Goal: Contribute content: Contribute content

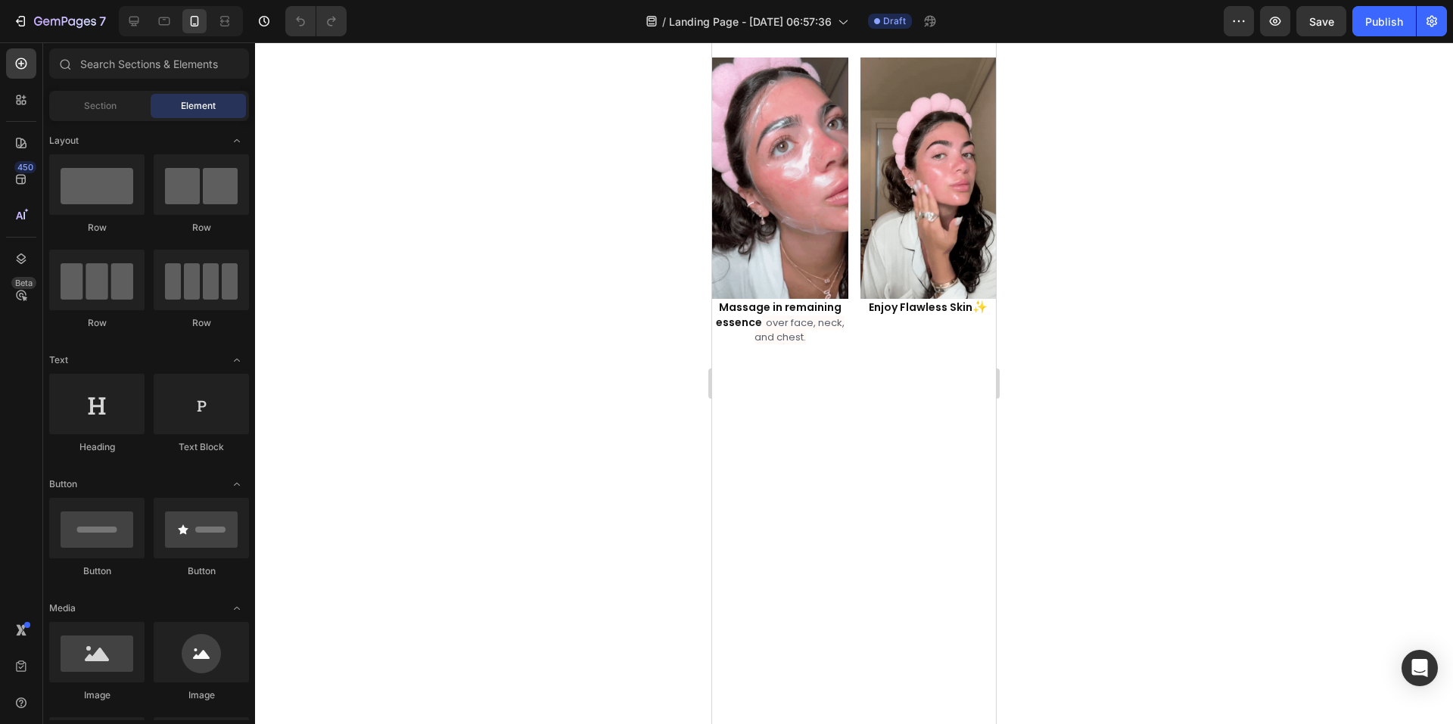
scroll to position [2196, 0]
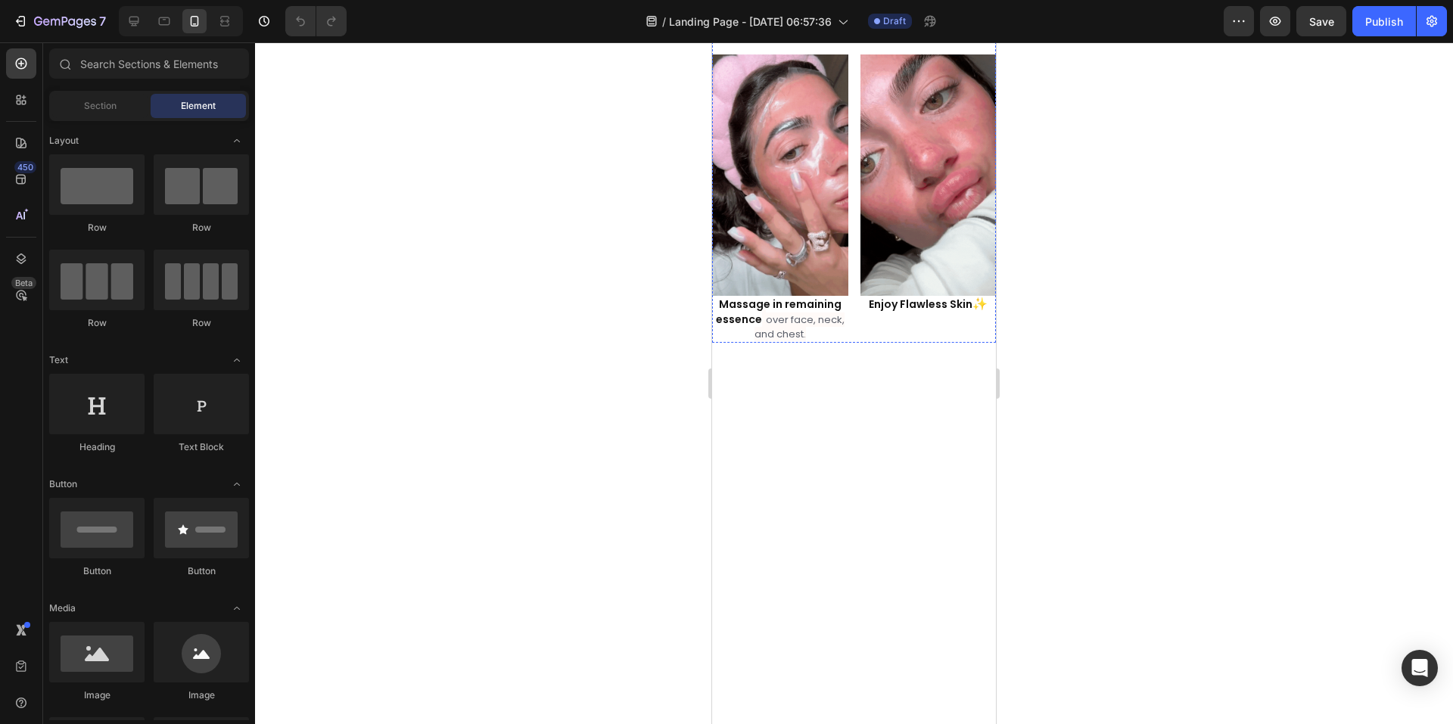
click at [1331, 490] on div at bounding box center [854, 383] width 1198 height 682
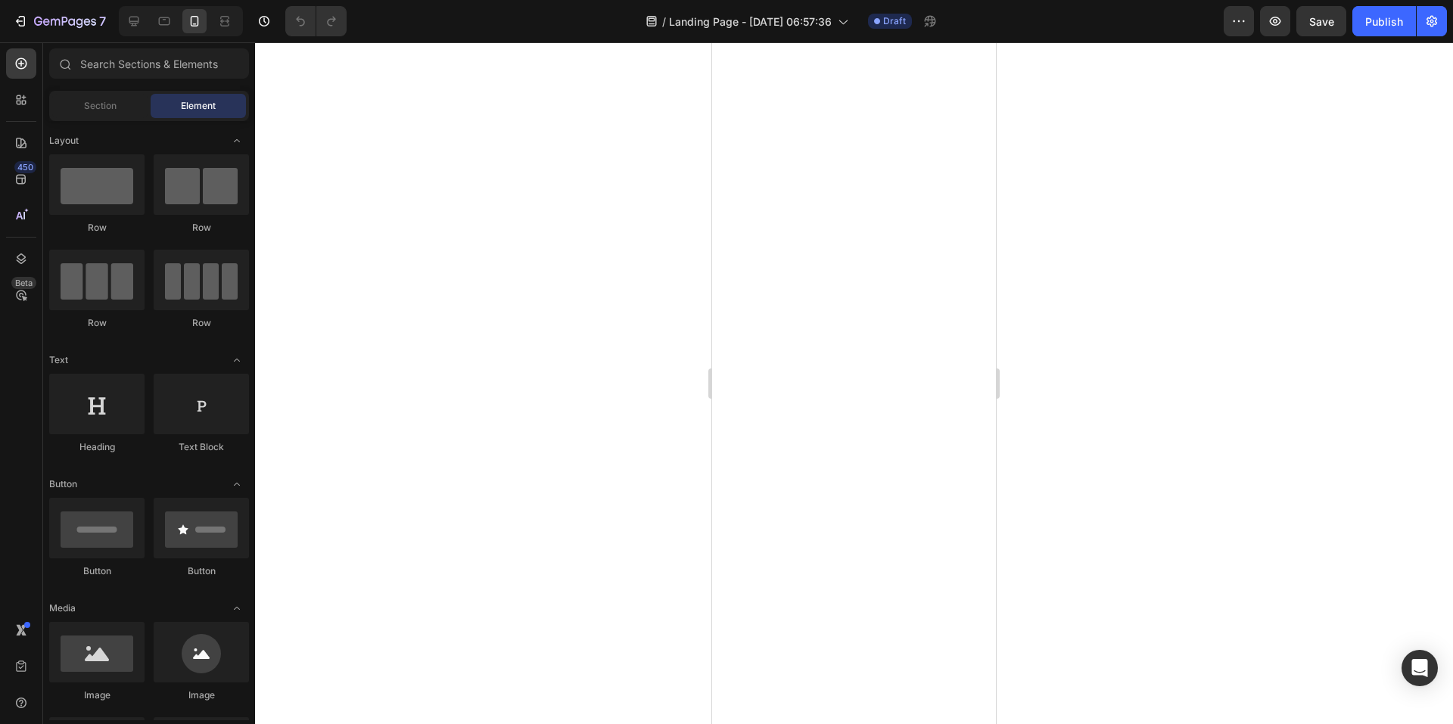
scroll to position [3861, 0]
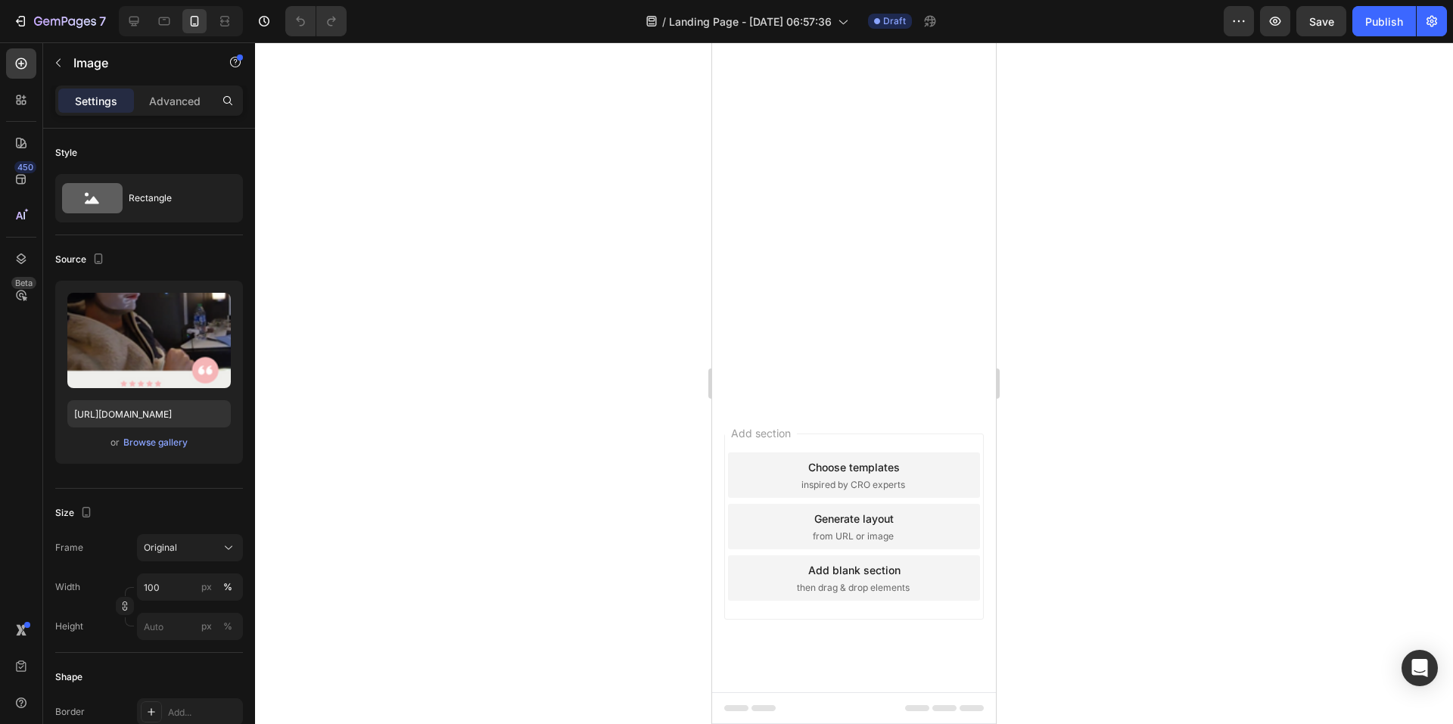
scroll to position [4467, 0]
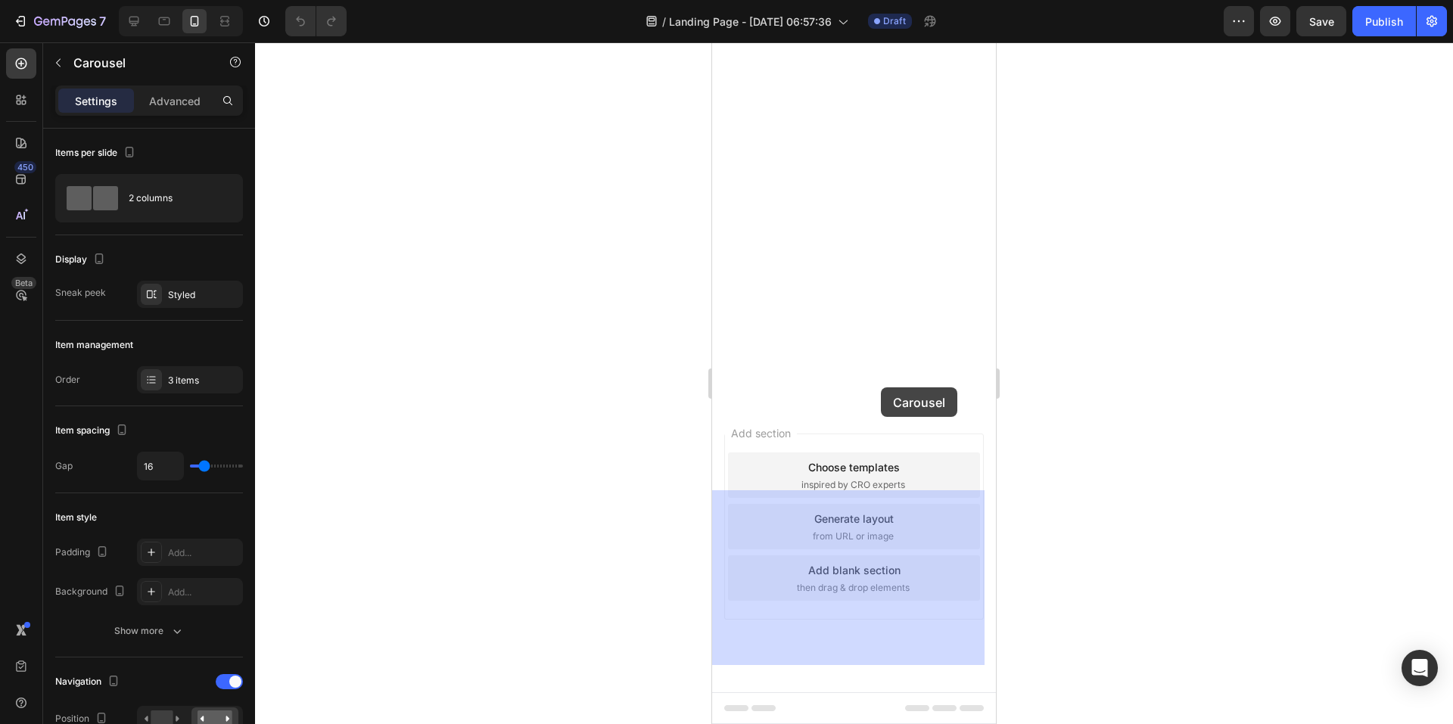
drag, startPoint x: 942, startPoint y: 392, endPoint x: 885, endPoint y: 388, distance: 57.0
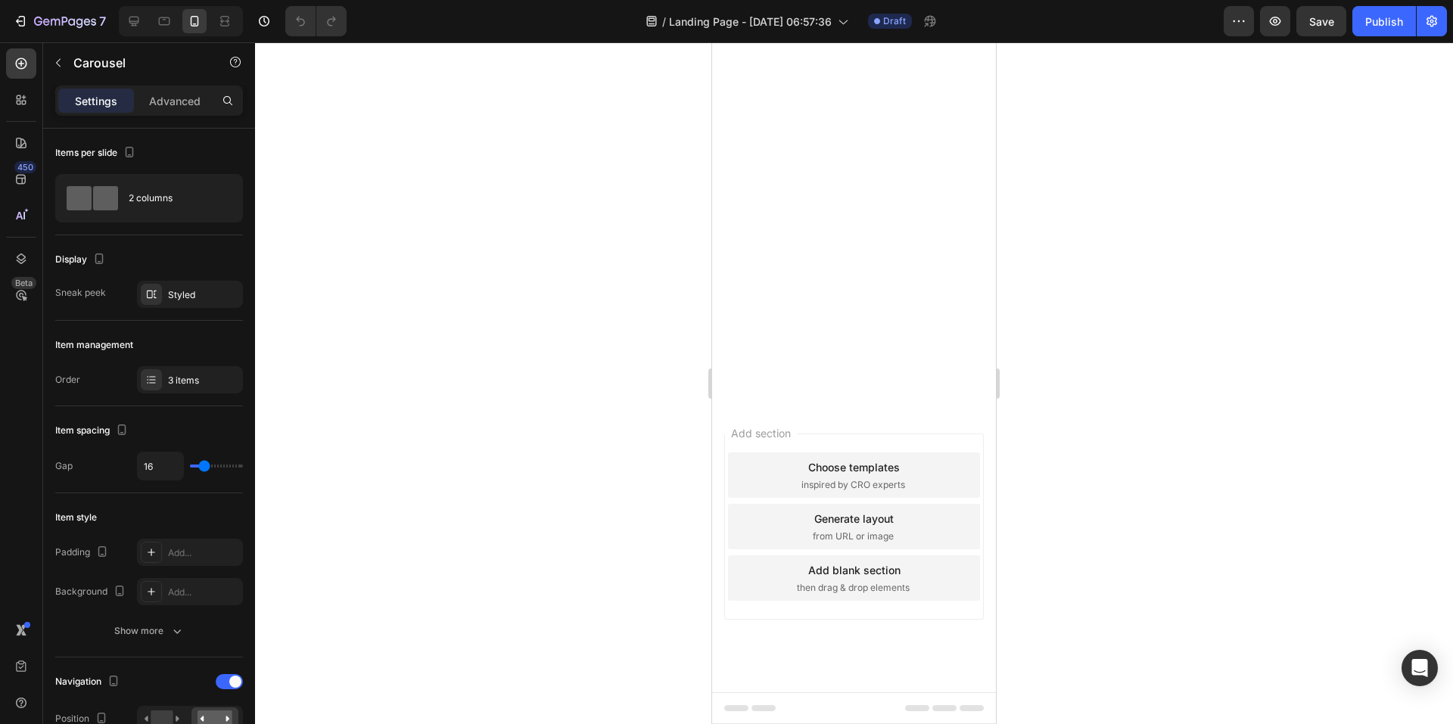
click at [179, 197] on div "2 columns" at bounding box center [175, 198] width 92 height 35
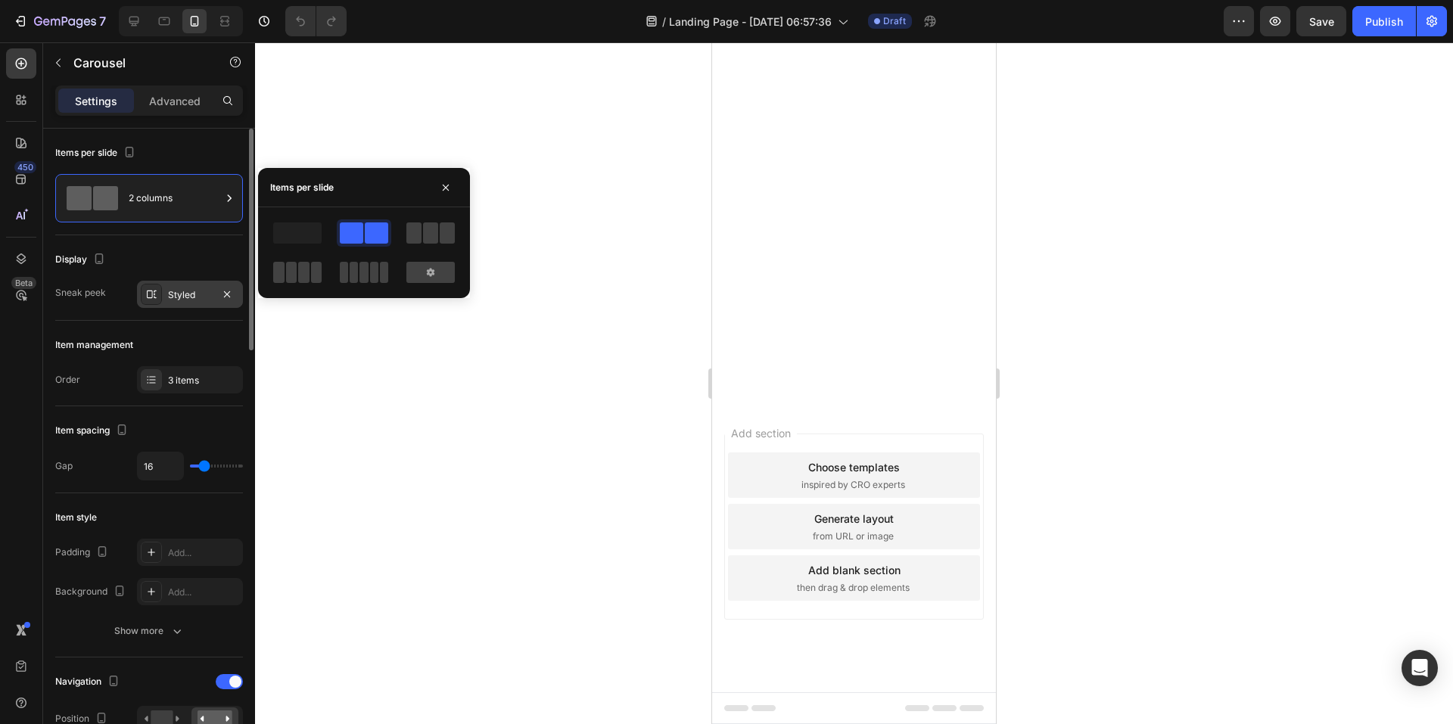
click at [181, 291] on div "Styled" at bounding box center [190, 295] width 44 height 14
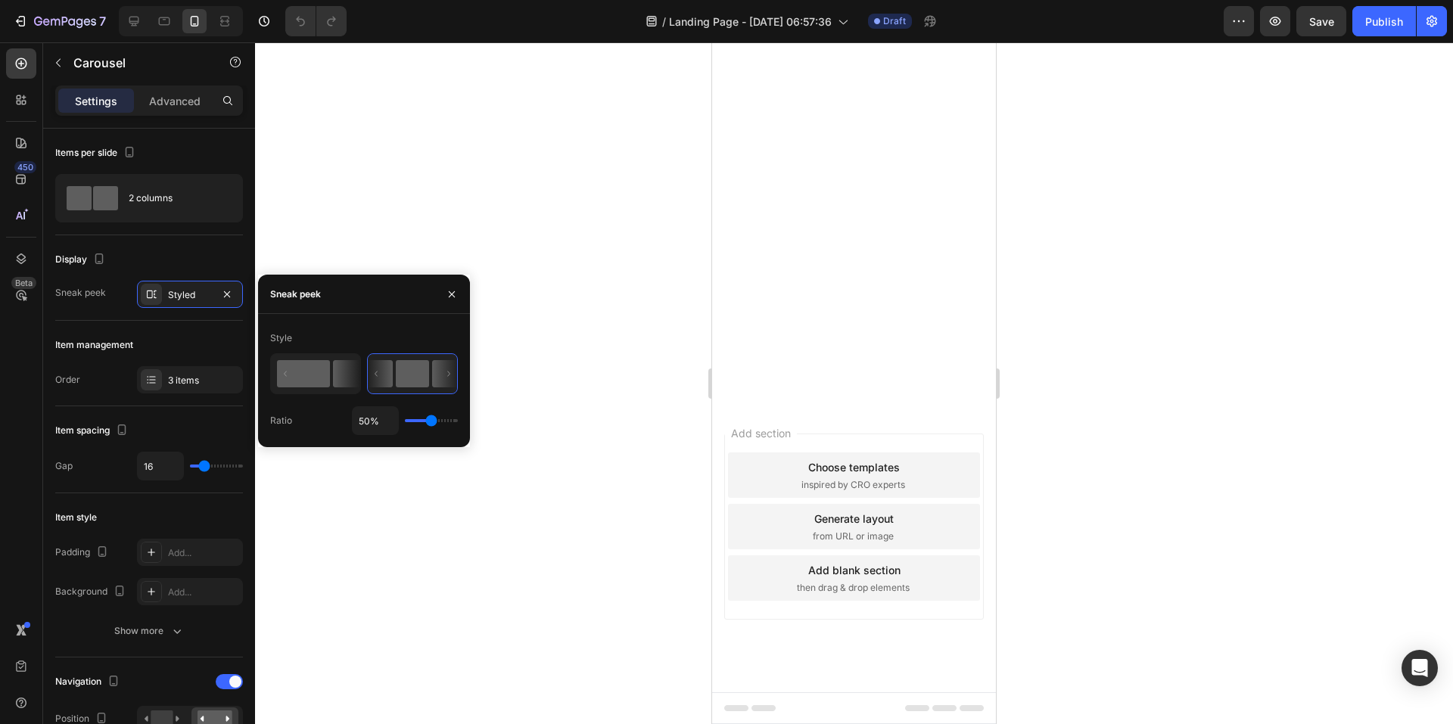
click at [318, 370] on rect at bounding box center [303, 373] width 53 height 27
type input "100%"
drag, startPoint x: 427, startPoint y: 423, endPoint x: 477, endPoint y: 428, distance: 50.2
type input "100"
click at [458, 422] on input "range" at bounding box center [431, 420] width 53 height 3
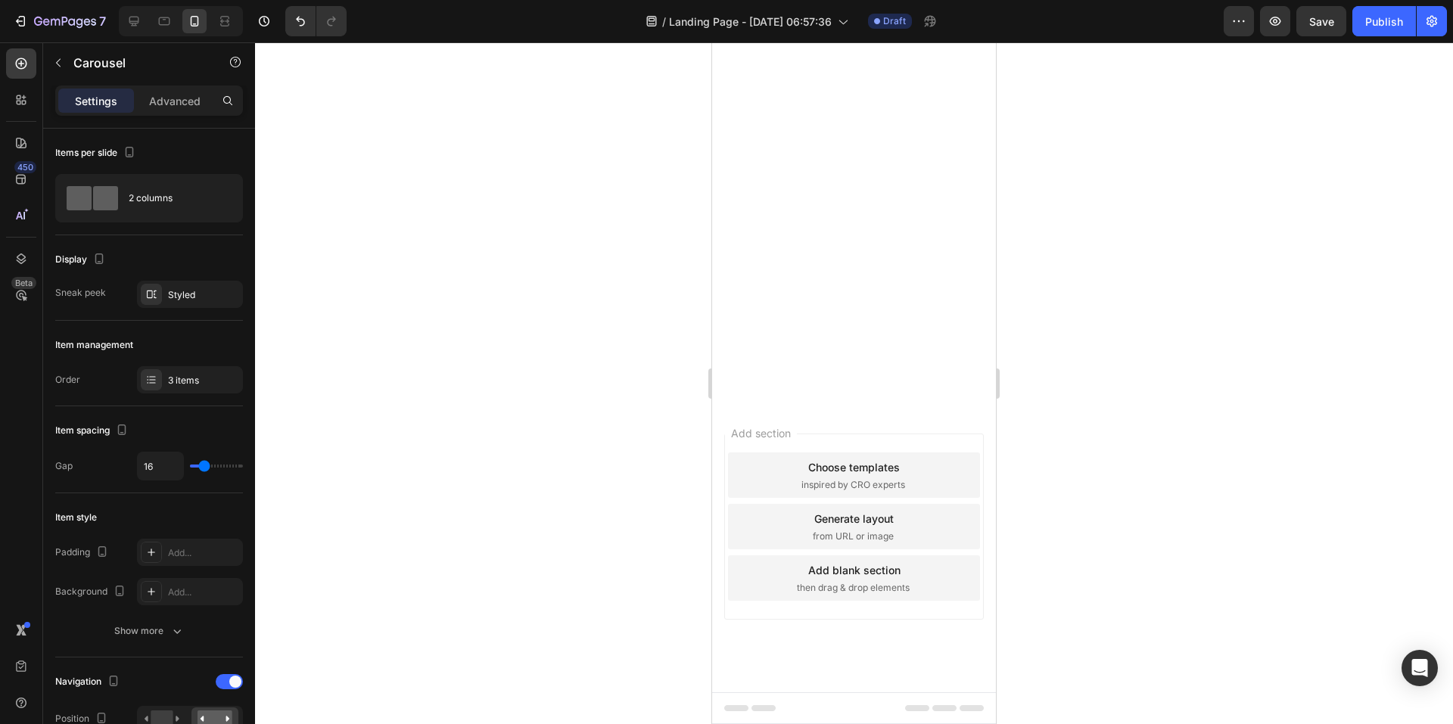
click at [1210, 437] on div at bounding box center [854, 383] width 1198 height 682
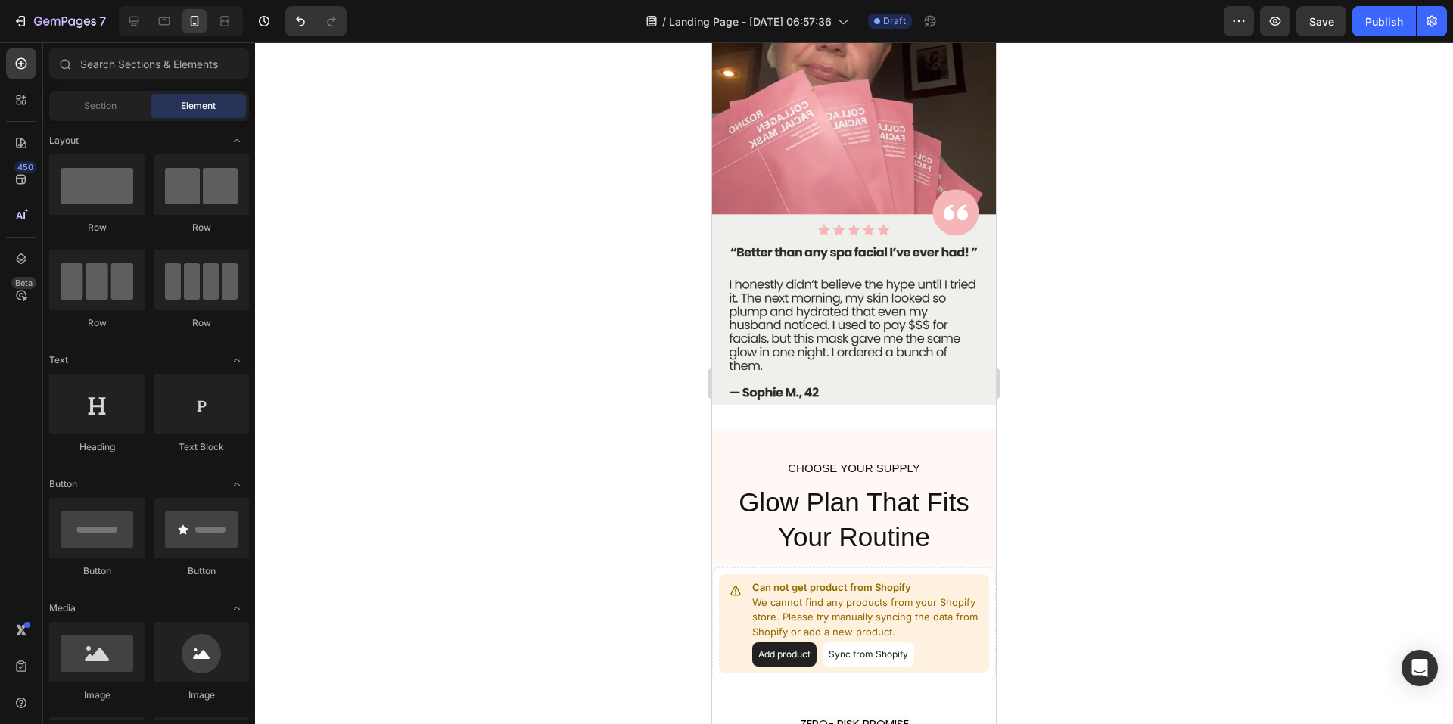
scroll to position [4336, 0]
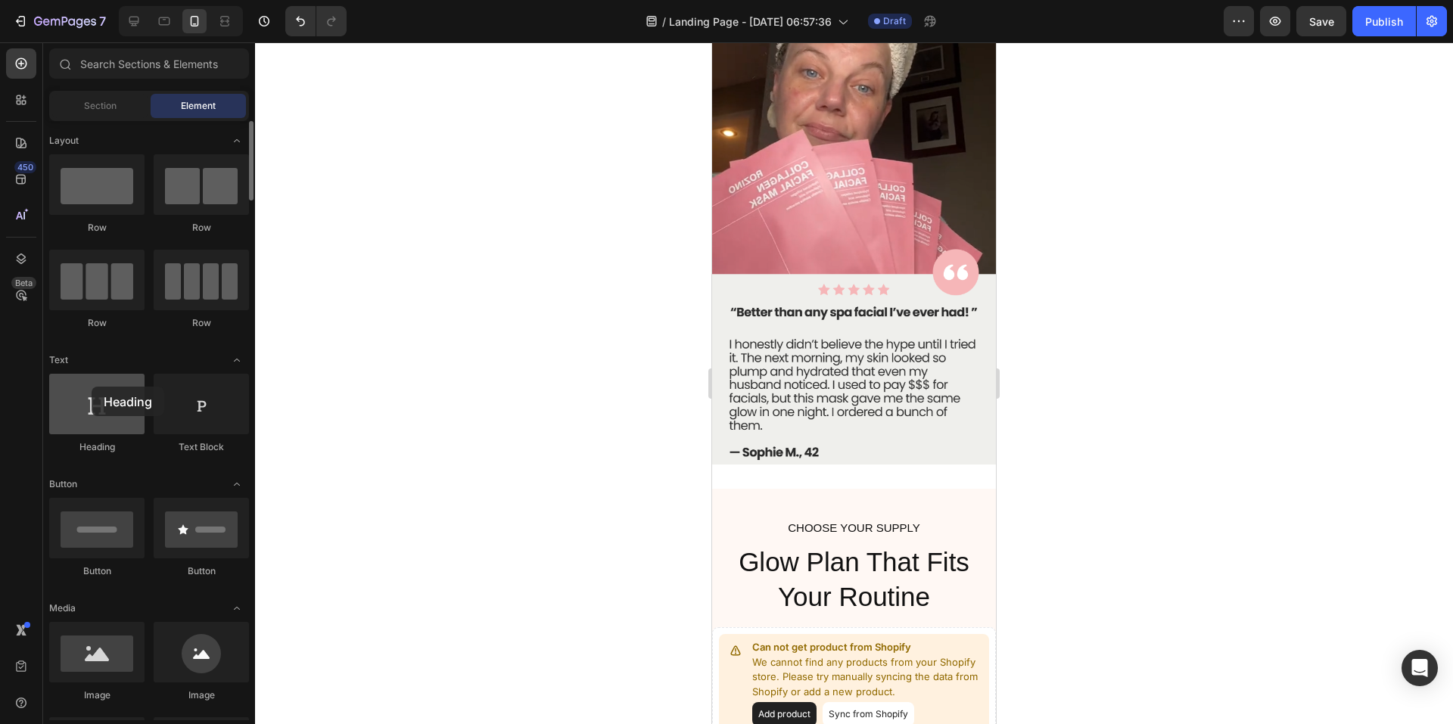
drag, startPoint x: 107, startPoint y: 421, endPoint x: 92, endPoint y: 387, distance: 37.3
click at [92, 387] on div at bounding box center [96, 404] width 95 height 61
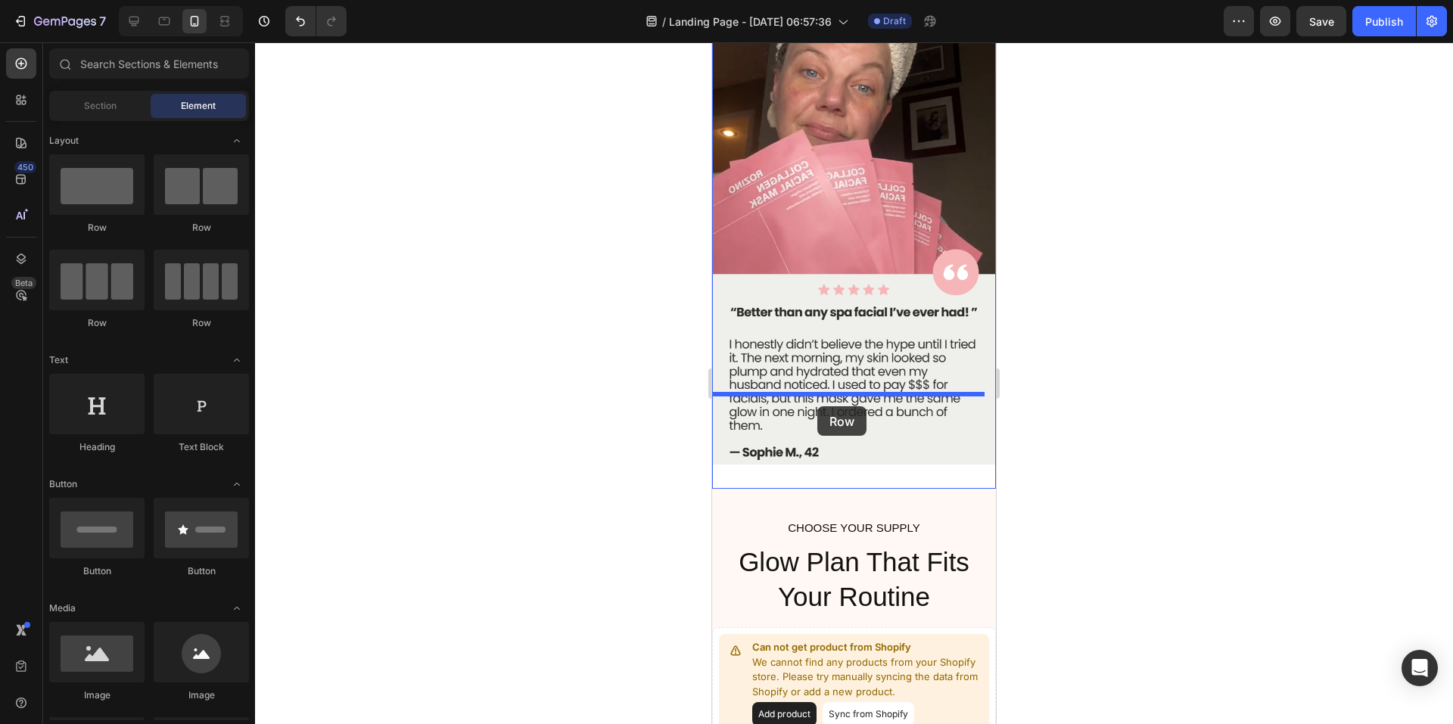
drag, startPoint x: 905, startPoint y: 231, endPoint x: 817, endPoint y: 406, distance: 196.0
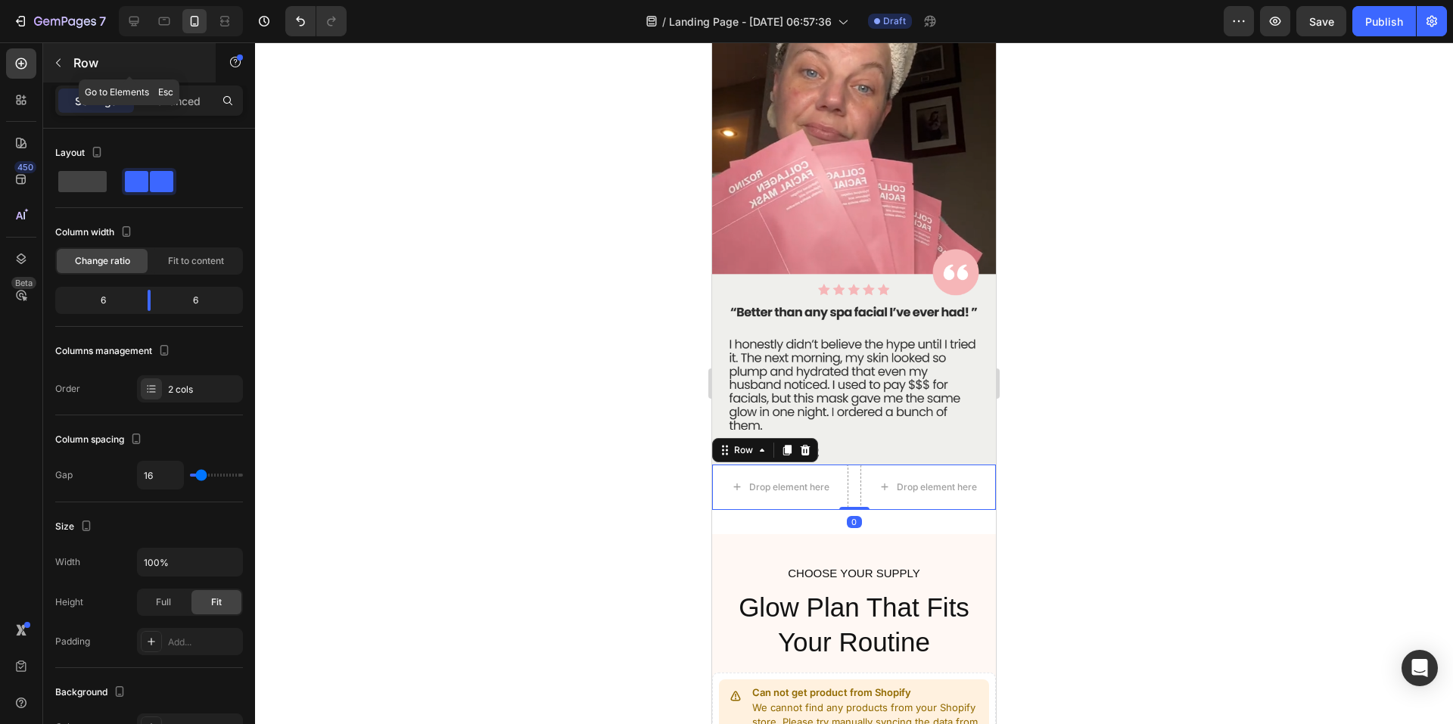
click at [64, 64] on icon "button" at bounding box center [58, 63] width 12 height 12
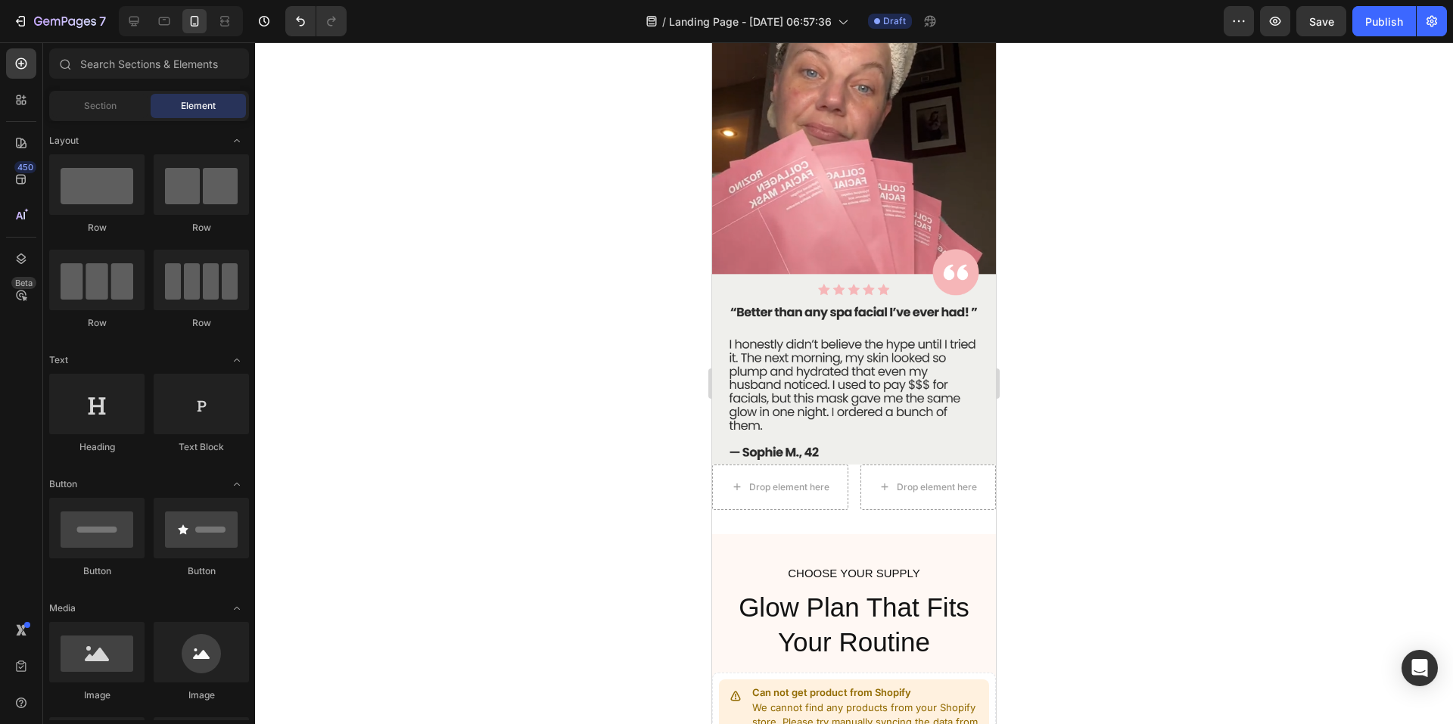
scroll to position [151, 0]
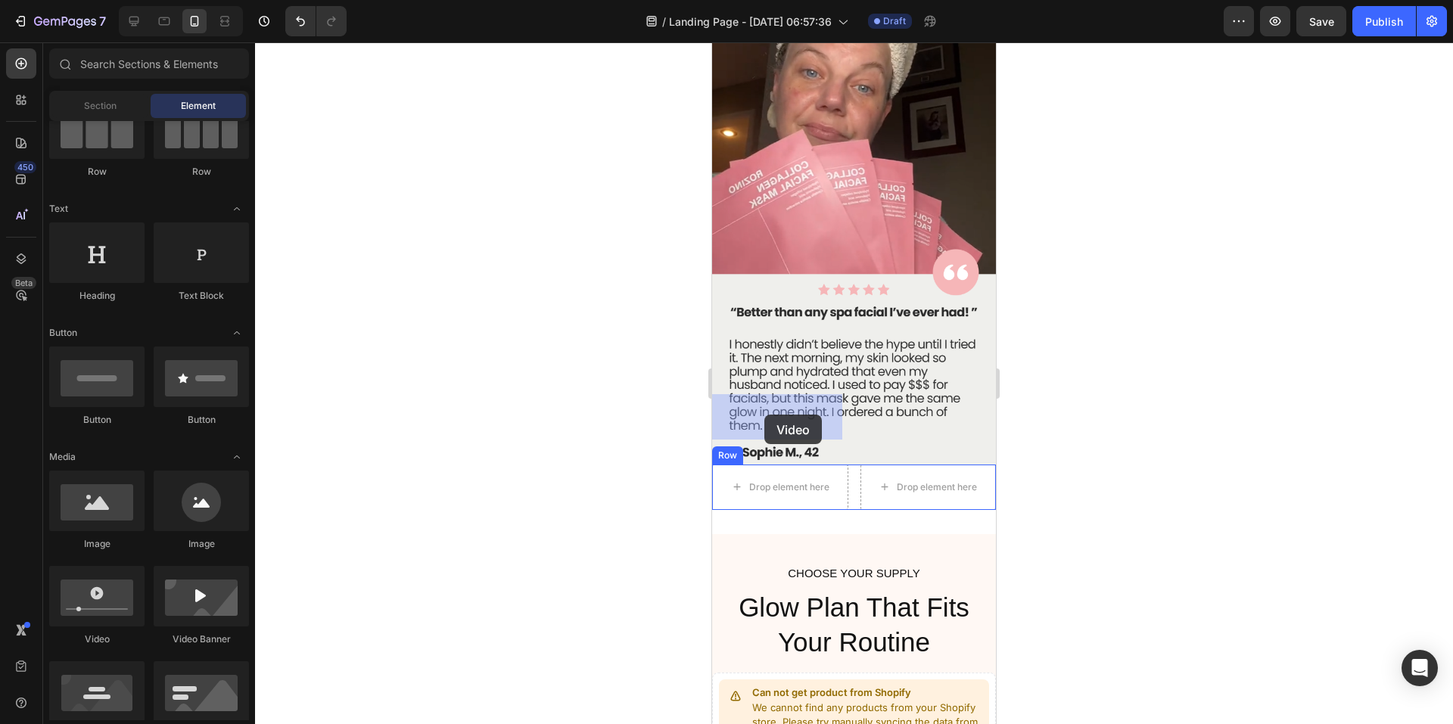
drag, startPoint x: 808, startPoint y: 645, endPoint x: 765, endPoint y: 415, distance: 234.1
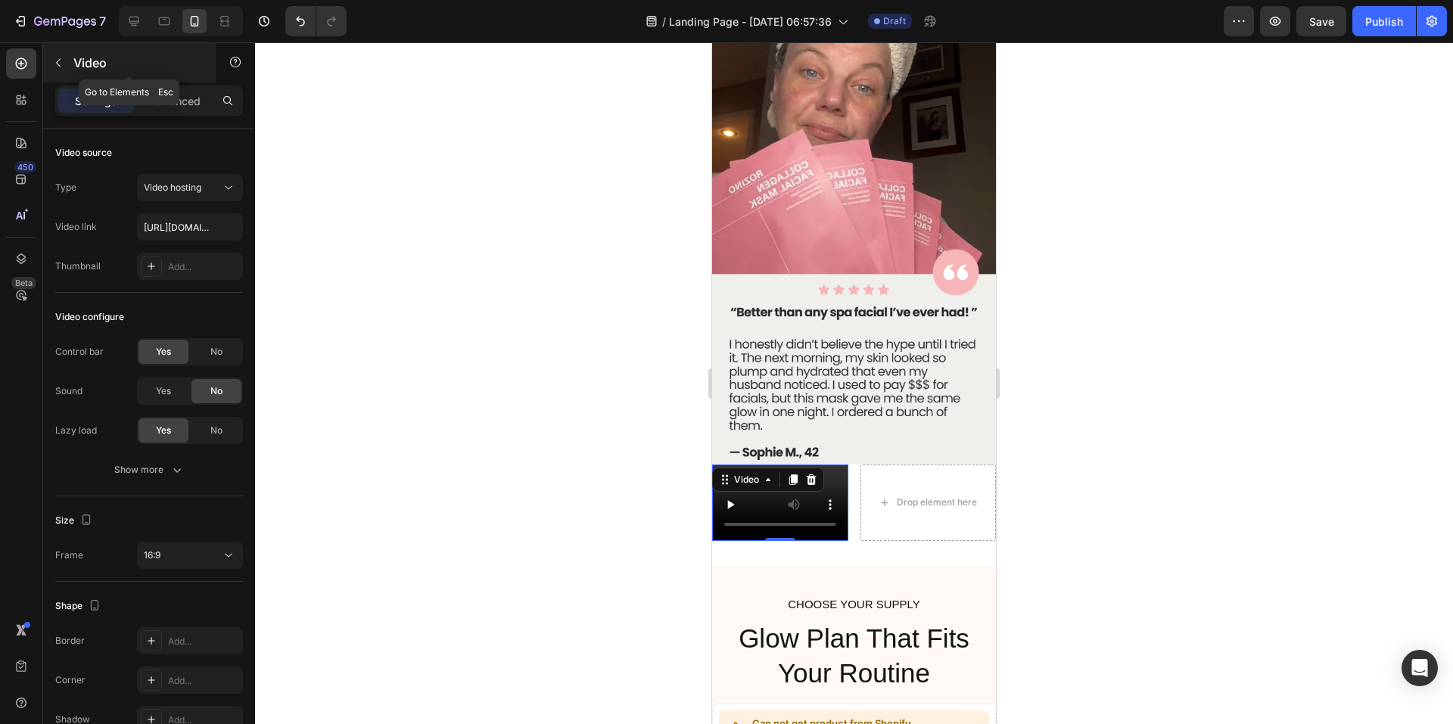
click at [54, 61] on icon "button" at bounding box center [58, 63] width 12 height 12
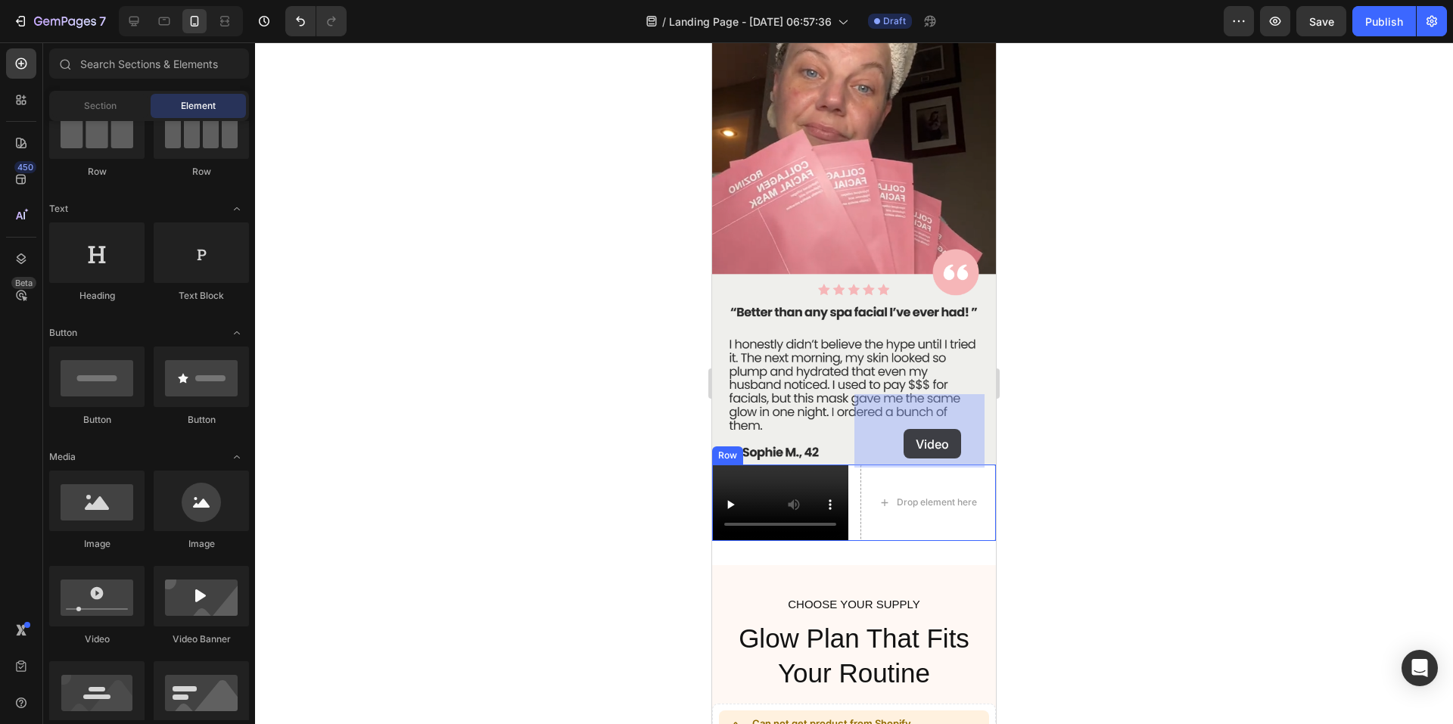
drag, startPoint x: 824, startPoint y: 644, endPoint x: 904, endPoint y: 429, distance: 229.2
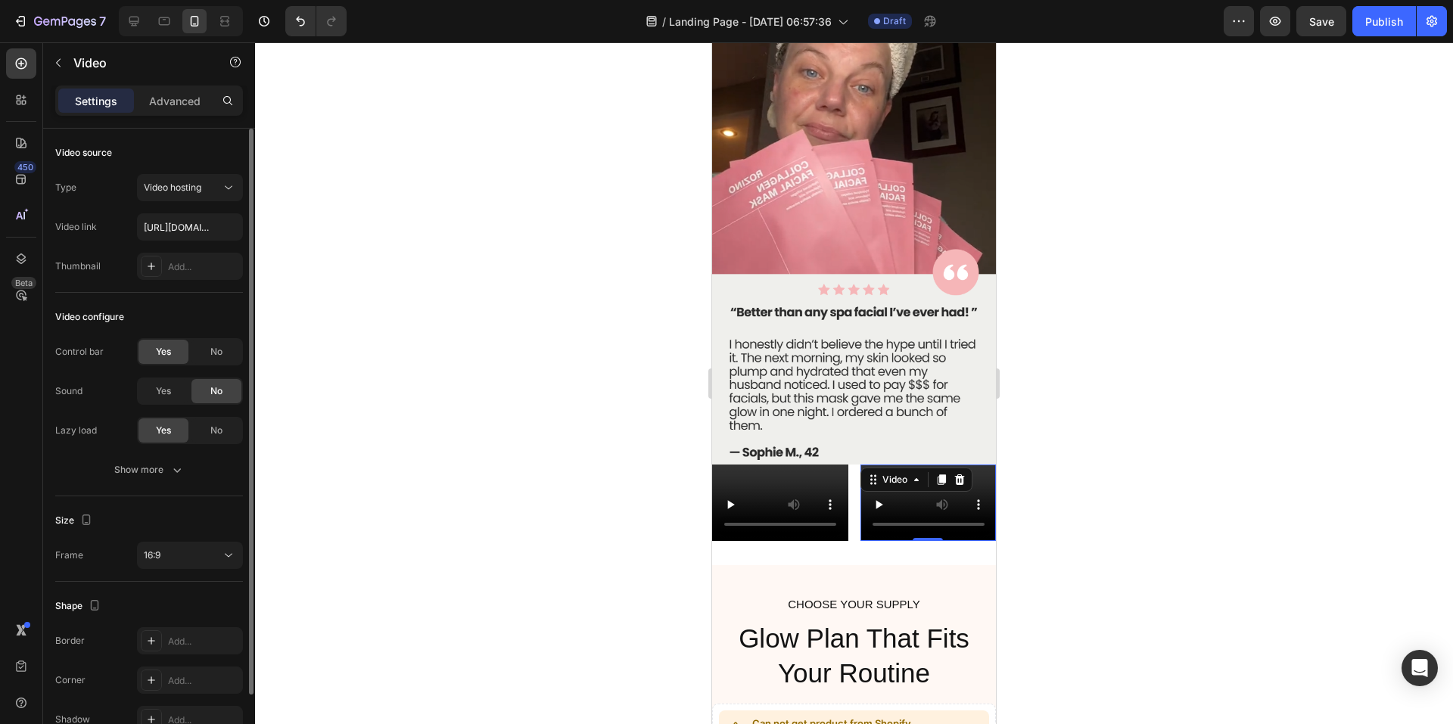
scroll to position [82, 0]
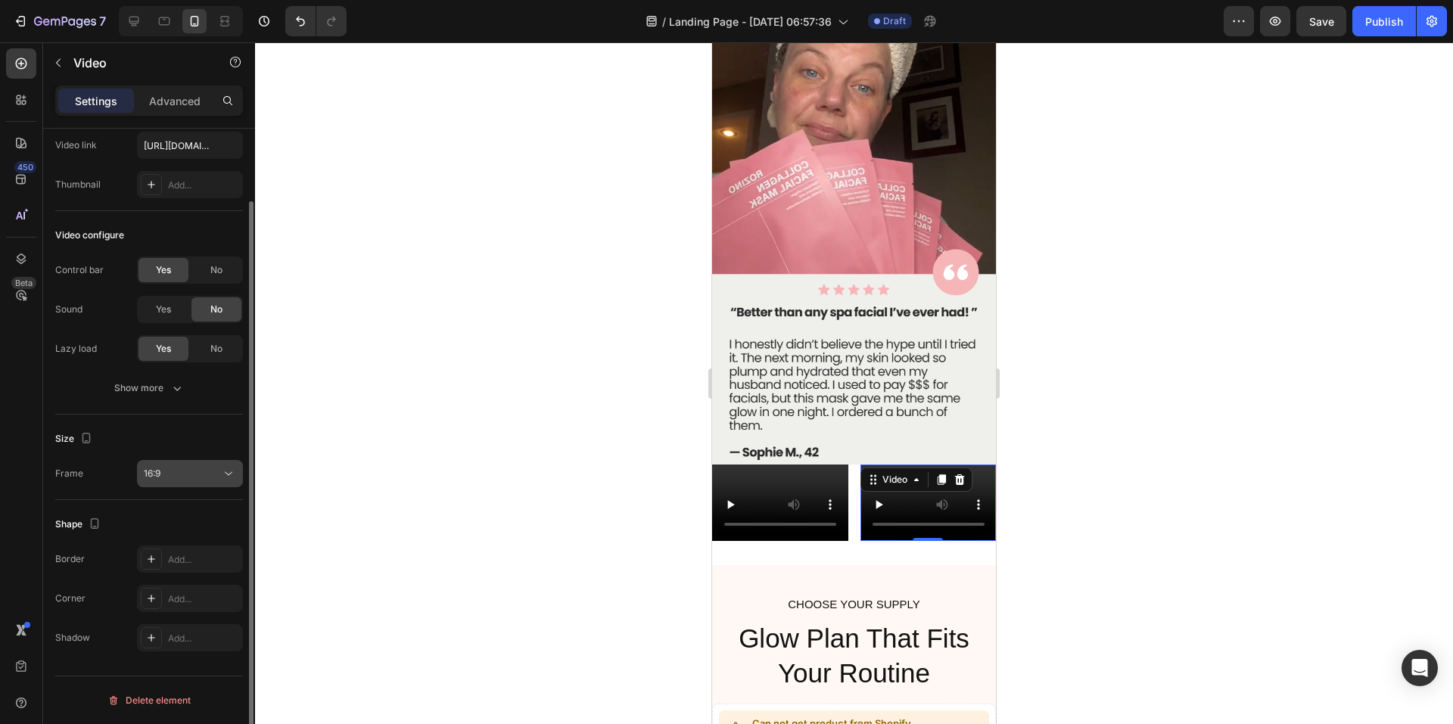
click at [226, 470] on icon at bounding box center [228, 473] width 15 height 15
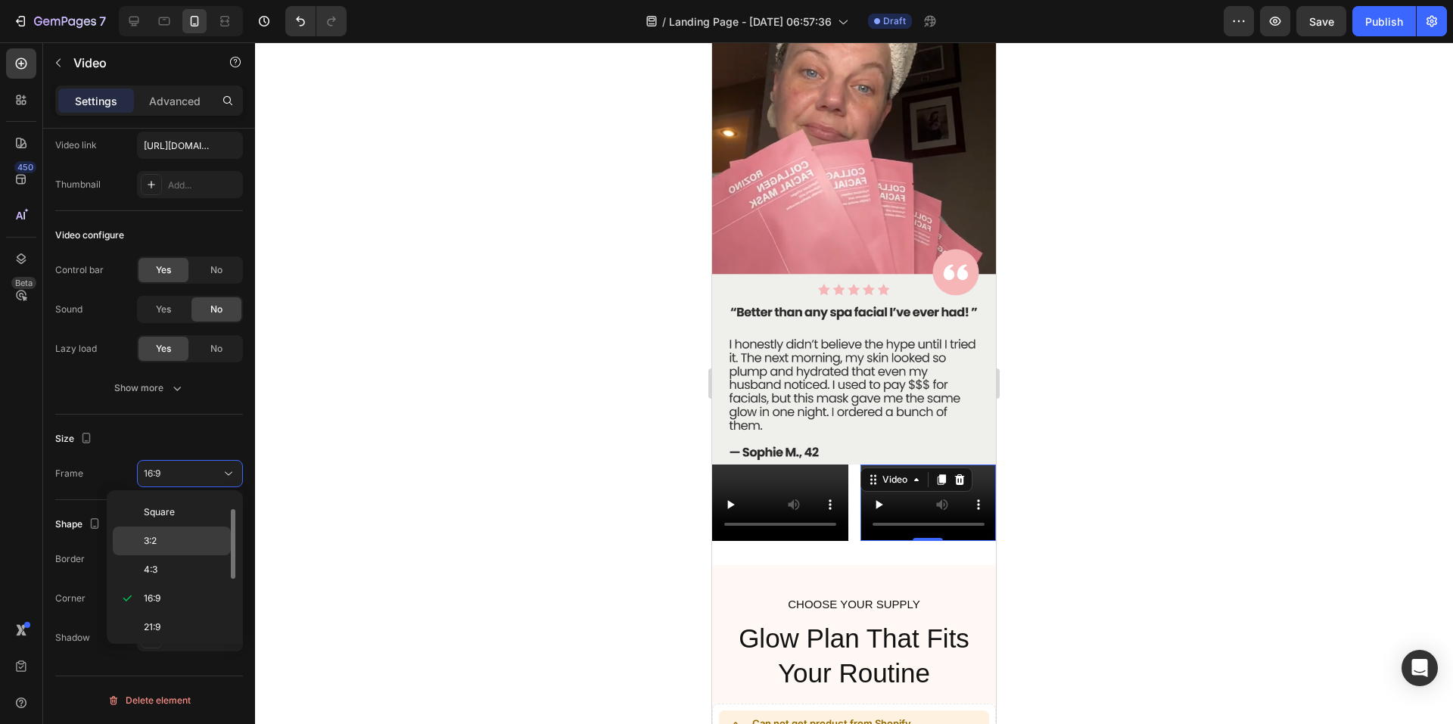
click at [162, 540] on p "3:2" at bounding box center [184, 541] width 80 height 14
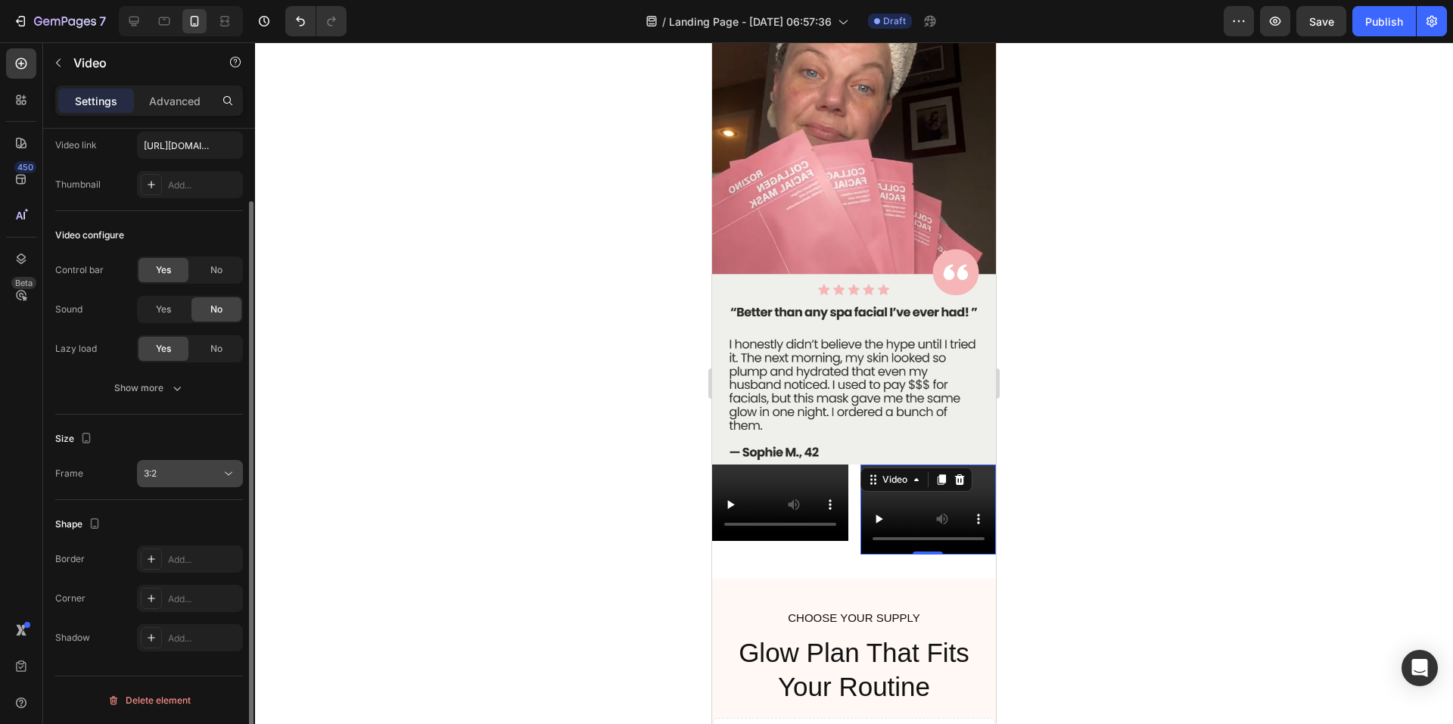
click at [195, 480] on div "3:2" at bounding box center [182, 474] width 77 height 14
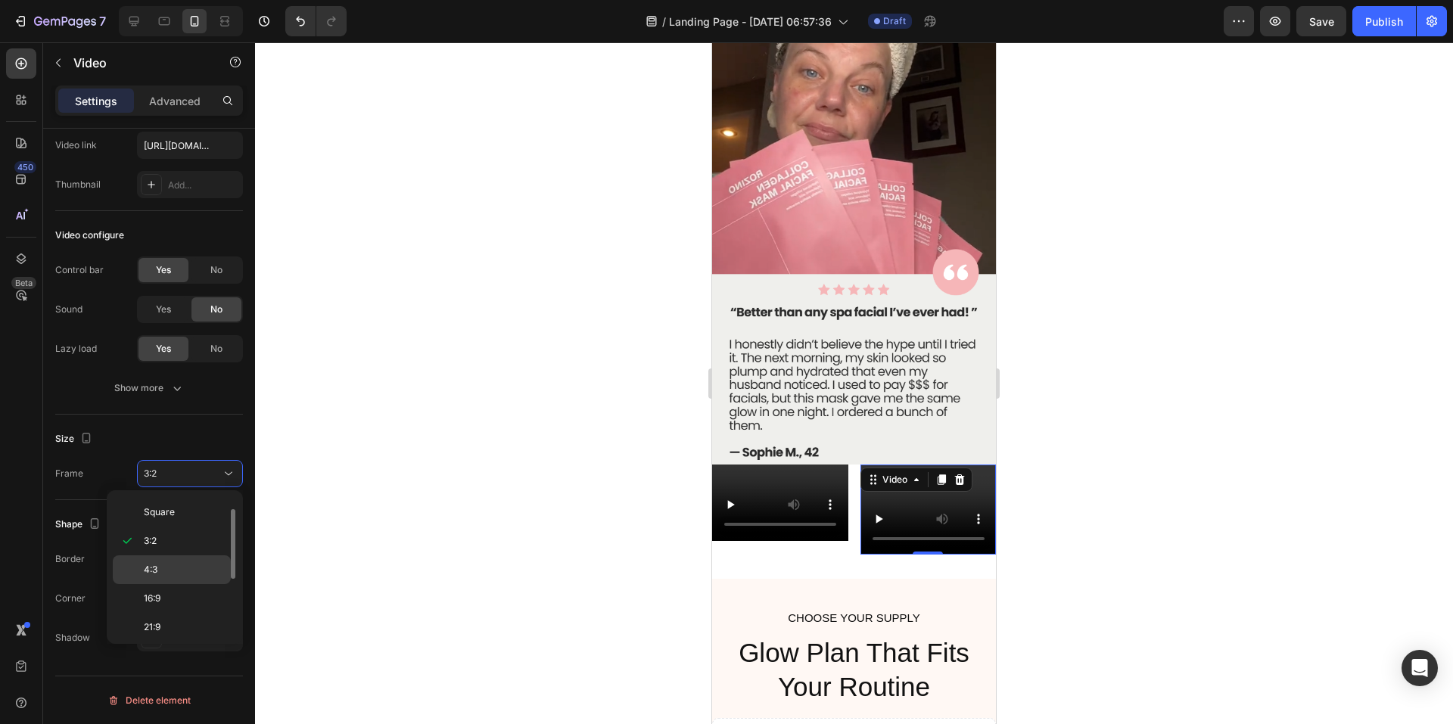
click at [161, 571] on p "4:3" at bounding box center [184, 570] width 80 height 14
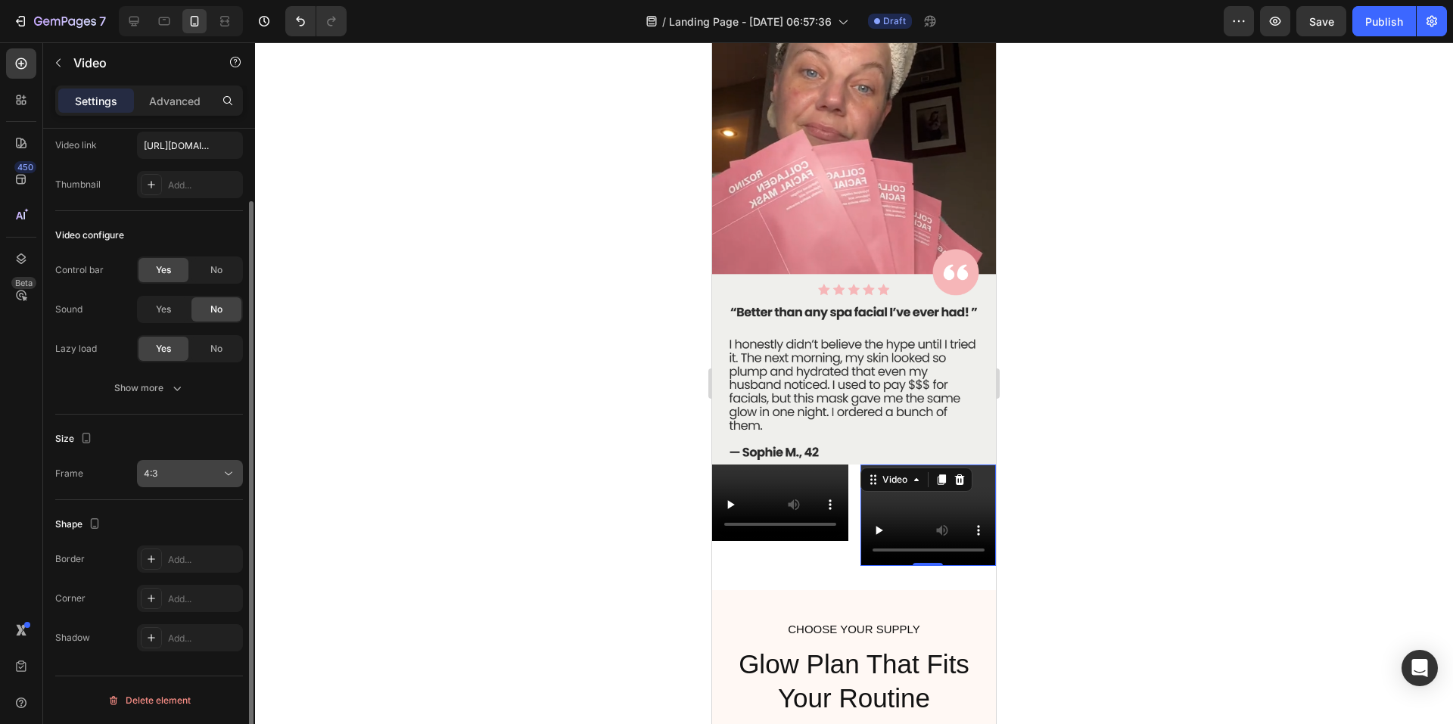
click at [207, 473] on div "4:3" at bounding box center [182, 474] width 77 height 14
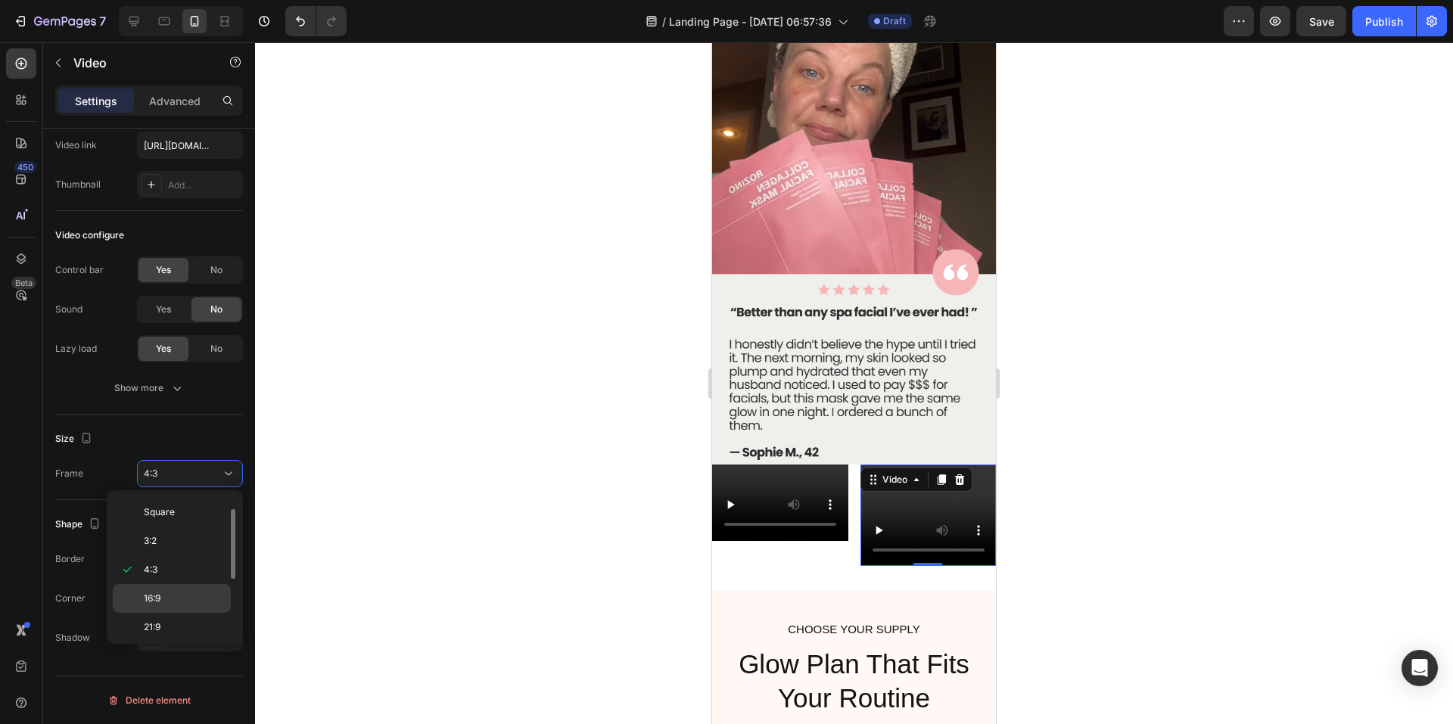
click at [160, 597] on span "16:9" at bounding box center [152, 599] width 17 height 14
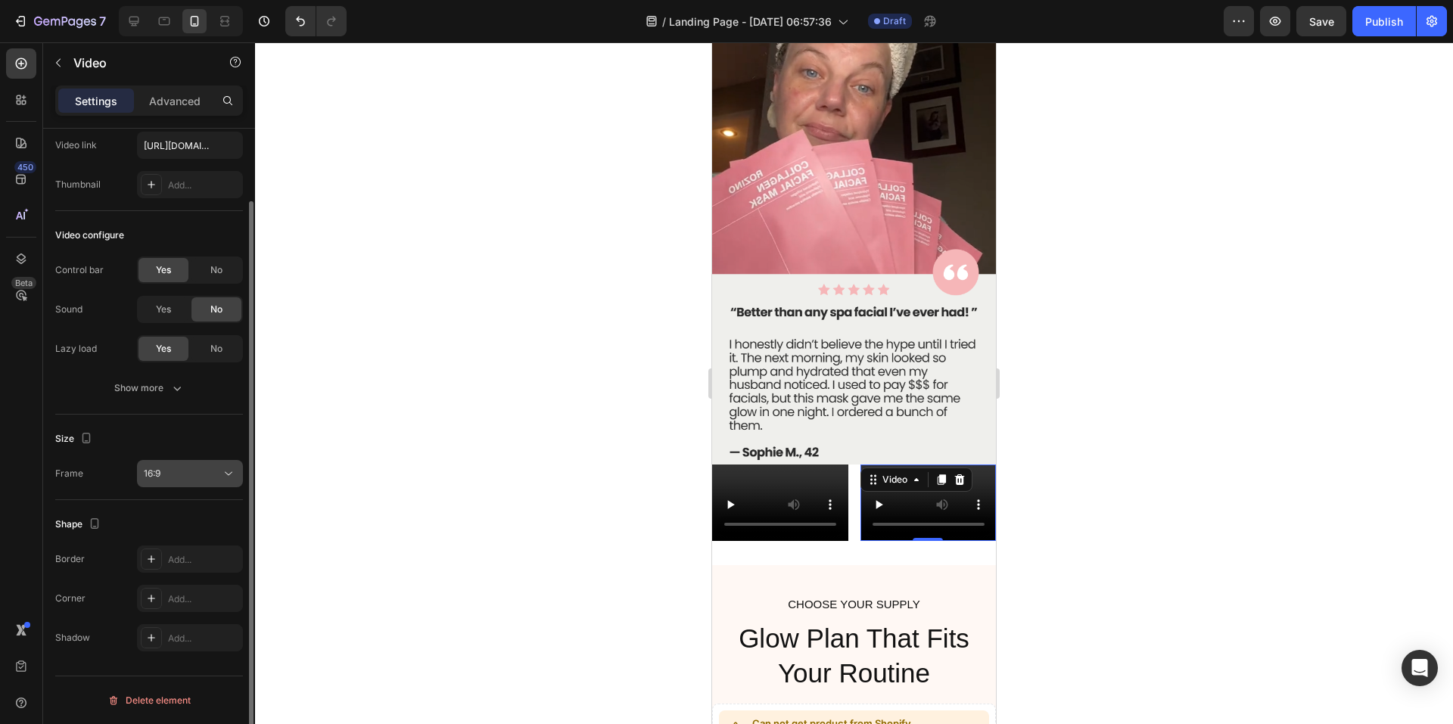
click at [205, 476] on div "16:9" at bounding box center [182, 474] width 77 height 14
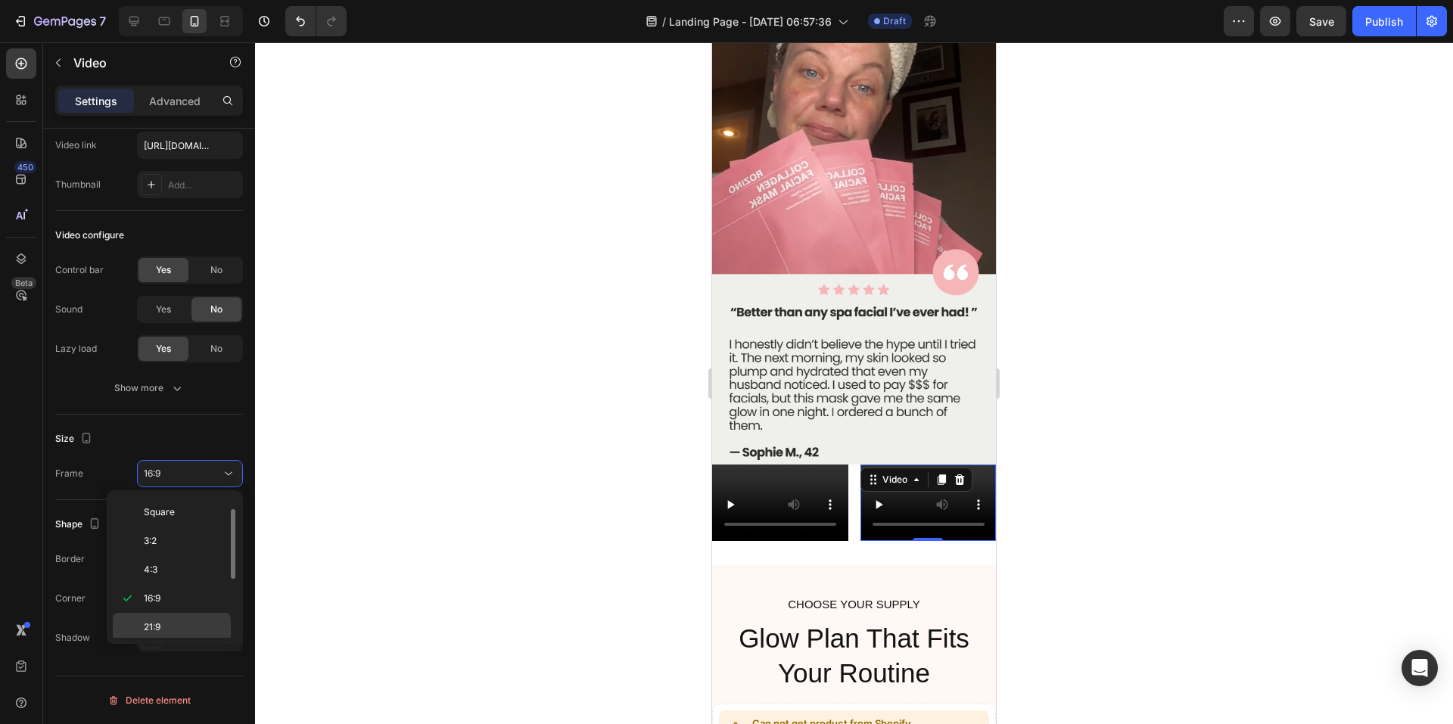
click at [162, 622] on p "21:9" at bounding box center [184, 628] width 80 height 14
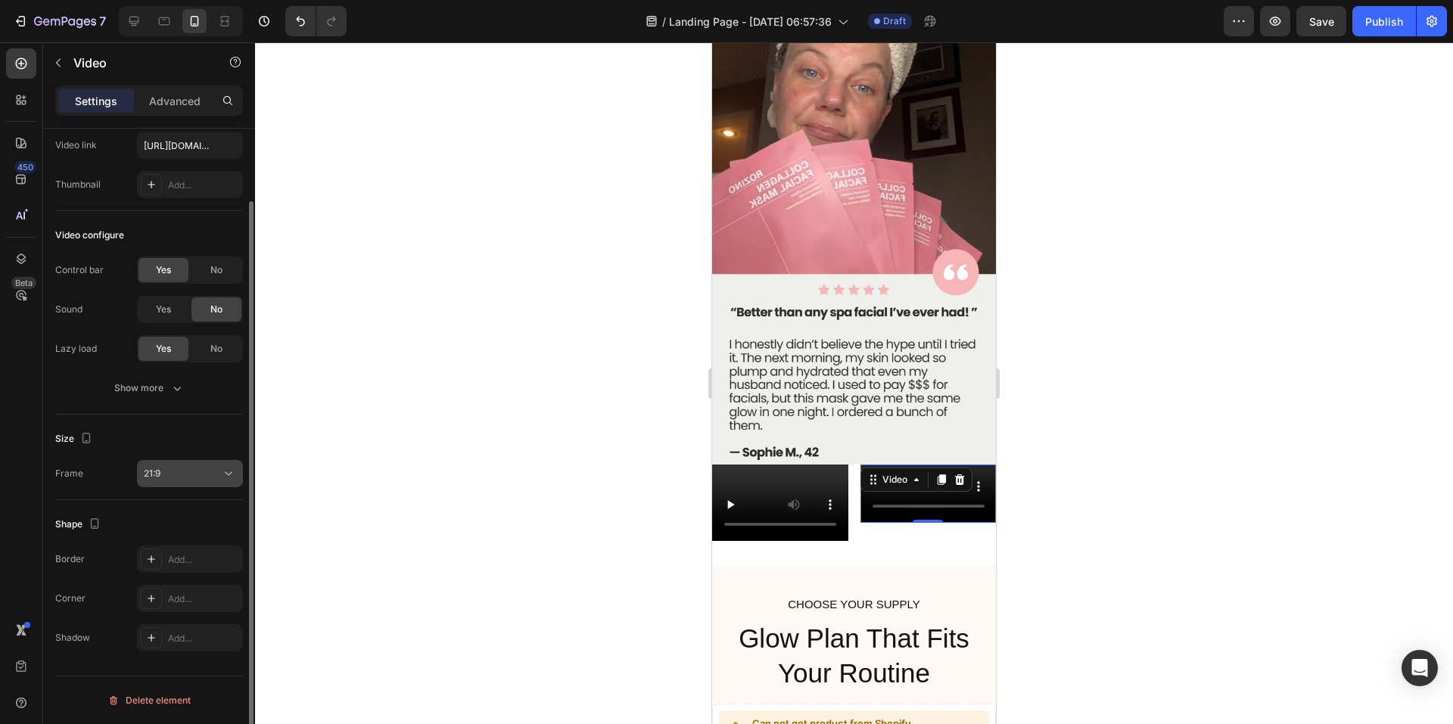
click at [204, 474] on div "21:9" at bounding box center [182, 474] width 77 height 14
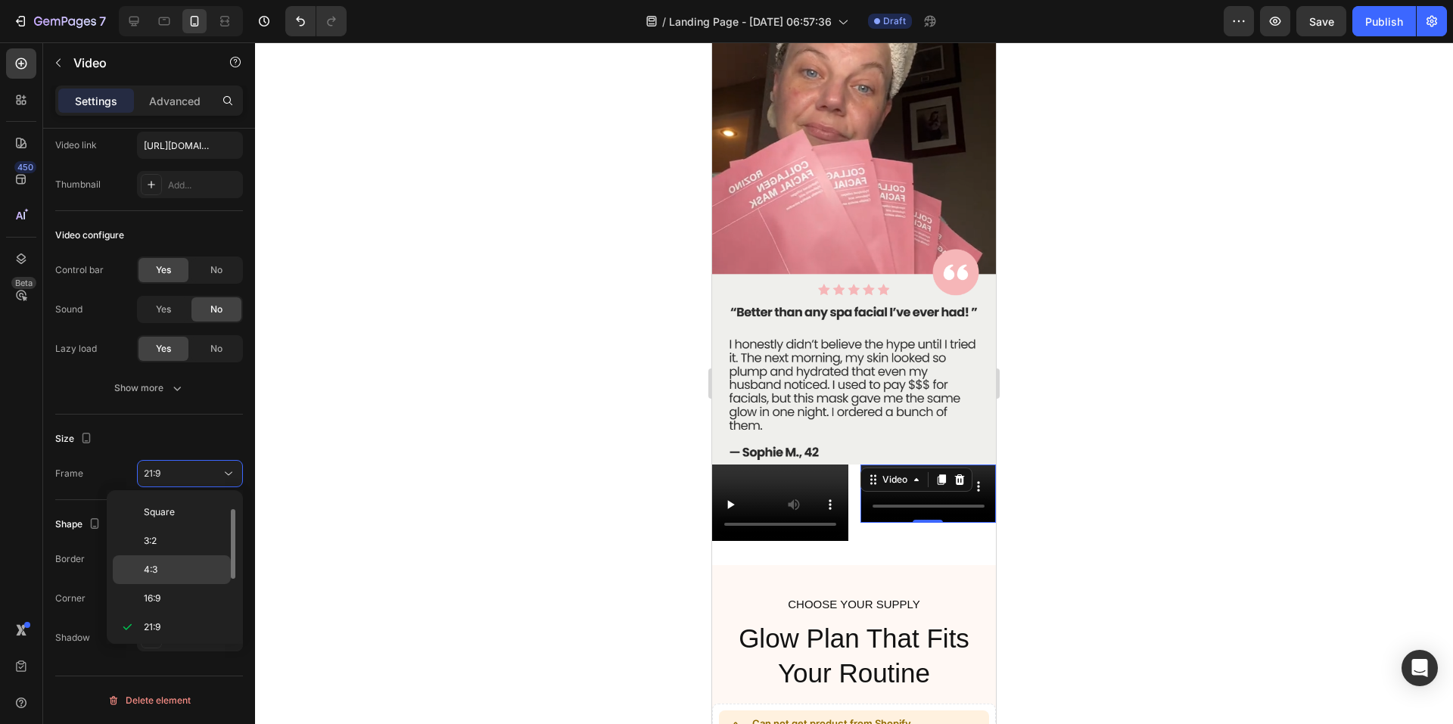
click at [165, 567] on p "4:3" at bounding box center [184, 570] width 80 height 14
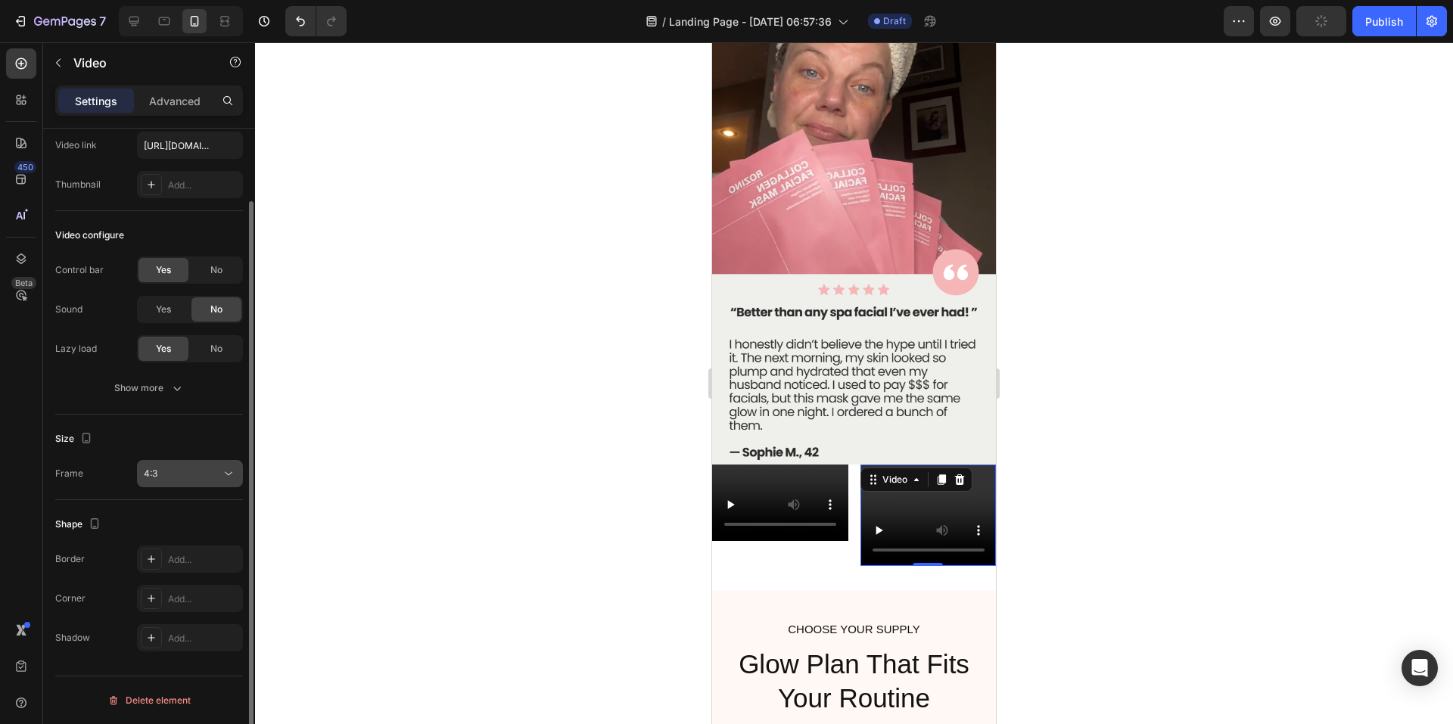
click at [223, 472] on icon at bounding box center [228, 473] width 15 height 15
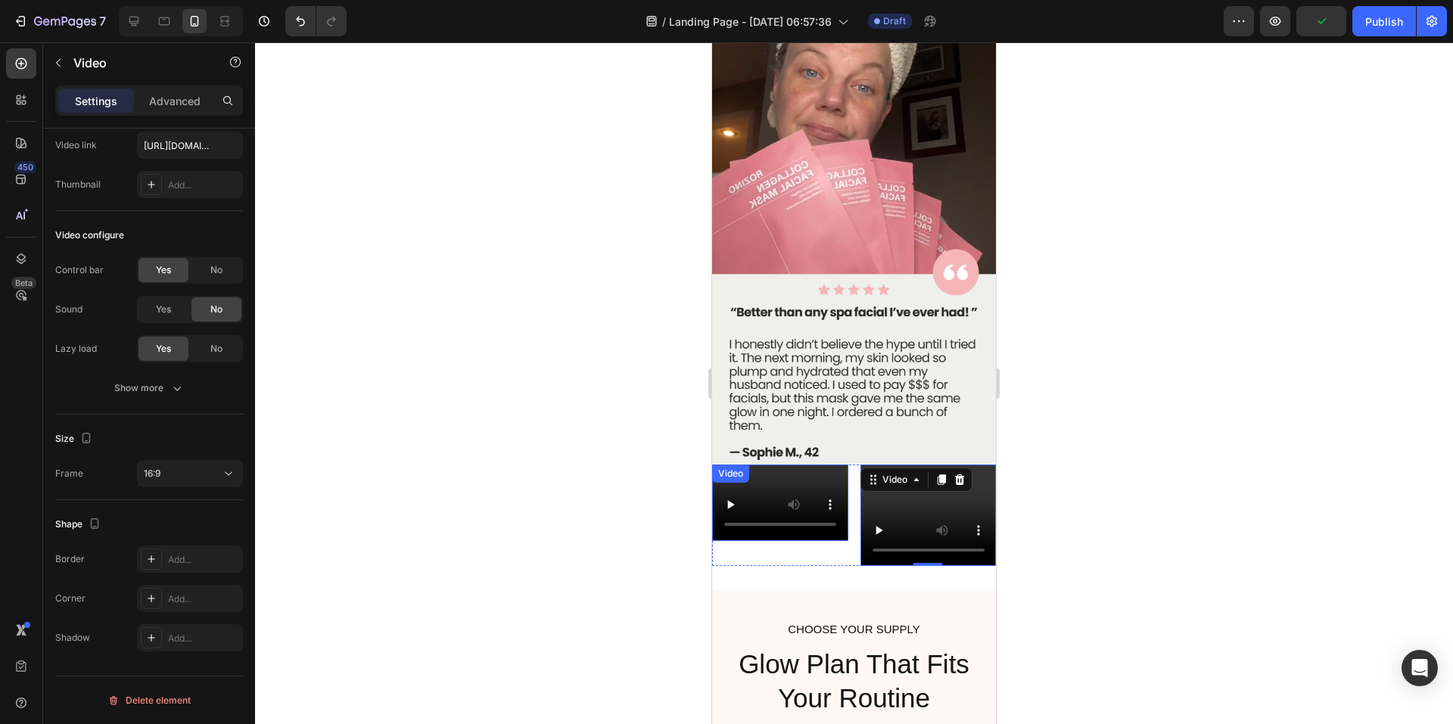
click at [818, 465] on div "Video" at bounding box center [780, 503] width 136 height 76
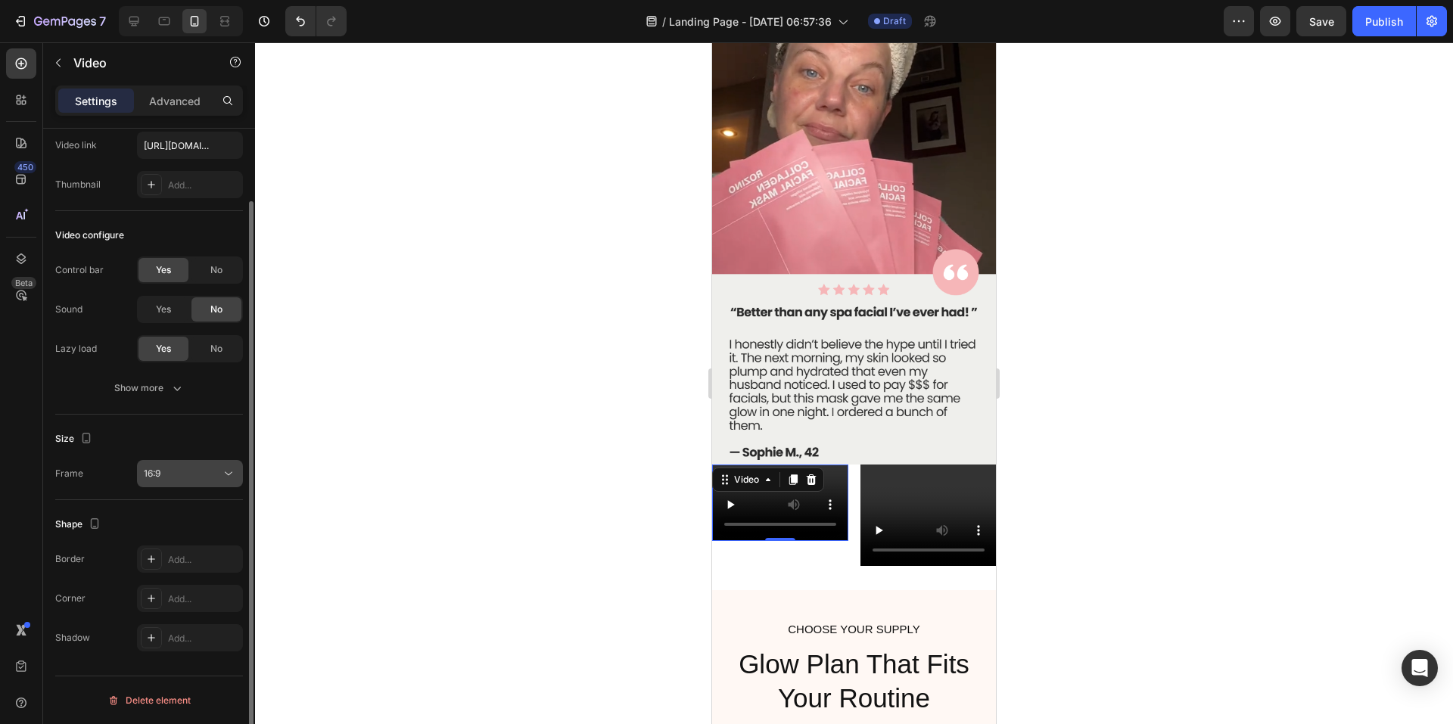
click at [162, 472] on div "16:9" at bounding box center [182, 474] width 77 height 14
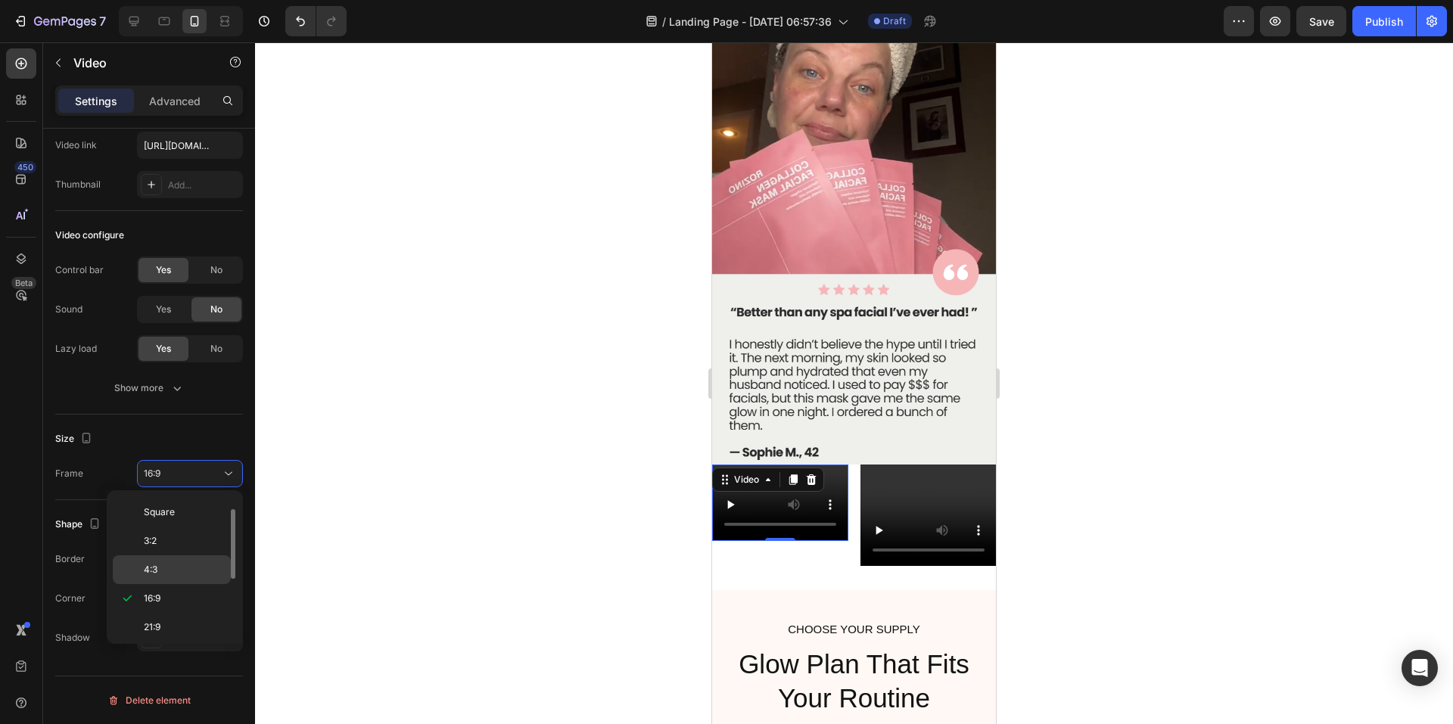
click at [177, 571] on p "4:3" at bounding box center [184, 570] width 80 height 14
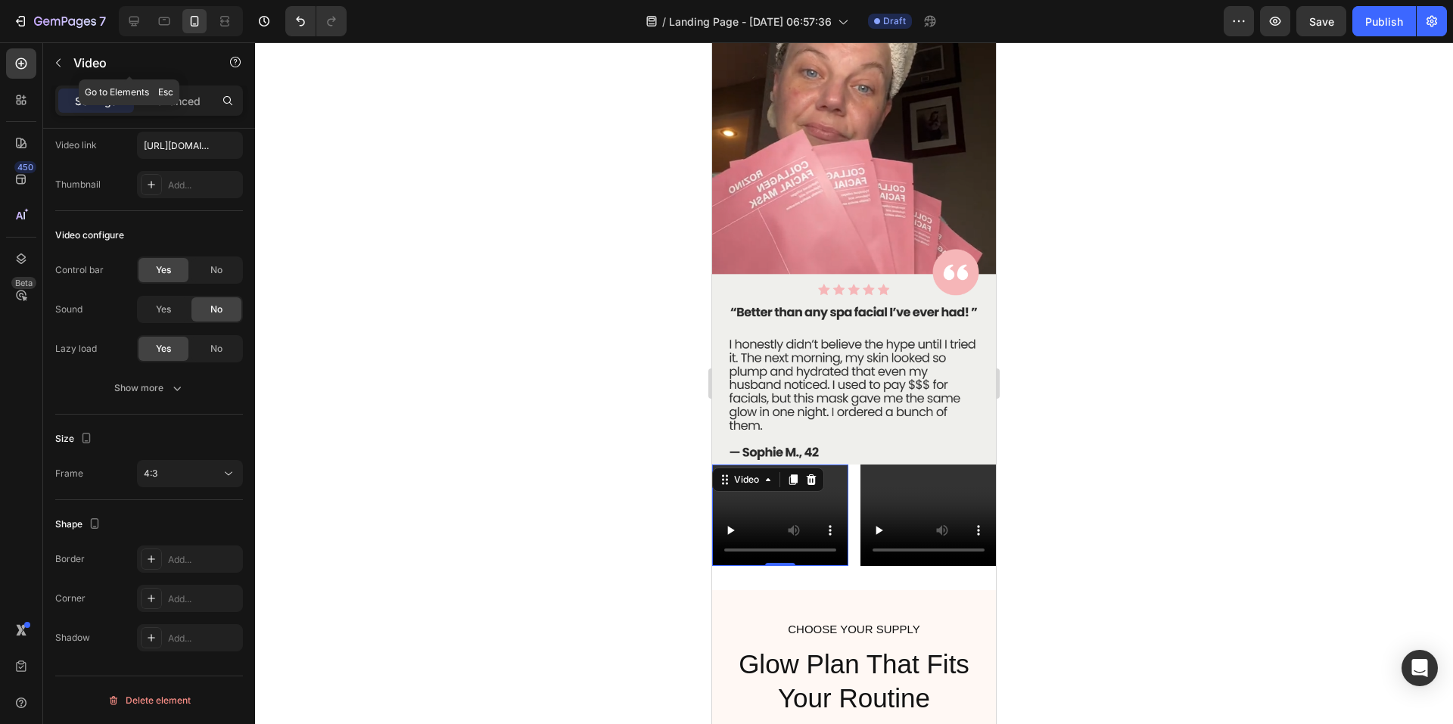
click at [58, 62] on icon "button" at bounding box center [58, 63] width 12 height 12
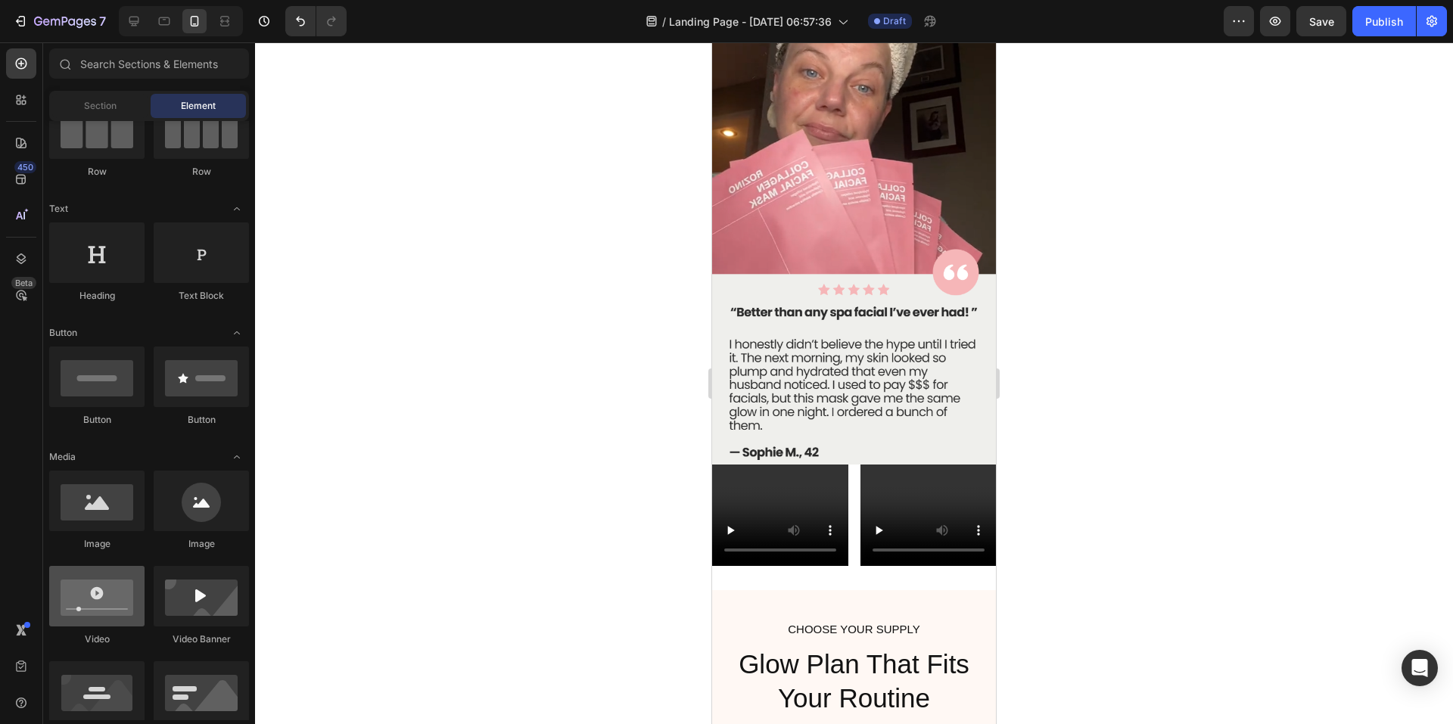
scroll to position [303, 0]
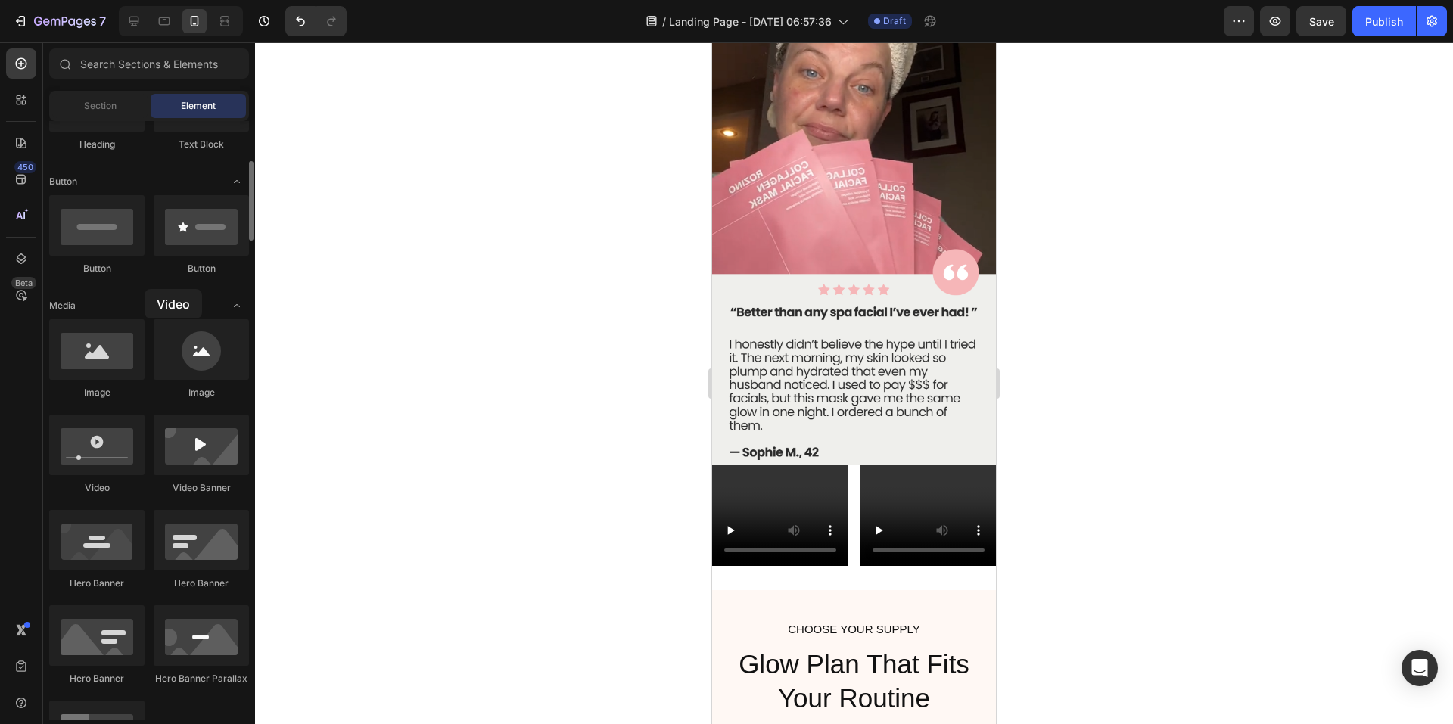
drag, startPoint x: 98, startPoint y: 456, endPoint x: 143, endPoint y: 267, distance: 193.9
click at [111, 112] on span "Section" at bounding box center [100, 106] width 33 height 14
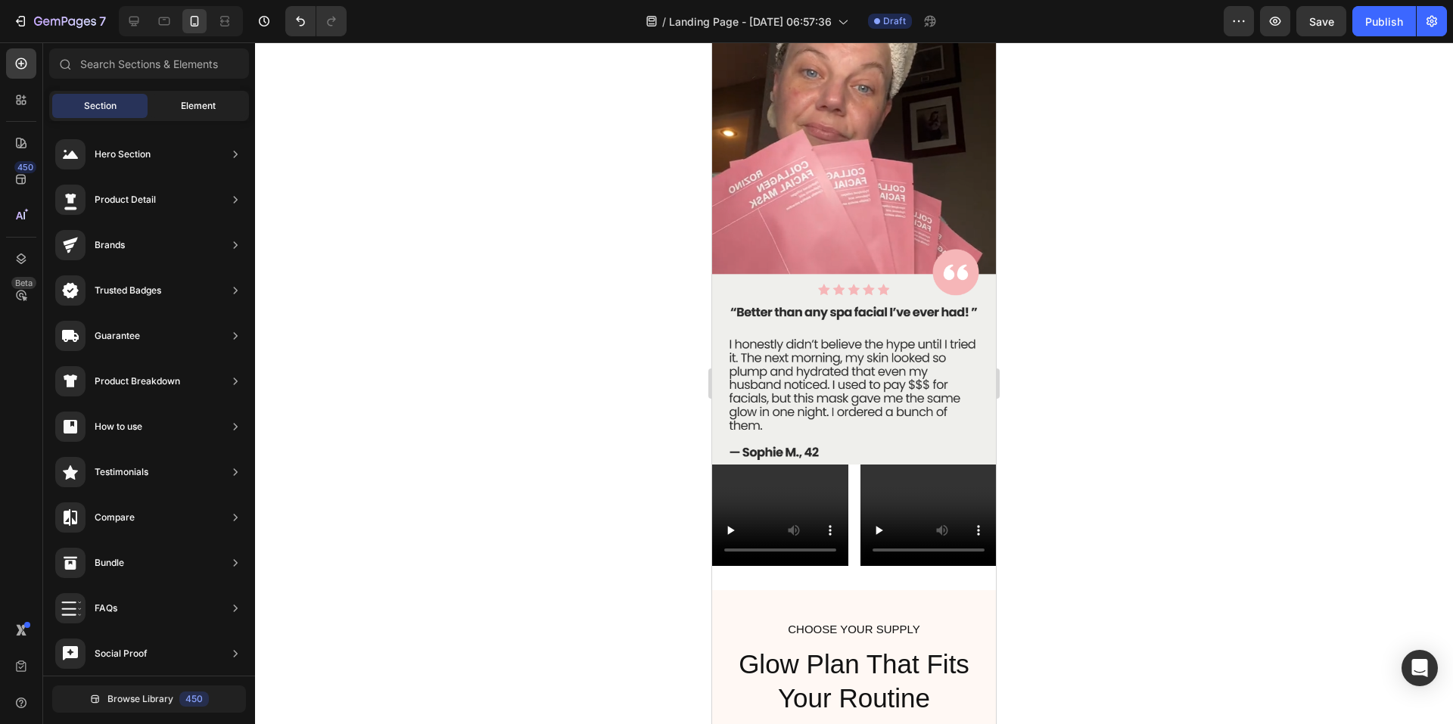
click at [198, 101] on span "Element" at bounding box center [198, 106] width 35 height 14
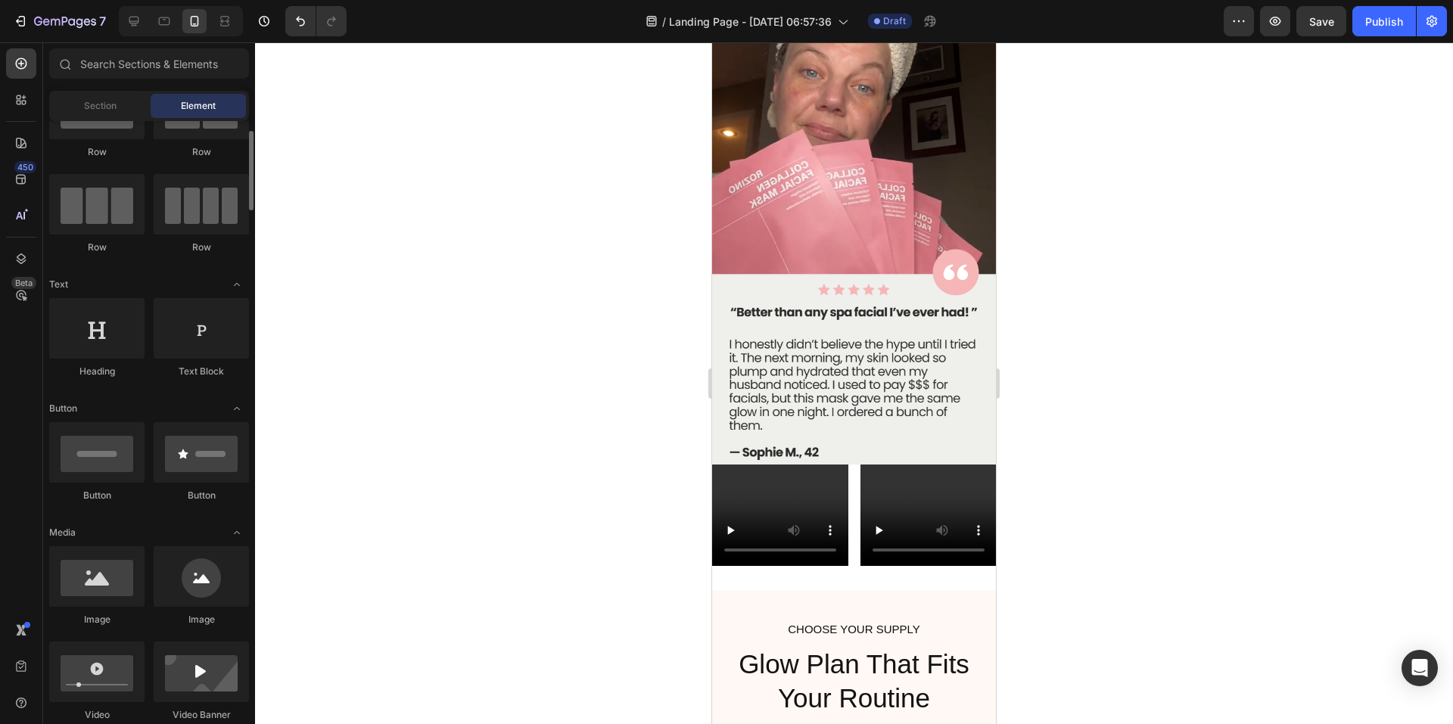
scroll to position [0, 0]
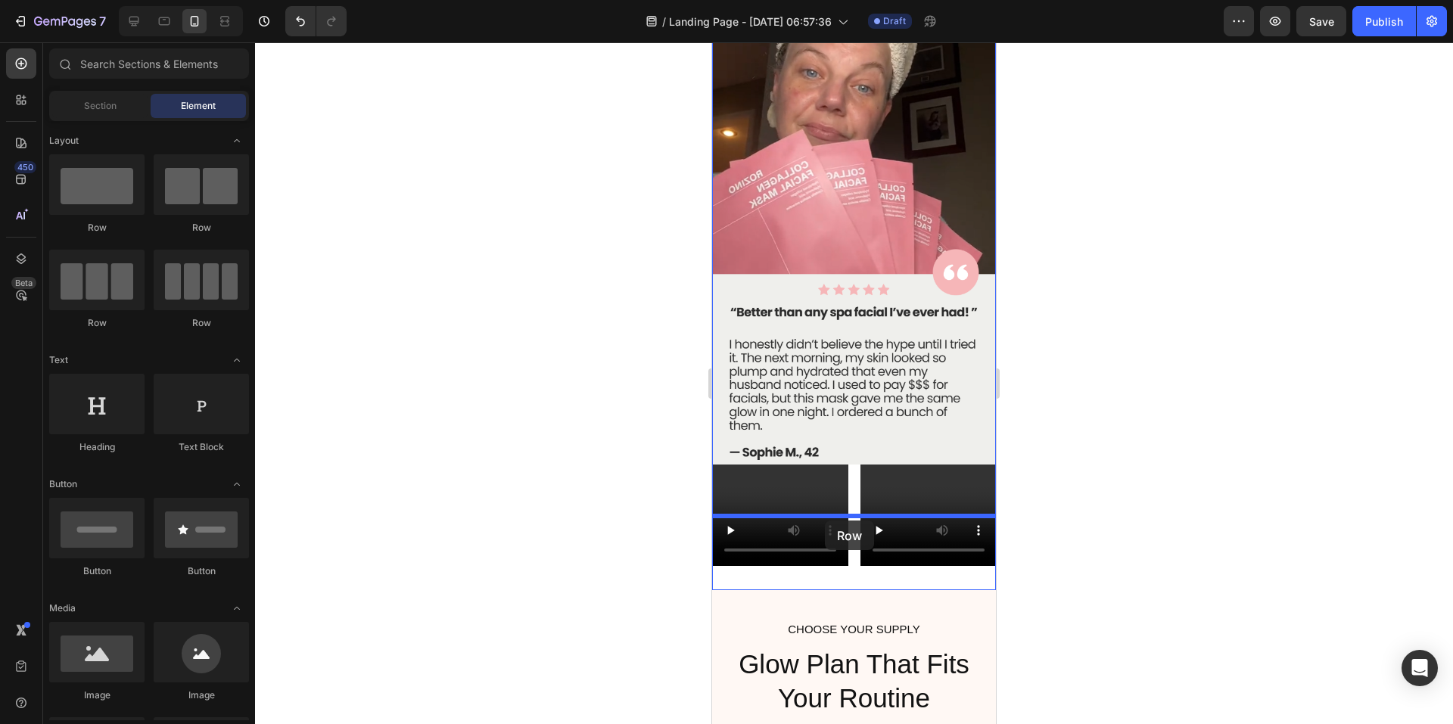
drag, startPoint x: 895, startPoint y: 231, endPoint x: 825, endPoint y: 521, distance: 298.2
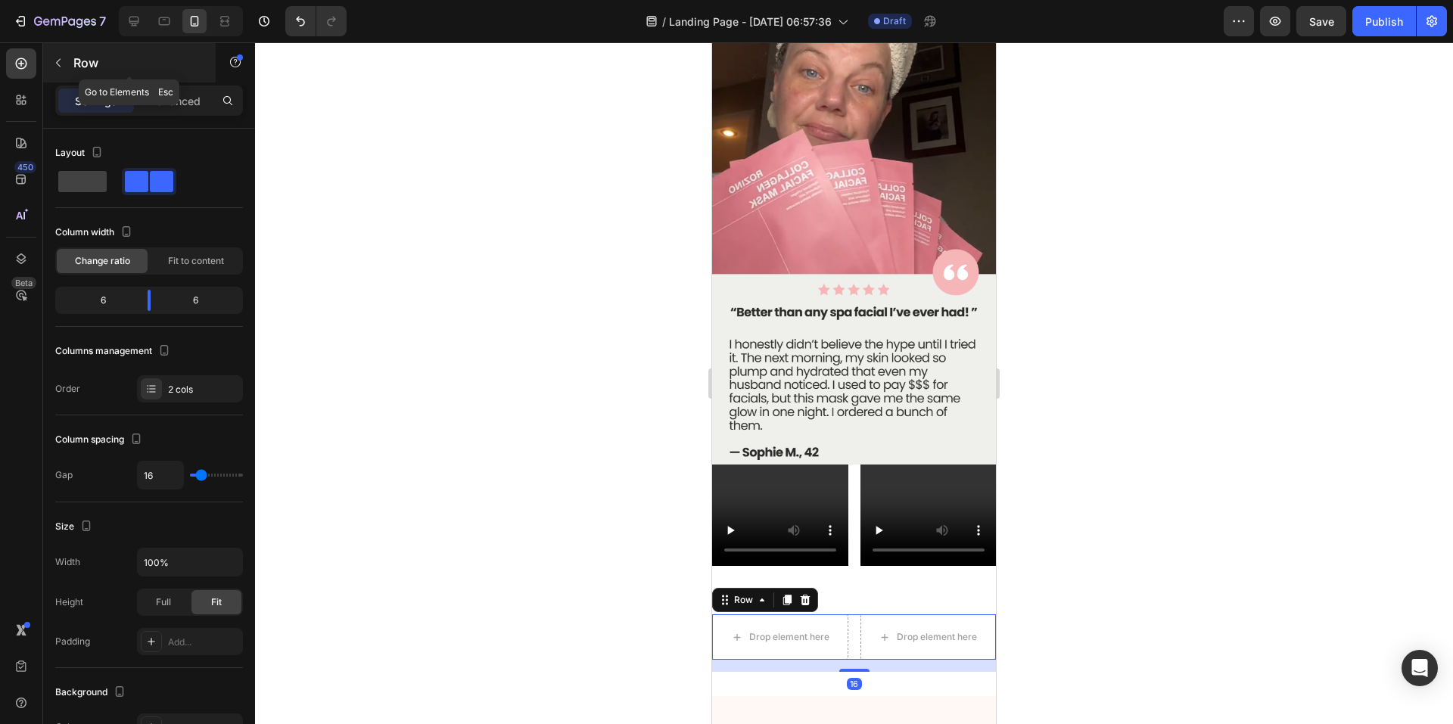
click at [63, 58] on icon "button" at bounding box center [58, 63] width 12 height 12
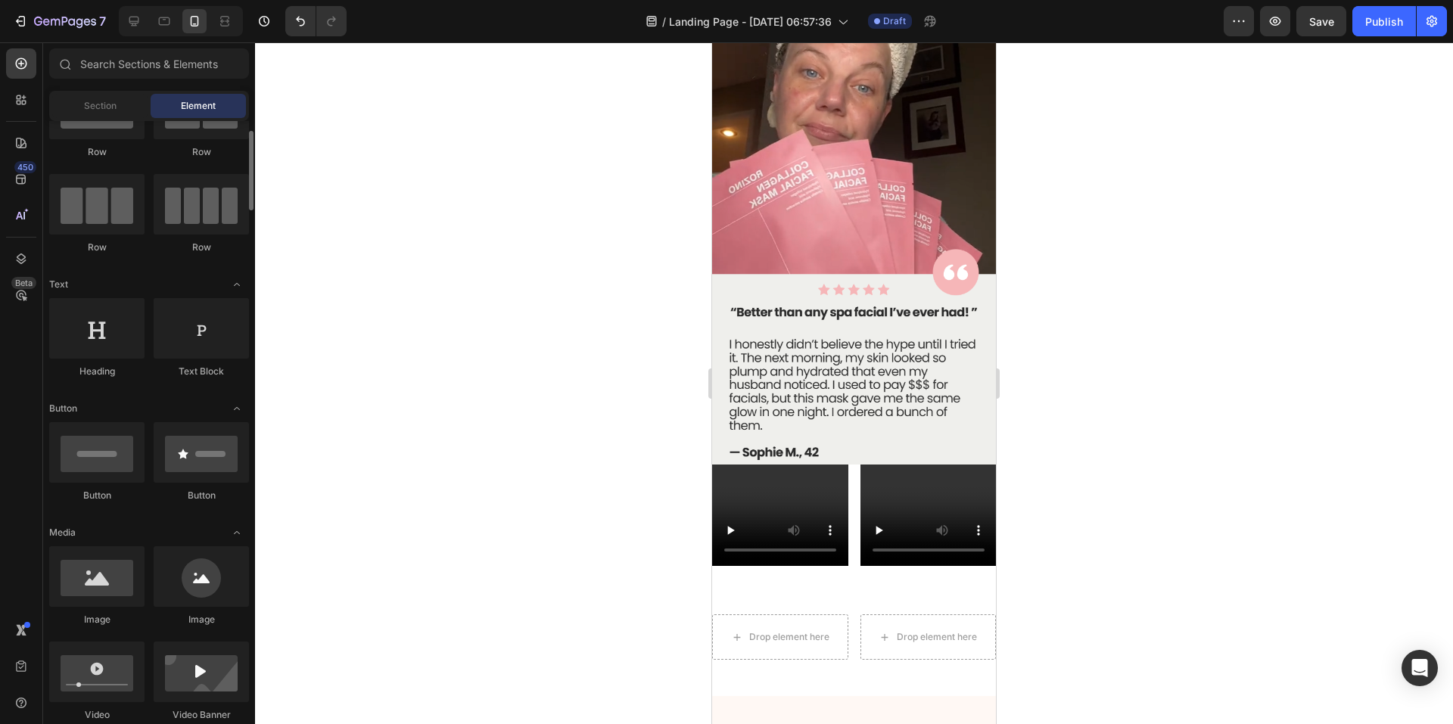
scroll to position [227, 0]
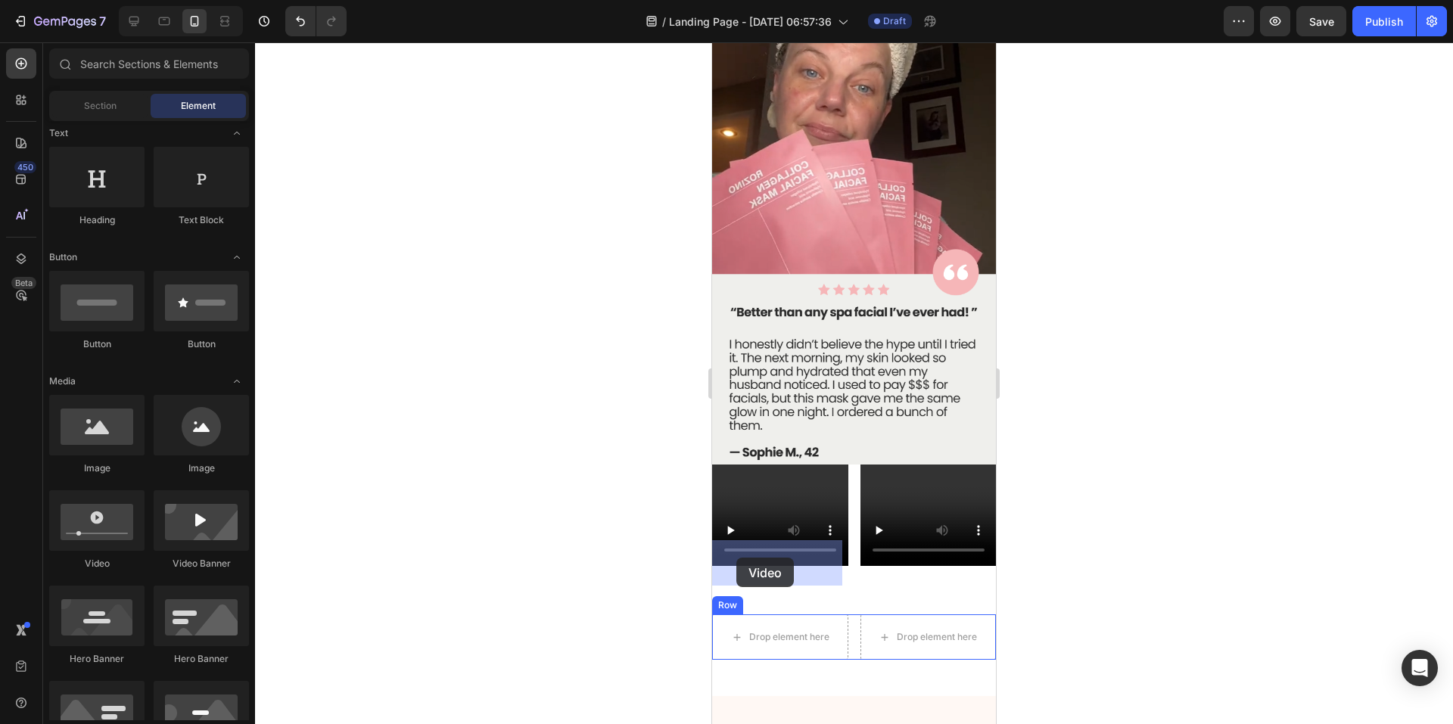
drag, startPoint x: 808, startPoint y: 568, endPoint x: 1420, endPoint y: 588, distance: 612.7
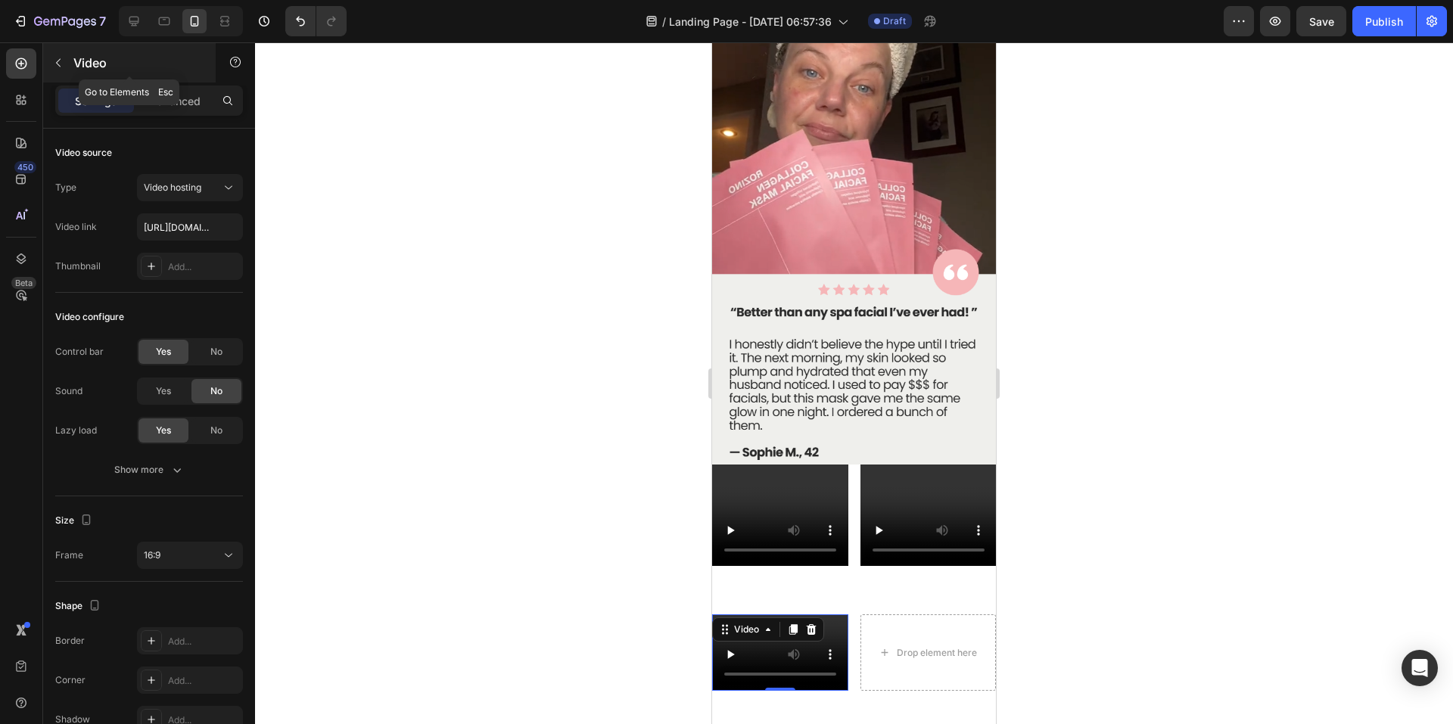
click at [55, 59] on icon "button" at bounding box center [58, 63] width 12 height 12
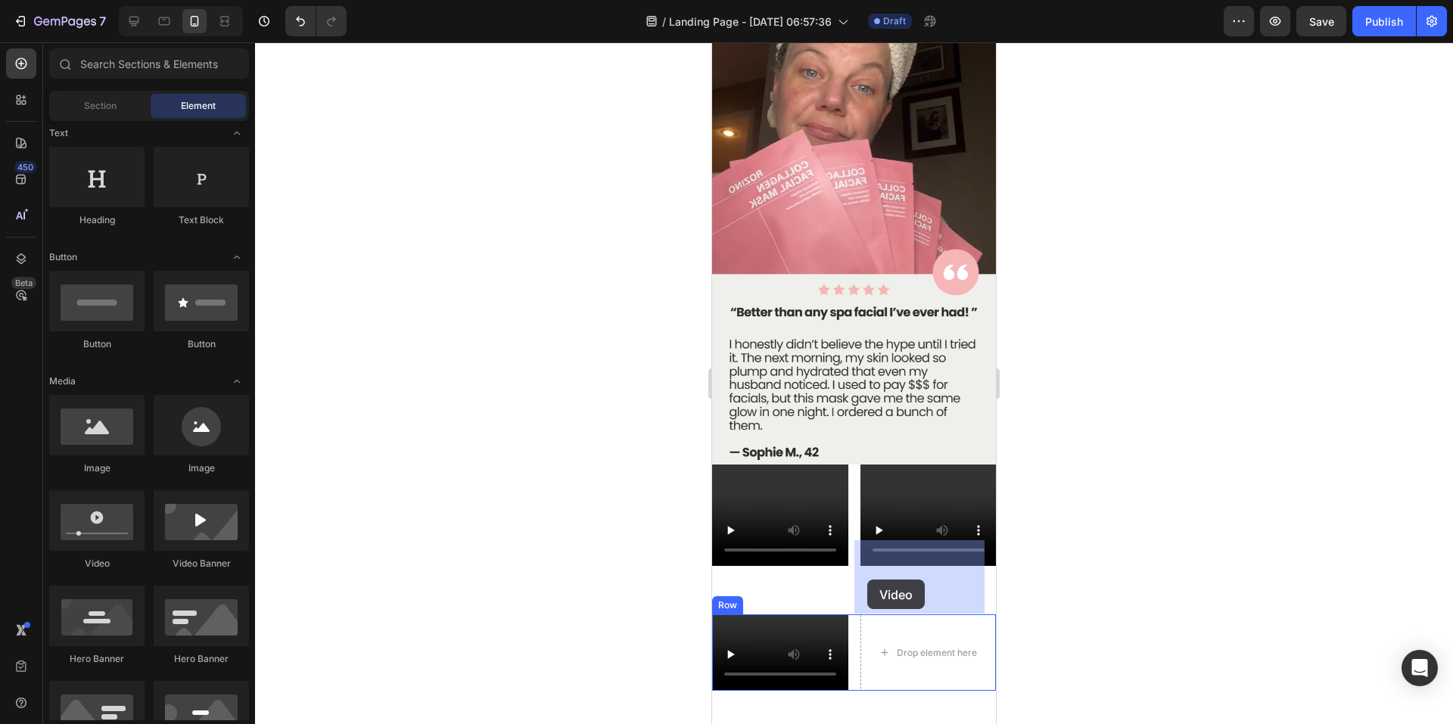
drag, startPoint x: 821, startPoint y: 590, endPoint x: 867, endPoint y: 580, distance: 48.0
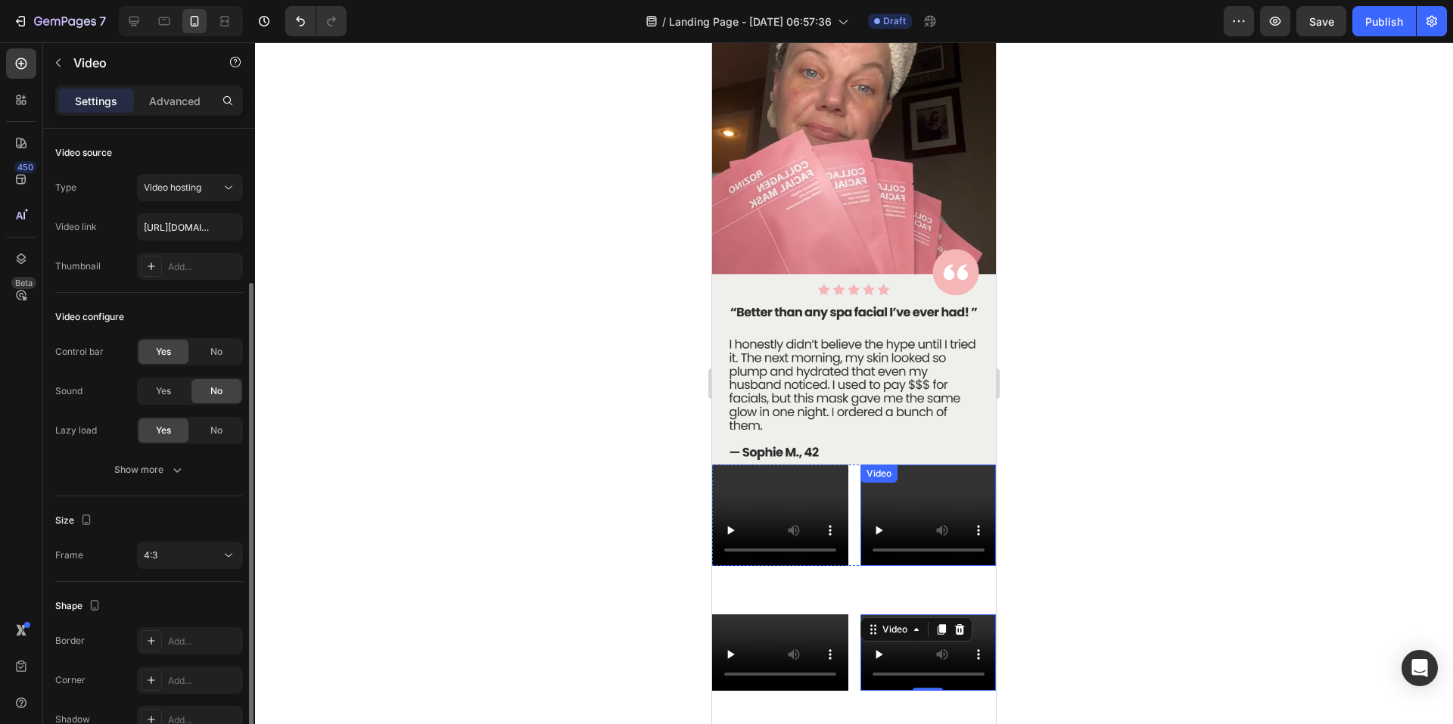
scroll to position [82, 0]
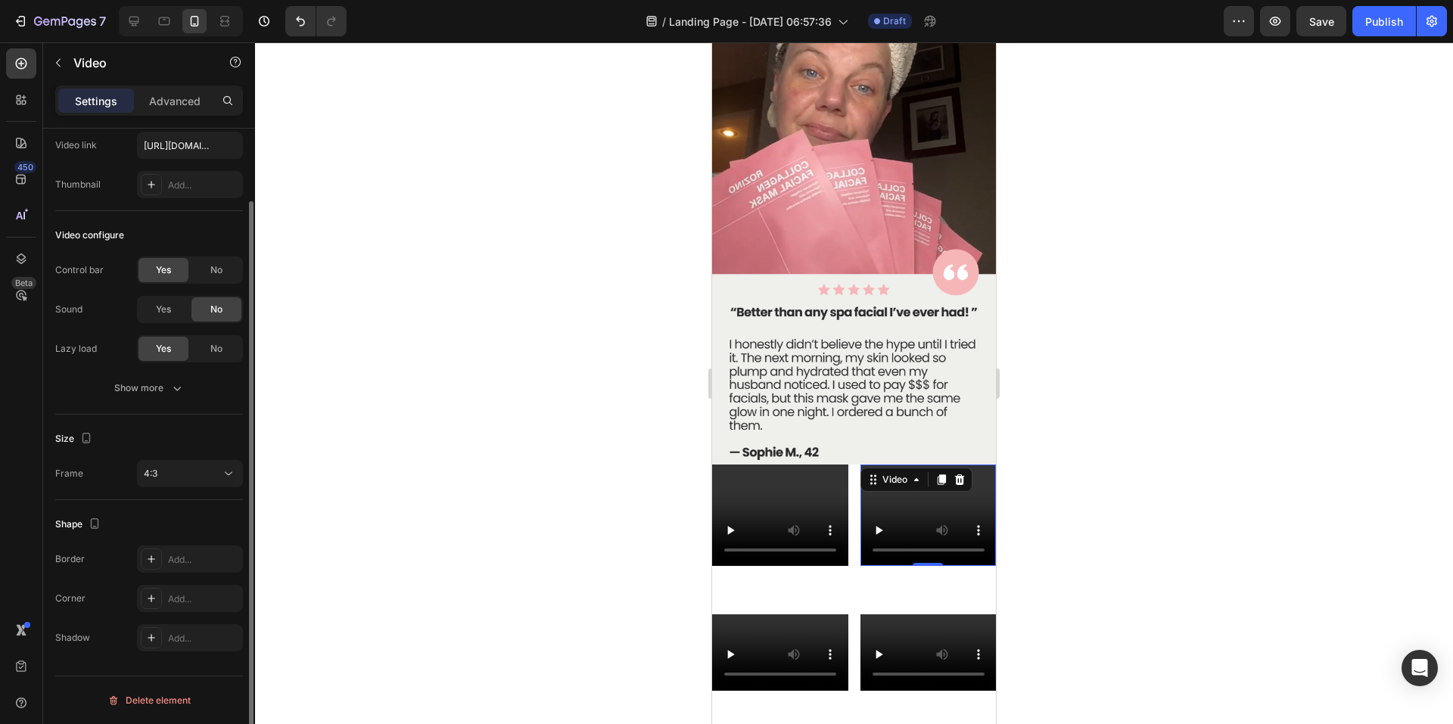
click at [912, 465] on div "Video 0" at bounding box center [929, 516] width 136 height 102
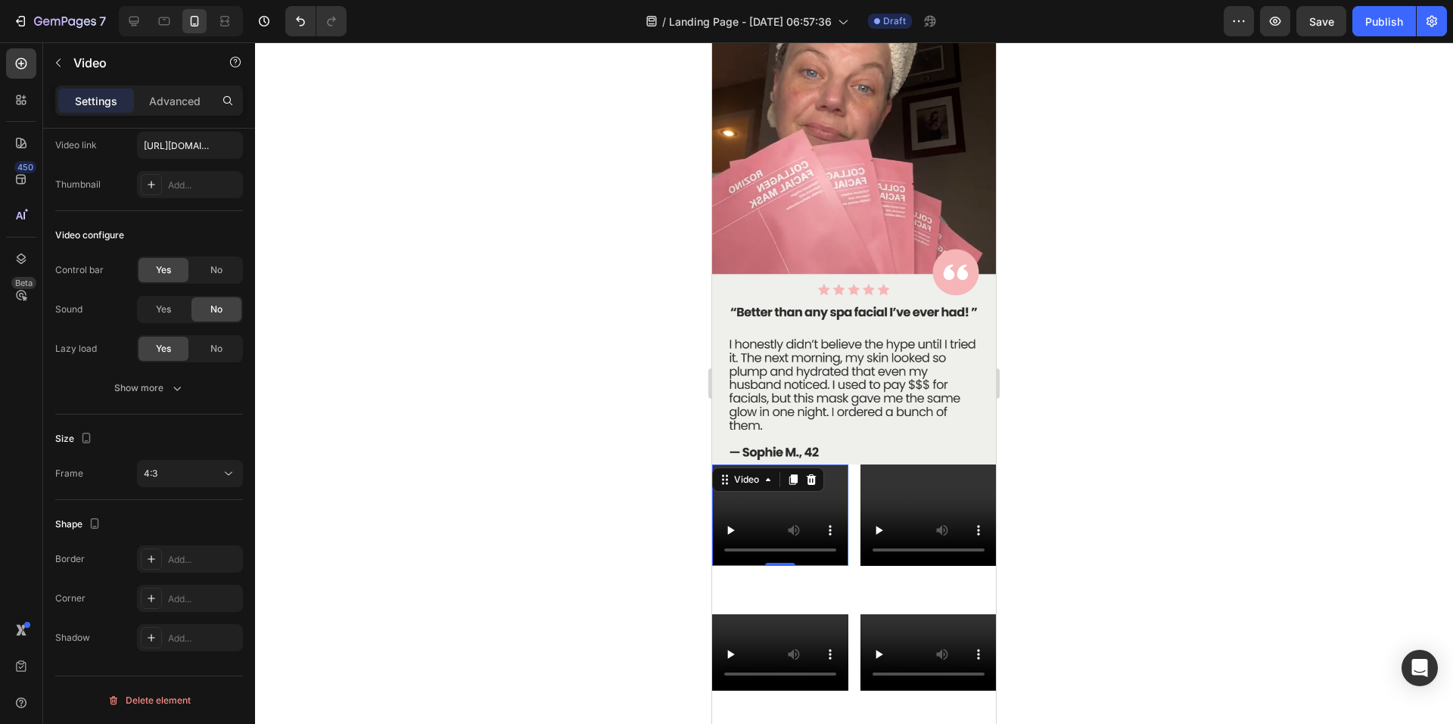
click at [800, 465] on video at bounding box center [780, 516] width 136 height 102
click at [194, 145] on input "[URL][DOMAIN_NAME]" at bounding box center [190, 145] width 106 height 27
paste input "8a8509e3ab1b4afb8260a8a51e7954af"
type input "[URL][DOMAIN_NAME]"
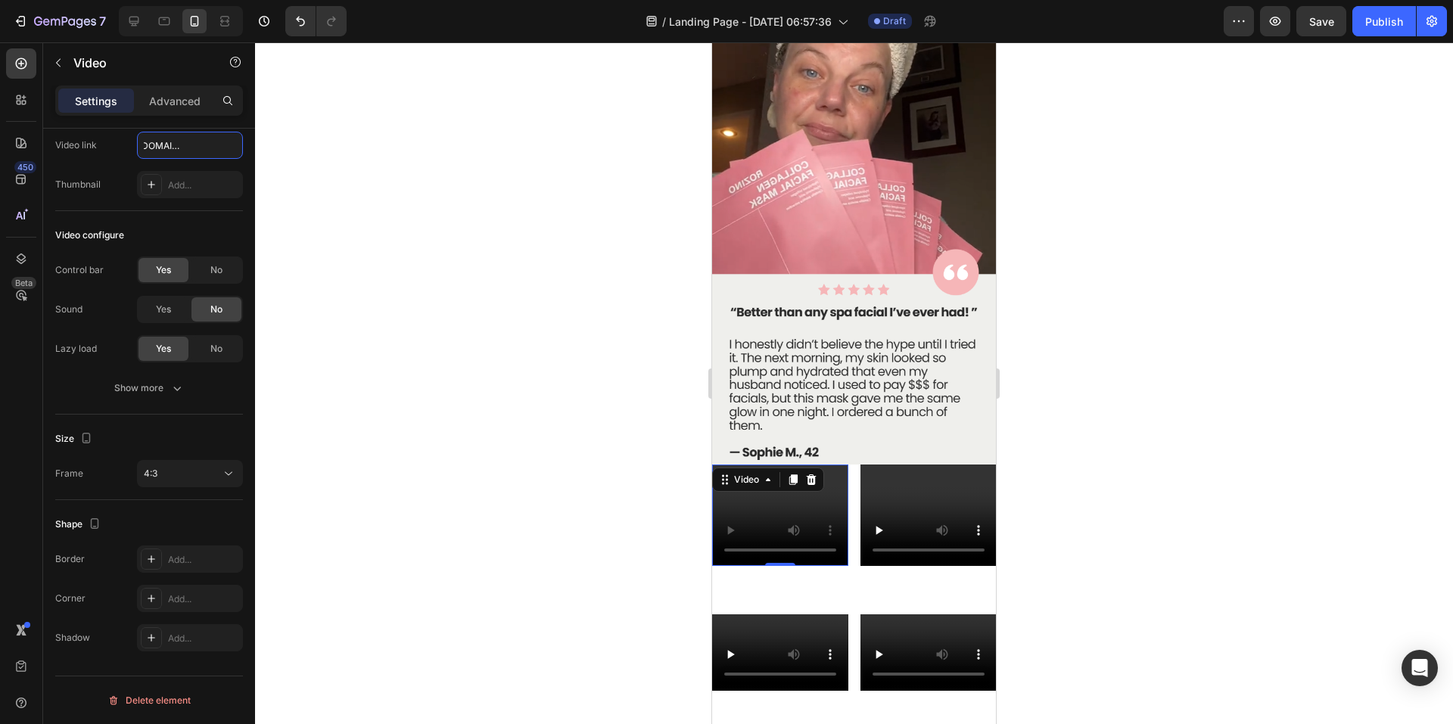
scroll to position [0, 0]
click at [928, 465] on video at bounding box center [929, 516] width 136 height 102
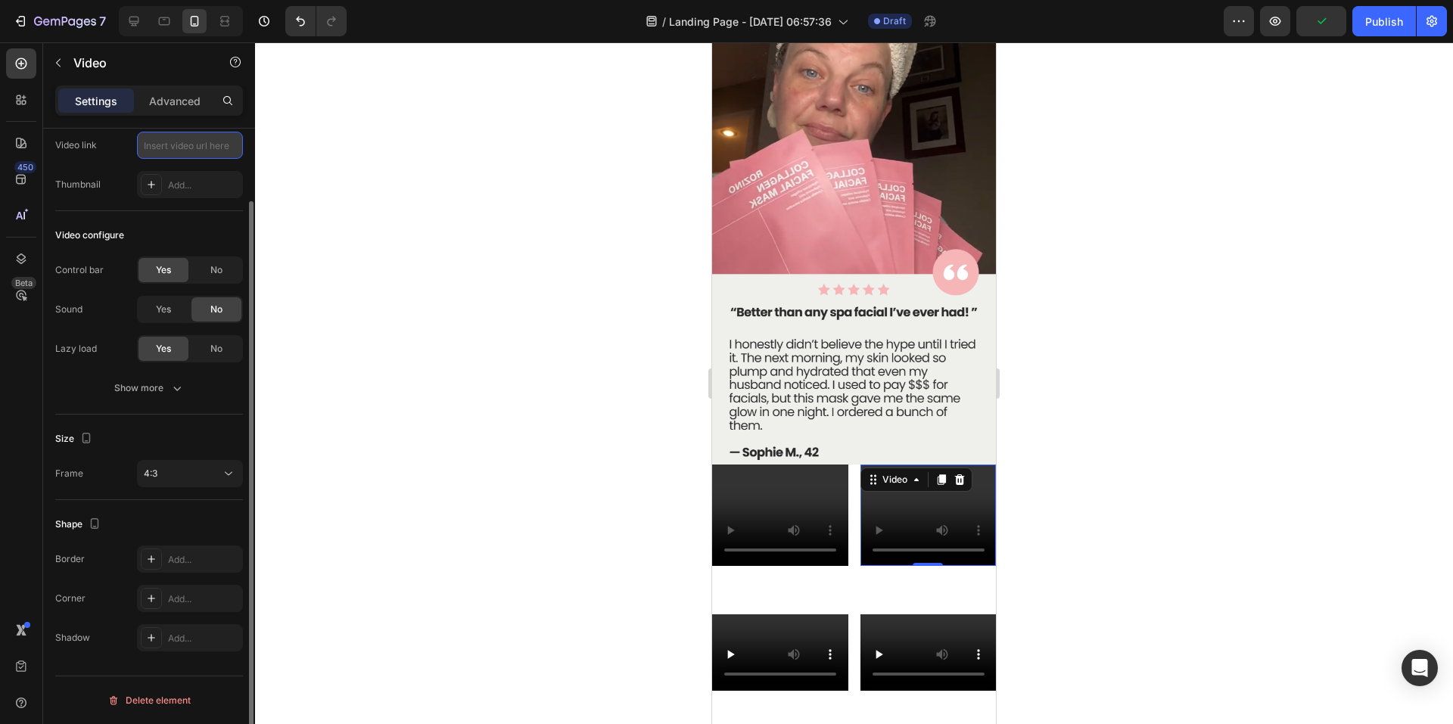
click at [188, 147] on input "text" at bounding box center [190, 145] width 106 height 27
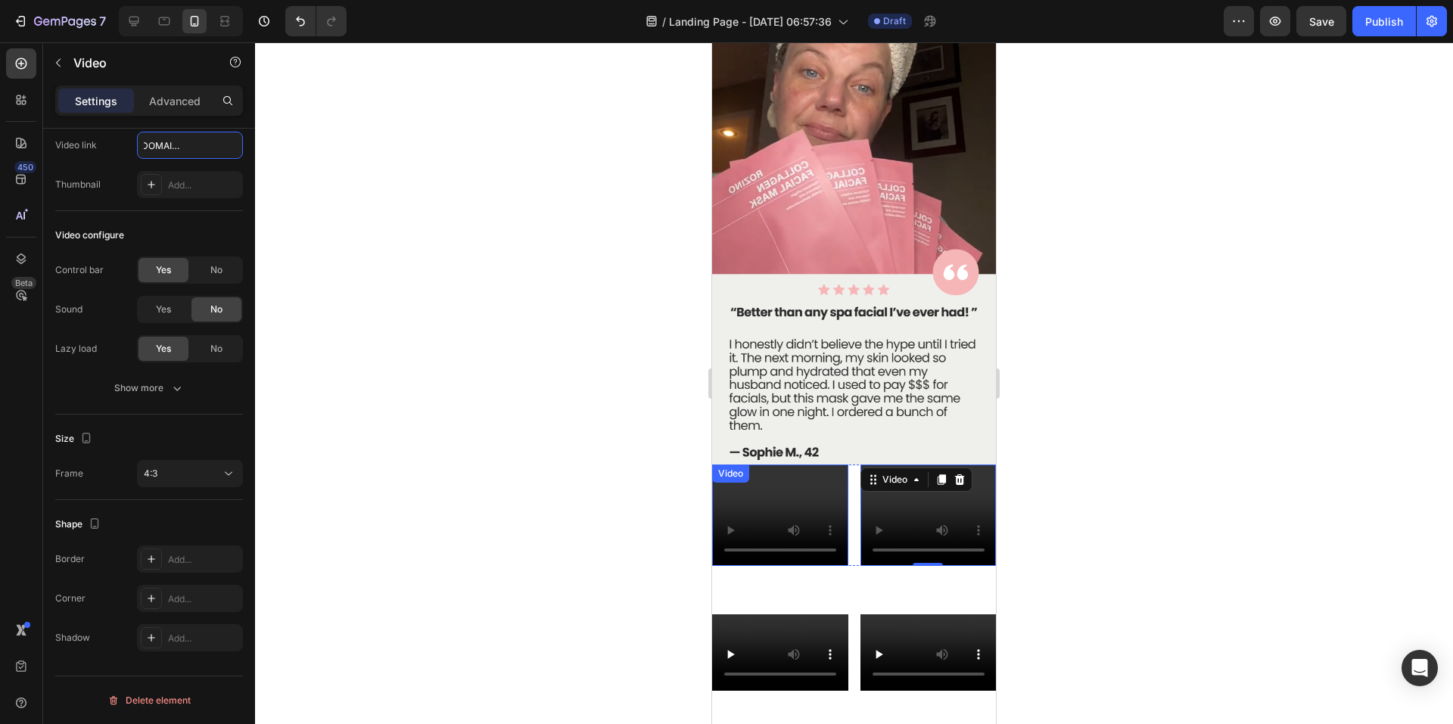
type input "[URL][DOMAIN_NAME]"
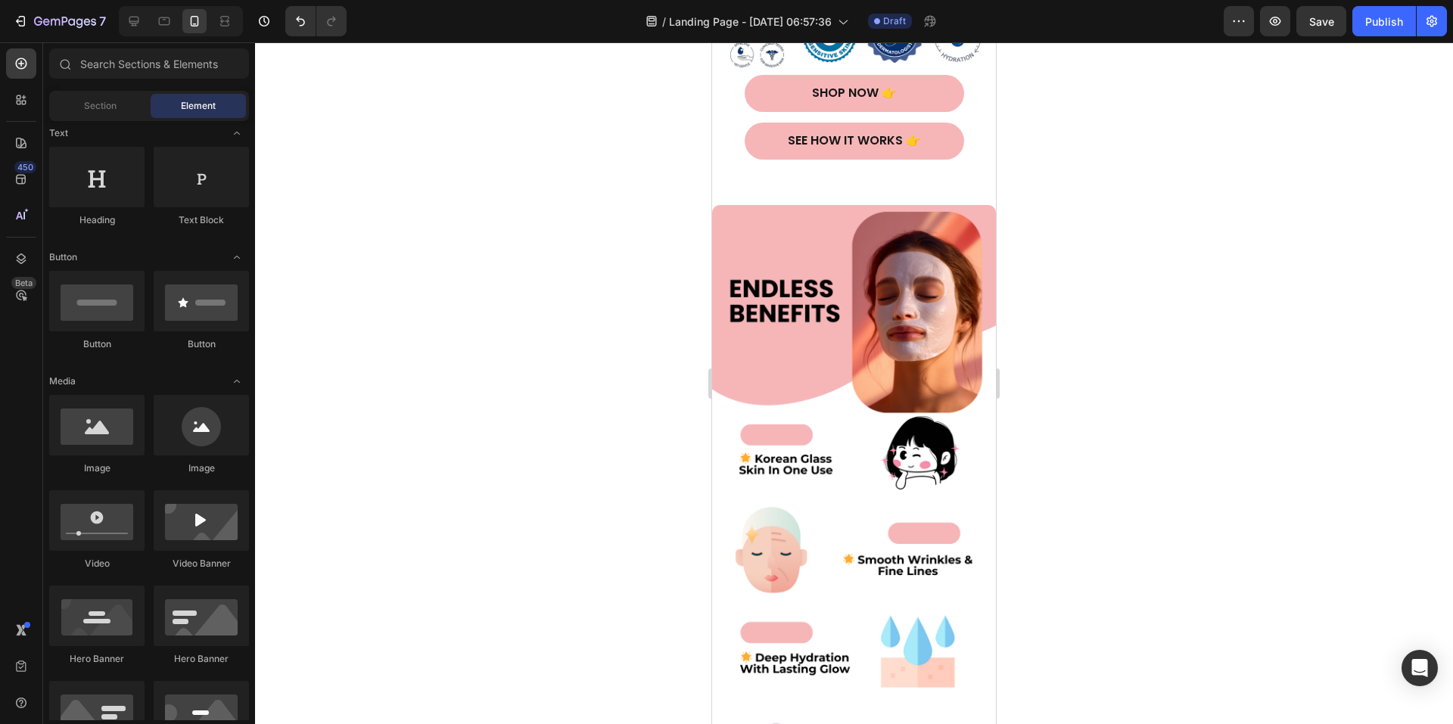
scroll to position [523, 0]
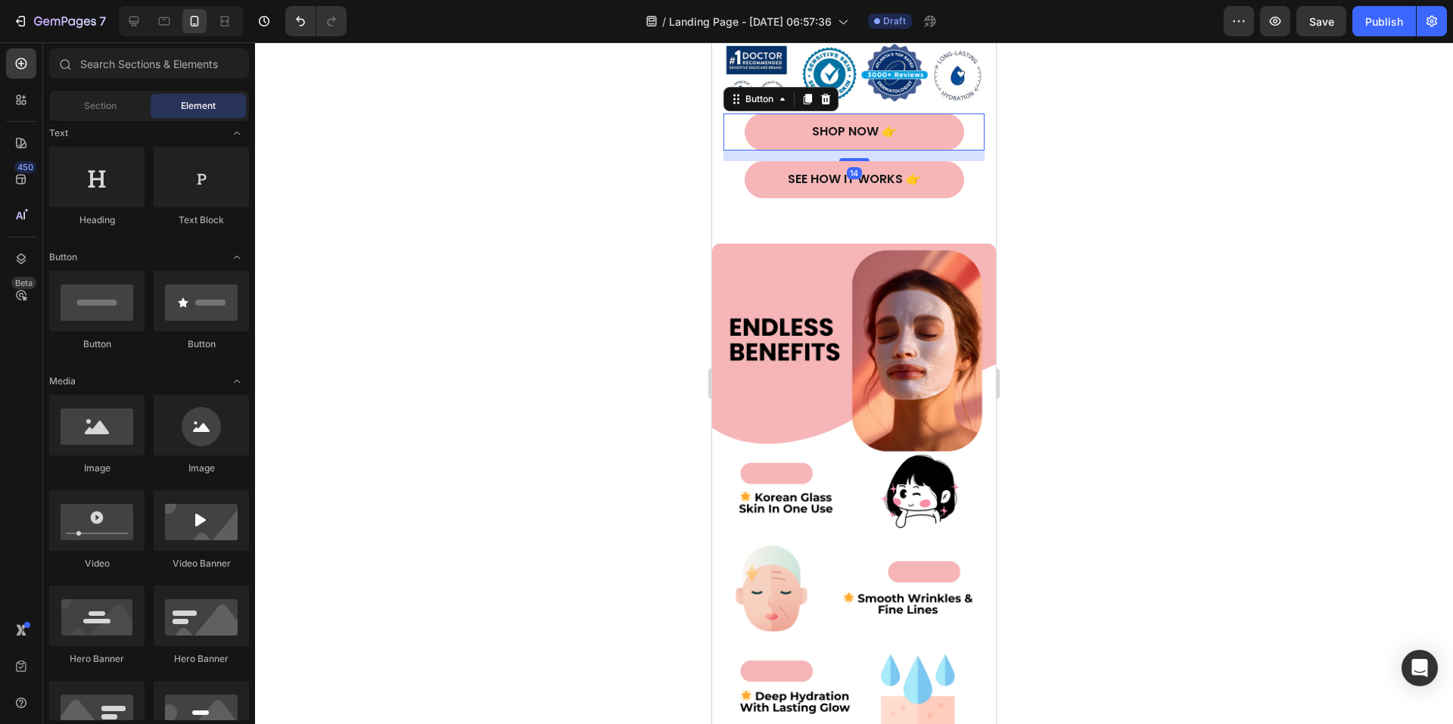
click at [927, 117] on button "Shop Now 👉" at bounding box center [855, 132] width 220 height 37
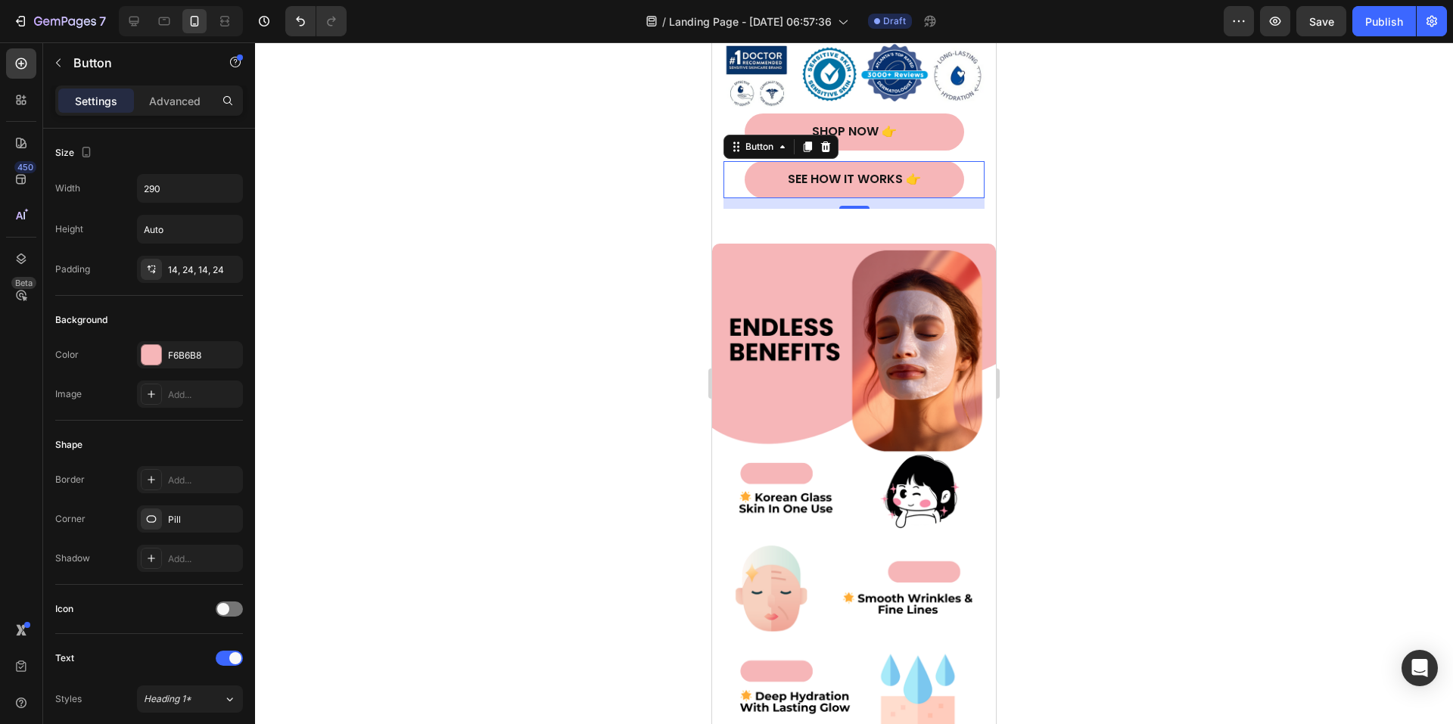
click at [942, 166] on button "SEE HOW IT WORKS 👉" at bounding box center [855, 179] width 220 height 37
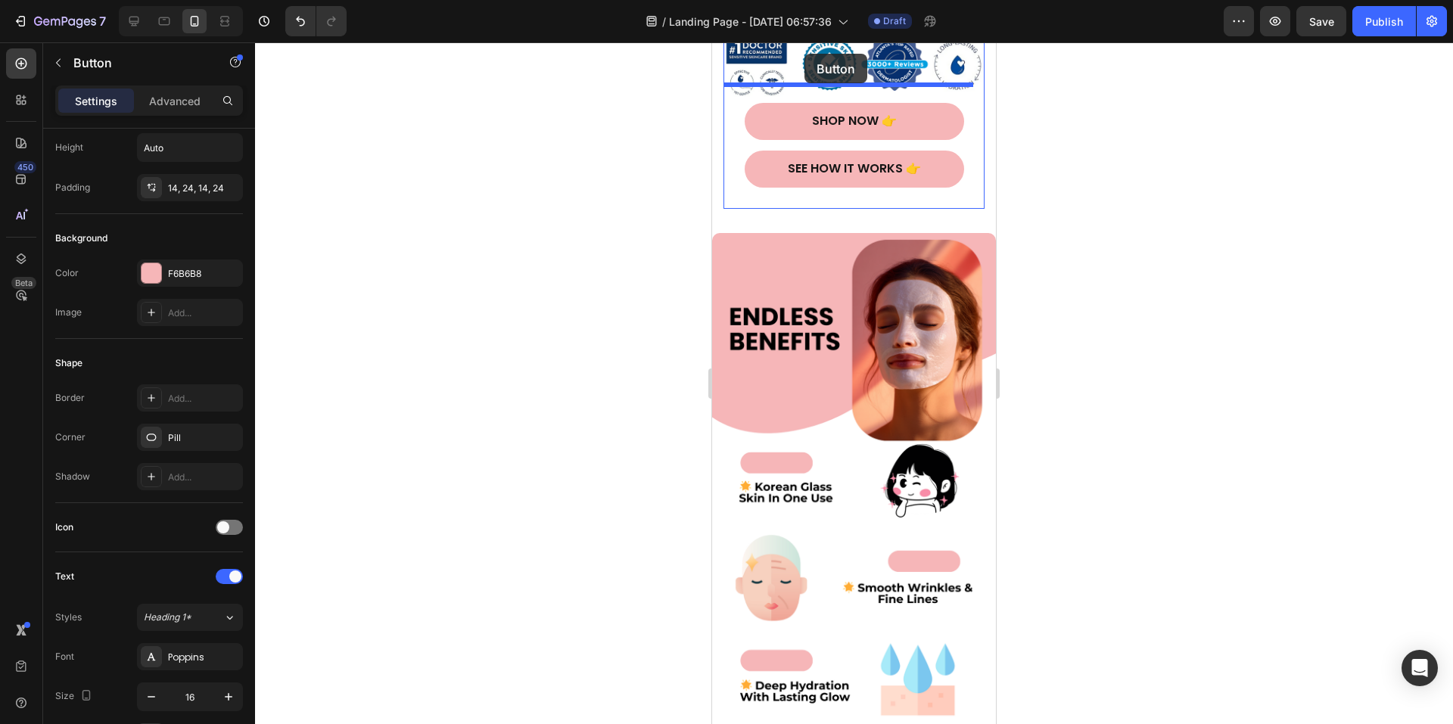
scroll to position [485, 0]
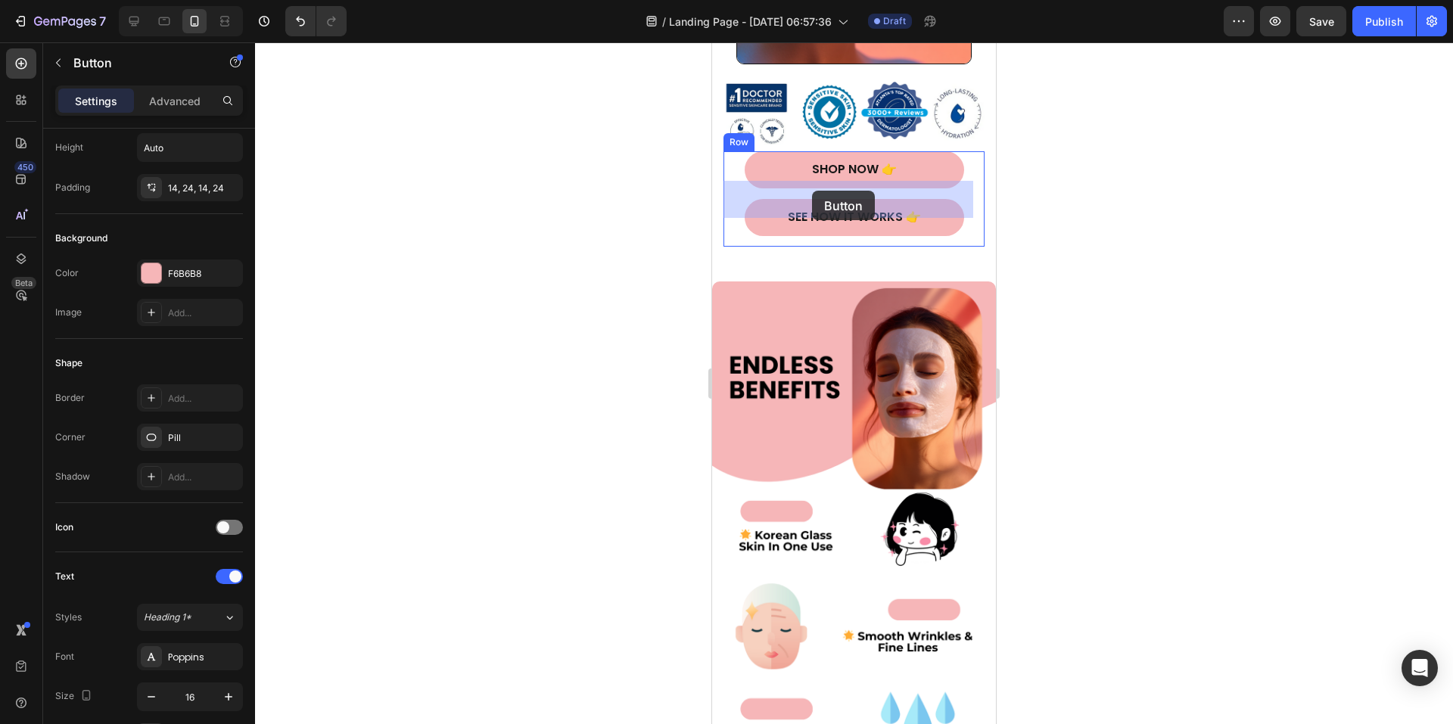
drag, startPoint x: 738, startPoint y: 134, endPoint x: 812, endPoint y: 191, distance: 93.4
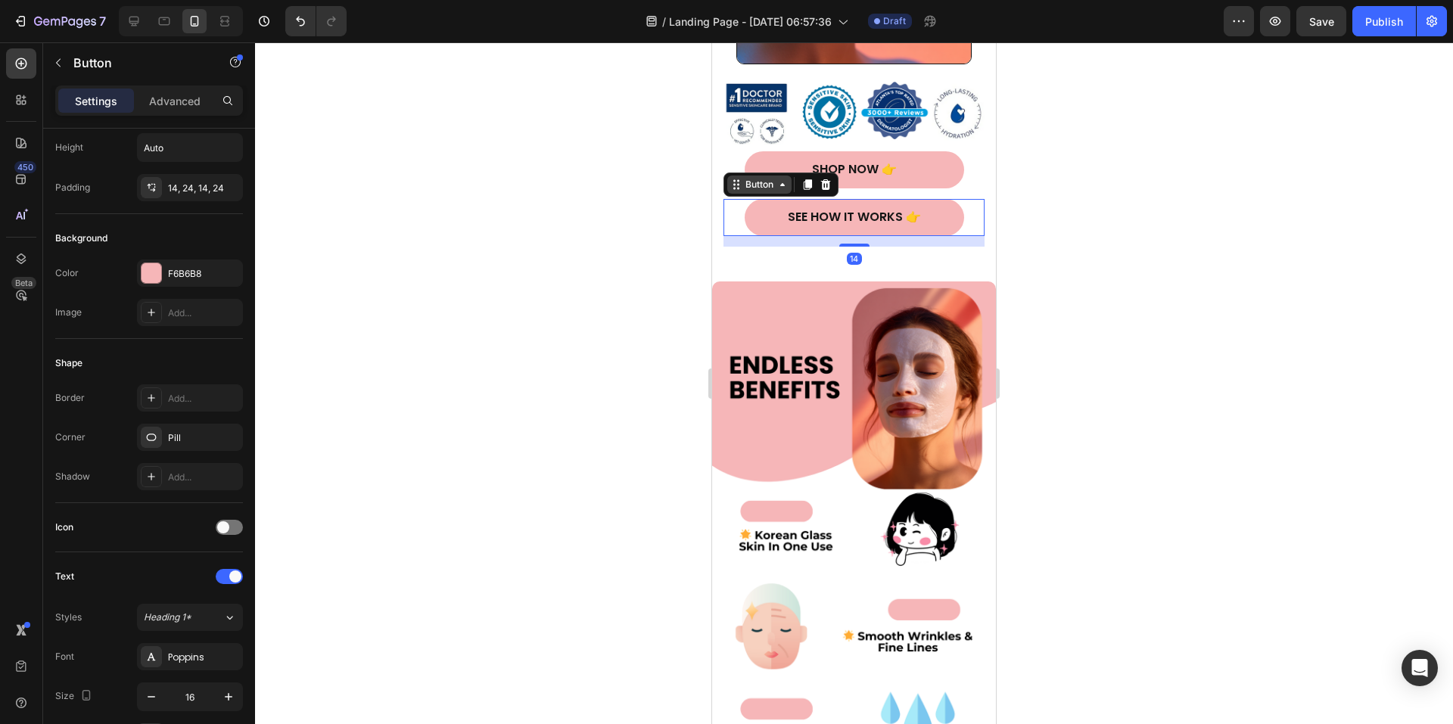
click at [736, 179] on icon at bounding box center [736, 185] width 12 height 12
click at [805, 179] on icon at bounding box center [808, 184] width 8 height 11
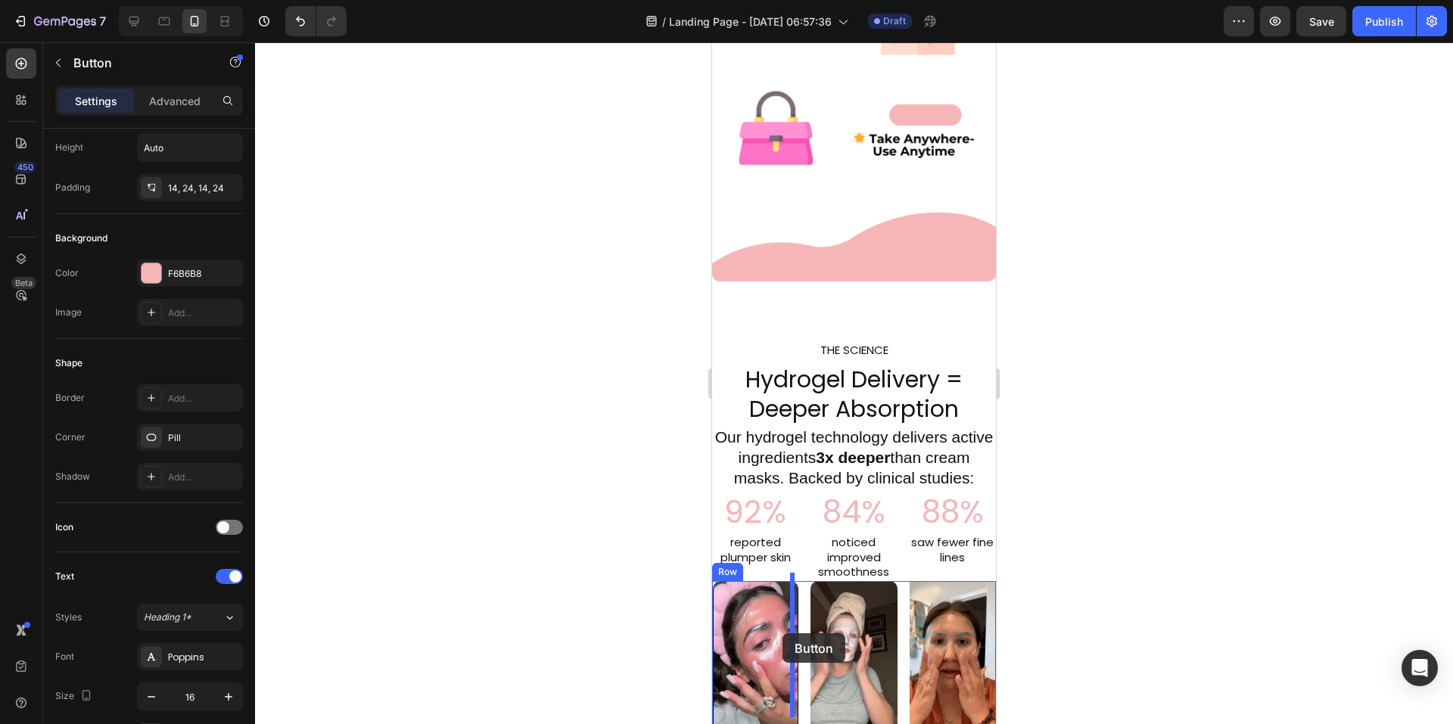
scroll to position [1300, 0]
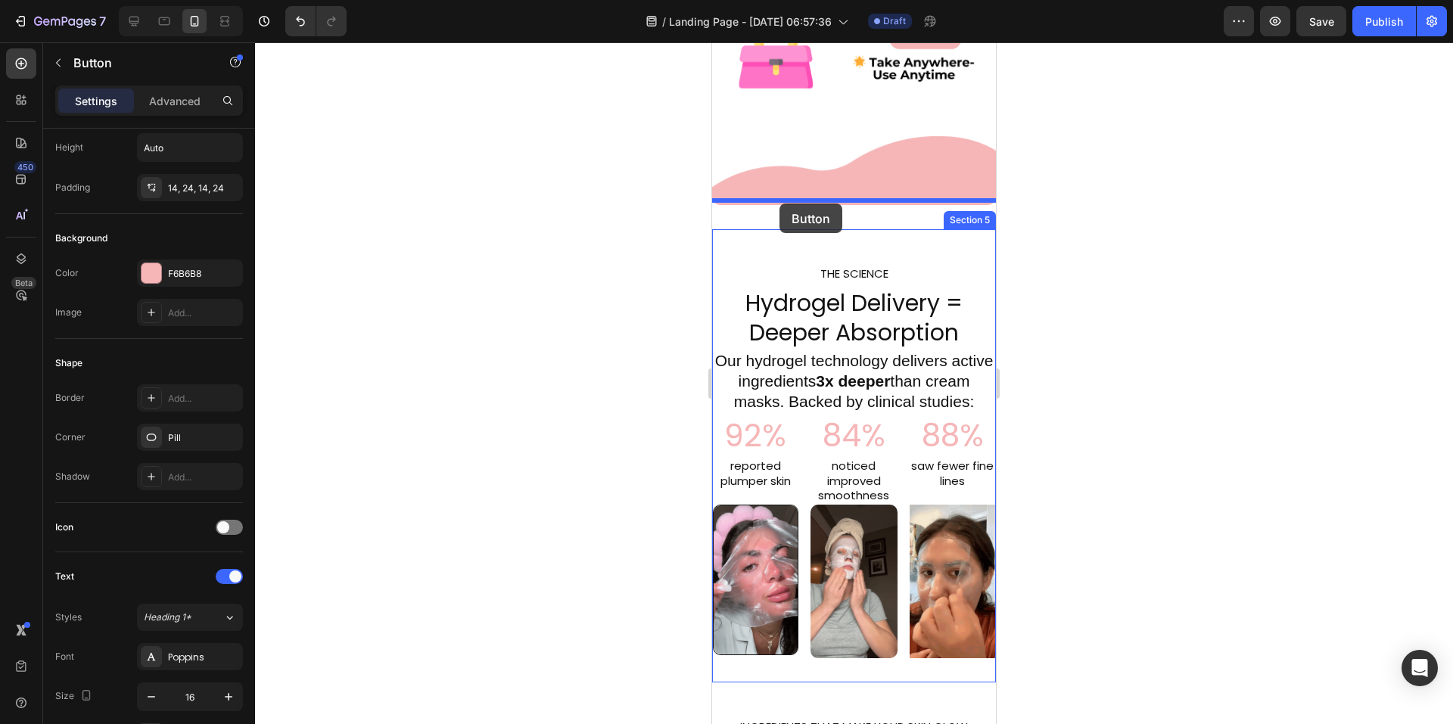
drag, startPoint x: 735, startPoint y: 216, endPoint x: 780, endPoint y: 204, distance: 46.5
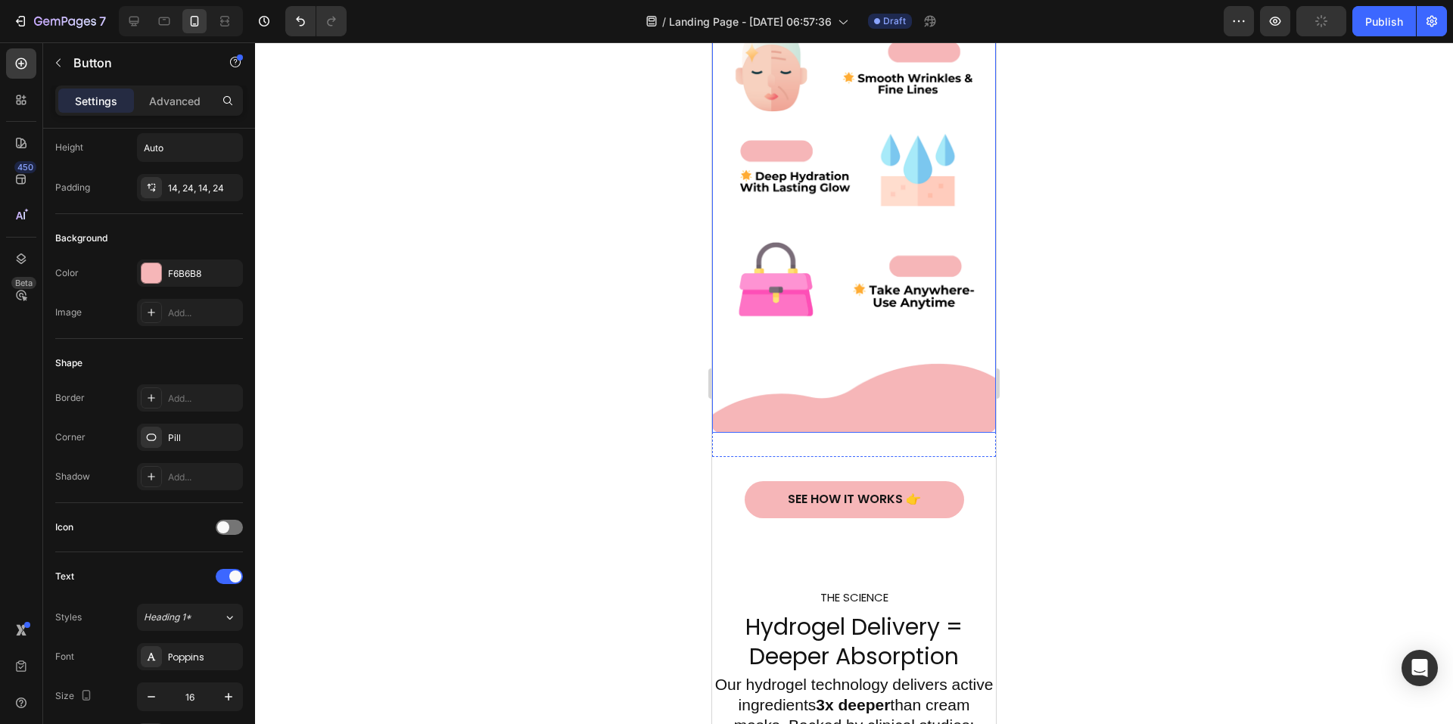
scroll to position [1073, 0]
click at [863, 491] on p "SEE HOW IT WORKS 👉" at bounding box center [854, 499] width 133 height 16
click at [745, 481] on button "GET 👉" at bounding box center [855, 499] width 220 height 37
click at [745, 481] on button "GET MY 👉" at bounding box center [855, 499] width 220 height 37
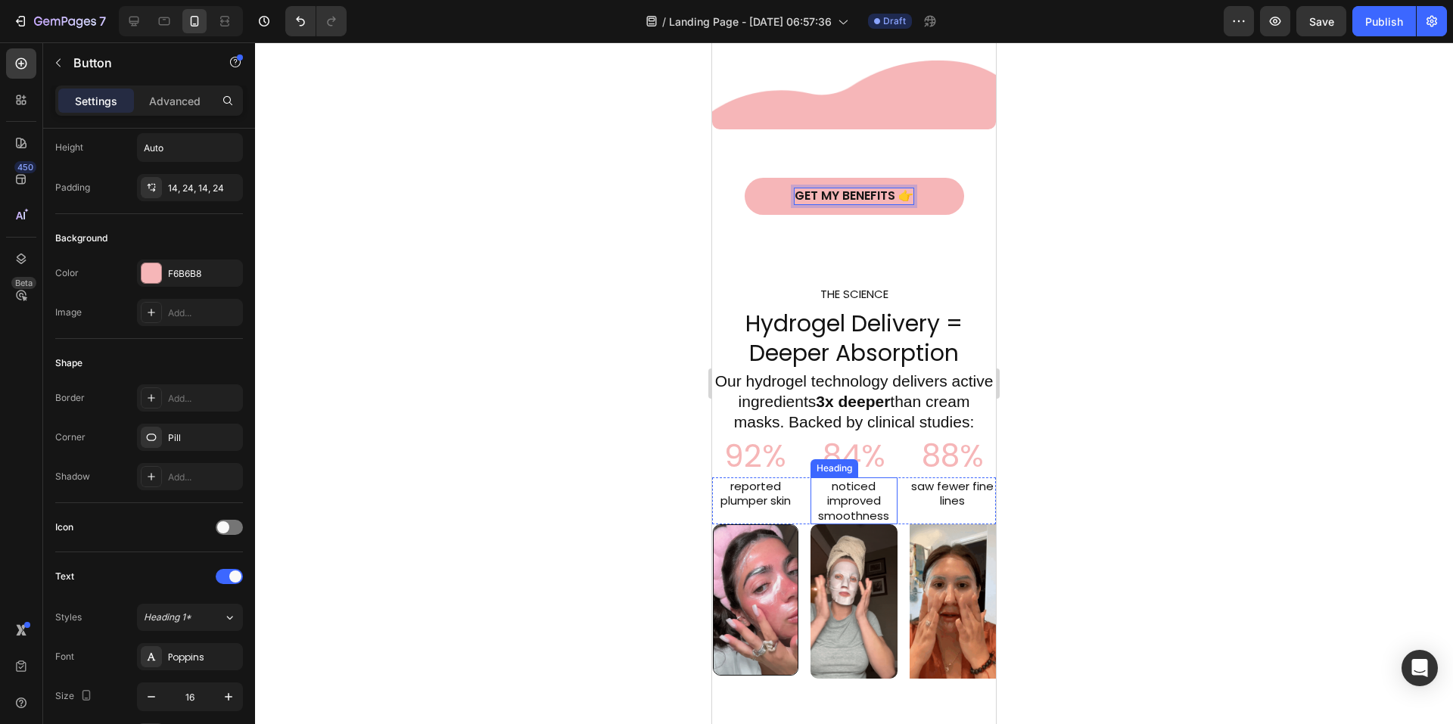
scroll to position [1452, 0]
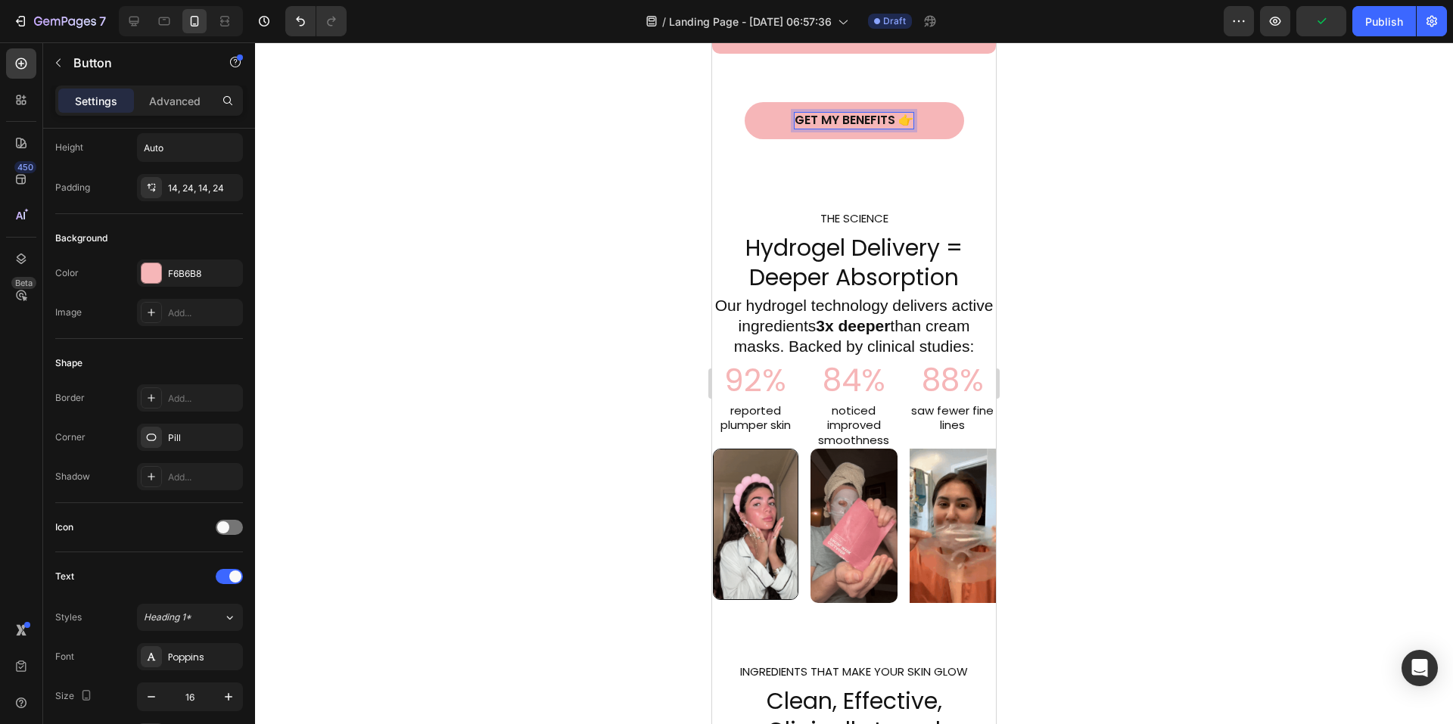
click at [1172, 218] on div at bounding box center [854, 383] width 1198 height 682
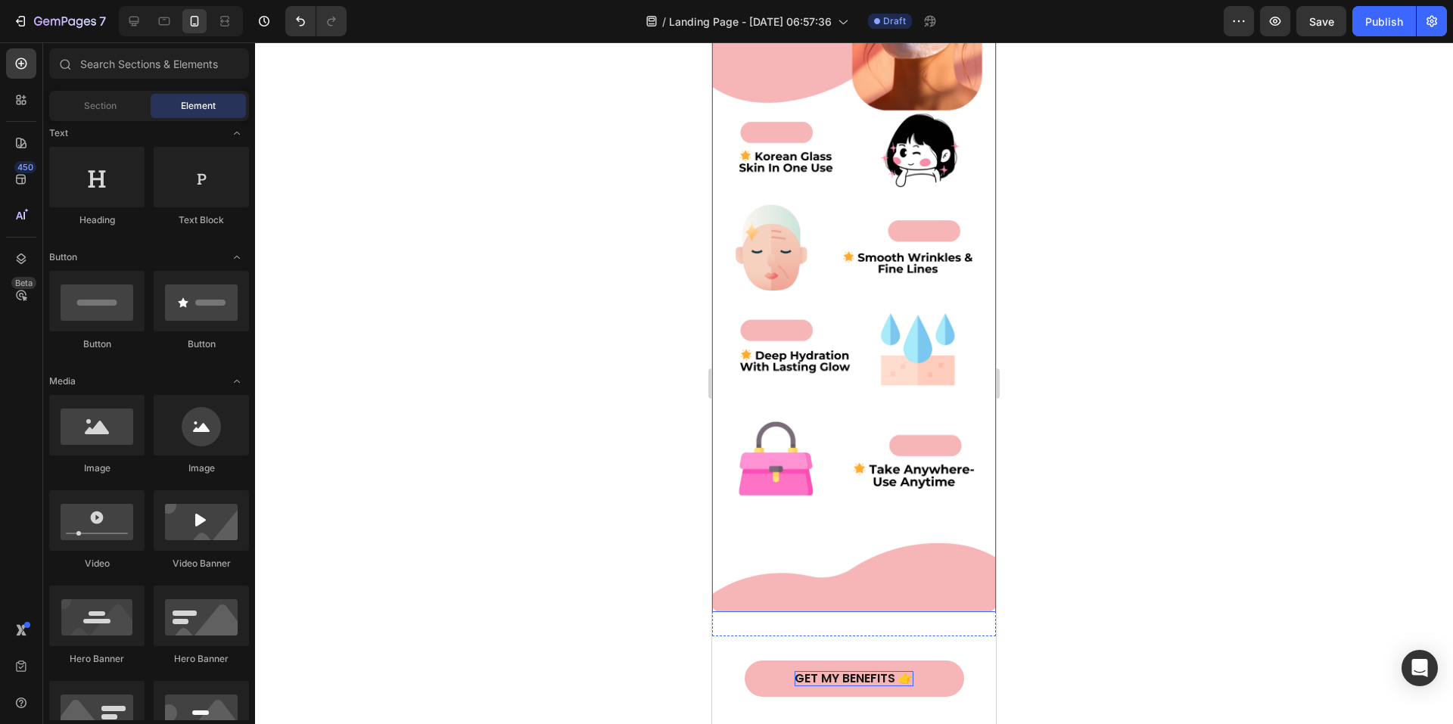
scroll to position [998, 0]
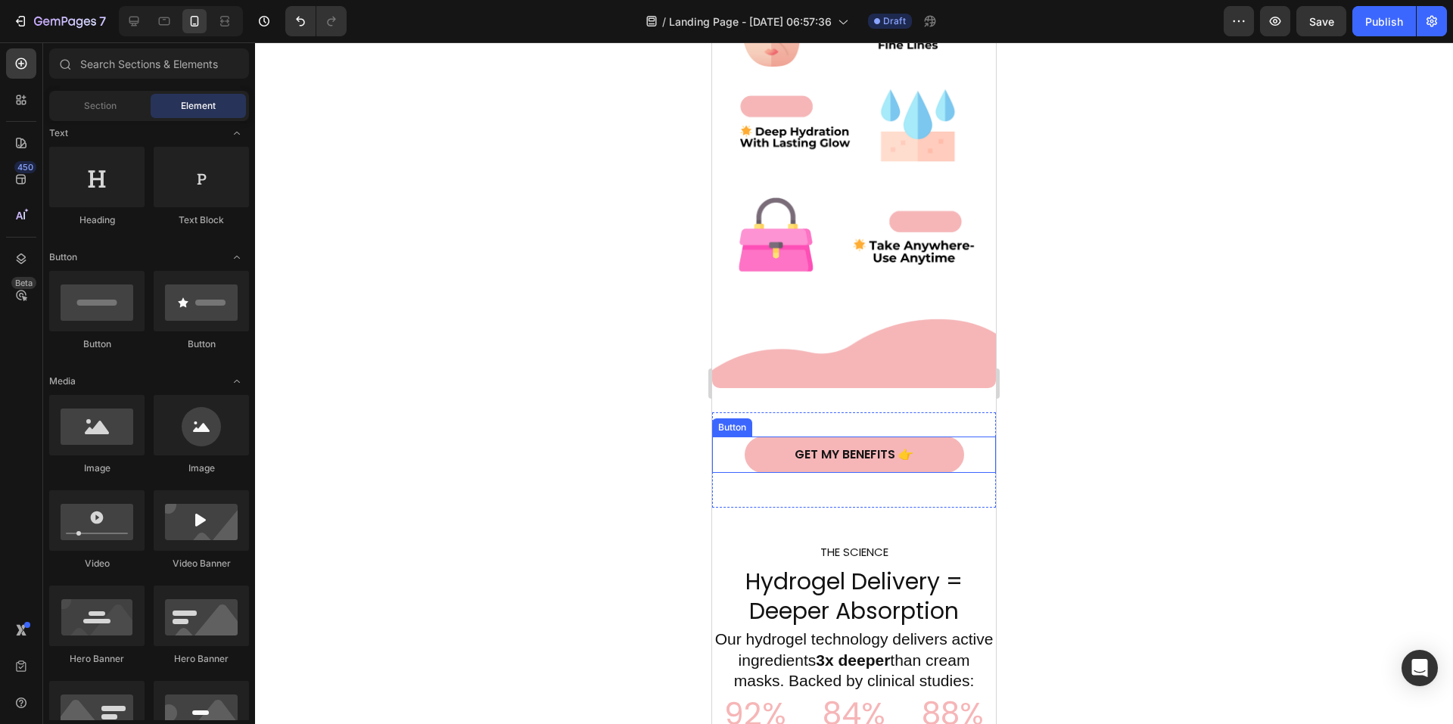
click at [751, 437] on button "GET MY BENEFITS 👉" at bounding box center [855, 455] width 220 height 37
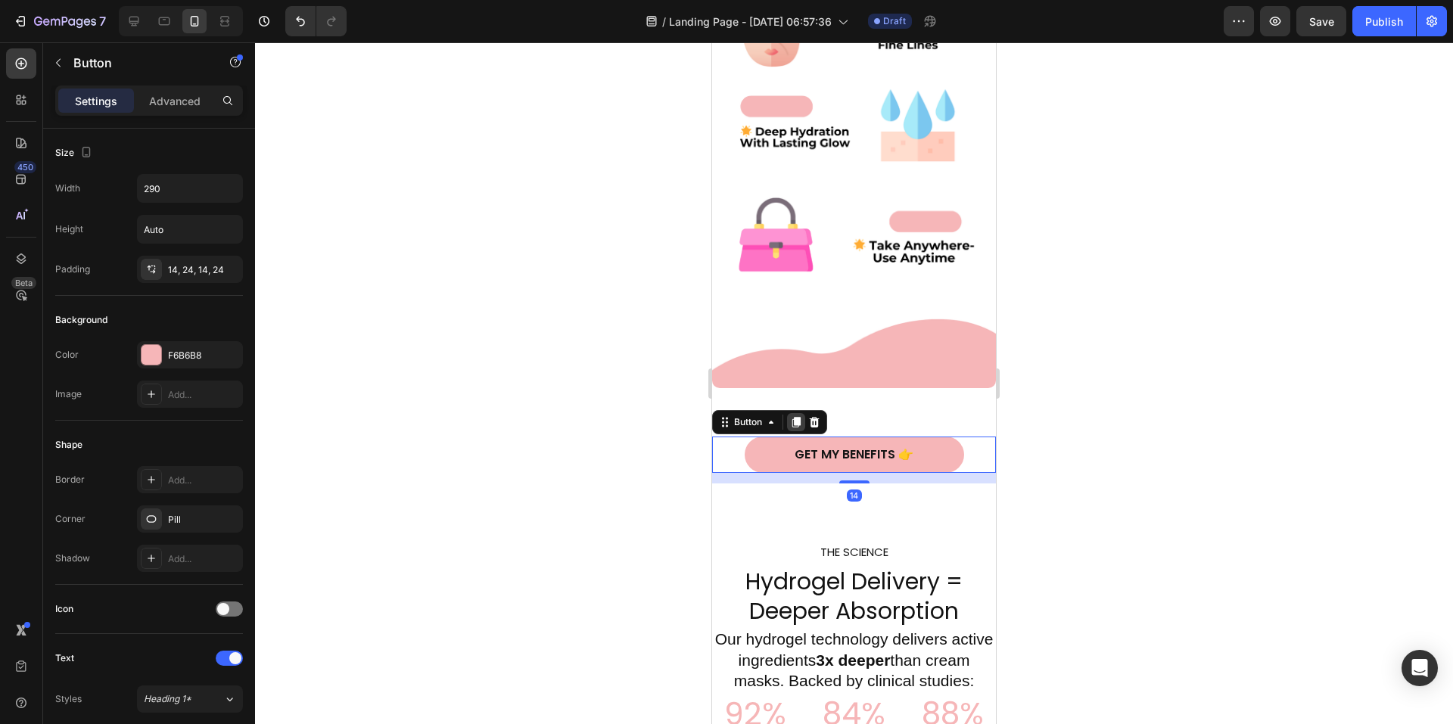
click at [799, 416] on icon at bounding box center [796, 422] width 12 height 12
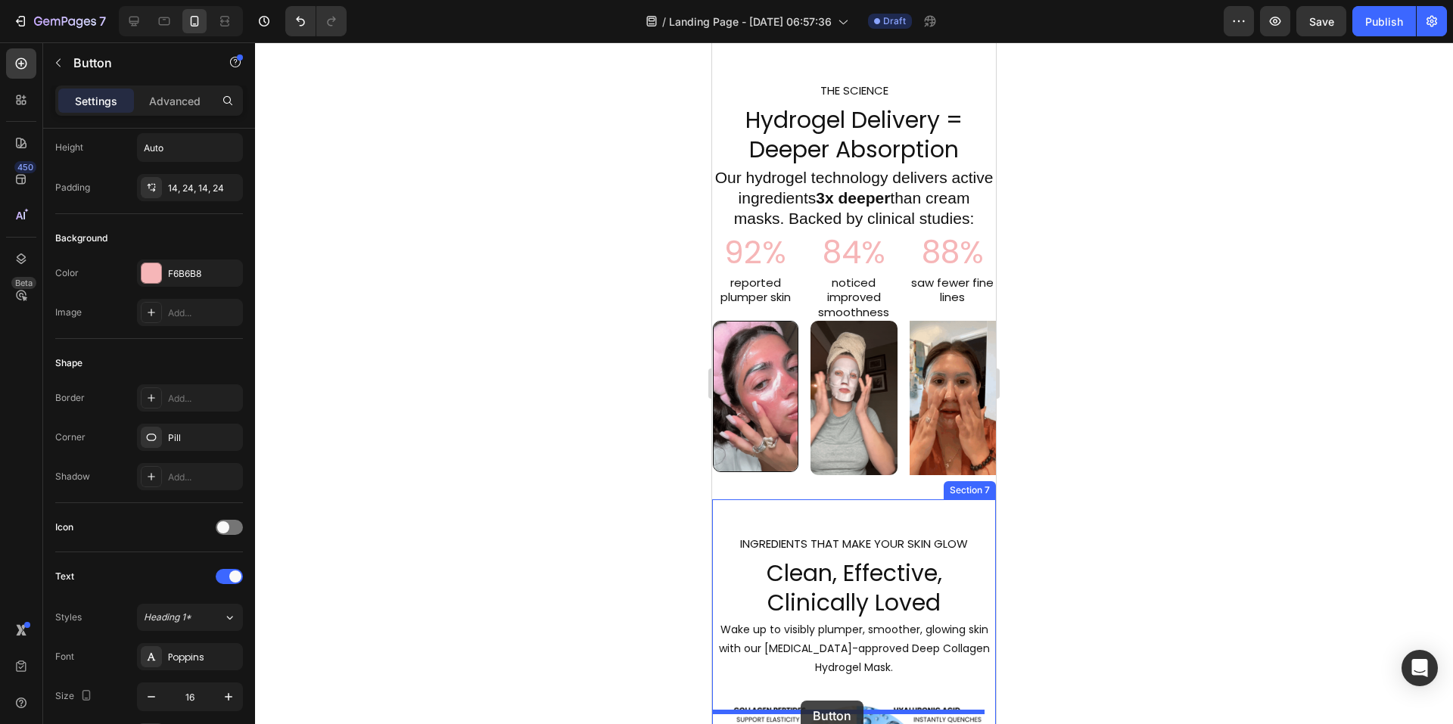
scroll to position [1560, 0]
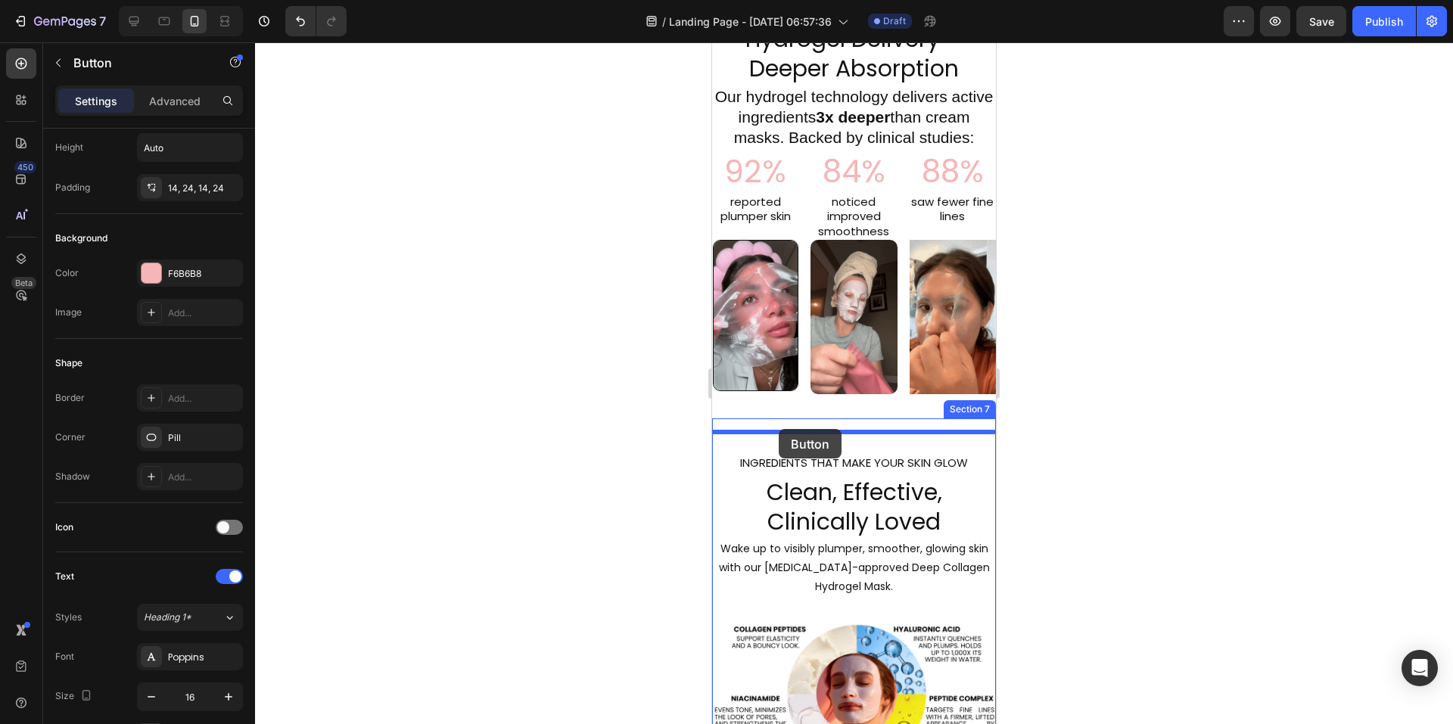
drag, startPoint x: 727, startPoint y: 445, endPoint x: 779, endPoint y: 429, distance: 53.9
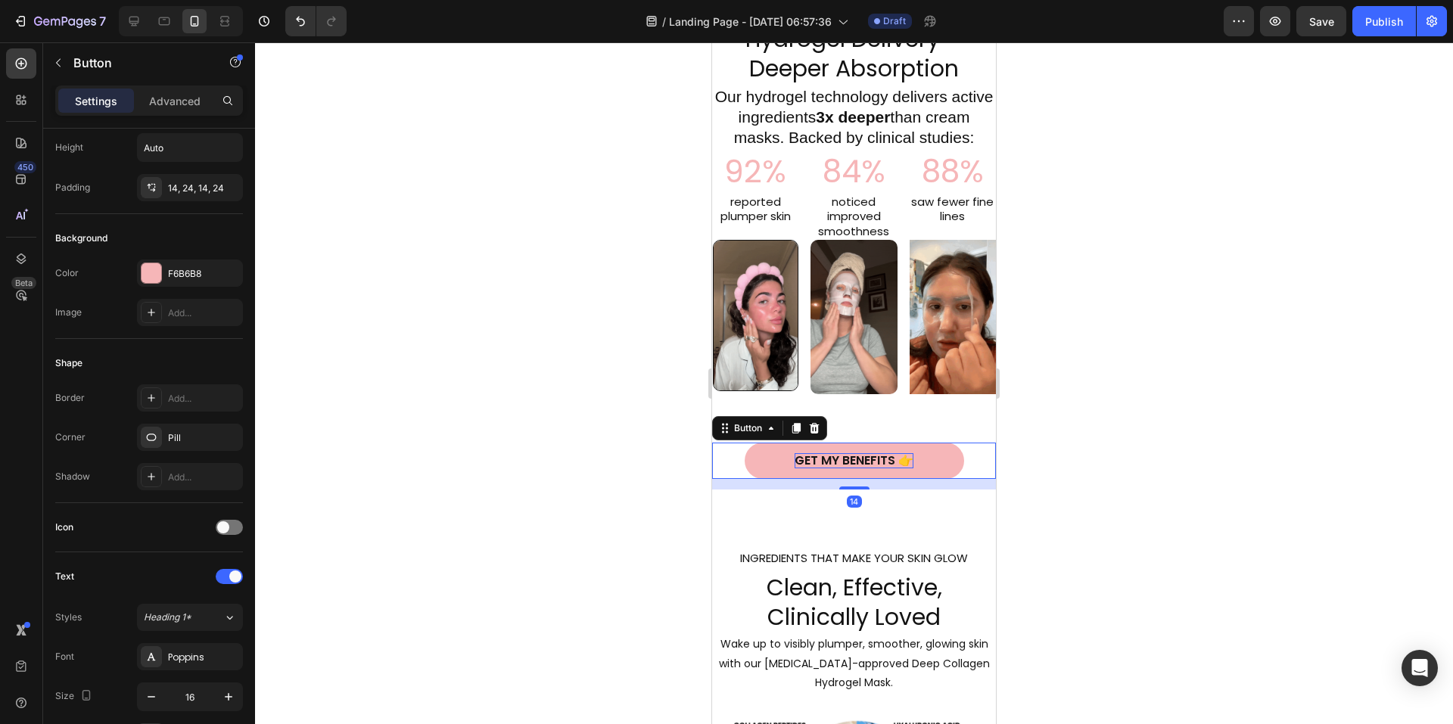
click at [849, 469] on p "GET MY BENEFITS 👉" at bounding box center [854, 461] width 119 height 16
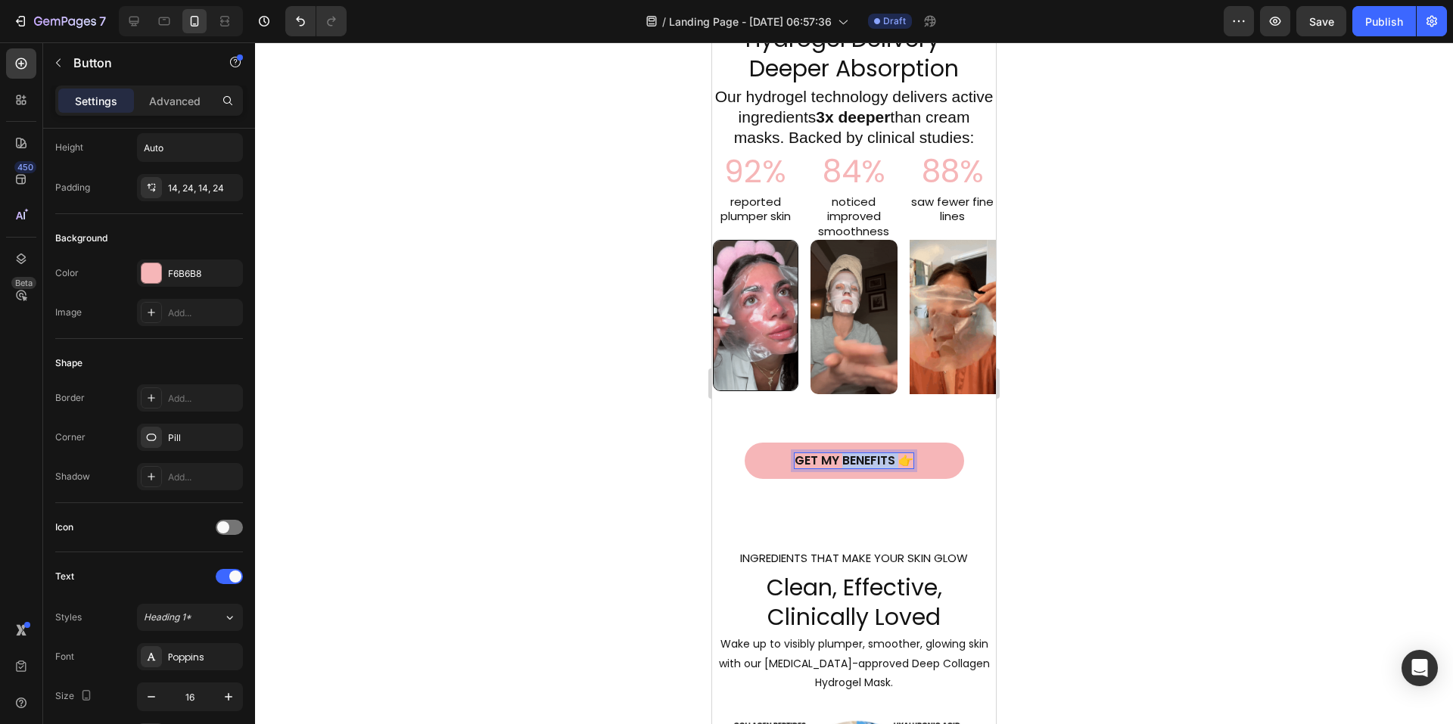
click at [849, 469] on p "GET MY BENEFITS 👉" at bounding box center [854, 461] width 119 height 16
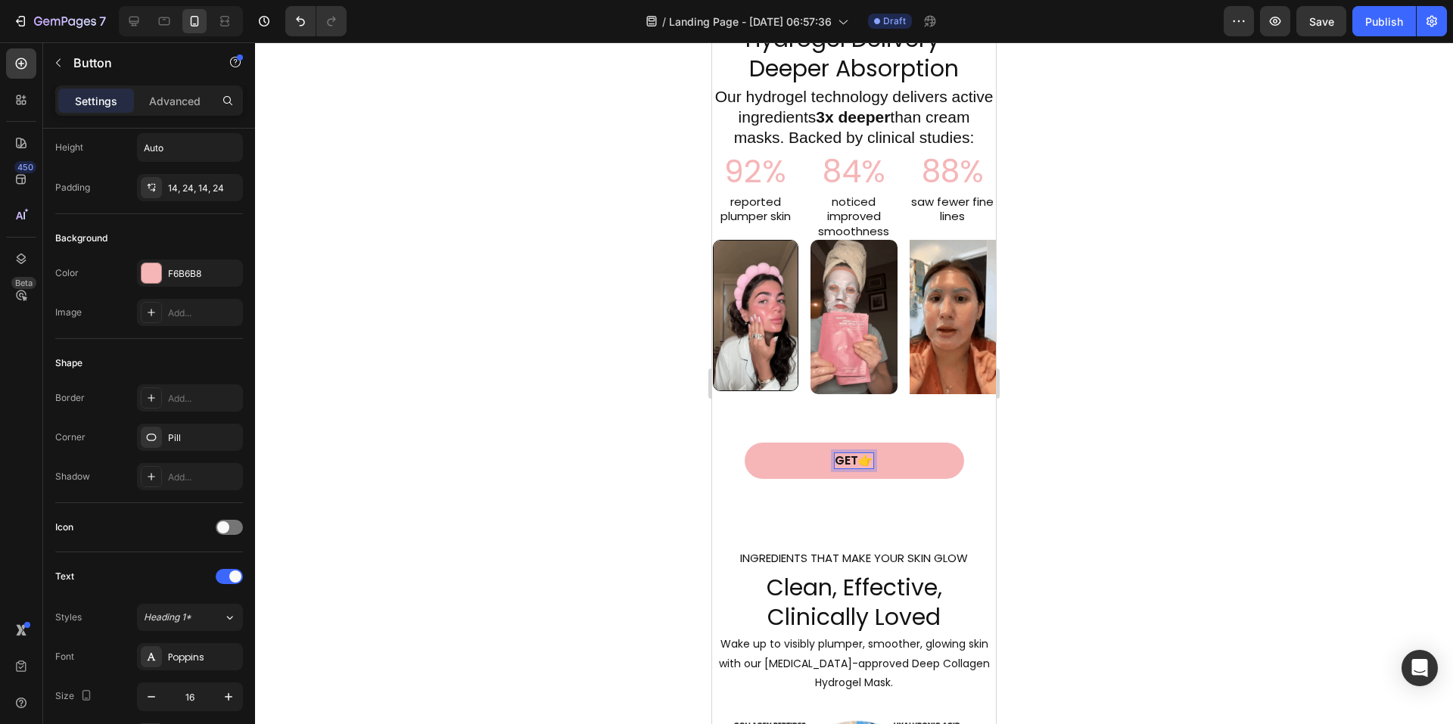
click at [745, 443] on button "GEt👉" at bounding box center [855, 461] width 220 height 37
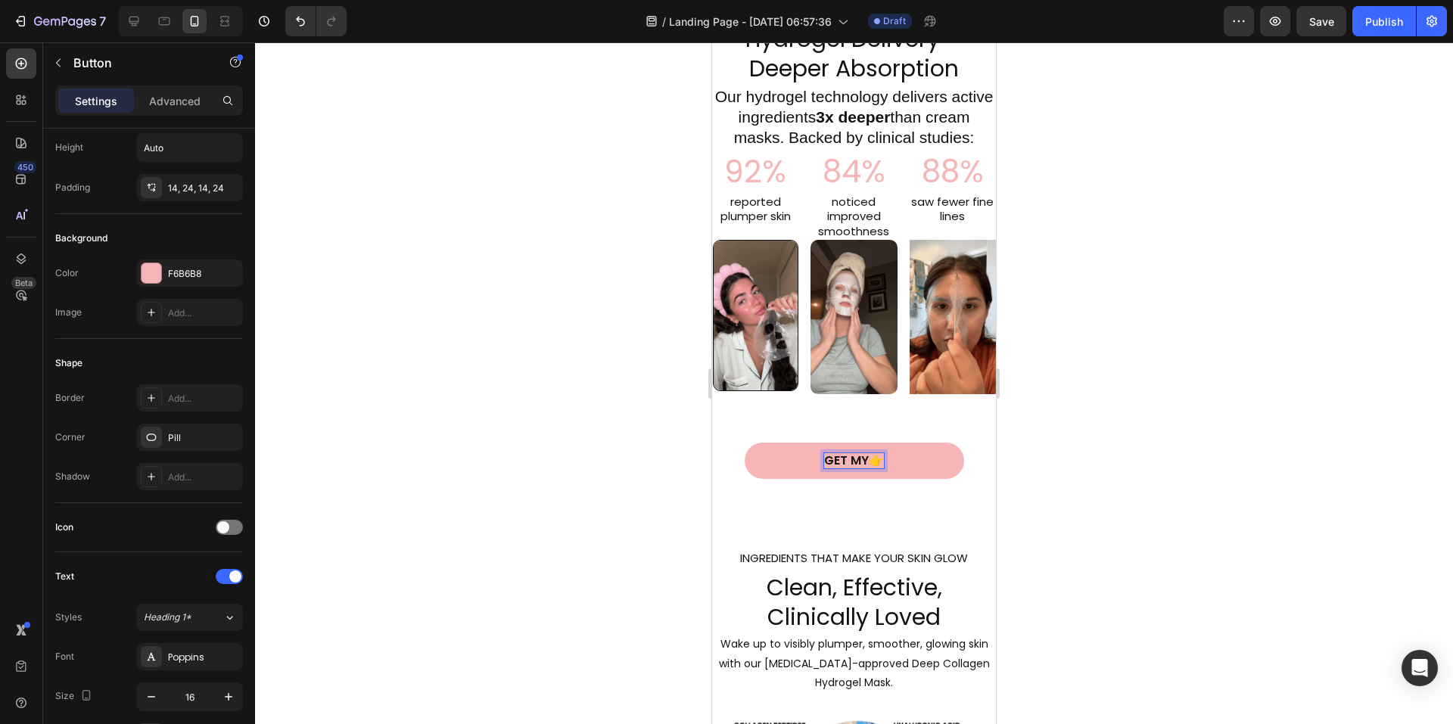
click at [745, 443] on button "GEt My👉" at bounding box center [855, 461] width 220 height 37
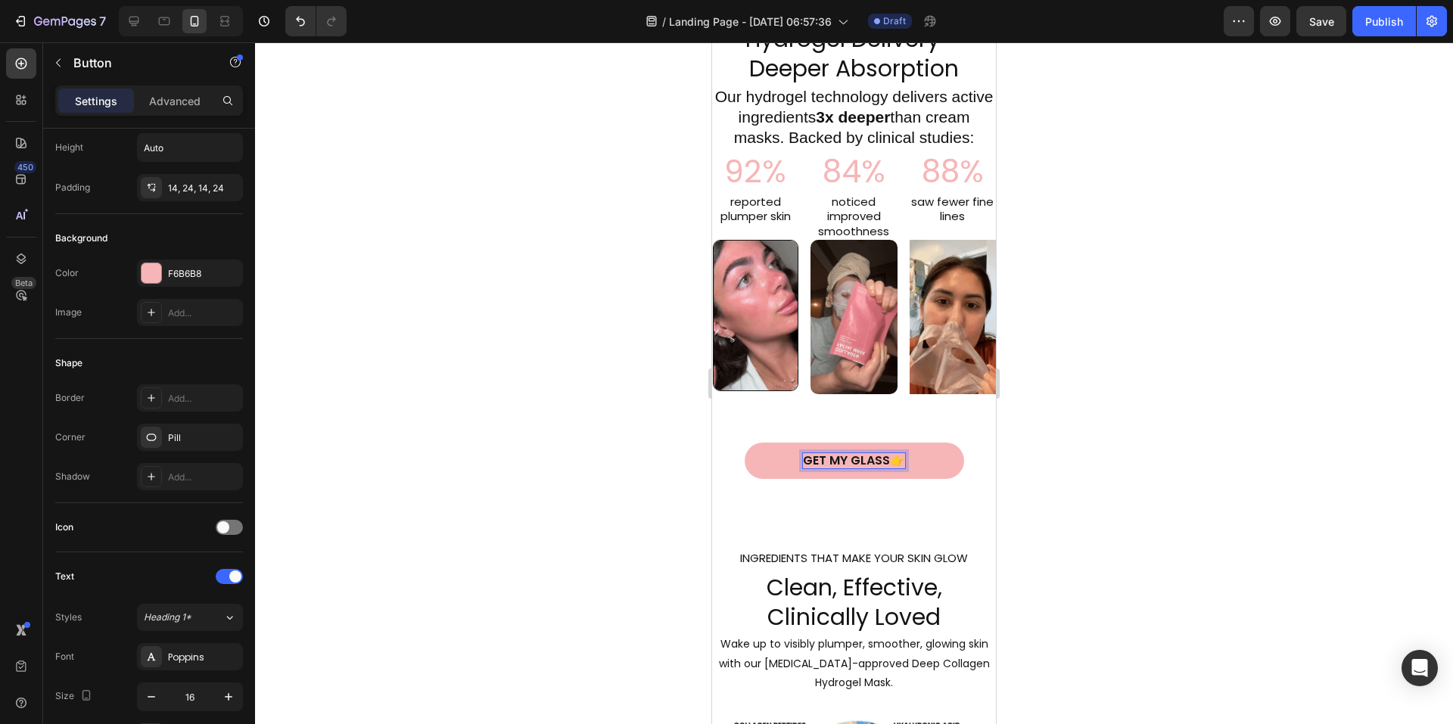
click at [745, 443] on button "GEt My Glass👉" at bounding box center [855, 461] width 220 height 37
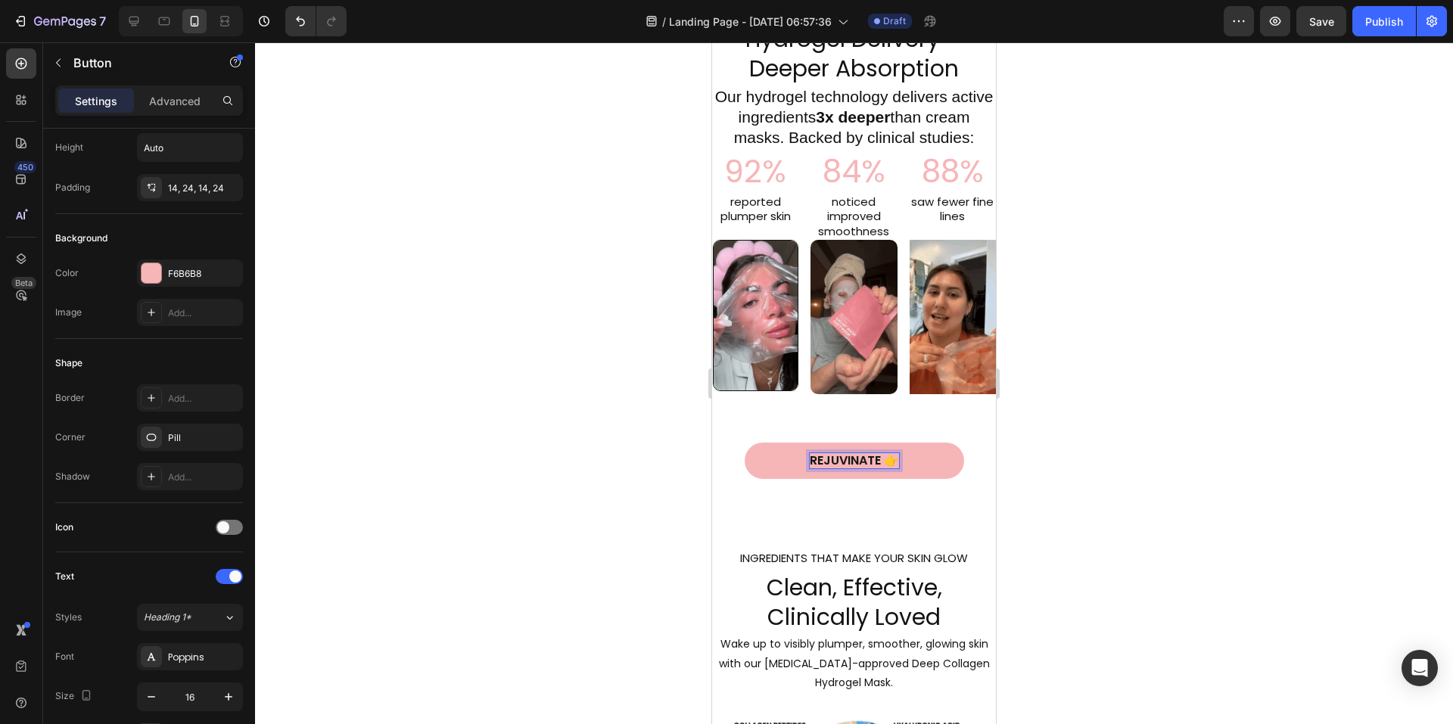
click at [745, 443] on button "REJUVINATE 👉" at bounding box center [855, 461] width 220 height 37
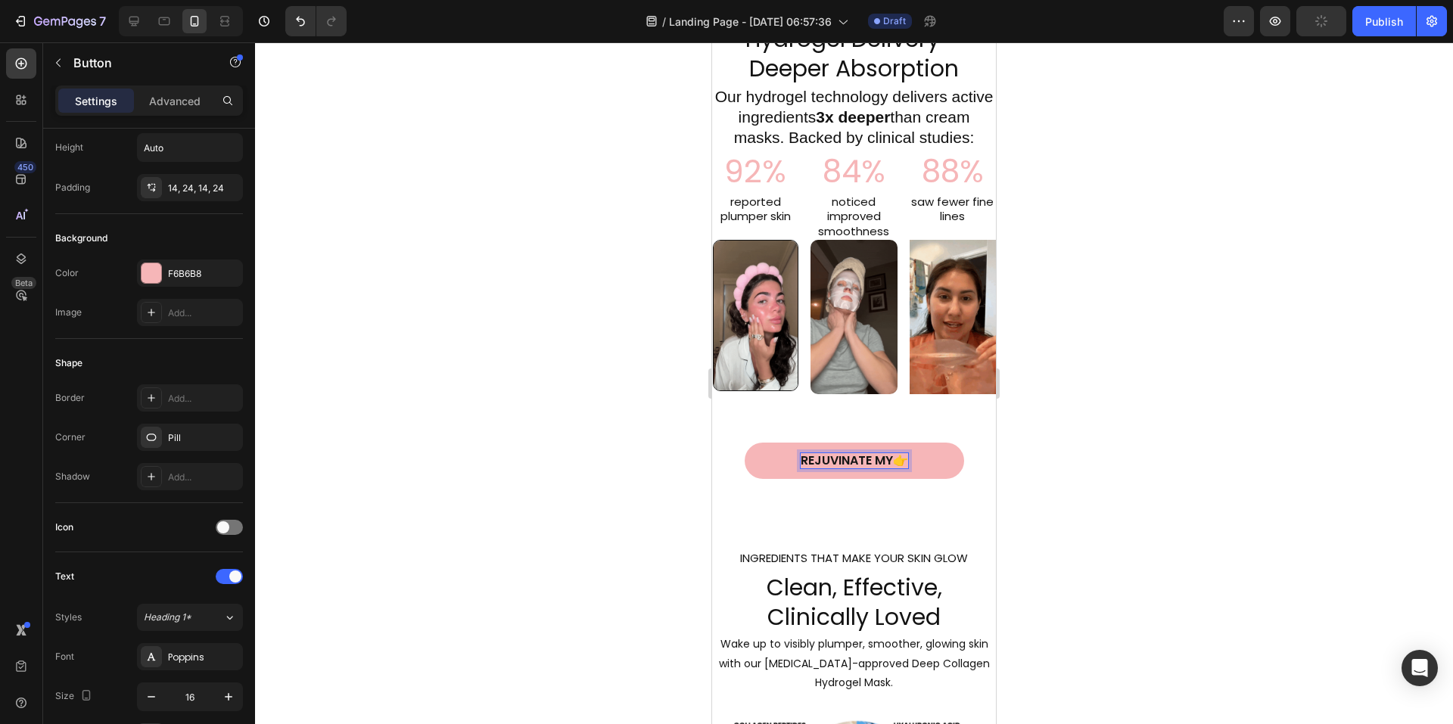
click at [745, 443] on button "REJUVINATE MY👉" at bounding box center [855, 461] width 220 height 37
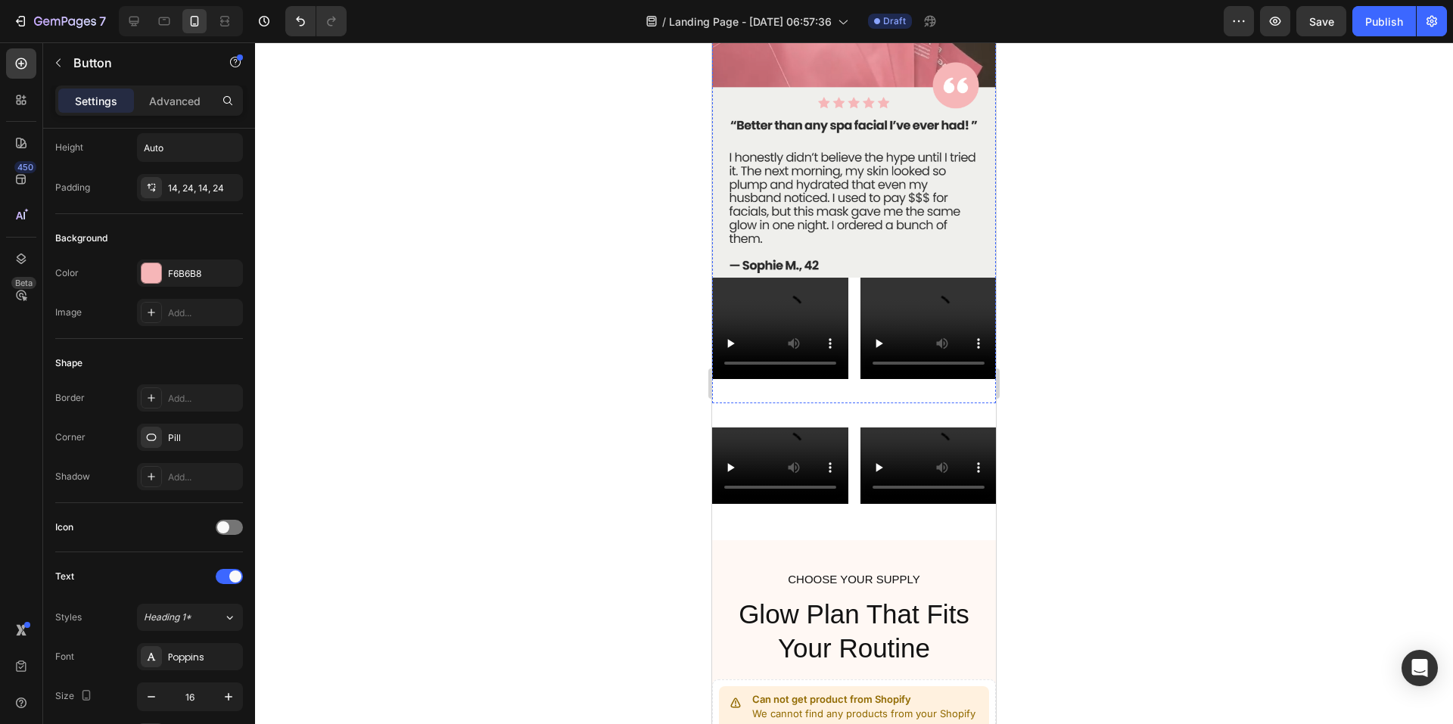
scroll to position [4739, 0]
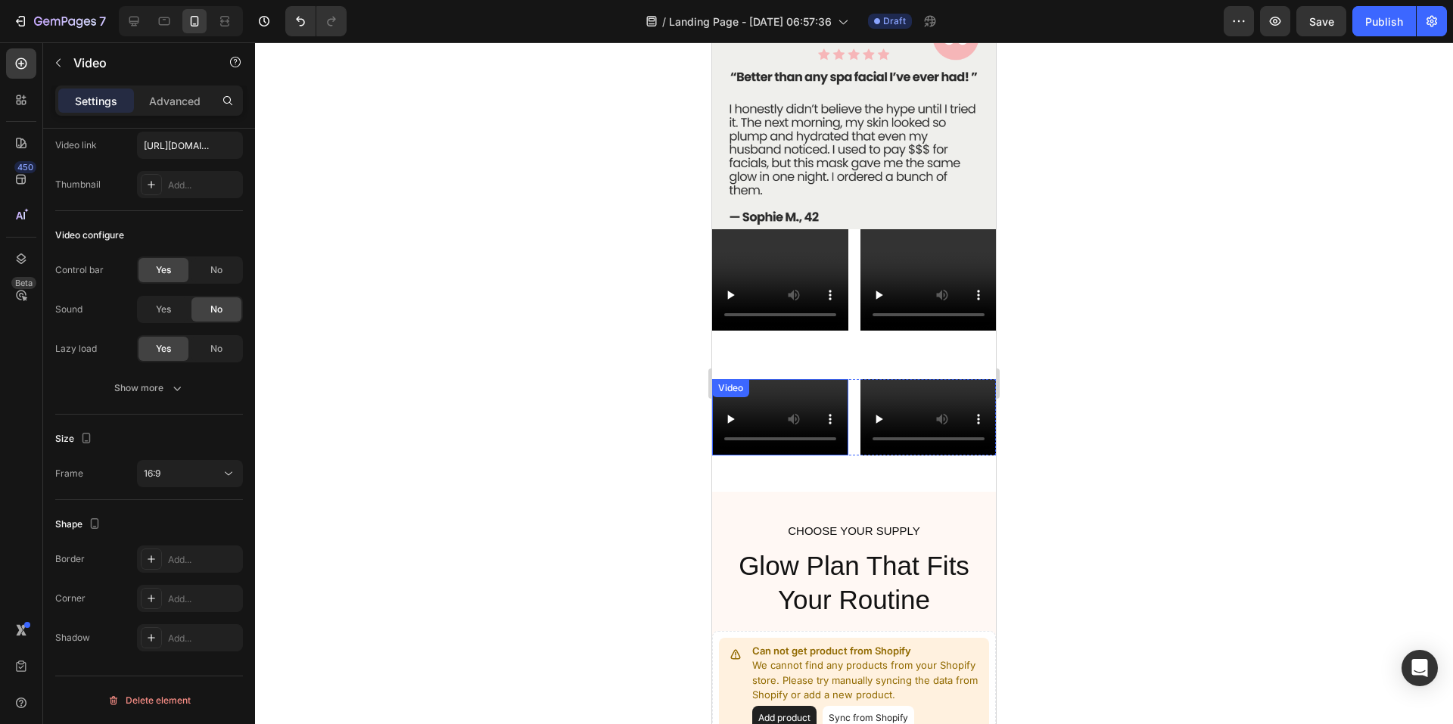
click at [772, 379] on div "Video" at bounding box center [780, 417] width 136 height 76
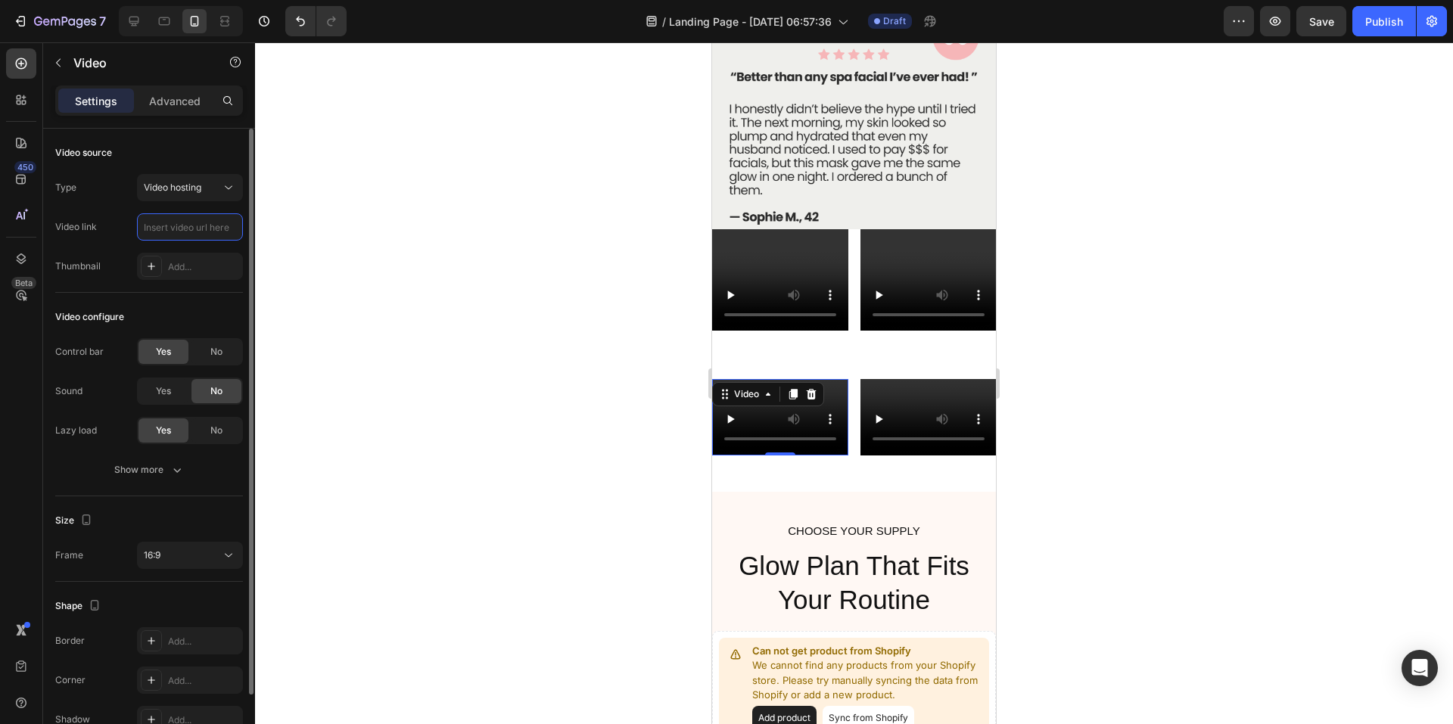
drag, startPoint x: 229, startPoint y: 226, endPoint x: 165, endPoint y: 226, distance: 63.6
click at [163, 226] on input "text" at bounding box center [190, 226] width 106 height 27
type input "[URL][DOMAIN_NAME]"
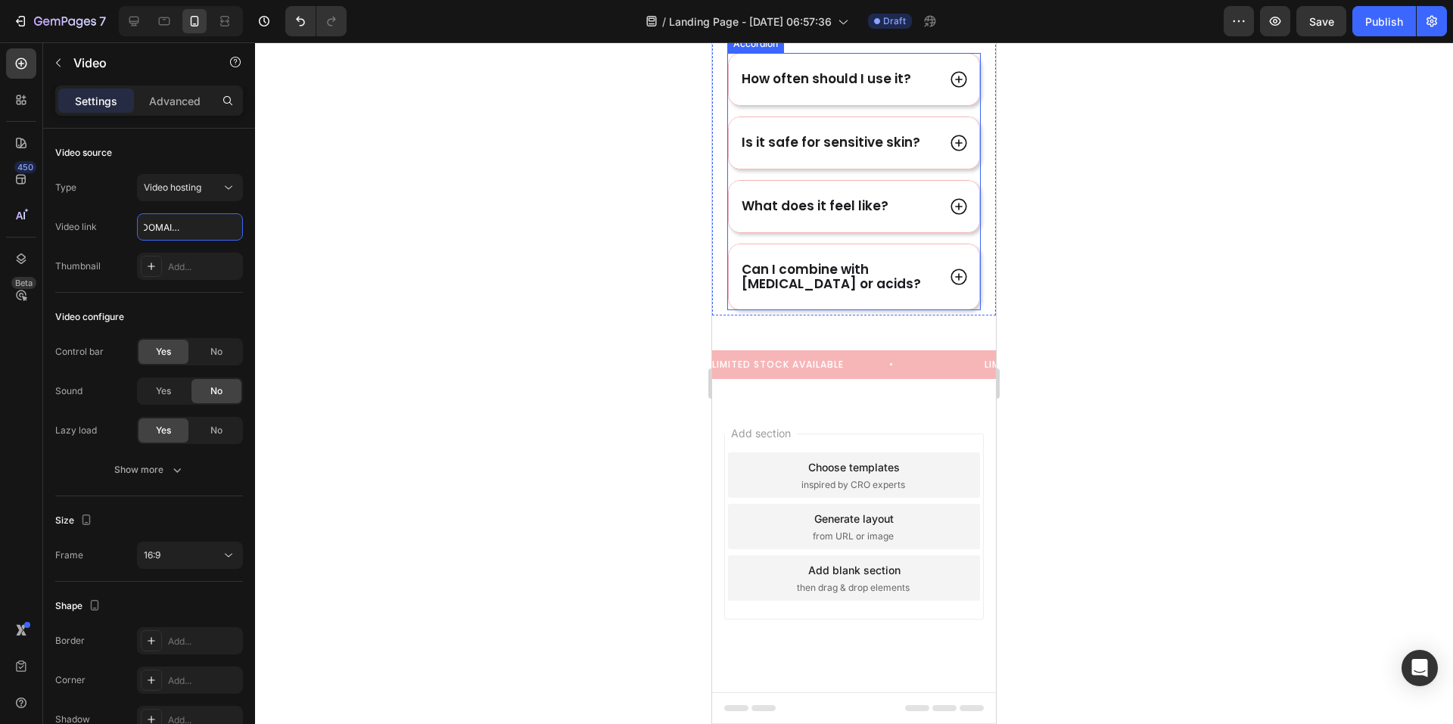
scroll to position [6102, 0]
click at [887, 372] on span "LIMITED STOCK AVAILABLE" at bounding box center [825, 365] width 227 height 14
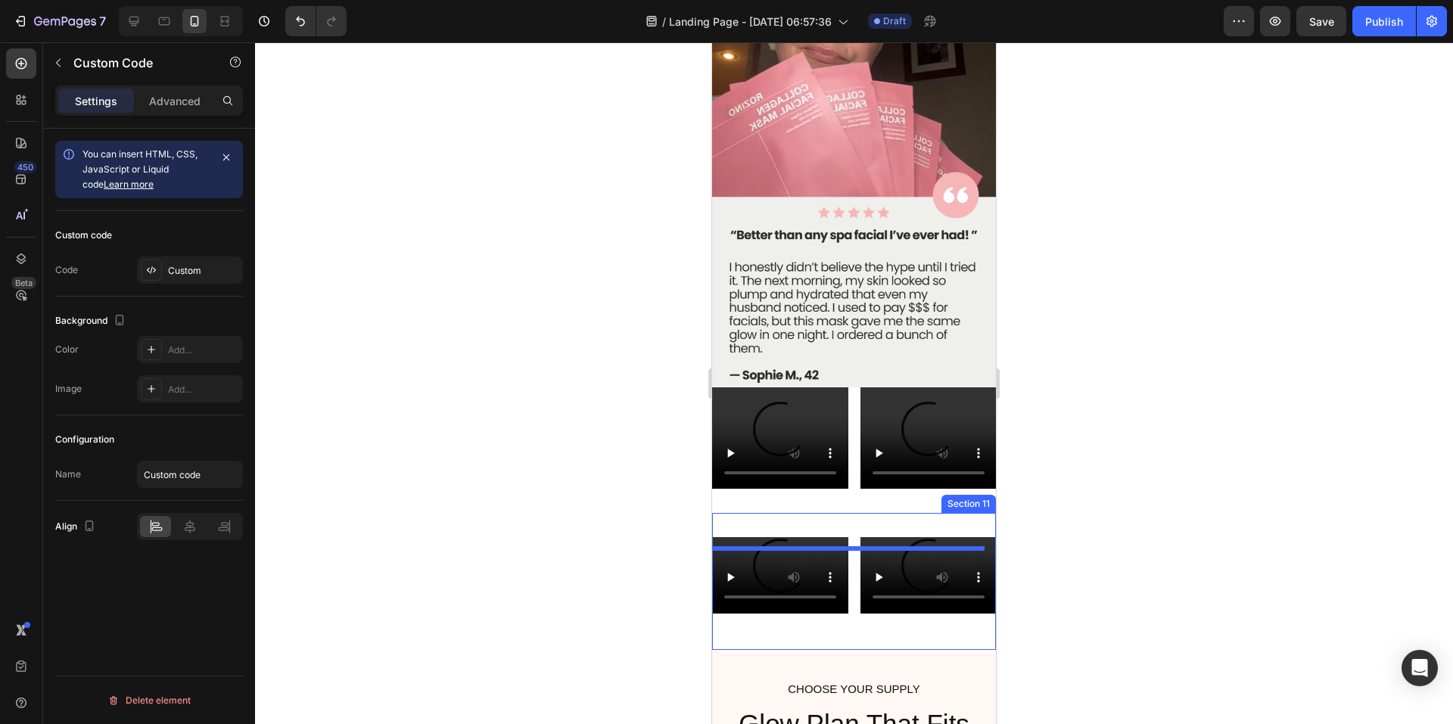
scroll to position [4675, 0]
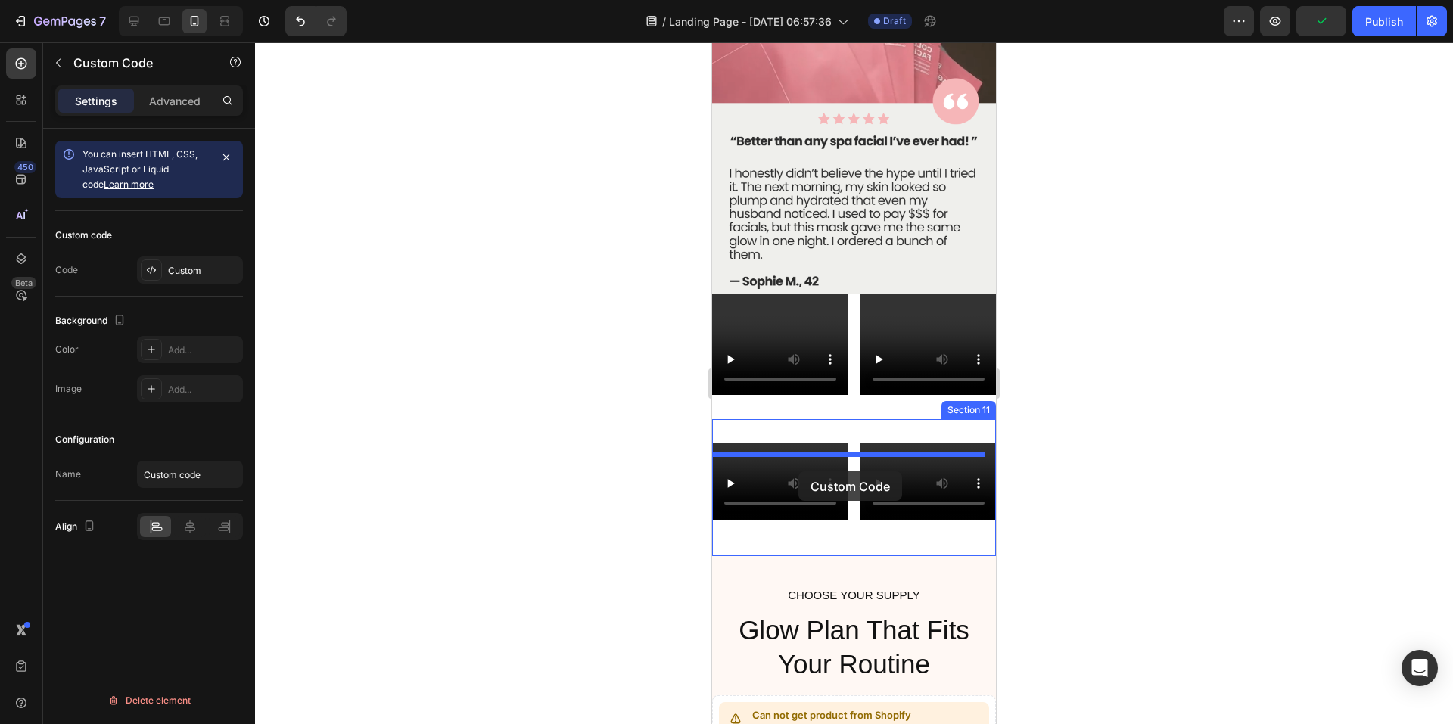
drag, startPoint x: 725, startPoint y: 375, endPoint x: 799, endPoint y: 472, distance: 121.6
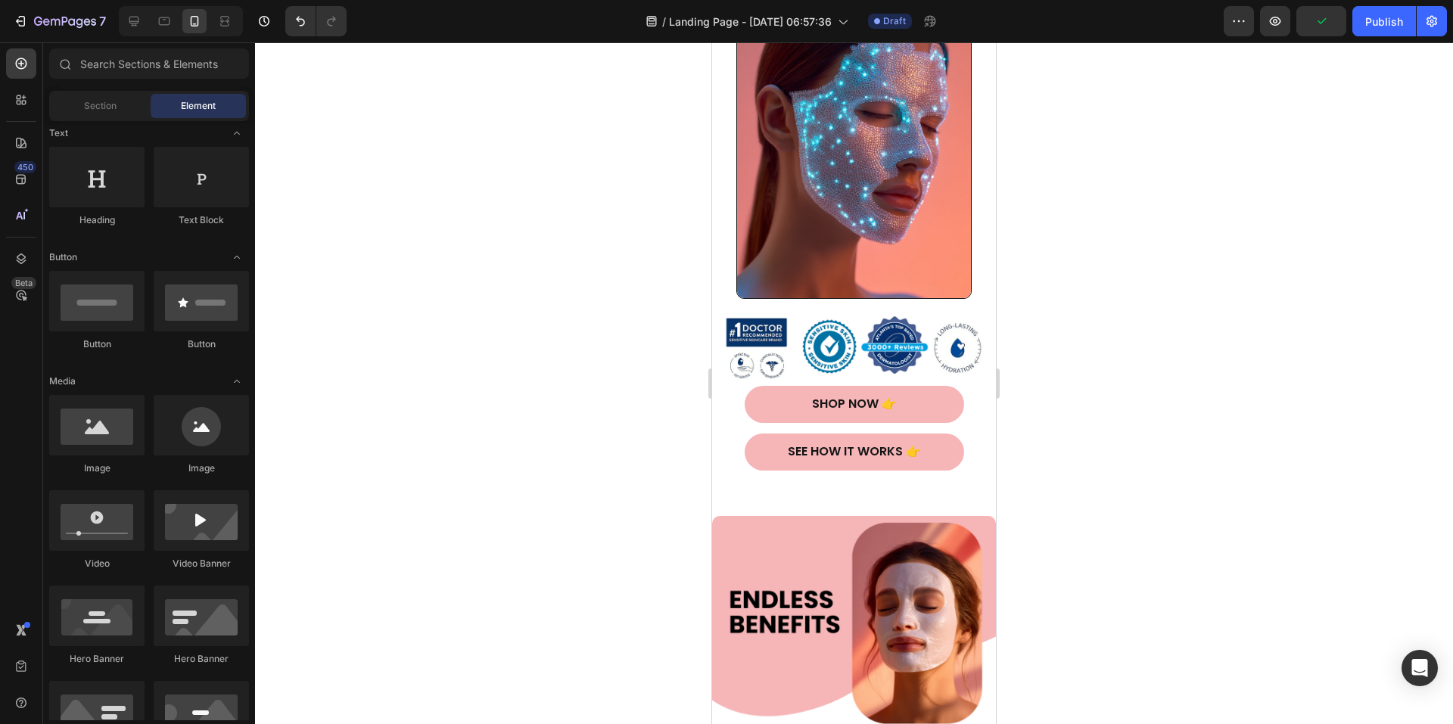
scroll to position [59, 0]
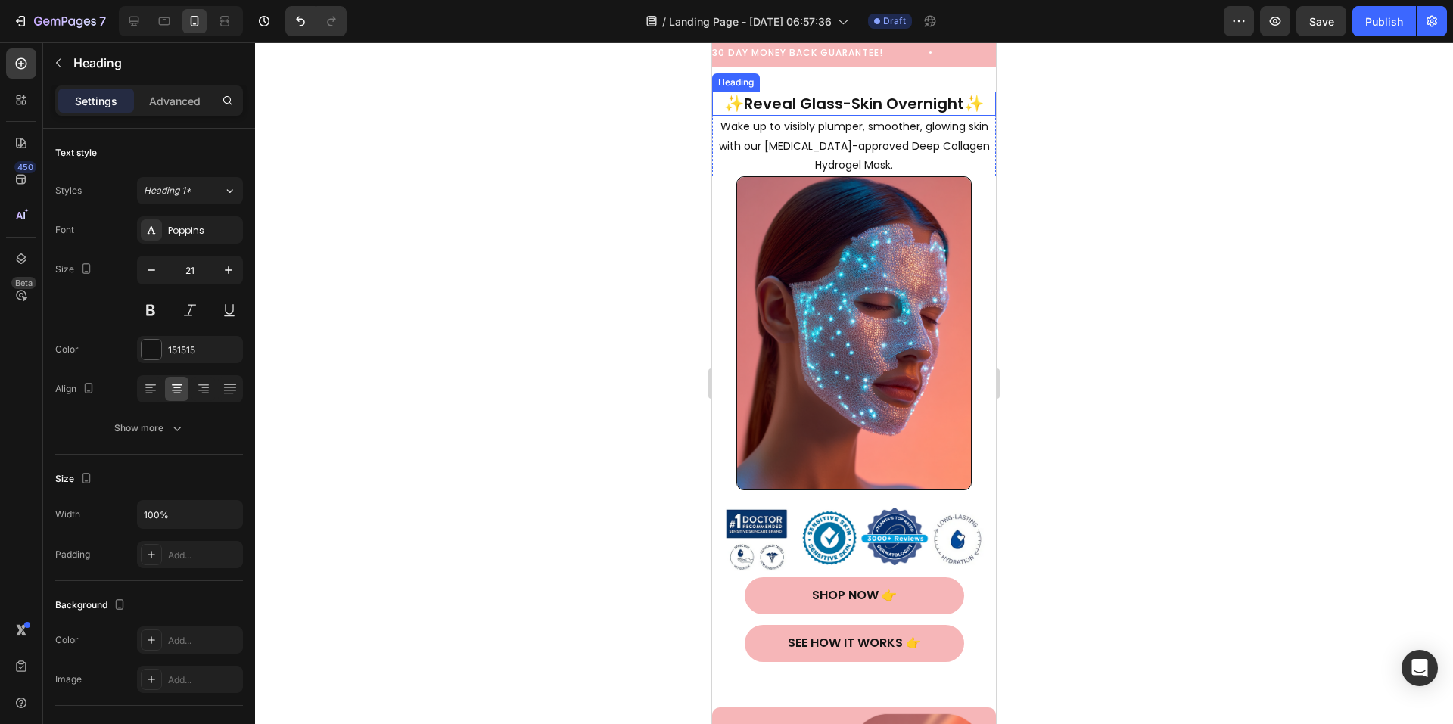
click at [976, 110] on strong "✨" at bounding box center [974, 103] width 20 height 22
click at [976, 109] on strong "✨" at bounding box center [974, 103] width 20 height 22
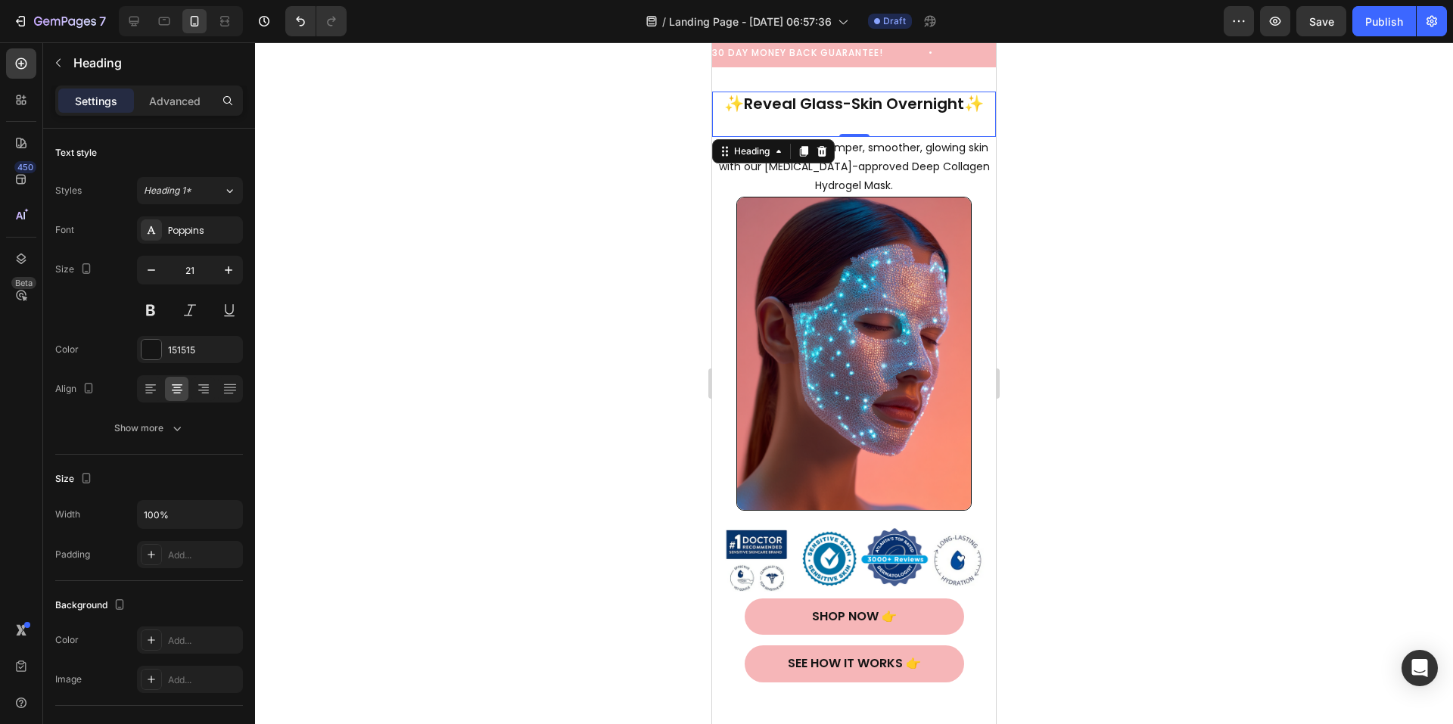
click at [1110, 185] on div at bounding box center [854, 383] width 1198 height 682
click at [720, 150] on p "Wake up to visibly plumper, smoother, glowing skin with our [MEDICAL_DATA]-appr…" at bounding box center [854, 168] width 281 height 58
click at [718, 153] on p "Wake up to visibly plumper, smoother, glowing skin with our [MEDICAL_DATA]-appr…" at bounding box center [854, 168] width 281 height 58
click at [729, 129] on p "⁠⁠⁠⁠⁠⁠⁠ ✨ Reveal Glass-Skin Overnight ✨" at bounding box center [854, 114] width 281 height 42
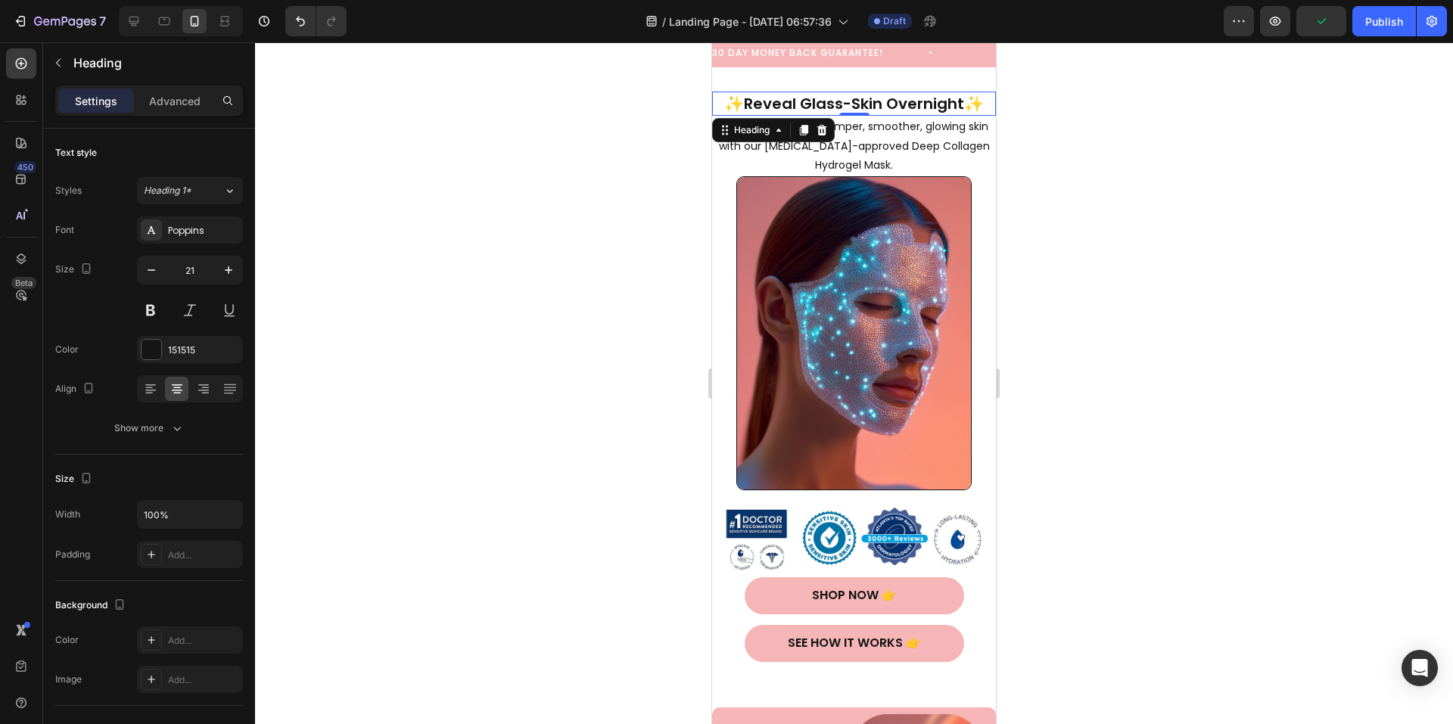
click at [1225, 215] on div at bounding box center [854, 383] width 1198 height 682
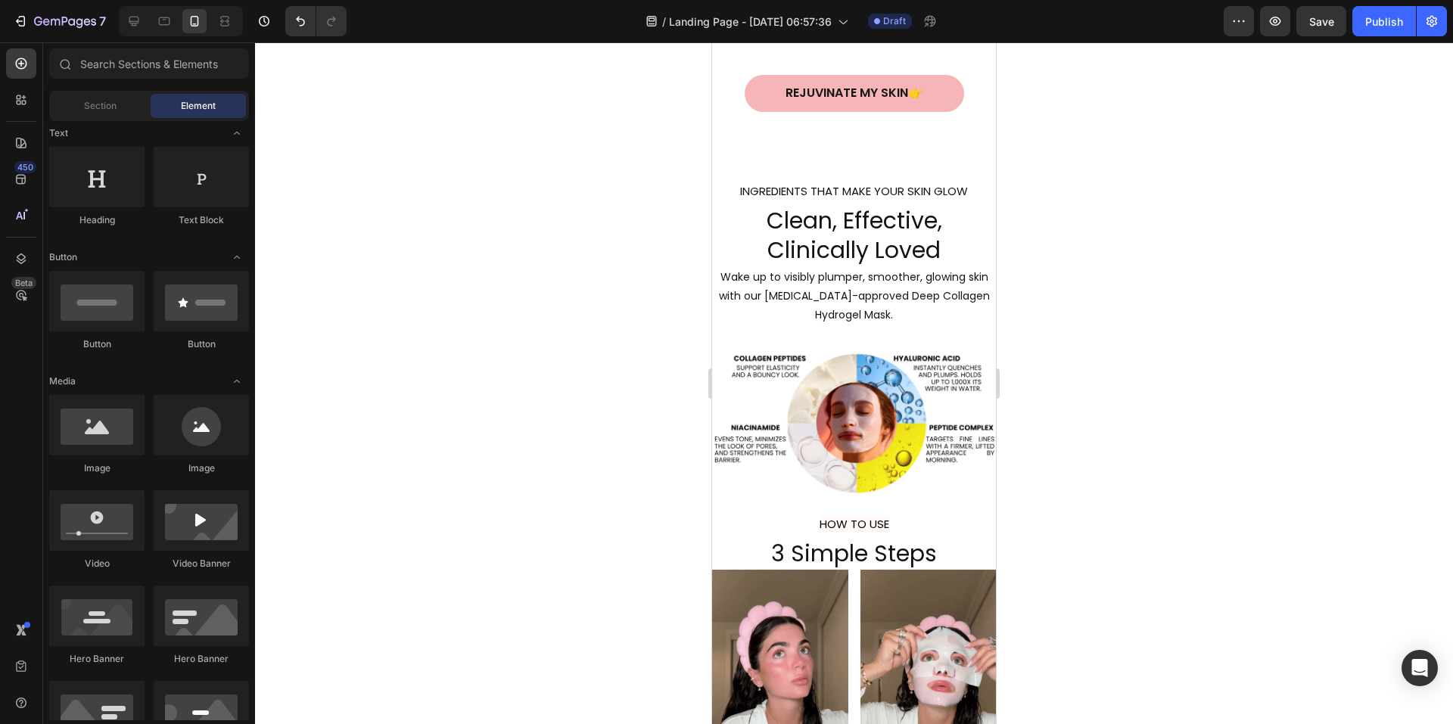
scroll to position [1270, 0]
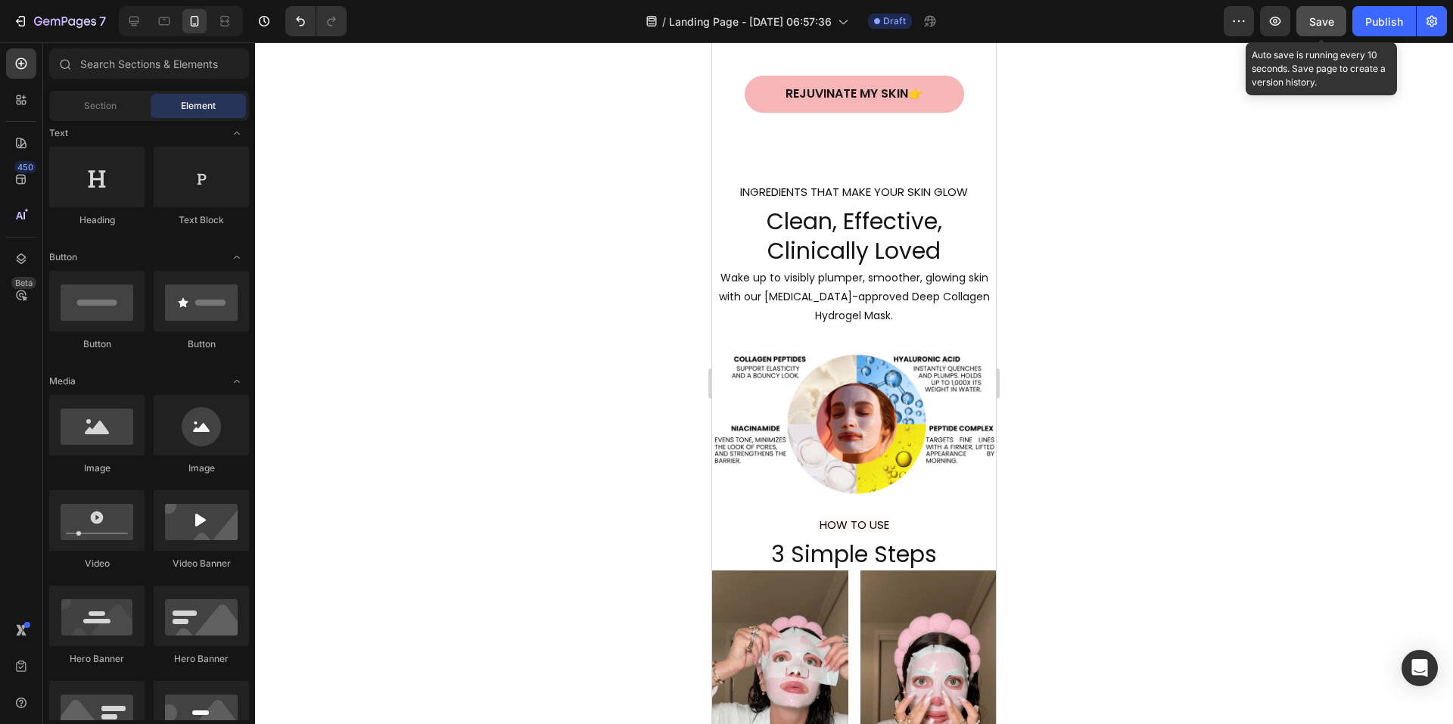
click at [1313, 24] on span "Save" at bounding box center [1321, 21] width 25 height 13
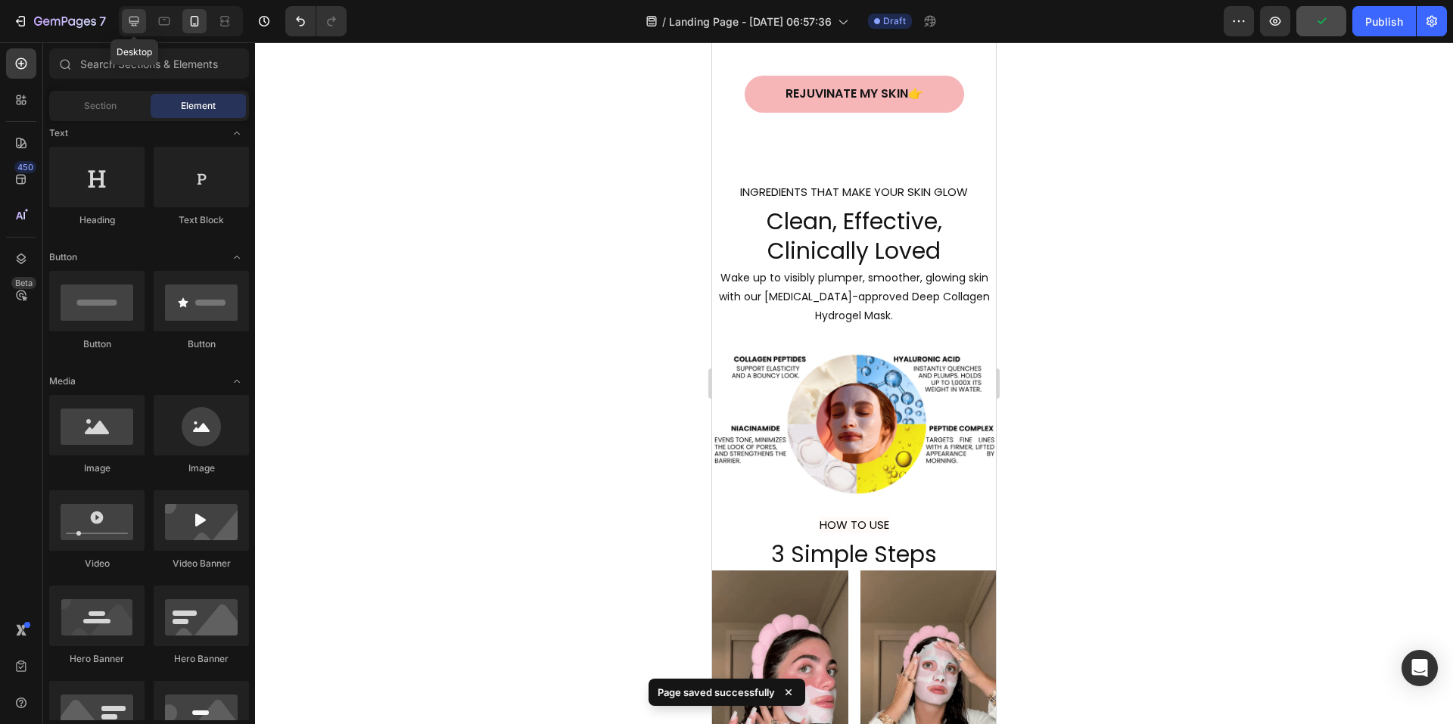
click at [136, 19] on icon at bounding box center [133, 21] width 15 height 15
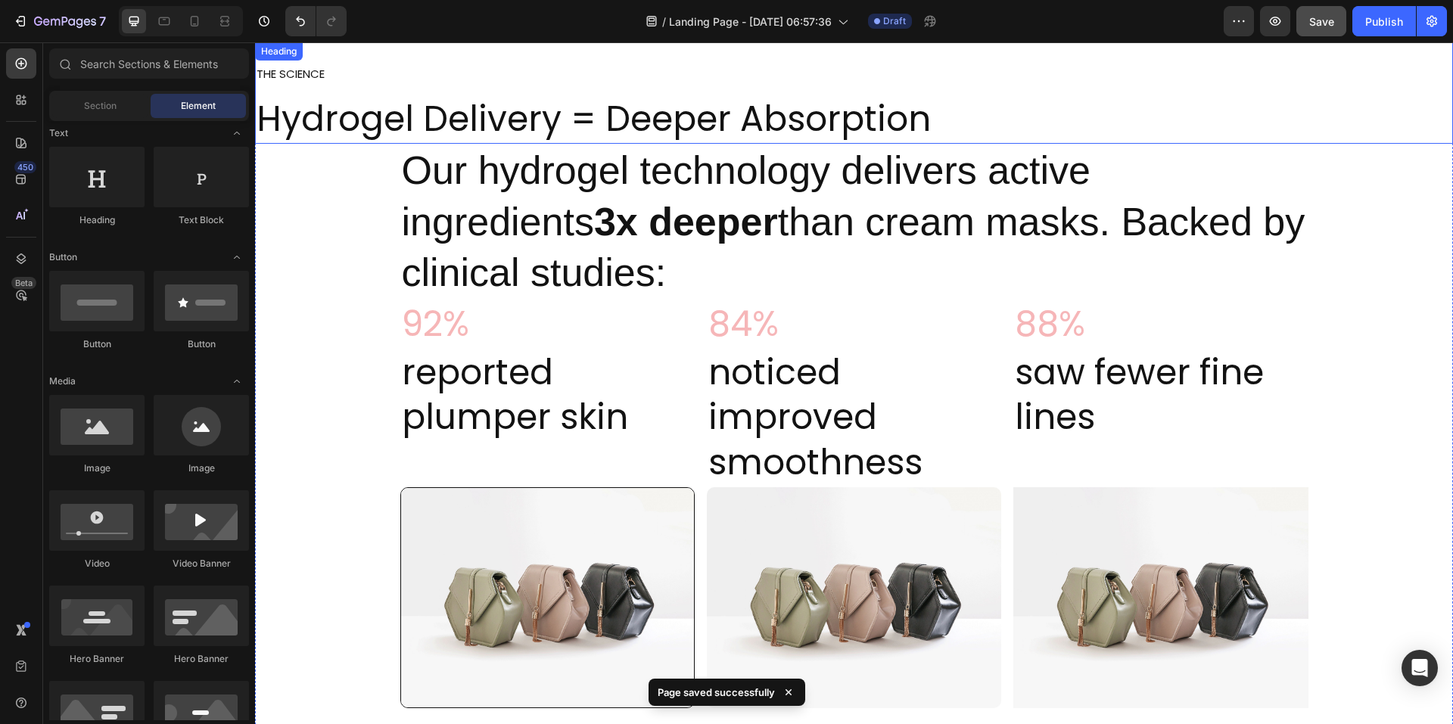
scroll to position [816, 0]
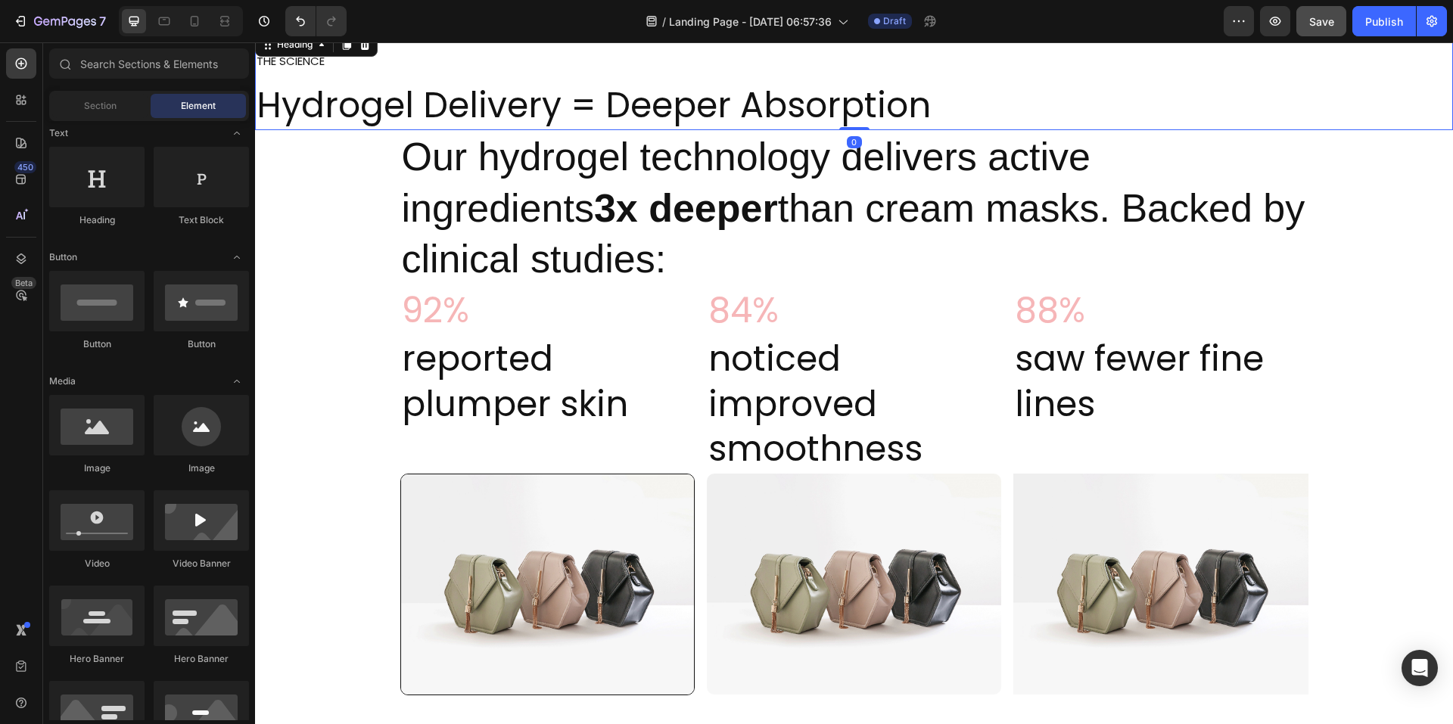
click at [771, 106] on h2 "THE SCIENCE Hydrogel Delivery = Deeper Absorption" at bounding box center [854, 80] width 1198 height 101
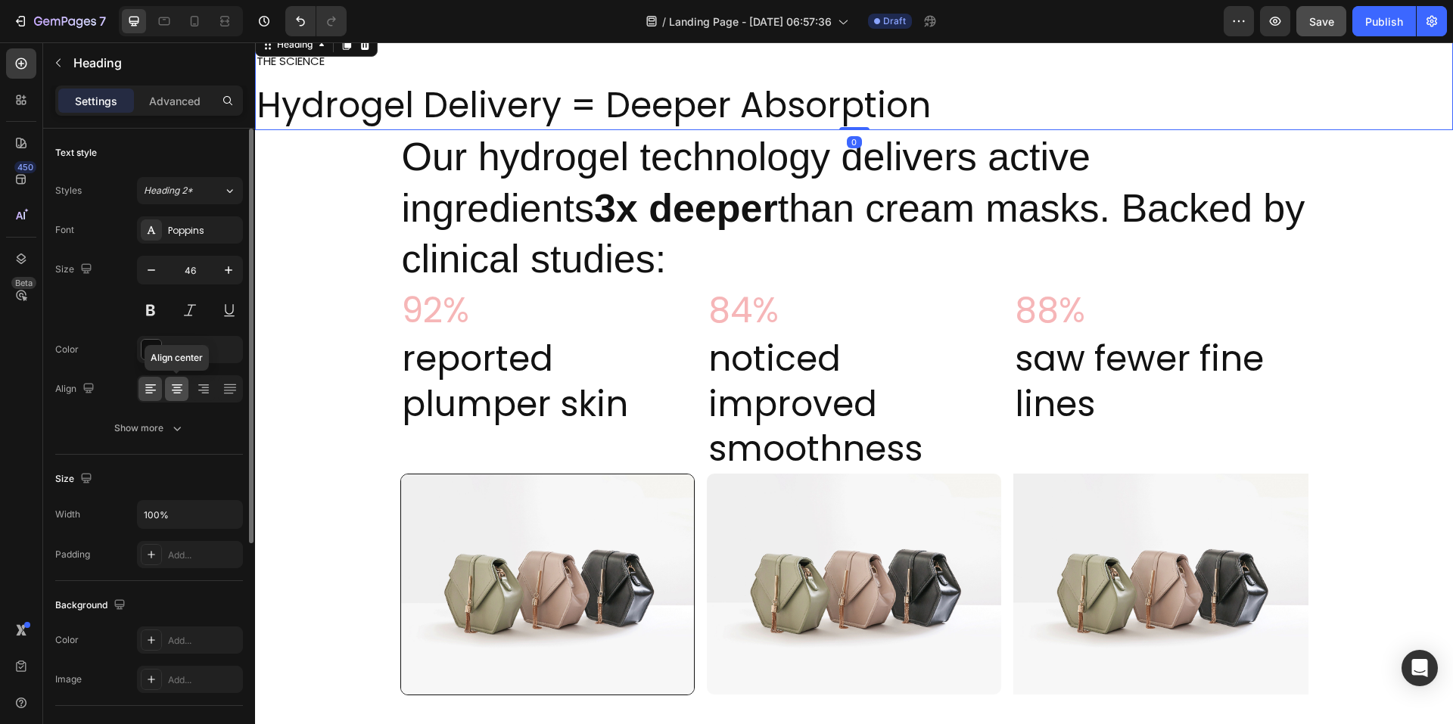
click at [176, 393] on icon at bounding box center [177, 394] width 8 height 2
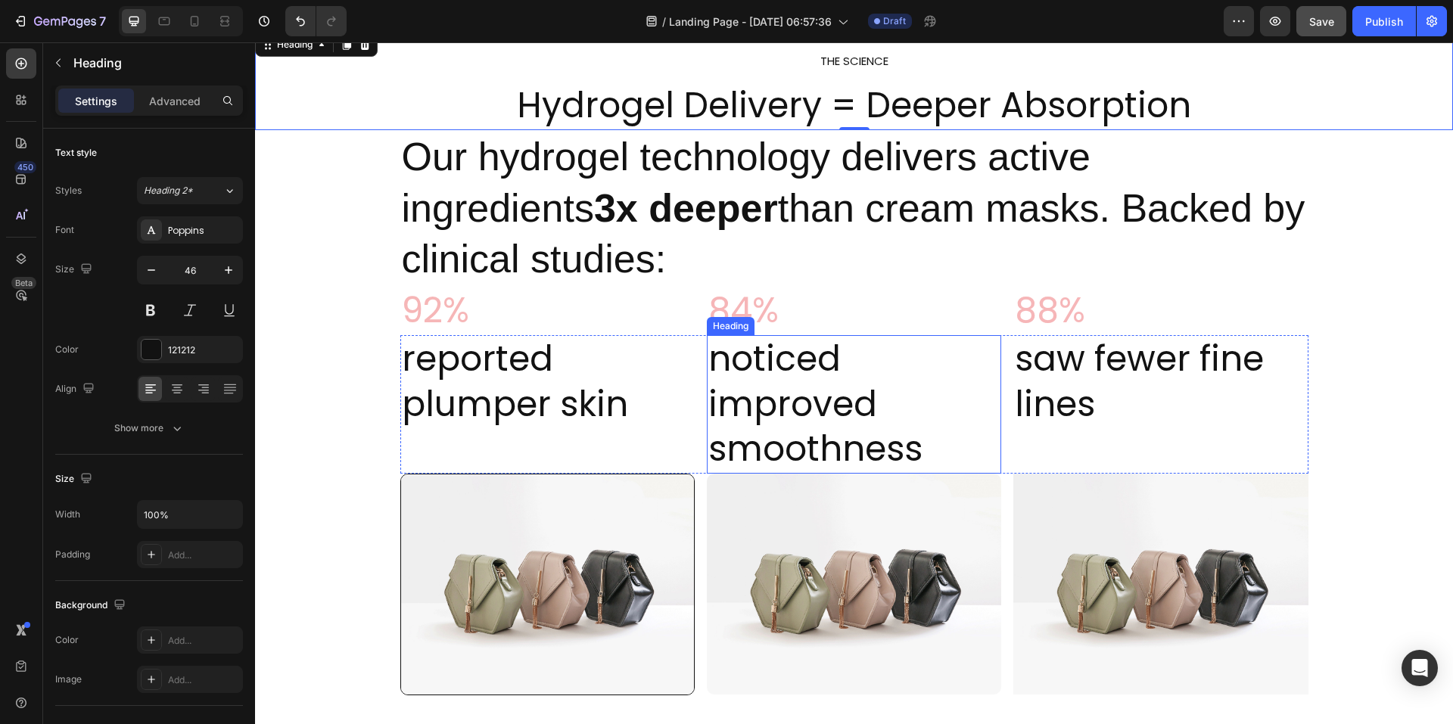
click at [776, 369] on h2 "noticed improved smoothness" at bounding box center [854, 404] width 294 height 139
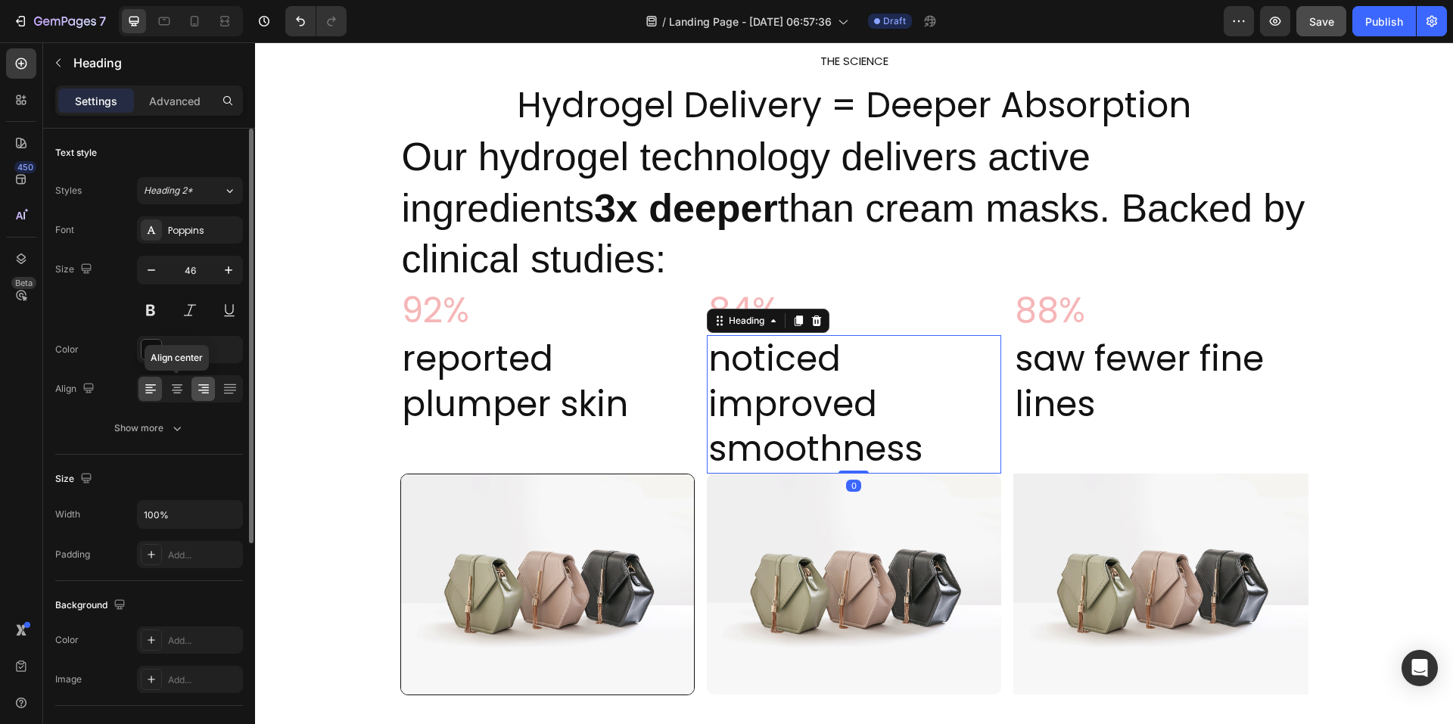
drag, startPoint x: 178, startPoint y: 395, endPoint x: 192, endPoint y: 393, distance: 14.6
click at [178, 395] on icon at bounding box center [177, 388] width 15 height 15
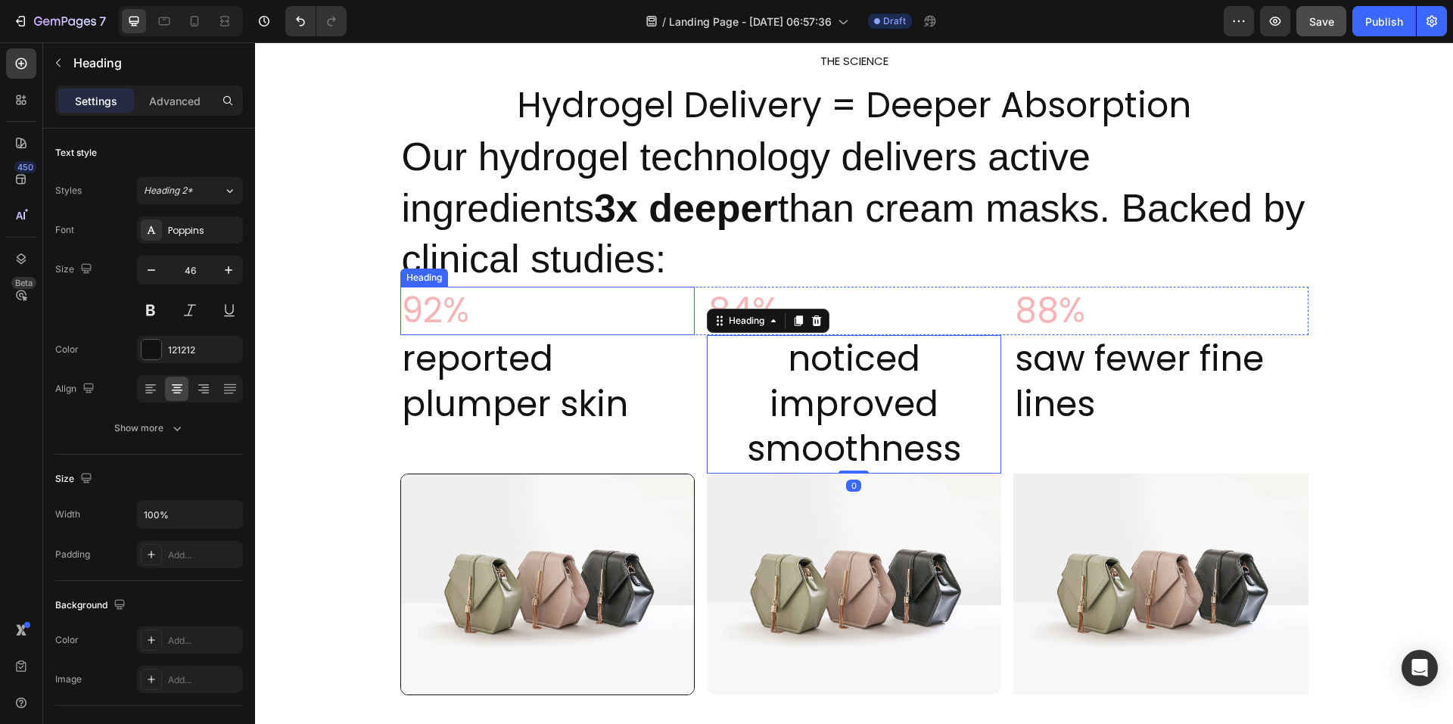
drag, startPoint x: 457, startPoint y: 317, endPoint x: 324, endPoint y: 344, distance: 136.0
click at [456, 317] on h2 "92%" at bounding box center [547, 311] width 294 height 48
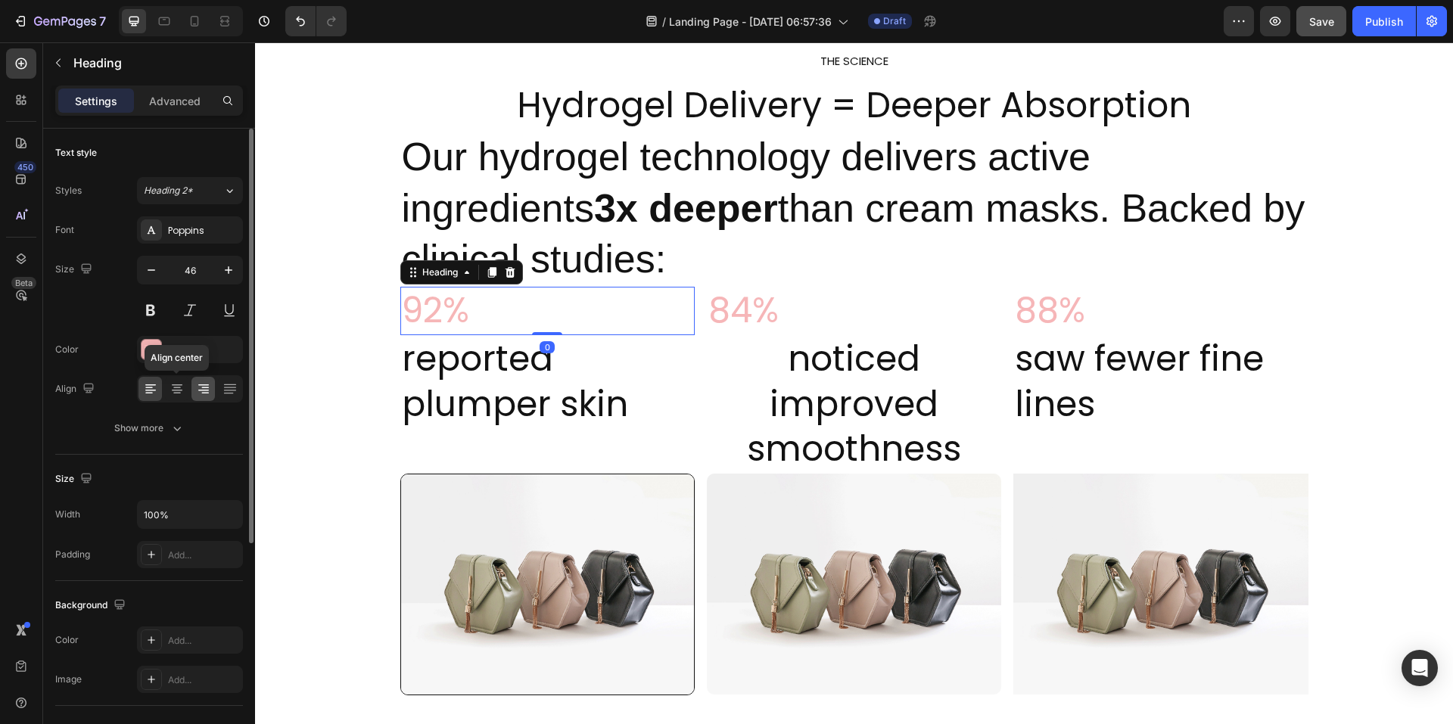
drag, startPoint x: 168, startPoint y: 384, endPoint x: 210, endPoint y: 384, distance: 42.4
click at [169, 384] on div at bounding box center [176, 389] width 23 height 24
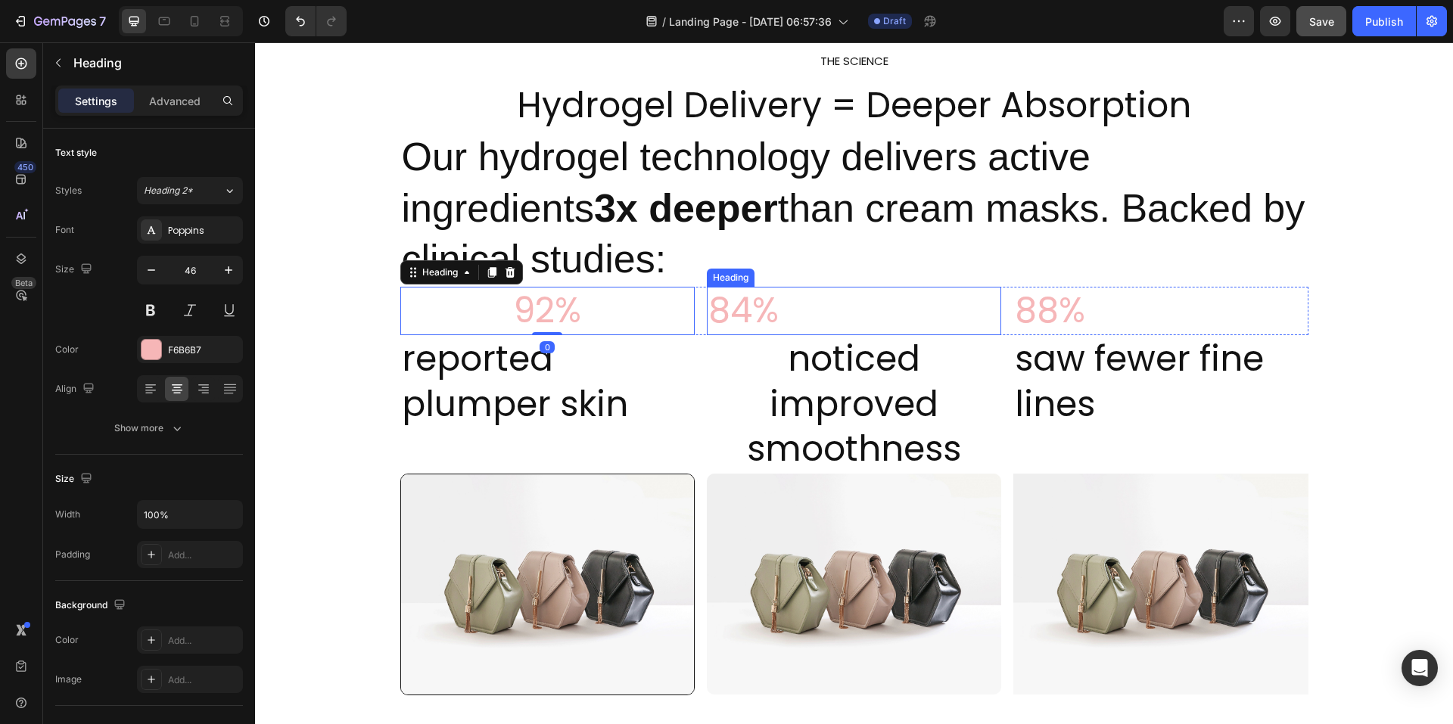
click at [760, 316] on h2 "84%" at bounding box center [854, 311] width 294 height 48
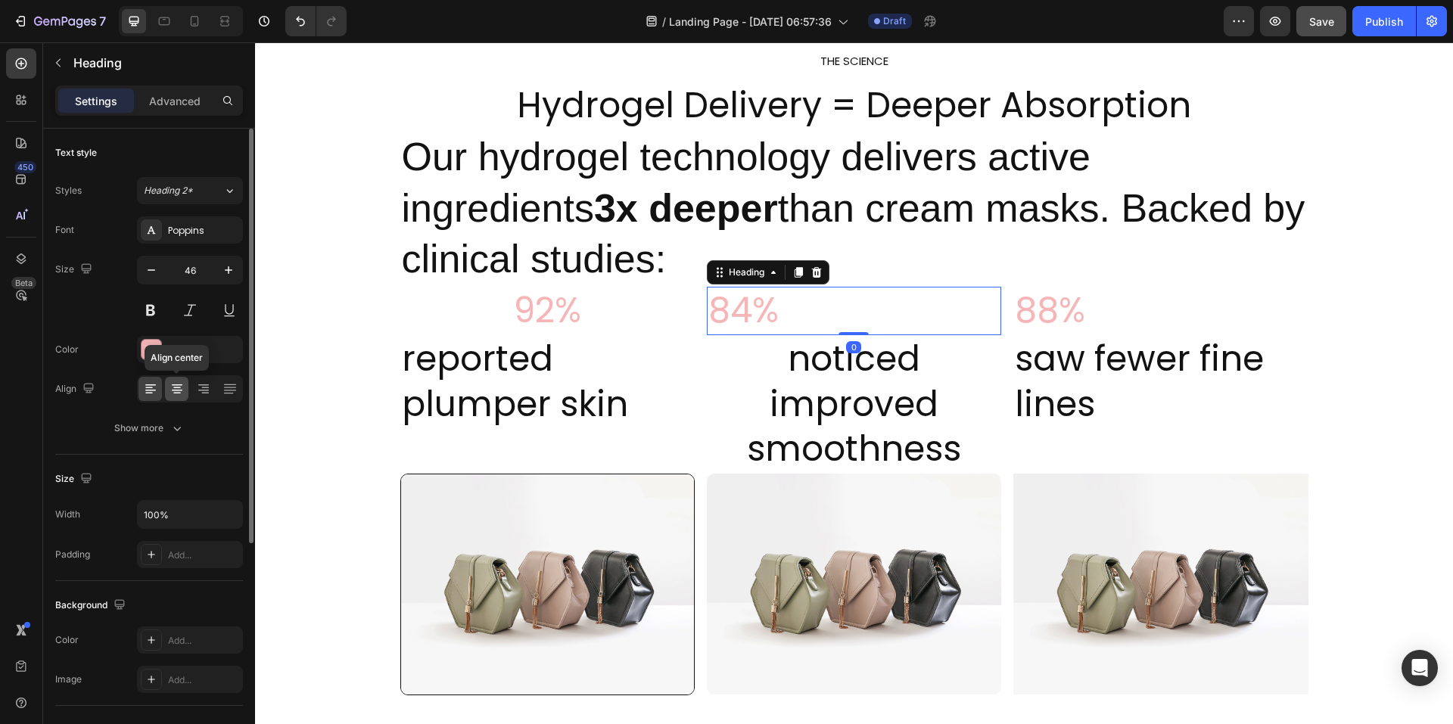
click at [177, 388] on icon at bounding box center [177, 389] width 8 height 2
click at [618, 385] on h2 "reported plumper skin" at bounding box center [547, 382] width 294 height 94
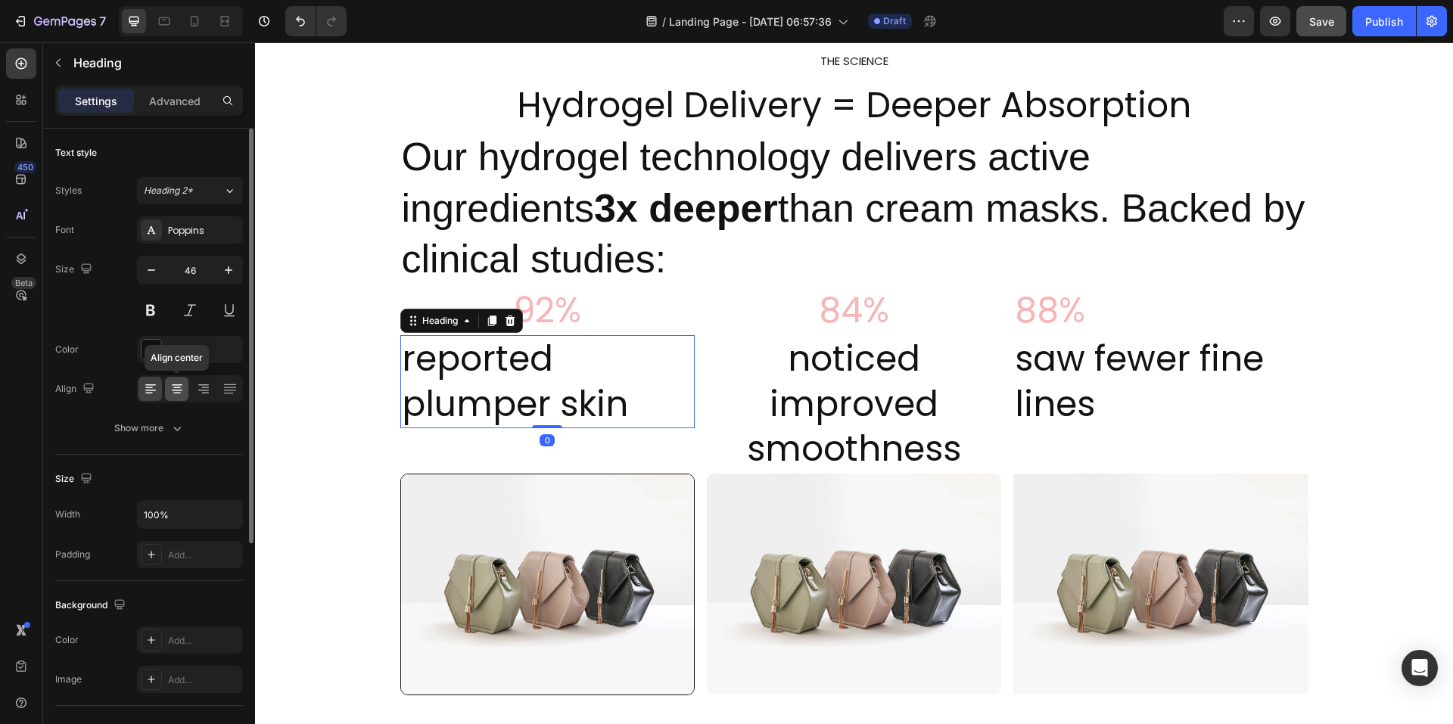
click at [179, 394] on div at bounding box center [176, 389] width 23 height 24
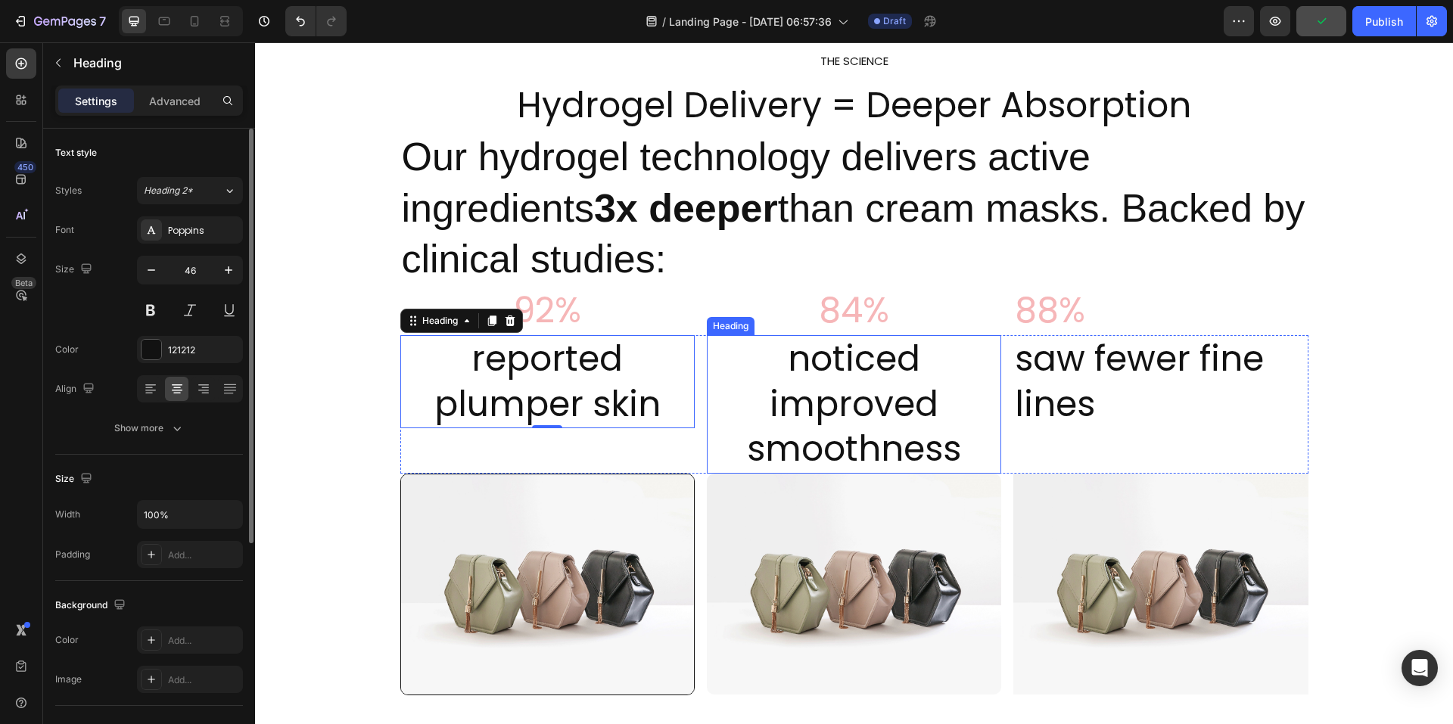
click at [845, 378] on h2 "noticed improved smoothness" at bounding box center [854, 404] width 294 height 139
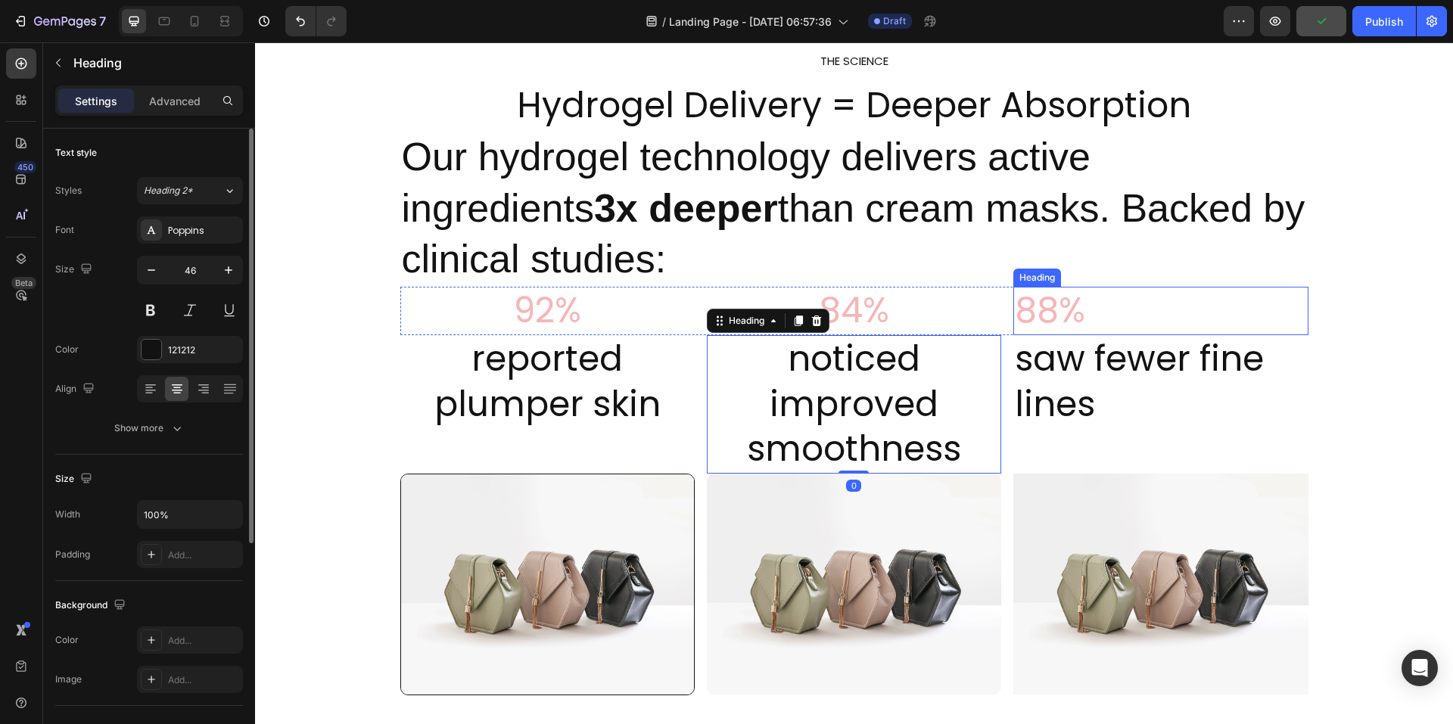
click at [1061, 326] on h2 "88%" at bounding box center [1161, 311] width 294 height 48
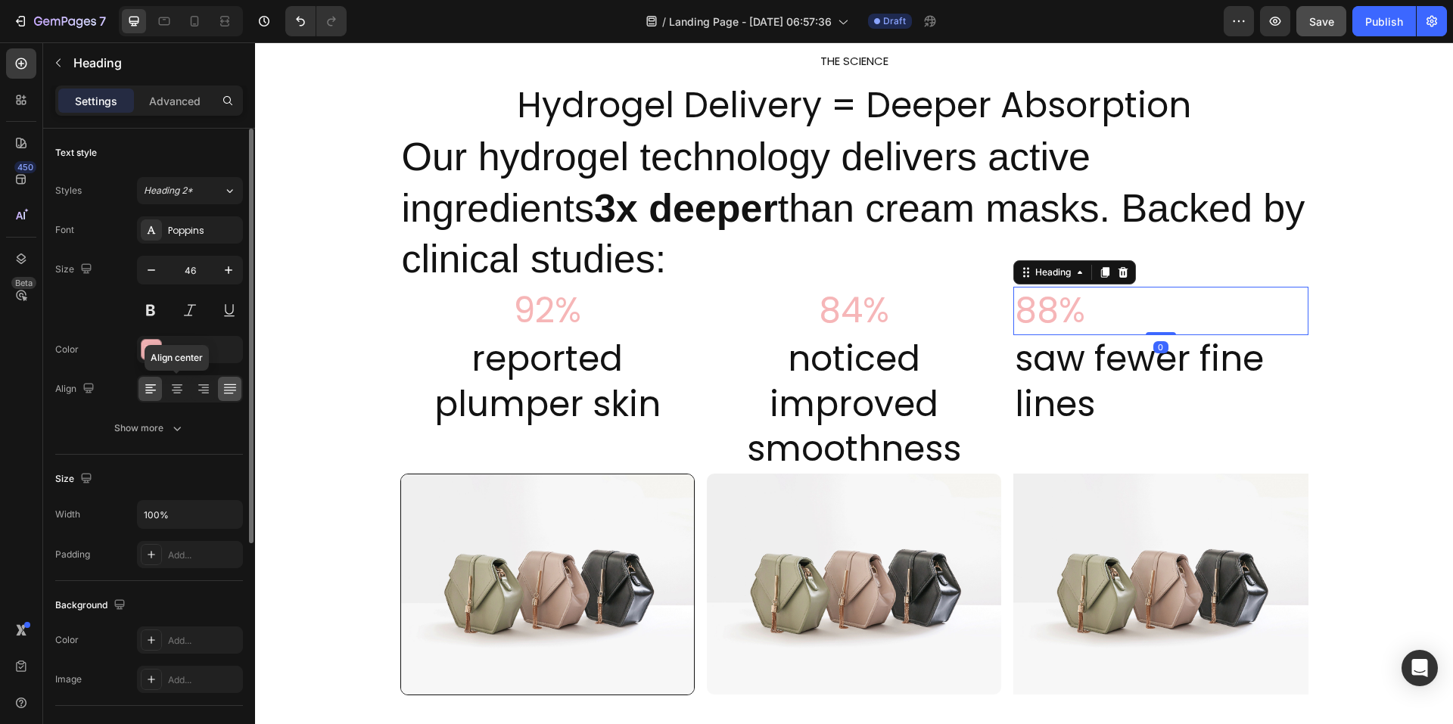
drag, startPoint x: 178, startPoint y: 391, endPoint x: 235, endPoint y: 392, distance: 56.8
click at [178, 391] on icon at bounding box center [177, 391] width 11 height 2
click at [1081, 371] on h2 "saw fewer fine lines" at bounding box center [1161, 382] width 294 height 94
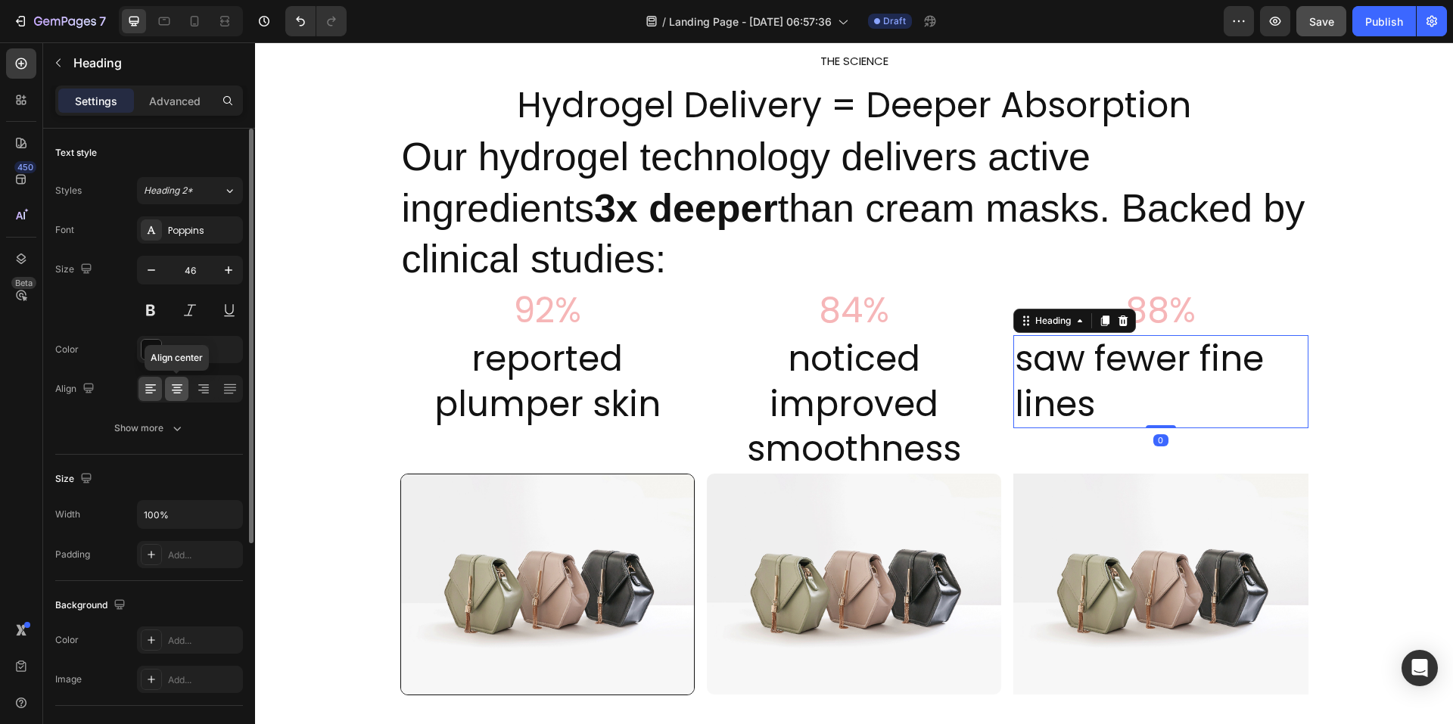
click at [184, 391] on icon at bounding box center [177, 388] width 15 height 15
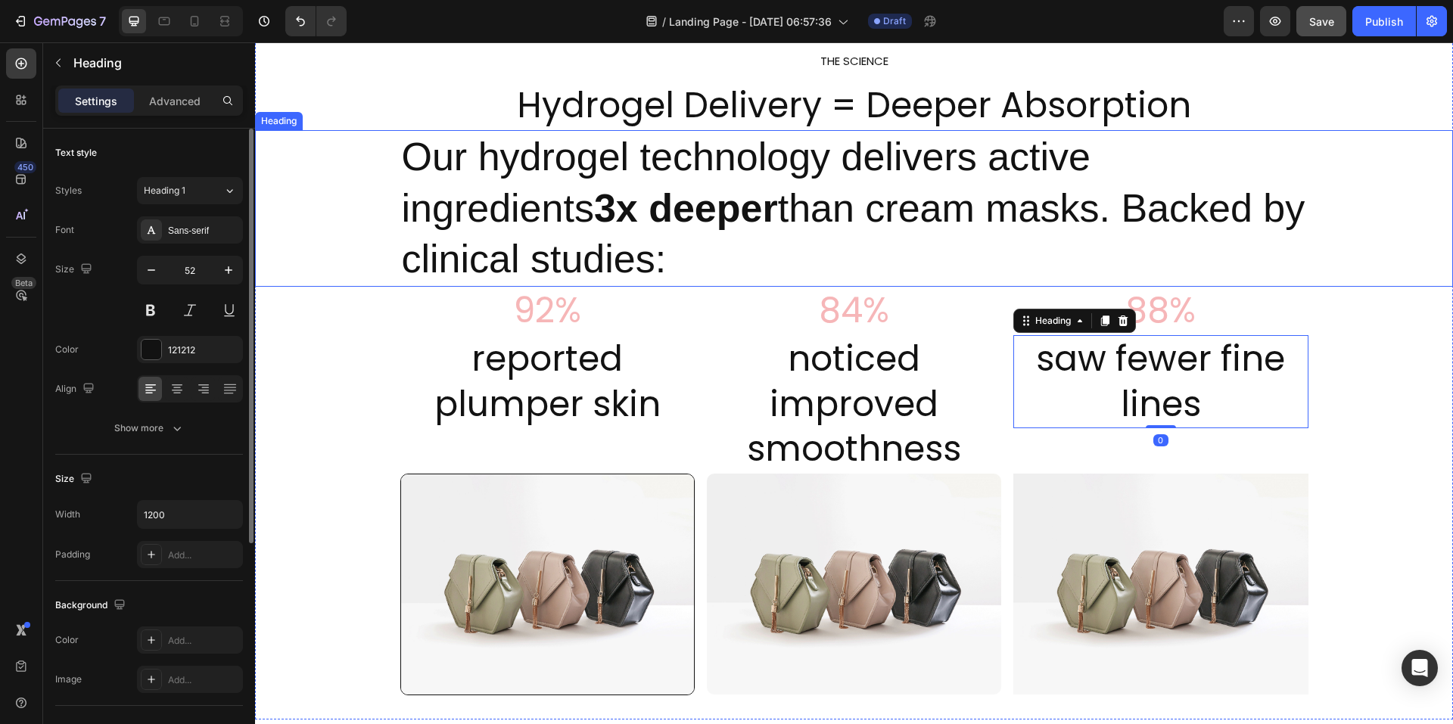
click at [831, 178] on h2 "Our hydrogel technology delivers active ingredients 3x deeper than cream masks.…" at bounding box center [854, 208] width 908 height 157
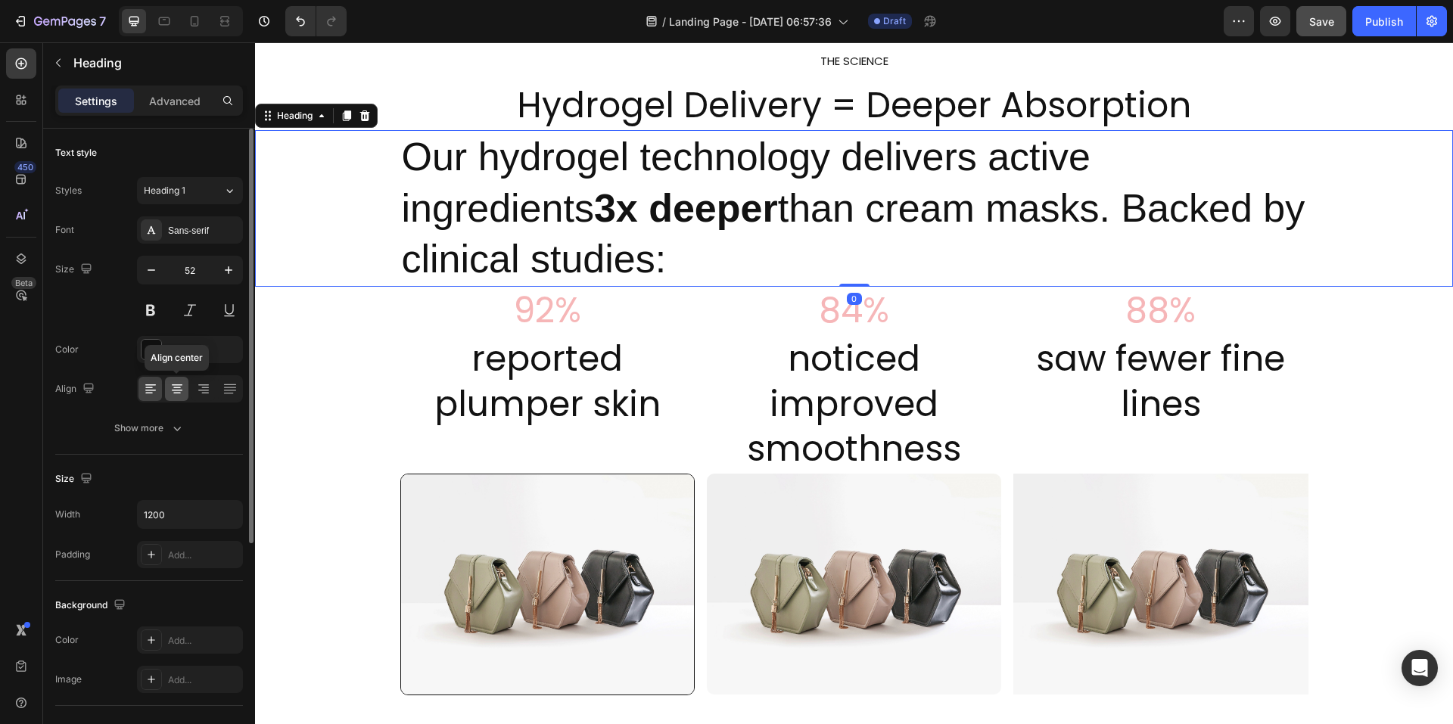
click at [173, 388] on icon at bounding box center [177, 388] width 15 height 15
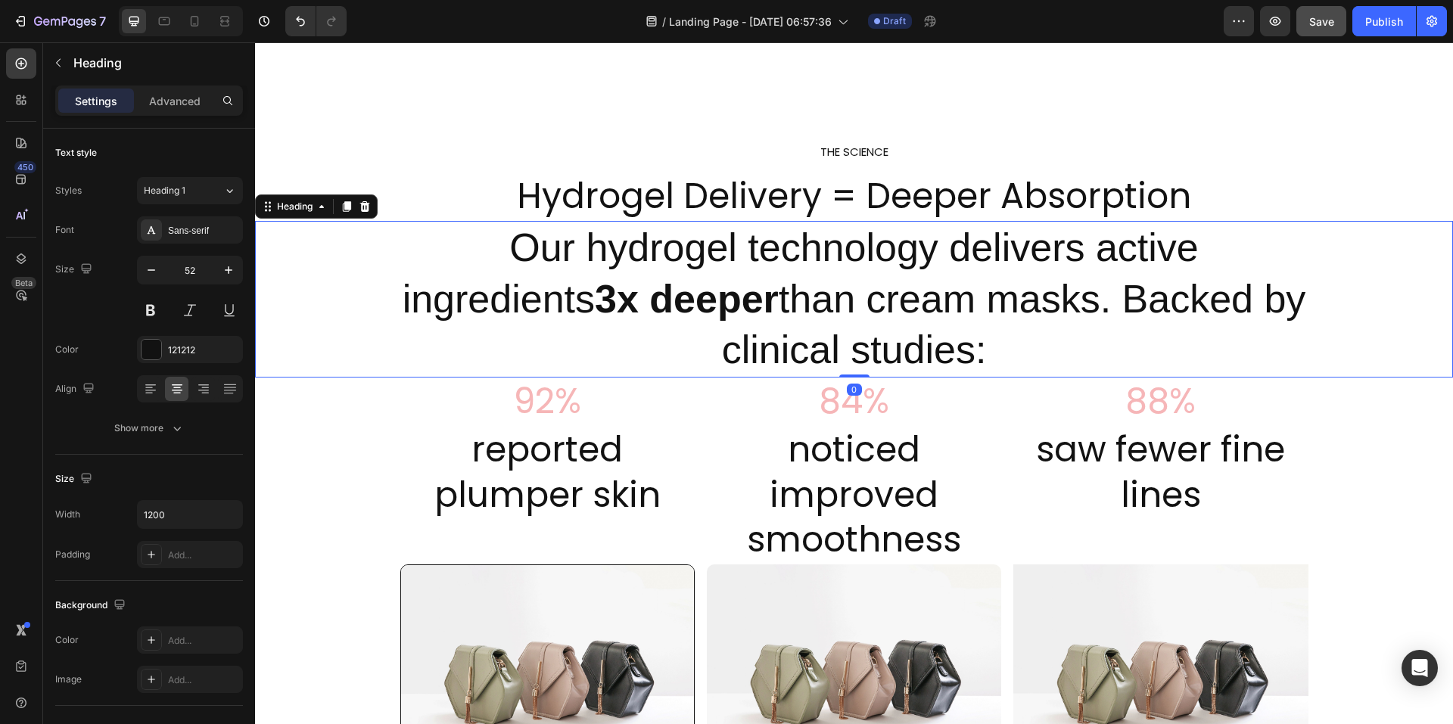
scroll to position [665, 0]
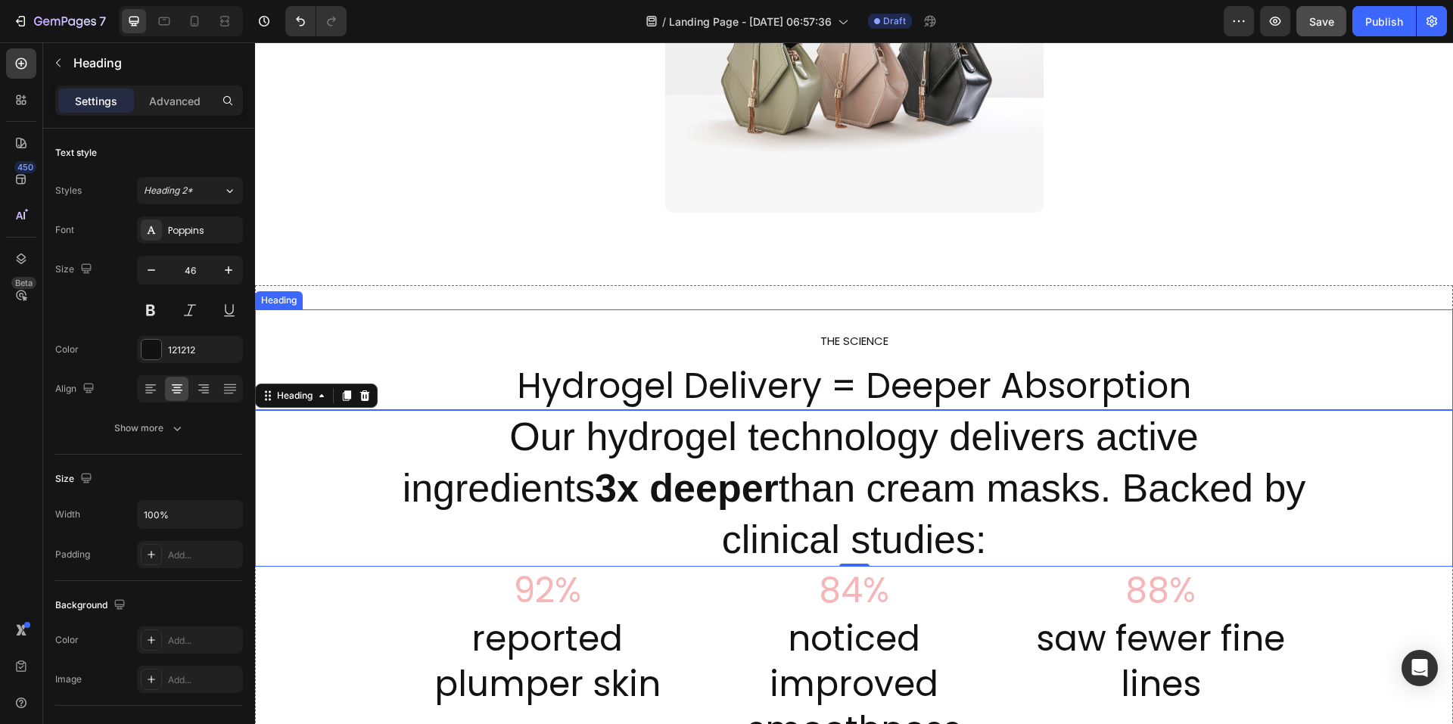
click at [715, 388] on h2 "THE SCIENCE Hydrogel Delivery = Deeper Absorption" at bounding box center [854, 360] width 1198 height 101
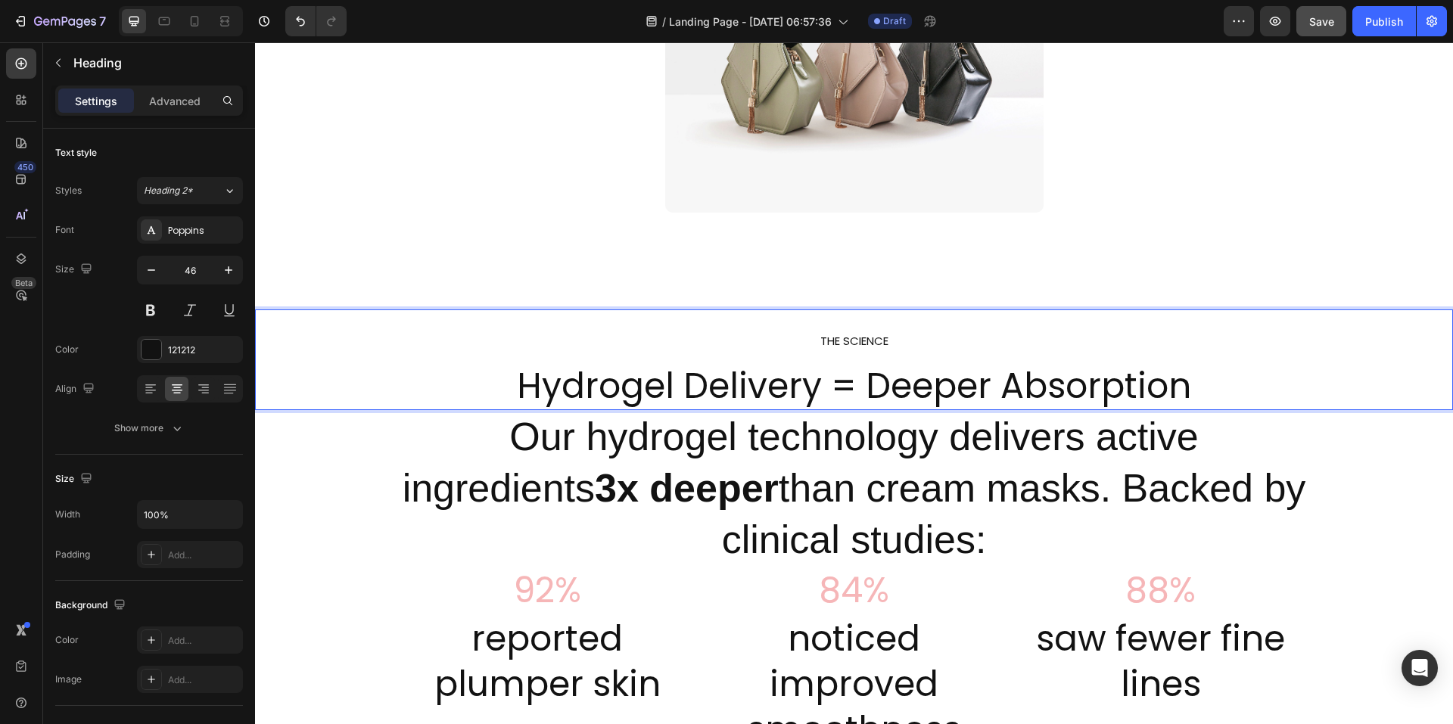
click at [678, 394] on h2 "THE SCIENCE Hydrogel Delivery = Deeper Absorption" at bounding box center [854, 360] width 1198 height 101
click at [854, 337] on span "THE SCIENCE" at bounding box center [855, 341] width 68 height 16
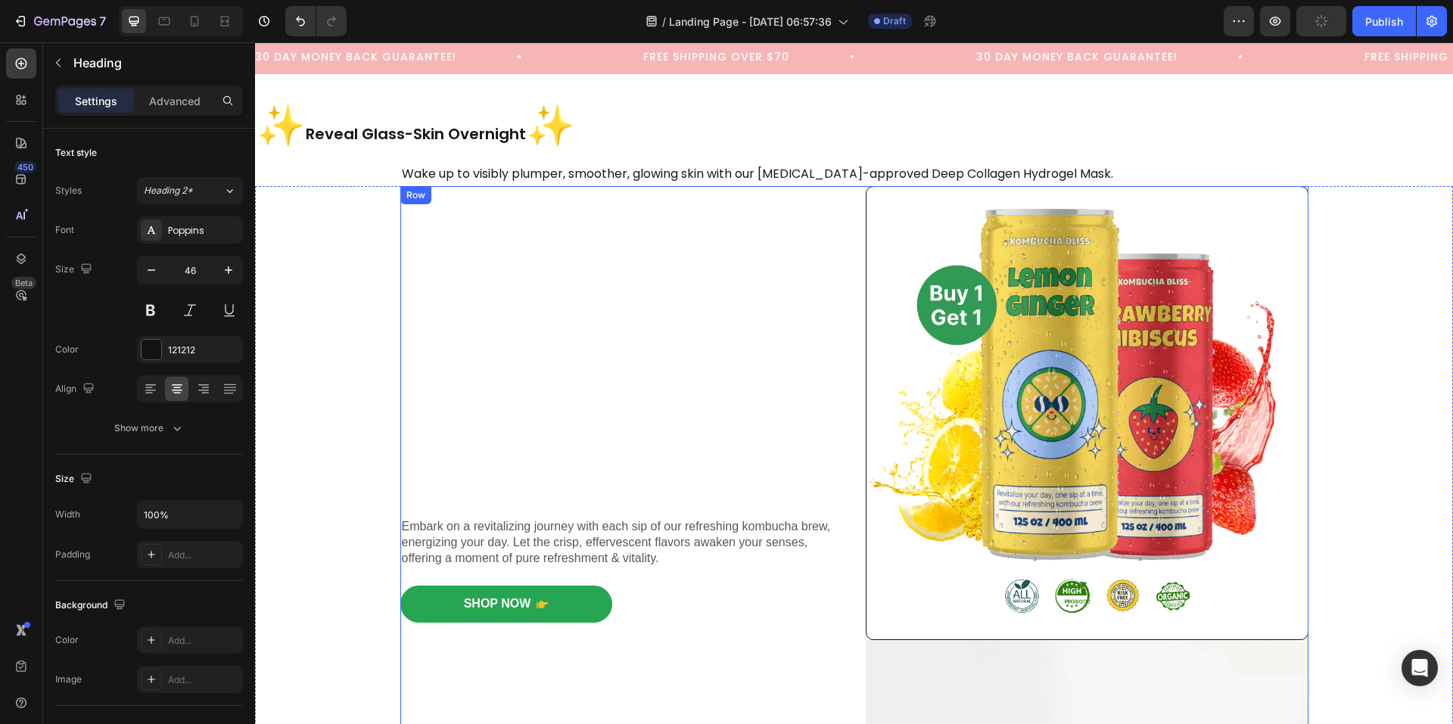
scroll to position [57, 0]
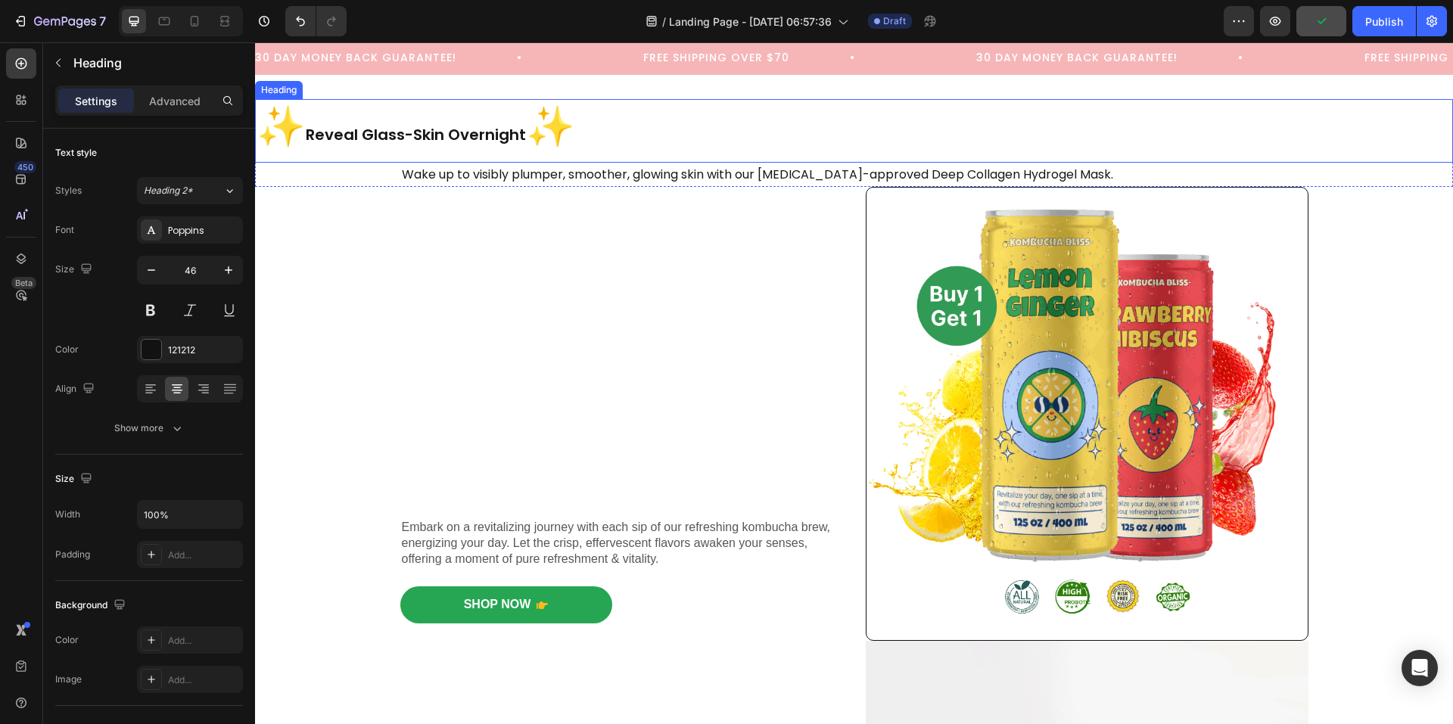
drag, startPoint x: 410, startPoint y: 142, endPoint x: 381, endPoint y: 144, distance: 29.6
click at [410, 142] on strong "Reveal Glass-Skin Overnight" at bounding box center [416, 134] width 220 height 21
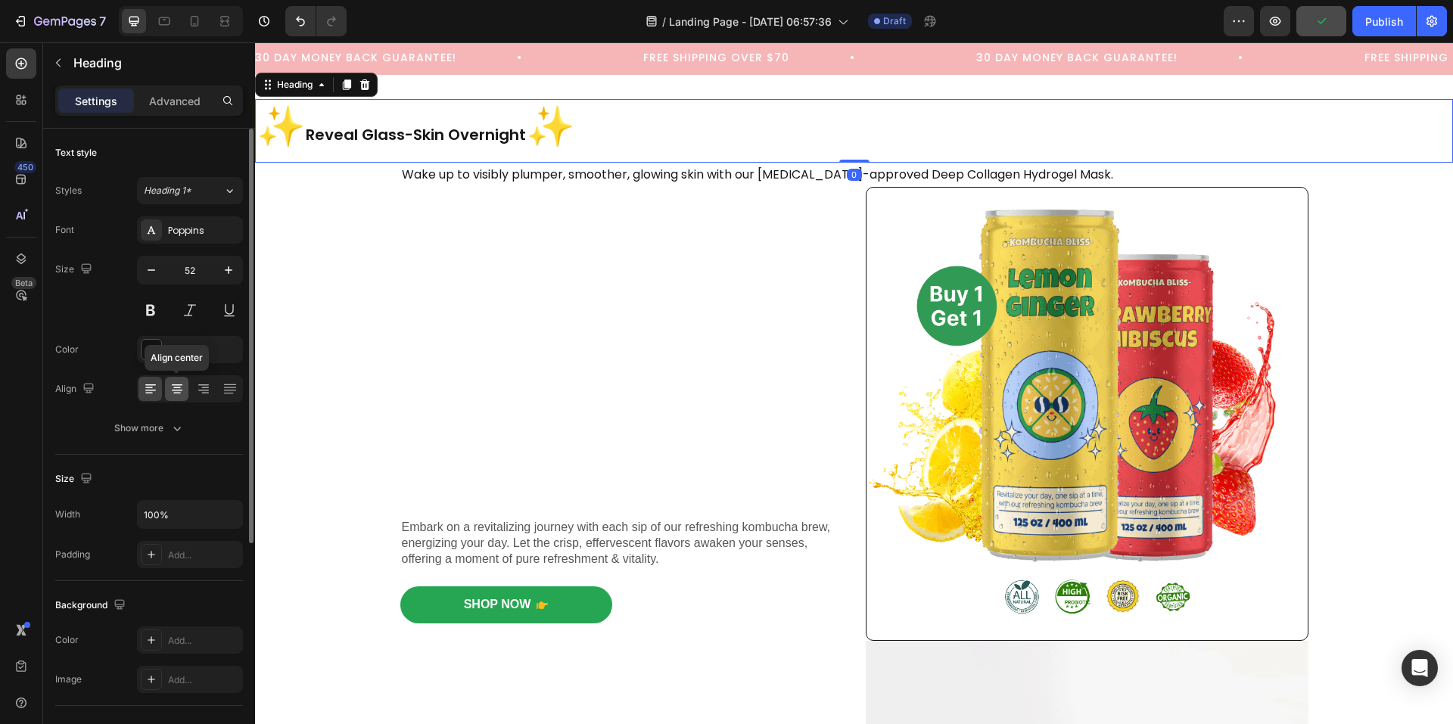
click at [181, 386] on icon at bounding box center [177, 388] width 15 height 15
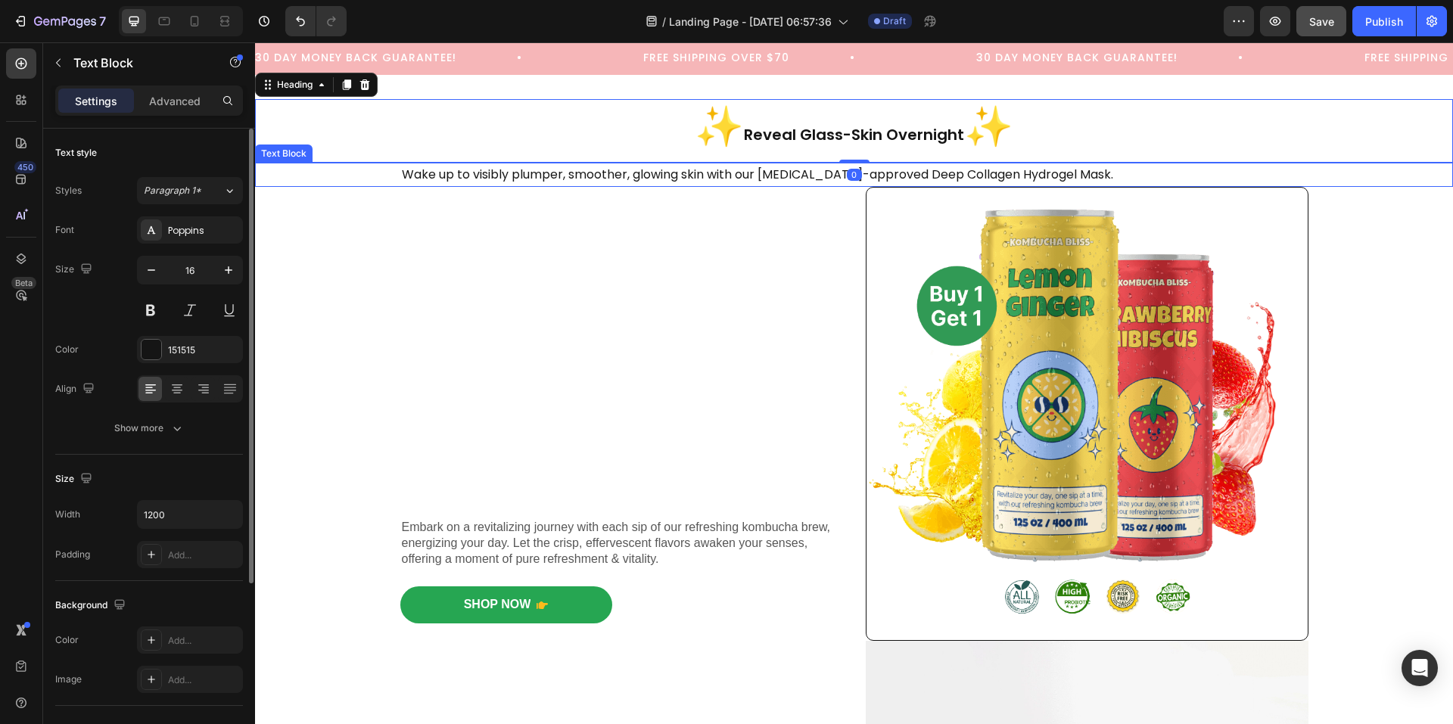
click at [582, 182] on p "Wake up to visibly plumper, smoother, glowing skin with our [MEDICAL_DATA]-appr…" at bounding box center [854, 175] width 905 height 22
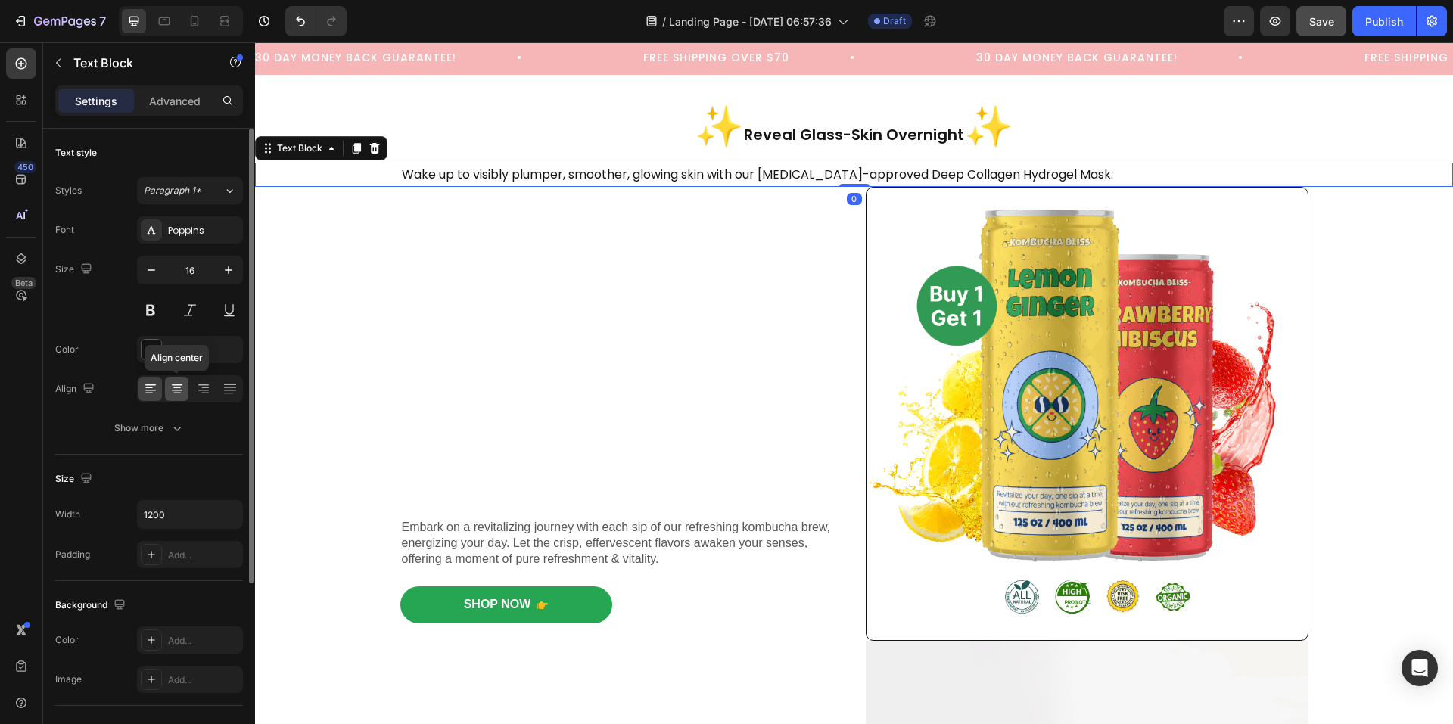
click at [181, 387] on icon at bounding box center [177, 388] width 15 height 15
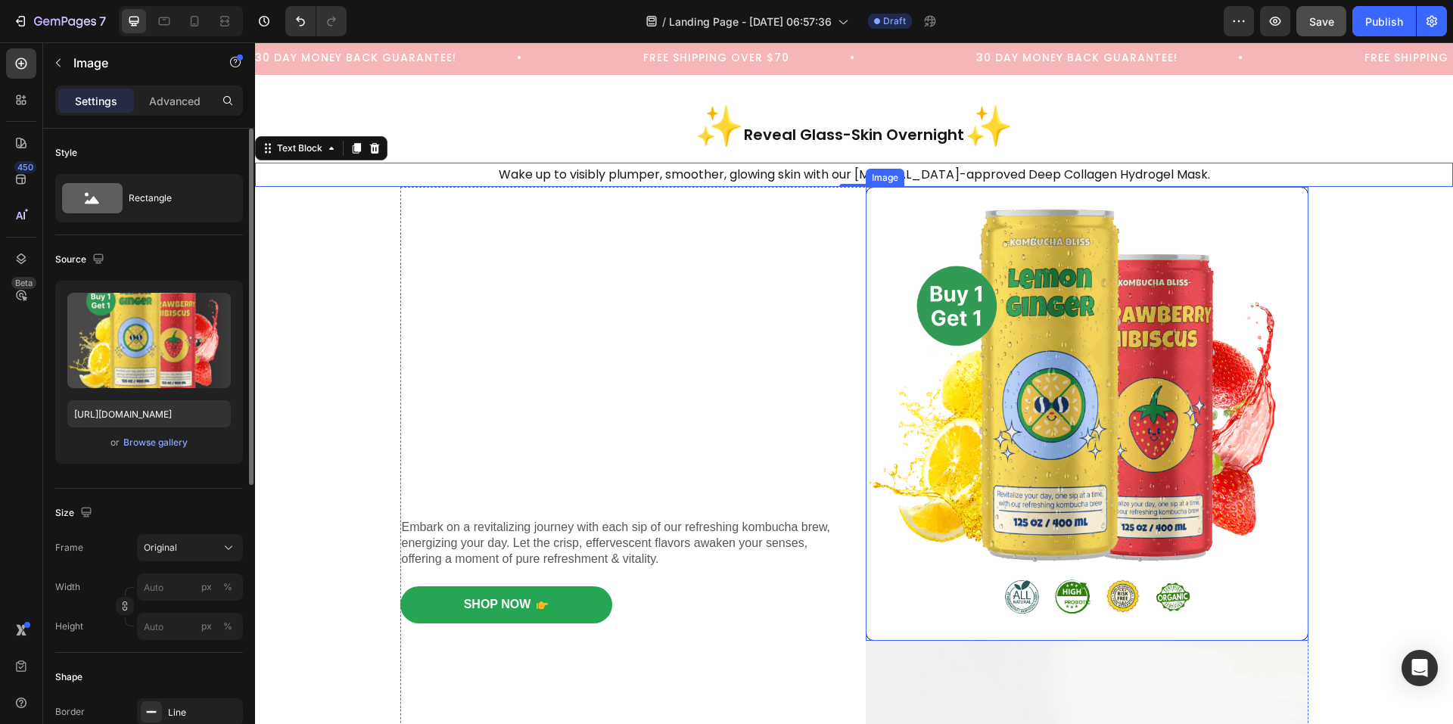
click at [1024, 310] on img at bounding box center [1087, 414] width 443 height 454
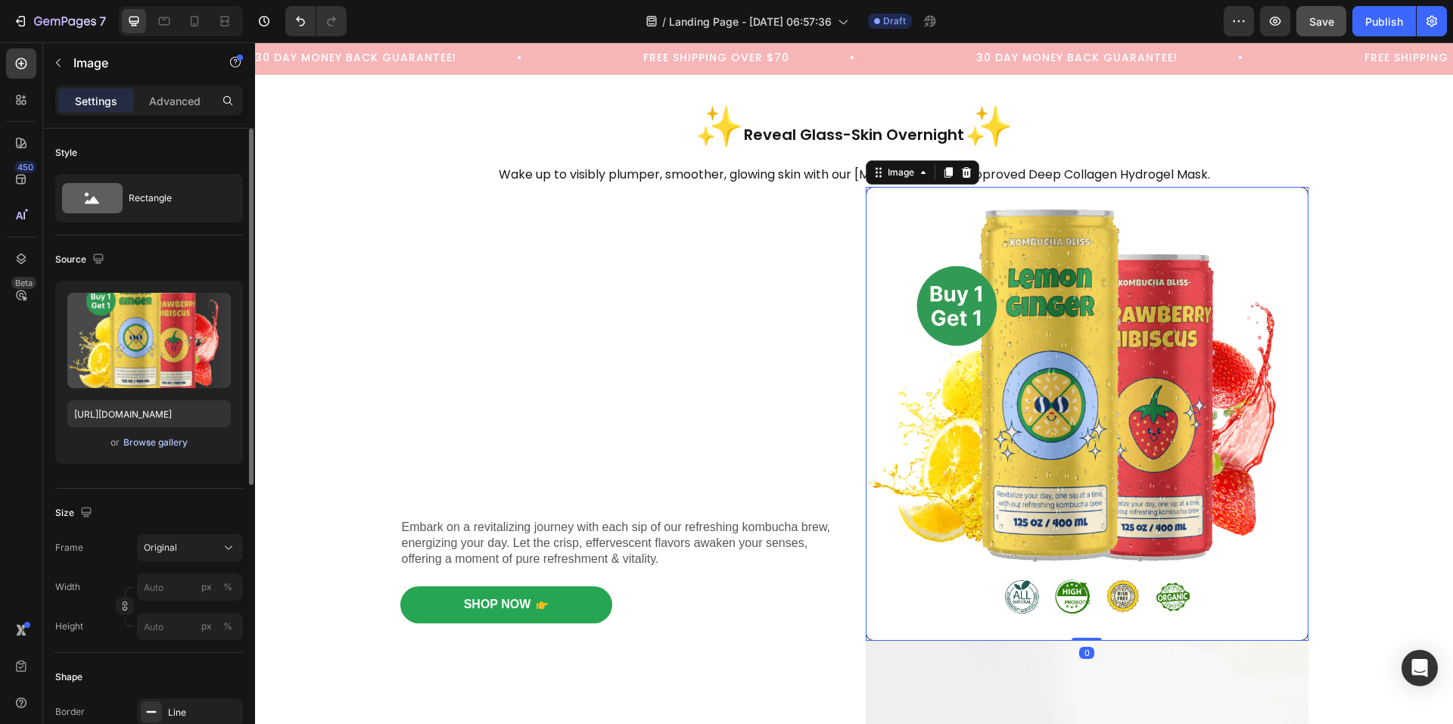
click at [150, 441] on div "Browse gallery" at bounding box center [155, 443] width 64 height 14
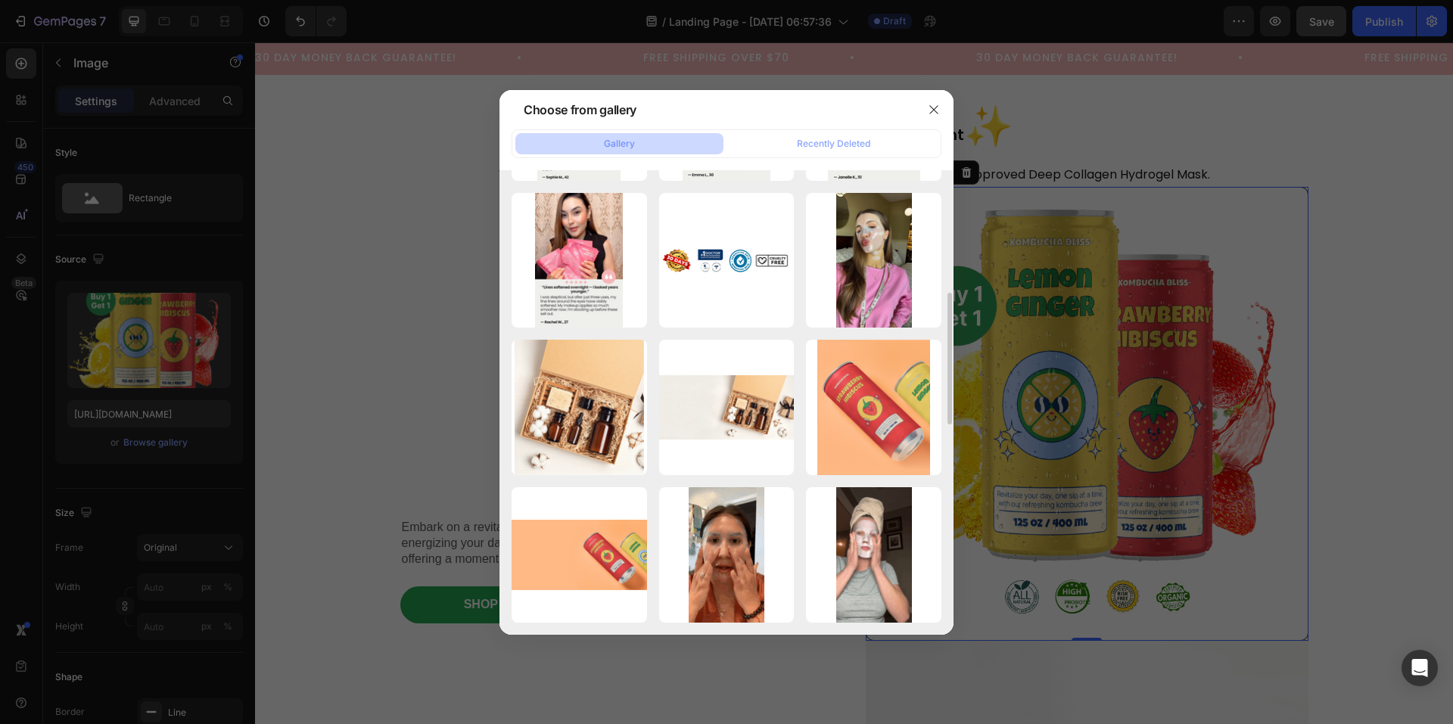
scroll to position [734, 0]
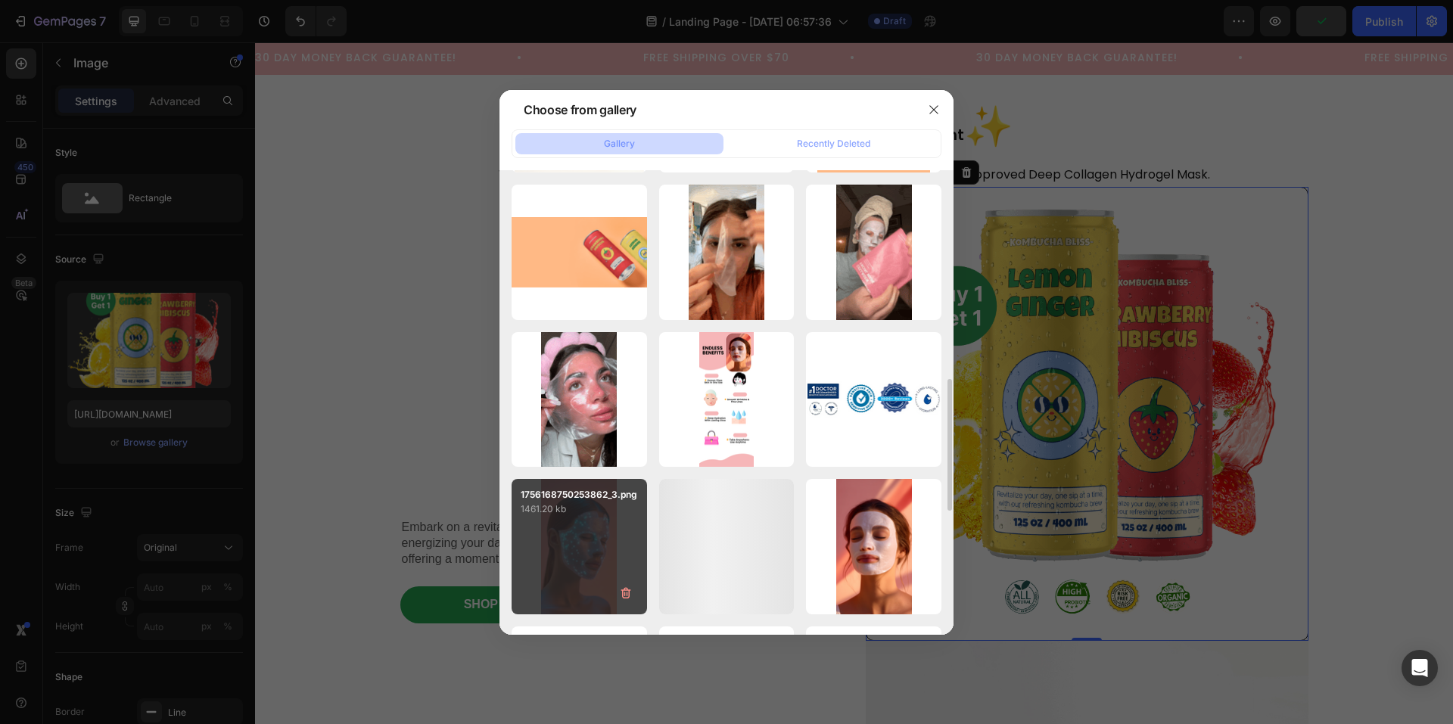
click at [590, 563] on div "1756168750253862_3.png 1461.20 kb" at bounding box center [579, 546] width 135 height 135
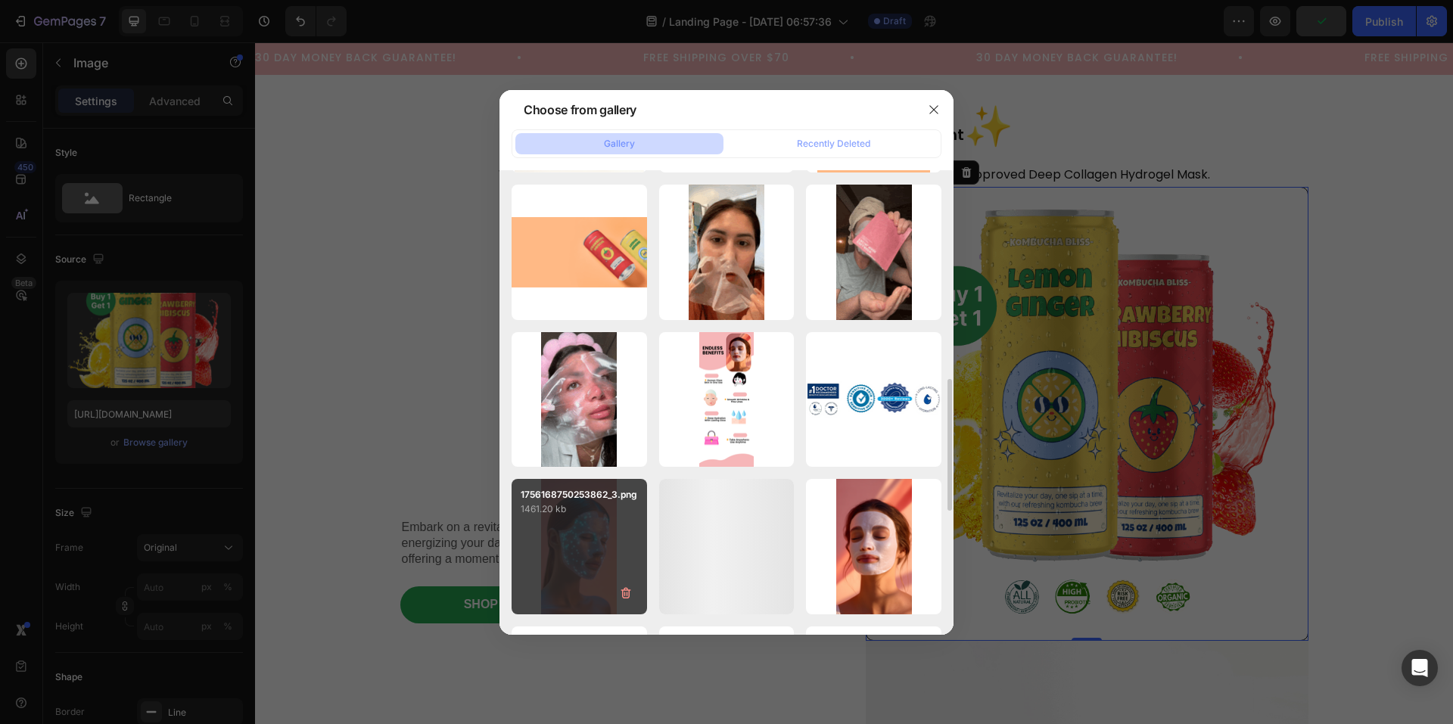
type input "[URL][DOMAIN_NAME]"
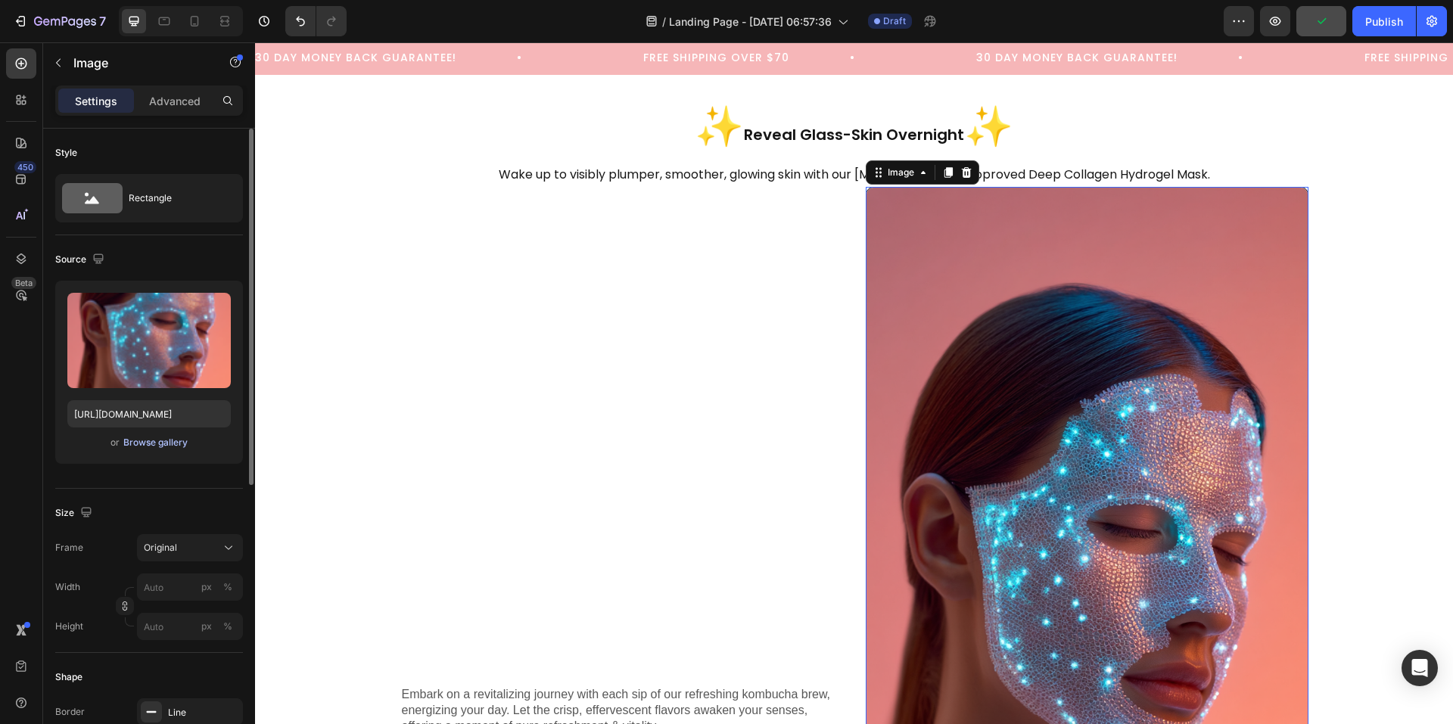
click at [164, 447] on div "Browse gallery" at bounding box center [155, 443] width 64 height 14
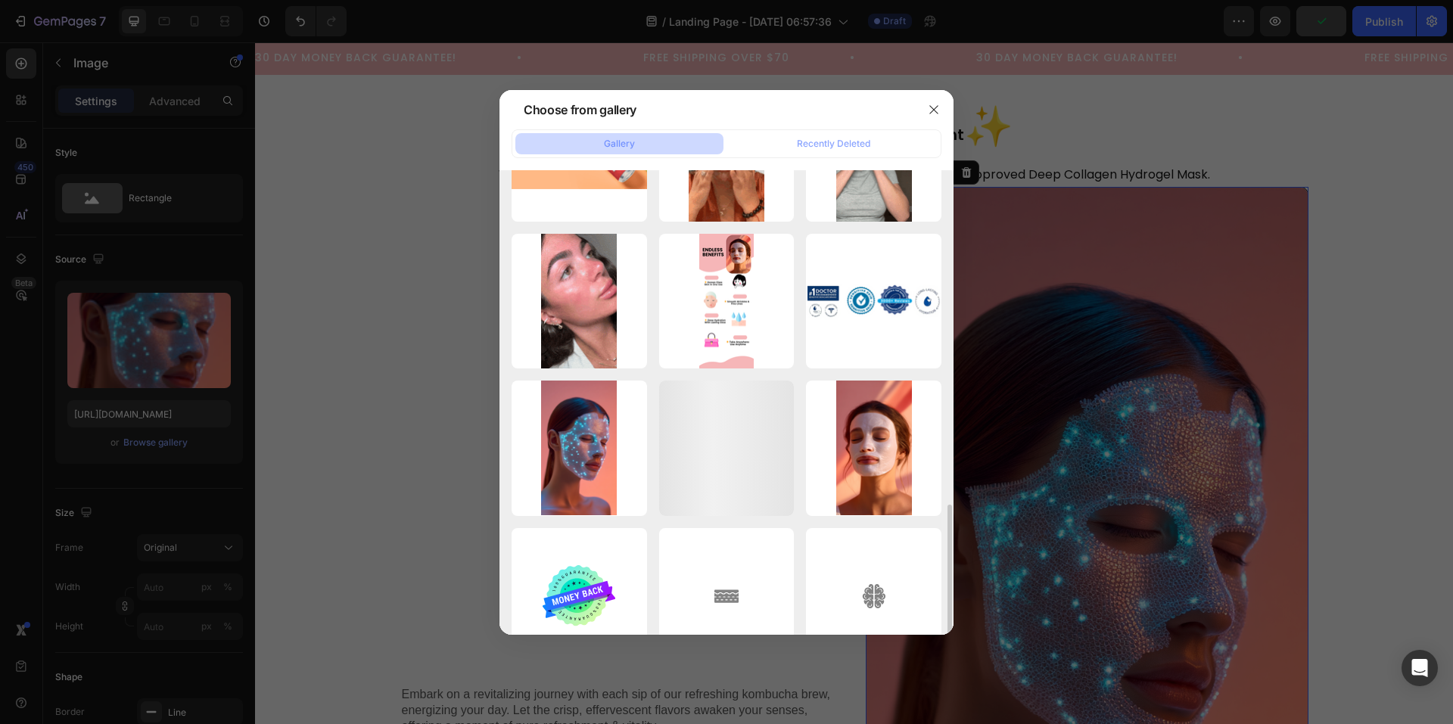
scroll to position [908, 0]
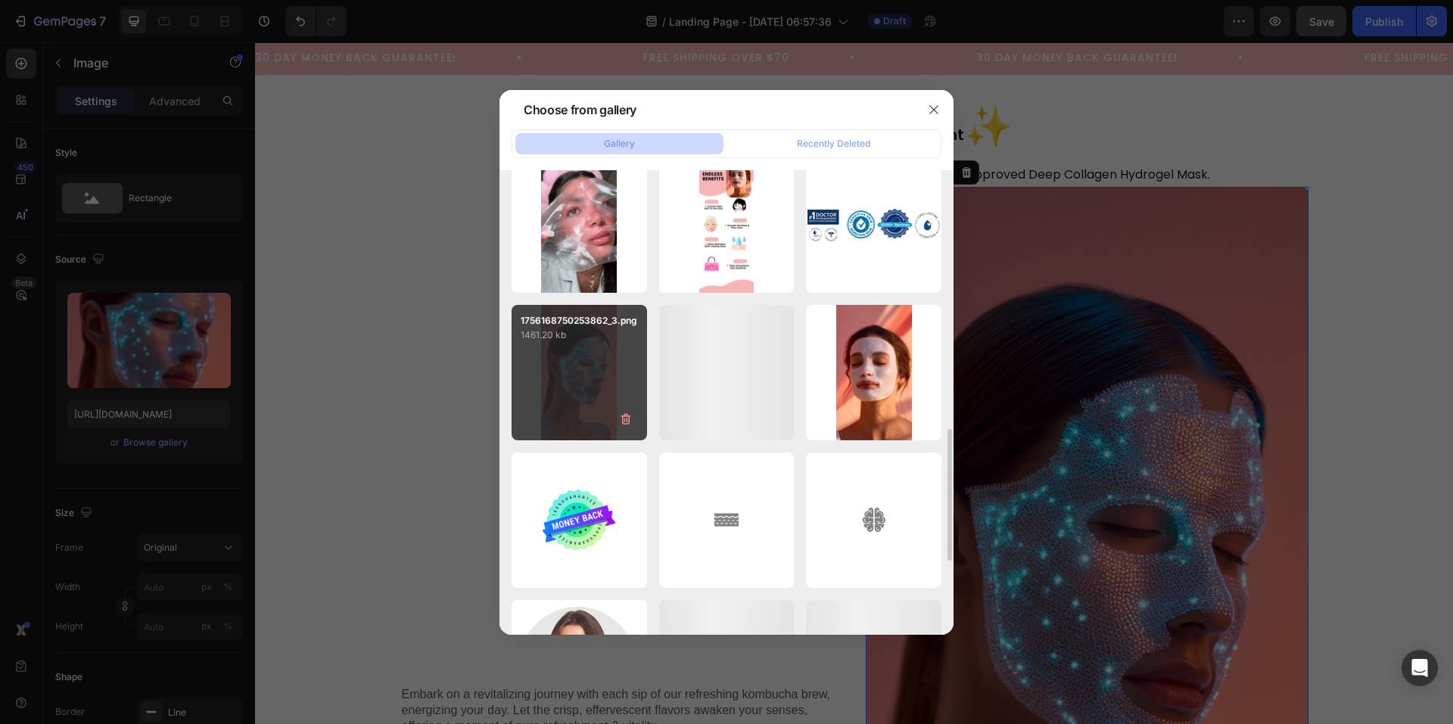
click at [572, 394] on div "1756168750253862_3.png 1461.20 kb" at bounding box center [579, 372] width 135 height 135
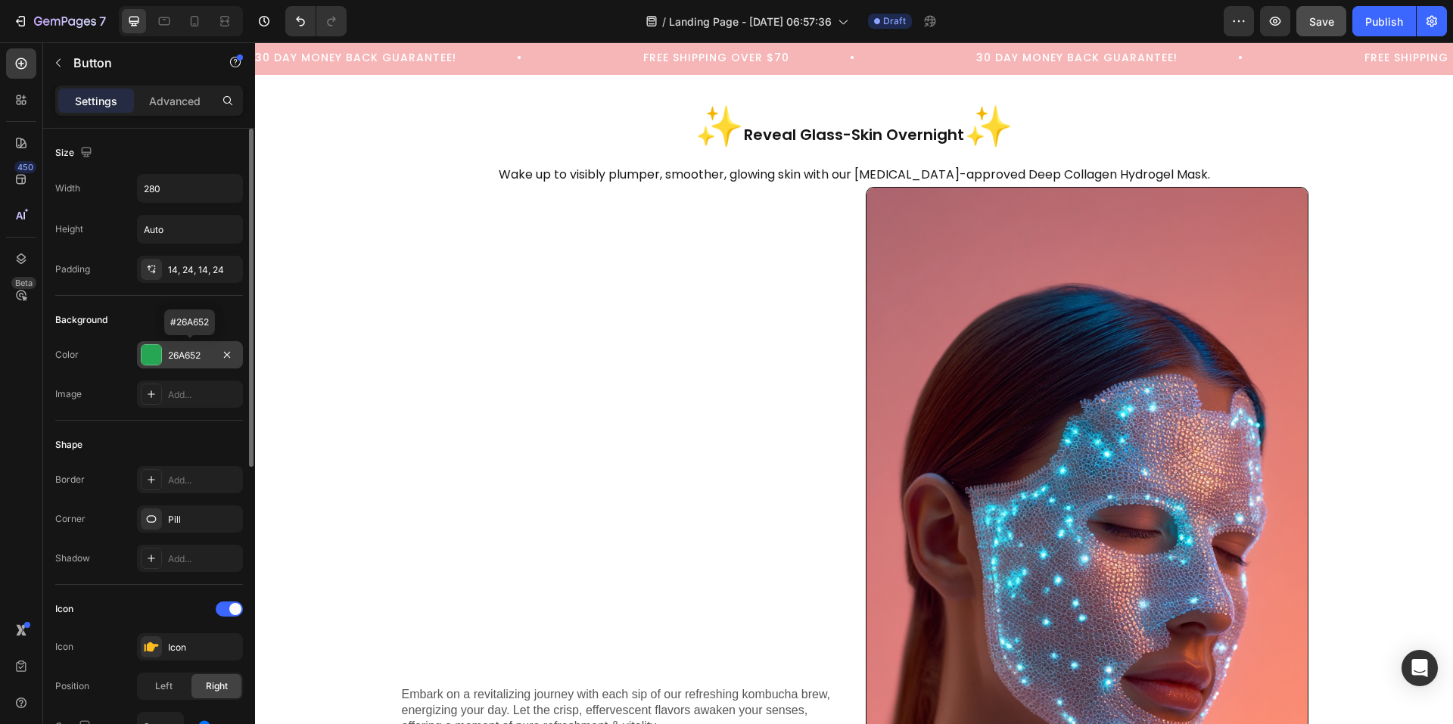
click at [191, 356] on div "26A652" at bounding box center [190, 356] width 44 height 14
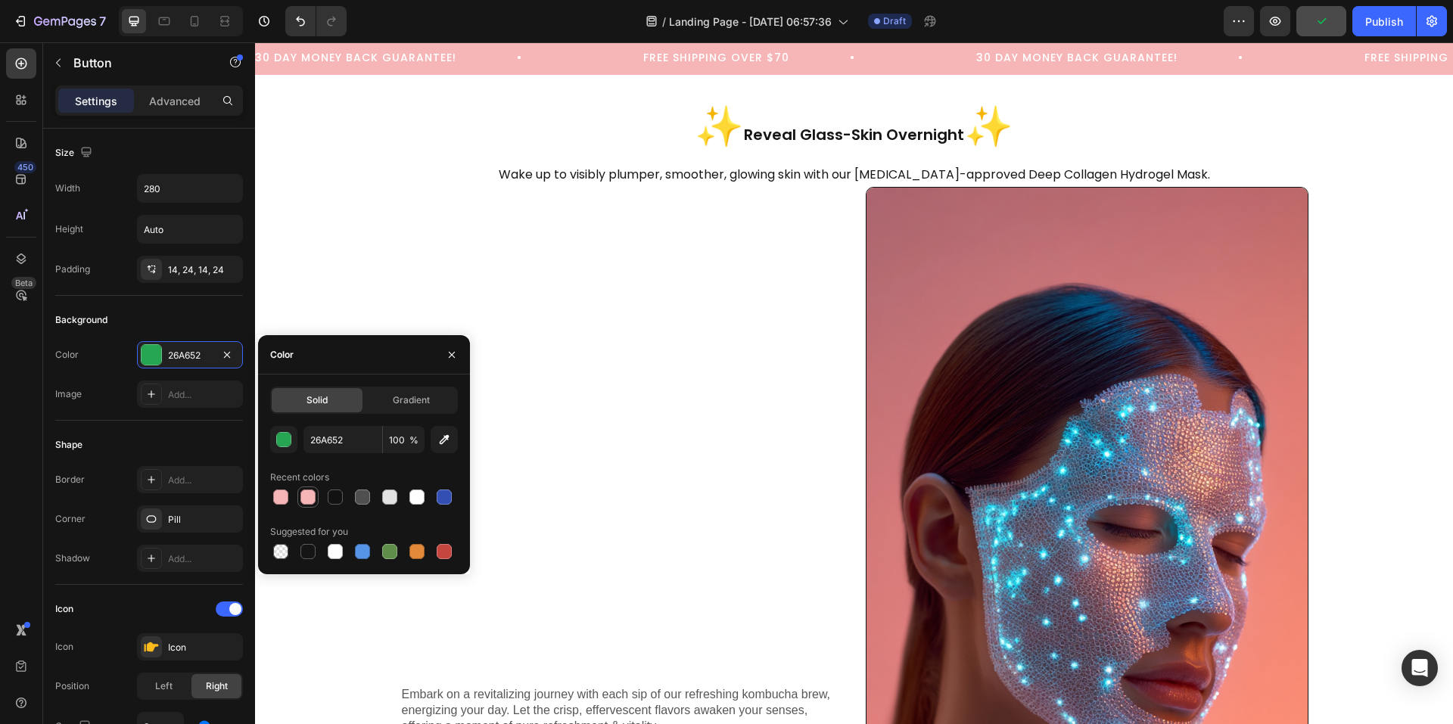
click at [304, 495] on div at bounding box center [308, 497] width 15 height 15
type input "F6B6B8"
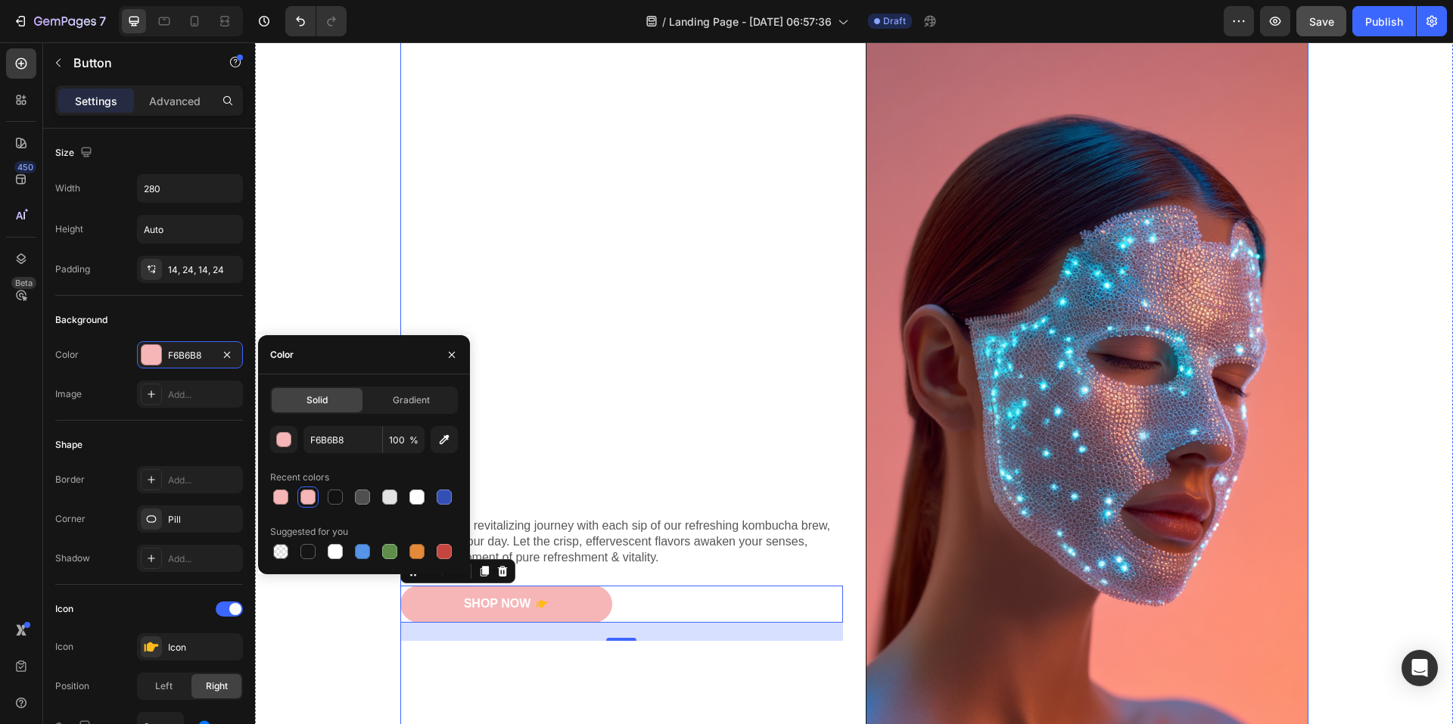
scroll to position [284, 0]
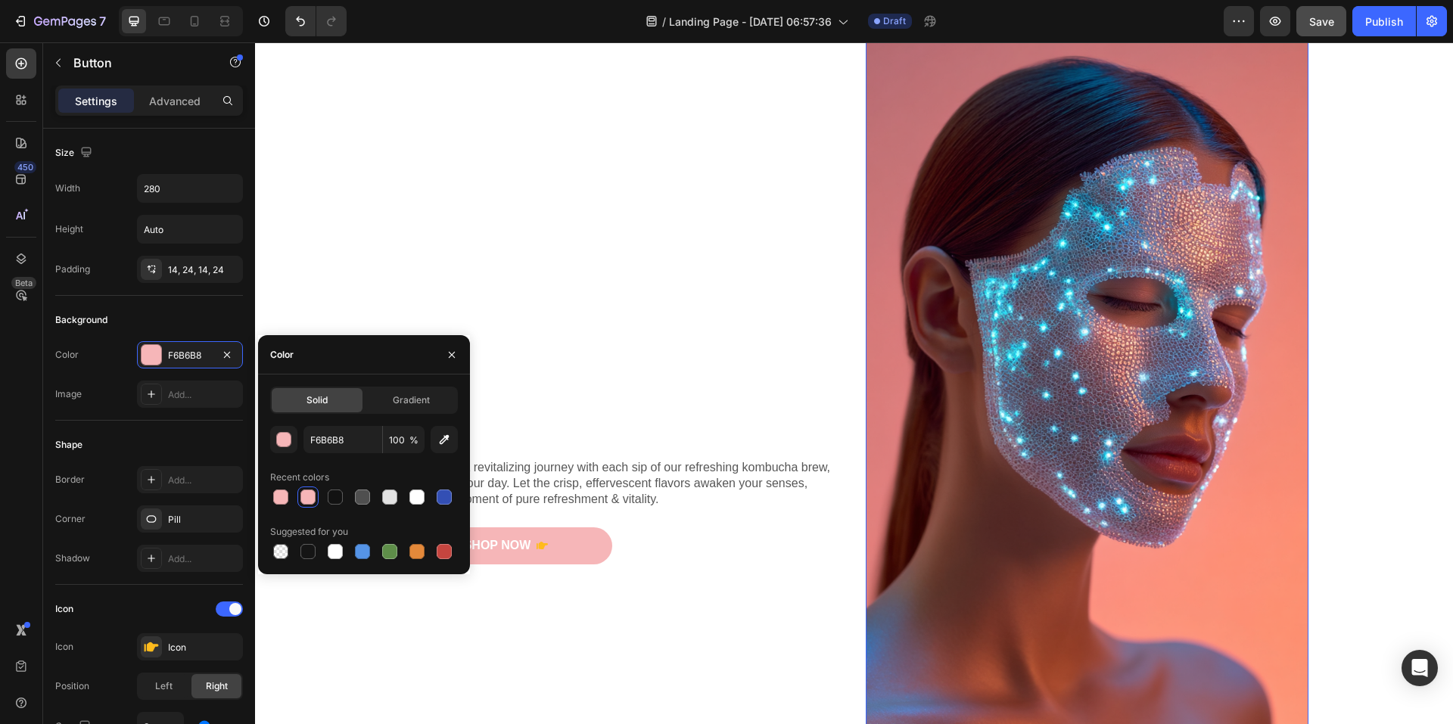
click at [1048, 135] on img at bounding box center [1087, 354] width 443 height 789
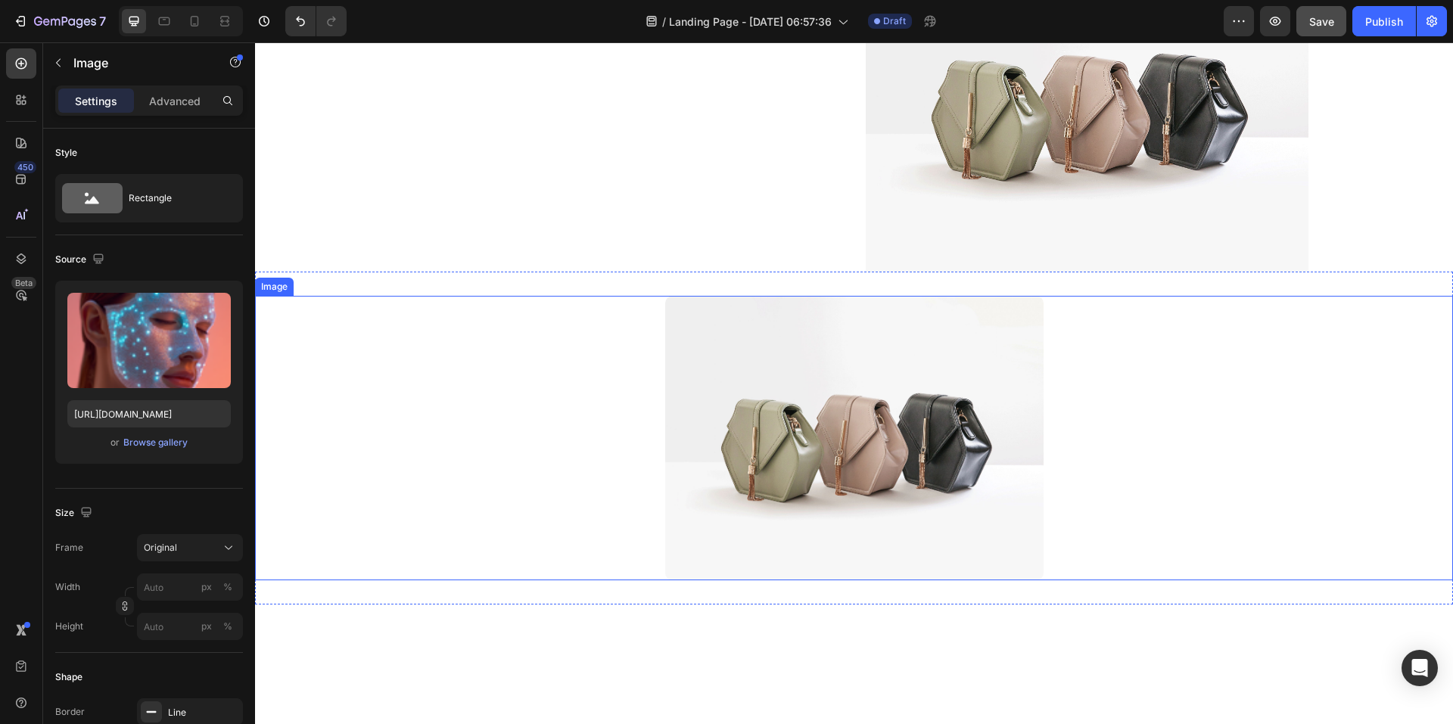
scroll to position [1132, 0]
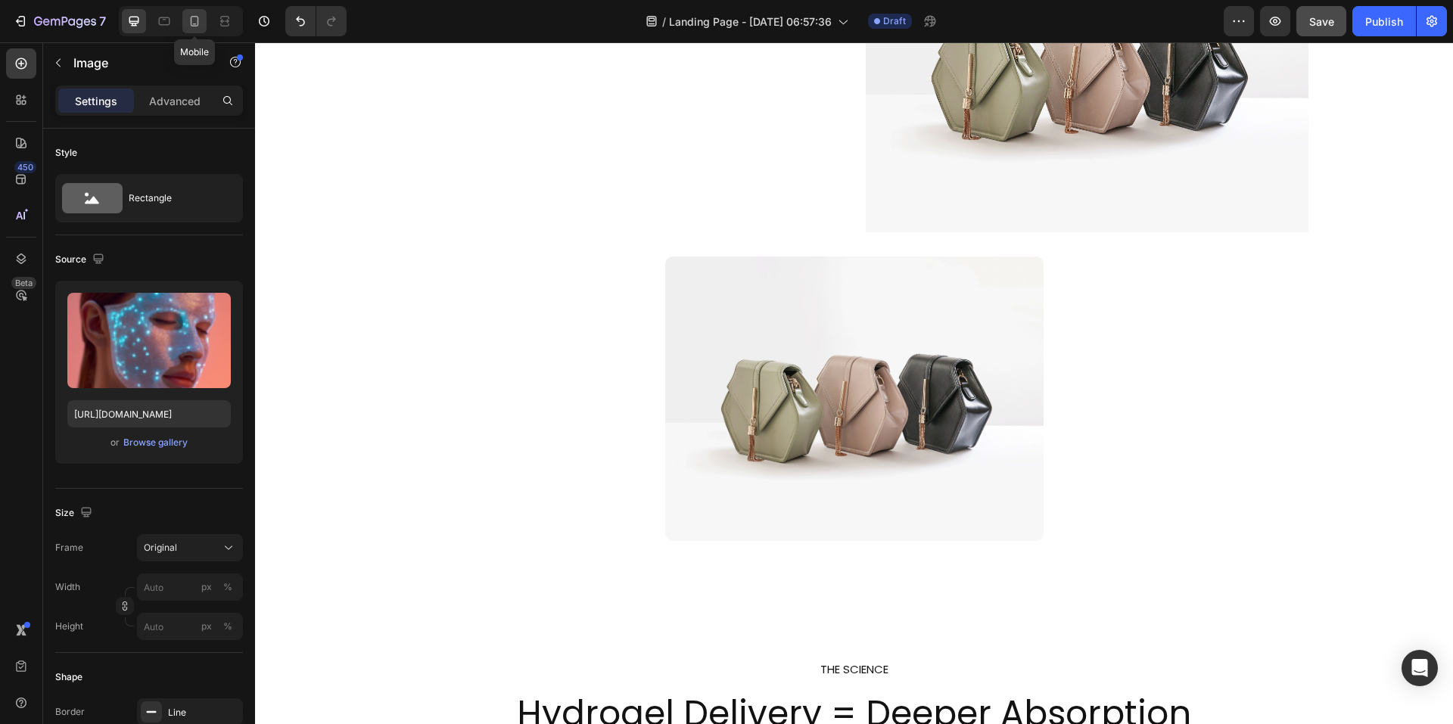
click at [195, 25] on icon at bounding box center [194, 21] width 15 height 15
type input "100"
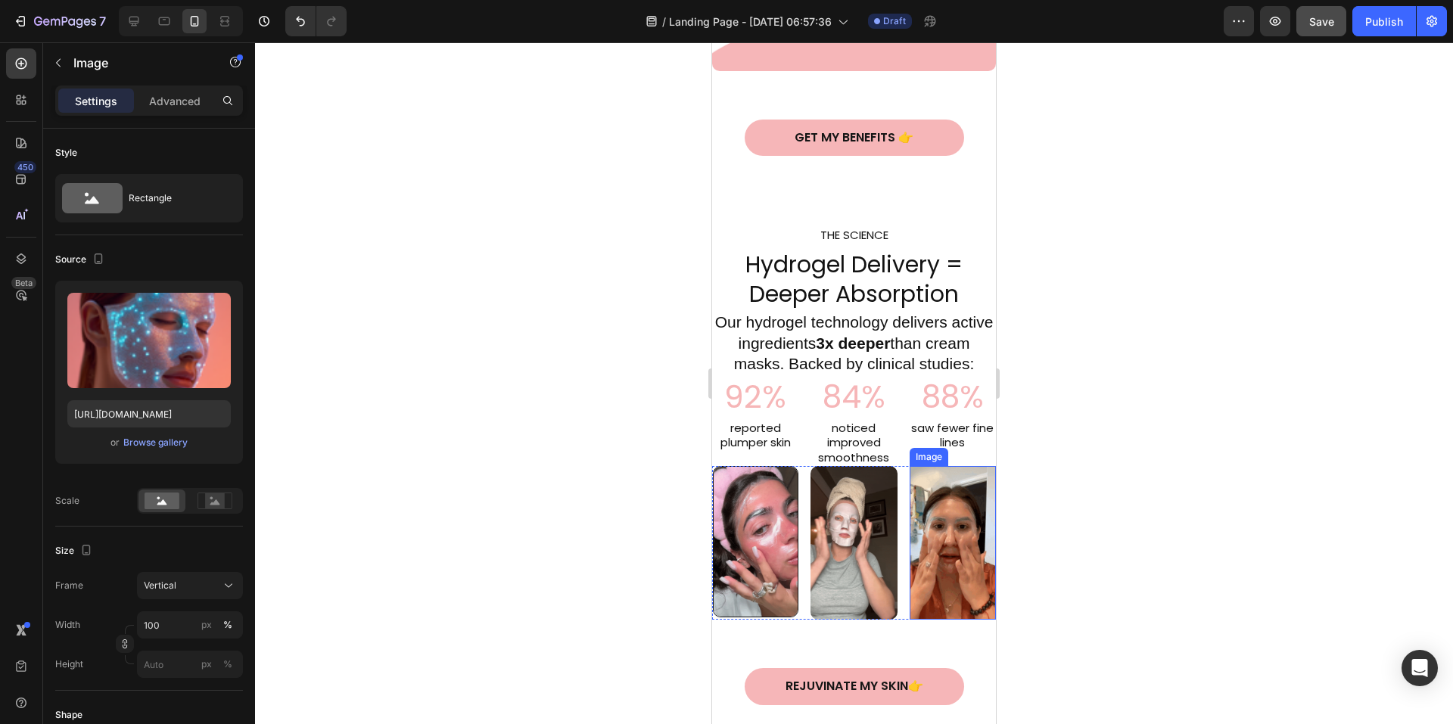
scroll to position [1435, 0]
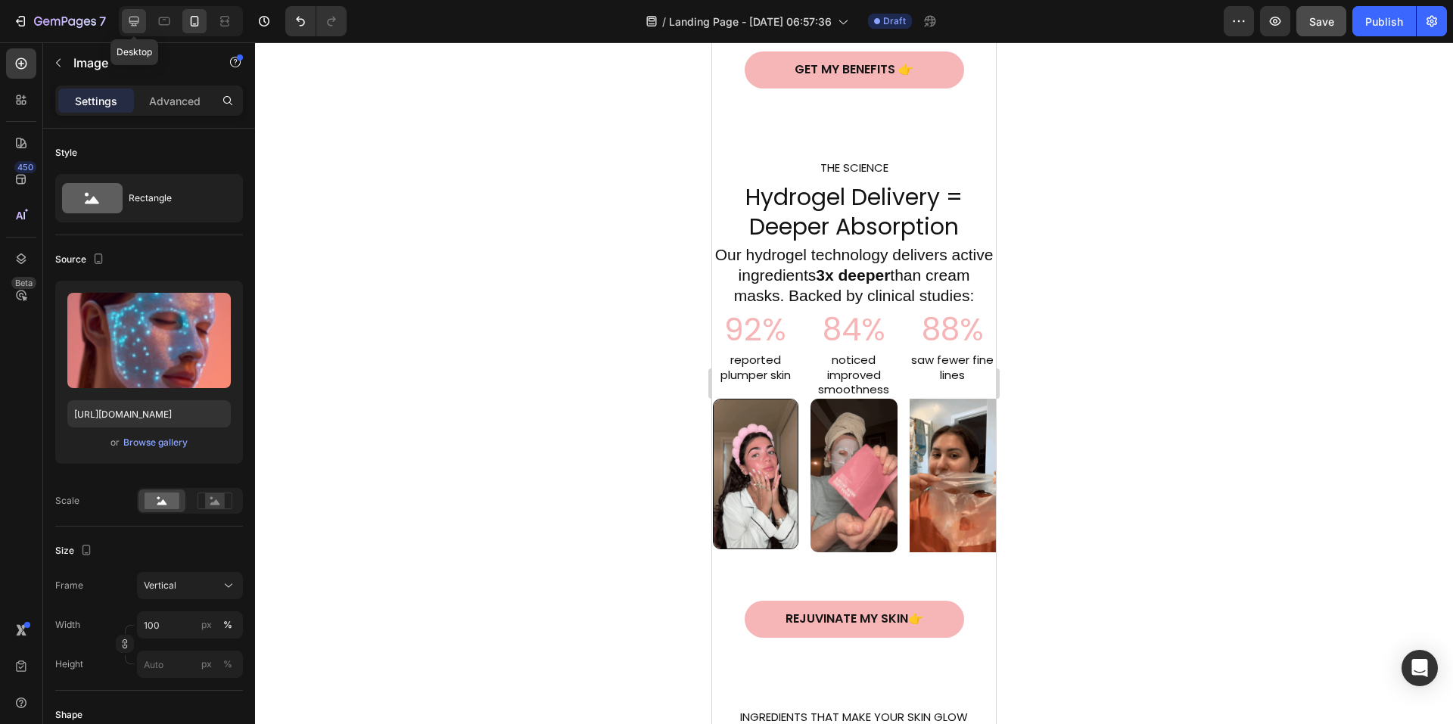
click at [139, 23] on icon at bounding box center [133, 21] width 15 height 15
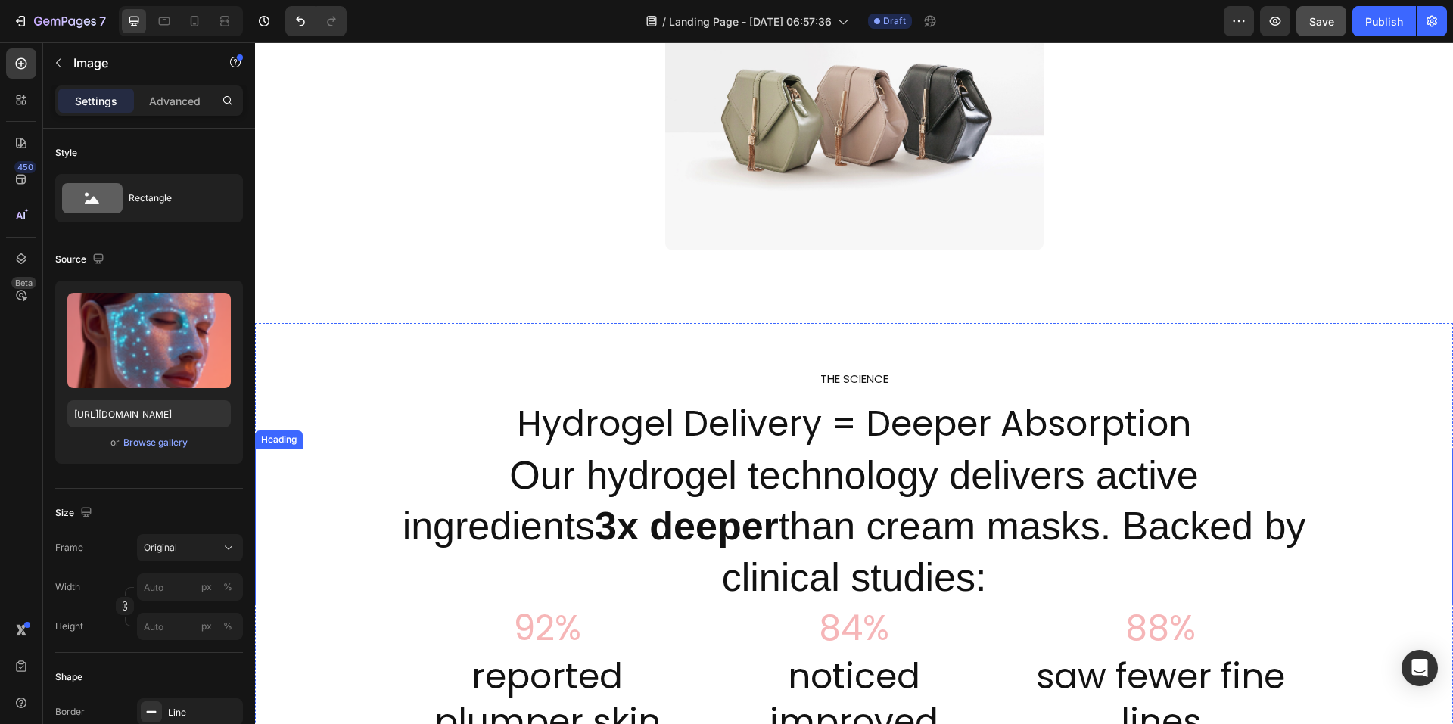
scroll to position [830, 0]
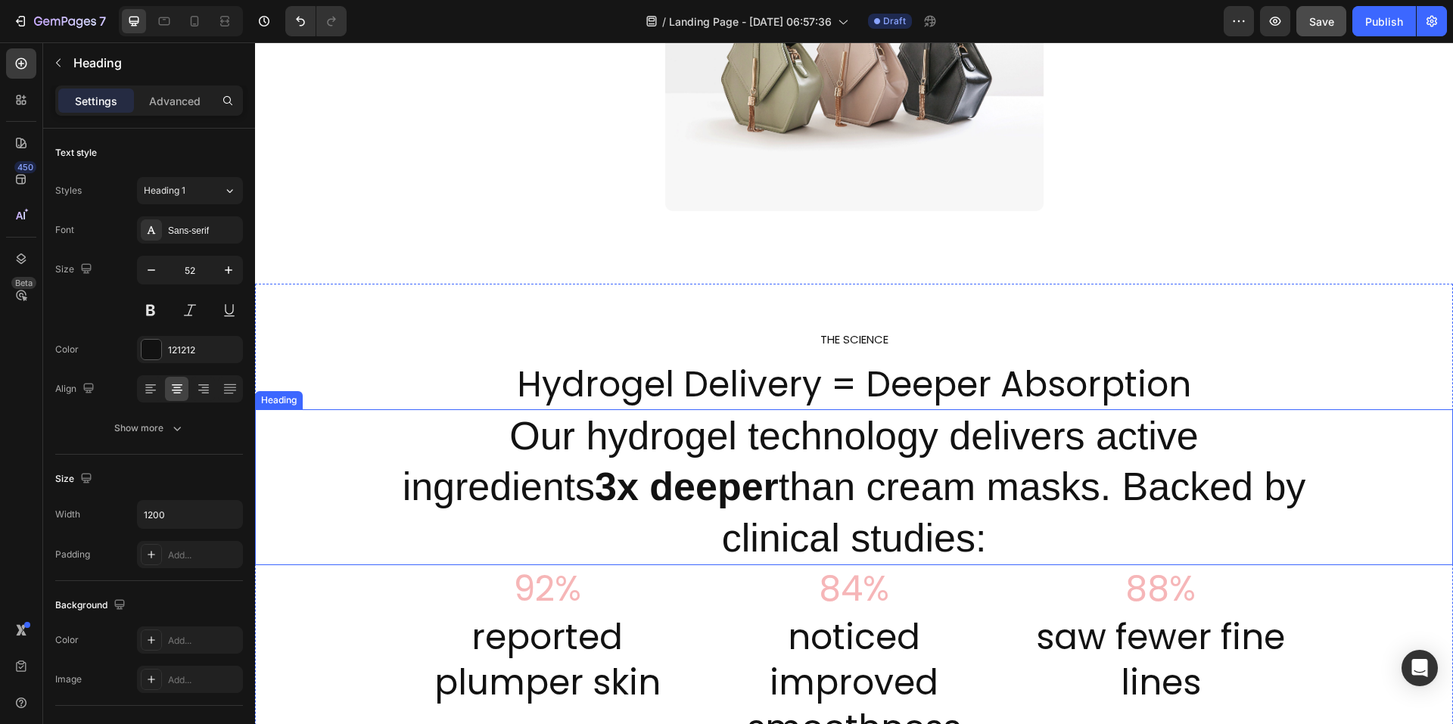
click at [606, 488] on strong "3x deeper" at bounding box center [687, 487] width 184 height 44
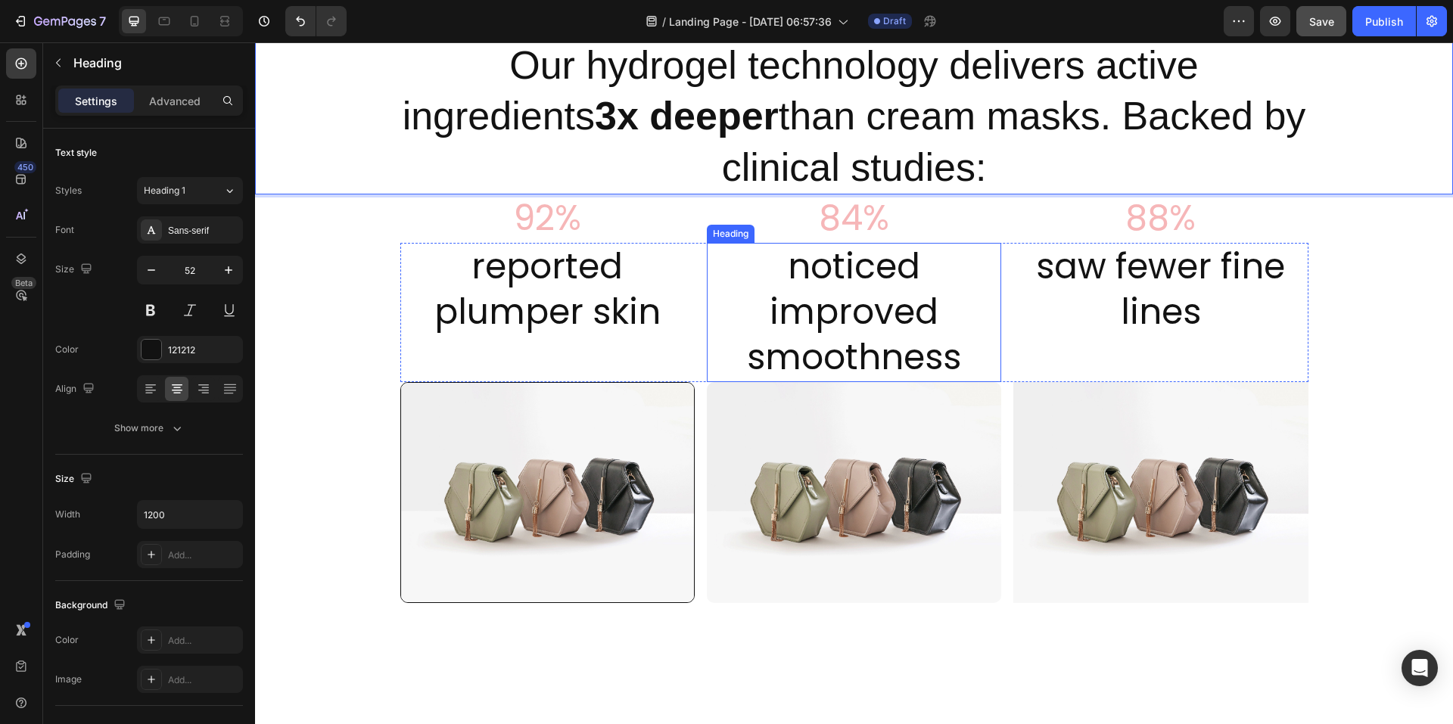
scroll to position [1208, 0]
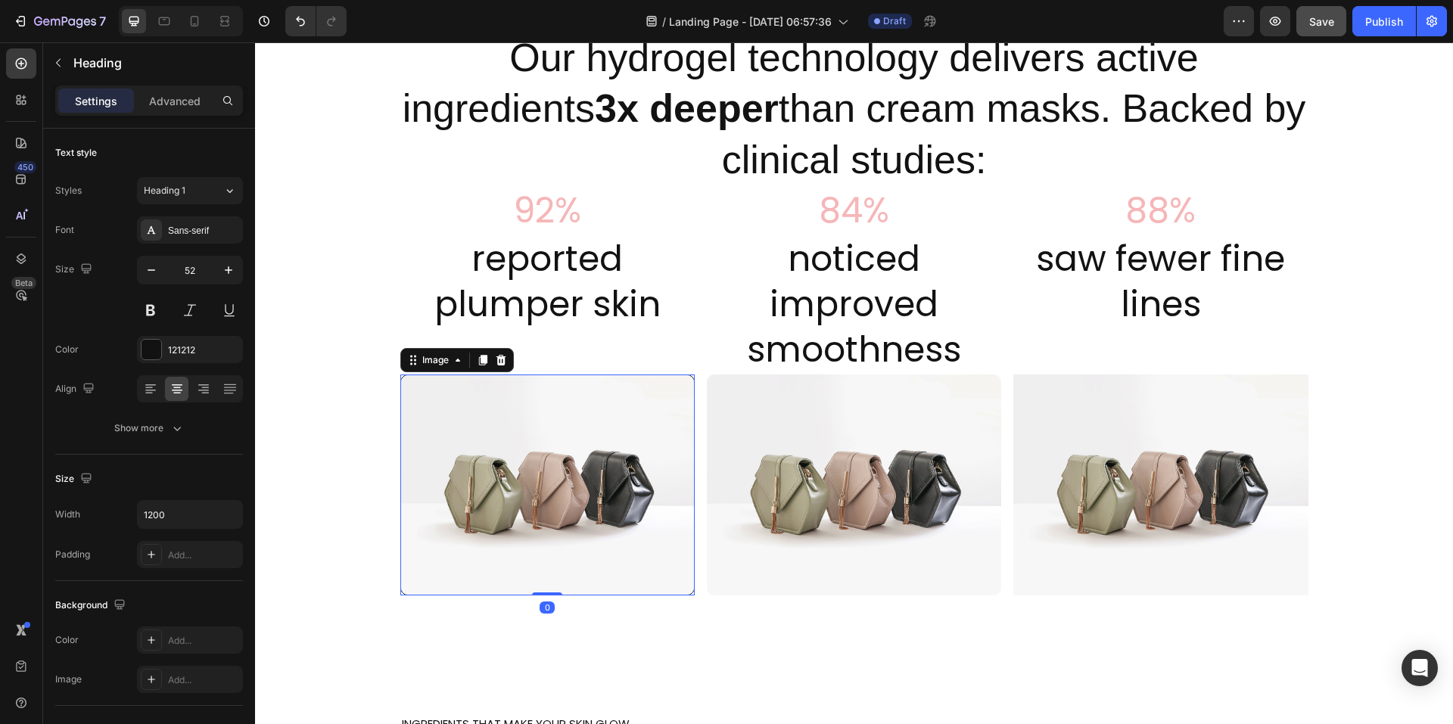
click at [566, 450] on img at bounding box center [547, 486] width 294 height 222
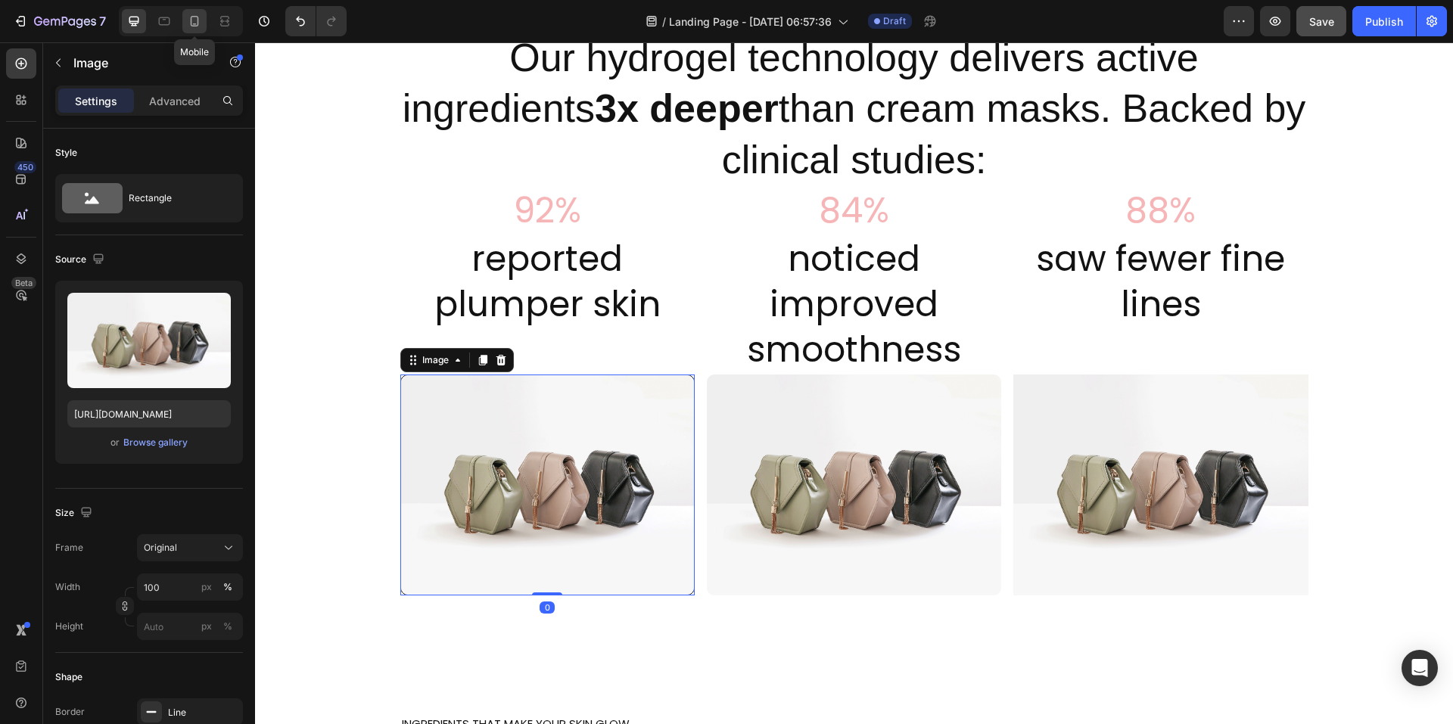
click at [192, 20] on icon at bounding box center [194, 21] width 15 height 15
type input "[URL][DOMAIN_NAME]"
type input "99"
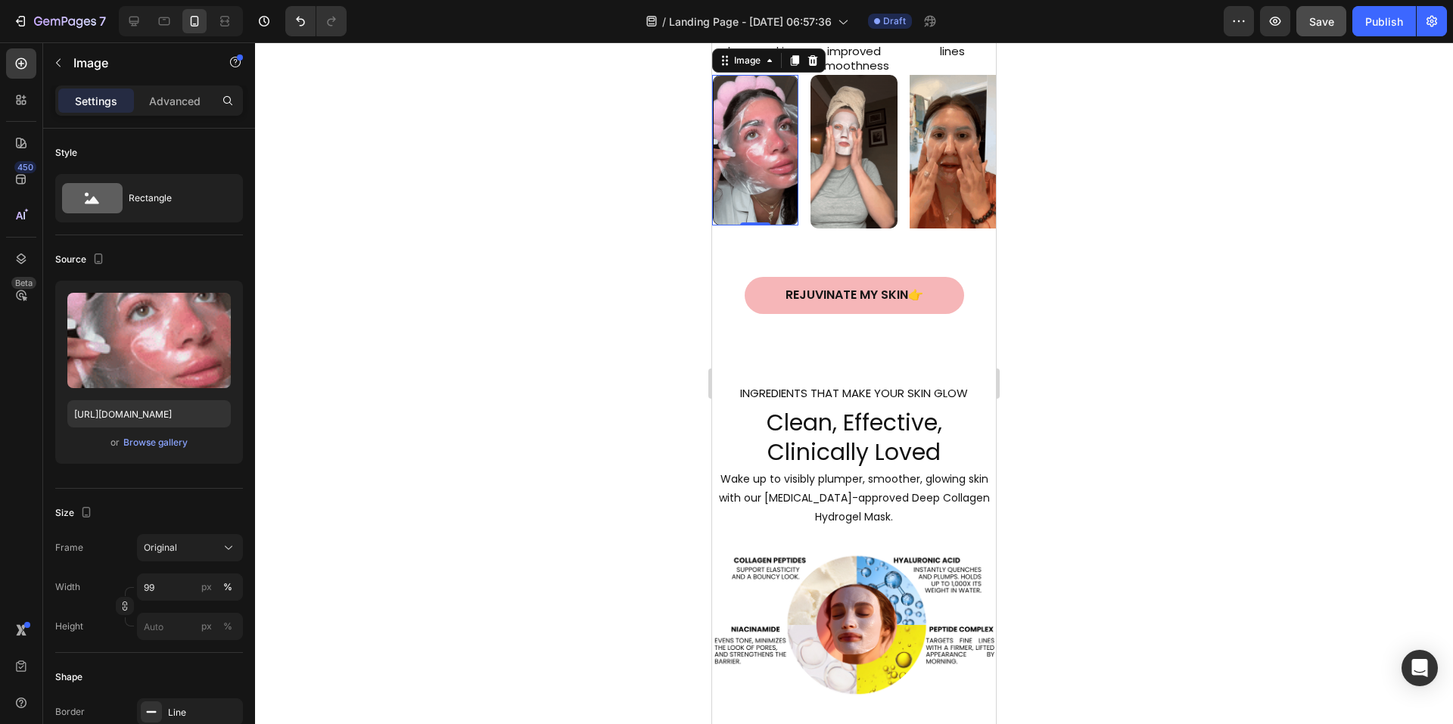
scroll to position [1238, 0]
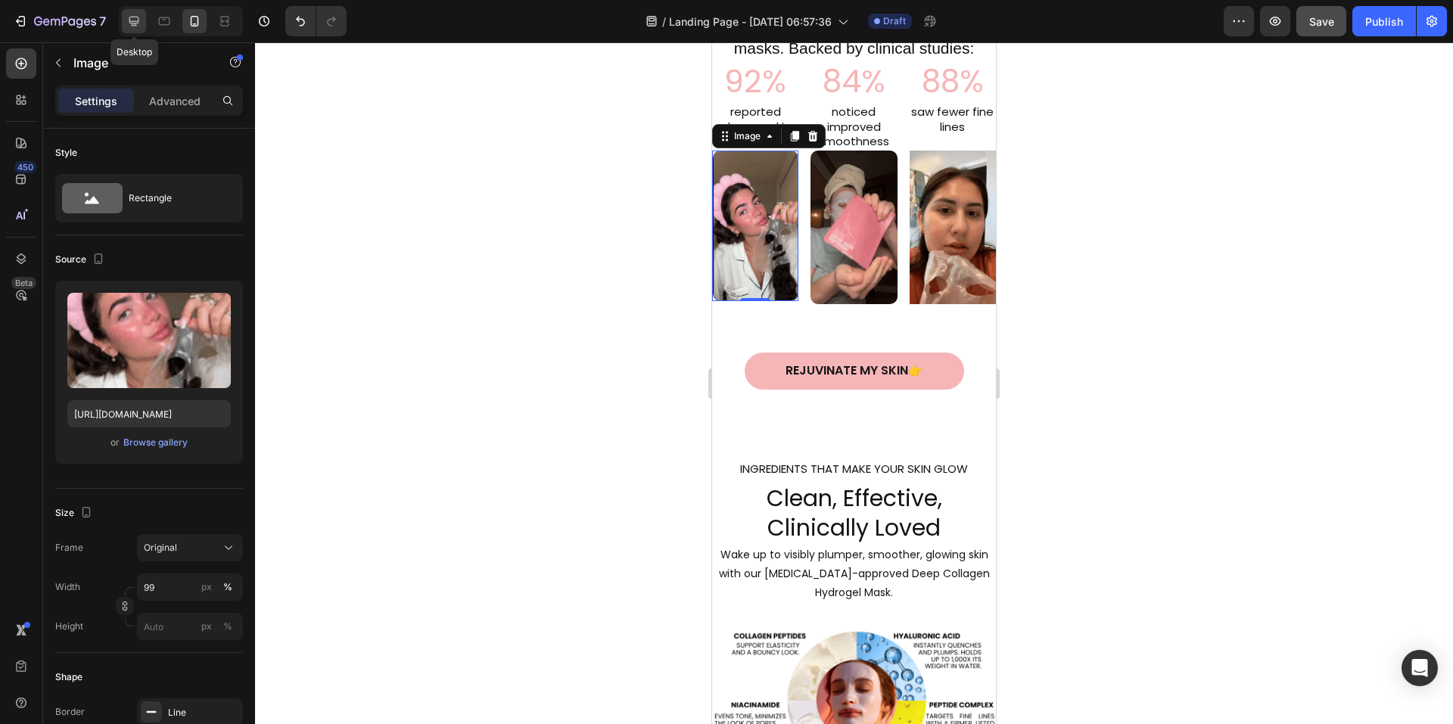
click at [135, 17] on icon at bounding box center [134, 22] width 10 height 10
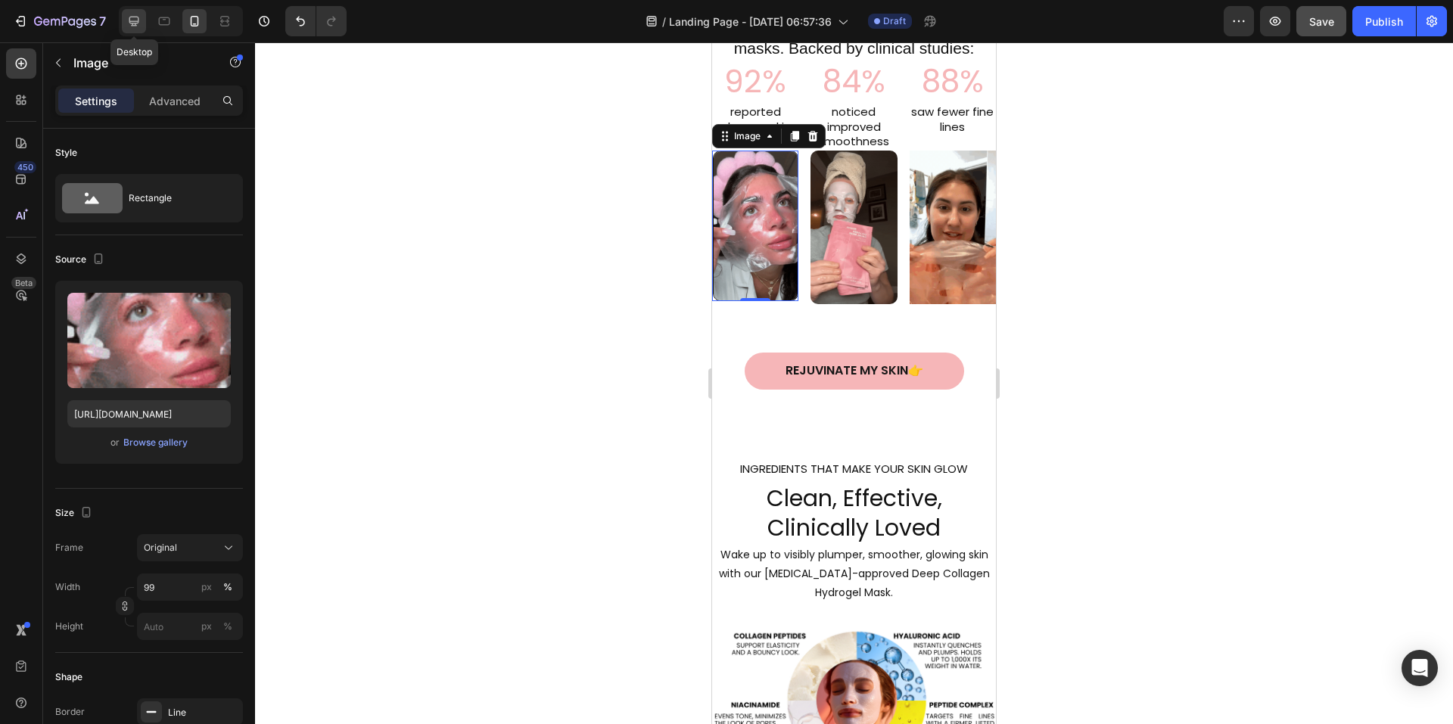
type input "[URL][DOMAIN_NAME]"
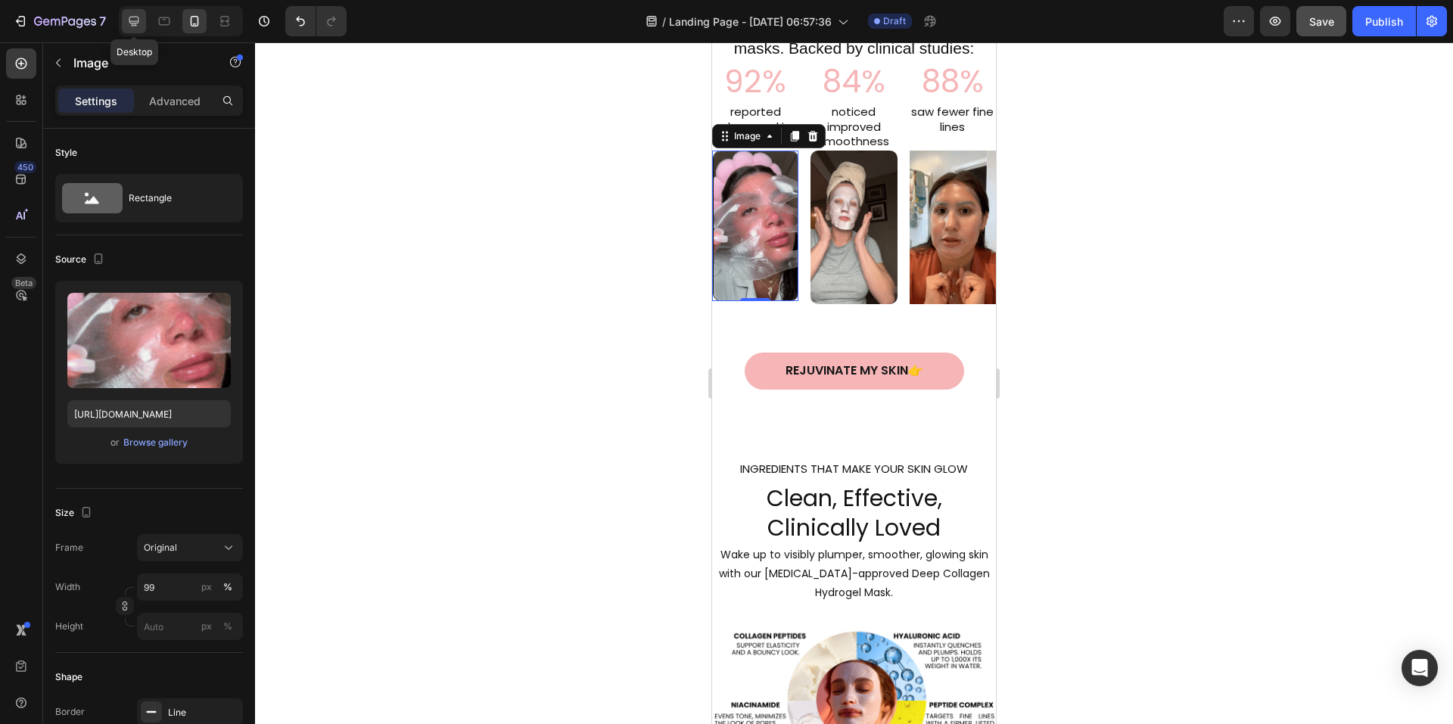
type input "100"
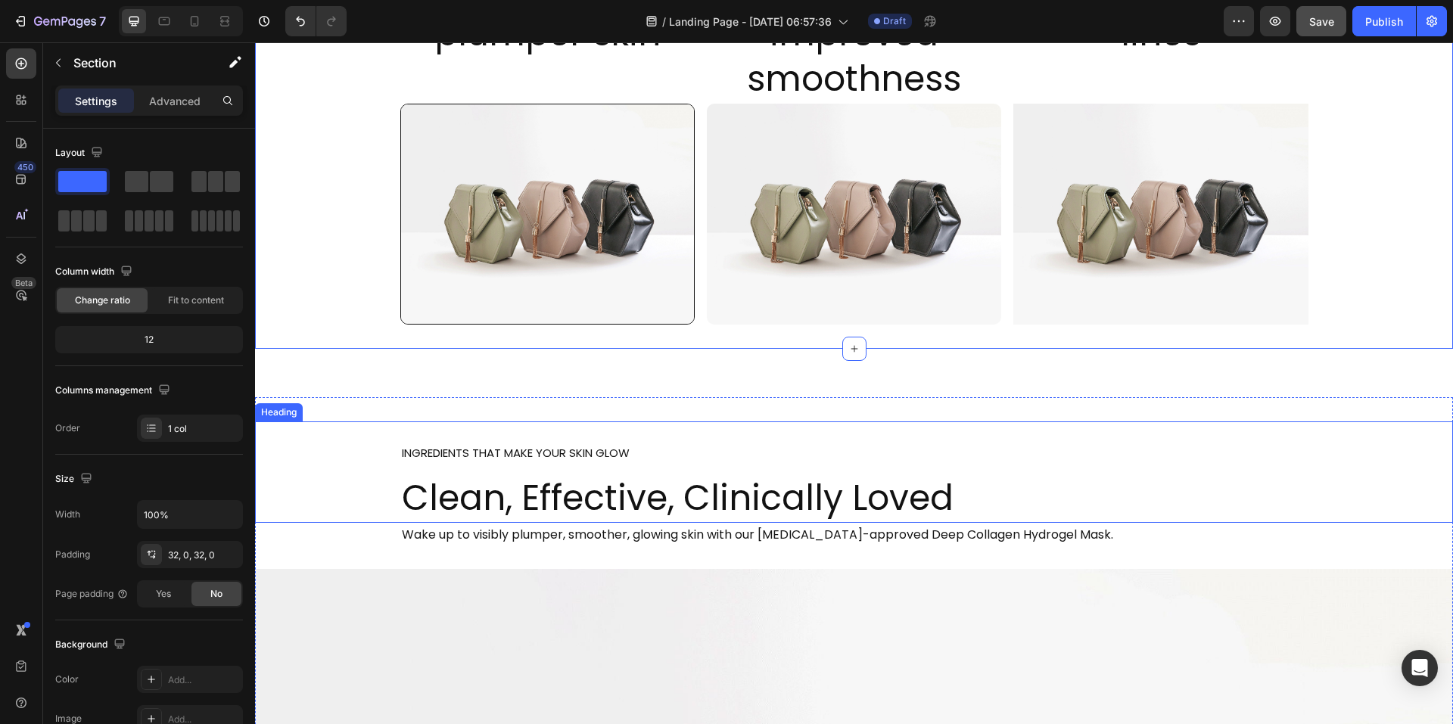
scroll to position [1487, 0]
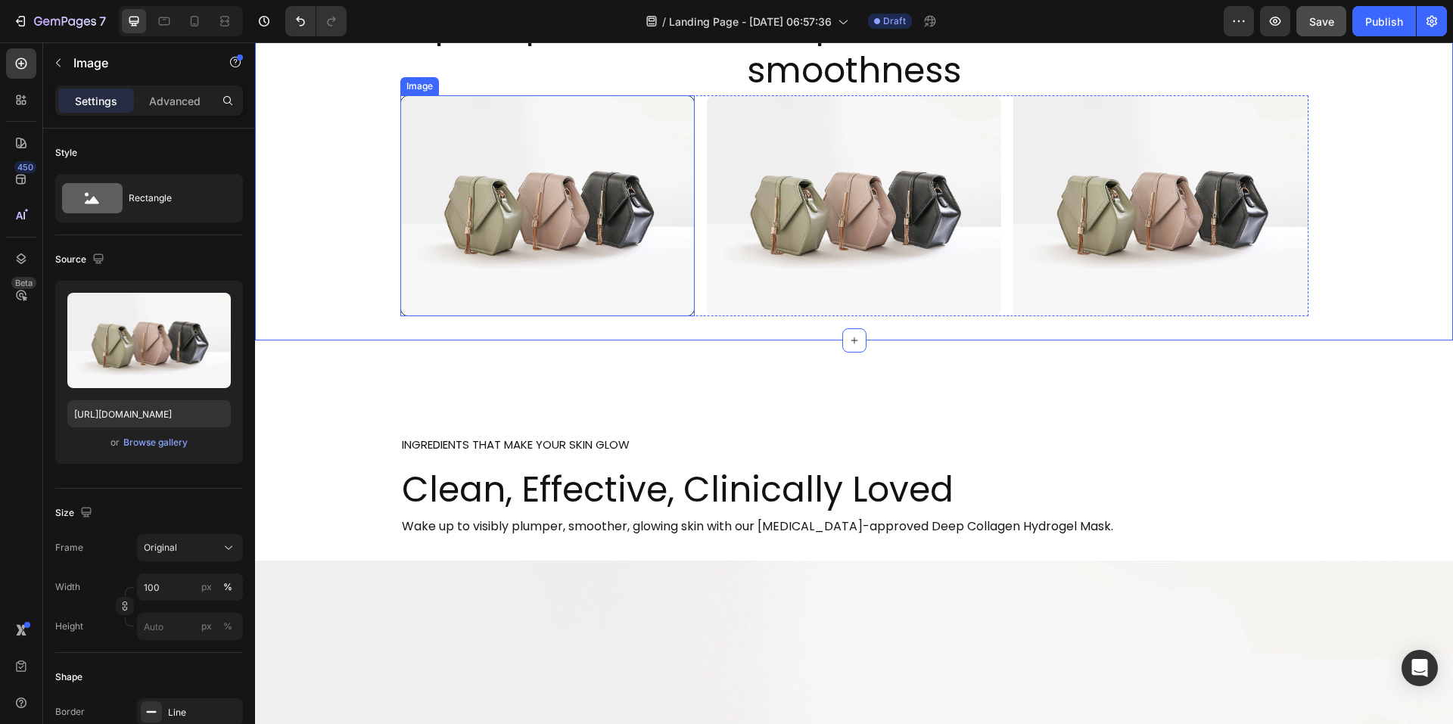
click at [531, 190] on img at bounding box center [547, 206] width 294 height 222
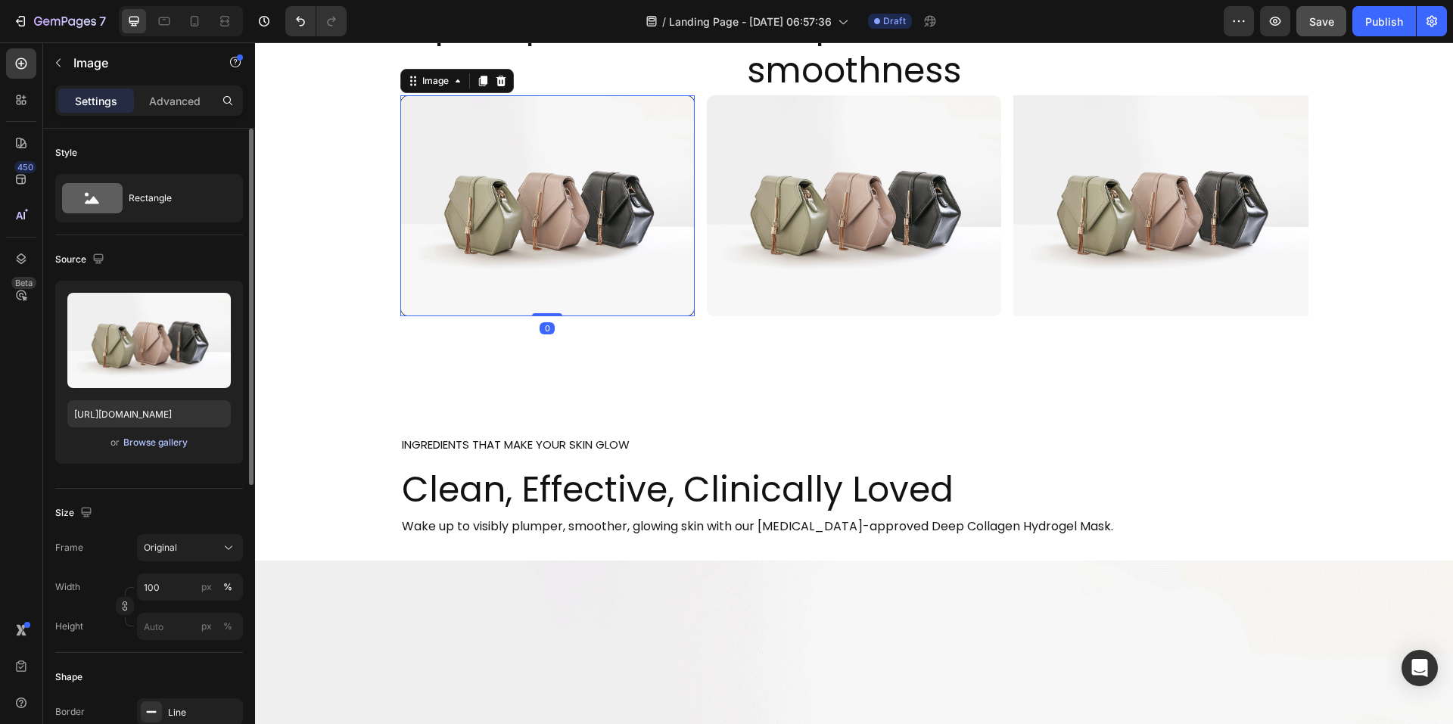
click at [156, 452] on div "Upload Image [URL][DOMAIN_NAME] or Browse gallery" at bounding box center [149, 372] width 188 height 183
click at [157, 446] on div "Browse gallery" at bounding box center [155, 443] width 64 height 14
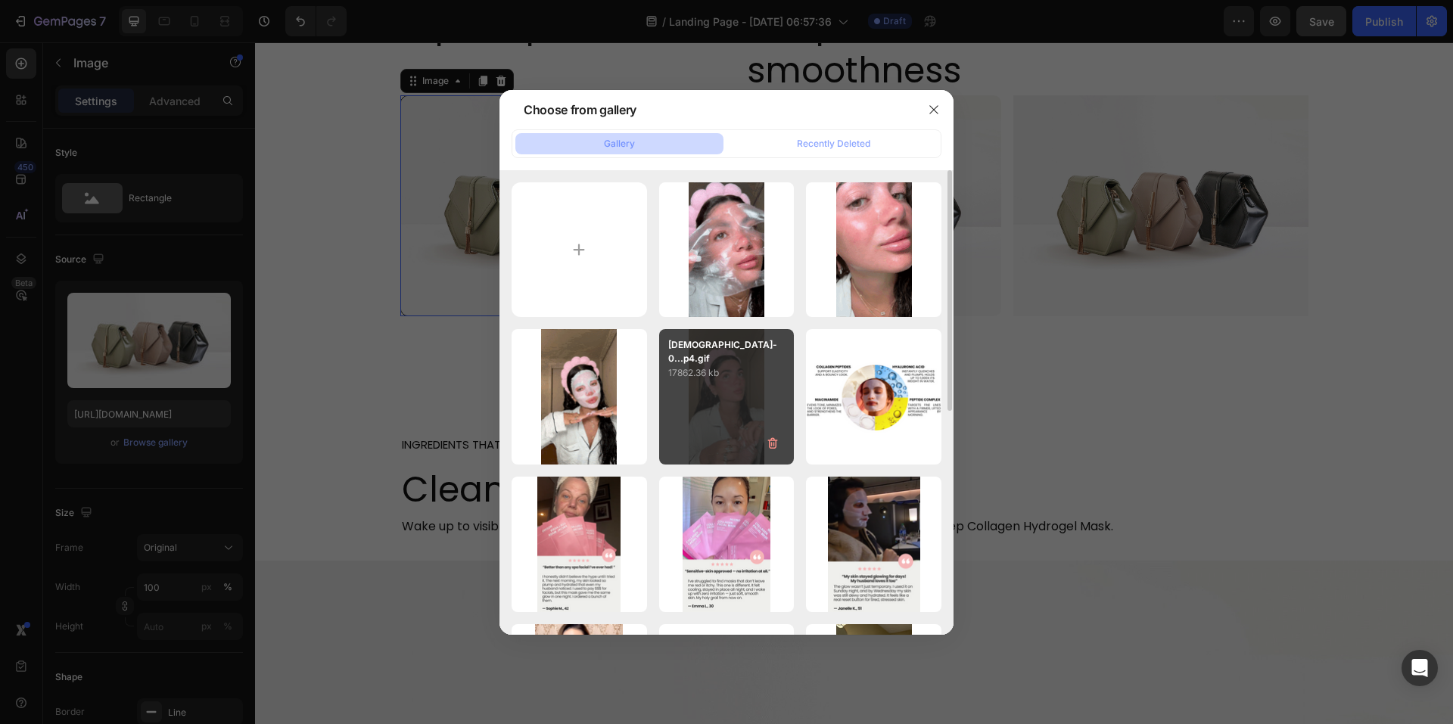
click at [721, 400] on div "[DEMOGRAPHIC_DATA]-0...p4.gif 17862.36 kb" at bounding box center [726, 396] width 135 height 135
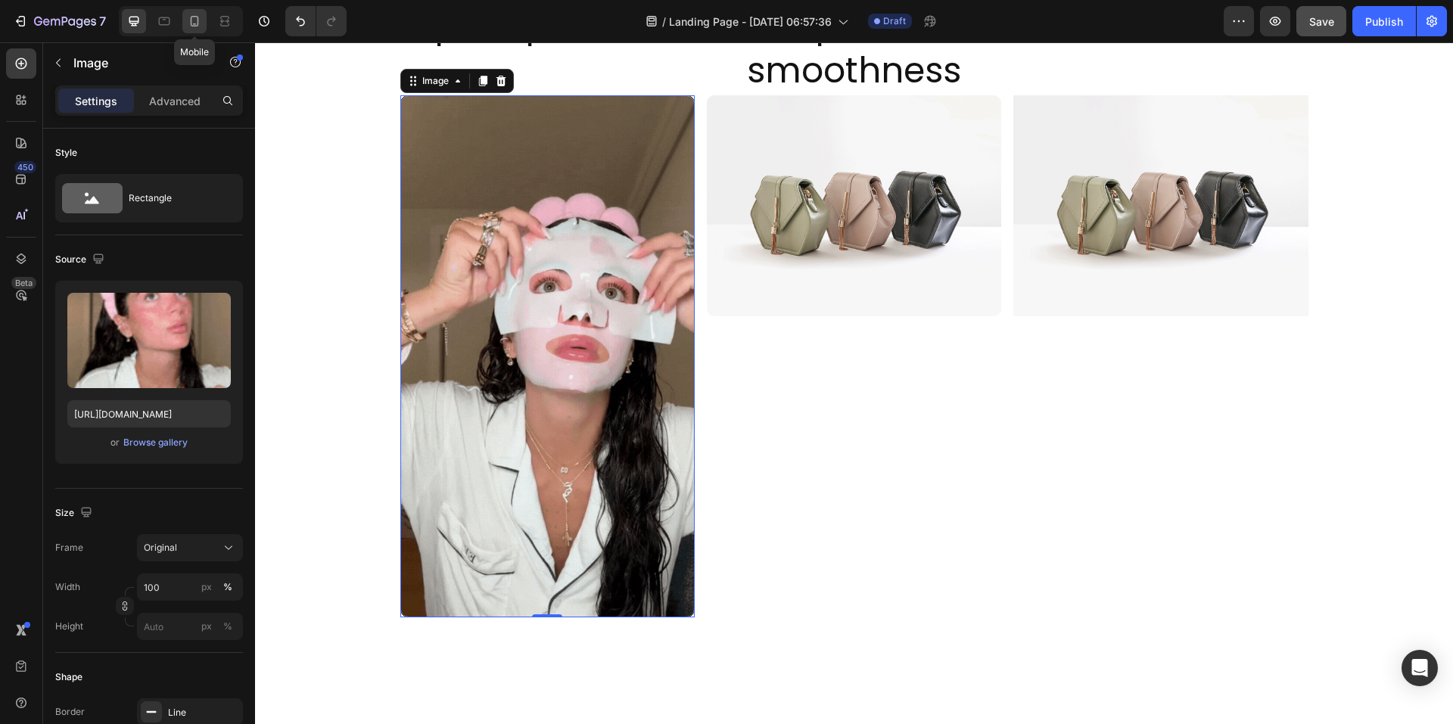
click at [189, 22] on icon at bounding box center [194, 21] width 15 height 15
type input "[URL][DOMAIN_NAME]"
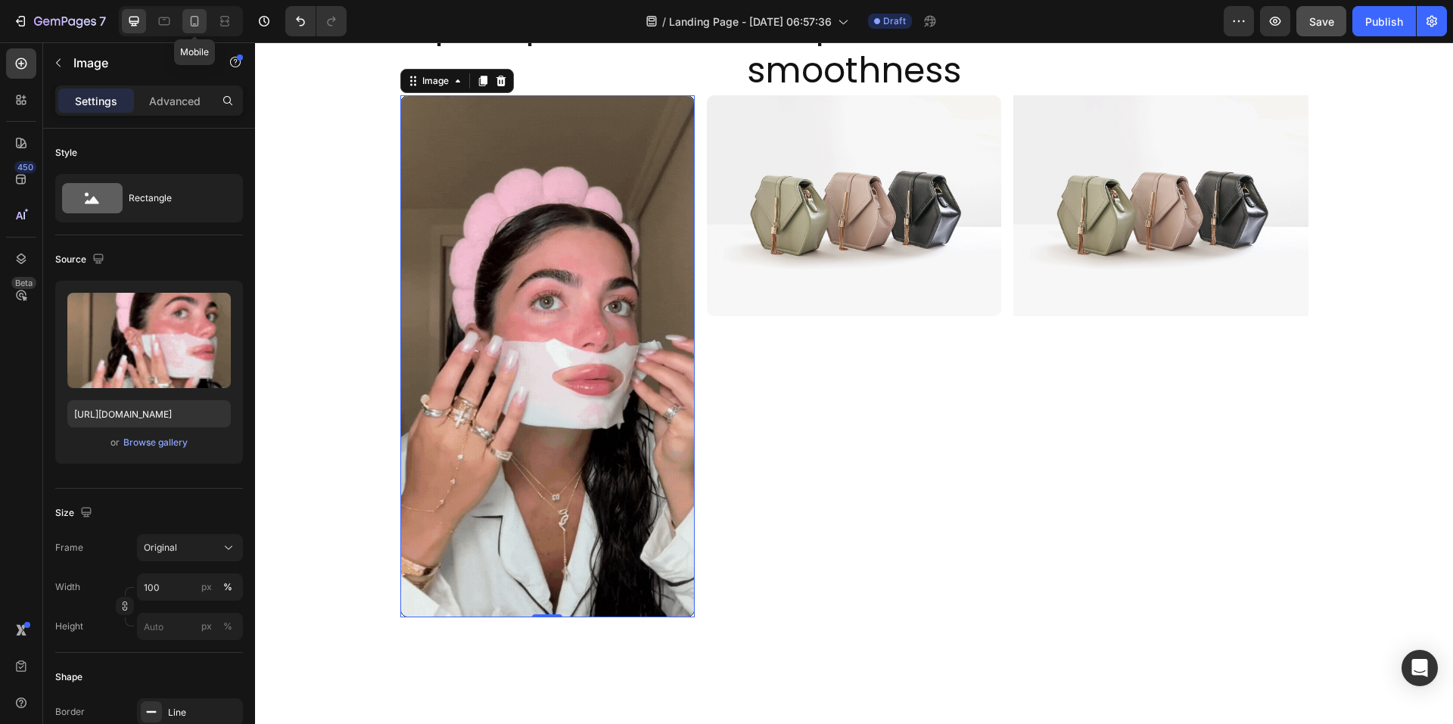
type input "99"
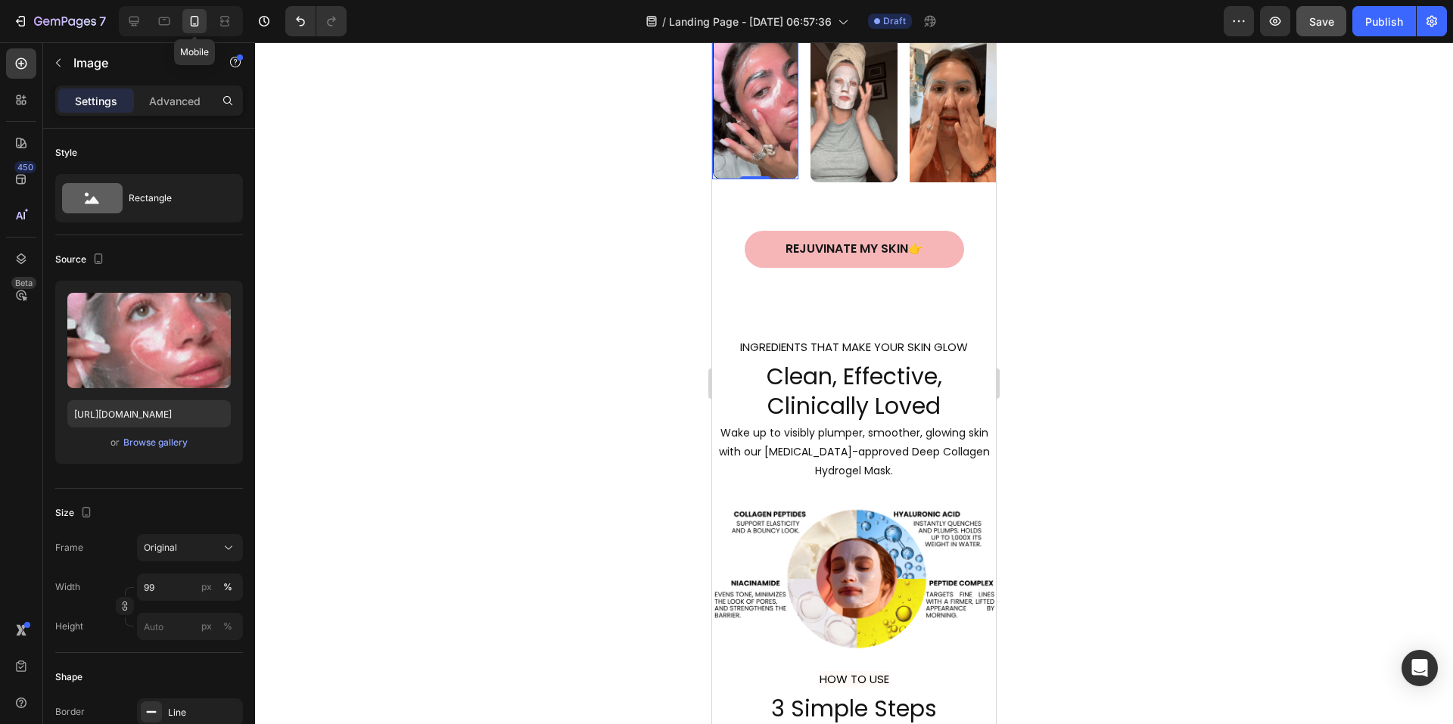
scroll to position [1314, 0]
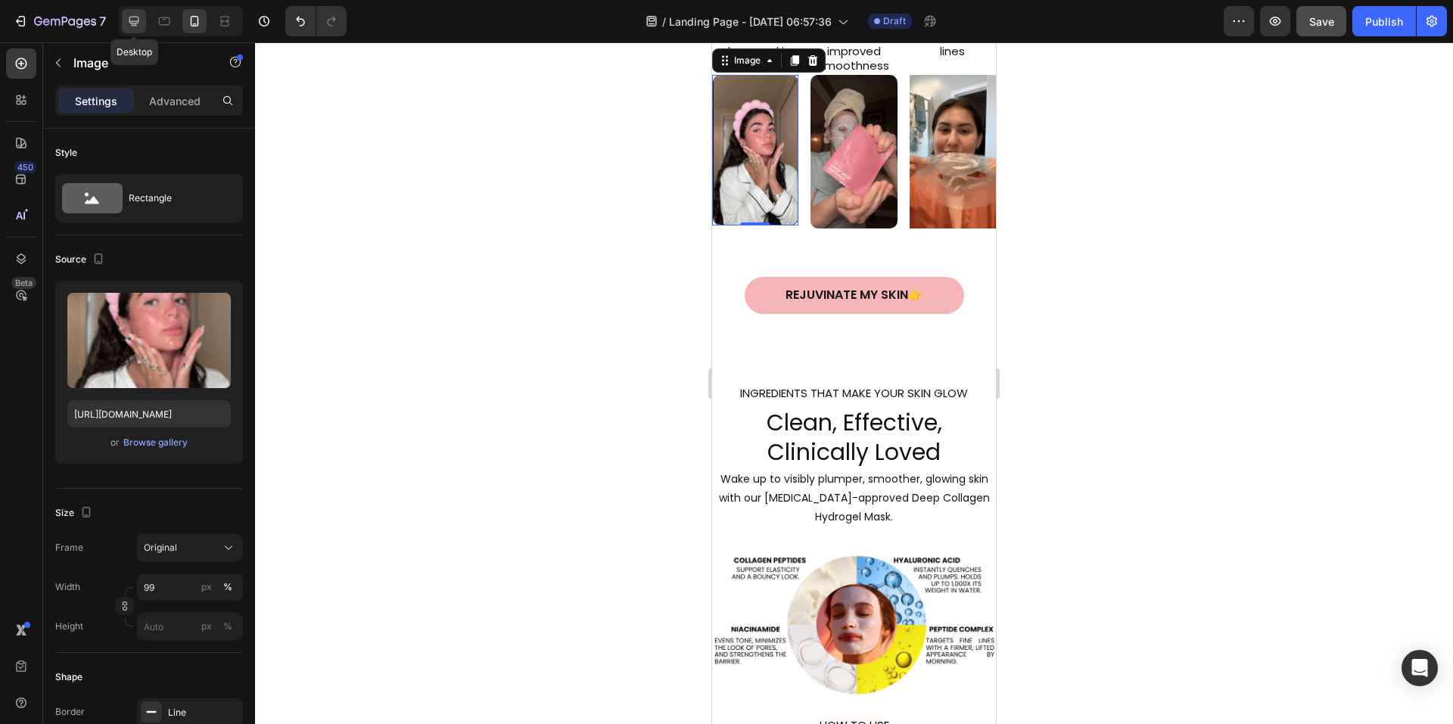
click at [141, 20] on icon at bounding box center [133, 21] width 15 height 15
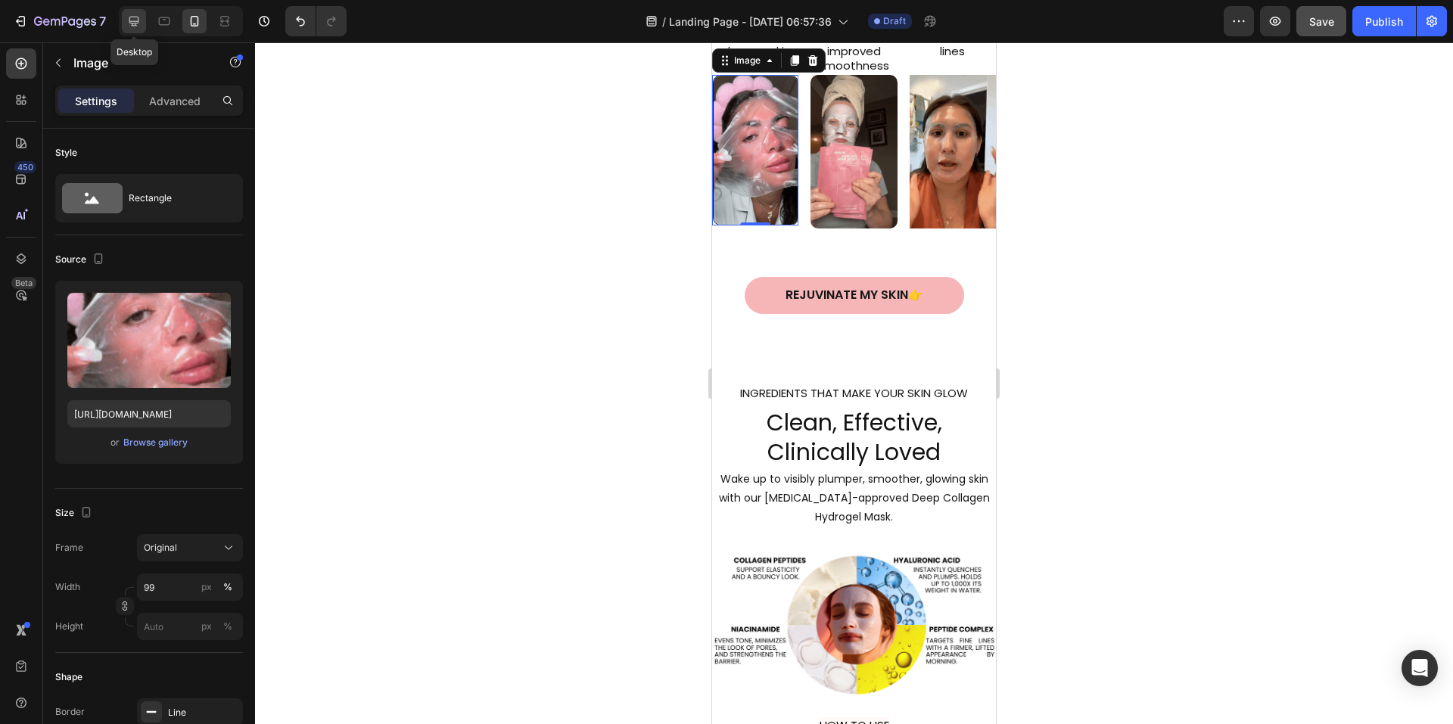
type input "[URL][DOMAIN_NAME]"
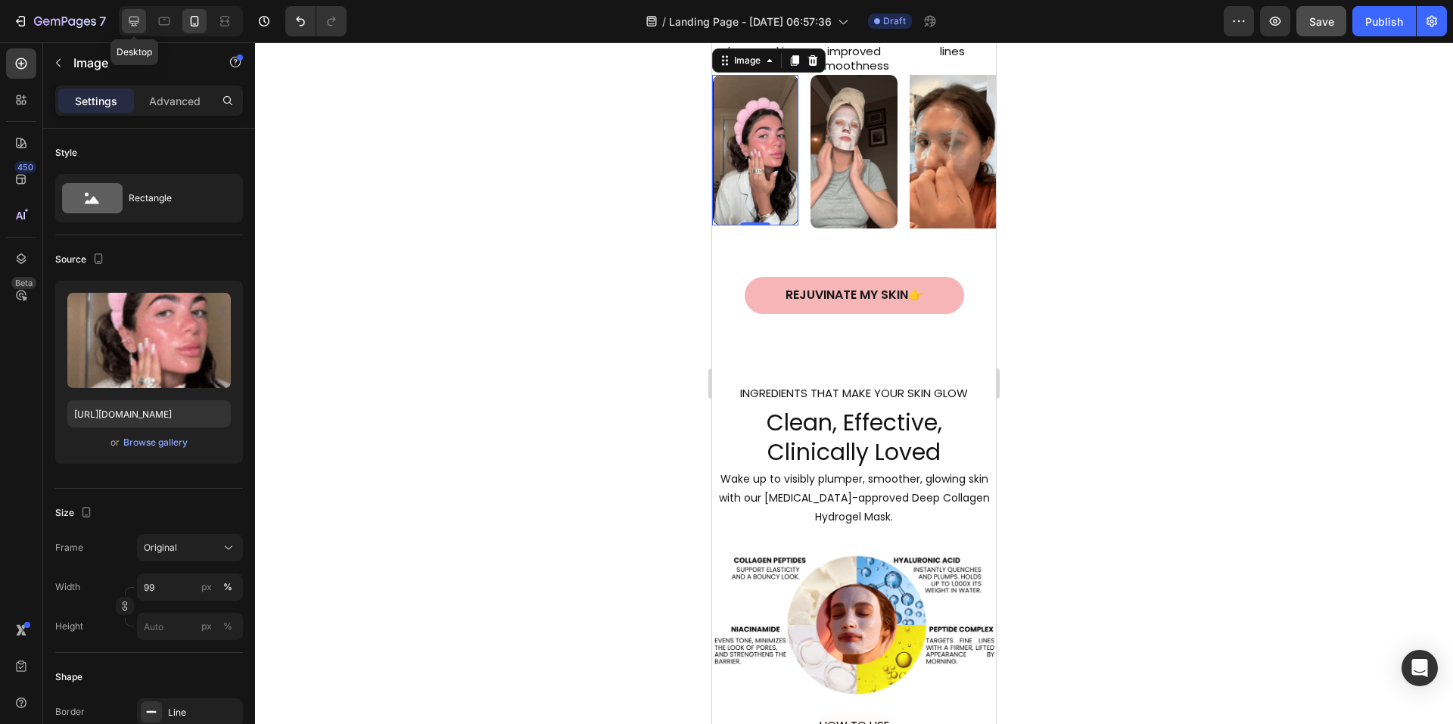
type input "100"
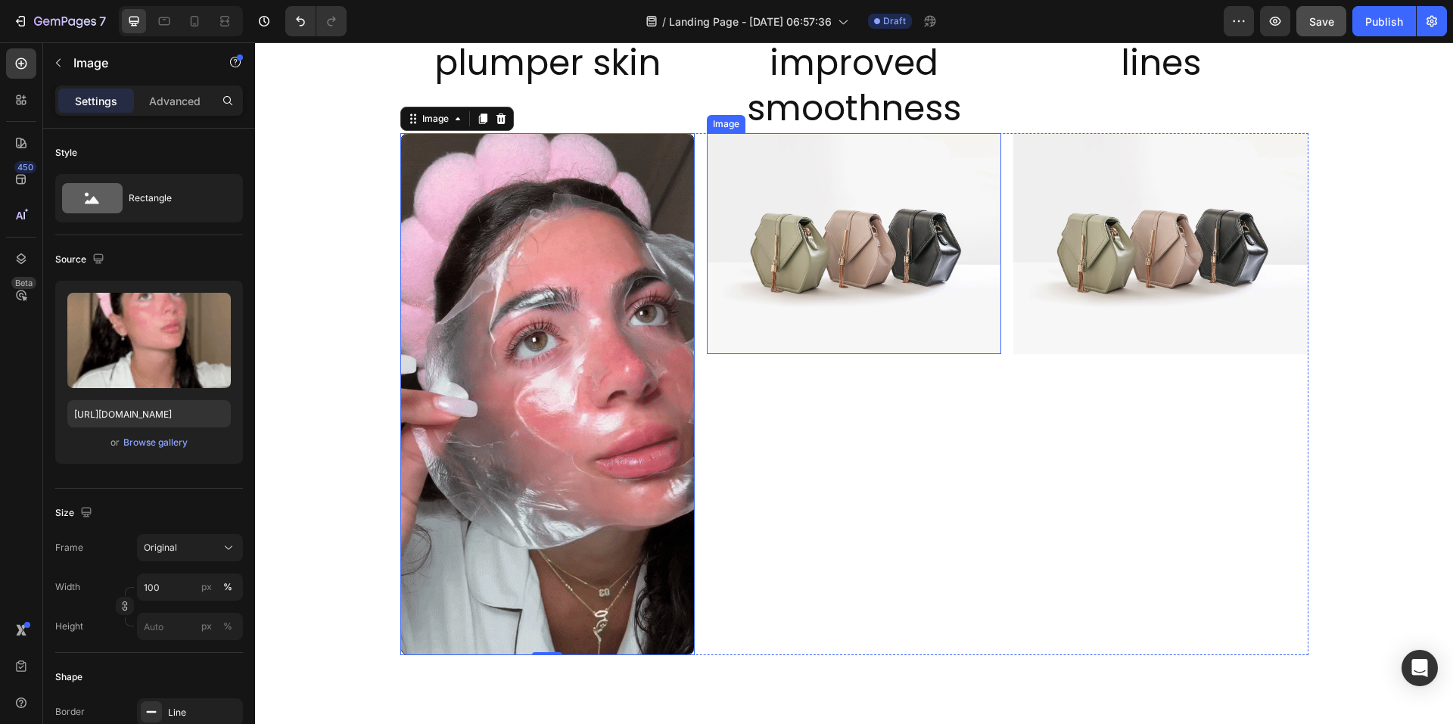
scroll to position [1487, 0]
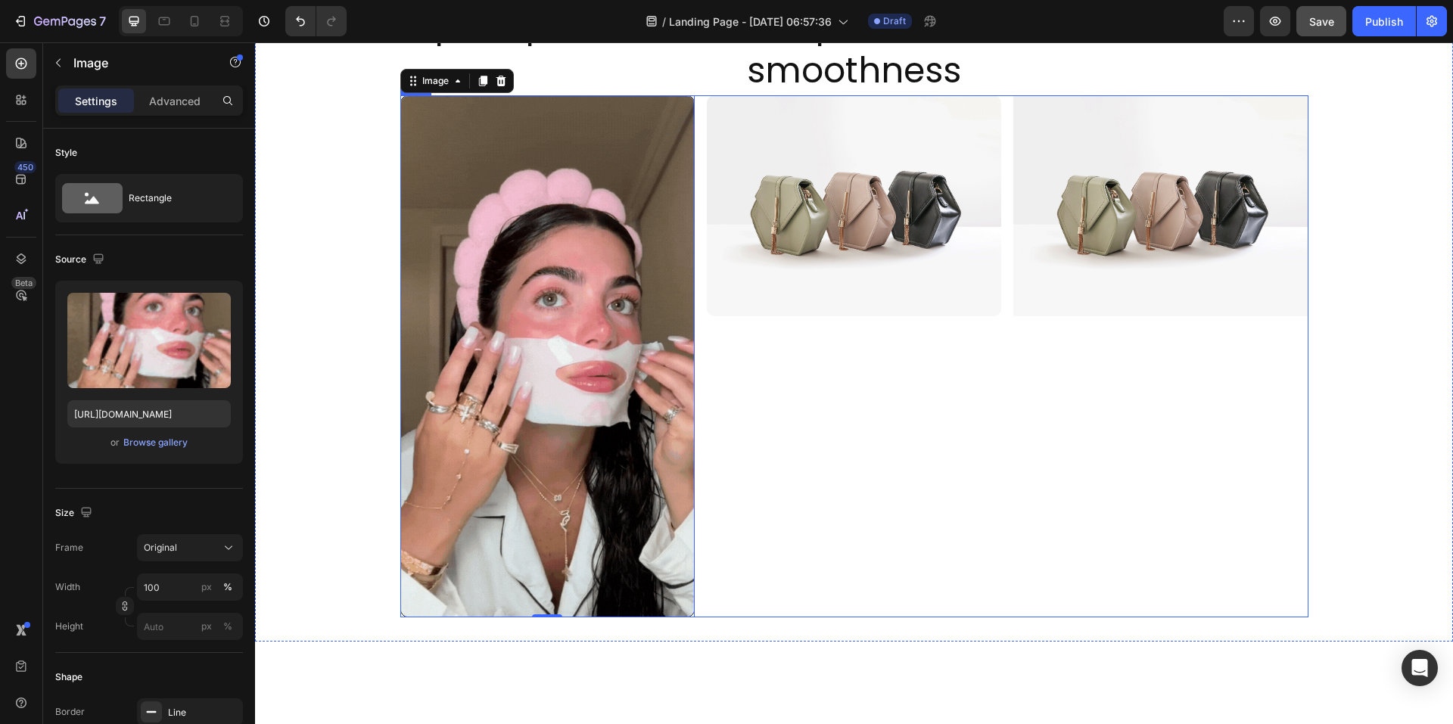
click at [809, 350] on div "Image" at bounding box center [854, 356] width 294 height 523
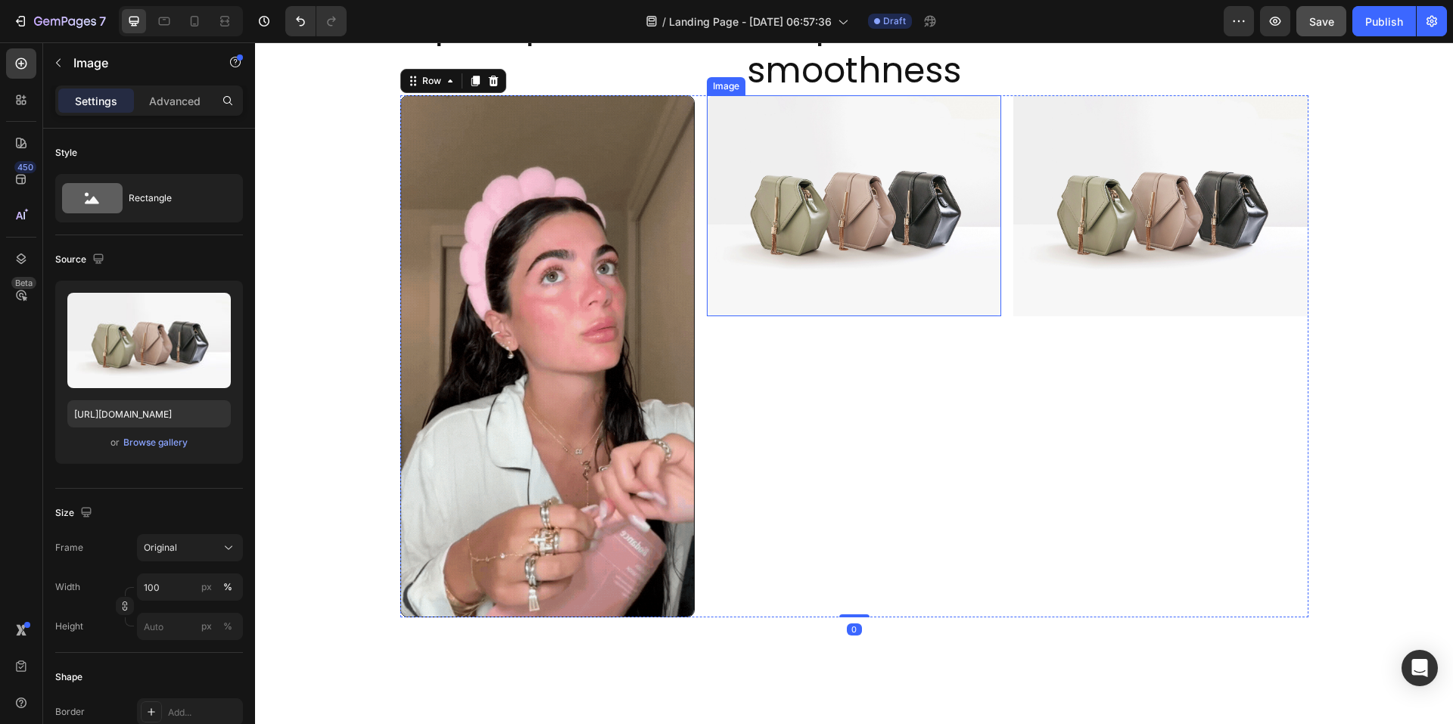
click at [810, 261] on img at bounding box center [854, 205] width 294 height 221
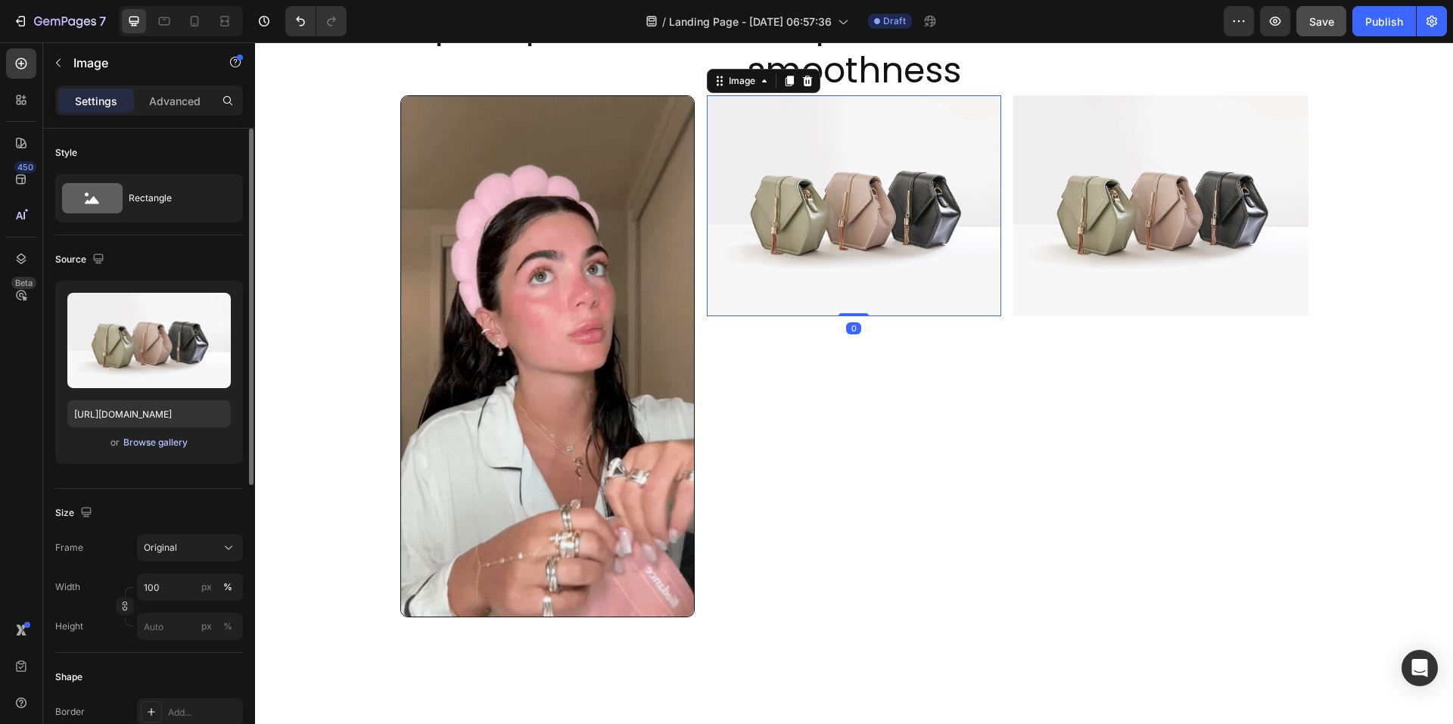
click at [171, 444] on div "Browse gallery" at bounding box center [155, 443] width 64 height 14
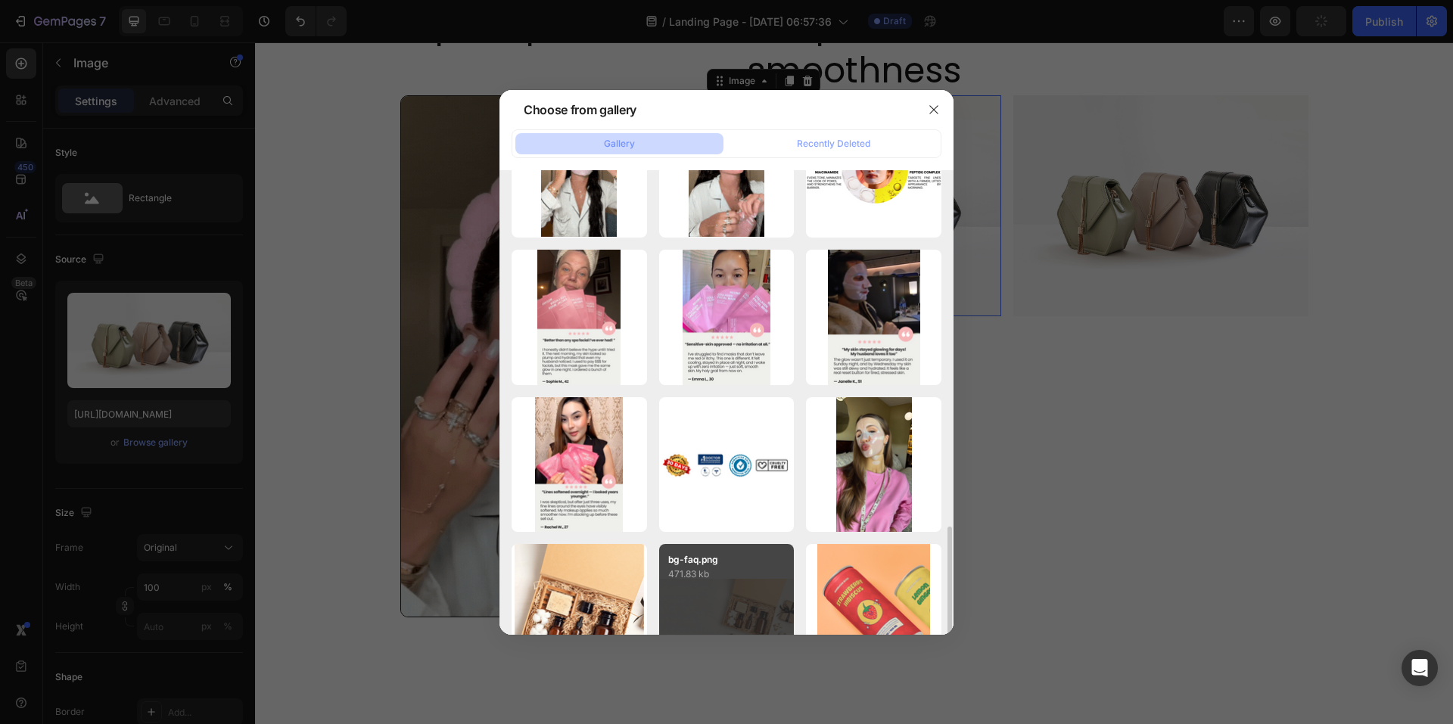
scroll to position [454, 0]
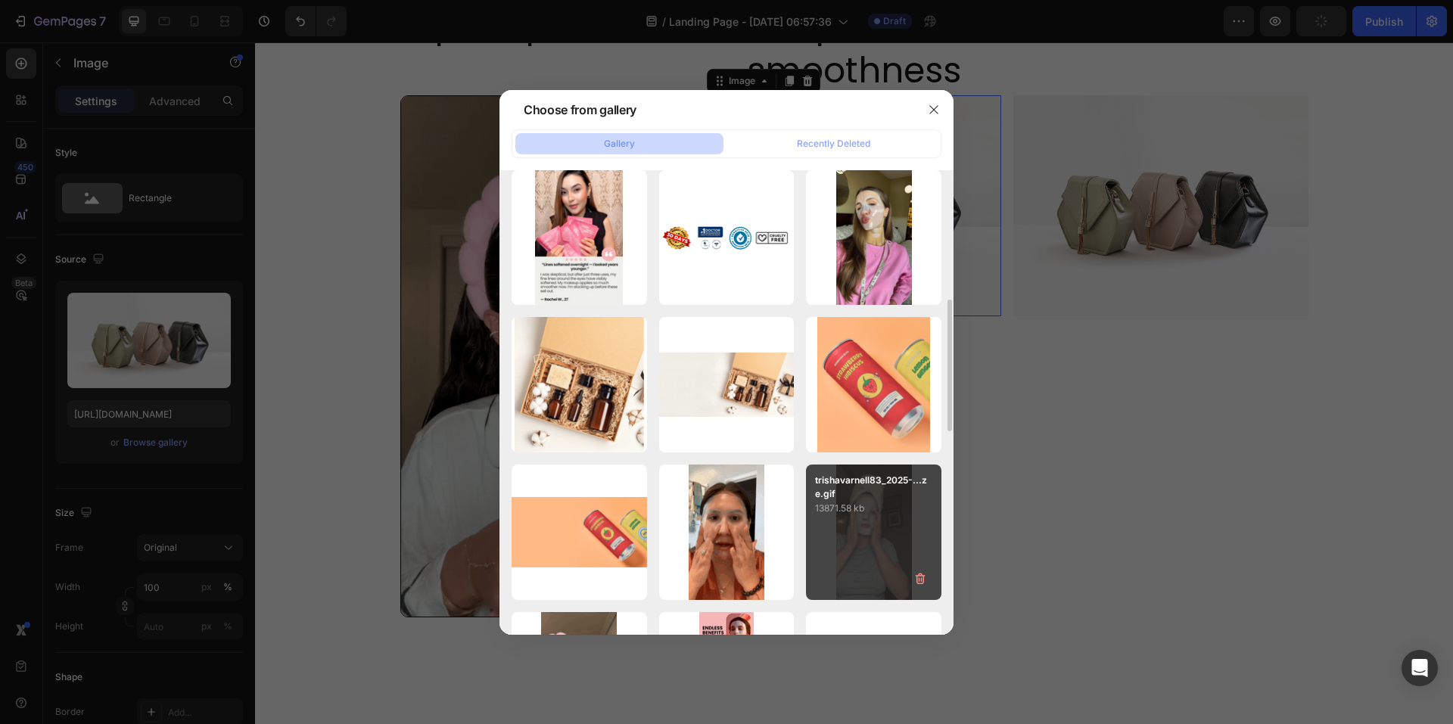
click at [865, 514] on p "13871.58 kb" at bounding box center [873, 508] width 117 height 15
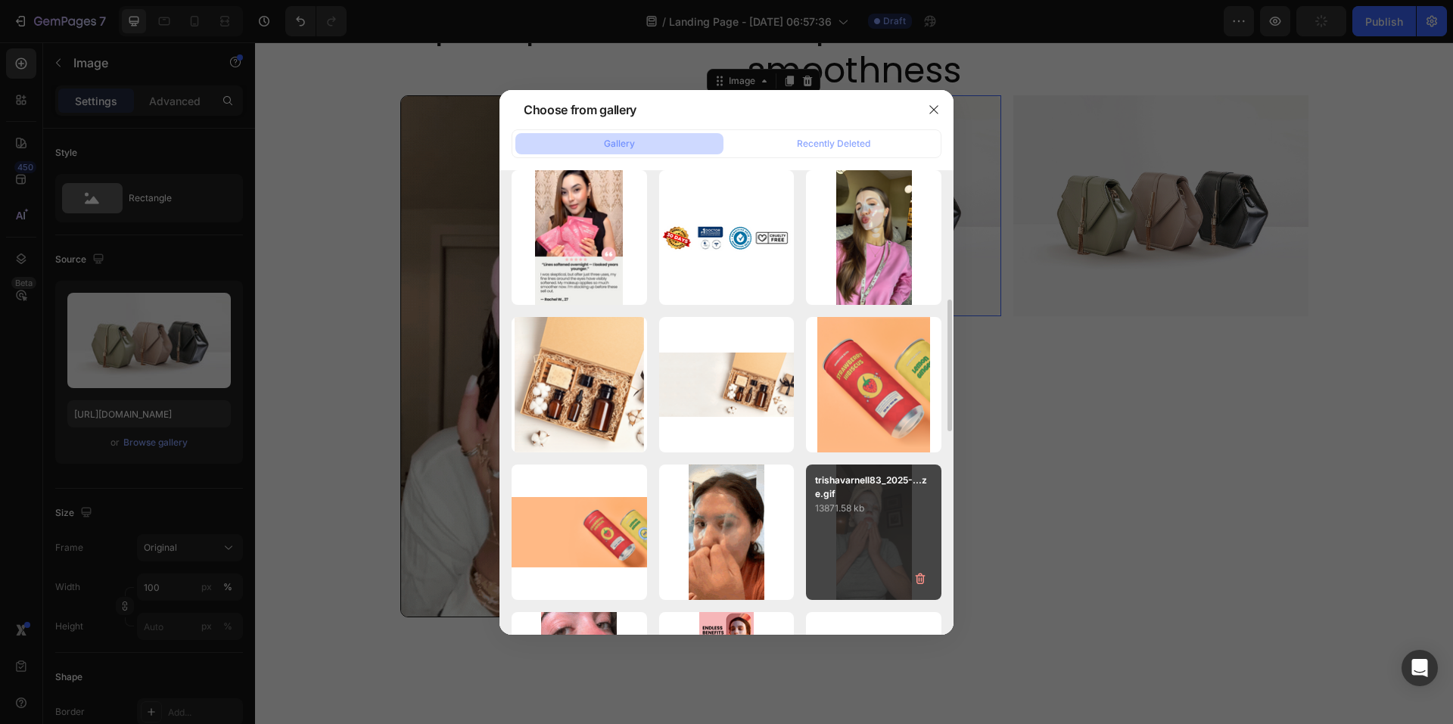
type input "[URL][DOMAIN_NAME]"
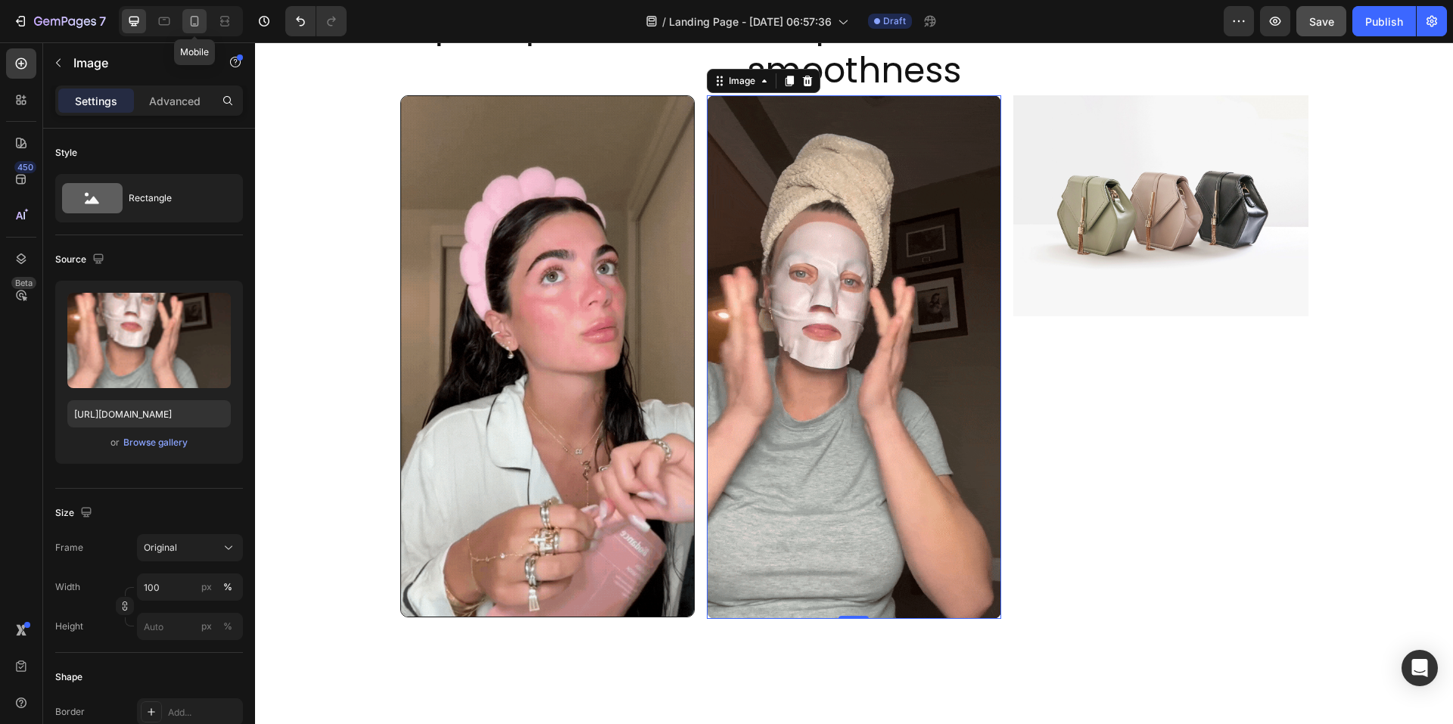
click at [200, 19] on icon at bounding box center [194, 21] width 15 height 15
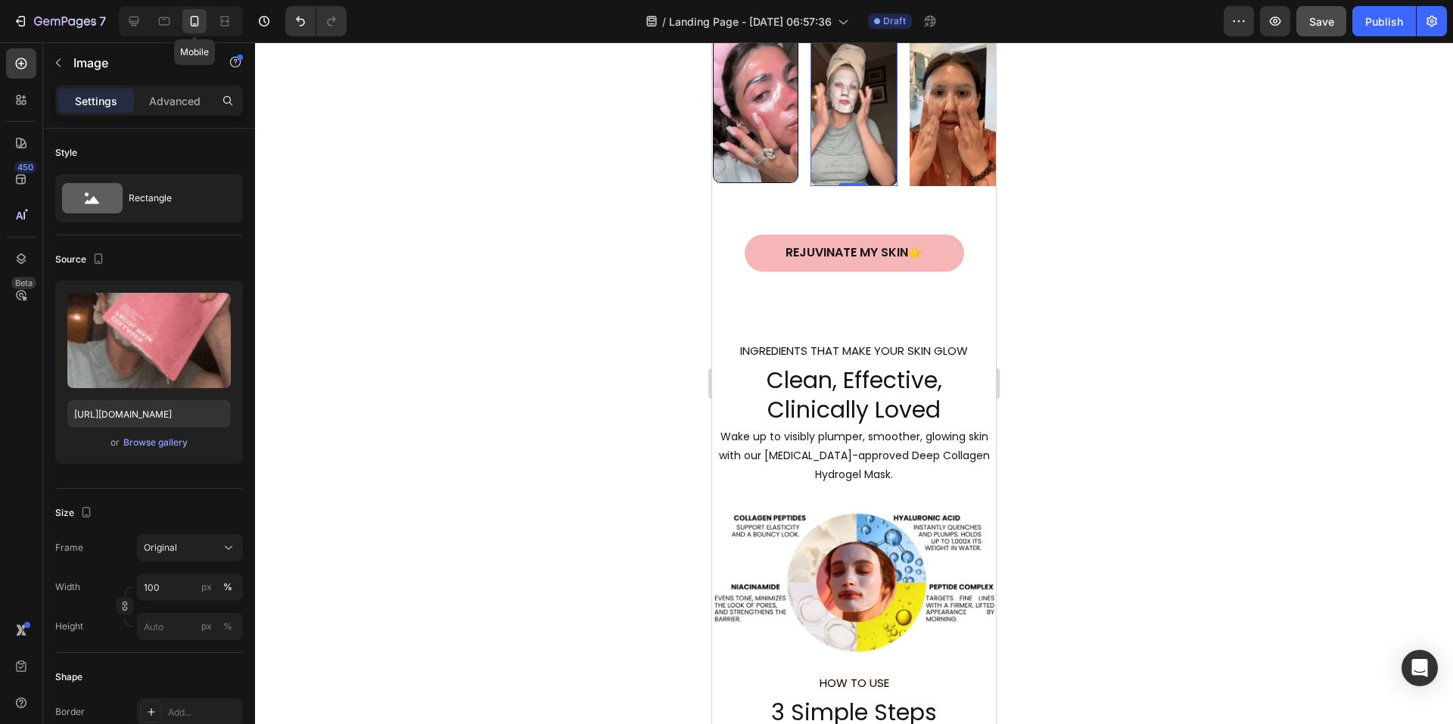
scroll to position [1314, 0]
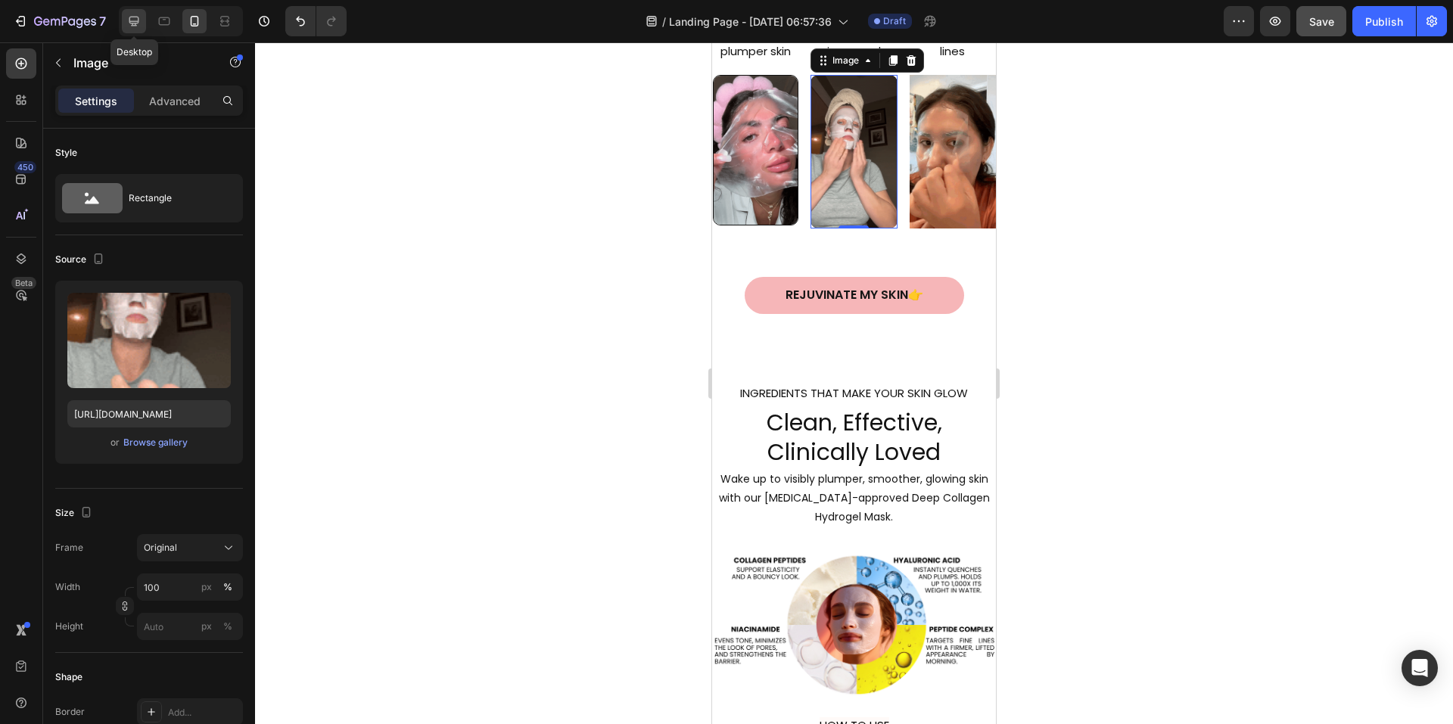
click at [142, 20] on icon at bounding box center [133, 21] width 15 height 15
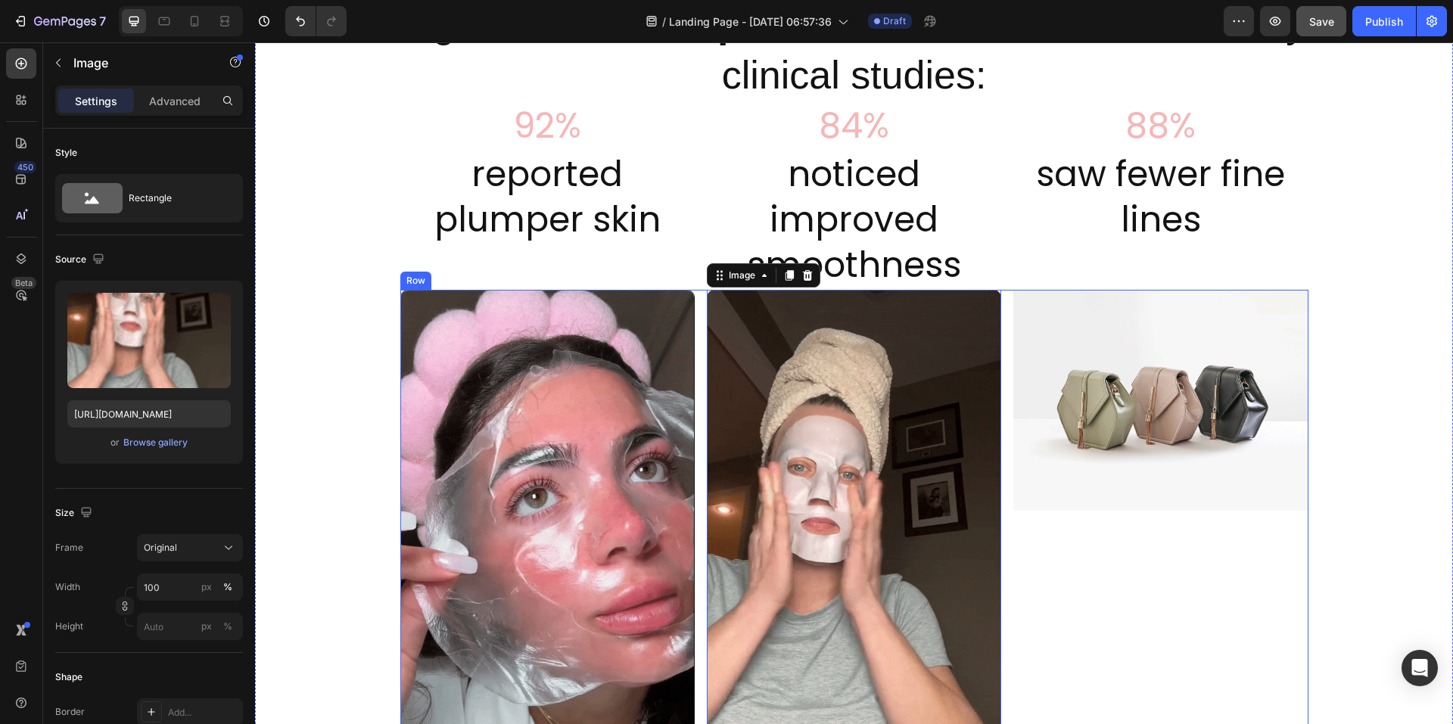
scroll to position [1487, 0]
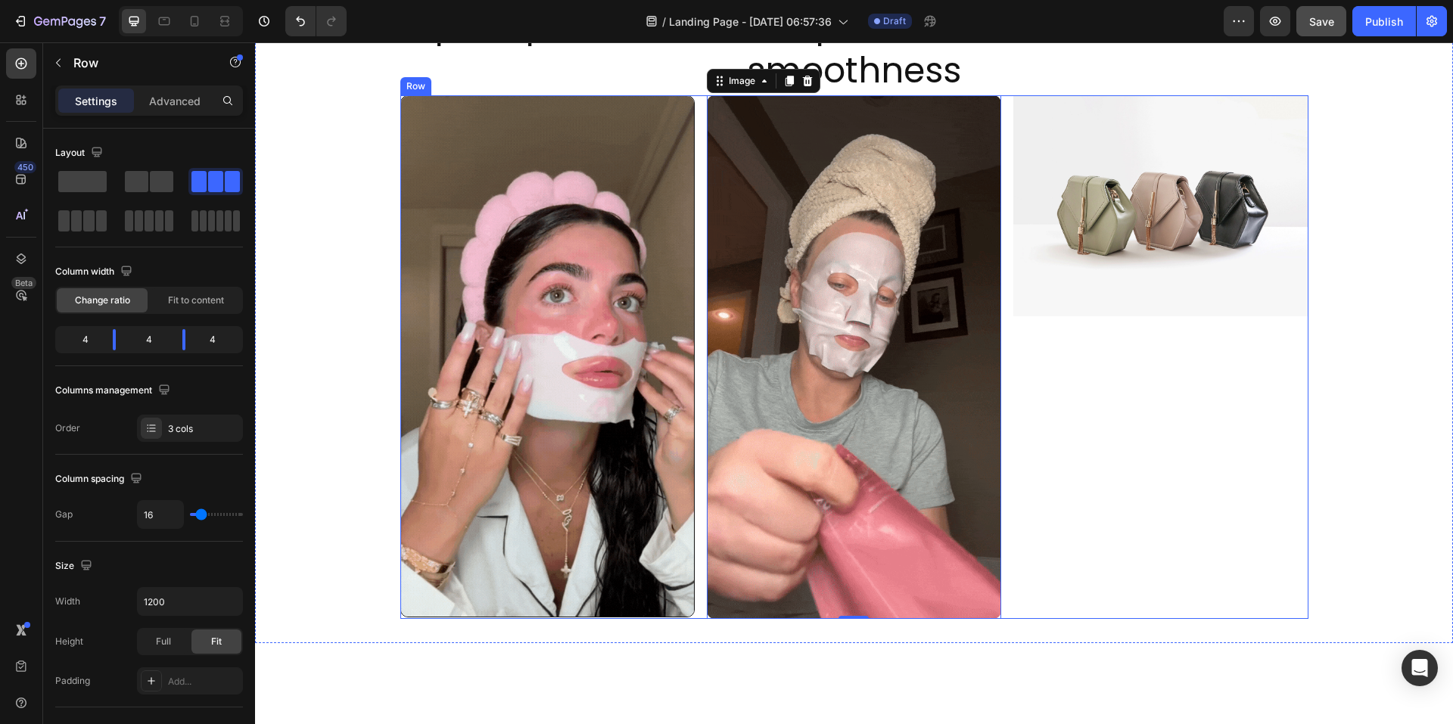
click at [1115, 391] on div "Image" at bounding box center [1161, 357] width 294 height 524
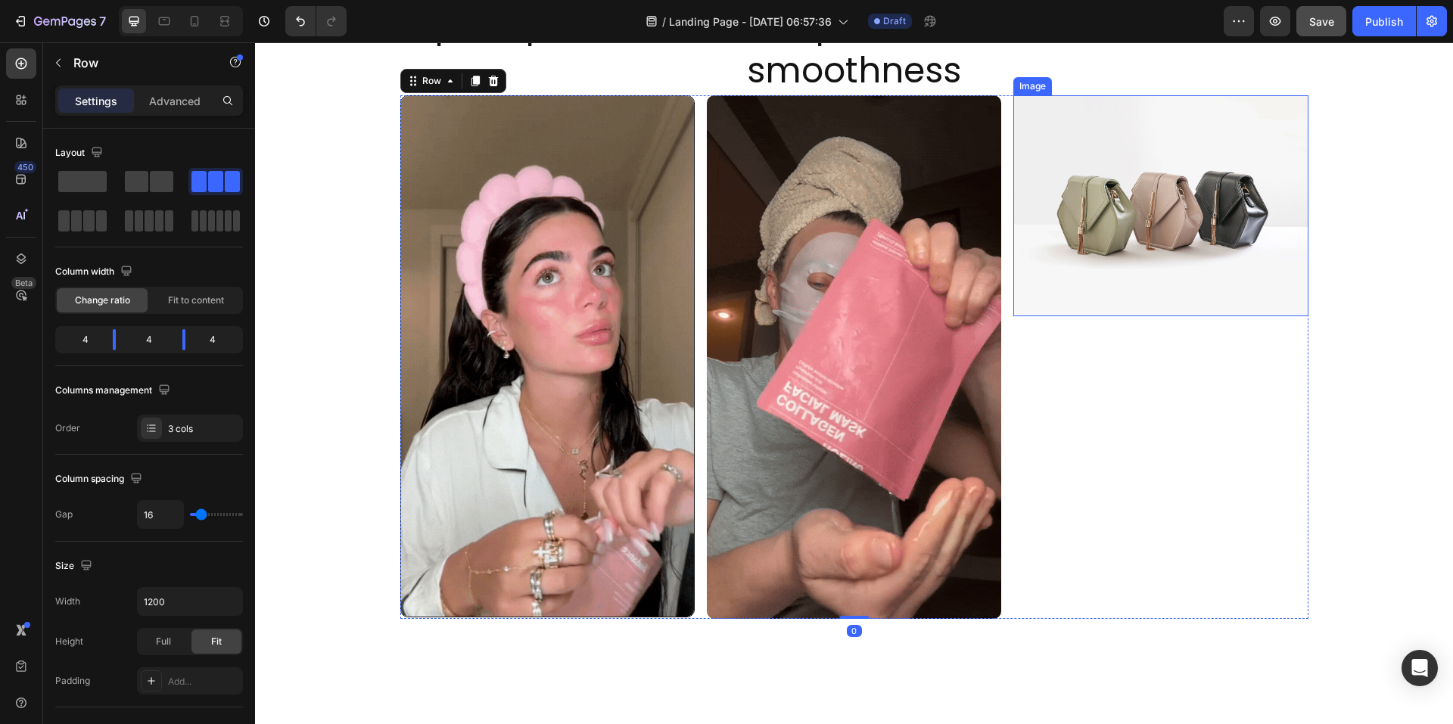
click at [1070, 282] on img at bounding box center [1161, 205] width 294 height 221
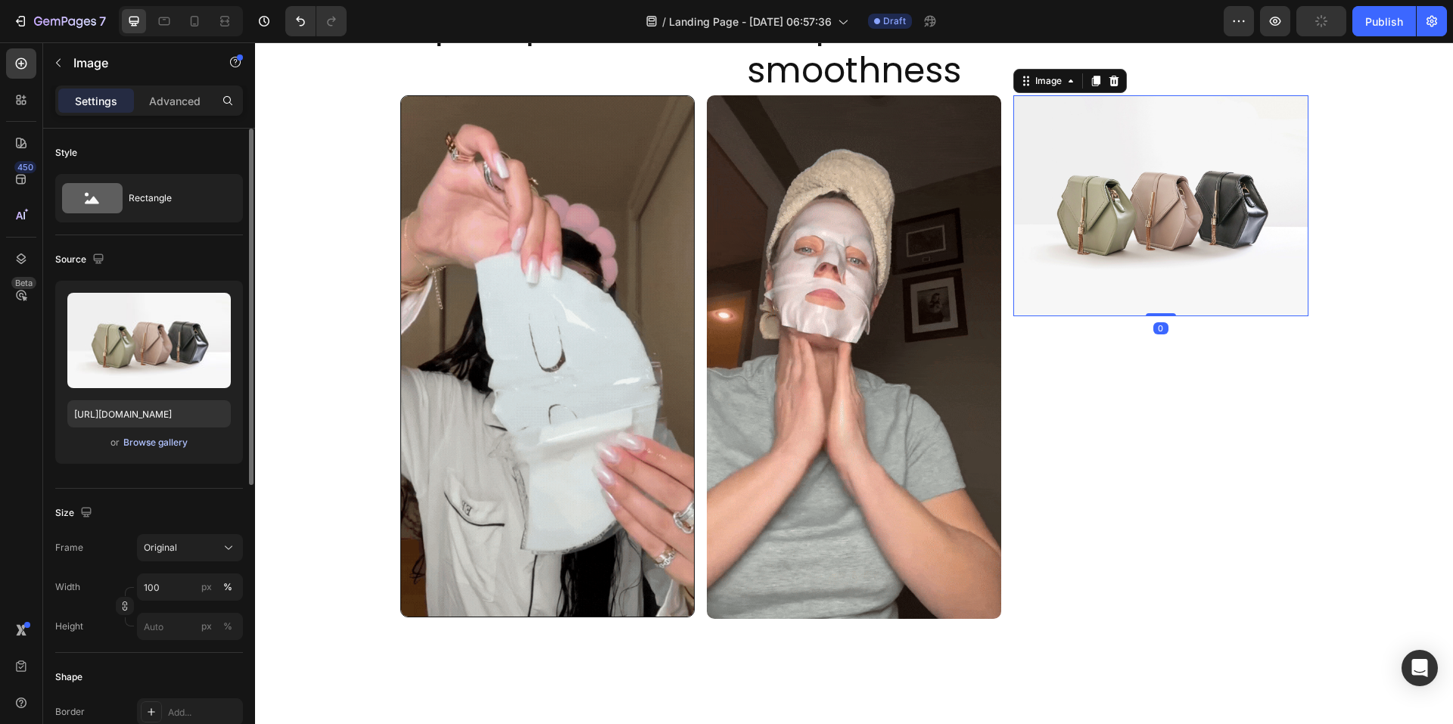
click at [159, 440] on div "Browse gallery" at bounding box center [155, 443] width 64 height 14
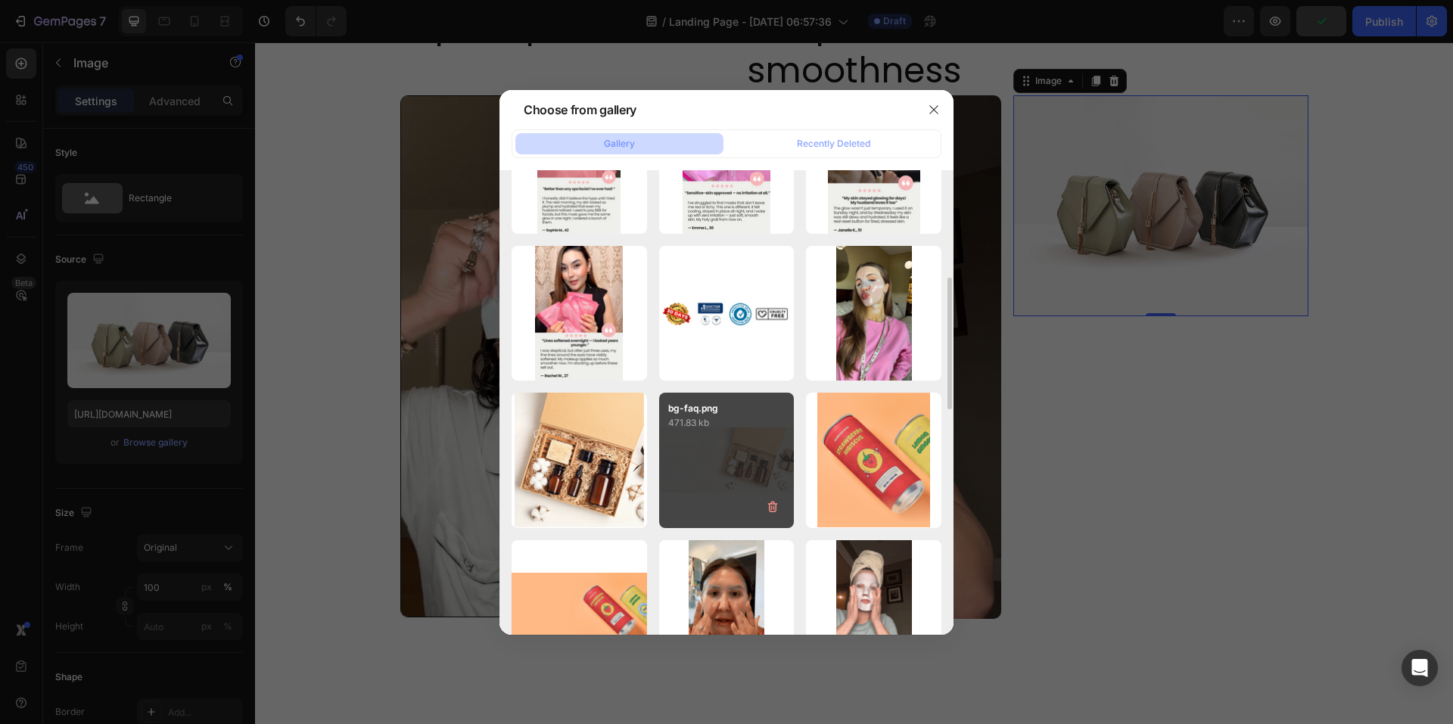
scroll to position [454, 0]
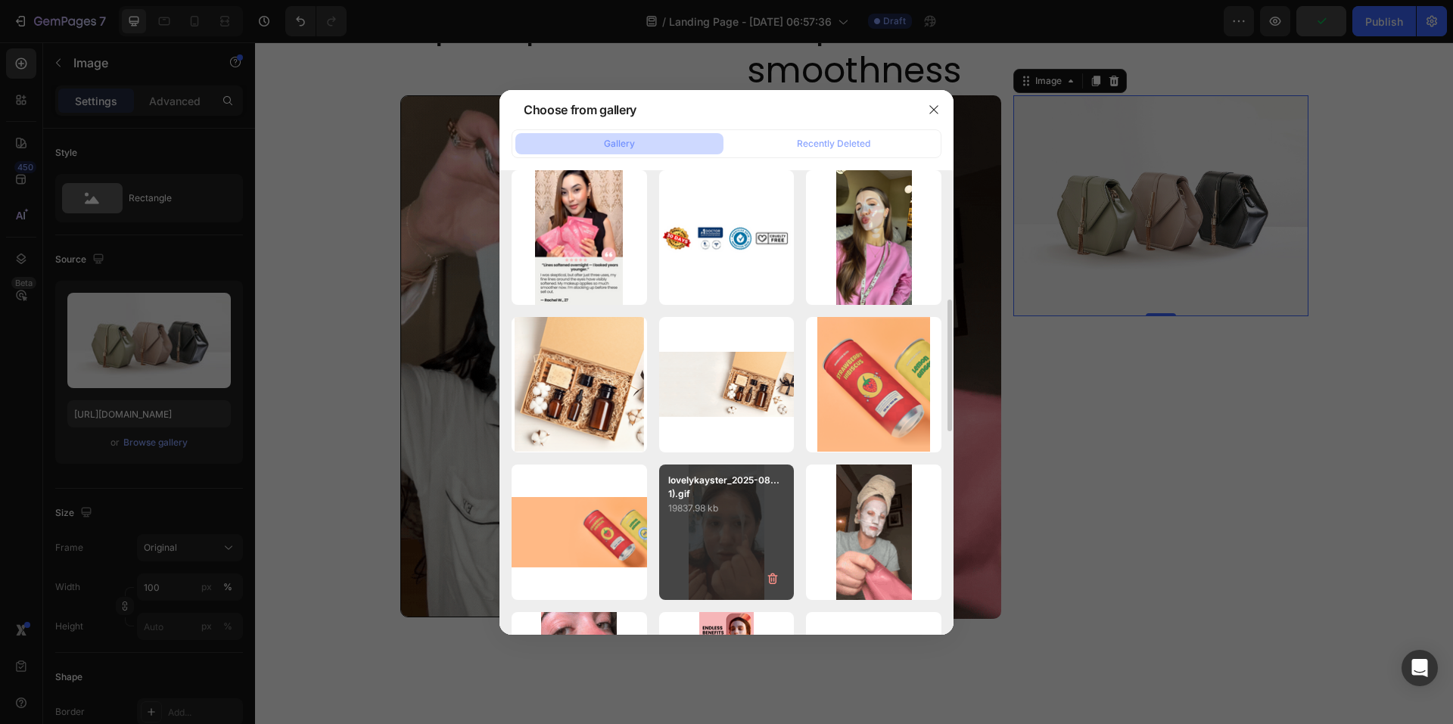
click at [724, 511] on p "19837.98 kb" at bounding box center [726, 508] width 117 height 15
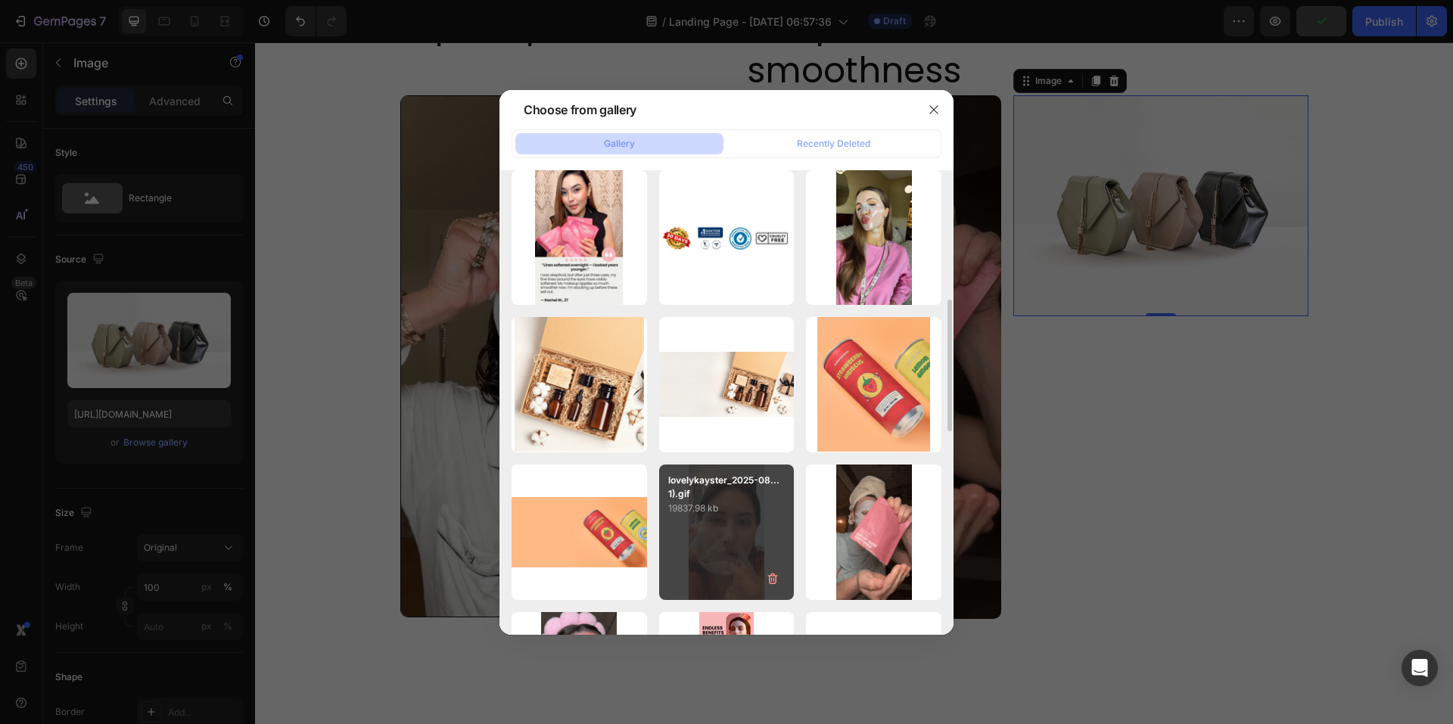
type input "[URL][DOMAIN_NAME]"
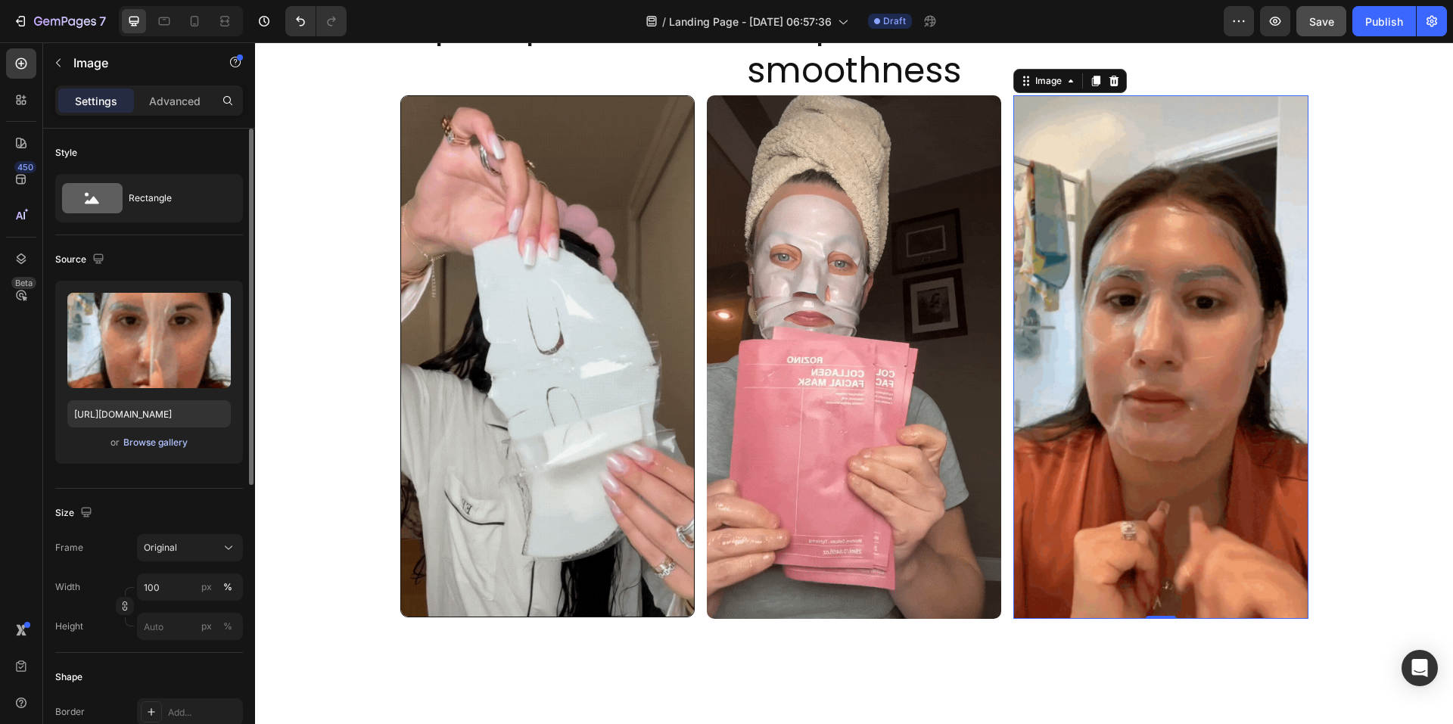
click at [173, 440] on div "Browse gallery" at bounding box center [155, 443] width 64 height 14
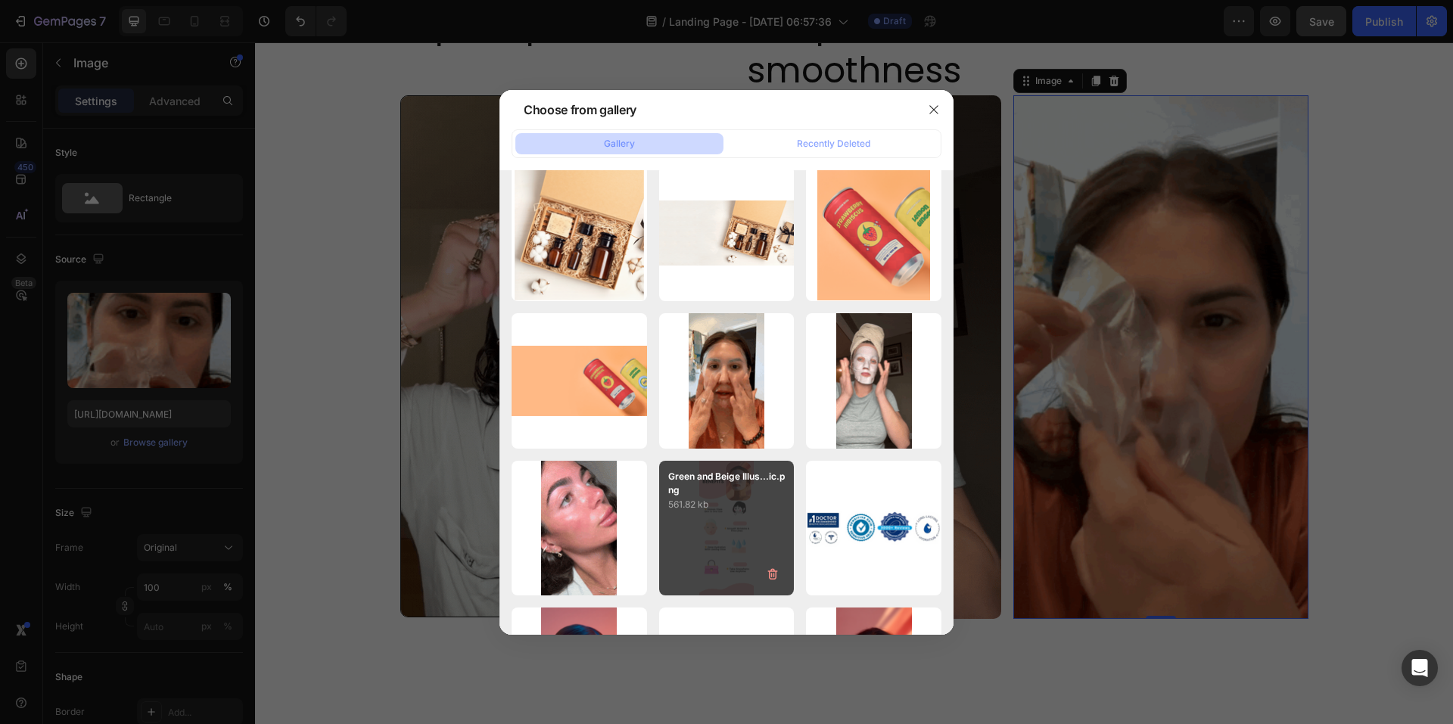
scroll to position [681, 0]
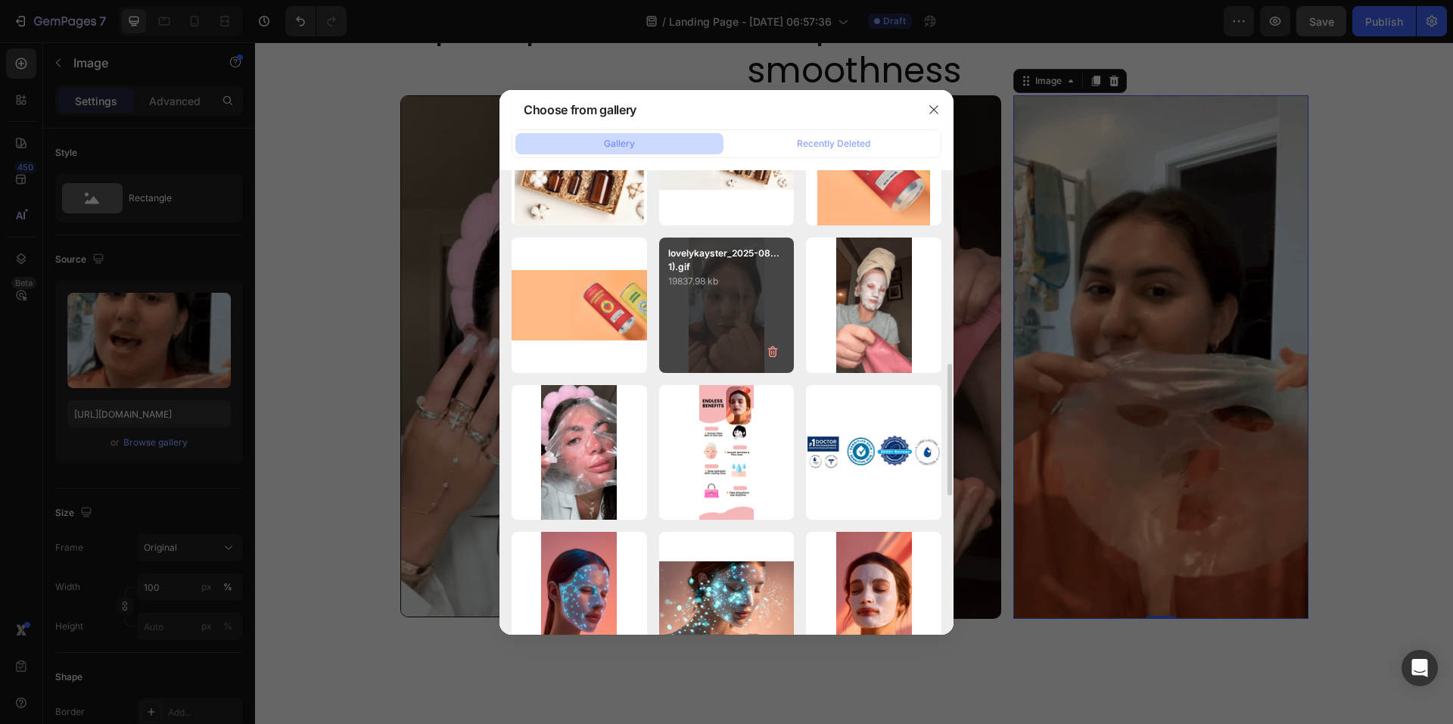
click at [731, 311] on div "lovelykayster_2025-08...1).gif 19837.98 kb" at bounding box center [726, 305] width 135 height 135
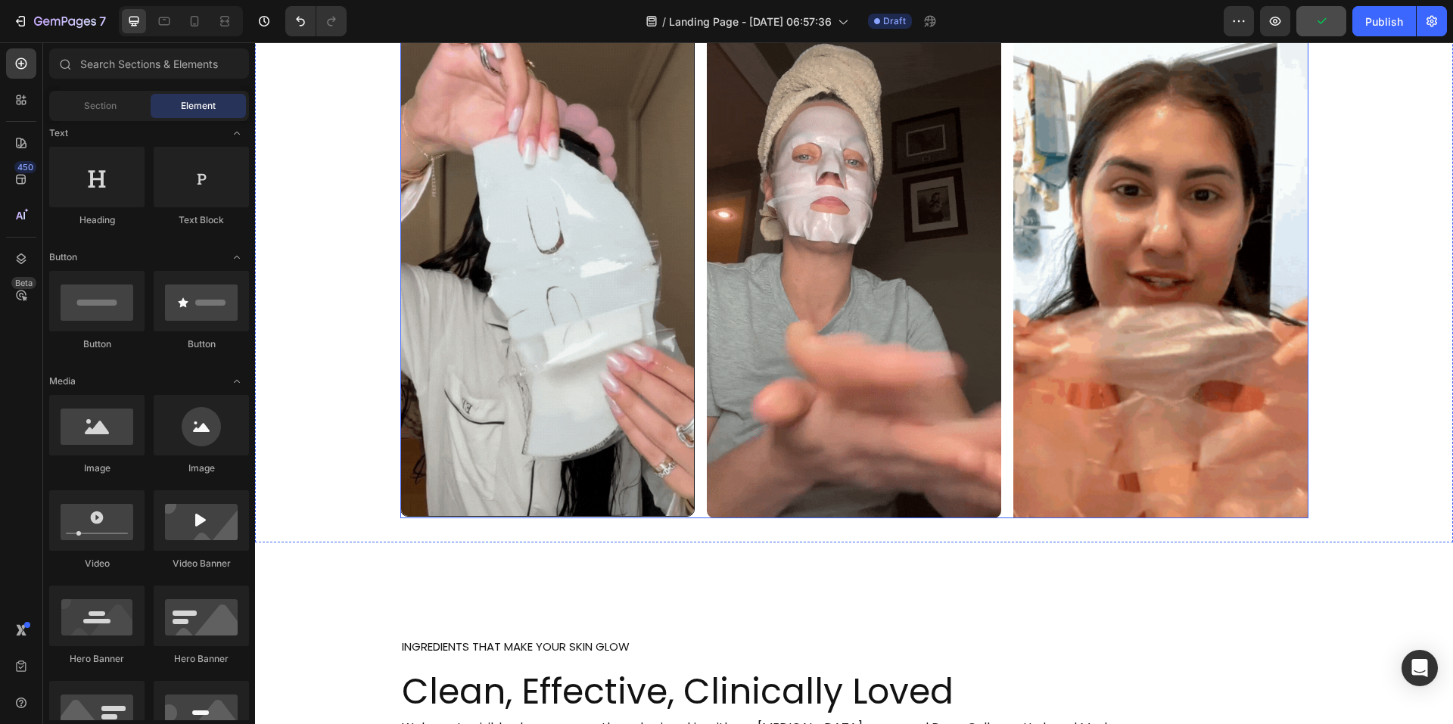
scroll to position [1583, 0]
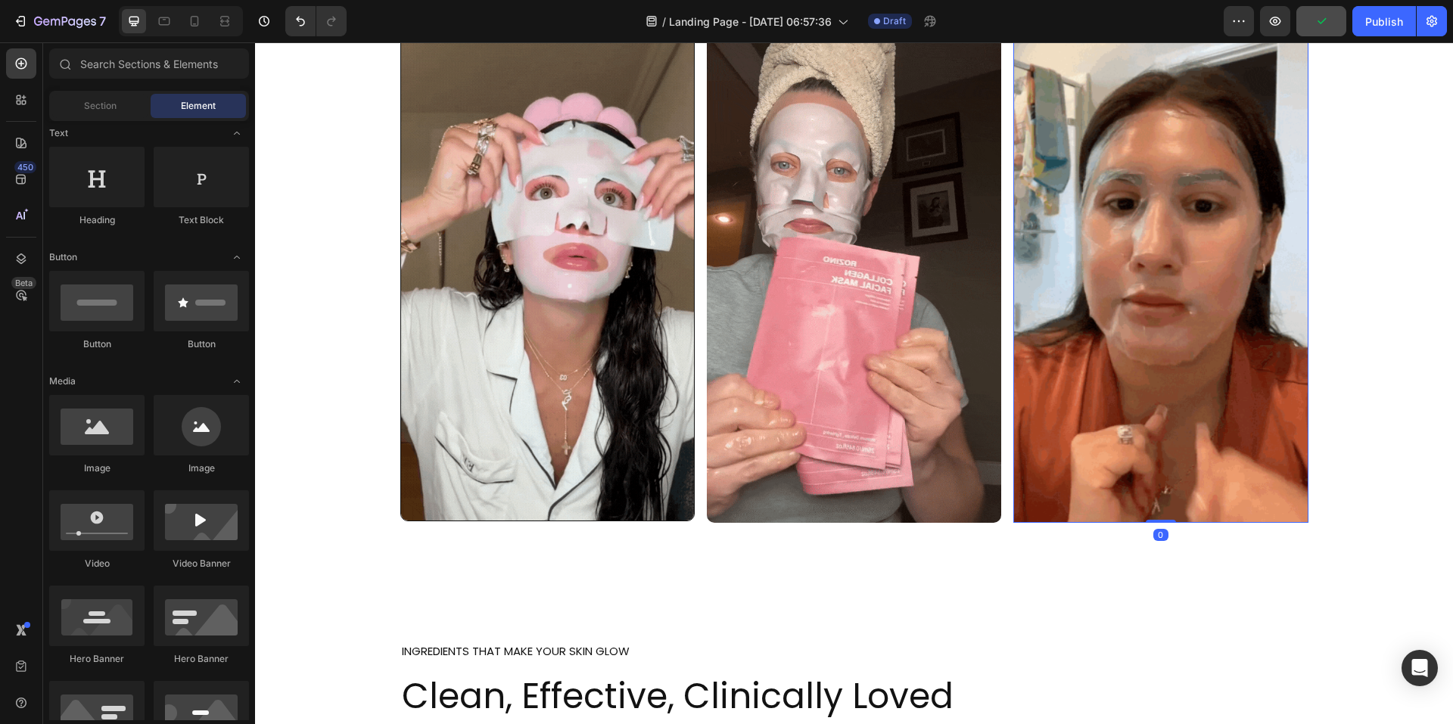
drag, startPoint x: 1127, startPoint y: 116, endPoint x: 670, endPoint y: 250, distance: 476.4
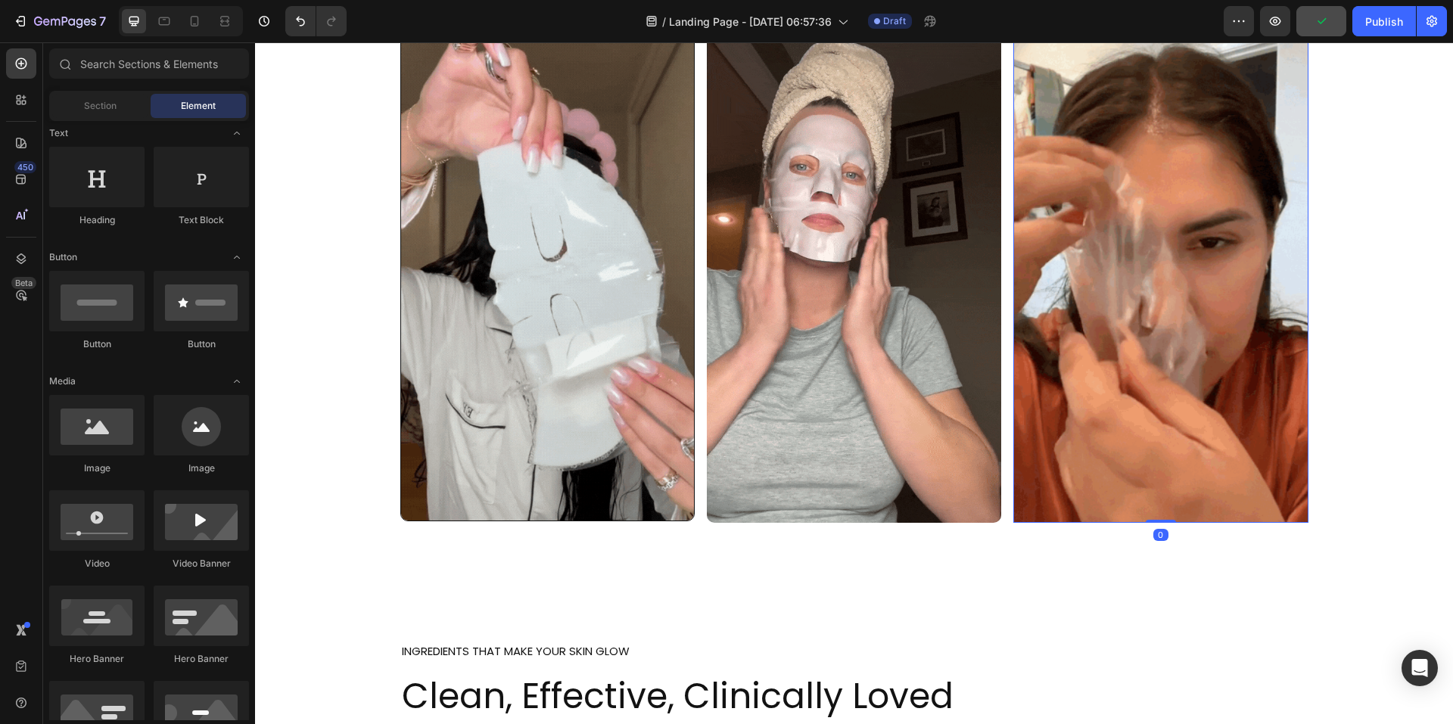
click at [1127, 116] on img at bounding box center [1161, 261] width 294 height 524
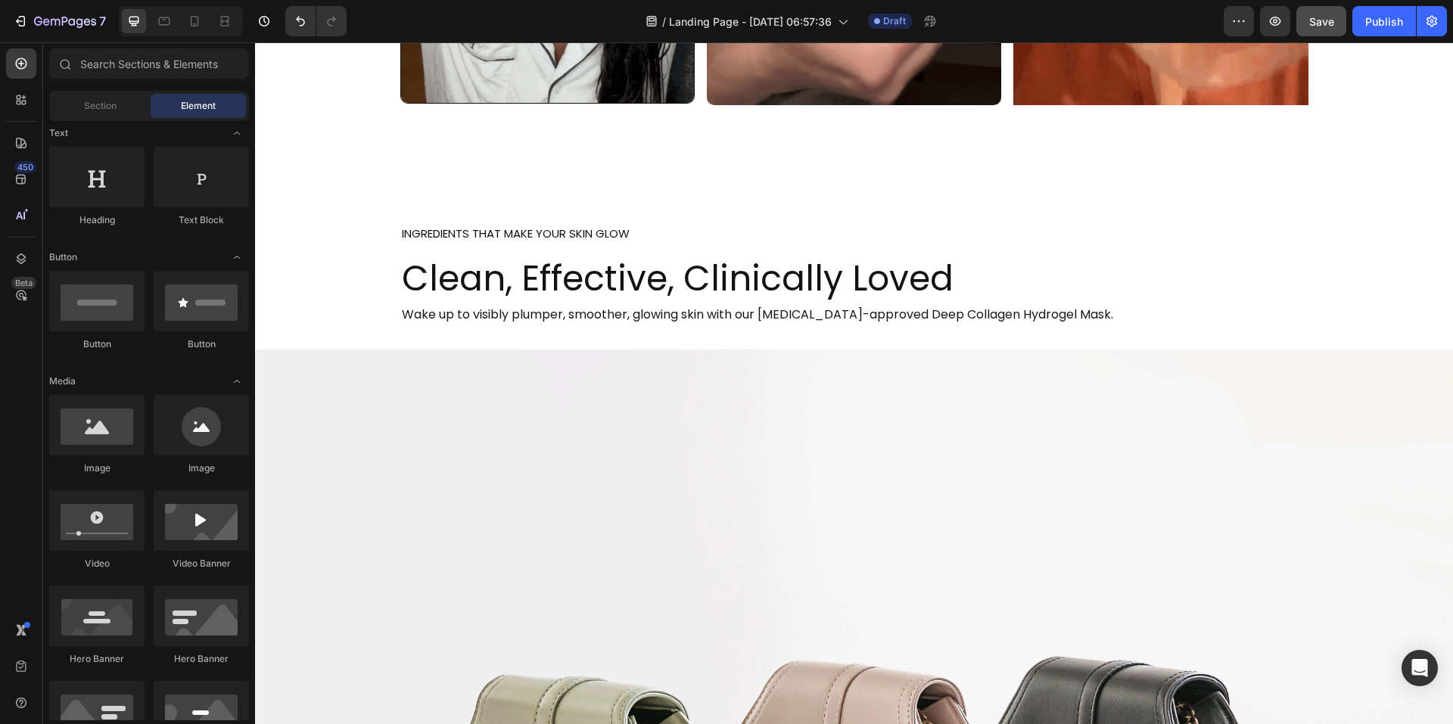
scroll to position [1906, 0]
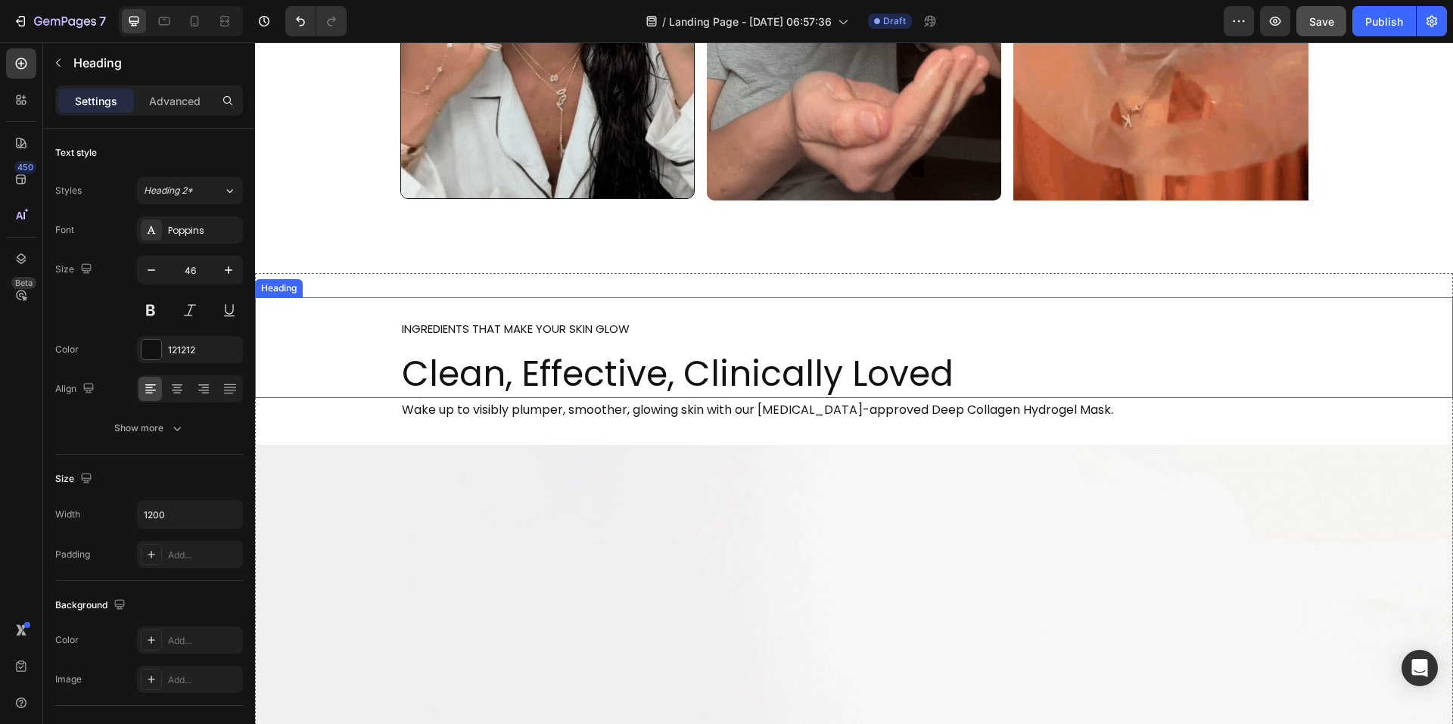
click at [624, 329] on span "INGREDIENTS THAT MAKE YOUR SKIN GLOW" at bounding box center [516, 329] width 228 height 16
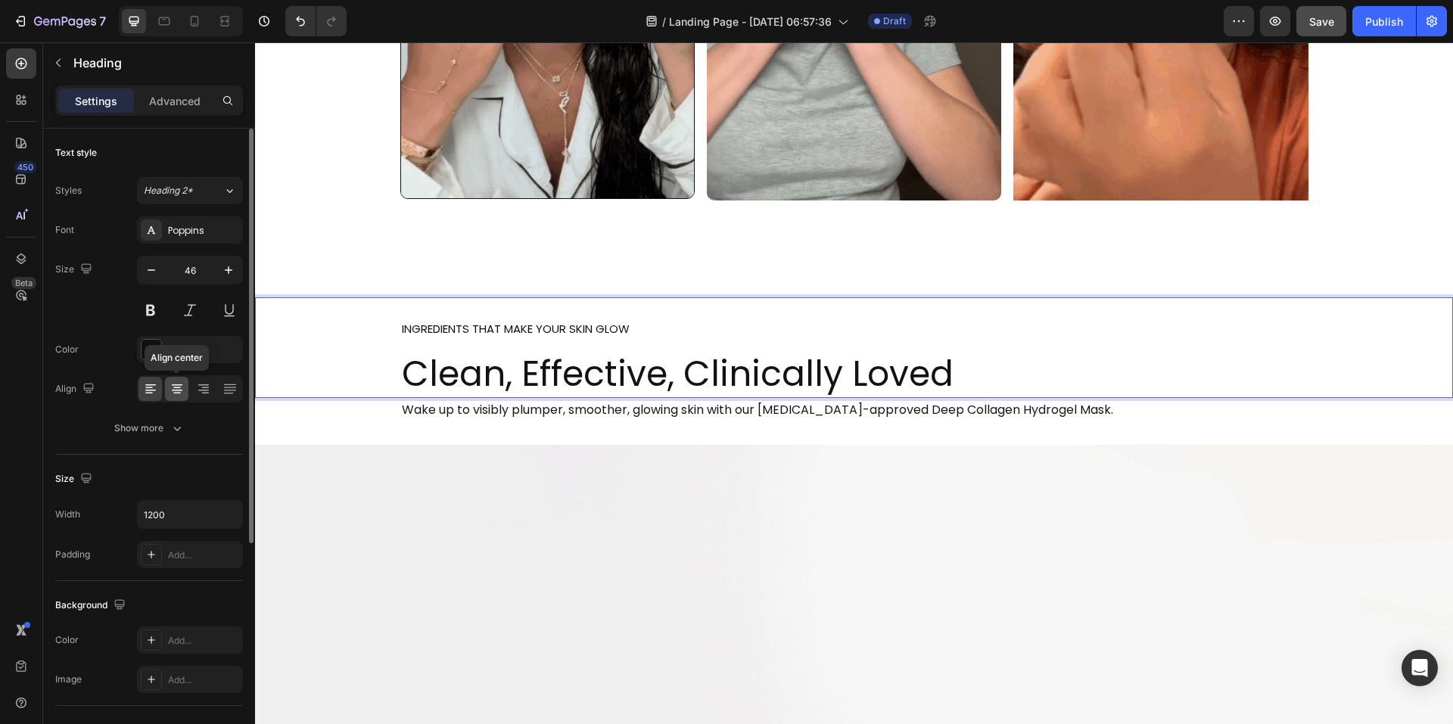
click at [173, 385] on icon at bounding box center [177, 386] width 11 height 2
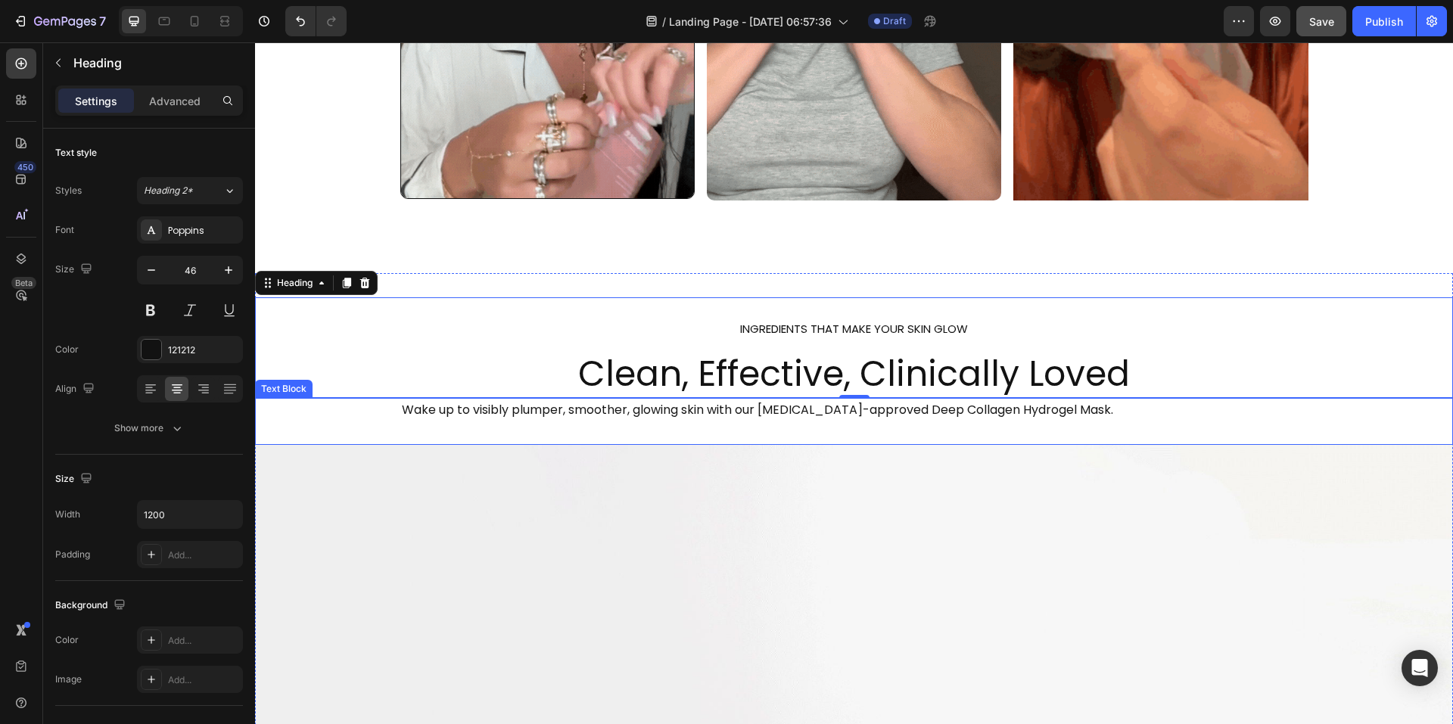
click at [594, 410] on p "Wake up to visibly plumper, smoother, glowing skin with our [MEDICAL_DATA]-appr…" at bounding box center [854, 411] width 905 height 22
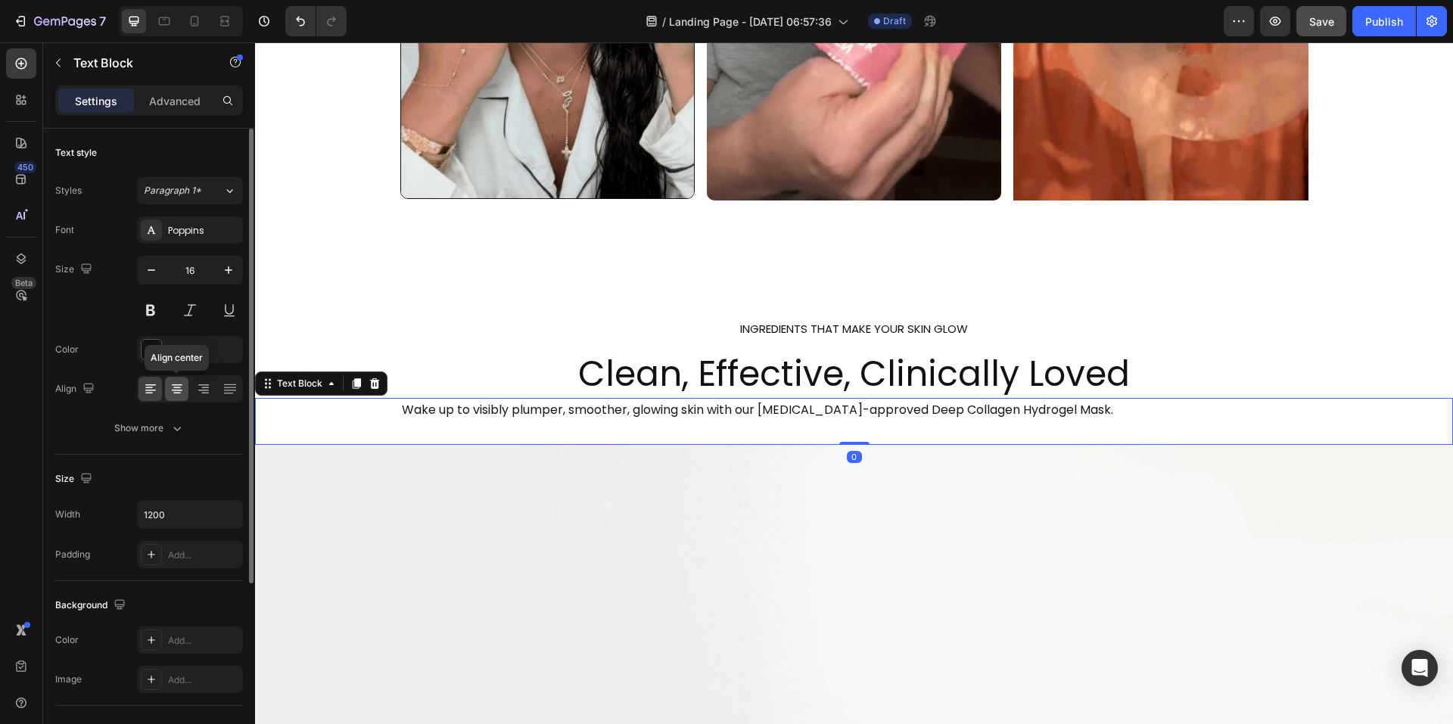
click at [177, 391] on icon at bounding box center [177, 391] width 11 height 2
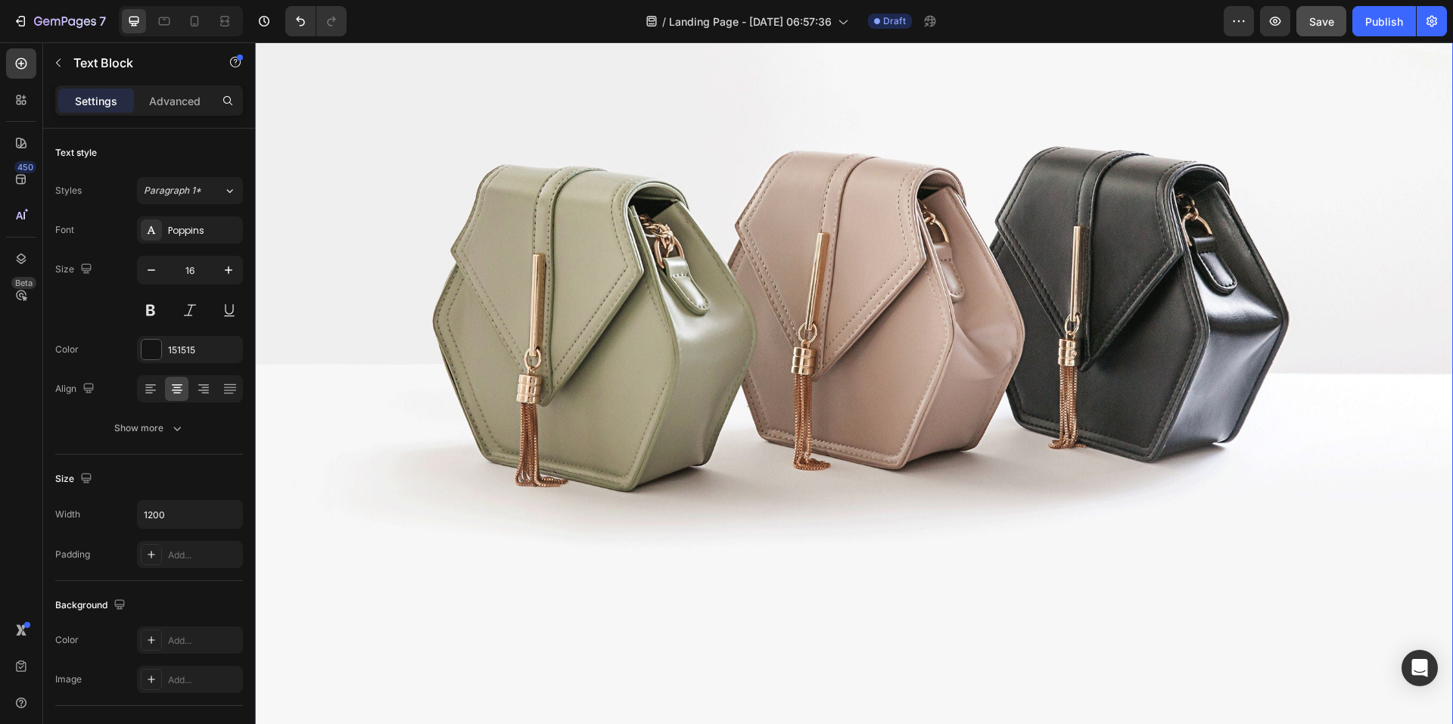
scroll to position [2890, 0]
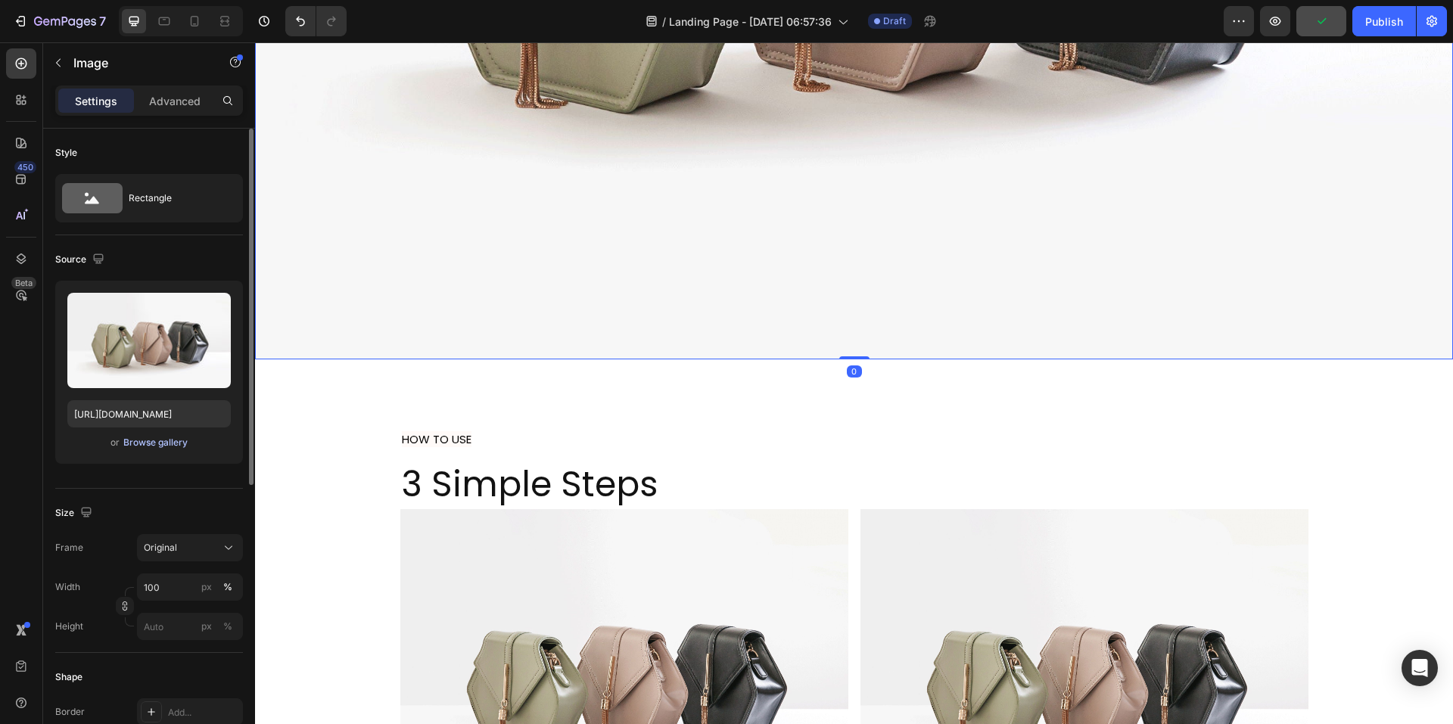
click at [159, 444] on div "Browse gallery" at bounding box center [155, 443] width 64 height 14
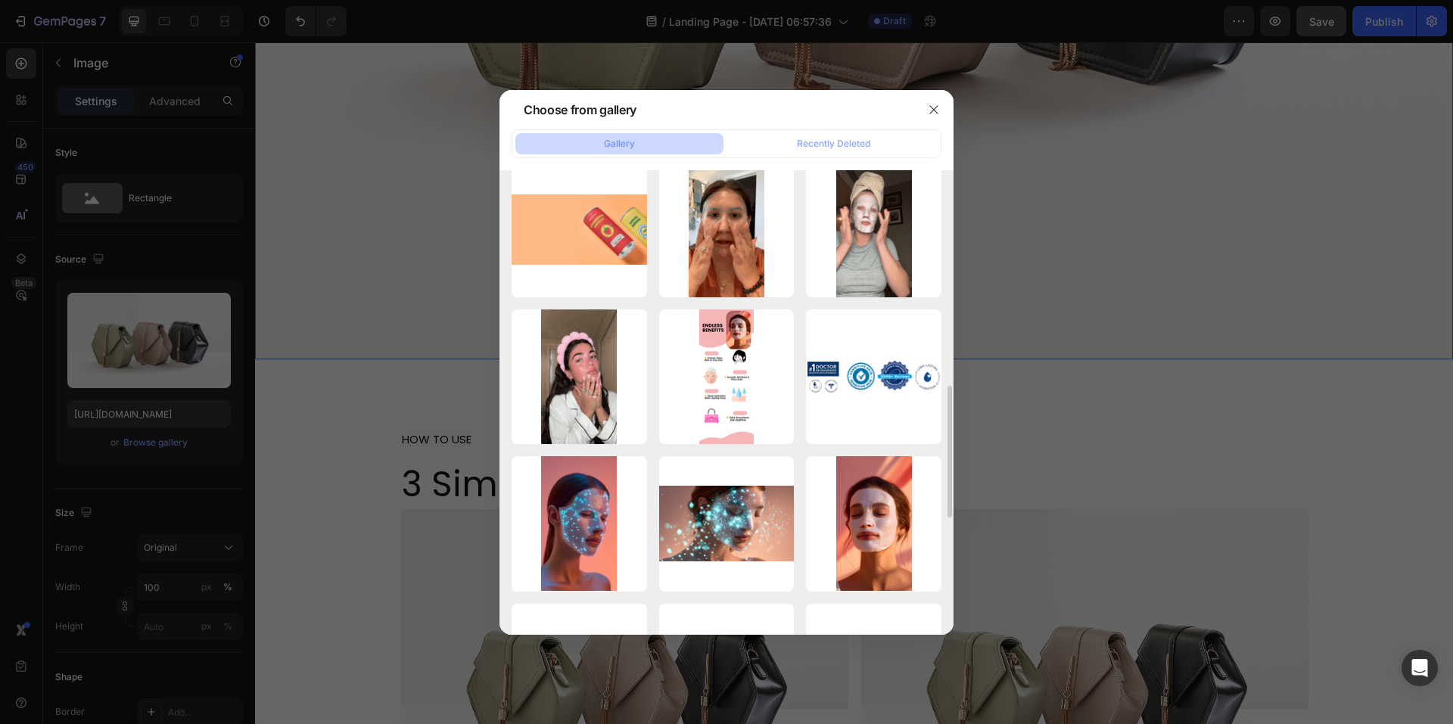
scroll to position [833, 0]
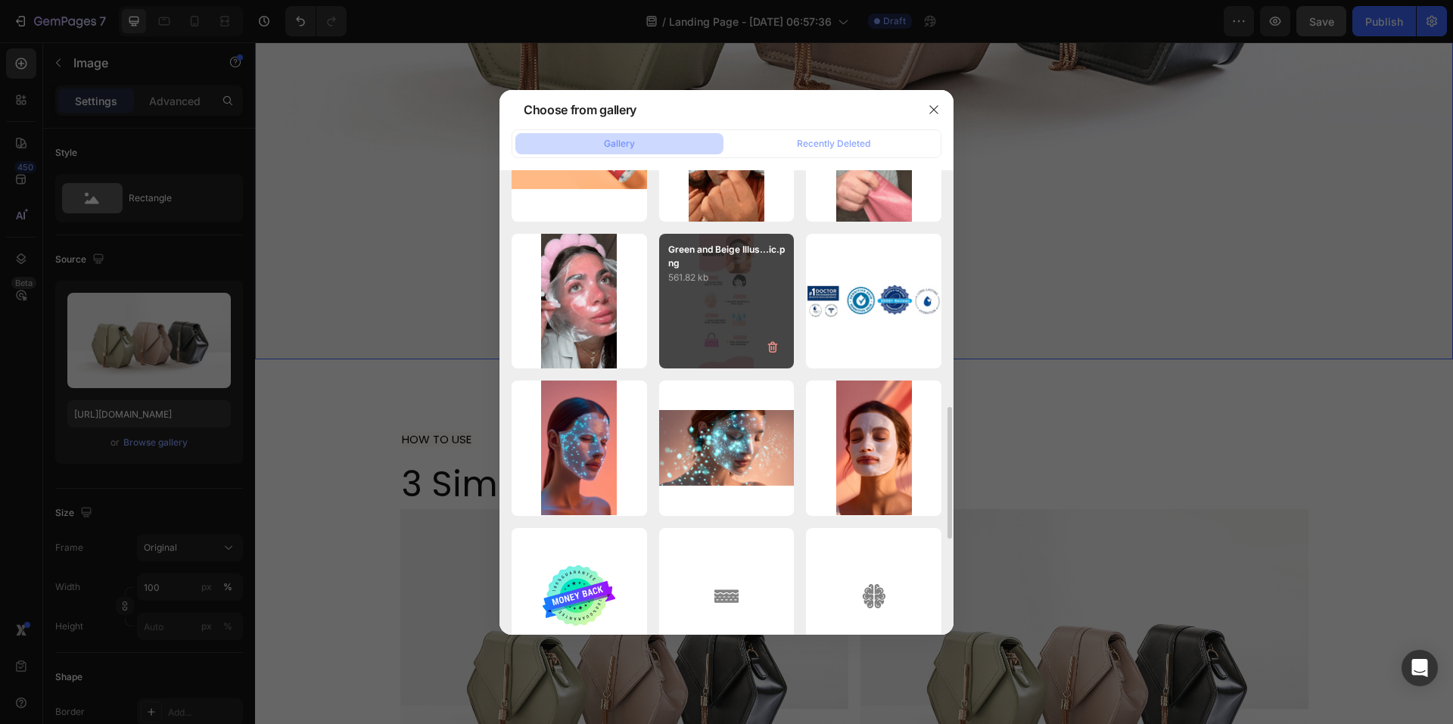
click at [739, 310] on div "Green and Beige Illus...ic.png 561.82 kb" at bounding box center [726, 301] width 135 height 135
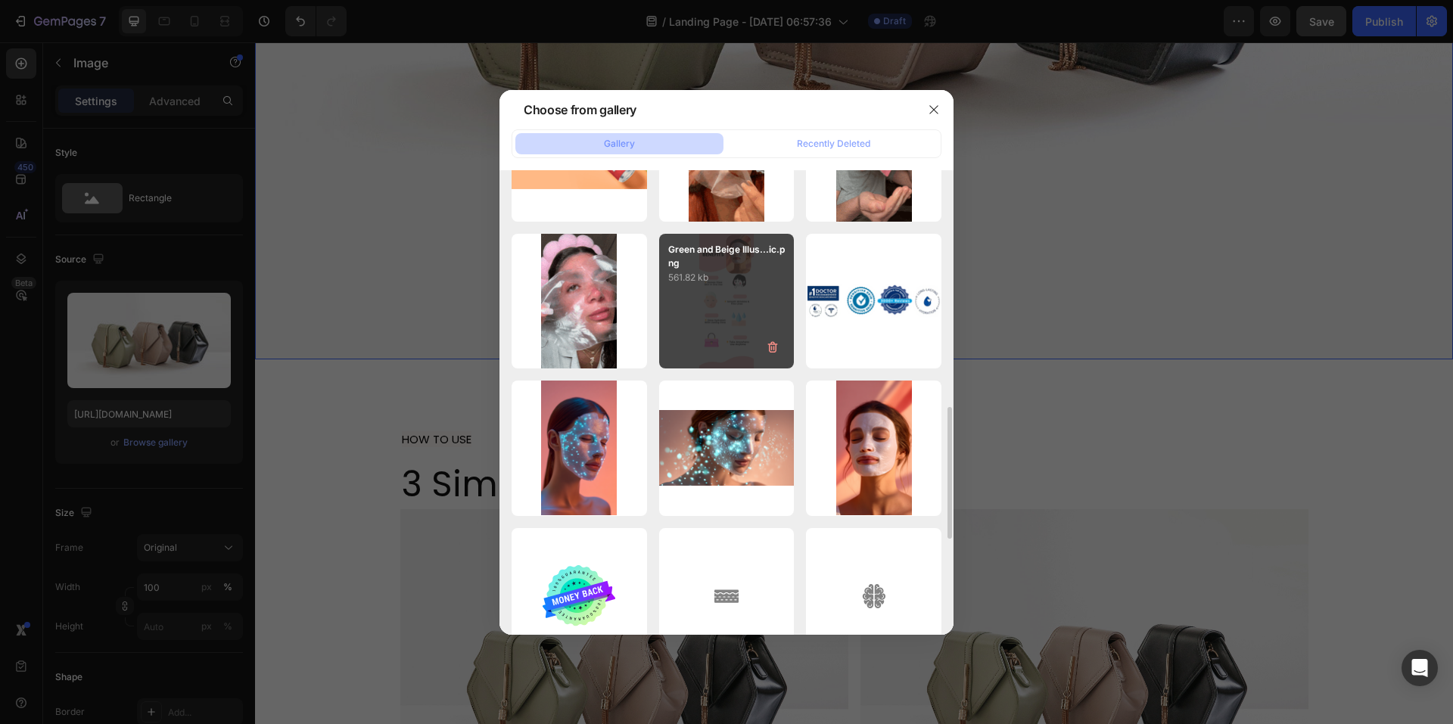
type input "[URL][DOMAIN_NAME]"
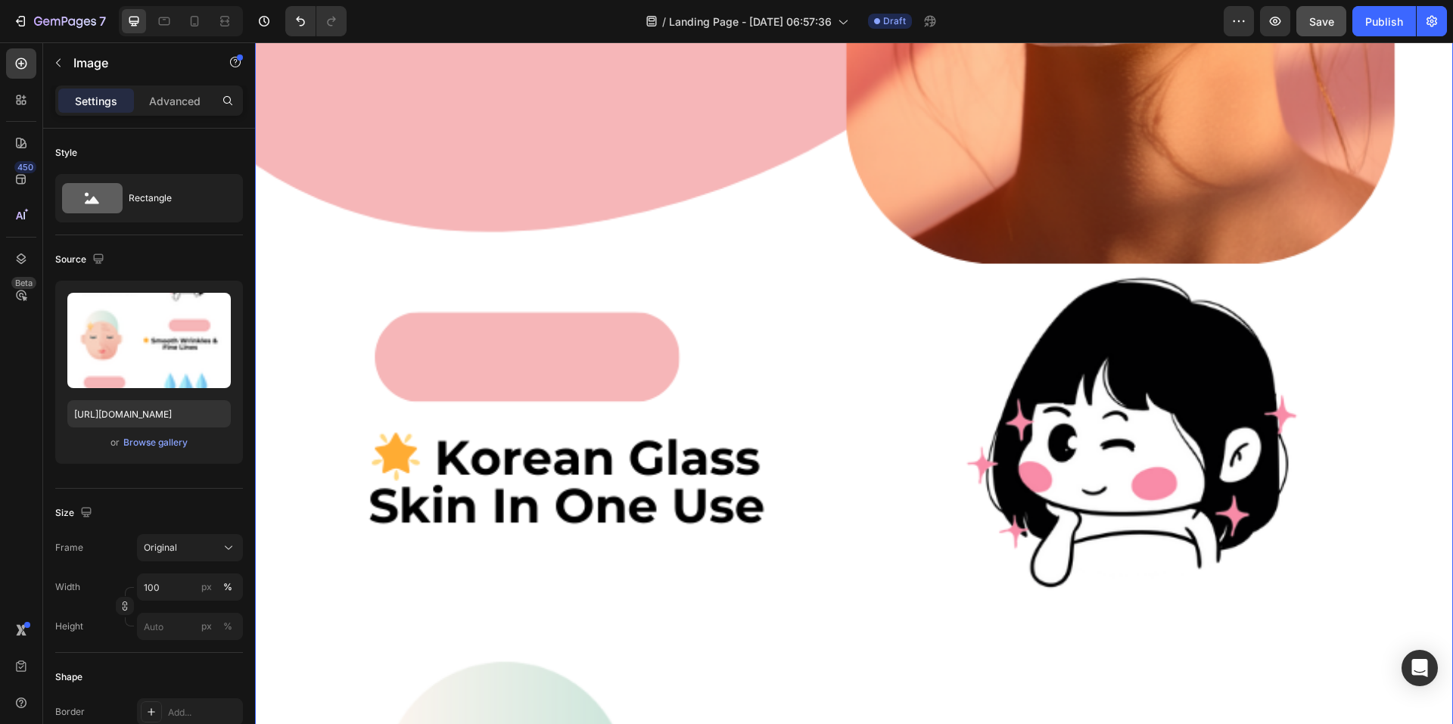
scroll to position [2966, 0]
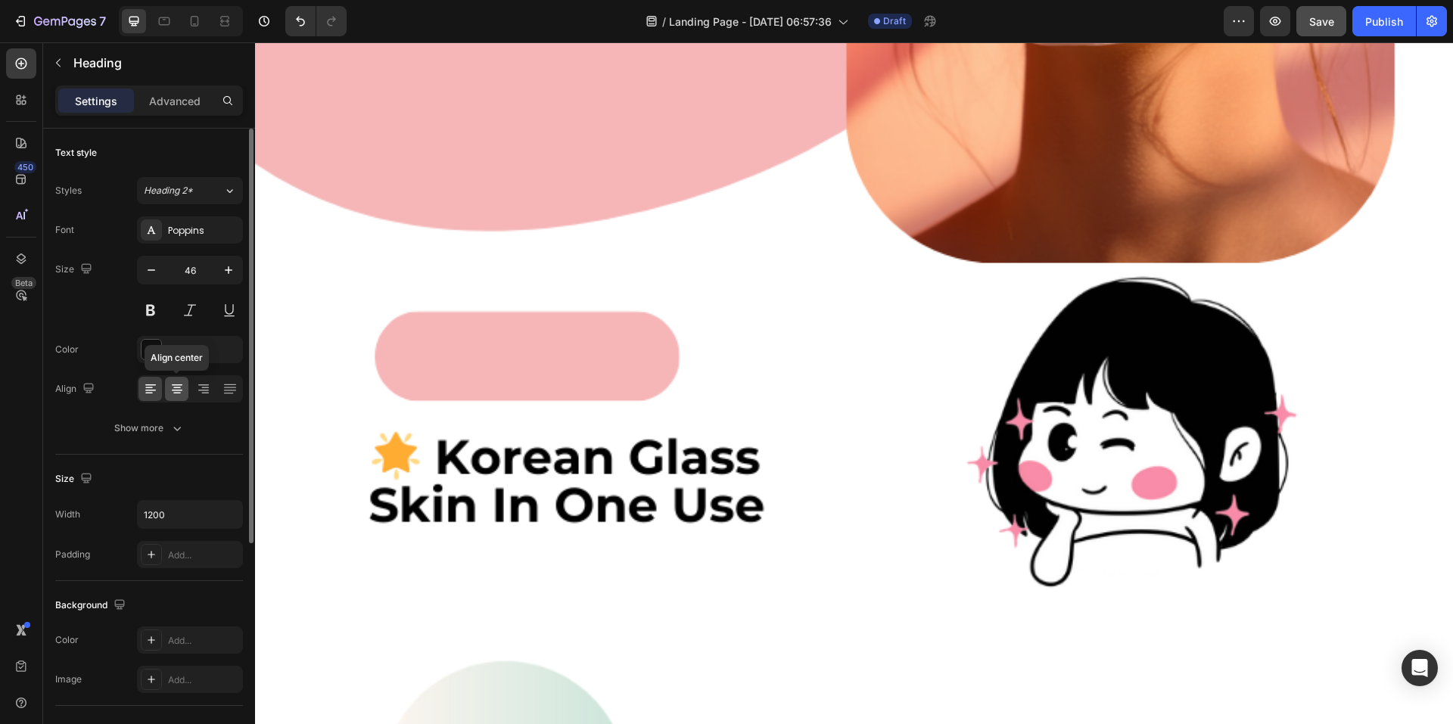
click at [175, 393] on icon at bounding box center [177, 394] width 8 height 2
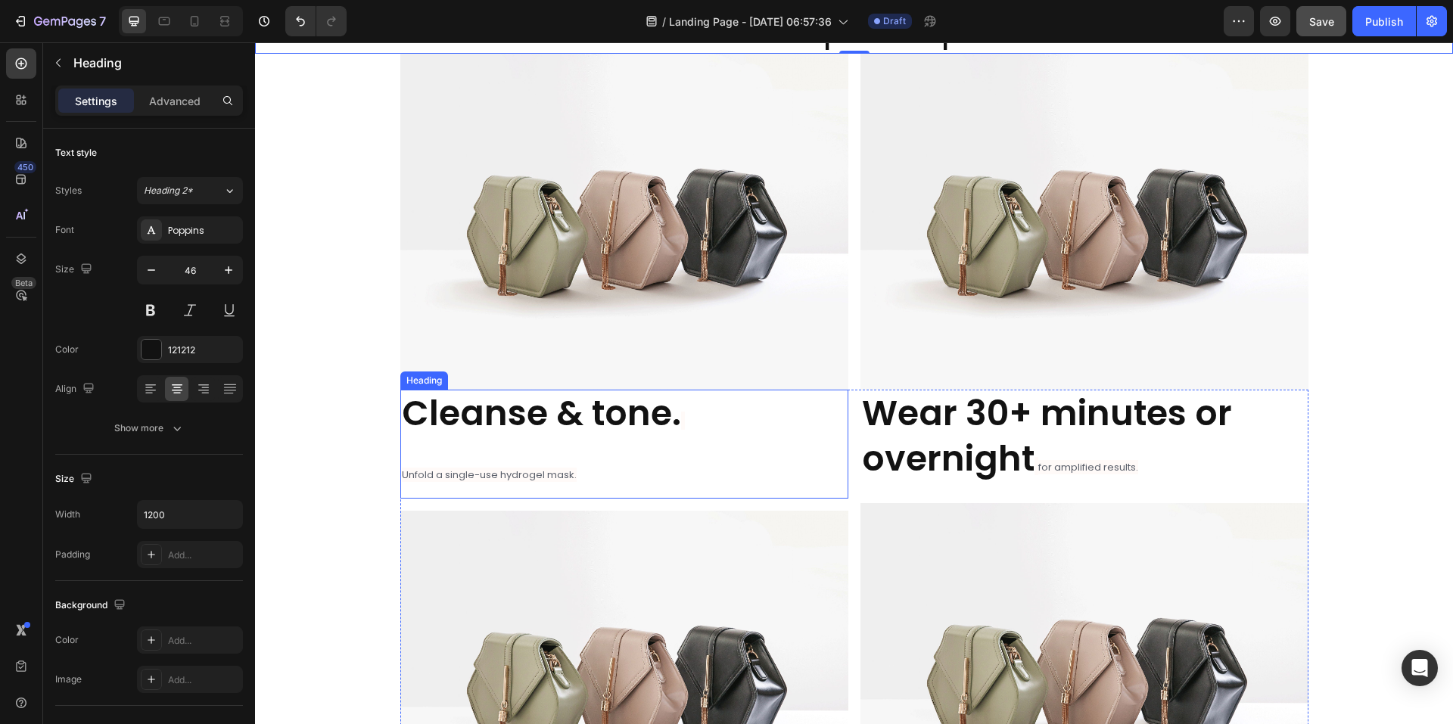
scroll to position [3344, 0]
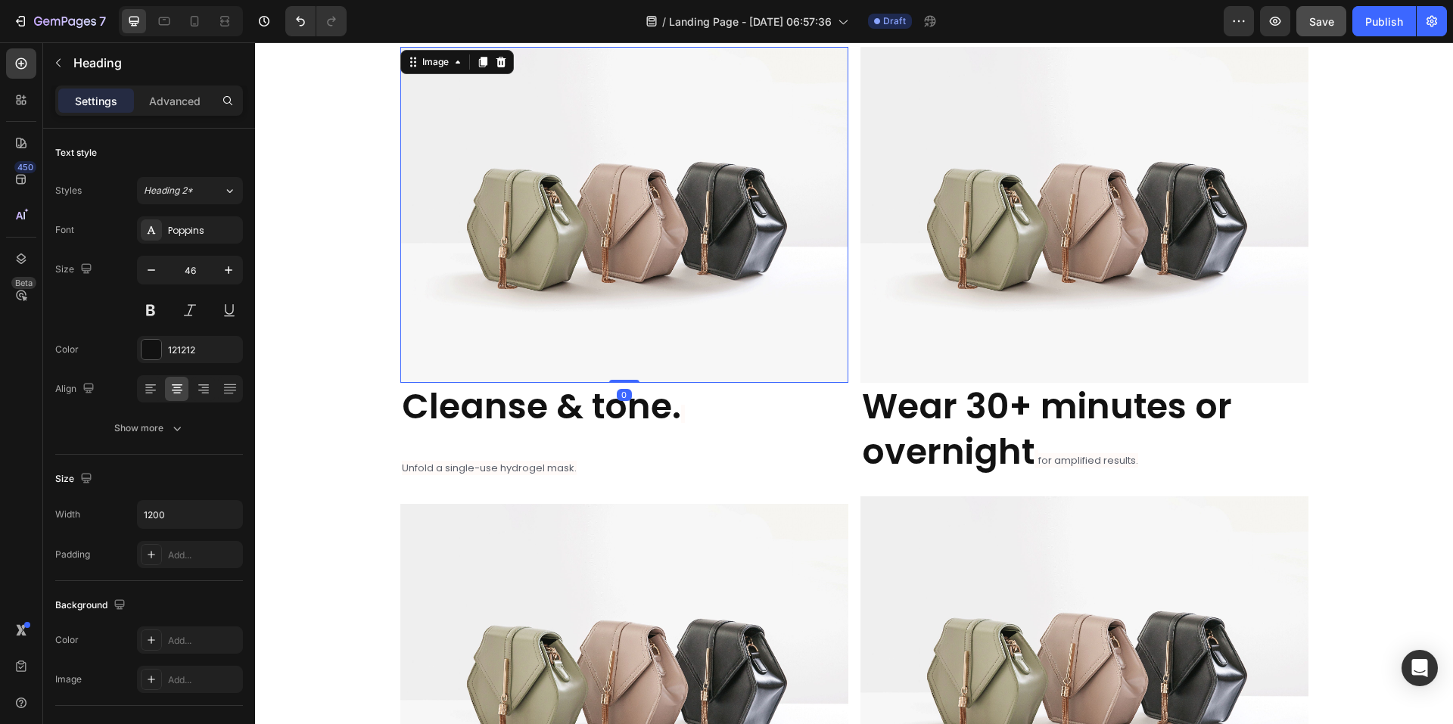
click at [623, 241] on img at bounding box center [624, 215] width 448 height 336
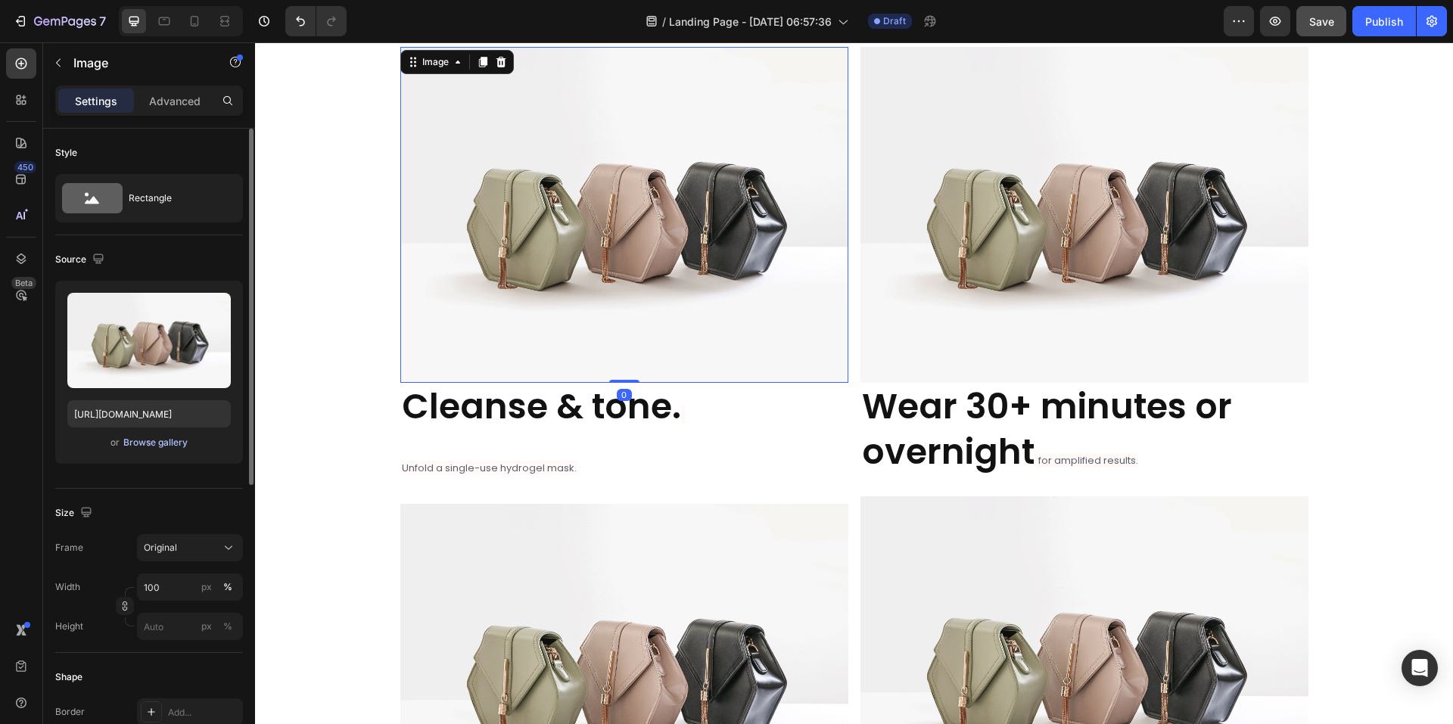
click at [153, 441] on div "Browse gallery" at bounding box center [155, 443] width 64 height 14
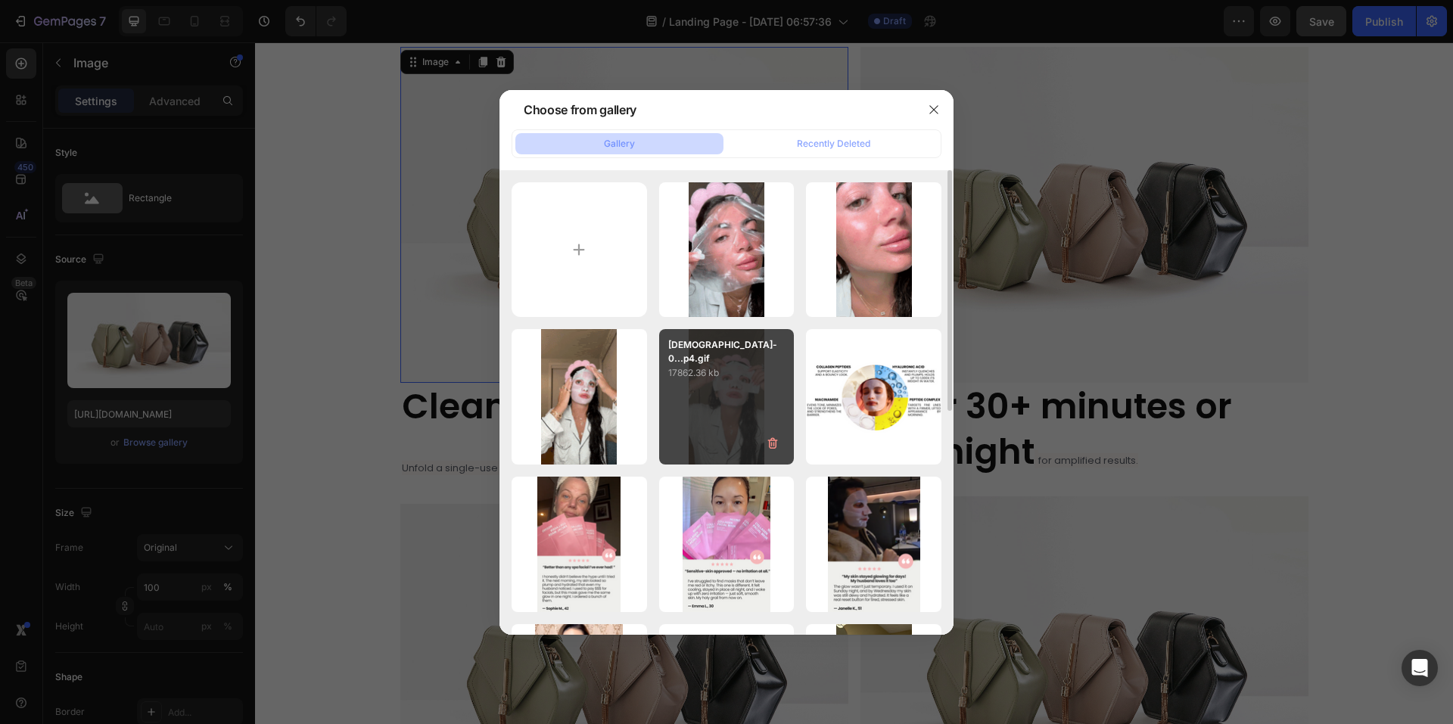
click at [716, 408] on div "[DEMOGRAPHIC_DATA]-0...p4.gif 17862.36 kb" at bounding box center [726, 396] width 135 height 135
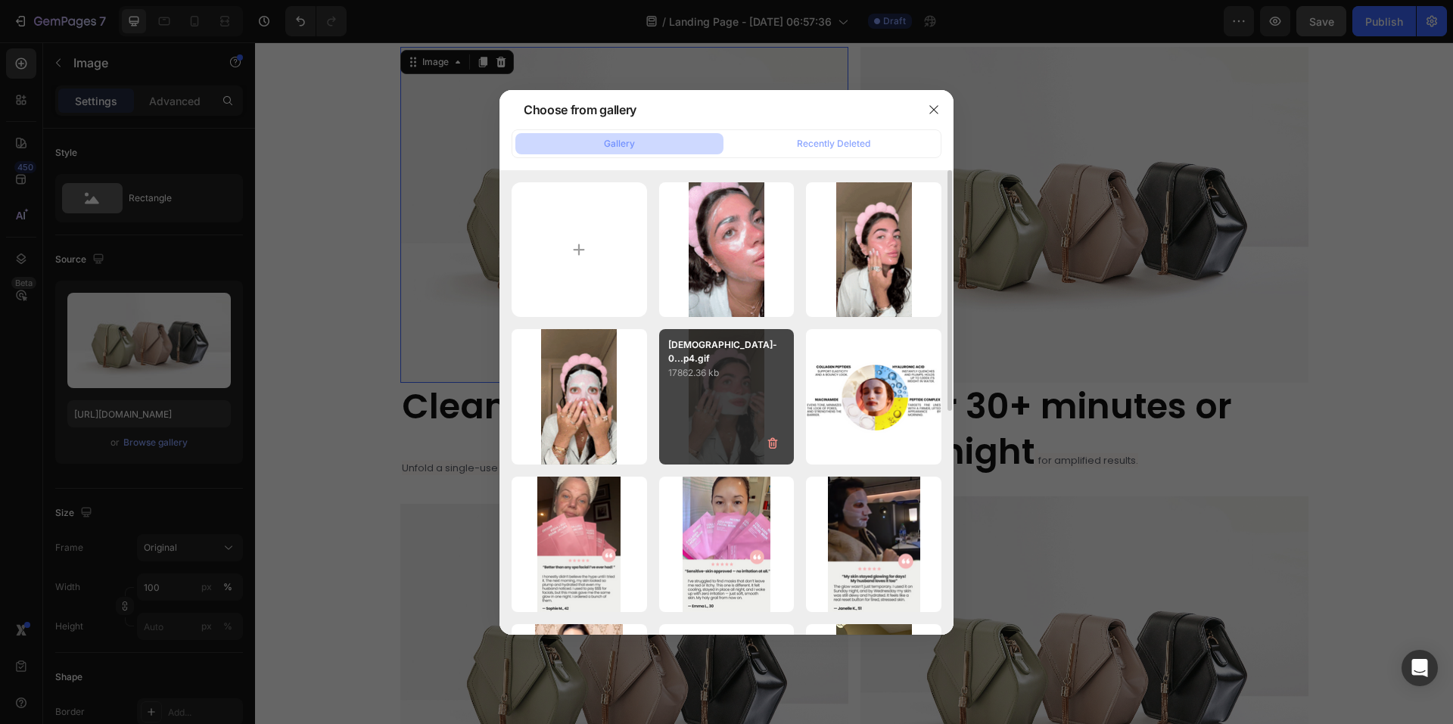
type input "[URL][DOMAIN_NAME]"
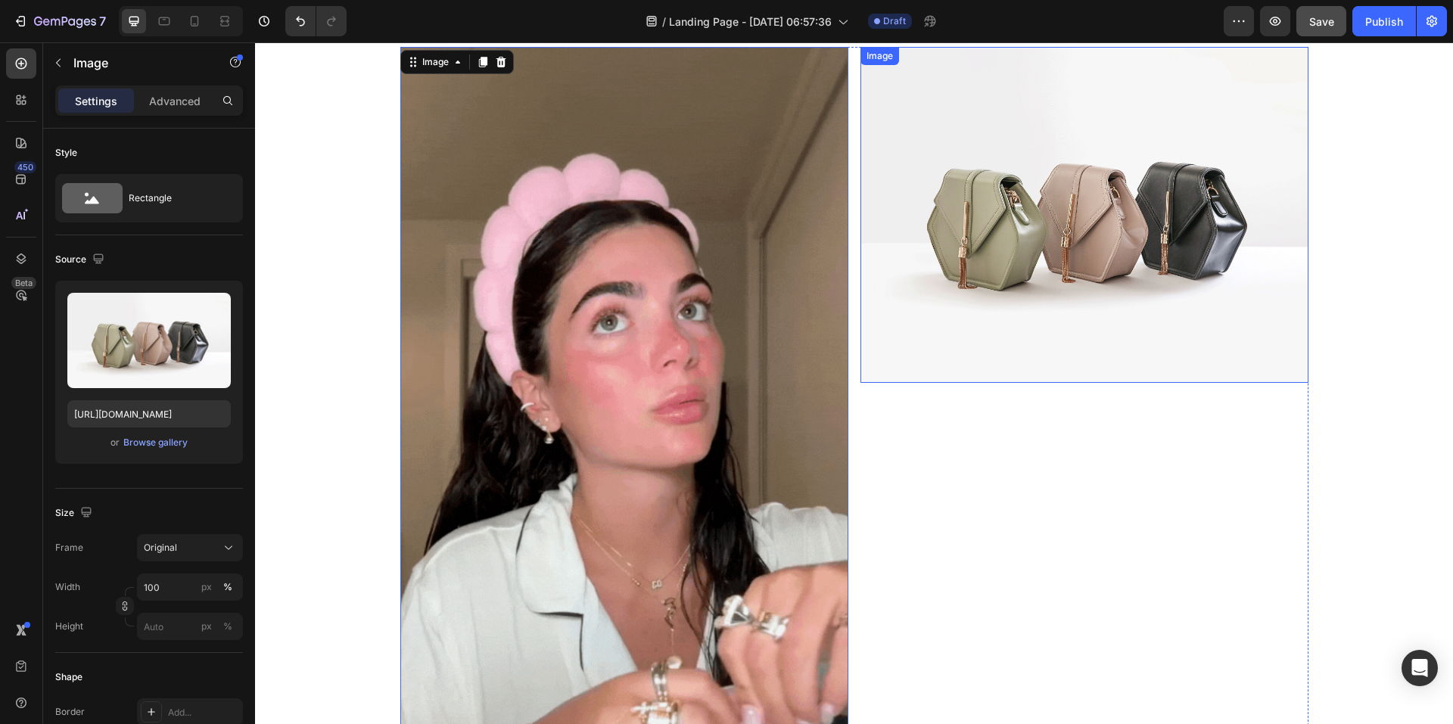
click at [971, 228] on img at bounding box center [1085, 215] width 448 height 336
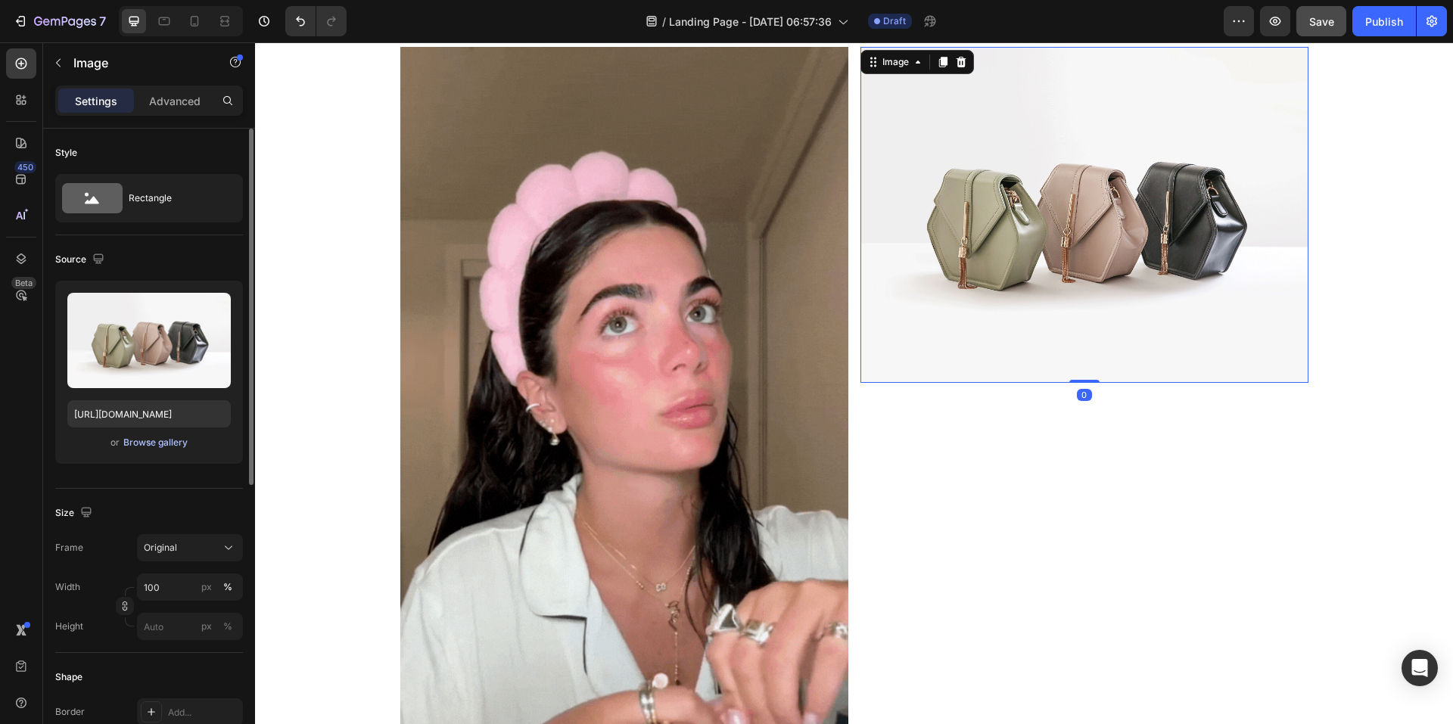
click at [176, 443] on div "Browse gallery" at bounding box center [155, 443] width 64 height 14
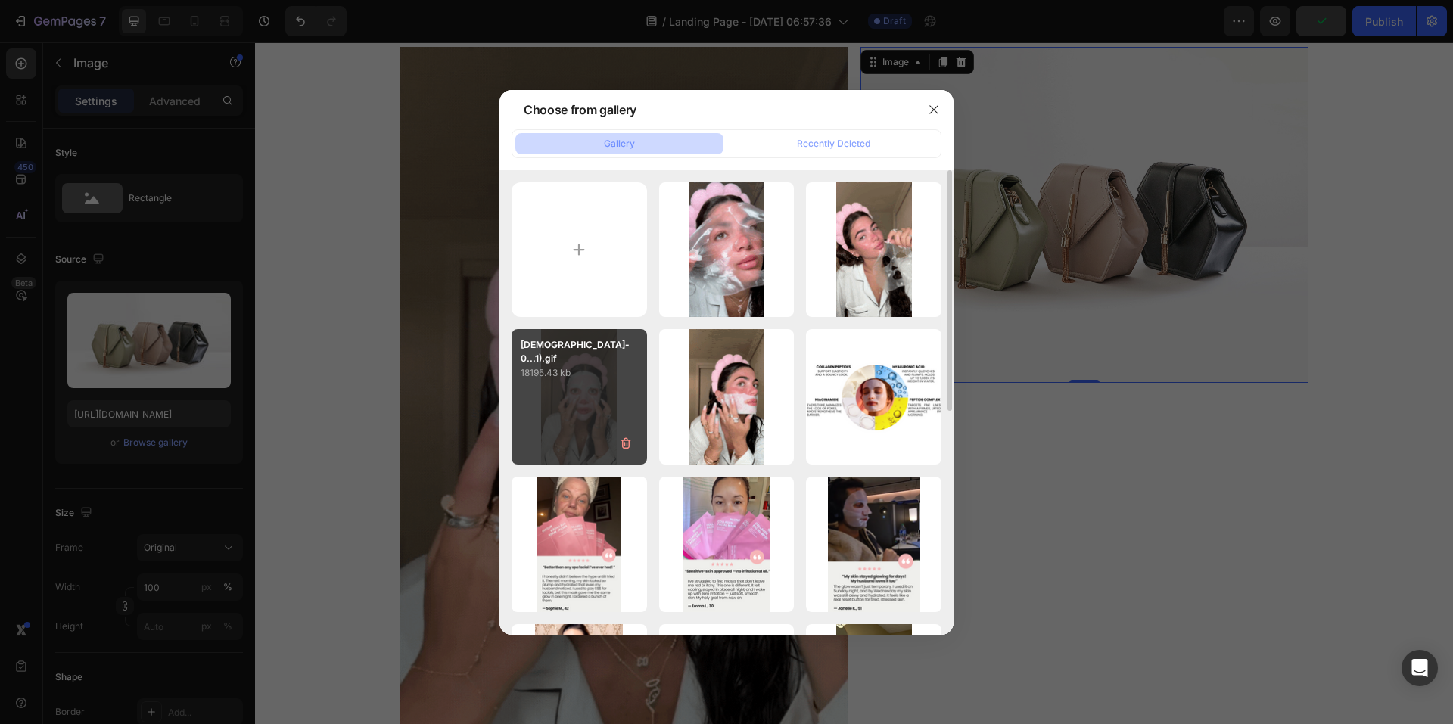
click at [580, 400] on div "[DEMOGRAPHIC_DATA]-0...1).gif 18195.43 kb" at bounding box center [579, 396] width 135 height 135
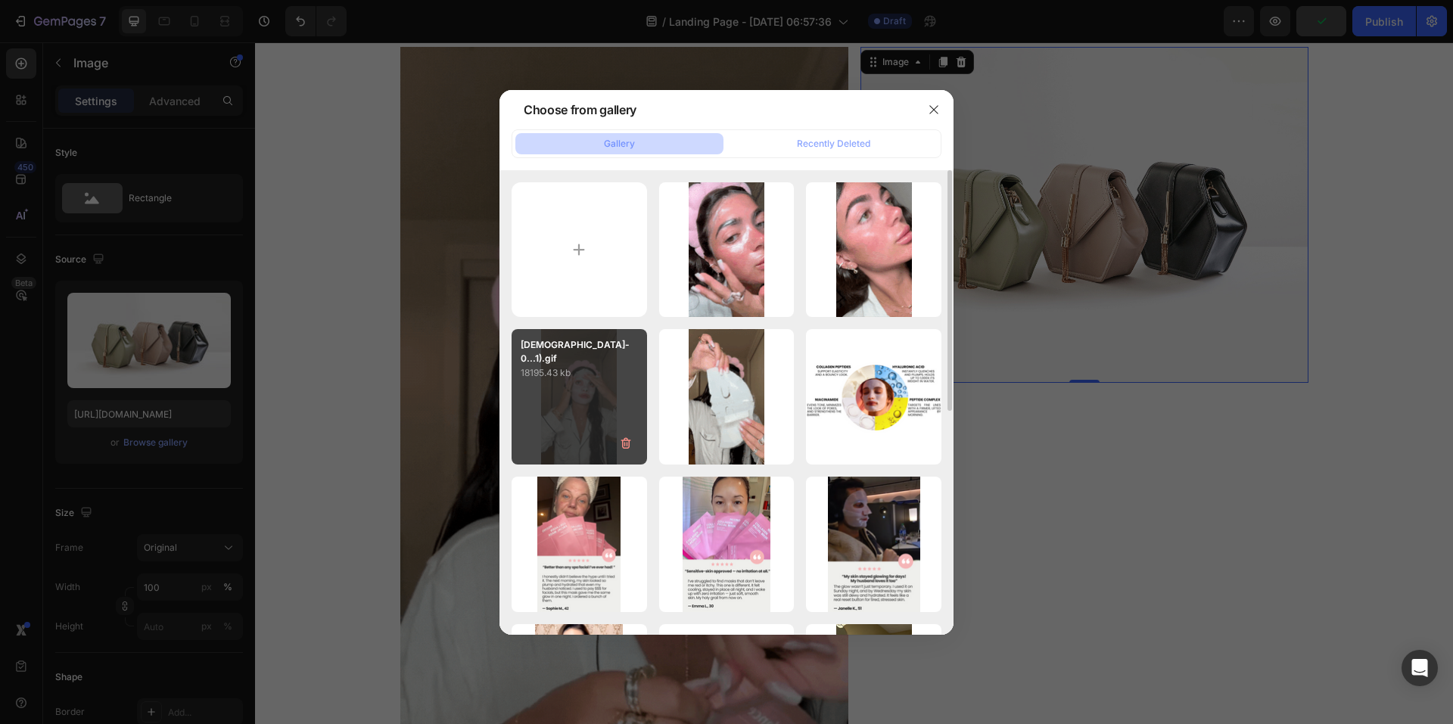
type input "[URL][DOMAIN_NAME]"
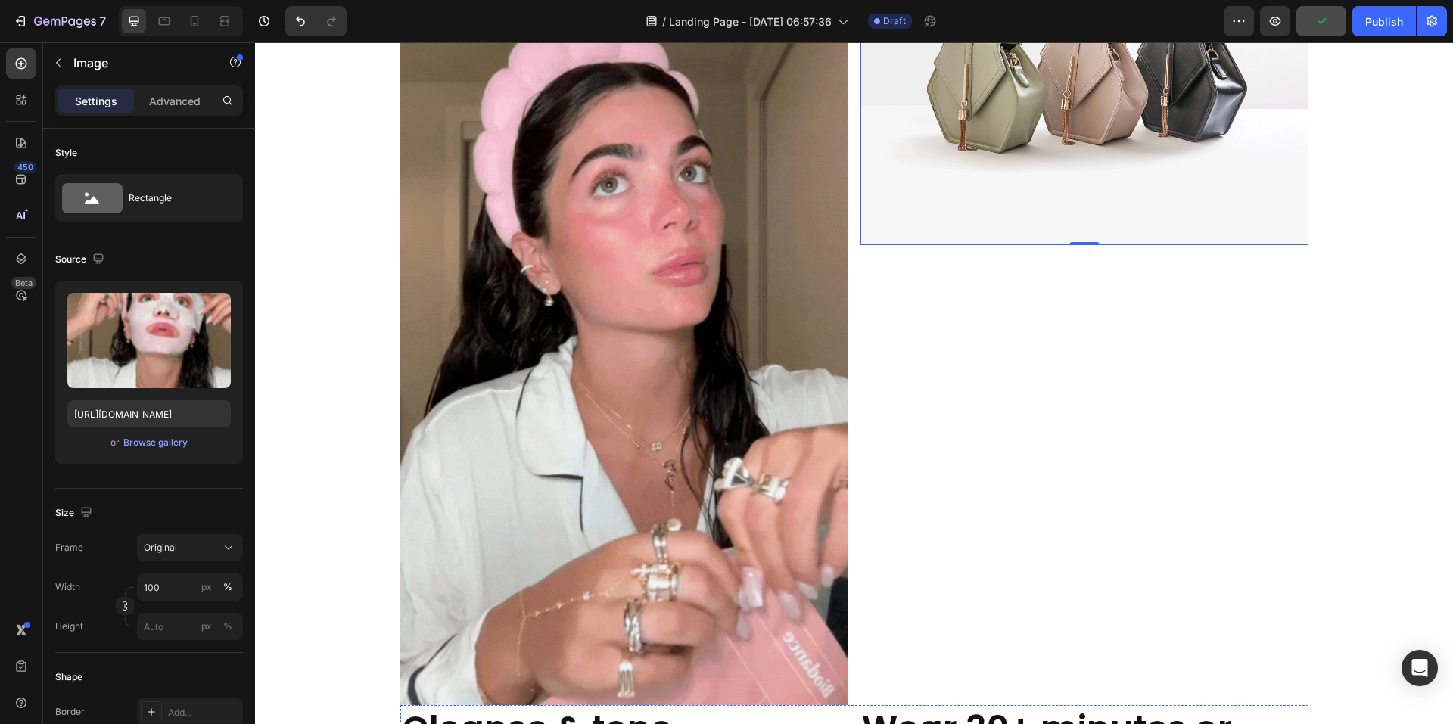
scroll to position [3571, 0]
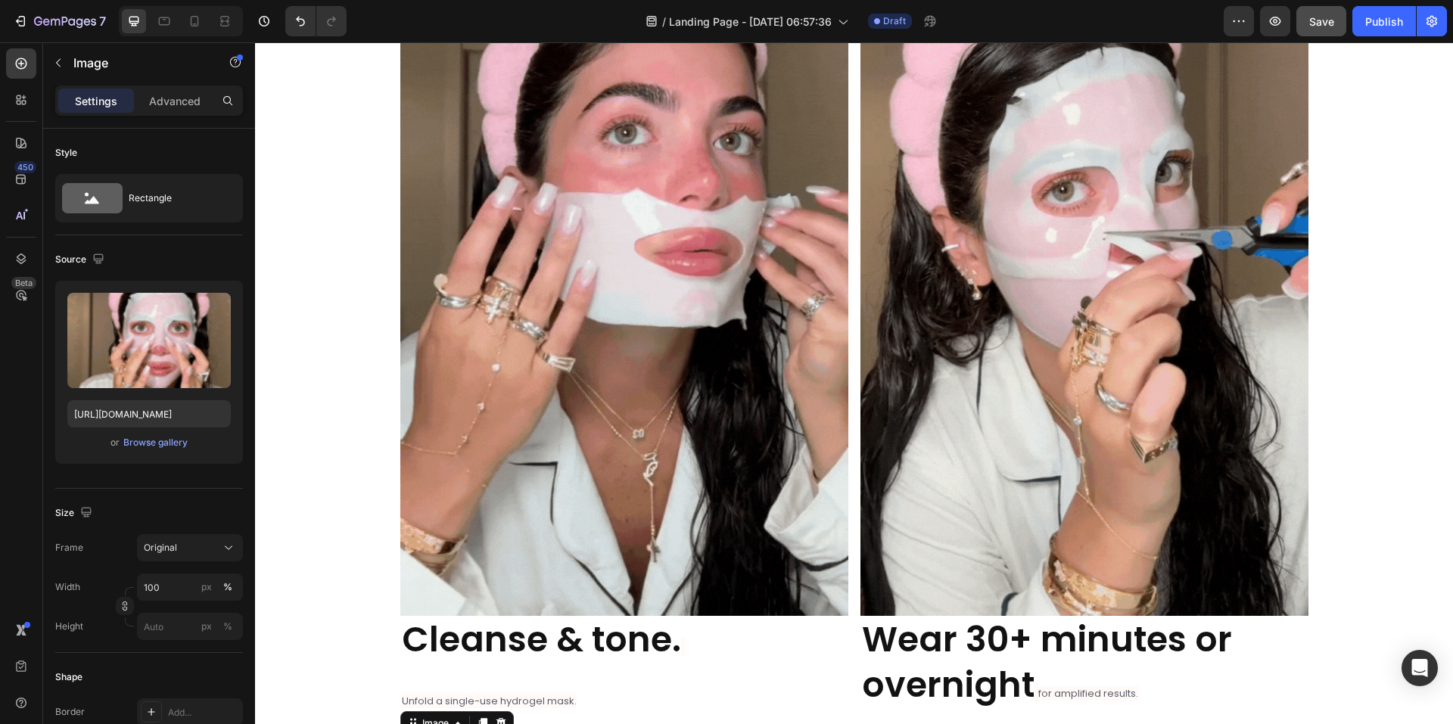
drag, startPoint x: 606, startPoint y: 404, endPoint x: 368, endPoint y: 403, distance: 237.7
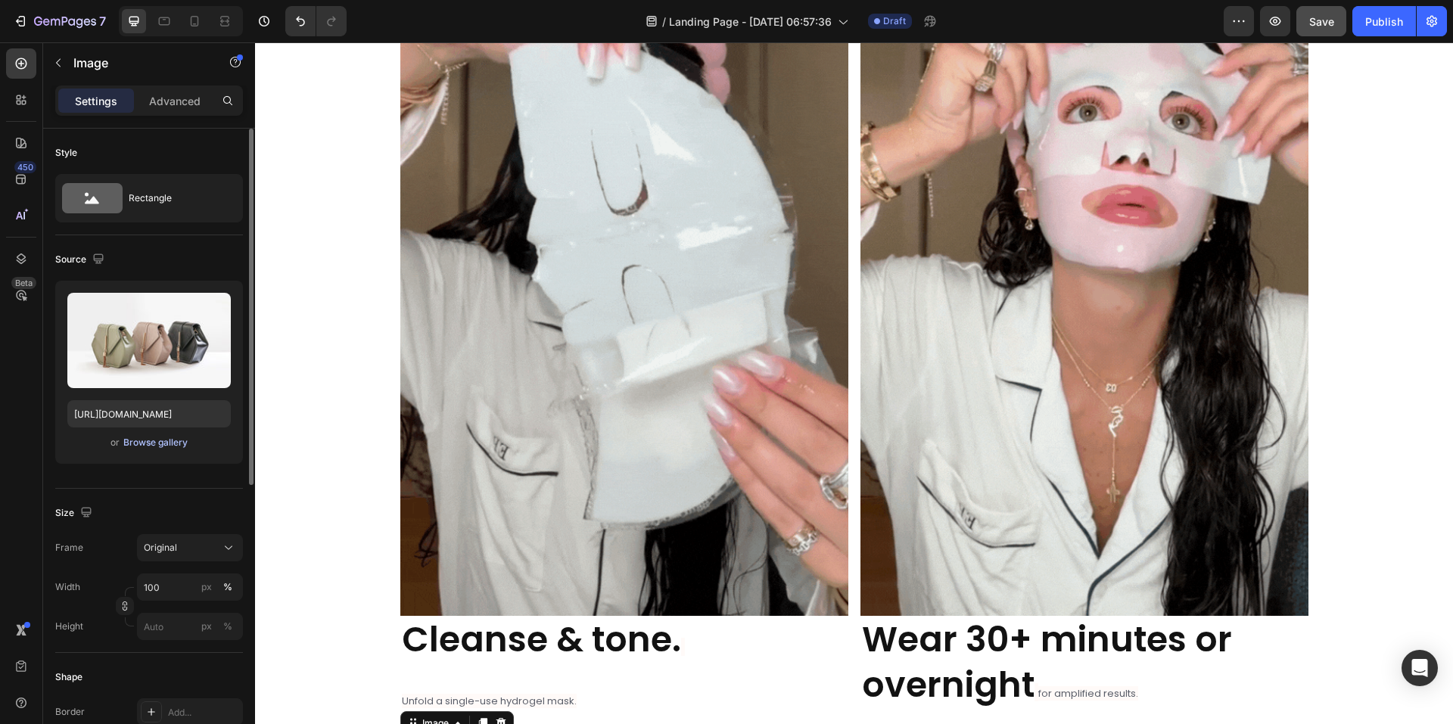
click at [167, 441] on div "Browse gallery" at bounding box center [155, 443] width 64 height 14
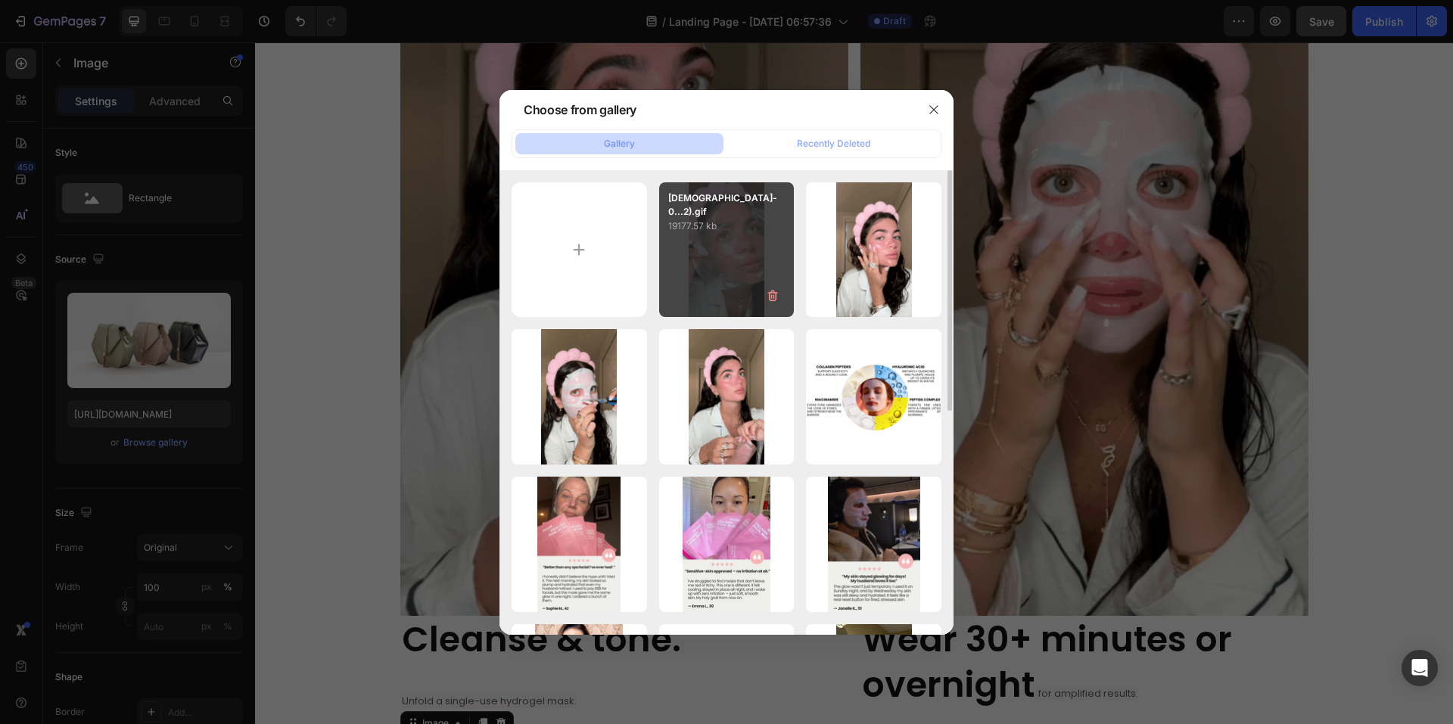
click at [752, 243] on div "[DEMOGRAPHIC_DATA]-0...2).gif 19177.57 kb" at bounding box center [726, 249] width 135 height 135
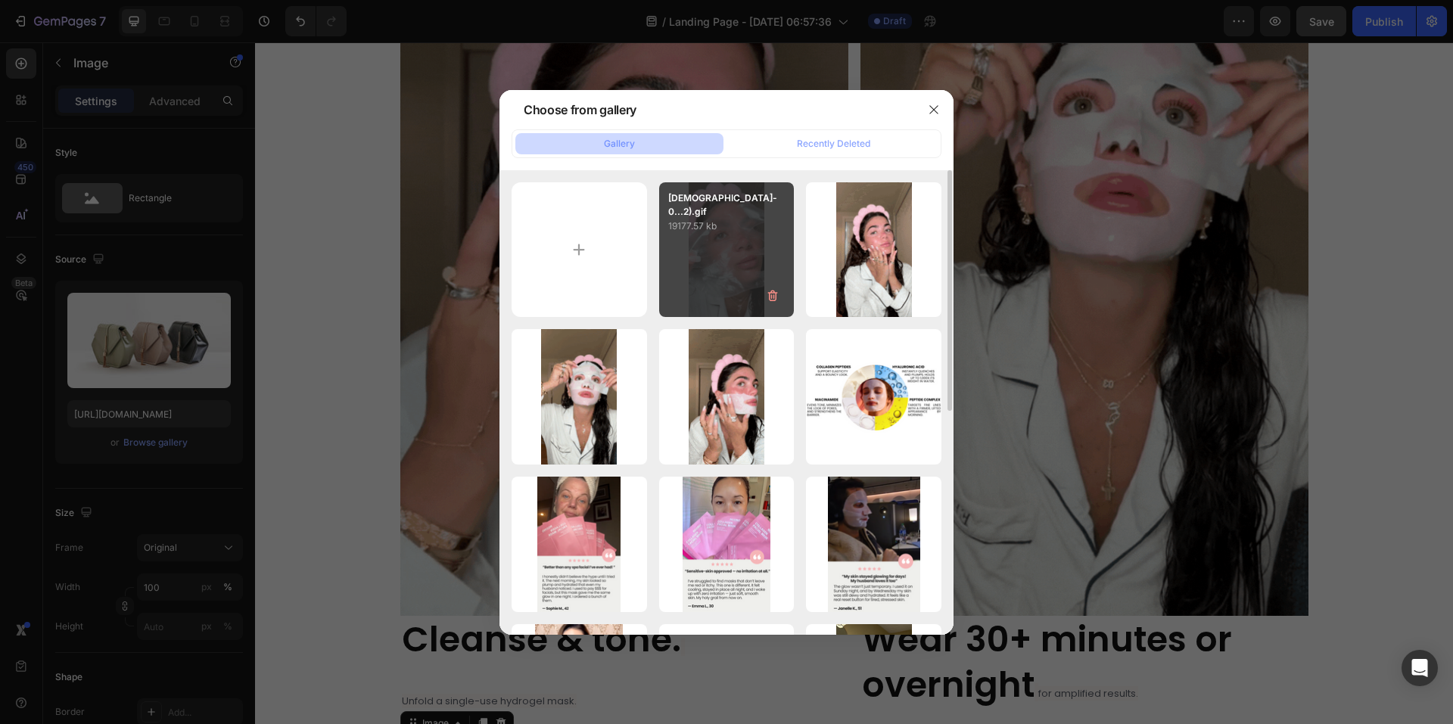
type input "[URL][DOMAIN_NAME]"
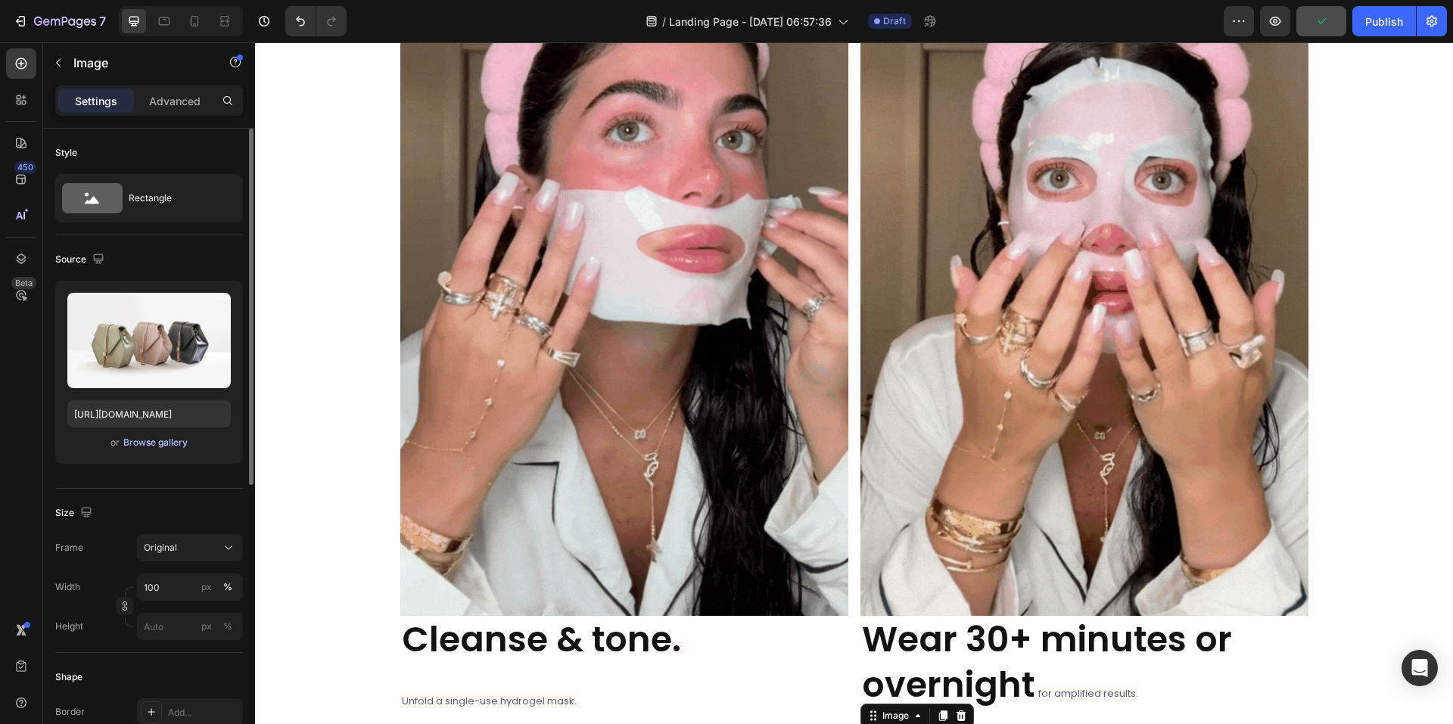
click at [175, 441] on div "Browse gallery" at bounding box center [155, 443] width 64 height 14
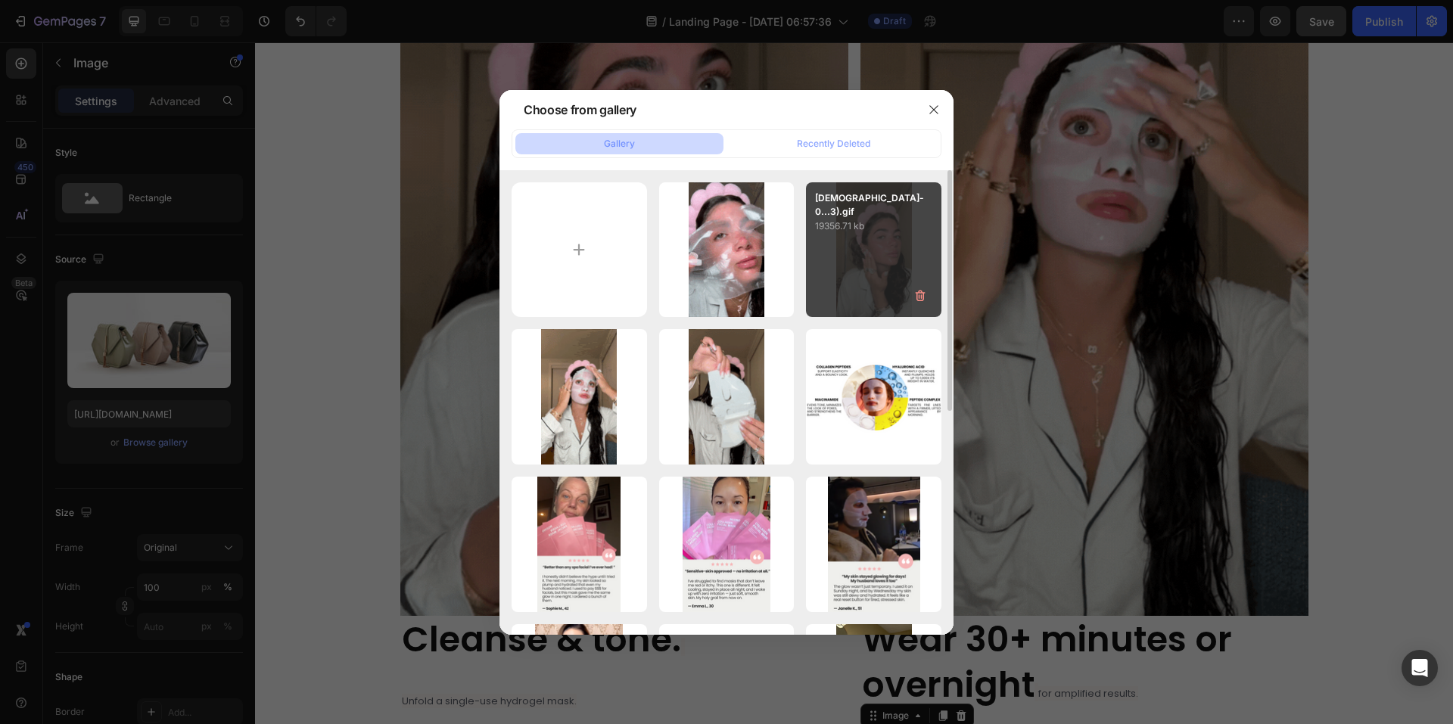
click at [859, 257] on div "[DEMOGRAPHIC_DATA]-0...3).gif 19356.71 kb" at bounding box center [873, 249] width 135 height 135
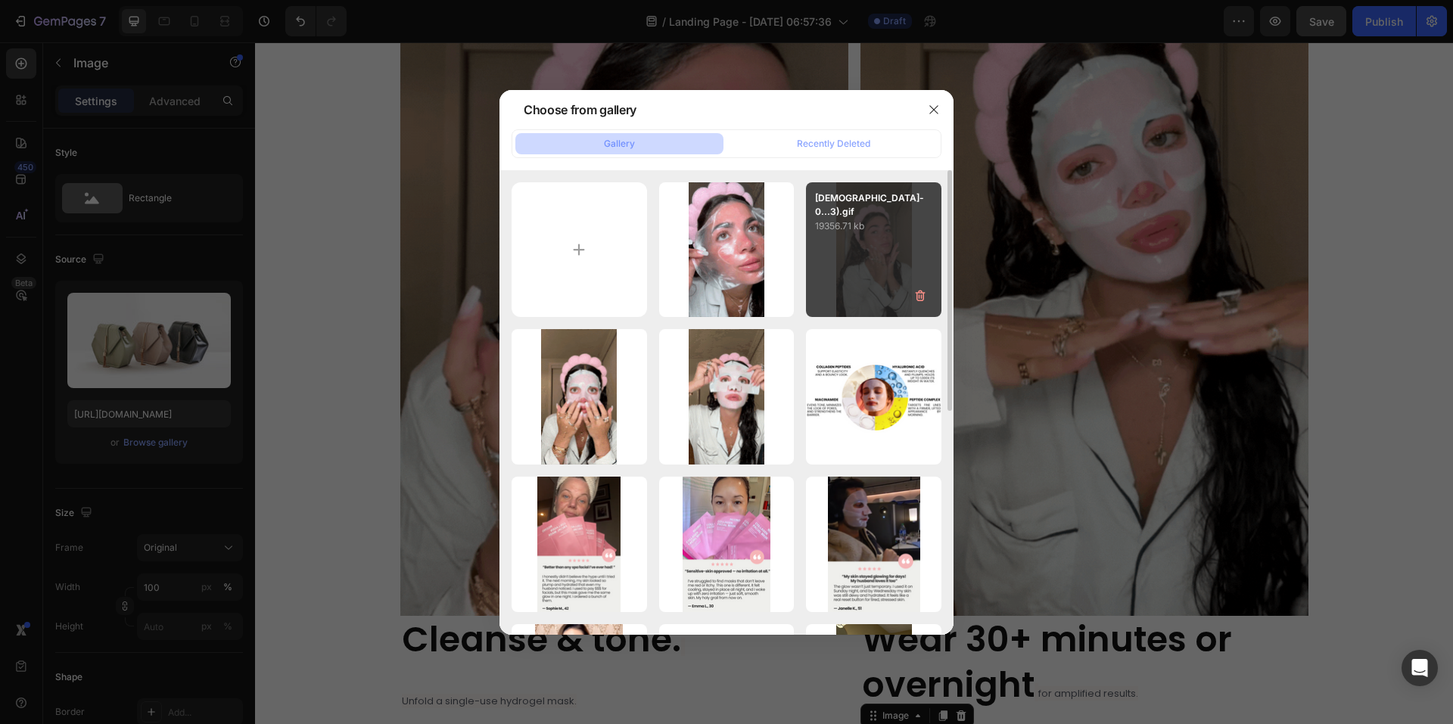
type input "[URL][DOMAIN_NAME]"
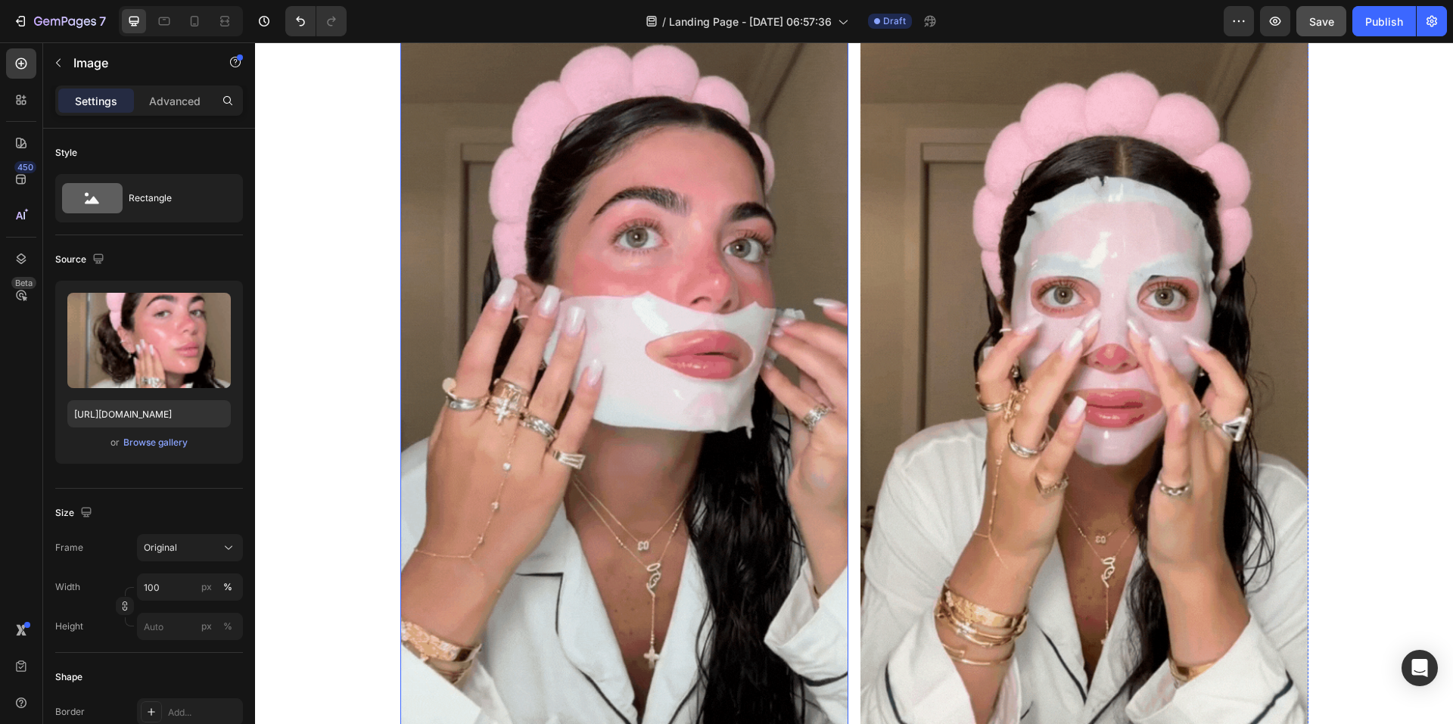
scroll to position [3420, 0]
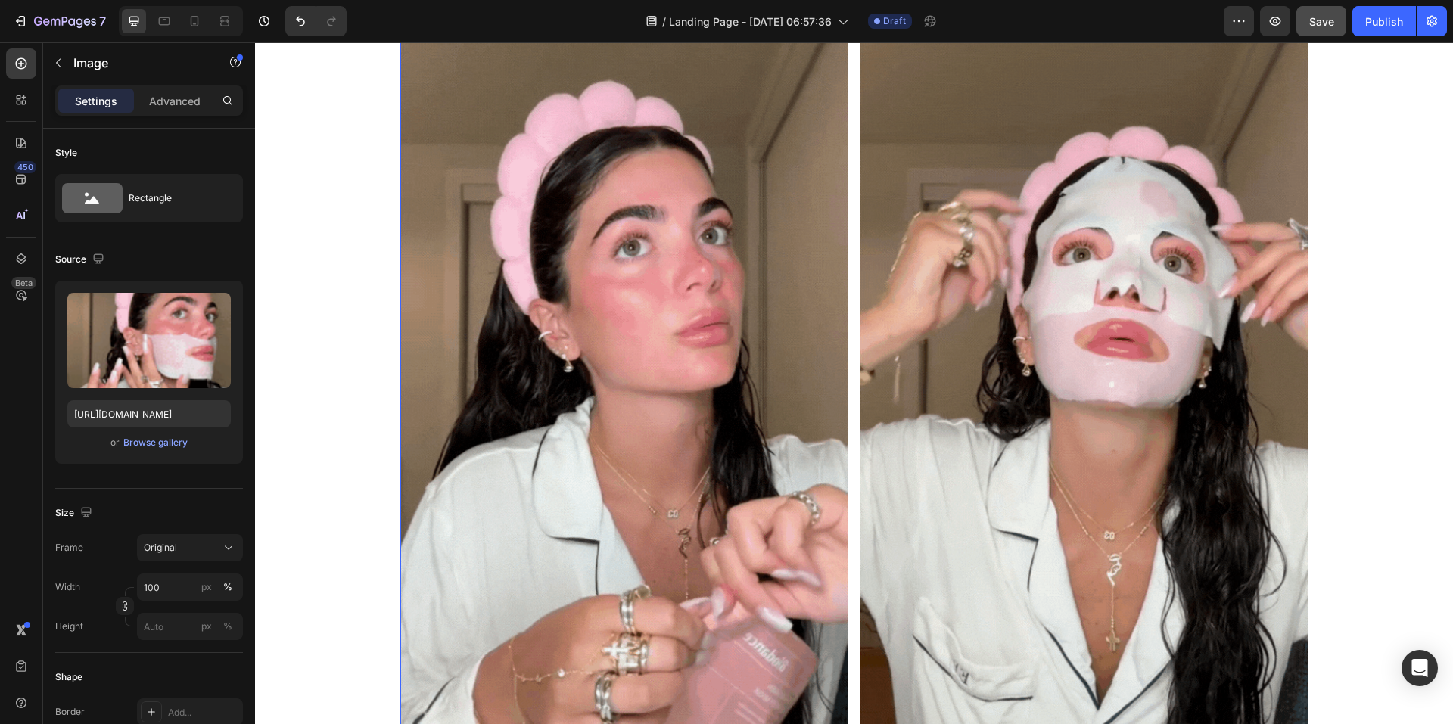
click at [594, 188] on img at bounding box center [624, 369] width 448 height 796
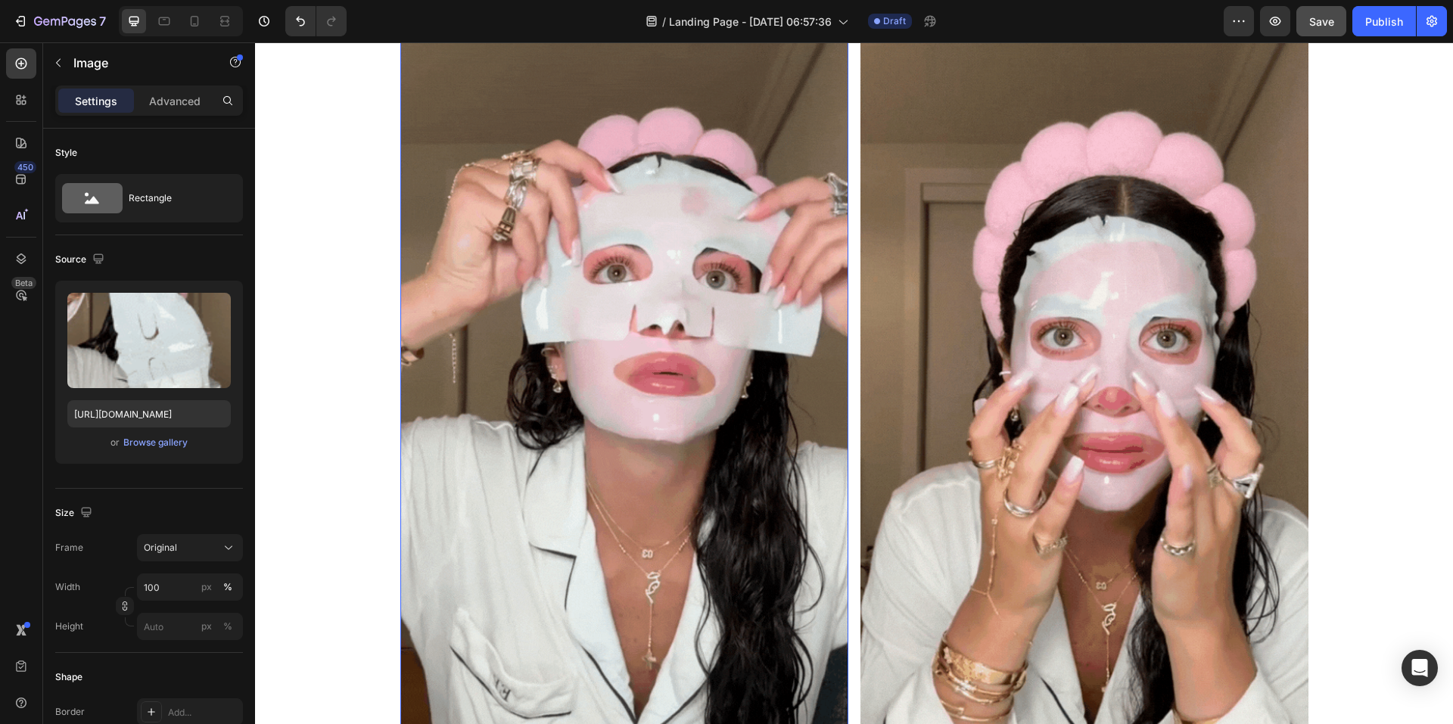
click at [643, 163] on img at bounding box center [624, 369] width 448 height 796
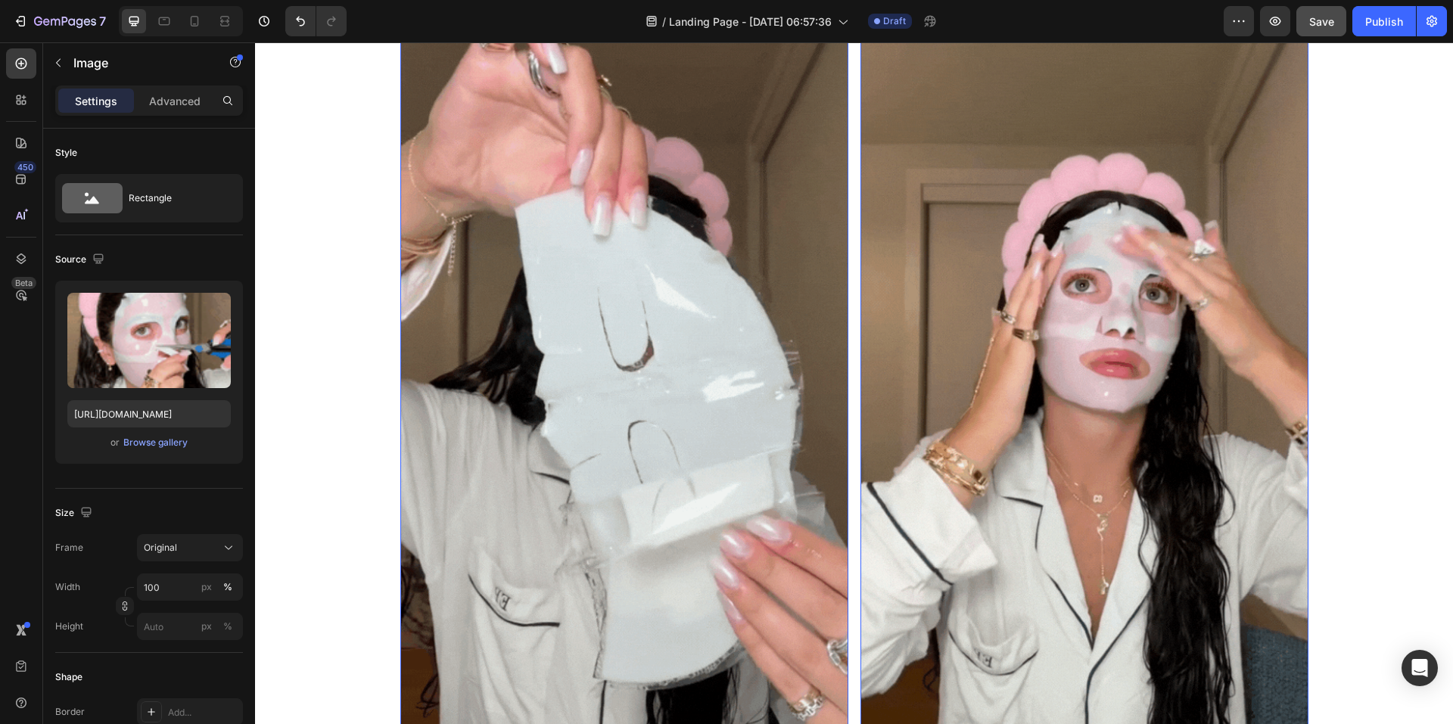
click at [1041, 179] on img at bounding box center [1085, 369] width 448 height 796
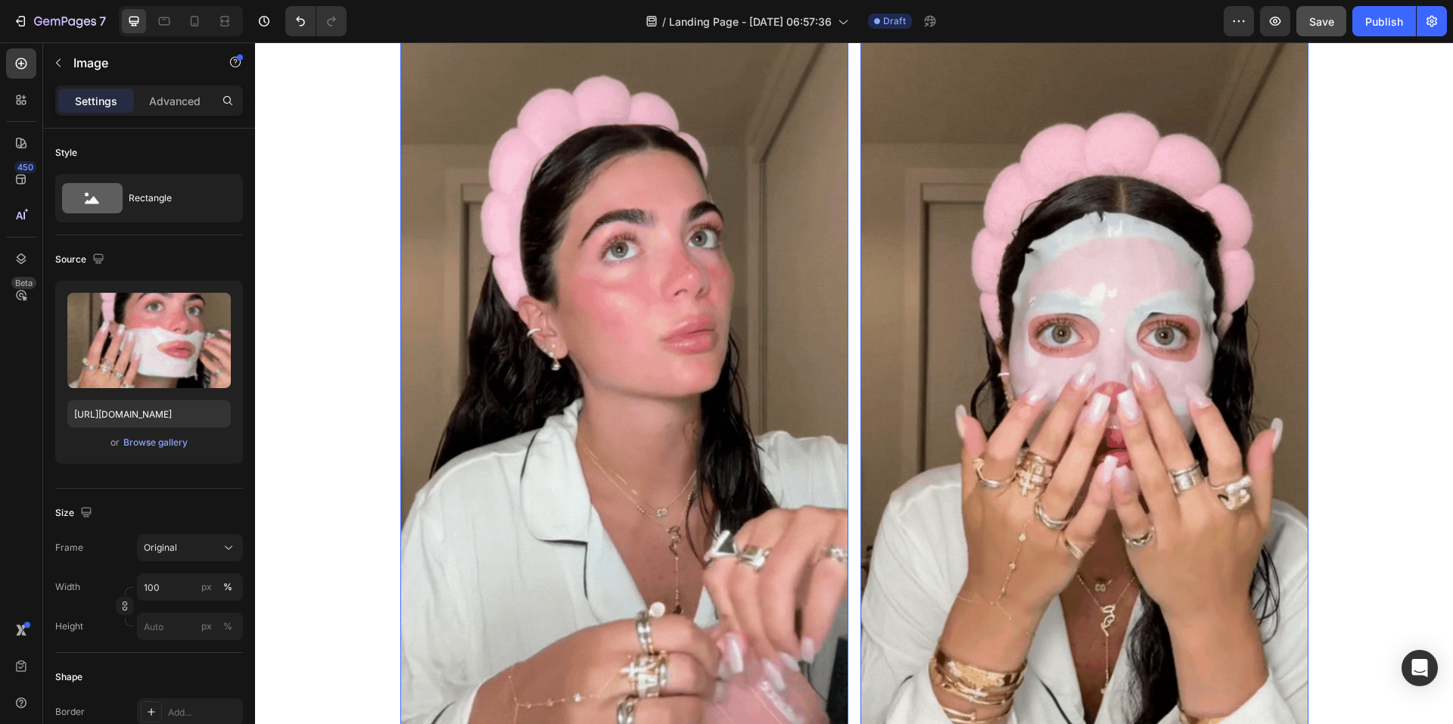
click at [658, 162] on img at bounding box center [624, 369] width 448 height 796
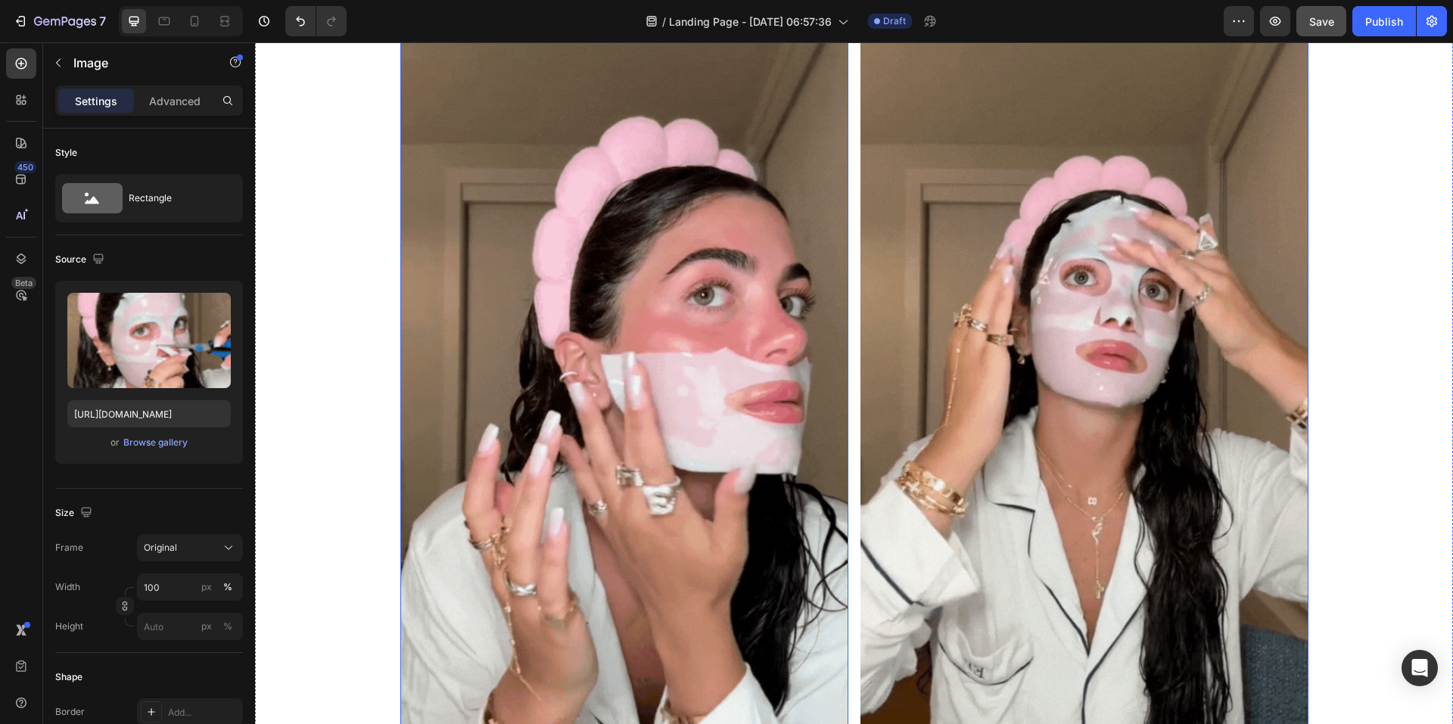
click at [1005, 176] on img at bounding box center [1085, 369] width 448 height 796
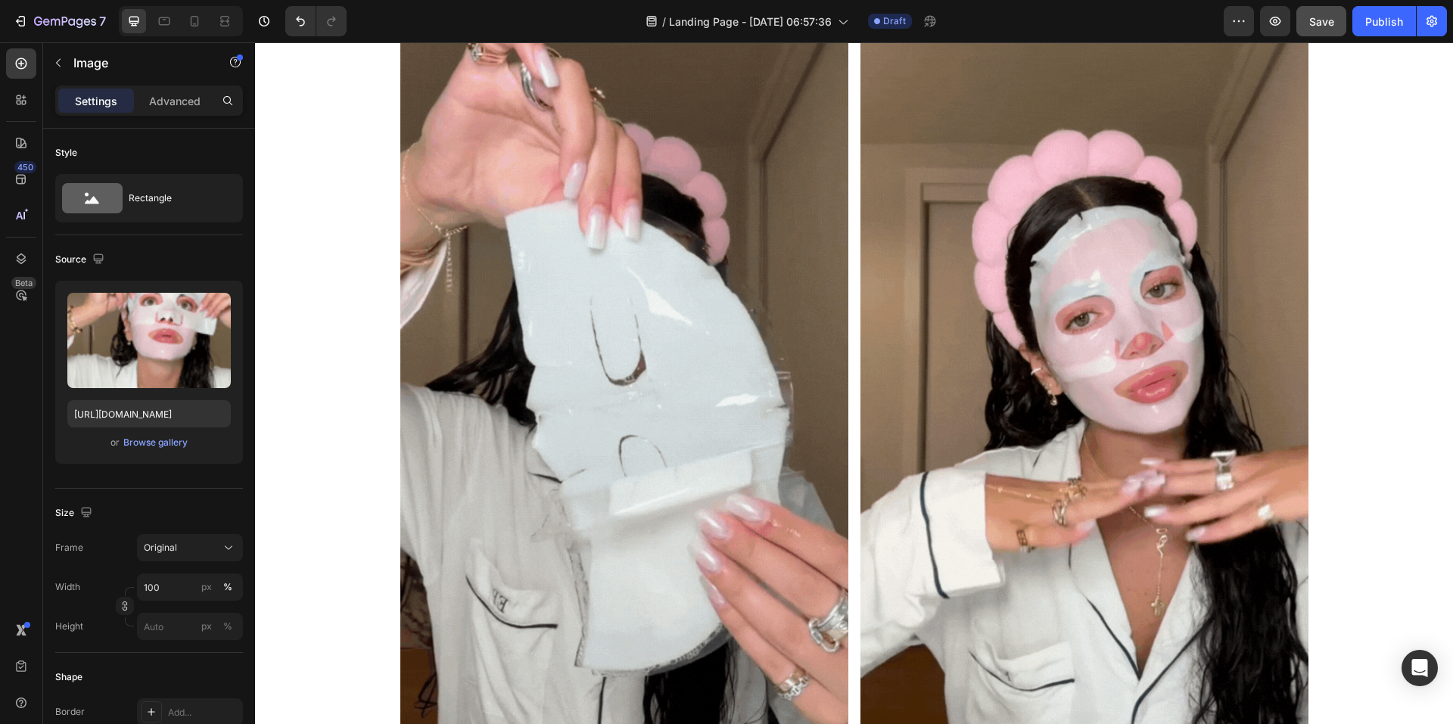
drag, startPoint x: 538, startPoint y: 335, endPoint x: 336, endPoint y: 402, distance: 213.0
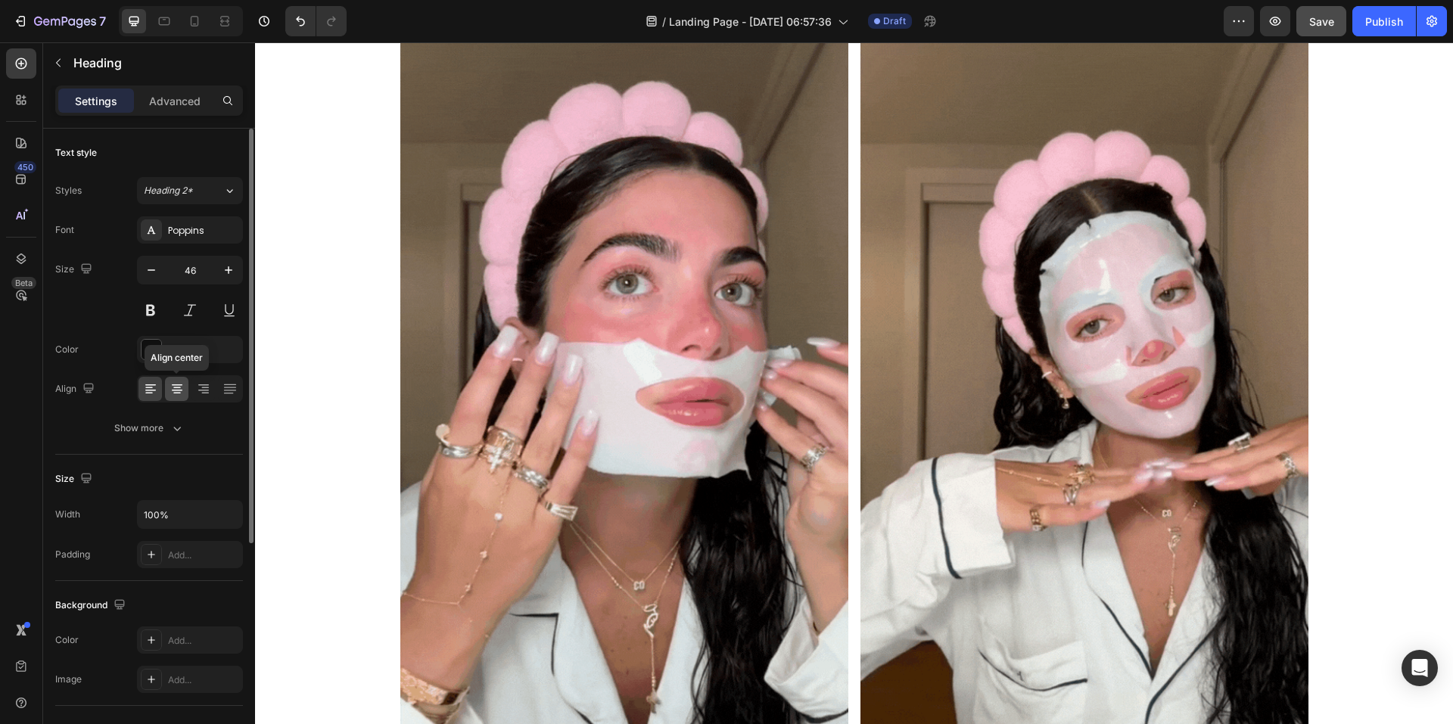
click at [178, 390] on icon at bounding box center [177, 391] width 11 height 2
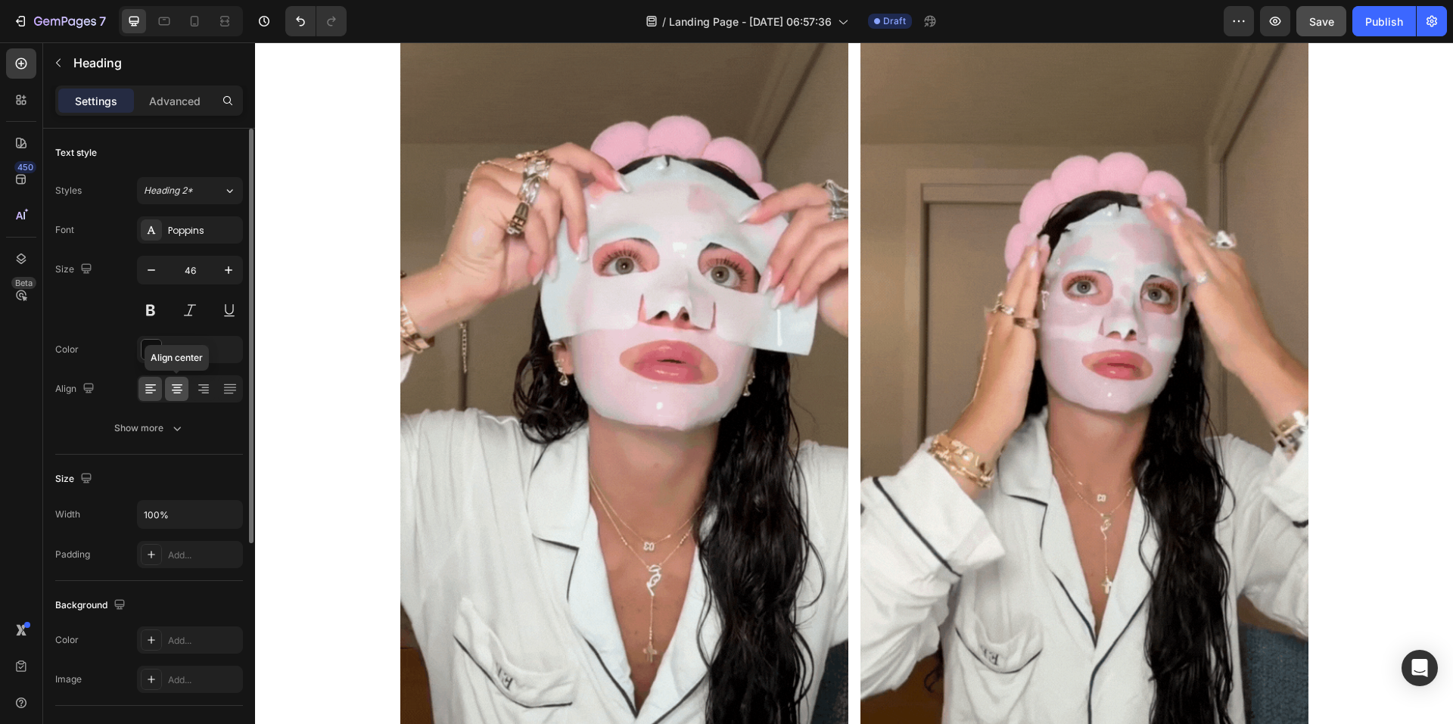
click at [181, 392] on icon at bounding box center [177, 388] width 15 height 15
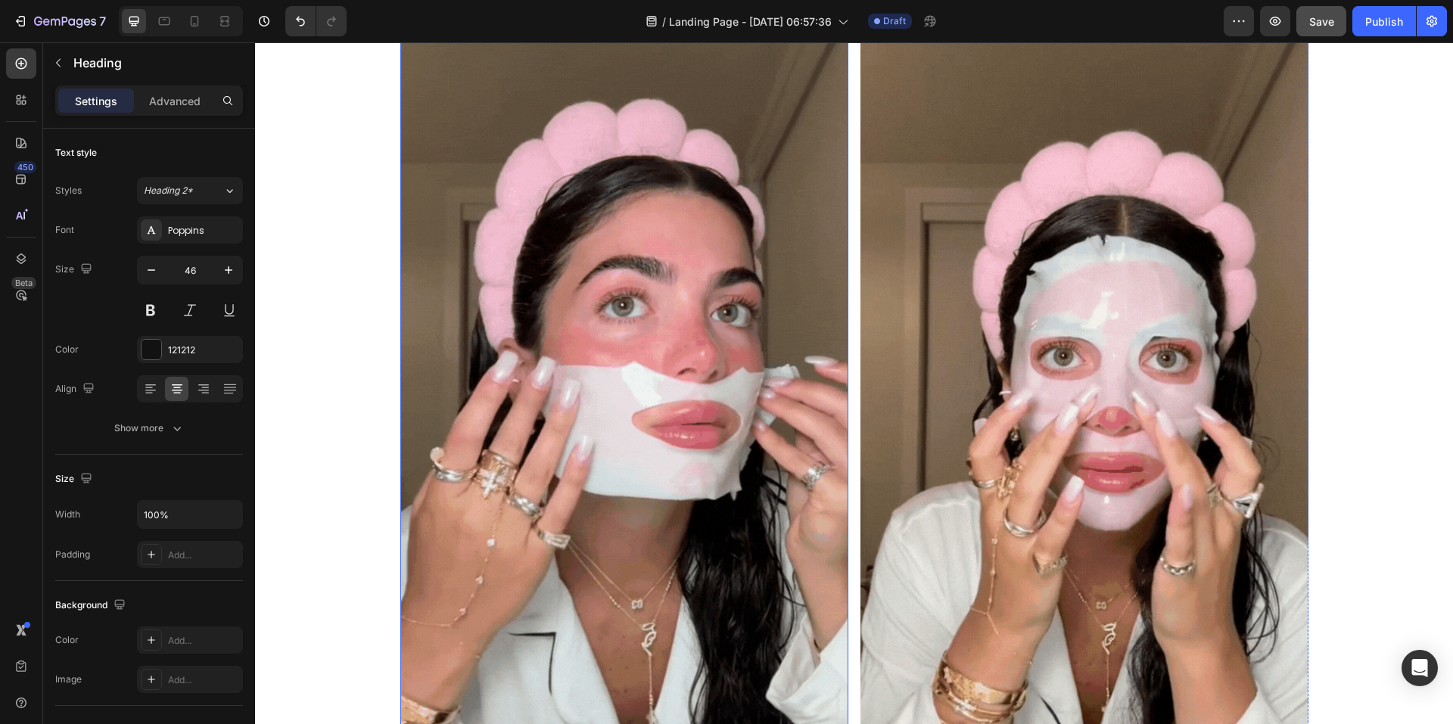
scroll to position [5842, 0]
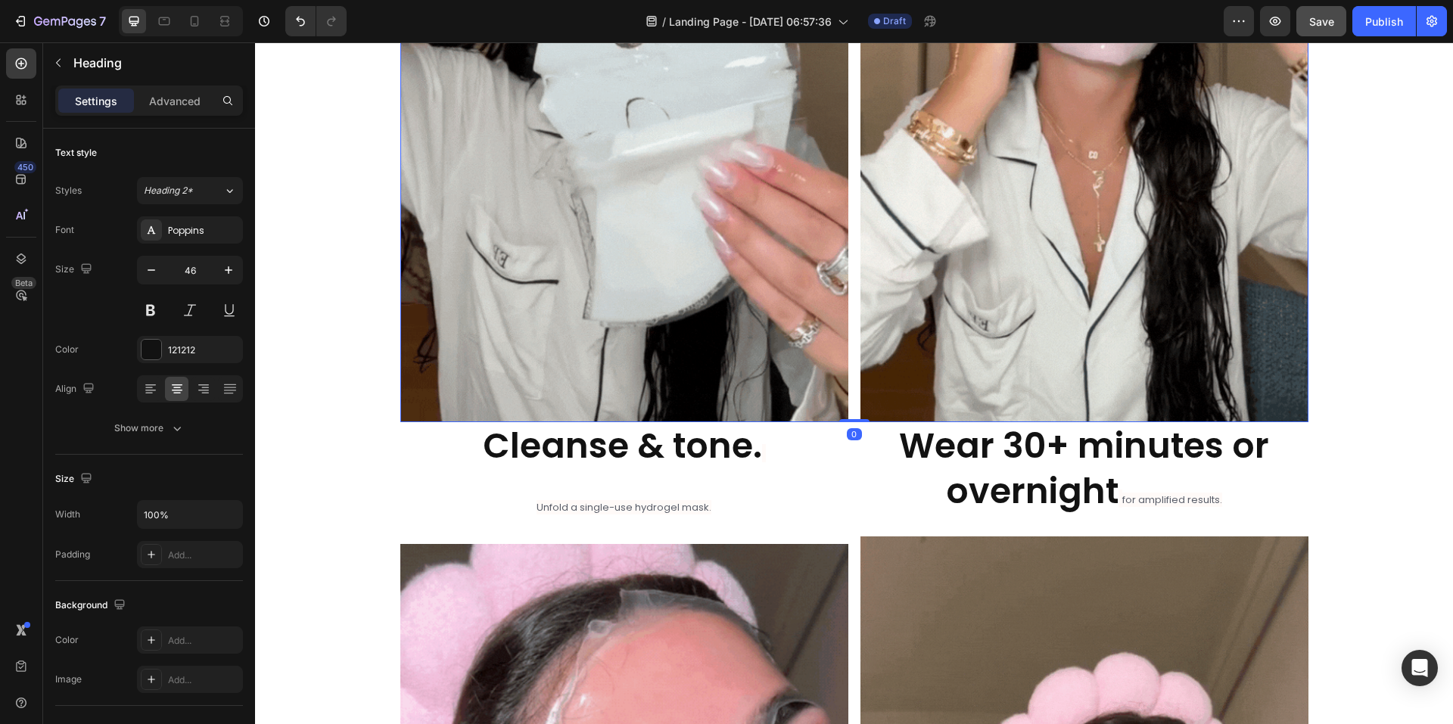
click at [1020, 252] on div "Image" at bounding box center [1085, 24] width 448 height 796
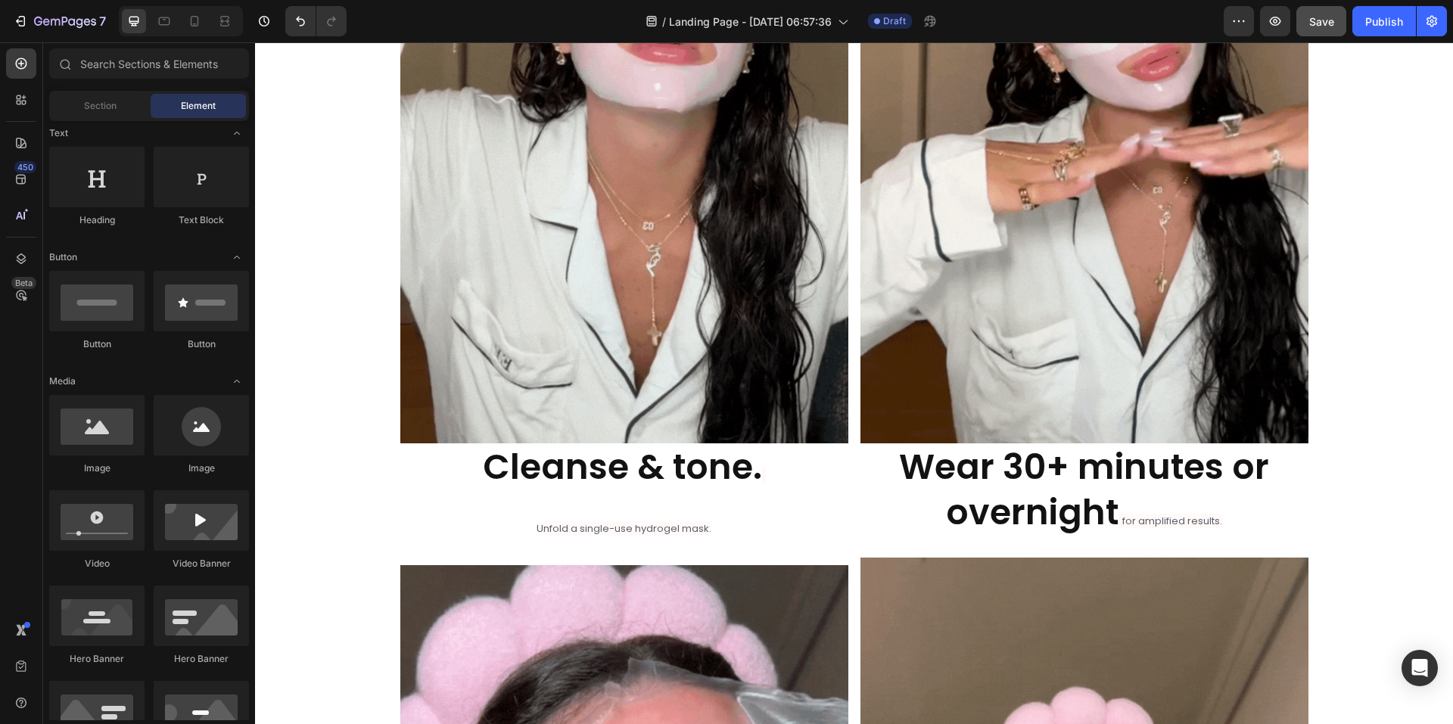
scroll to position [5898, 0]
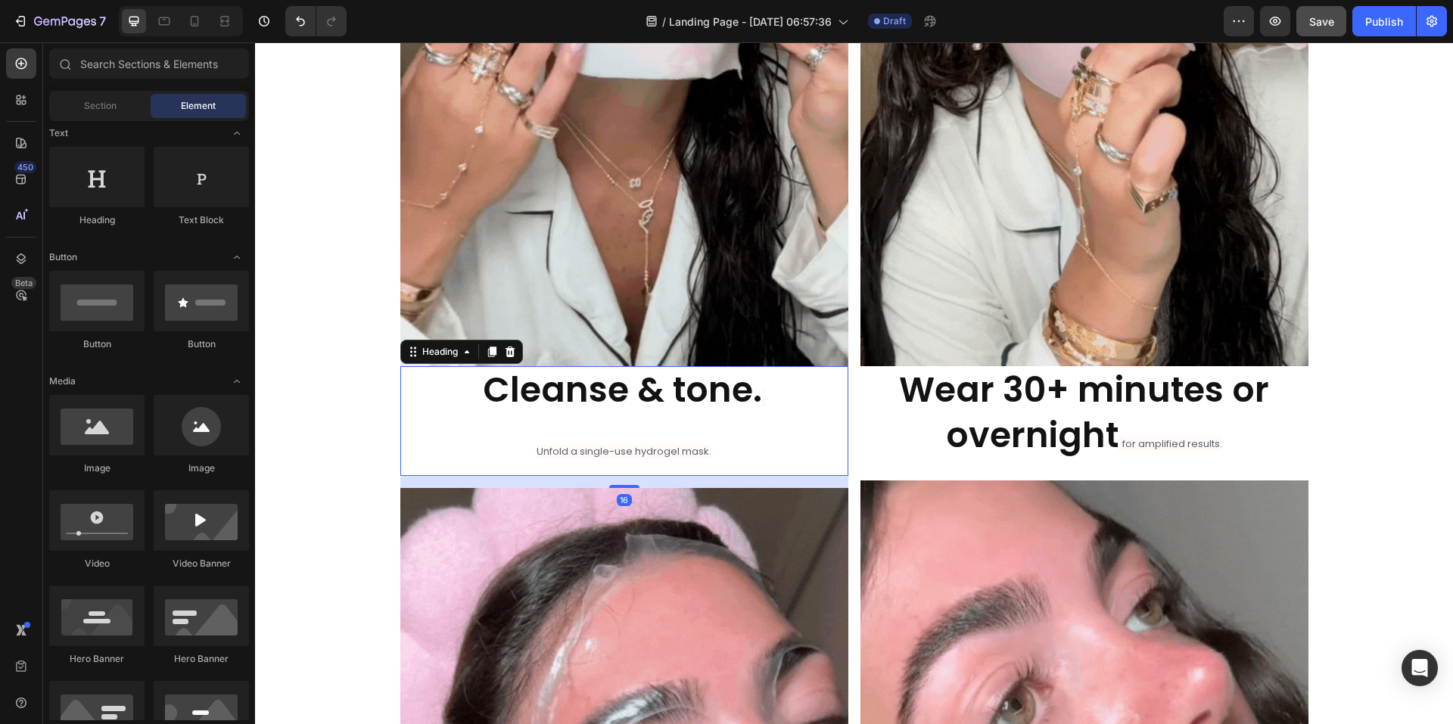
drag, startPoint x: 672, startPoint y: 404, endPoint x: 642, endPoint y: 404, distance: 30.3
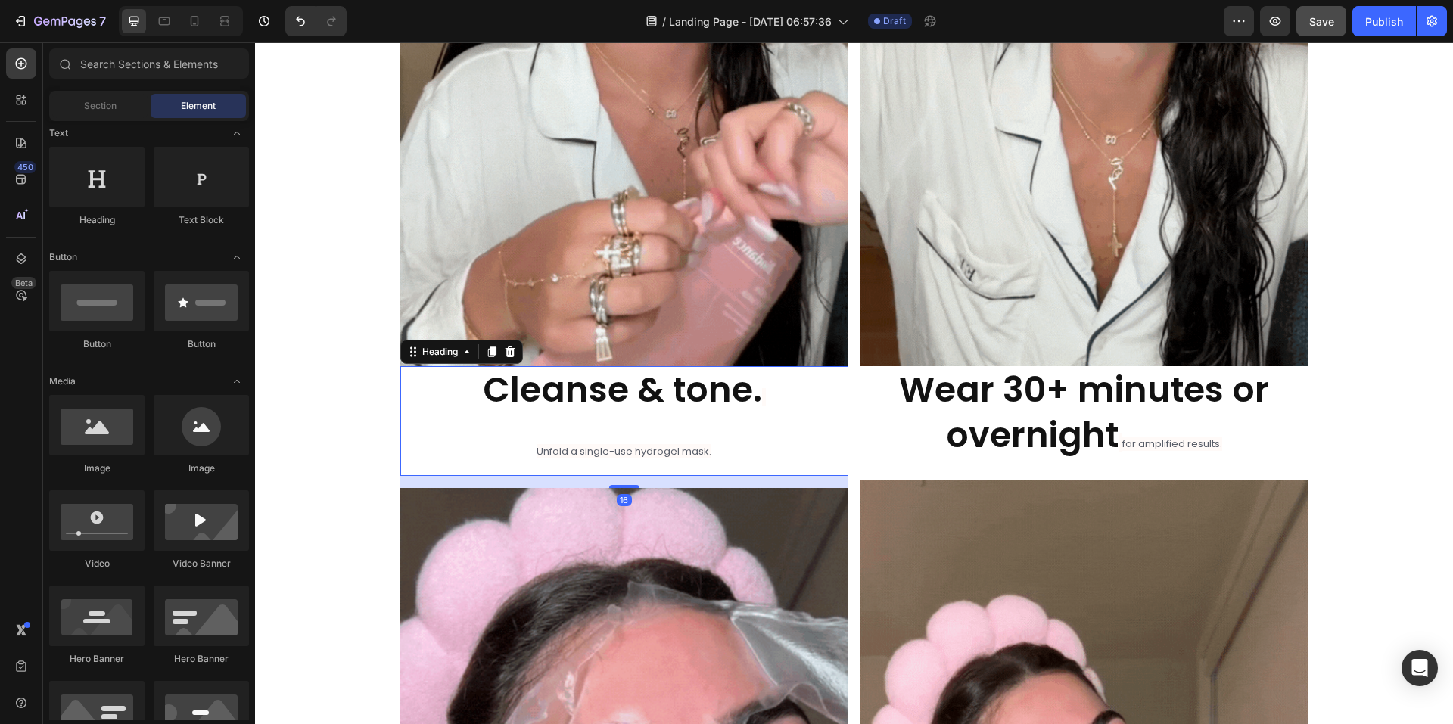
click at [672, 404] on strong "Cleanse & tone." at bounding box center [622, 390] width 279 height 48
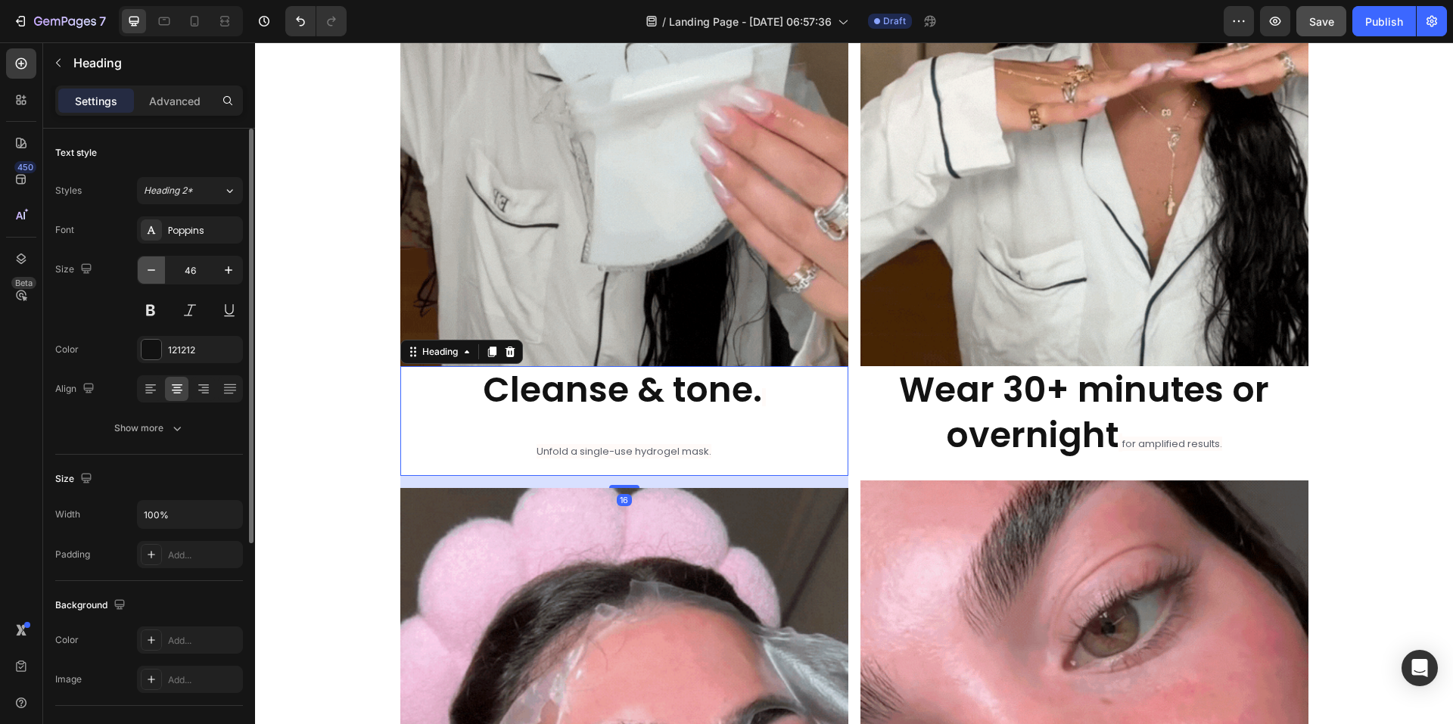
click at [154, 271] on icon "button" at bounding box center [151, 270] width 15 height 15
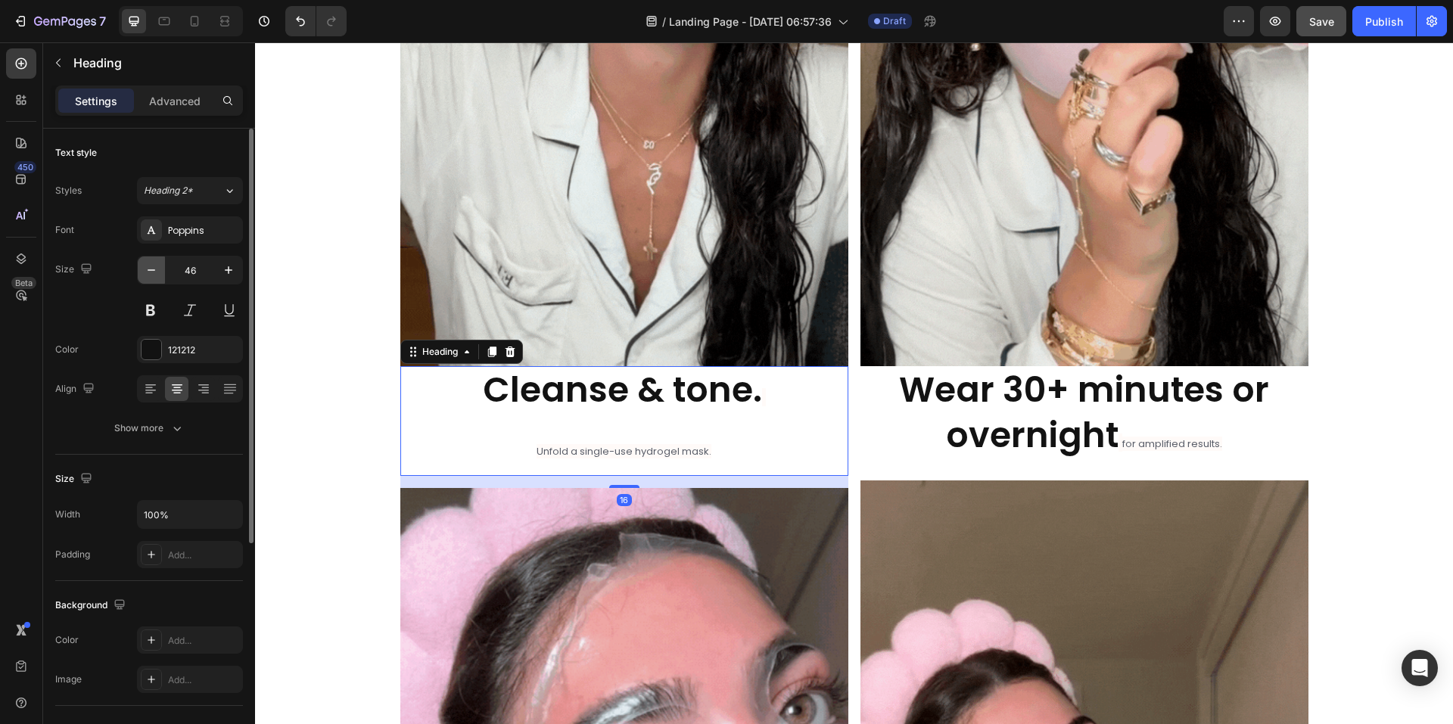
click at [154, 271] on icon "button" at bounding box center [151, 270] width 15 height 15
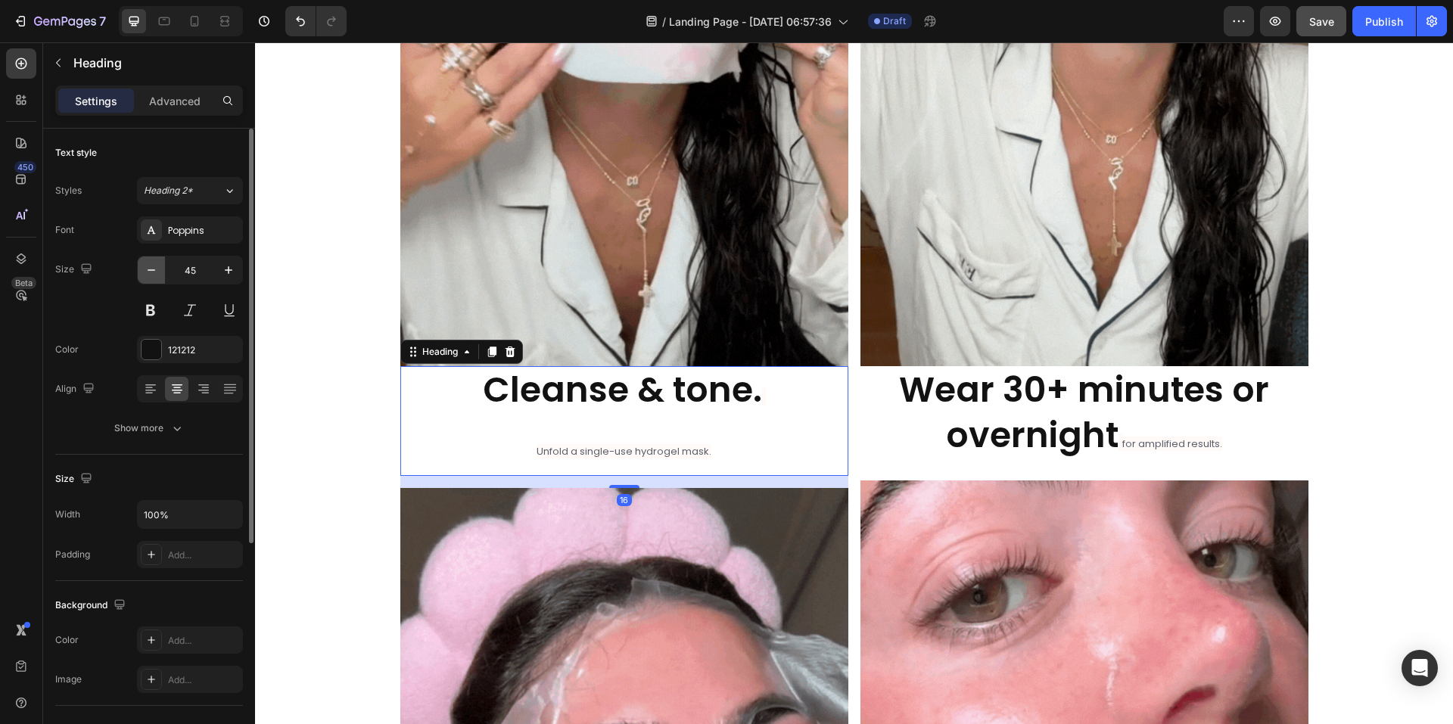
click at [154, 271] on icon "button" at bounding box center [151, 270] width 15 height 15
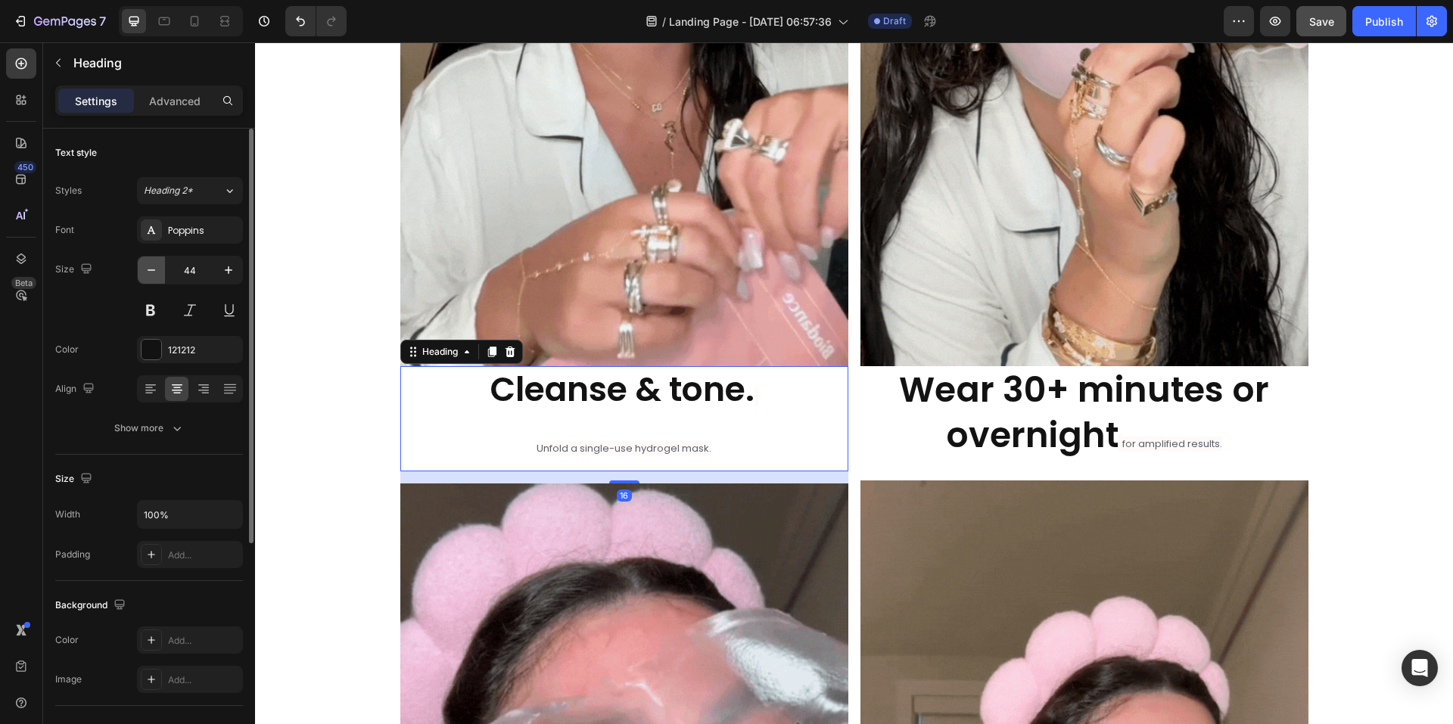
click at [154, 271] on icon "button" at bounding box center [151, 270] width 15 height 15
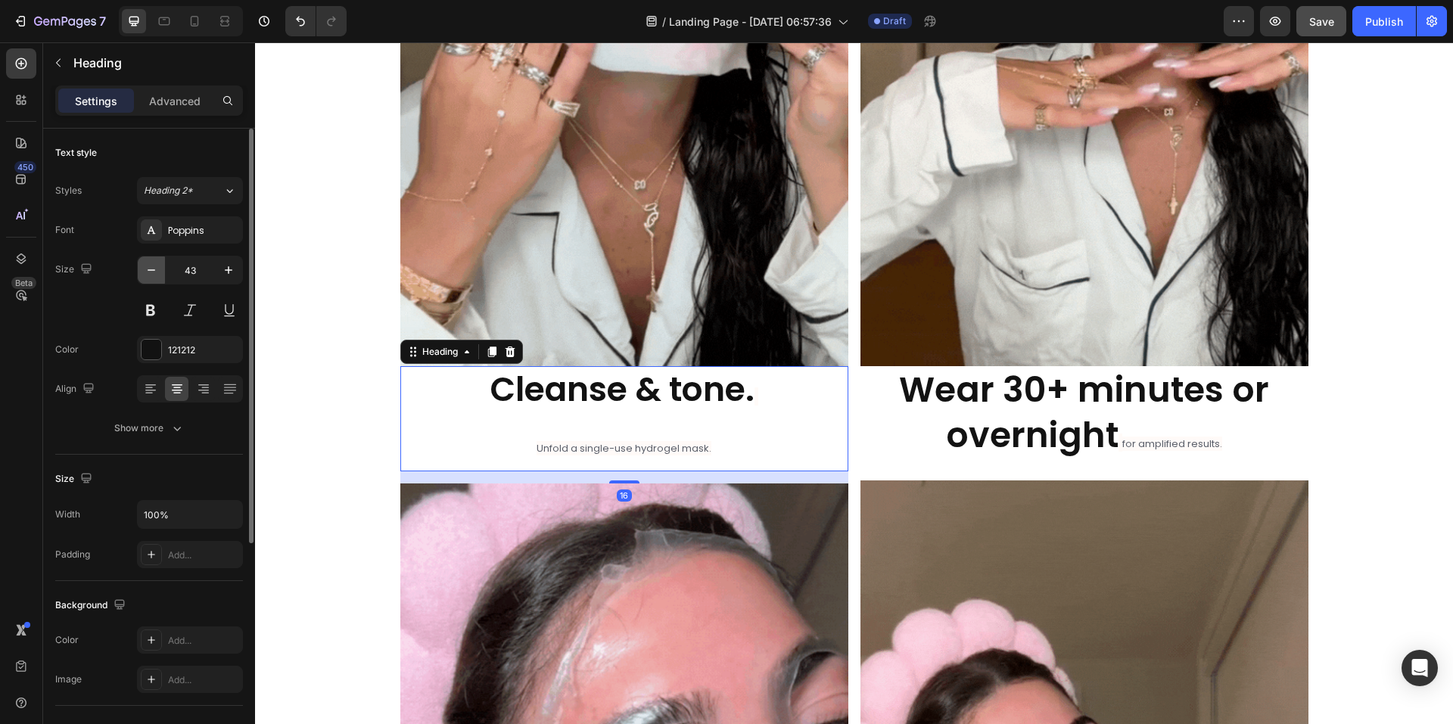
click at [154, 271] on icon "button" at bounding box center [151, 270] width 15 height 15
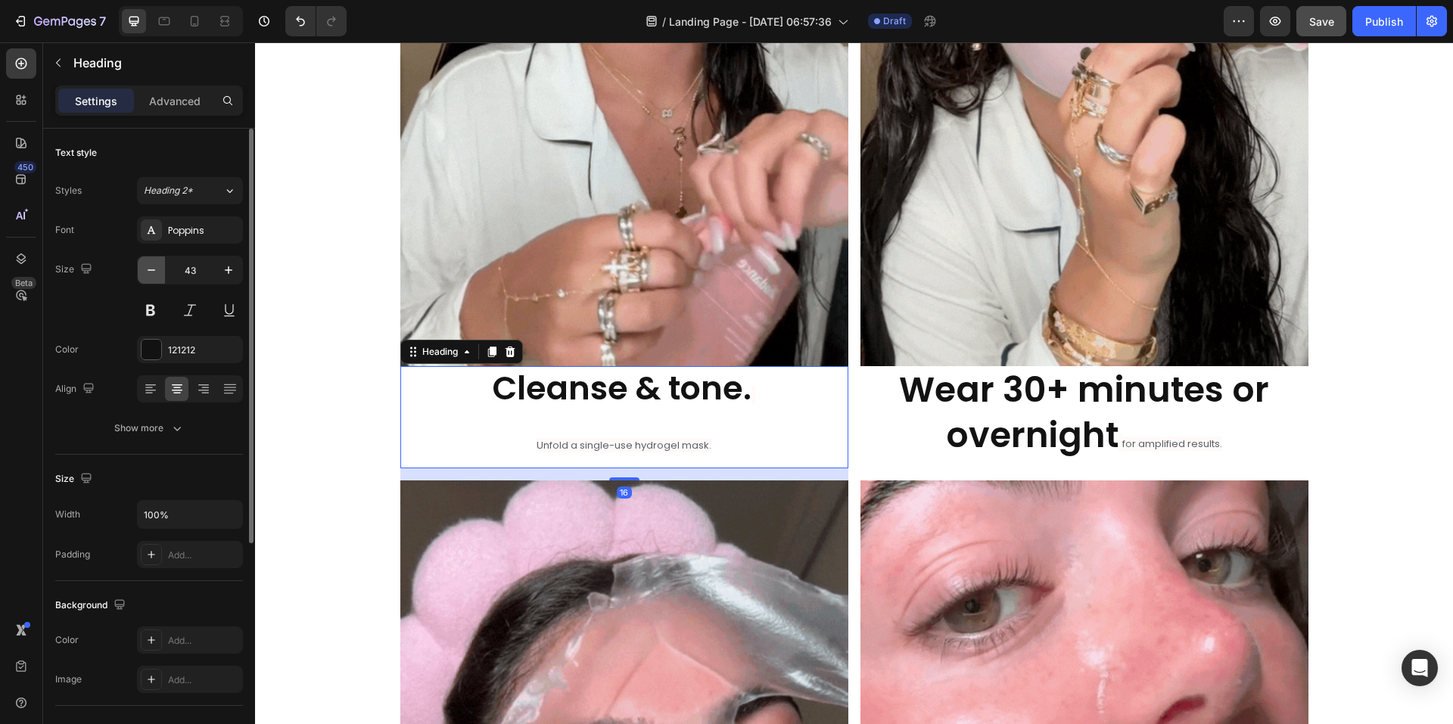
click at [154, 271] on icon "button" at bounding box center [151, 270] width 15 height 15
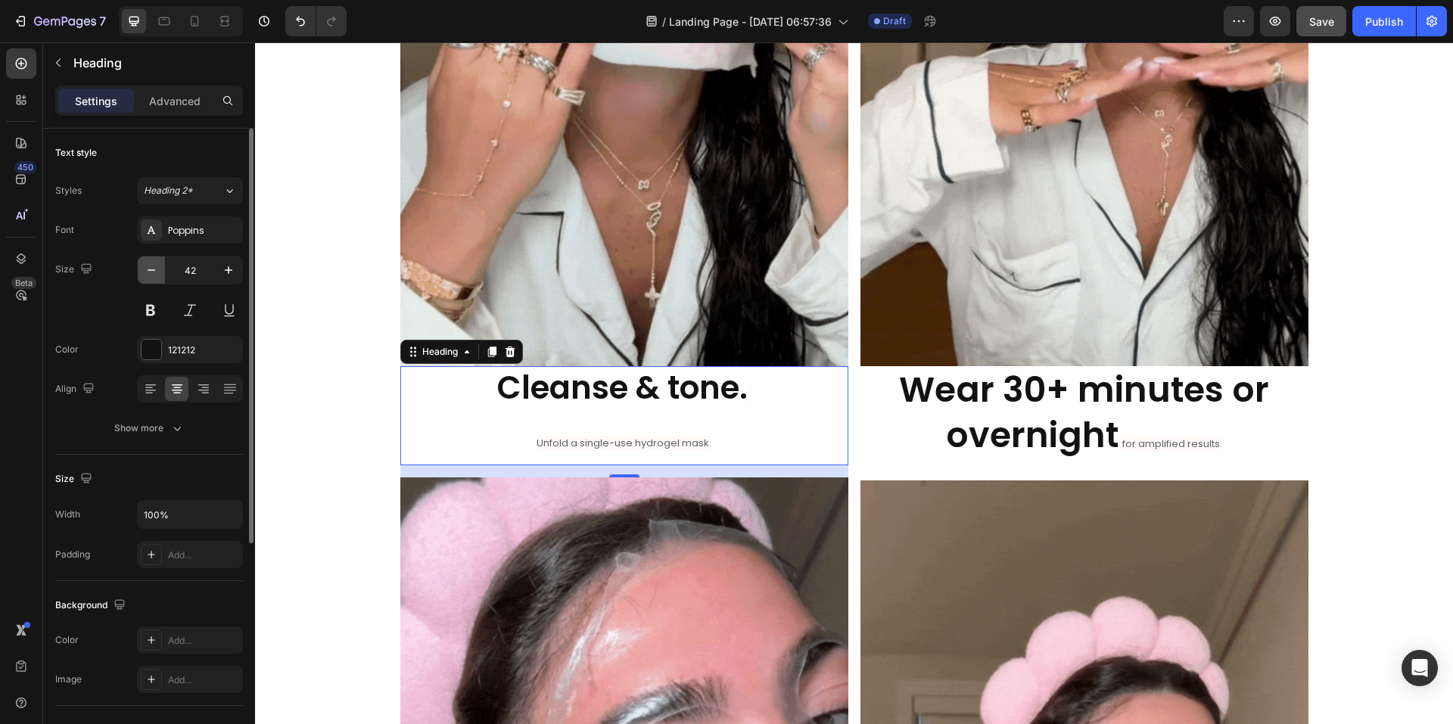
click at [154, 271] on icon "button" at bounding box center [151, 270] width 15 height 15
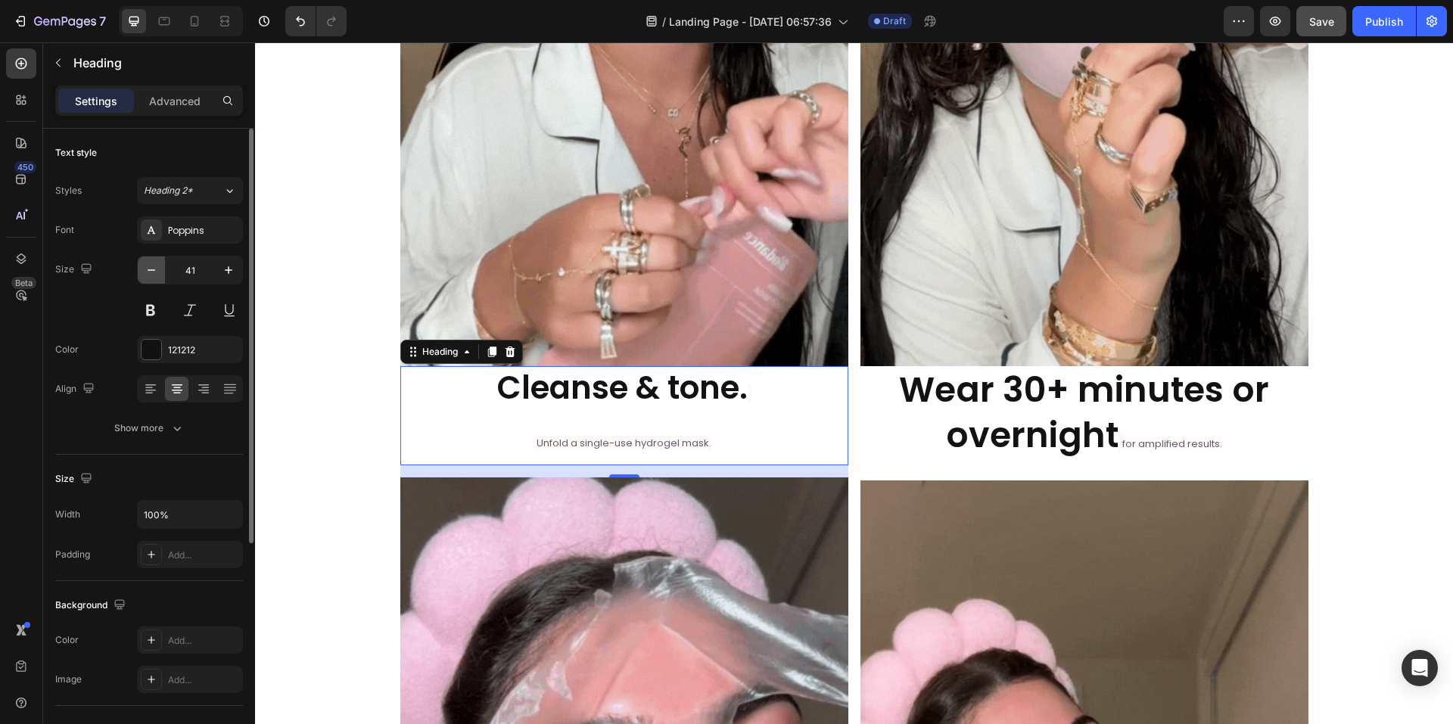
click at [154, 271] on icon "button" at bounding box center [151, 270] width 15 height 15
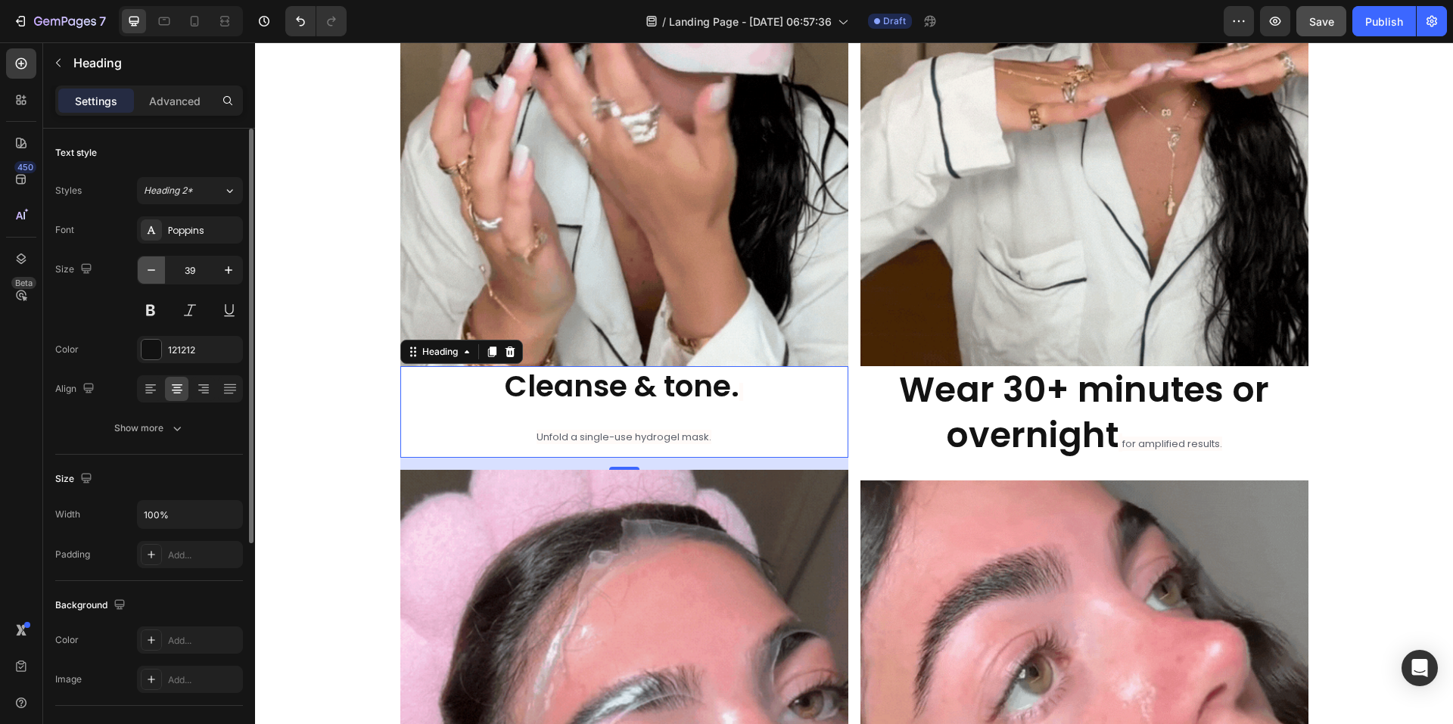
click at [154, 271] on icon "button" at bounding box center [151, 270] width 15 height 15
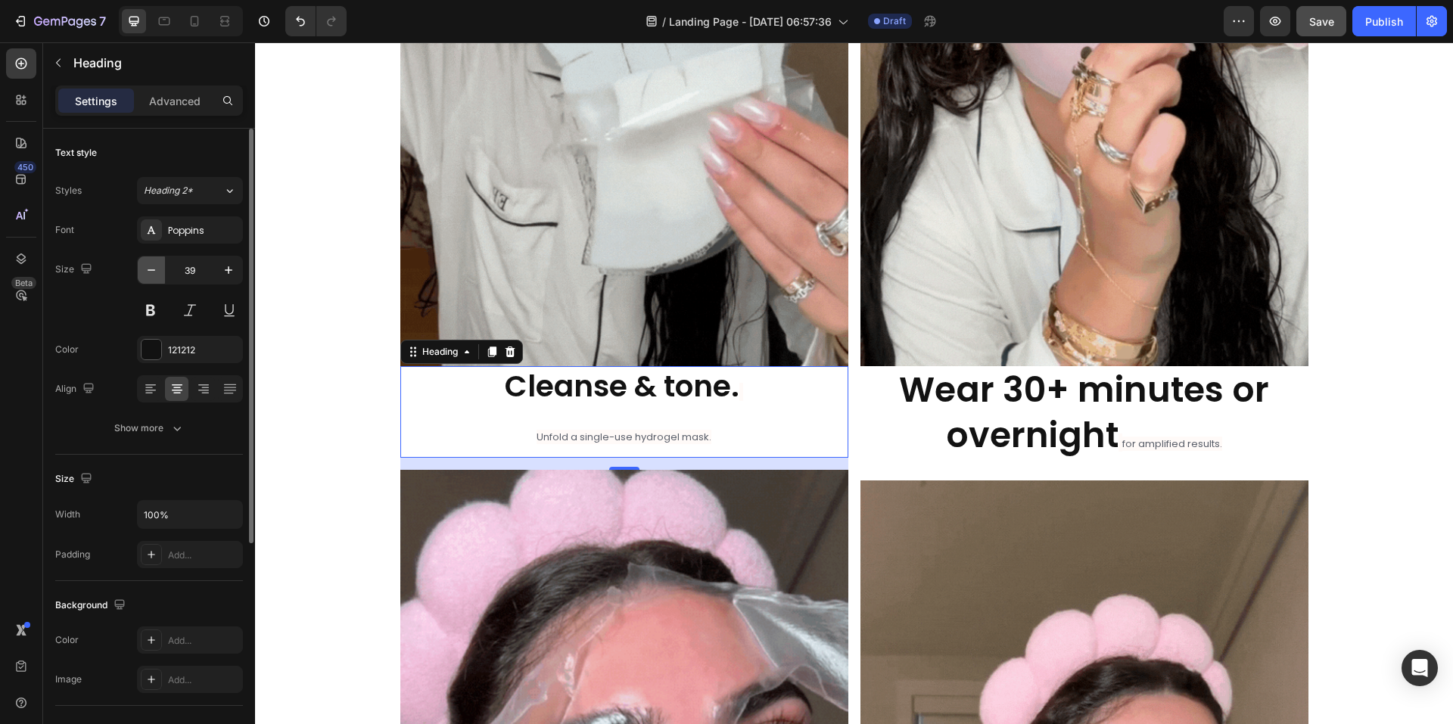
click at [154, 271] on icon "button" at bounding box center [151, 270] width 15 height 15
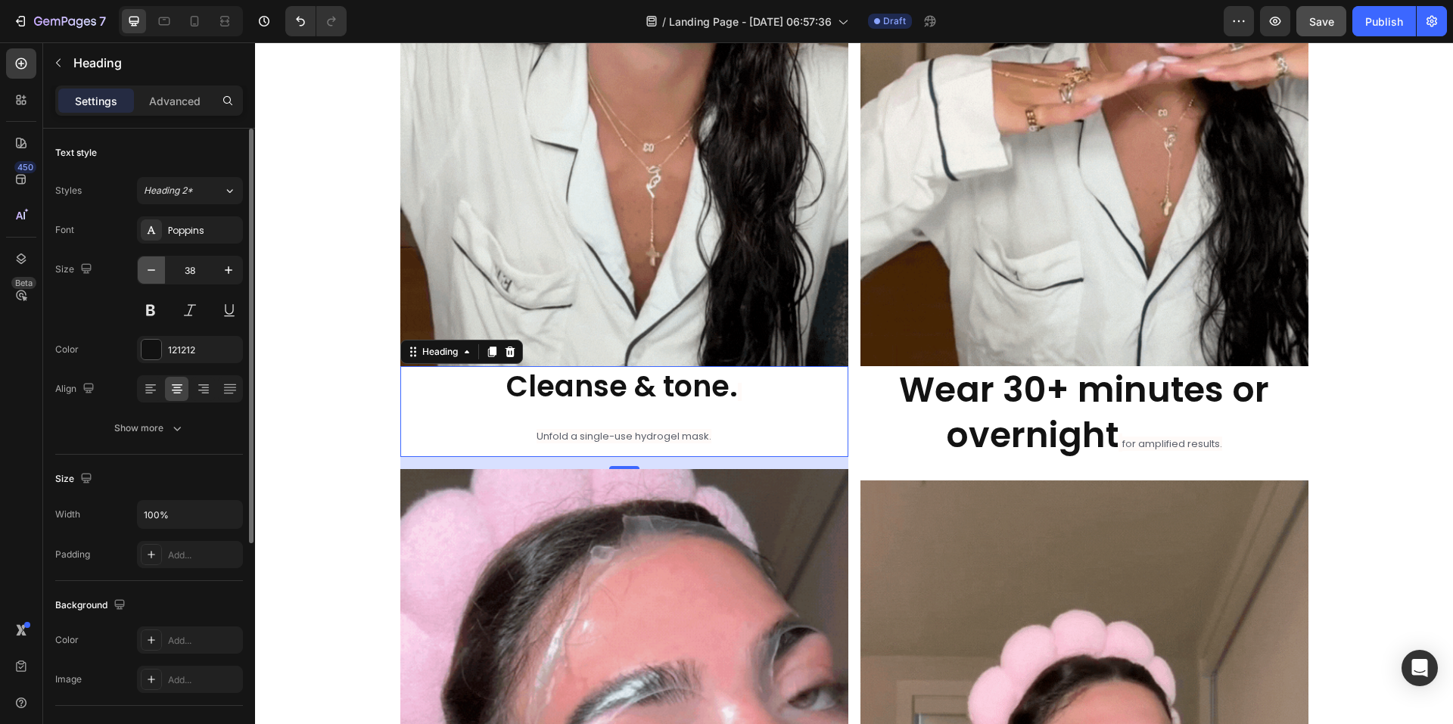
click at [154, 271] on icon "button" at bounding box center [151, 270] width 15 height 15
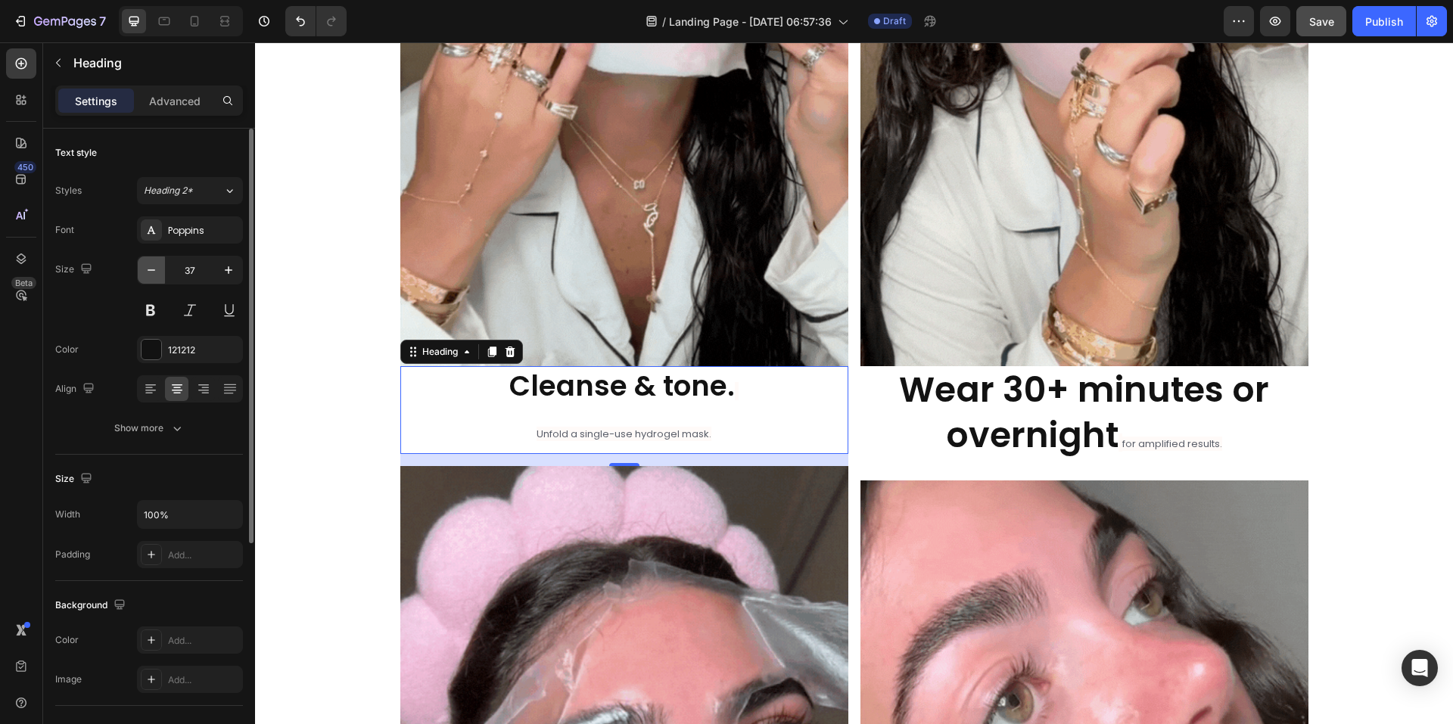
type input "36"
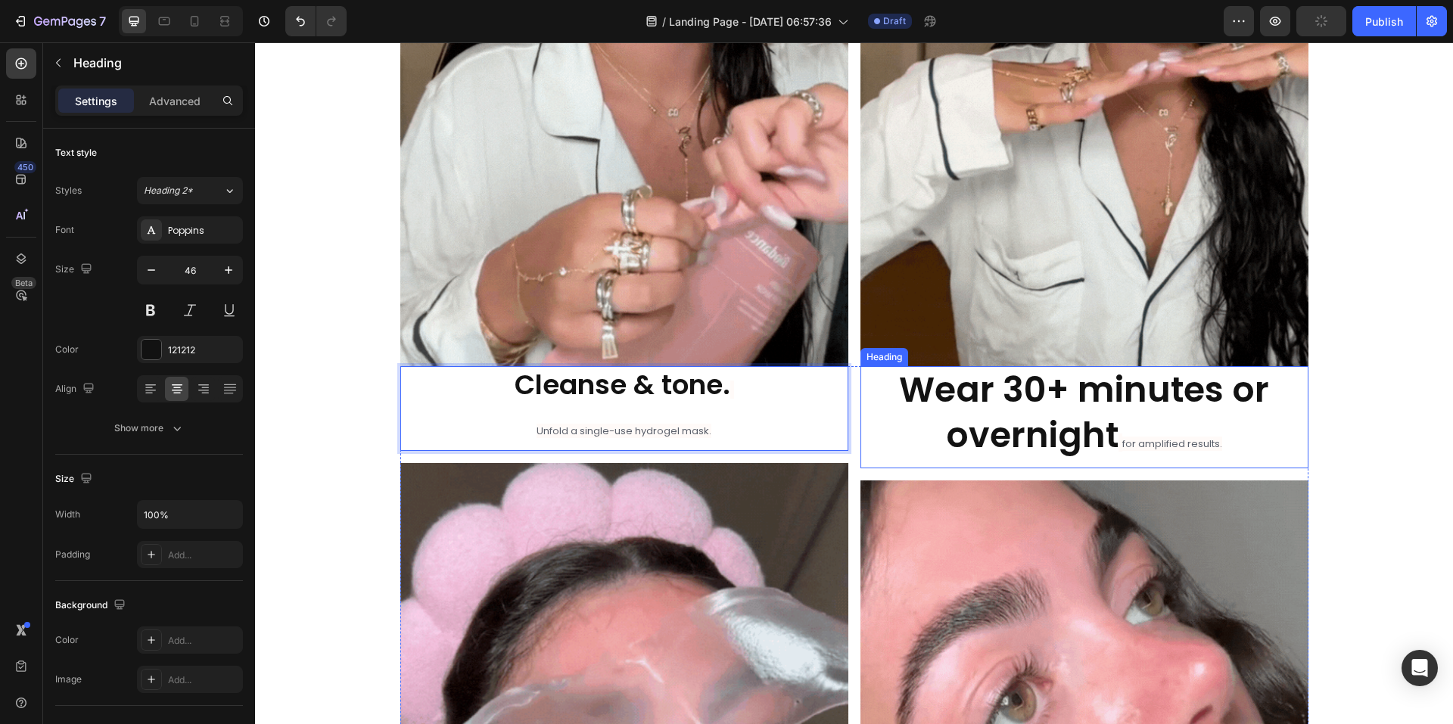
click at [1011, 430] on strong "Wear 30+ minutes or overnight" at bounding box center [1084, 413] width 370 height 94
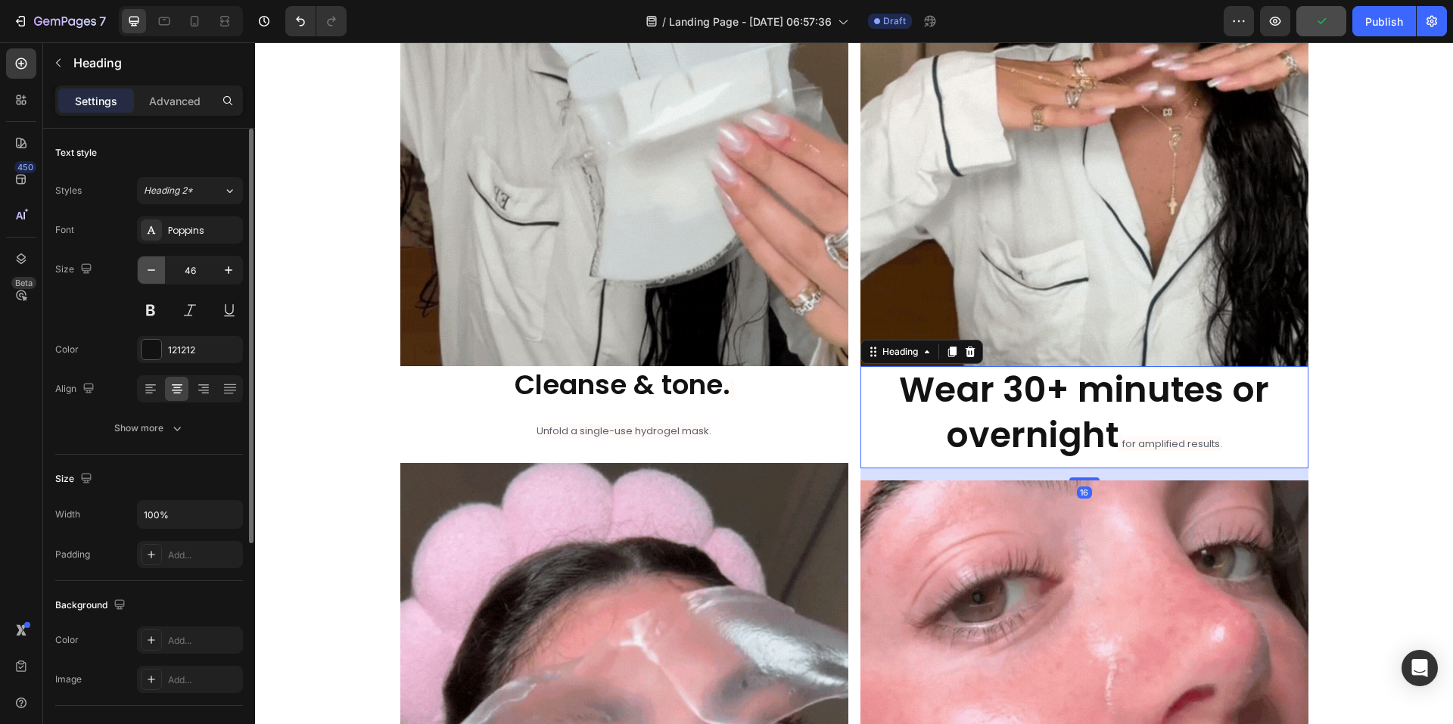
click at [148, 272] on icon "button" at bounding box center [151, 270] width 15 height 15
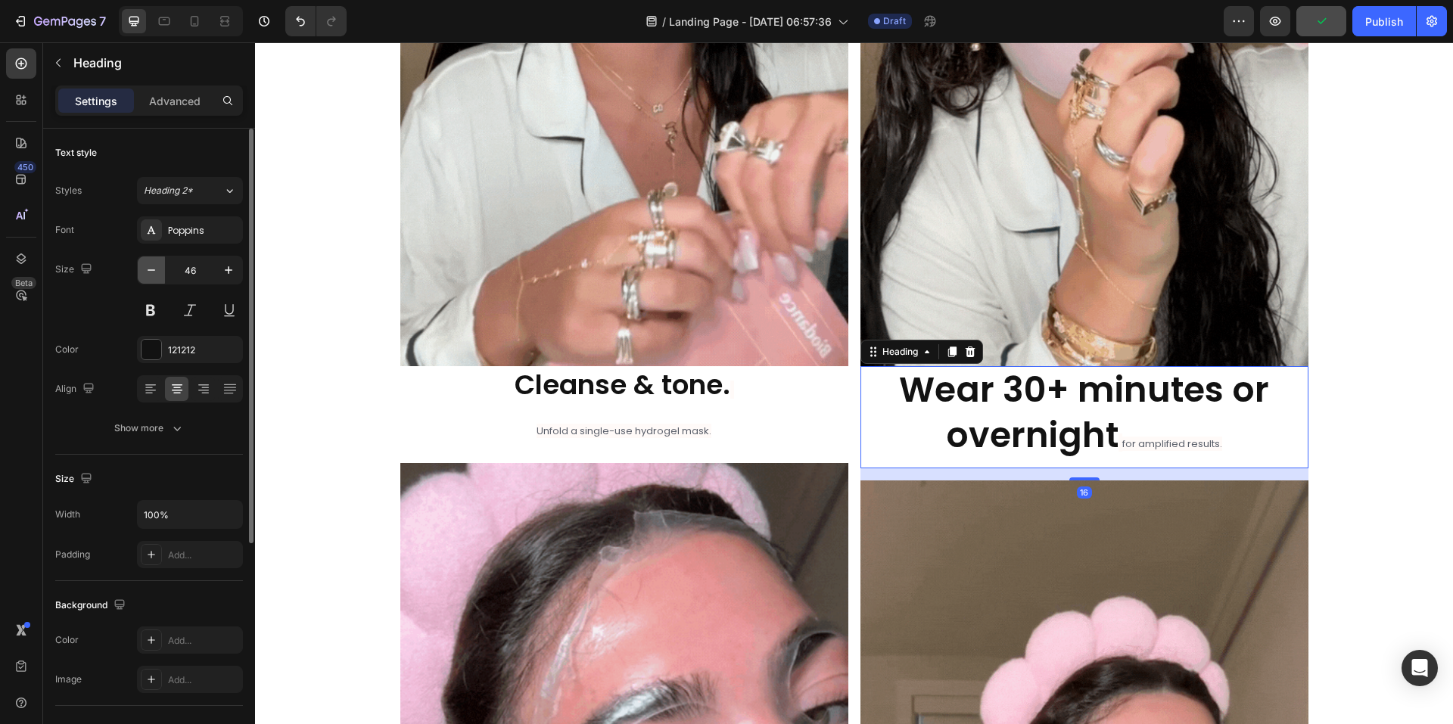
click at [148, 272] on icon "button" at bounding box center [151, 270] width 15 height 15
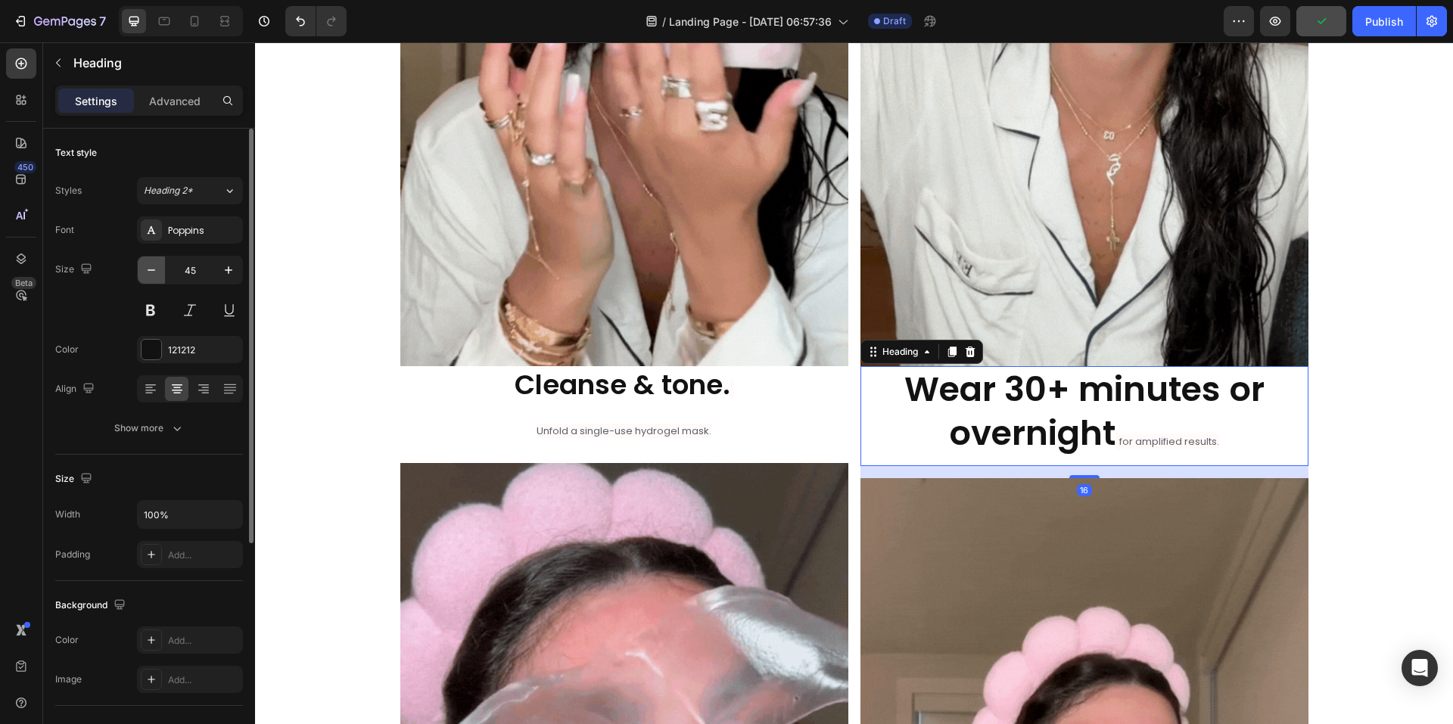
click at [148, 272] on icon "button" at bounding box center [151, 270] width 15 height 15
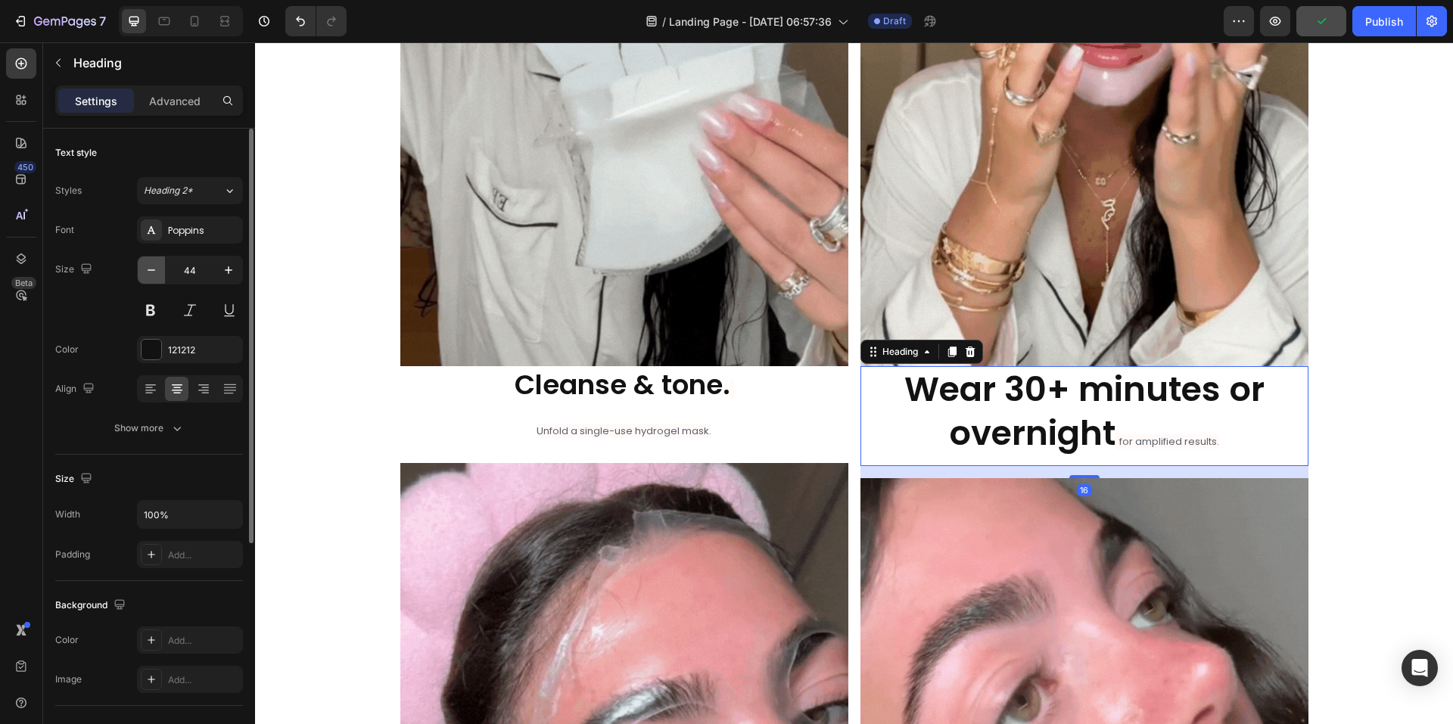
click at [148, 272] on icon "button" at bounding box center [151, 270] width 15 height 15
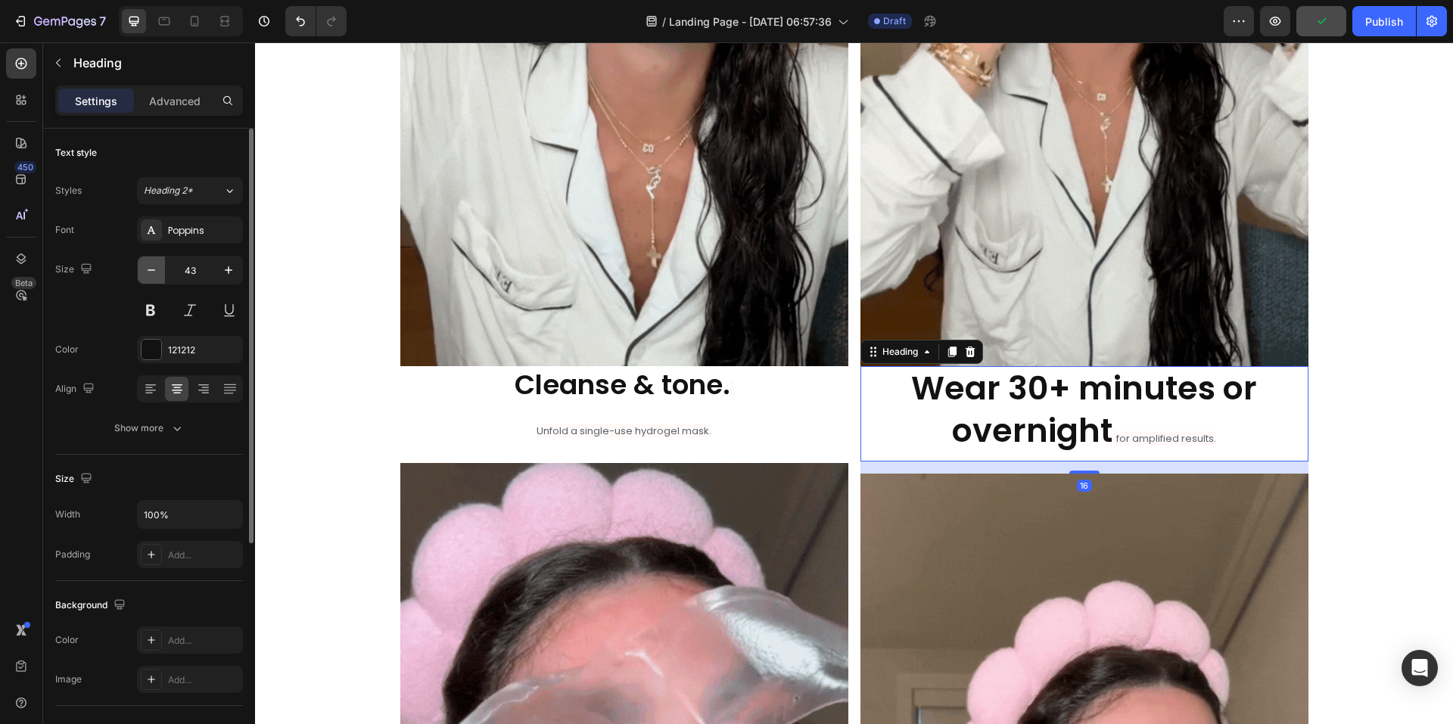
click at [148, 272] on icon "button" at bounding box center [151, 270] width 15 height 15
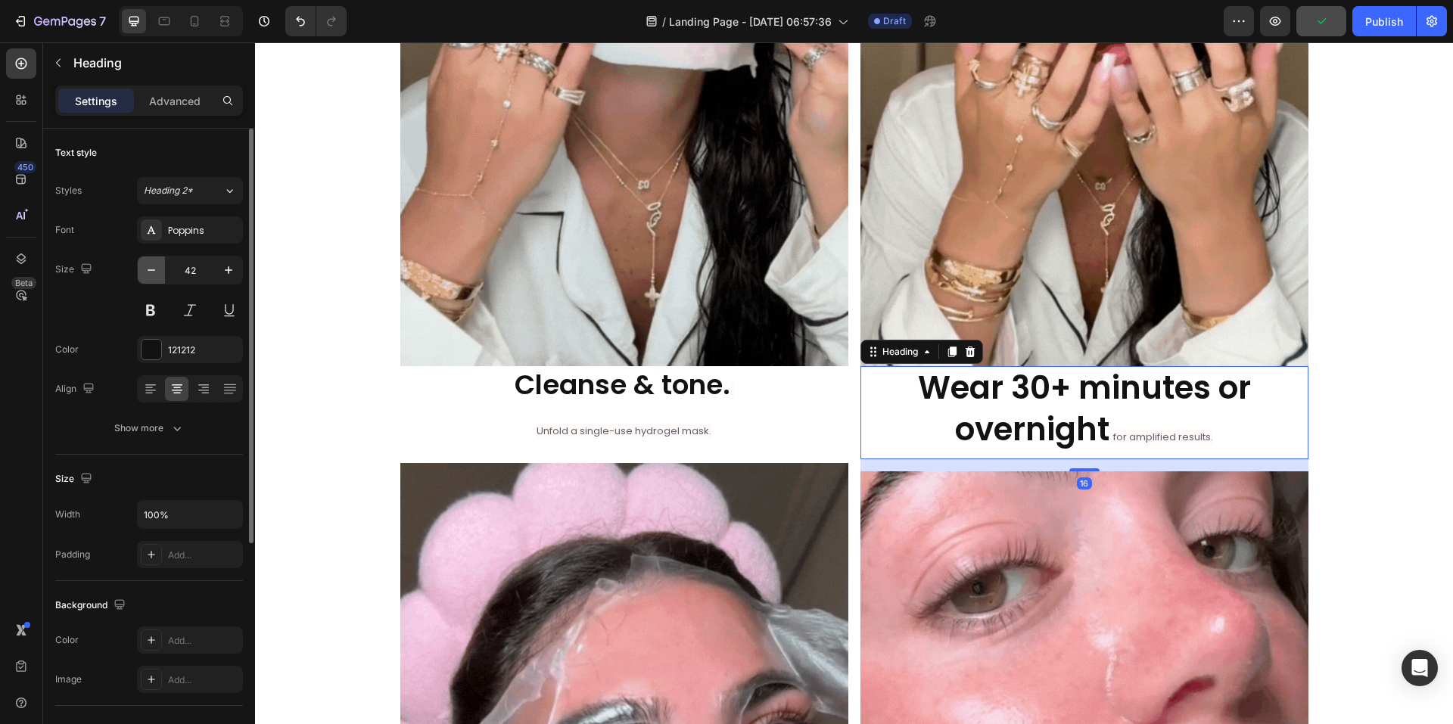
click at [148, 272] on icon "button" at bounding box center [151, 270] width 15 height 15
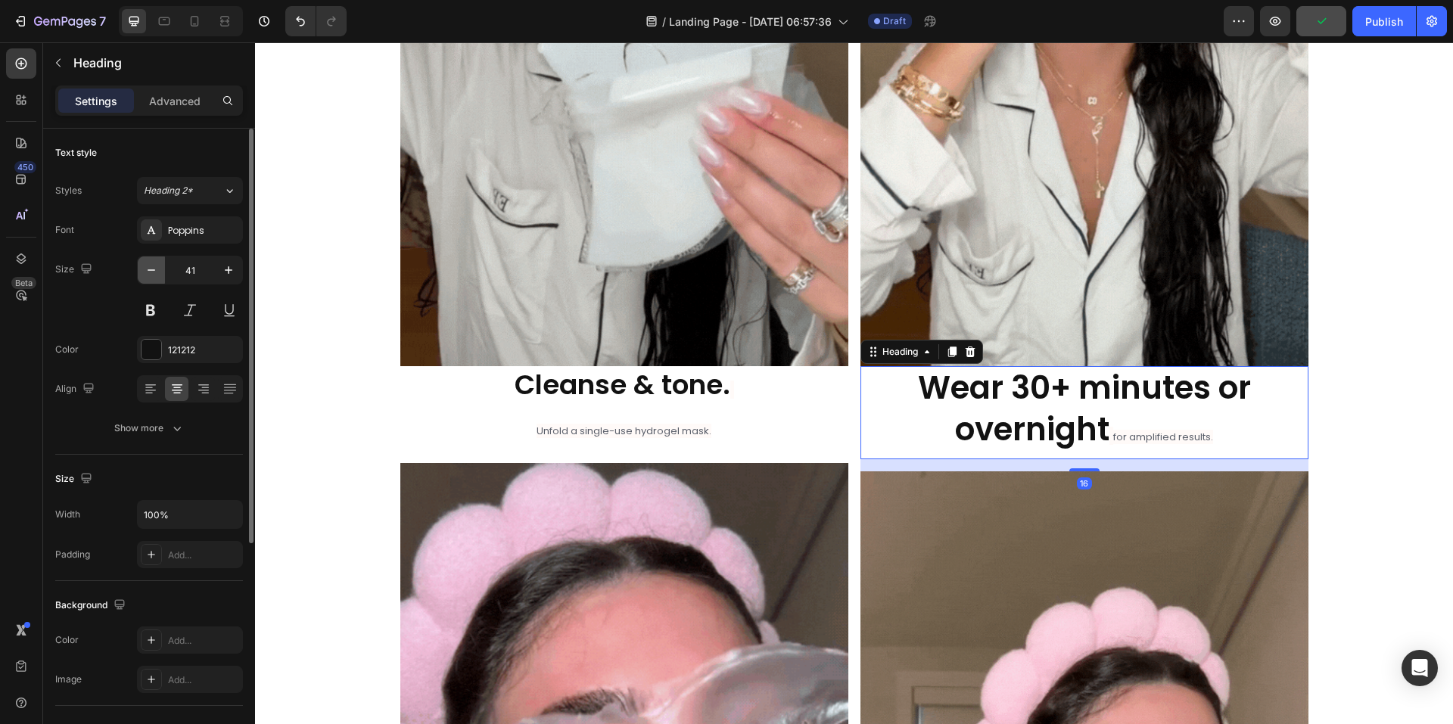
click at [148, 272] on icon "button" at bounding box center [151, 270] width 15 height 15
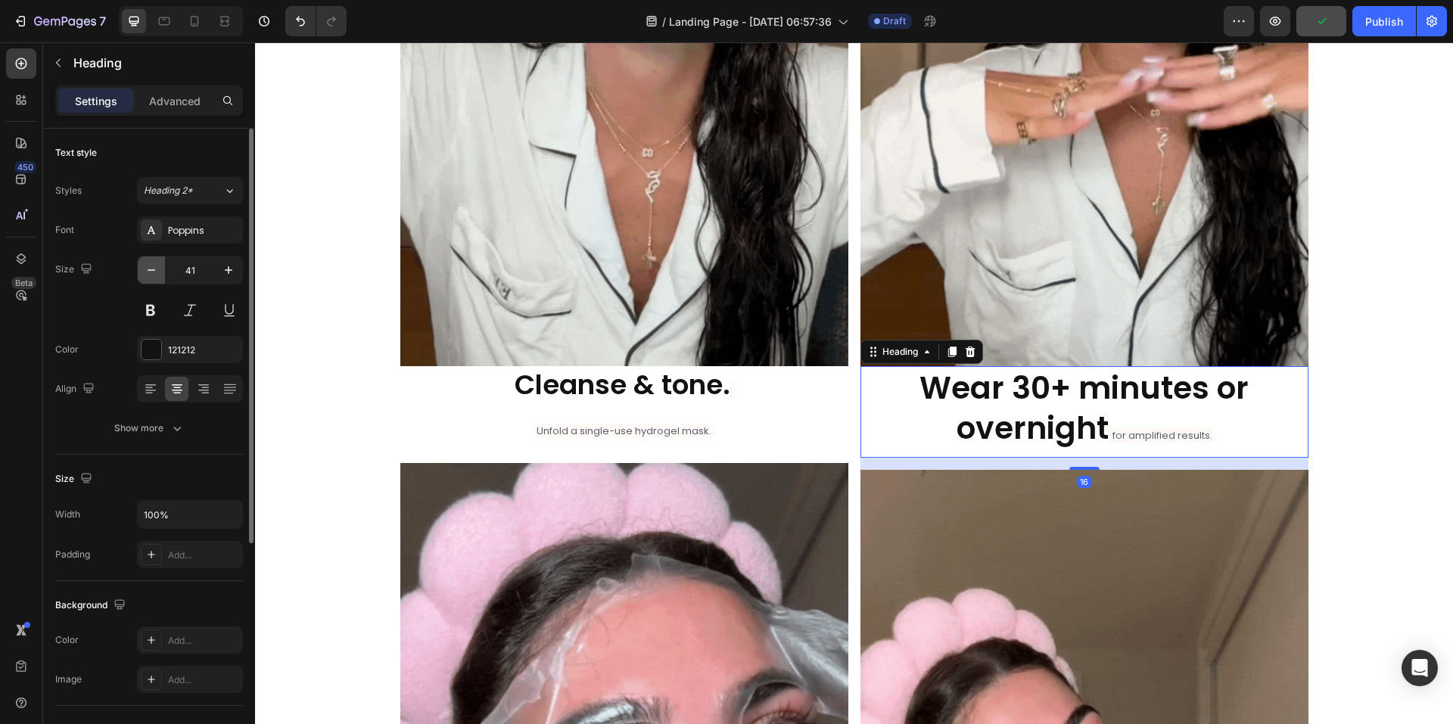
click at [148, 272] on icon "button" at bounding box center [151, 270] width 15 height 15
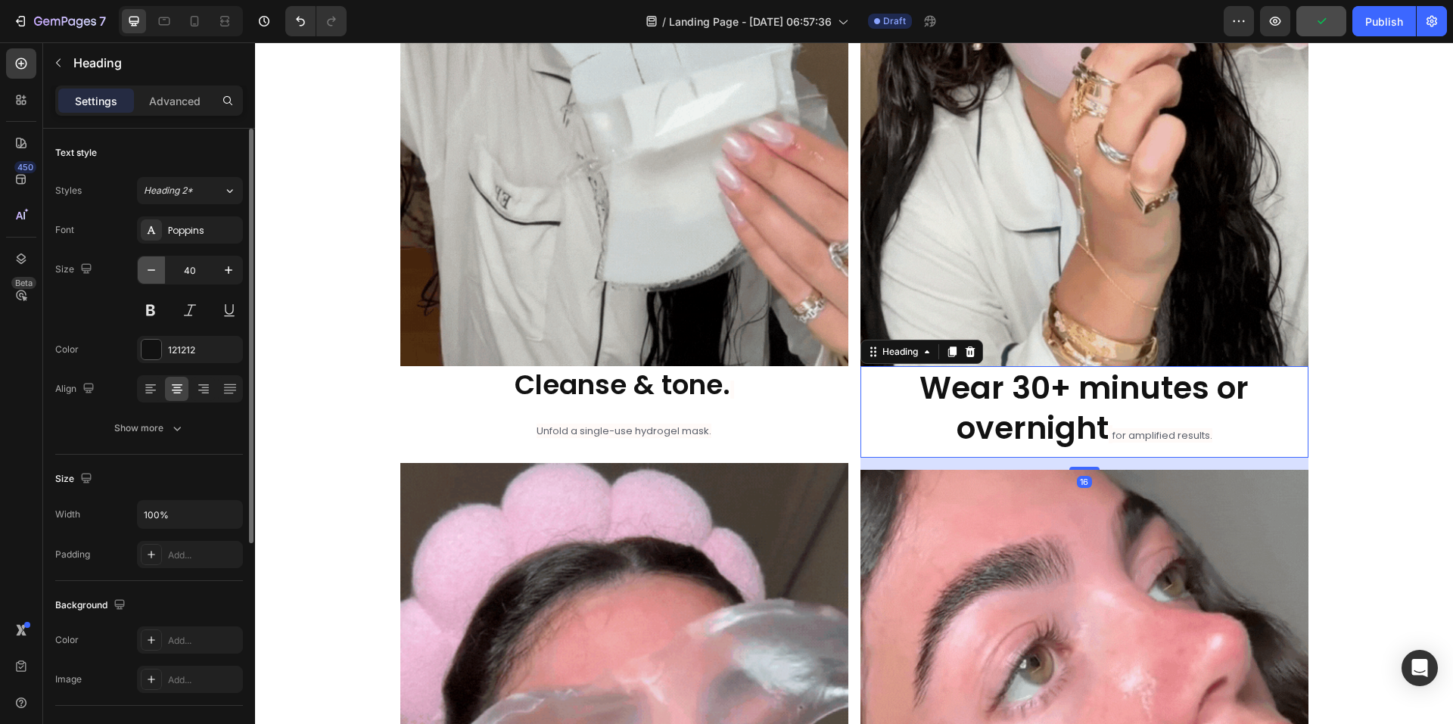
click at [148, 271] on icon "button" at bounding box center [151, 270] width 15 height 15
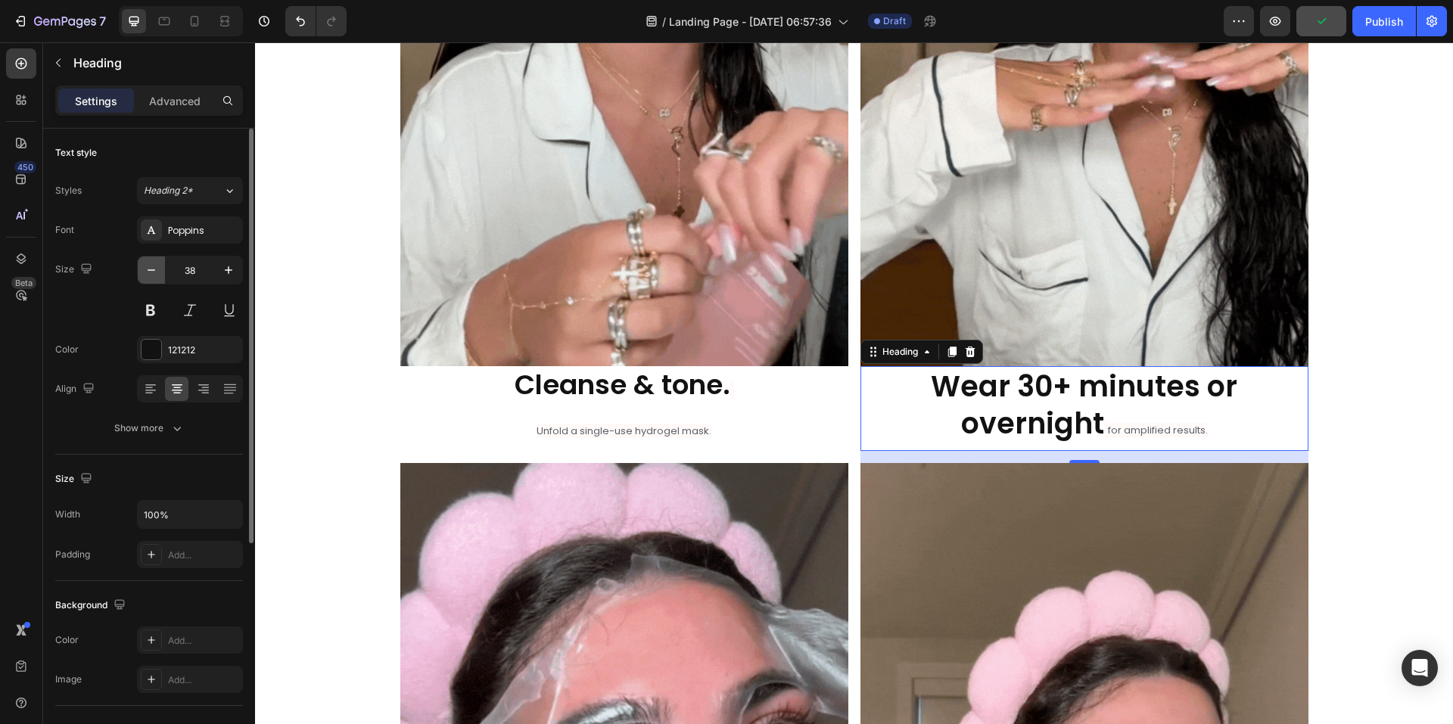
click at [148, 271] on icon "button" at bounding box center [151, 270] width 15 height 15
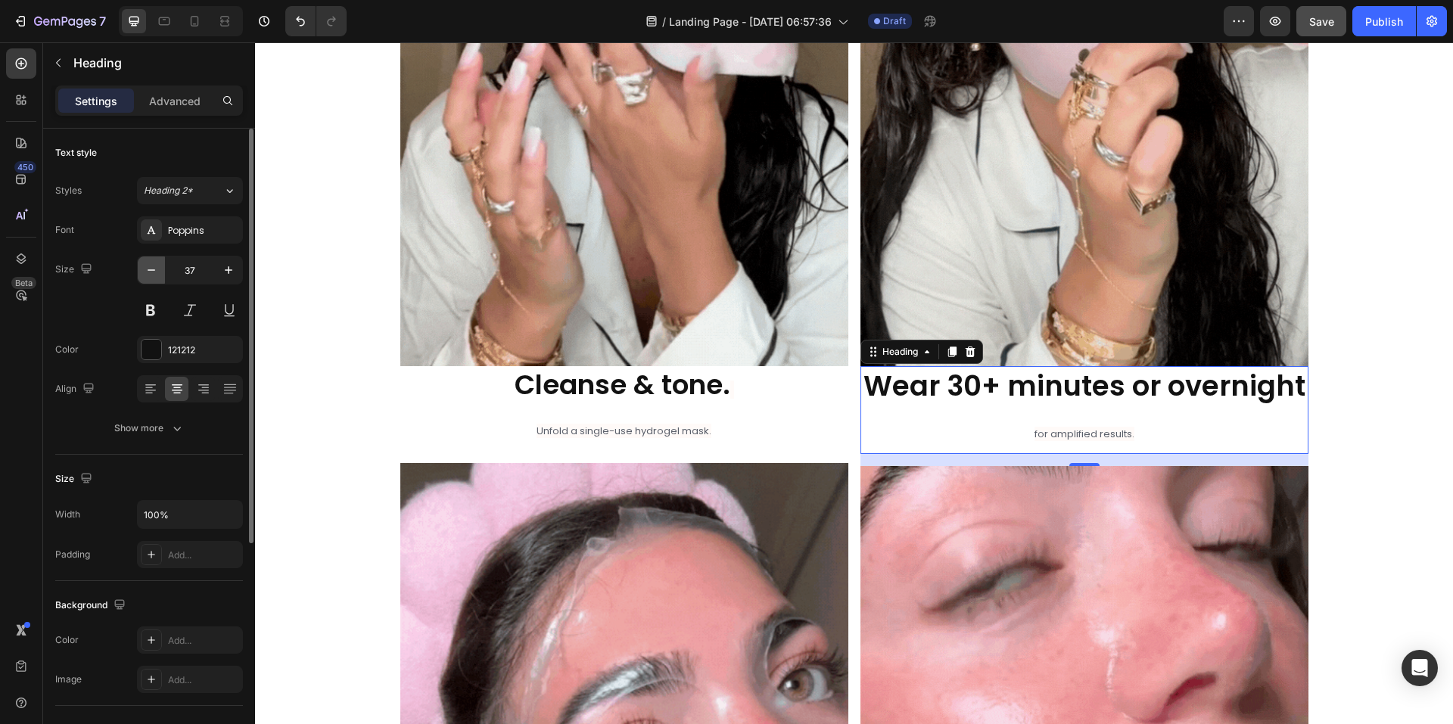
click at [148, 271] on icon "button" at bounding box center [151, 270] width 15 height 15
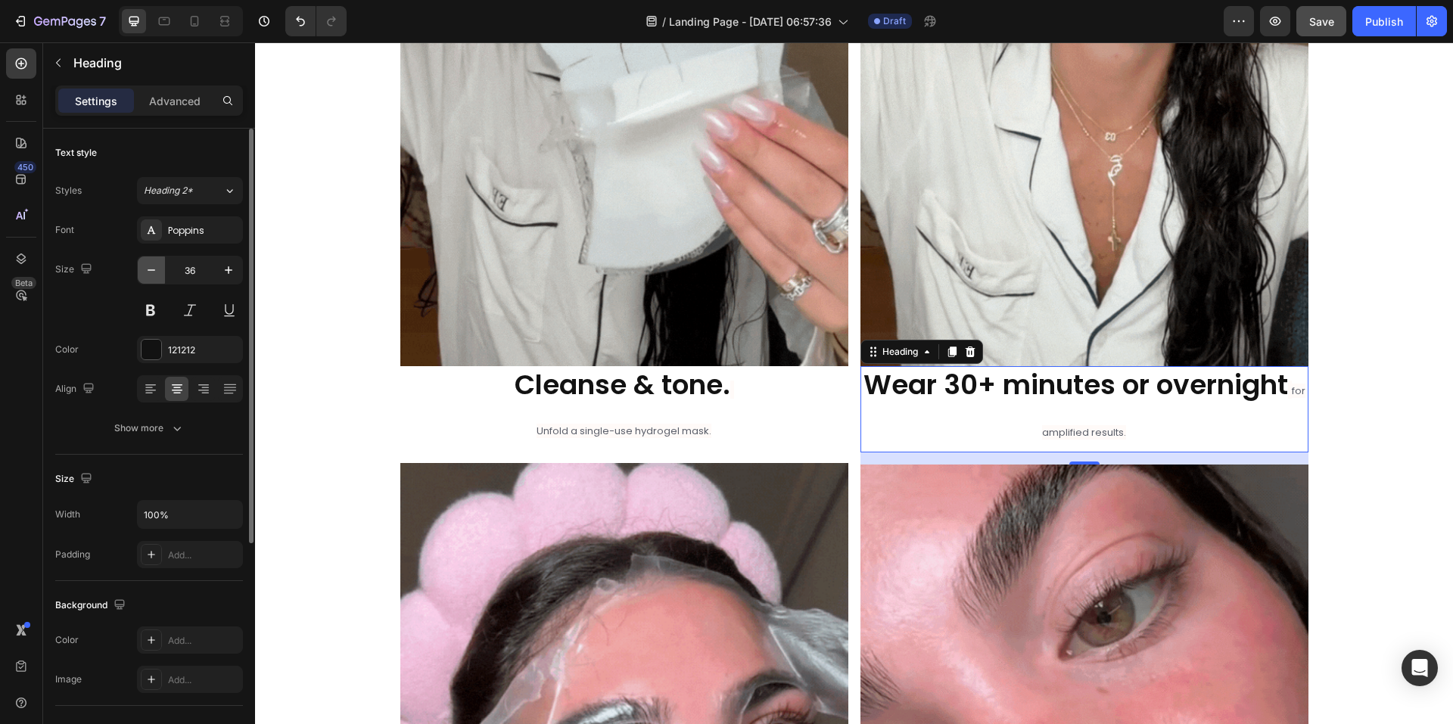
click at [148, 271] on icon "button" at bounding box center [151, 270] width 15 height 15
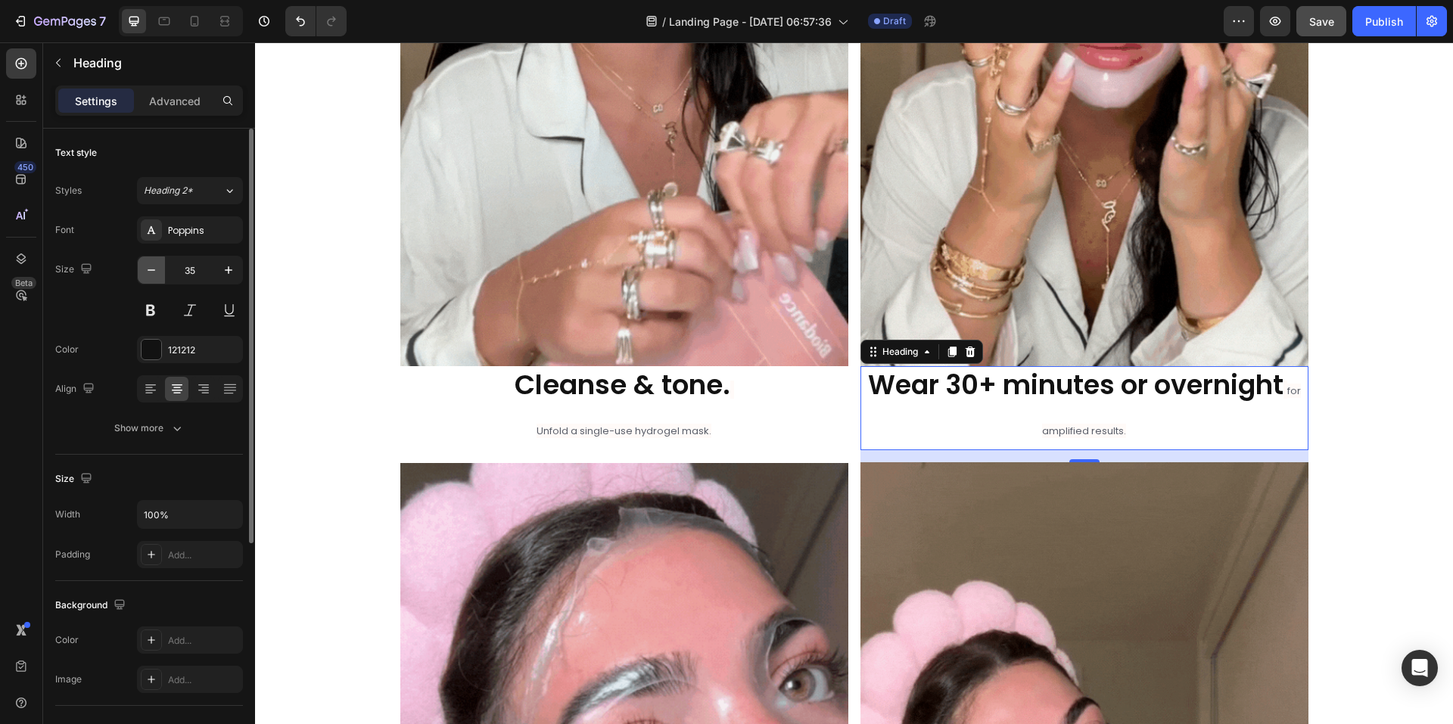
click at [148, 270] on icon "button" at bounding box center [152, 270] width 8 height 2
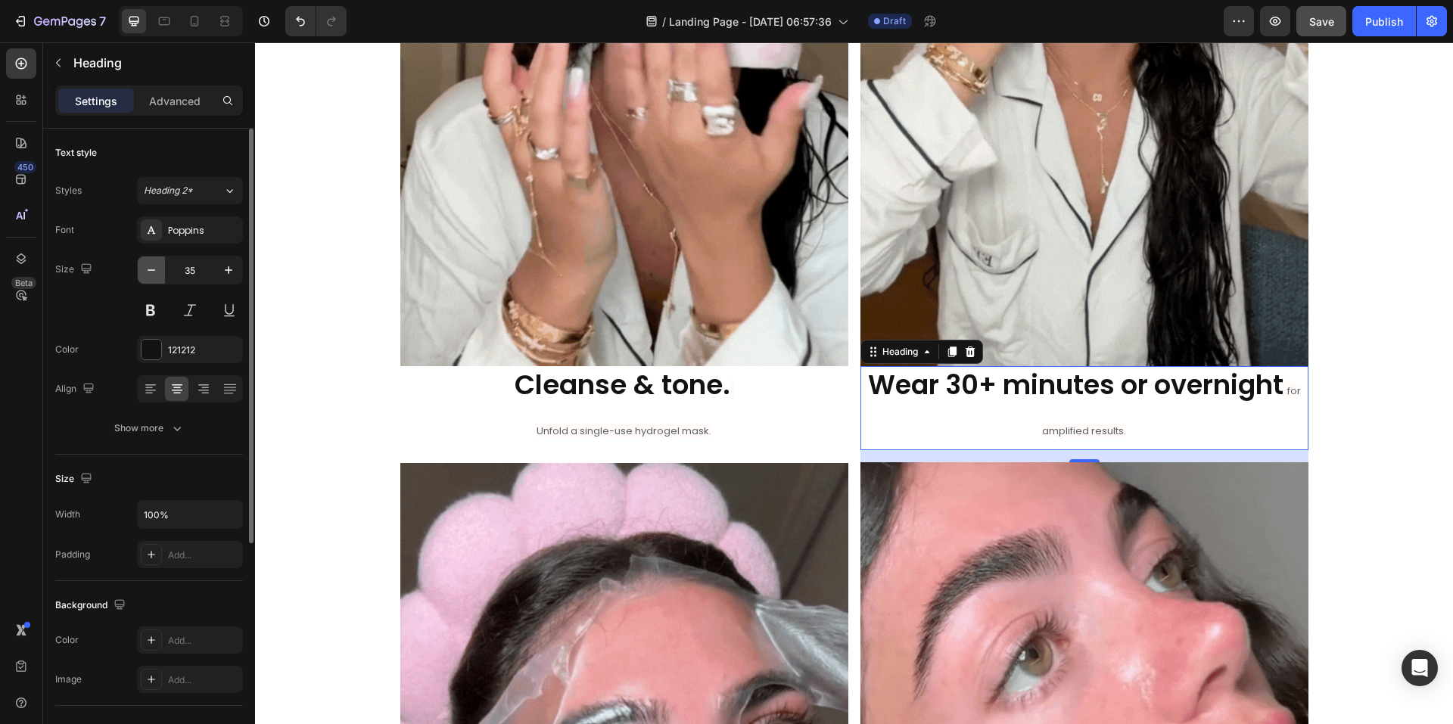
click at [148, 270] on icon "button" at bounding box center [152, 270] width 8 height 2
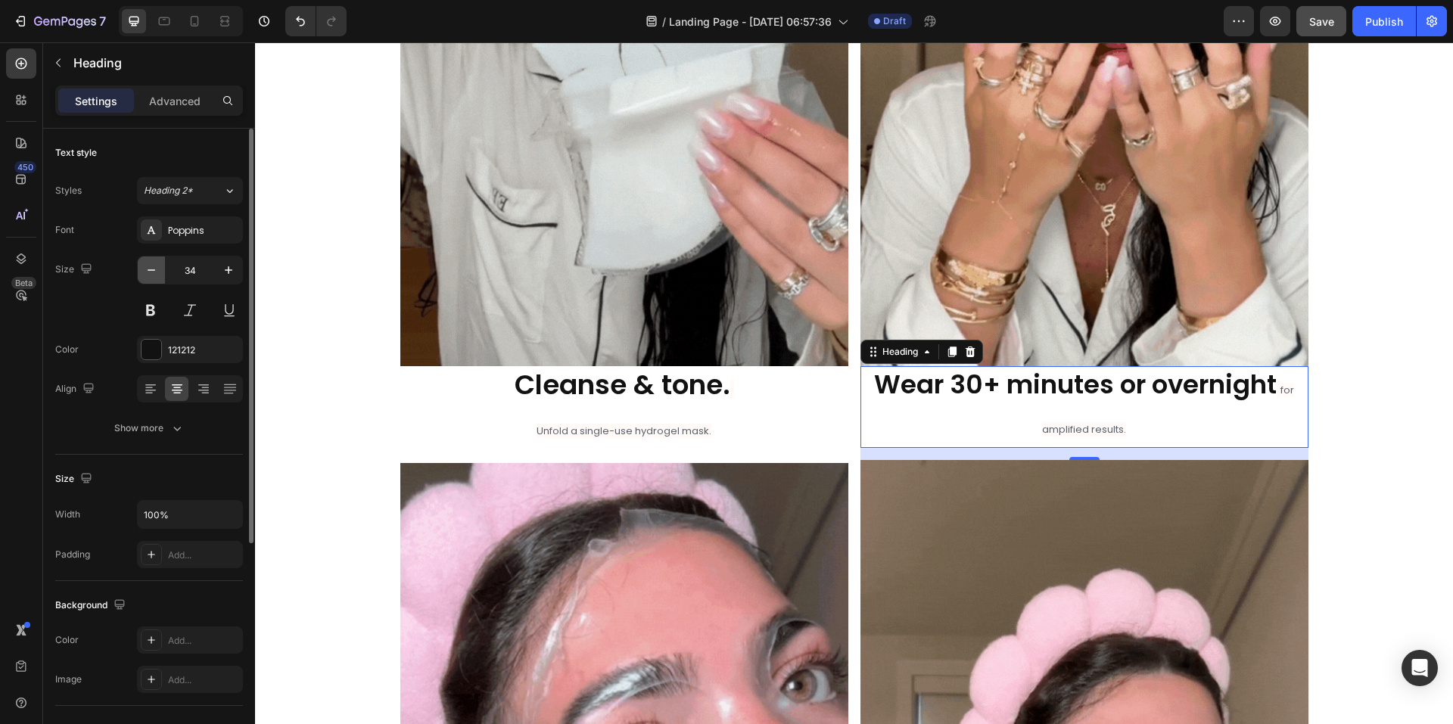
click at [148, 270] on icon "button" at bounding box center [152, 270] width 8 height 2
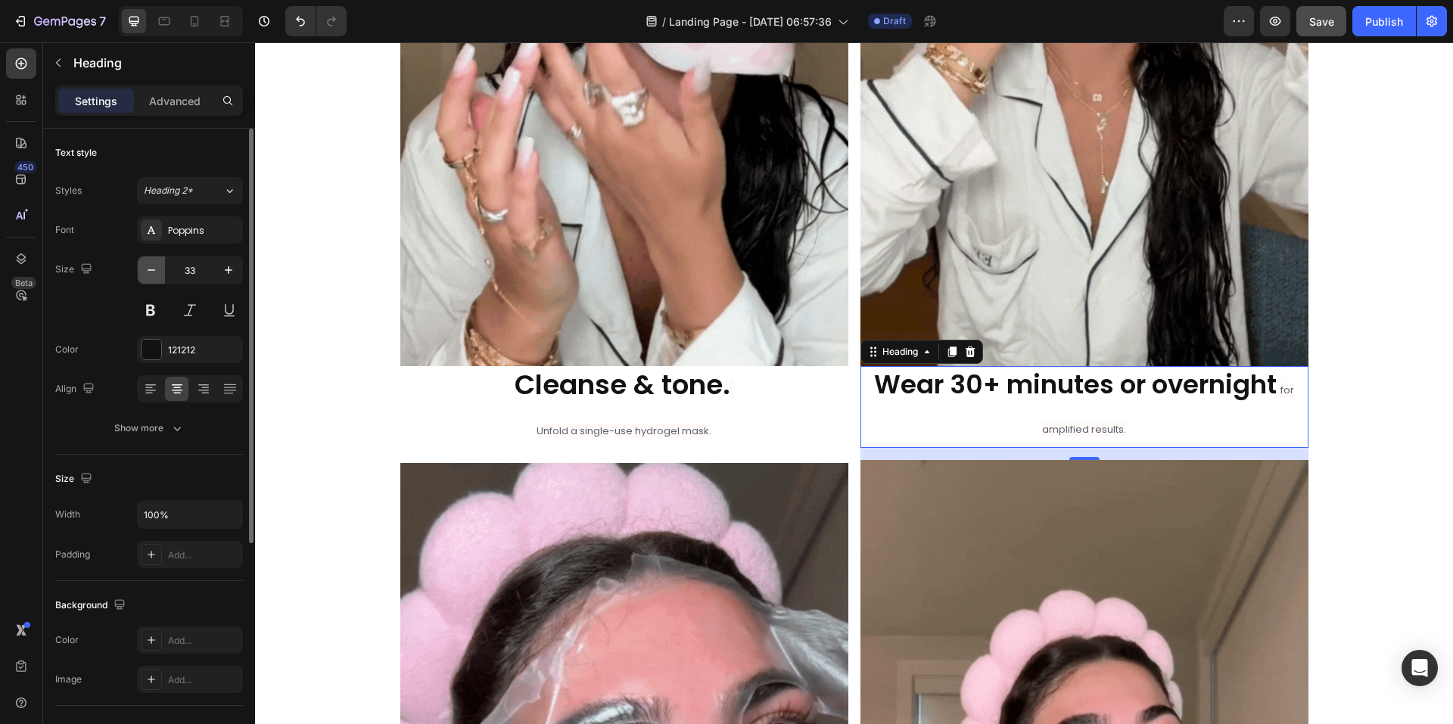
click at [148, 270] on icon "button" at bounding box center [152, 270] width 8 height 2
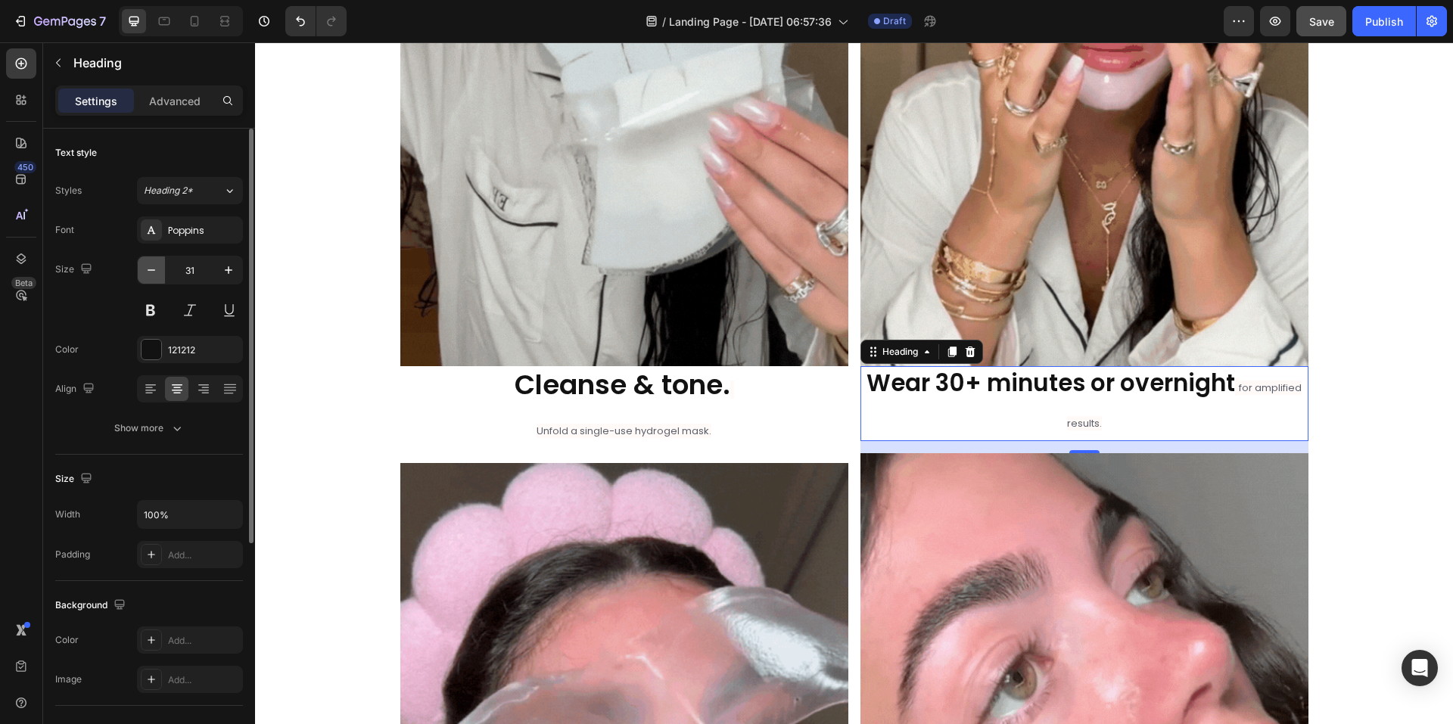
click at [148, 270] on icon "button" at bounding box center [152, 270] width 8 height 2
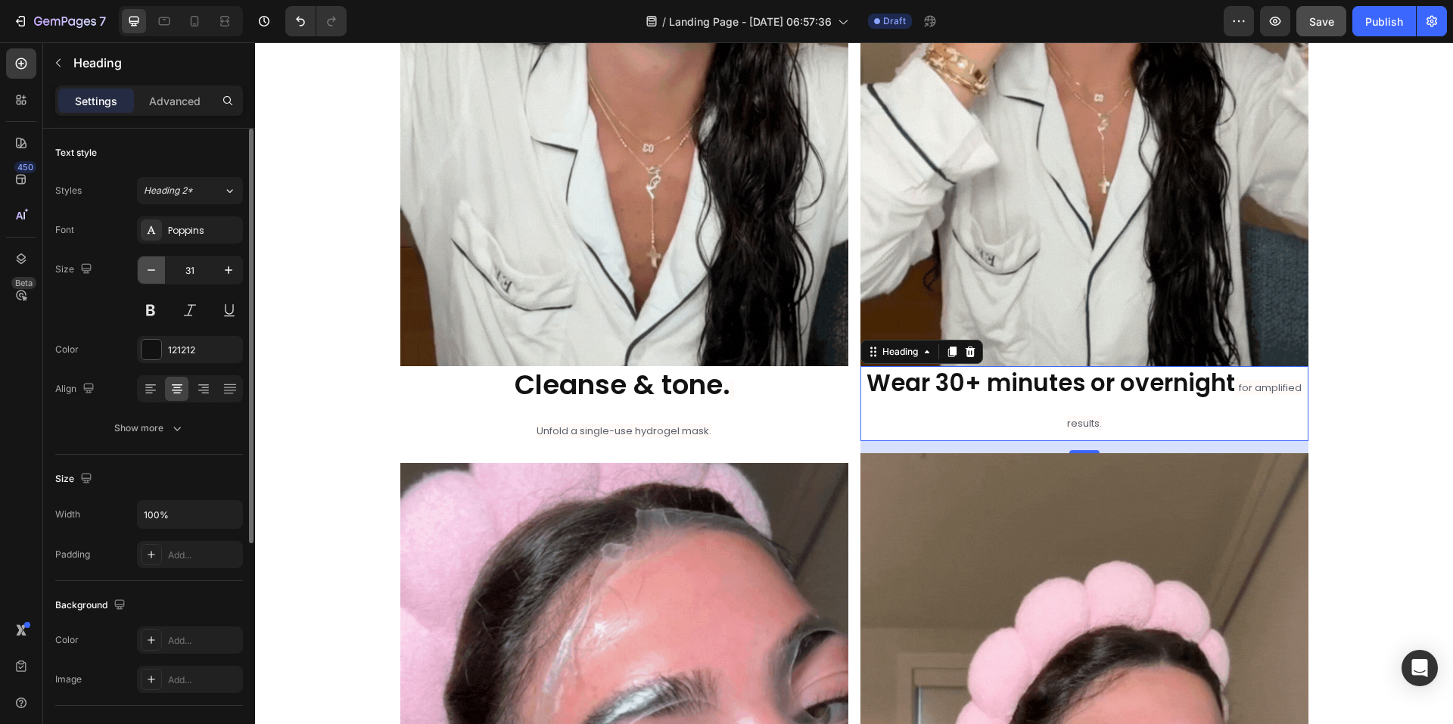
type input "30"
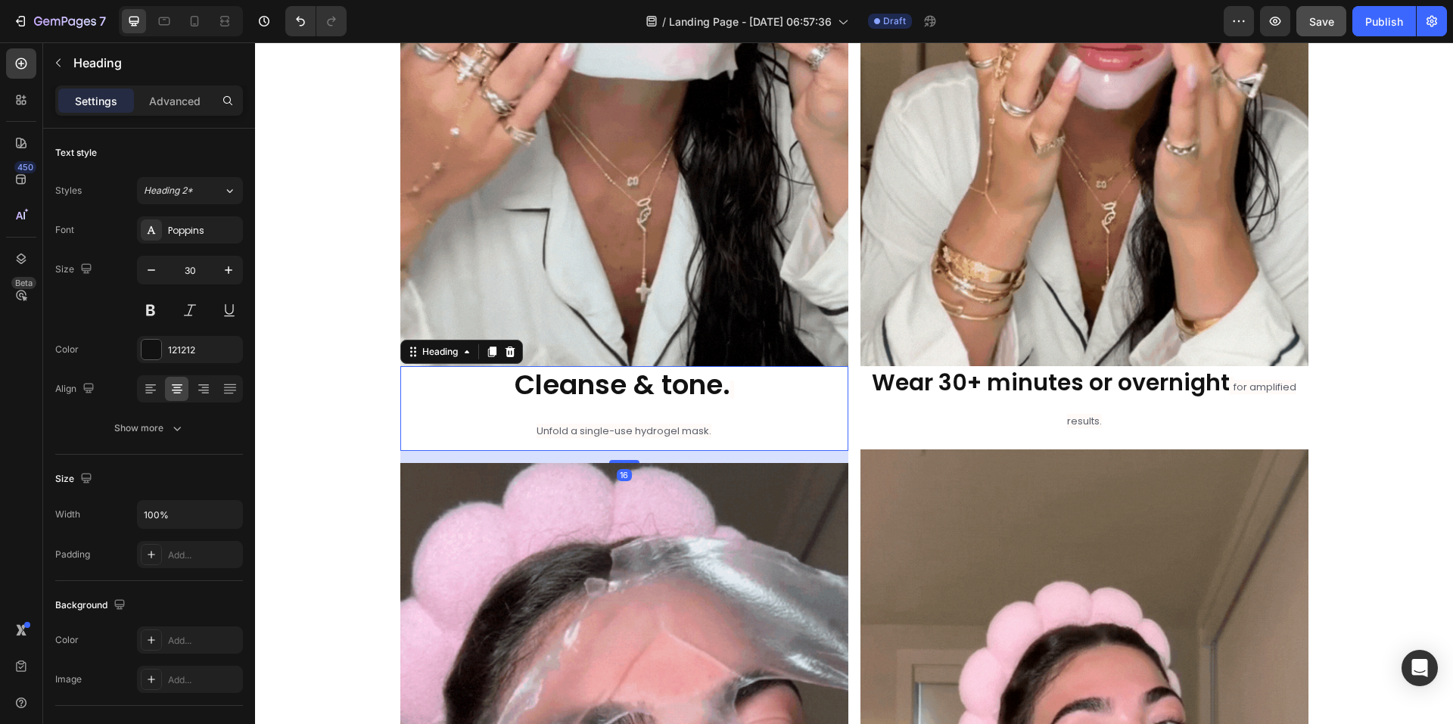
click at [562, 397] on strong "Cleanse & tone." at bounding box center [623, 385] width 216 height 39
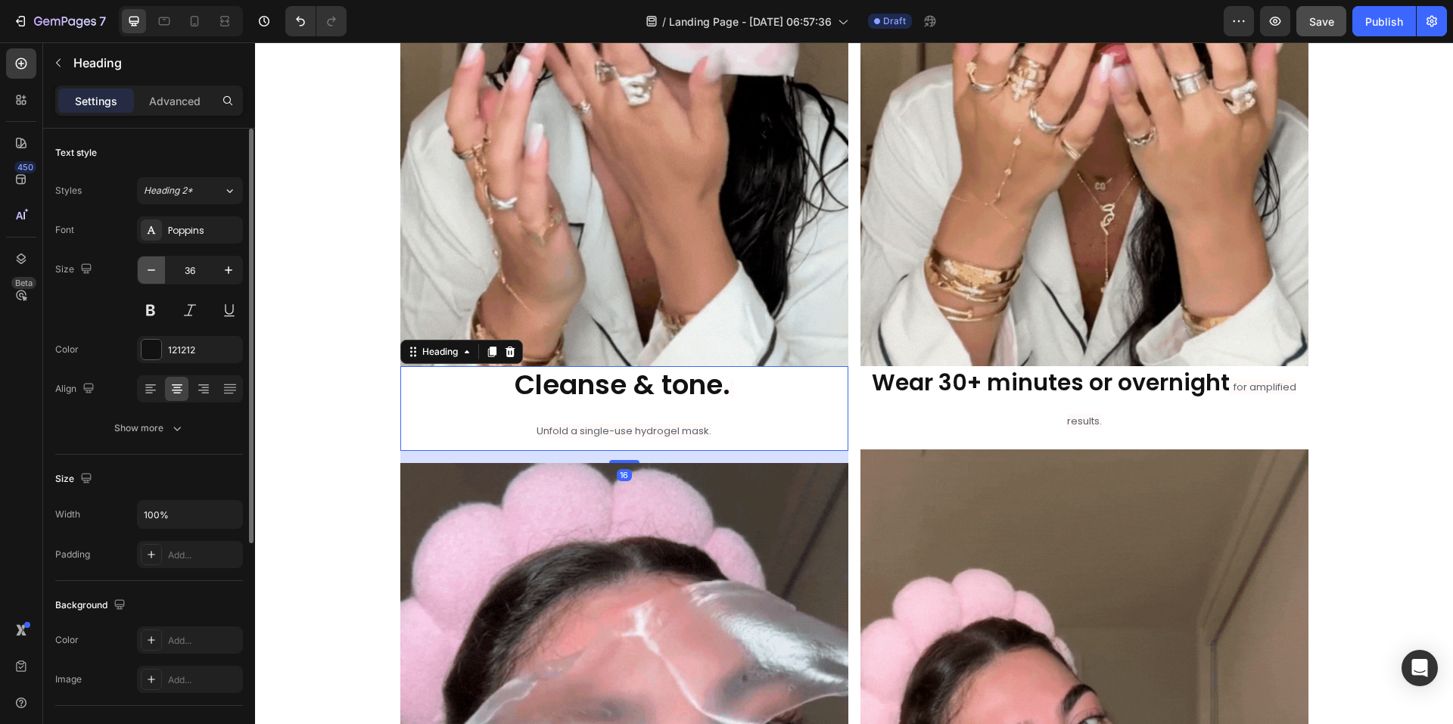
click at [148, 273] on icon "button" at bounding box center [151, 270] width 15 height 15
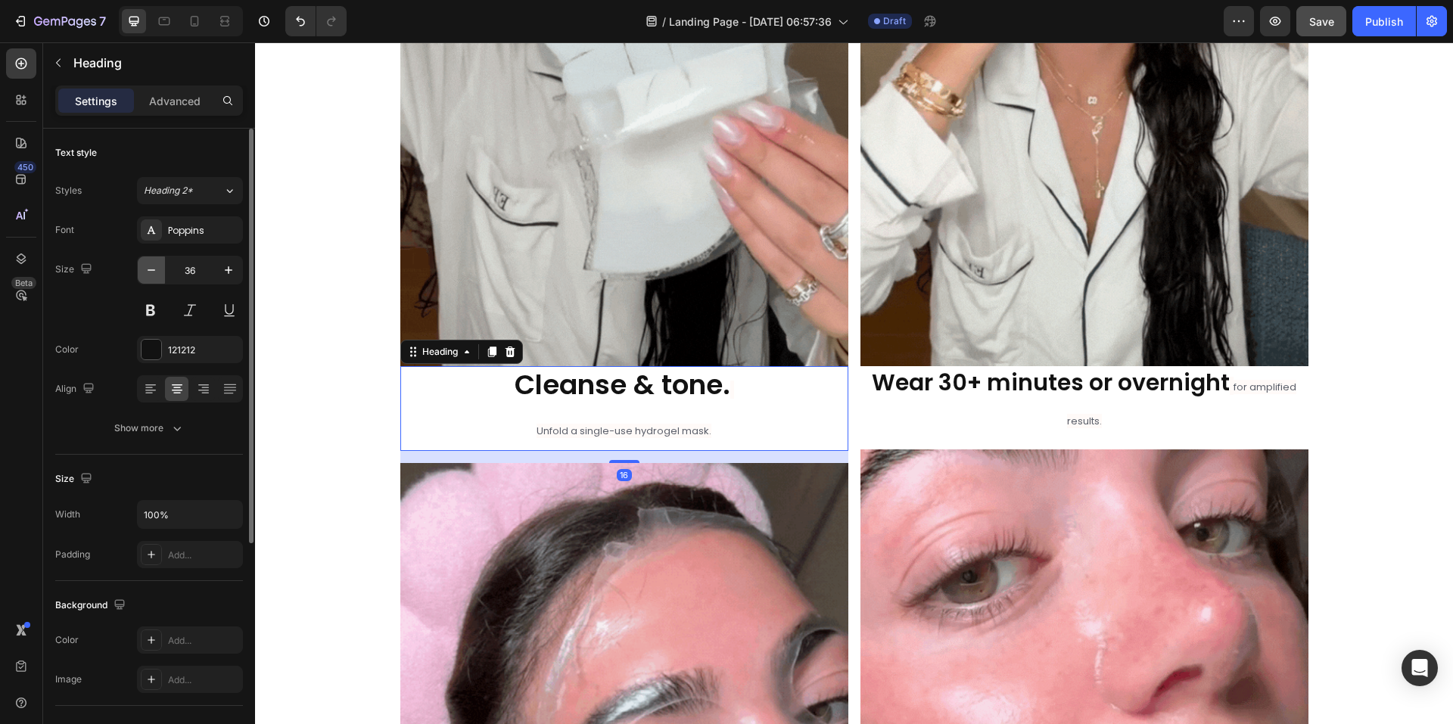
click at [148, 273] on icon "button" at bounding box center [151, 270] width 15 height 15
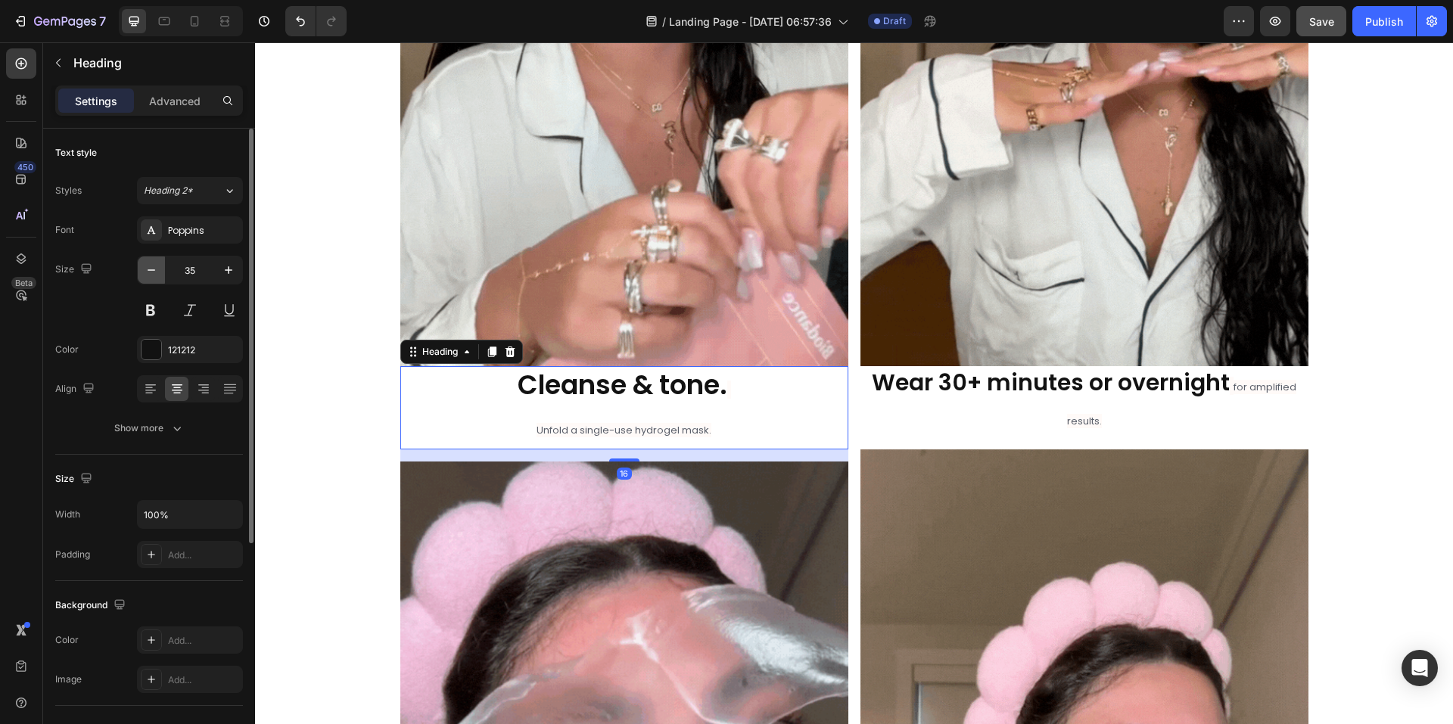
click at [148, 273] on icon "button" at bounding box center [151, 270] width 15 height 15
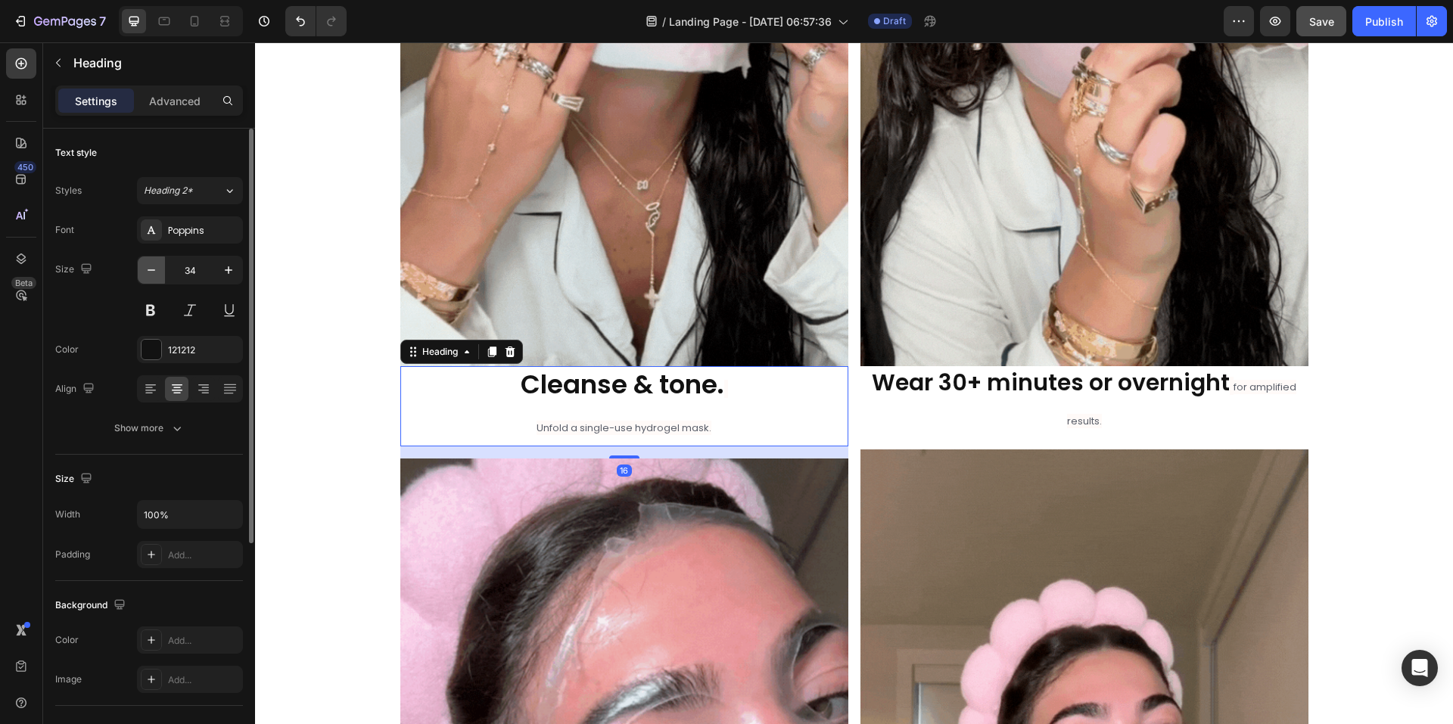
click at [148, 273] on icon "button" at bounding box center [151, 270] width 15 height 15
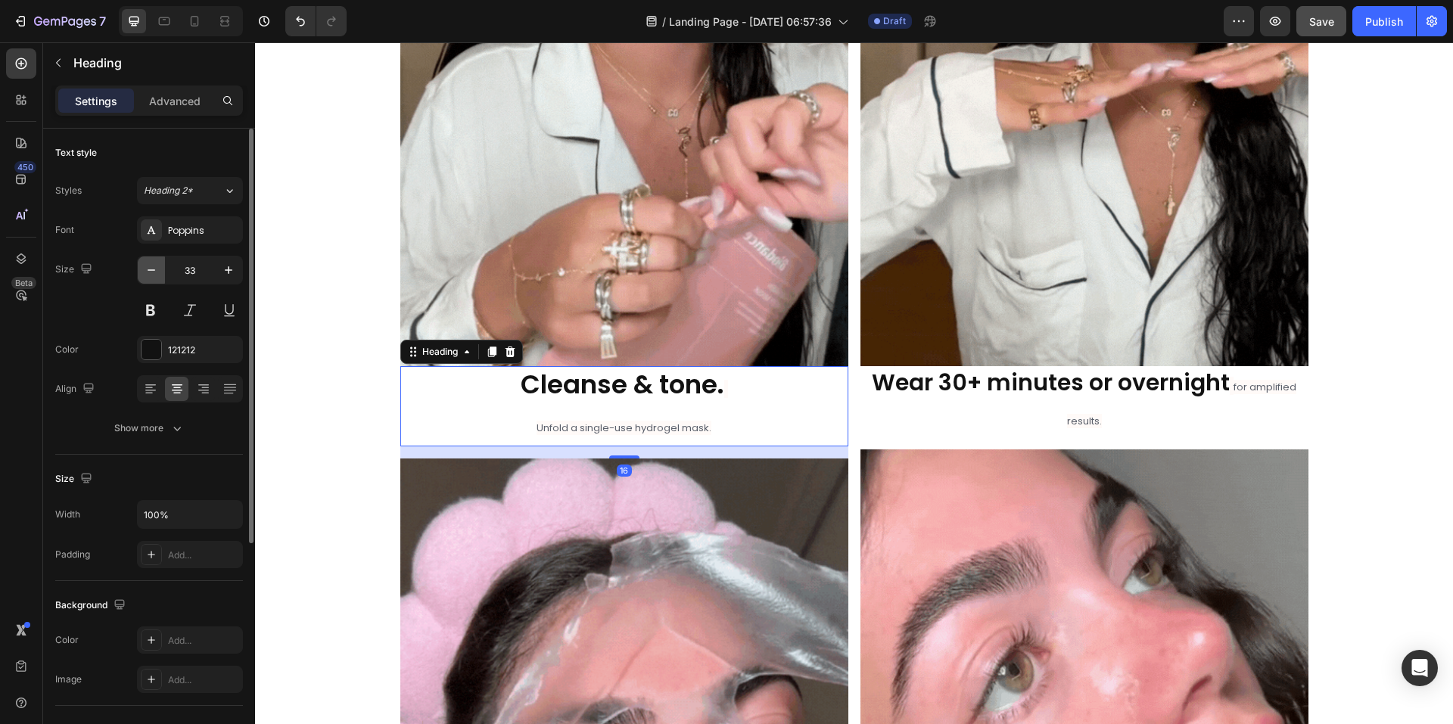
click at [148, 273] on icon "button" at bounding box center [151, 270] width 15 height 15
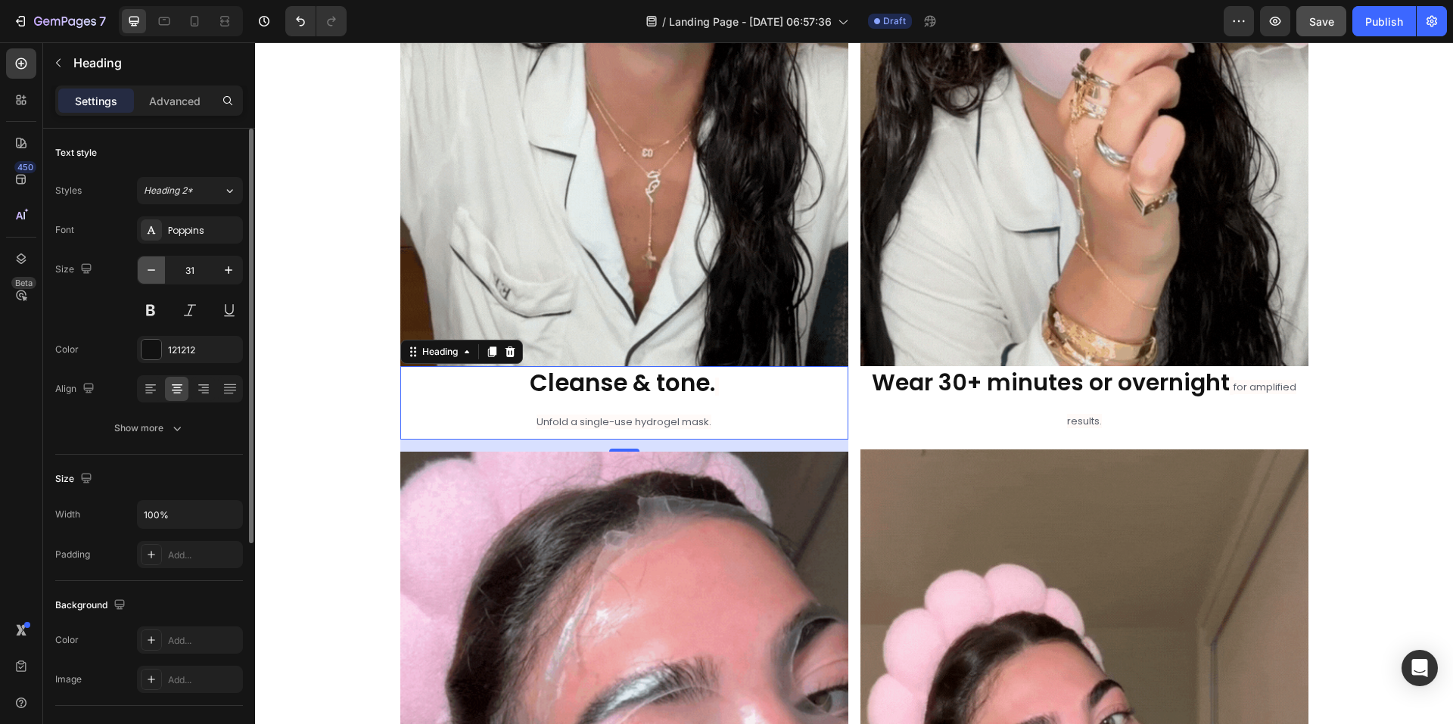
click at [148, 273] on icon "button" at bounding box center [151, 270] width 15 height 15
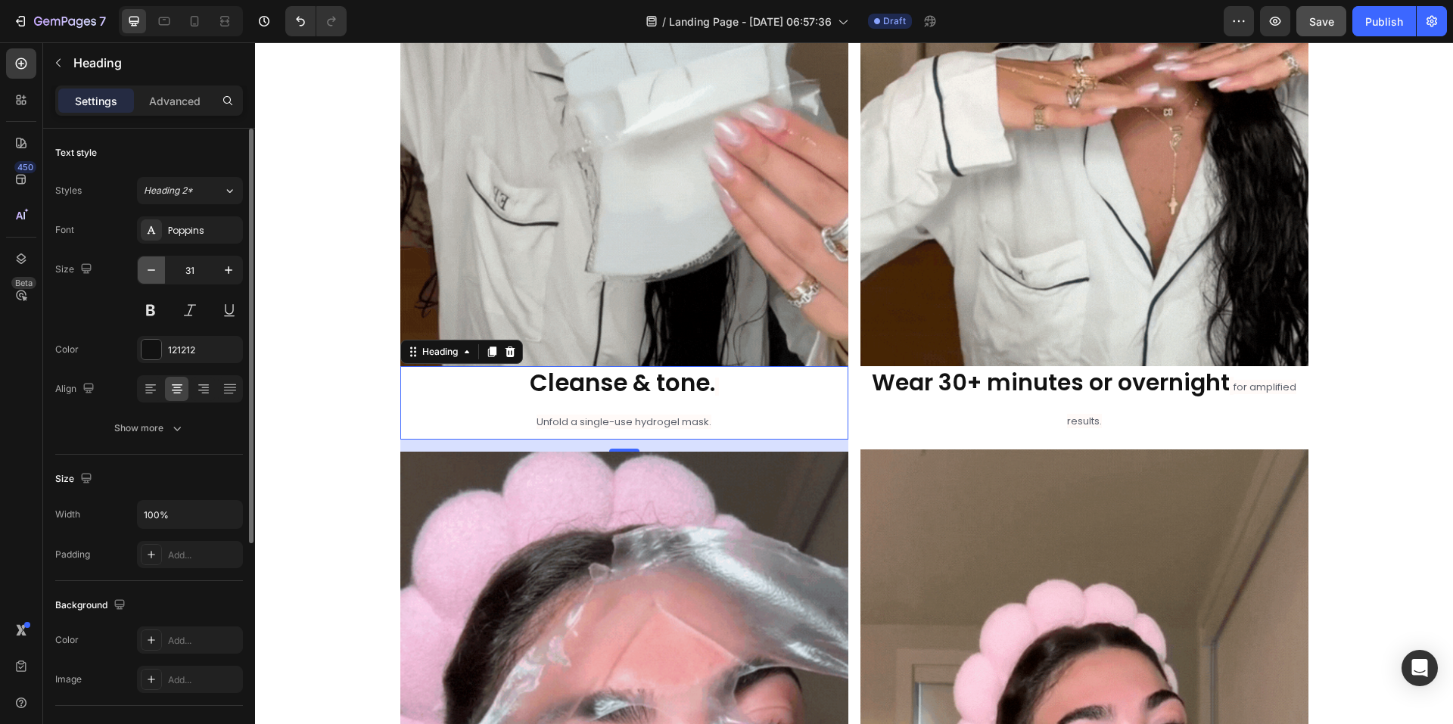
type input "30"
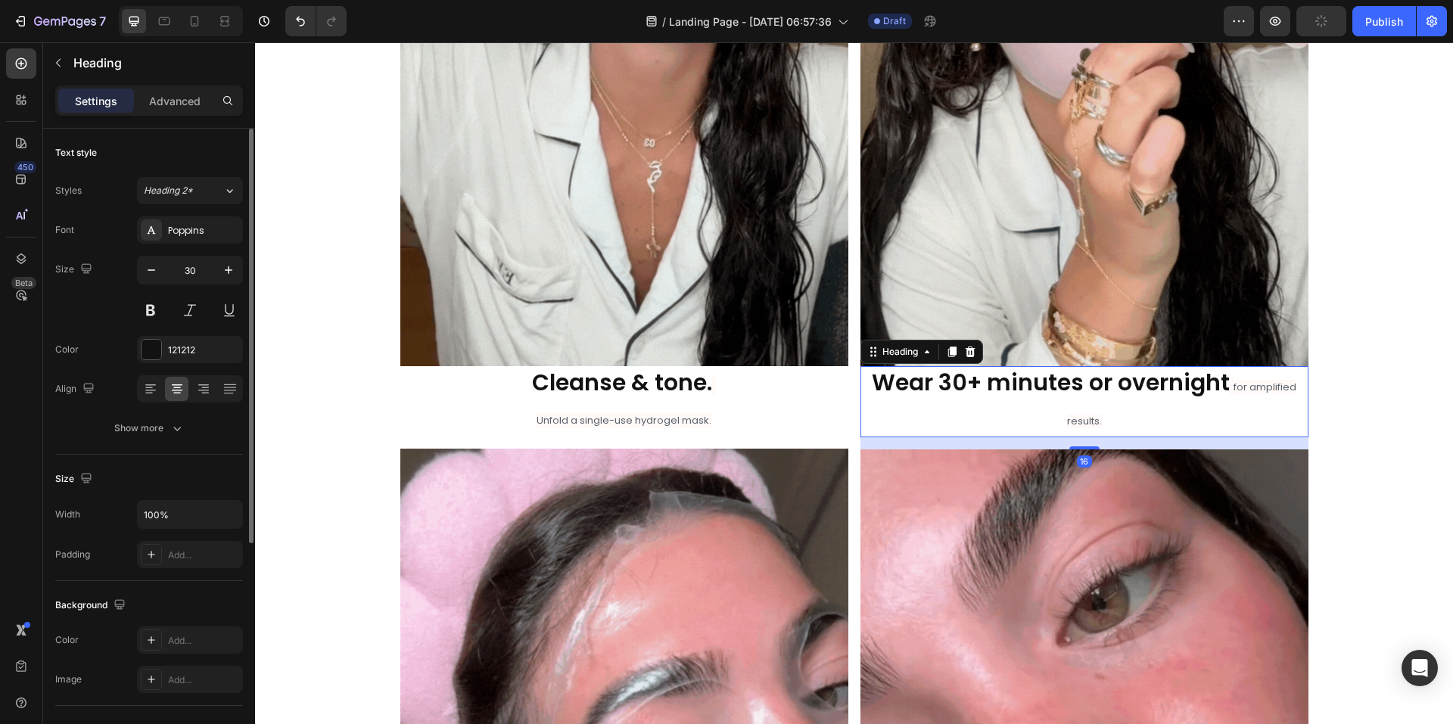
click at [1228, 390] on span "for amplified results." at bounding box center [1182, 404] width 230 height 48
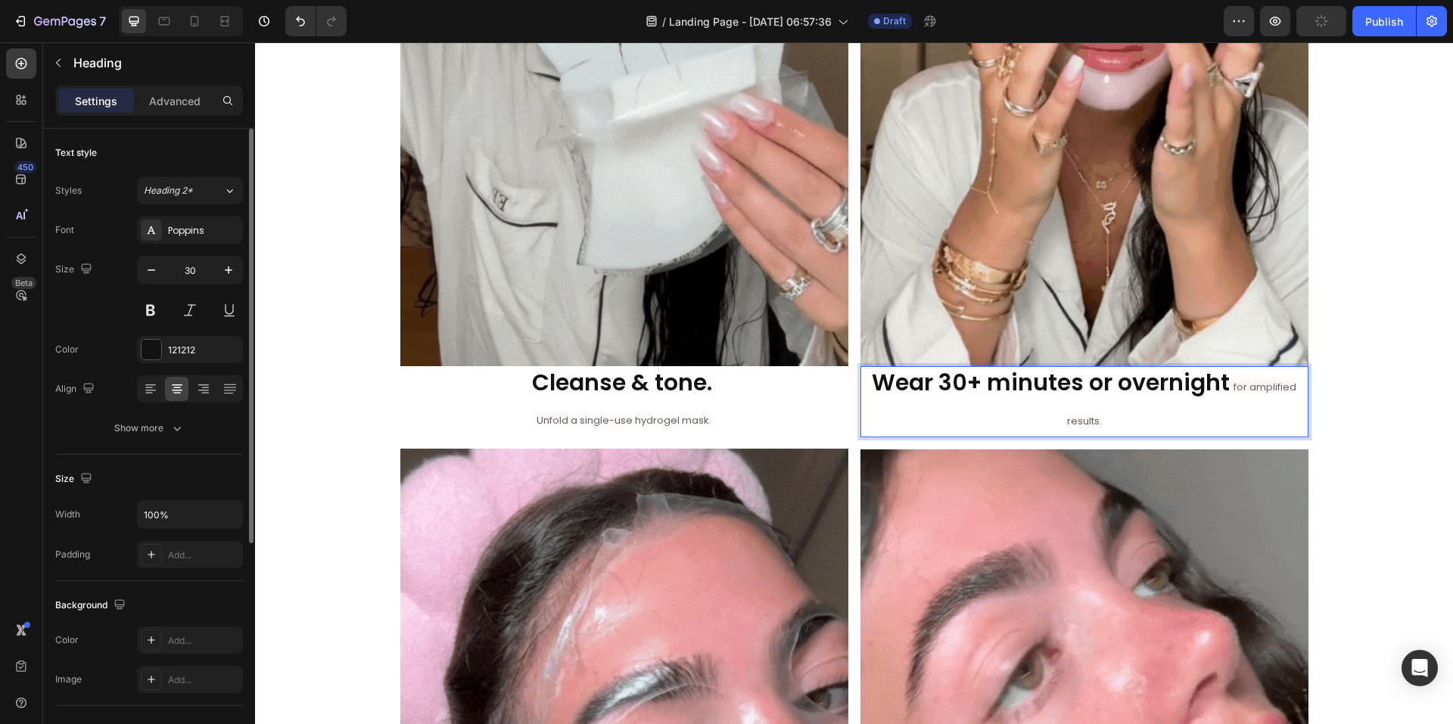
click at [1136, 424] on h2 "Wear 30+ minutes or overnight for amplified results." at bounding box center [1085, 401] width 448 height 71
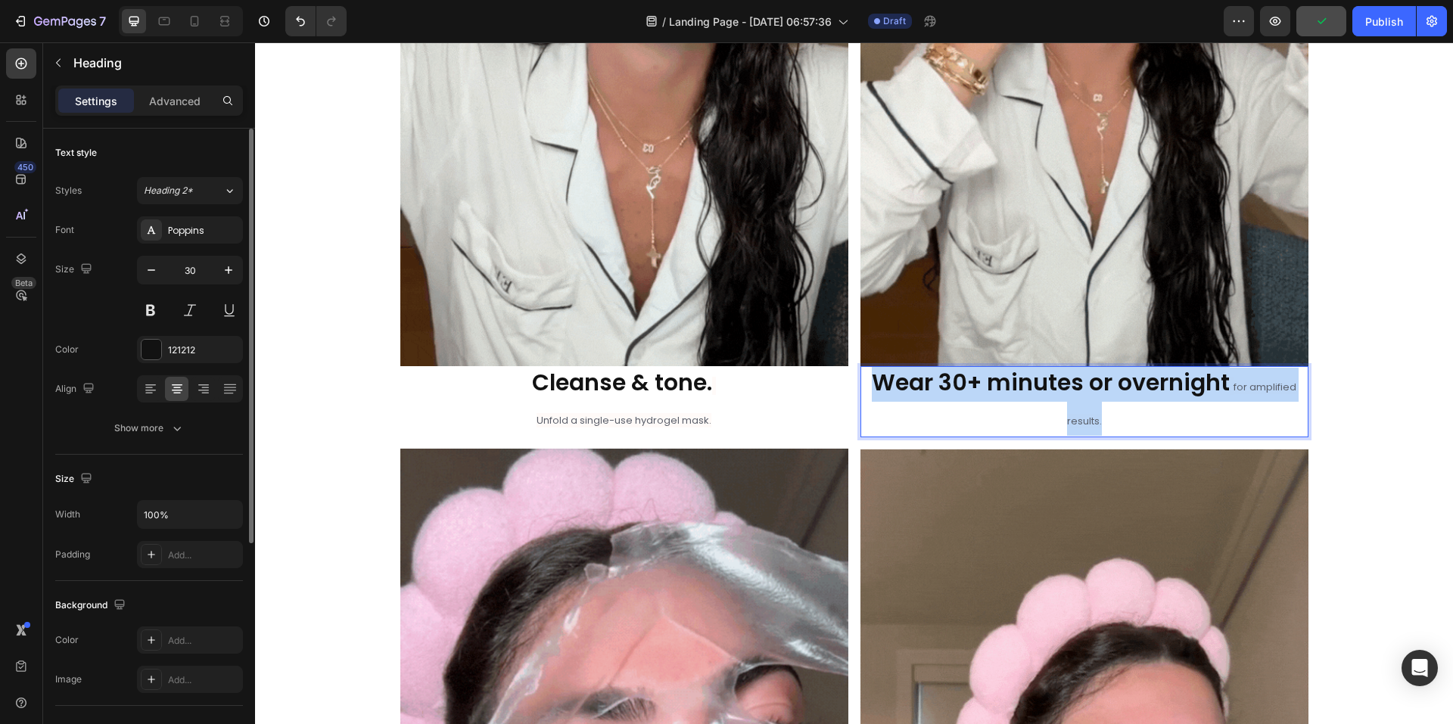
drag, startPoint x: 1125, startPoint y: 424, endPoint x: 867, endPoint y: 391, distance: 260.2
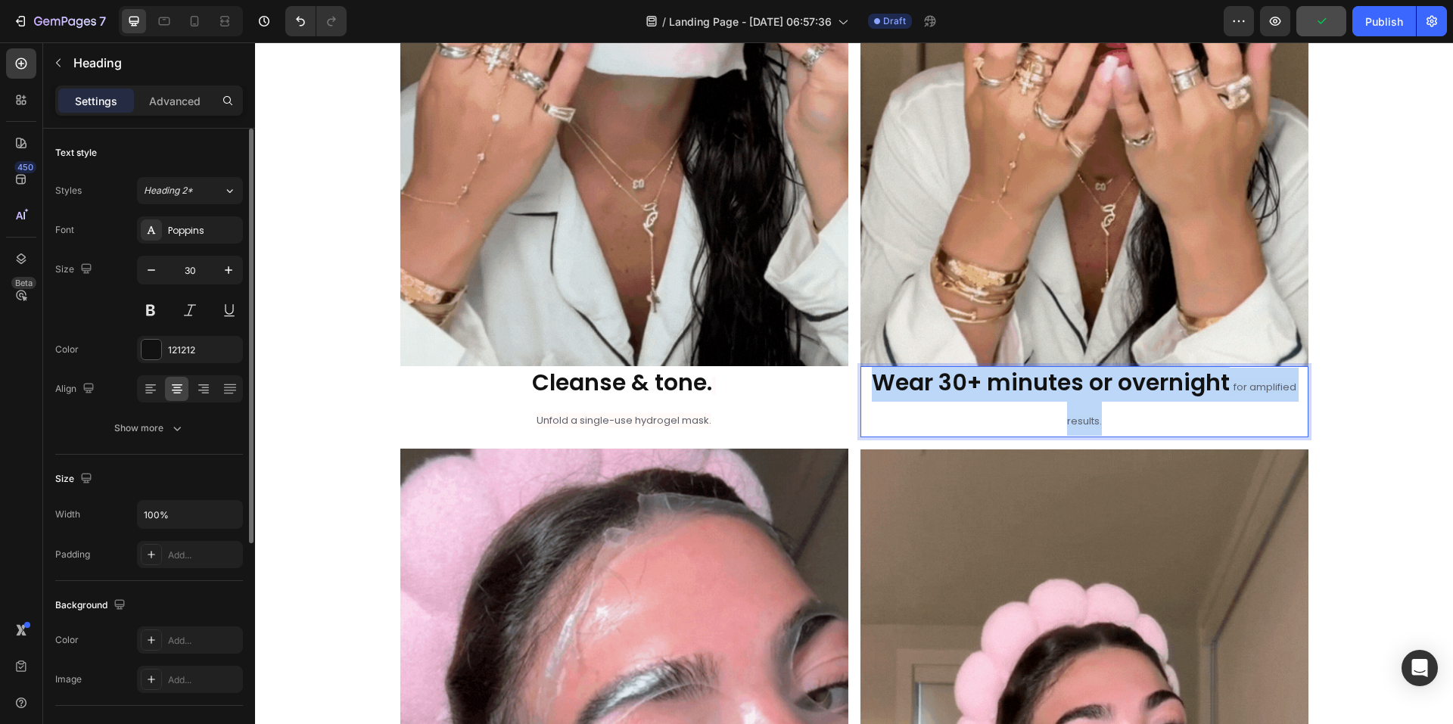
click at [867, 391] on p "Wear 30+ minutes or overnight for amplified results." at bounding box center [1084, 402] width 445 height 68
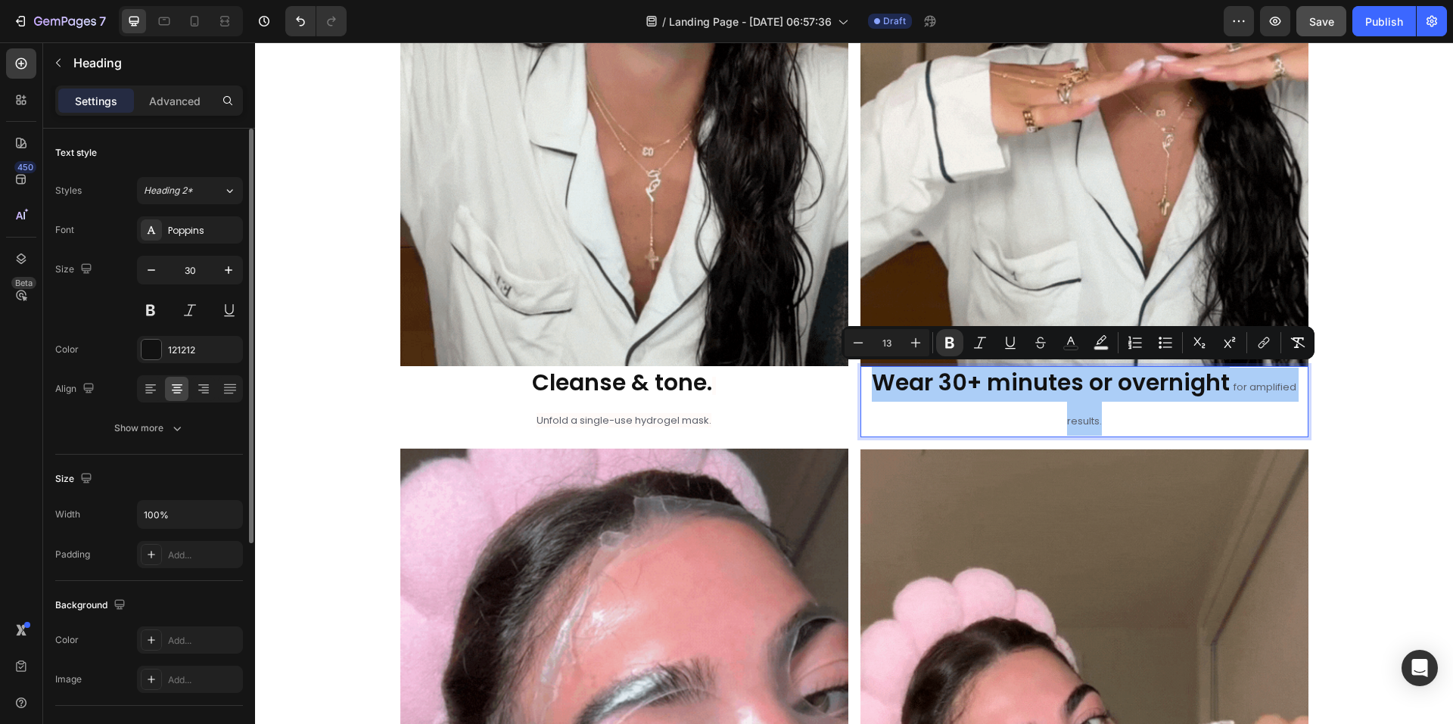
click at [889, 346] on input "13" at bounding box center [887, 343] width 30 height 18
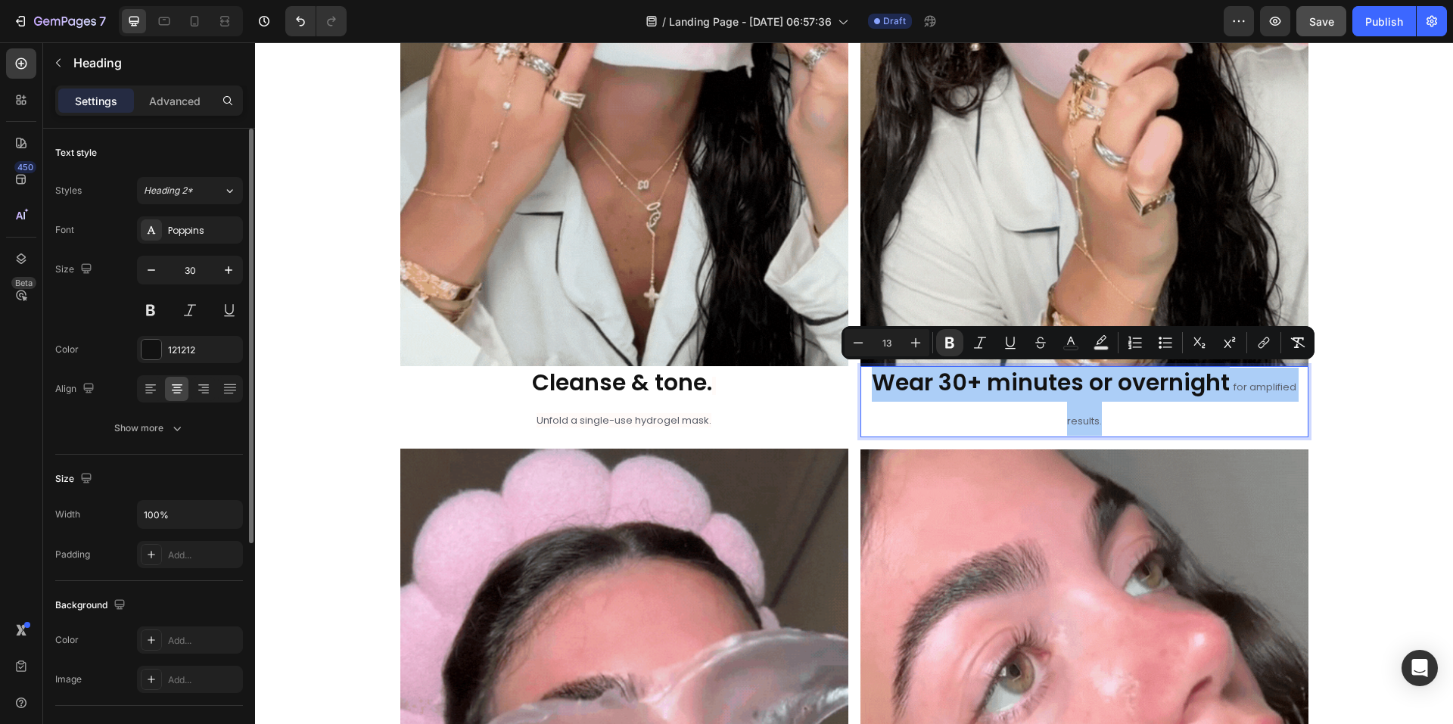
drag, startPoint x: 882, startPoint y: 346, endPoint x: 893, endPoint y: 345, distance: 11.4
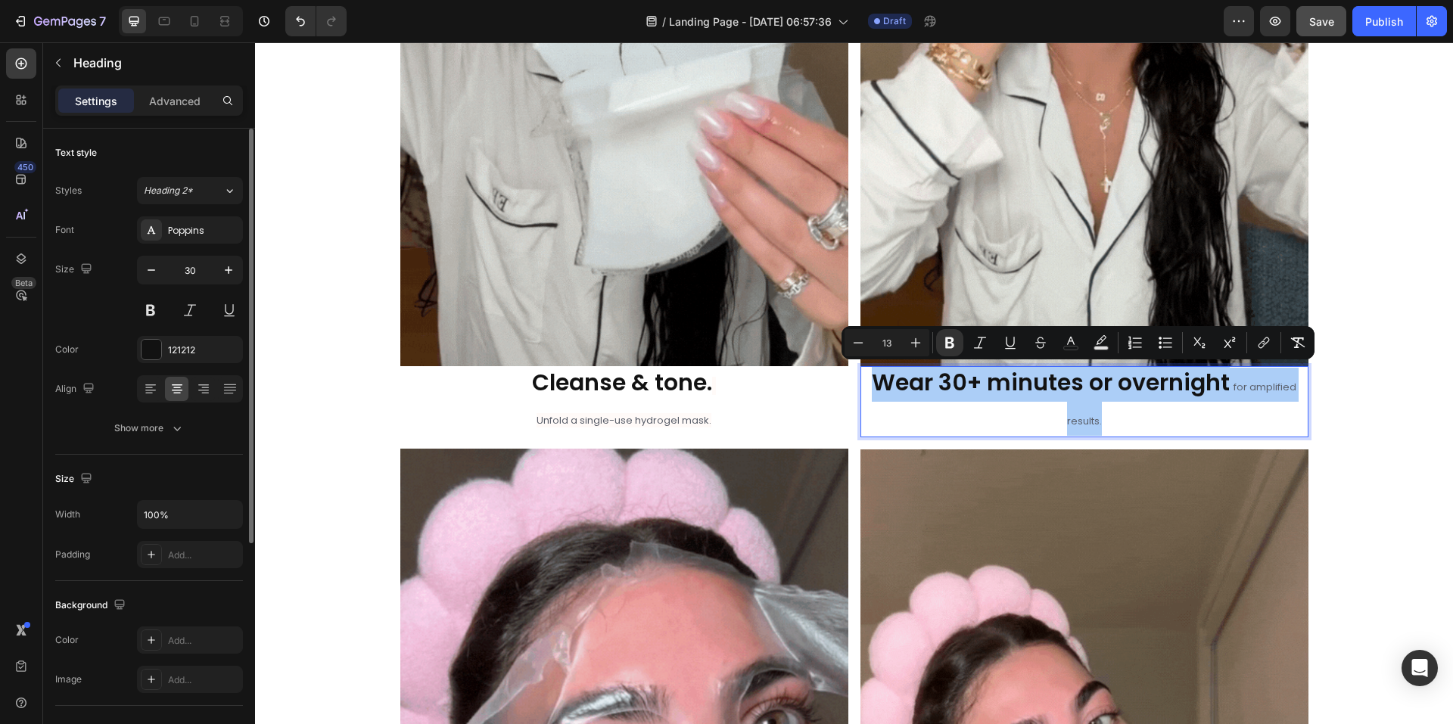
click at [893, 345] on input "13" at bounding box center [887, 343] width 30 height 18
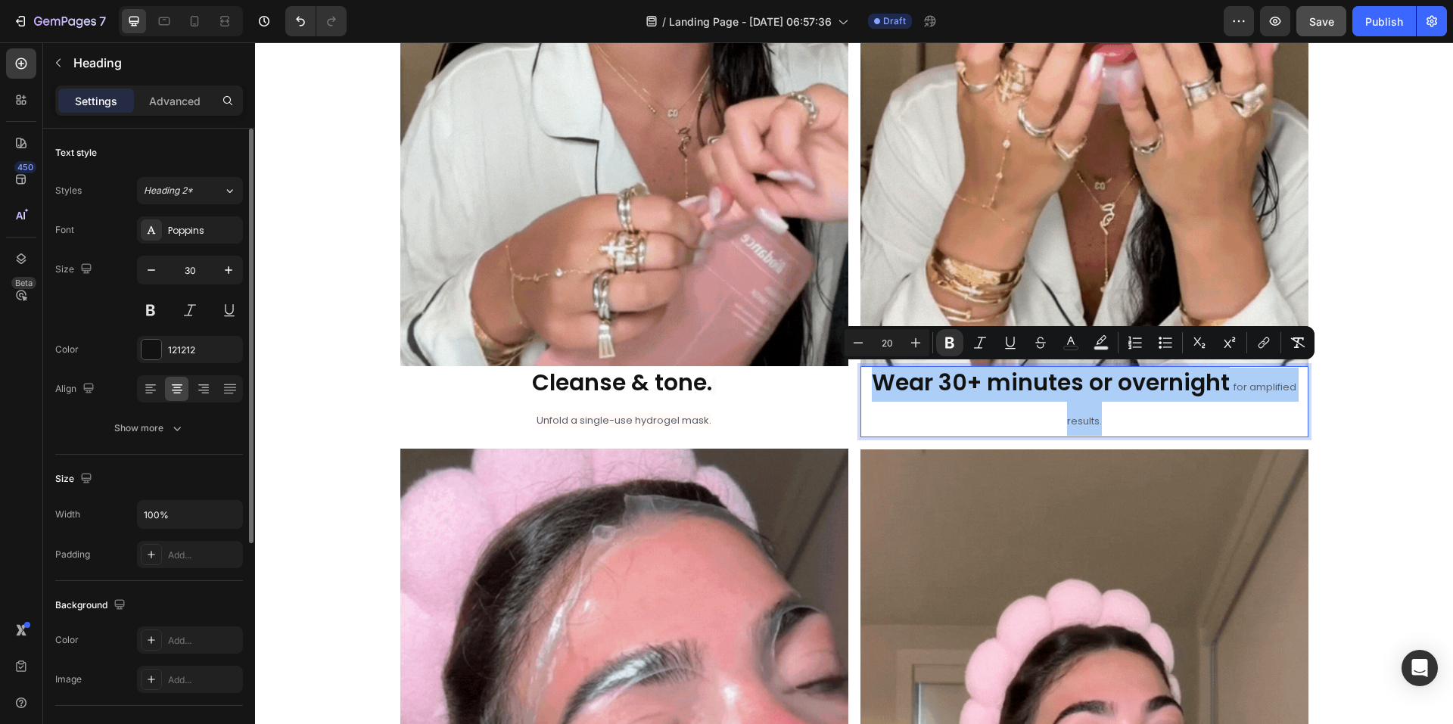
type input "20"
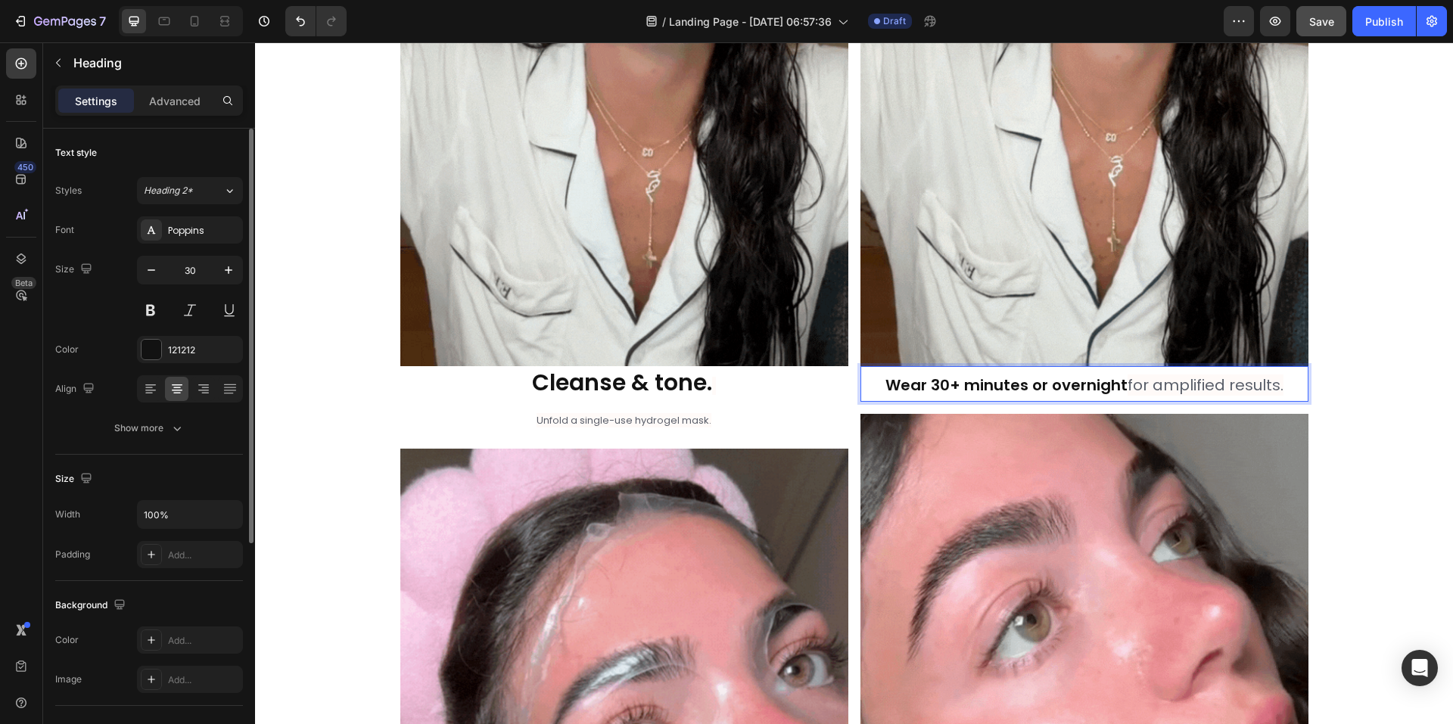
click at [1157, 386] on span "for amplified results." at bounding box center [1206, 385] width 156 height 21
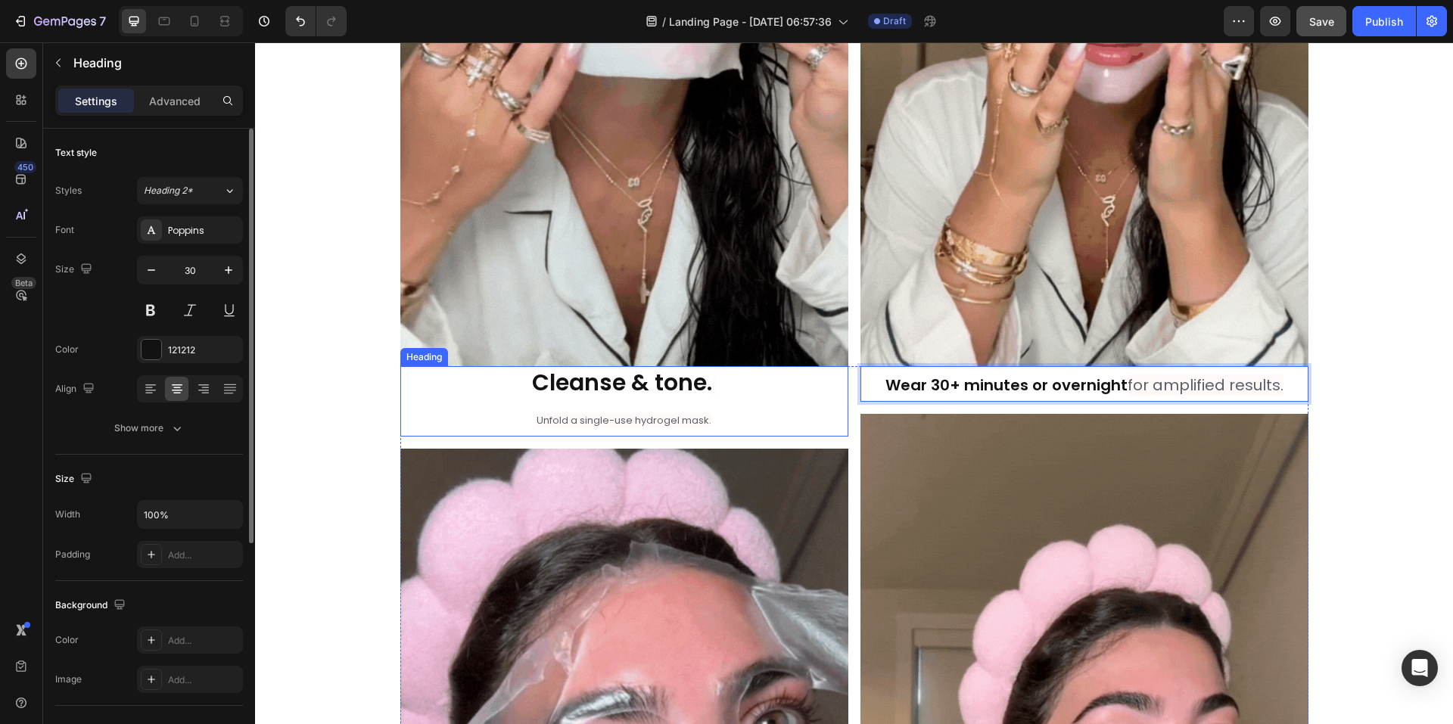
click at [717, 421] on p "⁠⁠⁠⁠⁠⁠⁠ Cleanse & tone. Unfold a single-use hydrogel mask." at bounding box center [624, 401] width 445 height 67
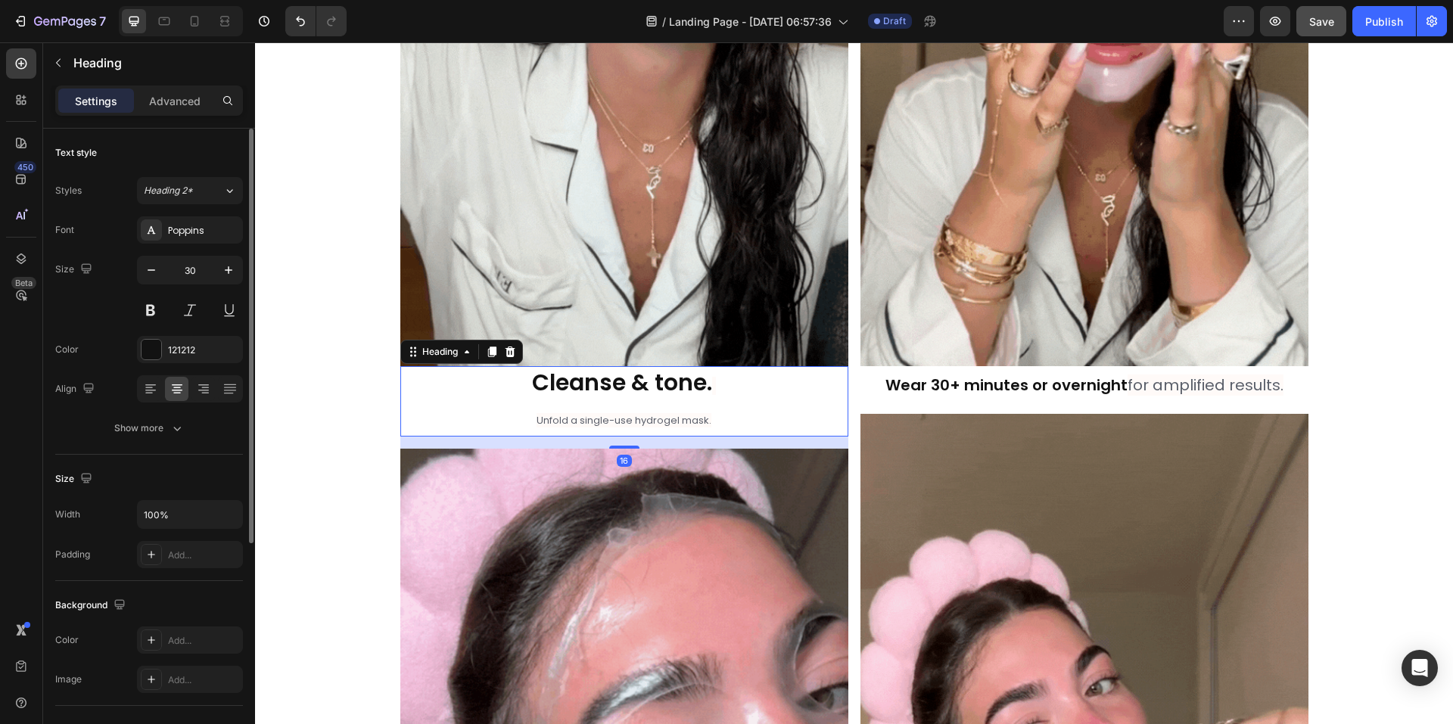
click at [663, 413] on p "Cleanse & tone. Unfold a single-use hydrogel mask." at bounding box center [624, 401] width 445 height 67
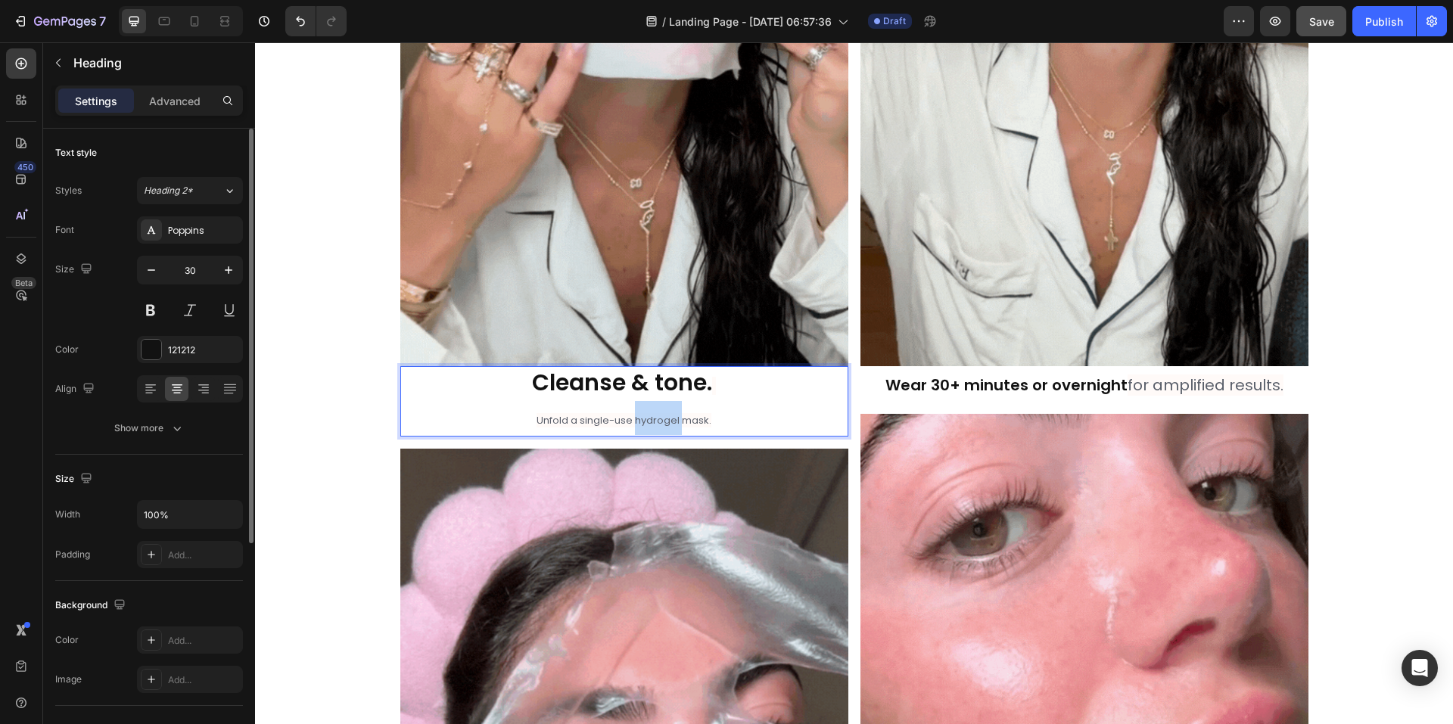
click at [663, 413] on p "Cleanse & tone. Unfold a single-use hydrogel mask." at bounding box center [624, 401] width 445 height 67
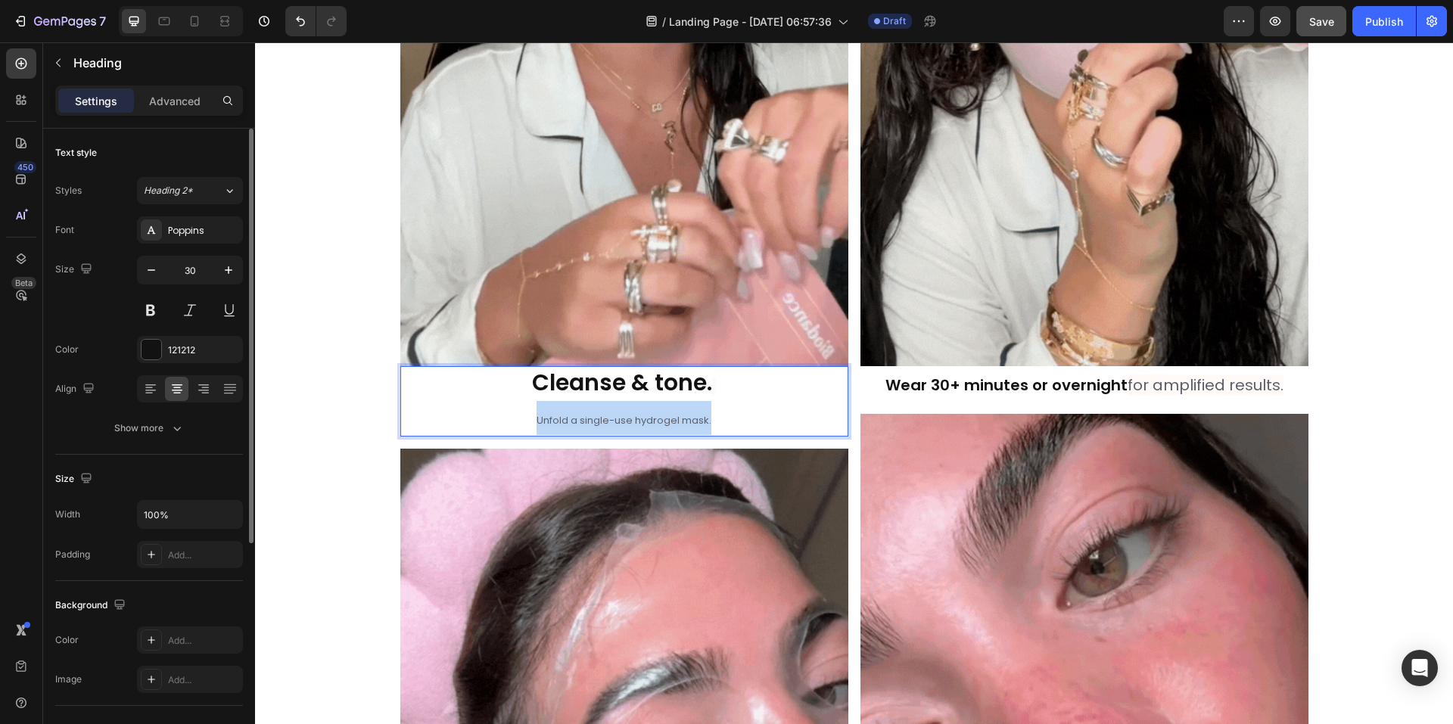
click at [663, 413] on p "Cleanse & tone. Unfold a single-use hydrogel mask." at bounding box center [624, 401] width 445 height 67
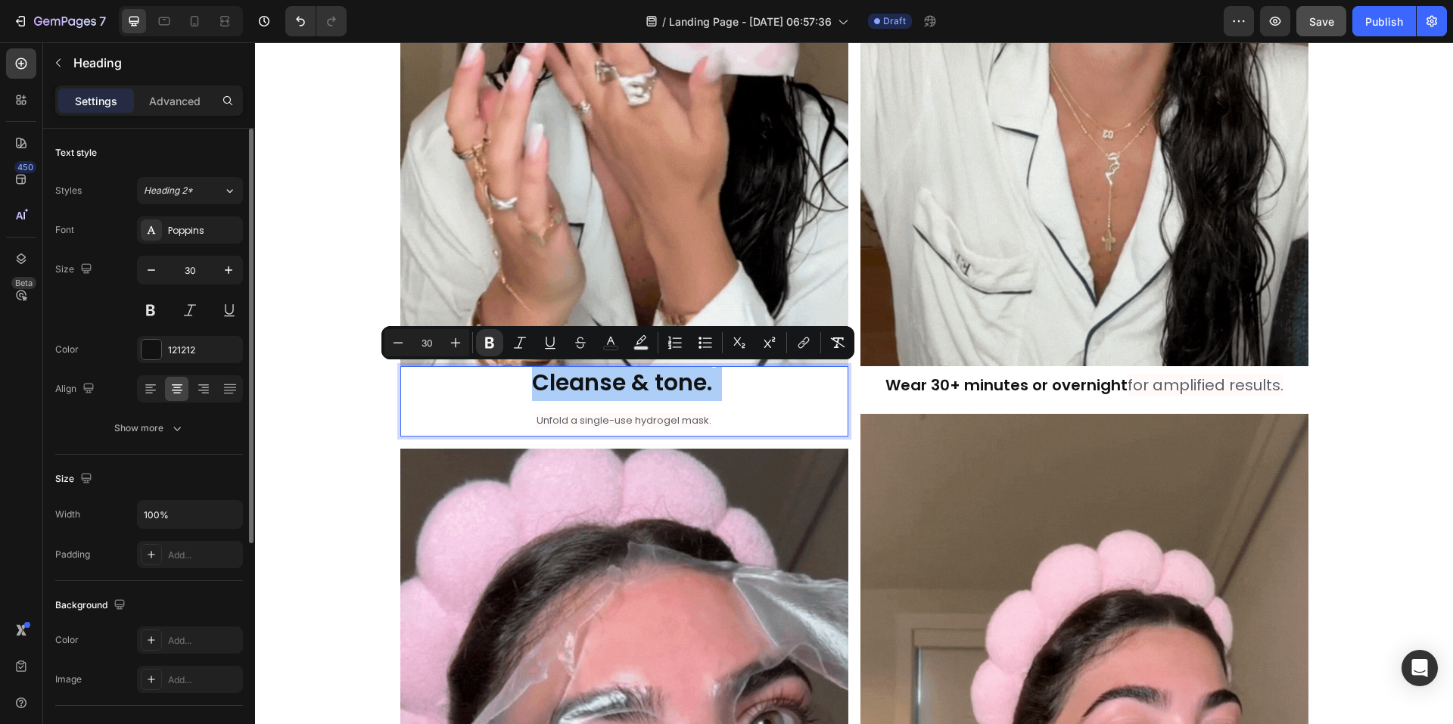
click at [432, 344] on input "30" at bounding box center [427, 343] width 30 height 18
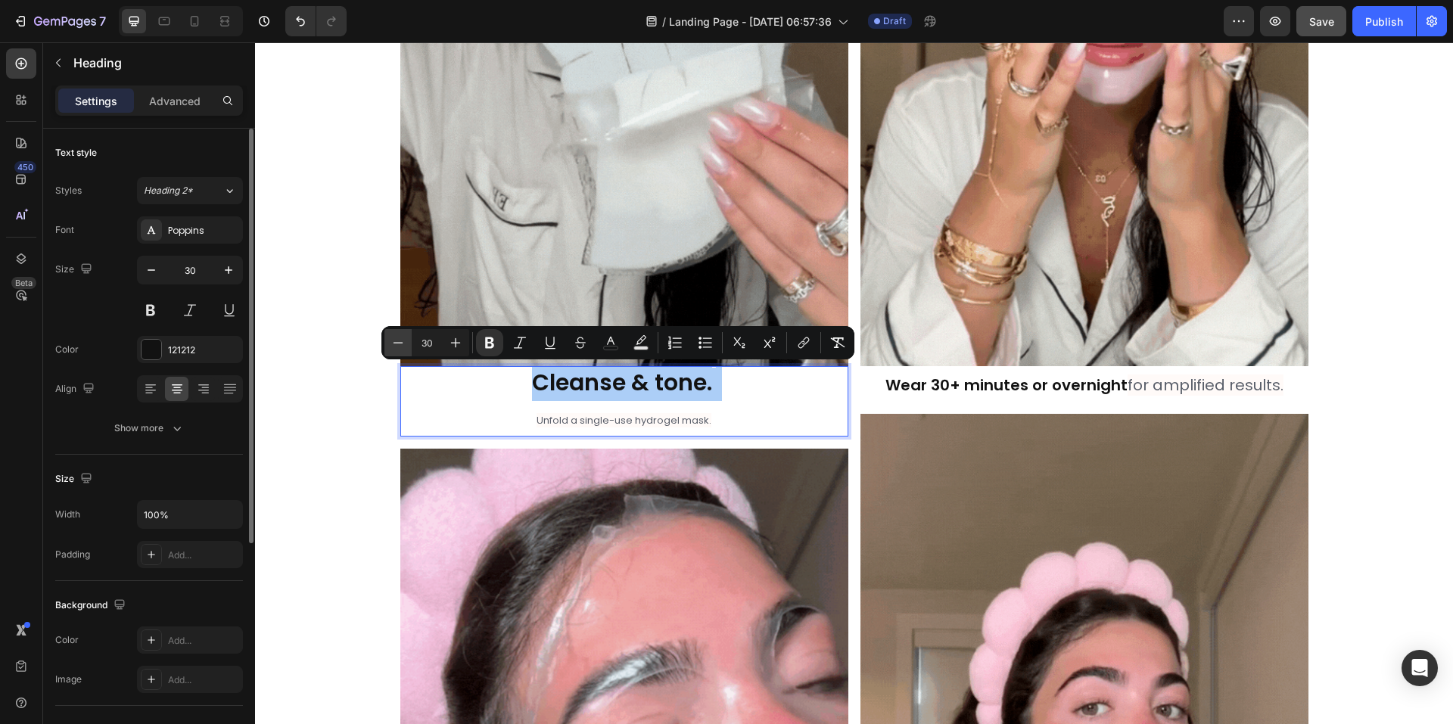
drag, startPoint x: 433, startPoint y: 343, endPoint x: 406, endPoint y: 340, distance: 27.4
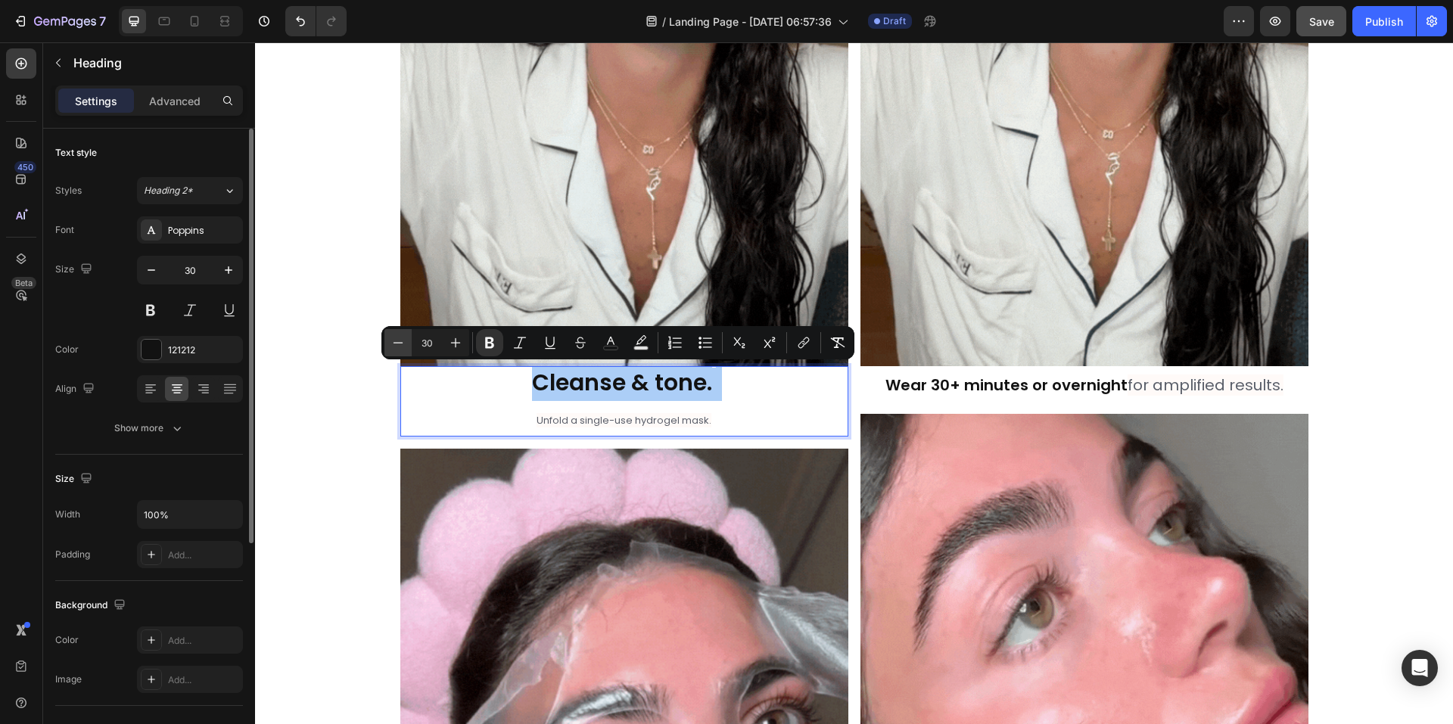
click at [406, 340] on div "Minus 30 Plus" at bounding box center [427, 342] width 85 height 27
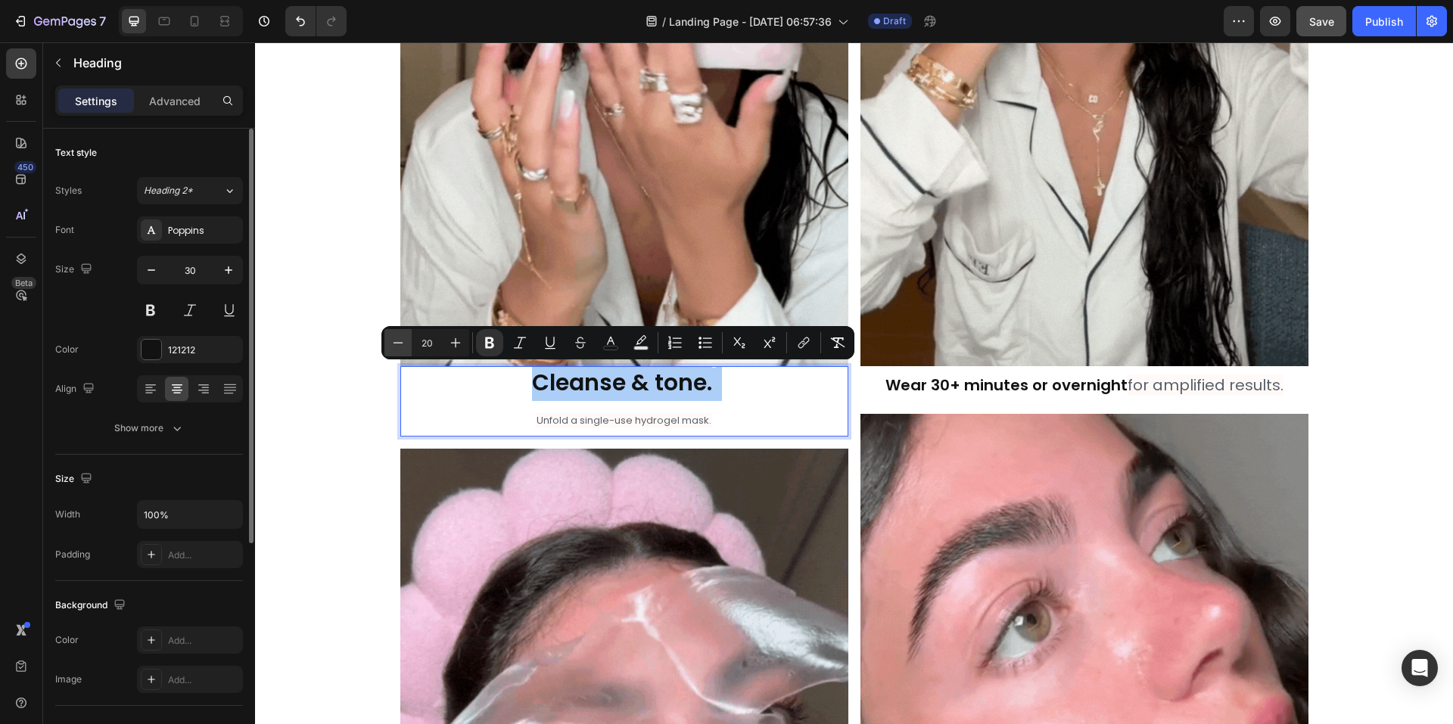
type input "20"
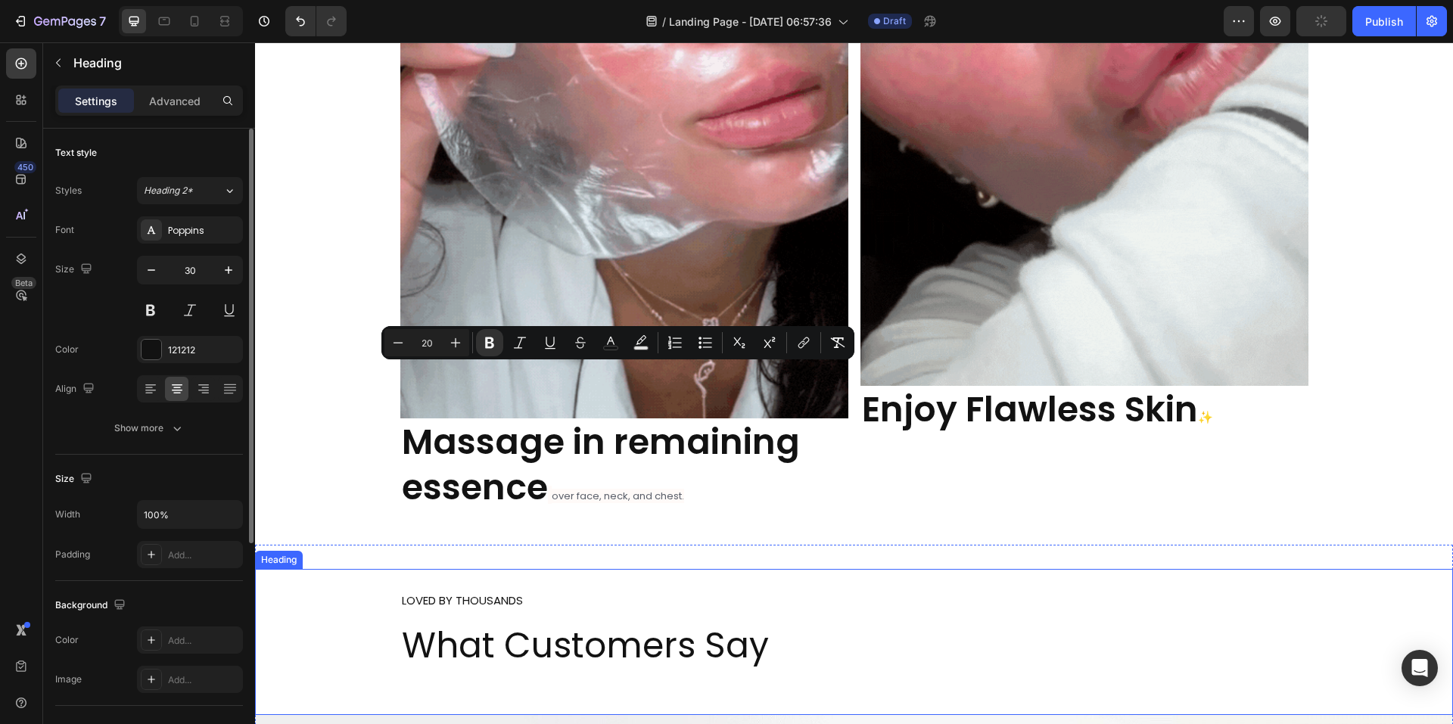
scroll to position [6731, 0]
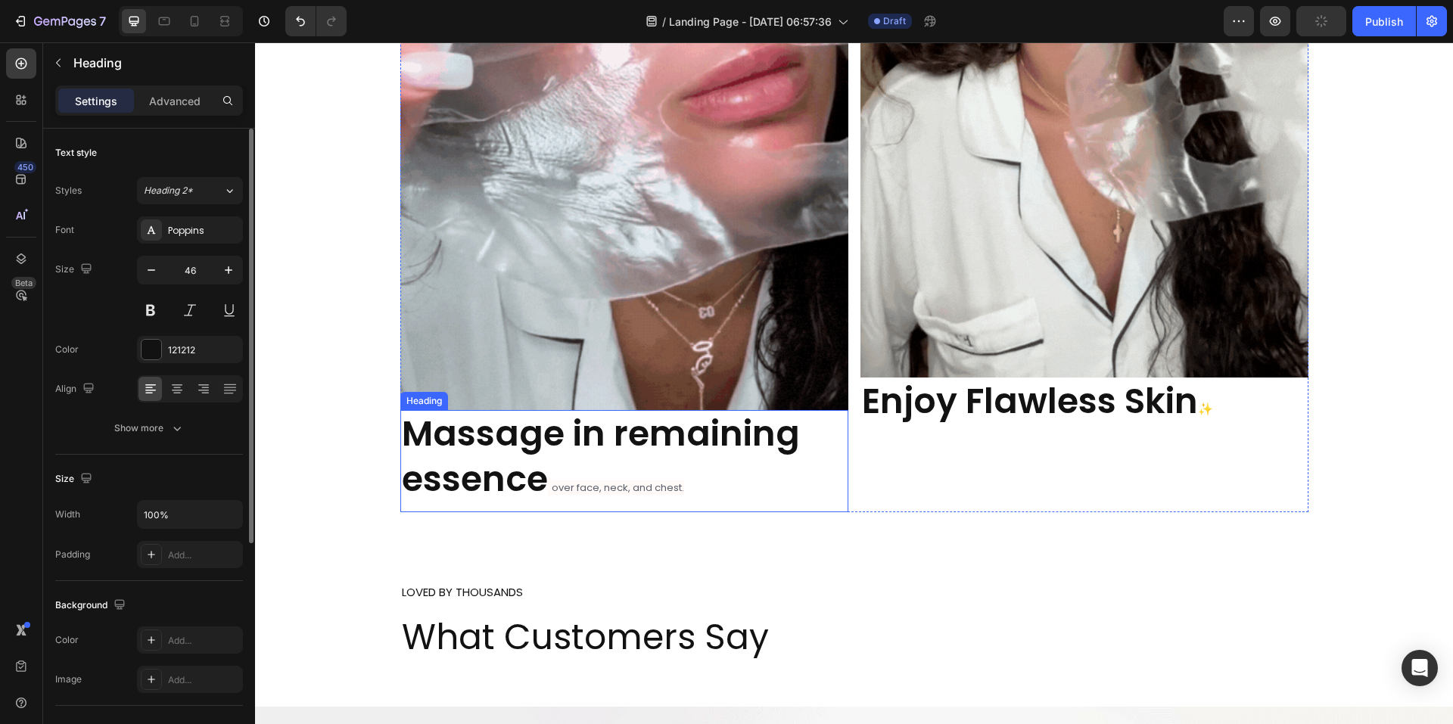
click at [672, 494] on span "over face, neck, and chest." at bounding box center [618, 488] width 132 height 14
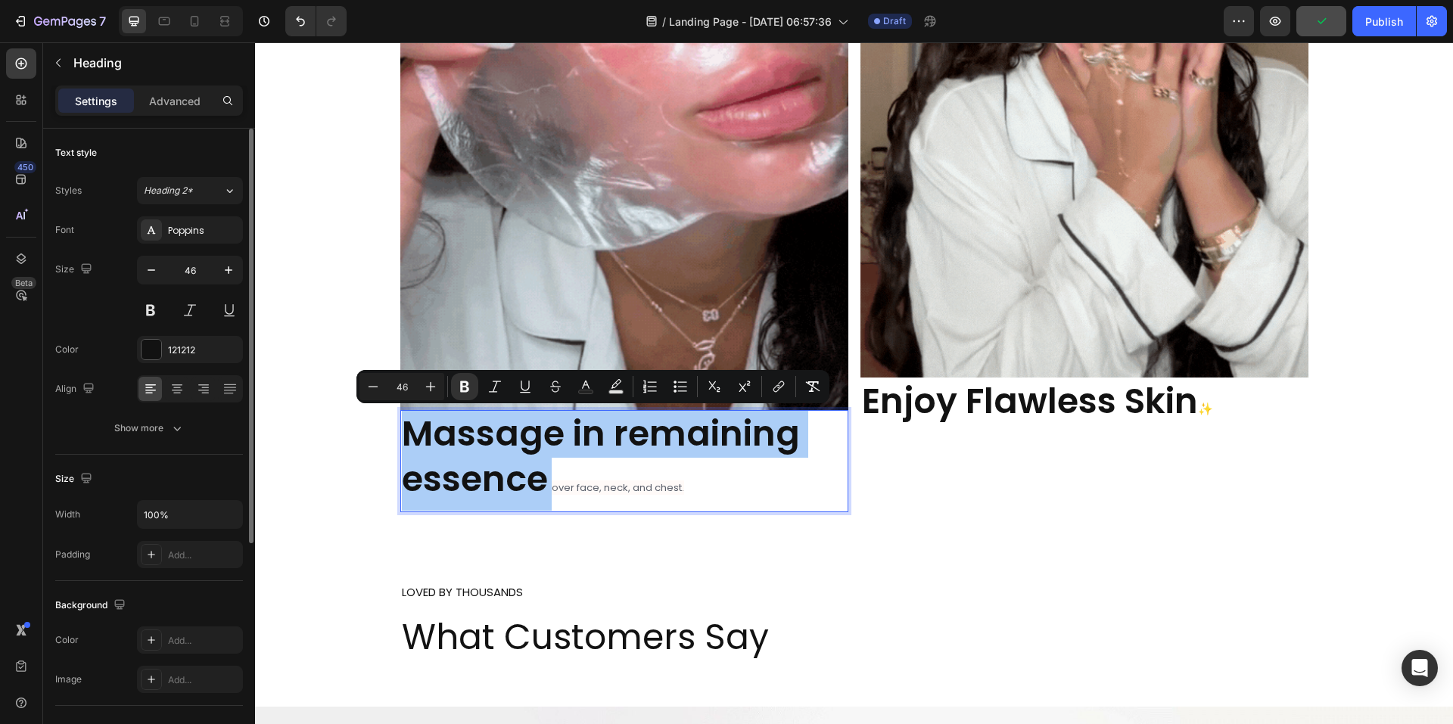
click at [399, 384] on input "46" at bounding box center [402, 387] width 30 height 18
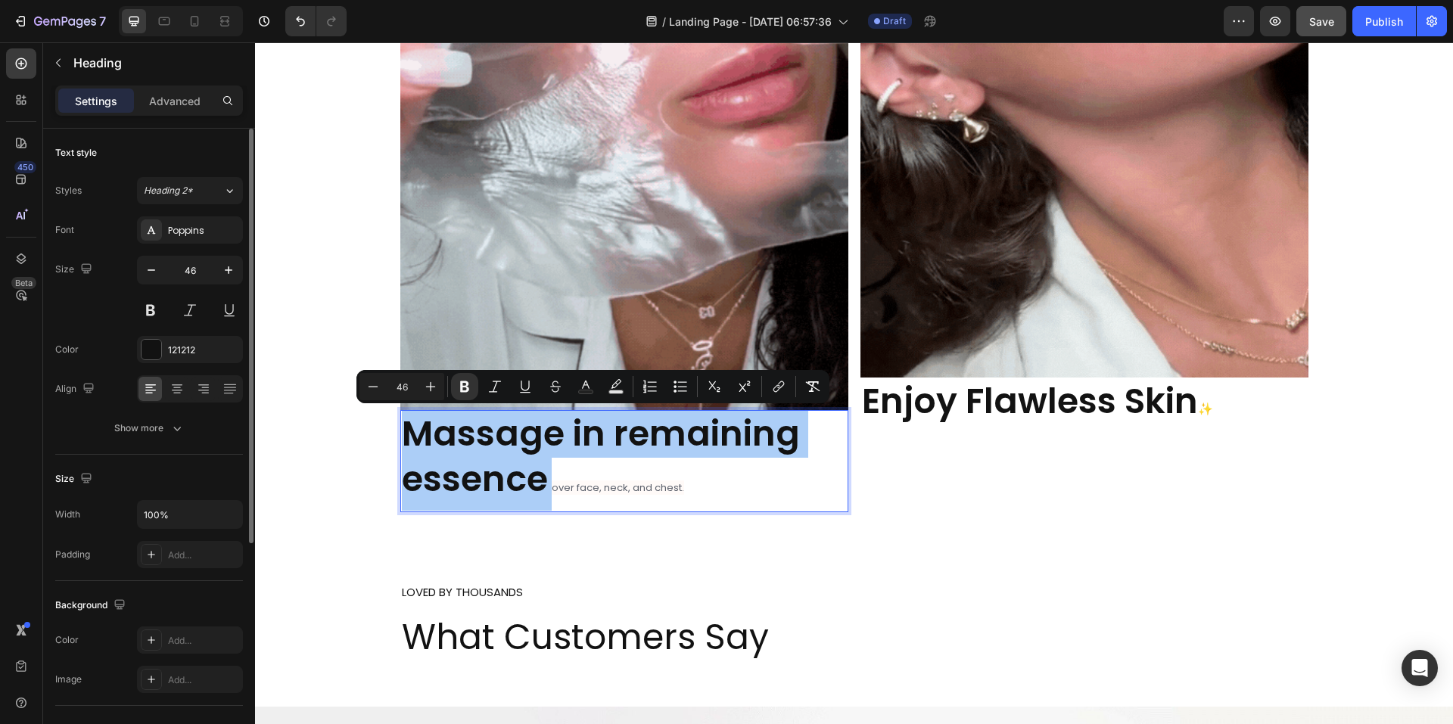
drag, startPoint x: 403, startPoint y: 384, endPoint x: 412, endPoint y: 384, distance: 9.1
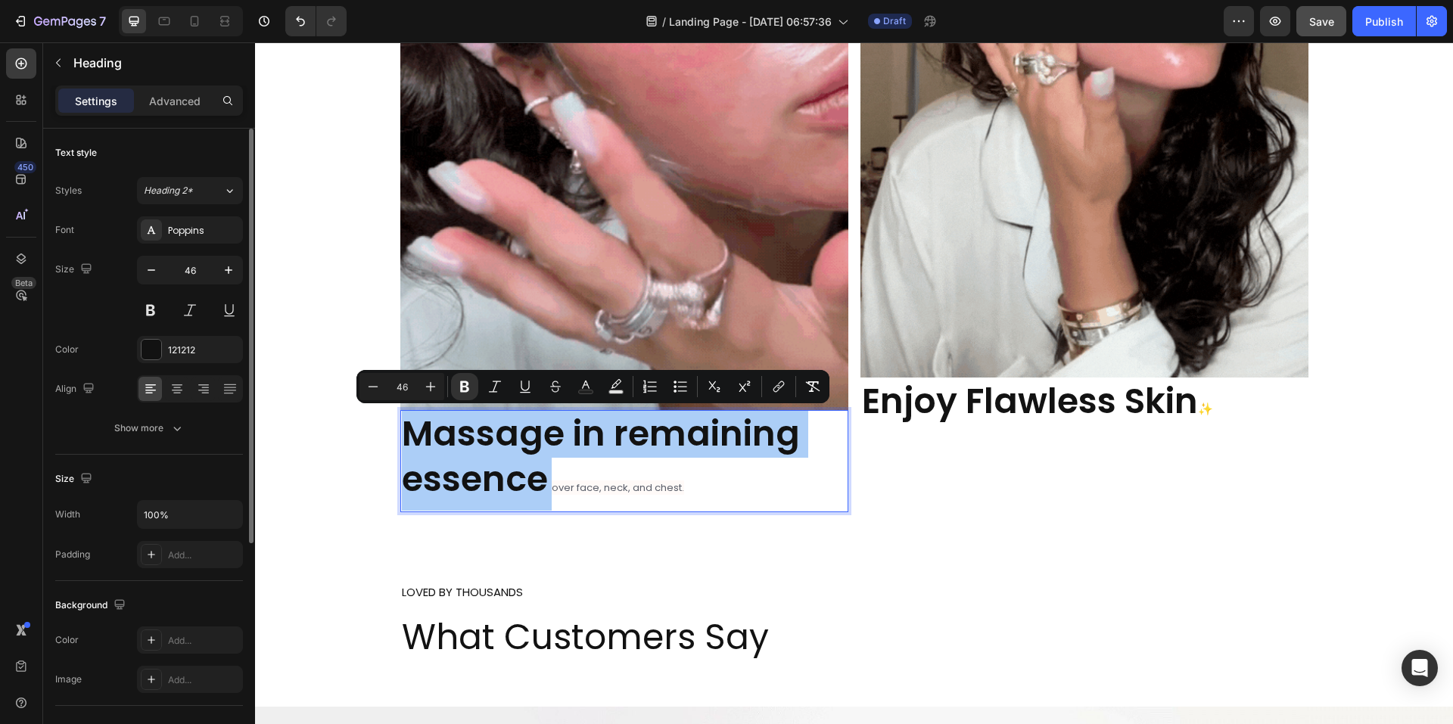
click at [412, 384] on input "46" at bounding box center [402, 387] width 30 height 18
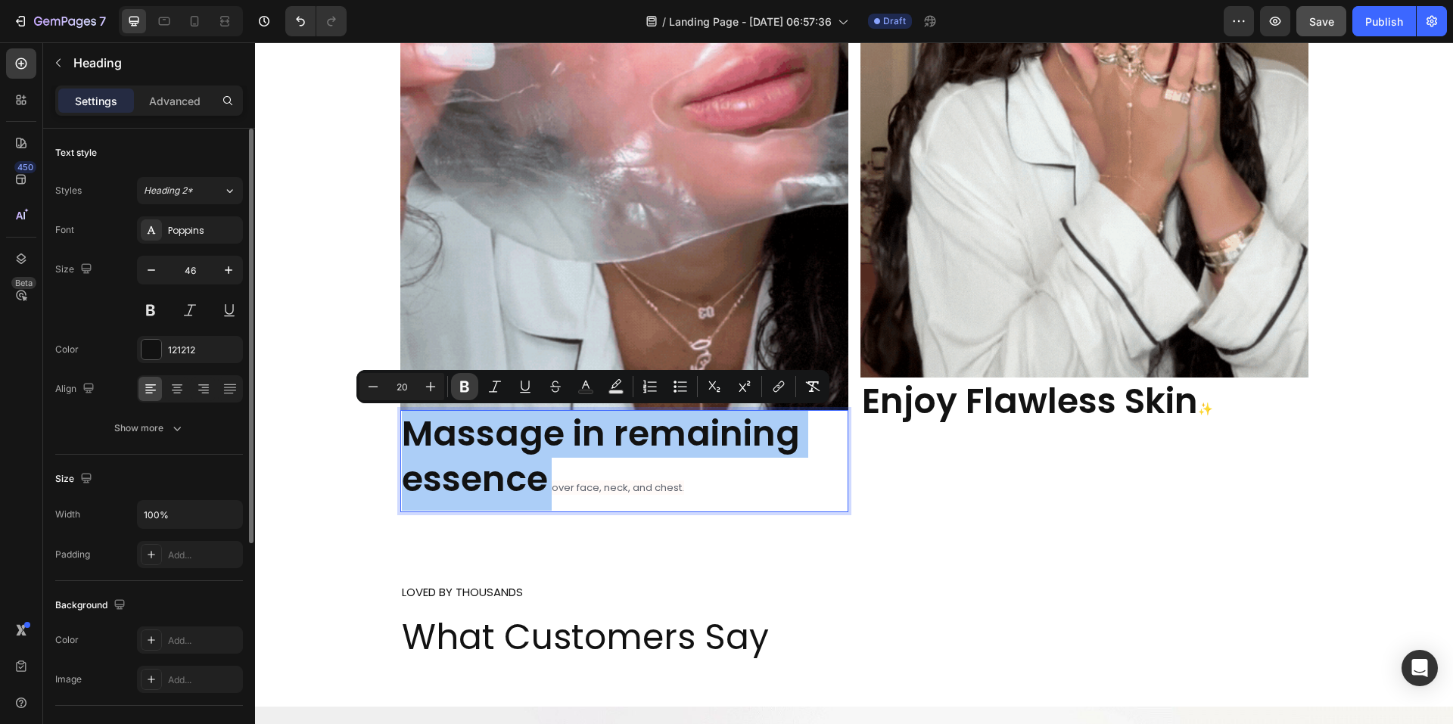
type input "20"
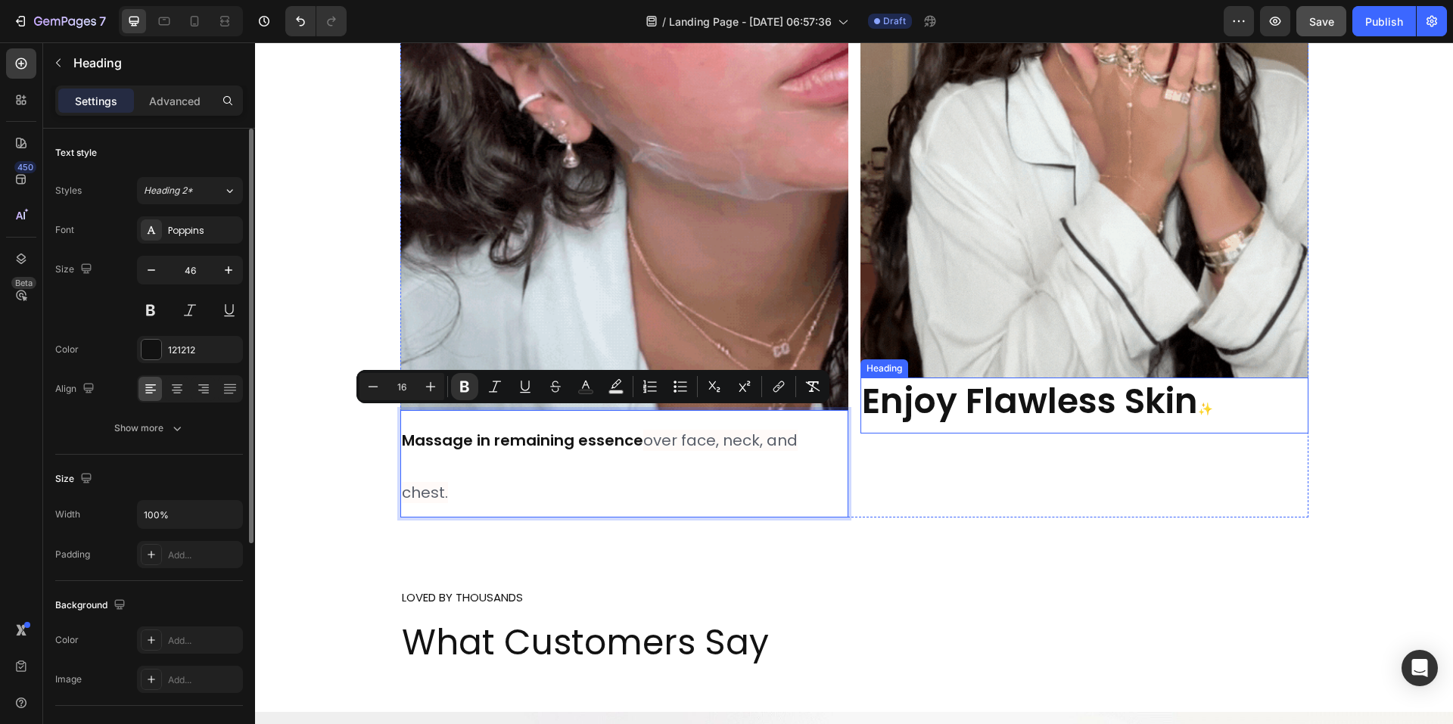
click at [951, 432] on h2 "Enjoy Flawless Skin ✨" at bounding box center [1085, 406] width 448 height 56
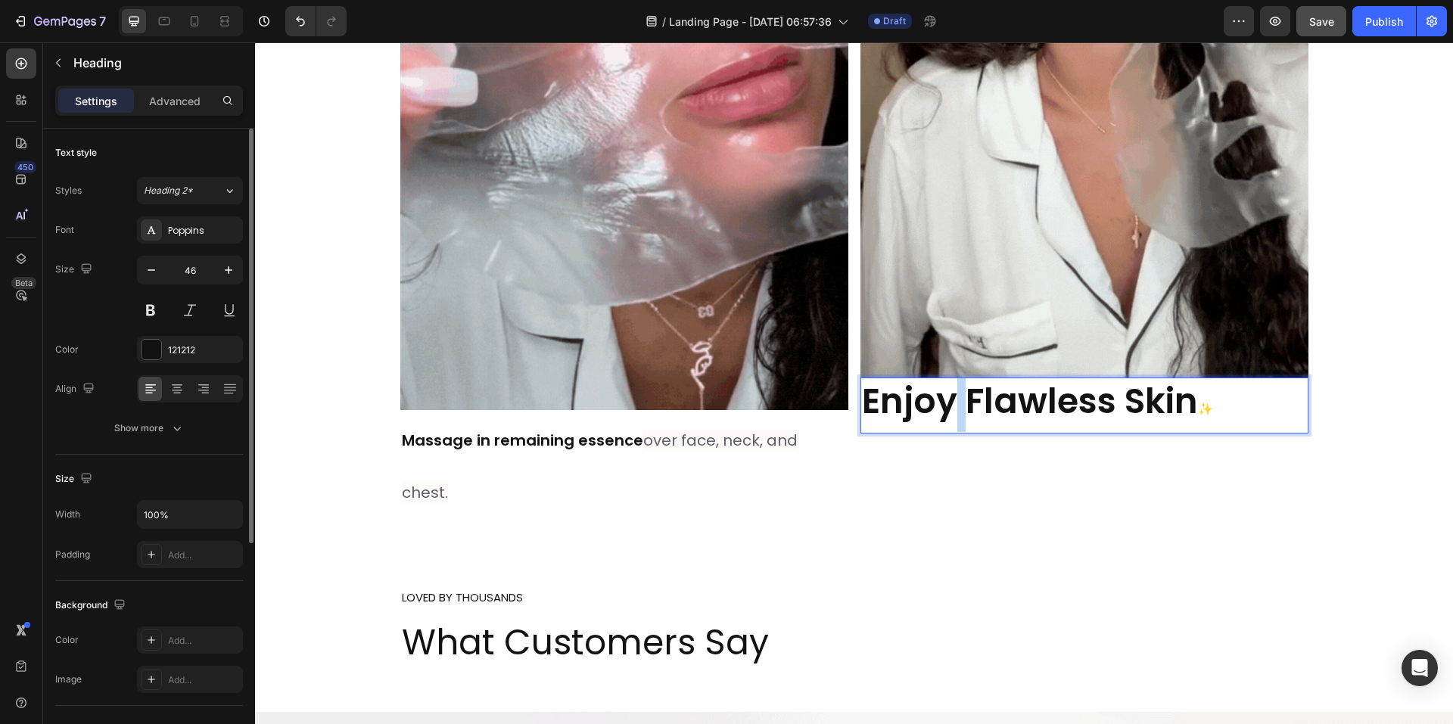
click at [951, 425] on strong "Enjoy Flawless Skin" at bounding box center [1030, 401] width 336 height 48
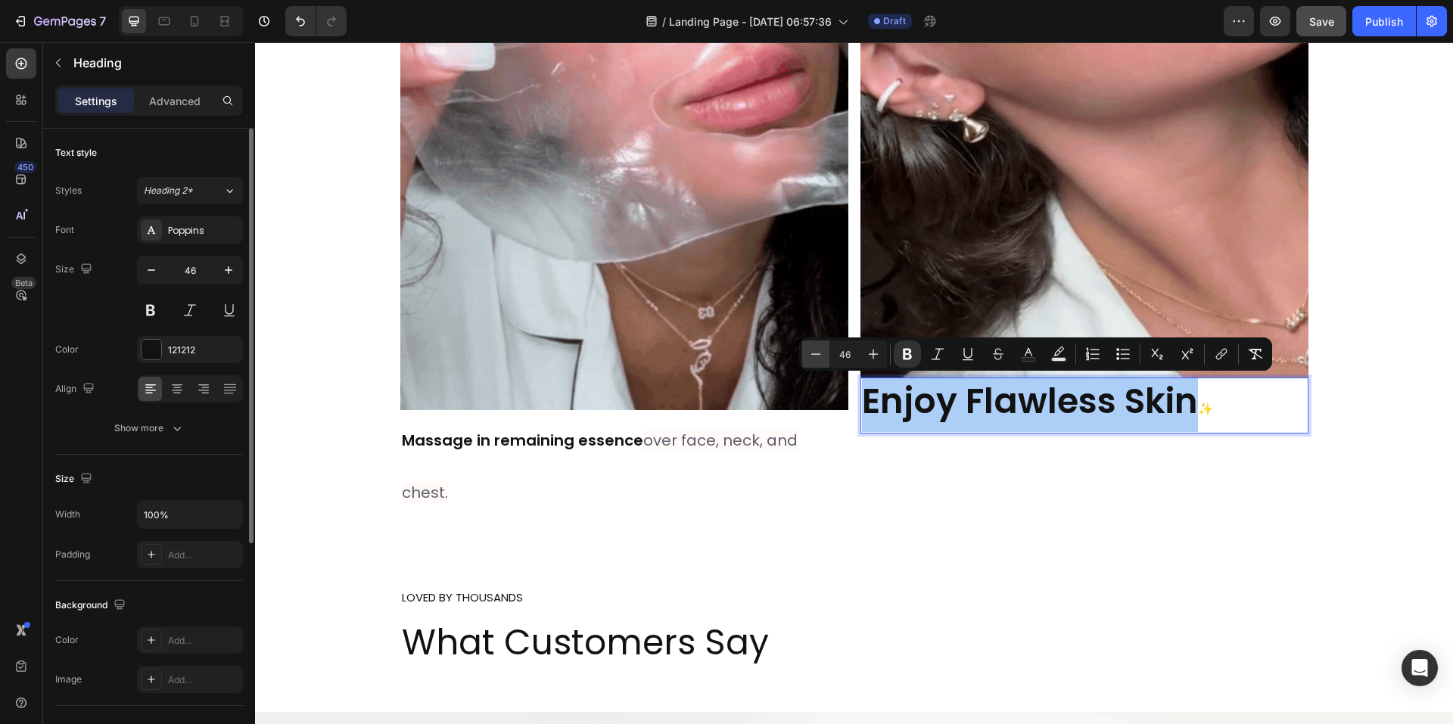
drag, startPoint x: 851, startPoint y: 360, endPoint x: 824, endPoint y: 348, distance: 29.1
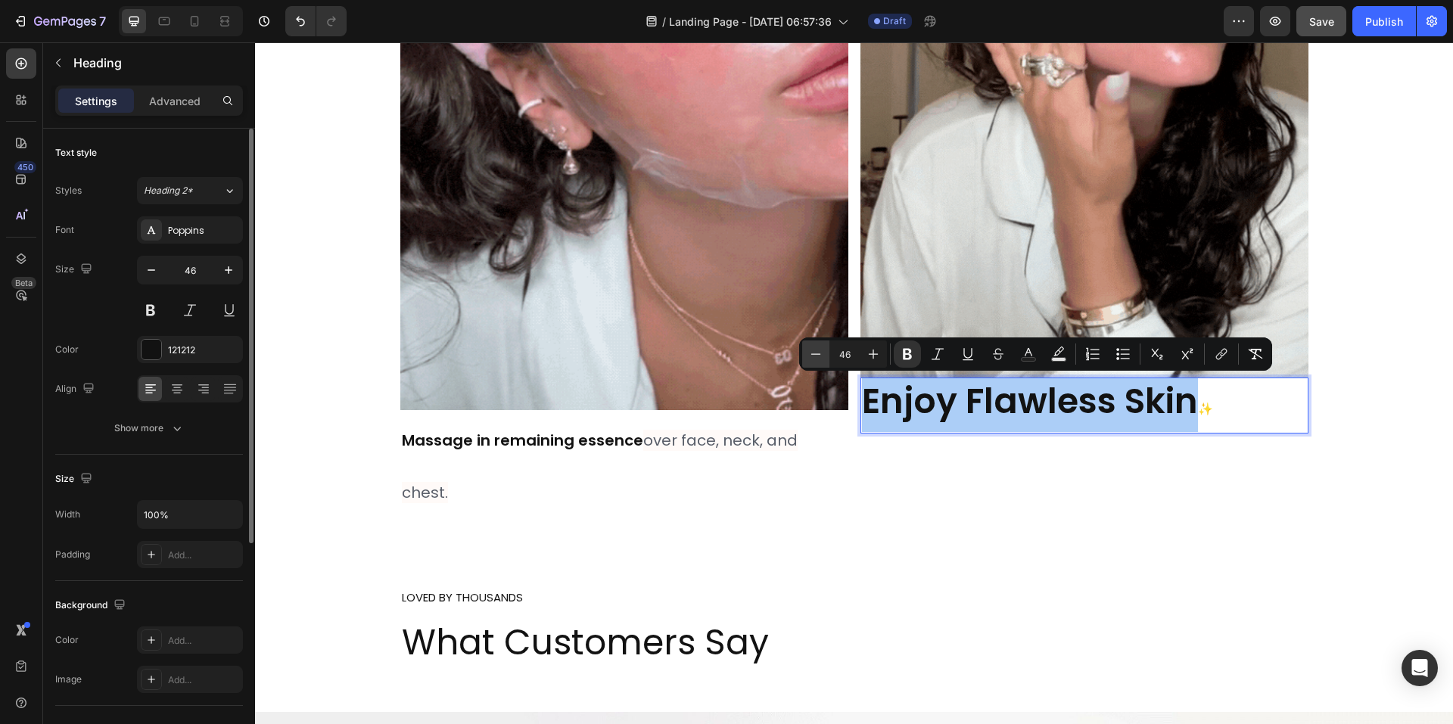
click at [824, 348] on div "Minus 46 Plus" at bounding box center [844, 354] width 85 height 27
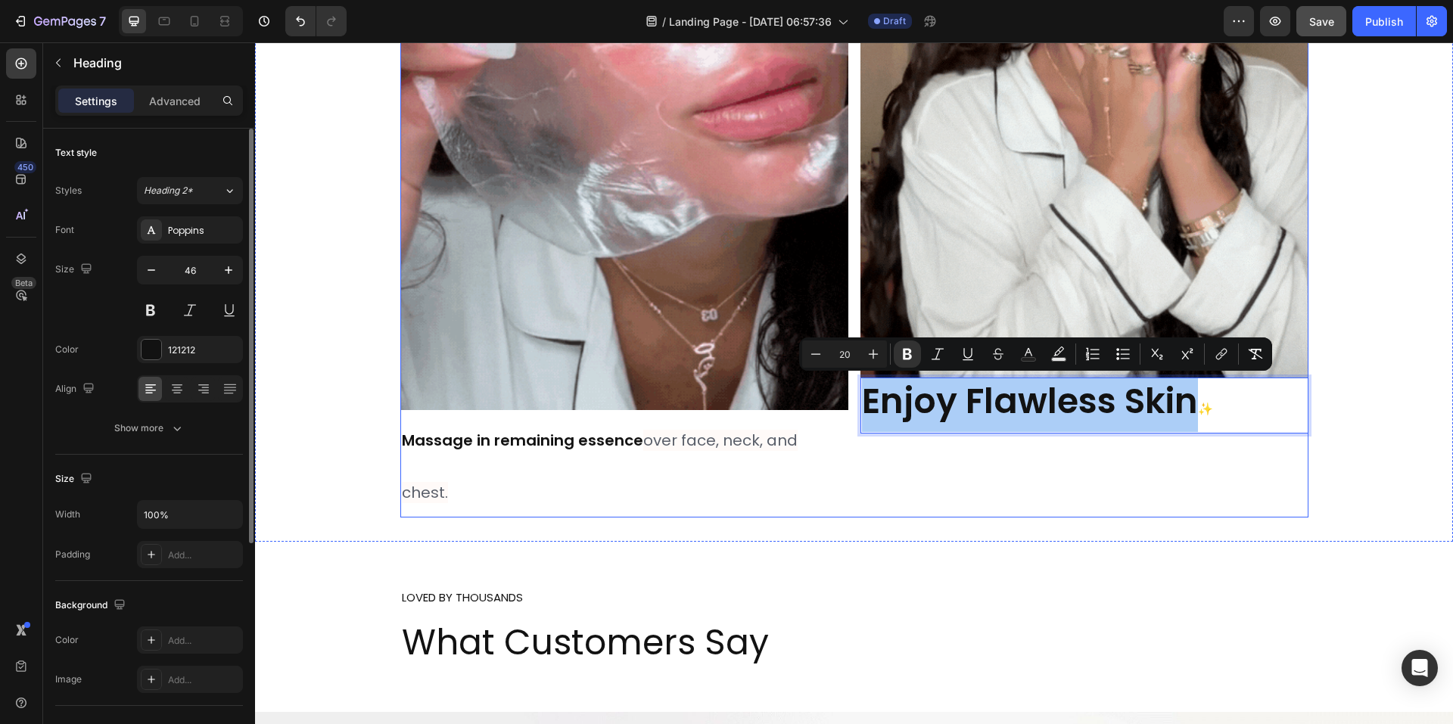
type input "20"
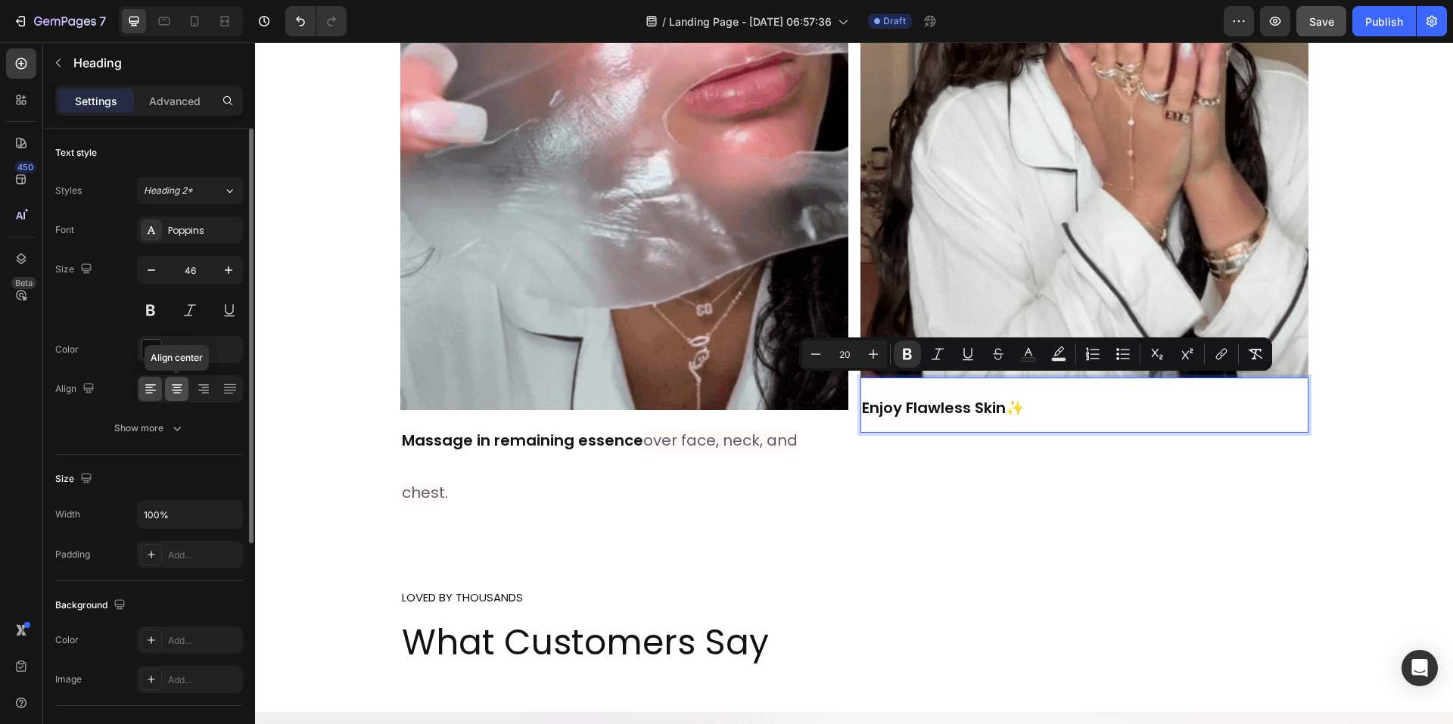
click at [176, 394] on icon at bounding box center [177, 394] width 8 height 2
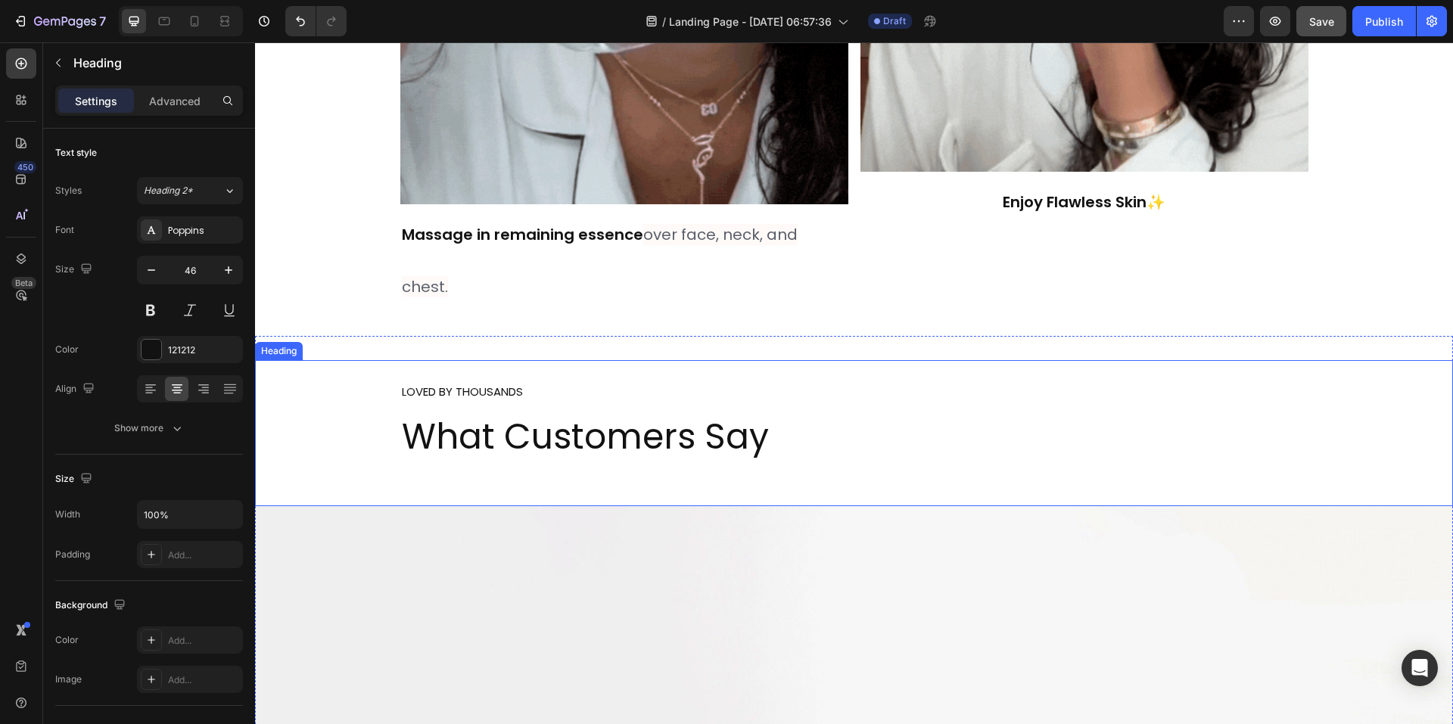
scroll to position [7185, 0]
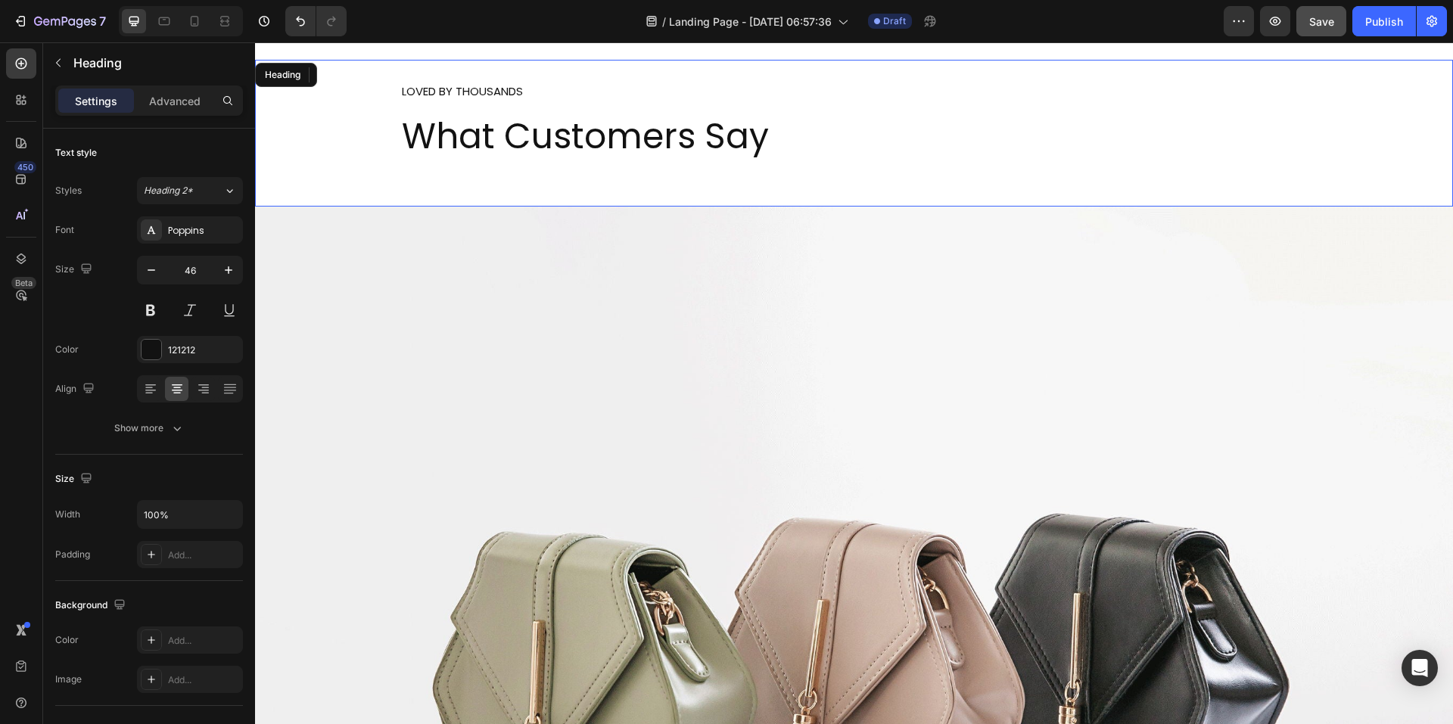
click at [520, 135] on h2 "LOVED BY THOUSANDS What Customers Say" at bounding box center [854, 133] width 908 height 146
click at [176, 385] on icon at bounding box center [177, 386] width 11 height 2
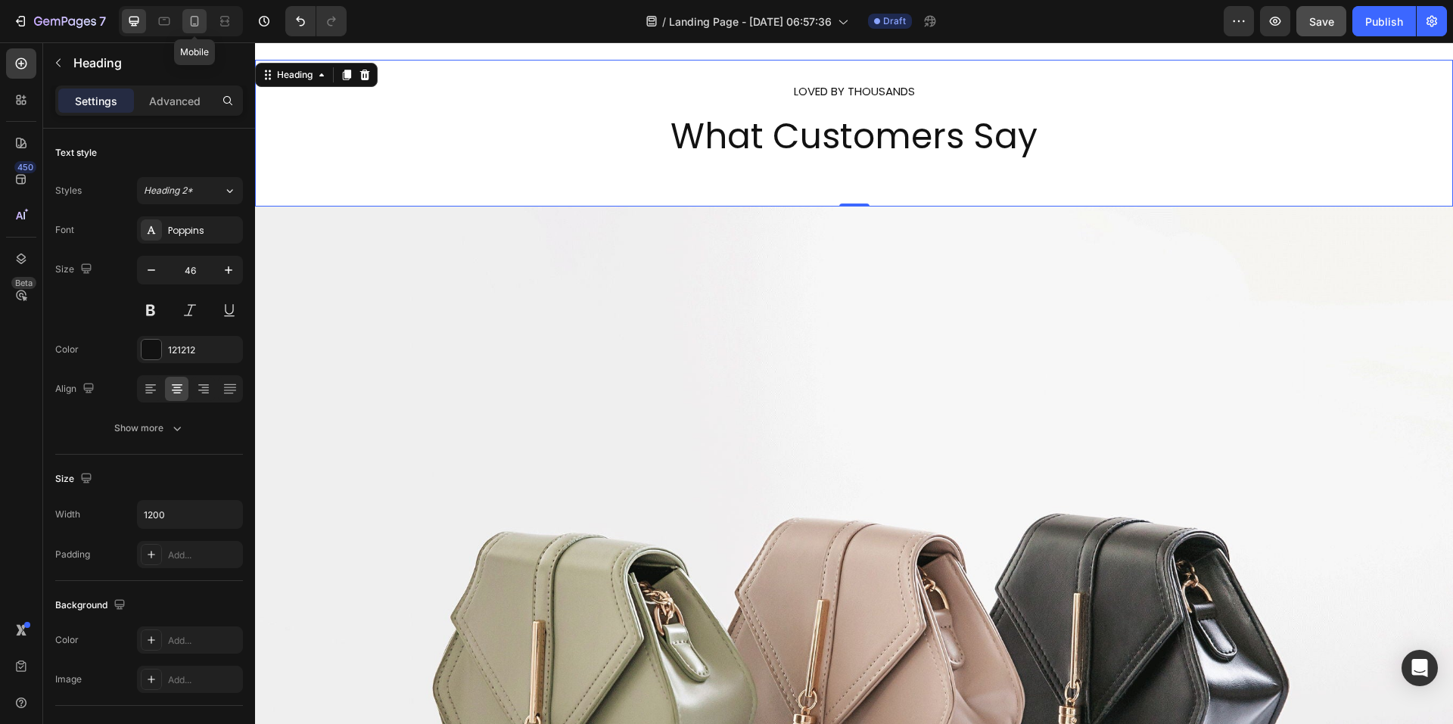
click at [191, 26] on icon at bounding box center [194, 21] width 15 height 15
type input "30"
type input "100%"
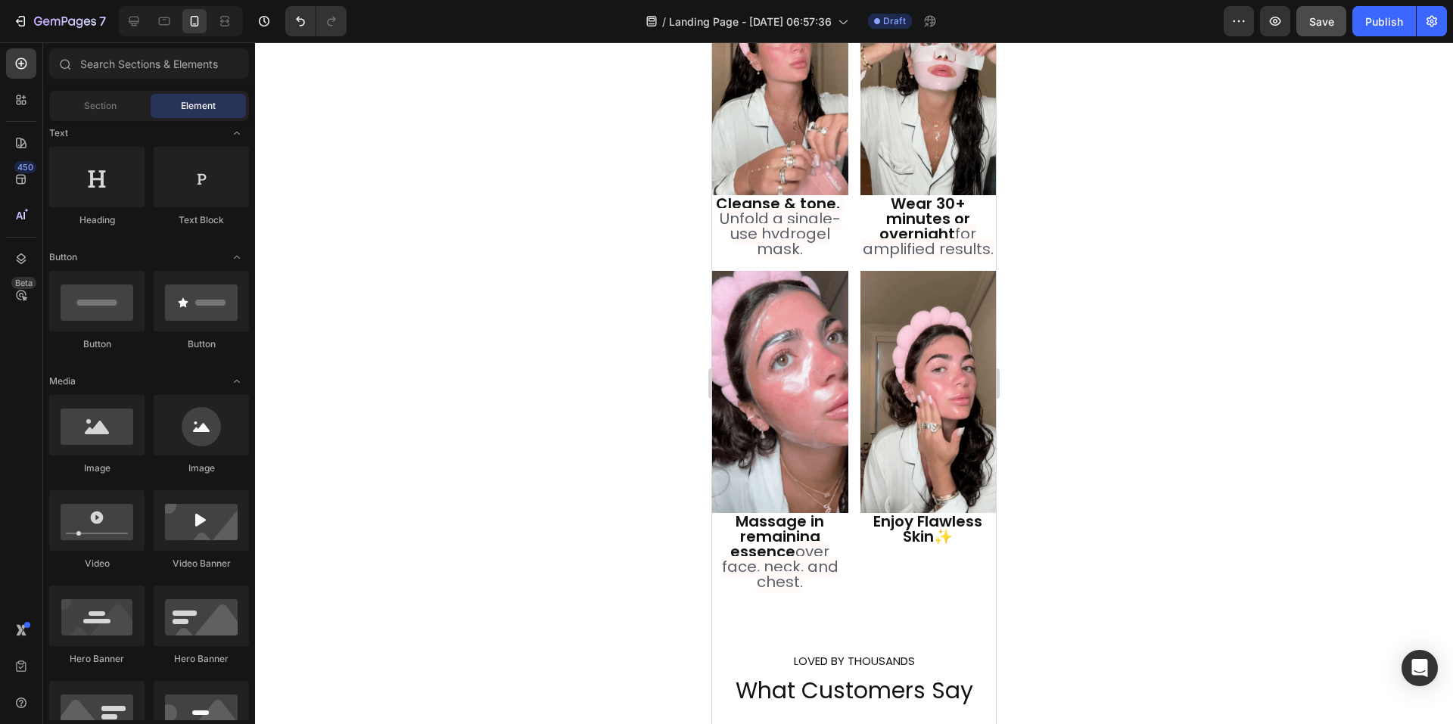
scroll to position [2542, 0]
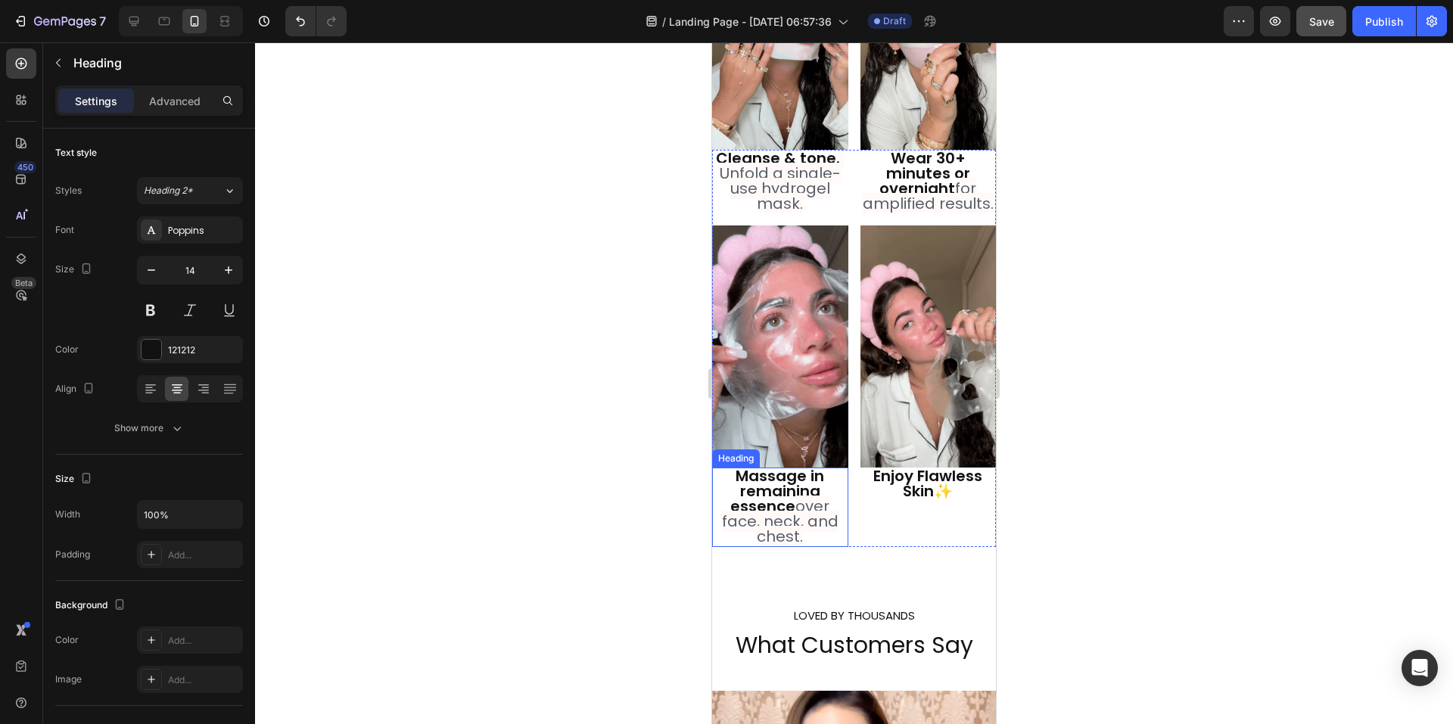
click at [780, 496] on span "over face, neck, and chest." at bounding box center [780, 521] width 117 height 51
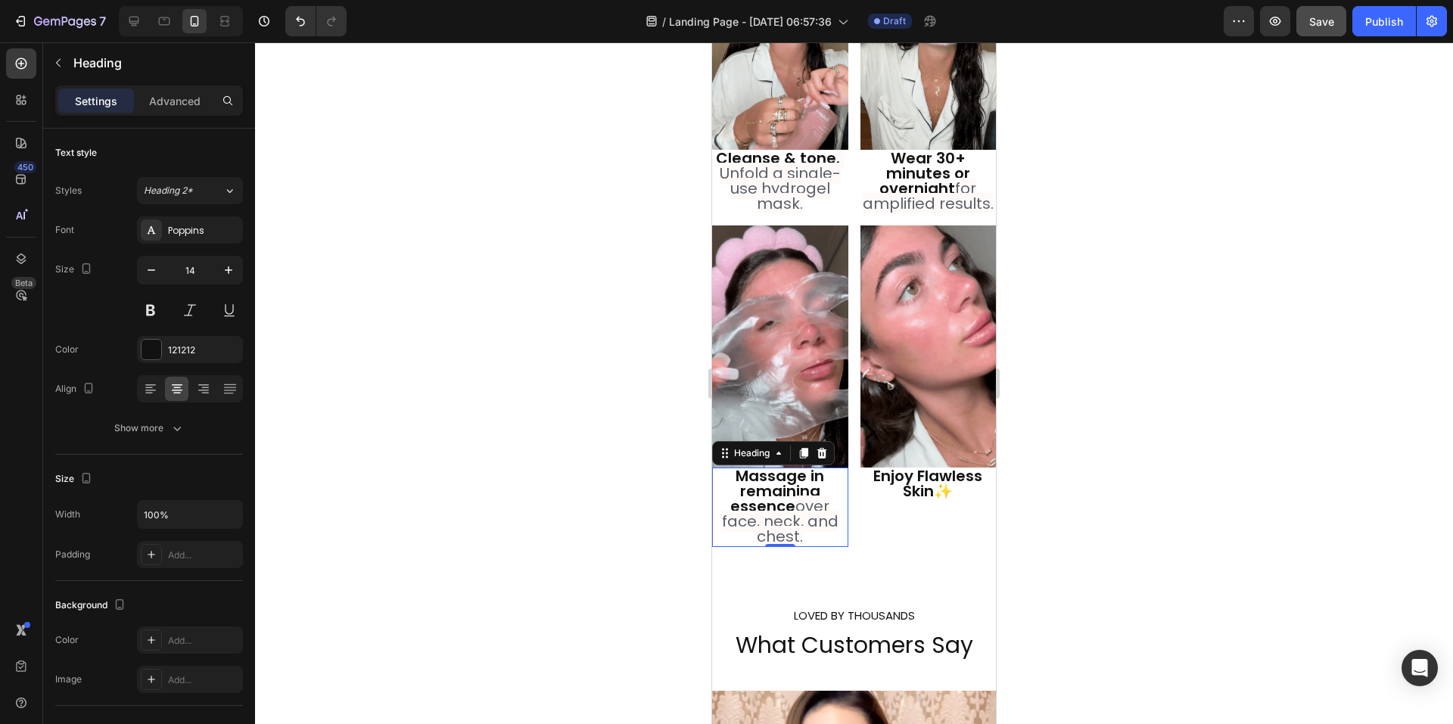
scroll to position [2773, 0]
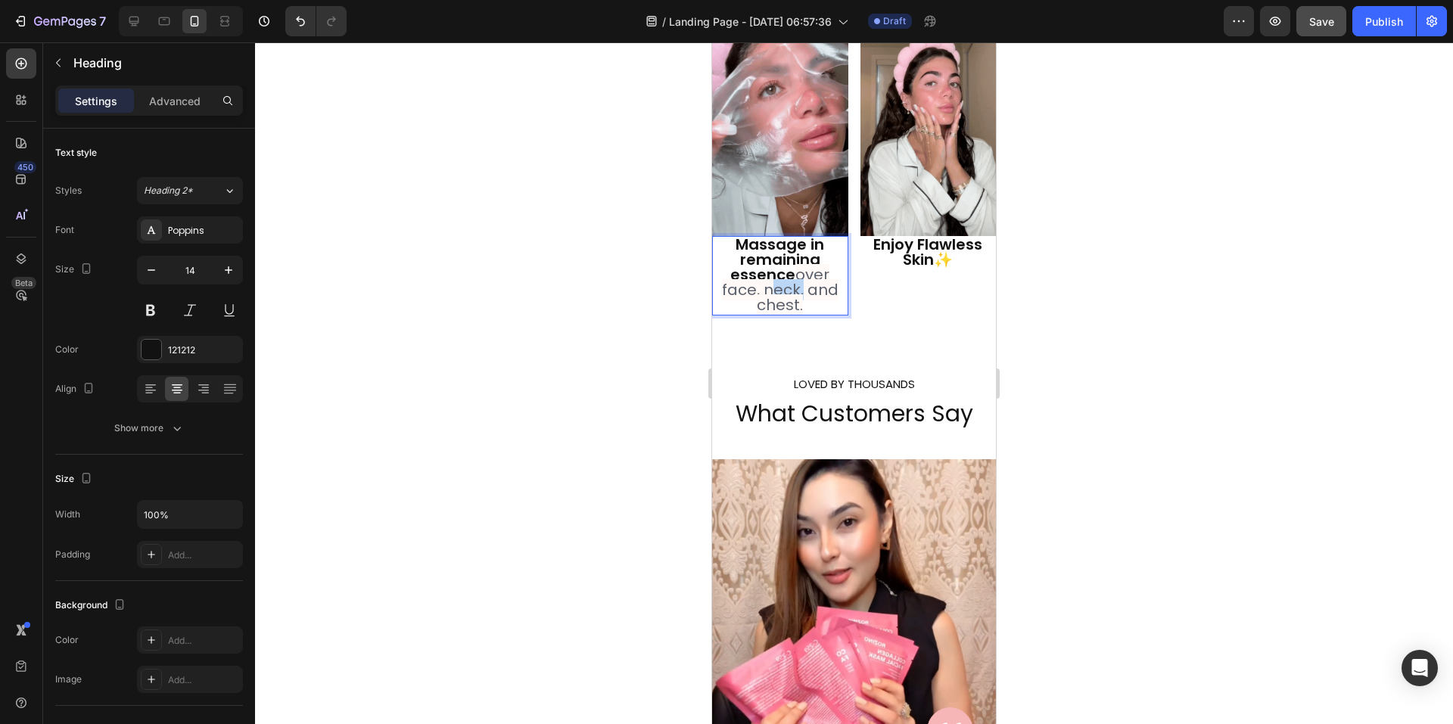
click at [777, 272] on span "over face, neck, and chest." at bounding box center [780, 289] width 117 height 51
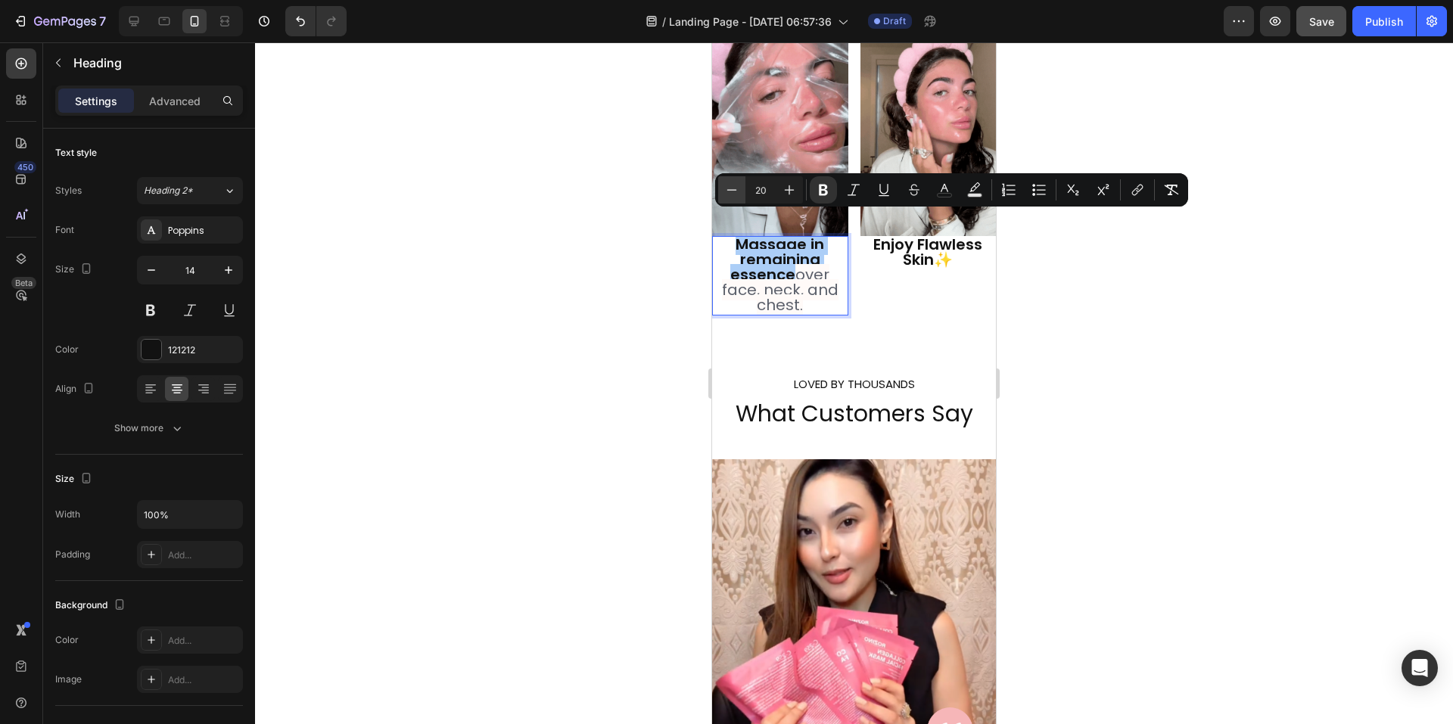
click at [735, 192] on icon "Editor contextual toolbar" at bounding box center [731, 189] width 15 height 15
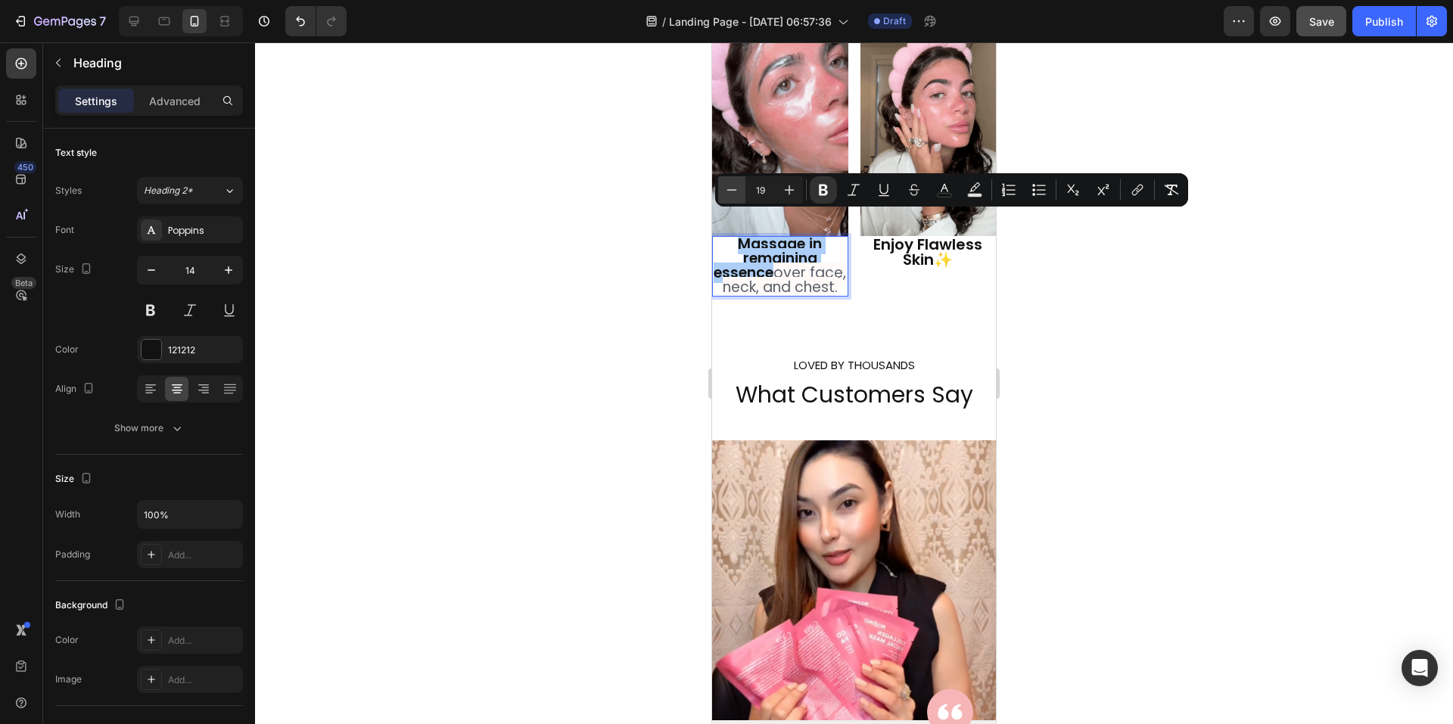
click at [735, 192] on icon "Editor contextual toolbar" at bounding box center [731, 189] width 15 height 15
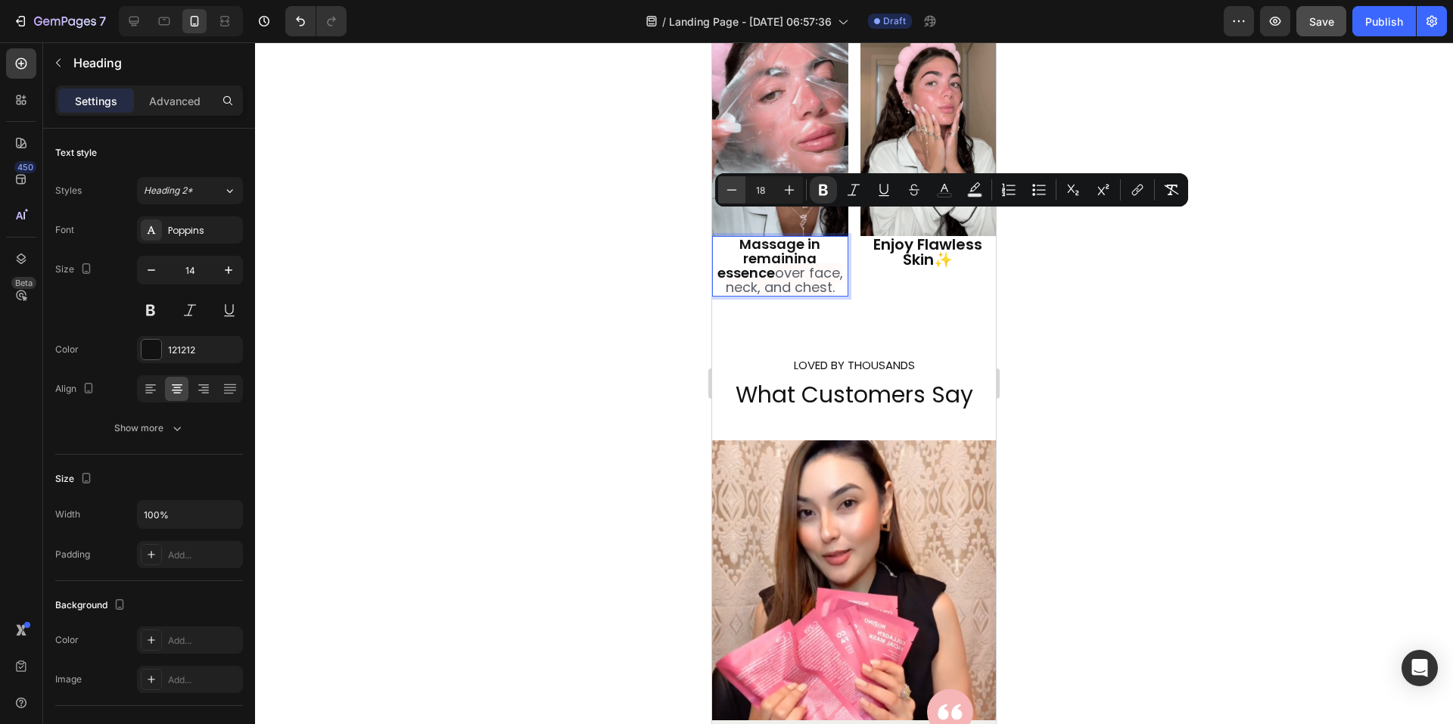
click at [735, 192] on icon "Editor contextual toolbar" at bounding box center [731, 189] width 15 height 15
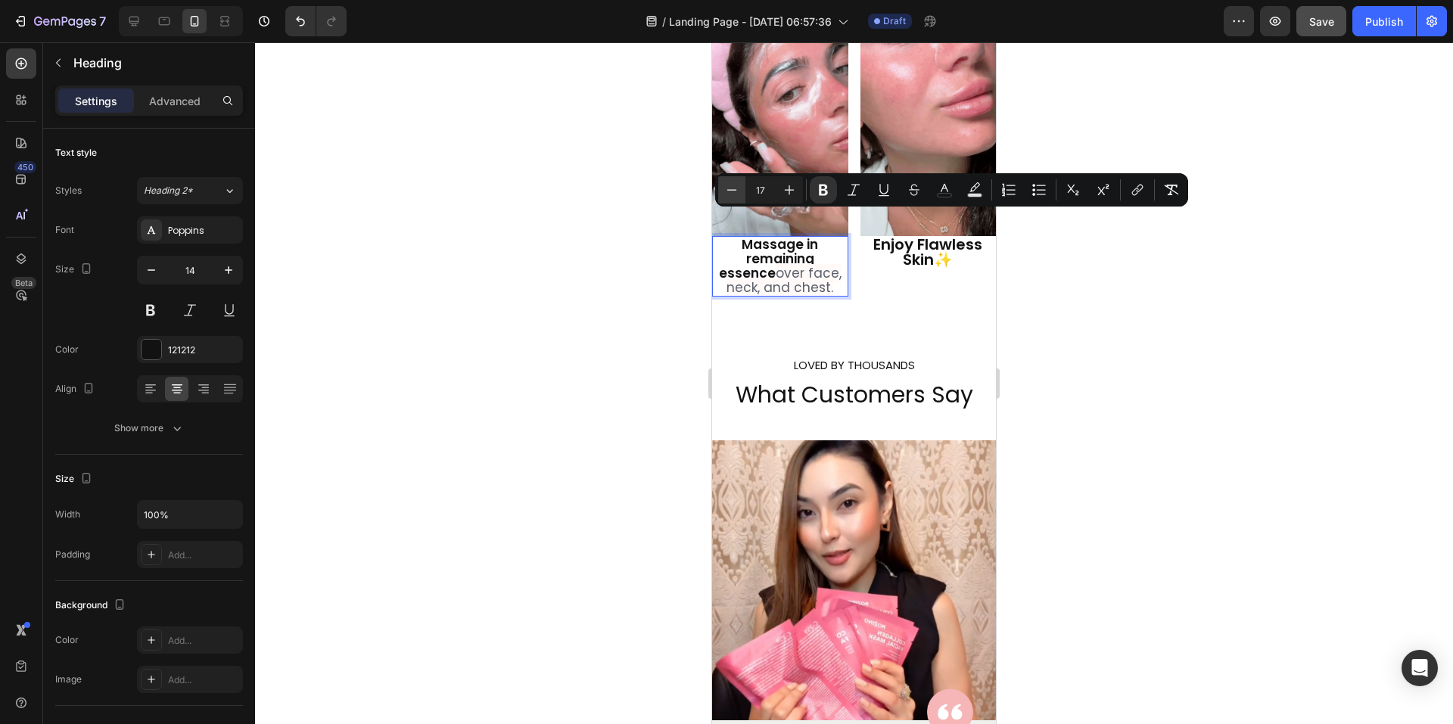
click at [735, 192] on icon "Editor contextual toolbar" at bounding box center [731, 189] width 15 height 15
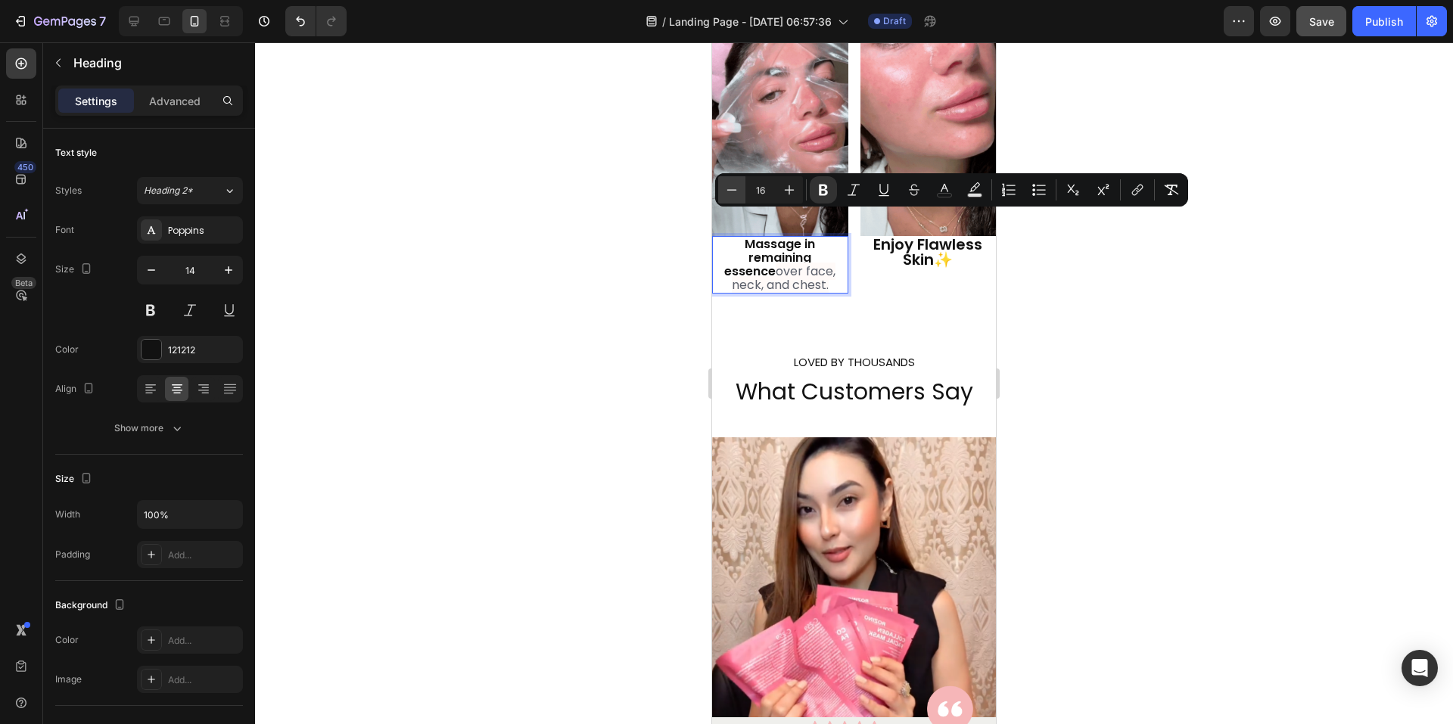
click at [735, 192] on icon "Editor contextual toolbar" at bounding box center [731, 189] width 15 height 15
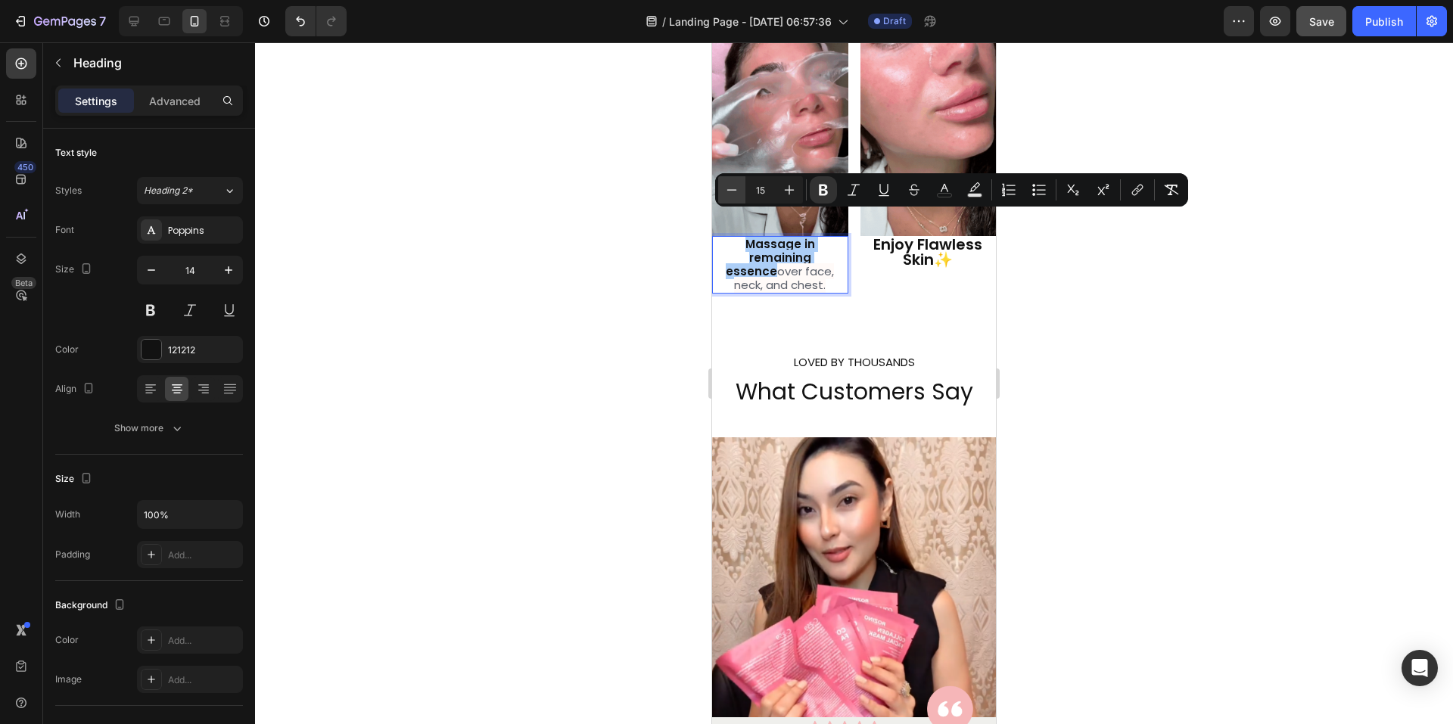
click at [735, 192] on icon "Editor contextual toolbar" at bounding box center [731, 189] width 15 height 15
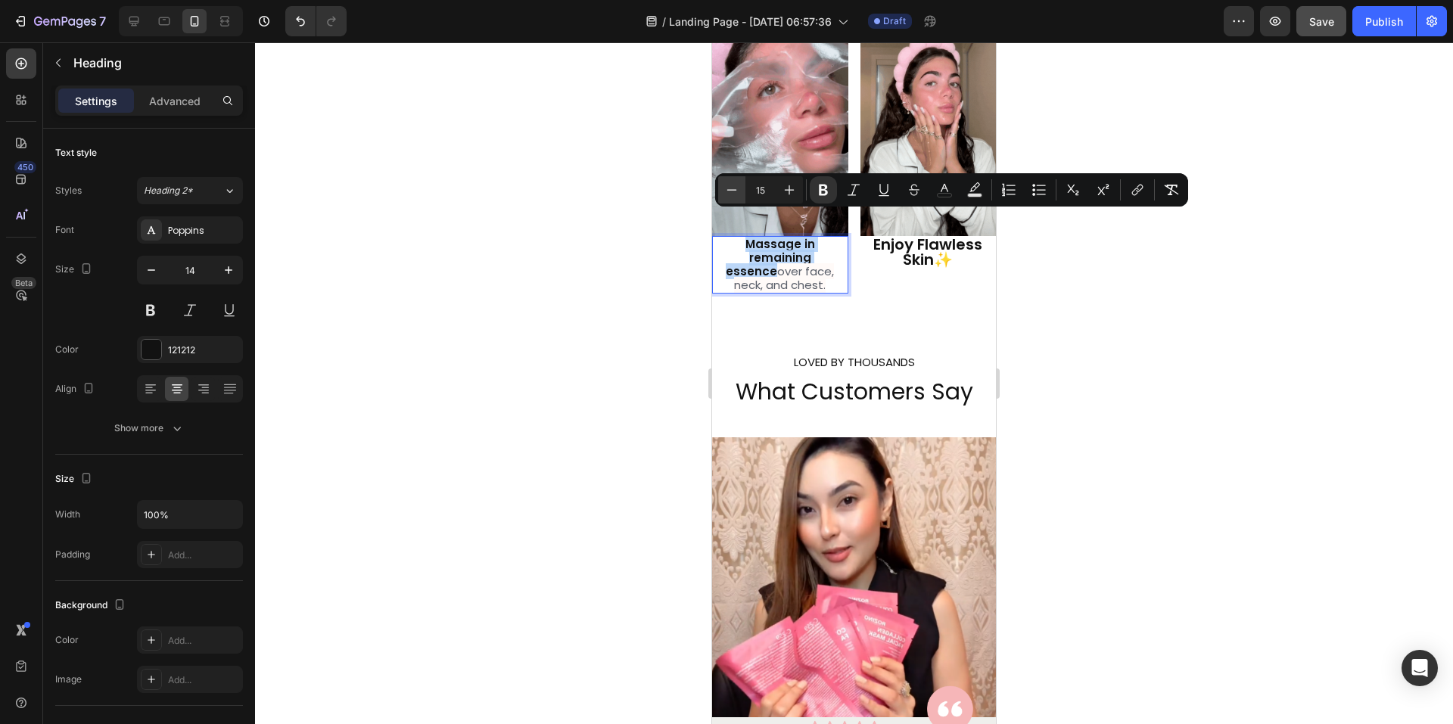
type input "14"
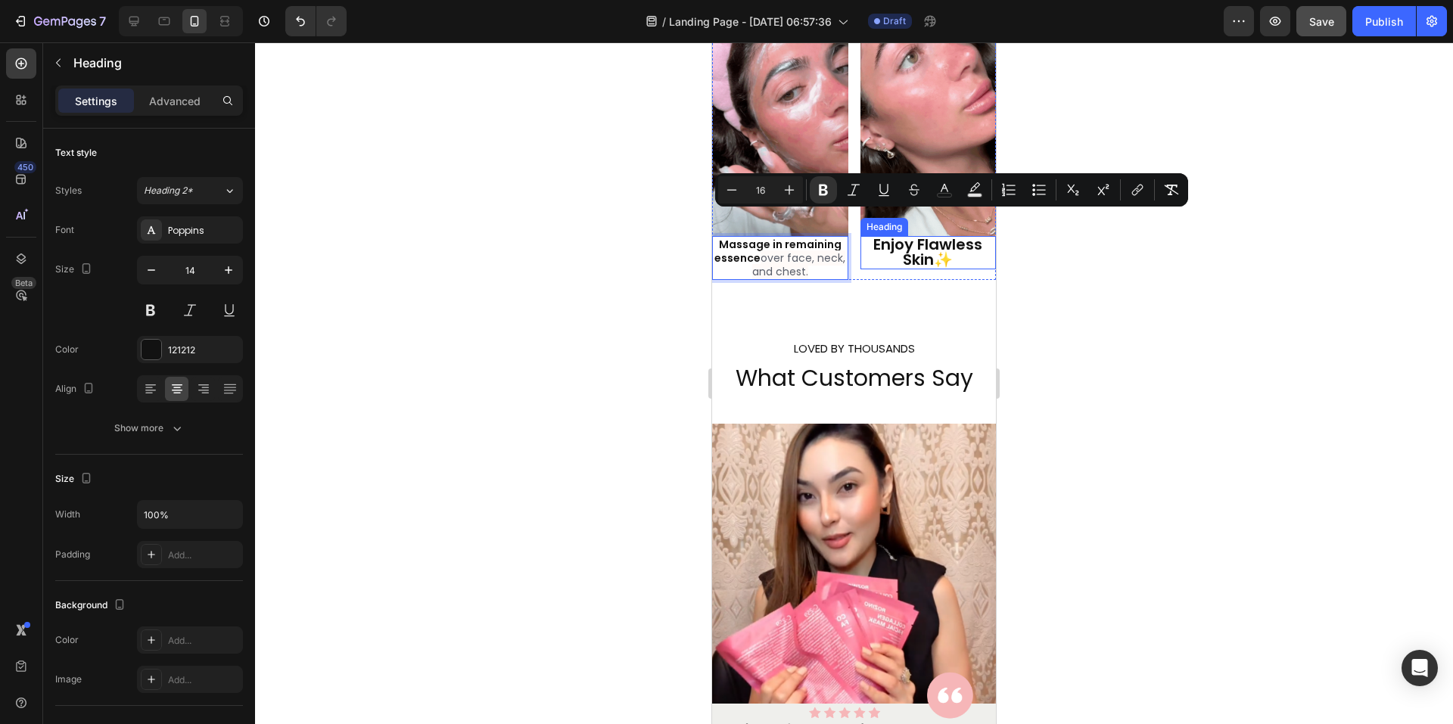
click at [916, 244] on strong "Enjoy Flawless Skin" at bounding box center [927, 252] width 109 height 36
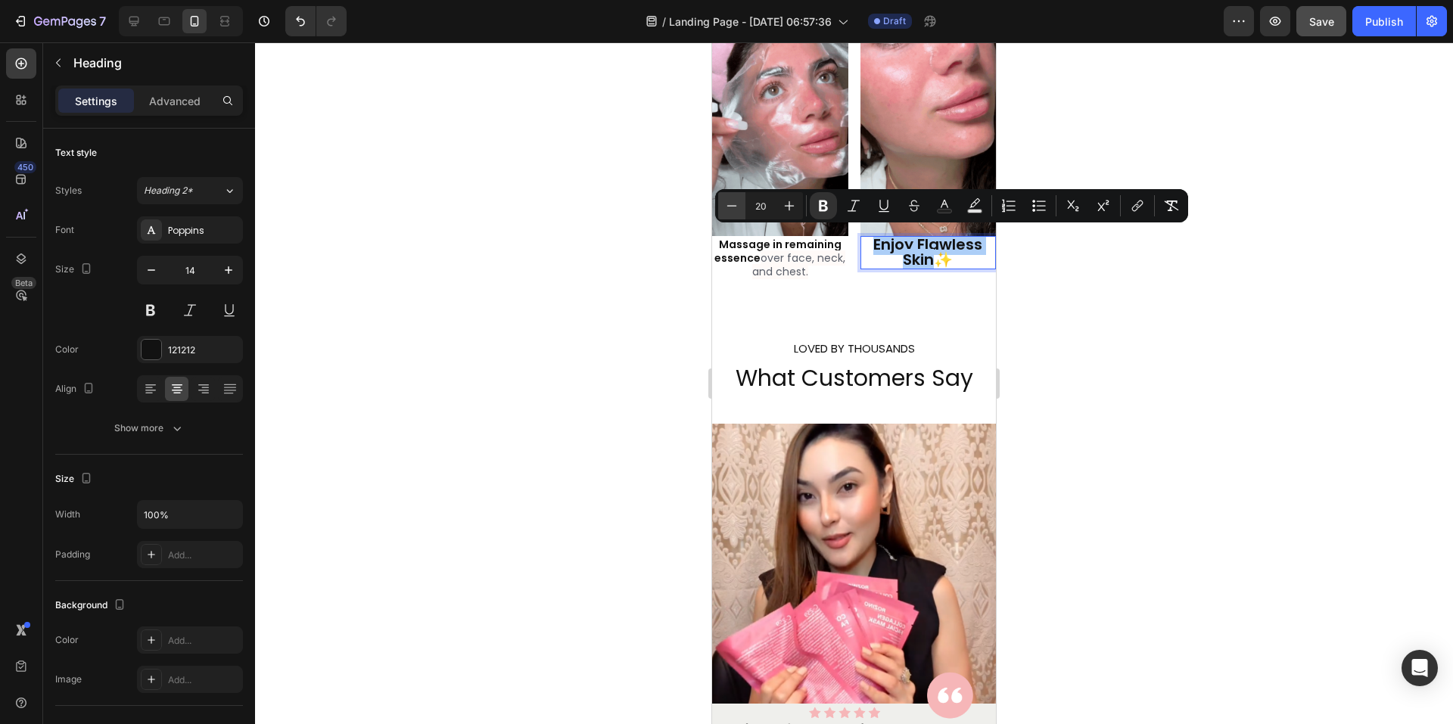
click at [736, 201] on icon "Editor contextual toolbar" at bounding box center [731, 205] width 15 height 15
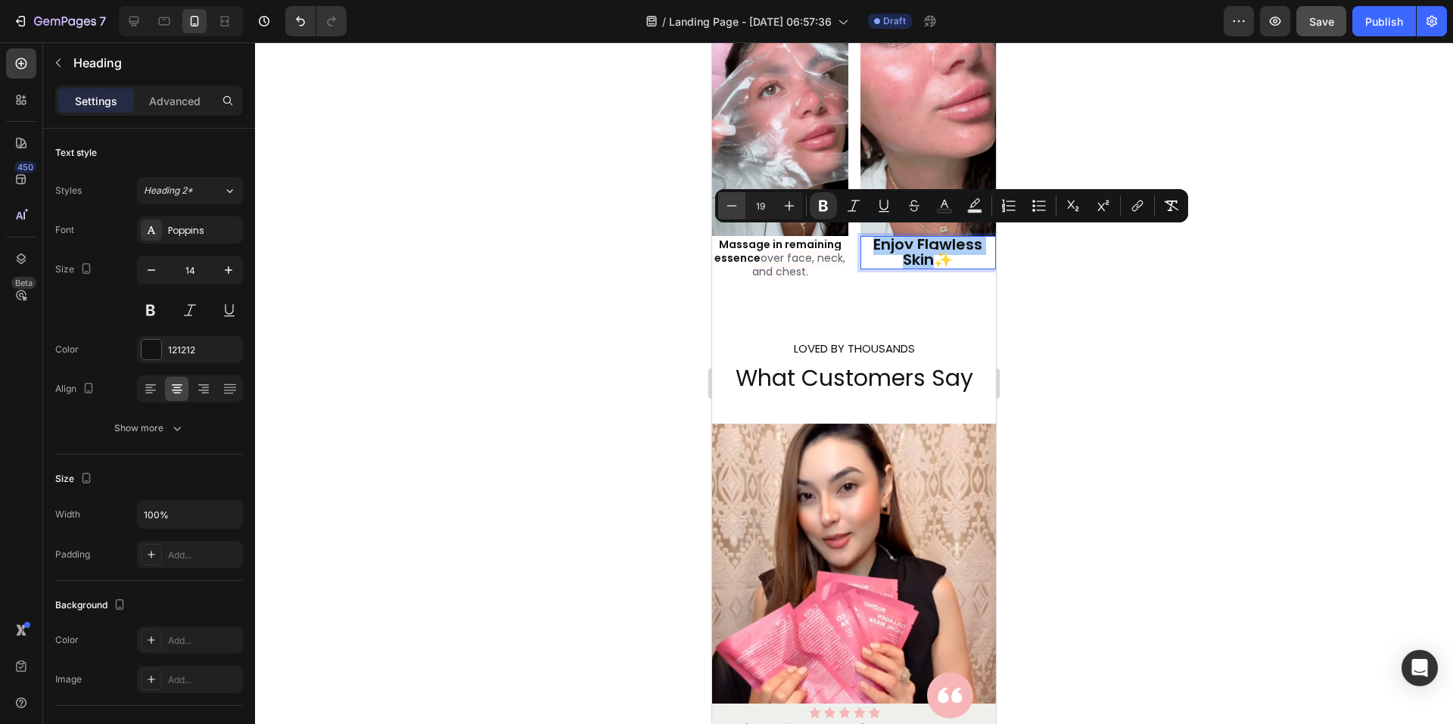
click at [736, 201] on icon "Editor contextual toolbar" at bounding box center [731, 205] width 15 height 15
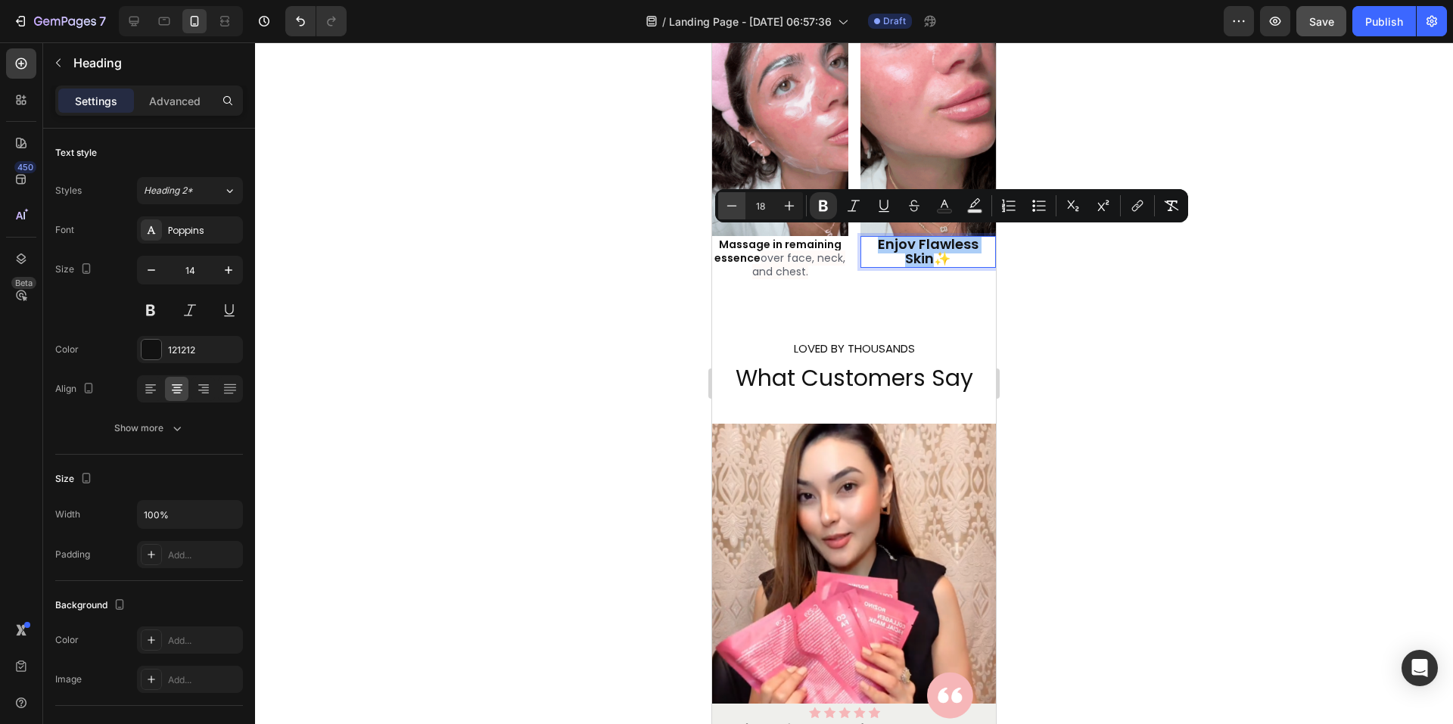
click at [736, 201] on icon "Editor contextual toolbar" at bounding box center [731, 205] width 15 height 15
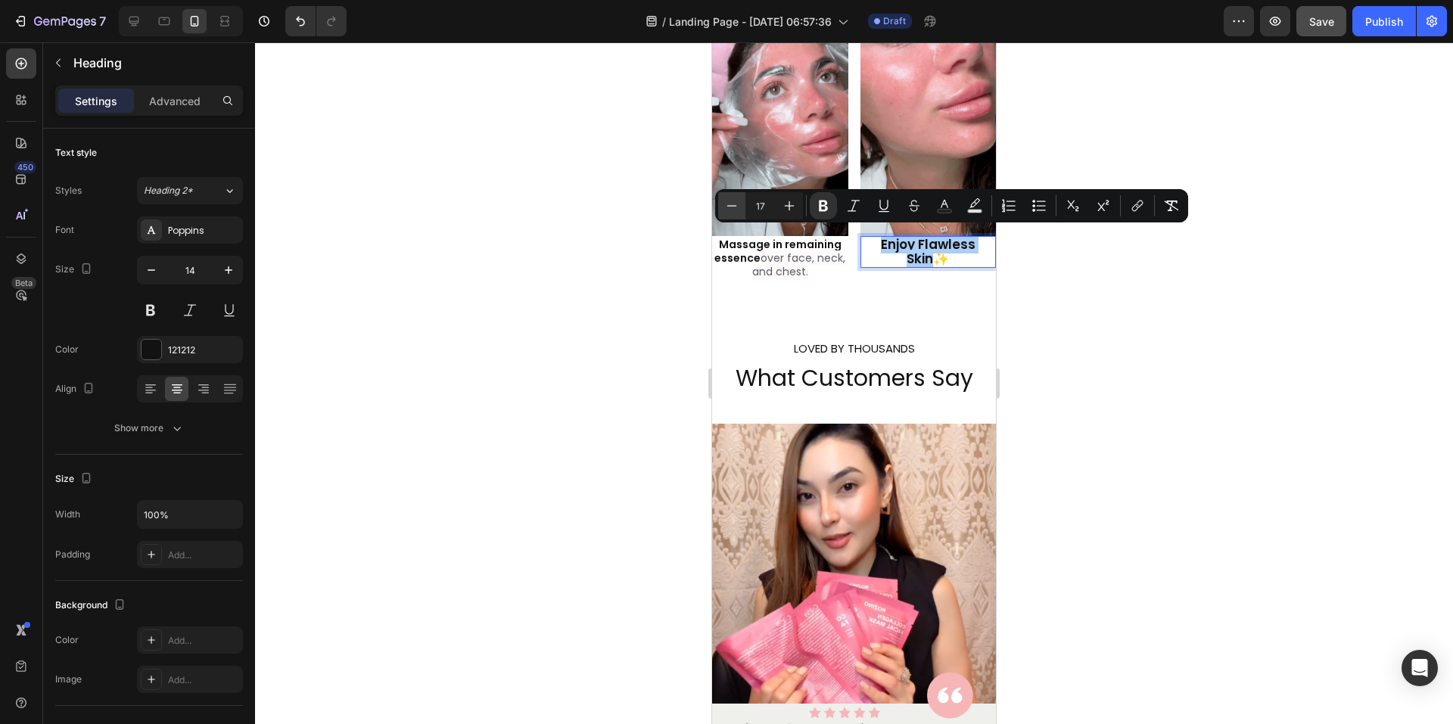
click at [736, 201] on icon "Editor contextual toolbar" at bounding box center [731, 205] width 15 height 15
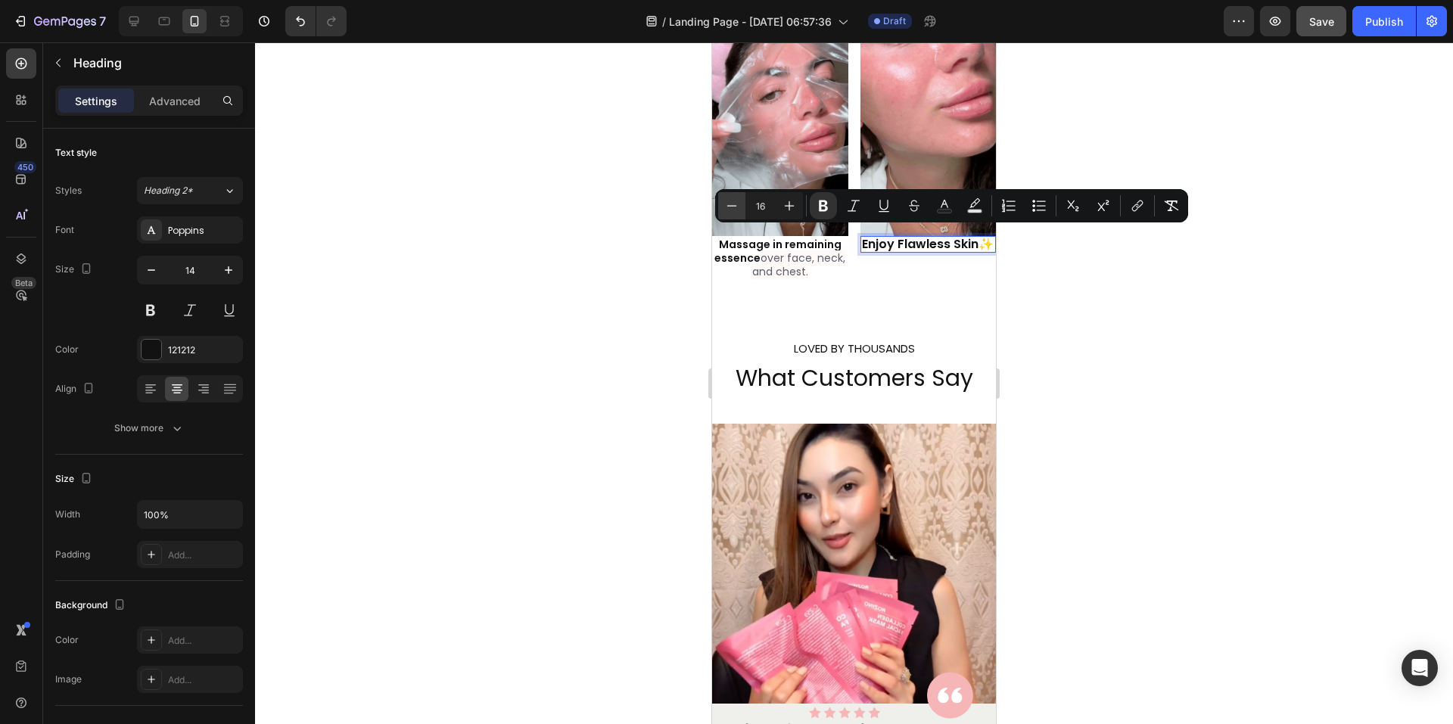
click at [736, 201] on icon "Editor contextual toolbar" at bounding box center [731, 205] width 15 height 15
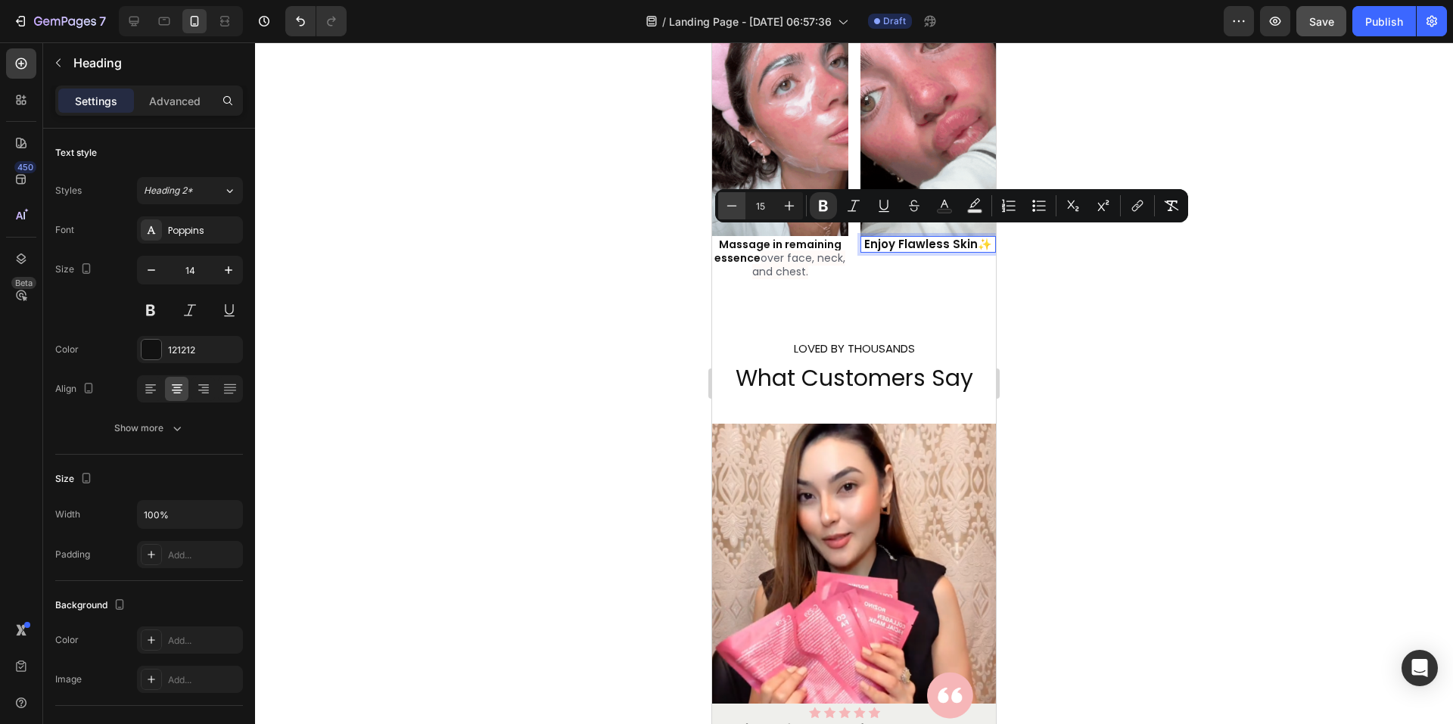
click at [736, 201] on icon "Editor contextual toolbar" at bounding box center [731, 205] width 15 height 15
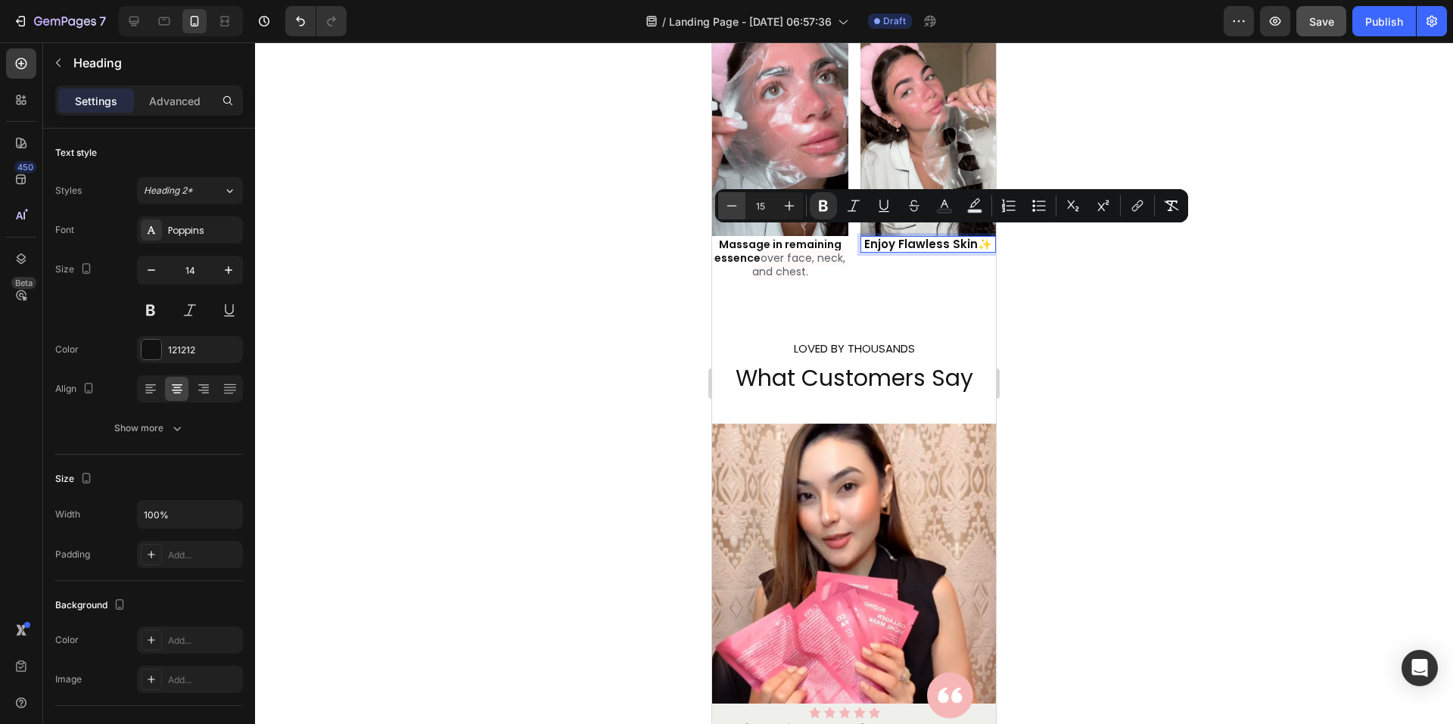
type input "14"
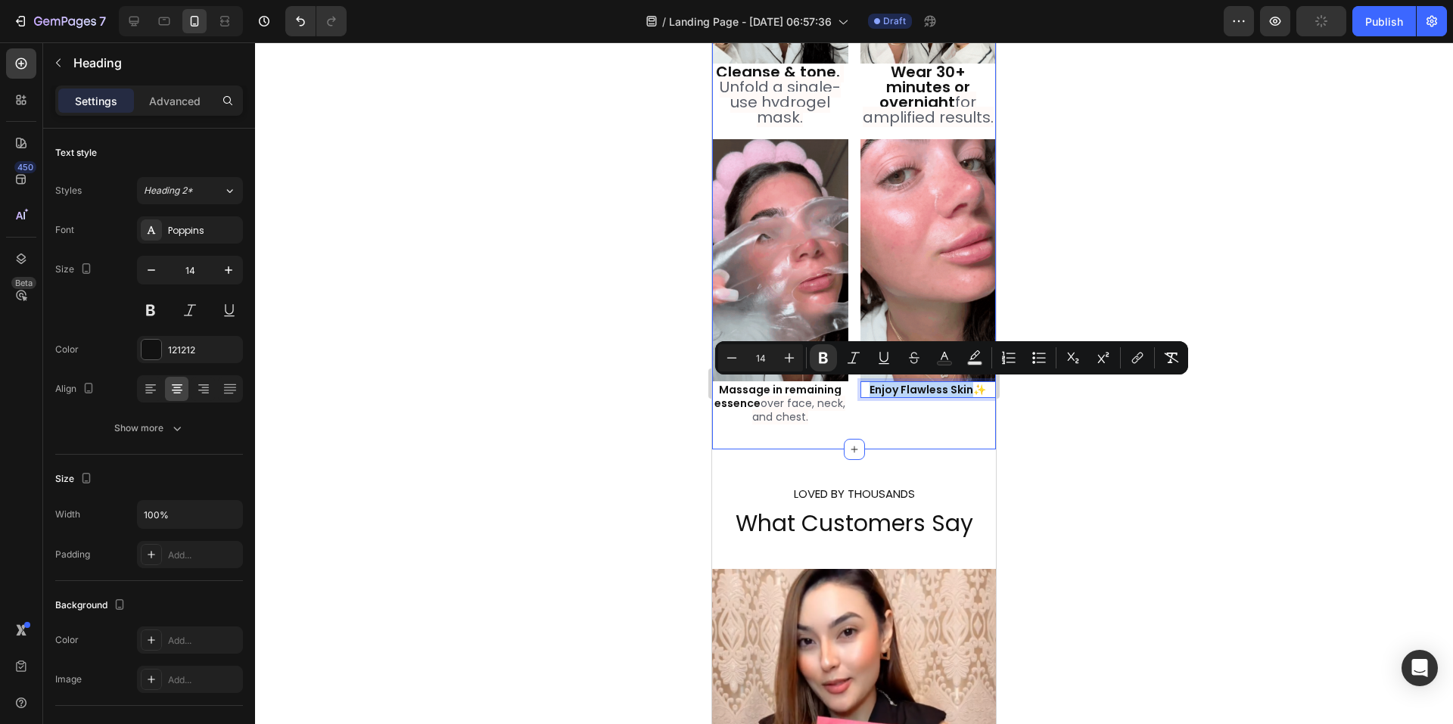
scroll to position [2622, 0]
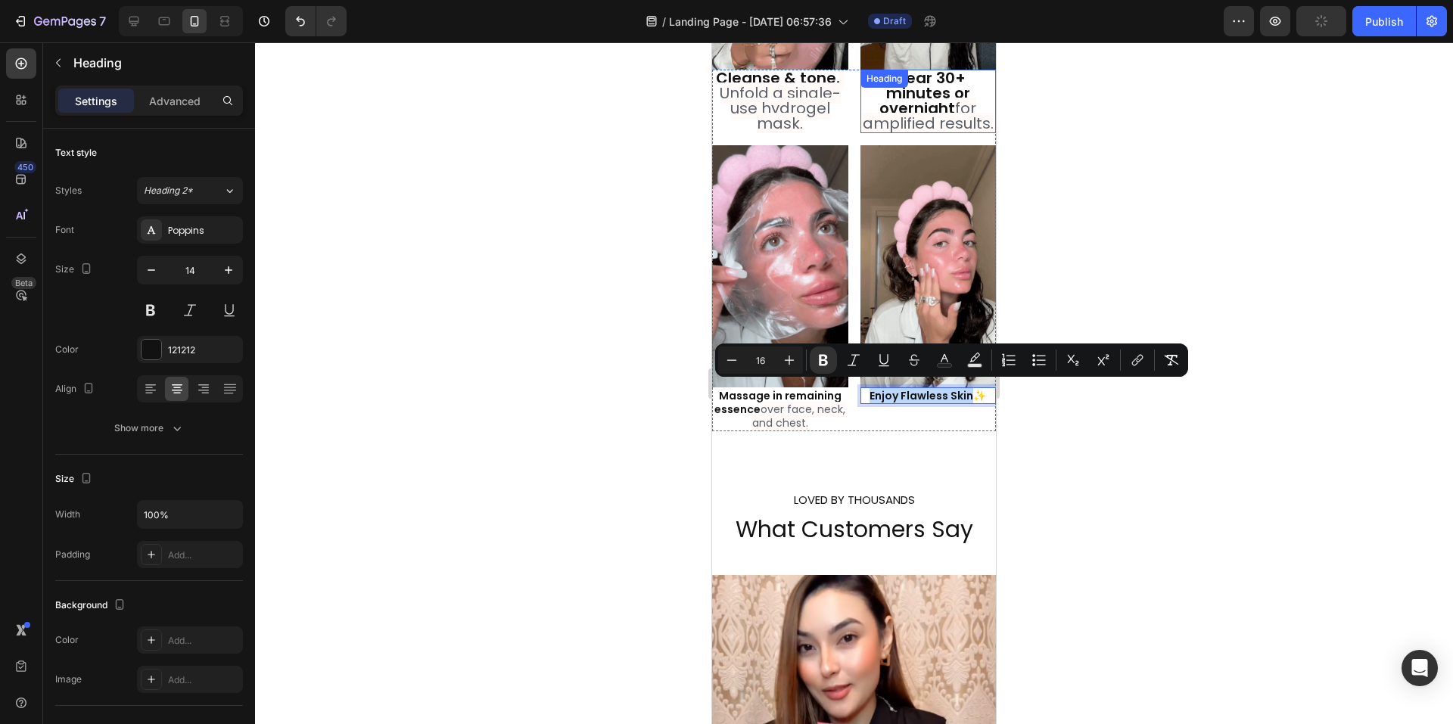
click at [922, 113] on span "for amplified results." at bounding box center [928, 116] width 131 height 36
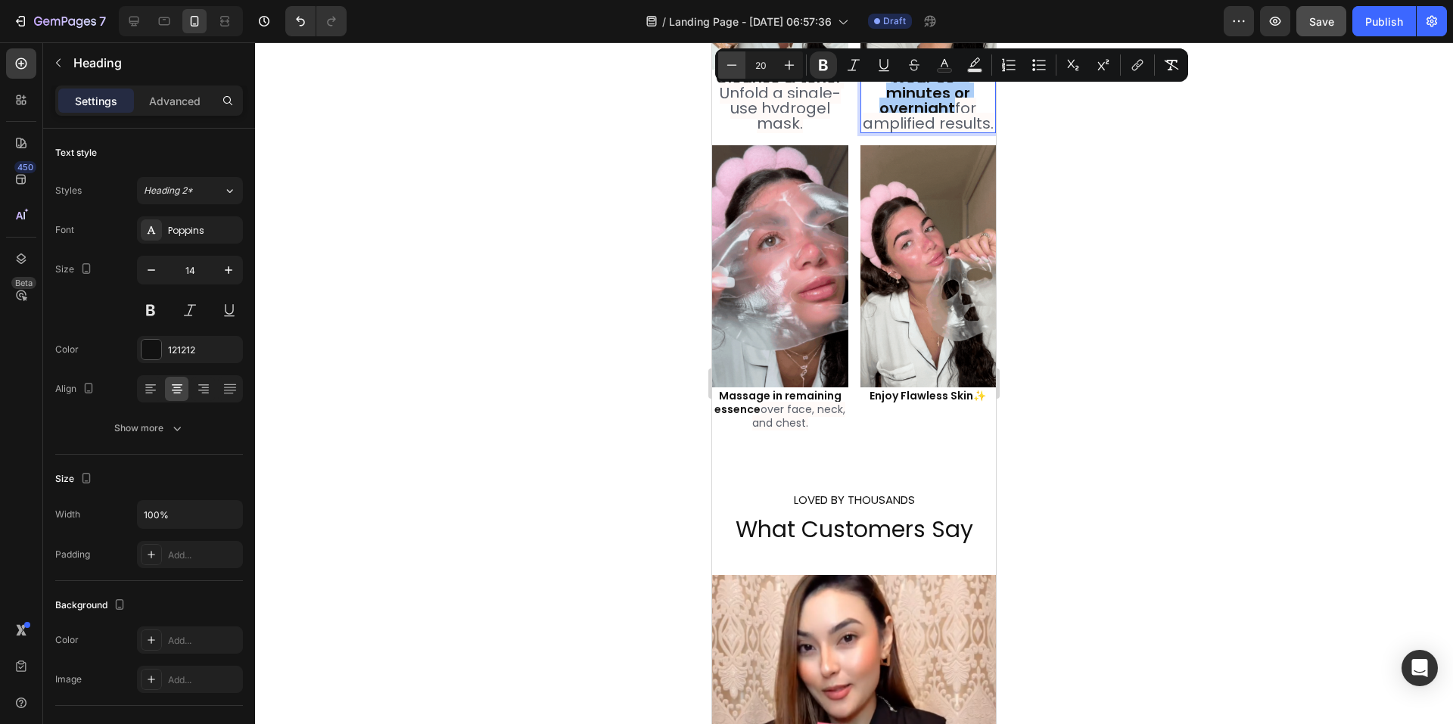
click at [726, 69] on icon "Editor contextual toolbar" at bounding box center [731, 65] width 15 height 15
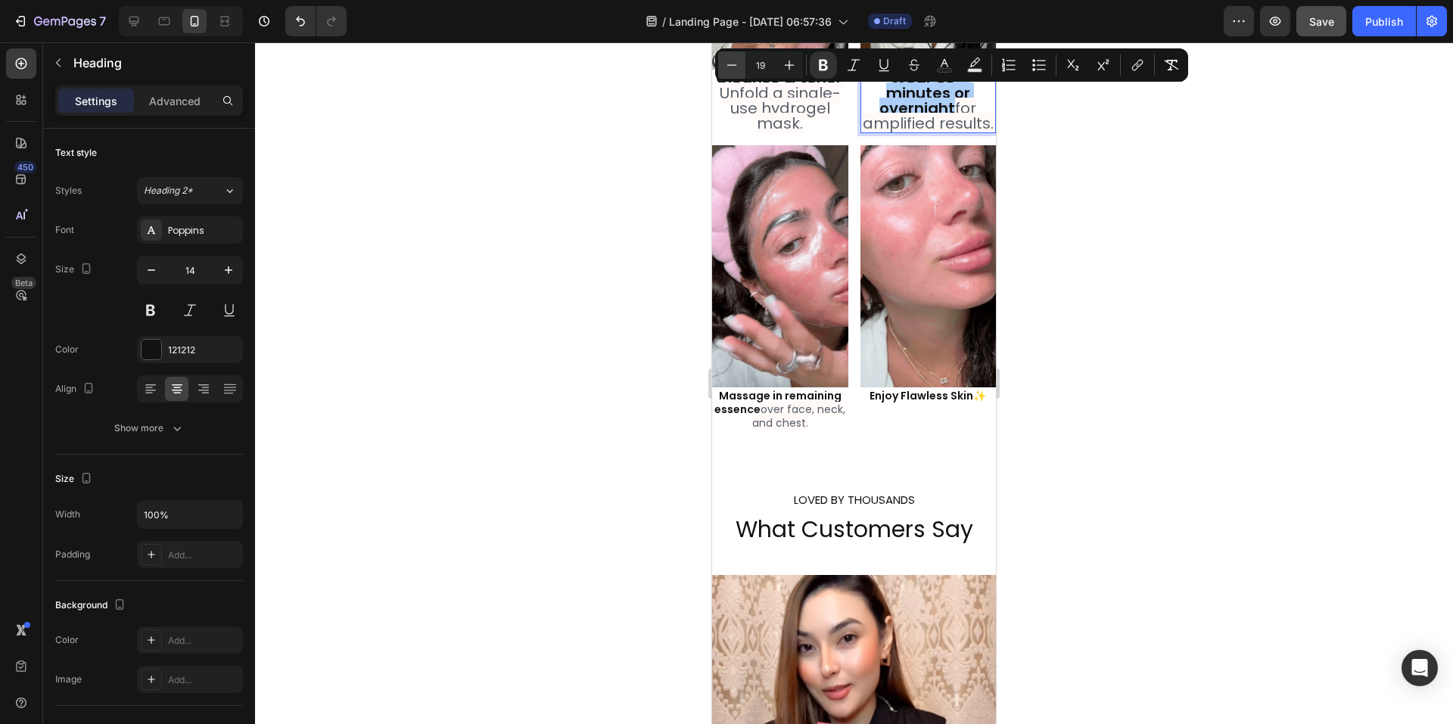
click at [726, 69] on icon "Editor contextual toolbar" at bounding box center [731, 65] width 15 height 15
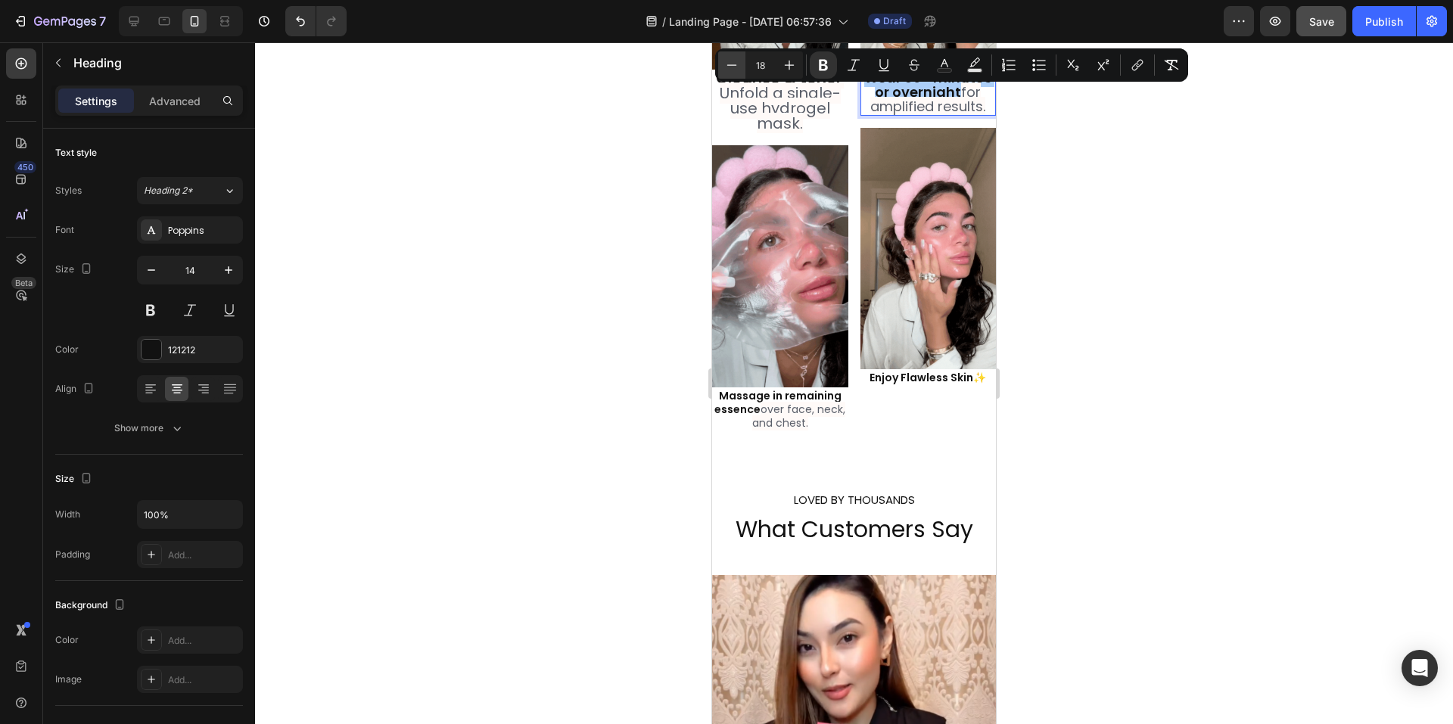
click at [726, 69] on icon "Editor contextual toolbar" at bounding box center [731, 65] width 15 height 15
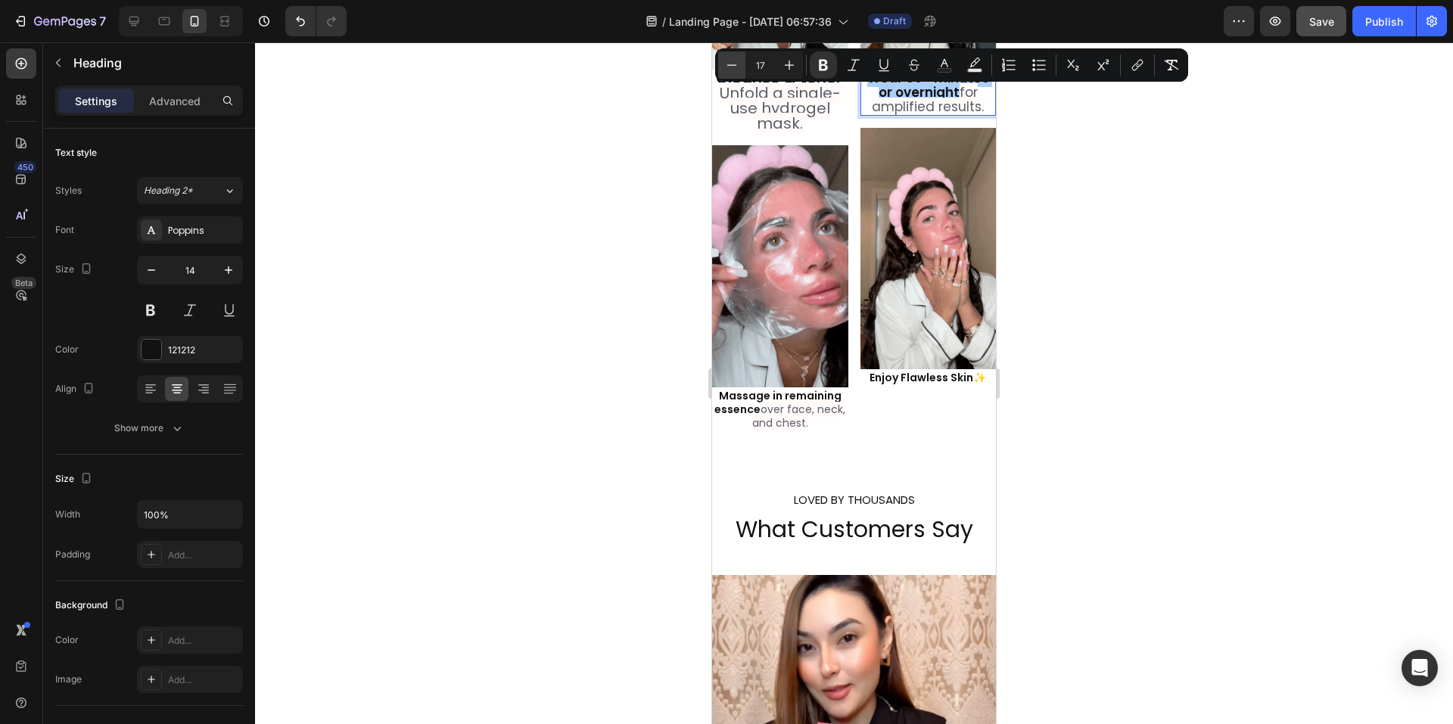
click at [726, 69] on icon "Editor contextual toolbar" at bounding box center [731, 65] width 15 height 15
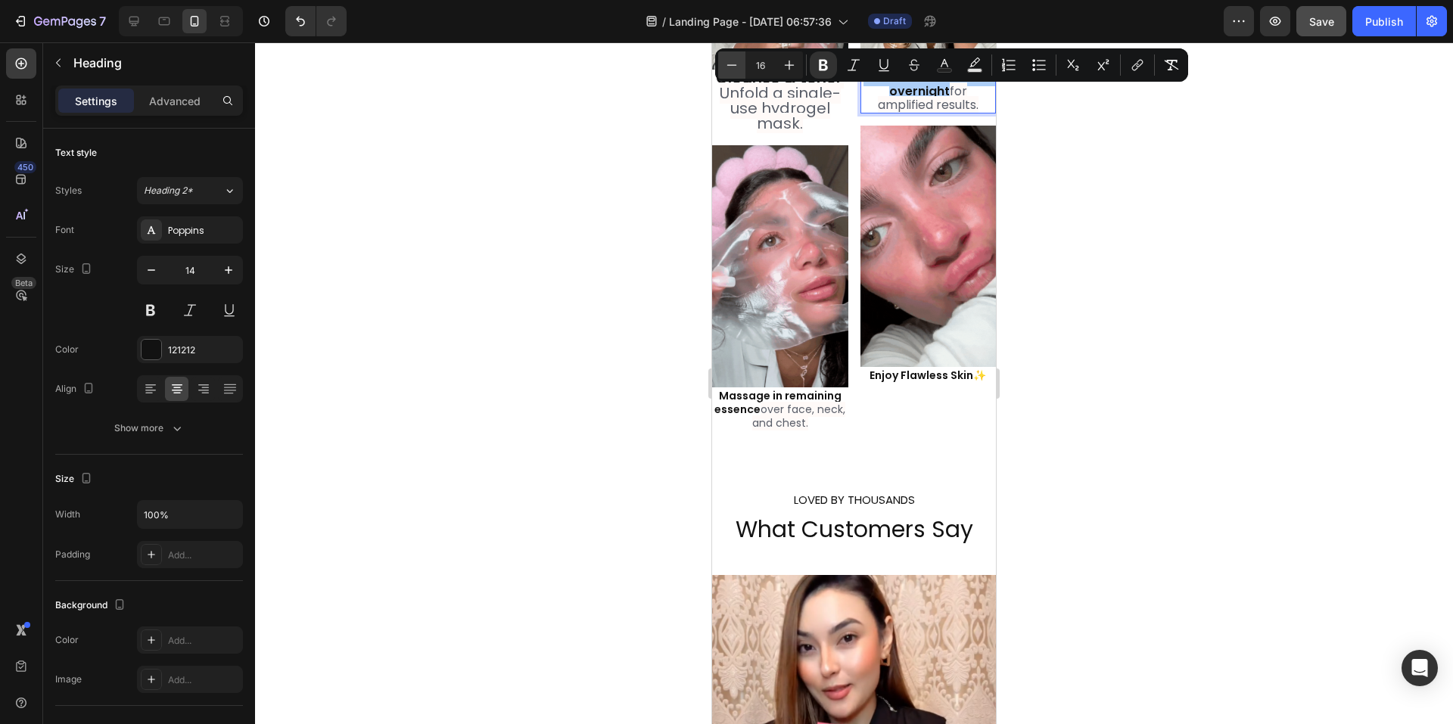
click at [726, 69] on icon "Editor contextual toolbar" at bounding box center [731, 65] width 15 height 15
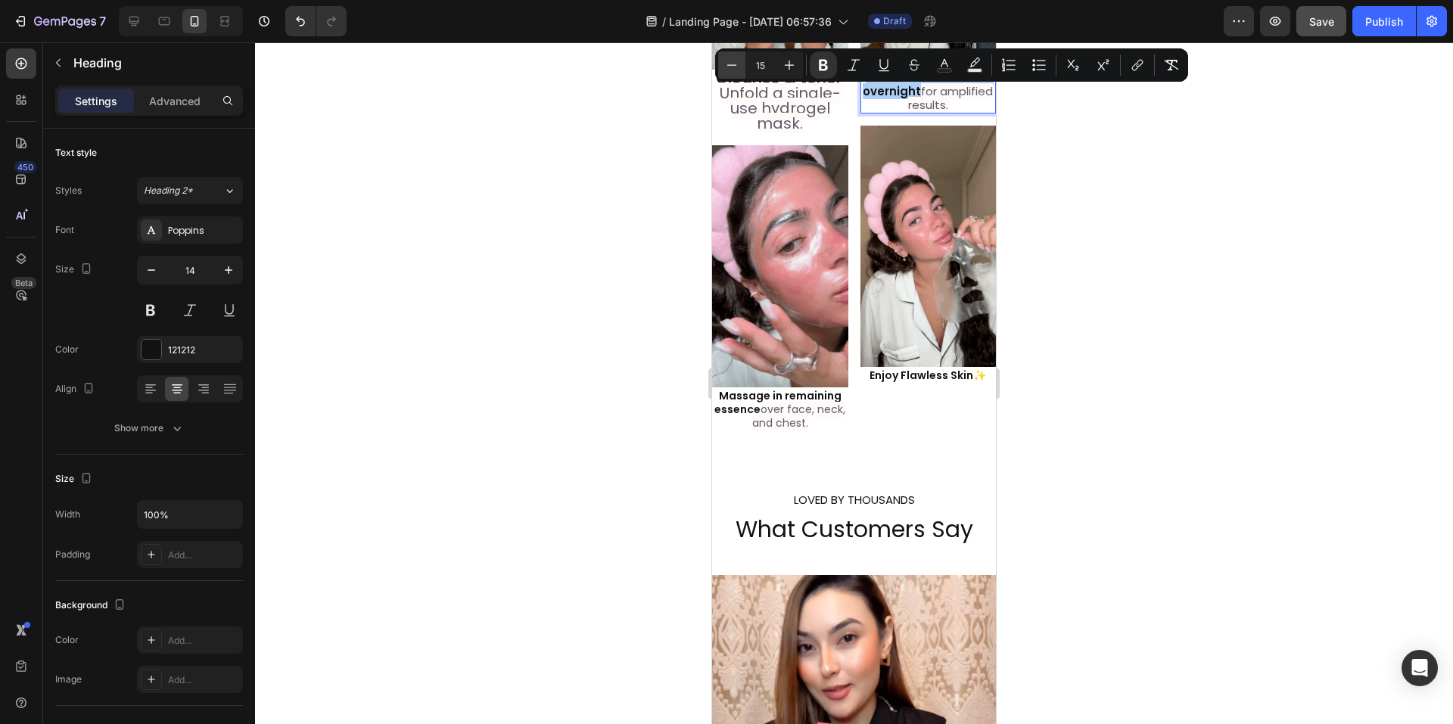
click at [726, 69] on icon "Editor contextual toolbar" at bounding box center [731, 65] width 15 height 15
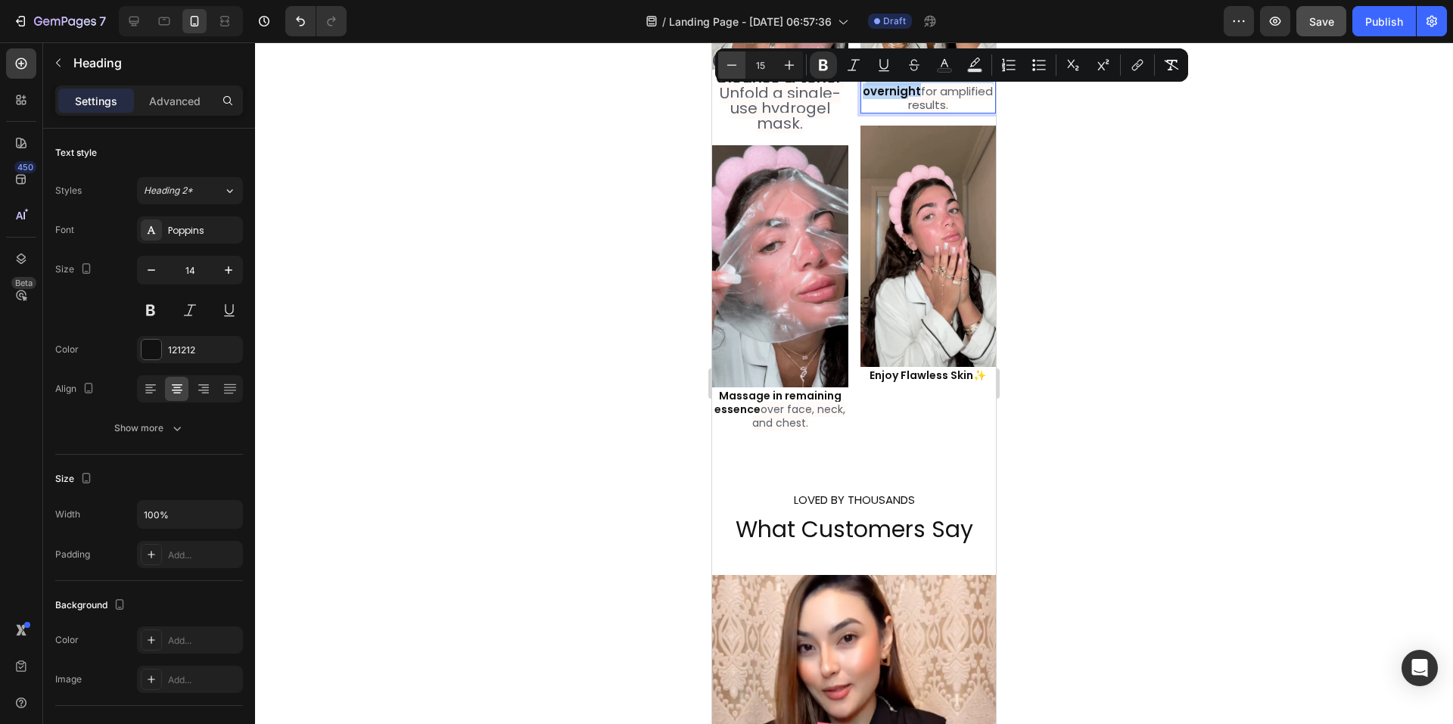
type input "14"
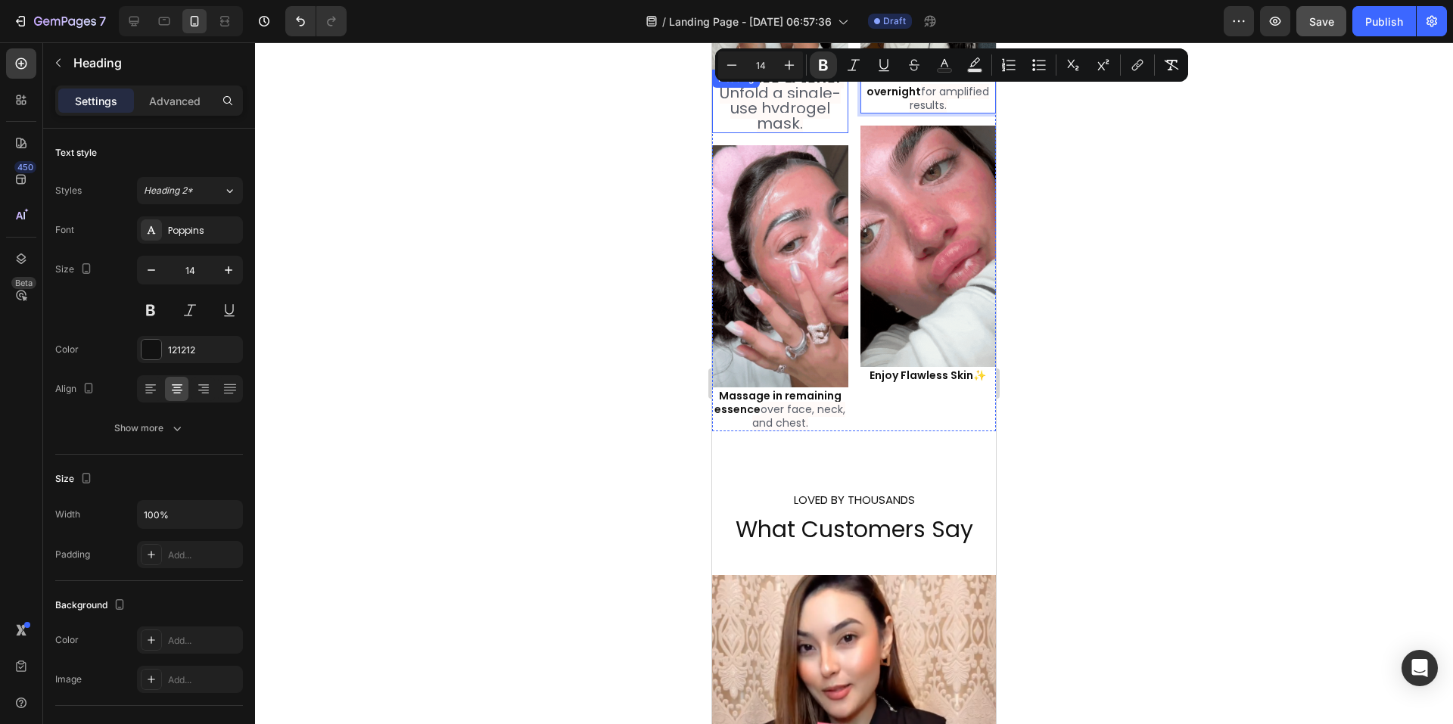
click at [777, 113] on span "Unfold a single-use hydrogel mask." at bounding box center [780, 108] width 121 height 51
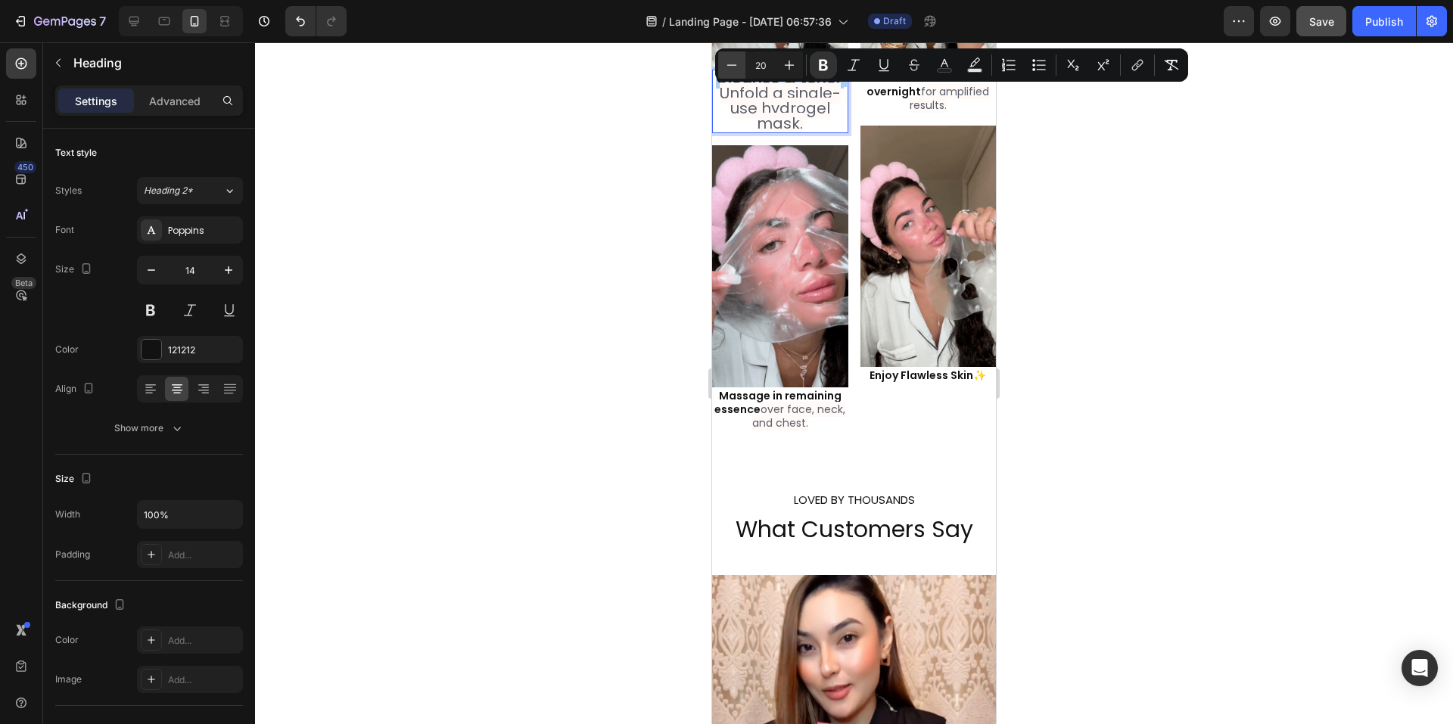
click at [734, 73] on button "Minus" at bounding box center [731, 64] width 27 height 27
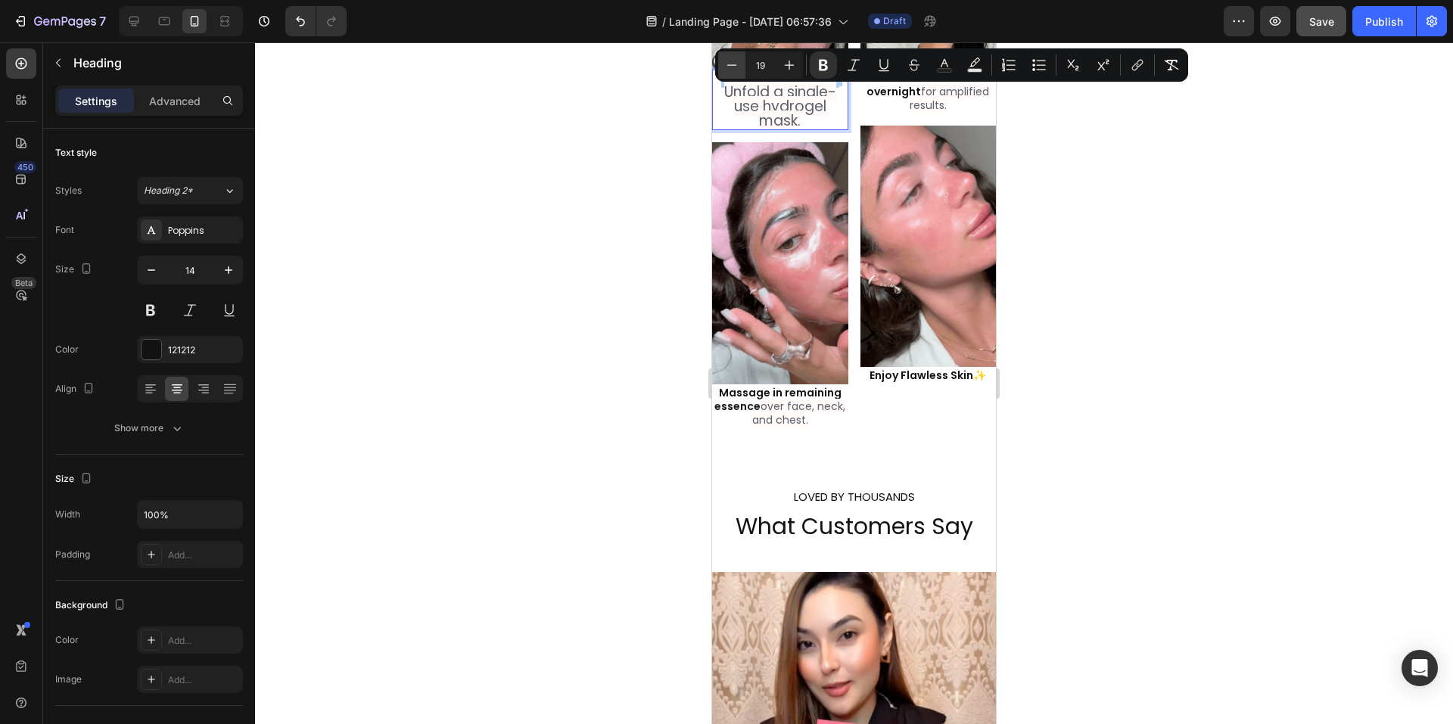
click at [734, 73] on button "Minus" at bounding box center [731, 64] width 27 height 27
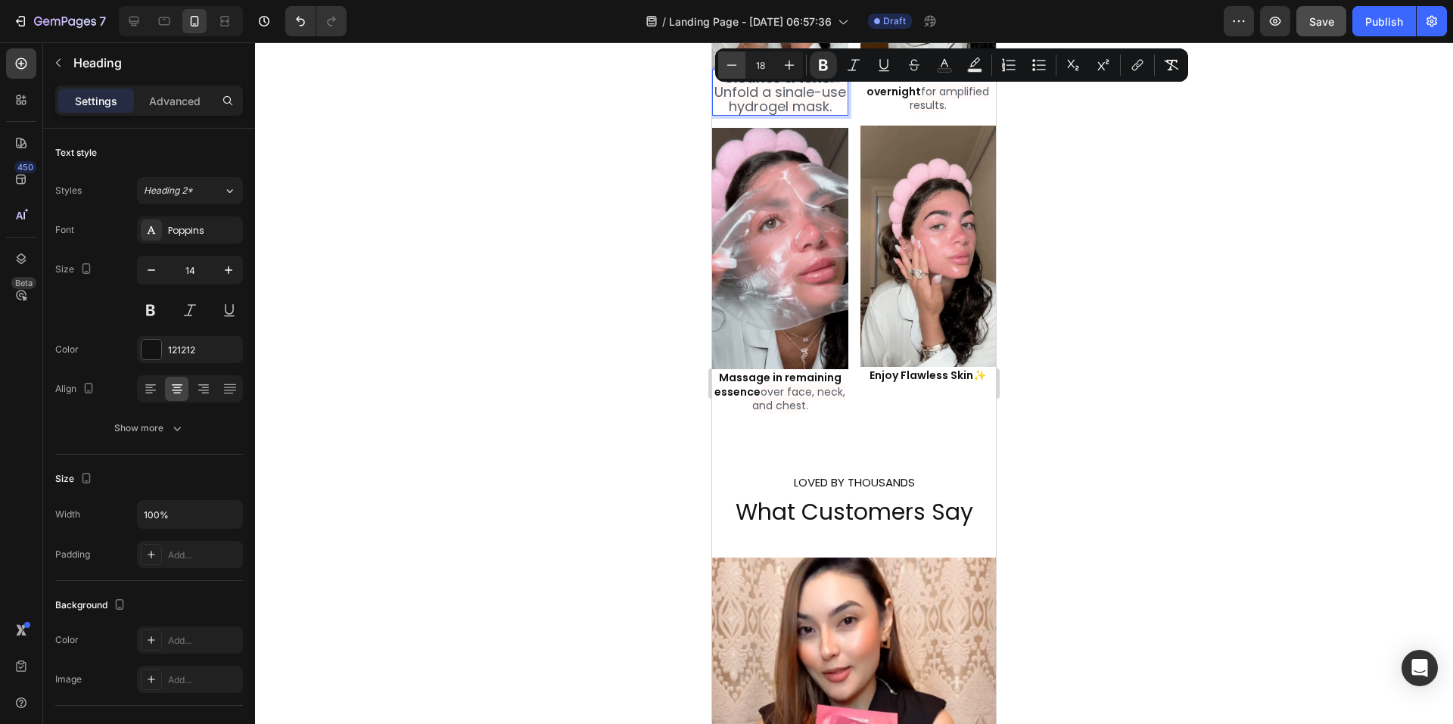
click at [734, 73] on button "Minus" at bounding box center [731, 64] width 27 height 27
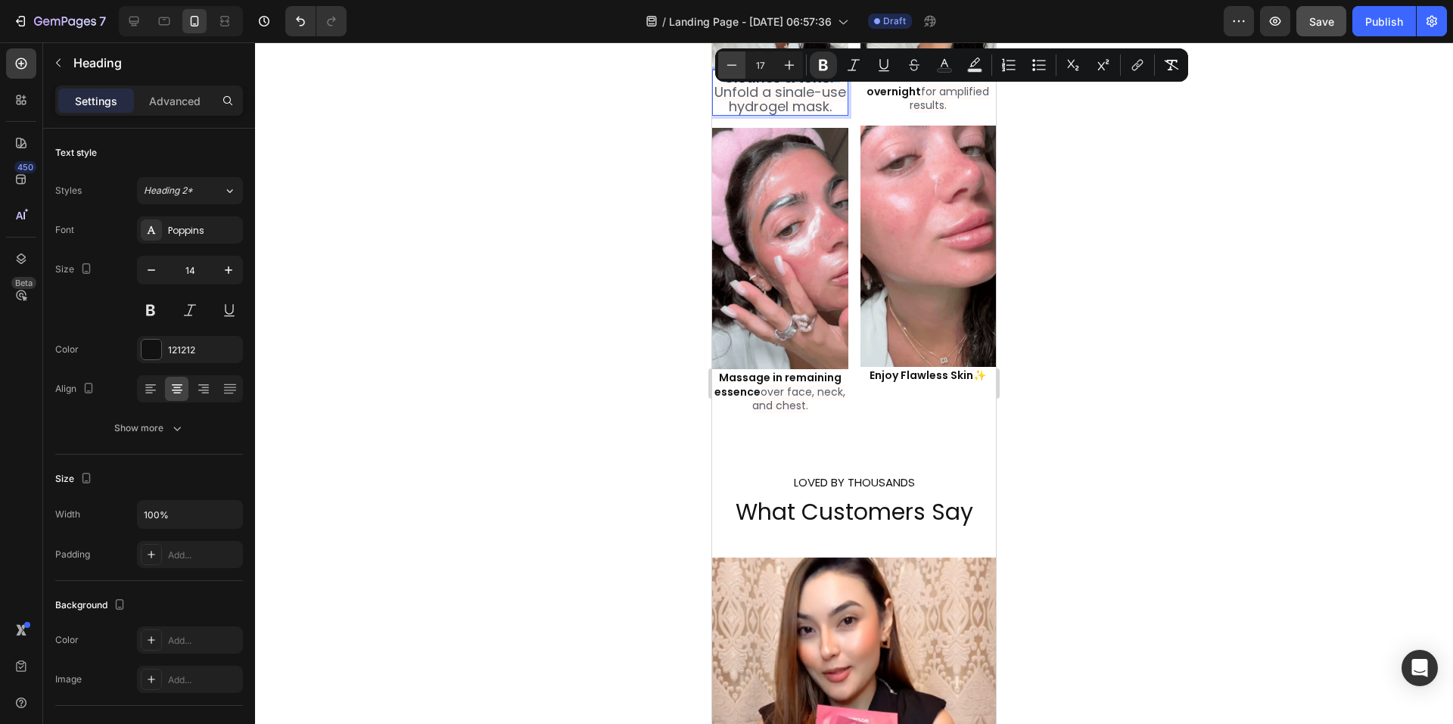
click at [734, 73] on button "Minus" at bounding box center [731, 64] width 27 height 27
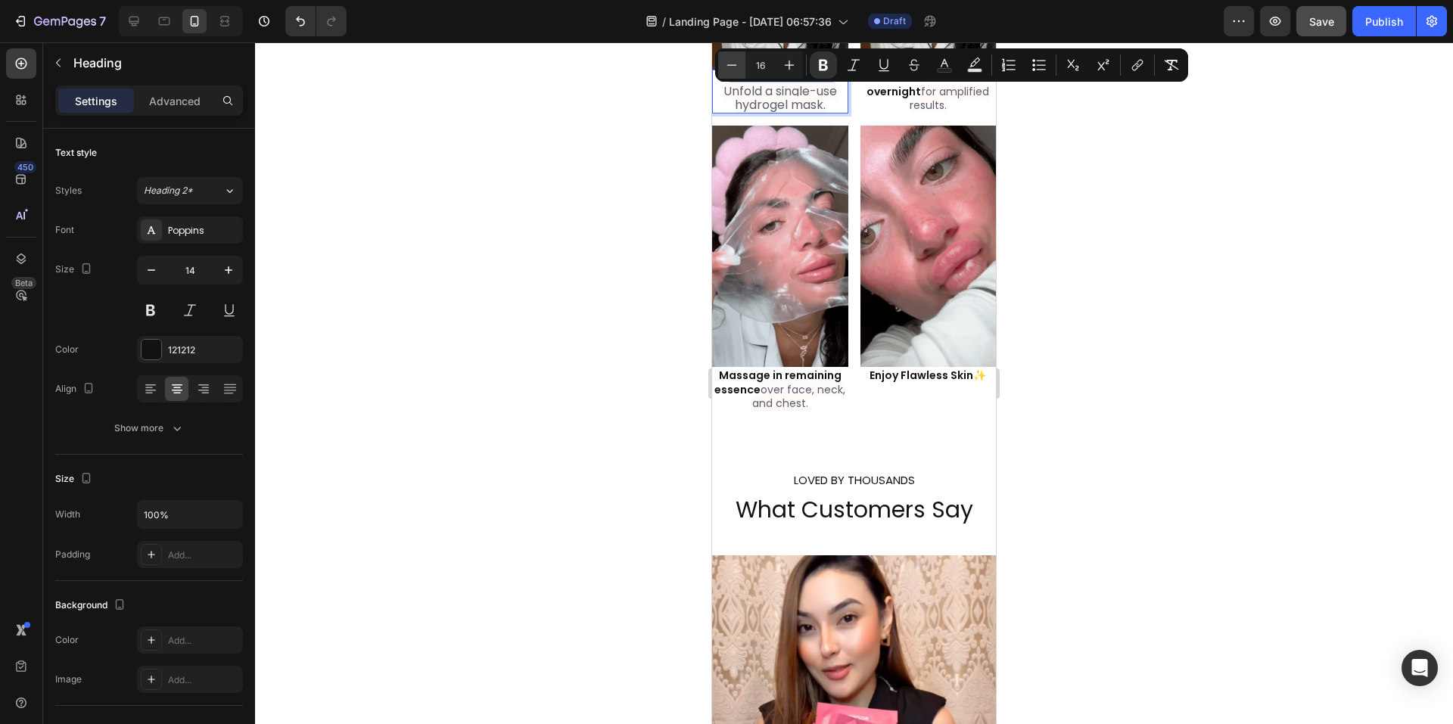
click at [734, 73] on button "Minus" at bounding box center [731, 64] width 27 height 27
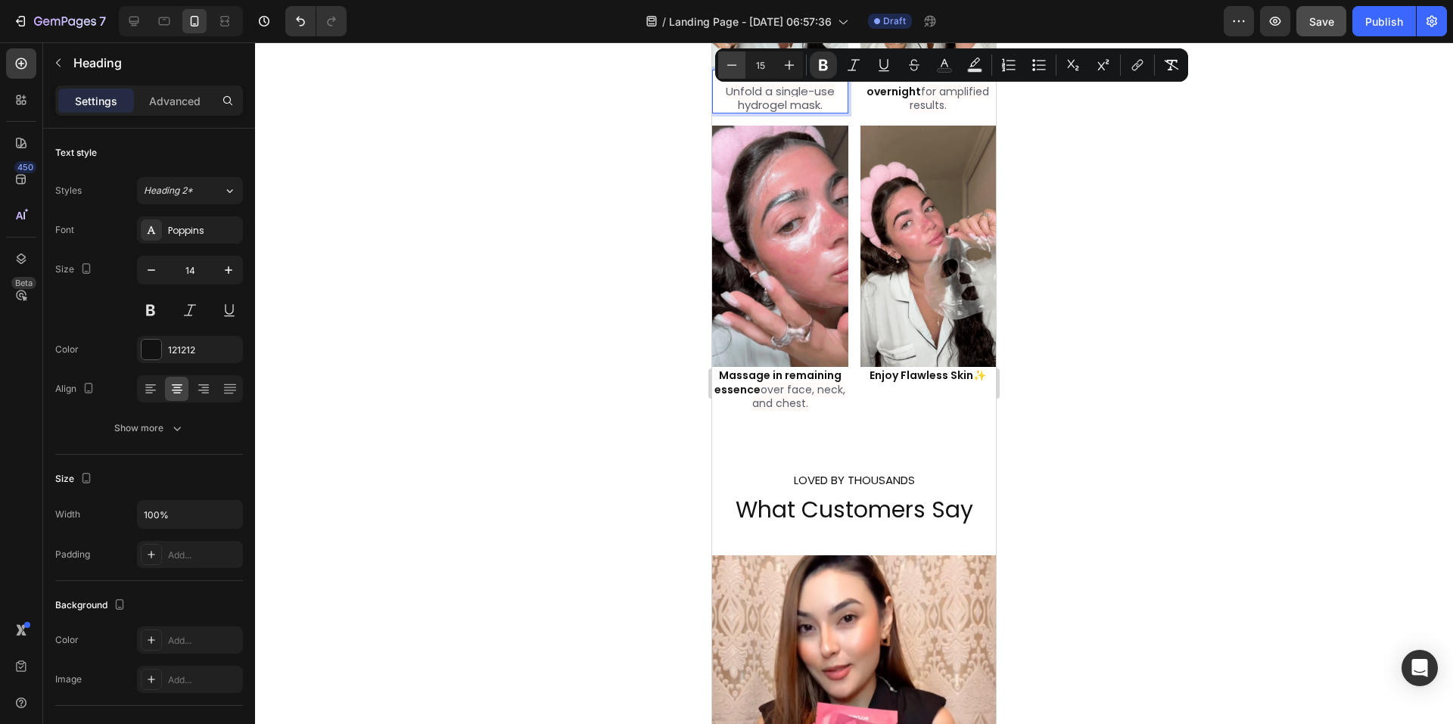
click at [734, 73] on button "Minus" at bounding box center [731, 64] width 27 height 27
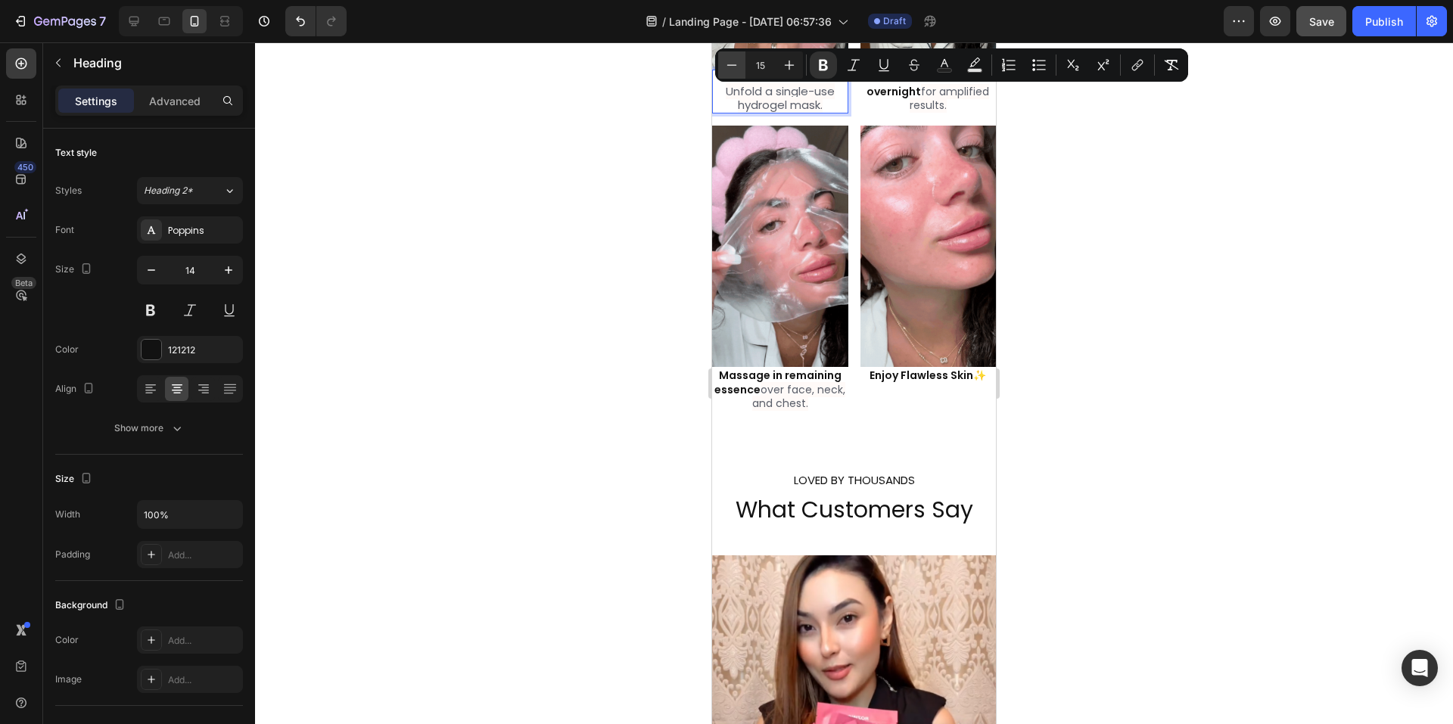
type input "14"
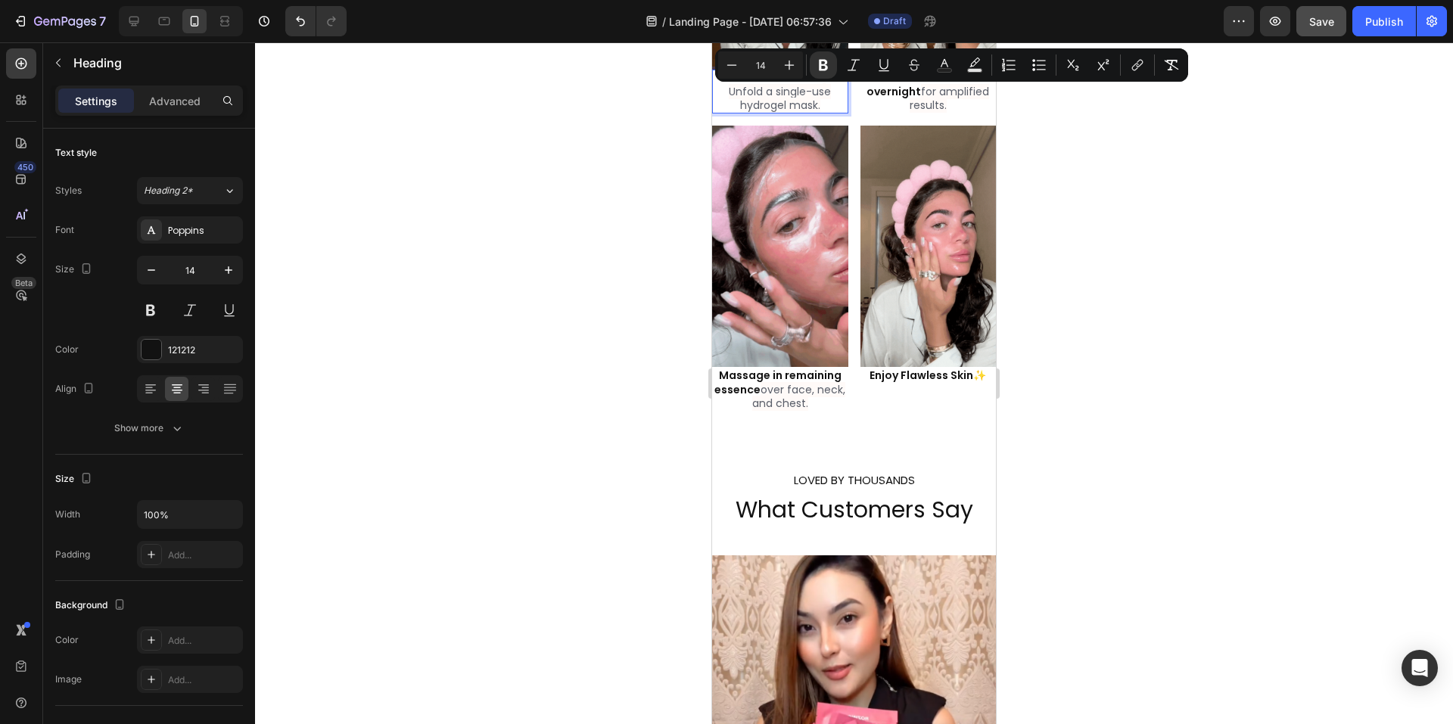
click at [1185, 229] on div at bounding box center [854, 383] width 1198 height 682
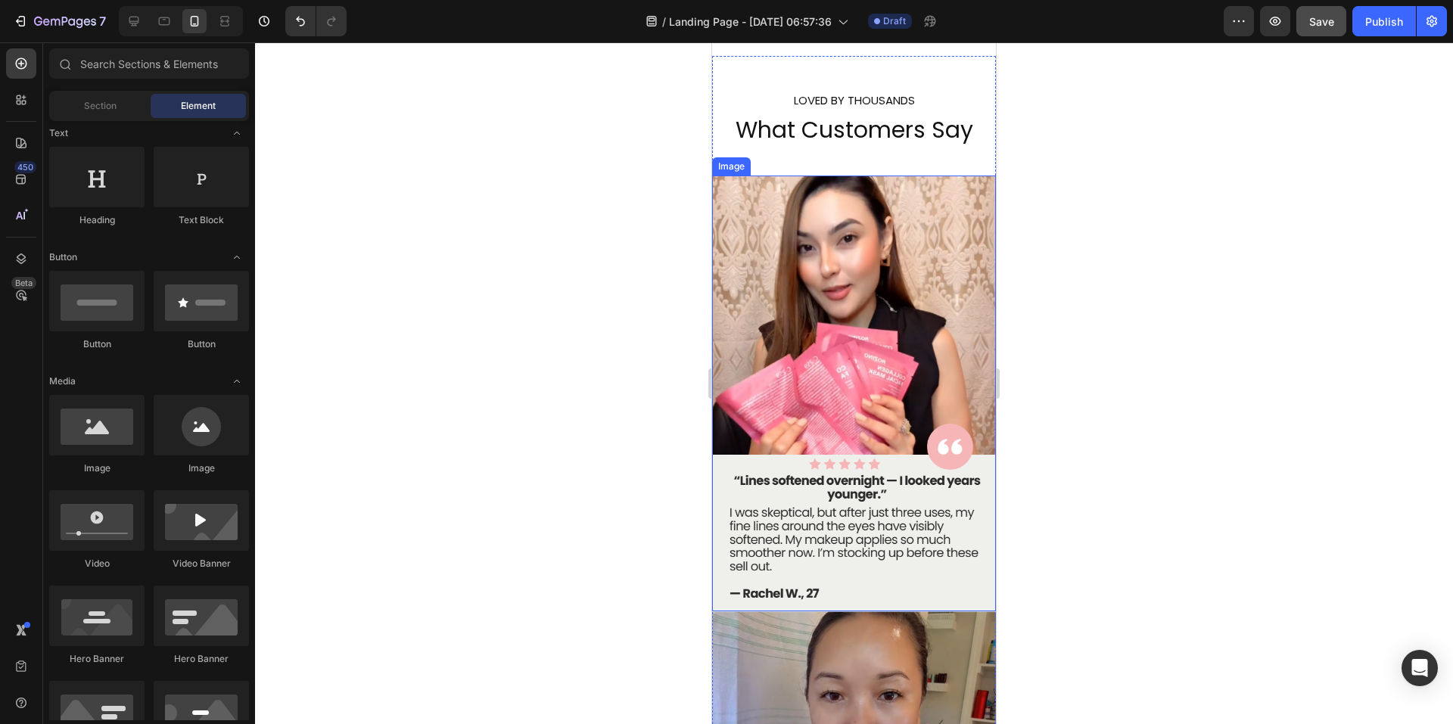
scroll to position [3152, 0]
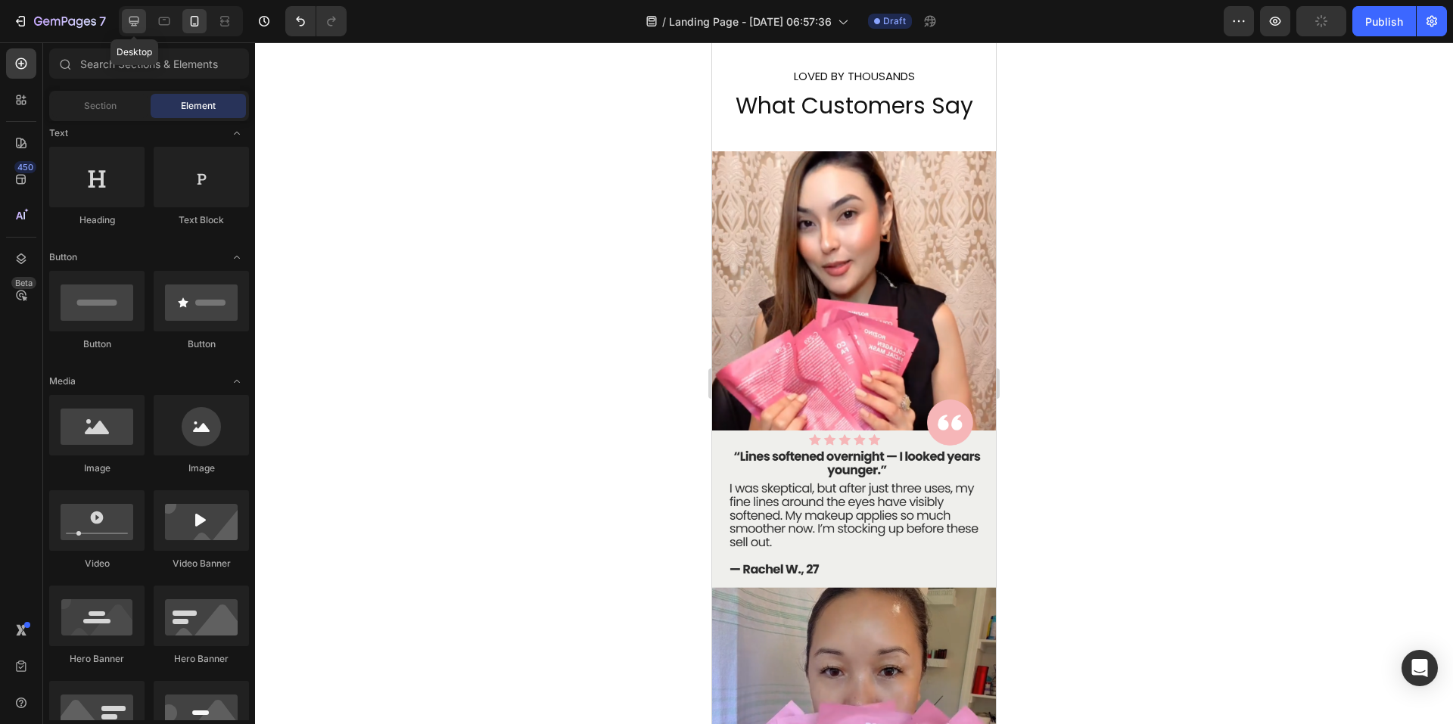
click at [142, 20] on icon at bounding box center [133, 21] width 15 height 15
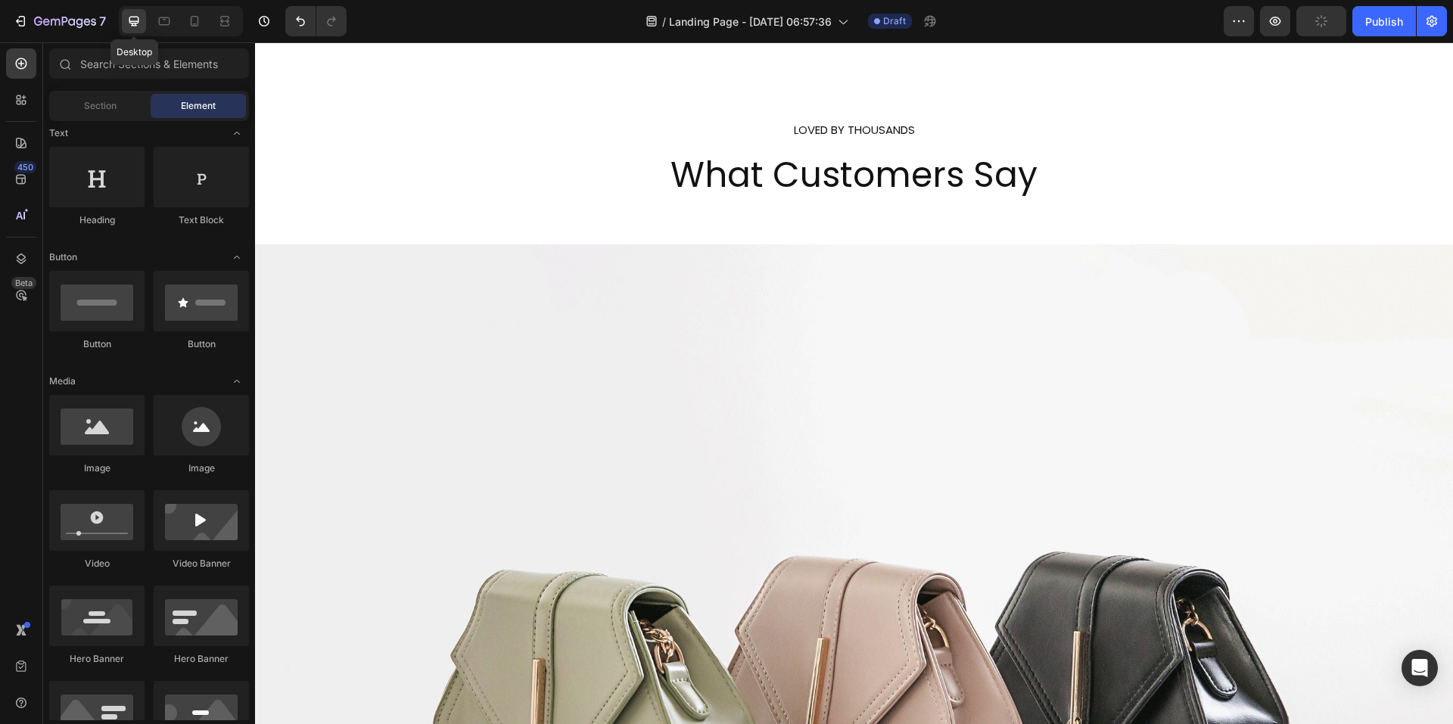
scroll to position [3194, 0]
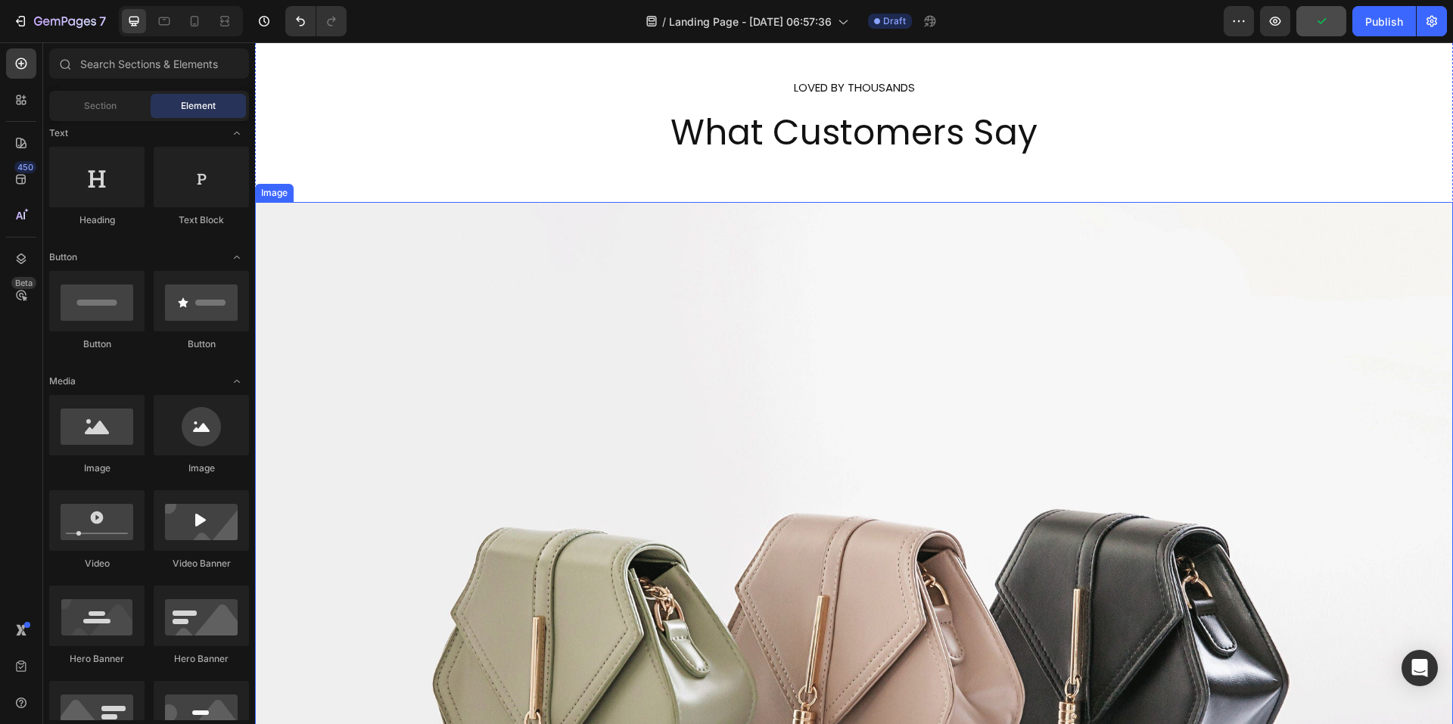
click at [744, 400] on img at bounding box center [854, 651] width 1198 height 898
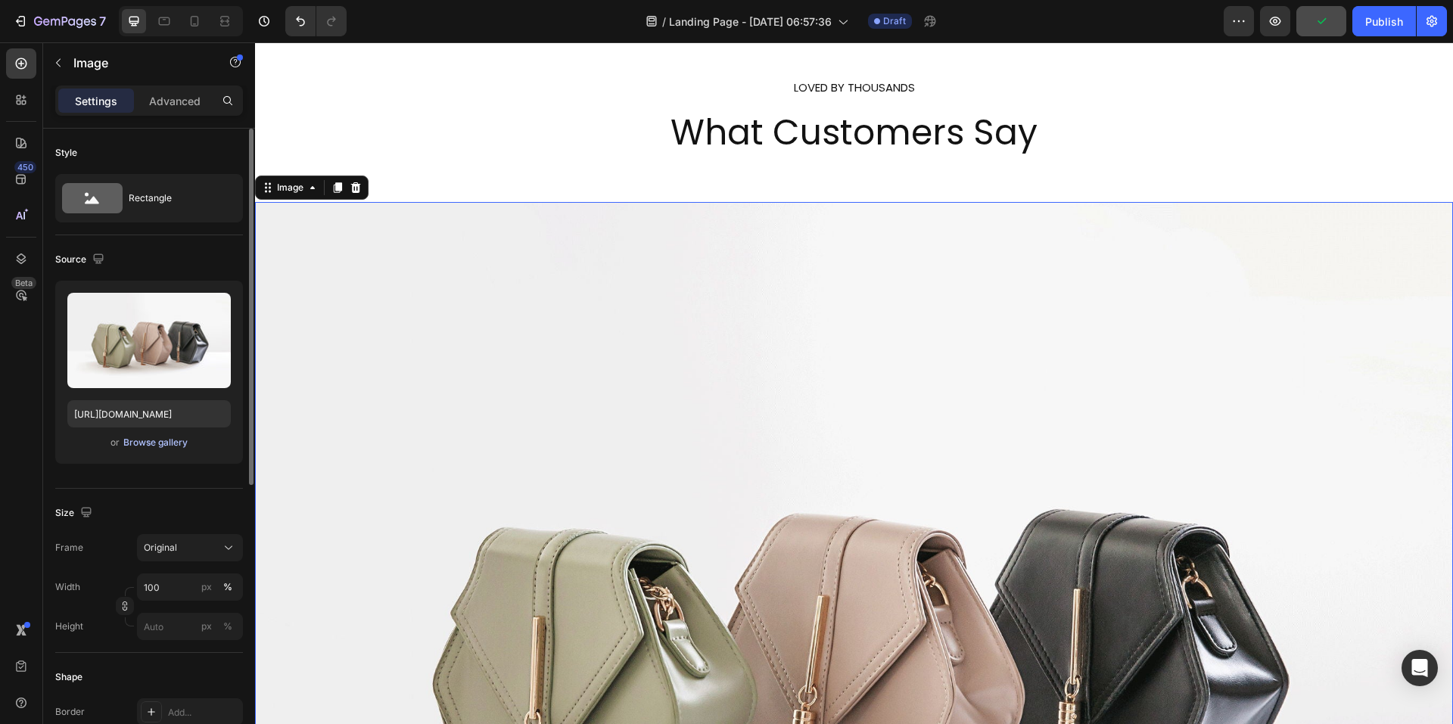
click at [166, 449] on div "Browse gallery" at bounding box center [155, 443] width 64 height 14
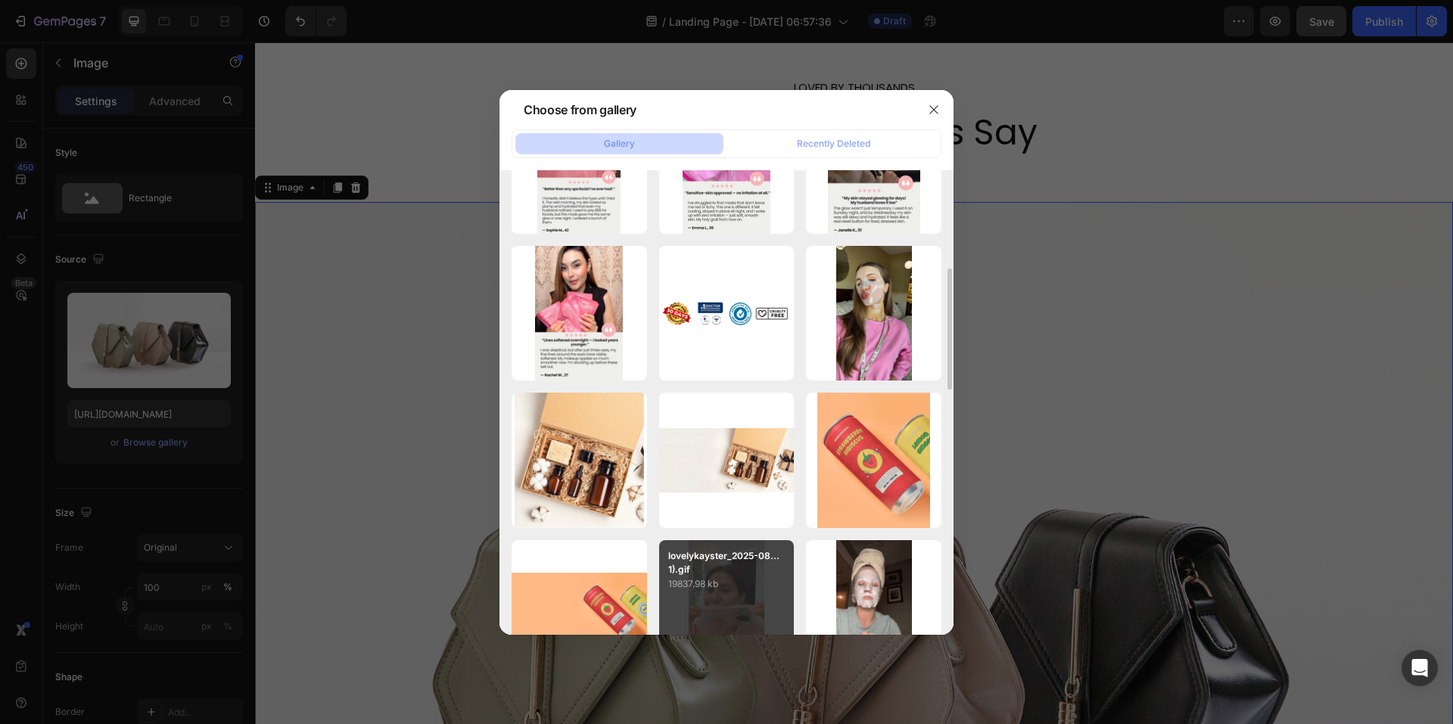
scroll to position [227, 0]
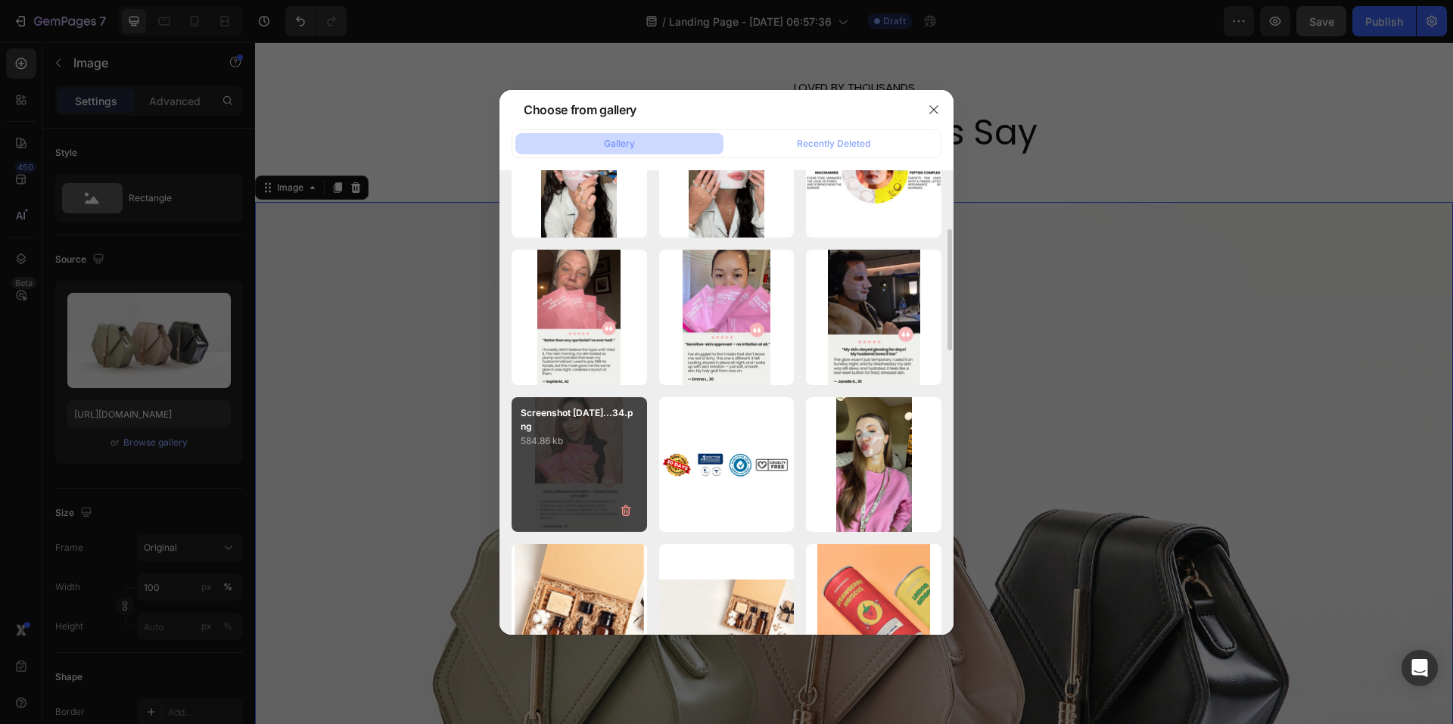
click at [584, 457] on div "Screenshot [DATE]...34.png 584.86 kb" at bounding box center [579, 464] width 135 height 135
type input "[URL][DOMAIN_NAME]"
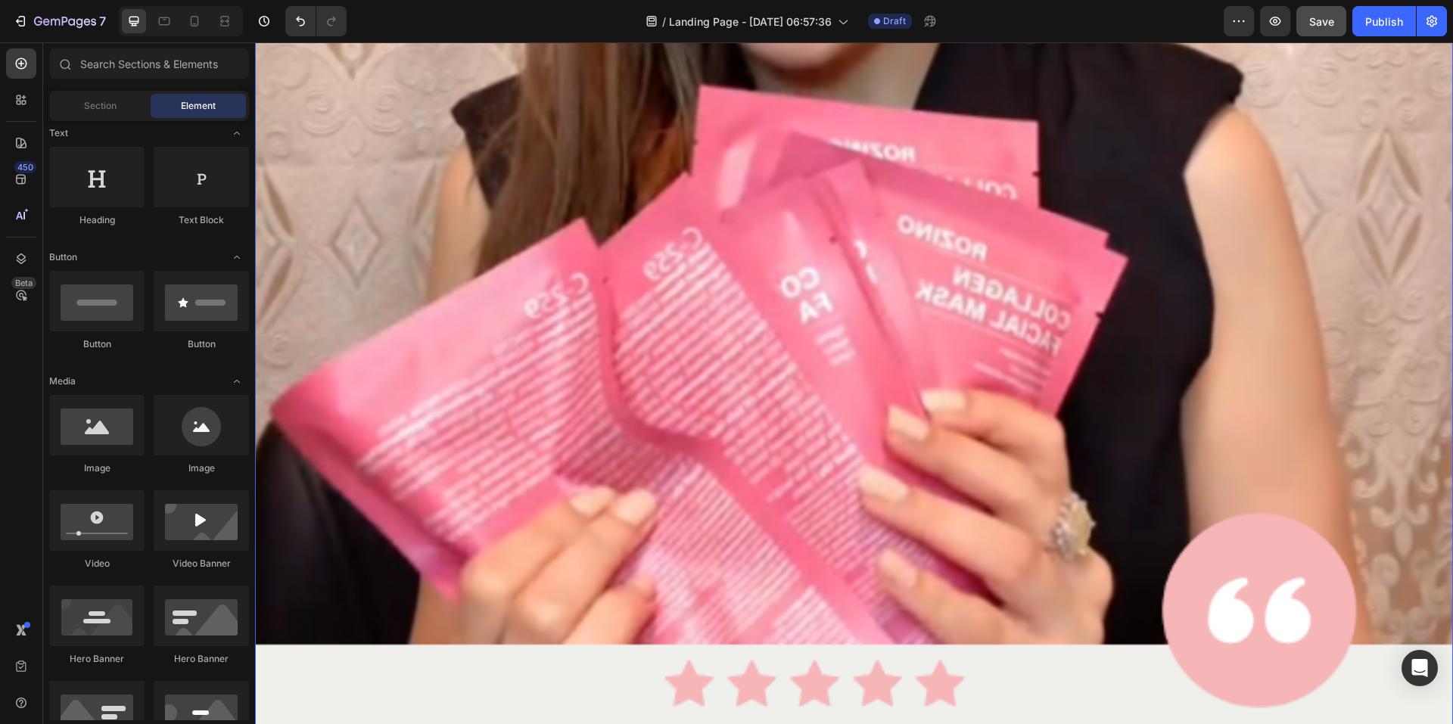
scroll to position [3824, 0]
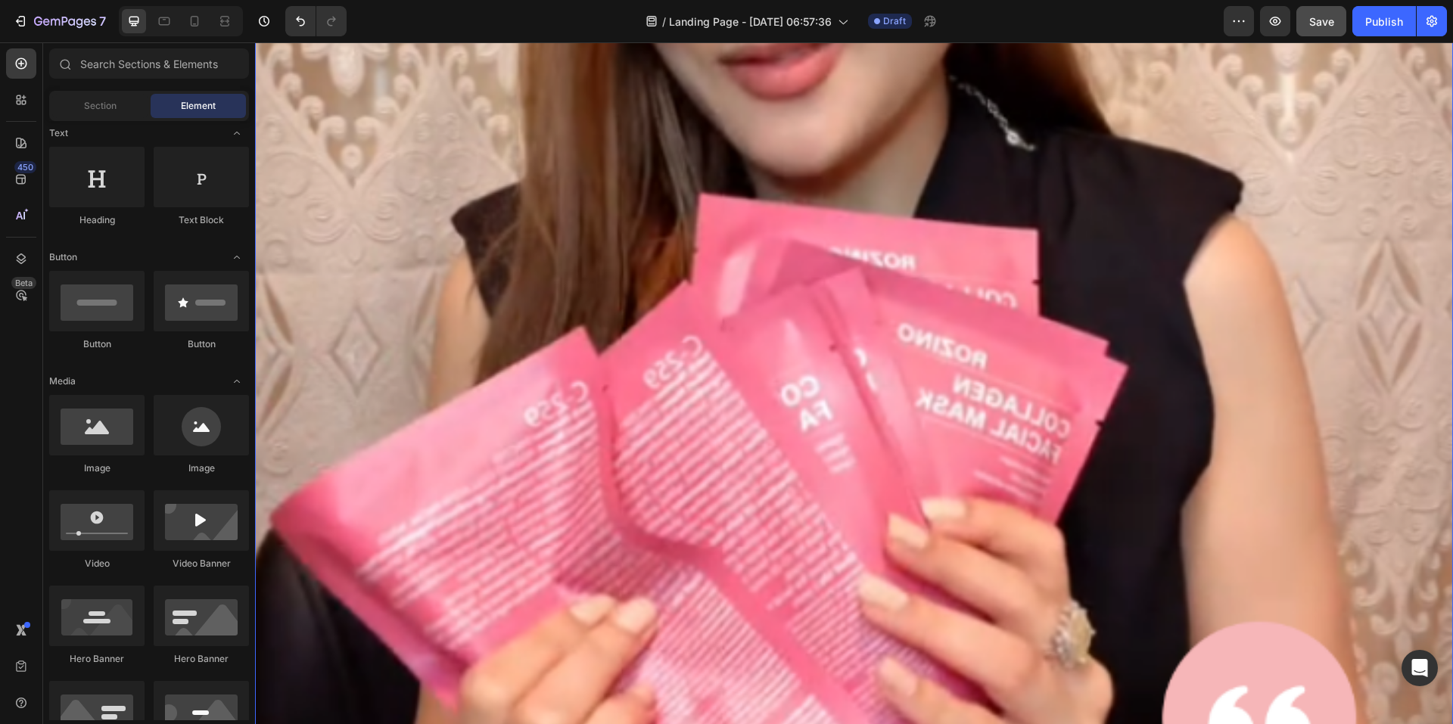
click at [527, 192] on img at bounding box center [854, 493] width 1198 height 1842
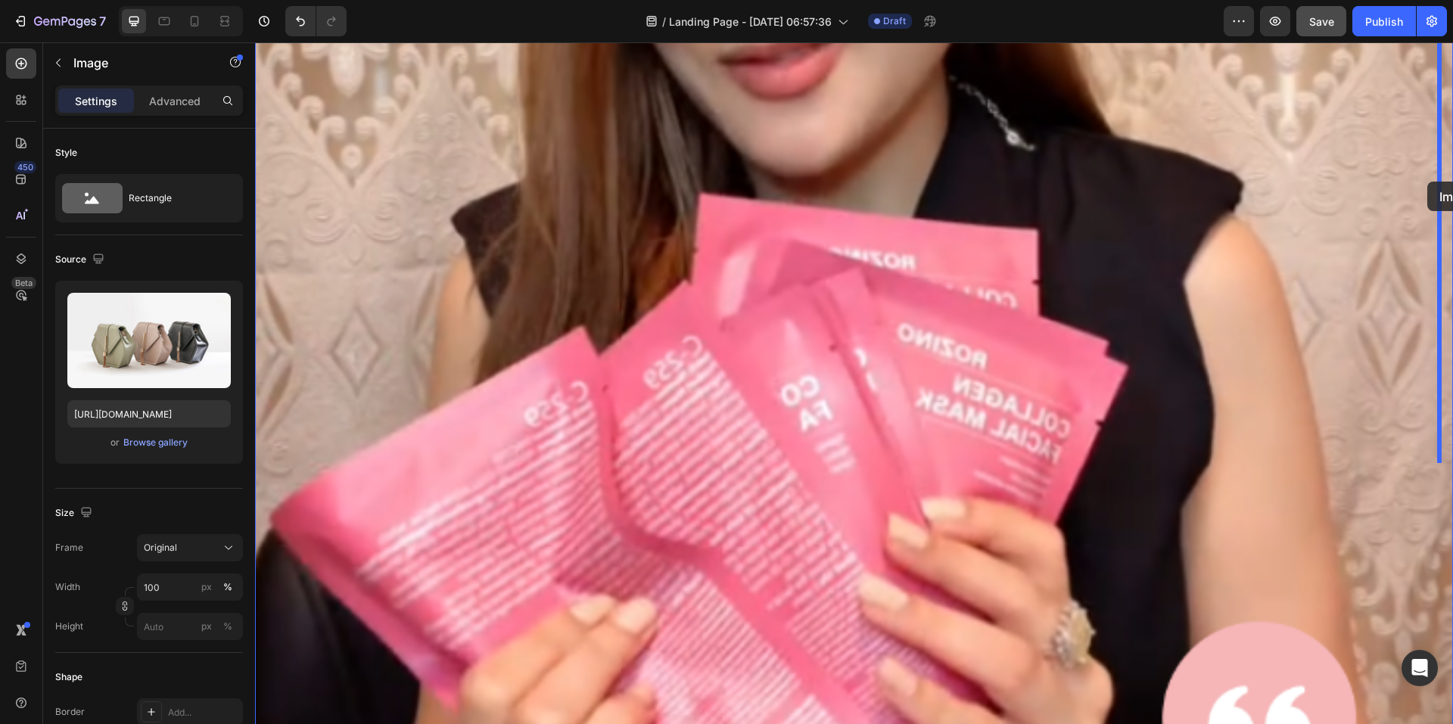
drag, startPoint x: 270, startPoint y: 454, endPoint x: 1428, endPoint y: 182, distance: 1189.0
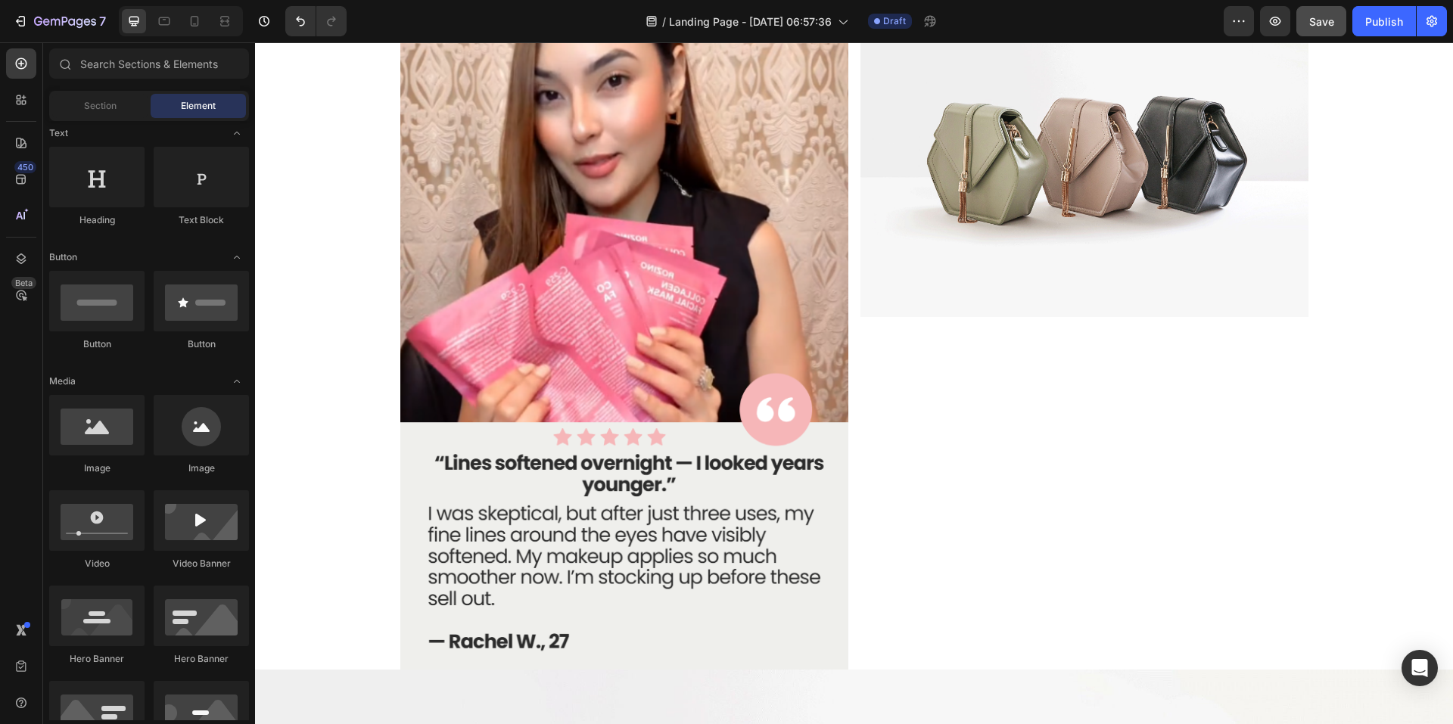
scroll to position [4993, 0]
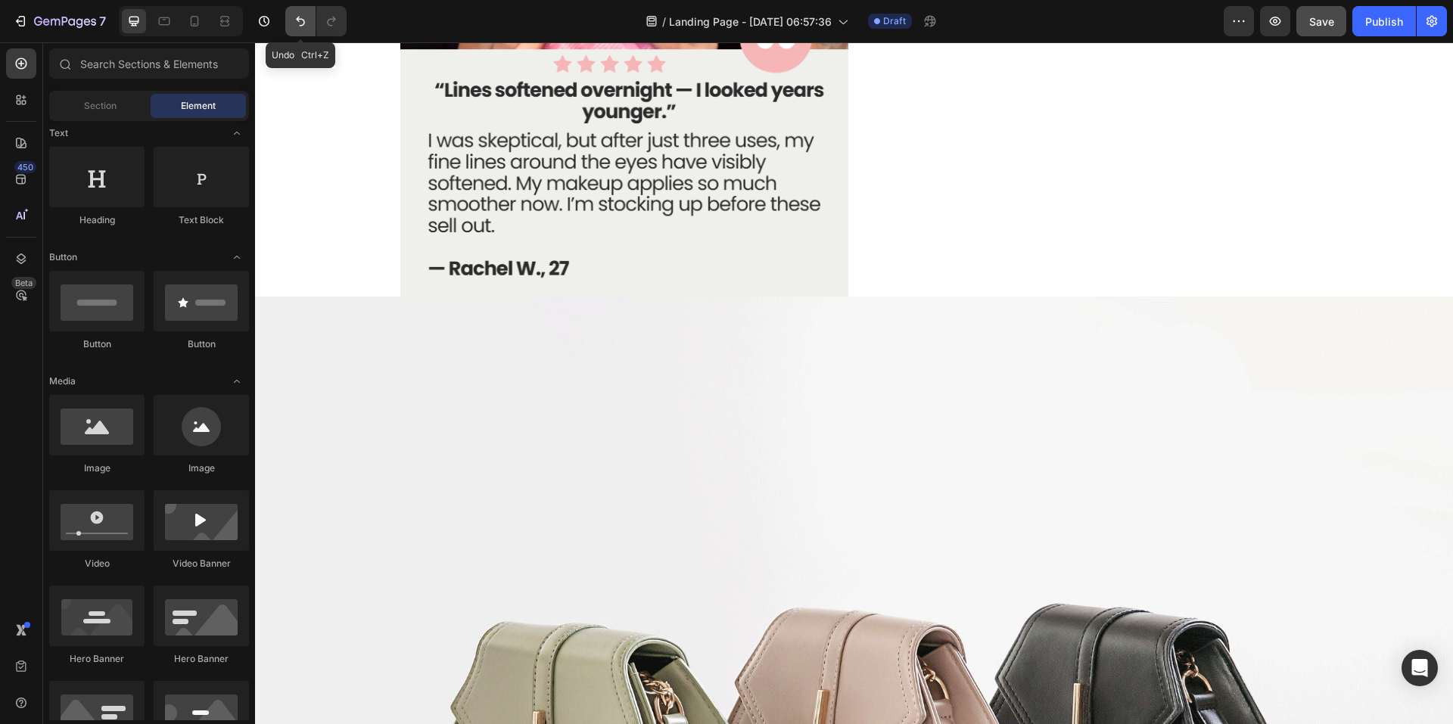
click at [291, 23] on button "Undo/Redo" at bounding box center [300, 21] width 30 height 30
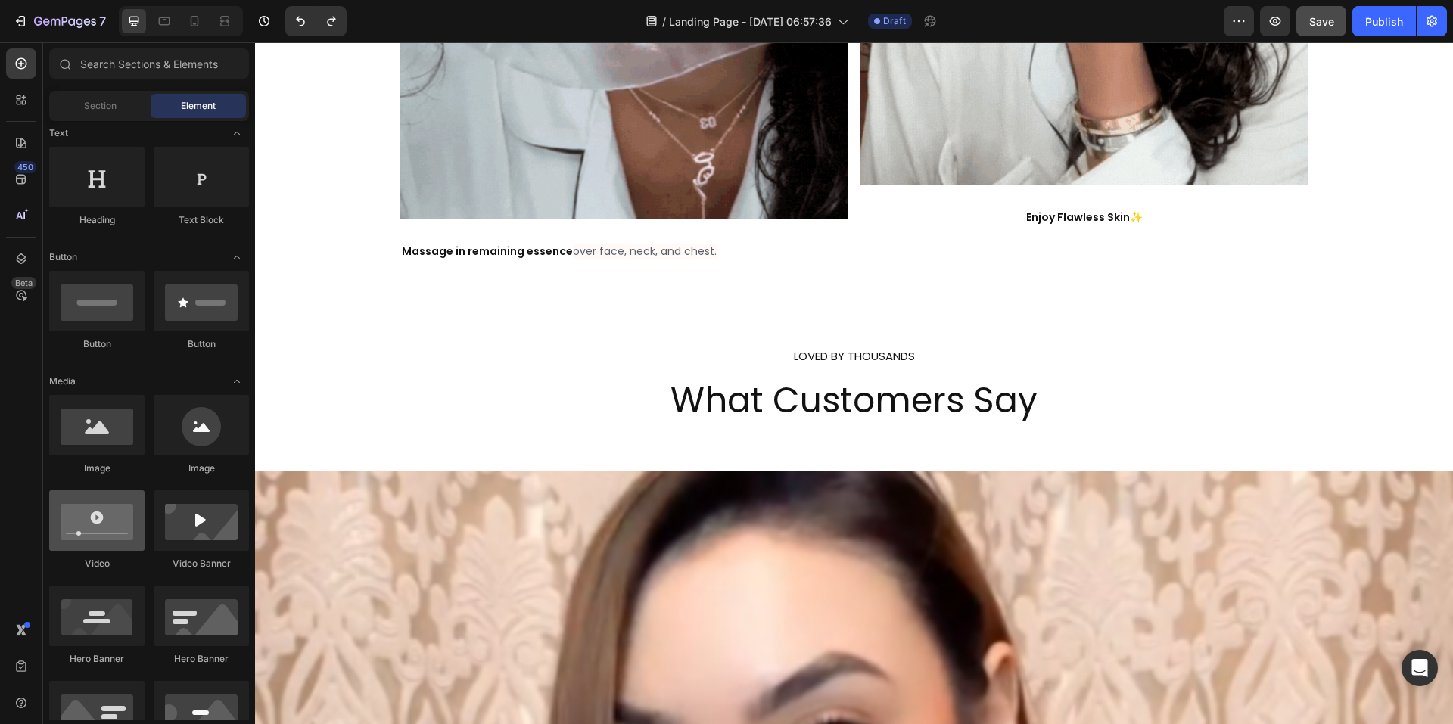
scroll to position [303, 0]
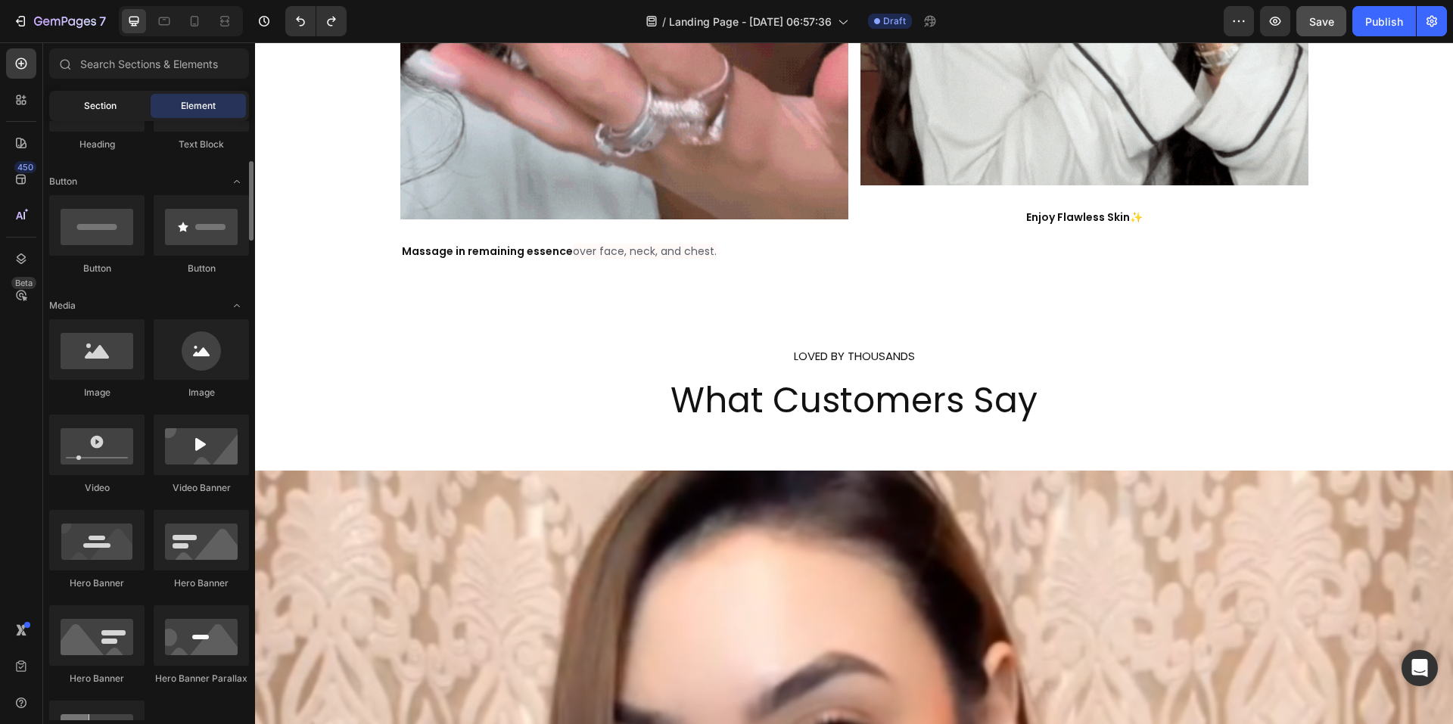
click at [99, 113] on div "Section" at bounding box center [99, 106] width 95 height 24
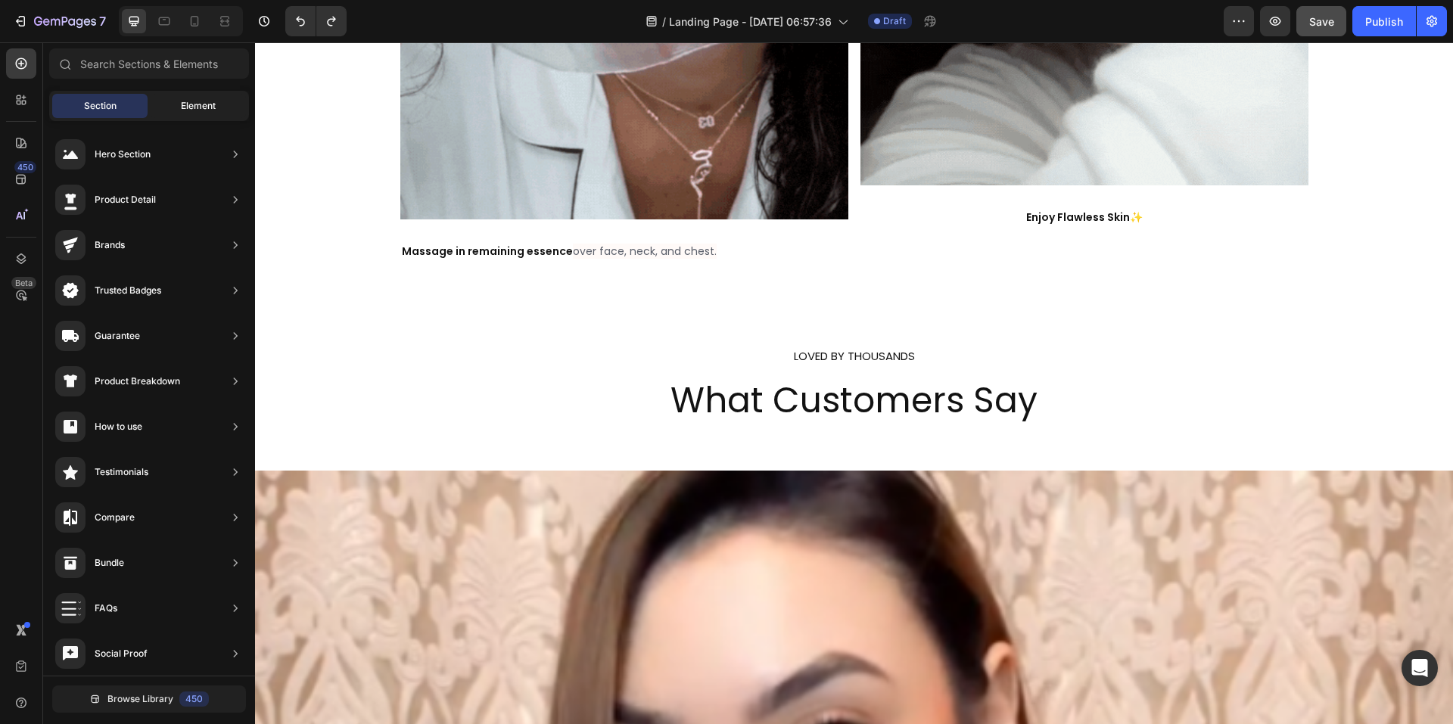
click at [172, 107] on div "Element" at bounding box center [198, 106] width 95 height 24
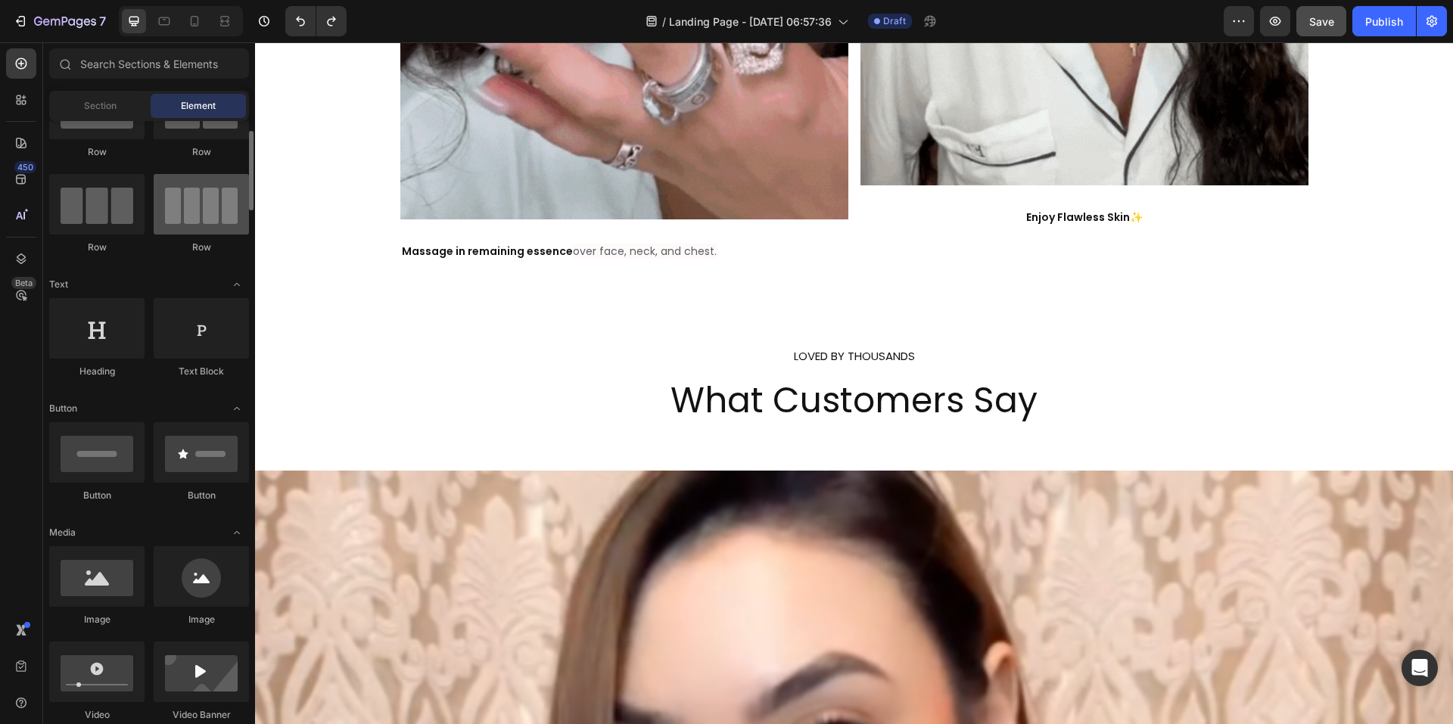
scroll to position [0, 0]
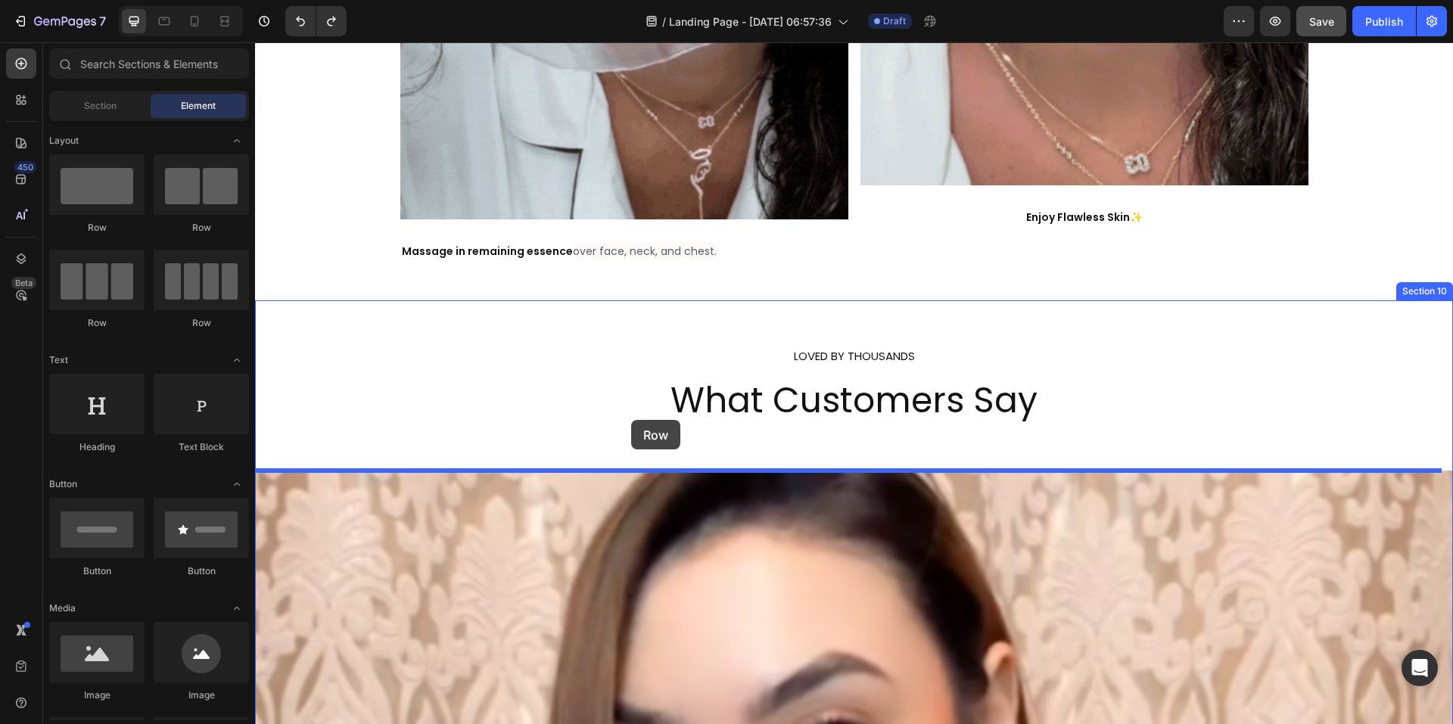
drag, startPoint x: 441, startPoint y: 249, endPoint x: 631, endPoint y: 420, distance: 255.7
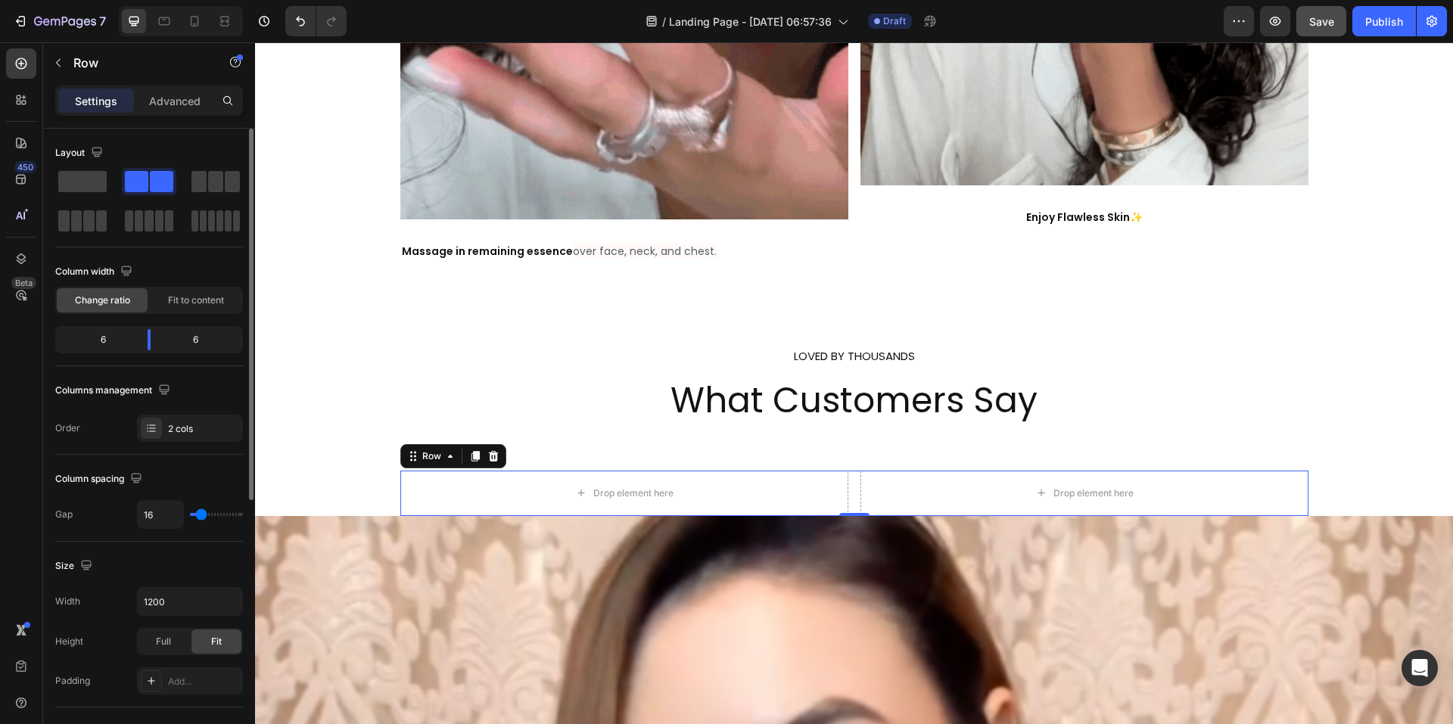
drag, startPoint x: 146, startPoint y: 179, endPoint x: 148, endPoint y: 187, distance: 8.6
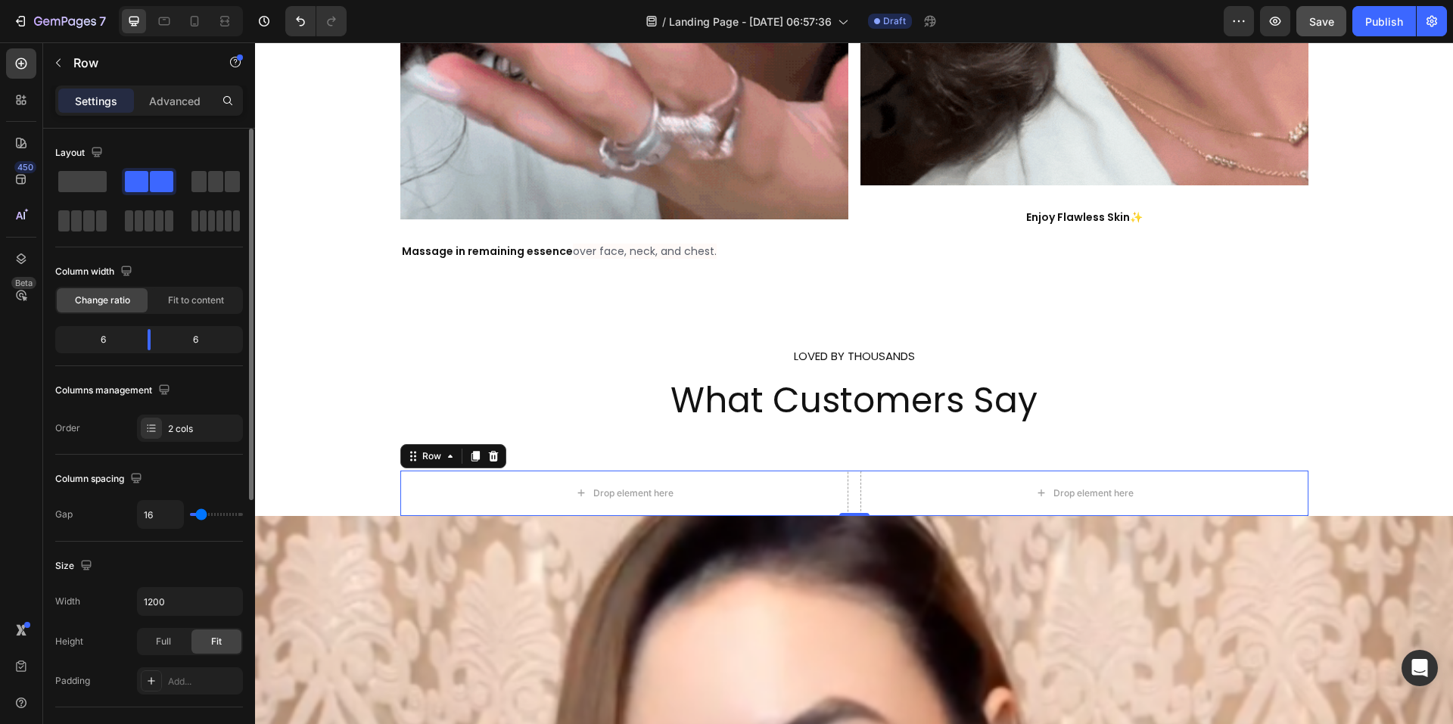
click at [152, 189] on div at bounding box center [149, 181] width 48 height 21
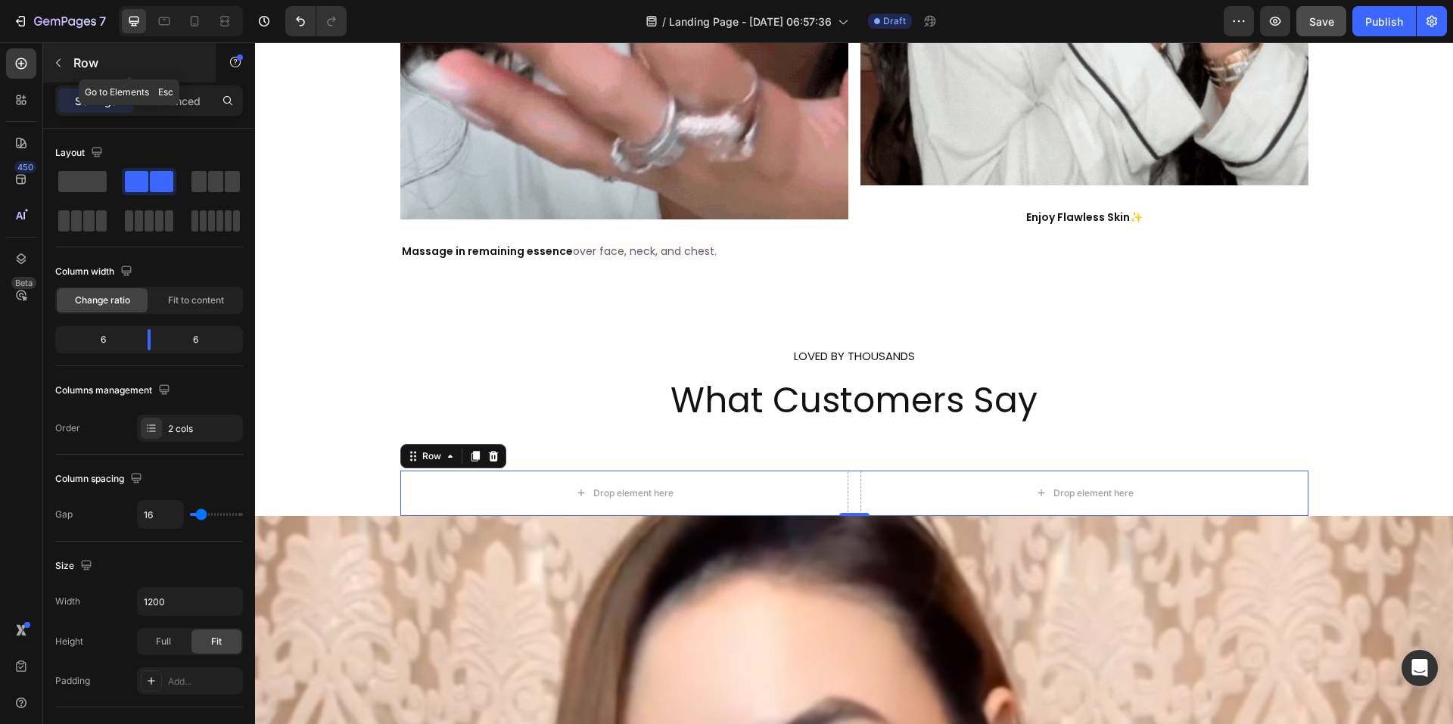
click at [55, 62] on icon "button" at bounding box center [58, 63] width 12 height 12
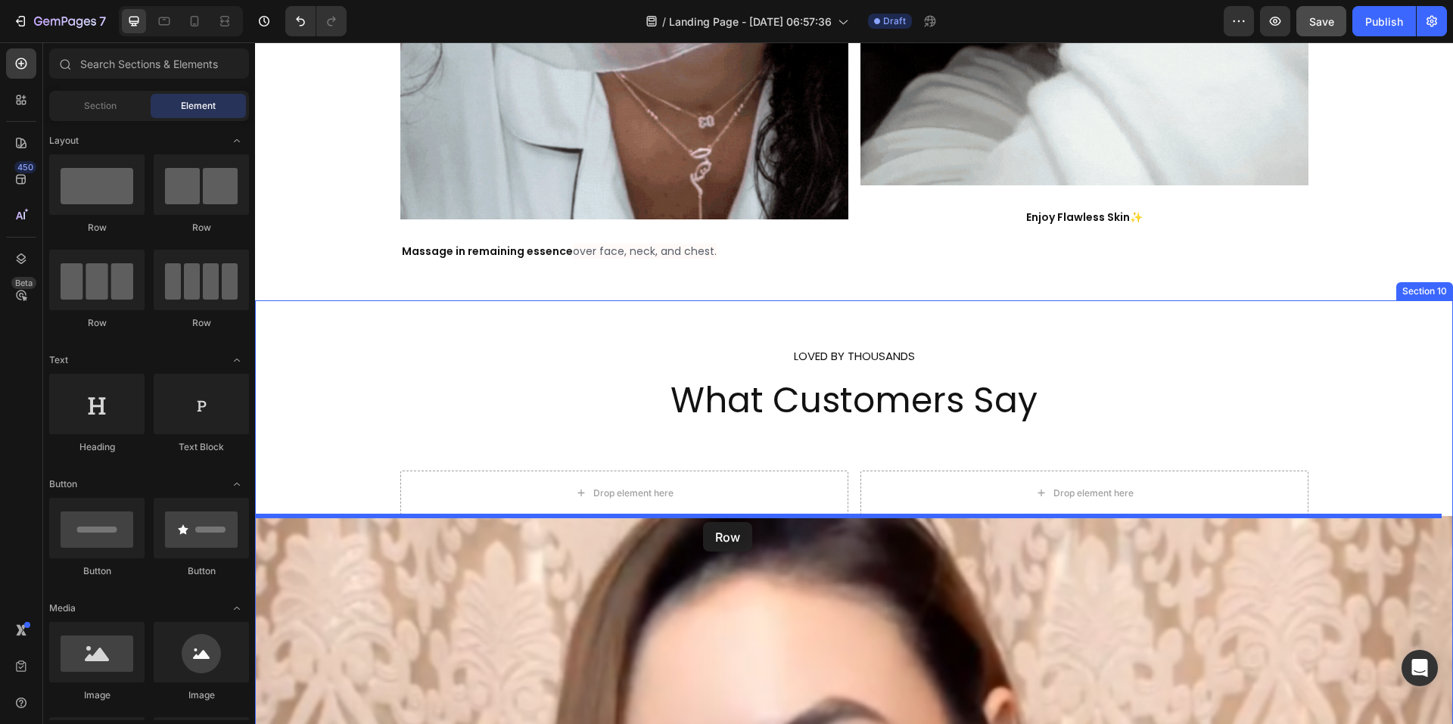
drag, startPoint x: 423, startPoint y: 240, endPoint x: 703, endPoint y: 522, distance: 397.7
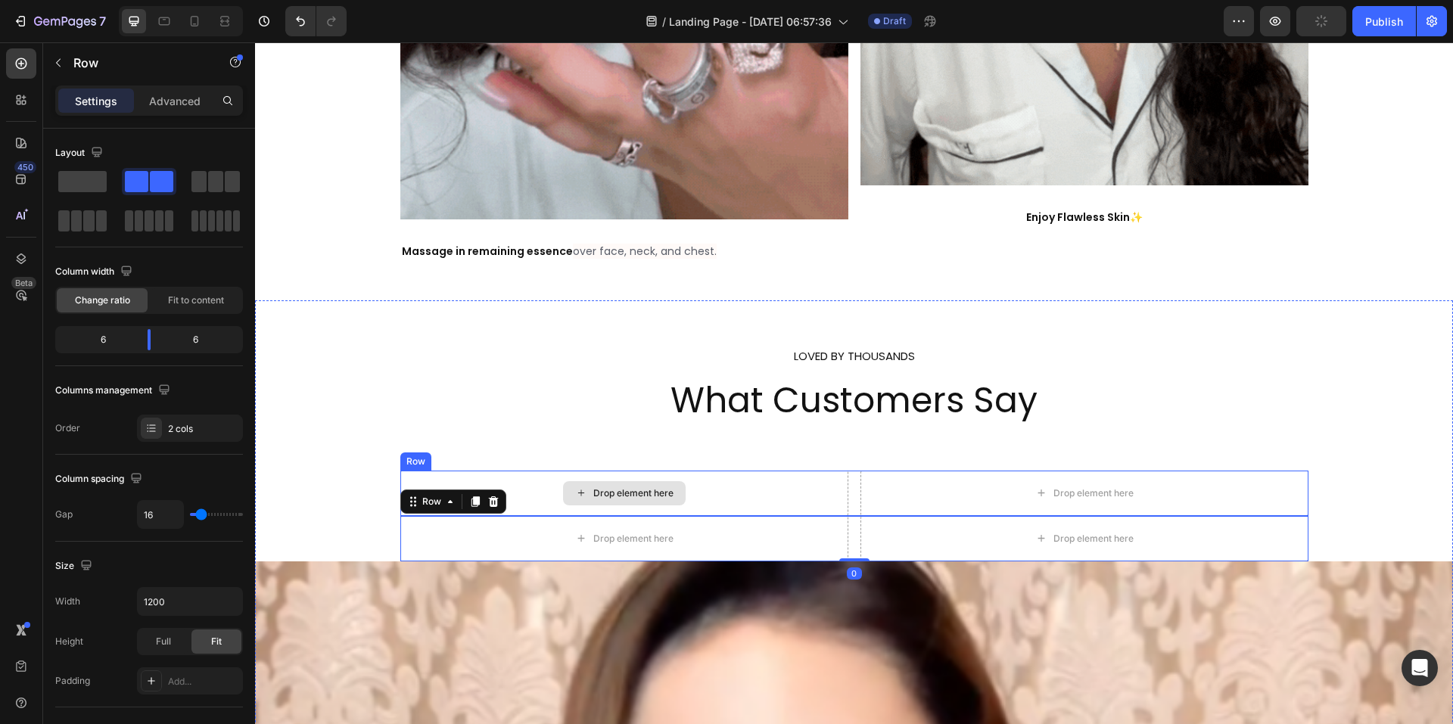
click at [512, 490] on div "Drop element here" at bounding box center [624, 493] width 448 height 45
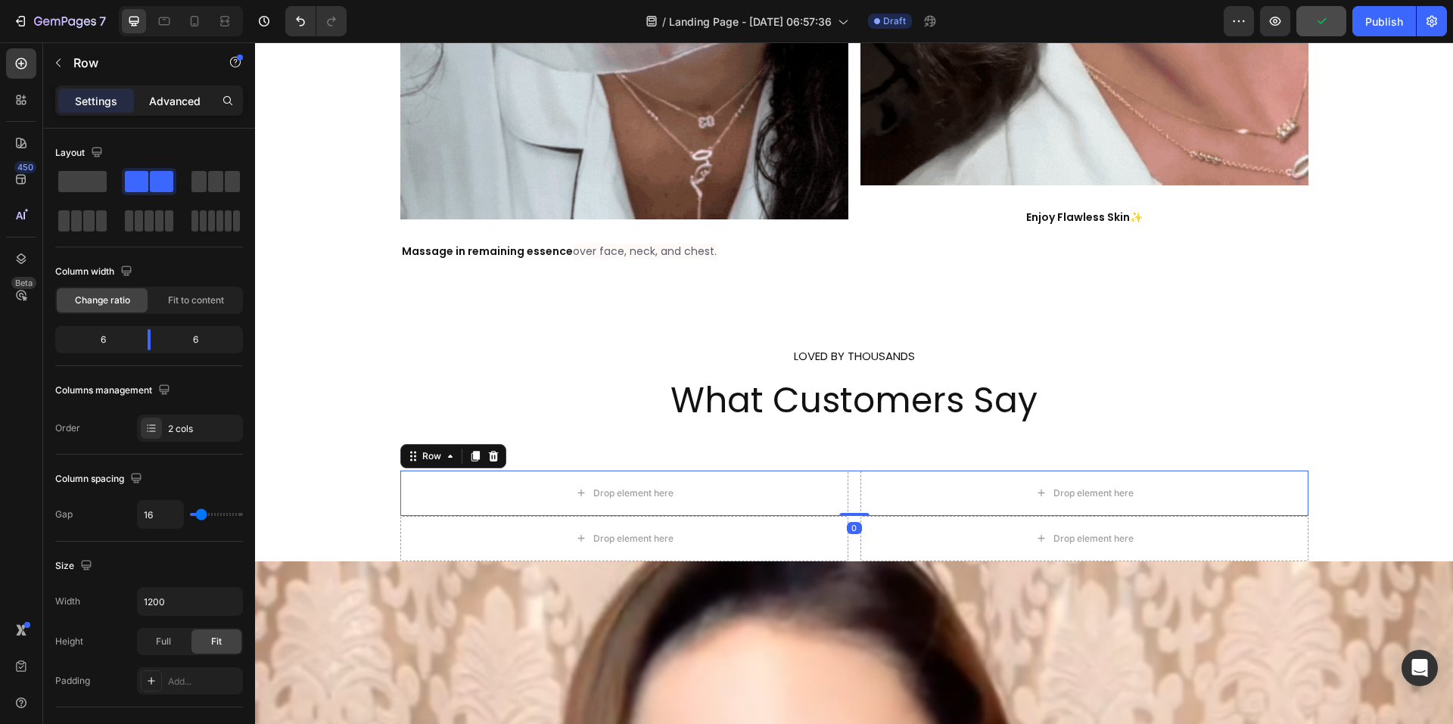
click at [185, 99] on p "Advanced" at bounding box center [174, 101] width 51 height 16
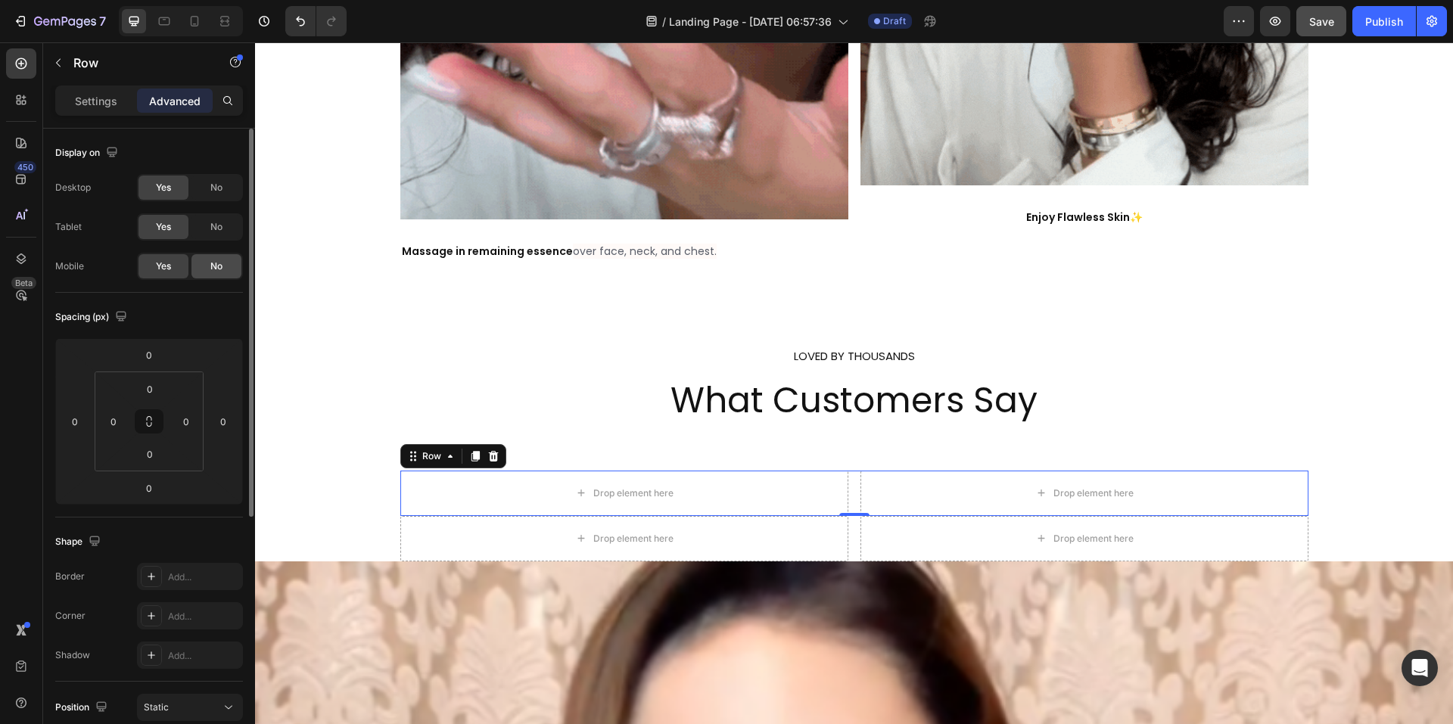
click at [213, 267] on span "No" at bounding box center [216, 267] width 12 height 14
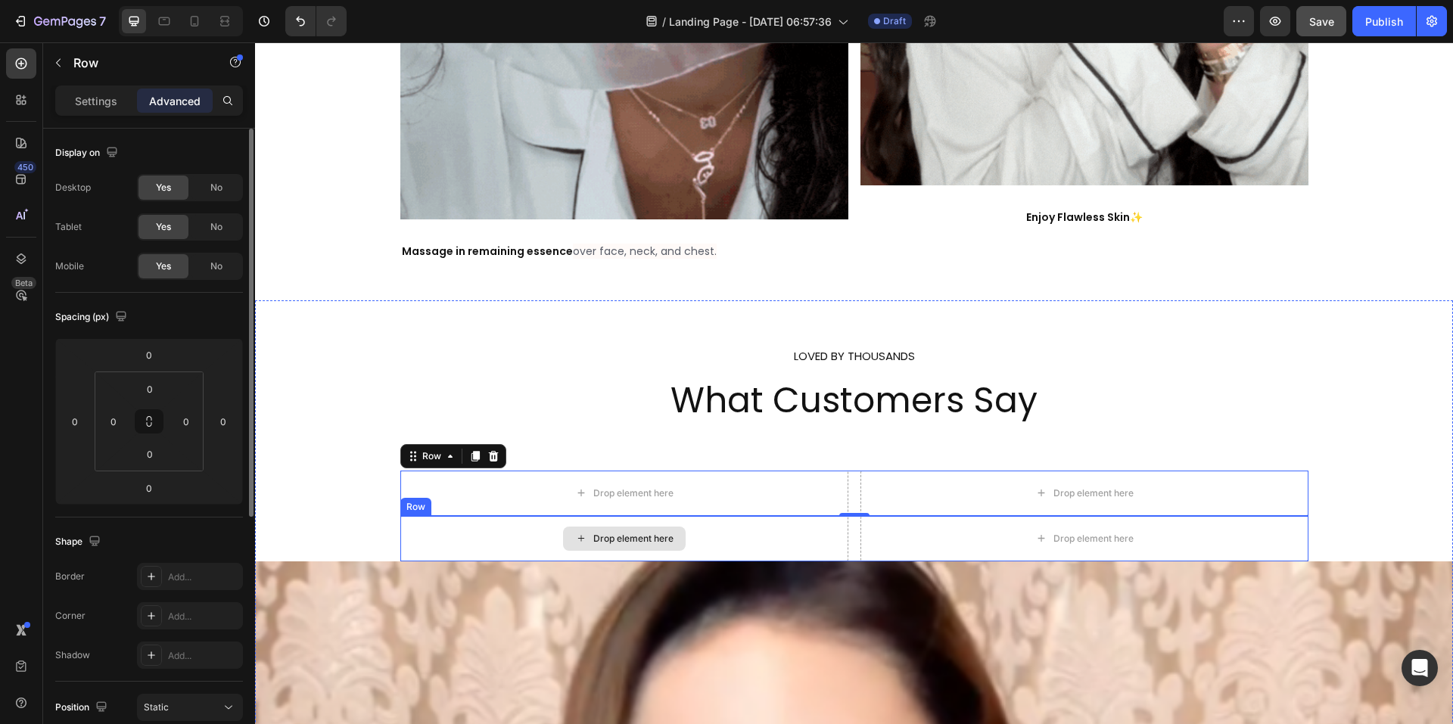
click at [781, 543] on div "Drop element here" at bounding box center [624, 538] width 448 height 45
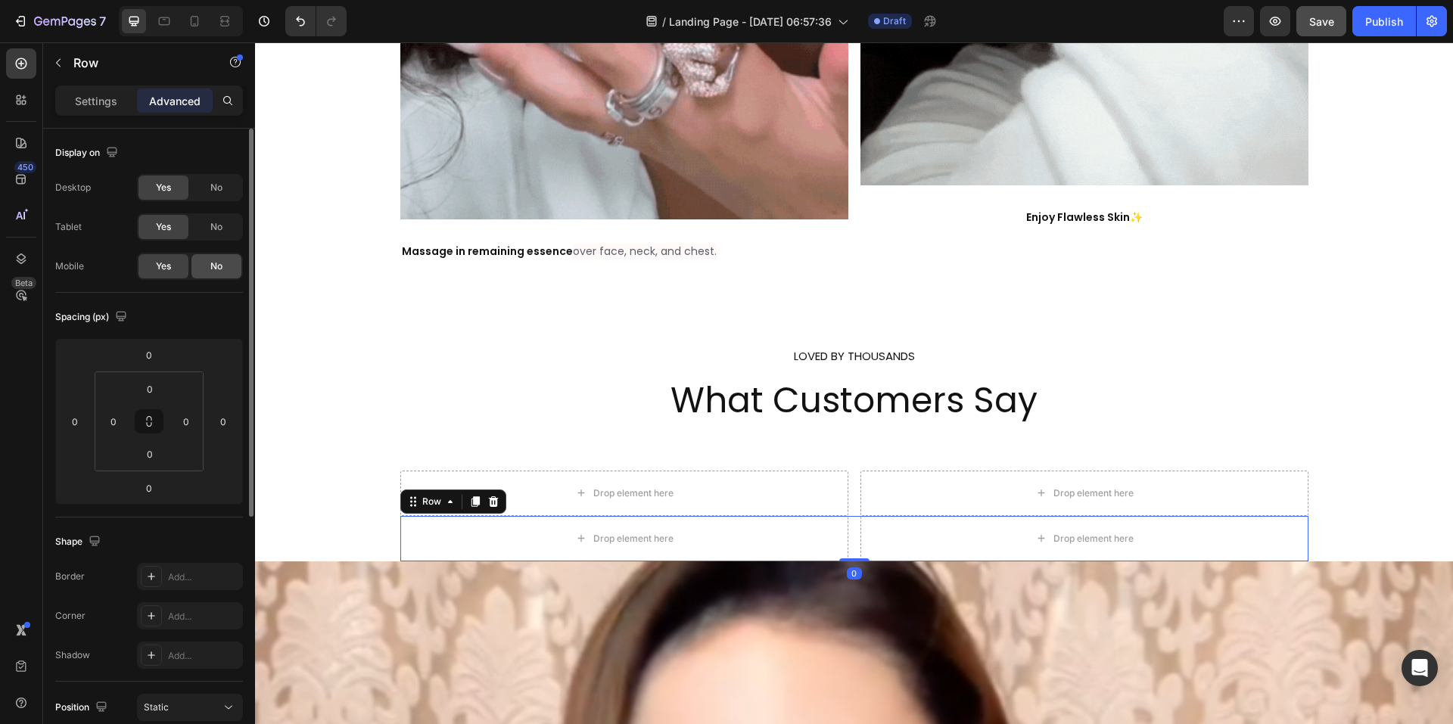
click at [202, 271] on div "No" at bounding box center [217, 266] width 50 height 24
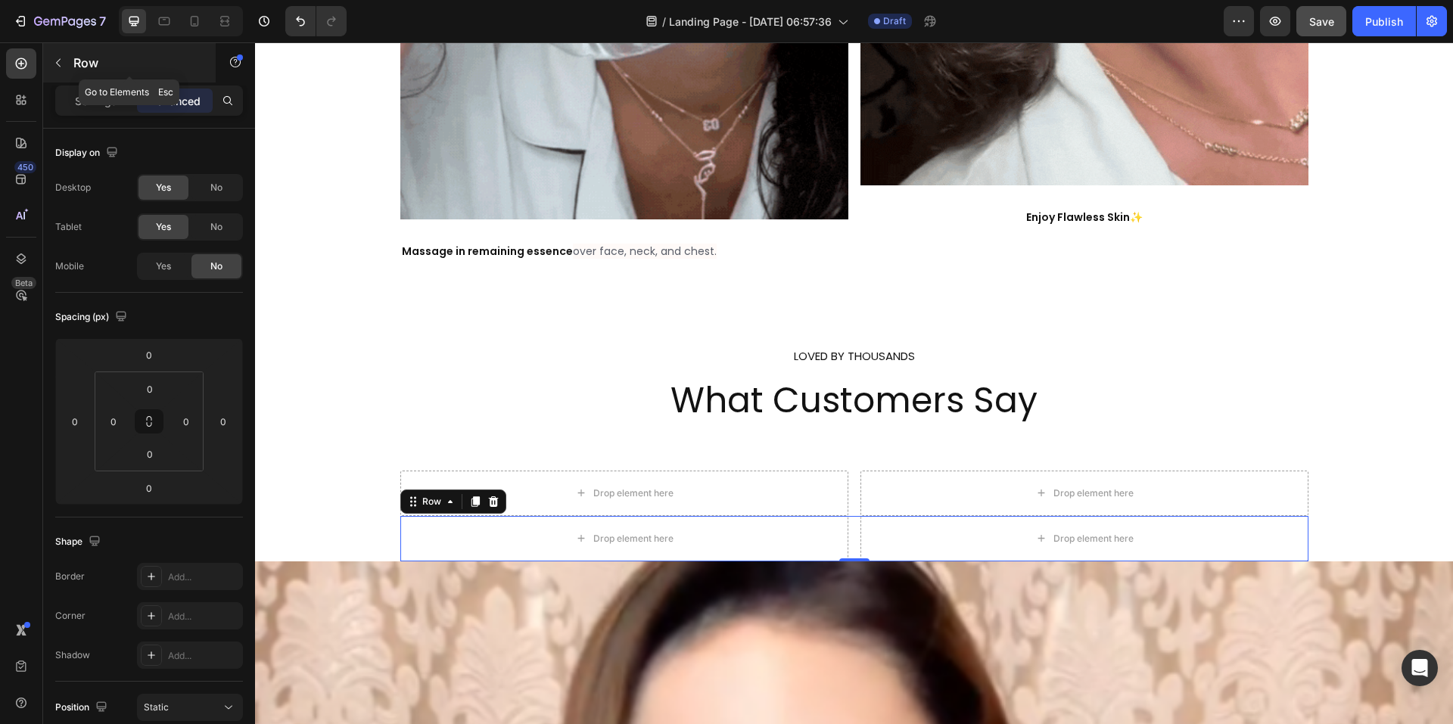
click at [61, 63] on icon "button" at bounding box center [58, 63] width 12 height 12
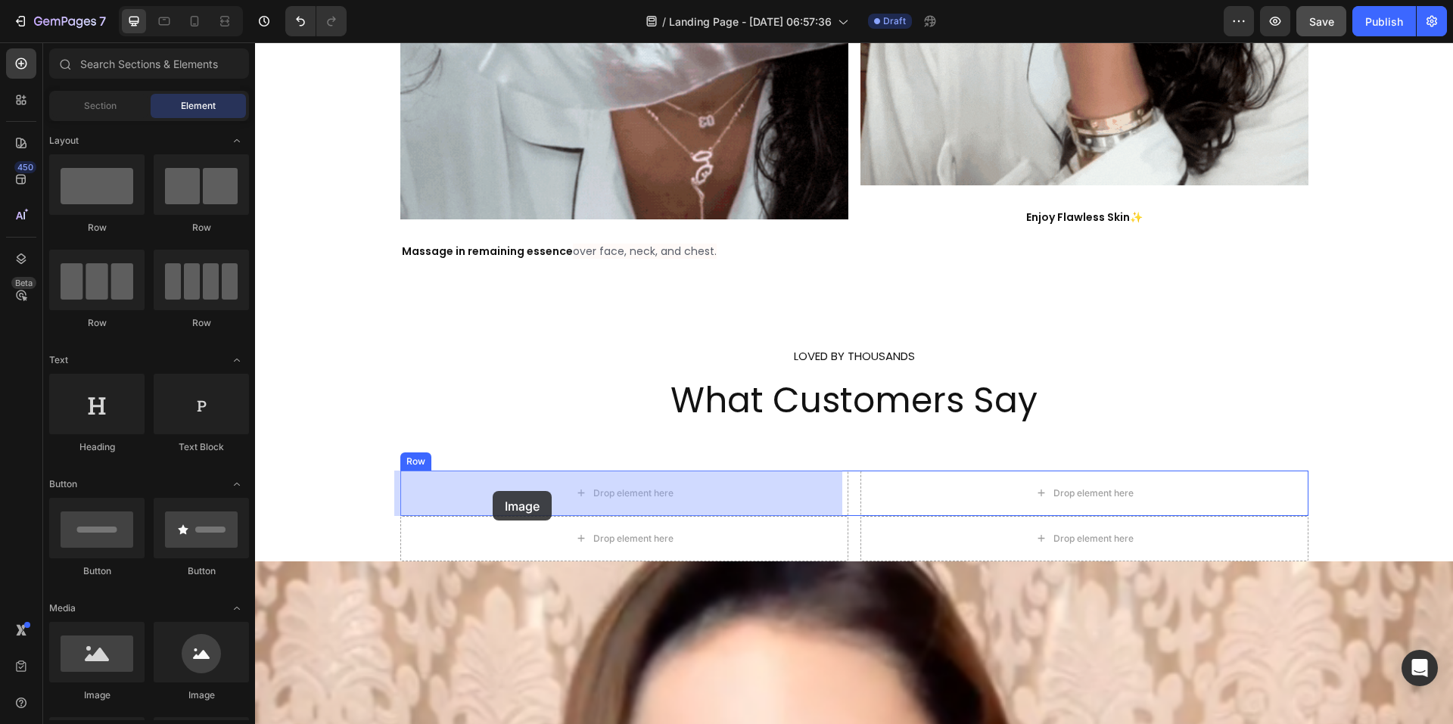
drag, startPoint x: 358, startPoint y: 700, endPoint x: 493, endPoint y: 491, distance: 248.6
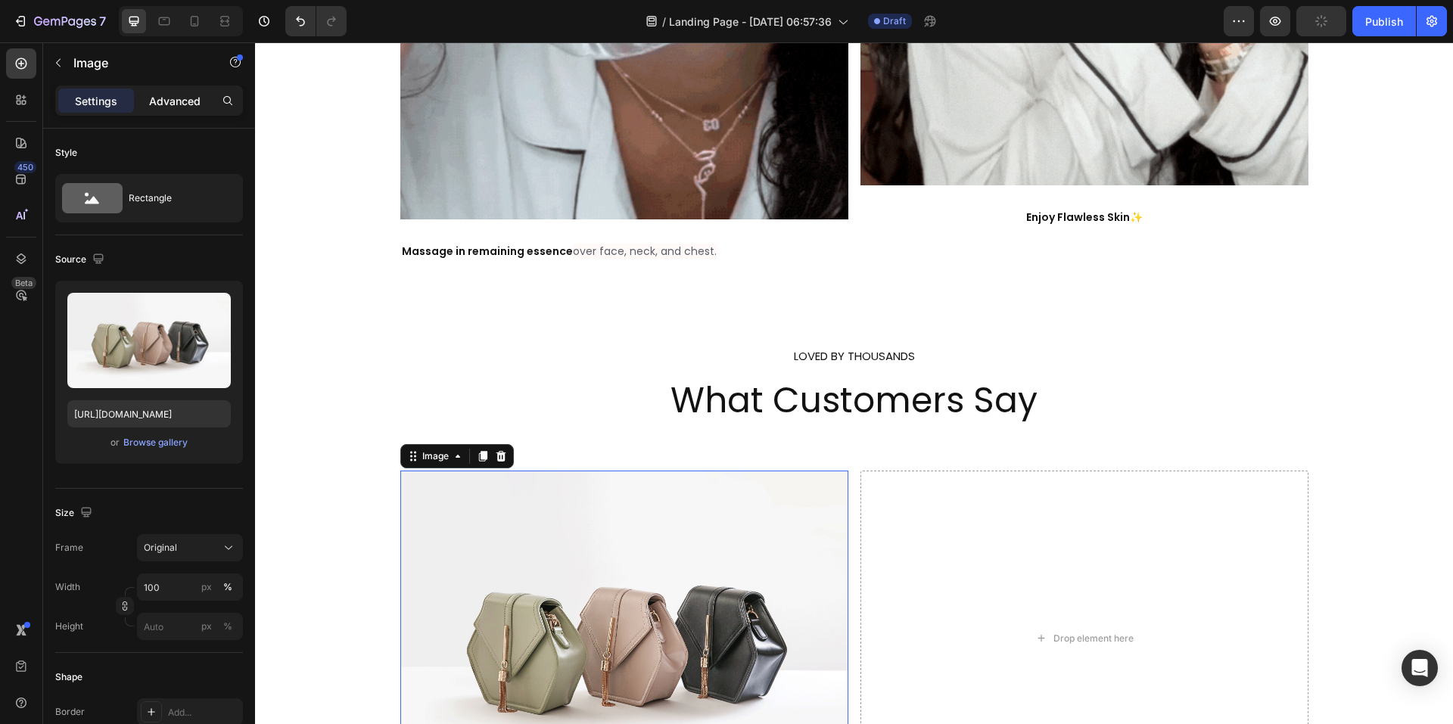
click at [172, 101] on p "Advanced" at bounding box center [174, 101] width 51 height 16
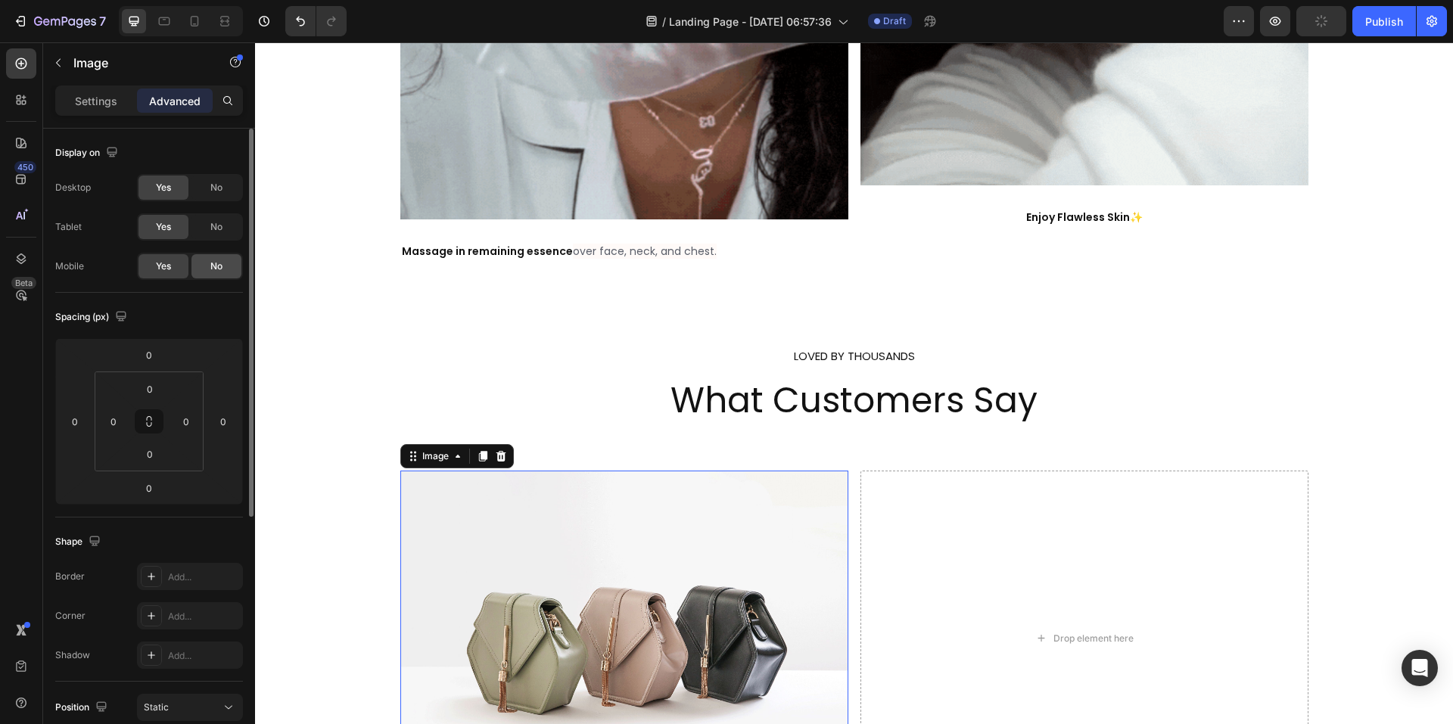
click at [218, 269] on span "No" at bounding box center [216, 267] width 12 height 14
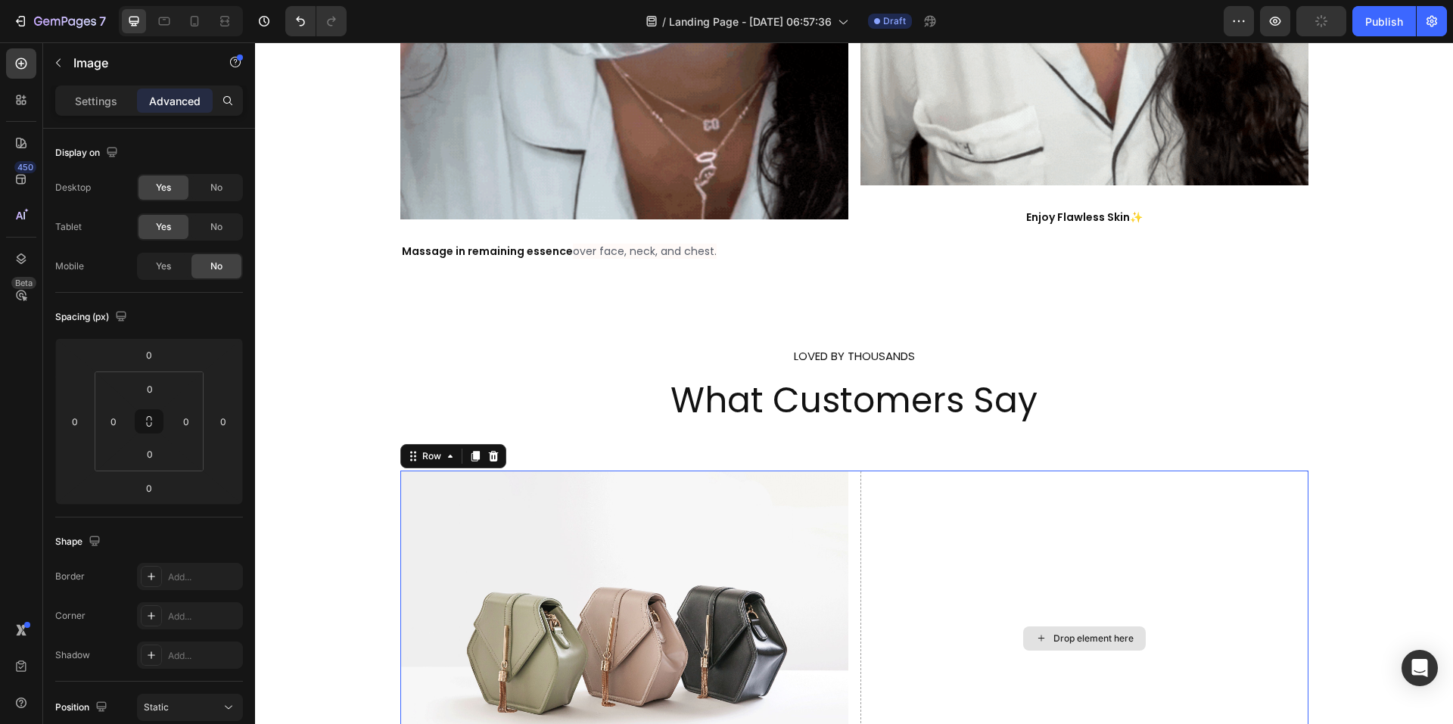
click at [1019, 559] on div "Drop element here" at bounding box center [1085, 639] width 448 height 336
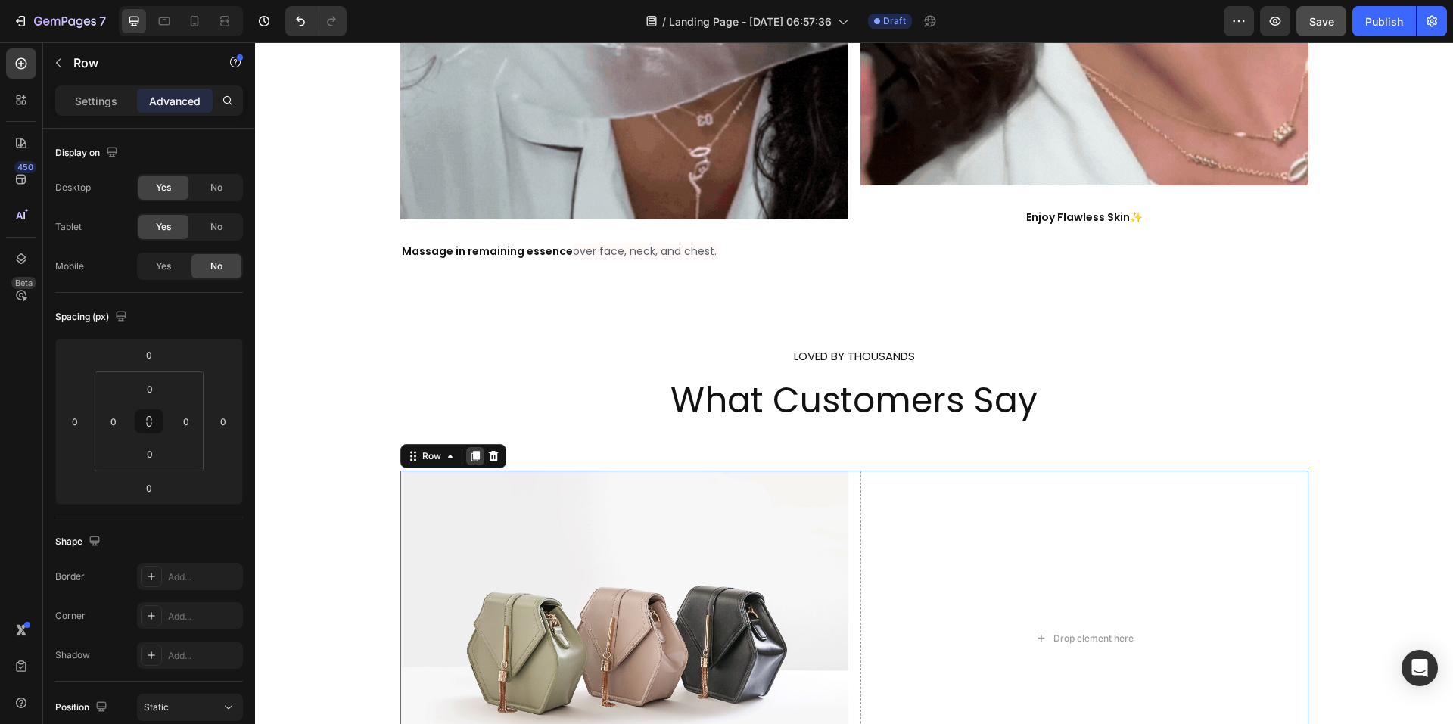
click at [471, 456] on icon at bounding box center [475, 456] width 8 height 11
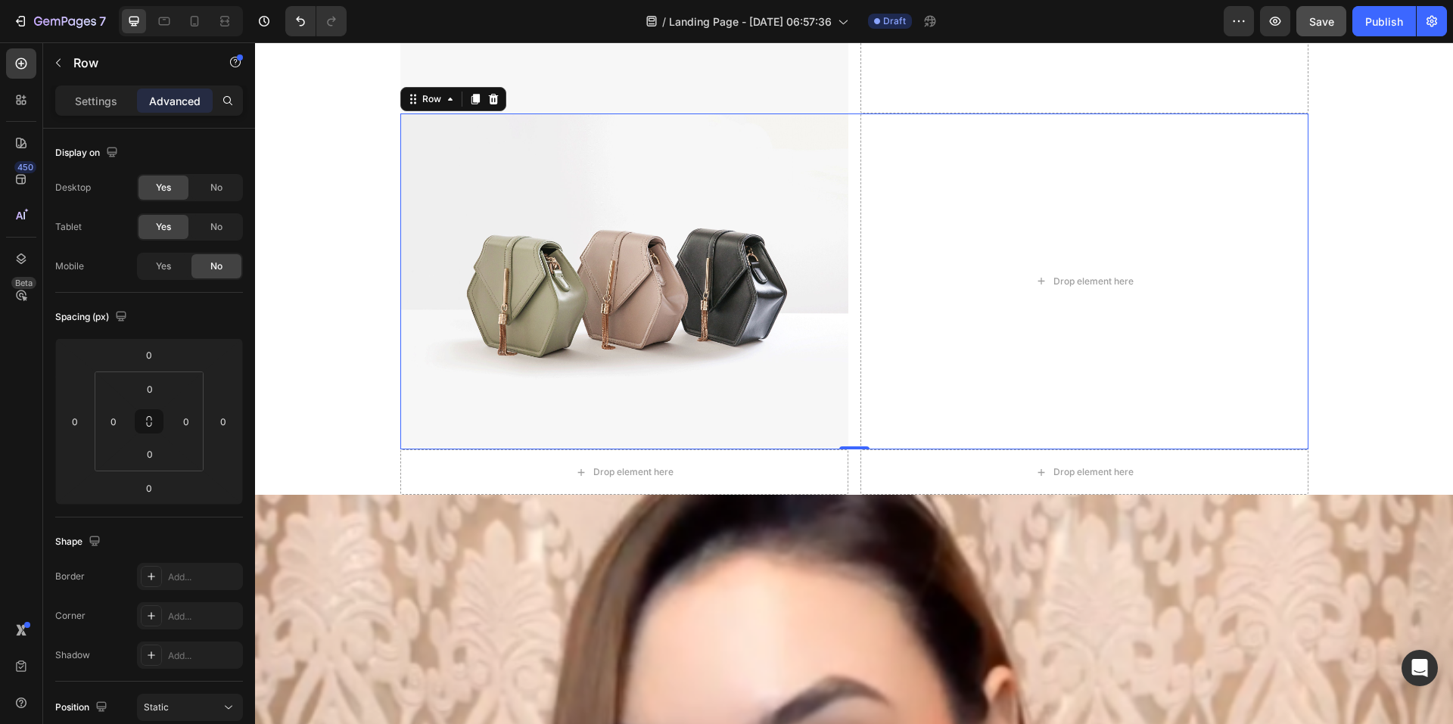
scroll to position [4842, 0]
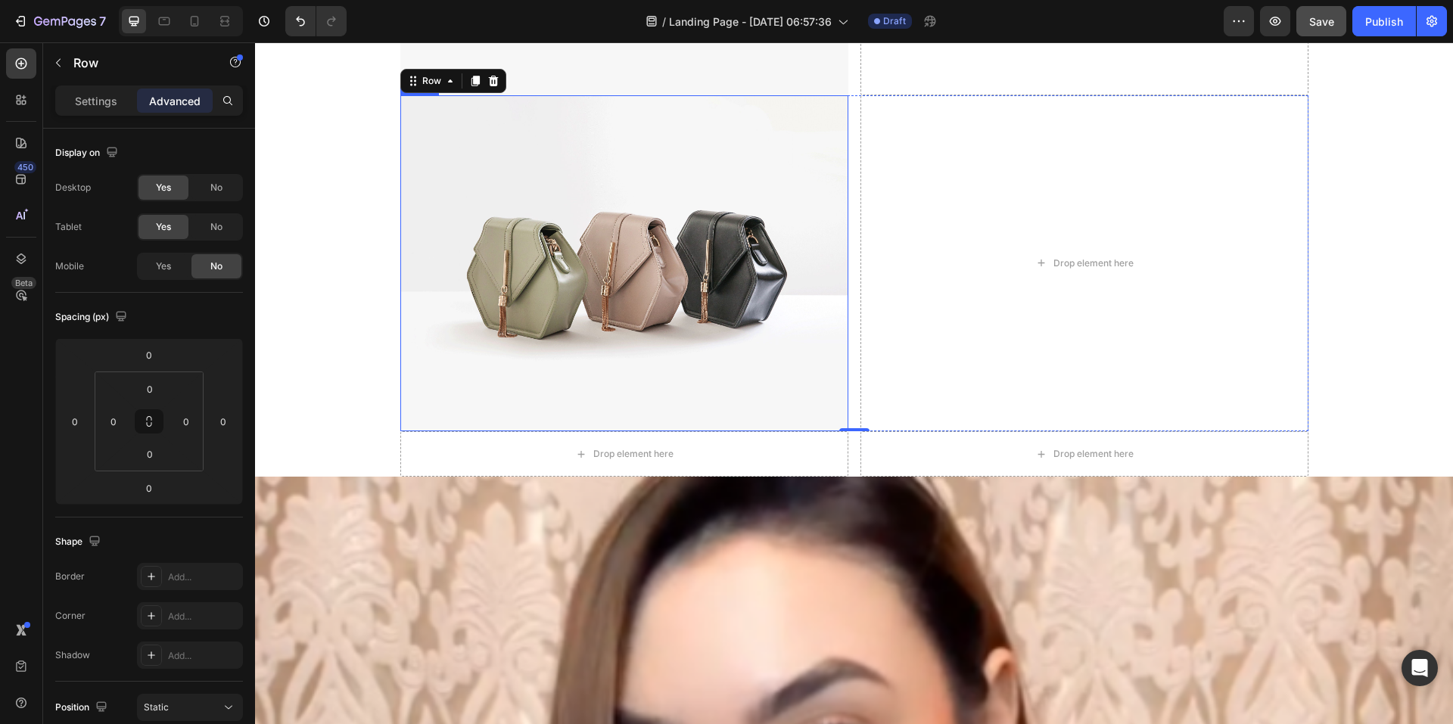
click at [592, 218] on img at bounding box center [624, 263] width 448 height 336
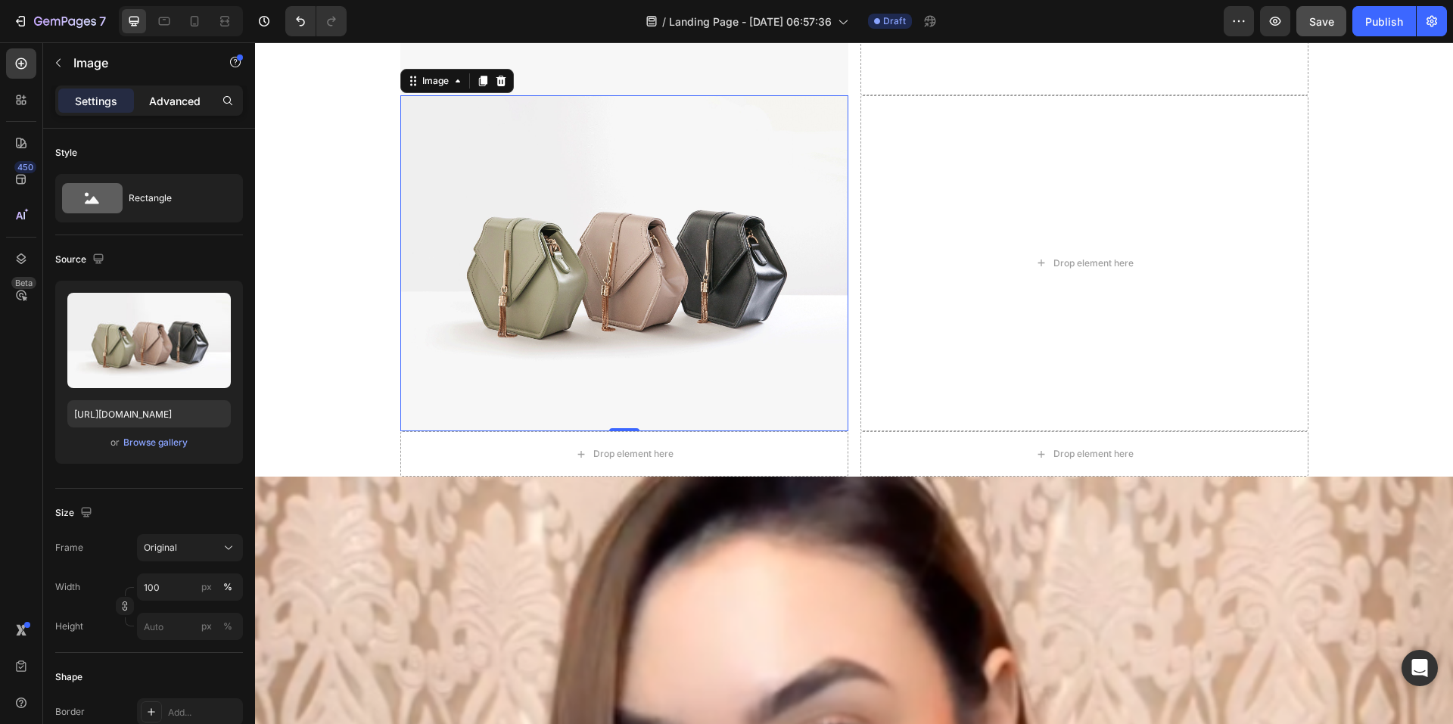
click at [170, 102] on p "Advanced" at bounding box center [174, 101] width 51 height 16
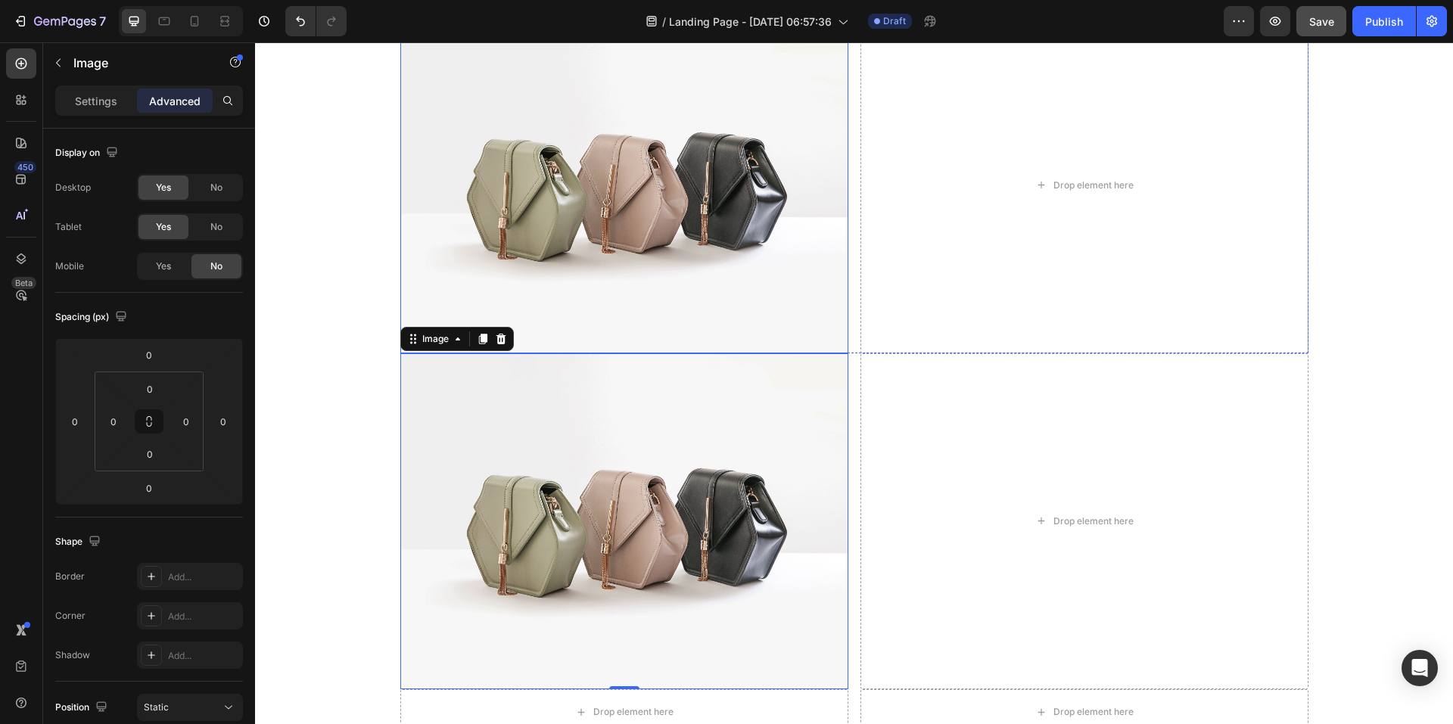
scroll to position [4539, 0]
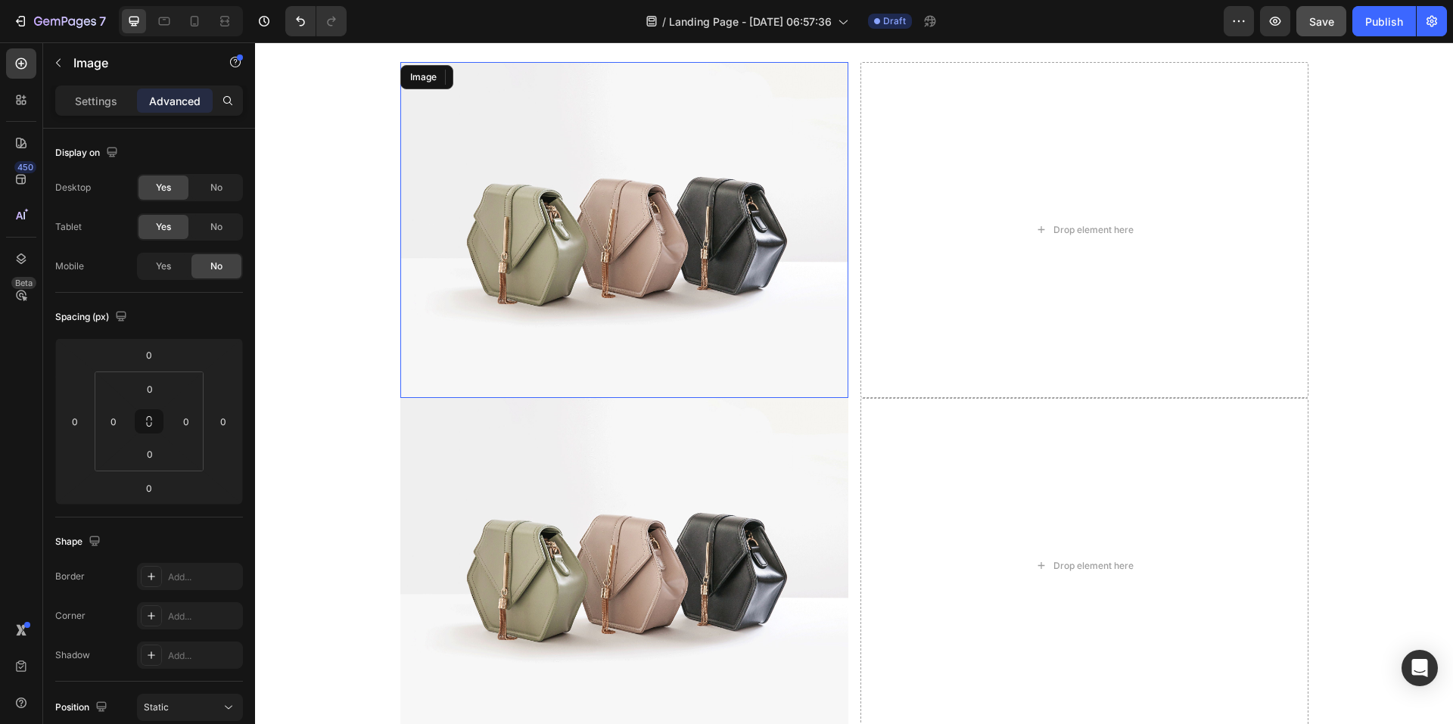
click at [646, 217] on img at bounding box center [624, 230] width 448 height 336
drag, startPoint x: 477, startPoint y: 76, endPoint x: 493, endPoint y: 102, distance: 30.2
click at [478, 76] on icon at bounding box center [482, 77] width 8 height 11
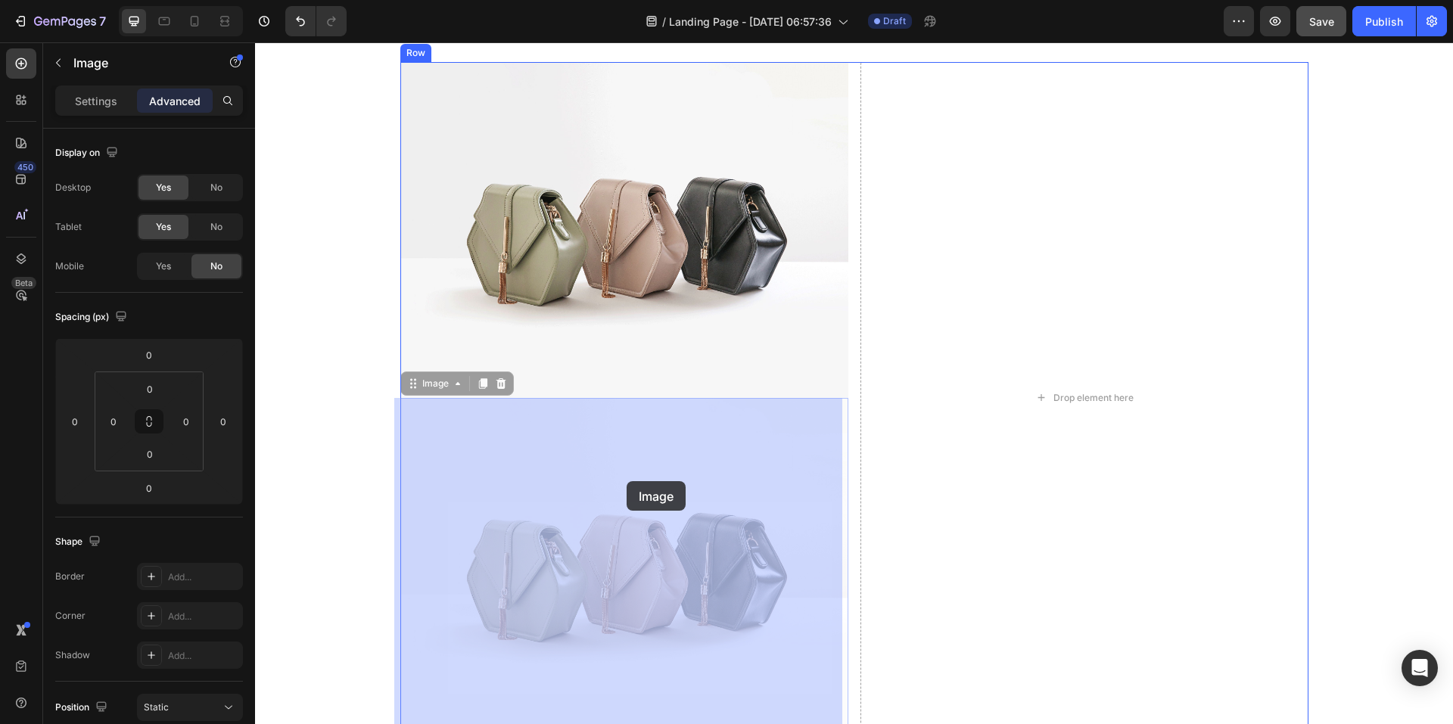
drag, startPoint x: 408, startPoint y: 388, endPoint x: 627, endPoint y: 481, distance: 238.0
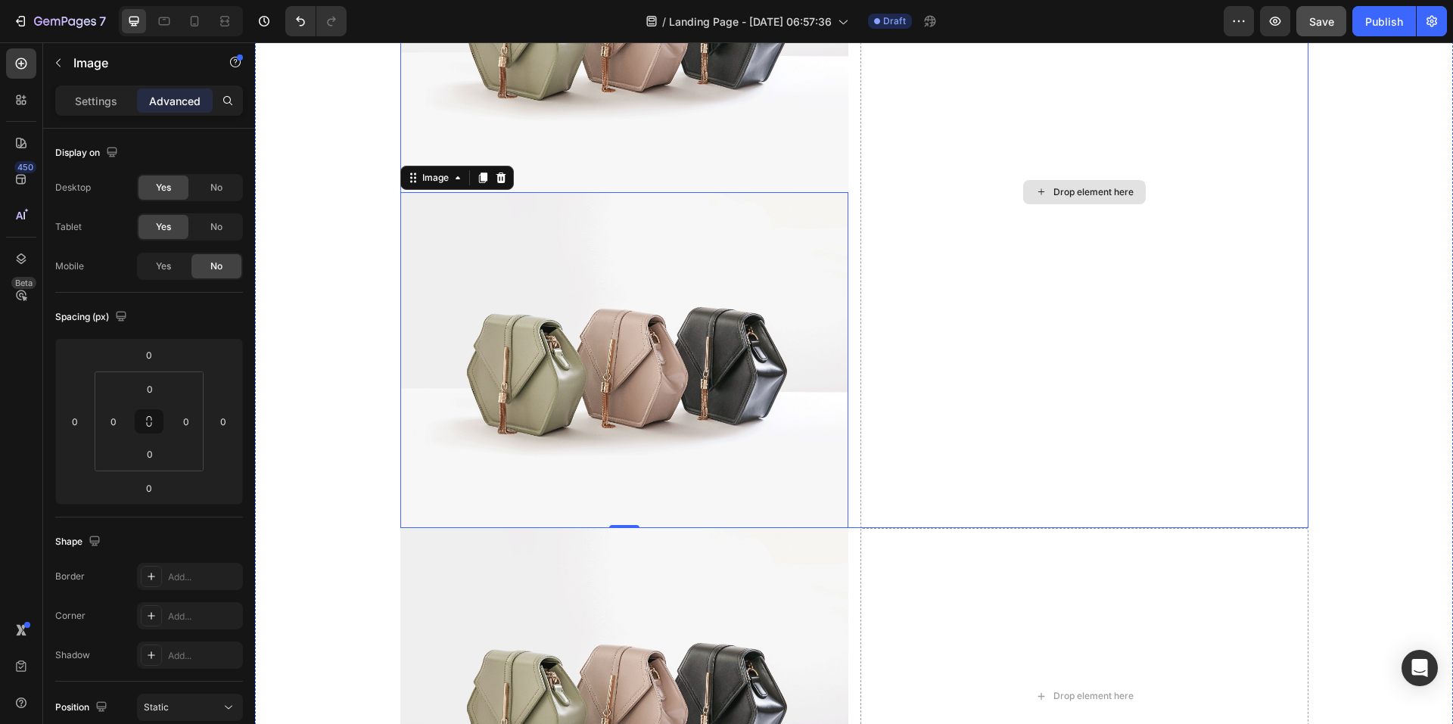
scroll to position [4918, 0]
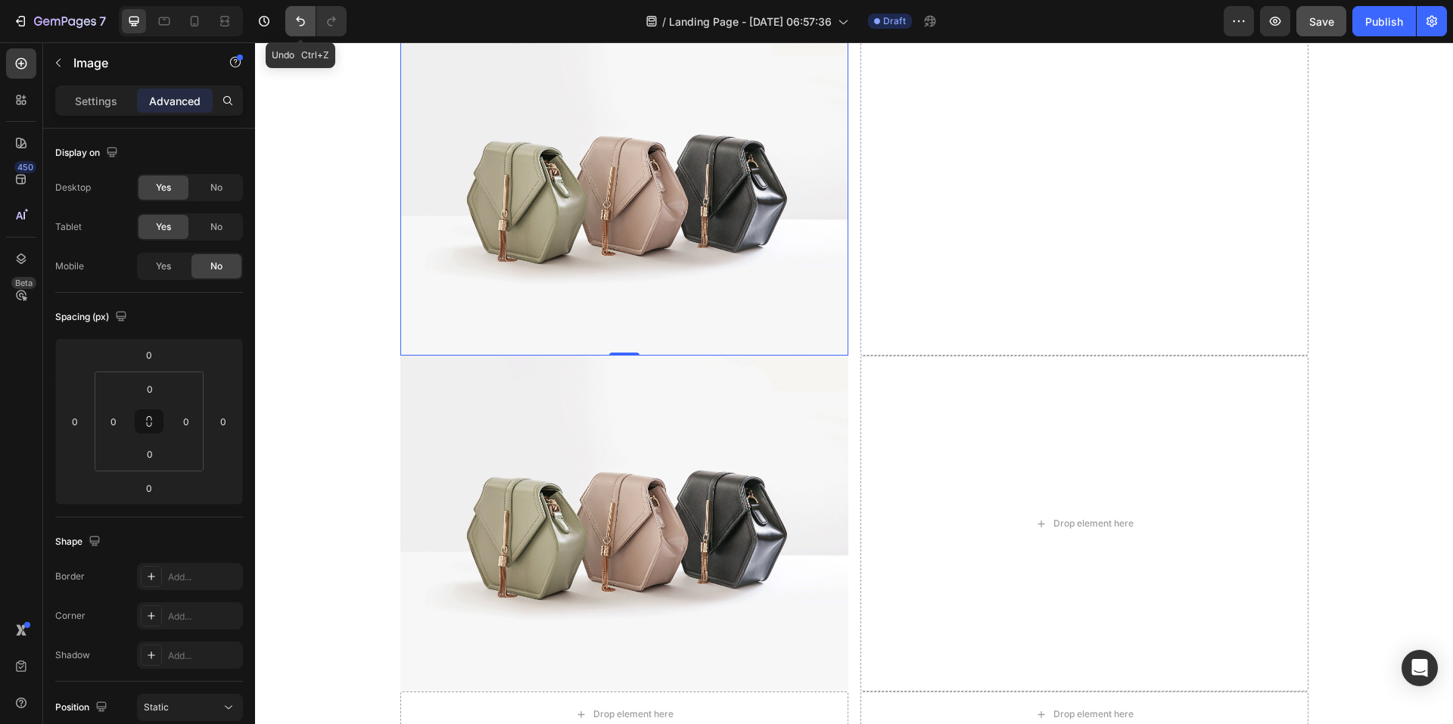
click at [307, 23] on icon "Undo/Redo" at bounding box center [300, 21] width 15 height 15
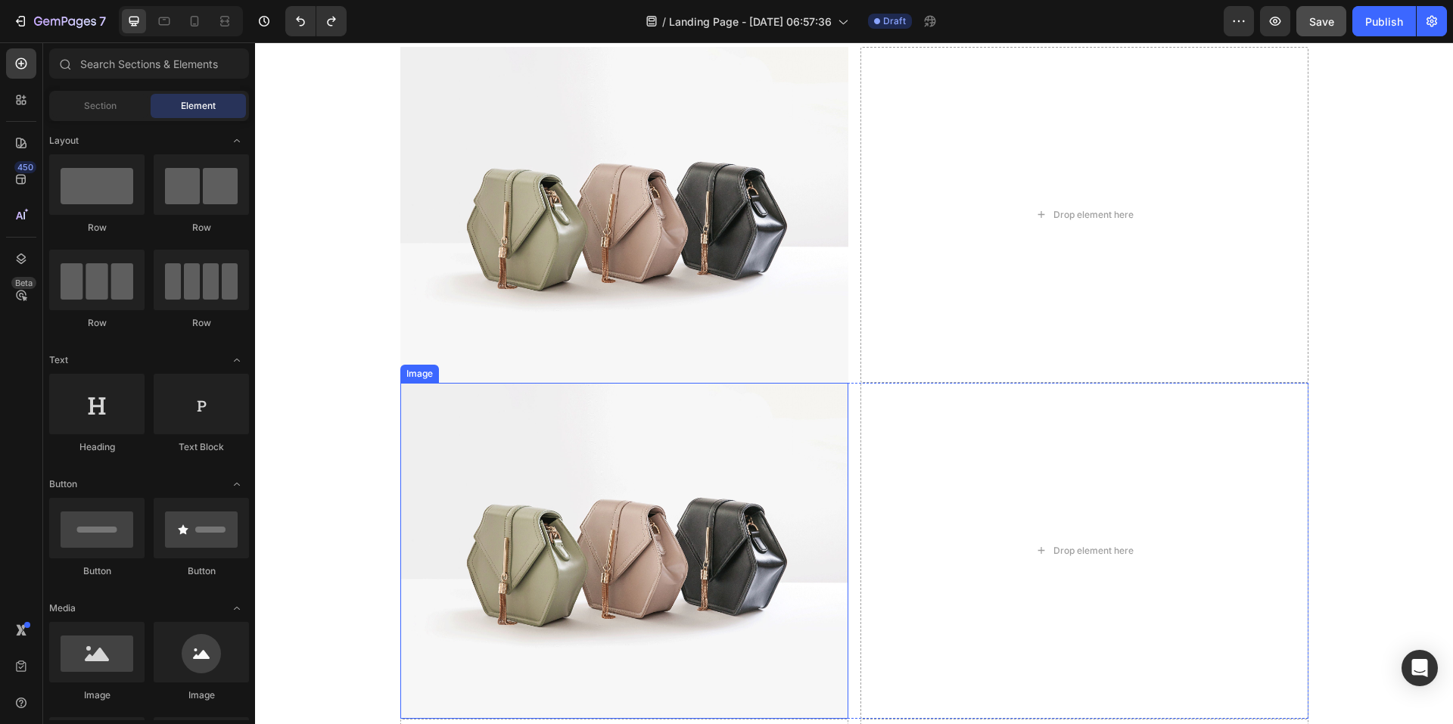
scroll to position [4539, 0]
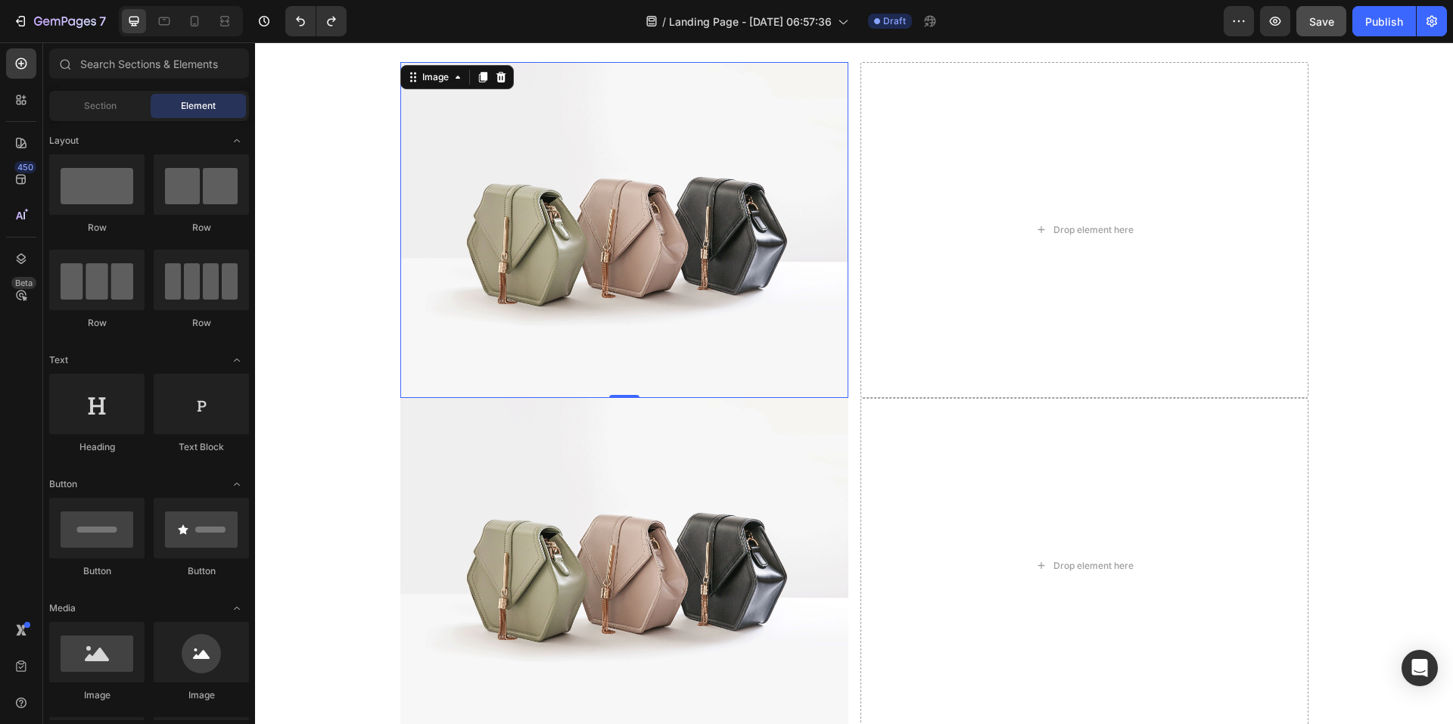
click at [646, 256] on img at bounding box center [624, 230] width 448 height 336
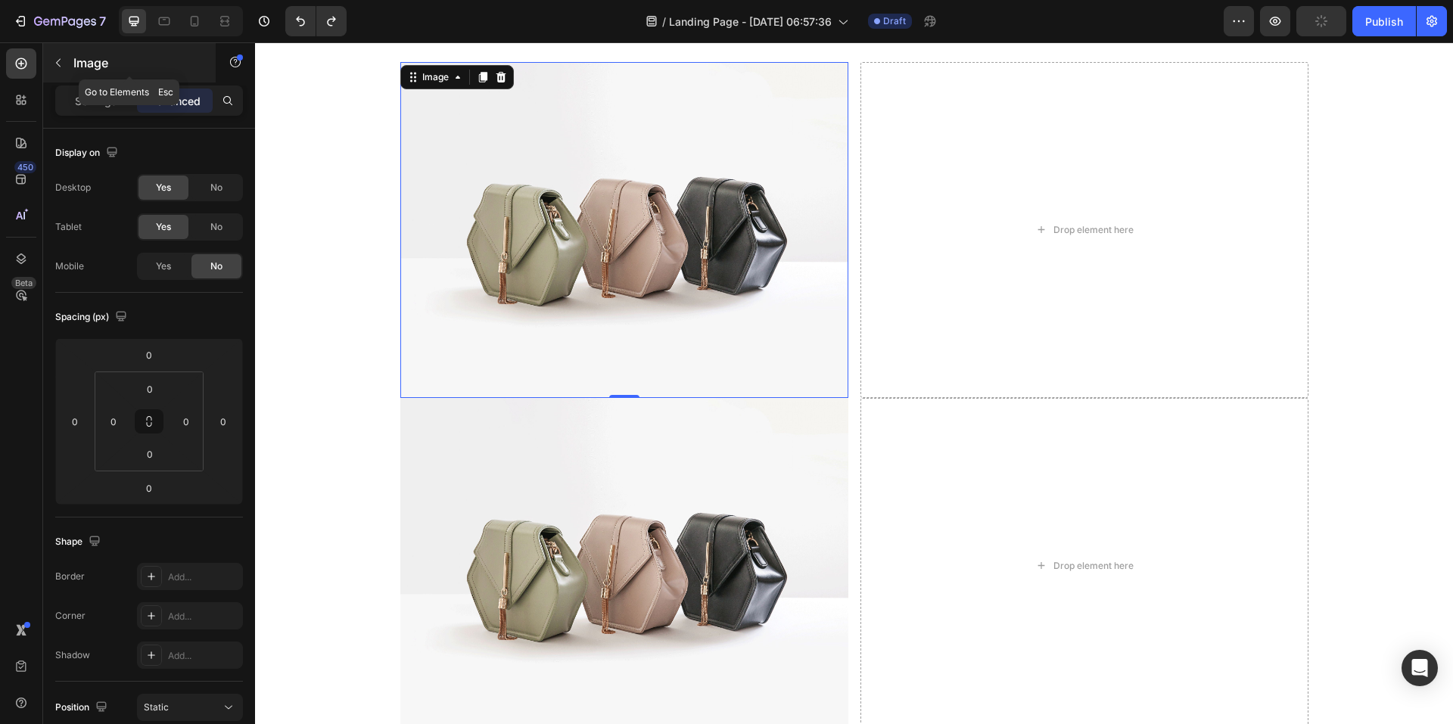
click at [57, 66] on icon "button" at bounding box center [58, 63] width 12 height 12
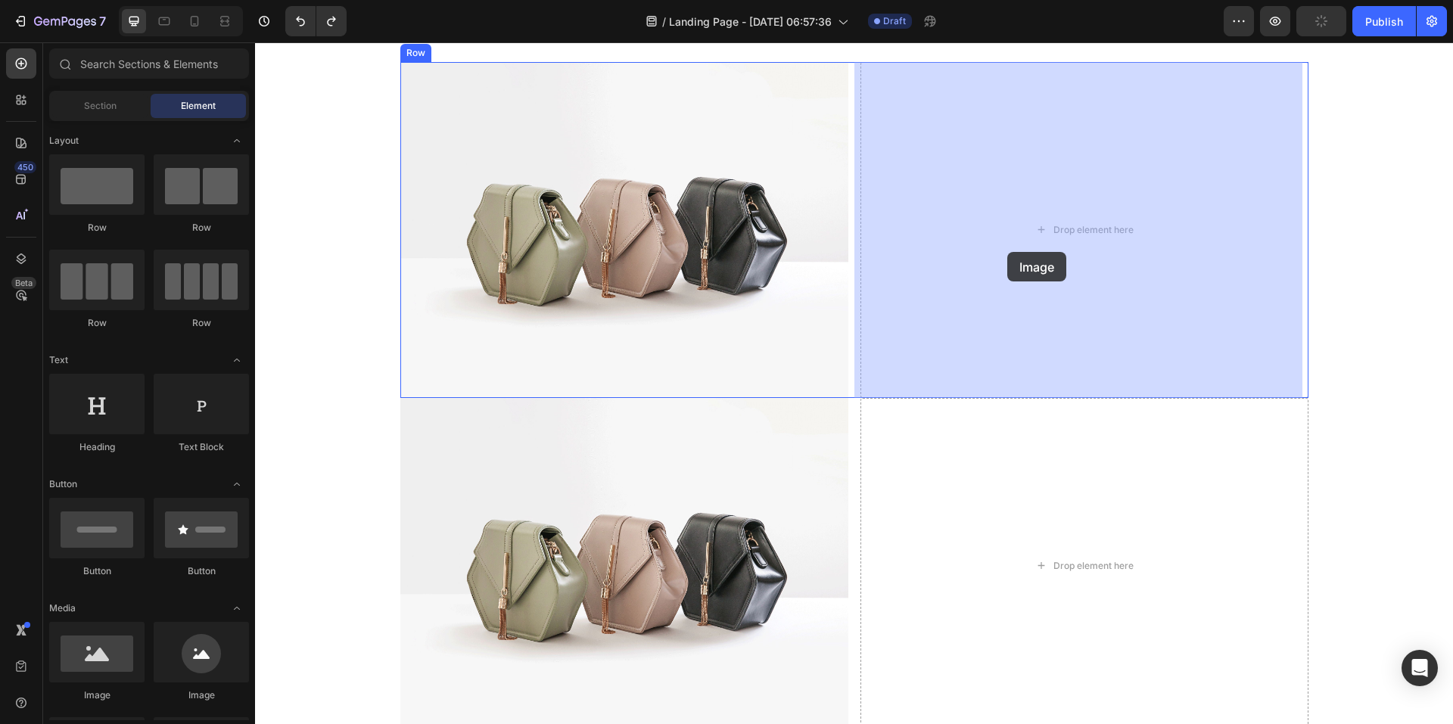
drag, startPoint x: 372, startPoint y: 699, endPoint x: 1007, endPoint y: 252, distance: 776.4
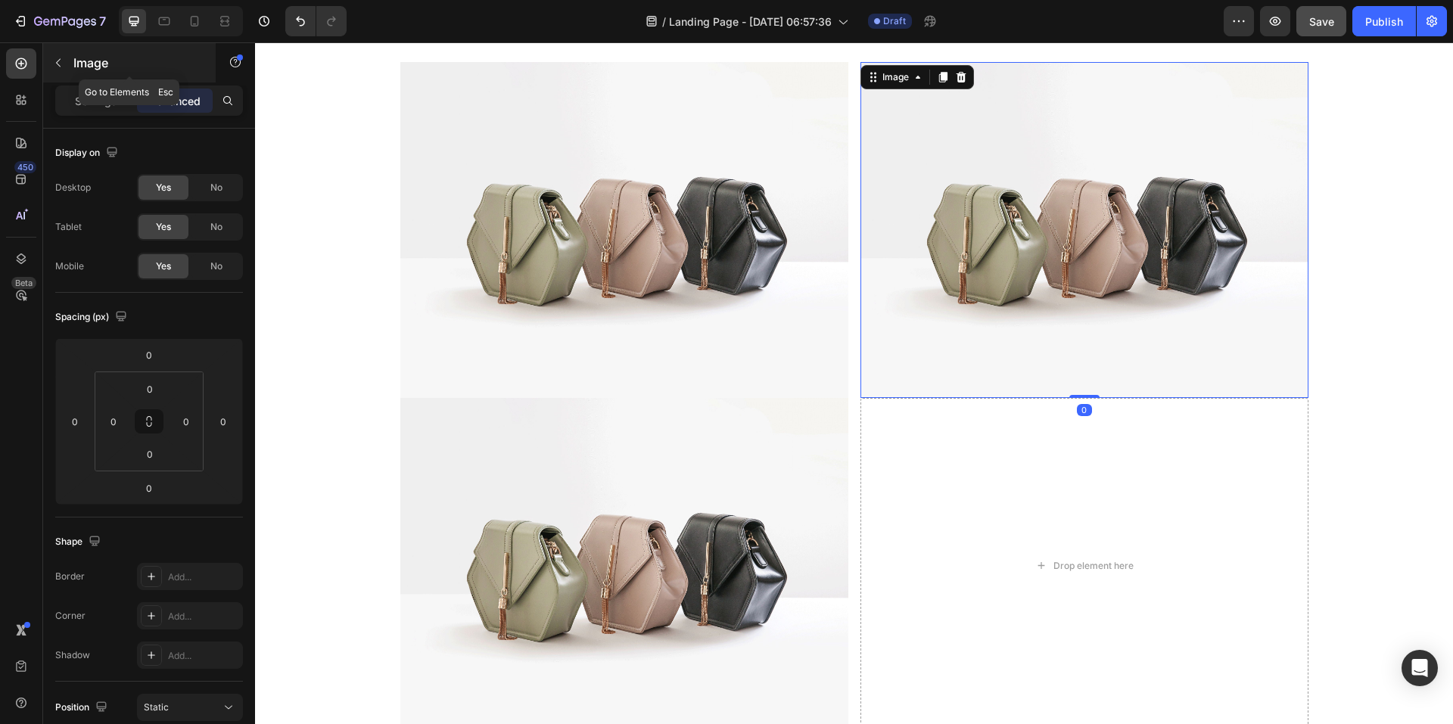
drag, startPoint x: 57, startPoint y: 64, endPoint x: 51, endPoint y: 102, distance: 38.2
click at [57, 64] on icon "button" at bounding box center [58, 63] width 12 height 12
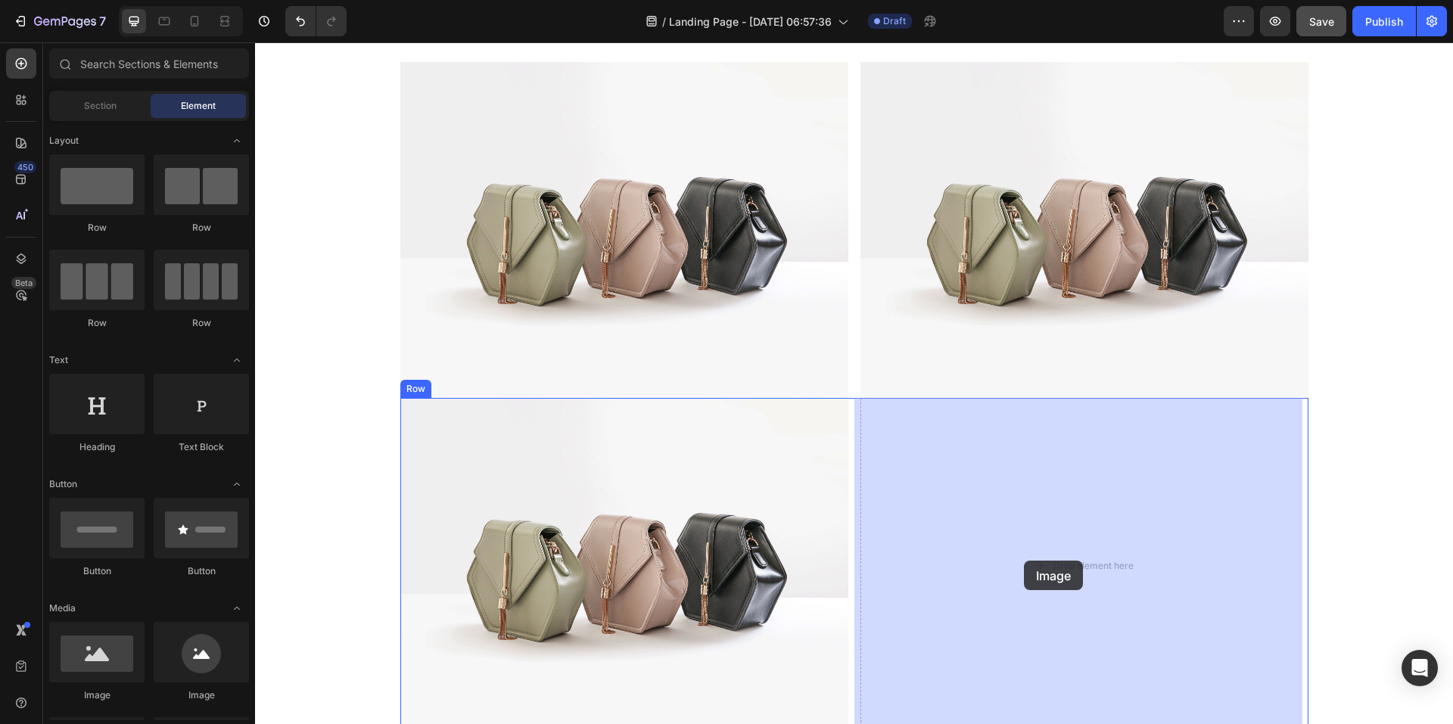
drag, startPoint x: 371, startPoint y: 693, endPoint x: 1024, endPoint y: 561, distance: 666.5
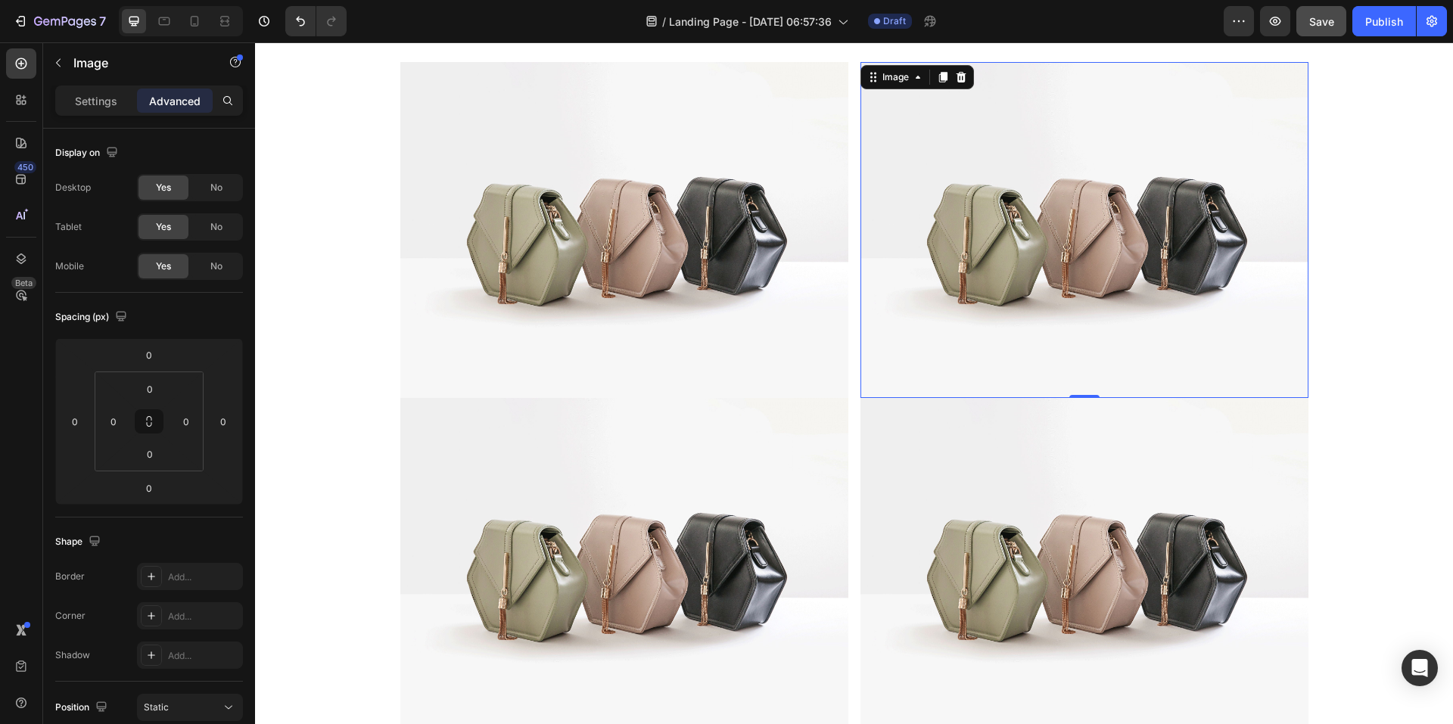
click at [1019, 276] on img at bounding box center [1085, 230] width 448 height 336
click at [210, 266] on span "No" at bounding box center [216, 267] width 12 height 14
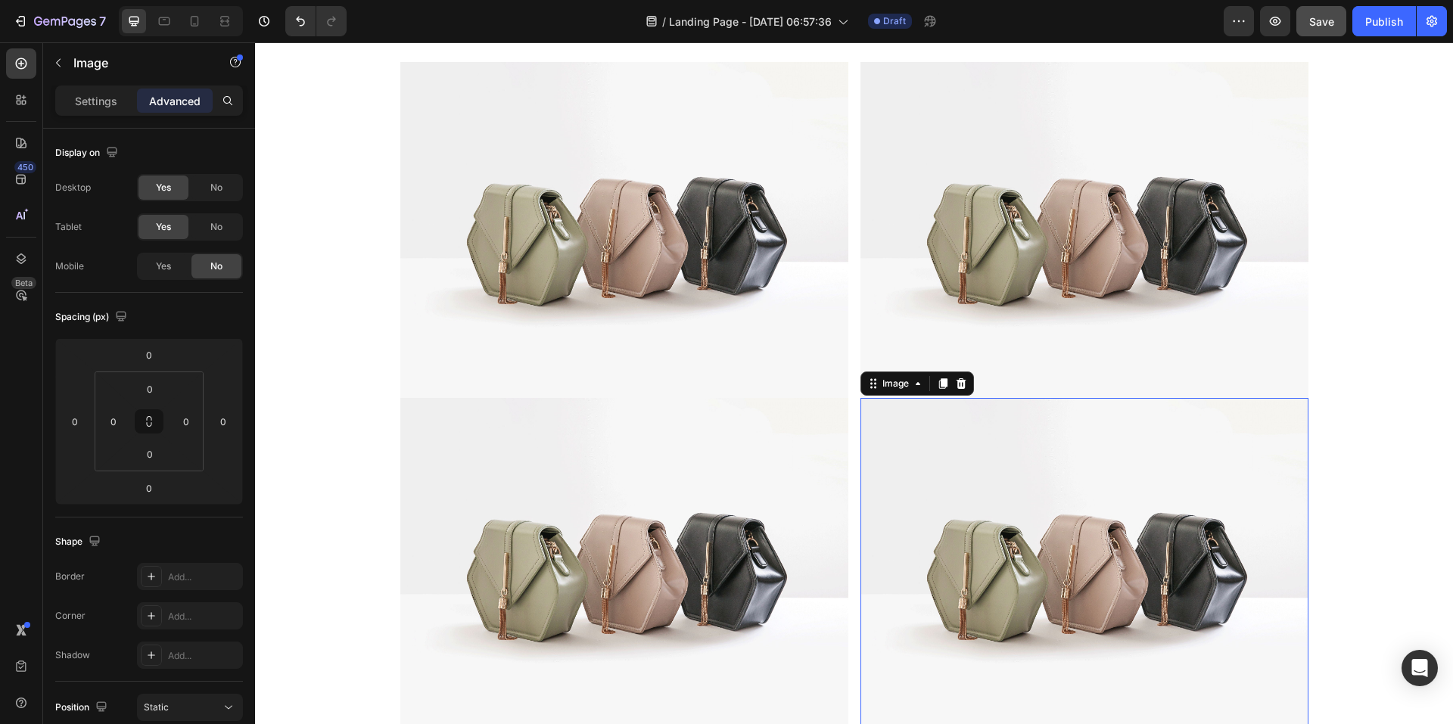
click at [1071, 563] on img at bounding box center [1085, 566] width 448 height 336
click at [228, 267] on div "No" at bounding box center [217, 266] width 50 height 24
click at [575, 201] on img at bounding box center [624, 230] width 448 height 336
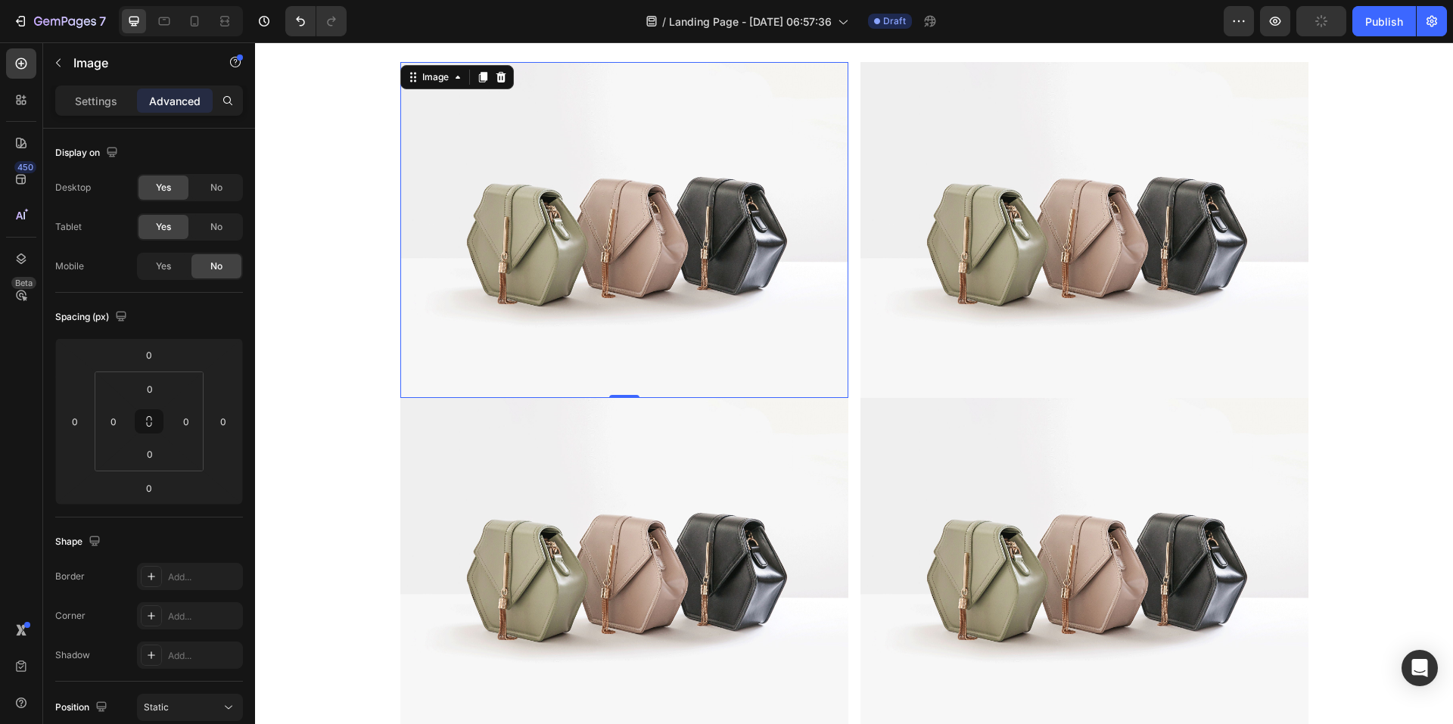
click at [611, 226] on img at bounding box center [624, 230] width 448 height 336
click at [90, 88] on div "Settings Advanced" at bounding box center [149, 101] width 188 height 30
click at [88, 99] on p "Settings" at bounding box center [96, 101] width 42 height 16
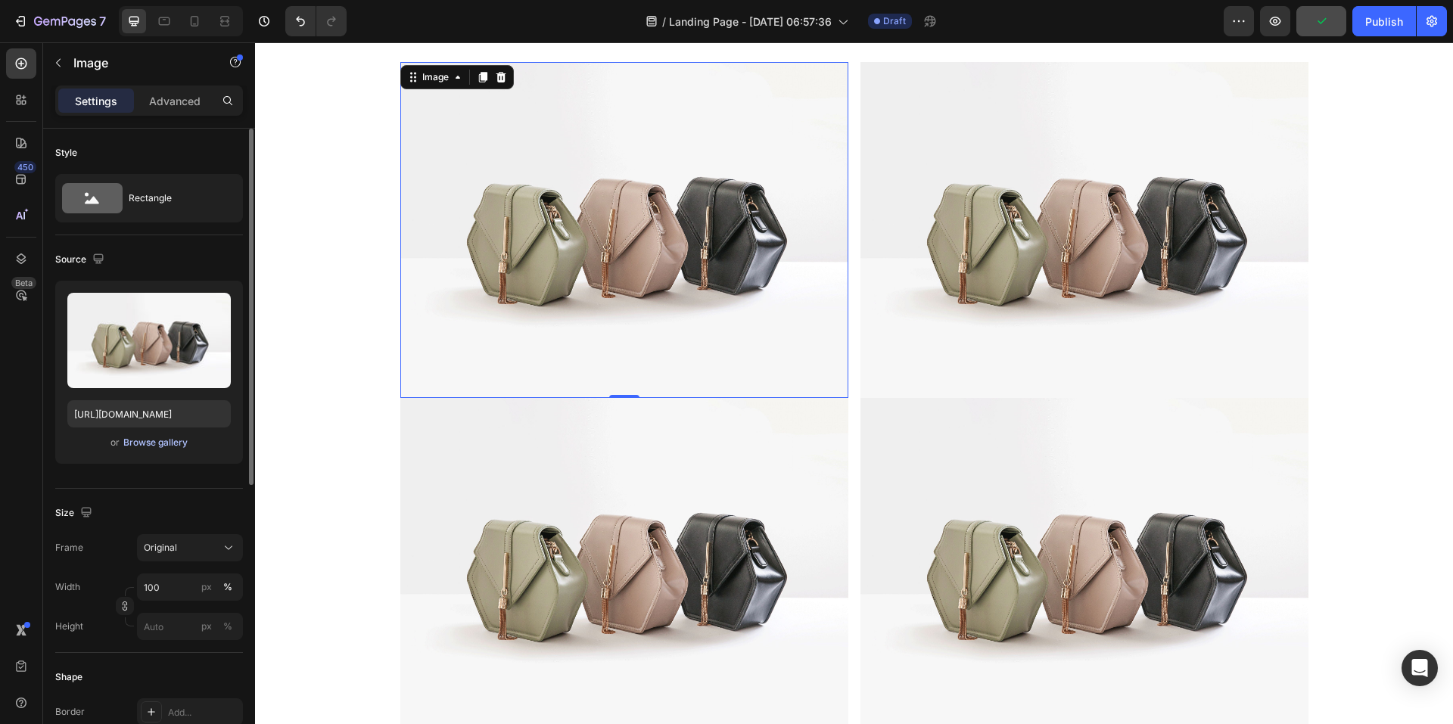
click at [159, 448] on div "Browse gallery" at bounding box center [155, 443] width 64 height 14
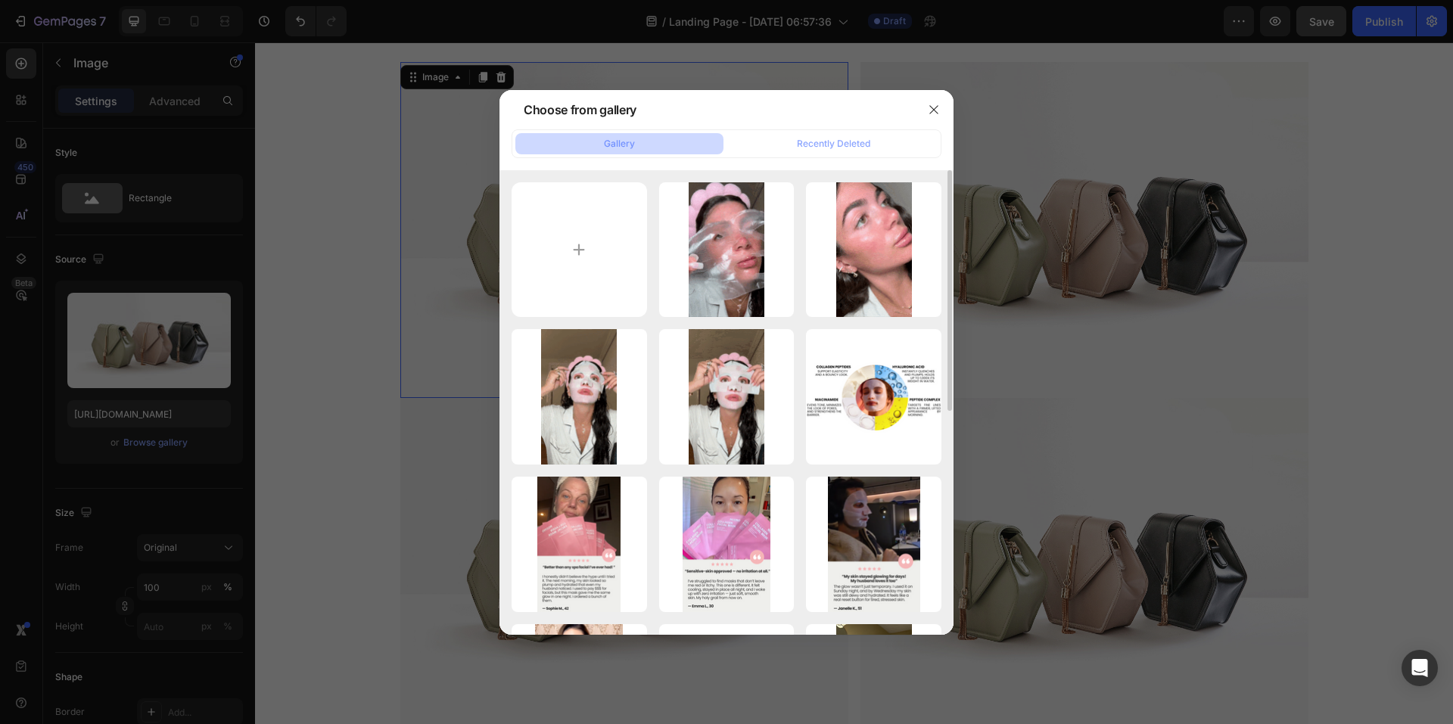
scroll to position [151, 0]
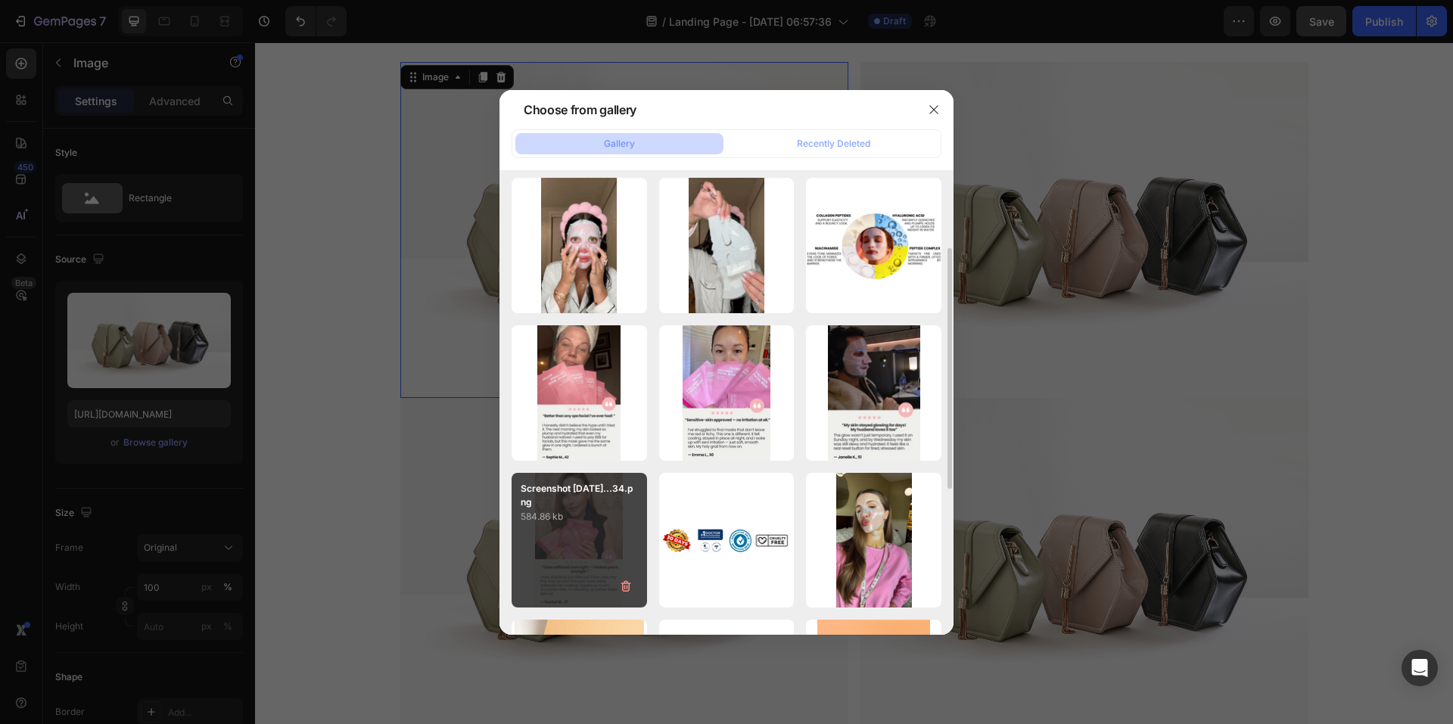
click at [596, 531] on div "Screenshot [DATE]...34.png 584.86 kb" at bounding box center [579, 540] width 135 height 135
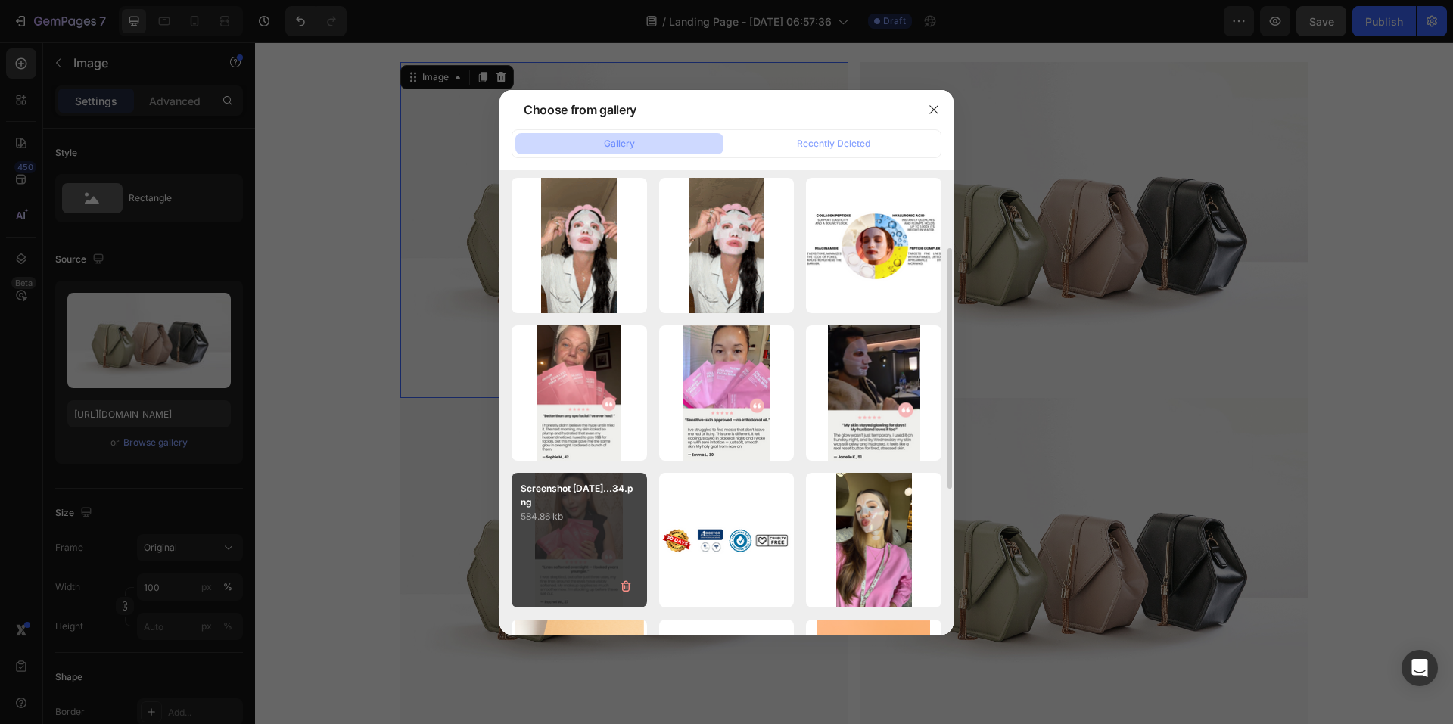
type input "[URL][DOMAIN_NAME]"
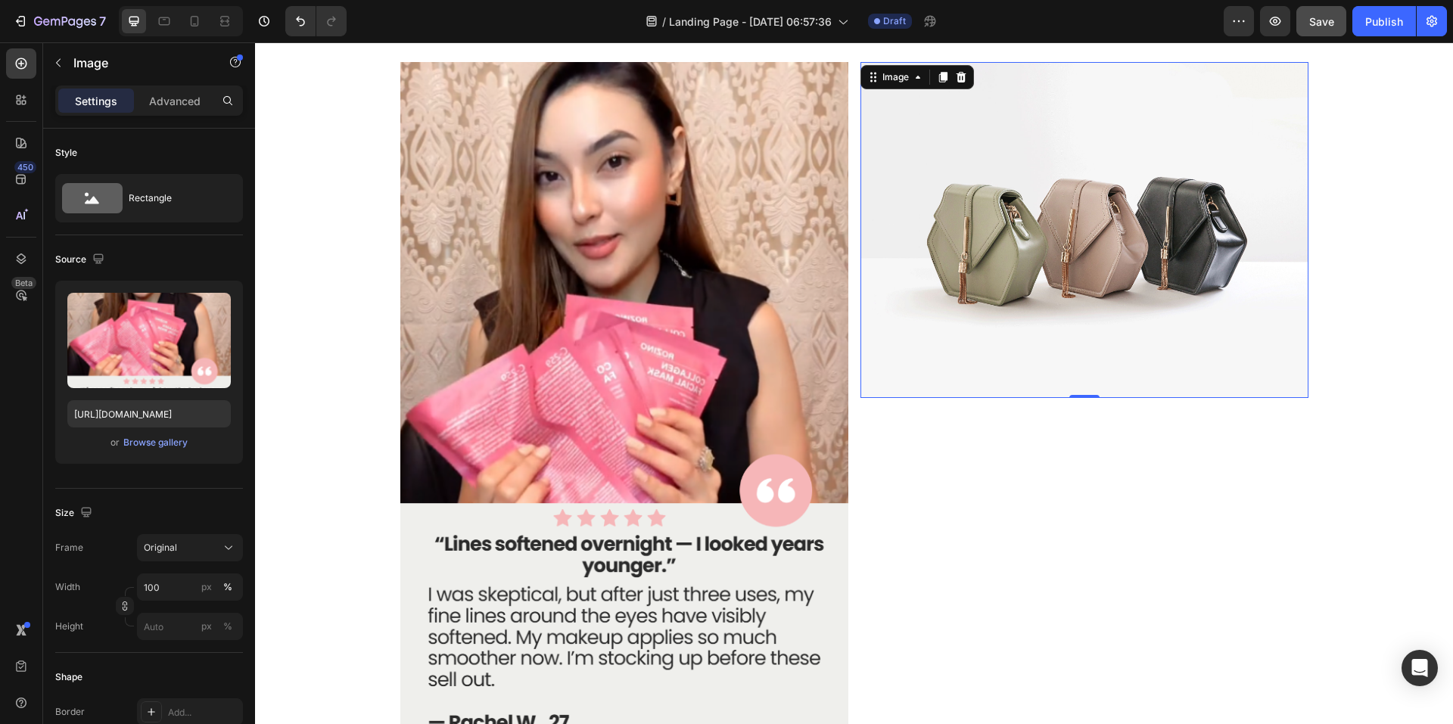
drag, startPoint x: 1044, startPoint y: 260, endPoint x: 698, endPoint y: 262, distance: 345.9
click at [1044, 260] on img at bounding box center [1085, 230] width 448 height 336
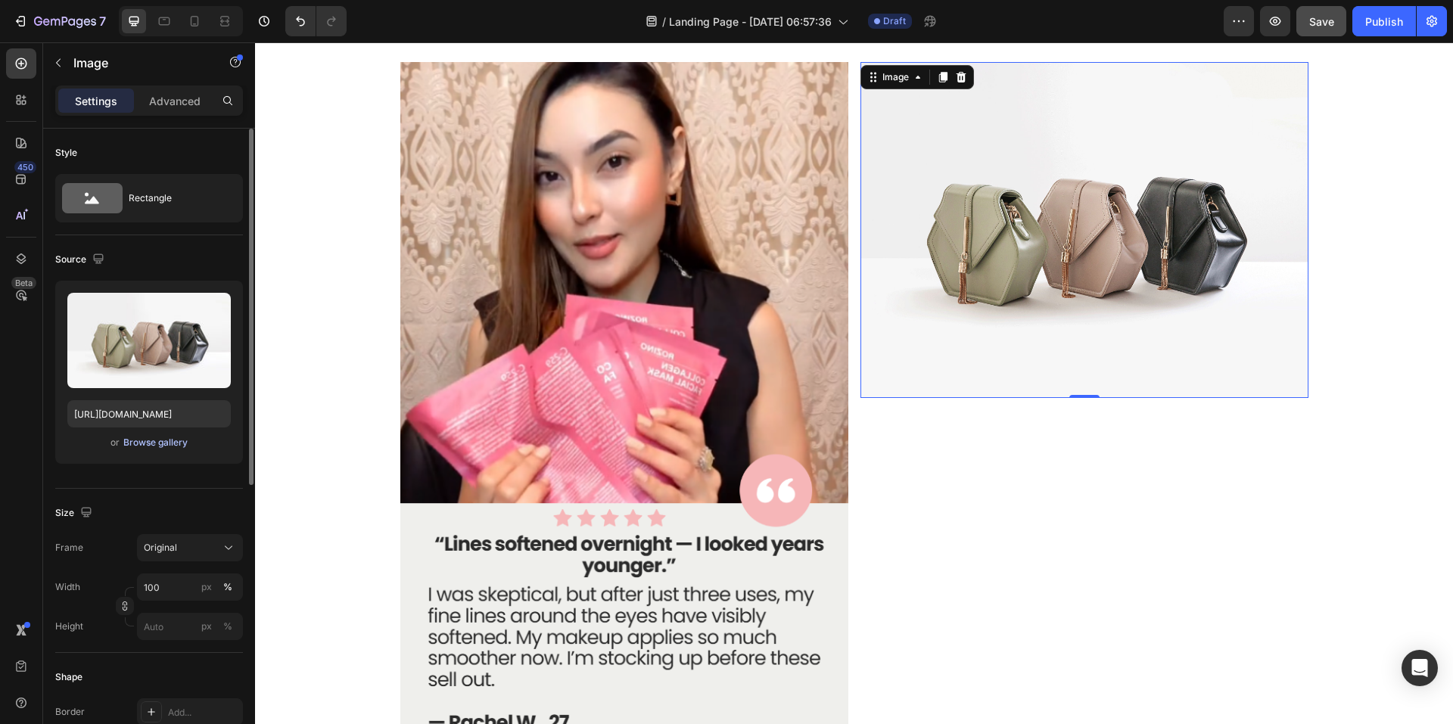
click at [154, 445] on div "Browse gallery" at bounding box center [155, 443] width 64 height 14
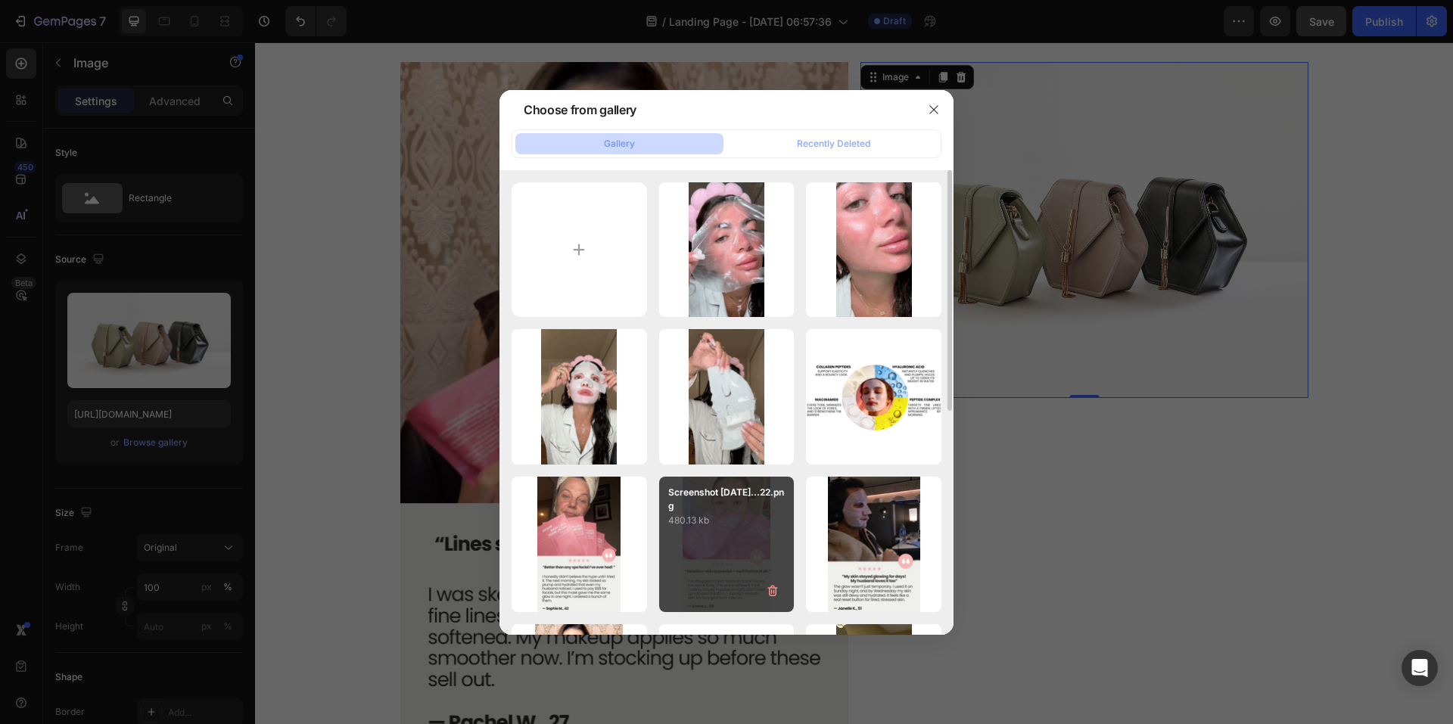
scroll to position [76, 0]
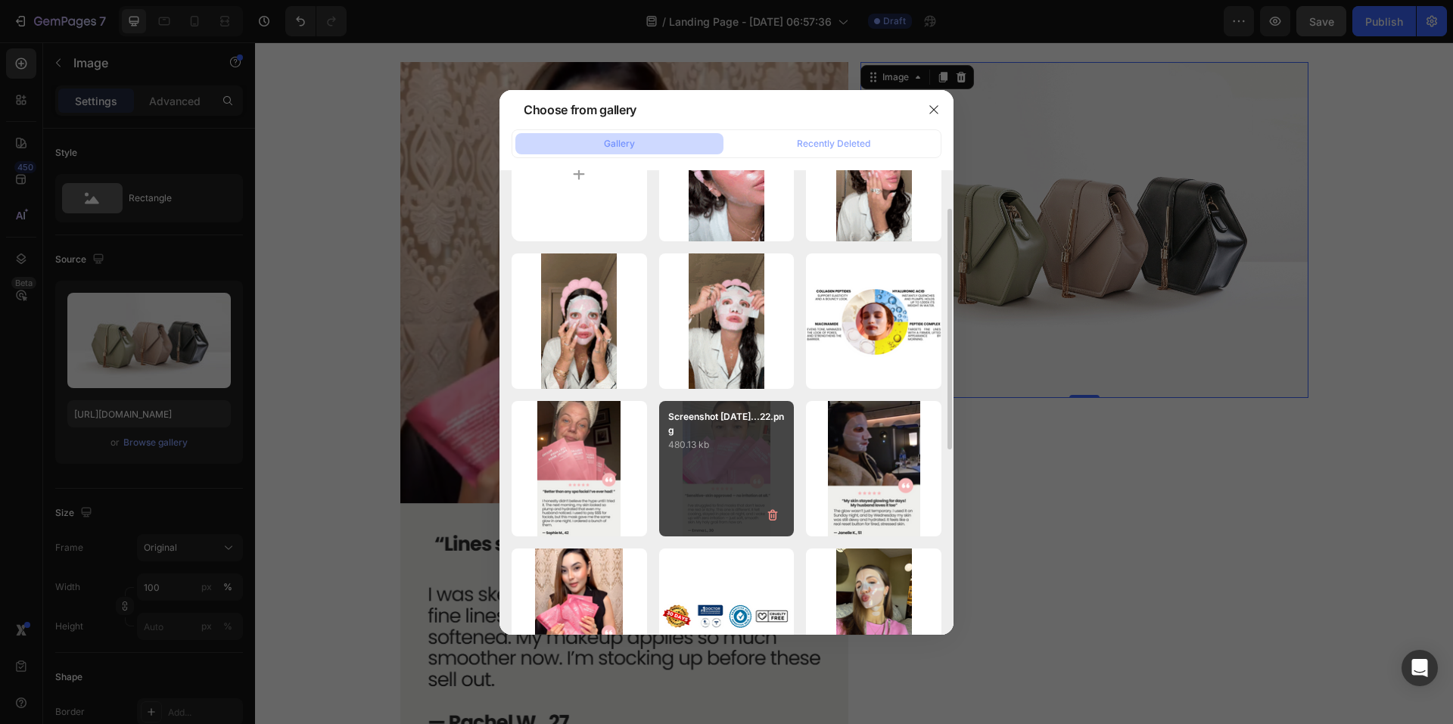
click at [728, 461] on div "Screenshot [DATE]...22.png 480.13 kb" at bounding box center [726, 468] width 135 height 135
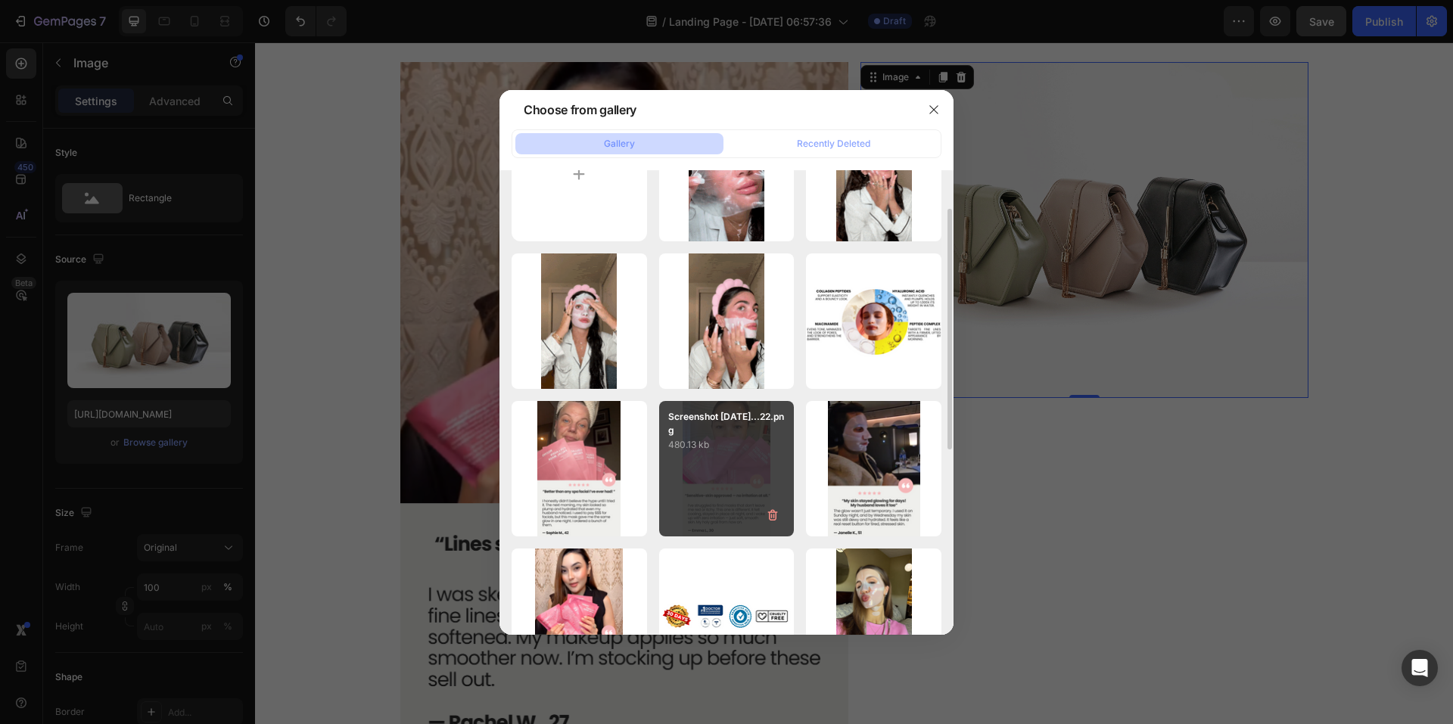
type input "[URL][DOMAIN_NAME]"
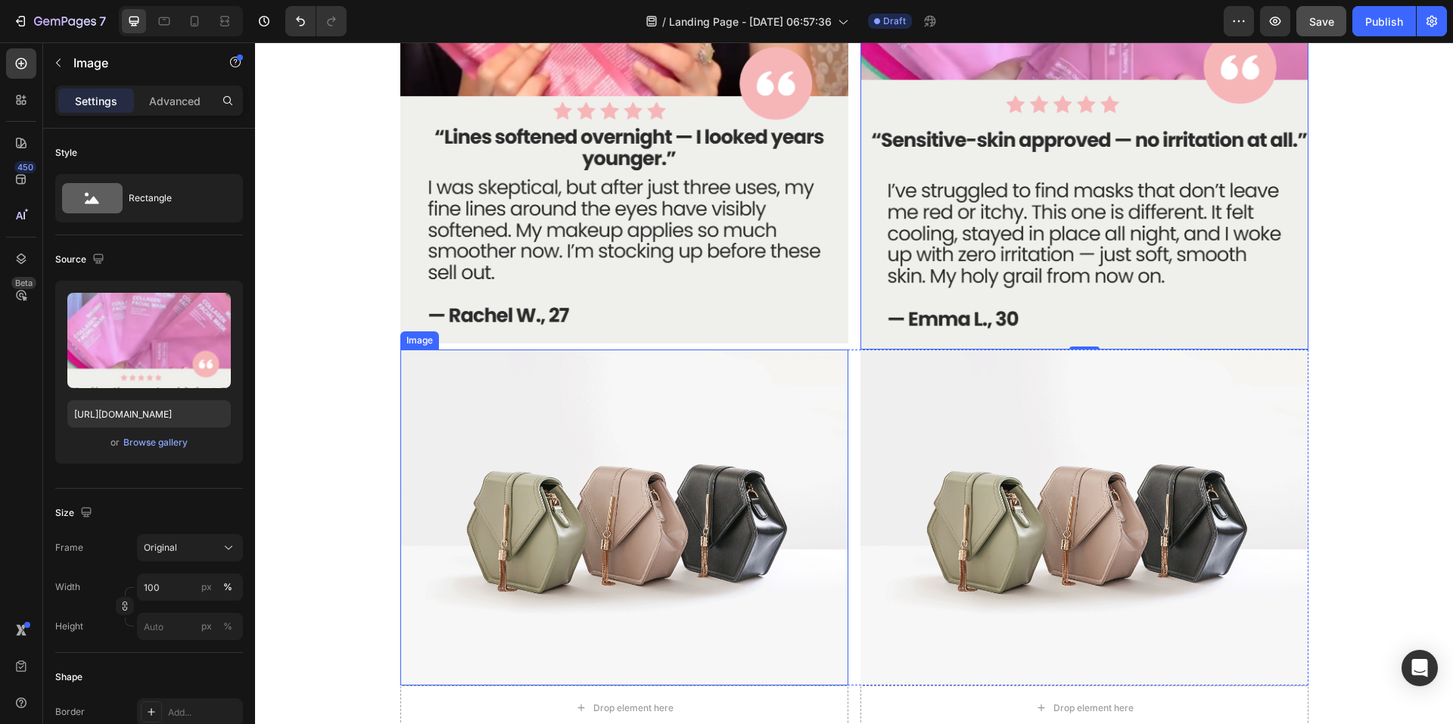
scroll to position [4993, 0]
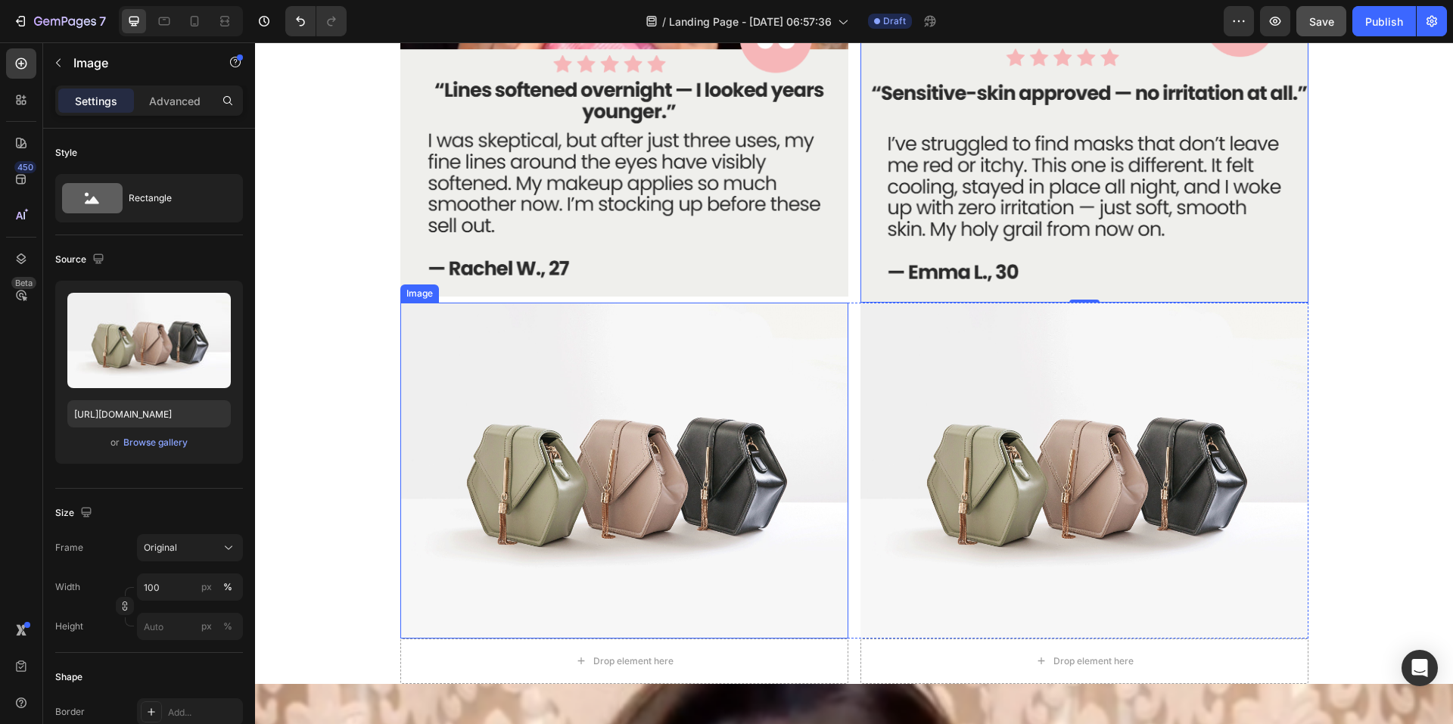
drag, startPoint x: 596, startPoint y: 464, endPoint x: 576, endPoint y: 461, distance: 20.7
click at [596, 464] on img at bounding box center [624, 471] width 448 height 336
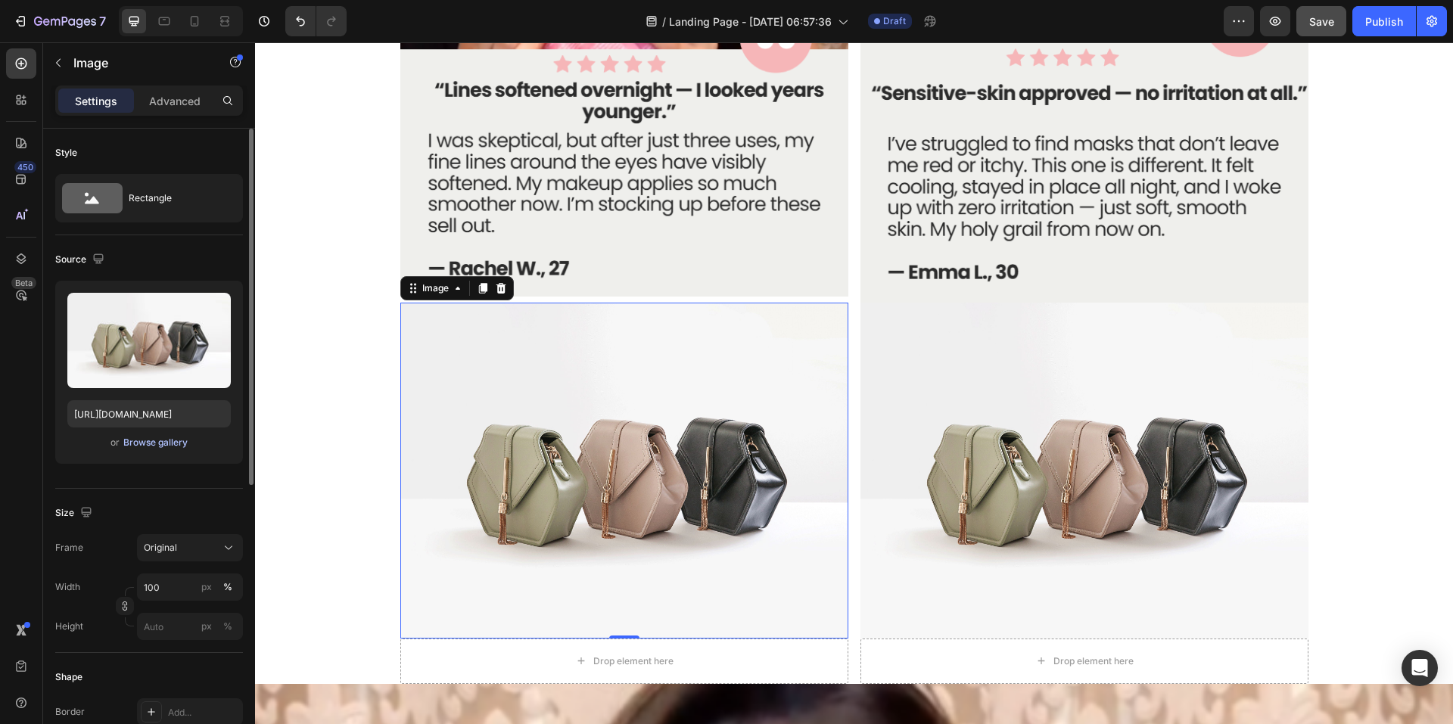
click at [148, 444] on div "Browse gallery" at bounding box center [155, 443] width 64 height 14
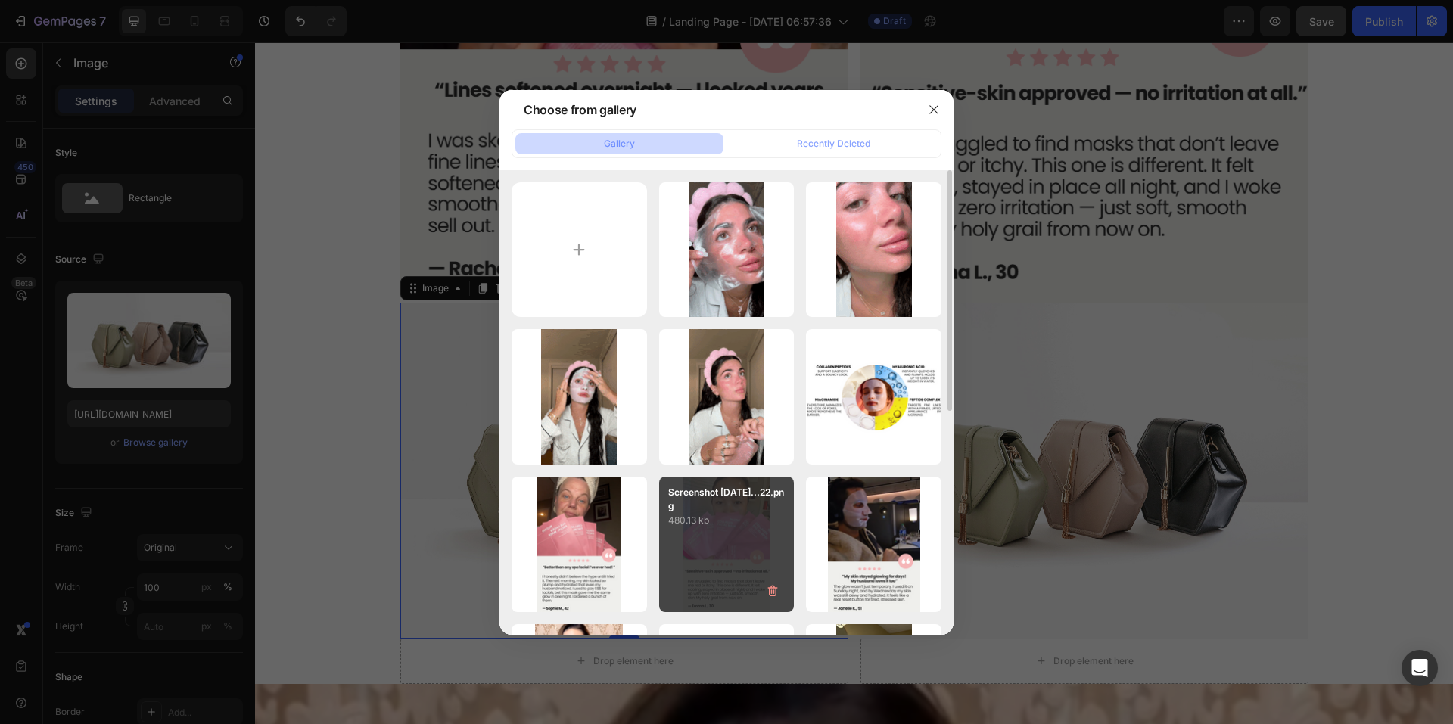
scroll to position [151, 0]
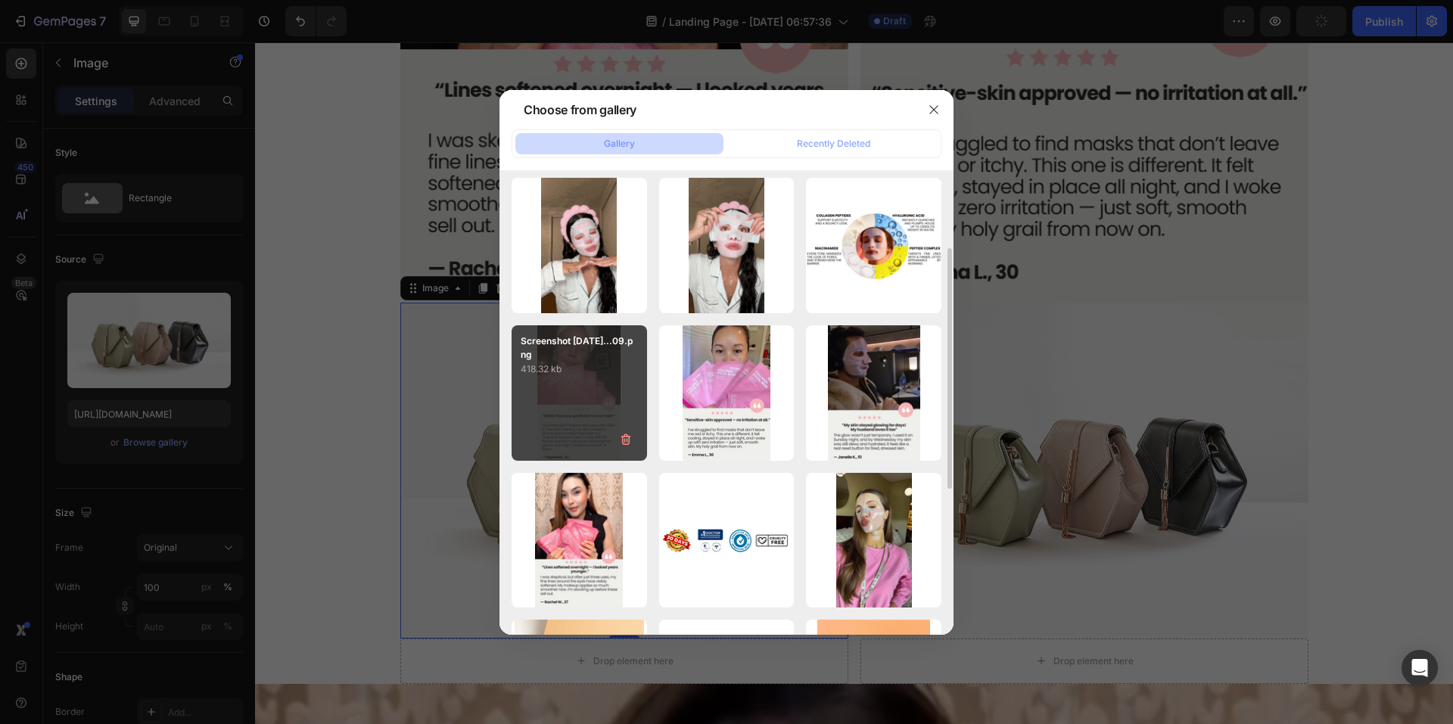
click at [602, 381] on div "Screenshot [DATE]...09.png 418.32 kb" at bounding box center [579, 392] width 135 height 135
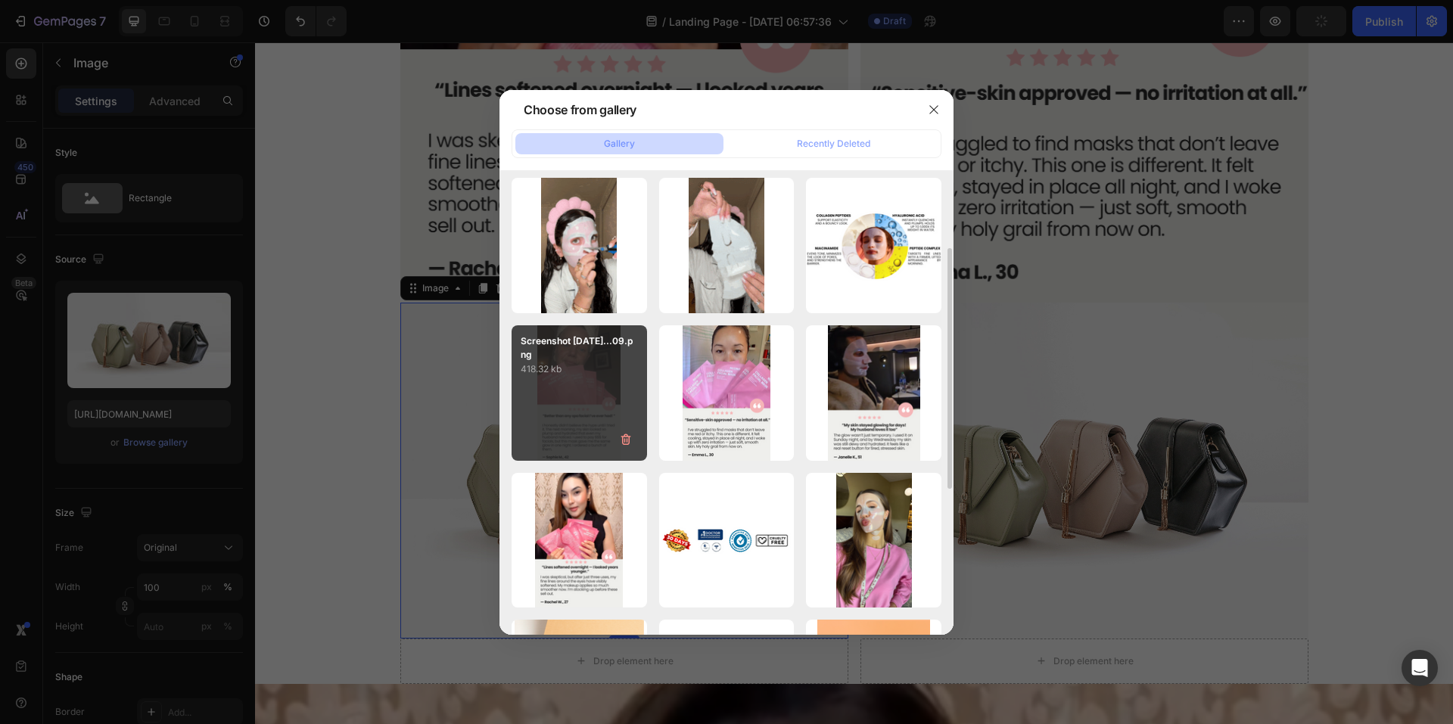
type input "[URL][DOMAIN_NAME]"
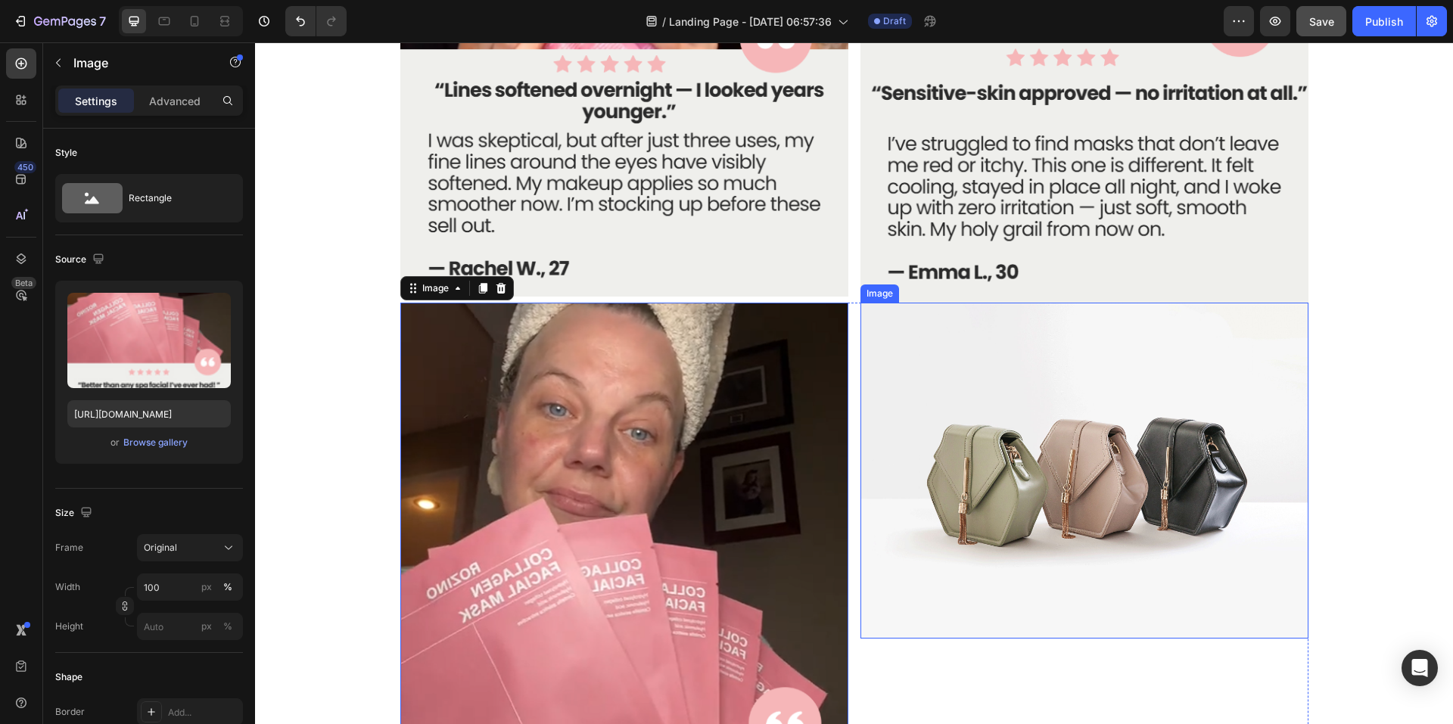
click at [1099, 433] on img at bounding box center [1085, 471] width 448 height 336
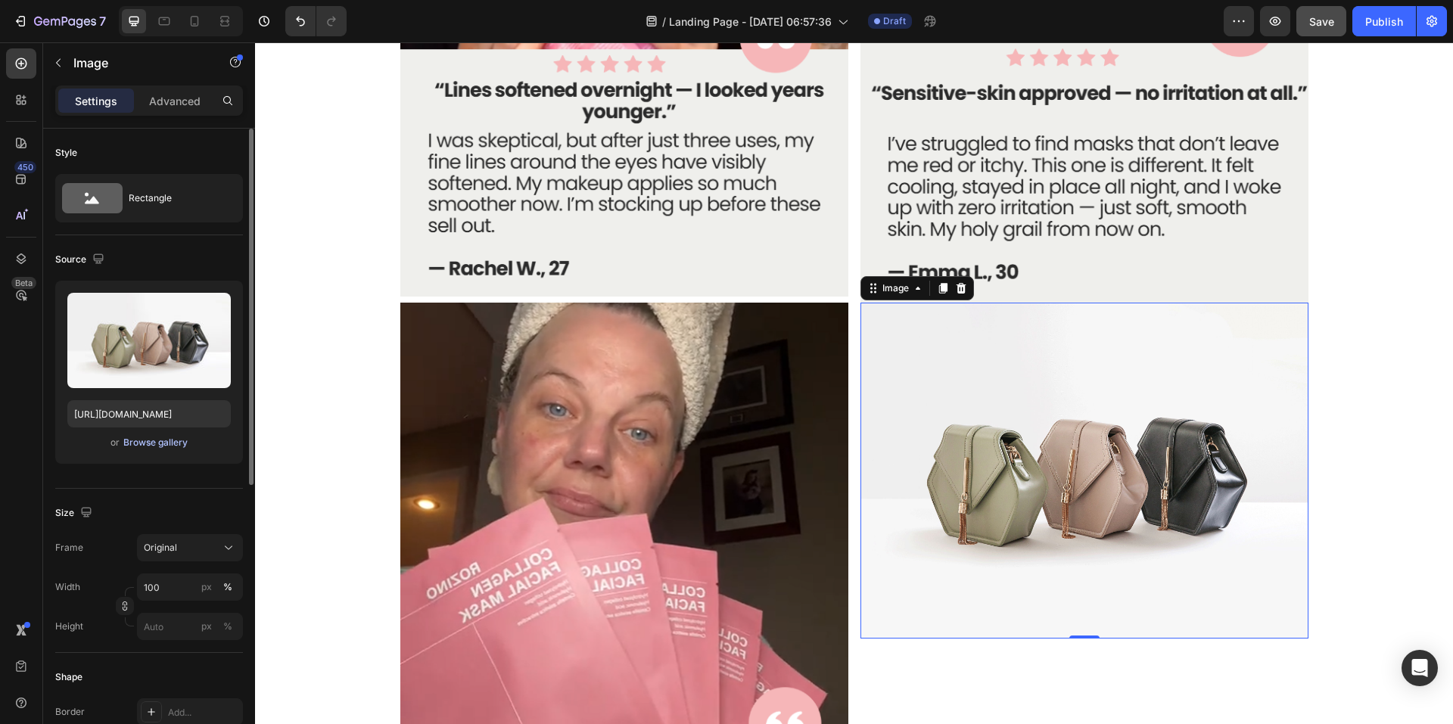
click at [144, 445] on div "Browse gallery" at bounding box center [155, 443] width 64 height 14
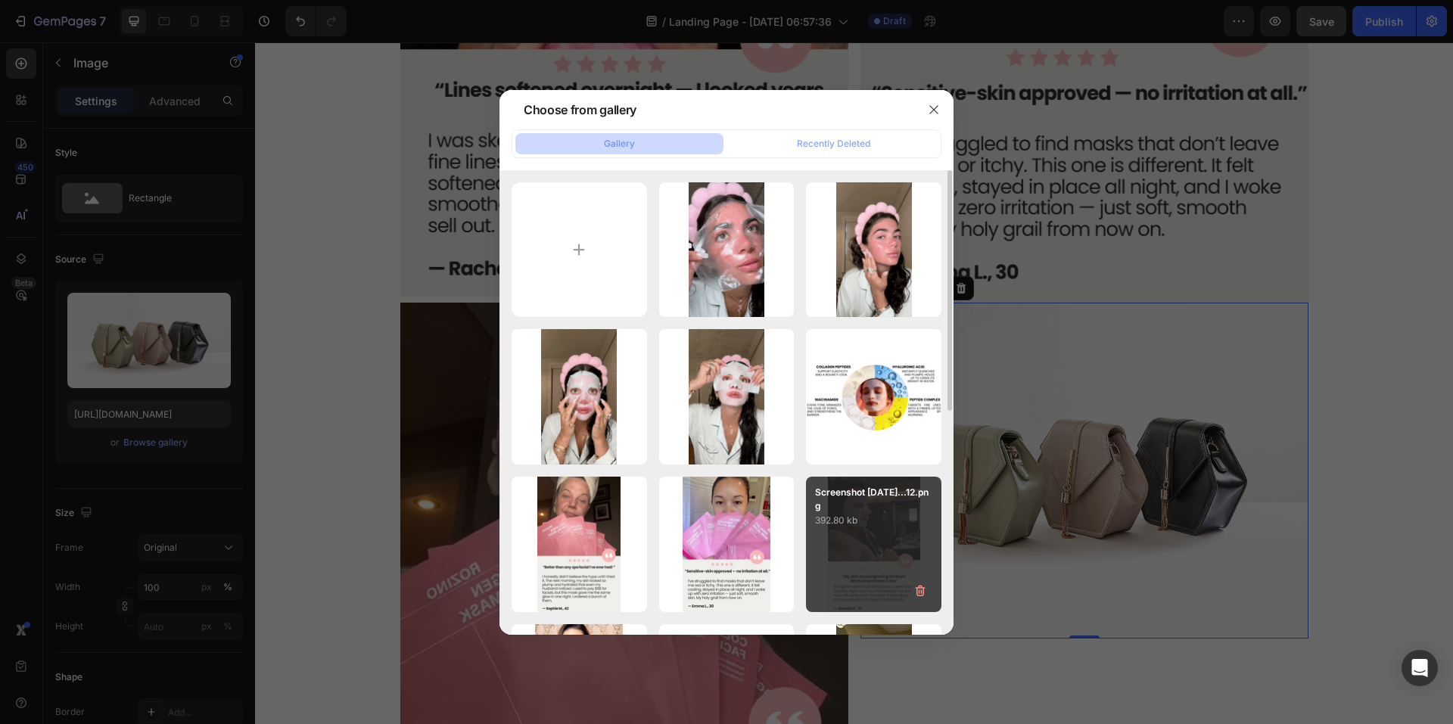
click at [833, 525] on p "392.80 kb" at bounding box center [873, 520] width 117 height 15
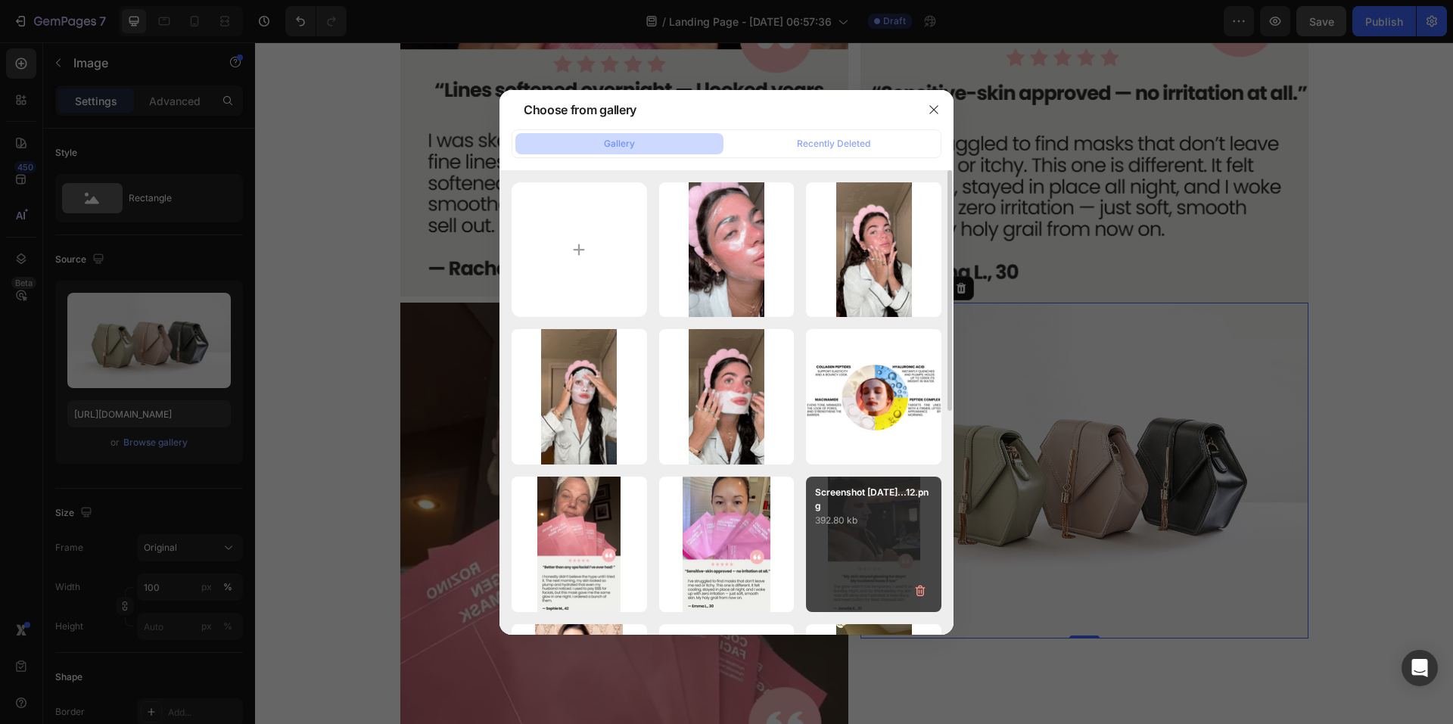
type input "[URL][DOMAIN_NAME]"
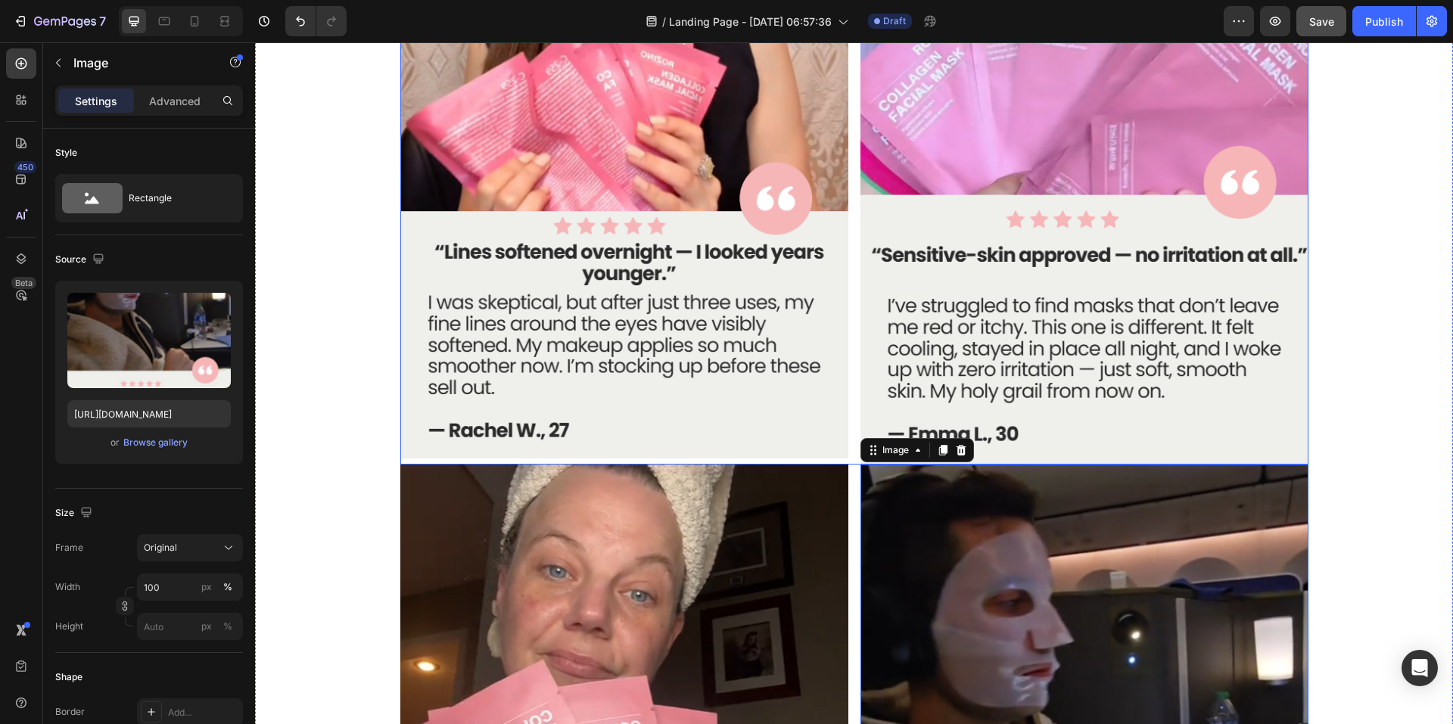
scroll to position [4766, 0]
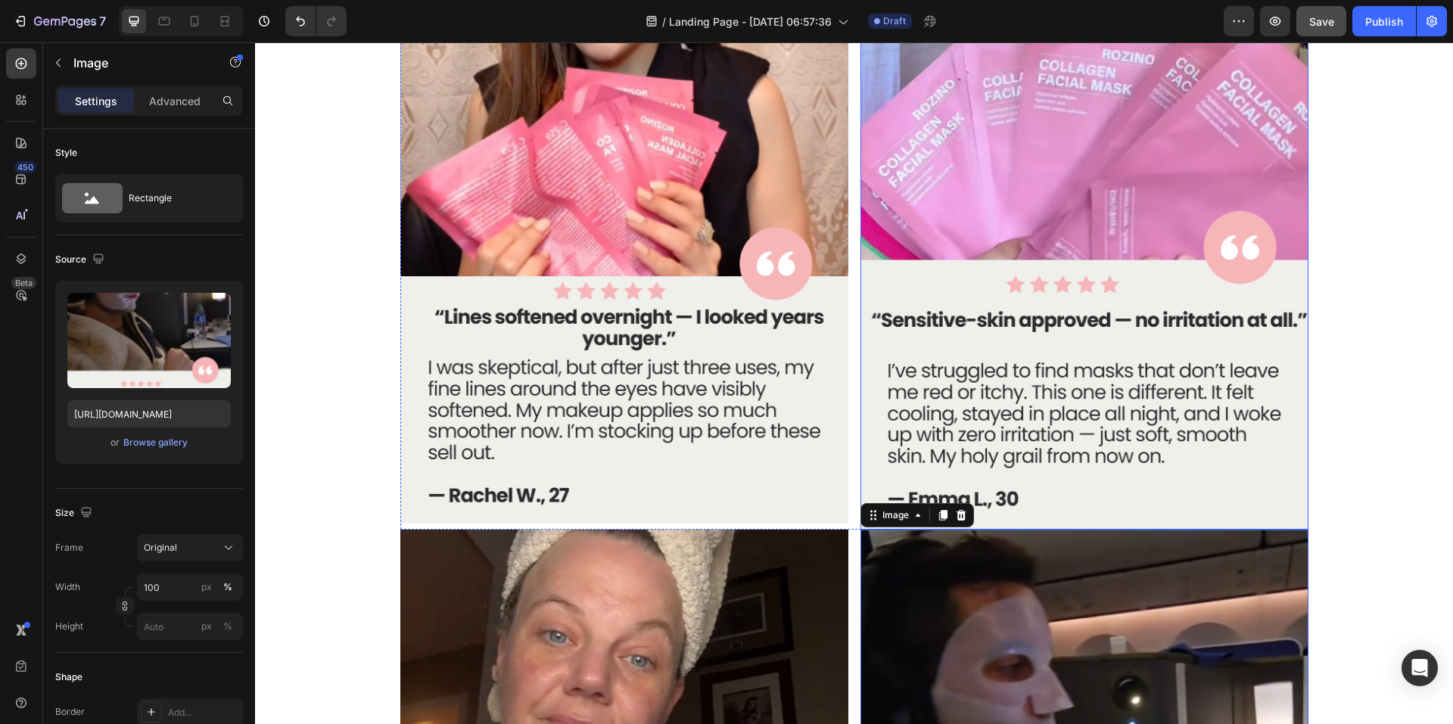
click at [999, 107] on img at bounding box center [1085, 182] width 448 height 695
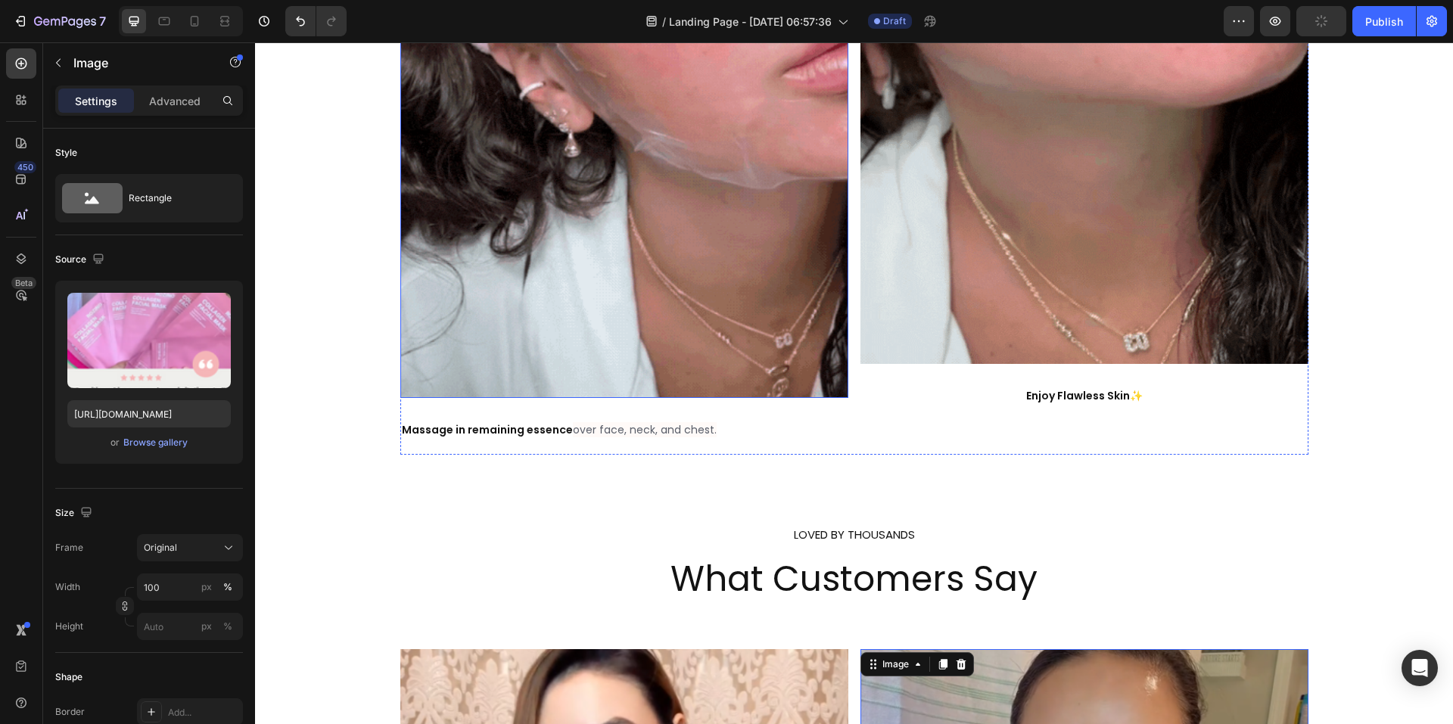
scroll to position [3934, 0]
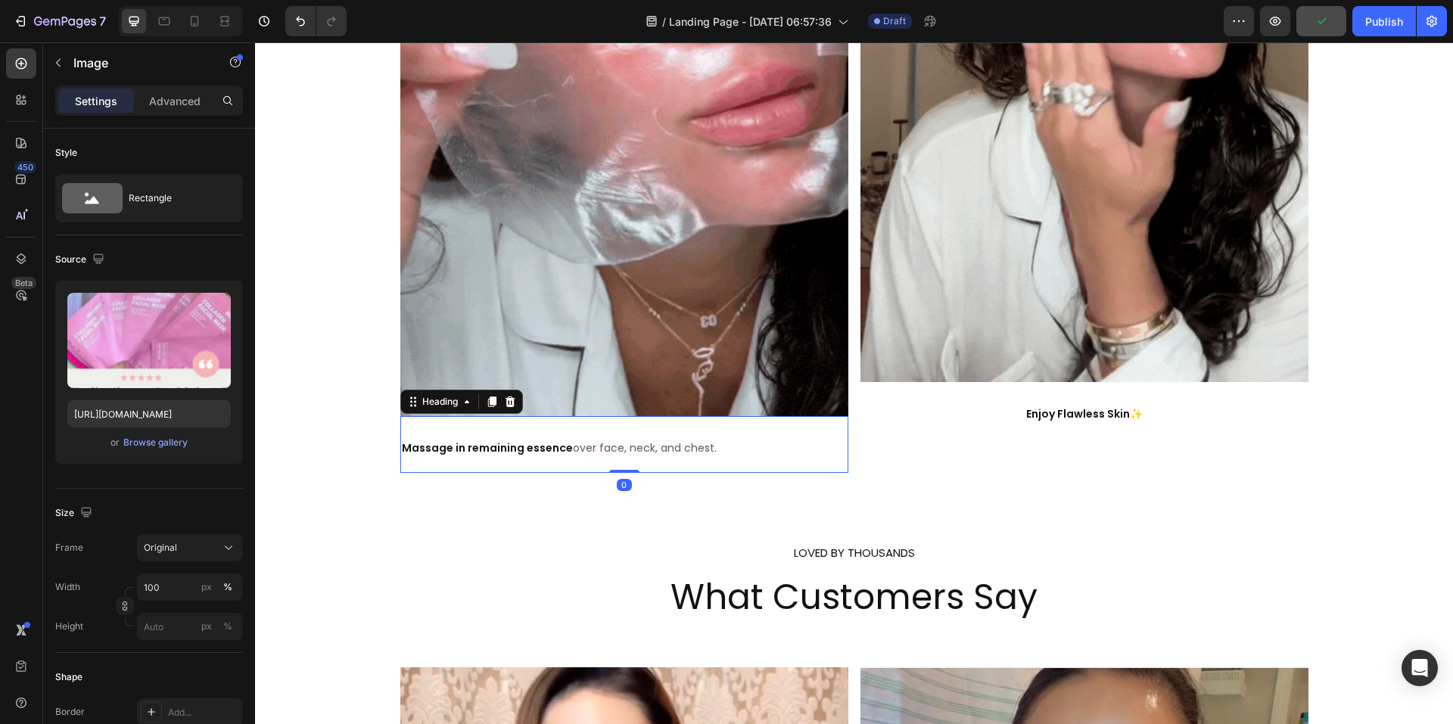
click at [606, 447] on span "over face, neck, and chest." at bounding box center [645, 448] width 144 height 15
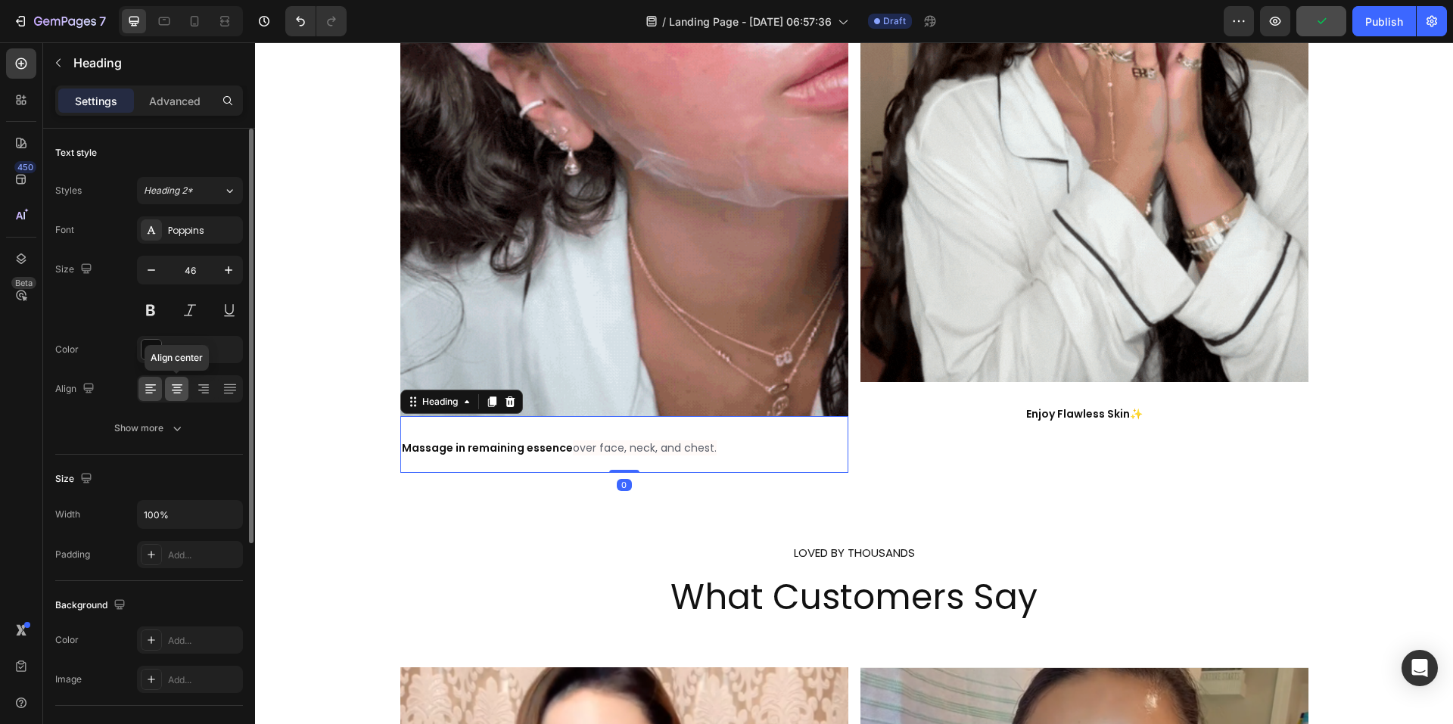
click at [175, 391] on icon at bounding box center [177, 391] width 11 height 2
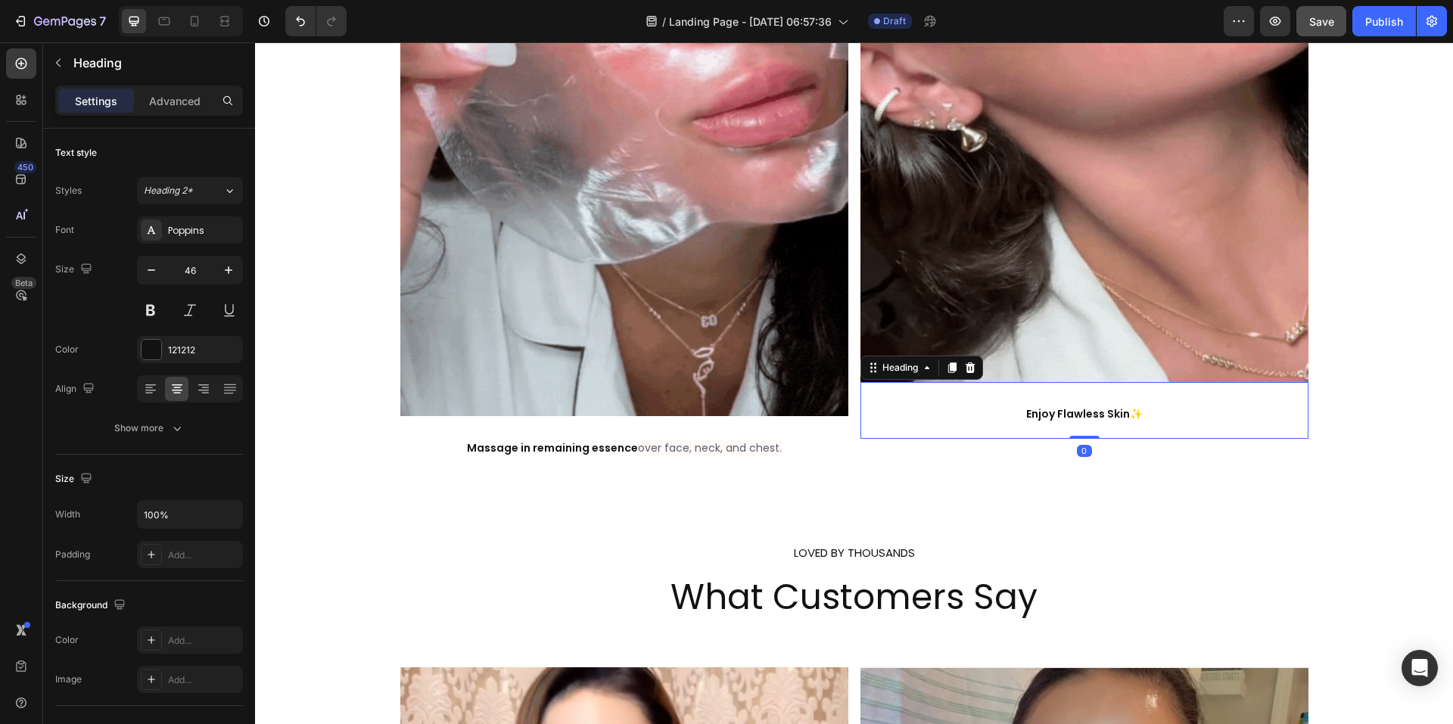
click at [1026, 408] on strong "Enjoy Flawless Skin" at bounding box center [1078, 413] width 104 height 15
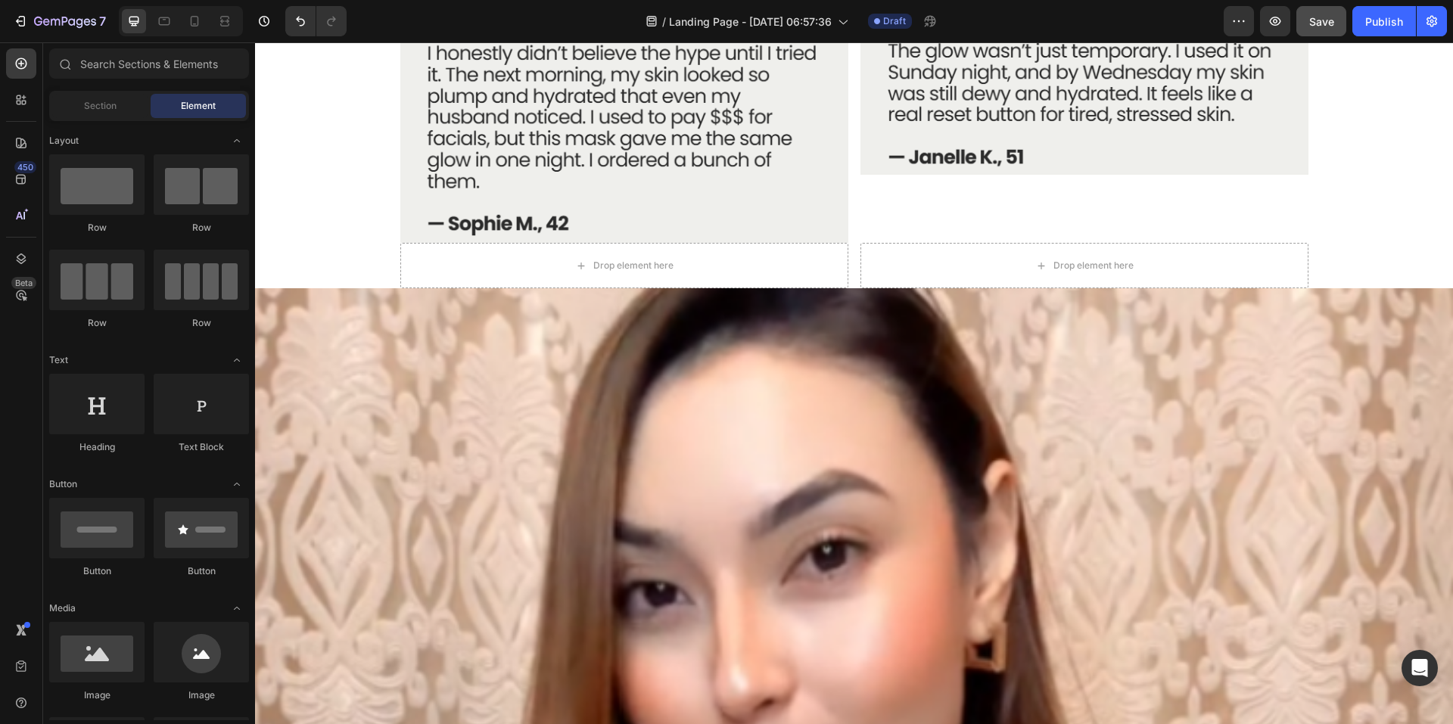
scroll to position [5910, 0]
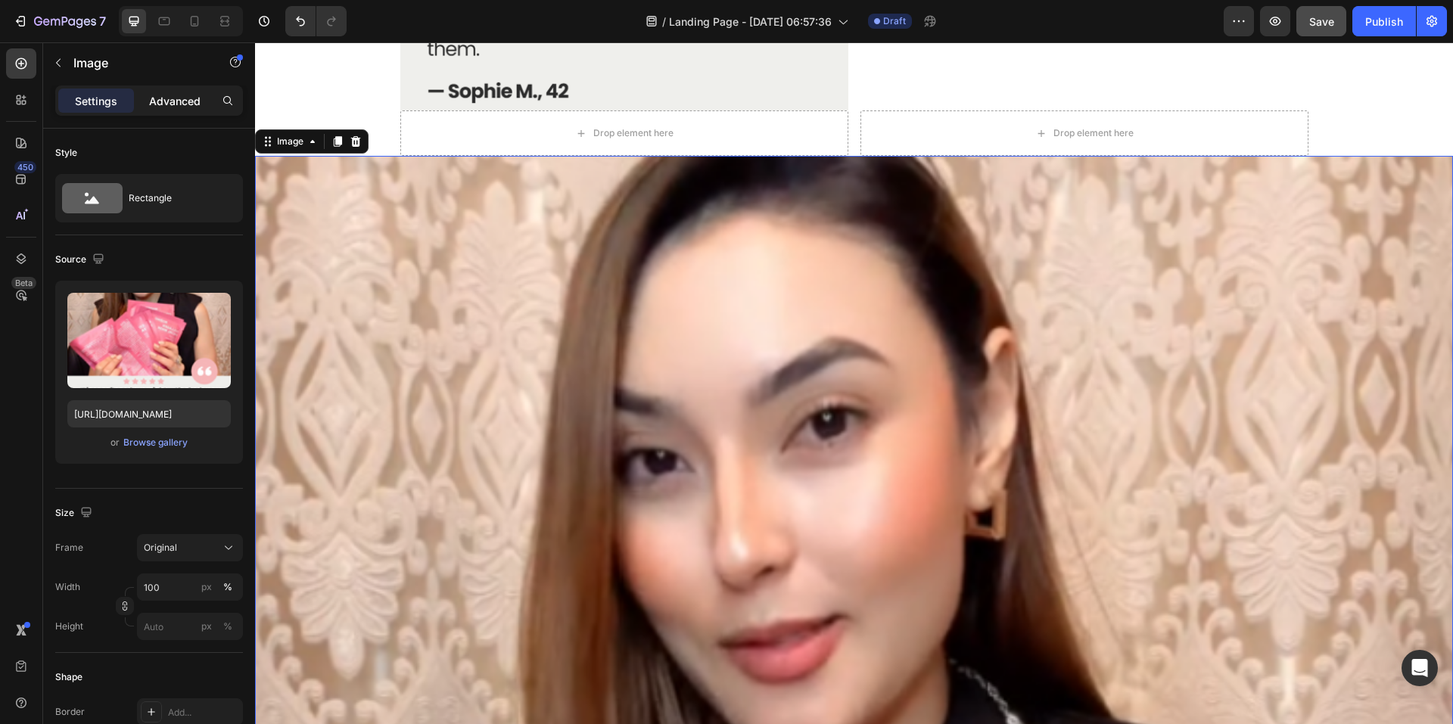
drag, startPoint x: 163, startPoint y: 94, endPoint x: 171, endPoint y: 97, distance: 8.2
click at [163, 95] on p "Advanced" at bounding box center [174, 101] width 51 height 16
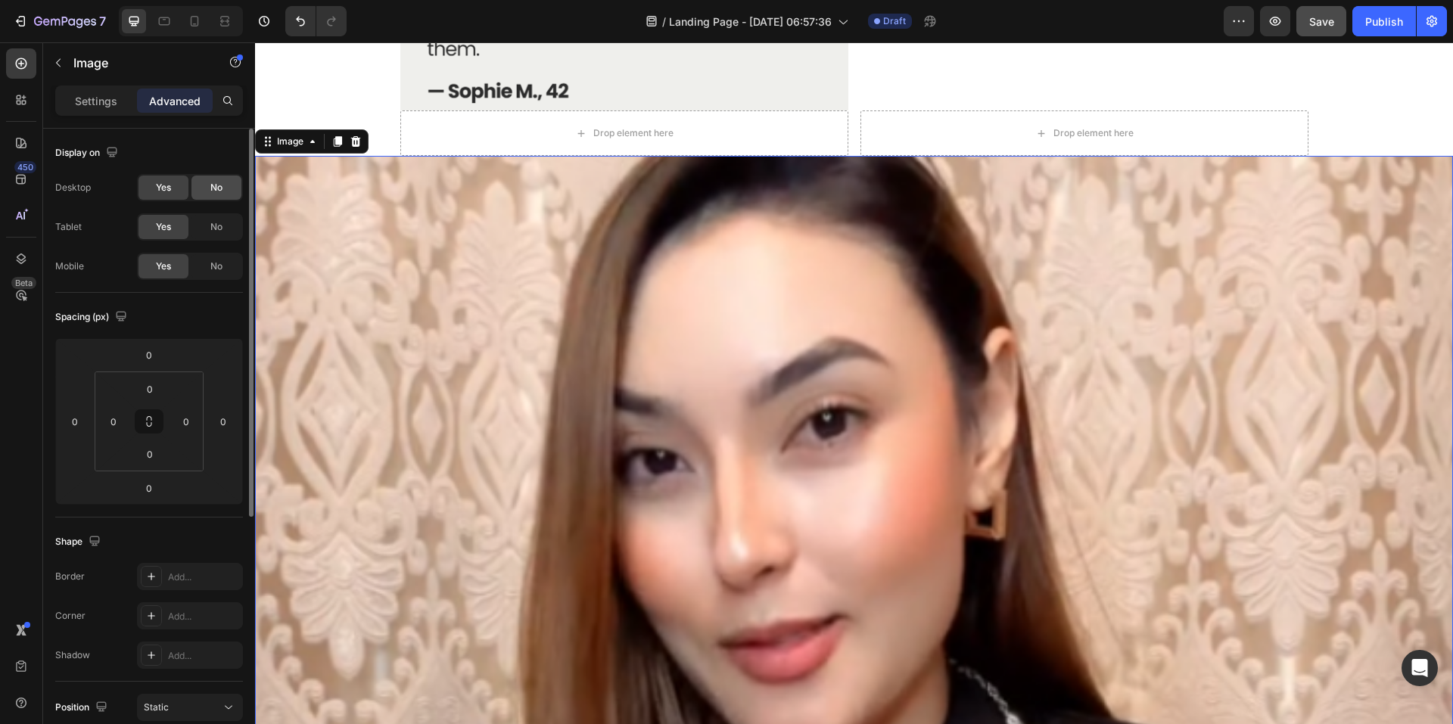
click at [210, 191] on span "No" at bounding box center [216, 188] width 12 height 14
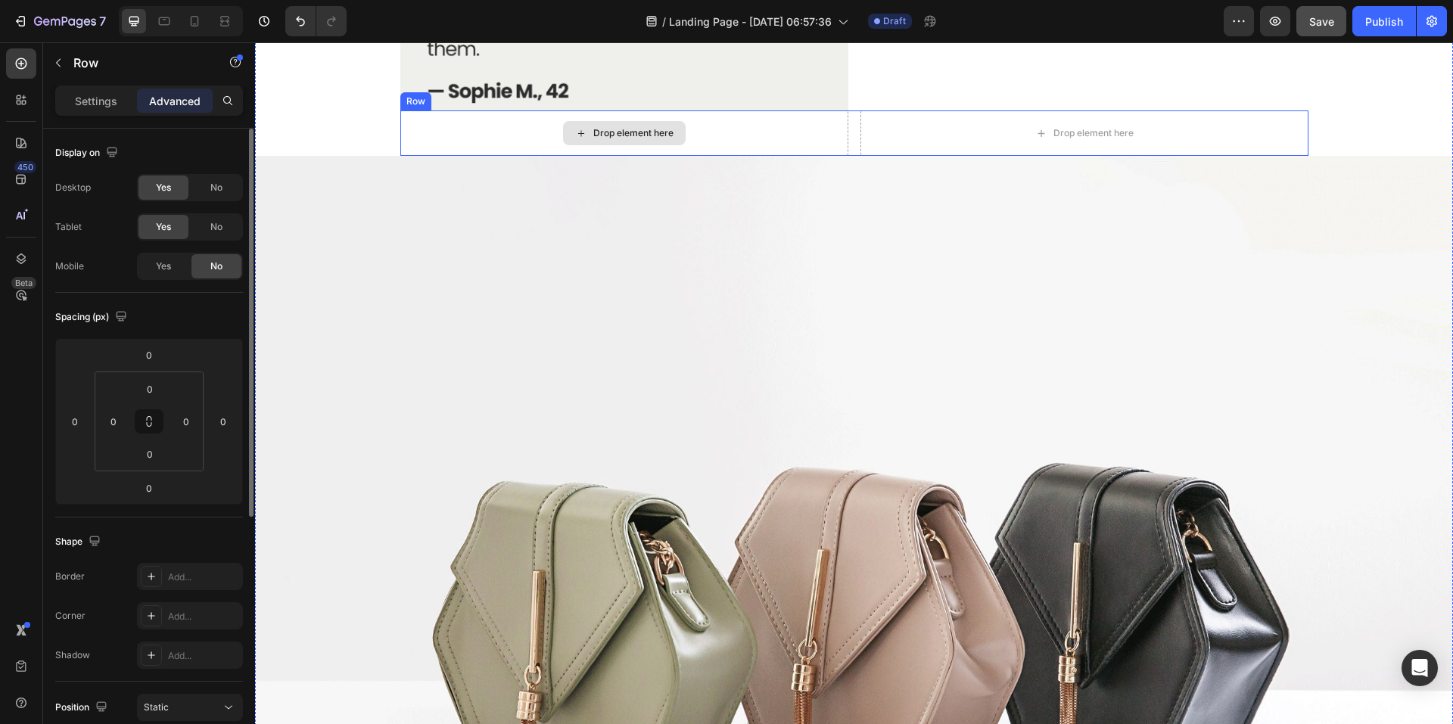
click at [430, 135] on div "Drop element here" at bounding box center [624, 133] width 448 height 45
click at [487, 95] on icon at bounding box center [493, 96] width 12 height 12
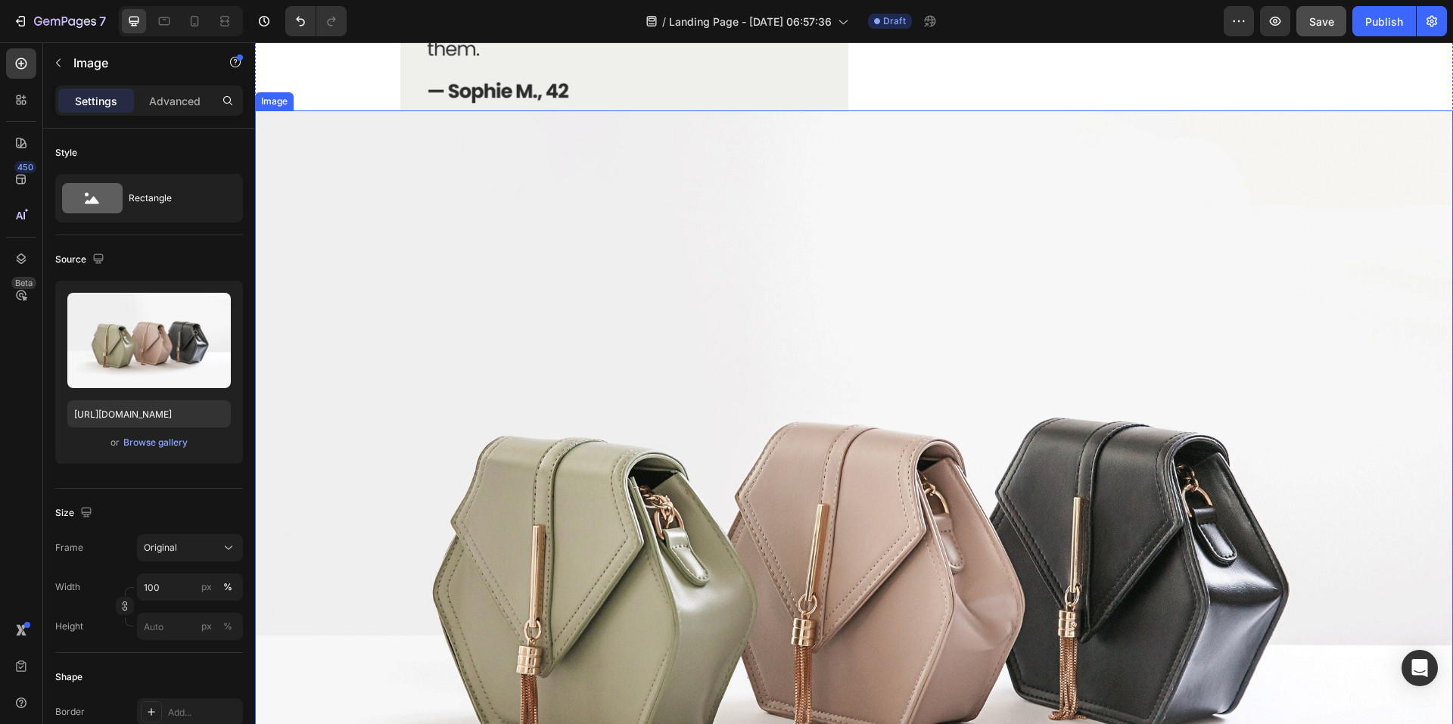
click at [659, 307] on img at bounding box center [854, 560] width 1198 height 898
click at [188, 98] on p "Advanced" at bounding box center [174, 101] width 51 height 16
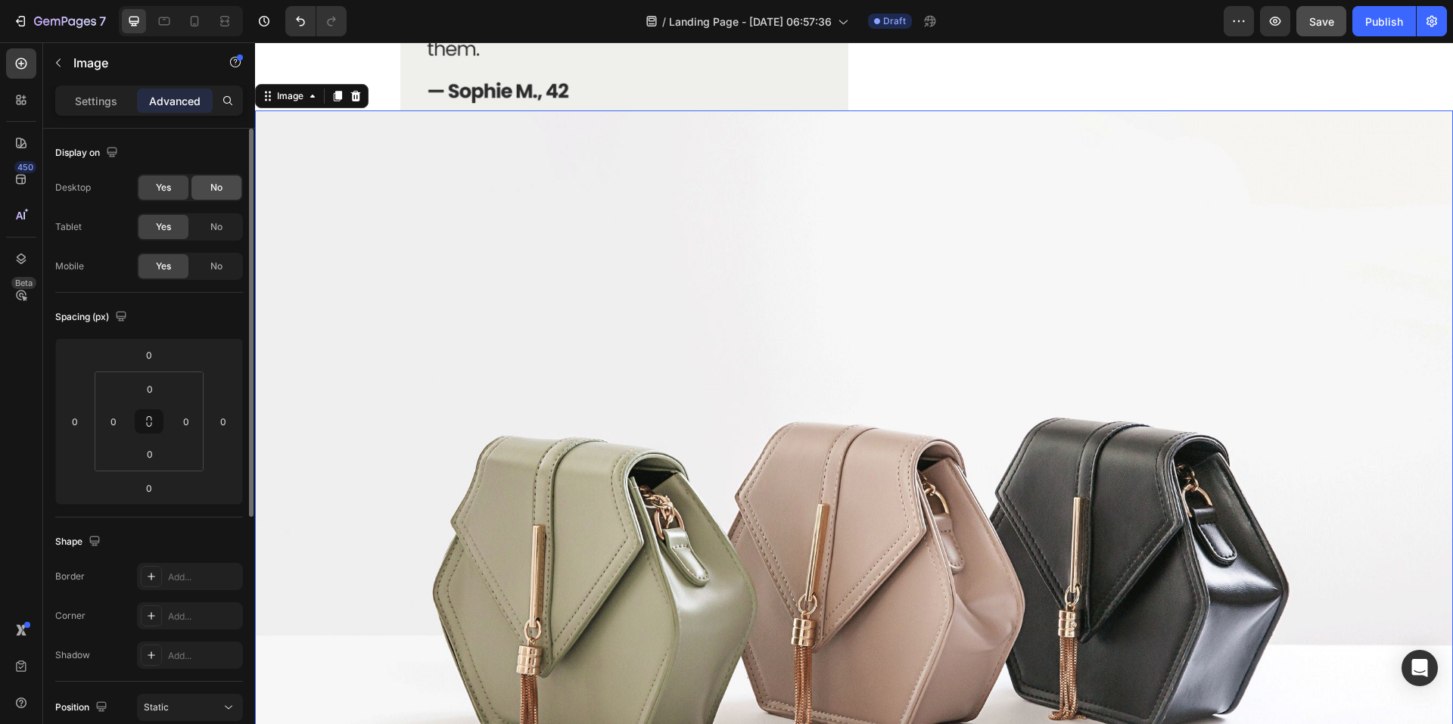
click at [221, 189] on span "No" at bounding box center [216, 188] width 12 height 14
click at [539, 282] on img at bounding box center [854, 560] width 1198 height 898
click at [216, 192] on span "No" at bounding box center [216, 188] width 12 height 14
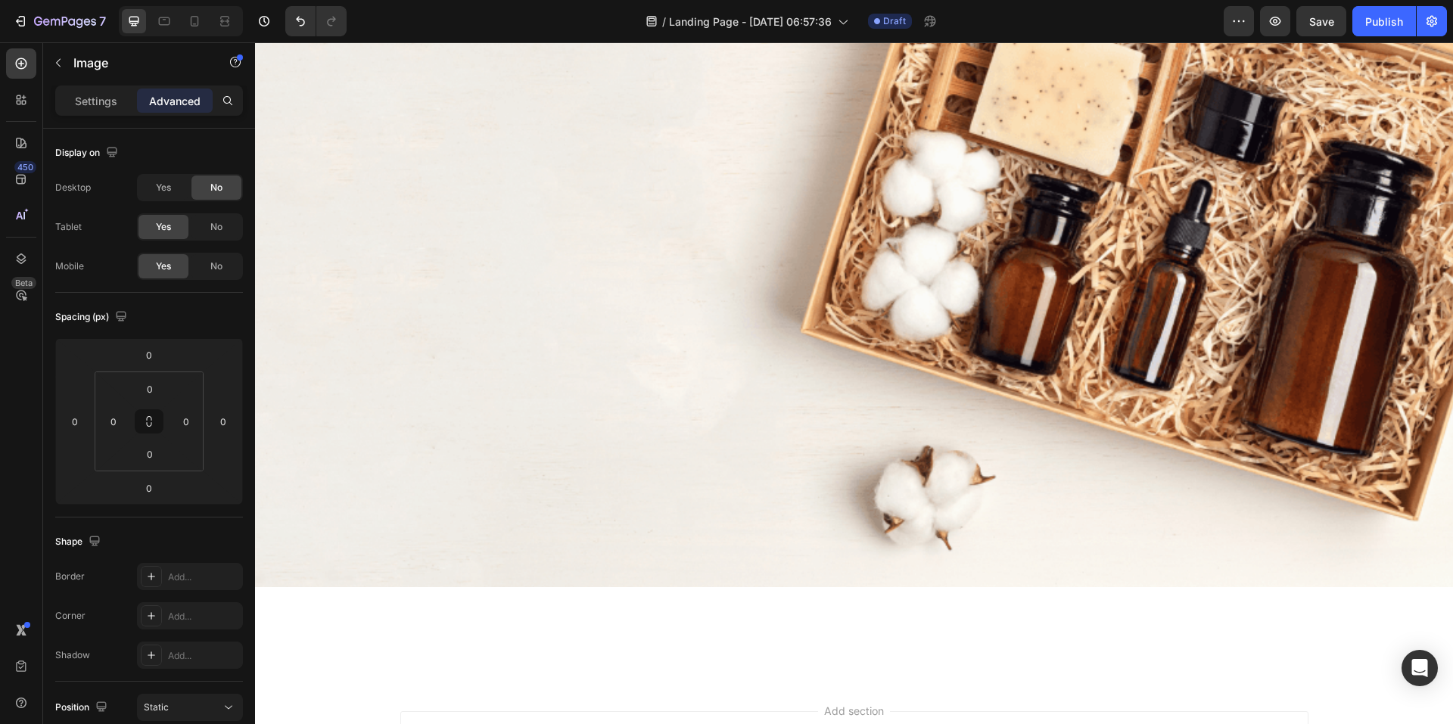
scroll to position [6289, 0]
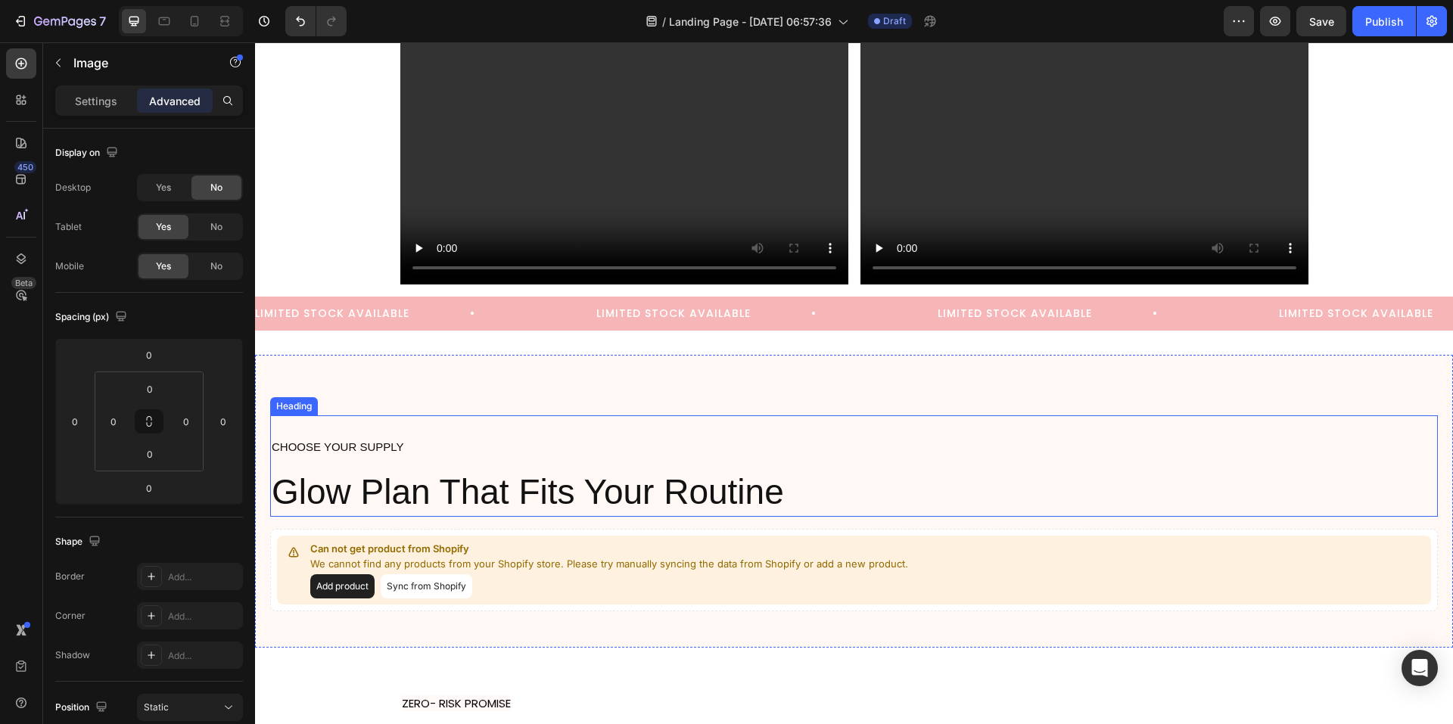
click at [712, 466] on h2 "CHOOSE YOUR SUPPLY Glow Plan That Fits Your Routine" at bounding box center [854, 466] width 1168 height 101
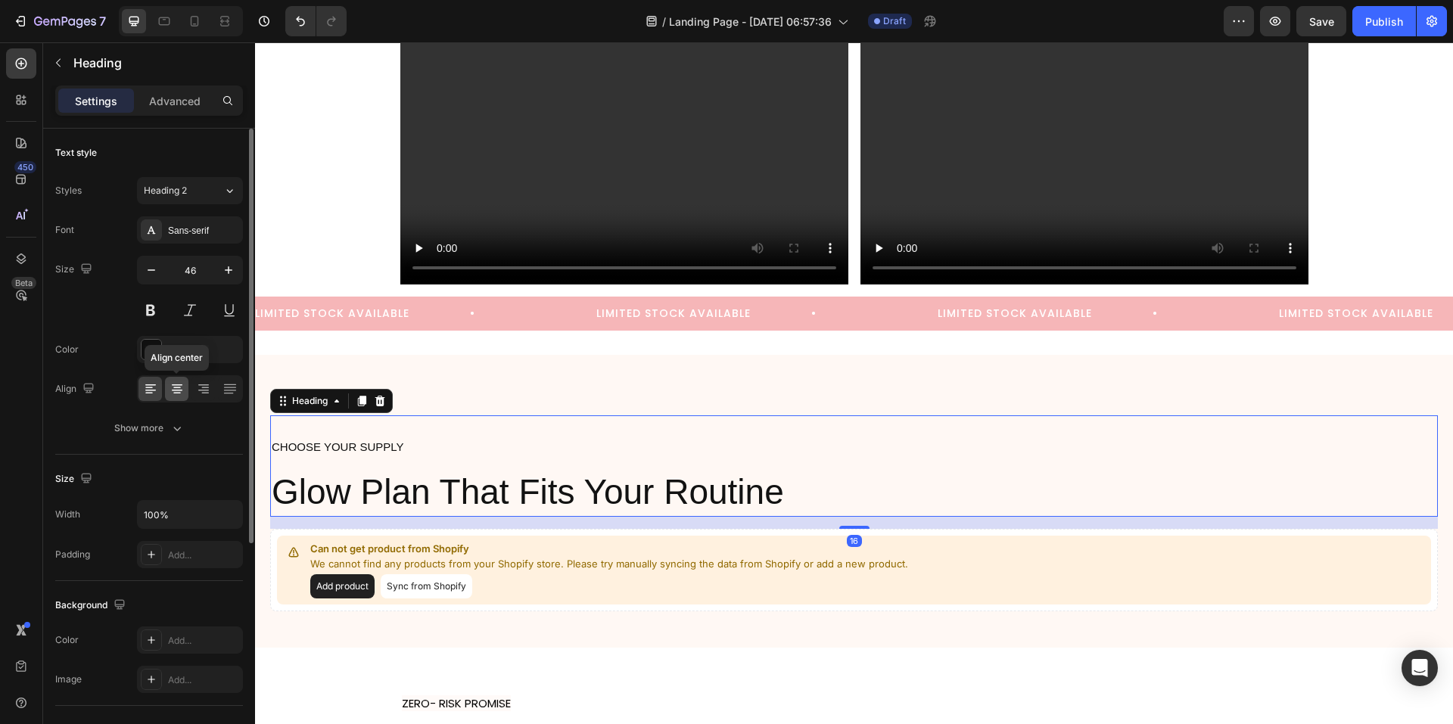
drag, startPoint x: 176, startPoint y: 388, endPoint x: 183, endPoint y: 381, distance: 9.6
click at [177, 388] on icon at bounding box center [177, 389] width 8 height 2
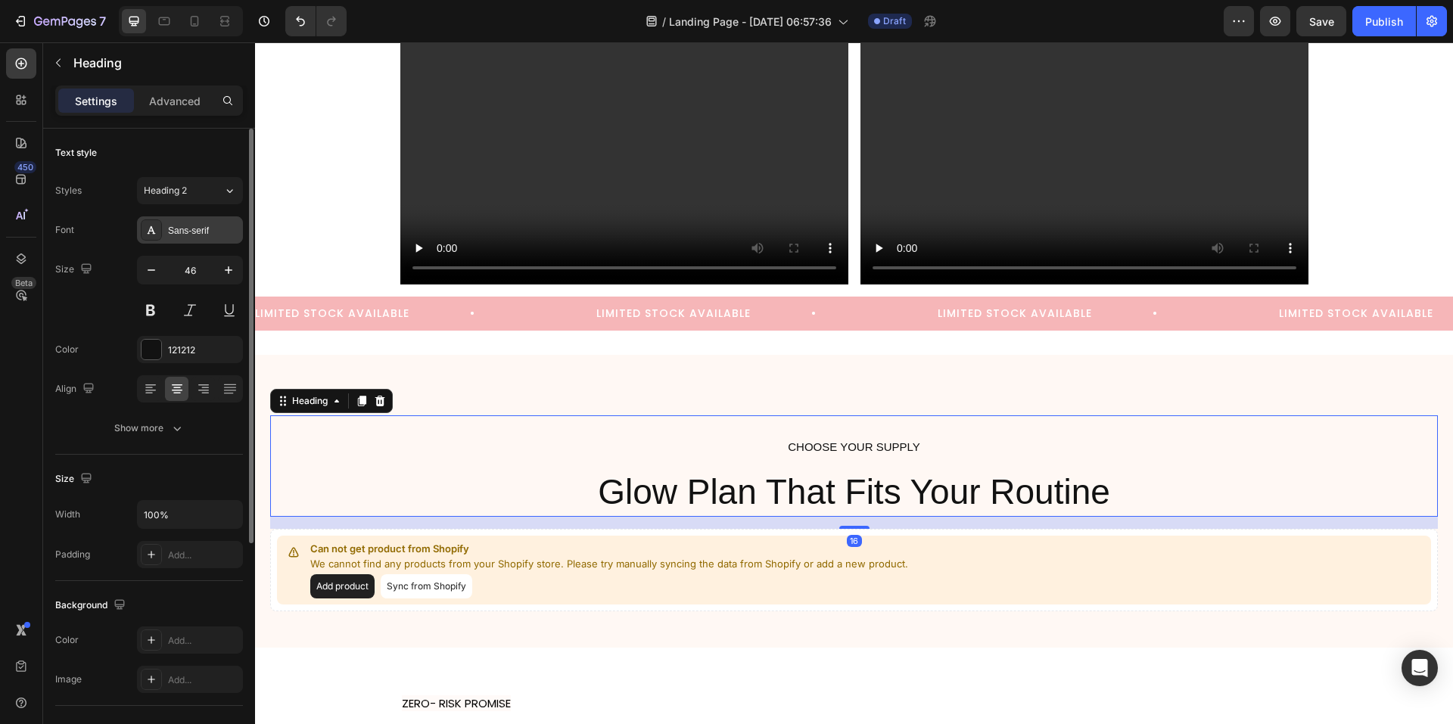
click at [194, 238] on div "Sans-serif" at bounding box center [190, 229] width 106 height 27
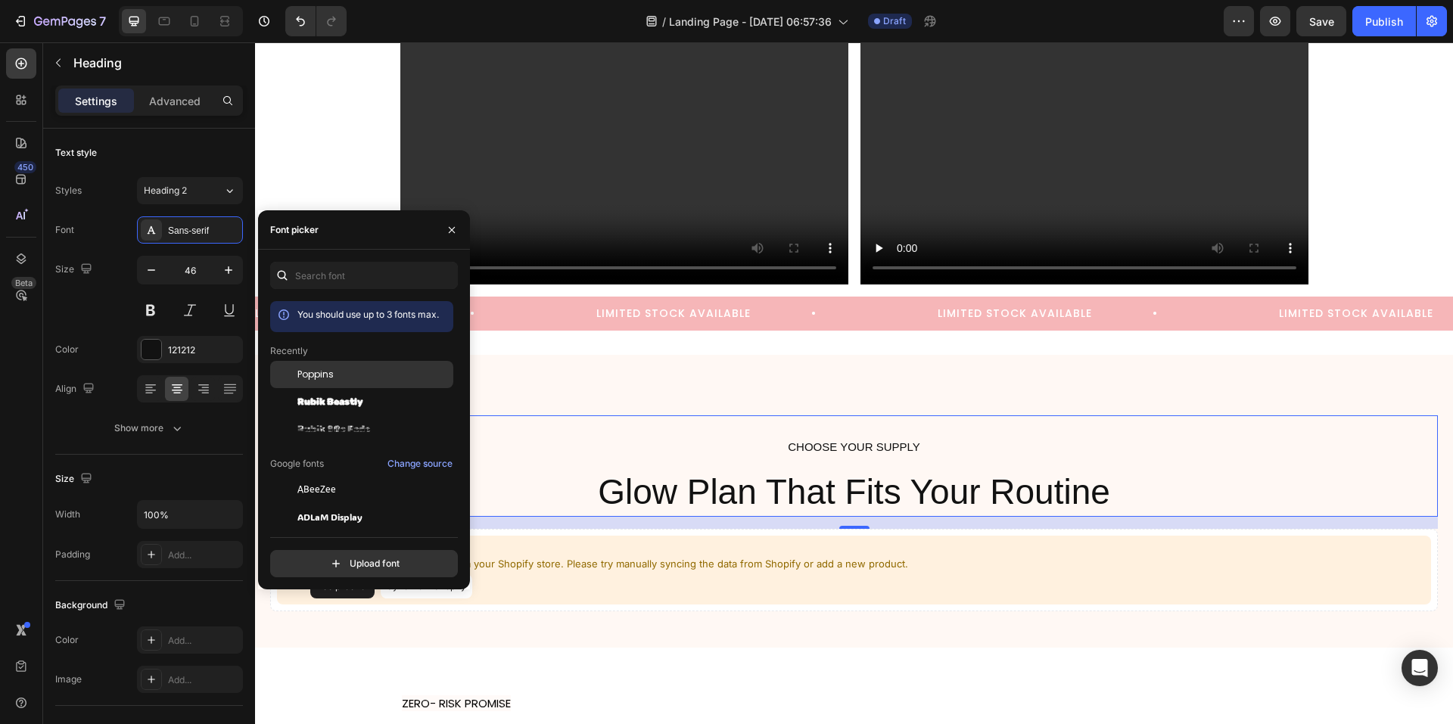
click at [332, 372] on span "Poppins" at bounding box center [315, 375] width 36 height 14
click at [632, 420] on h2 "CHOOSE YOUR SUPPLY Glow Plan That Fits Your Routine" at bounding box center [854, 466] width 1168 height 101
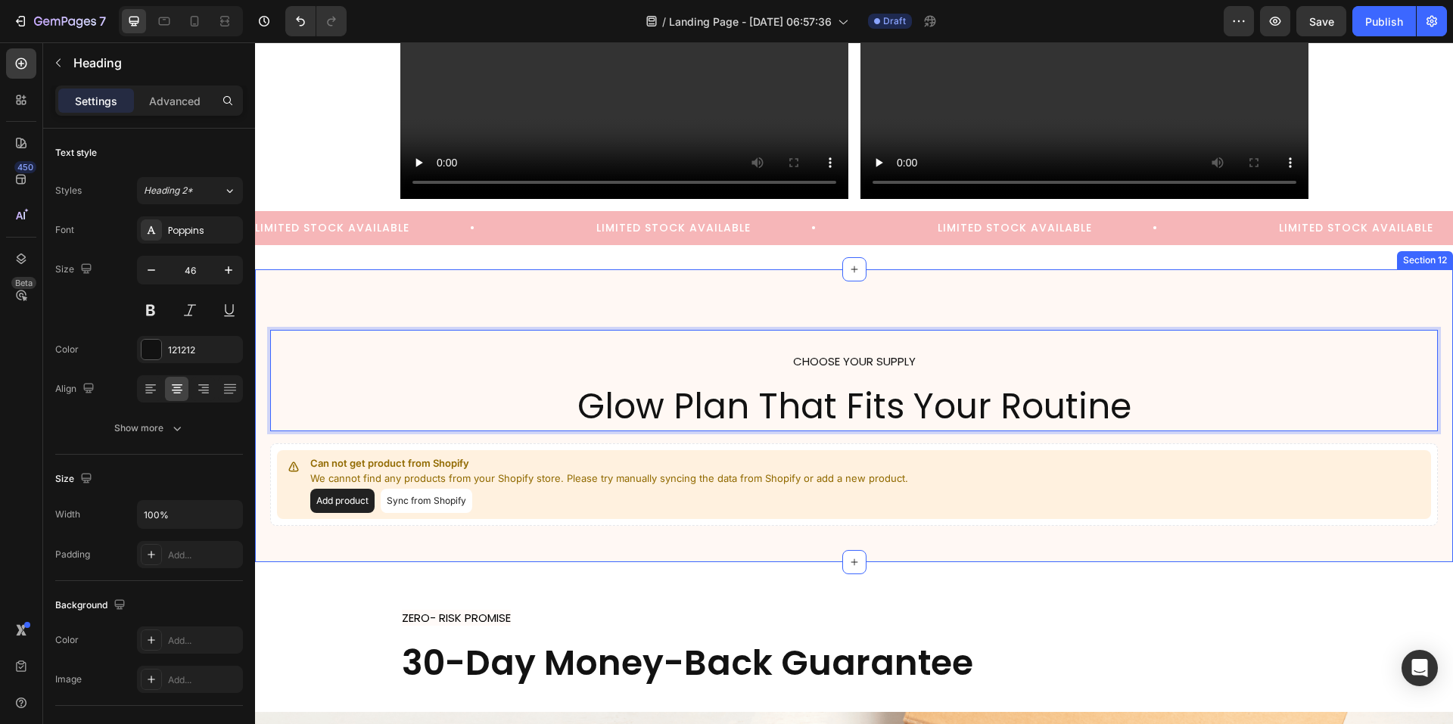
scroll to position [6516, 0]
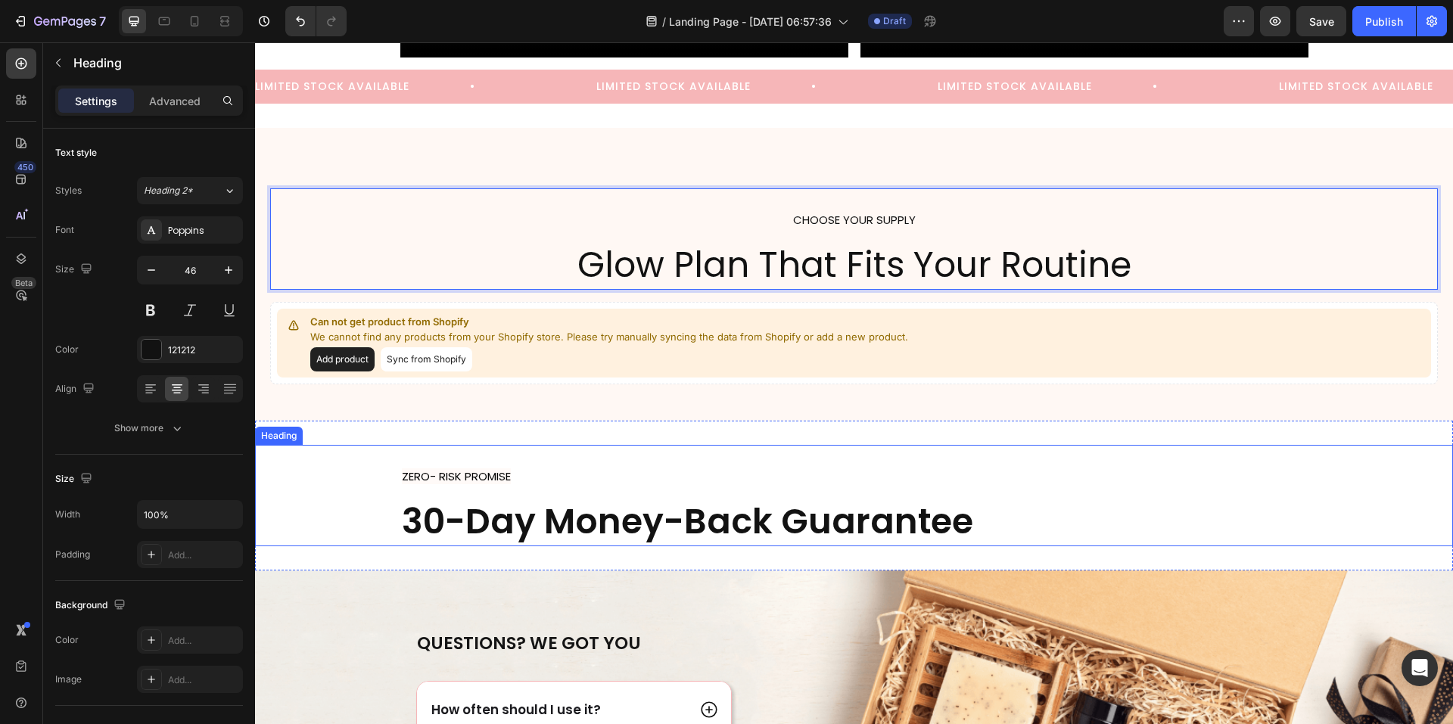
click at [540, 498] on strong "30-Day Money-Back Guarantee" at bounding box center [687, 521] width 571 height 48
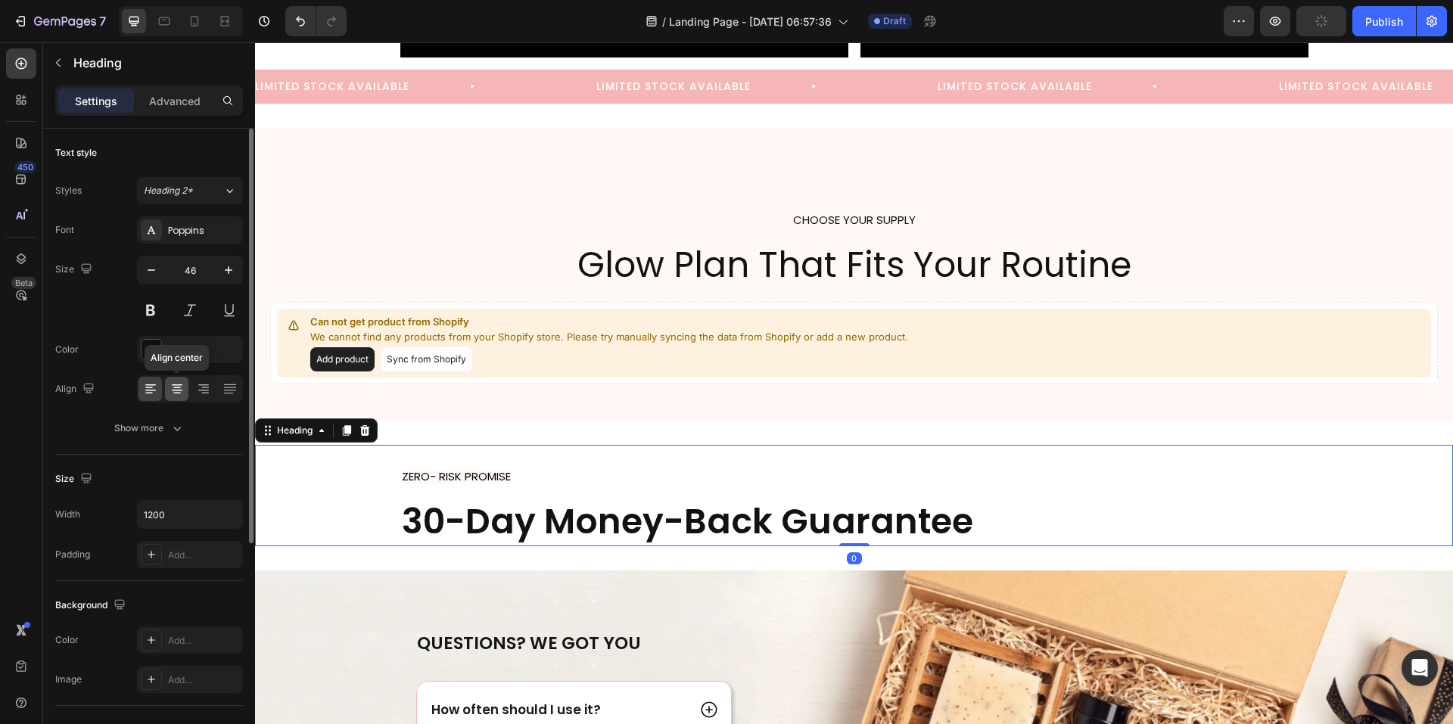
drag, startPoint x: 173, startPoint y: 390, endPoint x: 181, endPoint y: 353, distance: 38.0
click at [173, 389] on icon at bounding box center [177, 388] width 15 height 15
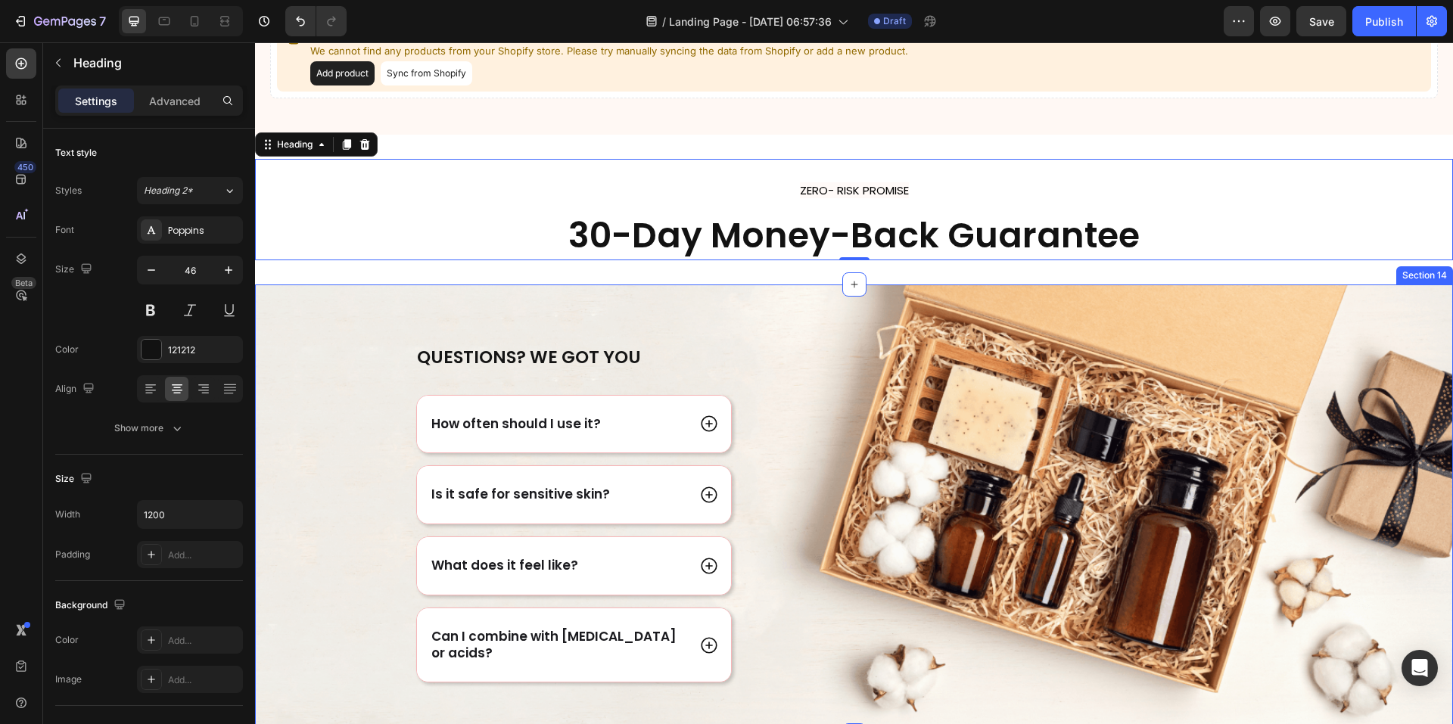
scroll to position [6818, 0]
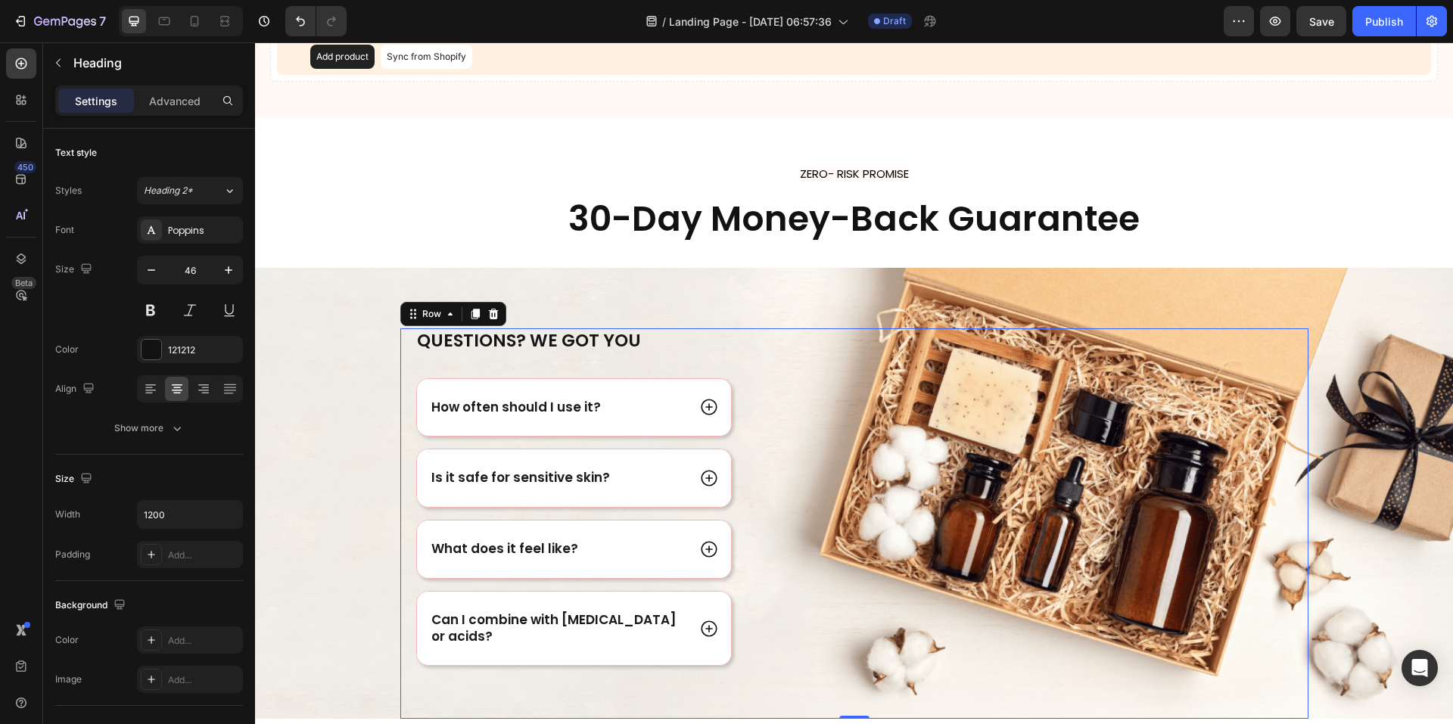
click at [1084, 400] on div "Image" at bounding box center [1050, 524] width 517 height 391
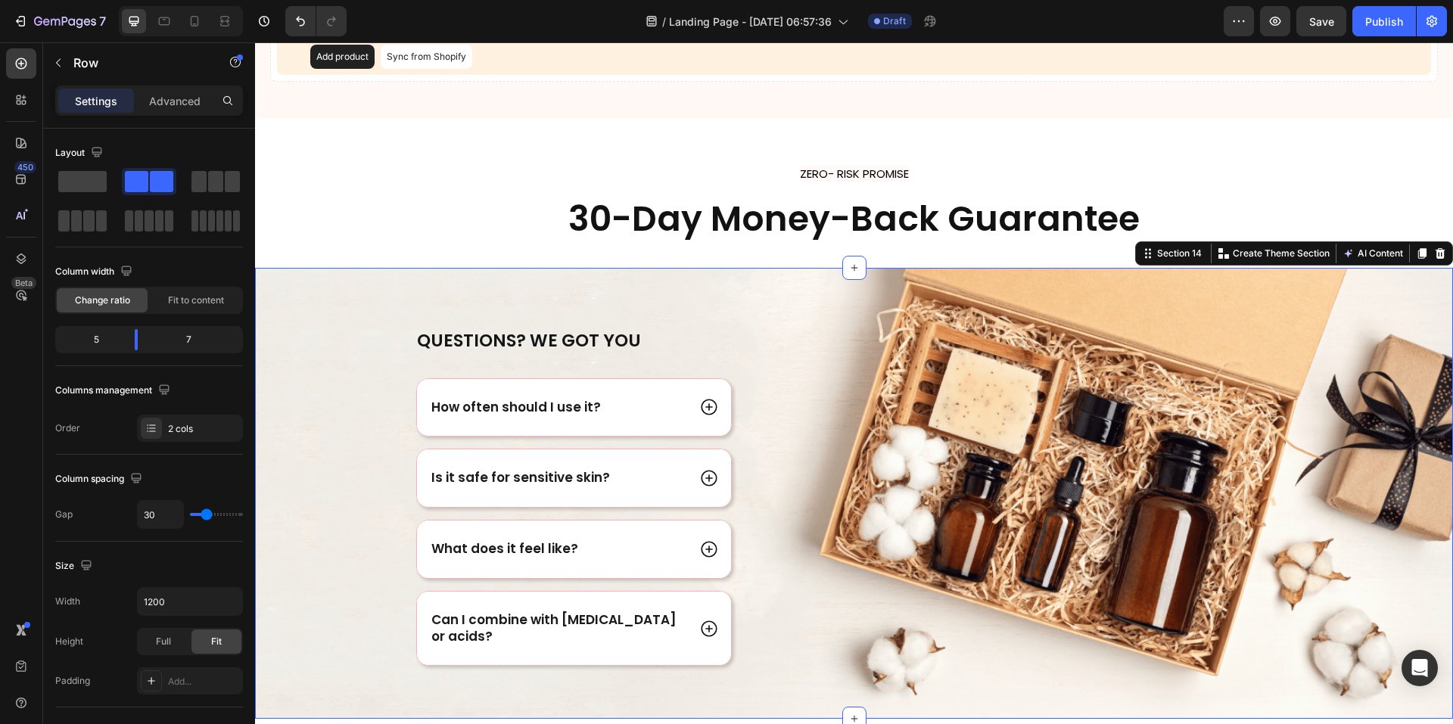
click at [1384, 394] on div "Questions? We got you Heading How often should I use it? Is it safe for sensiti…" at bounding box center [854, 524] width 1198 height 391
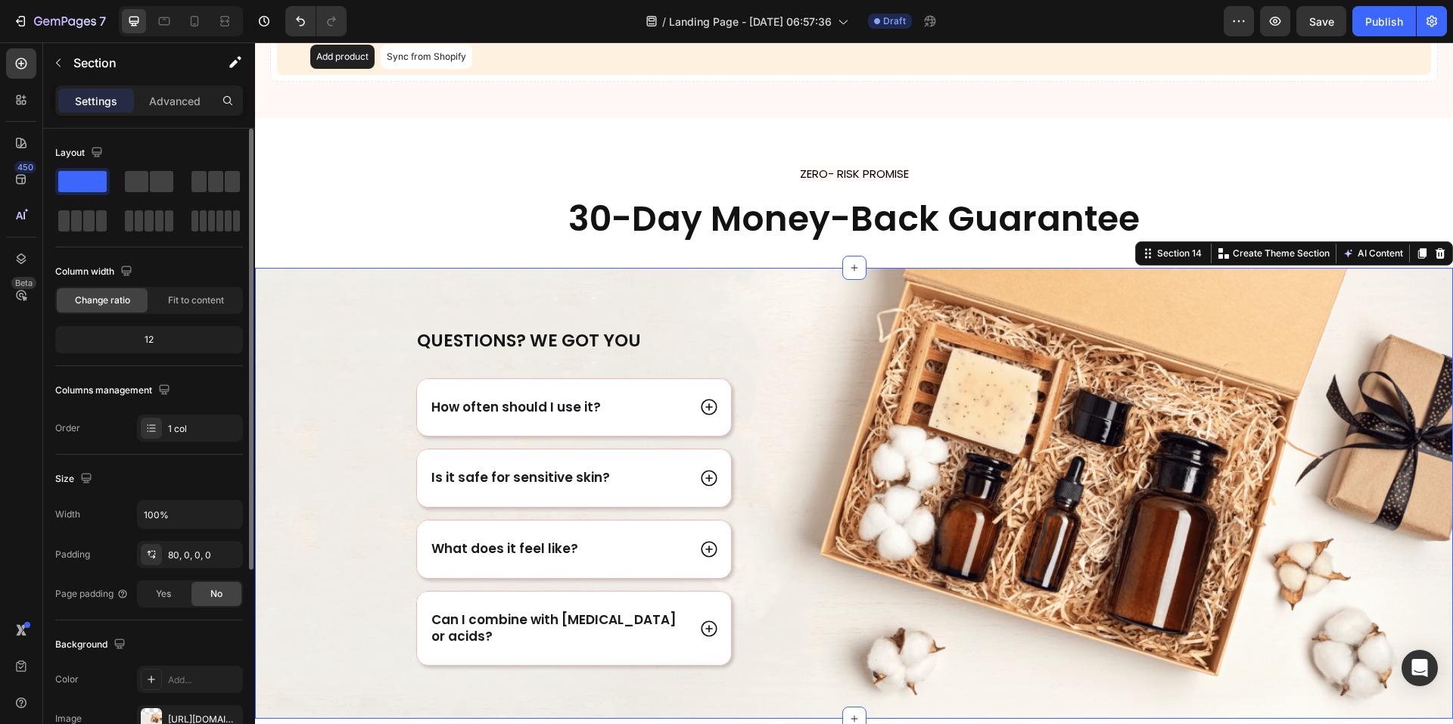
scroll to position [76, 0]
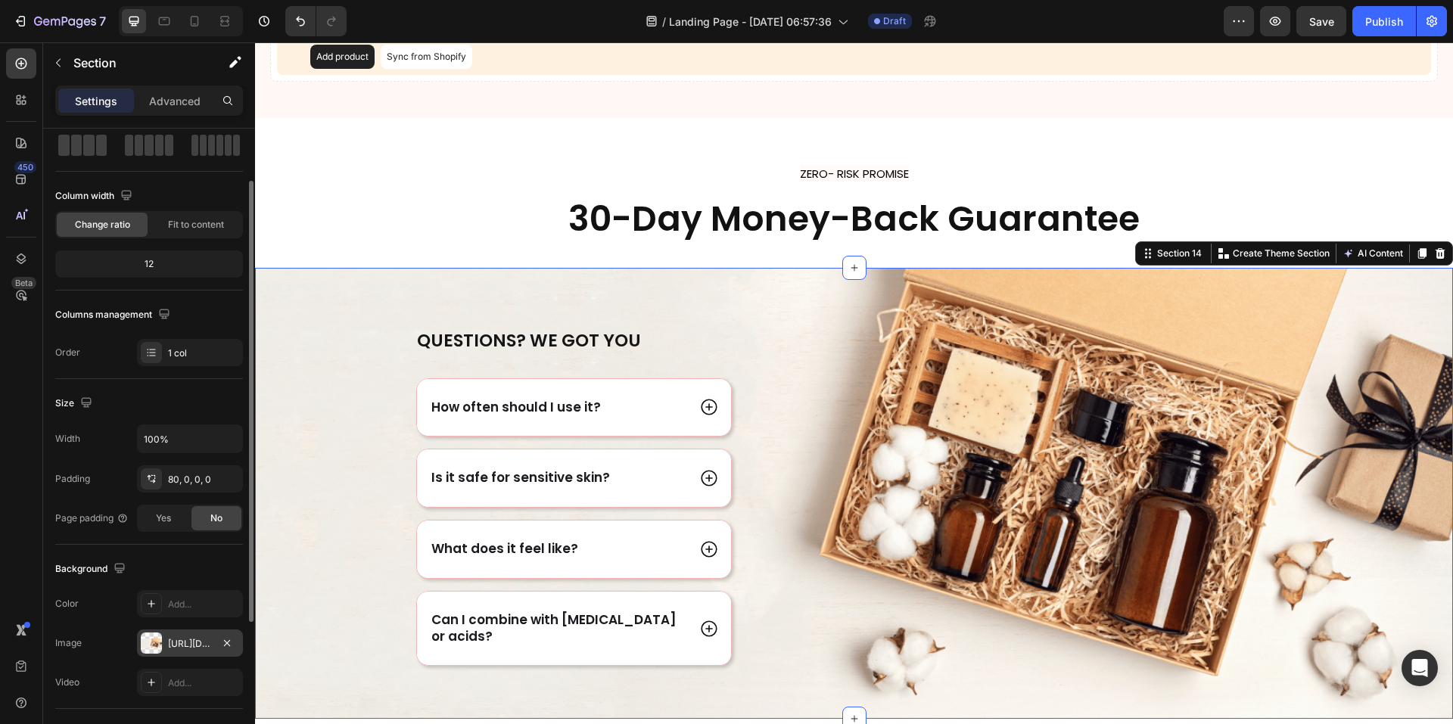
click at [192, 643] on div "https://cdn.shopify.com/s/files/1/0691/3448/3616/files/gempages_581553690582712…" at bounding box center [190, 644] width 44 height 14
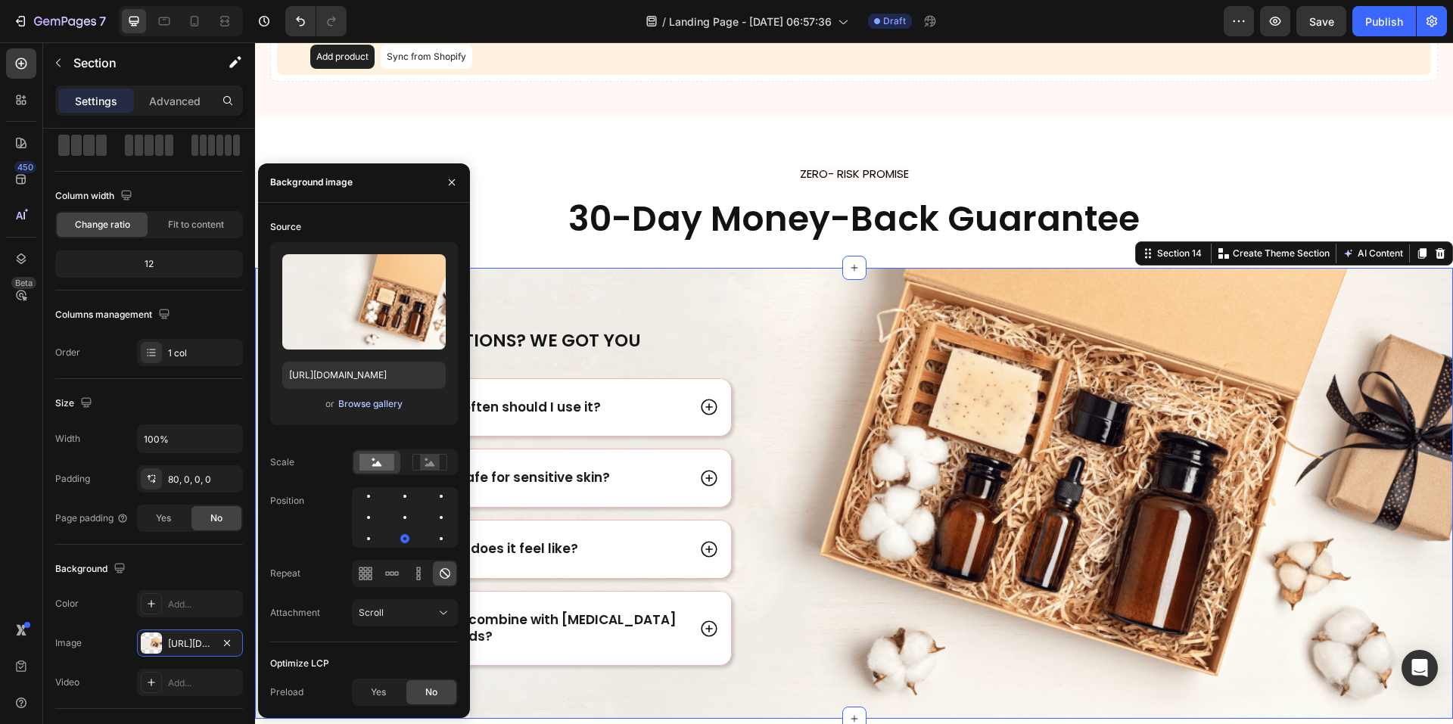
click at [373, 402] on div "Browse gallery" at bounding box center [370, 404] width 64 height 14
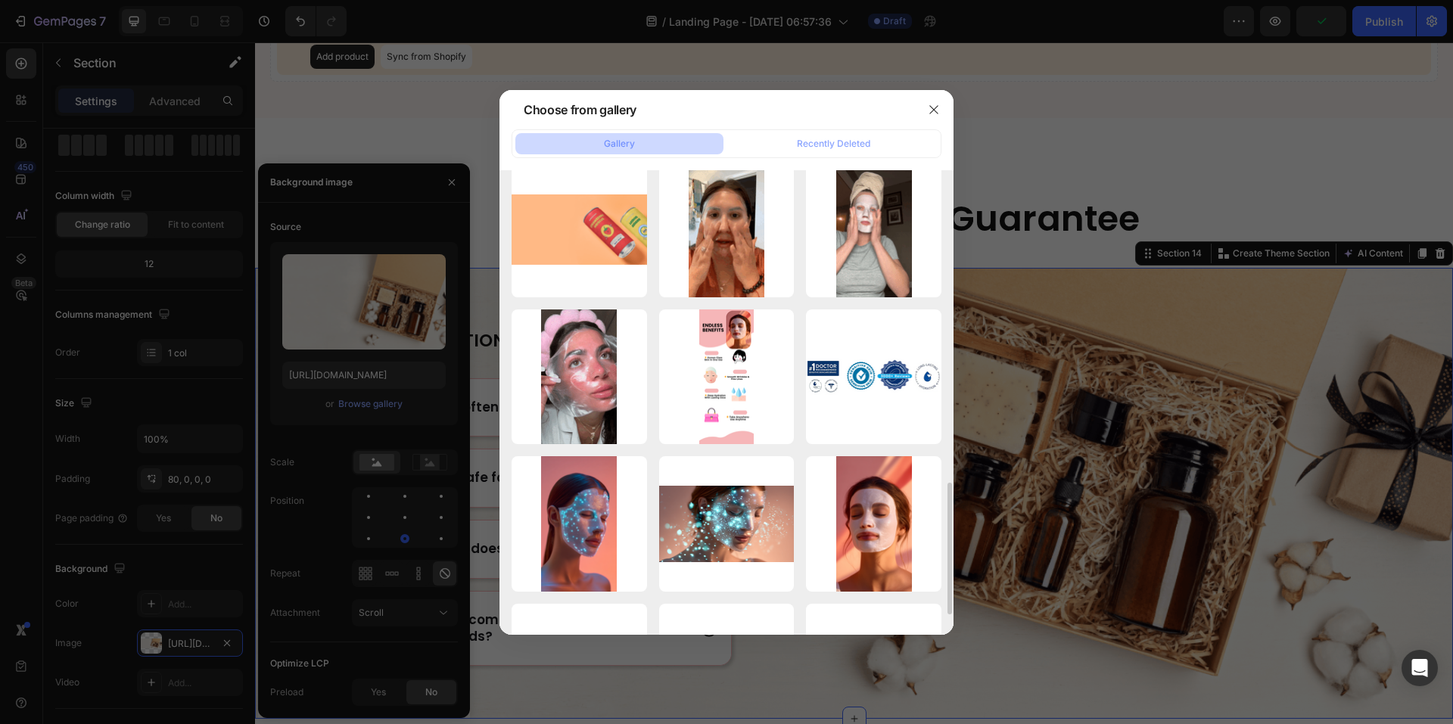
scroll to position [833, 0]
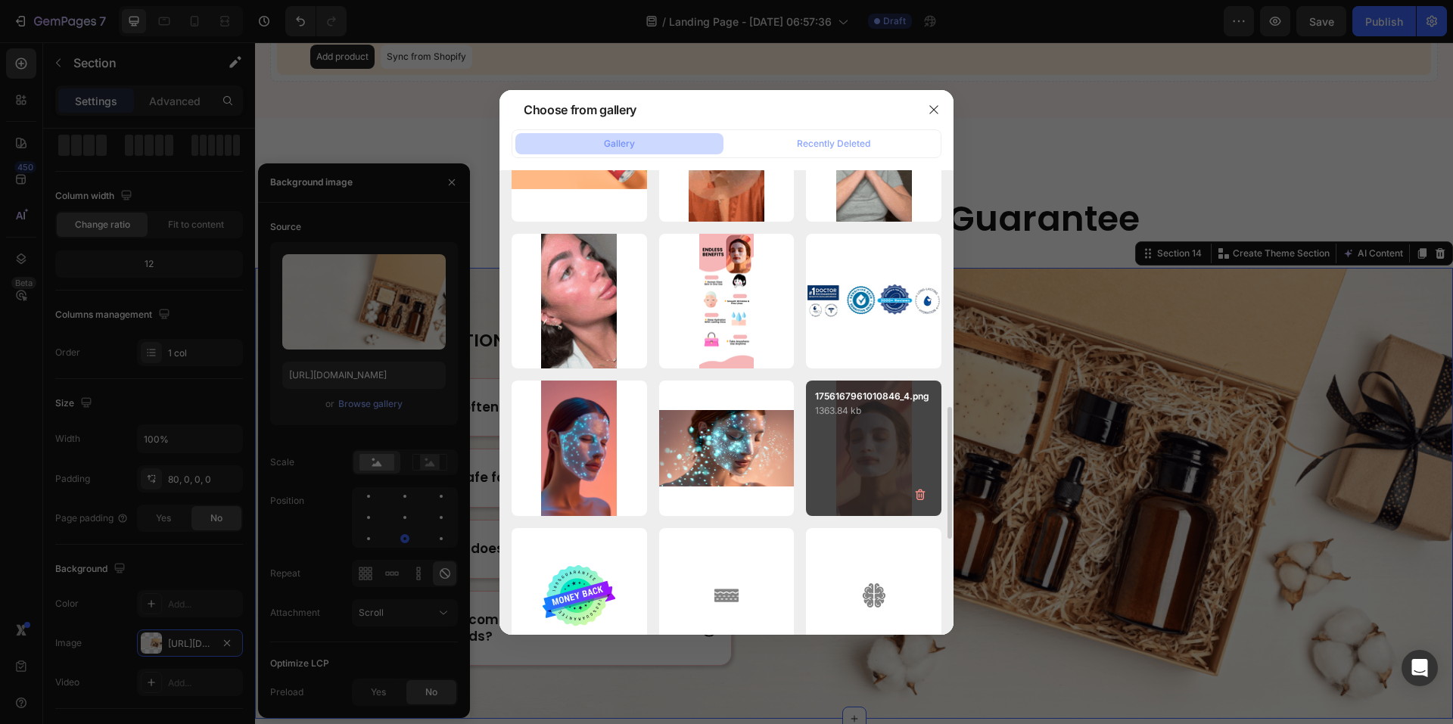
click at [853, 459] on div "1756167961010846_4.png 1363.84 kb" at bounding box center [873, 448] width 135 height 135
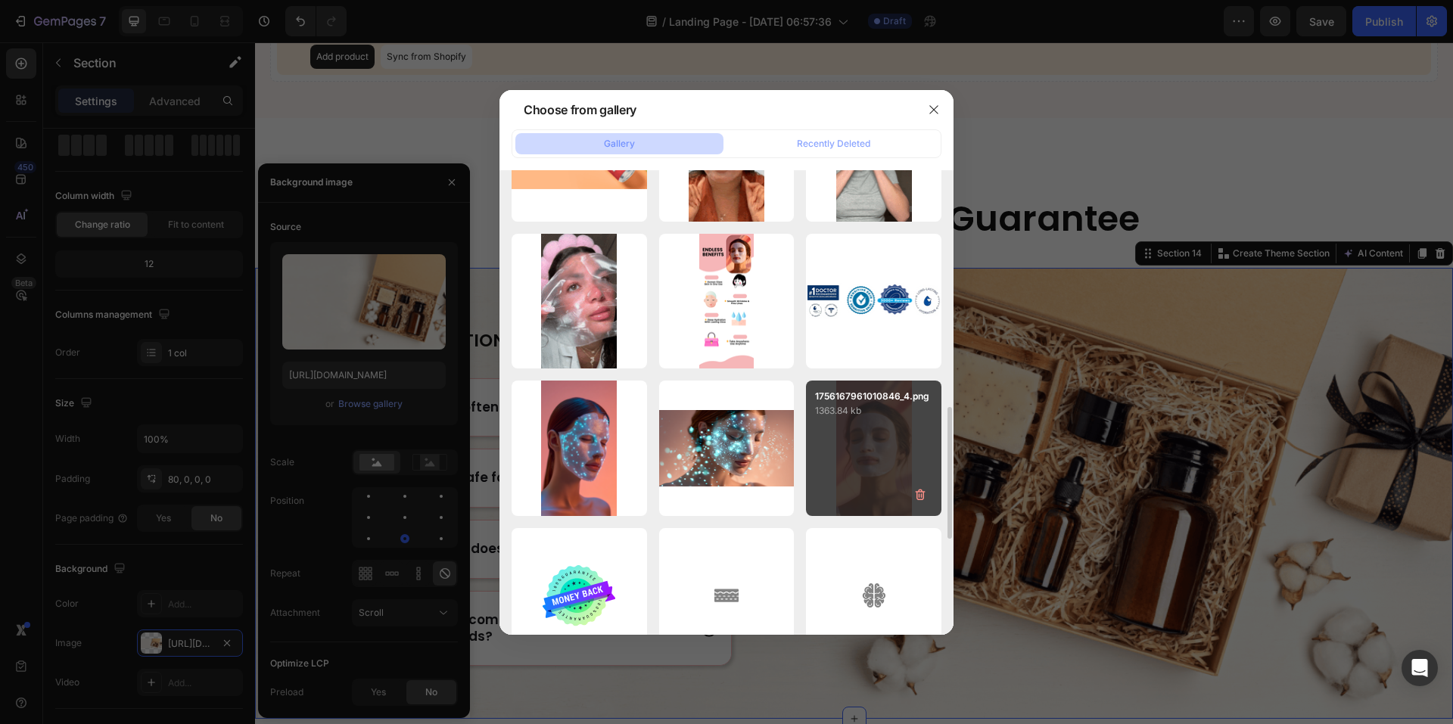
type input "https://cdn.shopify.com/s/files/1/0691/3448/3616/files/gempages_581553690582712…"
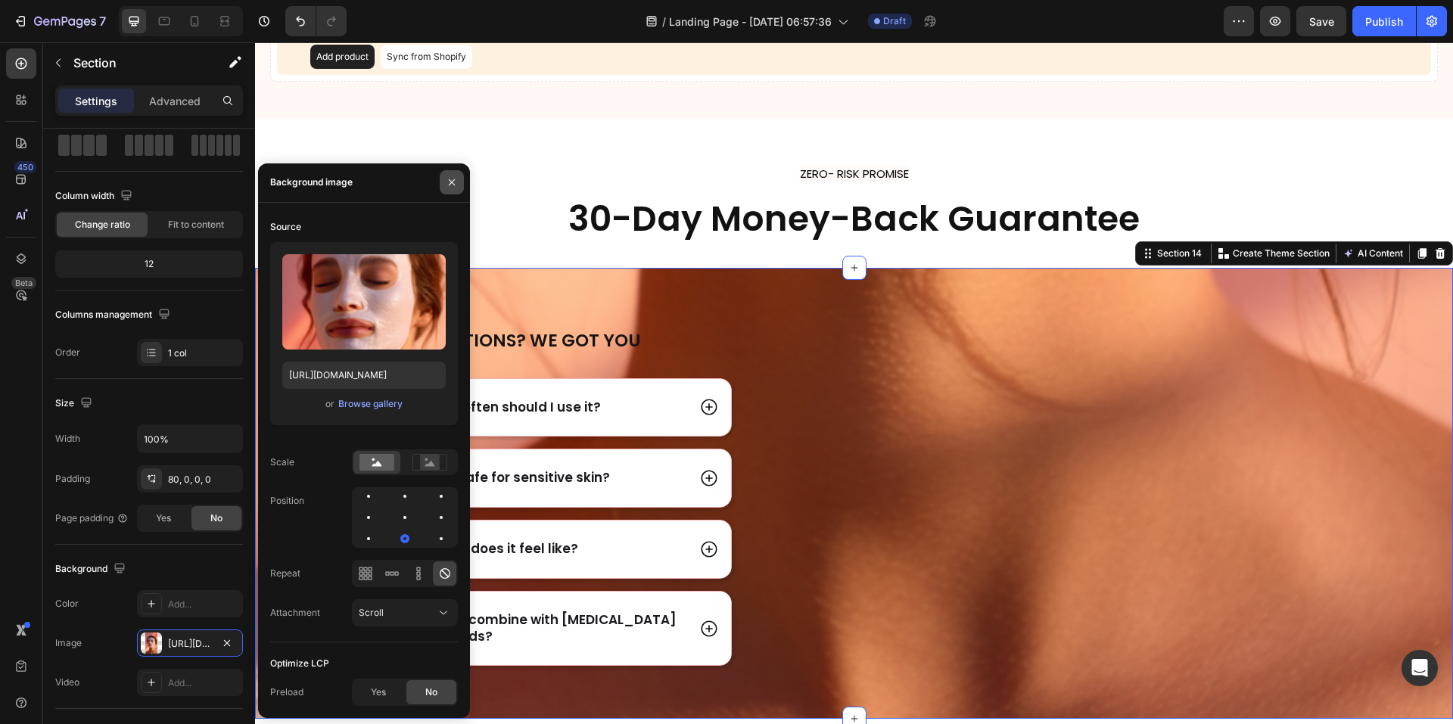
click at [455, 183] on icon "button" at bounding box center [452, 182] width 12 height 12
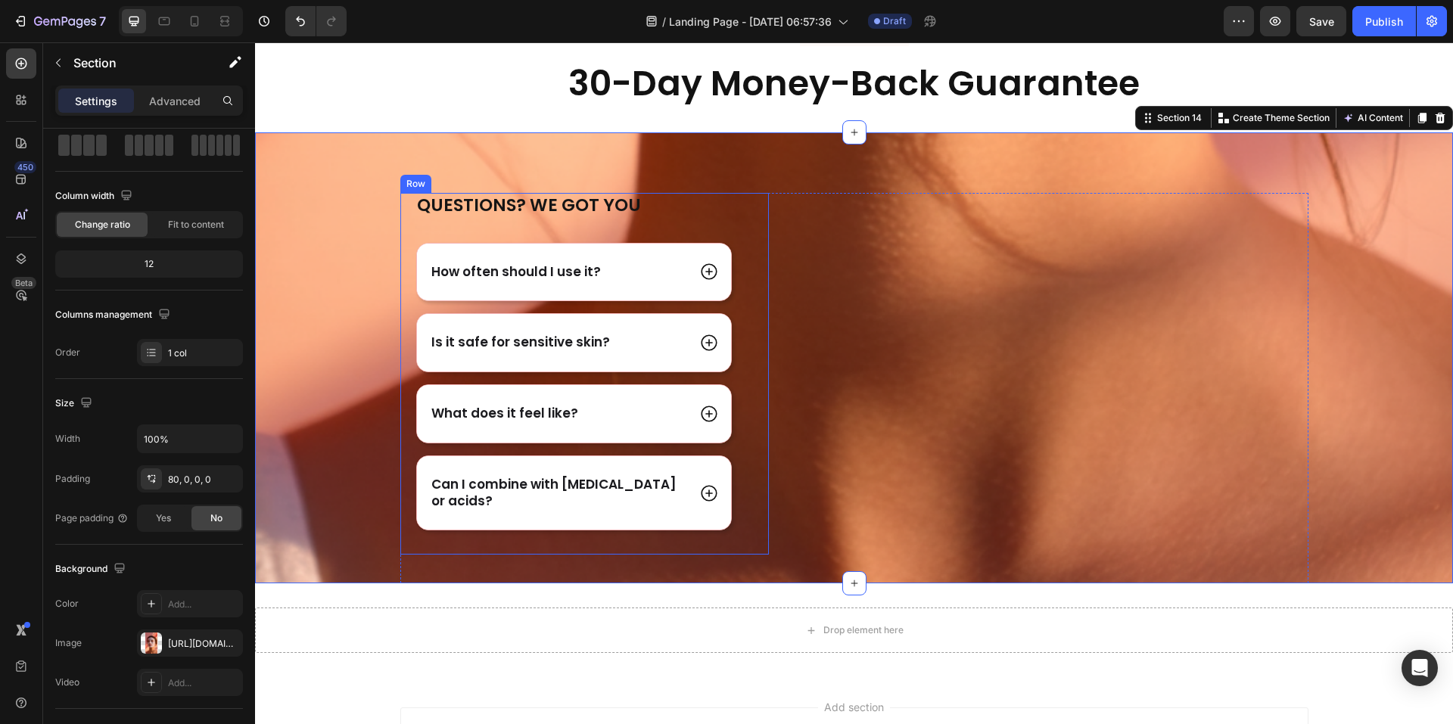
scroll to position [6970, 0]
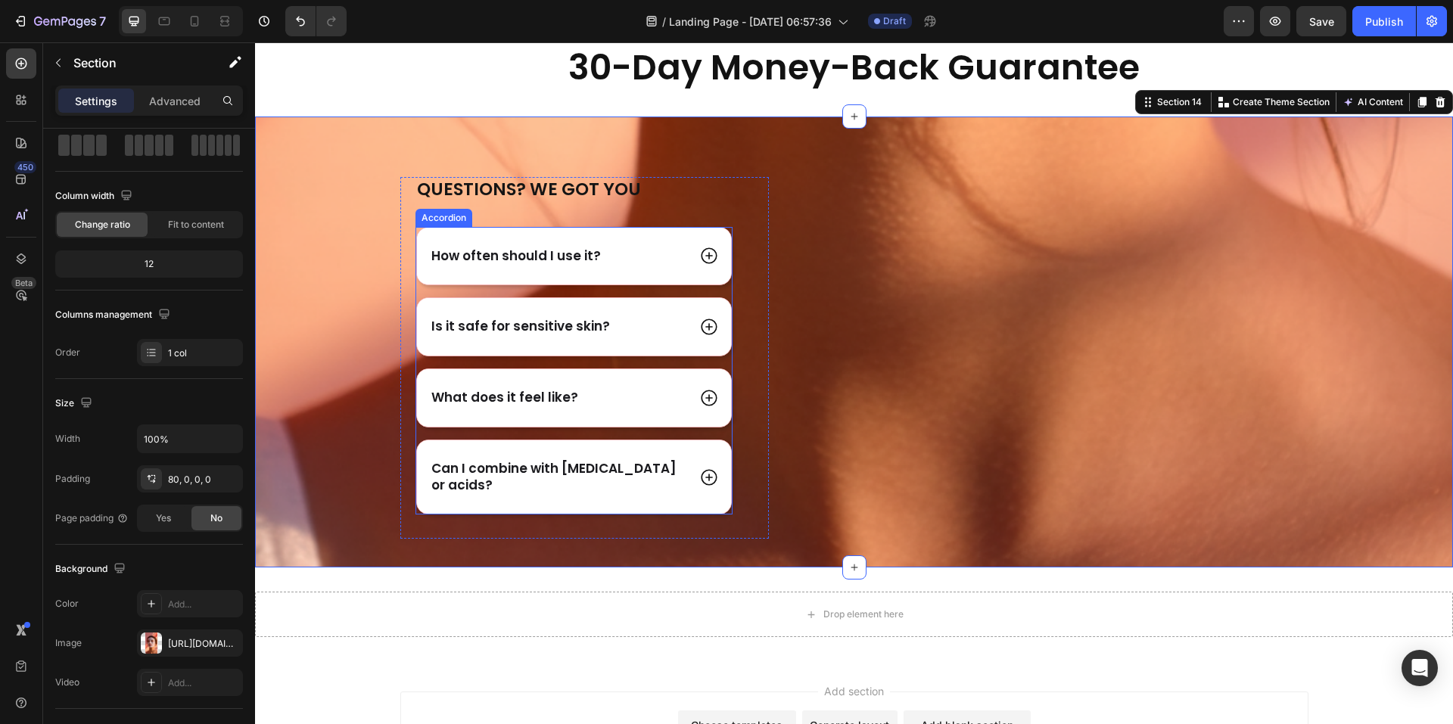
click at [705, 256] on icon at bounding box center [709, 256] width 16 height 16
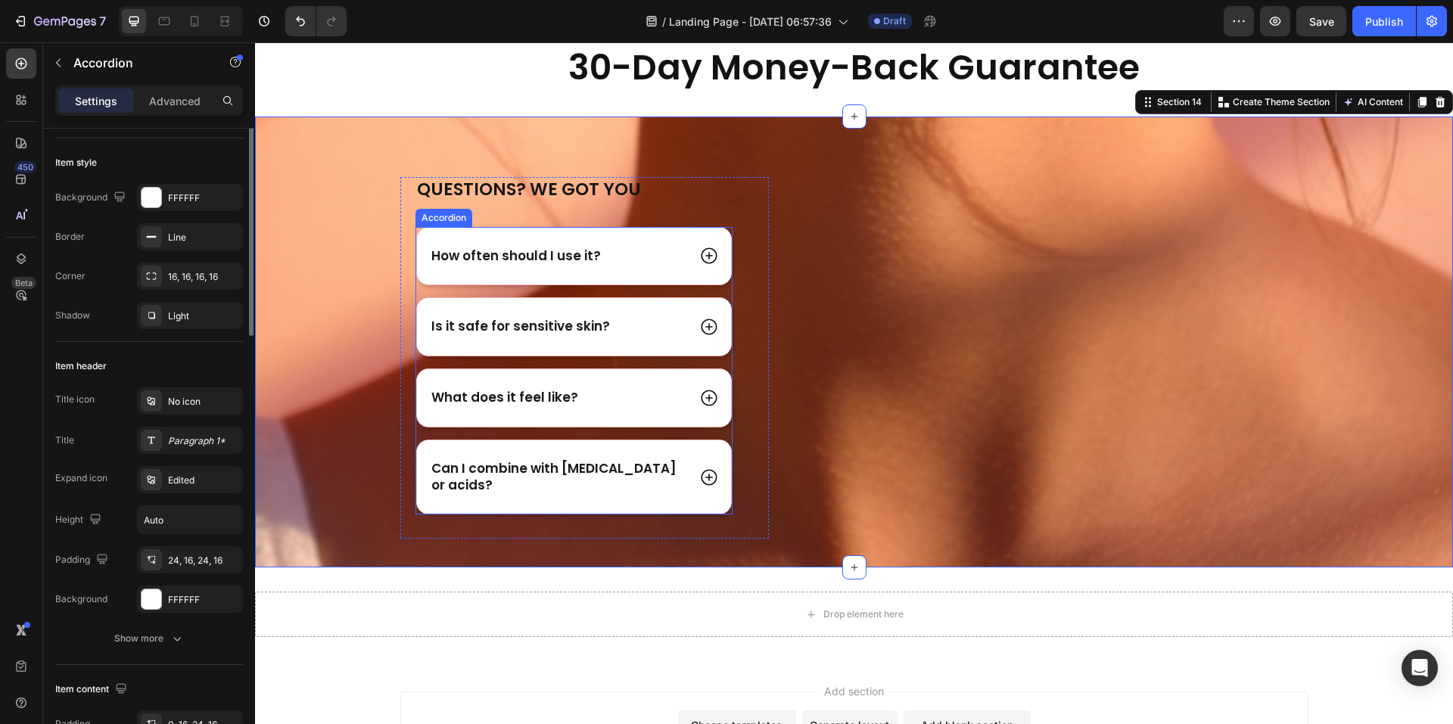
scroll to position [0, 0]
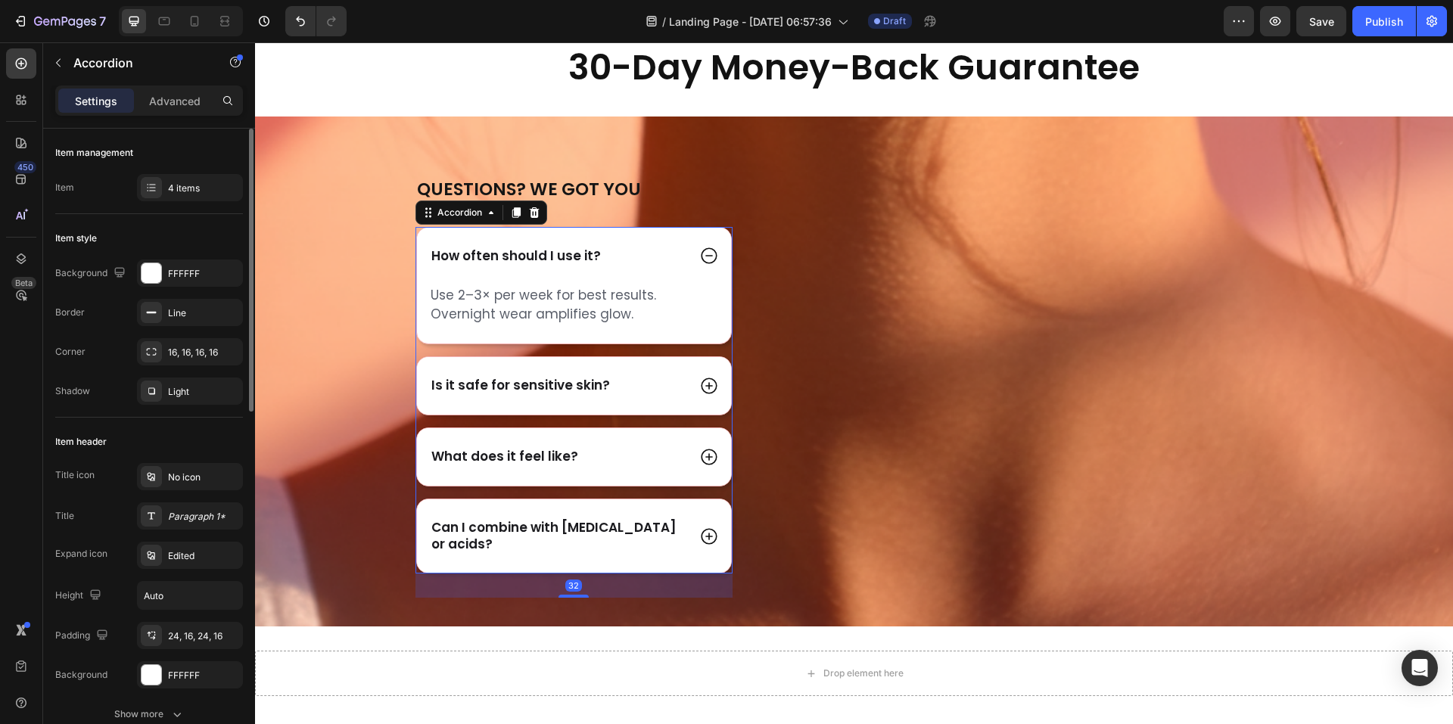
click at [705, 256] on icon at bounding box center [709, 256] width 16 height 16
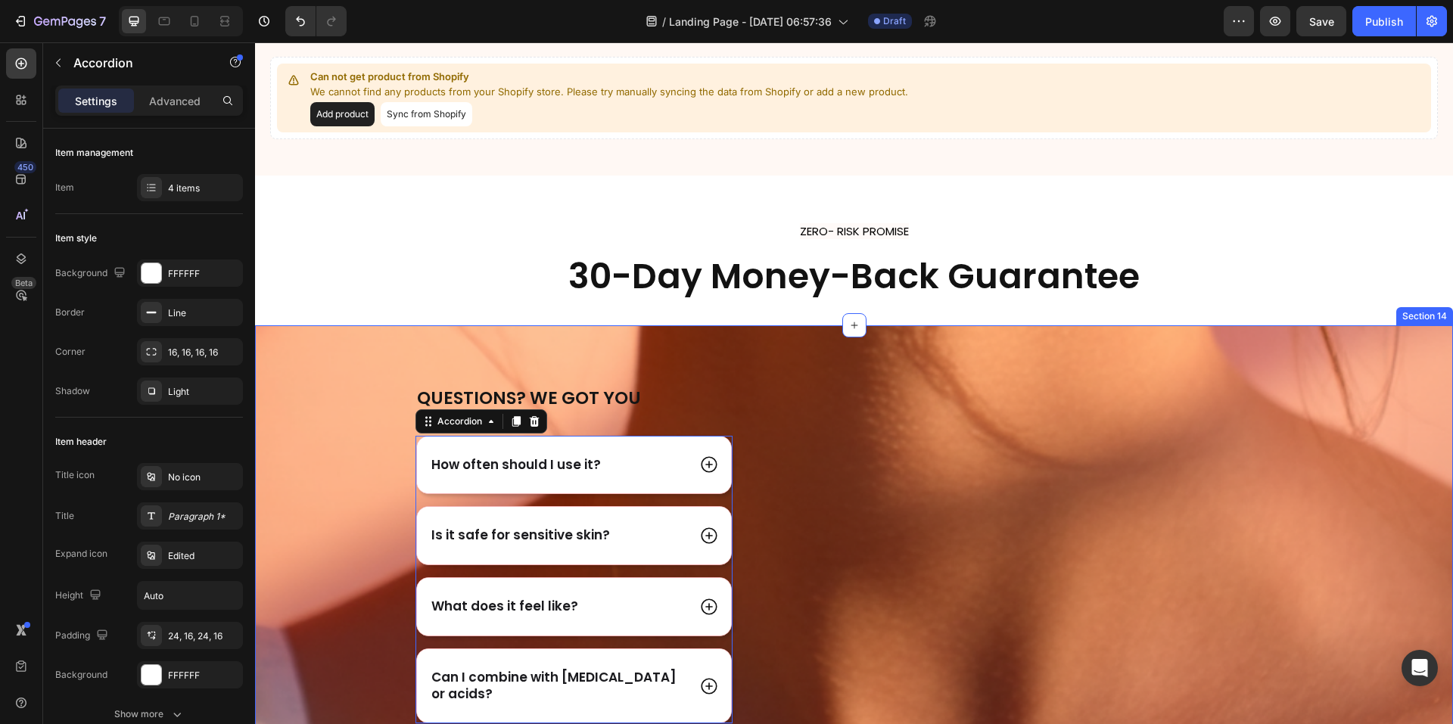
scroll to position [6743, 0]
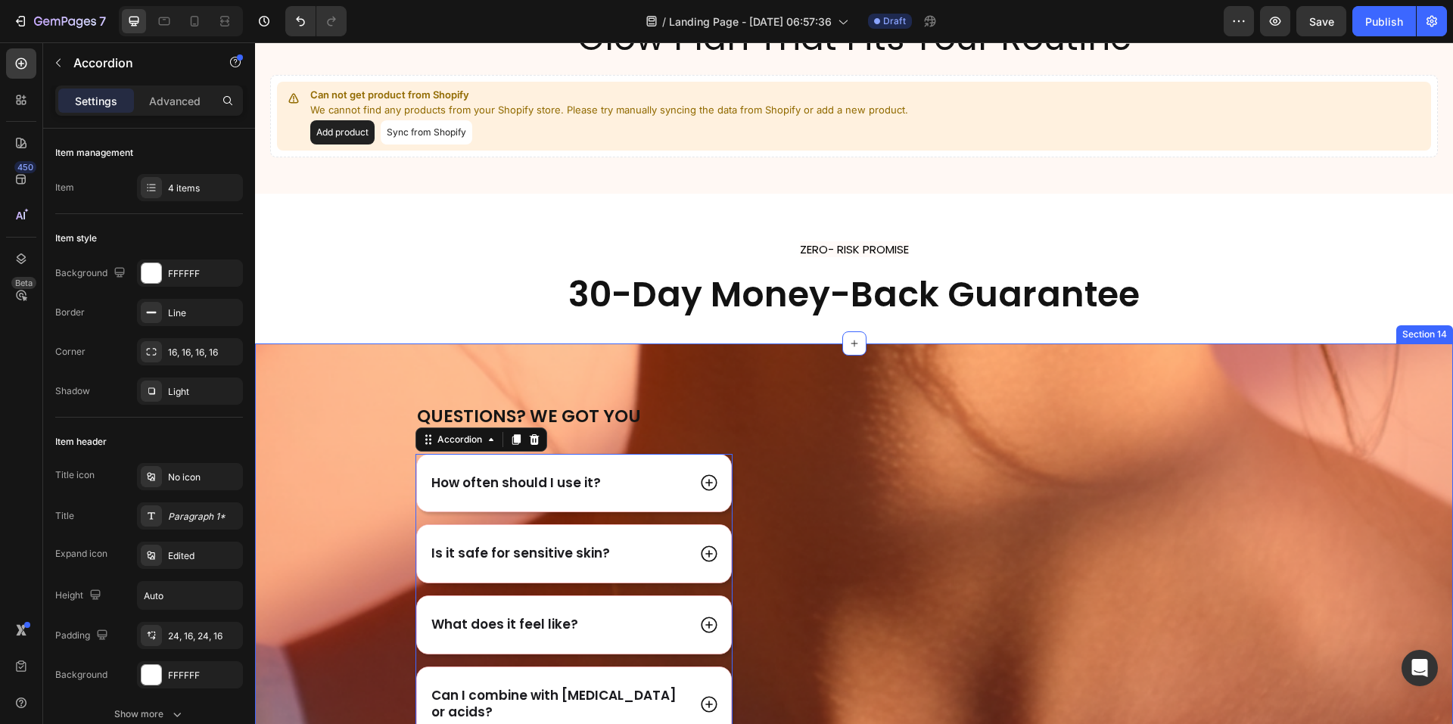
click at [1344, 438] on div "Questions? We got you Heading How often should I use it? Is it safe for sensiti…" at bounding box center [854, 599] width 1198 height 391
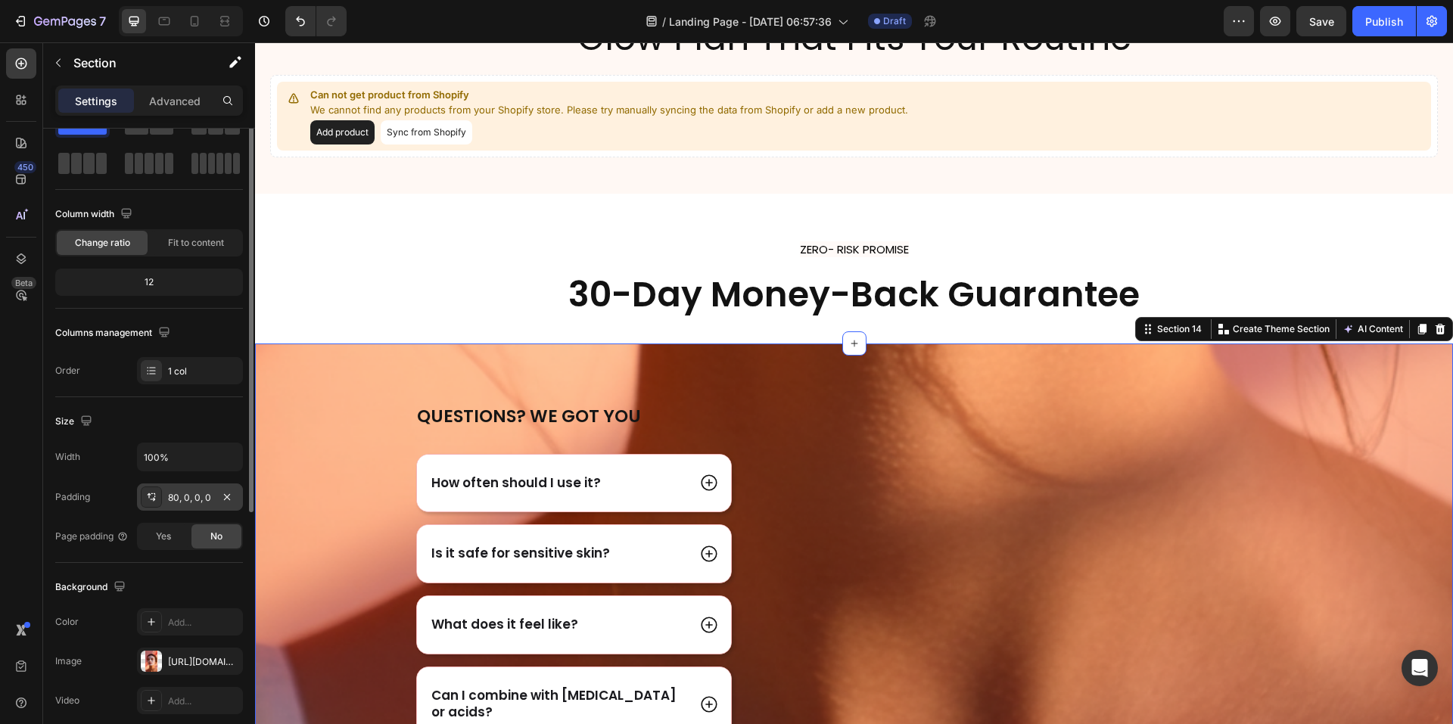
scroll to position [0, 0]
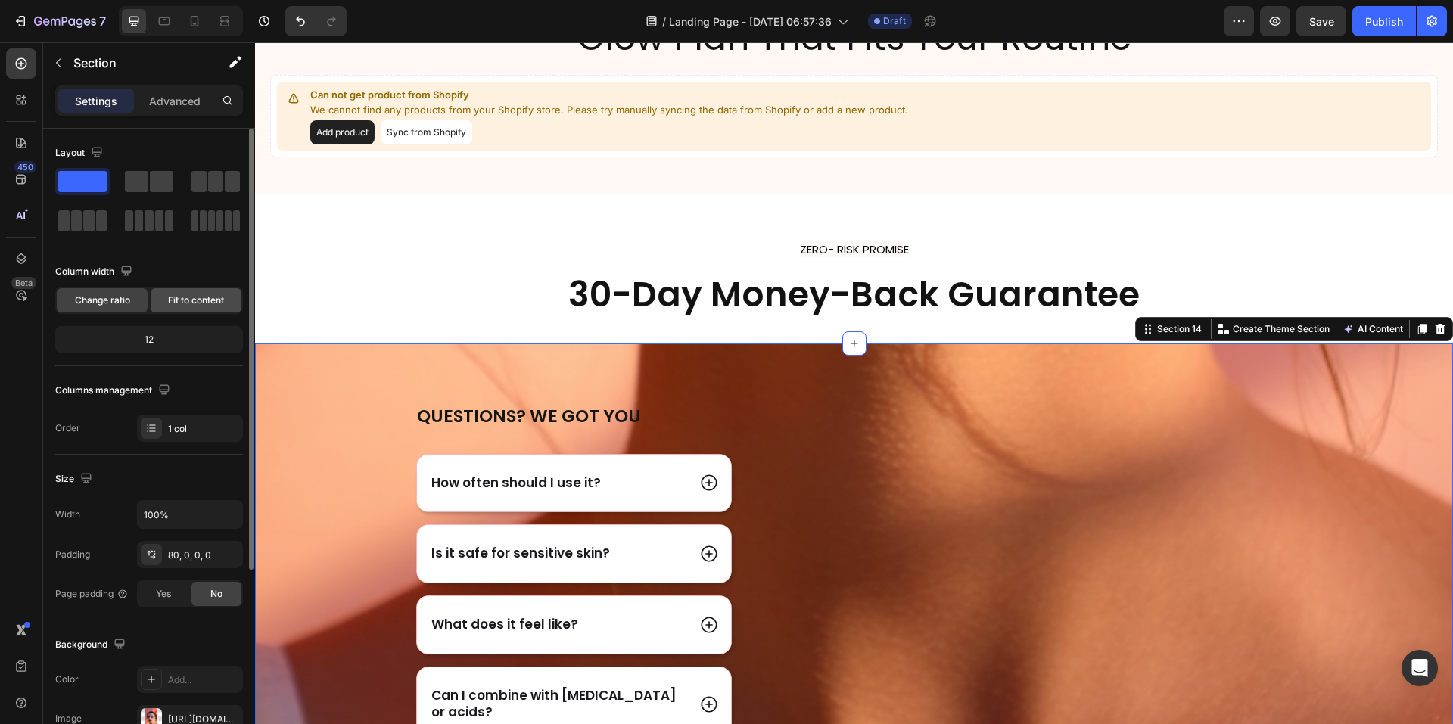
click at [208, 303] on span "Fit to content" at bounding box center [196, 301] width 56 height 14
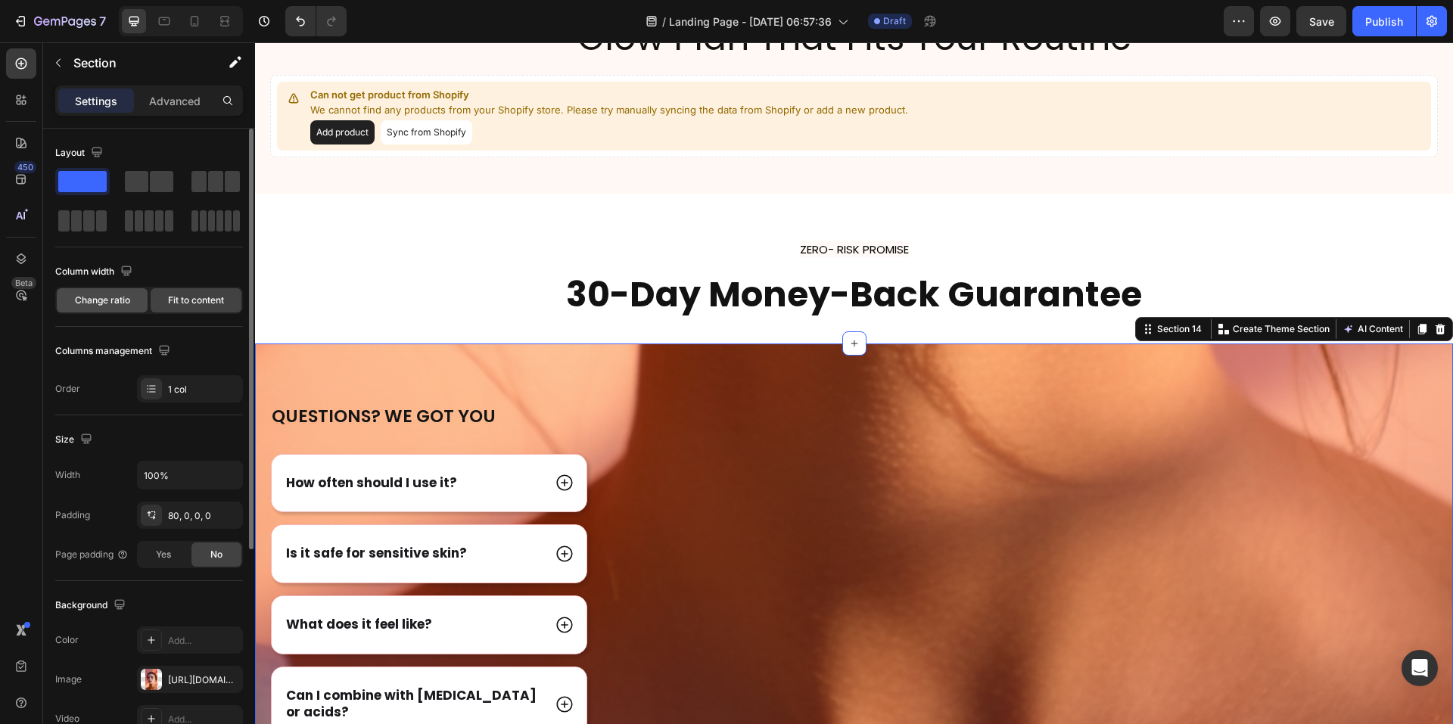
click at [123, 297] on span "Change ratio" at bounding box center [102, 301] width 55 height 14
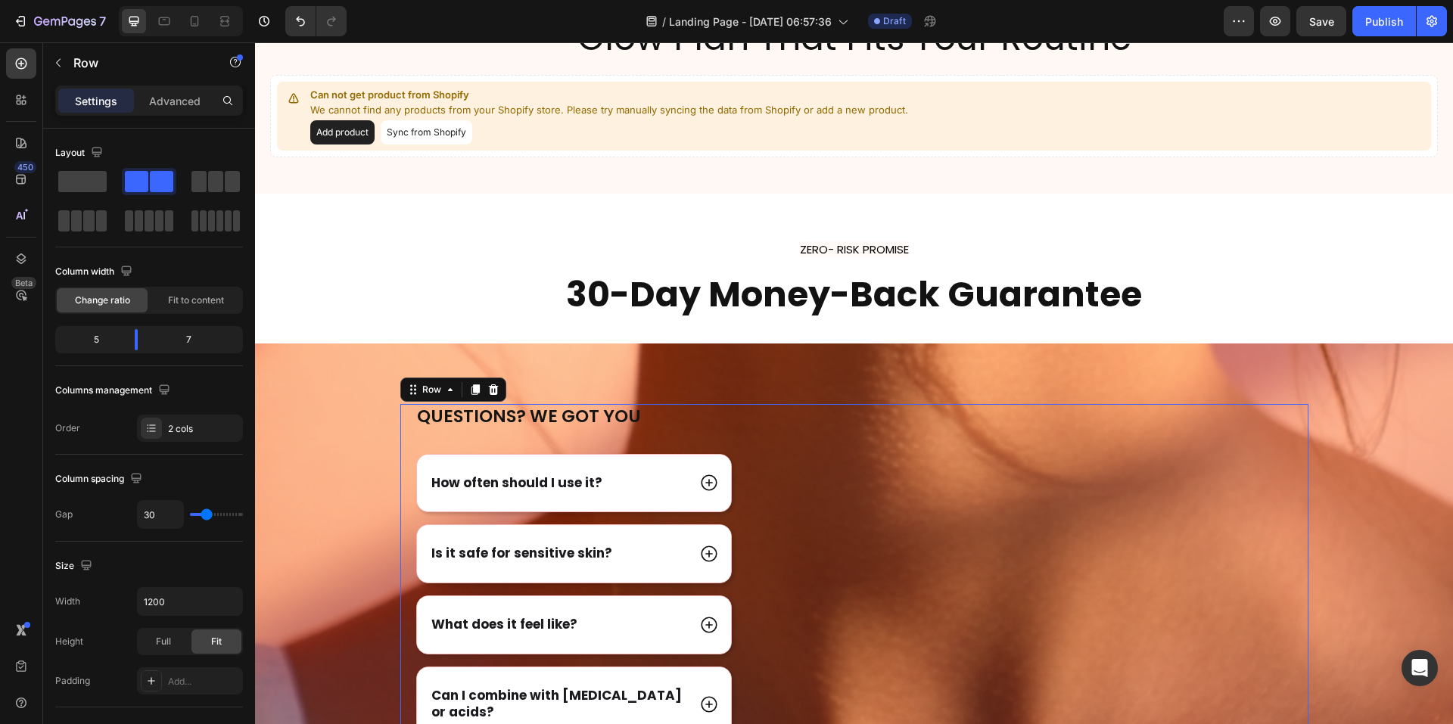
click at [1055, 505] on div "Image" at bounding box center [1050, 599] width 517 height 391
click at [953, 416] on div "Image" at bounding box center [1050, 599] width 517 height 391
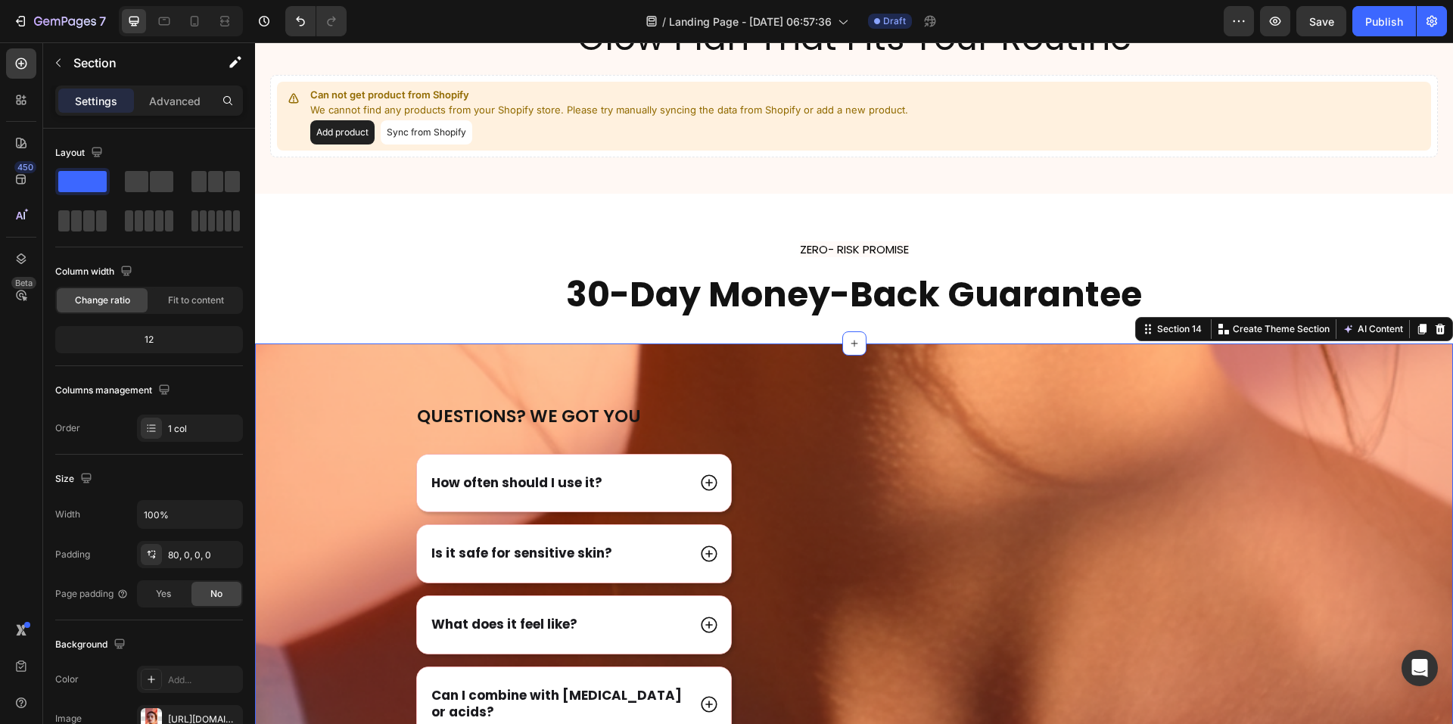
click at [947, 381] on div "Questions? We got you Heading How often should I use it? Is it safe for sensiti…" at bounding box center [854, 570] width 1198 height 452
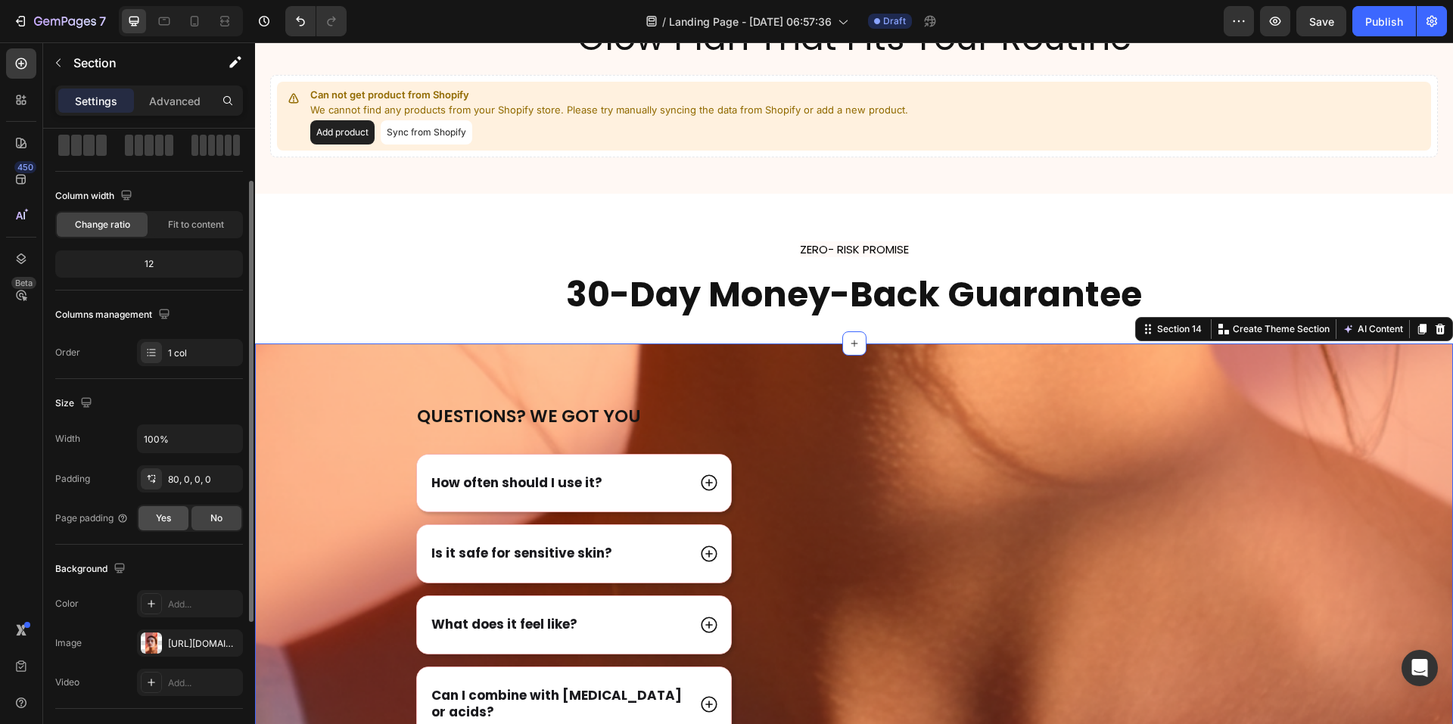
click at [175, 520] on div "Yes" at bounding box center [164, 518] width 50 height 24
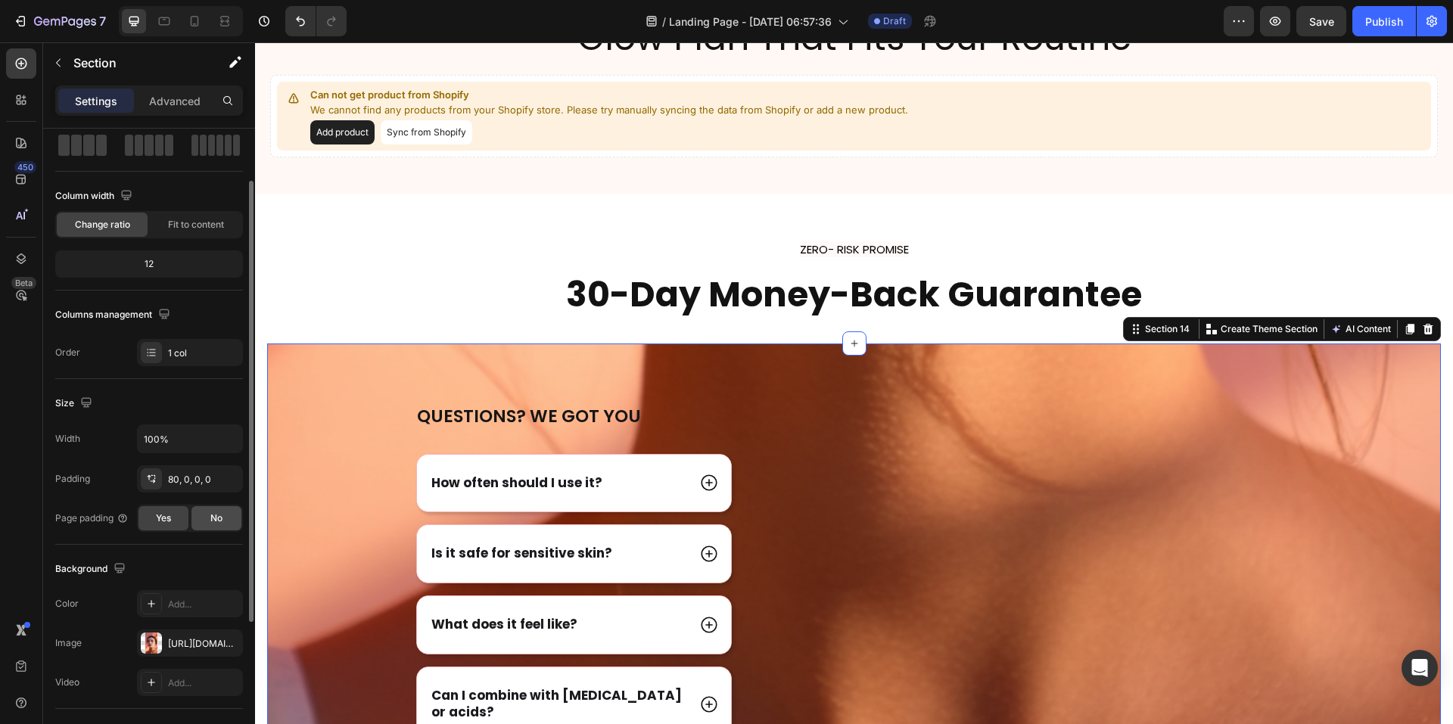
click at [223, 515] on span "No" at bounding box center [216, 519] width 12 height 14
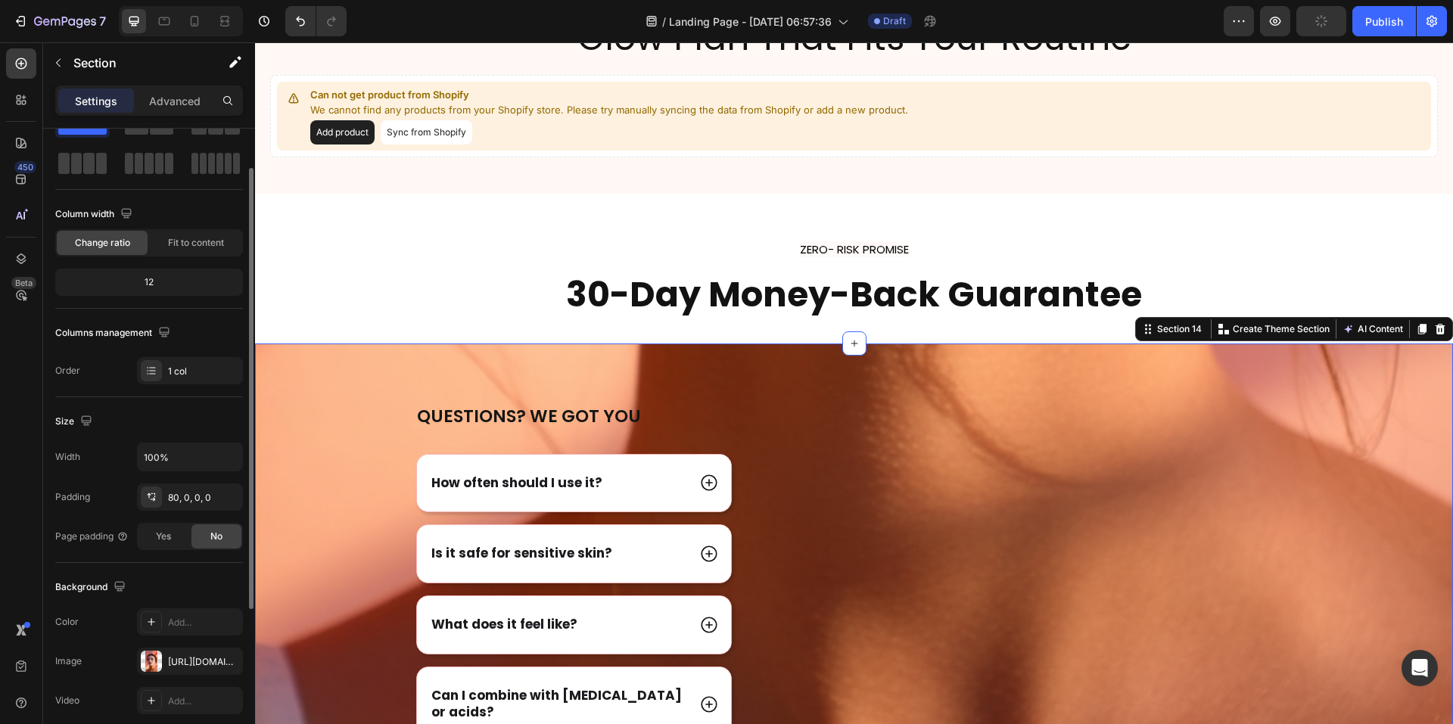
scroll to position [0, 0]
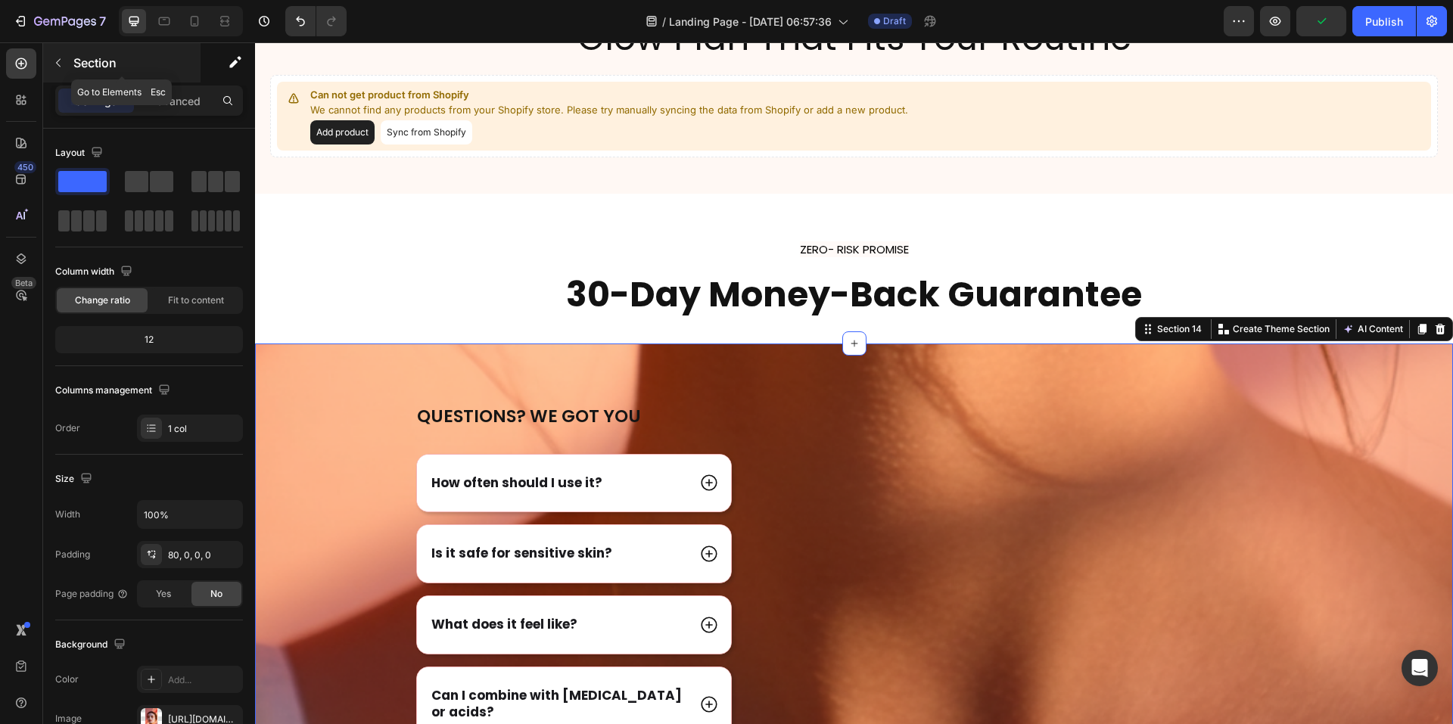
click at [179, 79] on div "Section" at bounding box center [121, 62] width 157 height 39
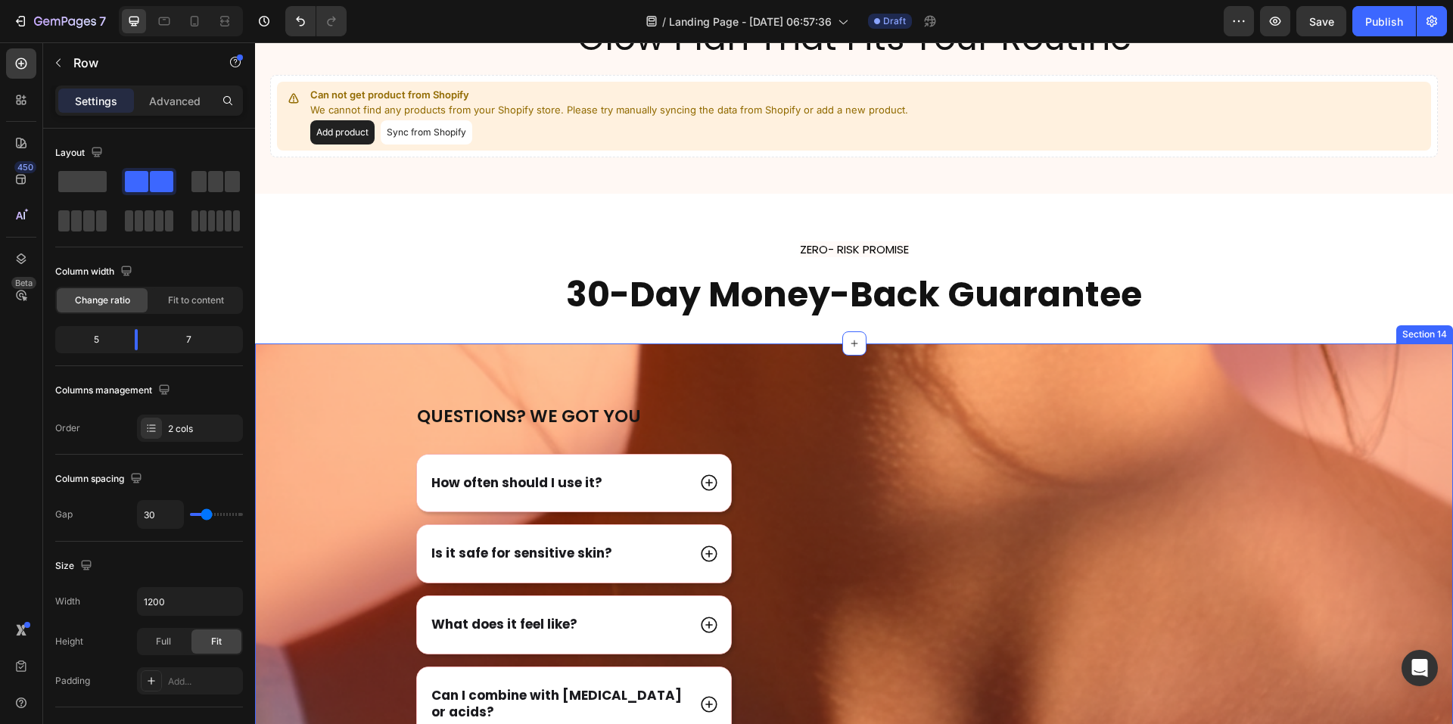
click at [1082, 459] on div "Image" at bounding box center [1050, 599] width 517 height 391
click at [1032, 375] on div "Questions? We got you Heading How often should I use it? Is it safe for sensiti…" at bounding box center [854, 570] width 1198 height 452
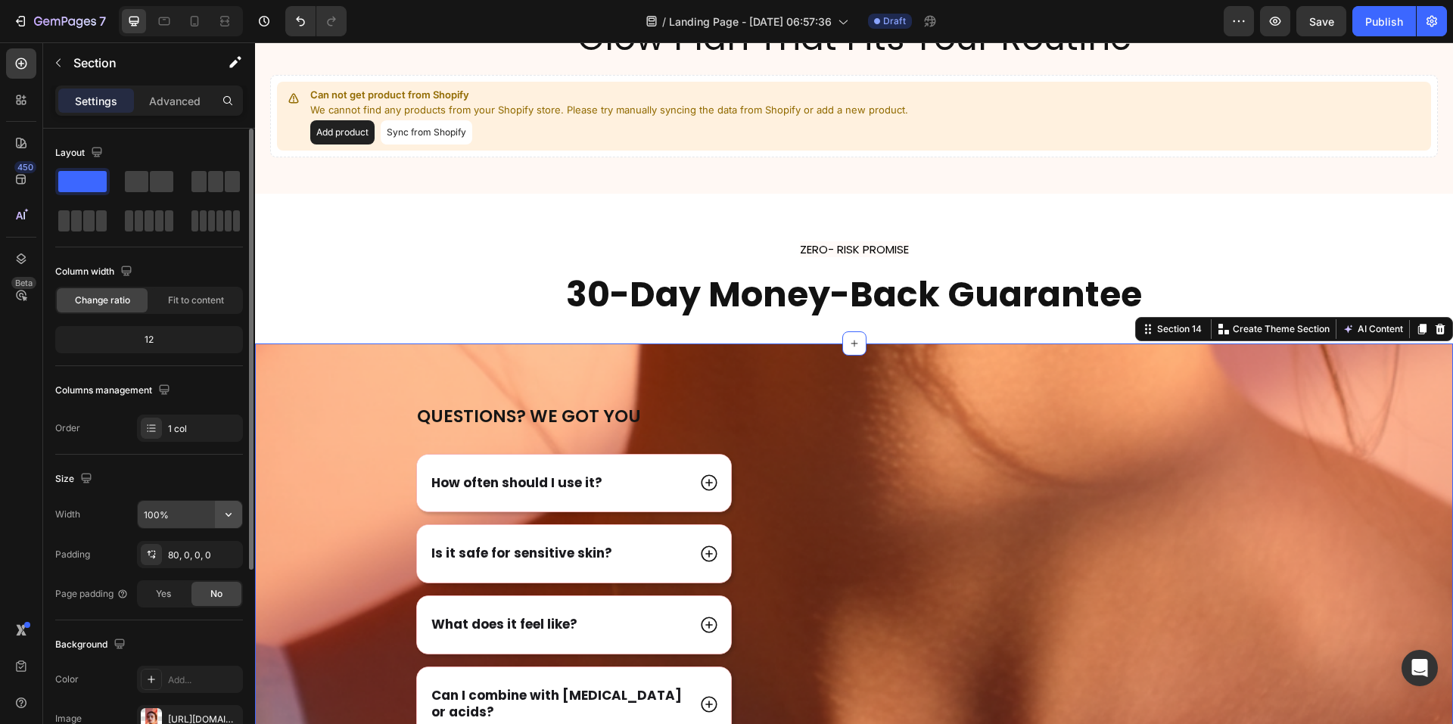
click at [231, 515] on icon "button" at bounding box center [229, 515] width 6 height 4
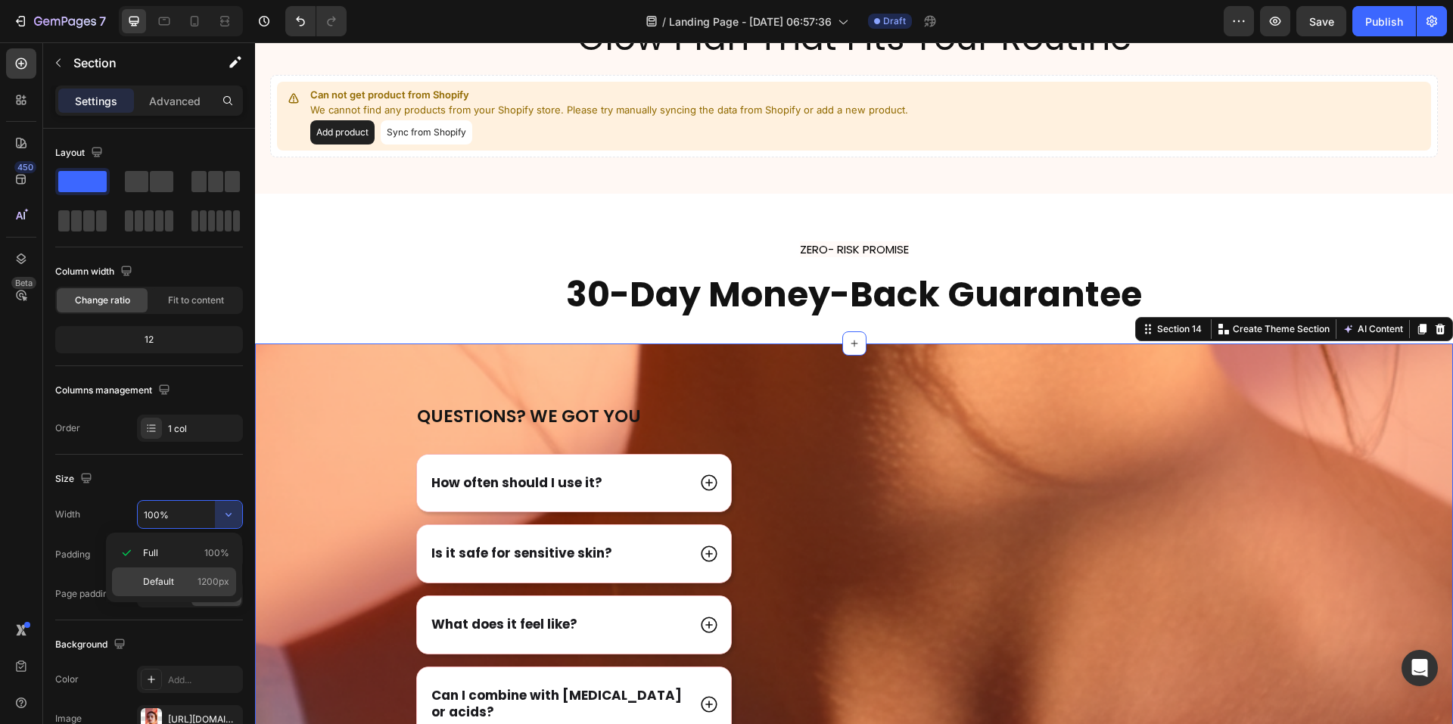
click at [177, 580] on p "Default 1200px" at bounding box center [186, 582] width 86 height 14
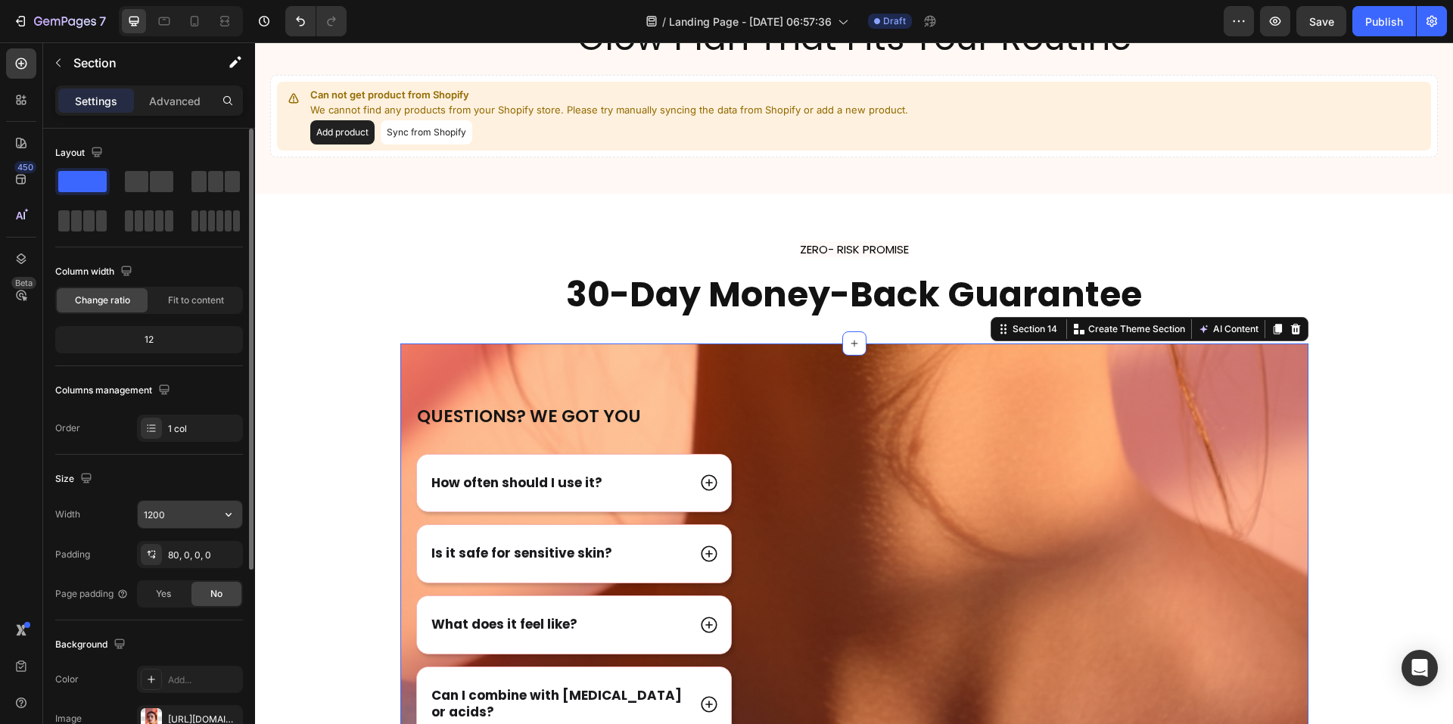
click at [198, 518] on input "1200" at bounding box center [190, 514] width 104 height 27
click at [232, 516] on icon "button" at bounding box center [228, 514] width 15 height 15
click at [179, 553] on p "Full 100%" at bounding box center [186, 554] width 86 height 14
type input "100%"
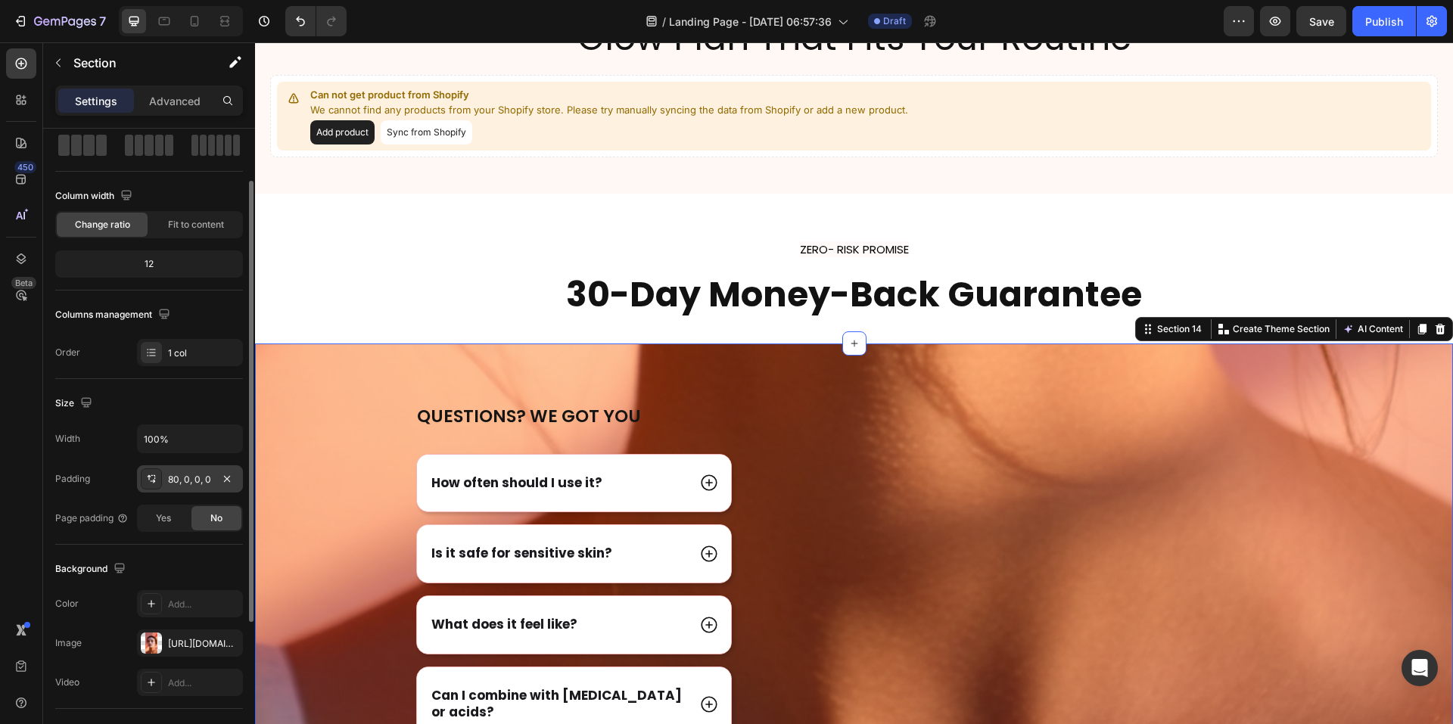
scroll to position [151, 0]
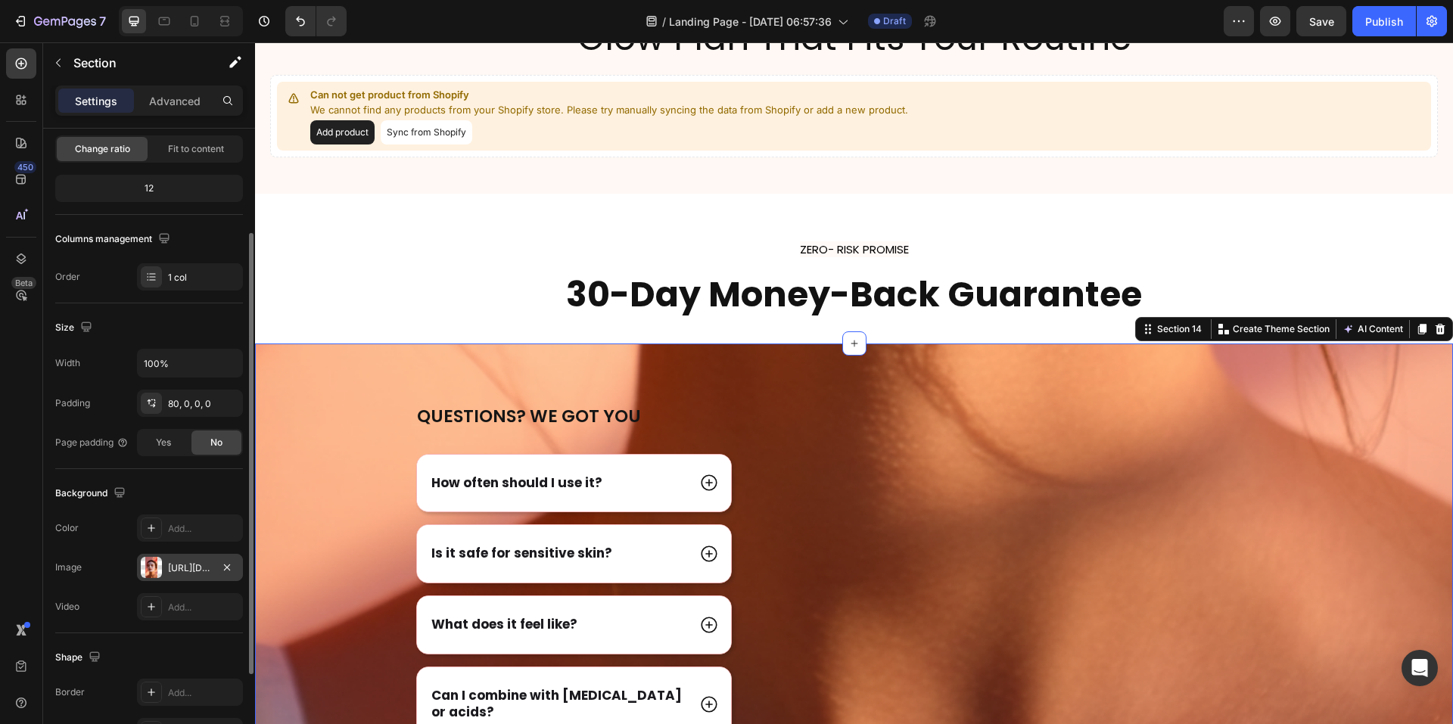
click at [185, 566] on div "https://cdn.shopify.com/s/files/1/0691/3448/3616/files/gempages_581553690582712…" at bounding box center [190, 569] width 44 height 14
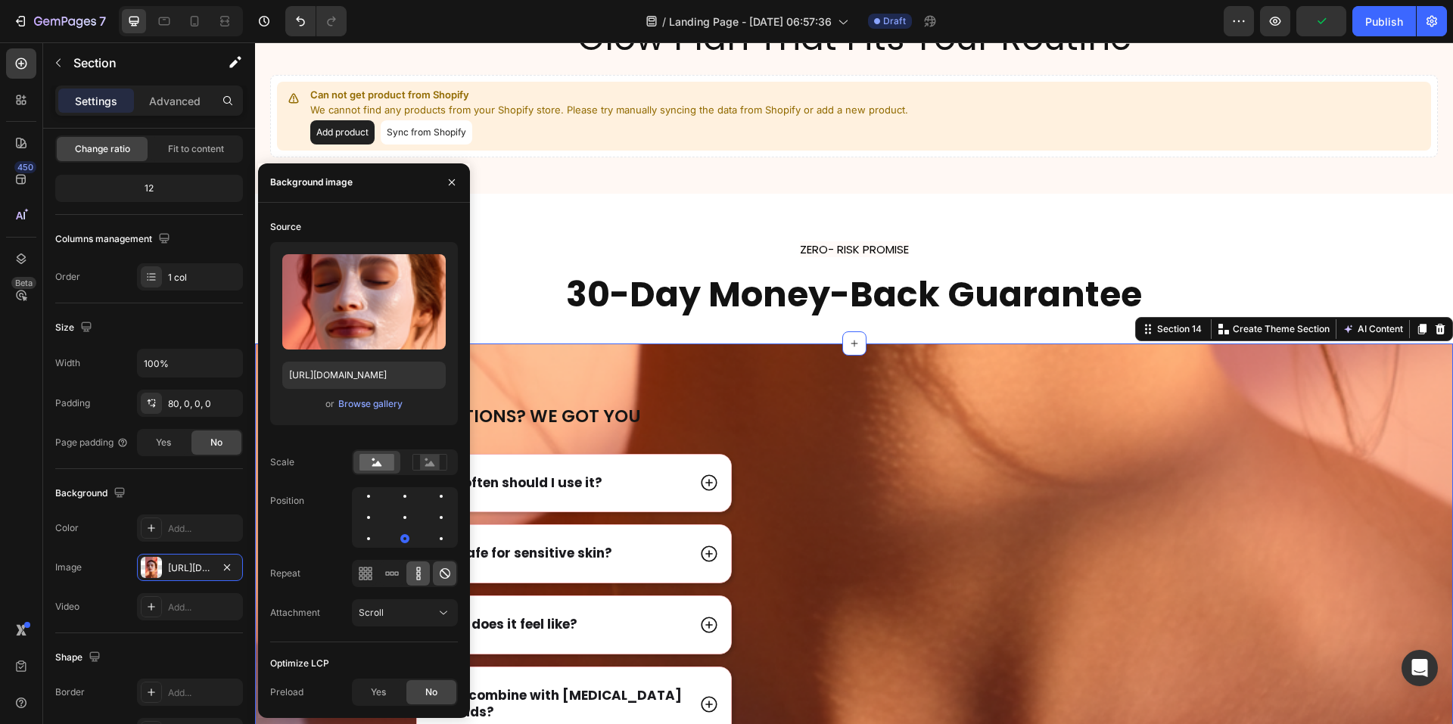
click at [419, 576] on icon at bounding box center [418, 573] width 15 height 15
click at [449, 577] on icon at bounding box center [445, 573] width 11 height 11
click at [423, 461] on rect at bounding box center [430, 462] width 20 height 15
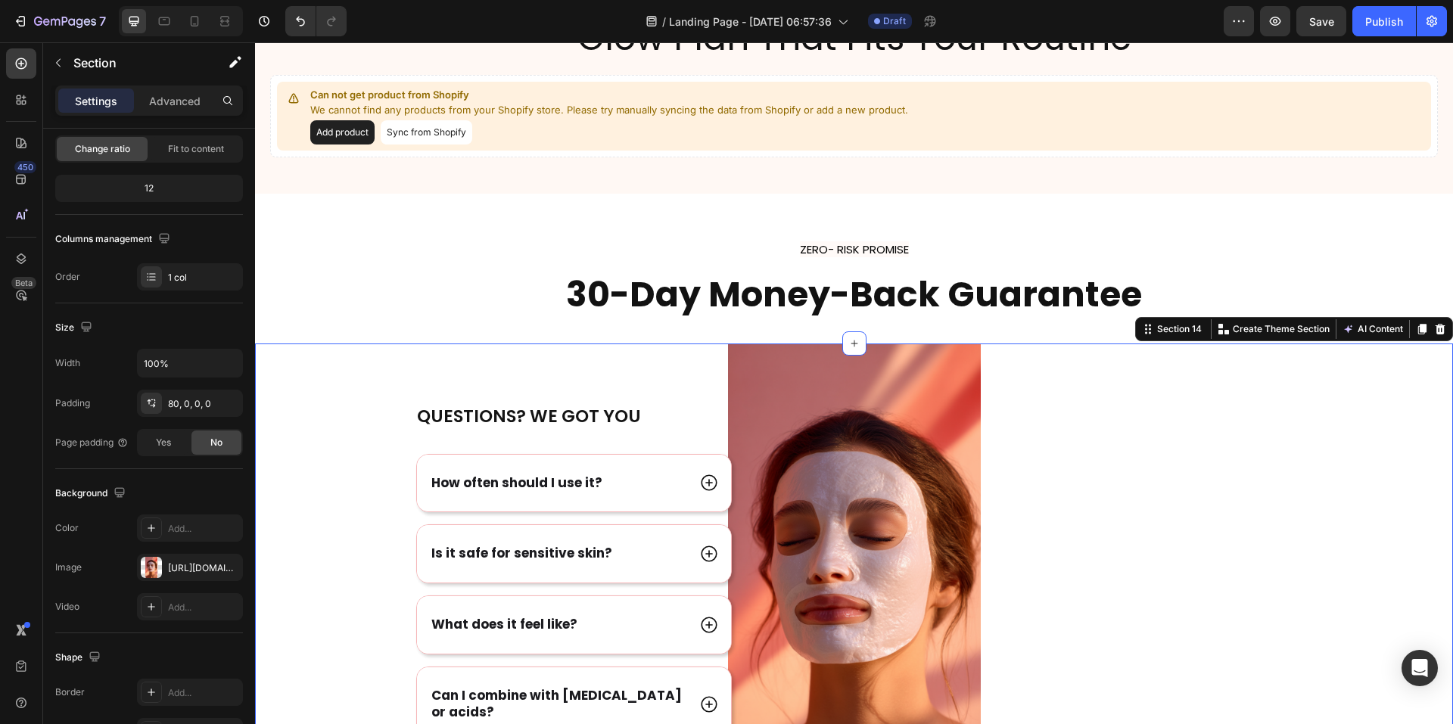
click at [1073, 385] on div "Questions? We got you Heading How often should I use it? Is it safe for sensiti…" at bounding box center [854, 570] width 1198 height 452
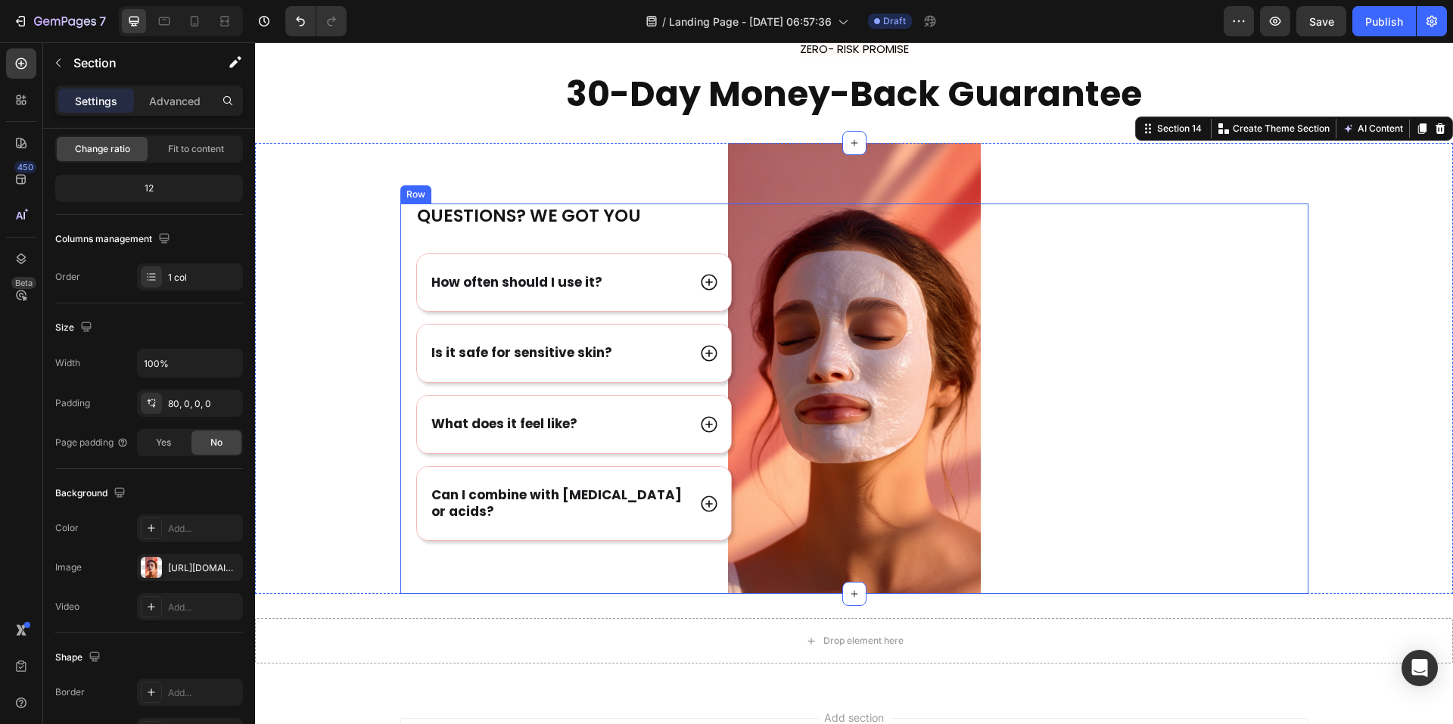
scroll to position [6970, 0]
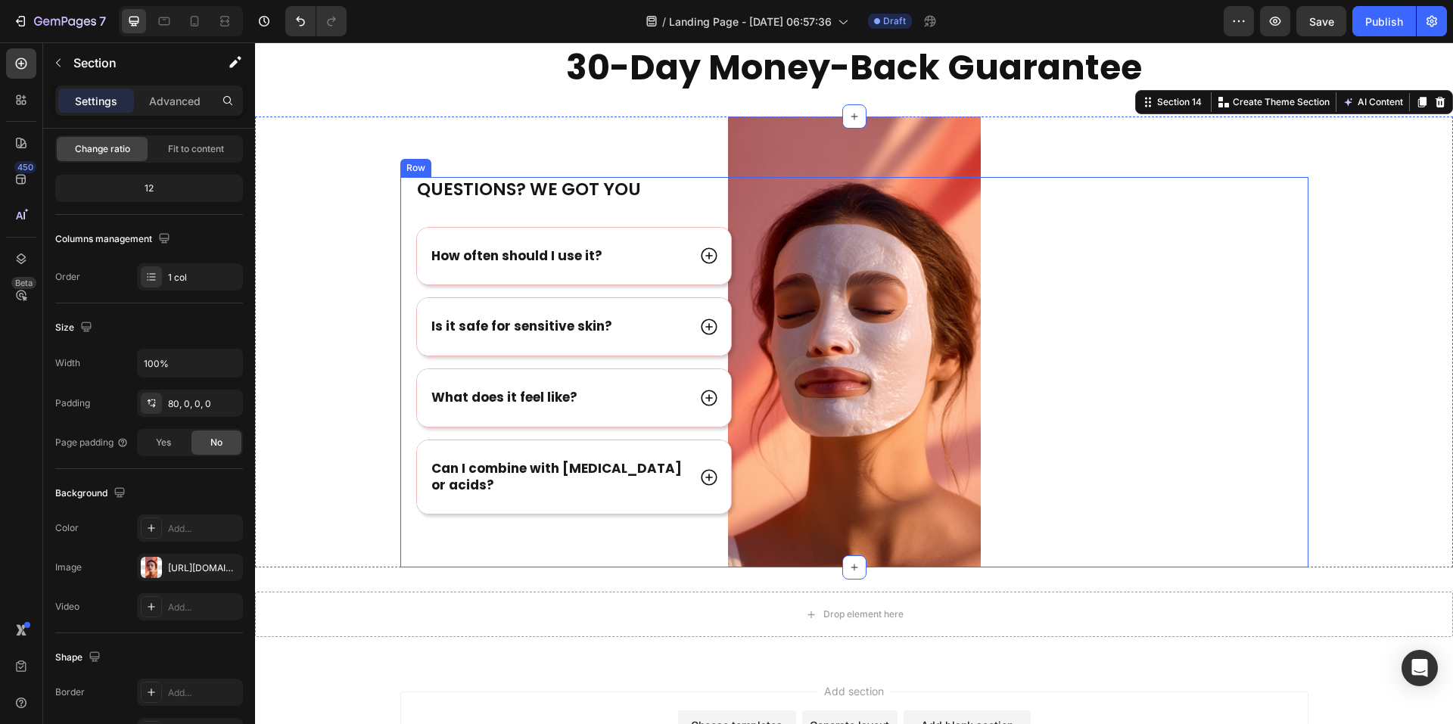
click at [916, 425] on div "Image" at bounding box center [1050, 372] width 517 height 391
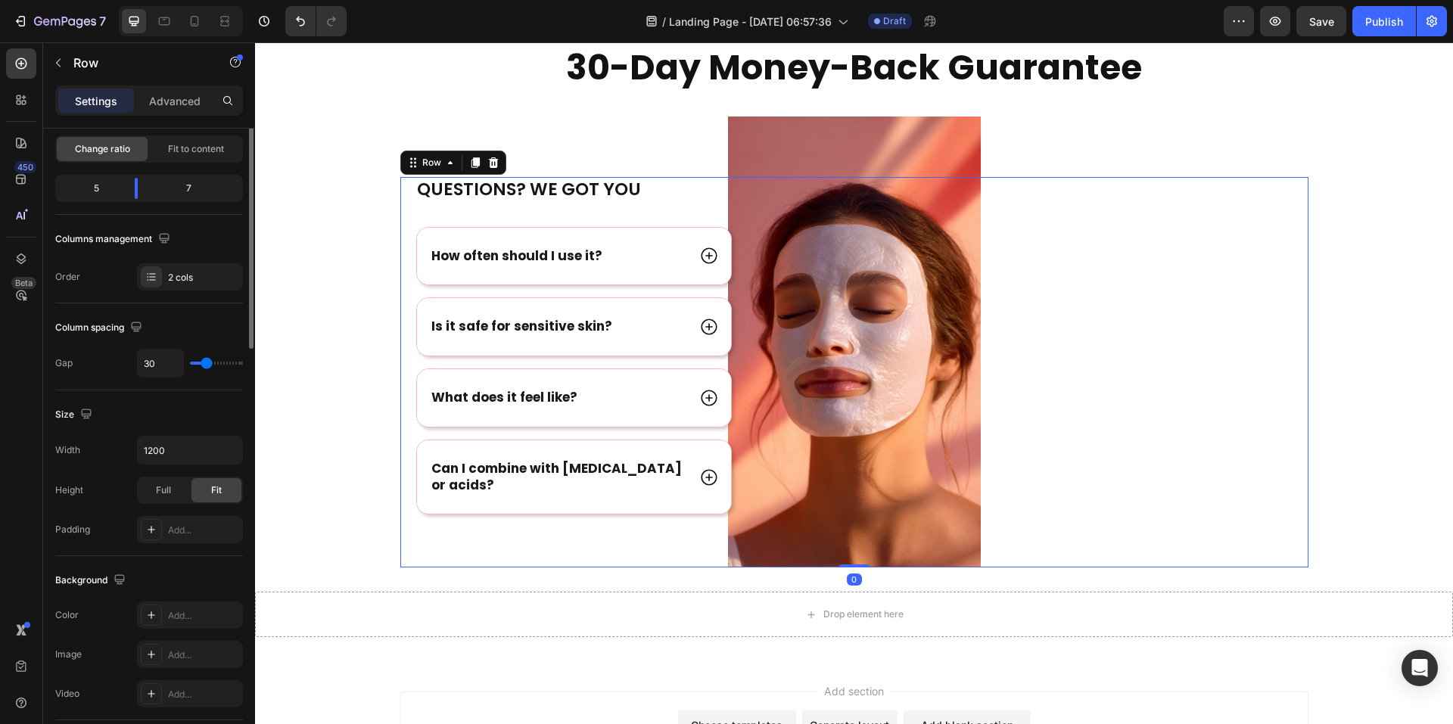
scroll to position [0, 0]
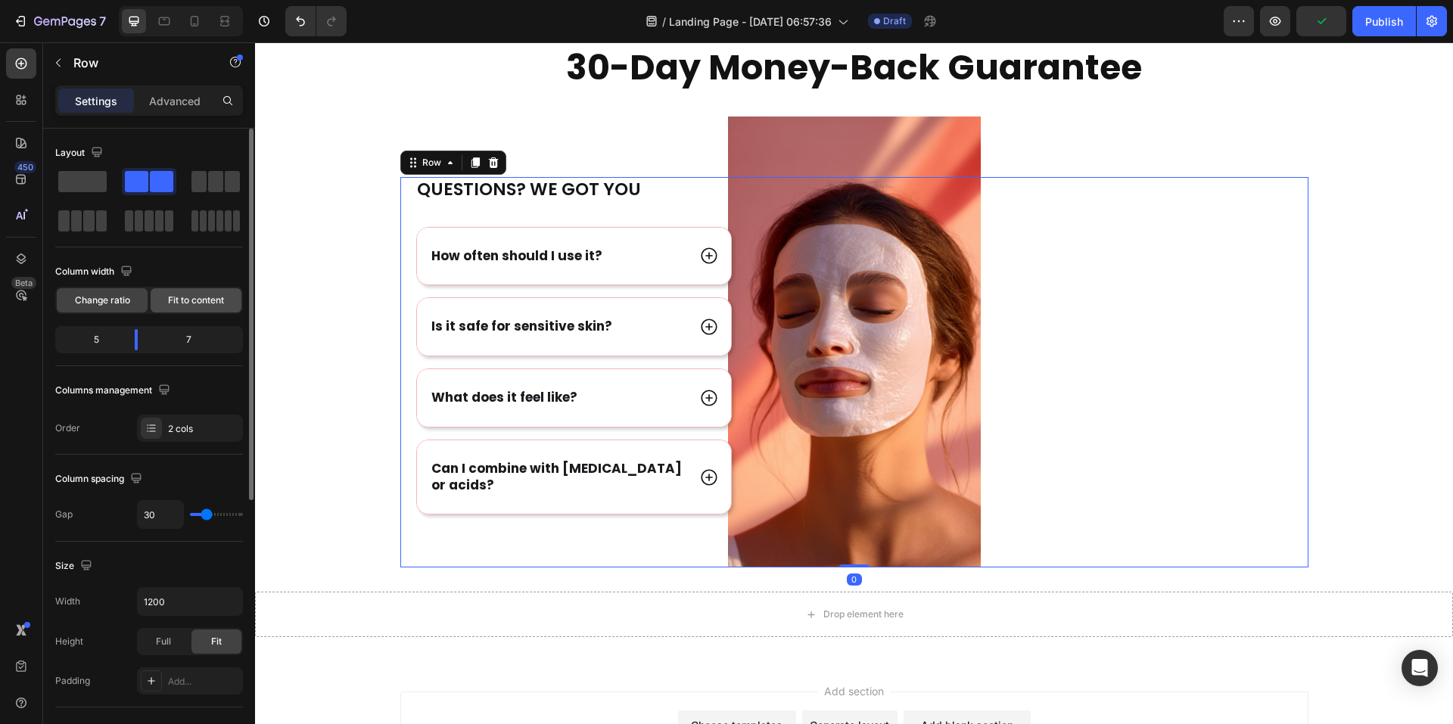
click at [196, 304] on span "Fit to content" at bounding box center [196, 301] width 56 height 14
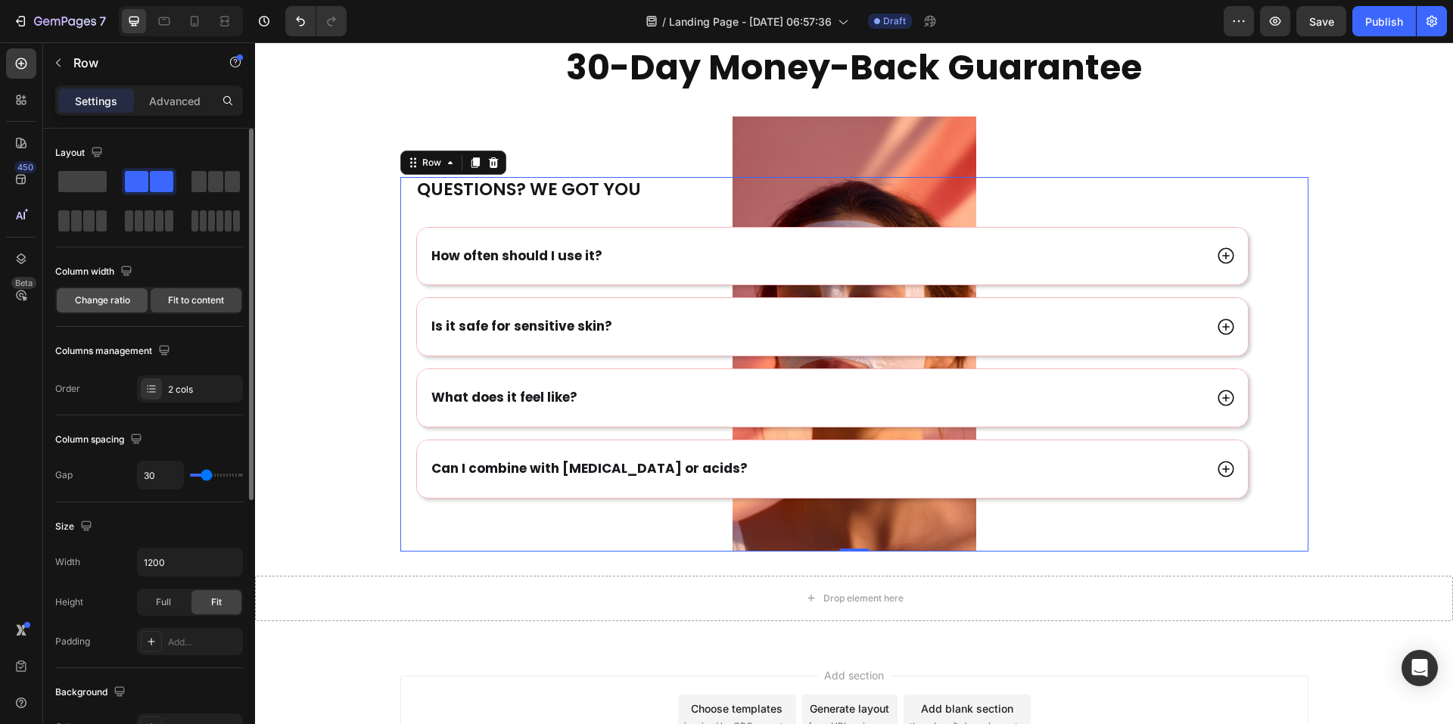
click at [121, 299] on span "Change ratio" at bounding box center [102, 301] width 55 height 14
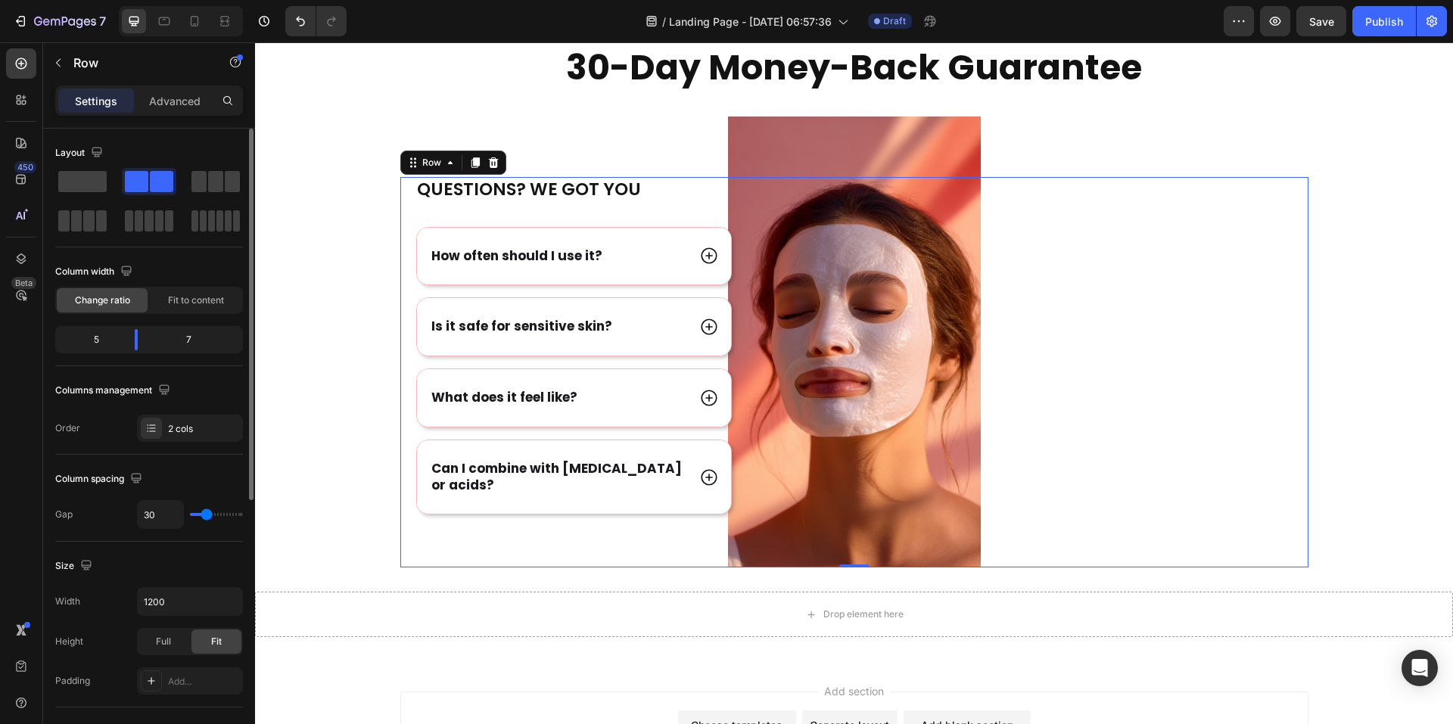
type input "38"
type input "40"
type input "42"
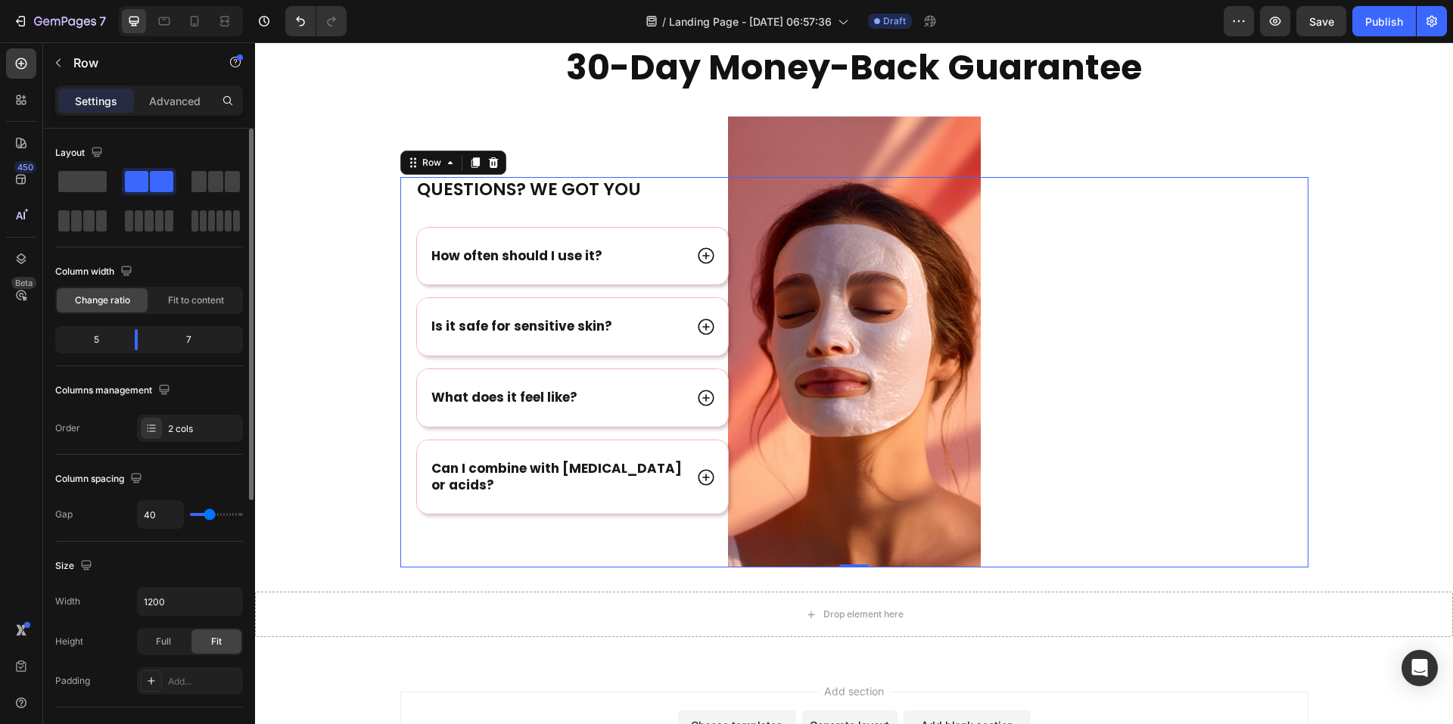
type input "42"
type input "44"
type input "47"
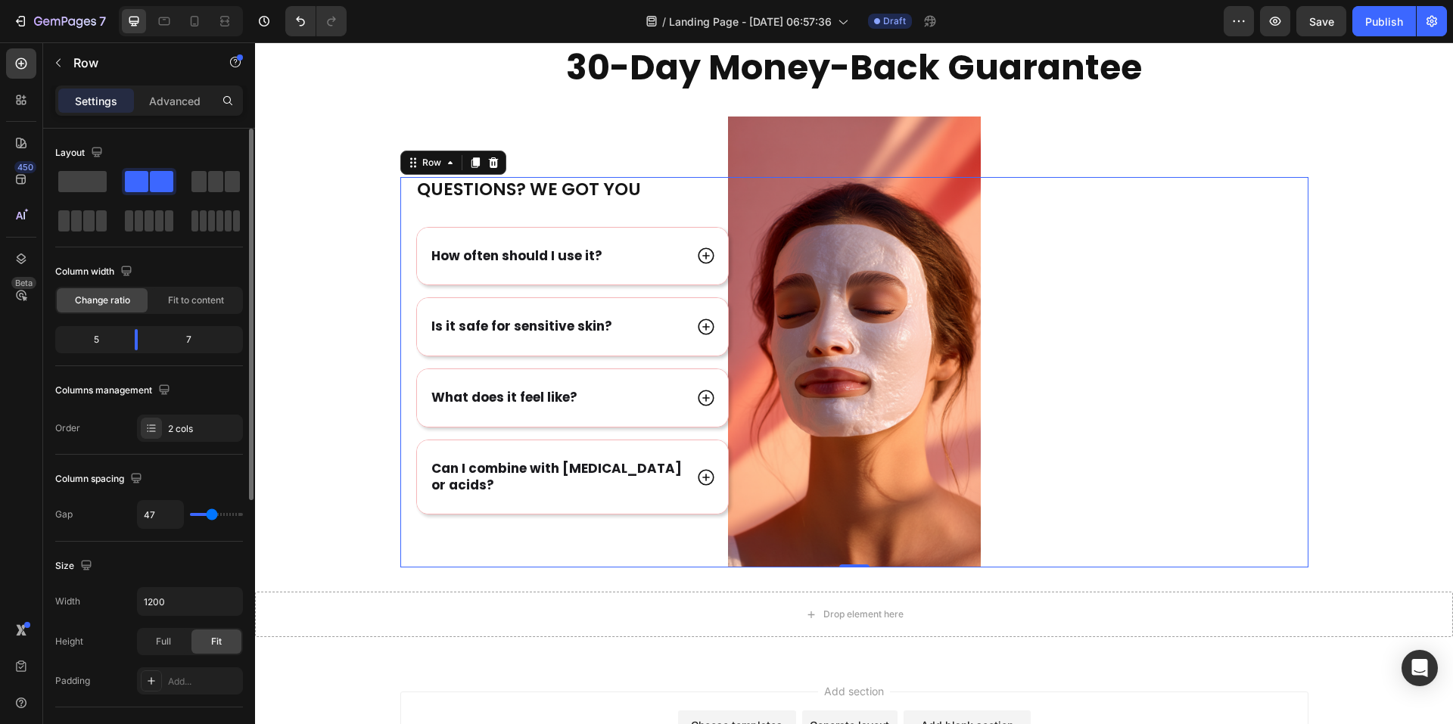
type input "49"
type input "51"
type input "60"
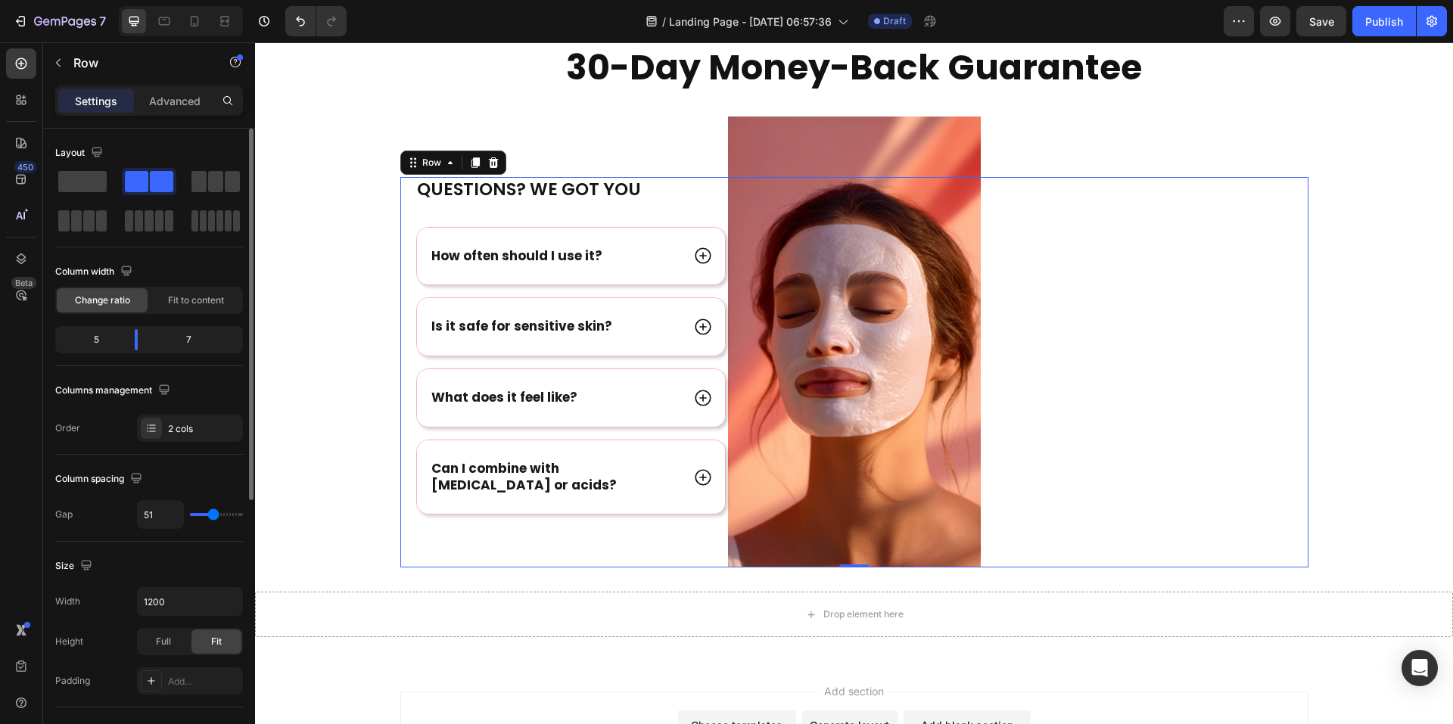
type input "60"
type input "62"
type input "67"
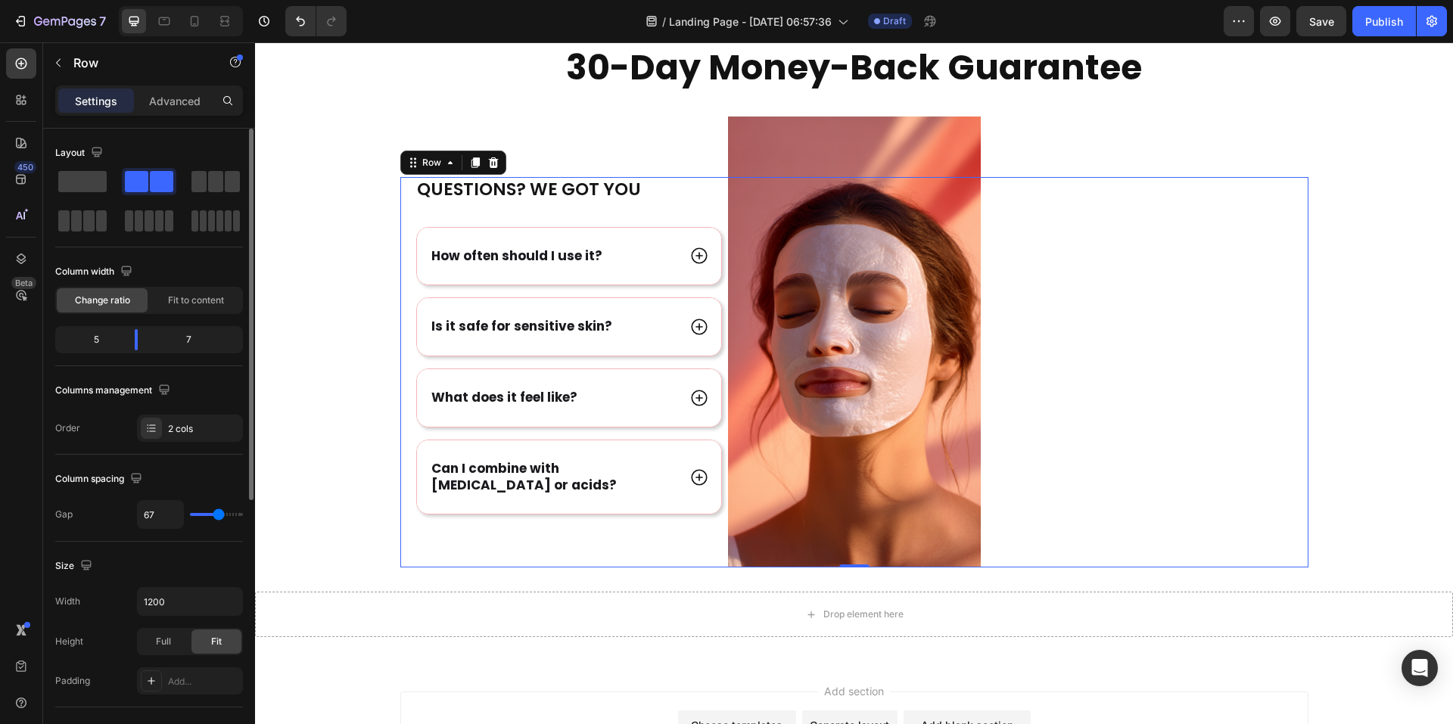
type input "73"
type input "96"
type input "120"
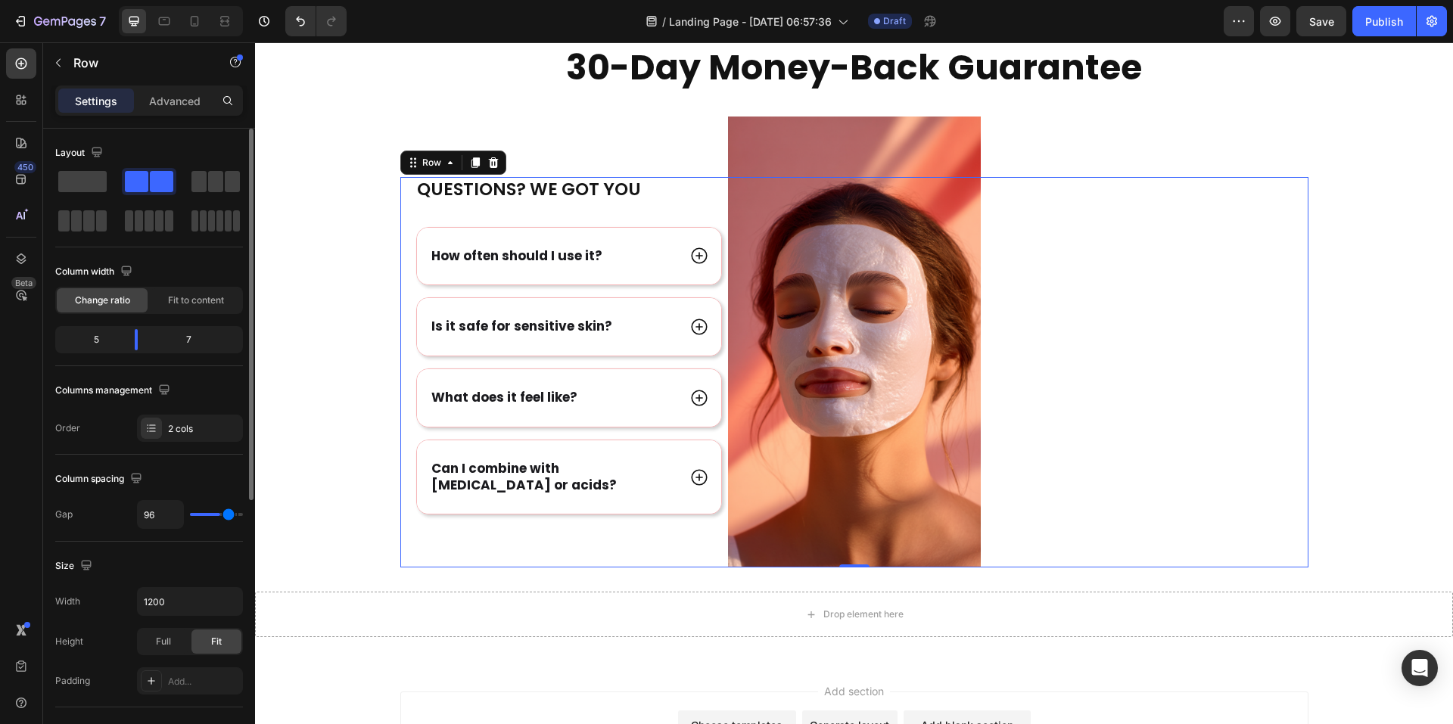
type input "120"
type input "96"
type input "47"
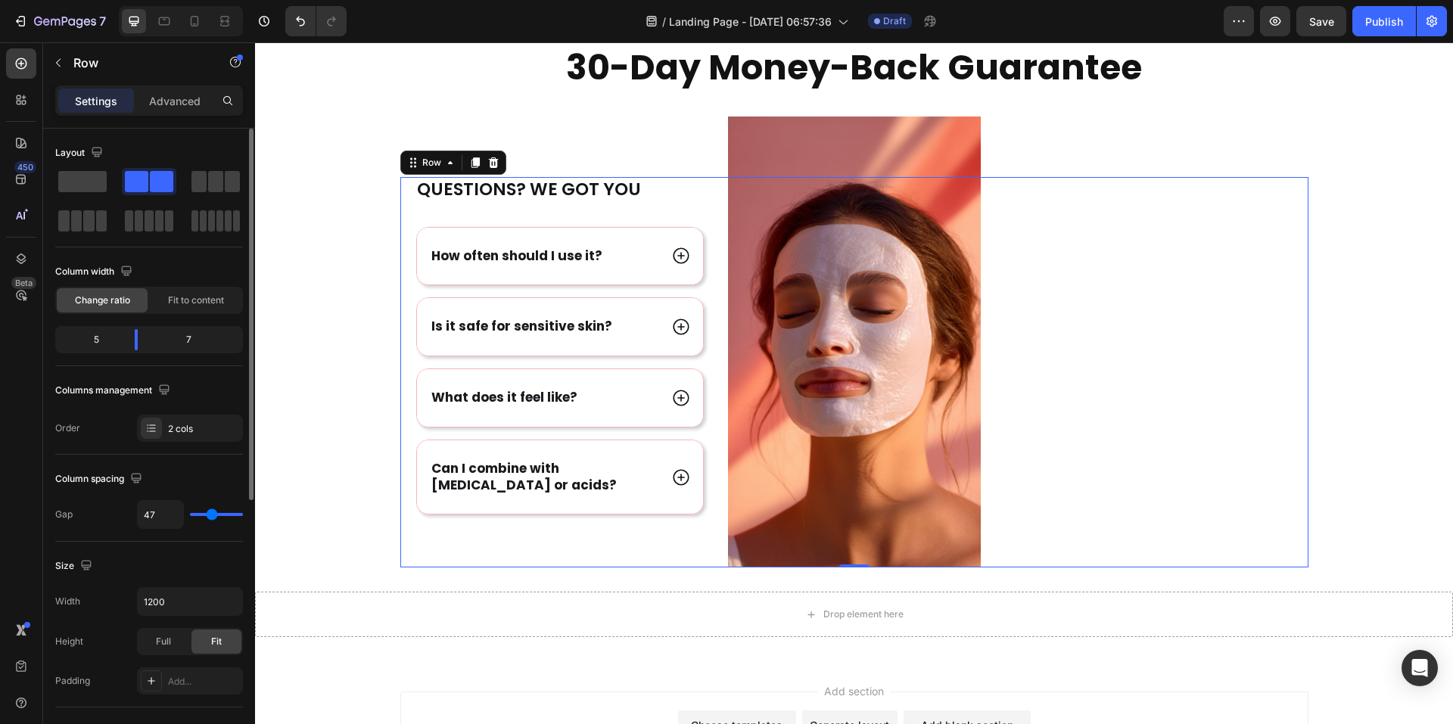
type input "27"
type input "0"
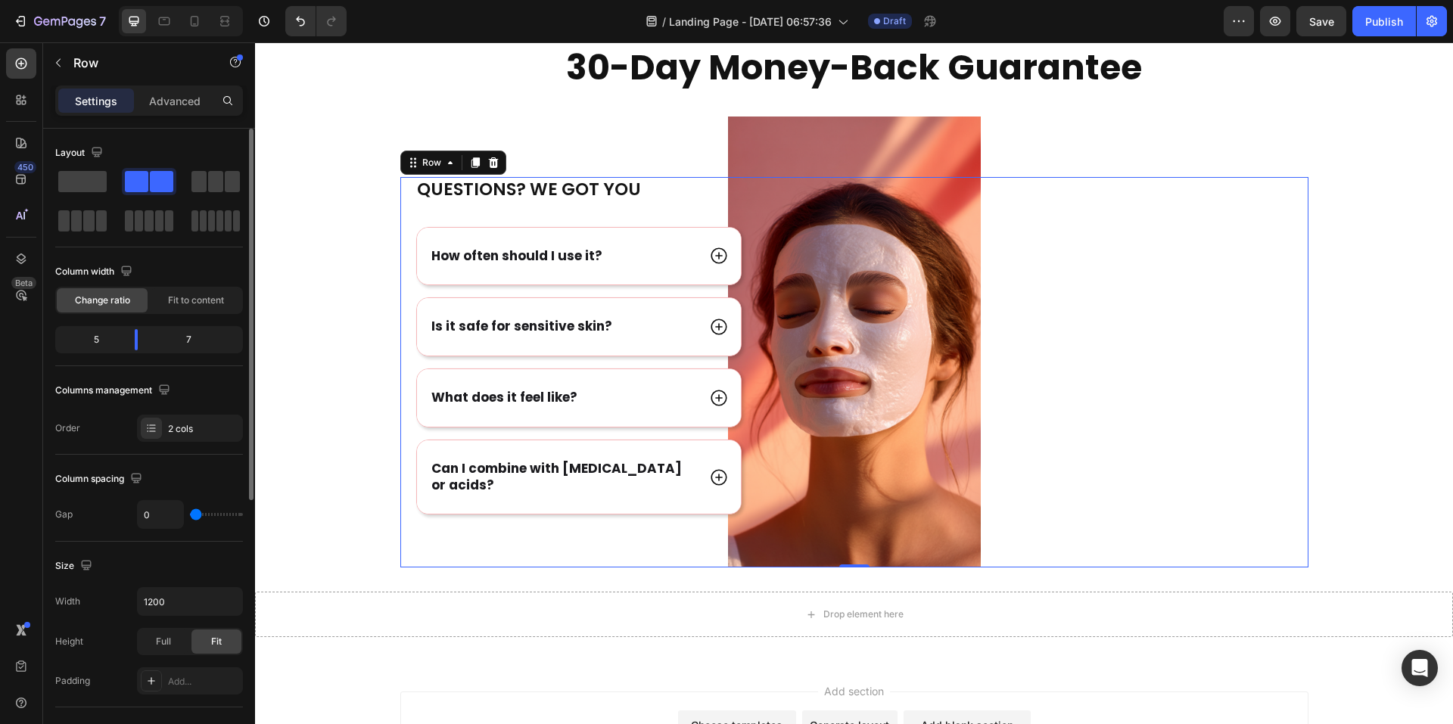
type input "24"
type input "82"
type input "120"
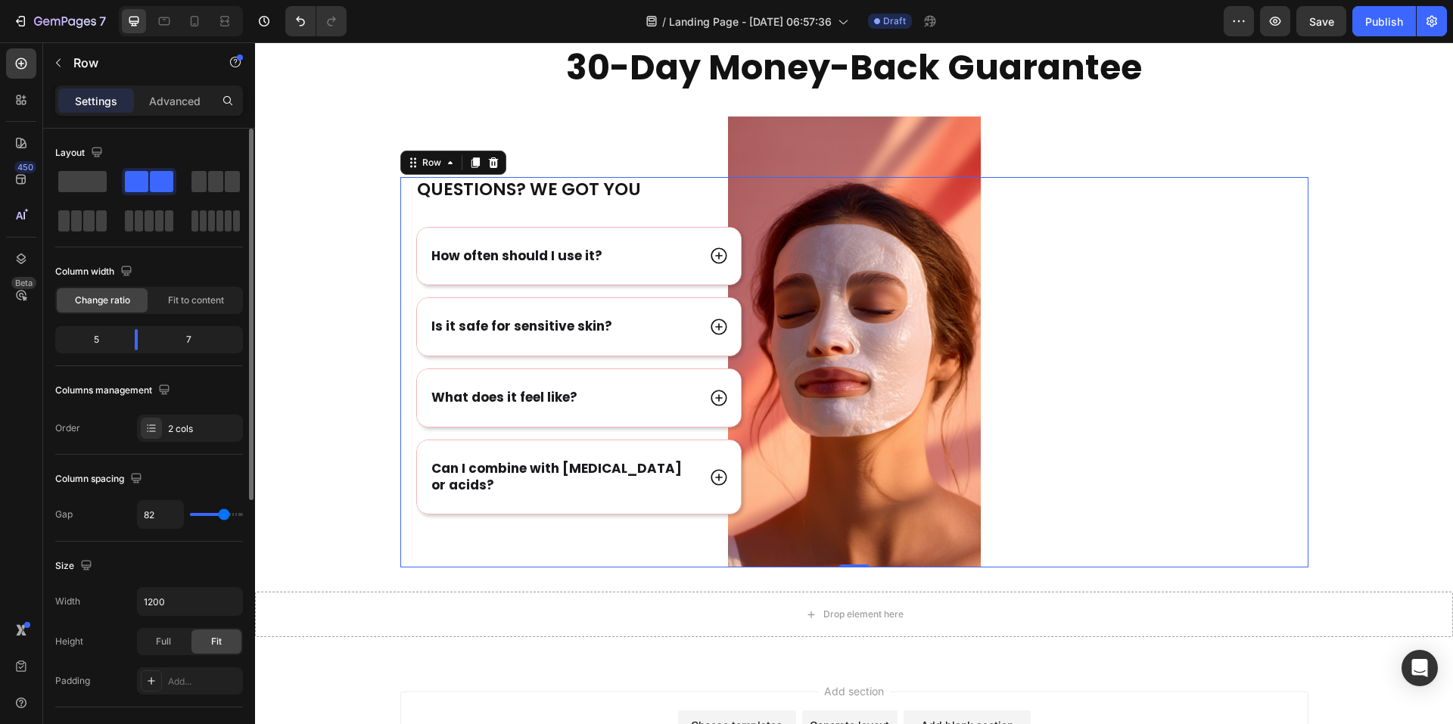
type input "120"
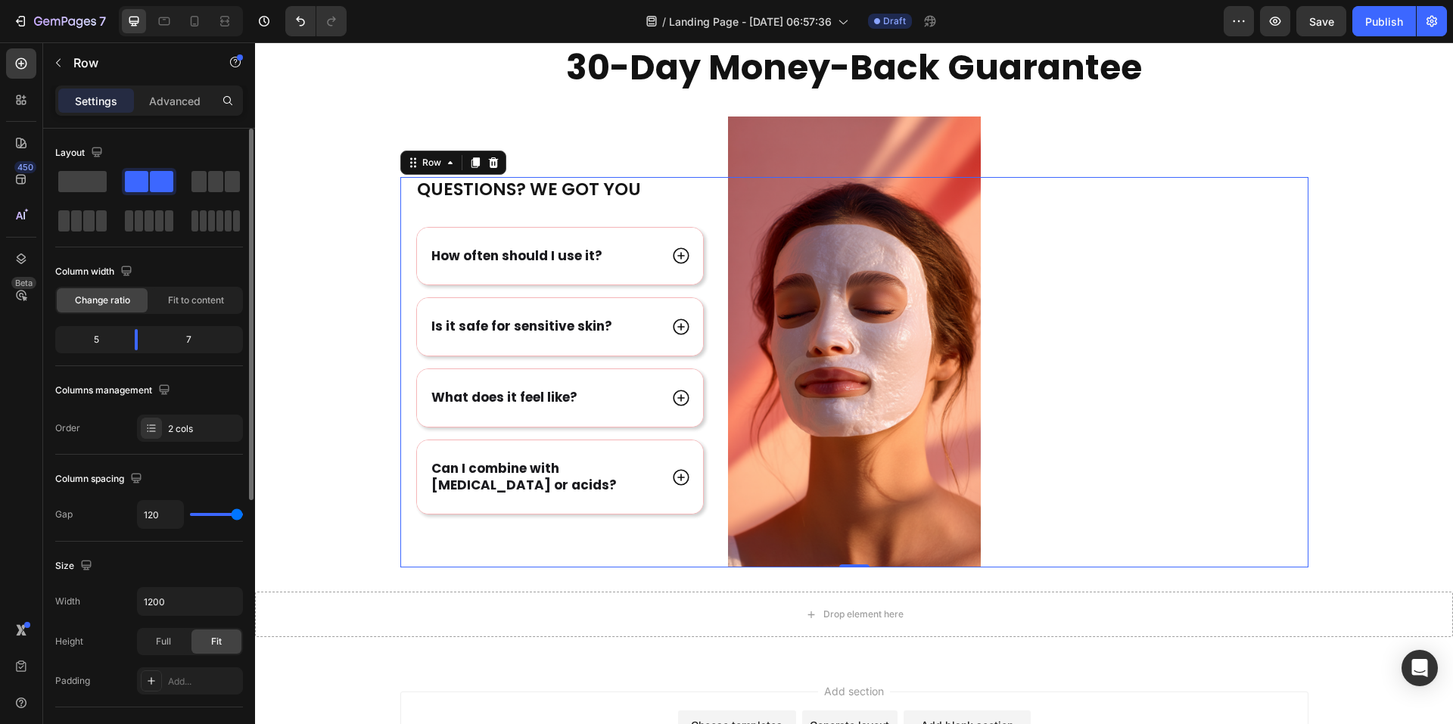
type input "33"
type input "0"
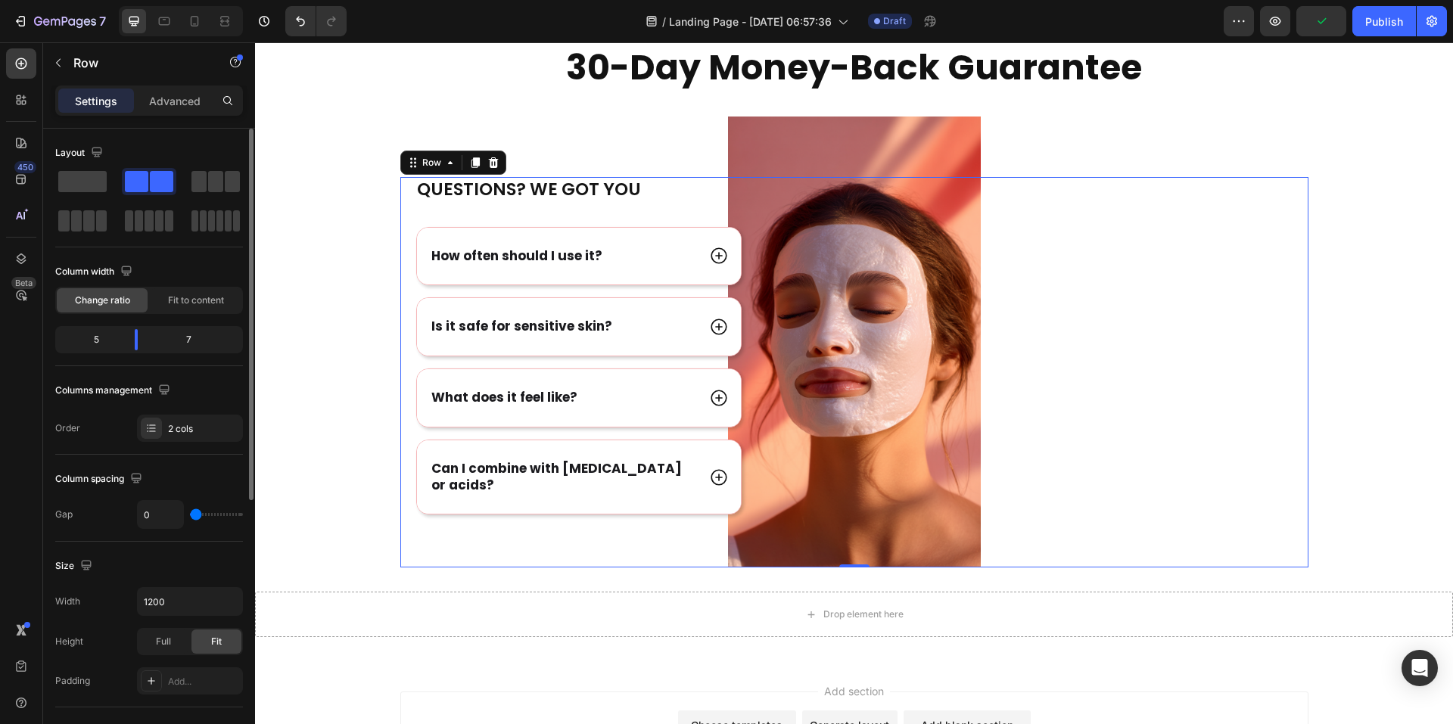
drag, startPoint x: 209, startPoint y: 517, endPoint x: 147, endPoint y: 534, distance: 64.3
type input "0"
click at [190, 516] on input "range" at bounding box center [216, 514] width 53 height 3
click at [234, 602] on icon "button" at bounding box center [228, 601] width 15 height 15
click at [175, 665] on p "Full 100%" at bounding box center [186, 669] width 86 height 14
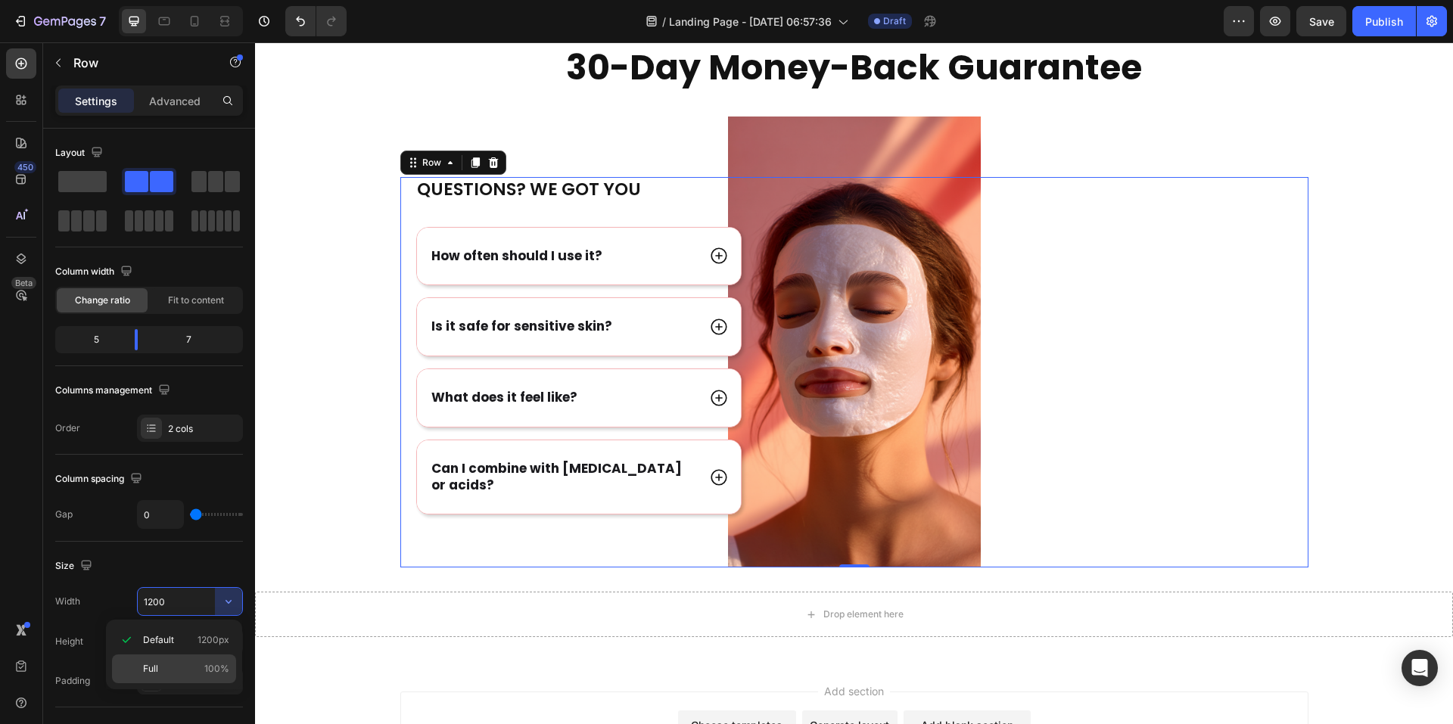
type input "100%"
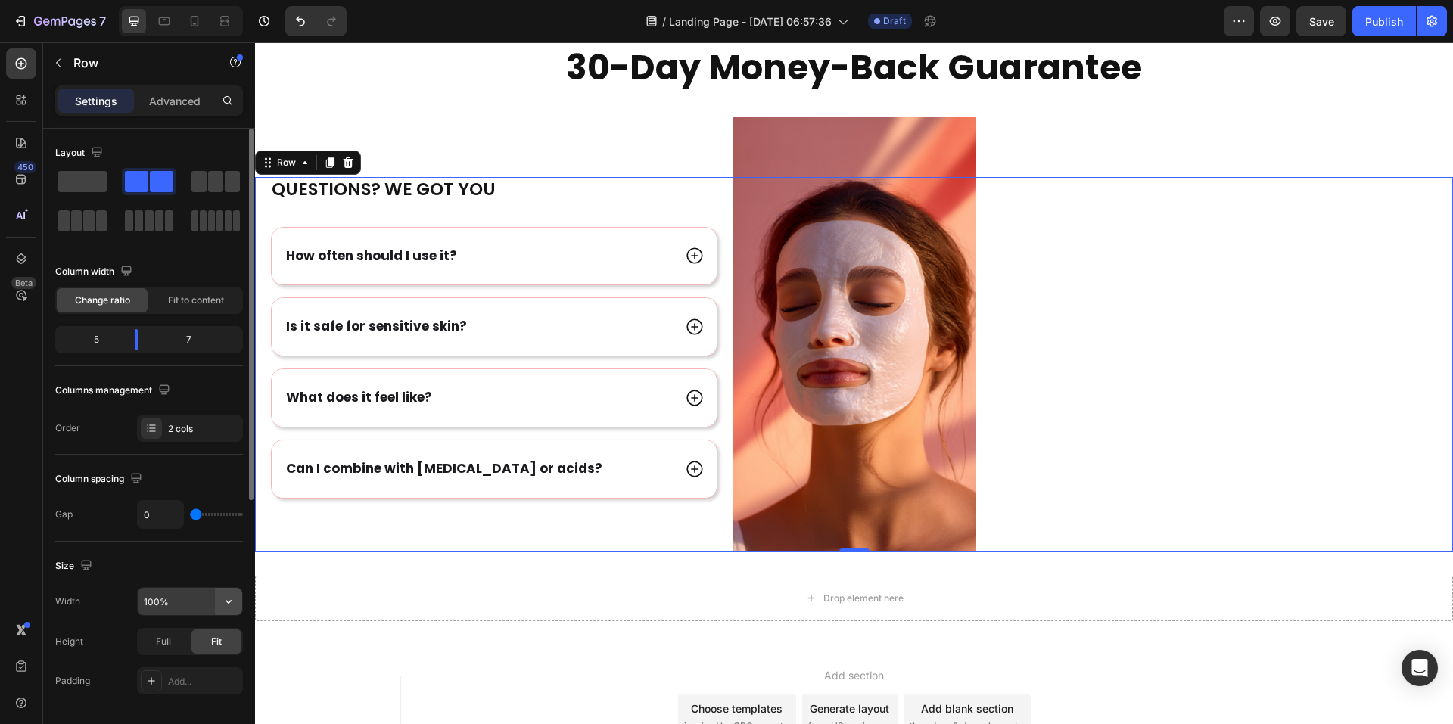
click at [223, 601] on icon "button" at bounding box center [228, 601] width 15 height 15
click at [202, 564] on div "Size" at bounding box center [149, 566] width 188 height 24
click at [159, 646] on span "Full" at bounding box center [163, 642] width 15 height 14
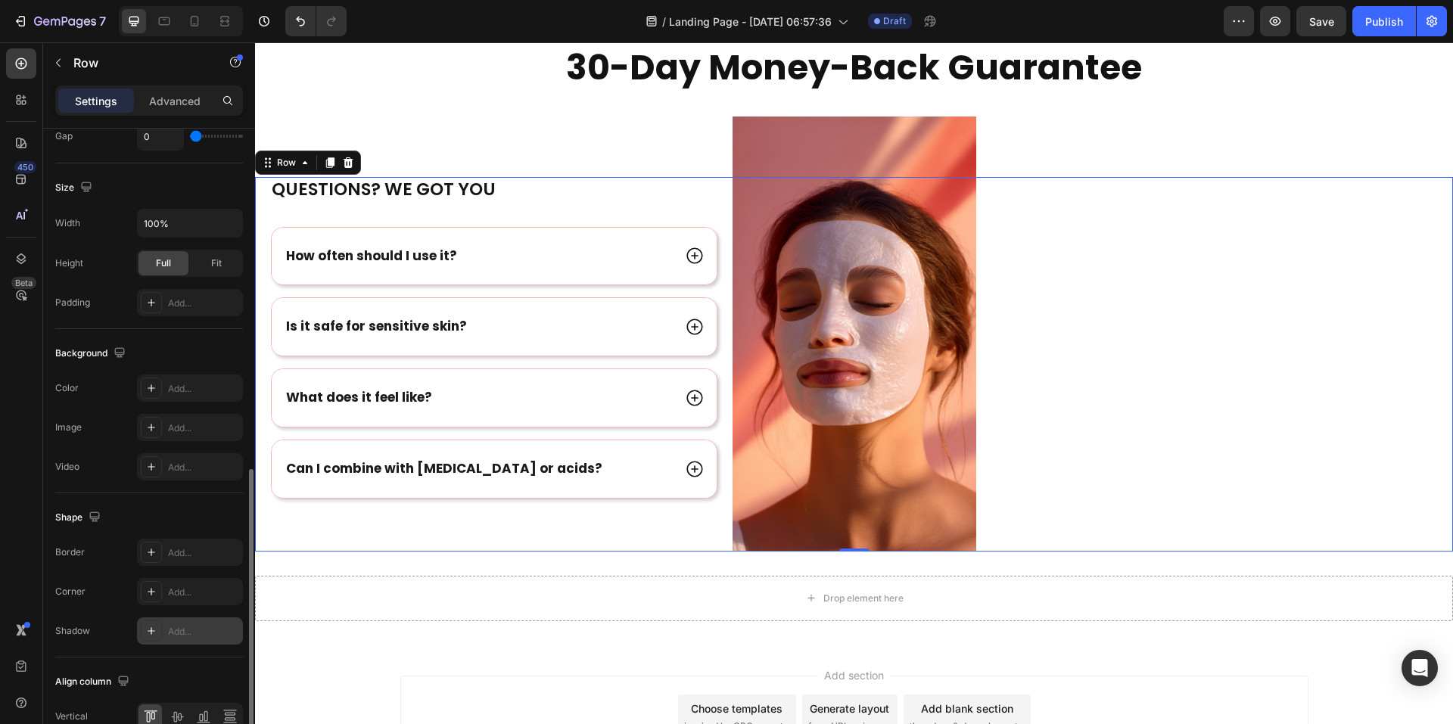
scroll to position [457, 0]
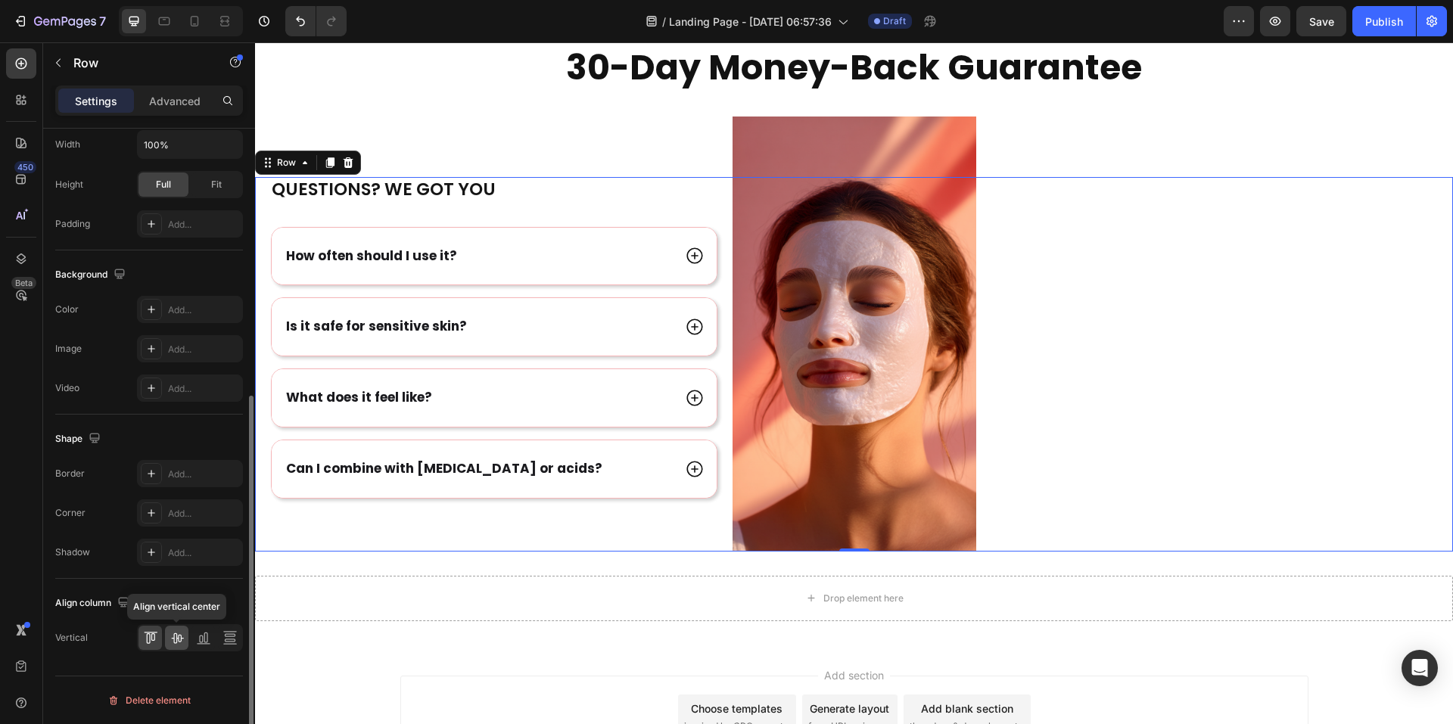
click at [184, 649] on div at bounding box center [176, 638] width 23 height 24
click at [907, 405] on div "Image" at bounding box center [1104, 364] width 699 height 375
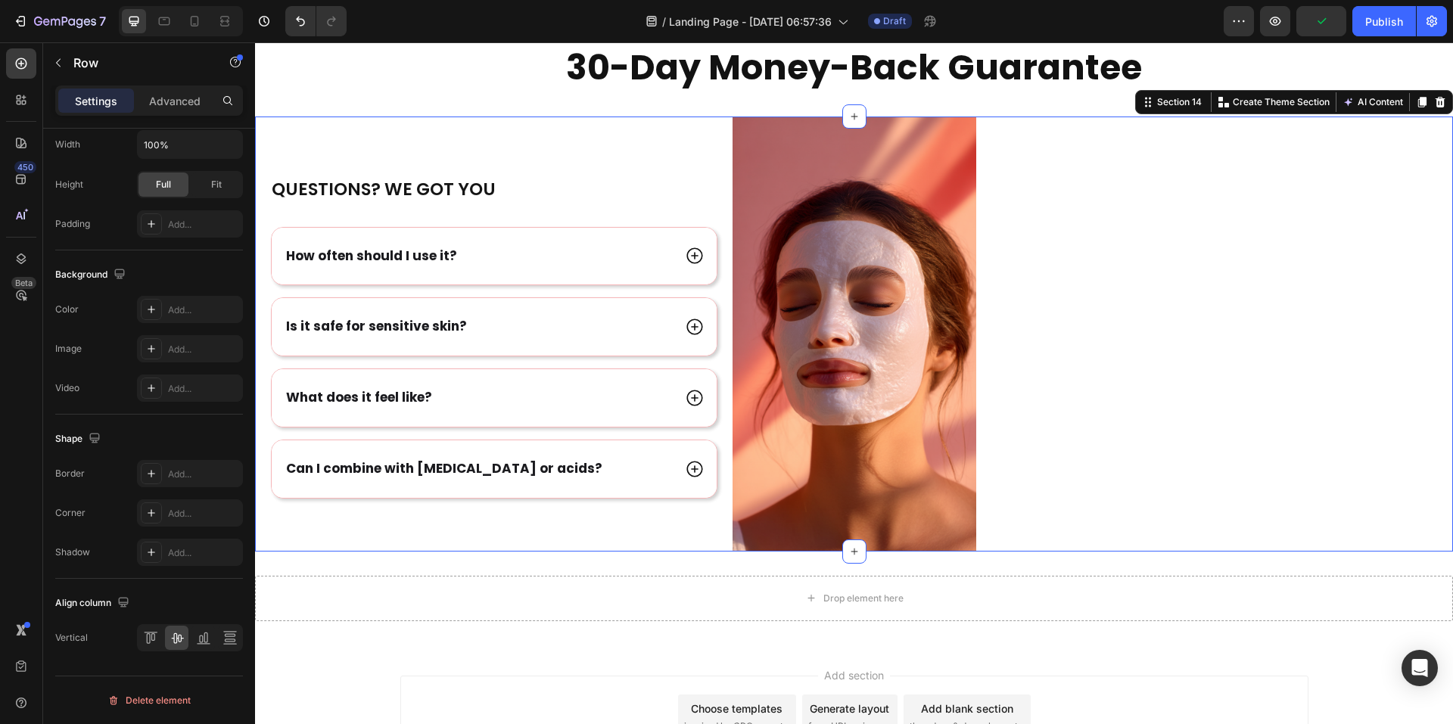
scroll to position [0, 0]
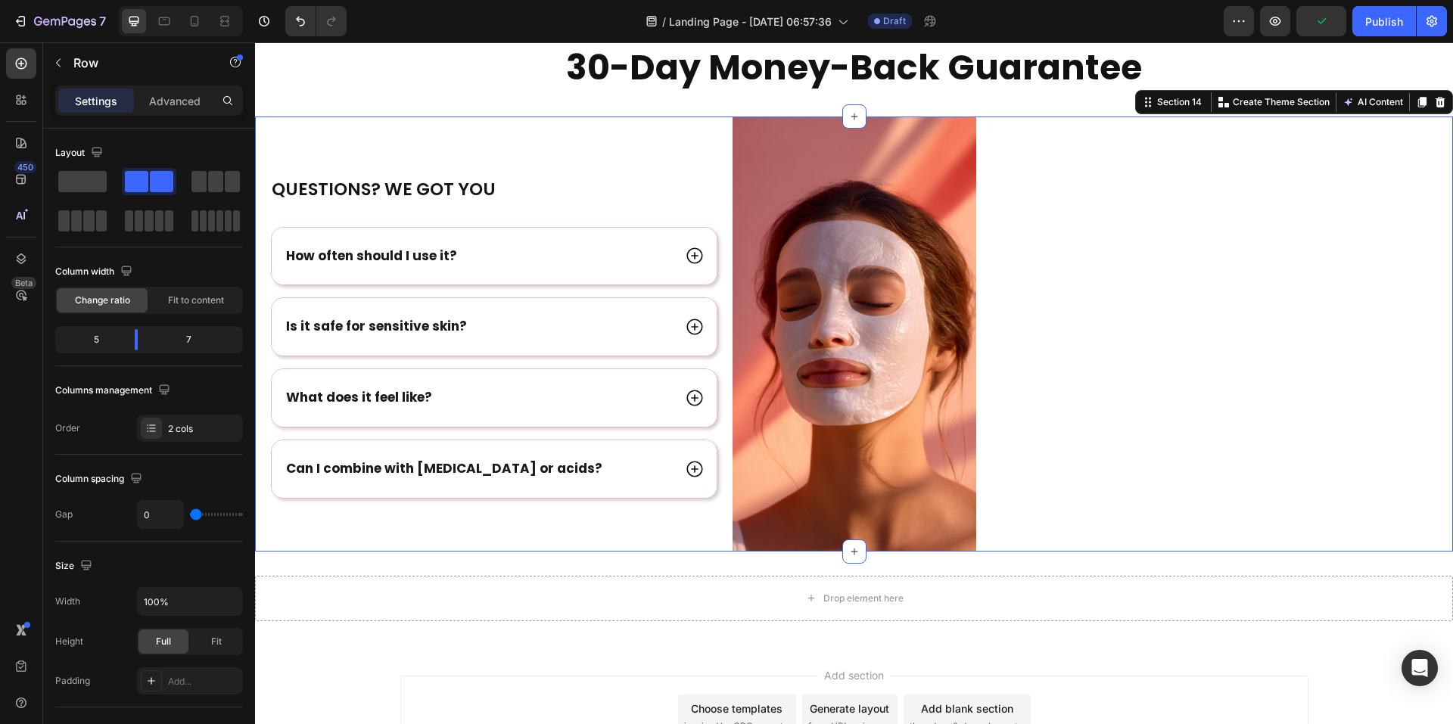
click at [793, 122] on div "Questions? We got you Heading How often should I use it? Is it safe for sensiti…" at bounding box center [854, 334] width 1198 height 435
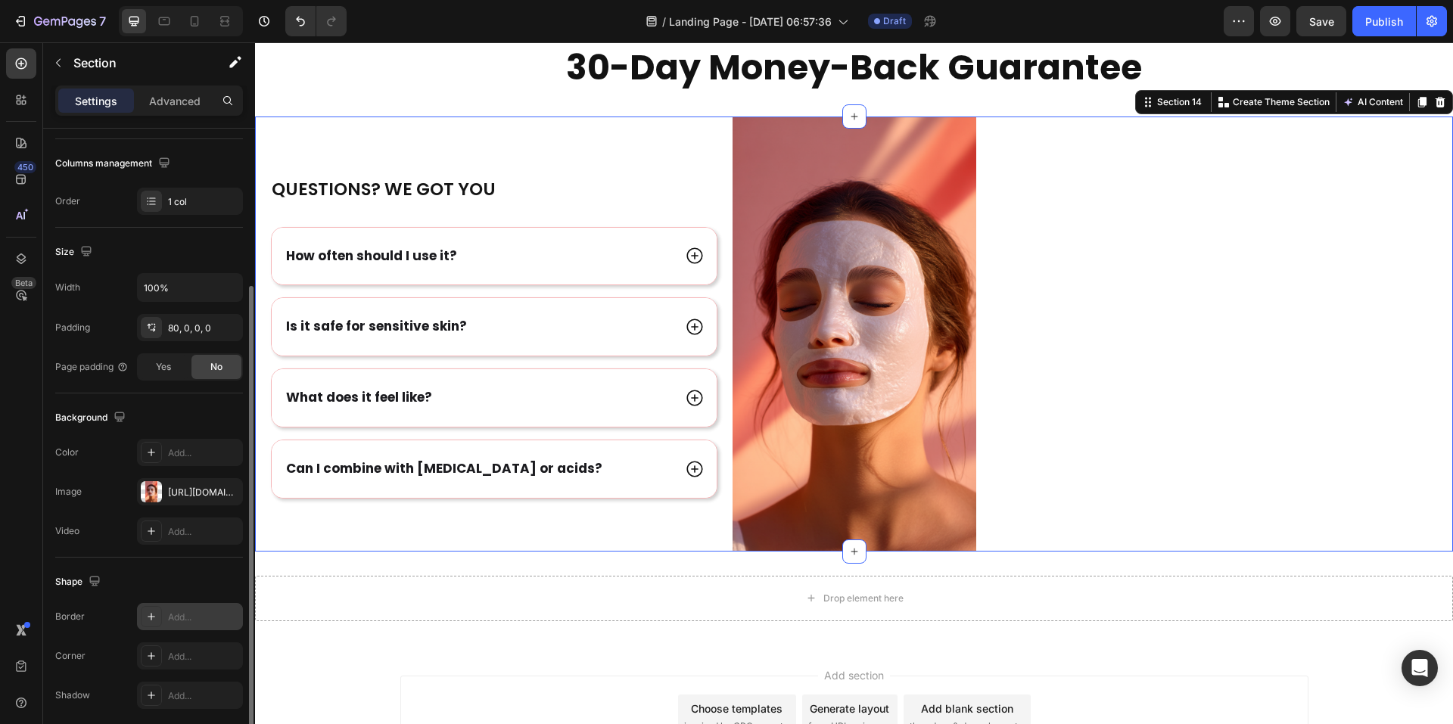
scroll to position [285, 0]
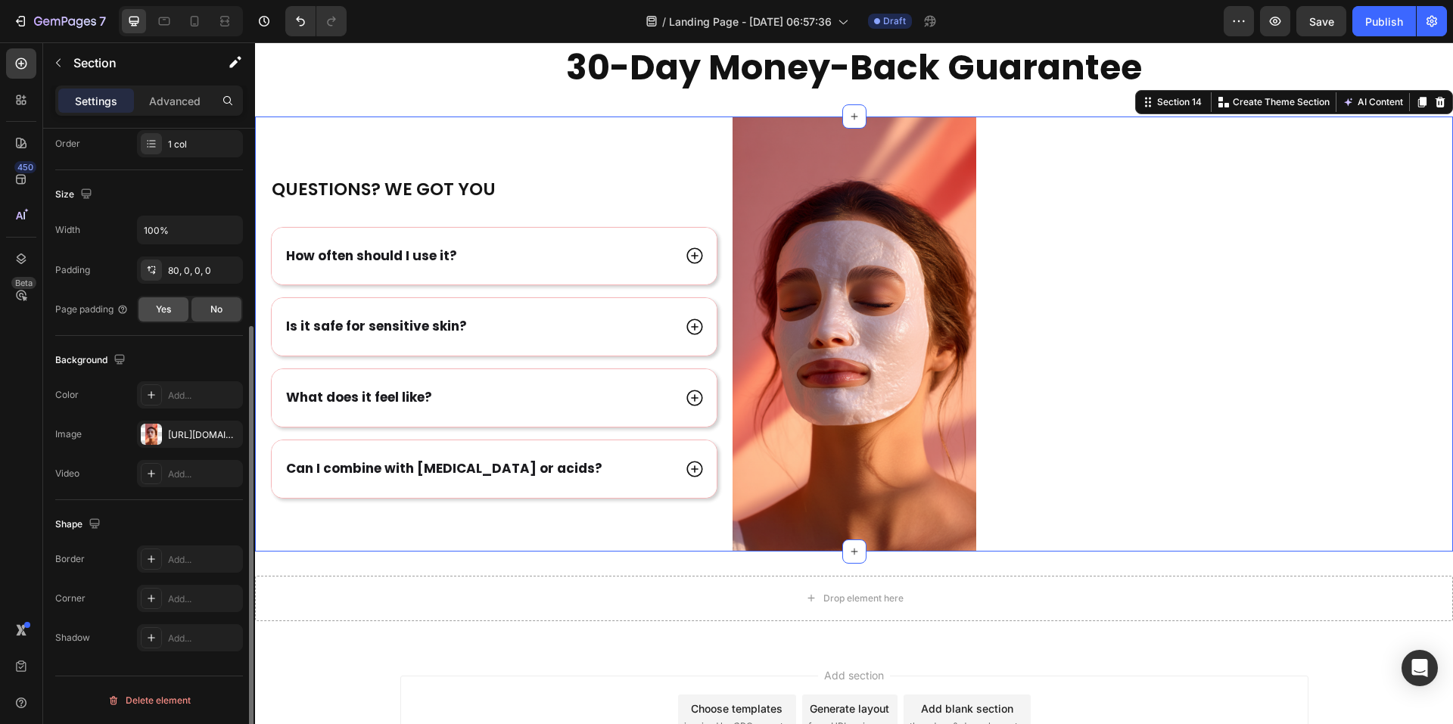
click at [185, 310] on div "Yes" at bounding box center [164, 309] width 50 height 24
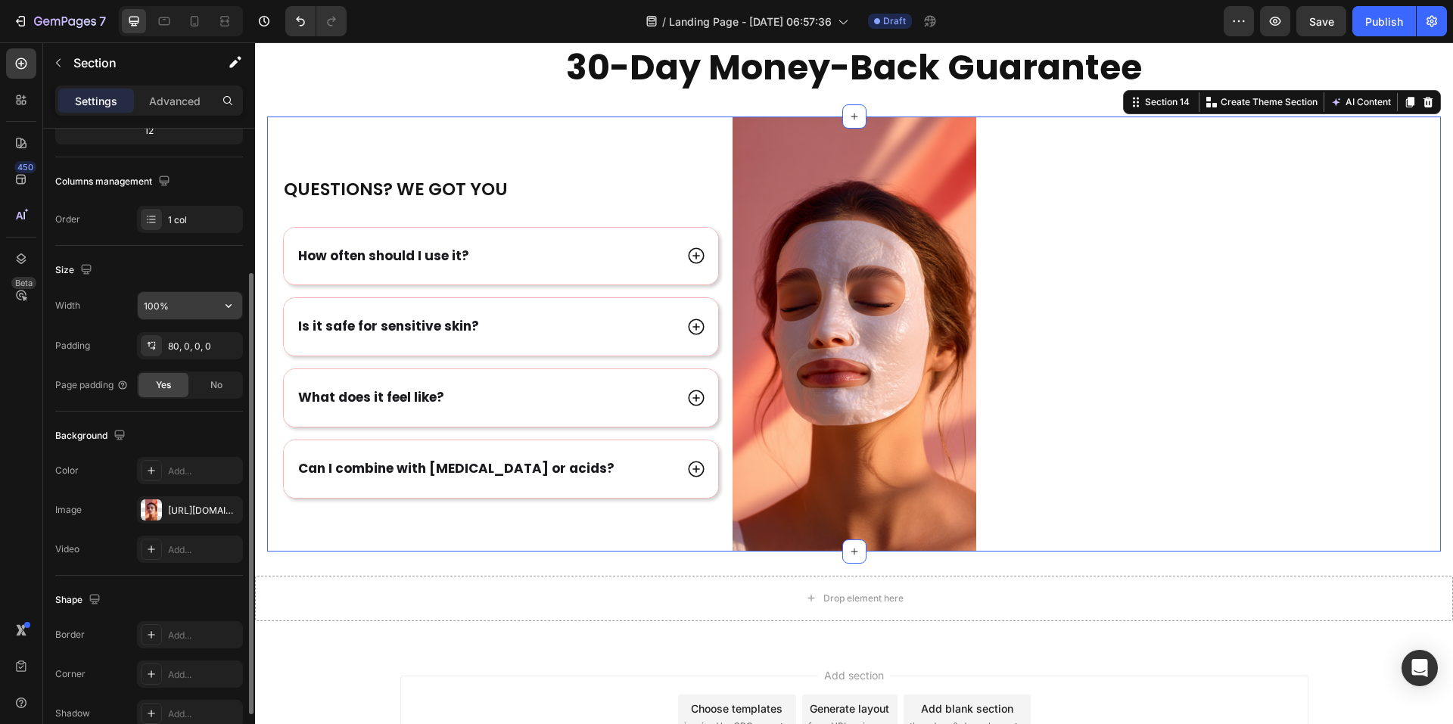
click at [207, 310] on input "100%" at bounding box center [190, 305] width 104 height 27
click at [231, 309] on icon "button" at bounding box center [228, 305] width 15 height 15
click at [179, 366] on div "Default 1200px" at bounding box center [174, 373] width 124 height 29
type input "1200"
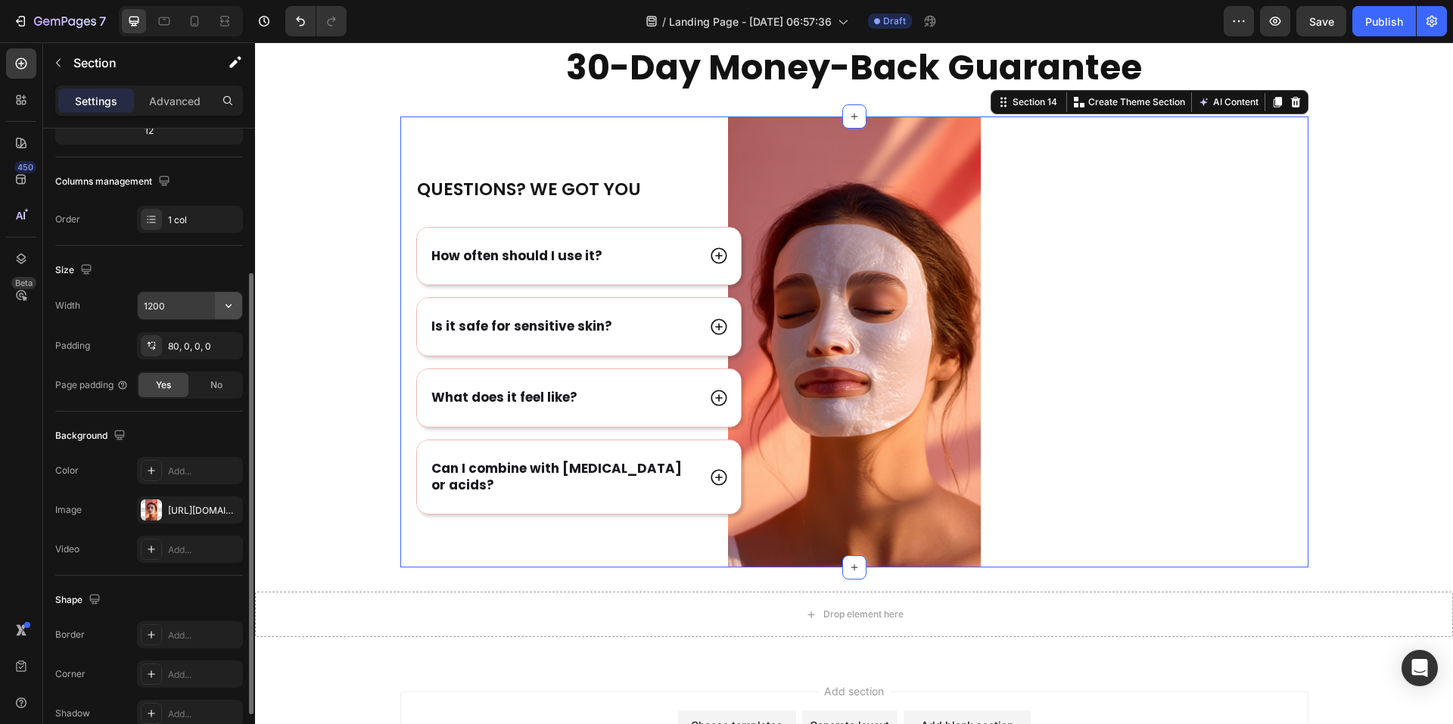
click at [226, 307] on icon "button" at bounding box center [228, 305] width 15 height 15
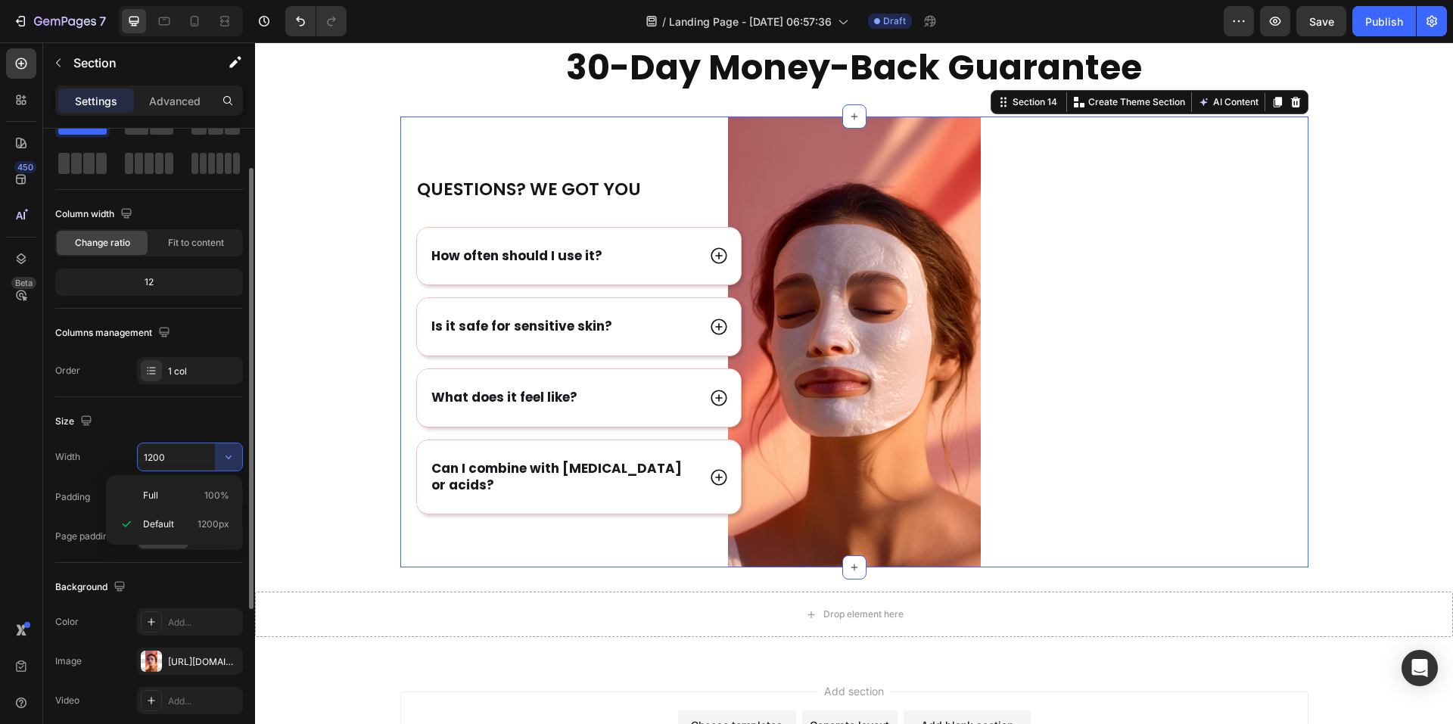
scroll to position [0, 0]
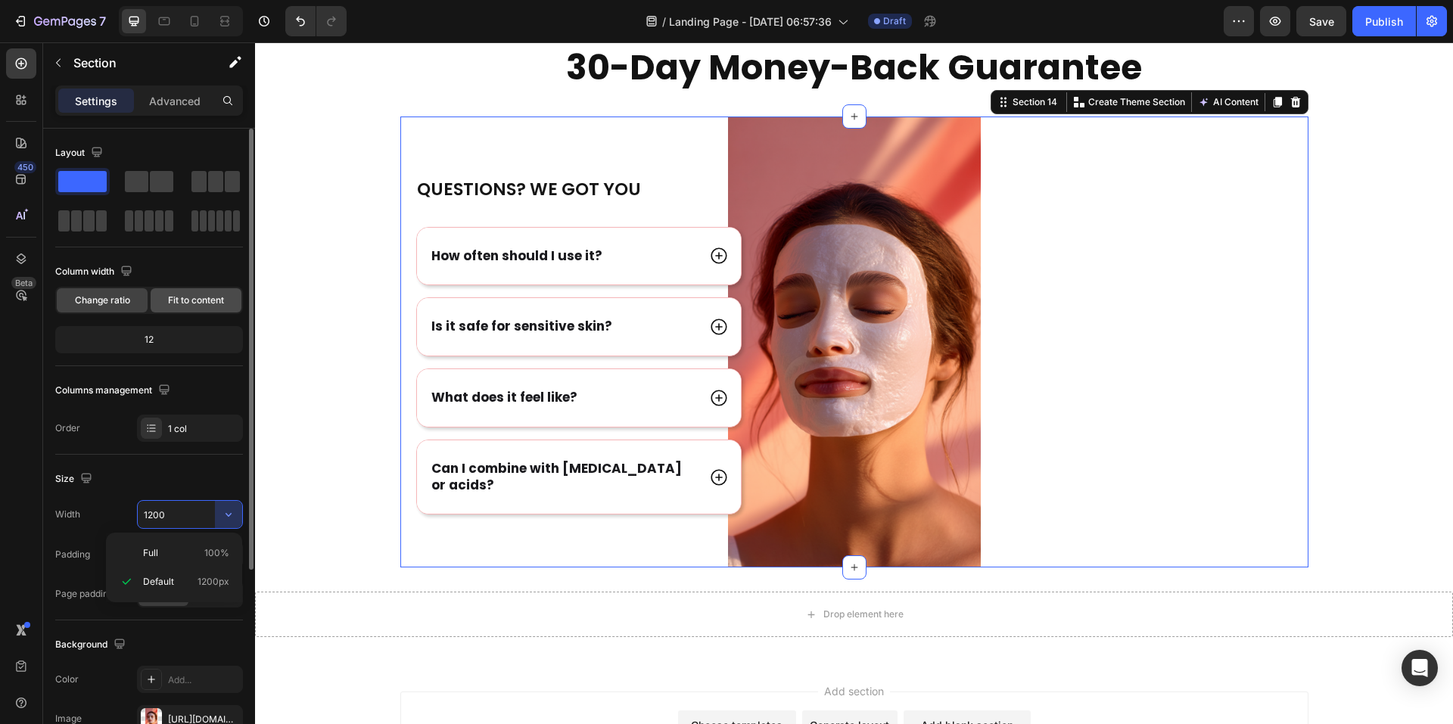
click at [200, 301] on span "Fit to content" at bounding box center [196, 301] width 56 height 14
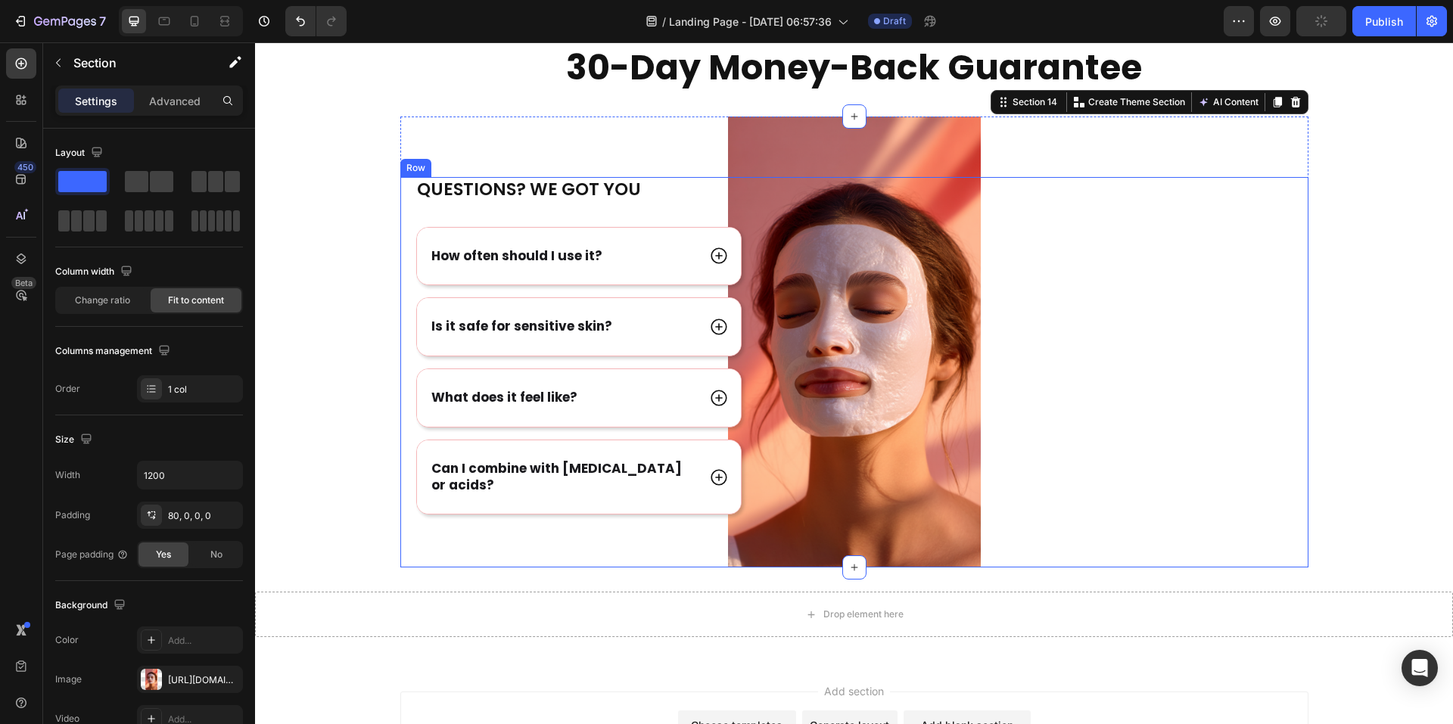
click at [839, 285] on div "Image" at bounding box center [1044, 372] width 530 height 391
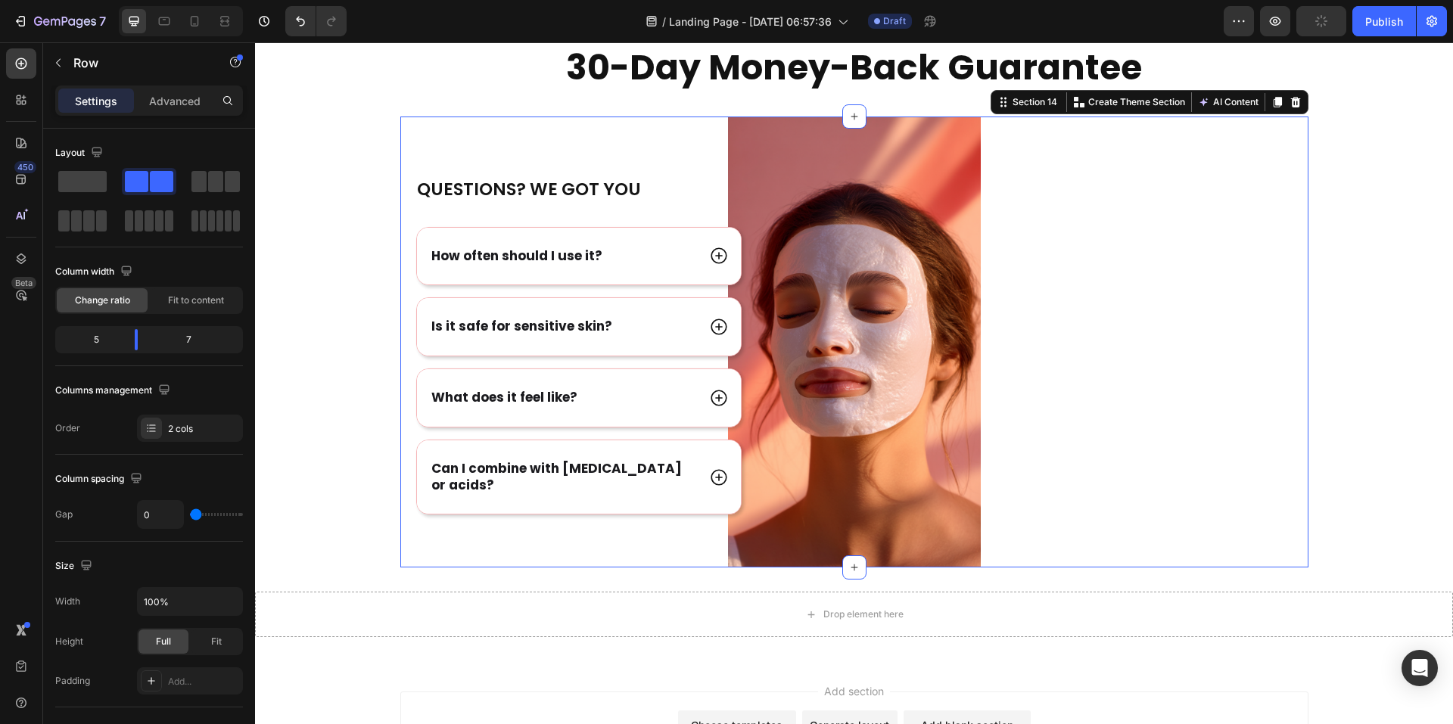
click at [816, 146] on div "Questions? We got you Heading How often should I use it? Is it safe for sensiti…" at bounding box center [854, 343] width 908 height 452
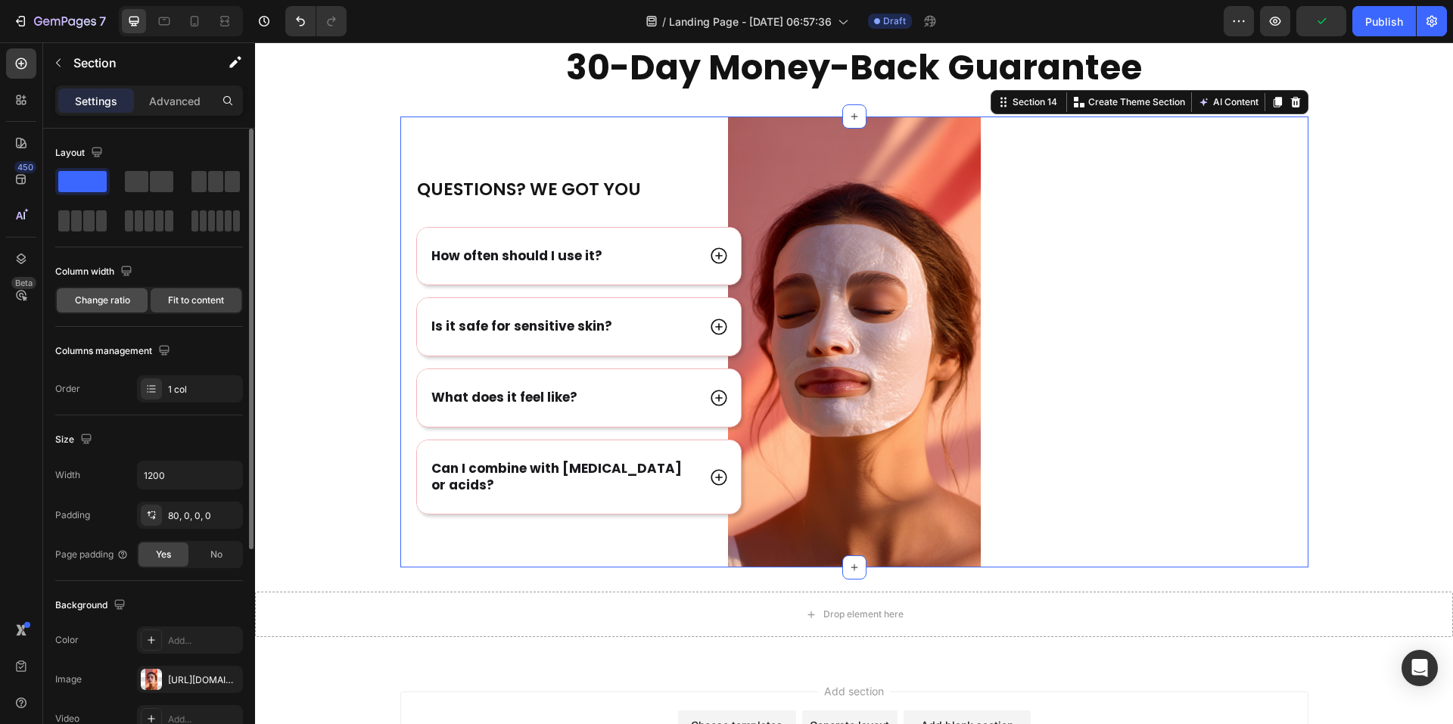
click at [113, 297] on span "Change ratio" at bounding box center [102, 301] width 55 height 14
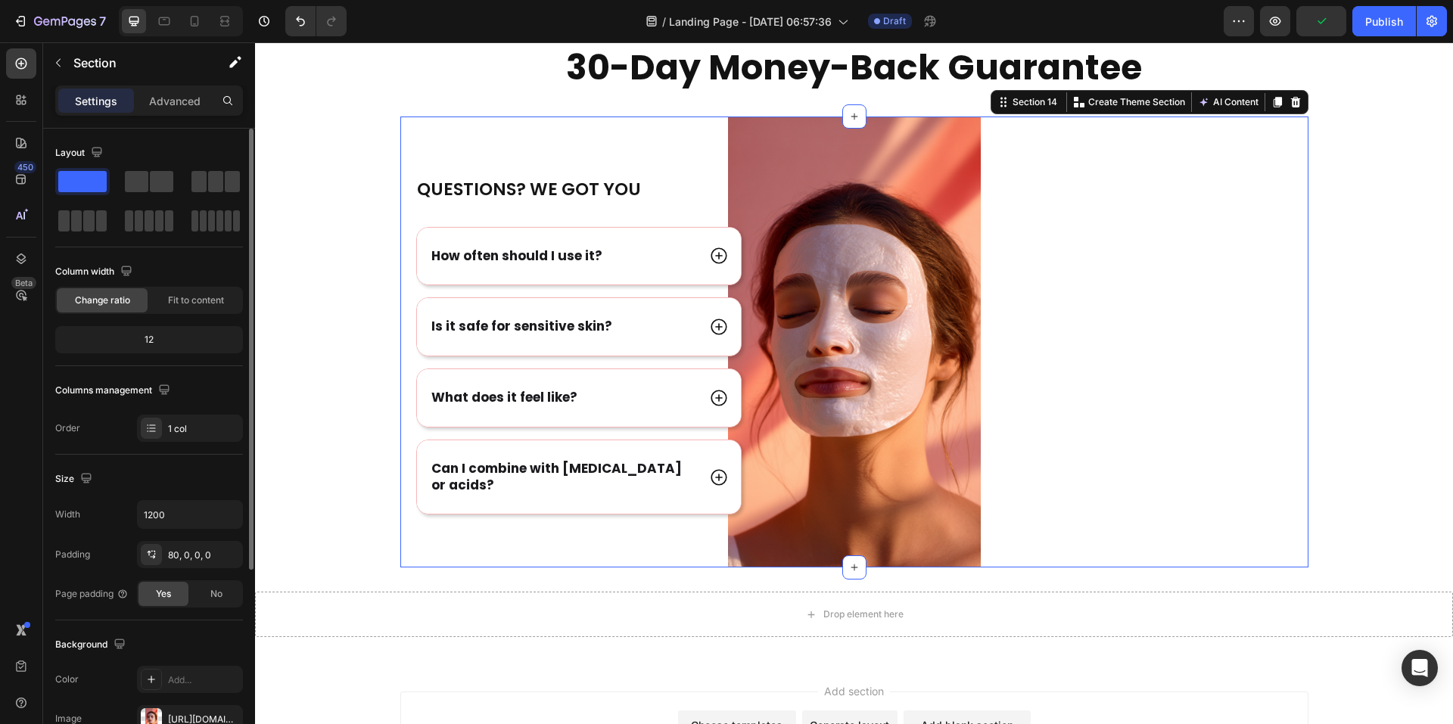
click at [187, 326] on div "12" at bounding box center [149, 339] width 188 height 27
click at [180, 338] on div "12" at bounding box center [149, 339] width 182 height 21
drag, startPoint x: 167, startPoint y: 341, endPoint x: 157, endPoint y: 343, distance: 10.8
click at [167, 341] on div "12" at bounding box center [149, 339] width 182 height 21
click at [157, 343] on div "12" at bounding box center [149, 339] width 182 height 21
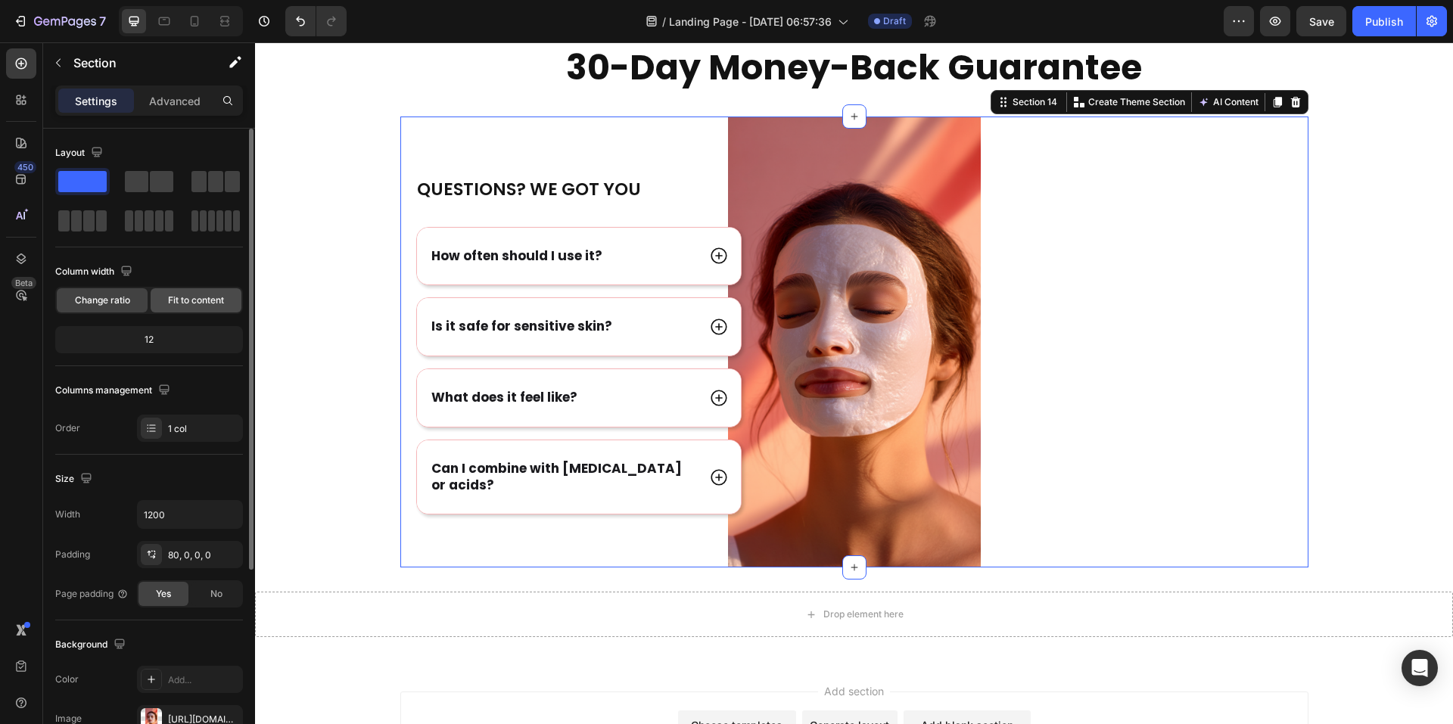
click at [204, 294] on span "Fit to content" at bounding box center [196, 301] width 56 height 14
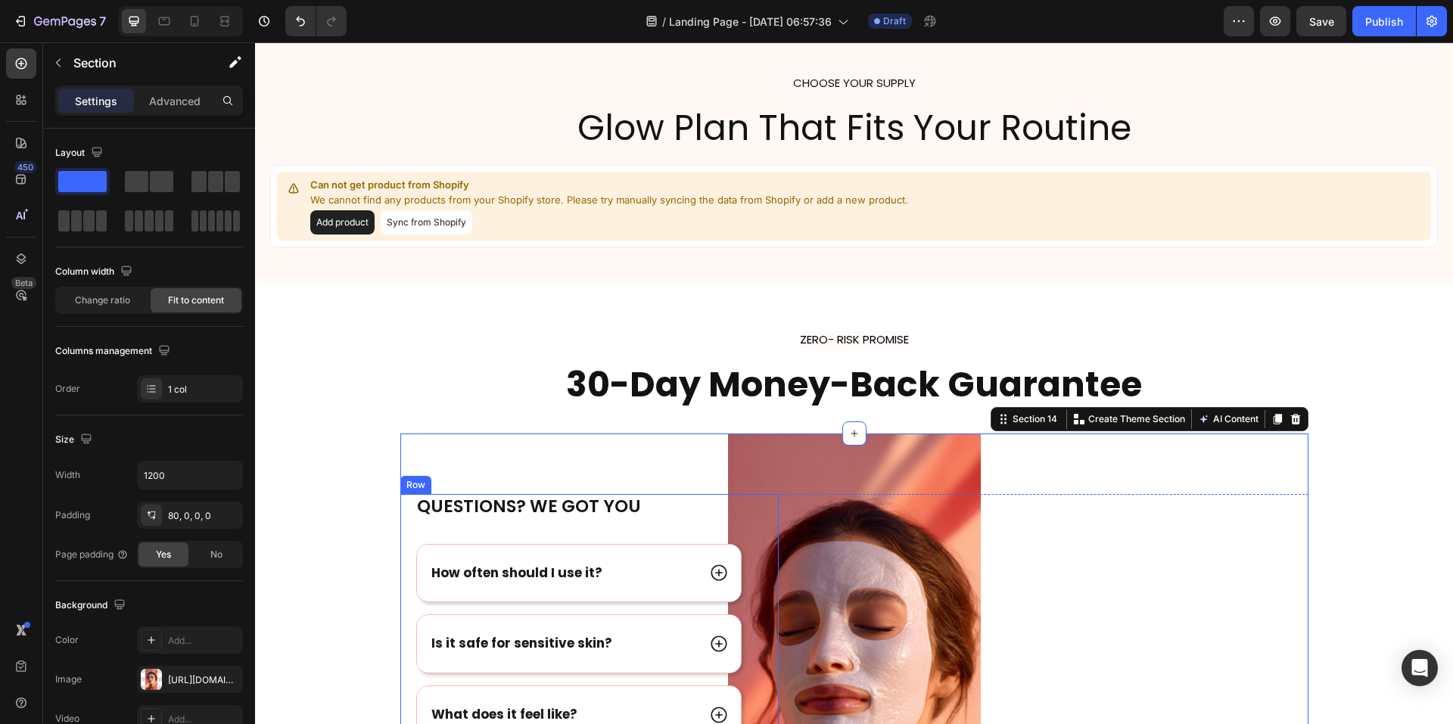
scroll to position [6591, 0]
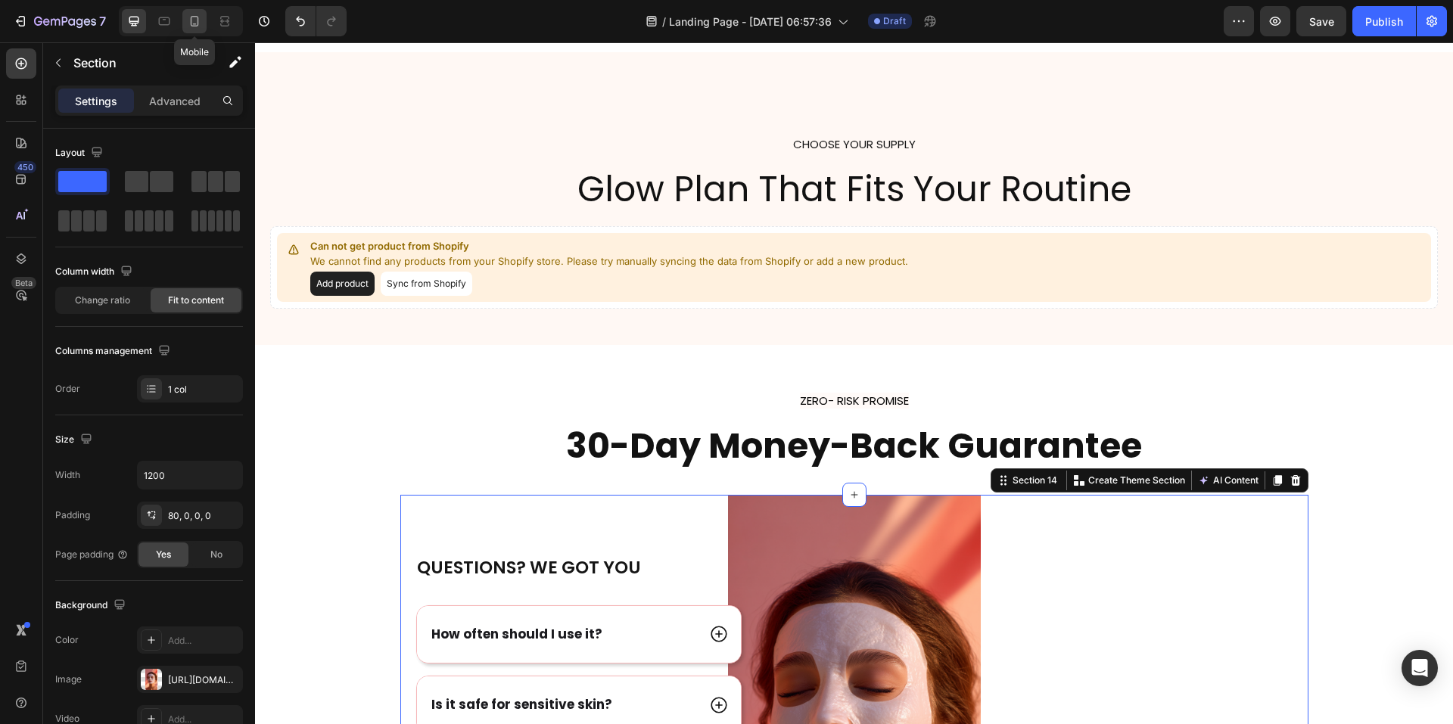
click at [192, 17] on icon at bounding box center [195, 21] width 8 height 11
type input "100%"
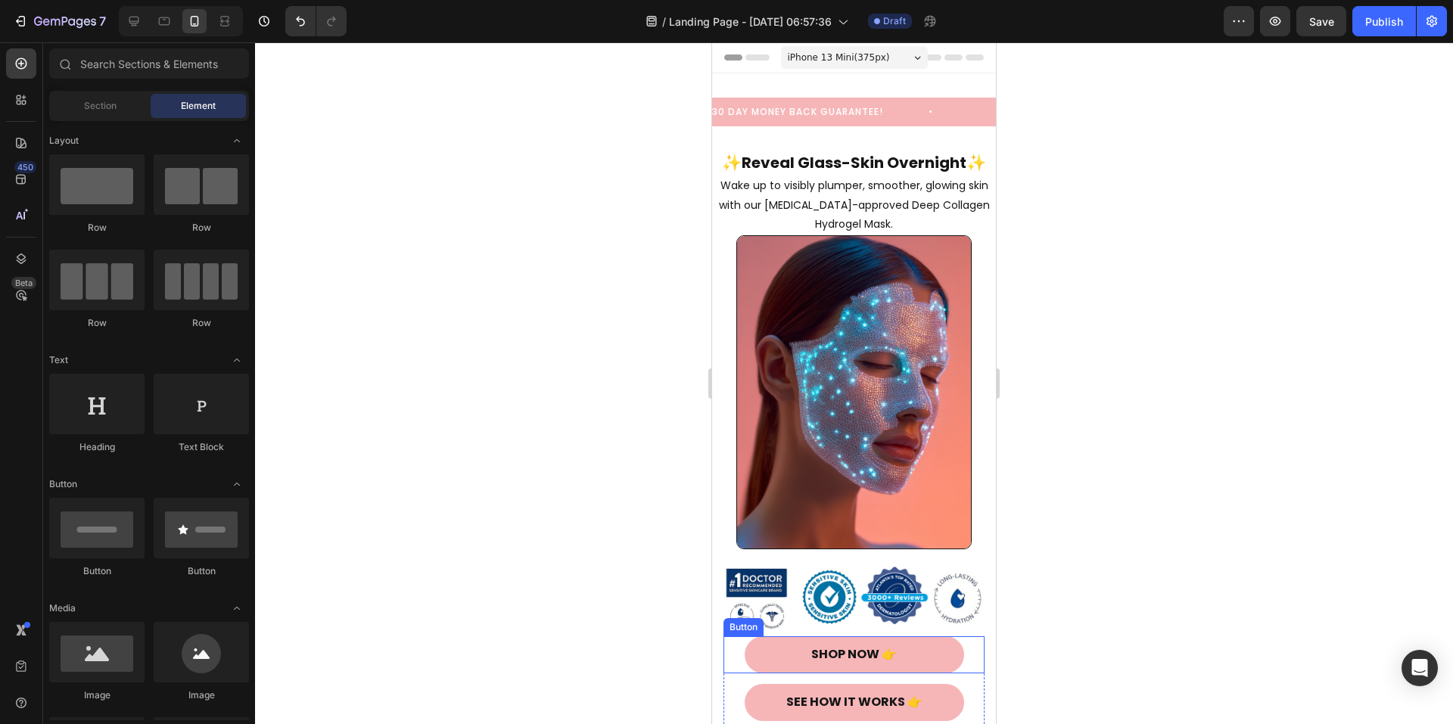
click at [769, 638] on button "Shop Now 👉" at bounding box center [855, 655] width 220 height 37
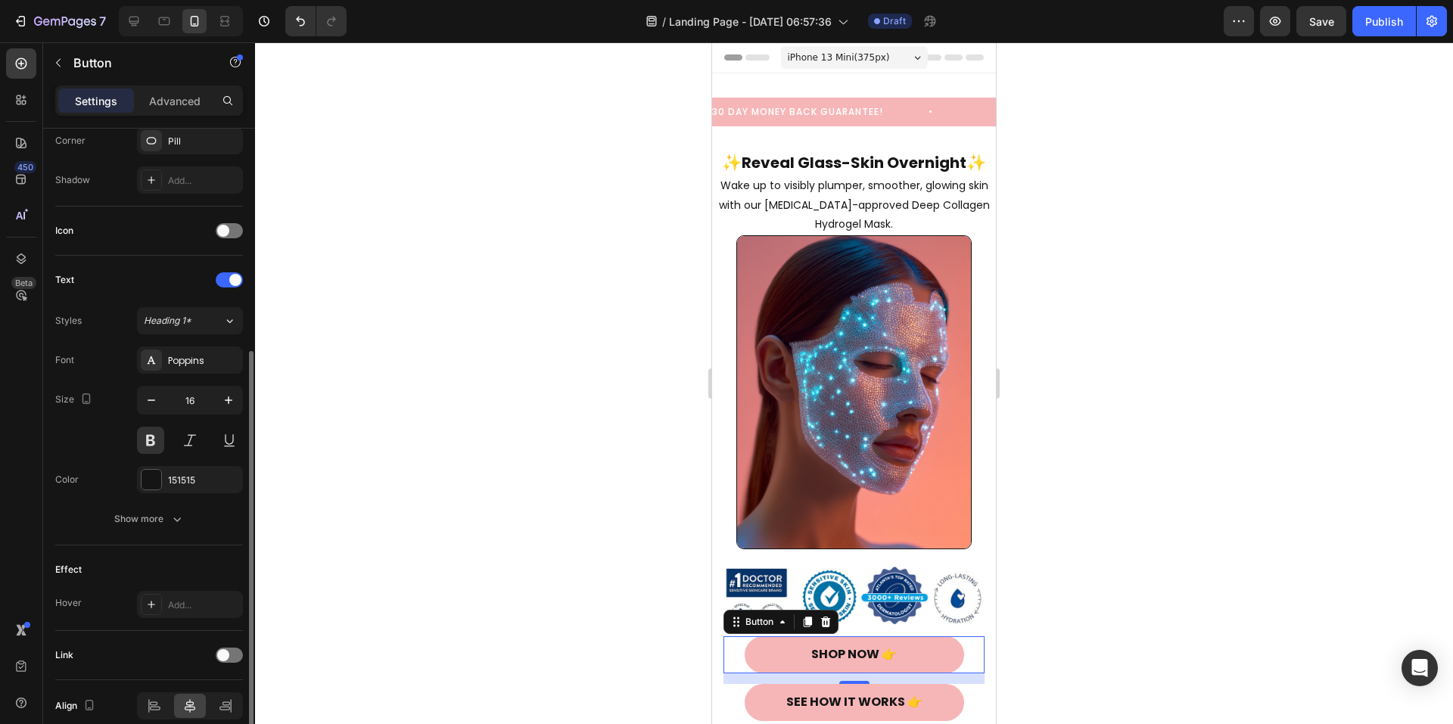
scroll to position [447, 0]
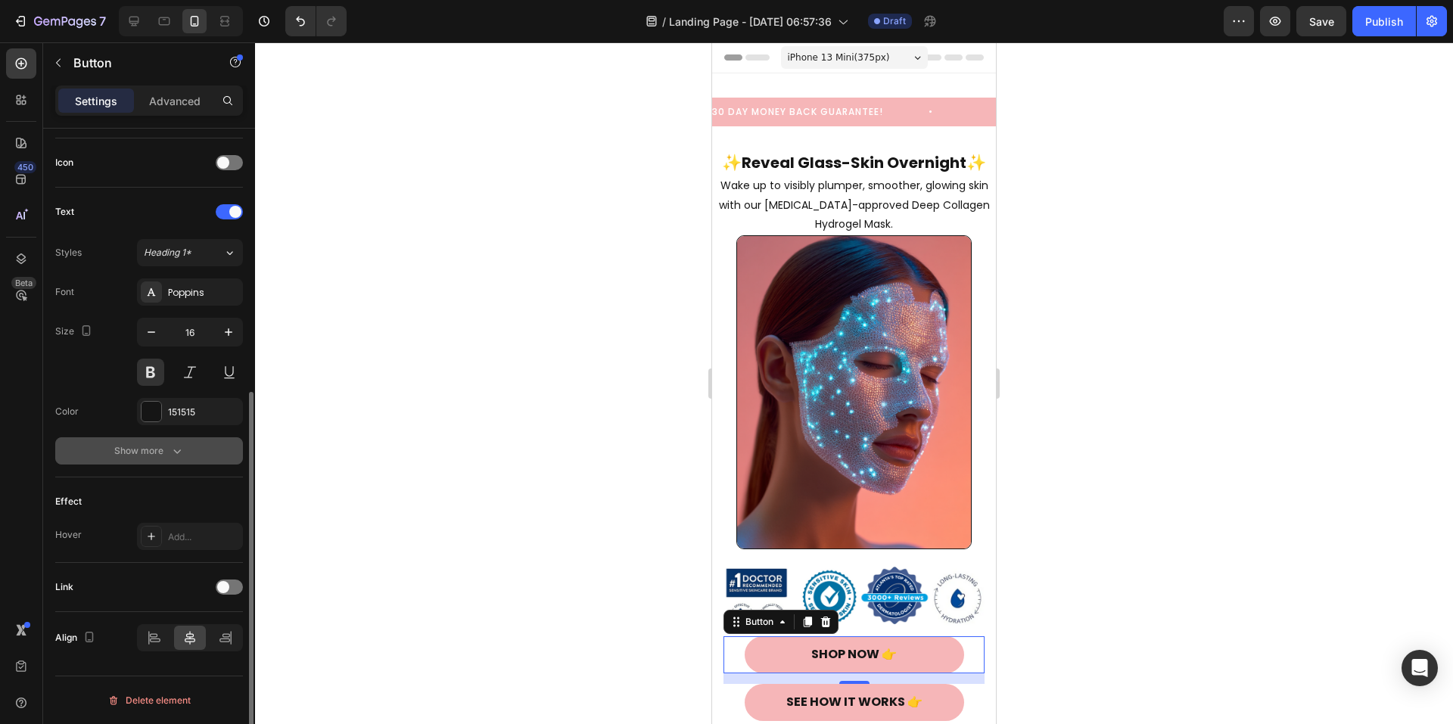
click at [180, 455] on icon "button" at bounding box center [177, 451] width 15 height 15
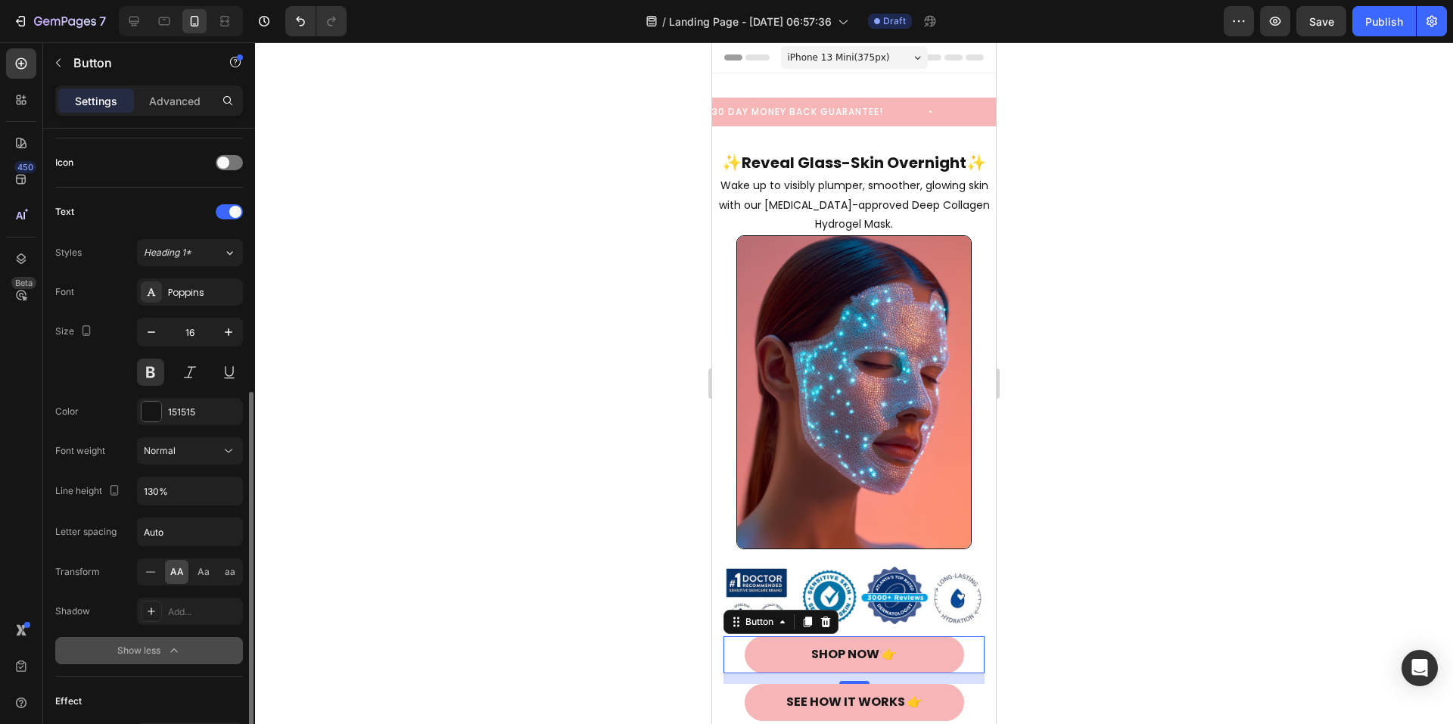
scroll to position [646, 0]
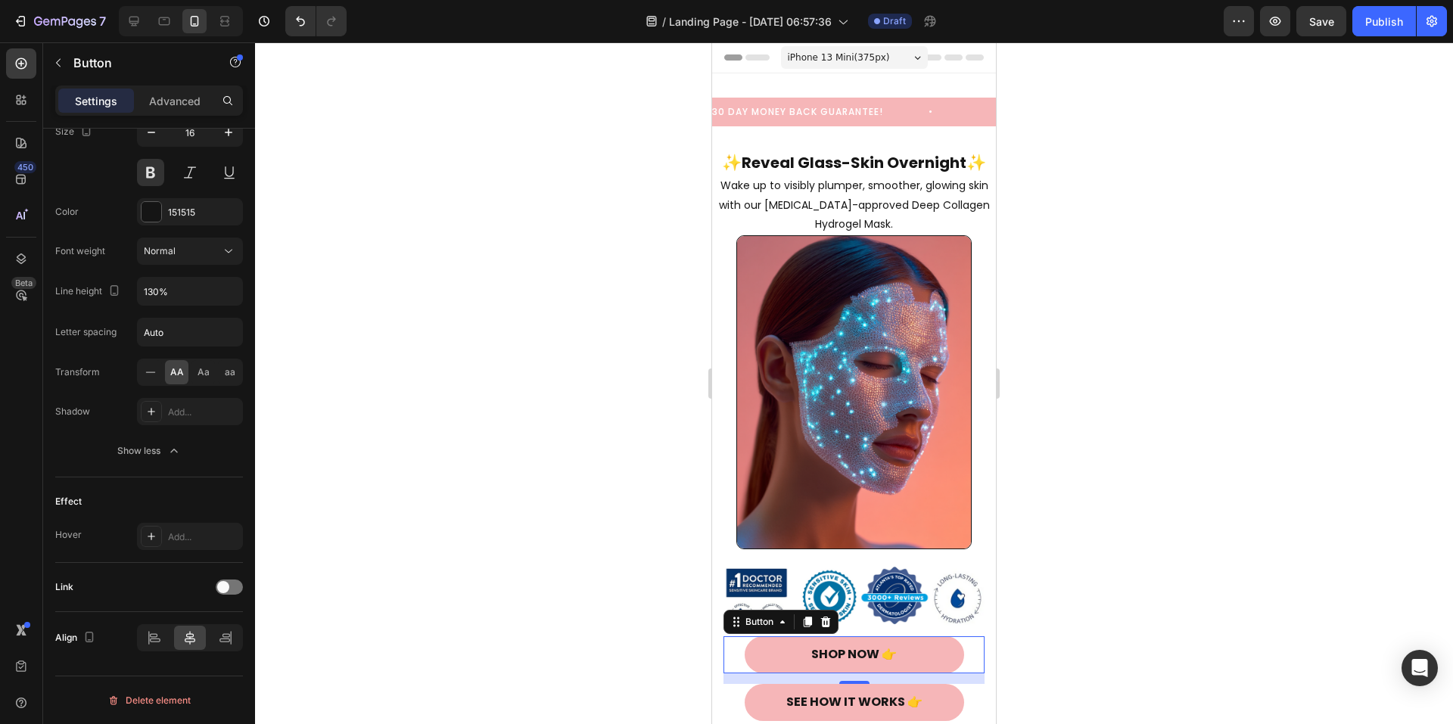
click at [763, 644] on button "Shop Now 👉" at bounding box center [855, 655] width 220 height 37
click at [232, 588] on div at bounding box center [229, 587] width 27 height 15
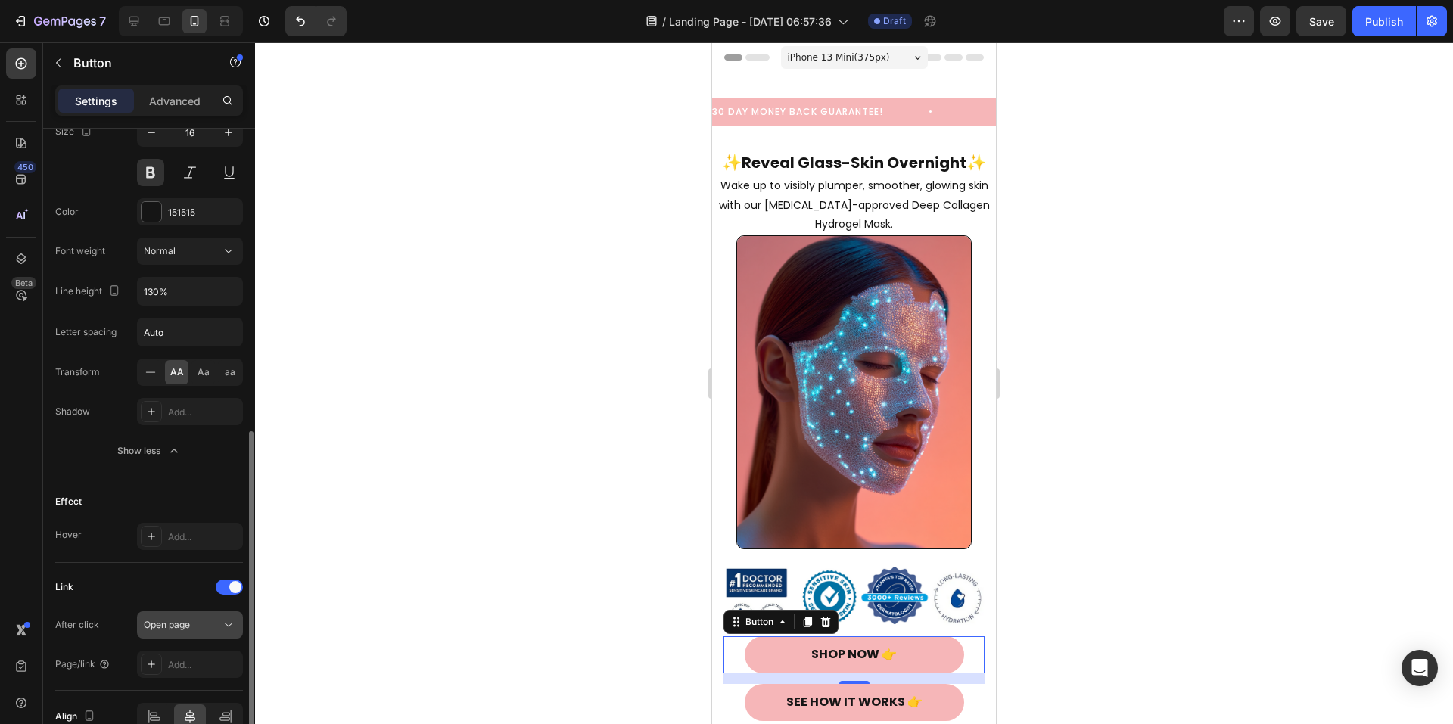
click at [218, 624] on div "Open page" at bounding box center [182, 625] width 77 height 14
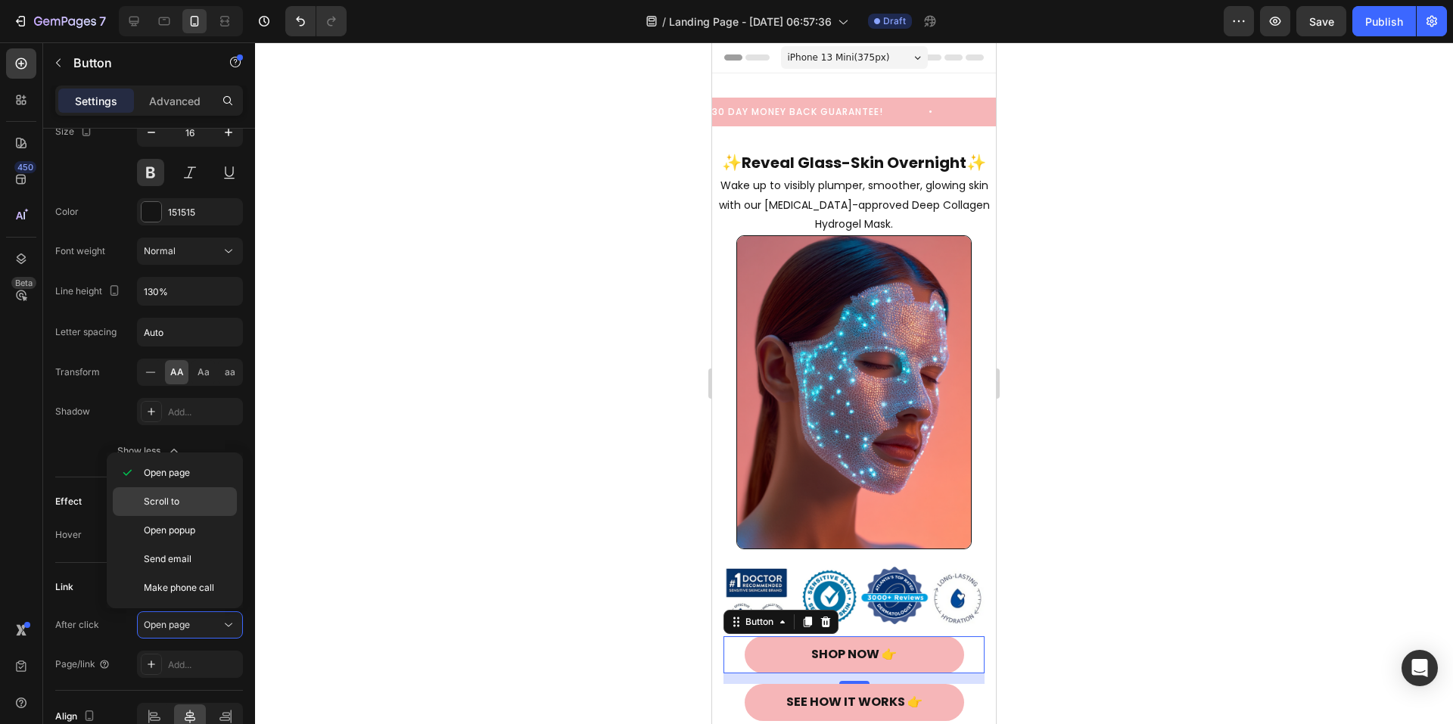
click at [188, 504] on p "Scroll to" at bounding box center [187, 502] width 86 height 14
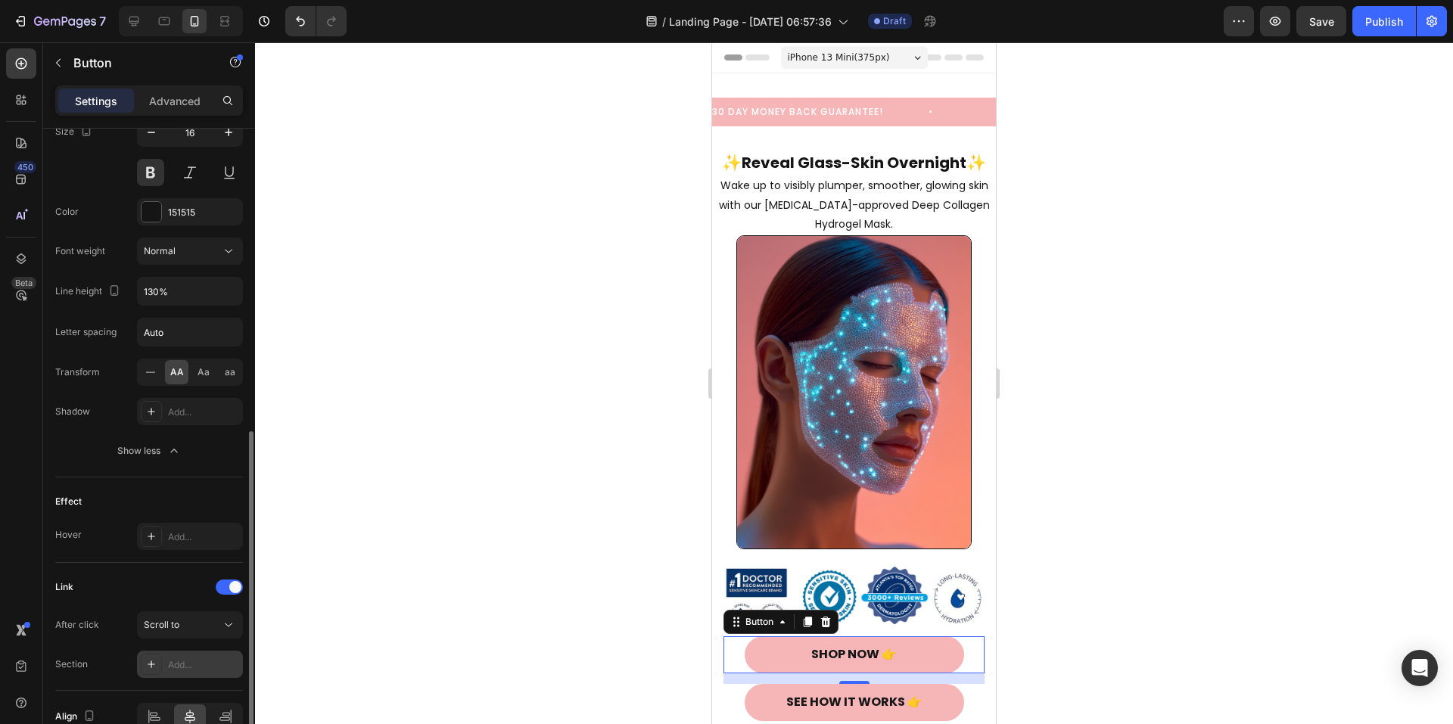
click at [207, 663] on div "Add..." at bounding box center [203, 666] width 71 height 14
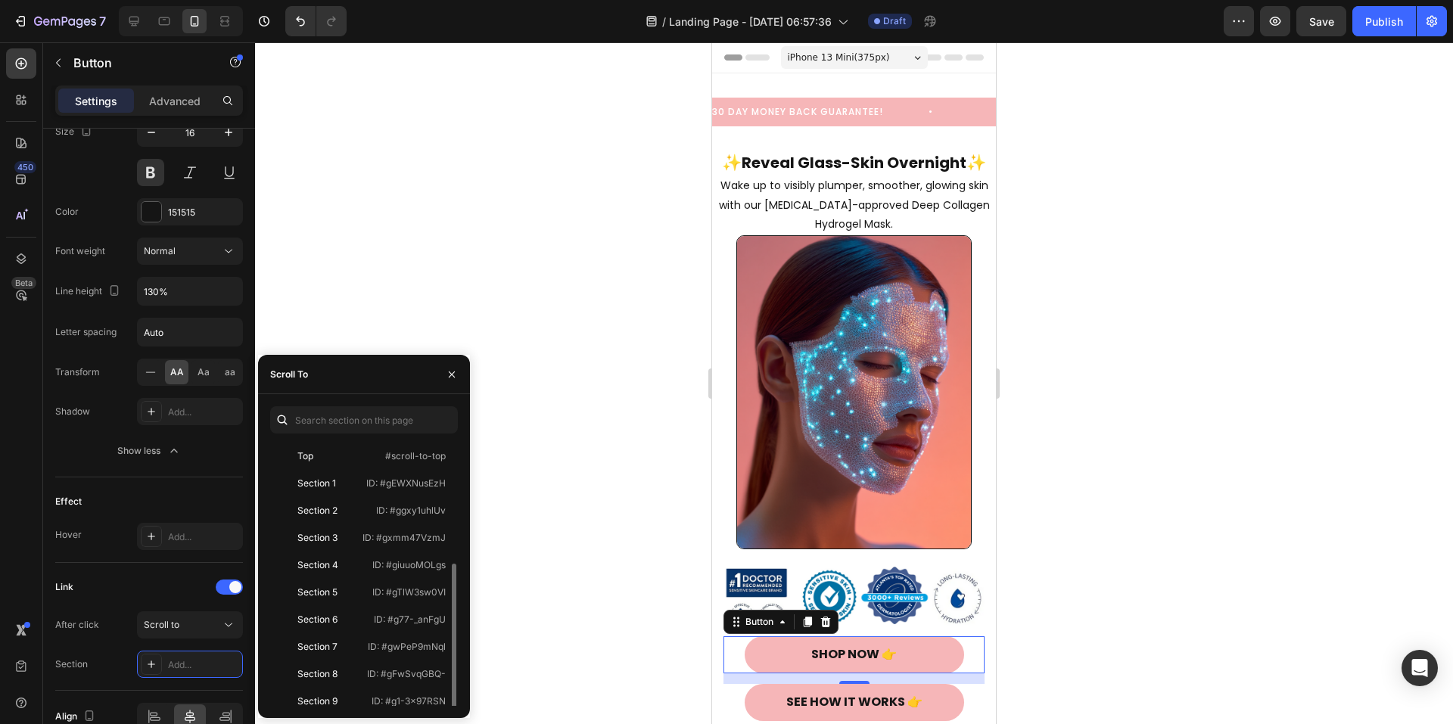
scroll to position [151, 0]
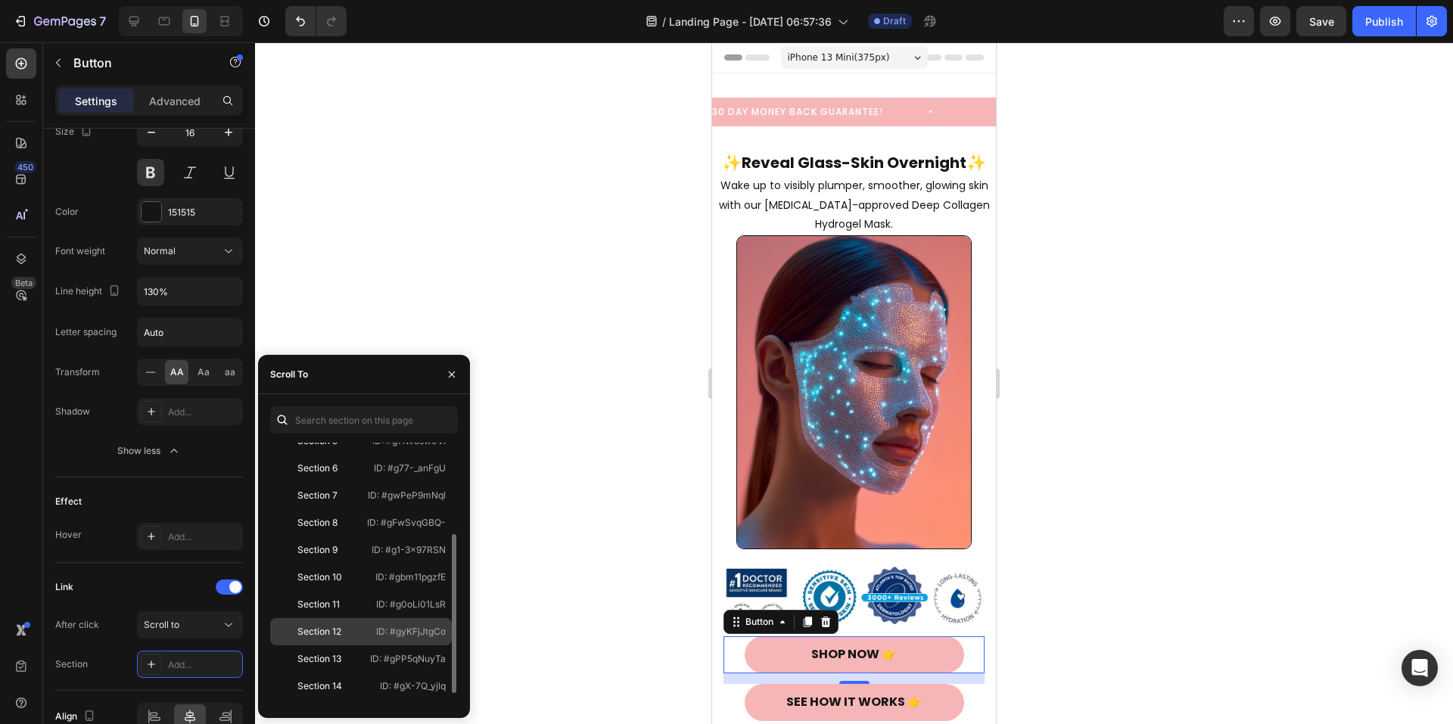
click at [363, 626] on div "Section 12" at bounding box center [320, 632] width 88 height 14
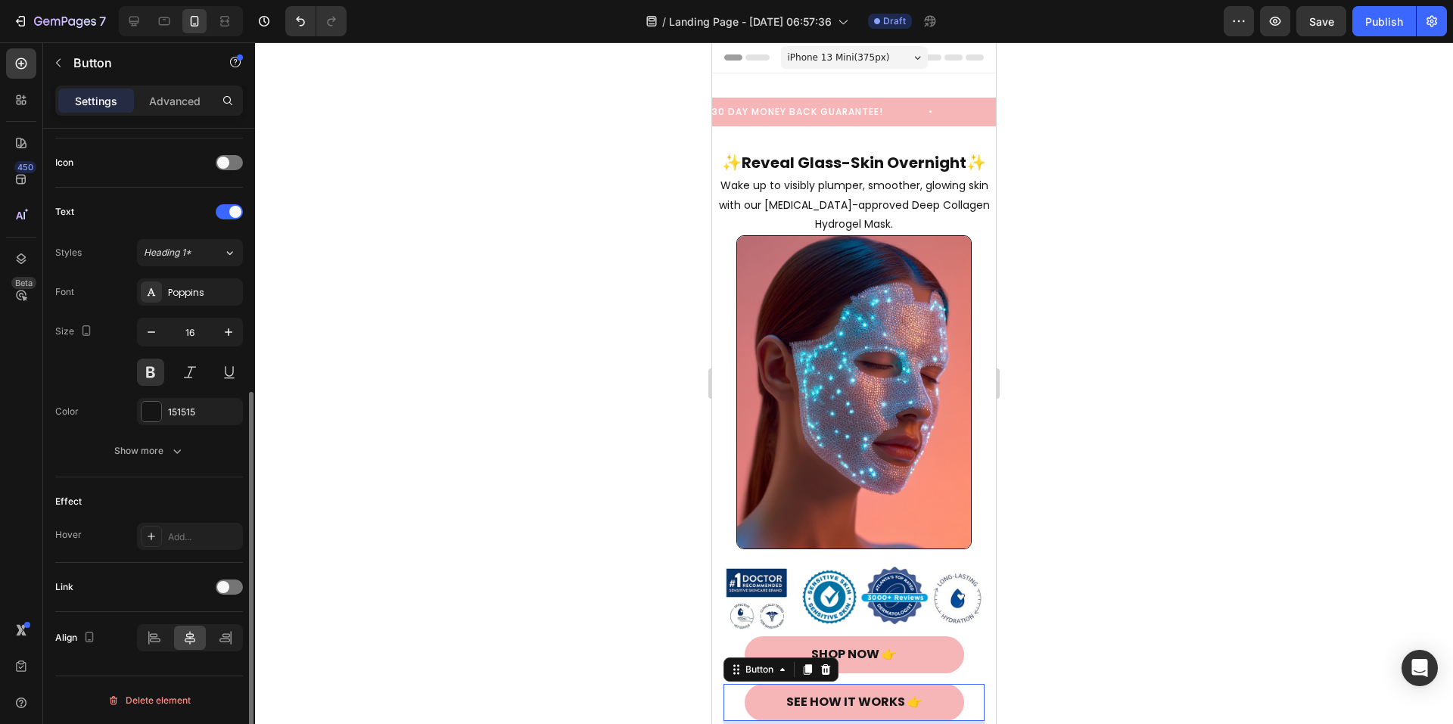
click at [753, 684] on button "SEE HOW IT WORKS 👉" at bounding box center [855, 702] width 220 height 37
click at [185, 550] on div "Effect Hover Add..." at bounding box center [149, 521] width 188 height 86
click at [173, 451] on icon "button" at bounding box center [177, 451] width 15 height 15
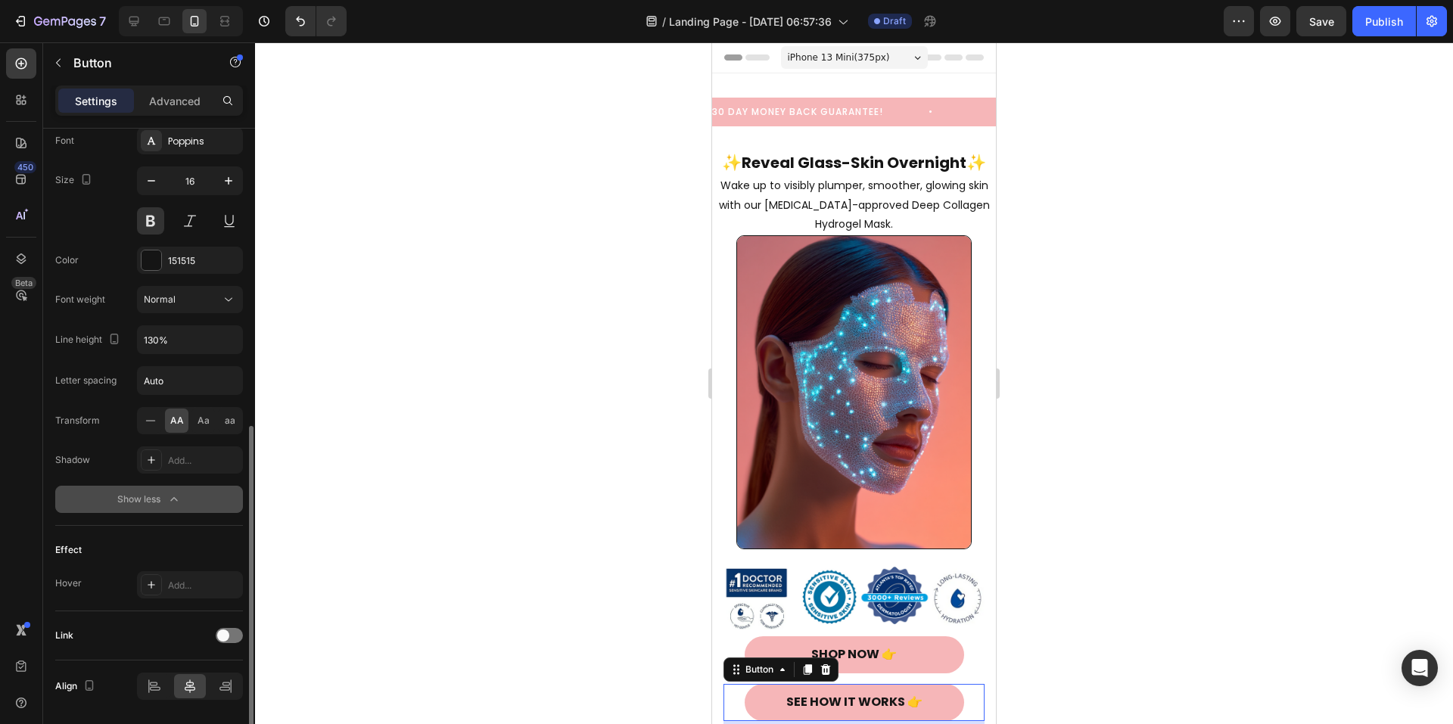
scroll to position [646, 0]
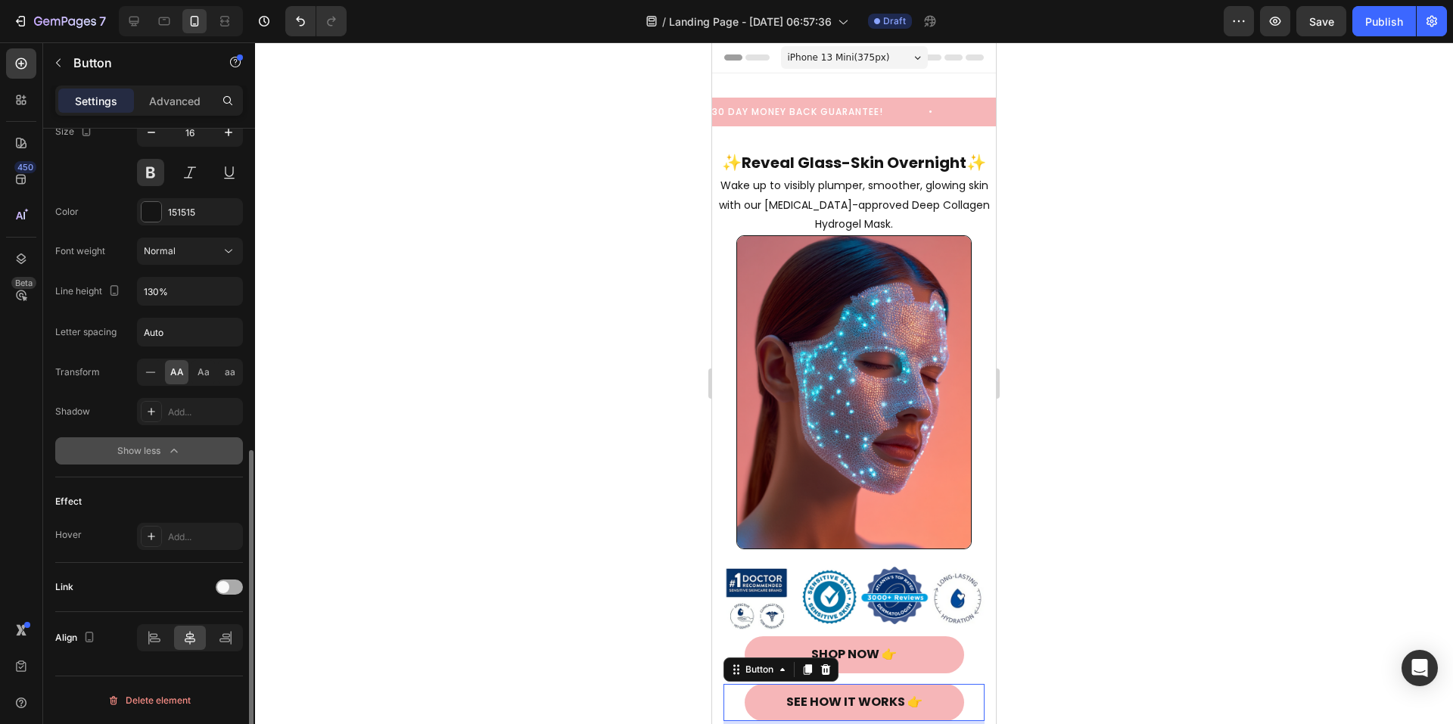
click at [224, 585] on span at bounding box center [223, 587] width 12 height 12
click at [218, 627] on div "Open page" at bounding box center [182, 625] width 77 height 14
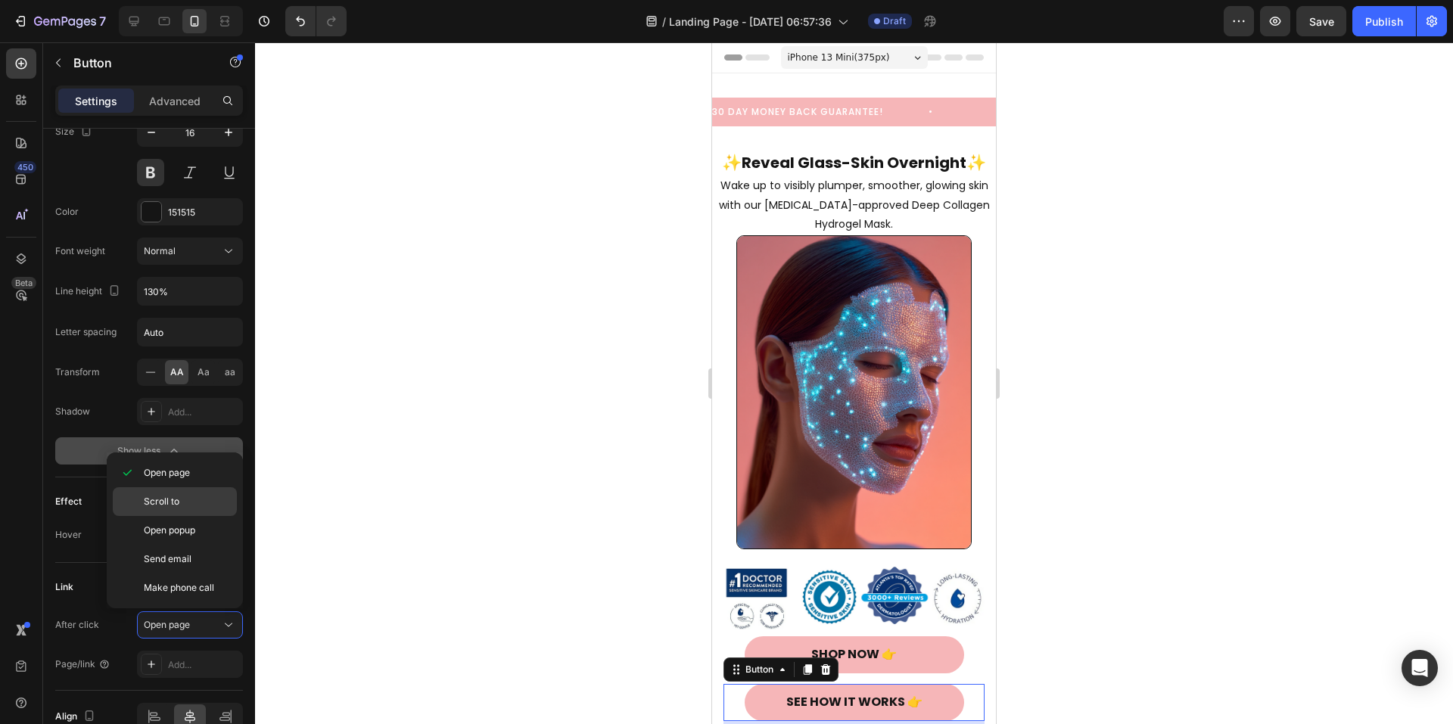
click at [185, 504] on p "Scroll to" at bounding box center [187, 502] width 86 height 14
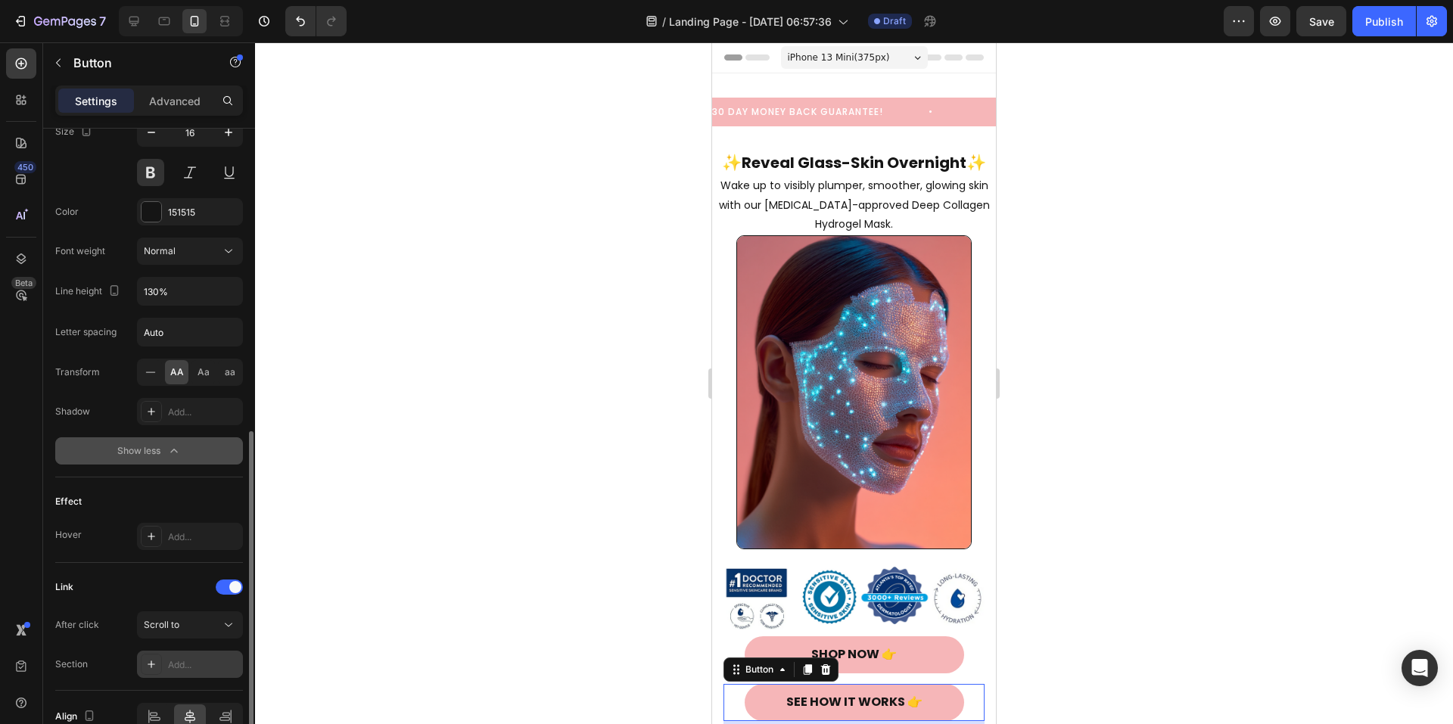
click at [206, 659] on div "Add..." at bounding box center [203, 666] width 71 height 14
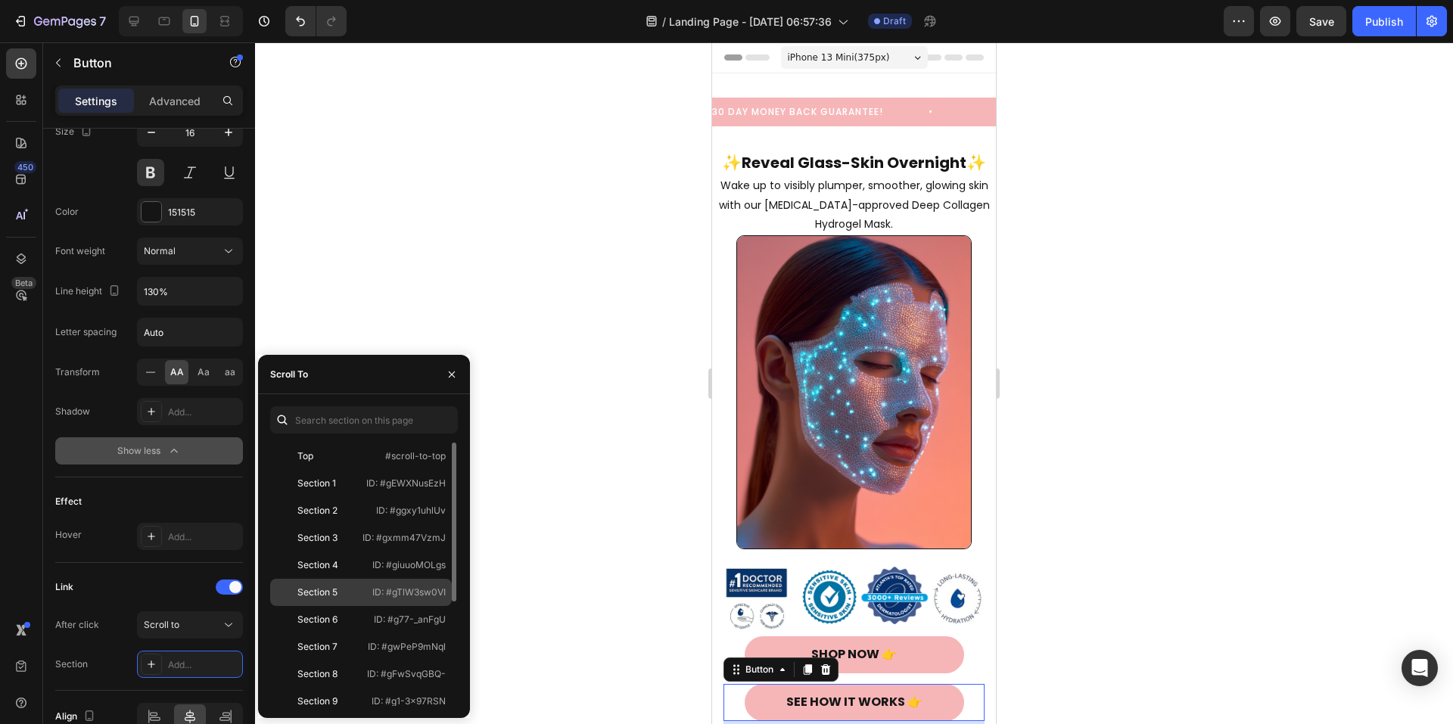
scroll to position [151, 0]
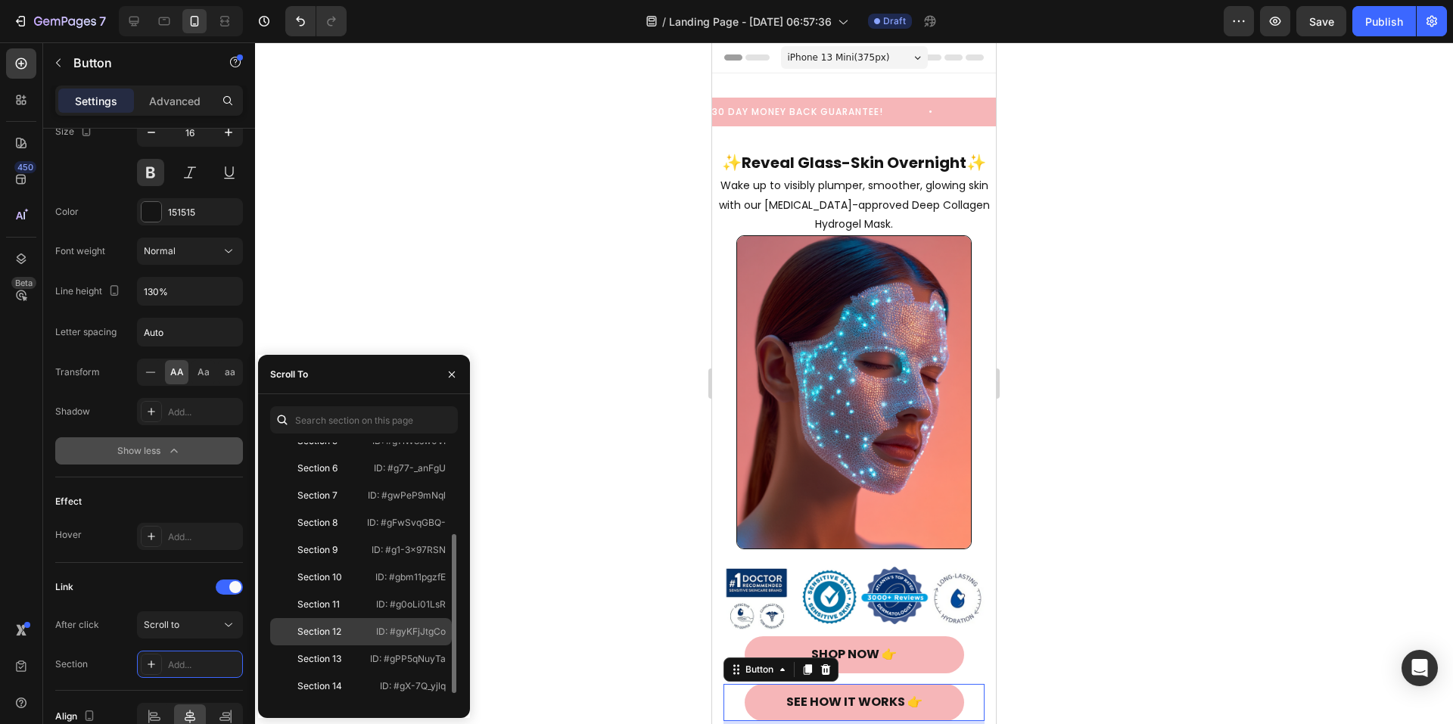
click at [345, 646] on div "Section 12 ID: #gyKFjJtgCo" at bounding box center [361, 659] width 182 height 27
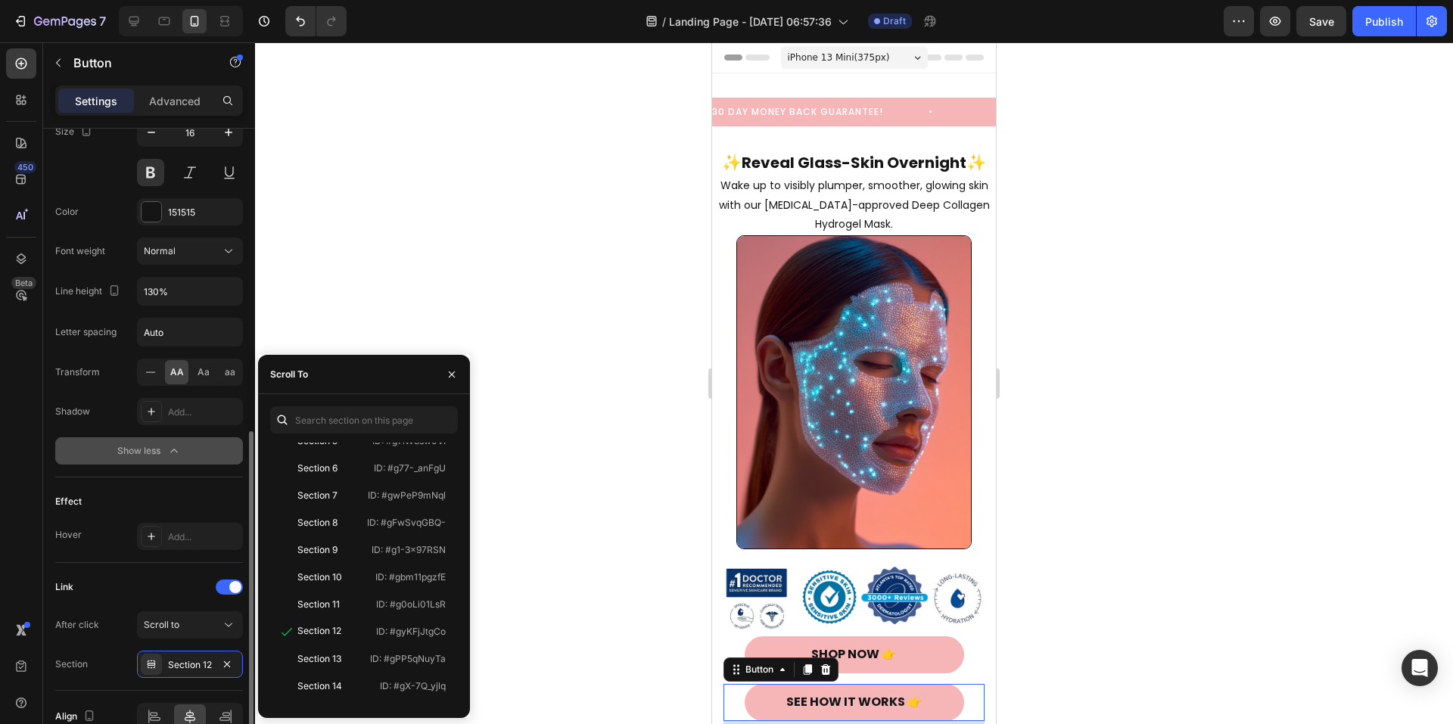
click at [180, 576] on div "Link" at bounding box center [149, 587] width 188 height 24
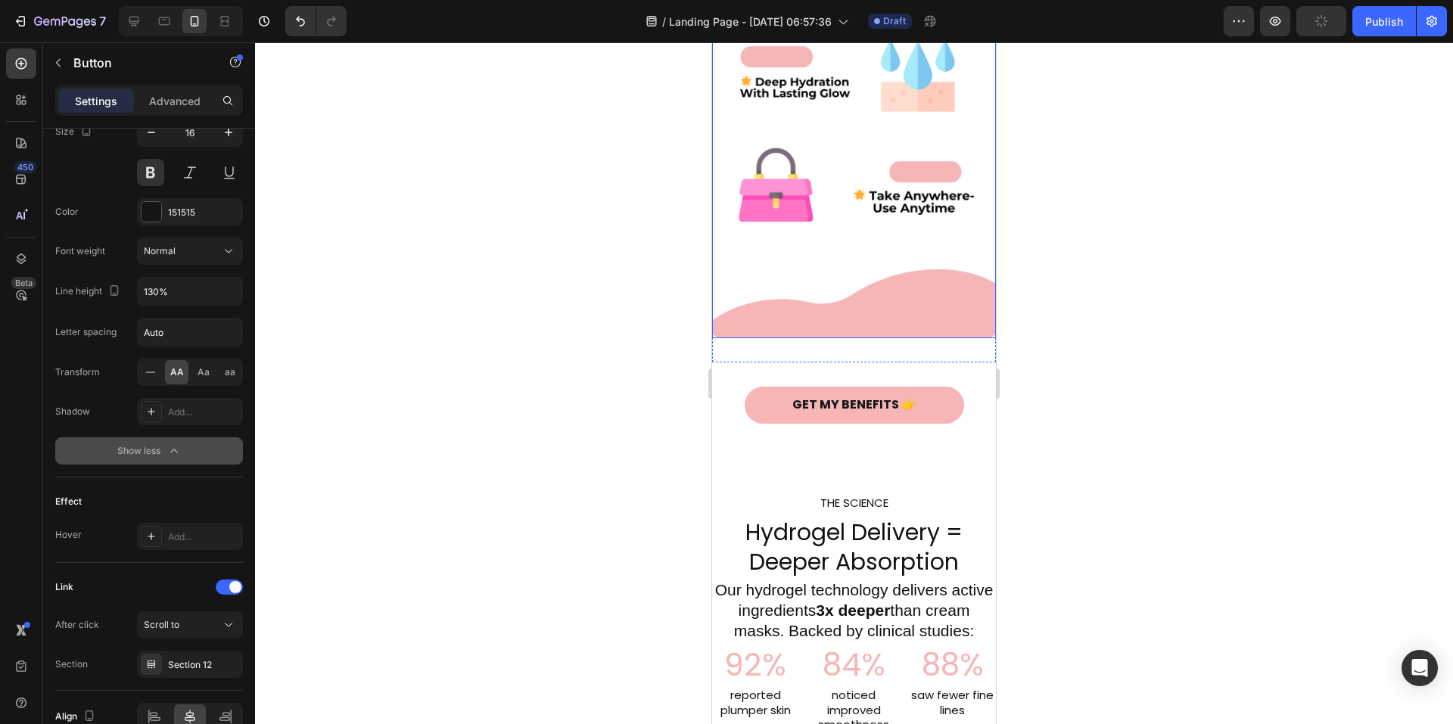
scroll to position [1287, 0]
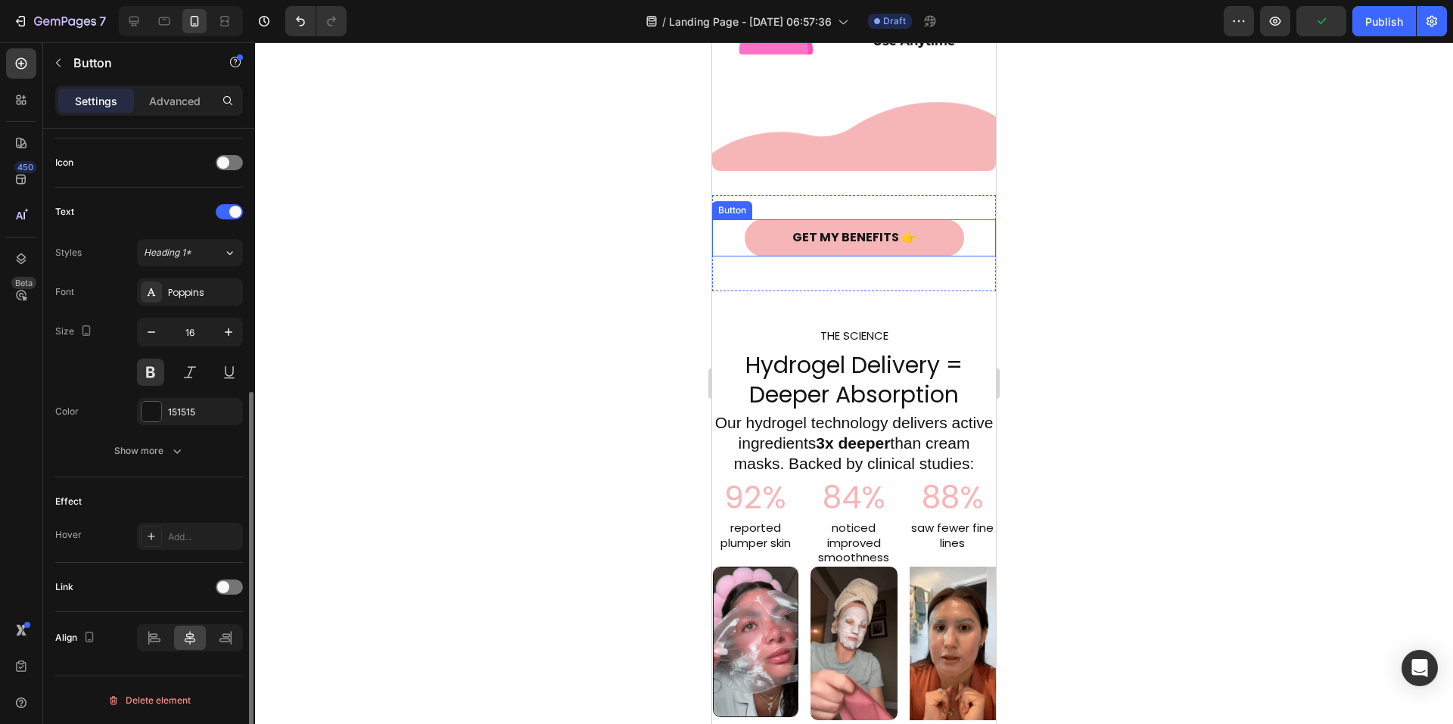
click at [925, 220] on button "GET MY BENEFITS 👉" at bounding box center [855, 238] width 220 height 37
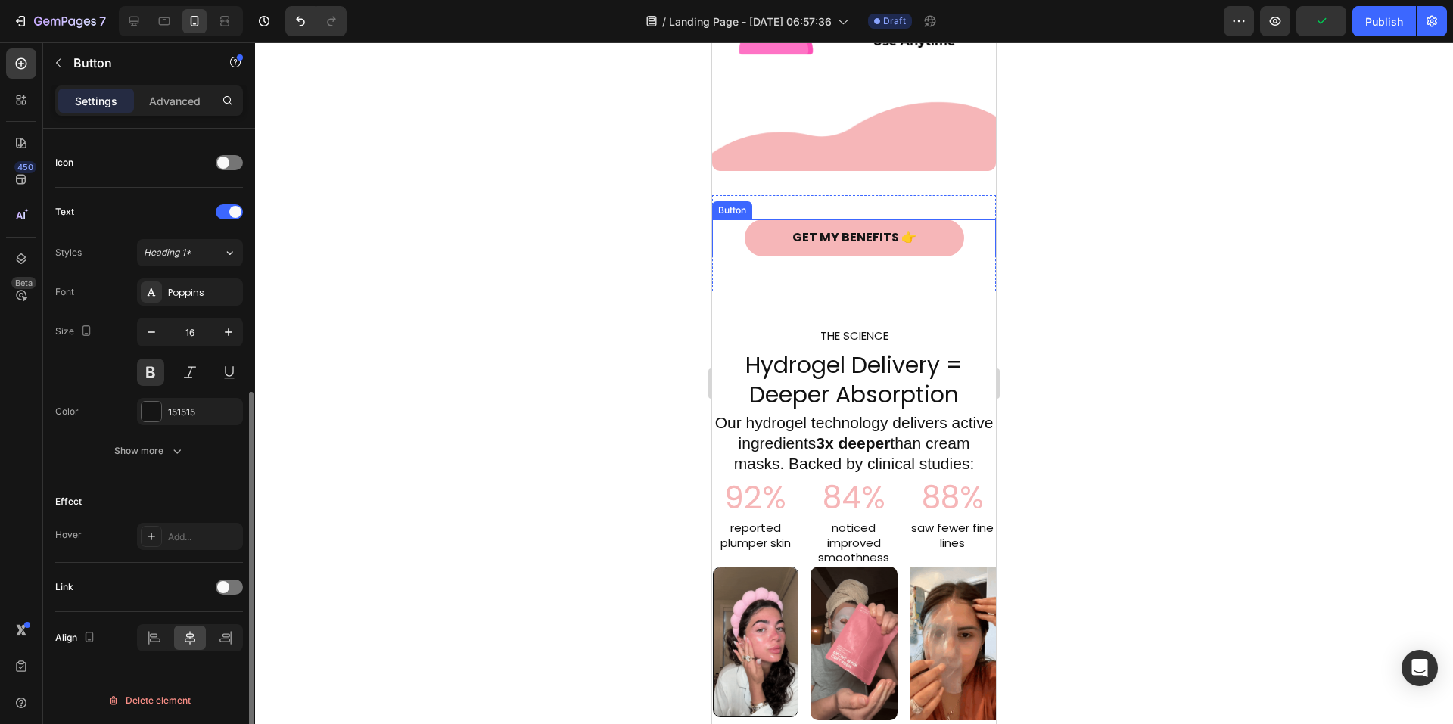
scroll to position [447, 0]
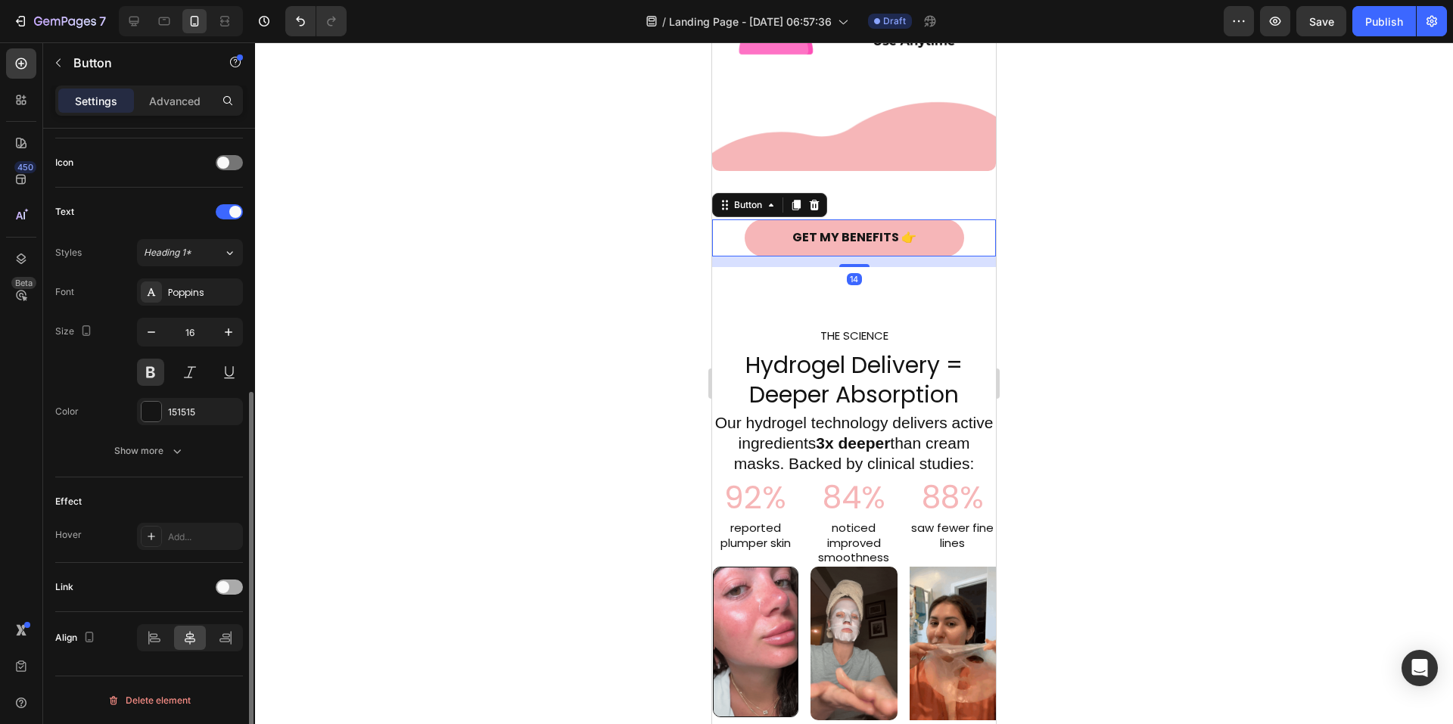
click at [232, 587] on div at bounding box center [229, 587] width 27 height 15
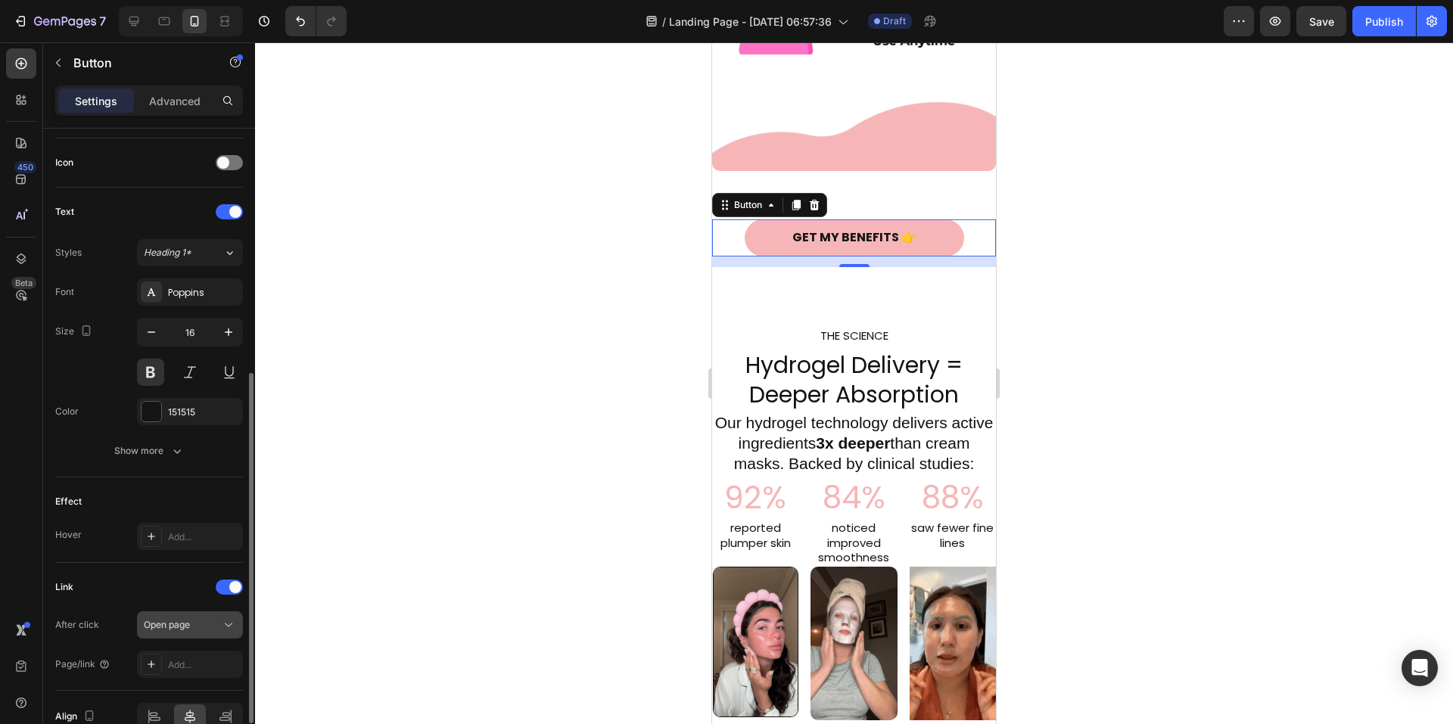
click at [216, 630] on div "Open page" at bounding box center [182, 625] width 77 height 14
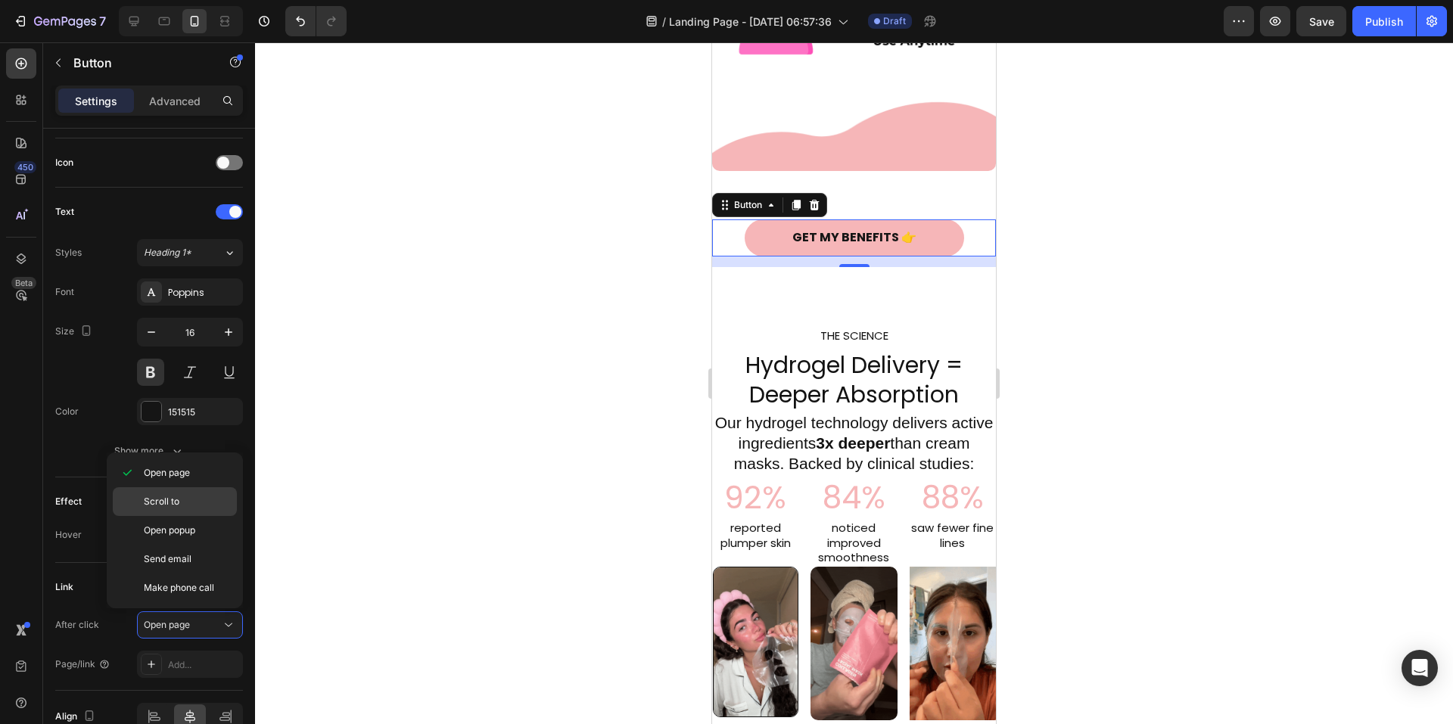
click at [184, 503] on p "Scroll to" at bounding box center [187, 502] width 86 height 14
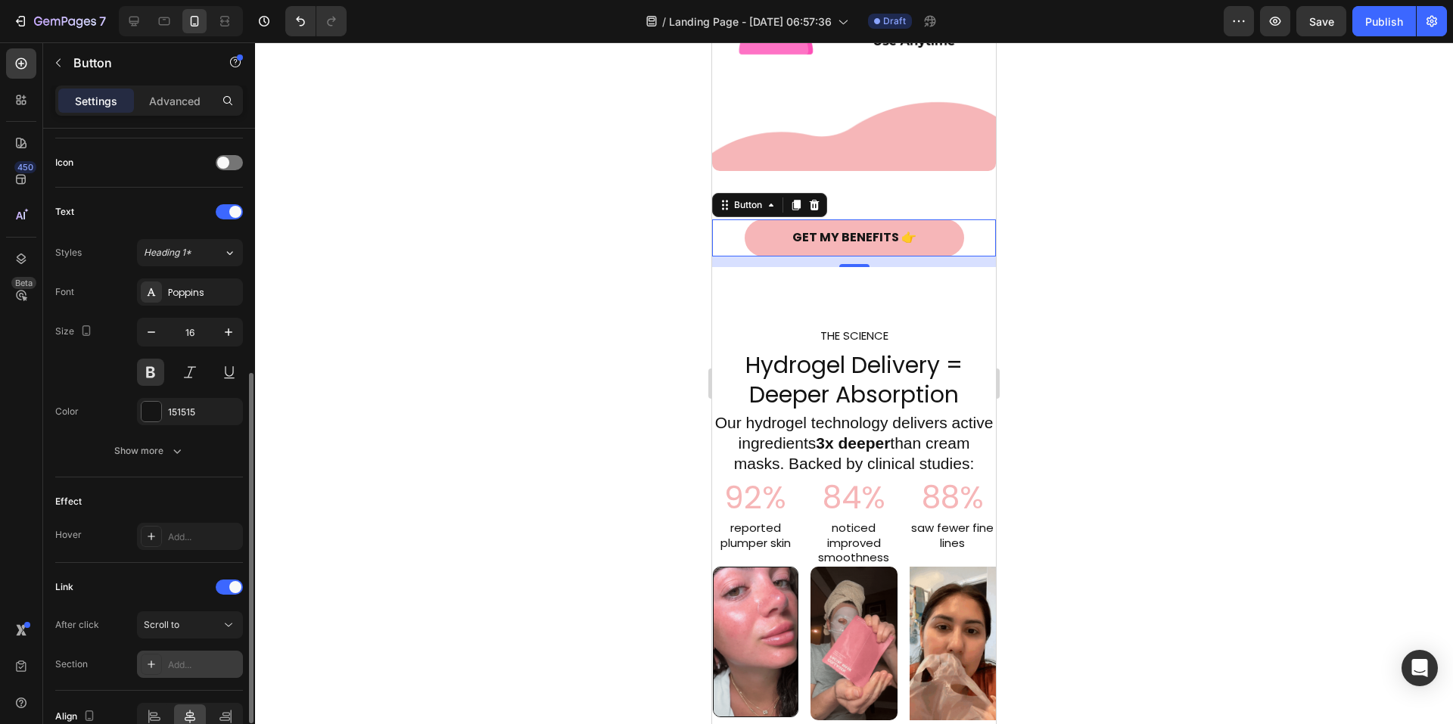
click at [205, 657] on div "Add..." at bounding box center [190, 664] width 106 height 27
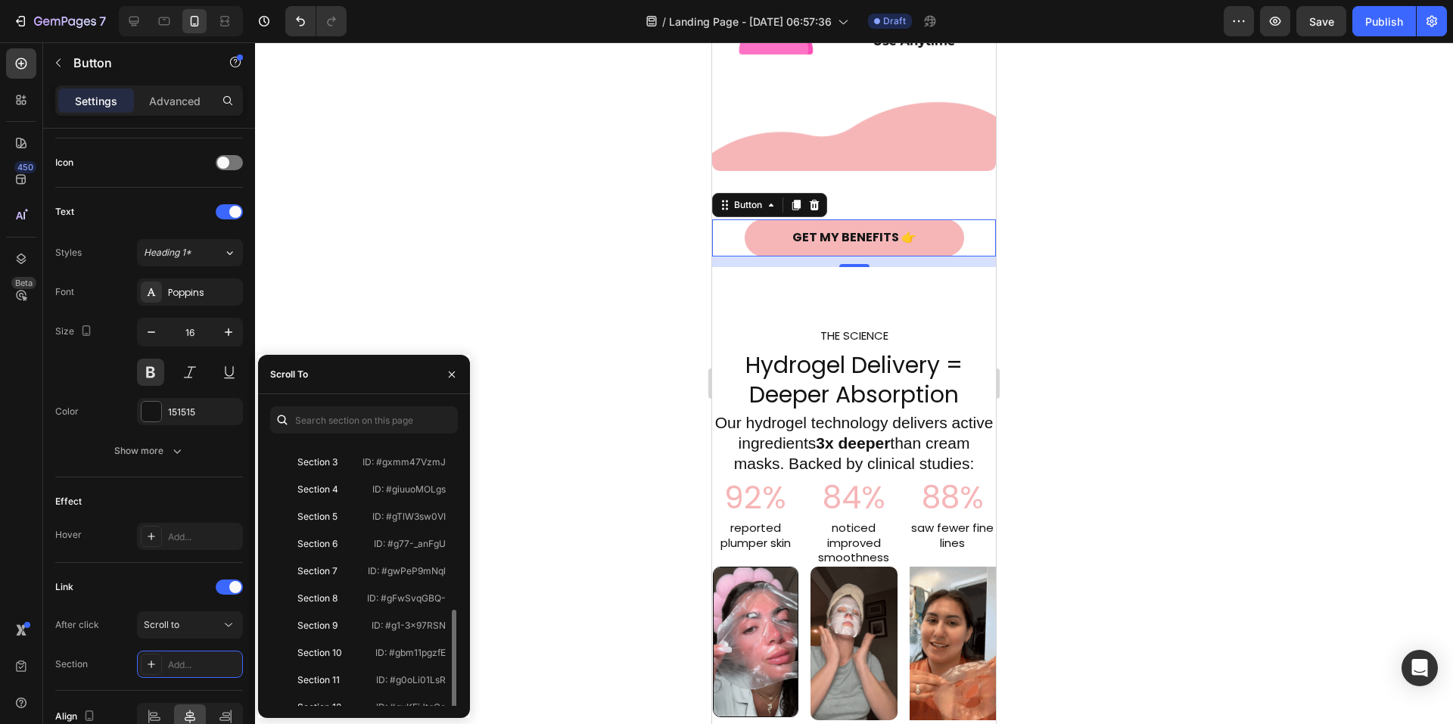
scroll to position [151, 0]
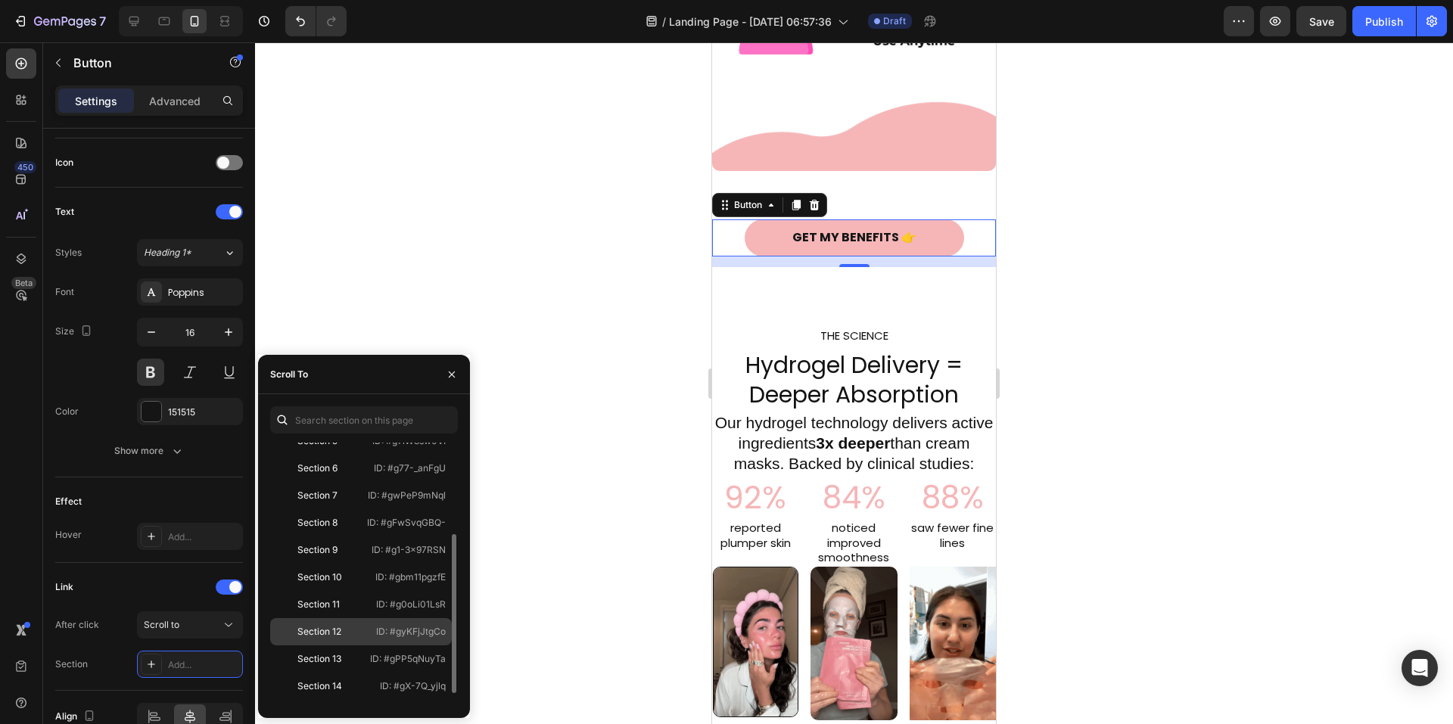
click at [353, 631] on div "Section 12" at bounding box center [320, 632] width 88 height 14
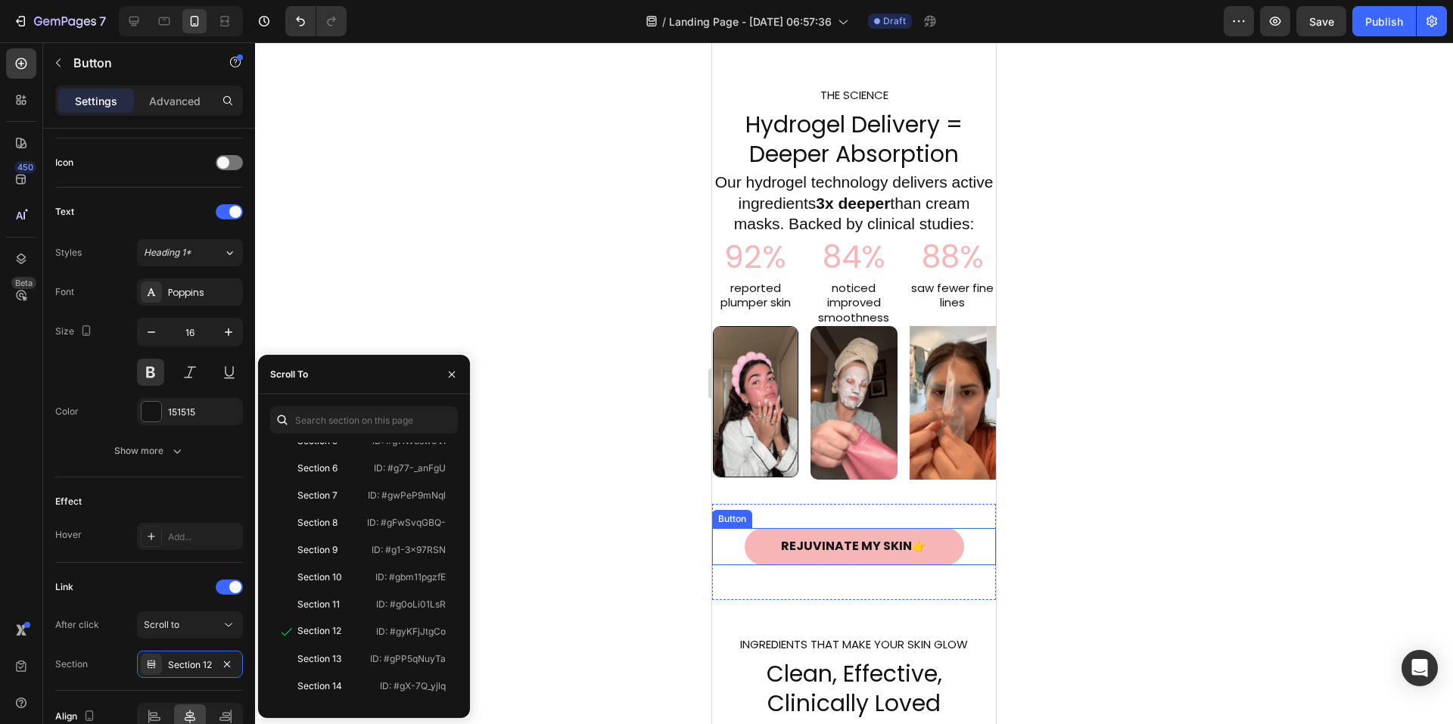
scroll to position [1514, 0]
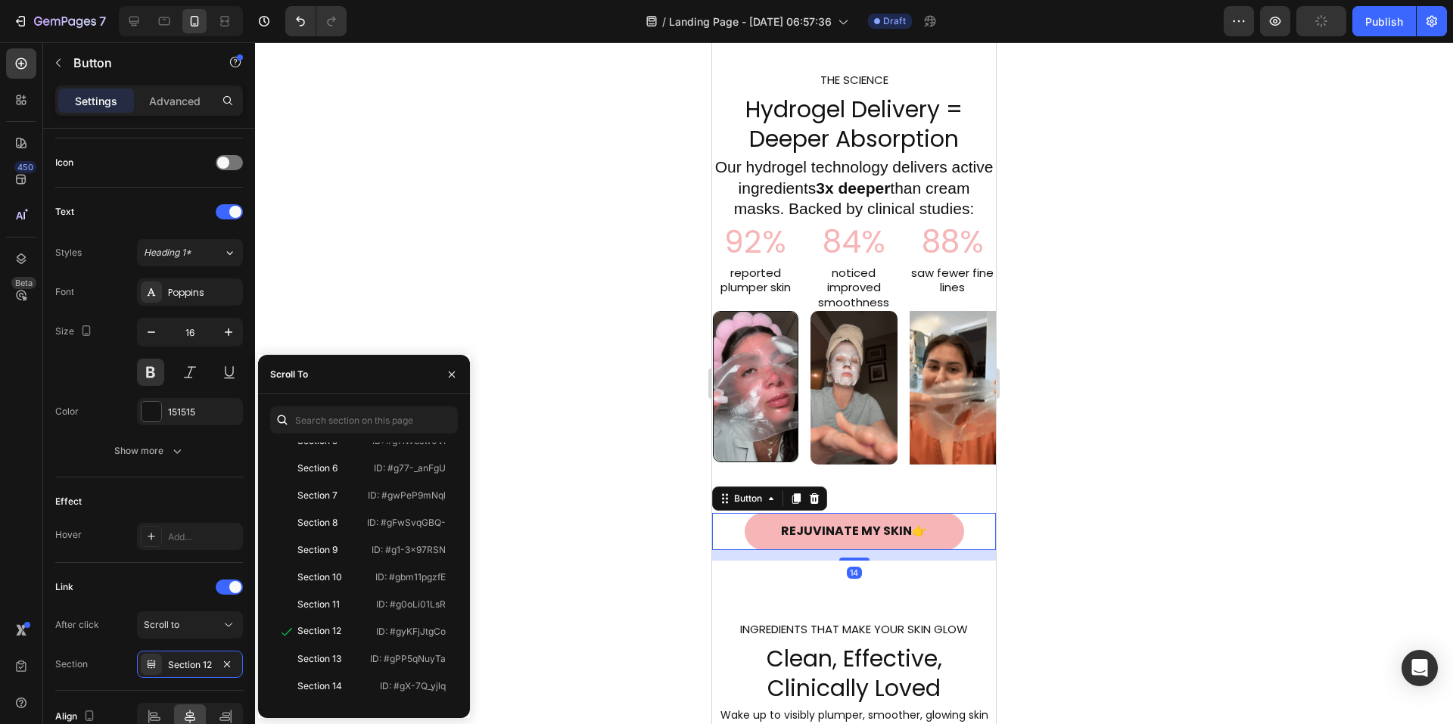
click at [942, 547] on button "REJUVINATE MY SKIN👉" at bounding box center [855, 531] width 220 height 37
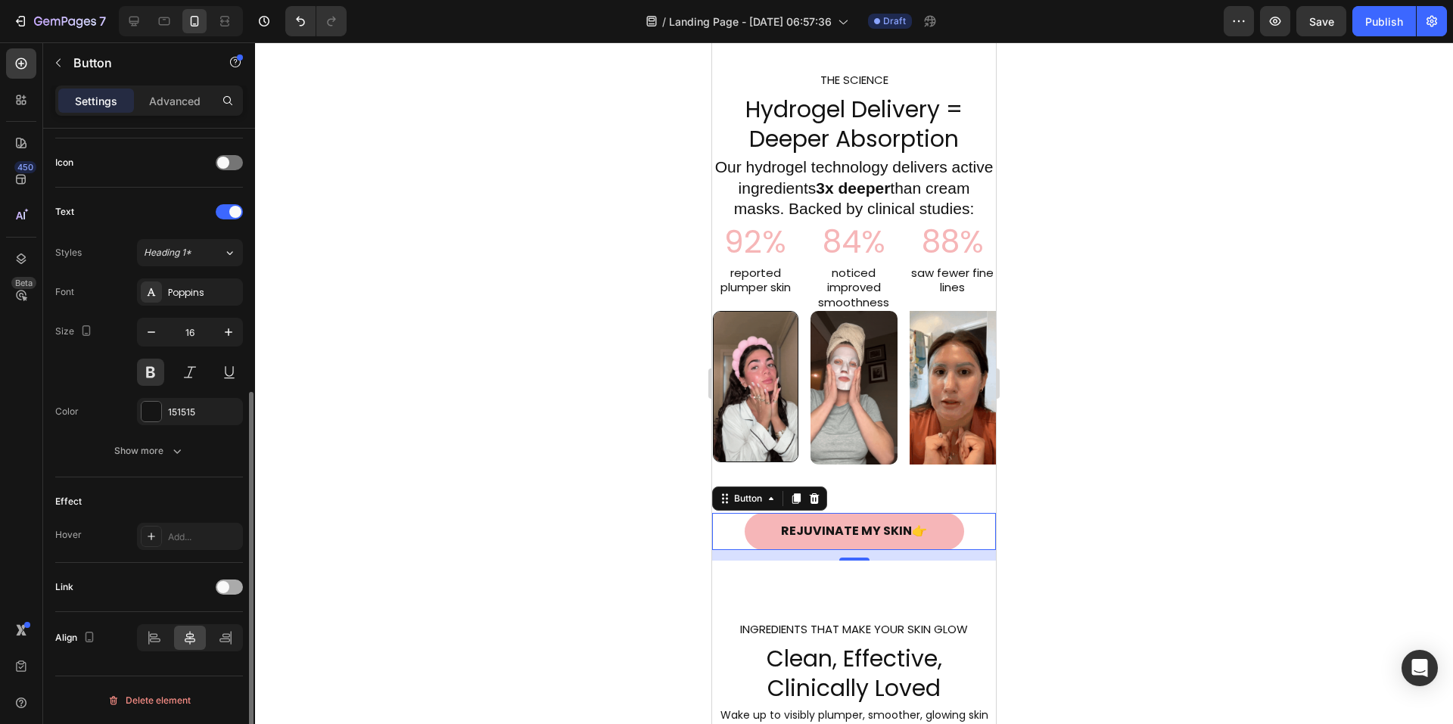
click at [226, 587] on span at bounding box center [223, 587] width 12 height 12
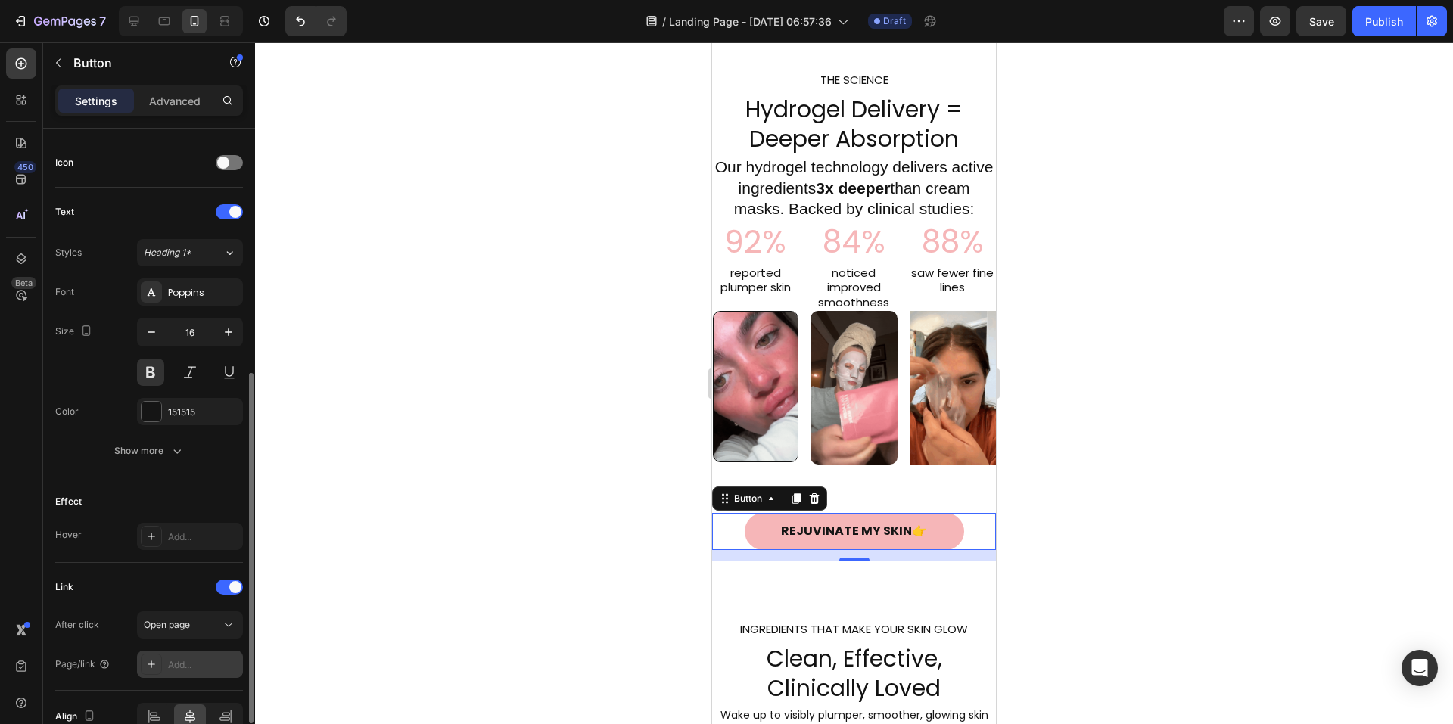
click at [208, 656] on div "Add..." at bounding box center [190, 664] width 106 height 27
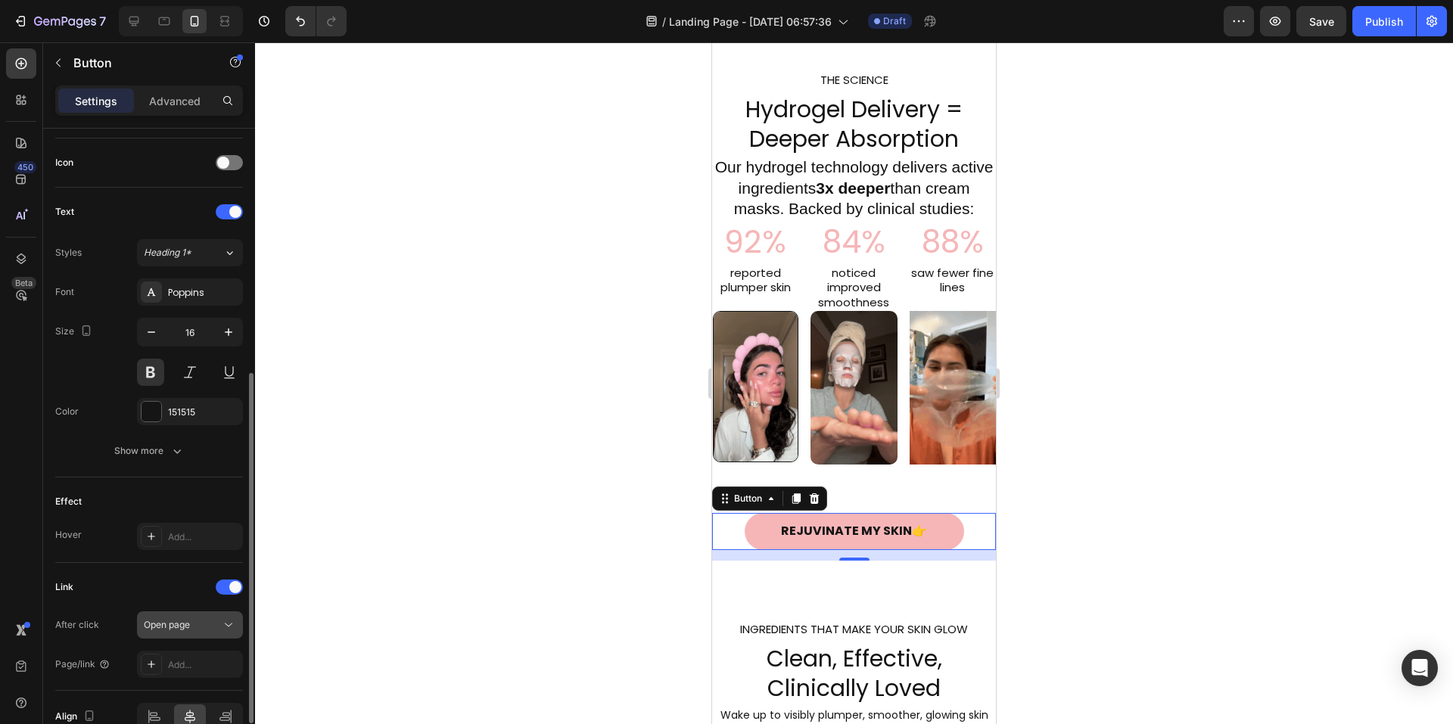
click at [223, 629] on icon at bounding box center [228, 625] width 15 height 15
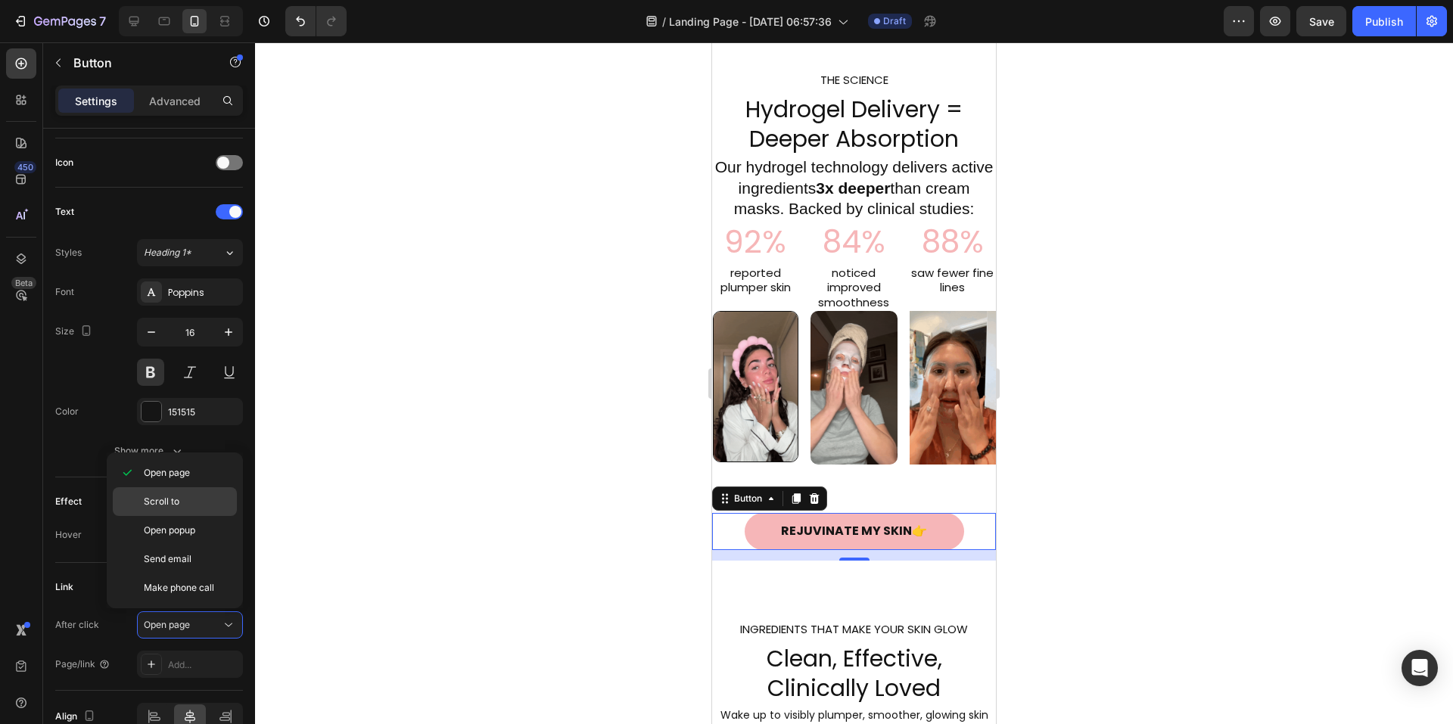
click at [188, 506] on p "Scroll to" at bounding box center [187, 502] width 86 height 14
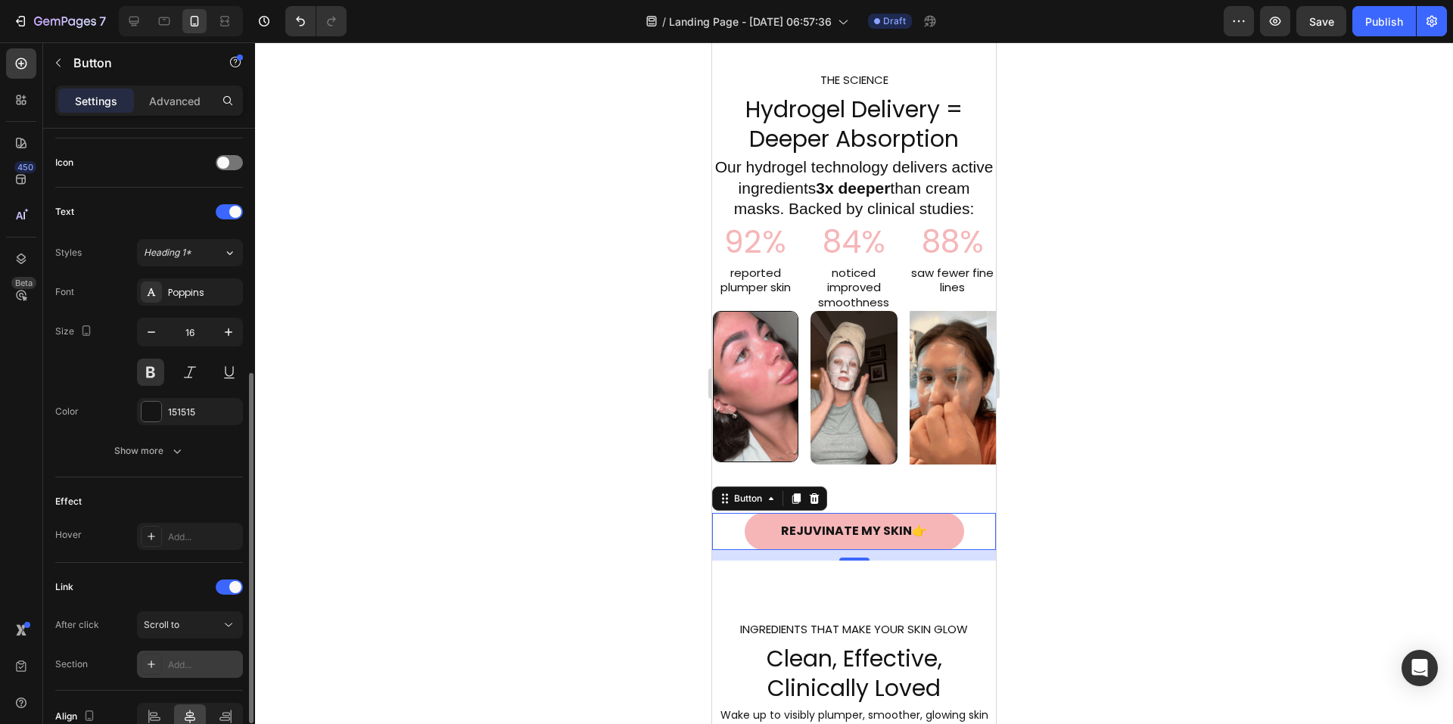
click at [207, 661] on div "Add..." at bounding box center [203, 666] width 71 height 14
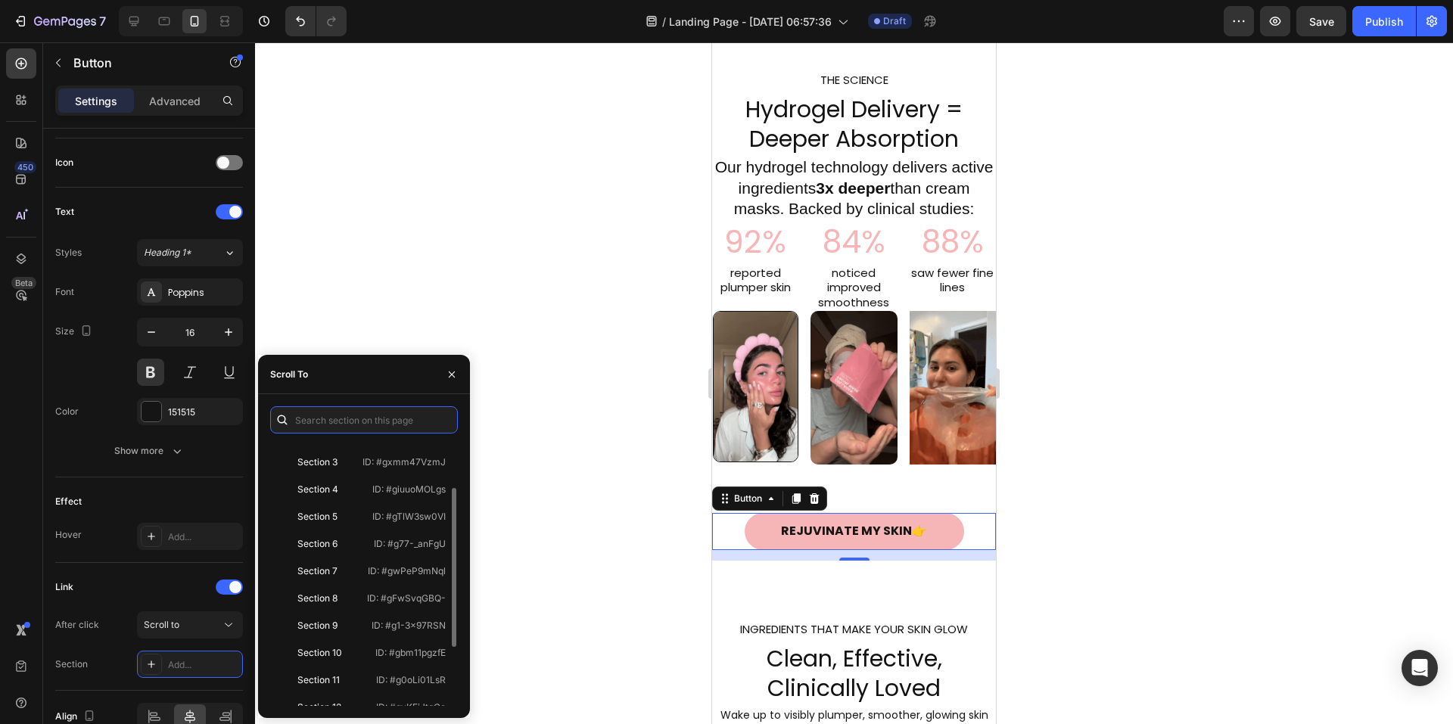
scroll to position [151, 0]
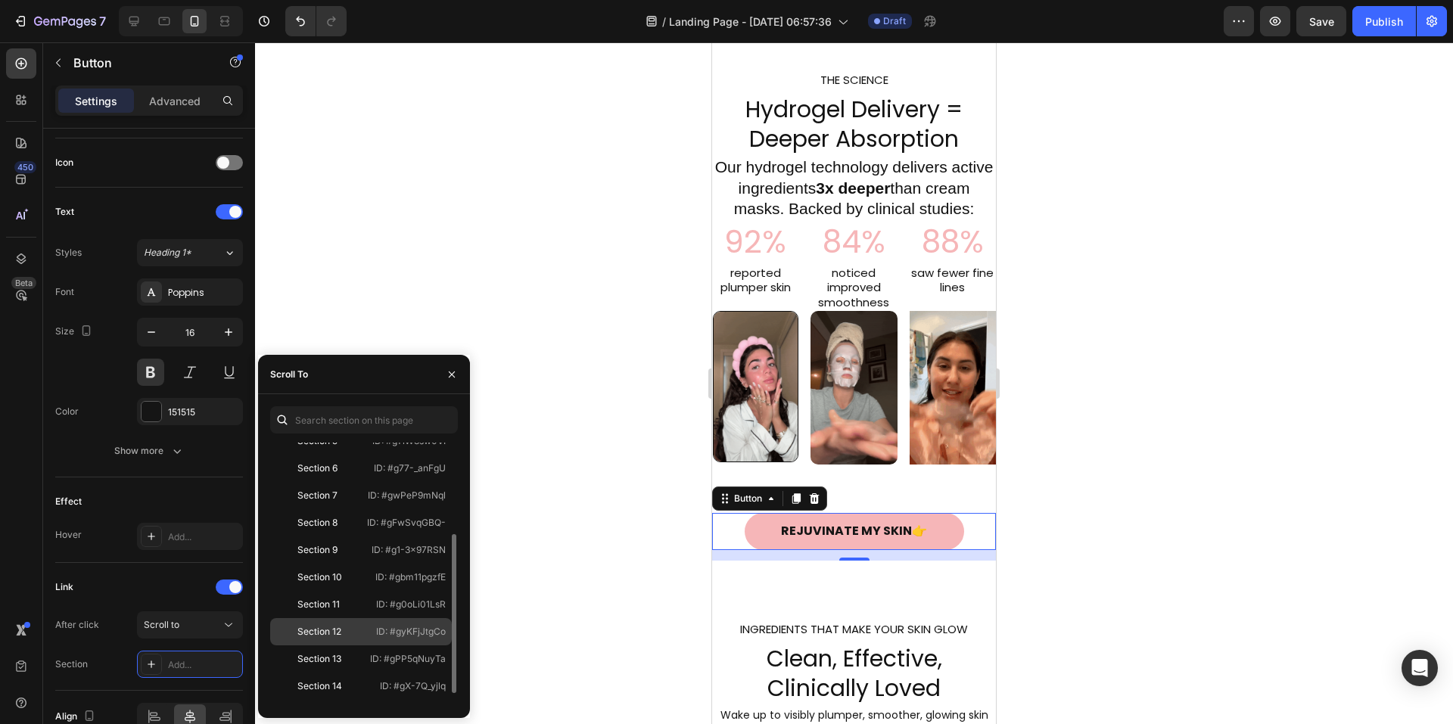
click at [351, 634] on div "Section 12" at bounding box center [320, 632] width 88 height 14
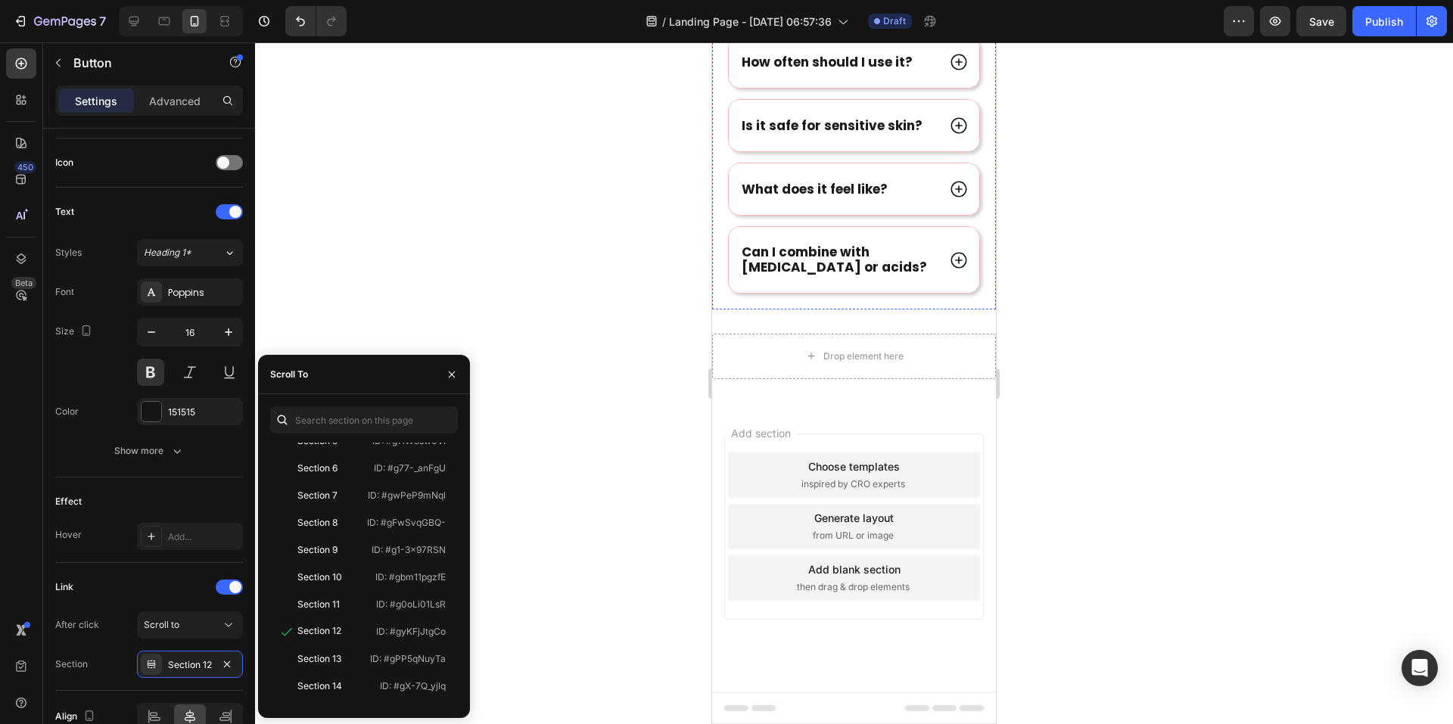
scroll to position [6201, 0]
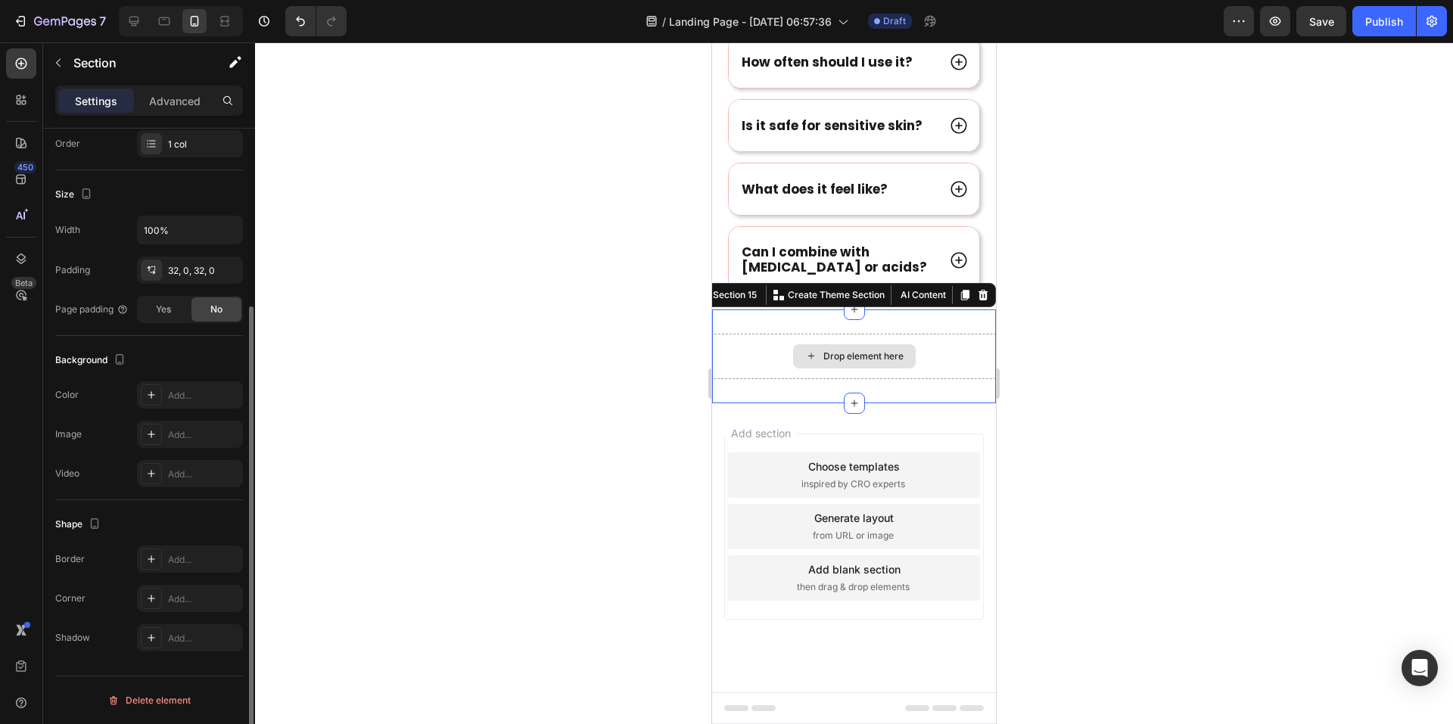
click at [756, 366] on div "Drop element here" at bounding box center [854, 356] width 284 height 45
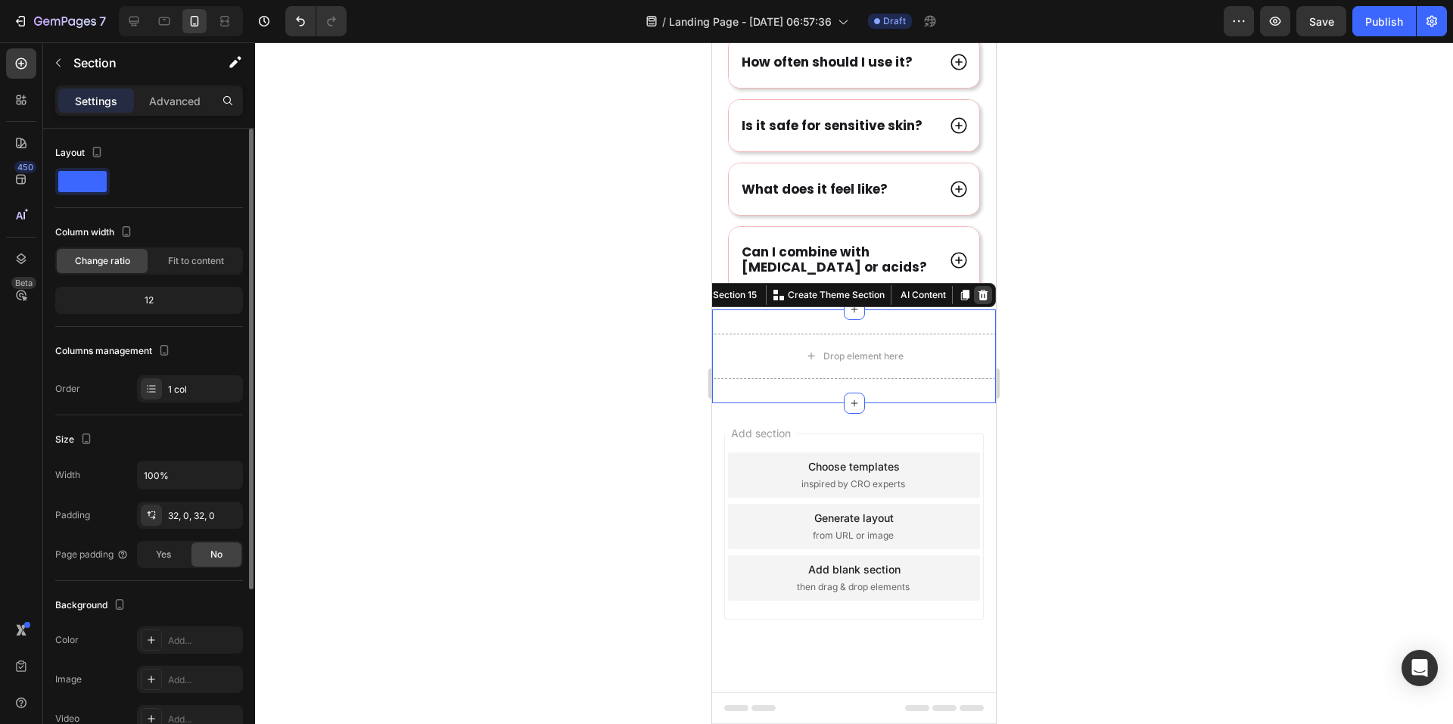
click at [979, 297] on icon at bounding box center [984, 295] width 10 height 11
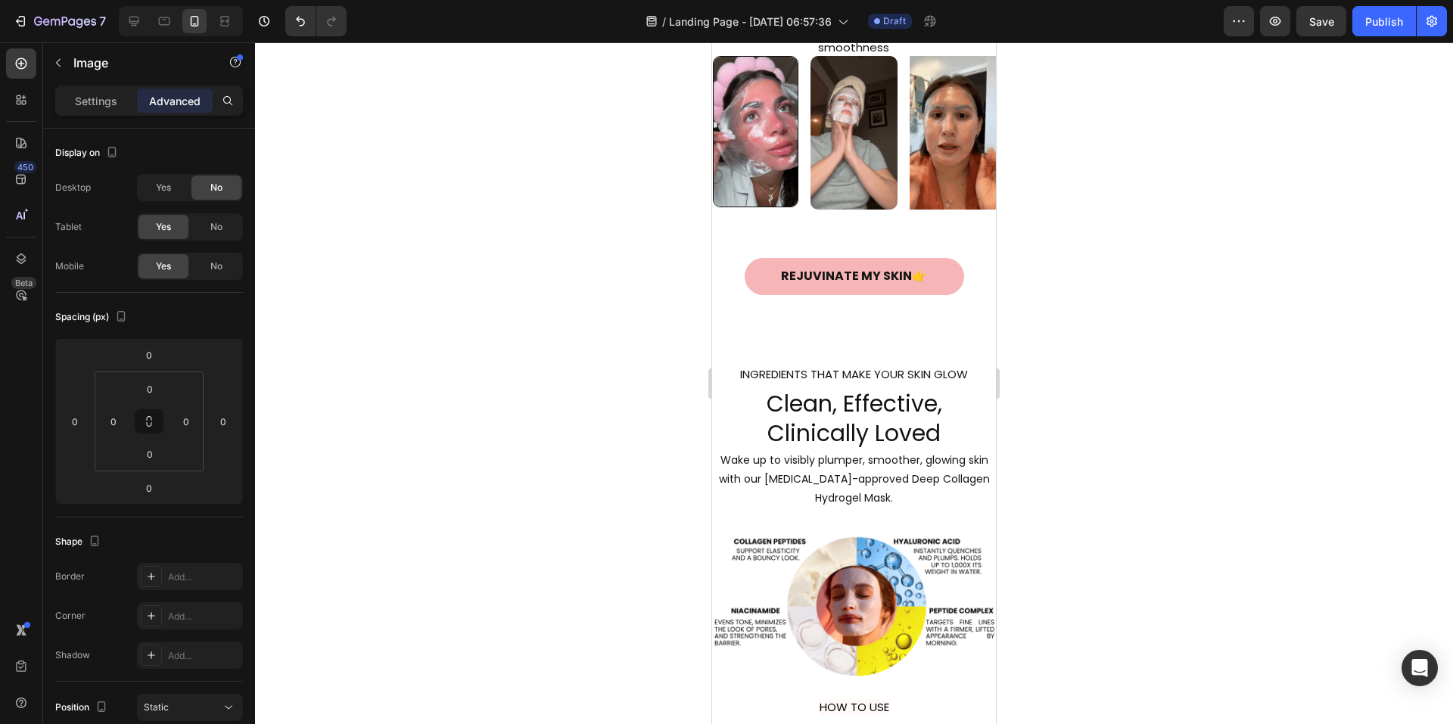
scroll to position [1754, 0]
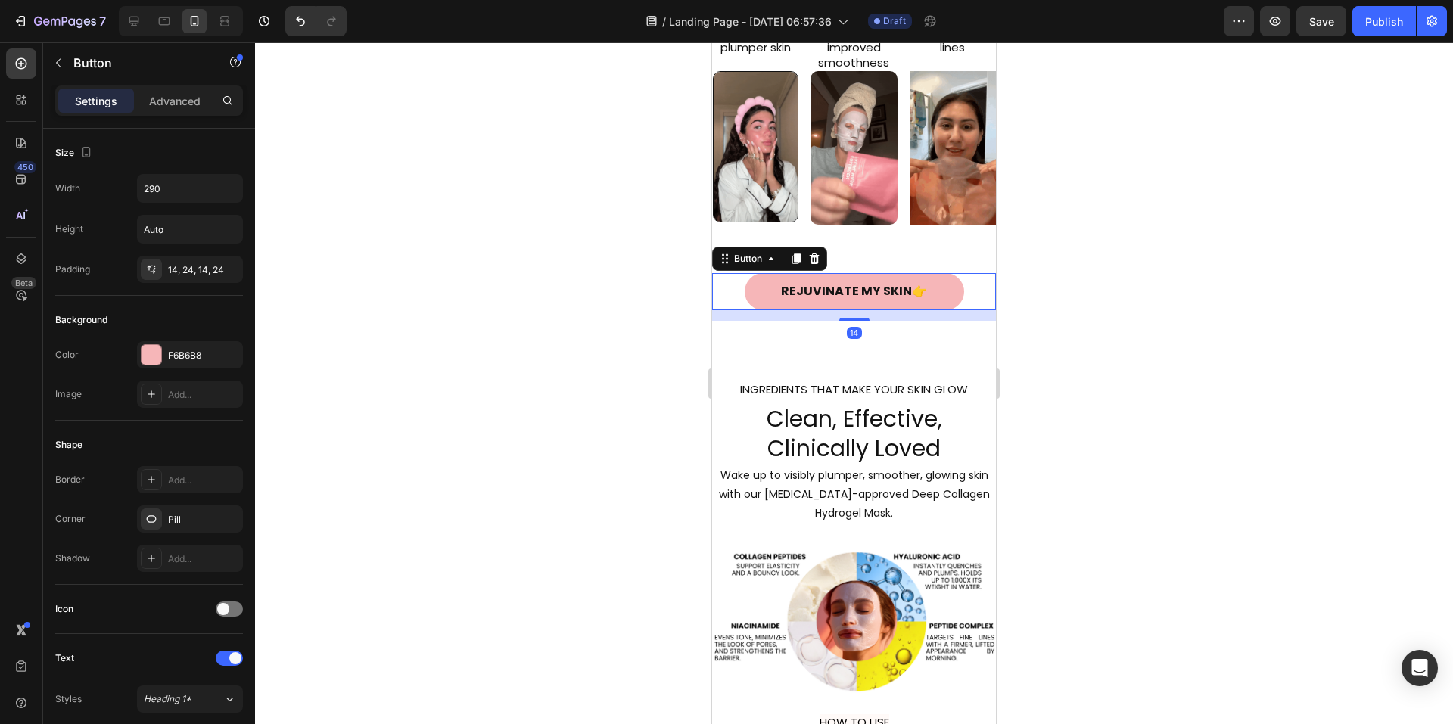
click at [754, 297] on link "REJUVINATE MY SKIN👉" at bounding box center [855, 291] width 220 height 37
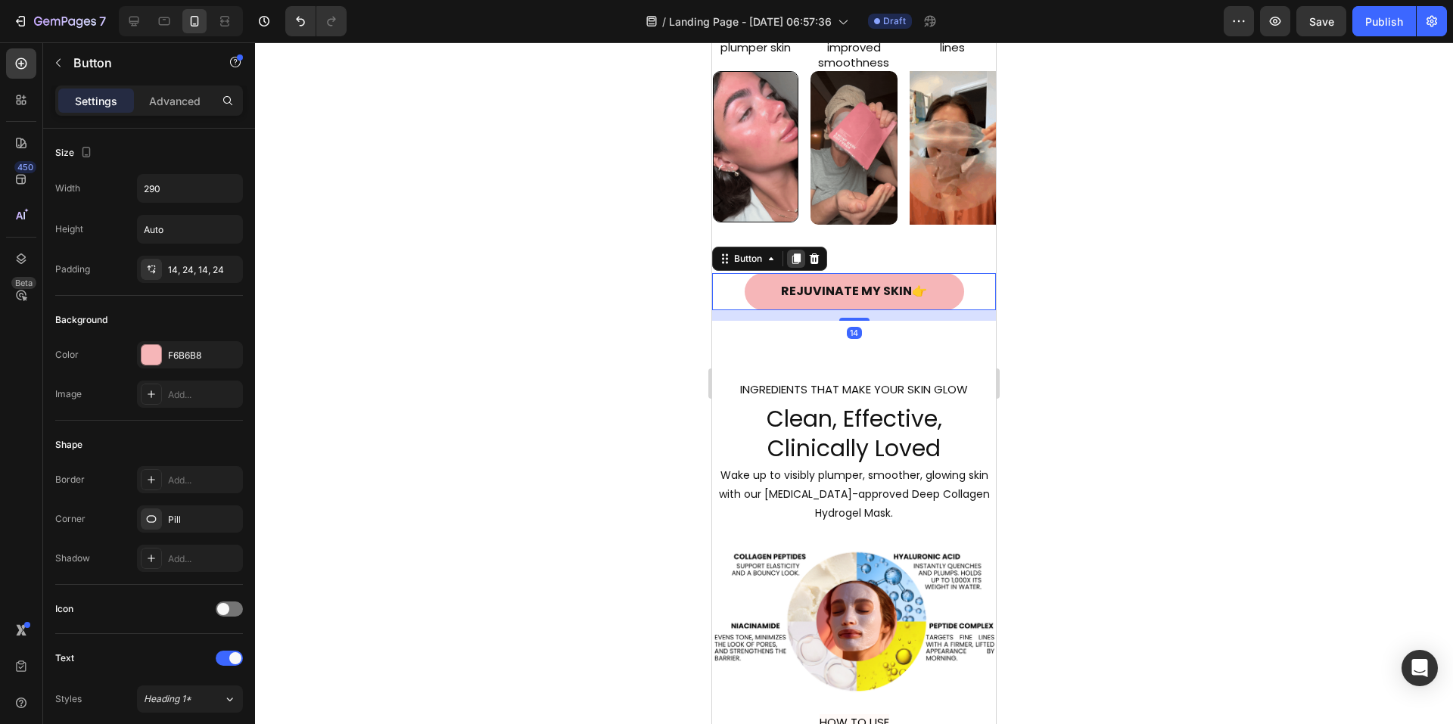
click at [798, 268] on div at bounding box center [796, 259] width 18 height 18
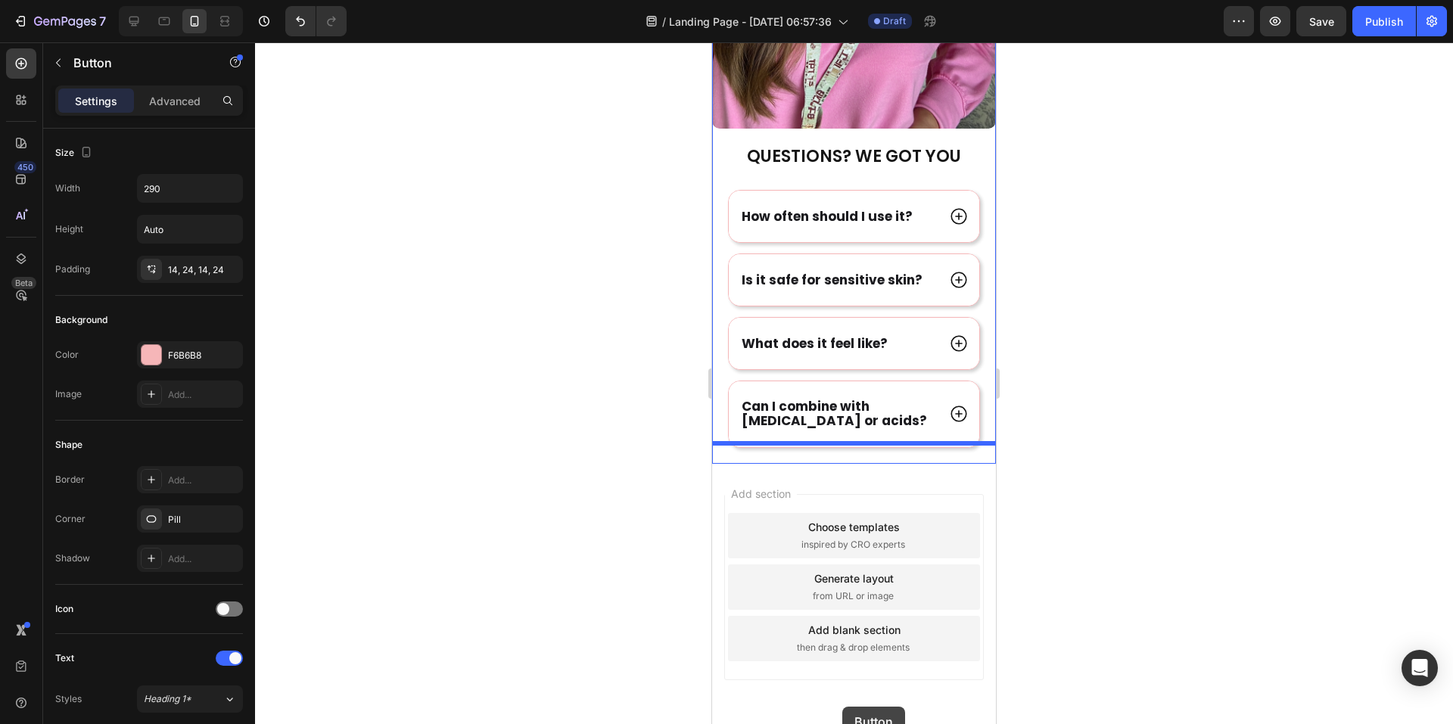
scroll to position [6126, 0]
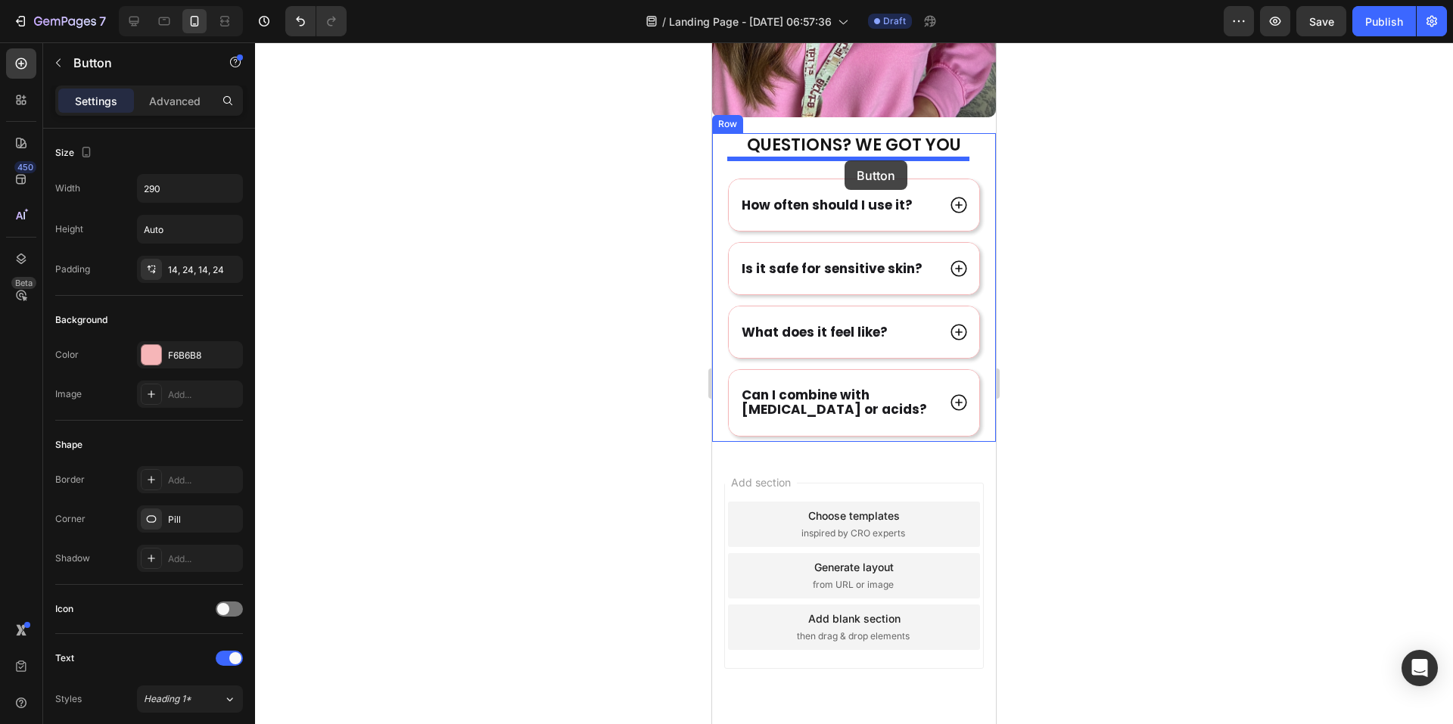
drag, startPoint x: 724, startPoint y: 324, endPoint x: 845, endPoint y: 160, distance: 203.5
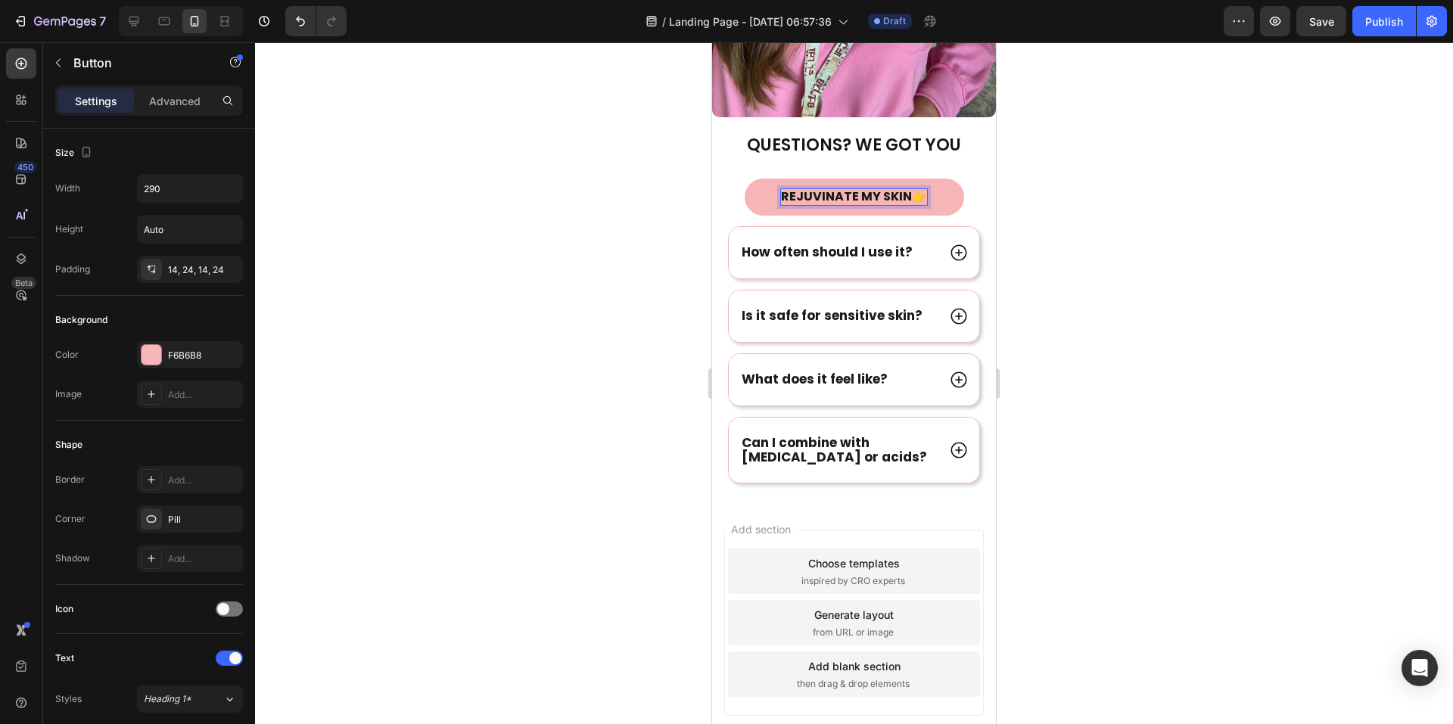
click at [903, 189] on p "REJUVINATE MY SKIN👉" at bounding box center [854, 197] width 146 height 16
drag, startPoint x: 903, startPoint y: 176, endPoint x: 780, endPoint y: 175, distance: 123.4
click at [781, 189] on p "REJUVINATE MY SKIN👉" at bounding box center [854, 197] width 146 height 16
click at [935, 179] on link "GET MINE NOW👉" at bounding box center [855, 197] width 220 height 37
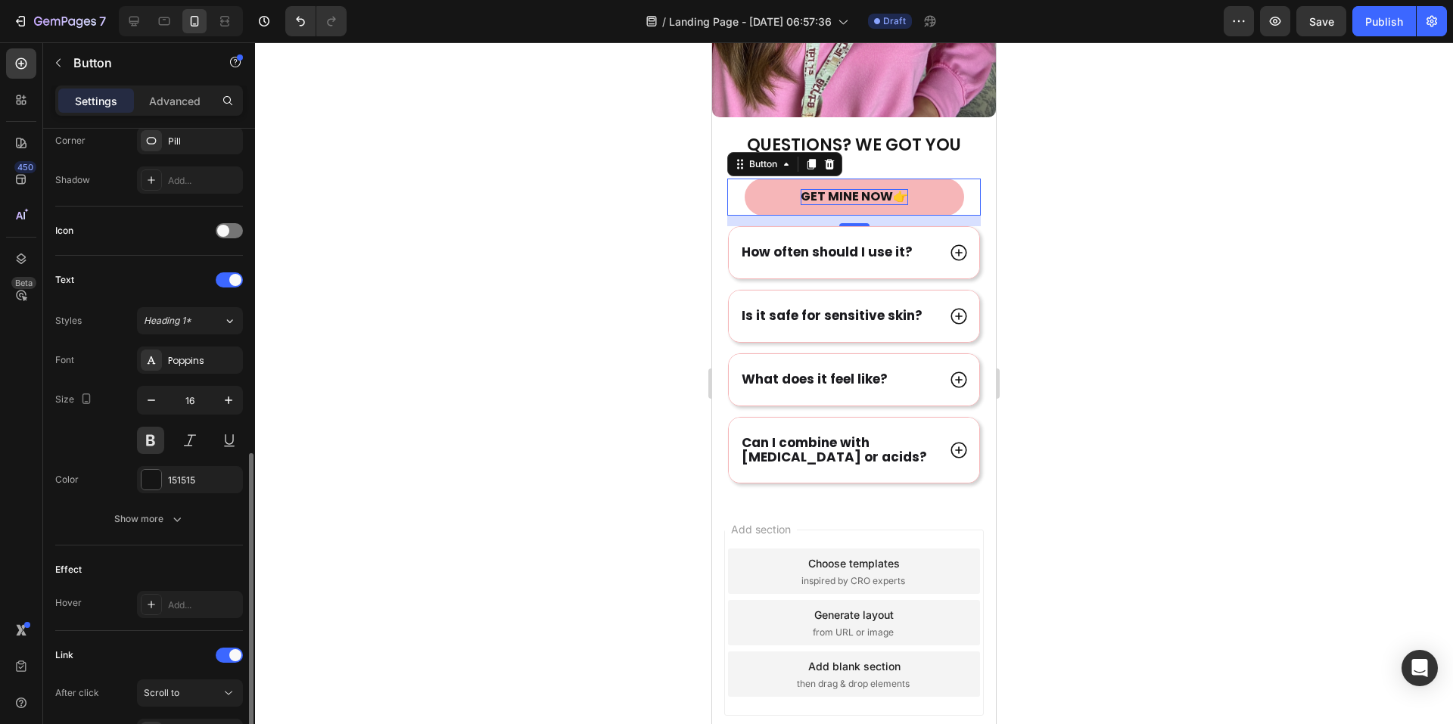
scroll to position [454, 0]
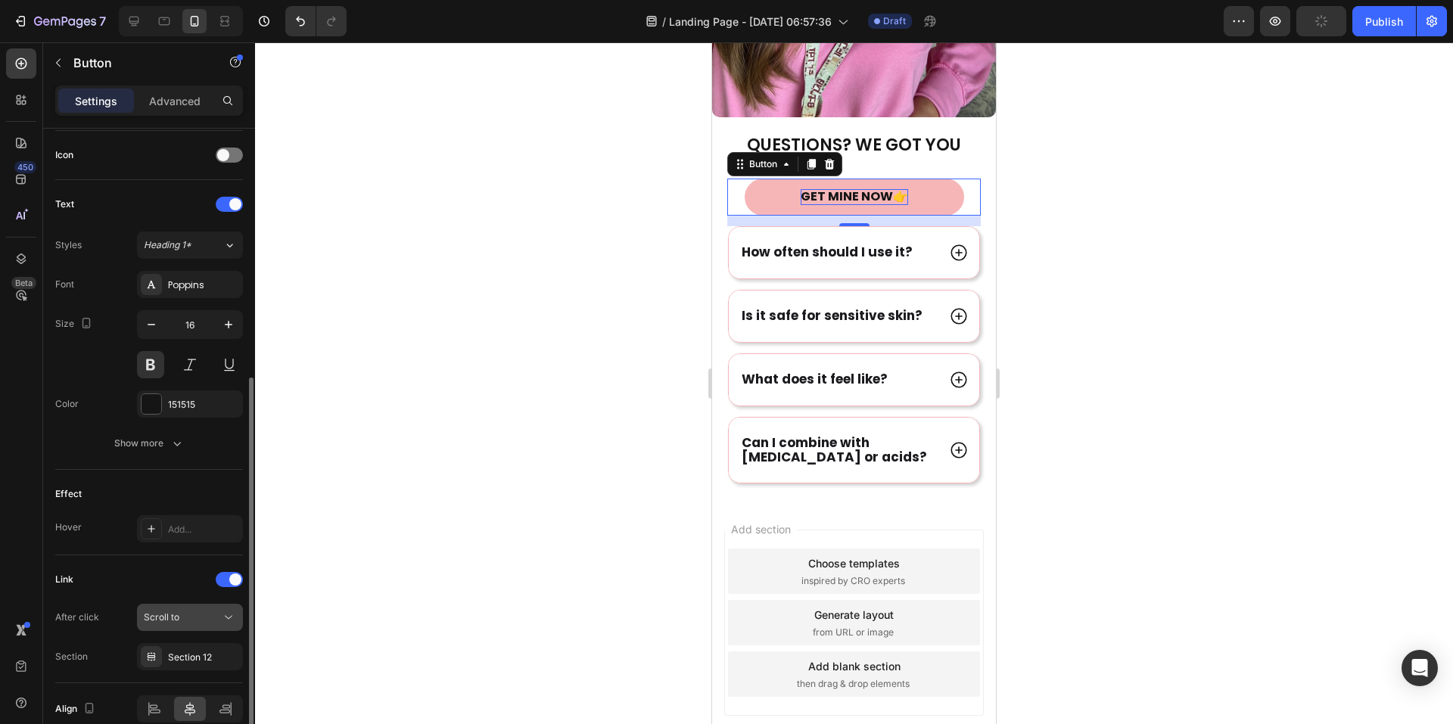
click at [196, 617] on div "Scroll to" at bounding box center [182, 618] width 77 height 14
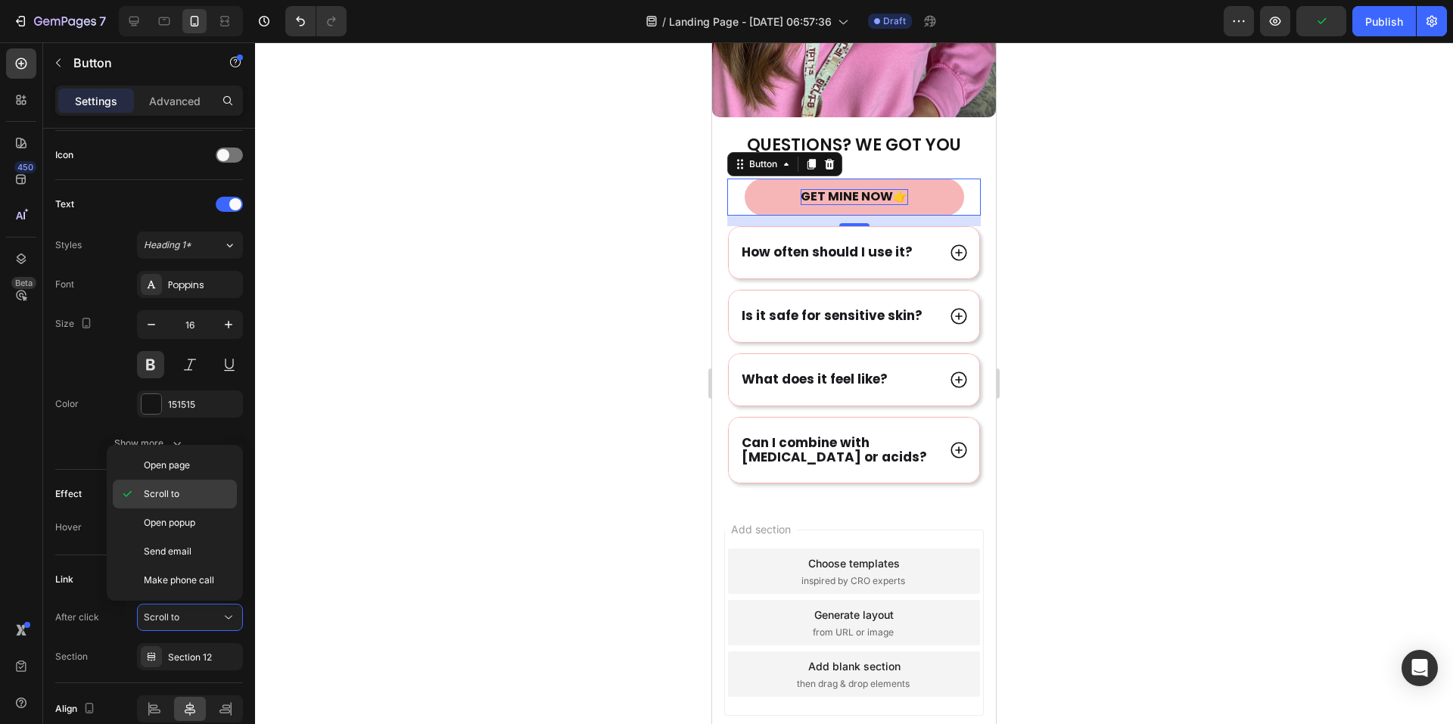
click at [175, 488] on span "Scroll to" at bounding box center [162, 494] width 36 height 14
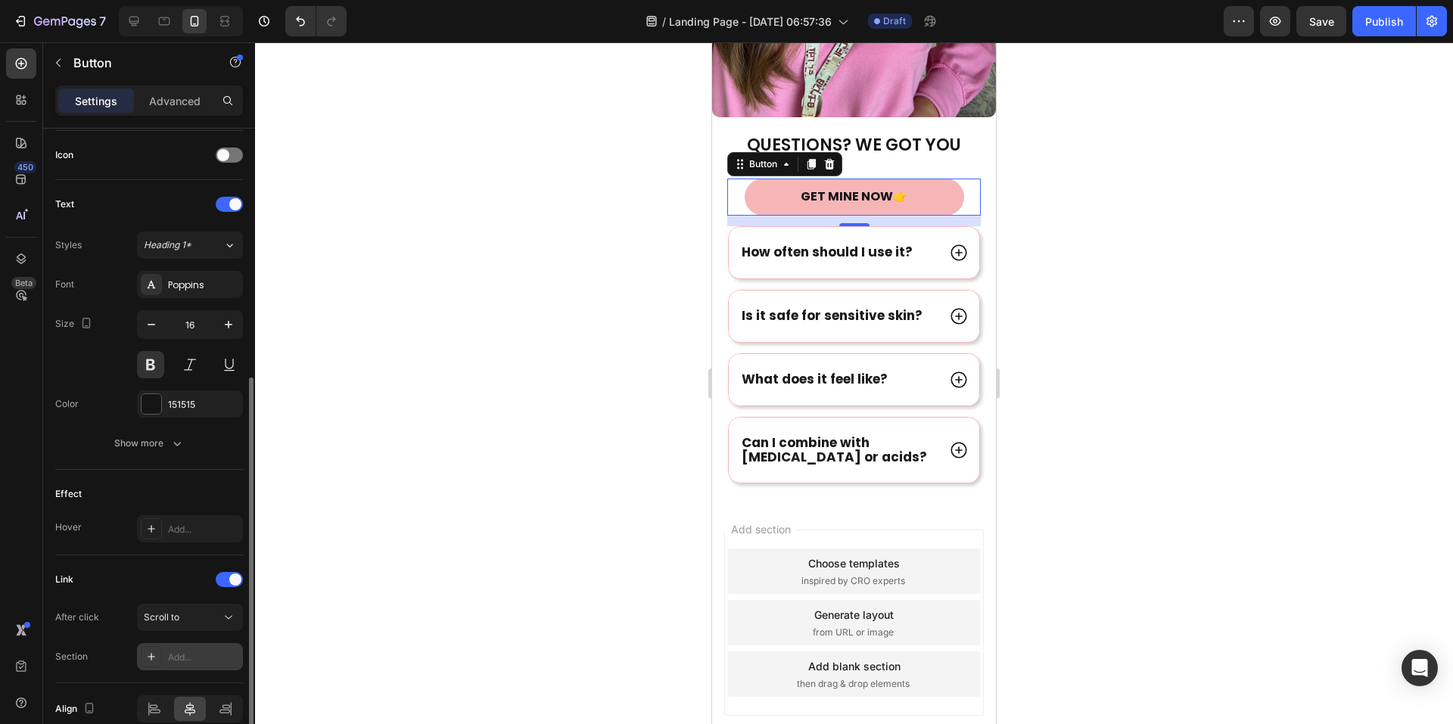
click at [192, 654] on div "Add..." at bounding box center [203, 658] width 71 height 14
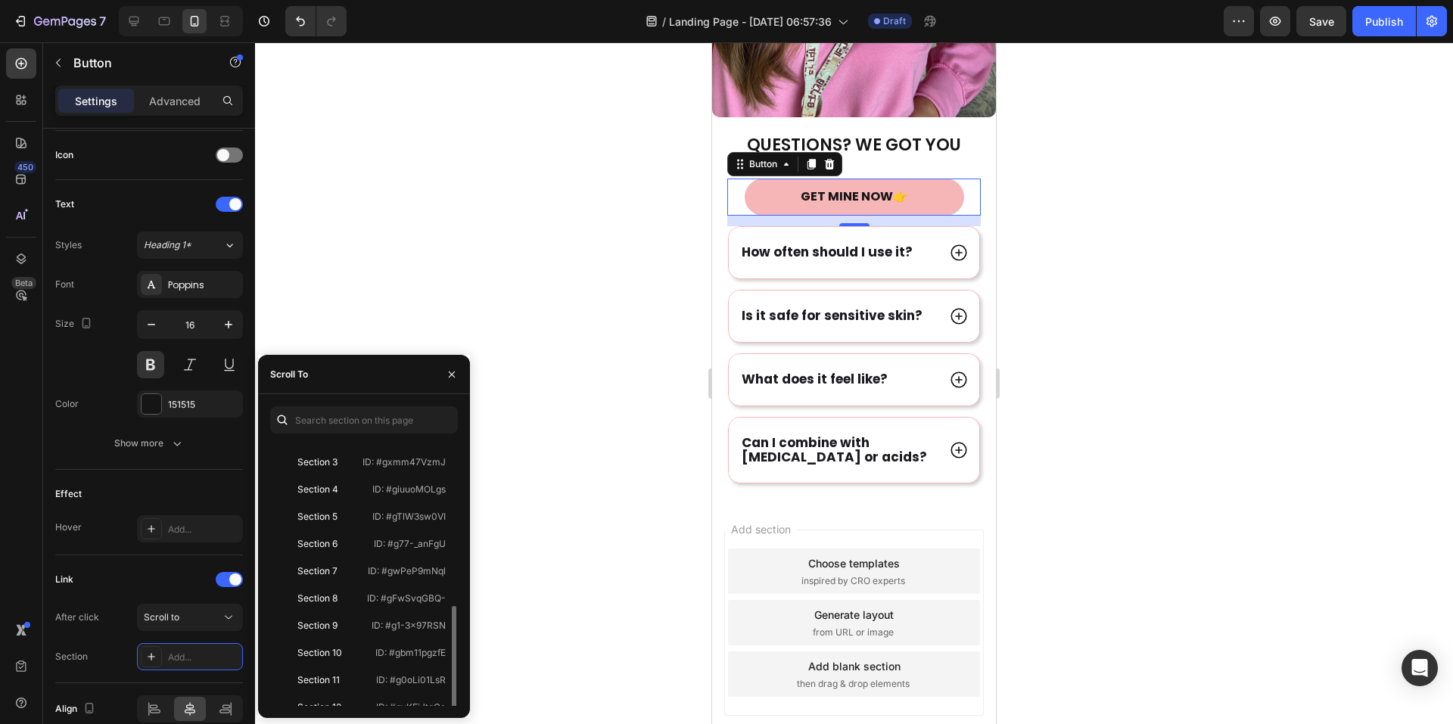
scroll to position [145, 0]
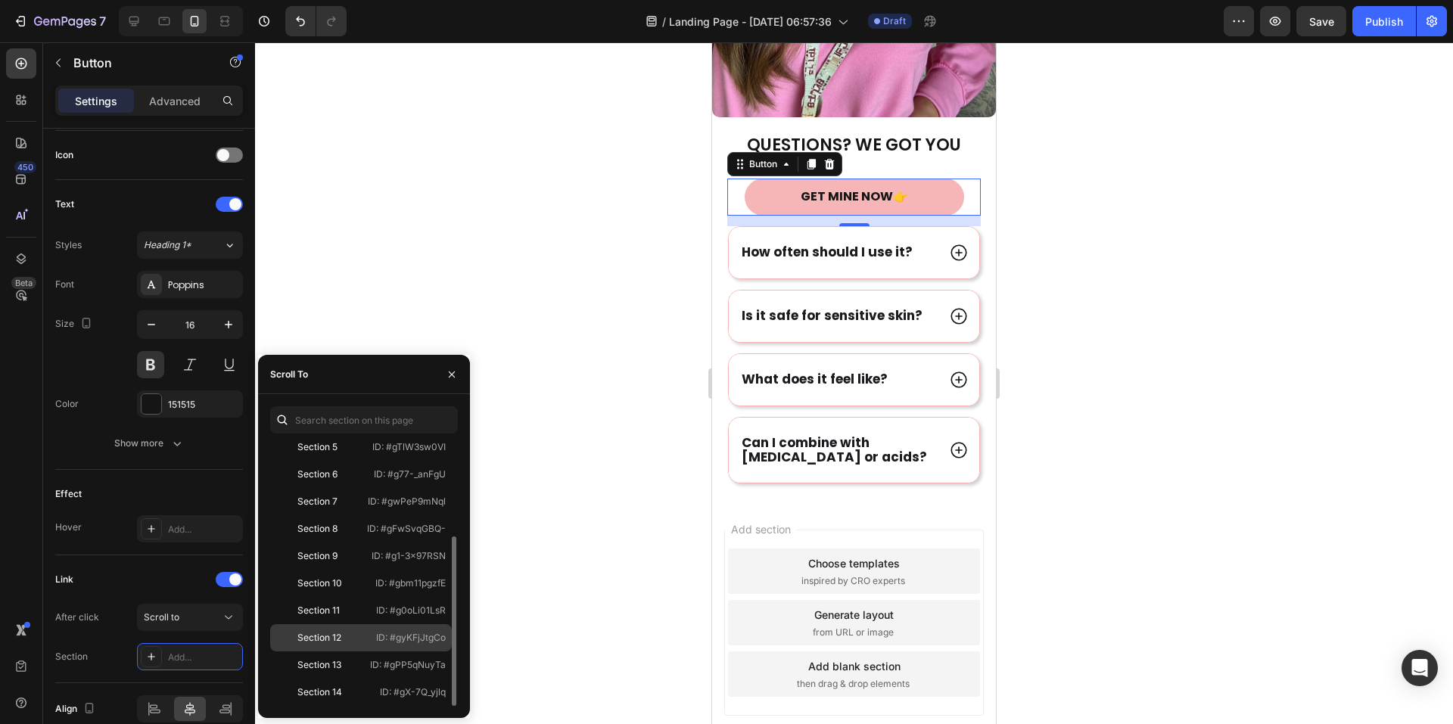
click at [340, 634] on div "Section 12" at bounding box center [319, 638] width 44 height 14
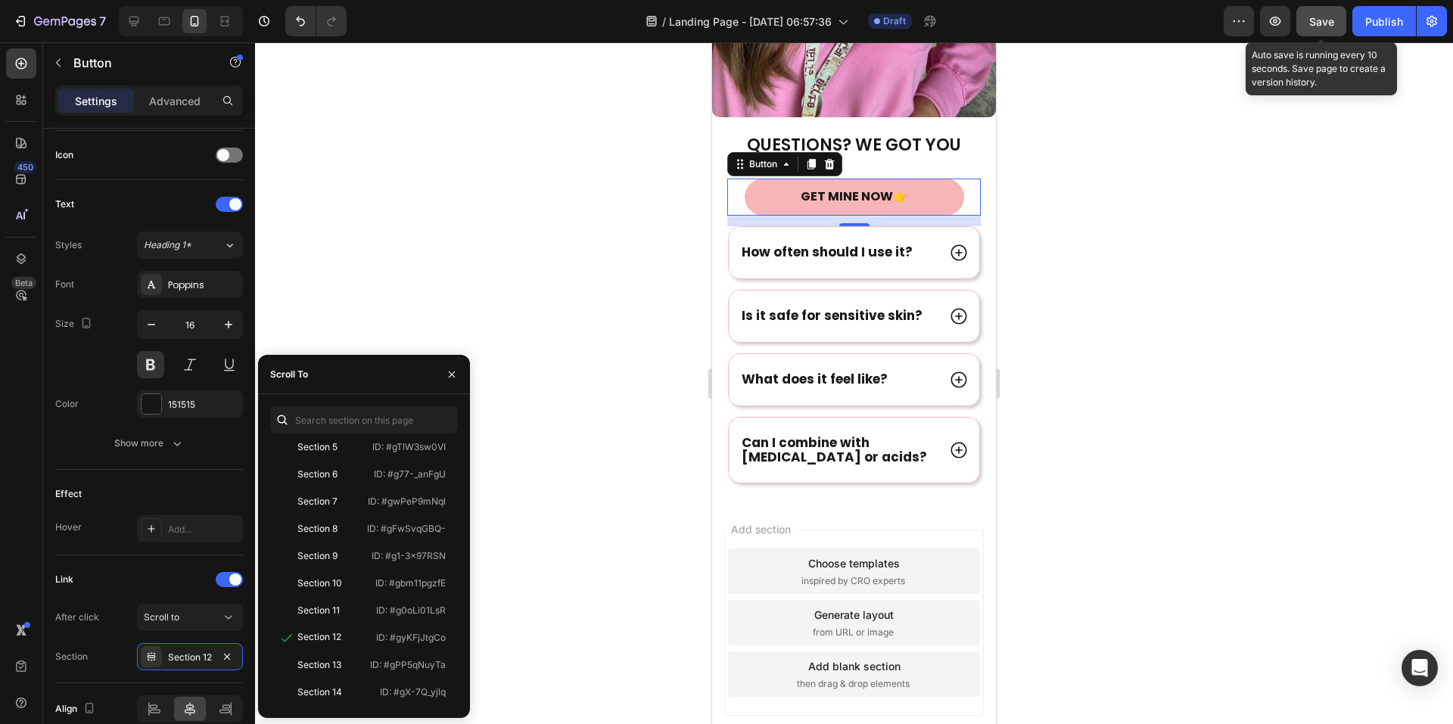
click at [1325, 19] on span "Save" at bounding box center [1321, 21] width 25 height 13
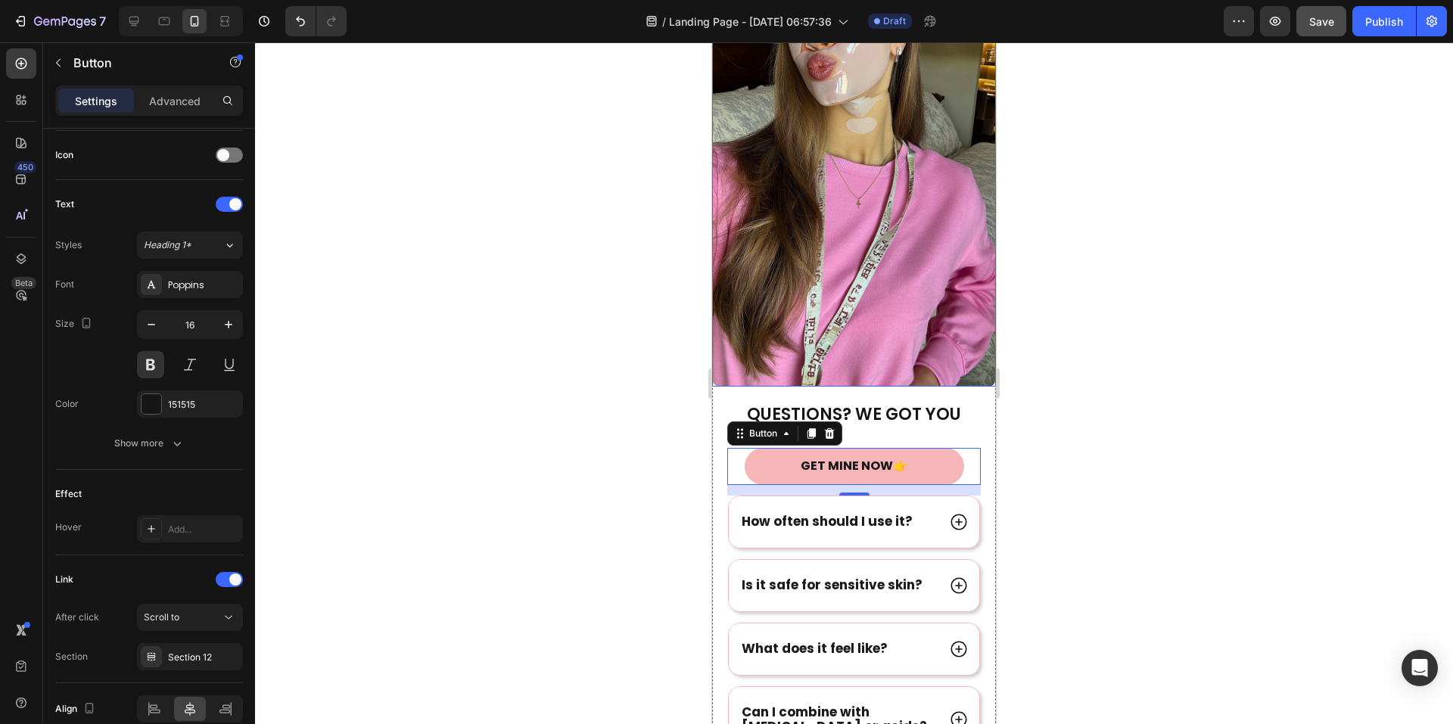
scroll to position [5823, 0]
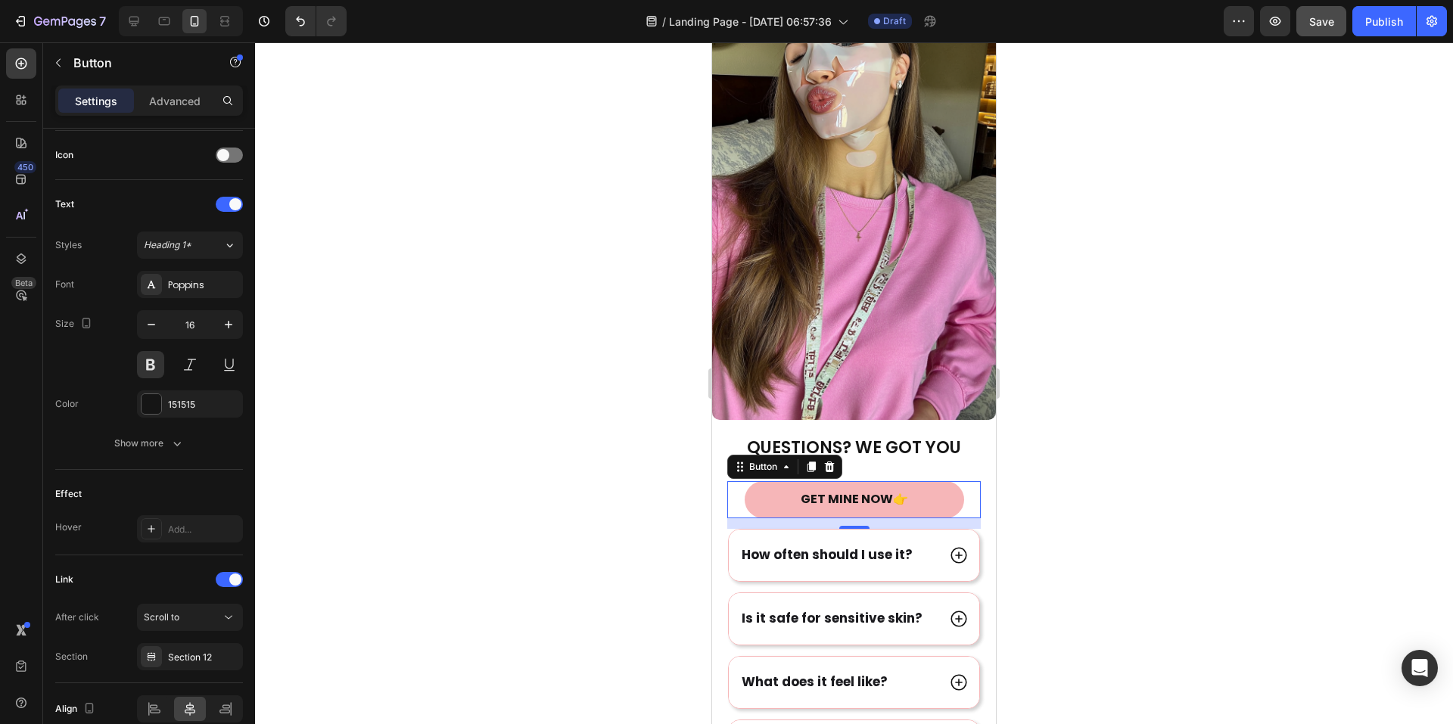
click at [1142, 419] on div at bounding box center [854, 383] width 1198 height 682
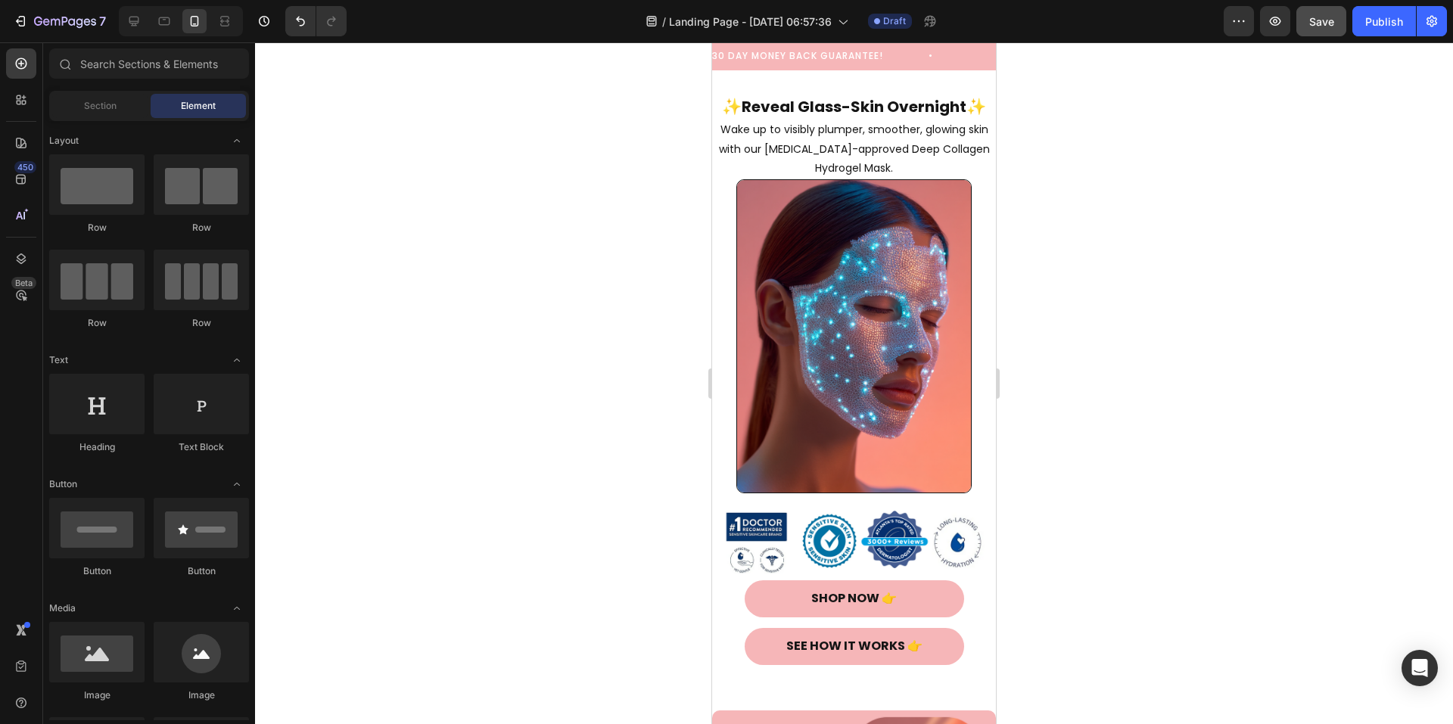
scroll to position [0, 0]
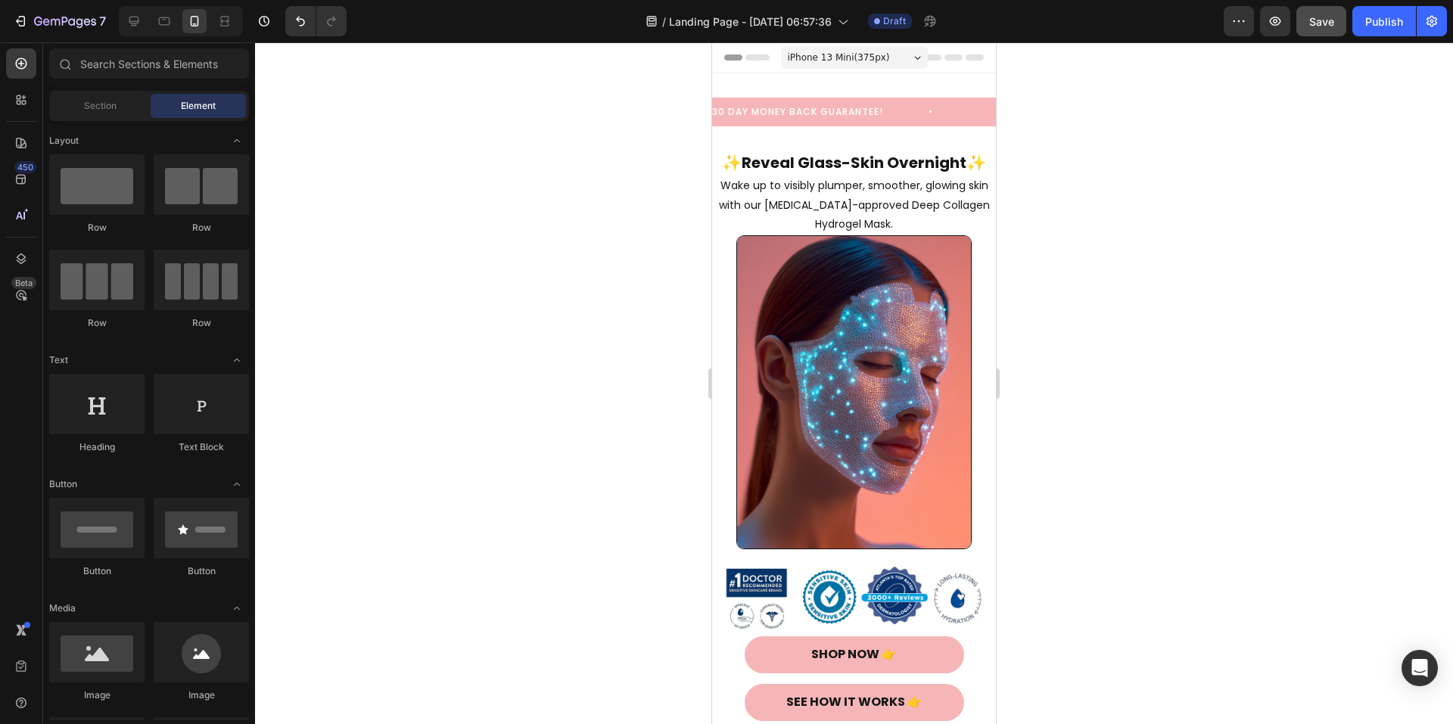
drag, startPoint x: 989, startPoint y: 614, endPoint x: 1714, endPoint y: 72, distance: 905.9
click at [1323, 23] on span "Save" at bounding box center [1321, 21] width 25 height 13
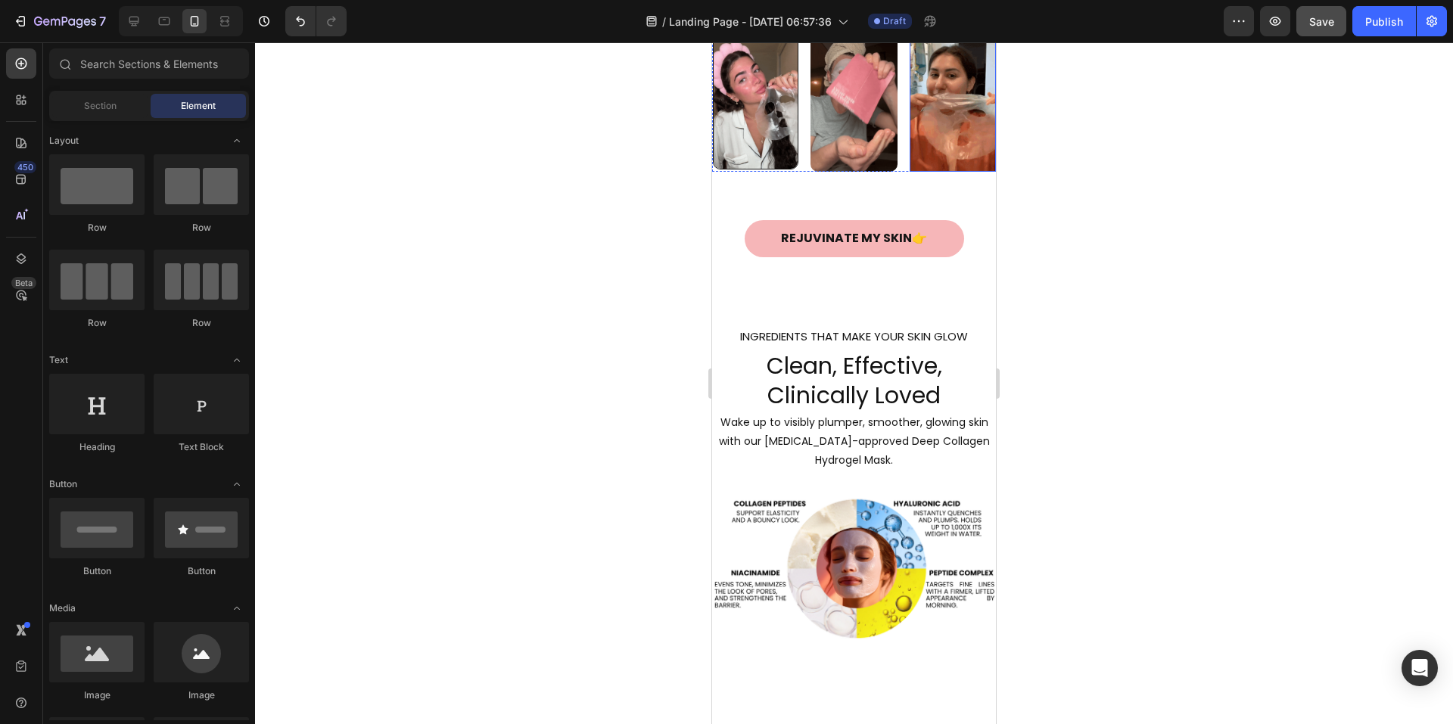
scroll to position [1877, 0]
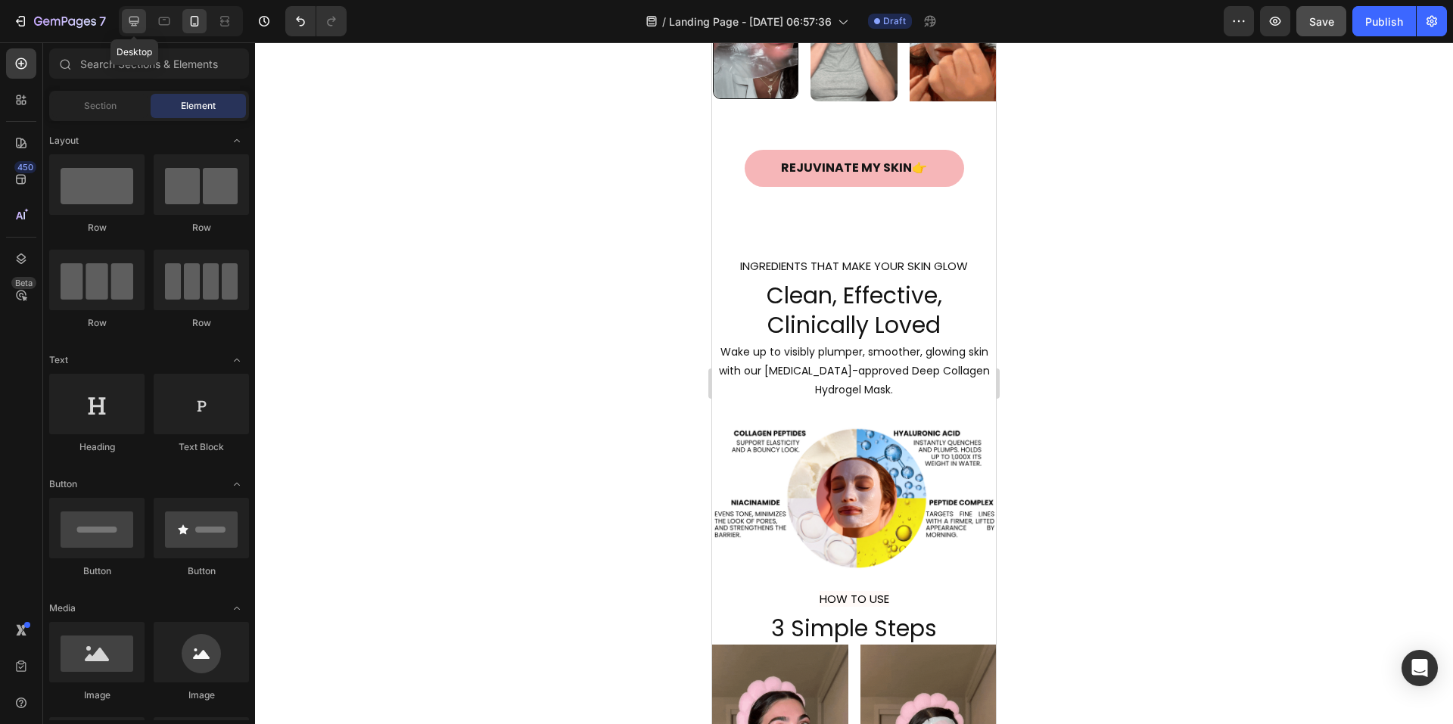
click at [132, 23] on icon at bounding box center [134, 22] width 10 height 10
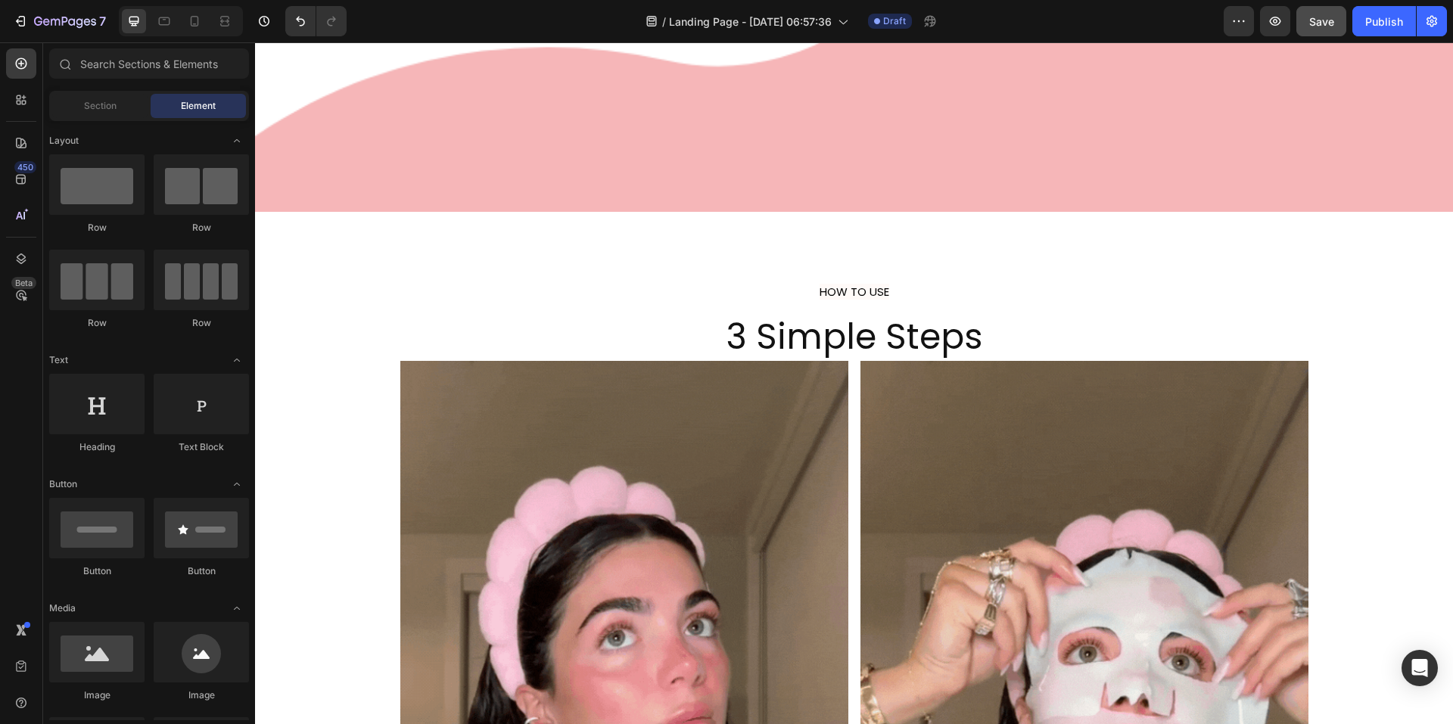
scroll to position [5834, 0]
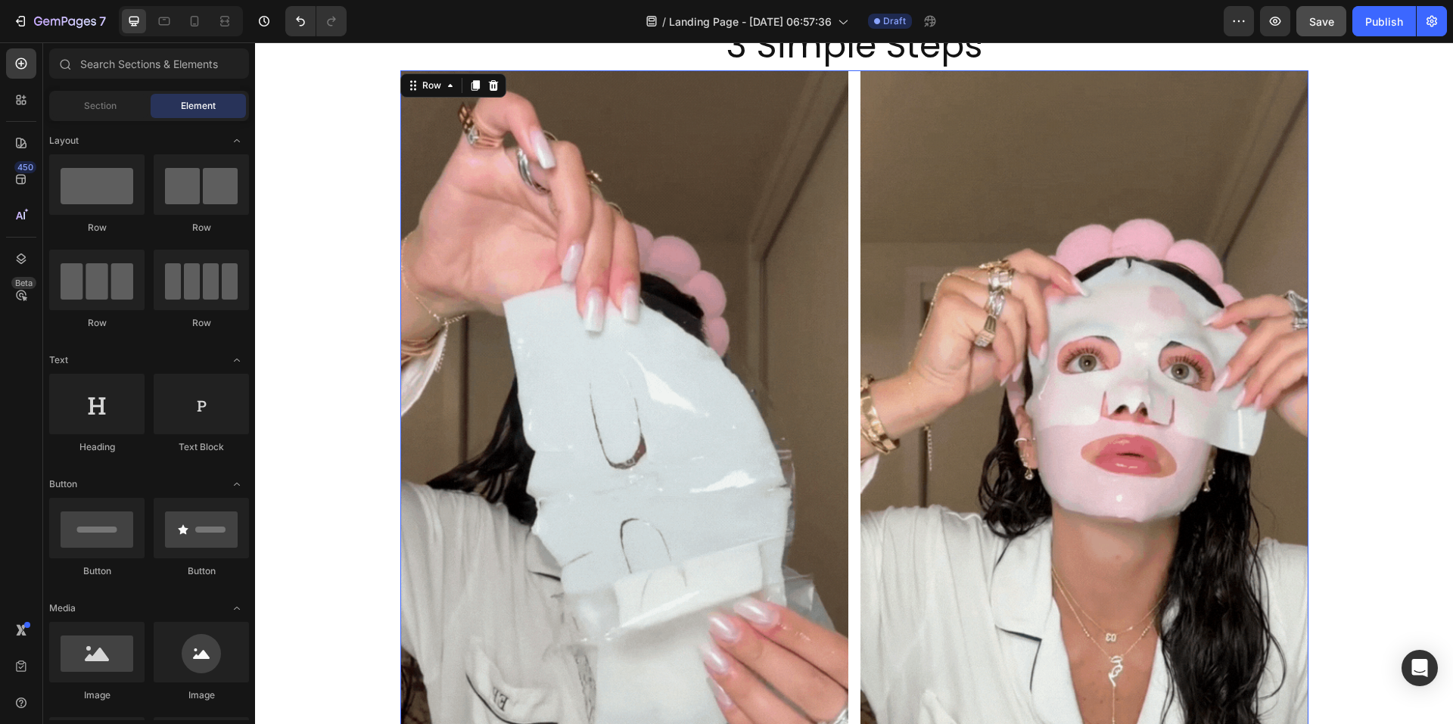
click at [1084, 357] on div "Image" at bounding box center [1085, 468] width 448 height 796
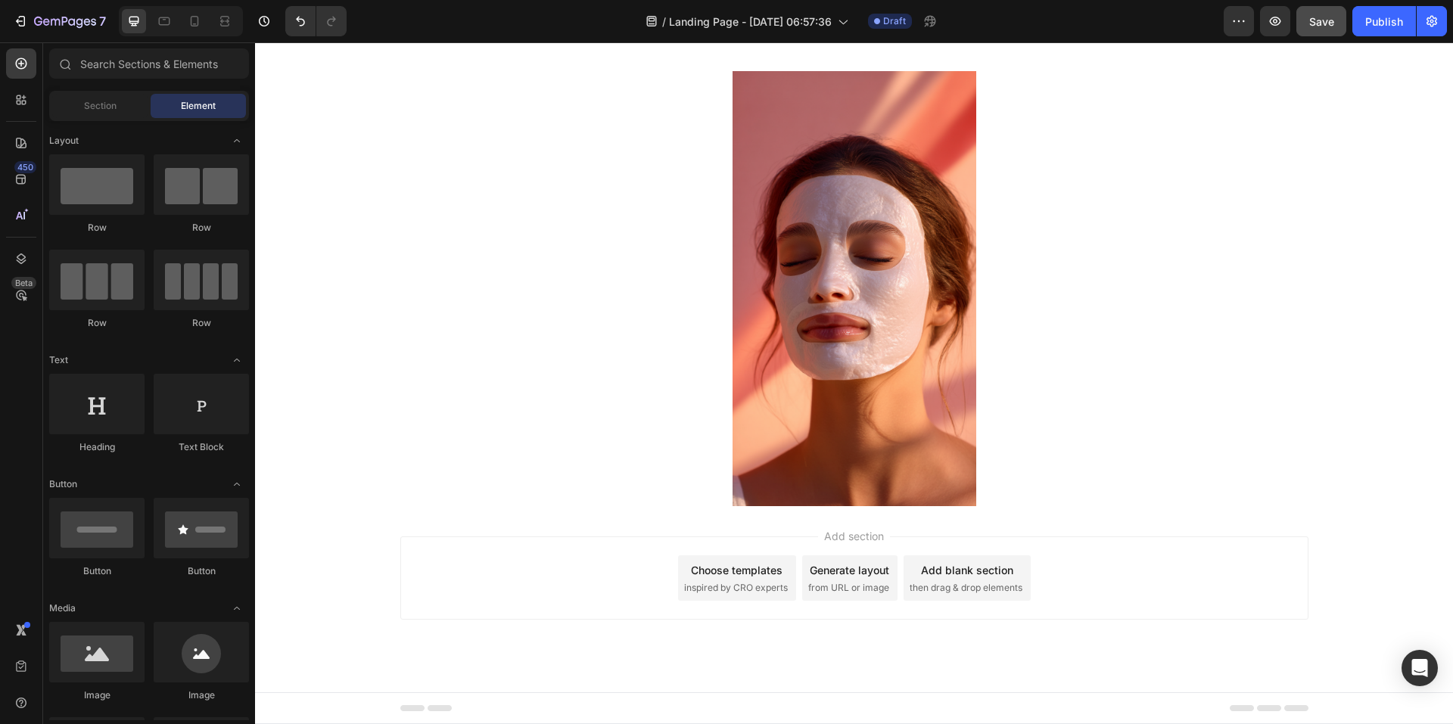
scroll to position [9225, 0]
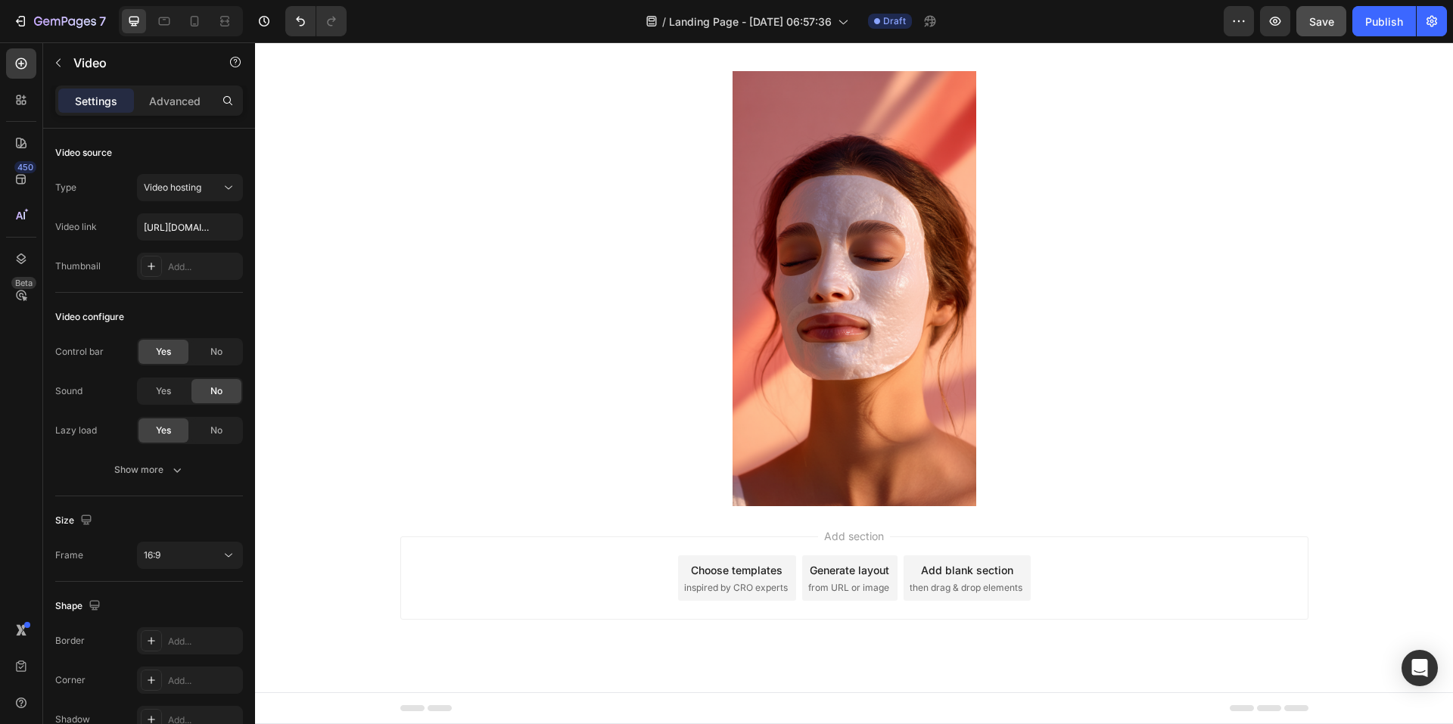
click at [195, 17] on icon at bounding box center [195, 21] width 8 height 11
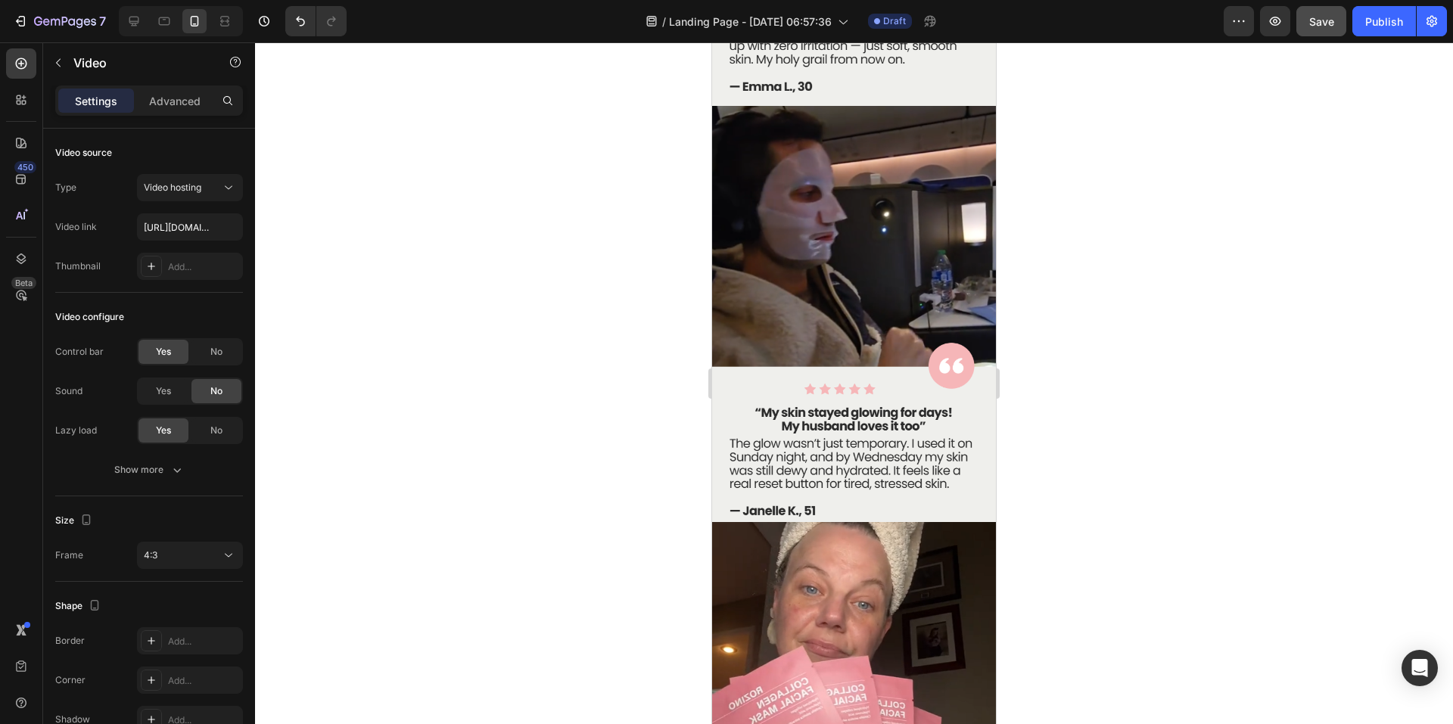
scroll to position [8675, 0]
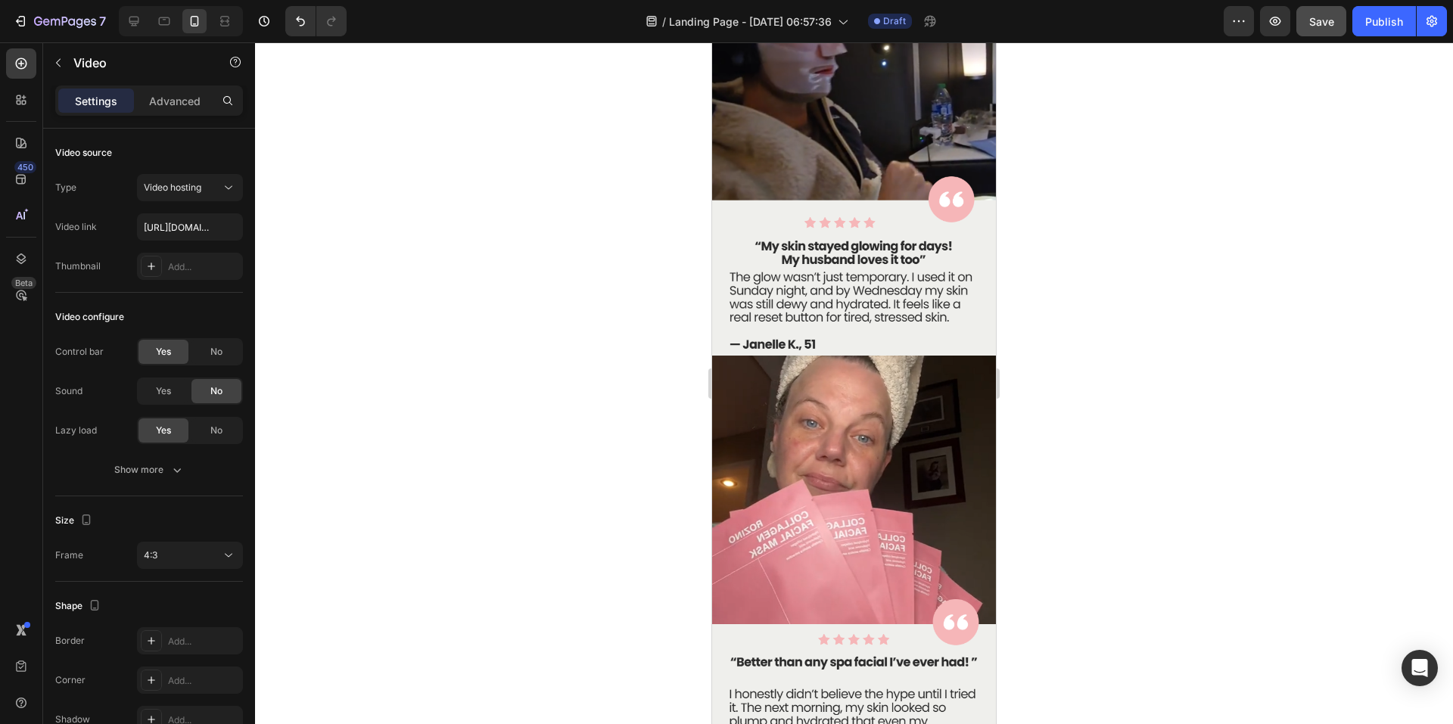
drag, startPoint x: 1369, startPoint y: 398, endPoint x: 1370, endPoint y: 414, distance: 16.0
click at [1369, 400] on div at bounding box center [854, 383] width 1198 height 682
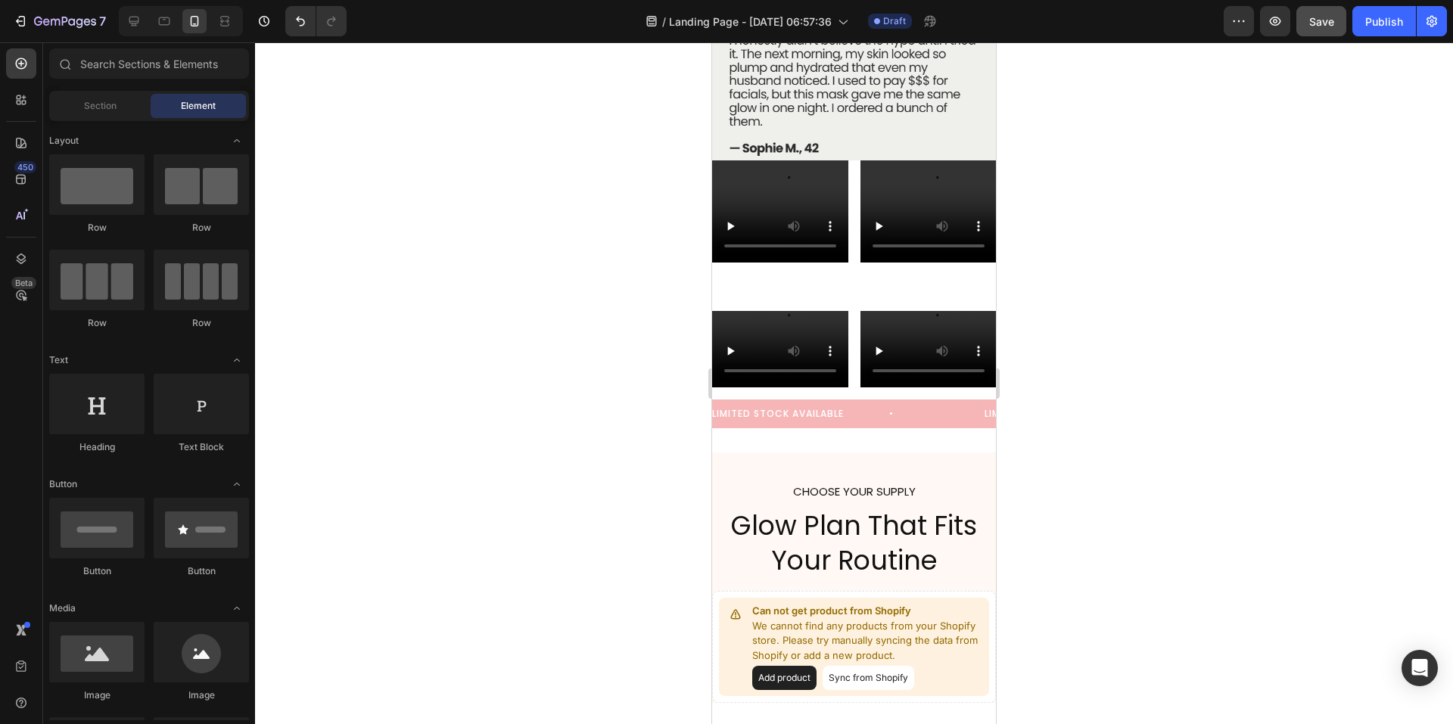
scroll to position [5143, 0]
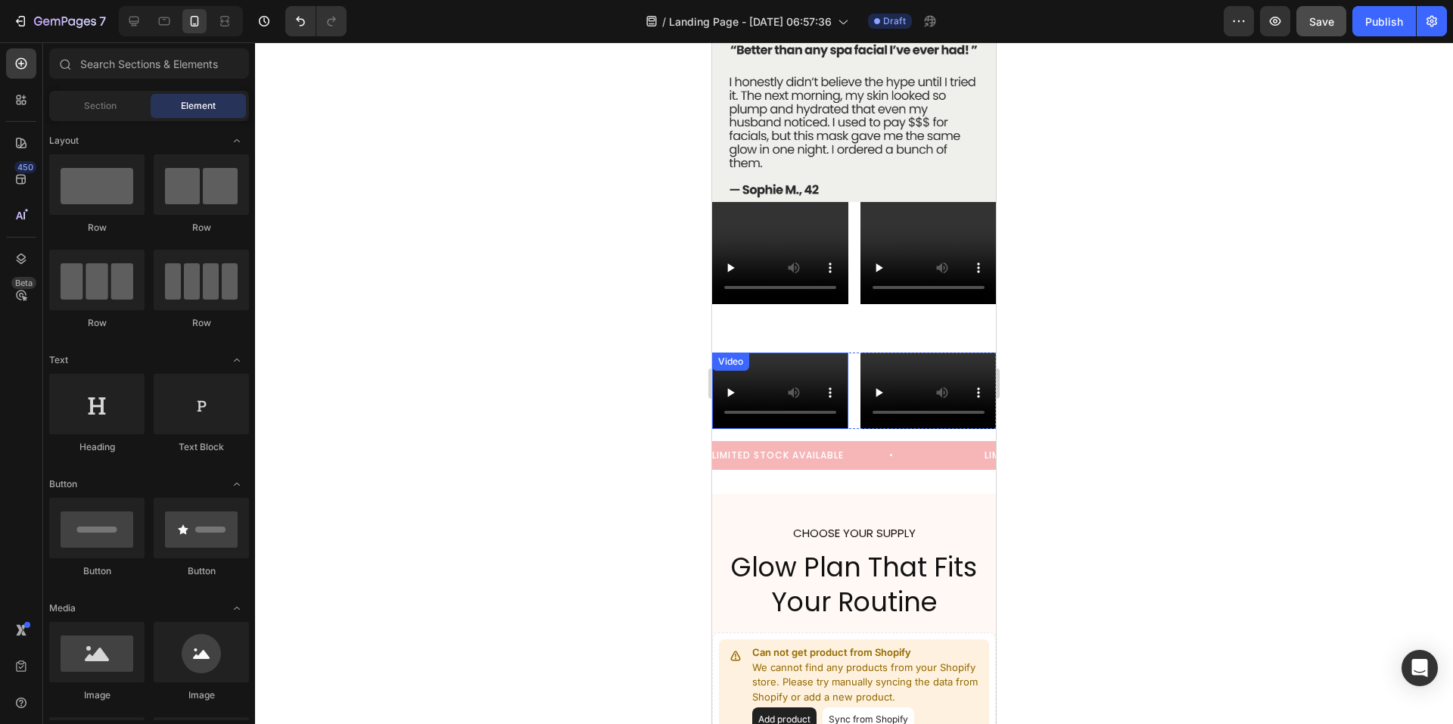
click at [778, 353] on div "Video" at bounding box center [780, 391] width 136 height 76
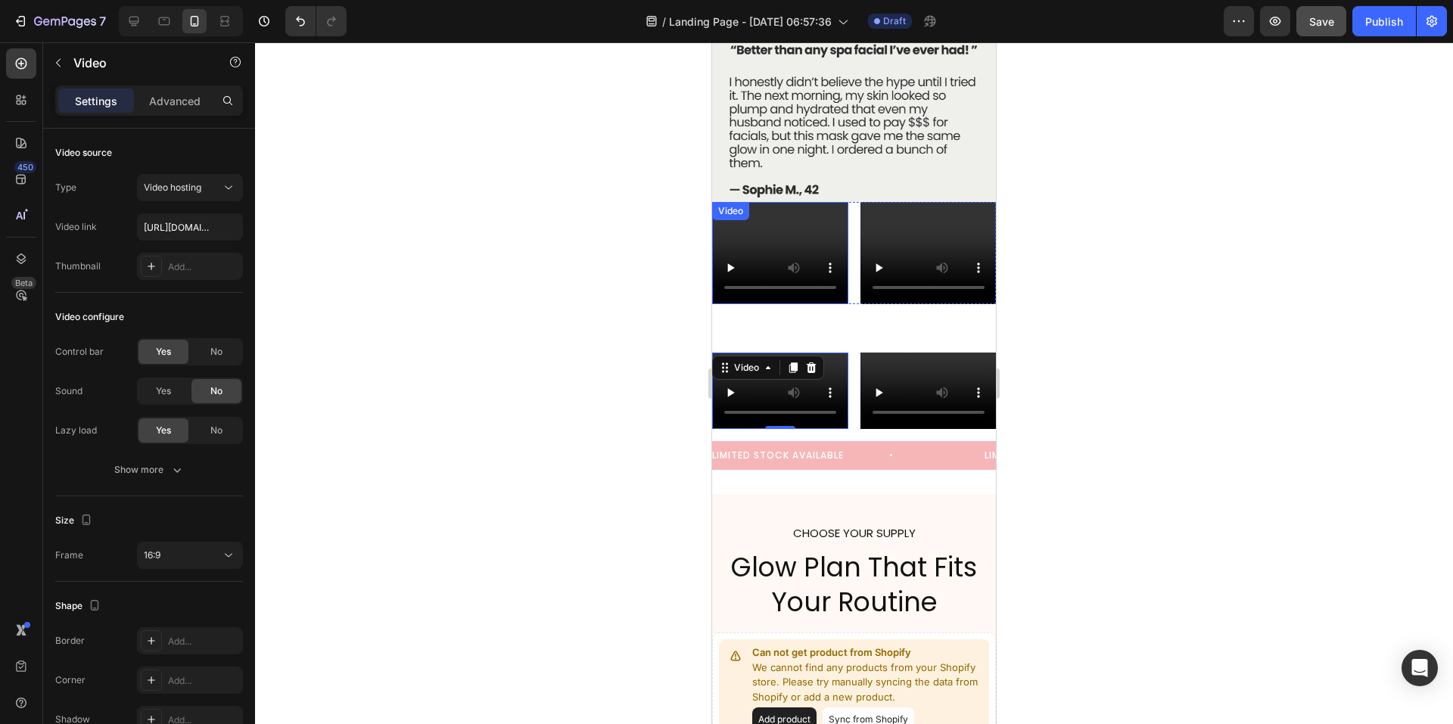
scroll to position [82, 0]
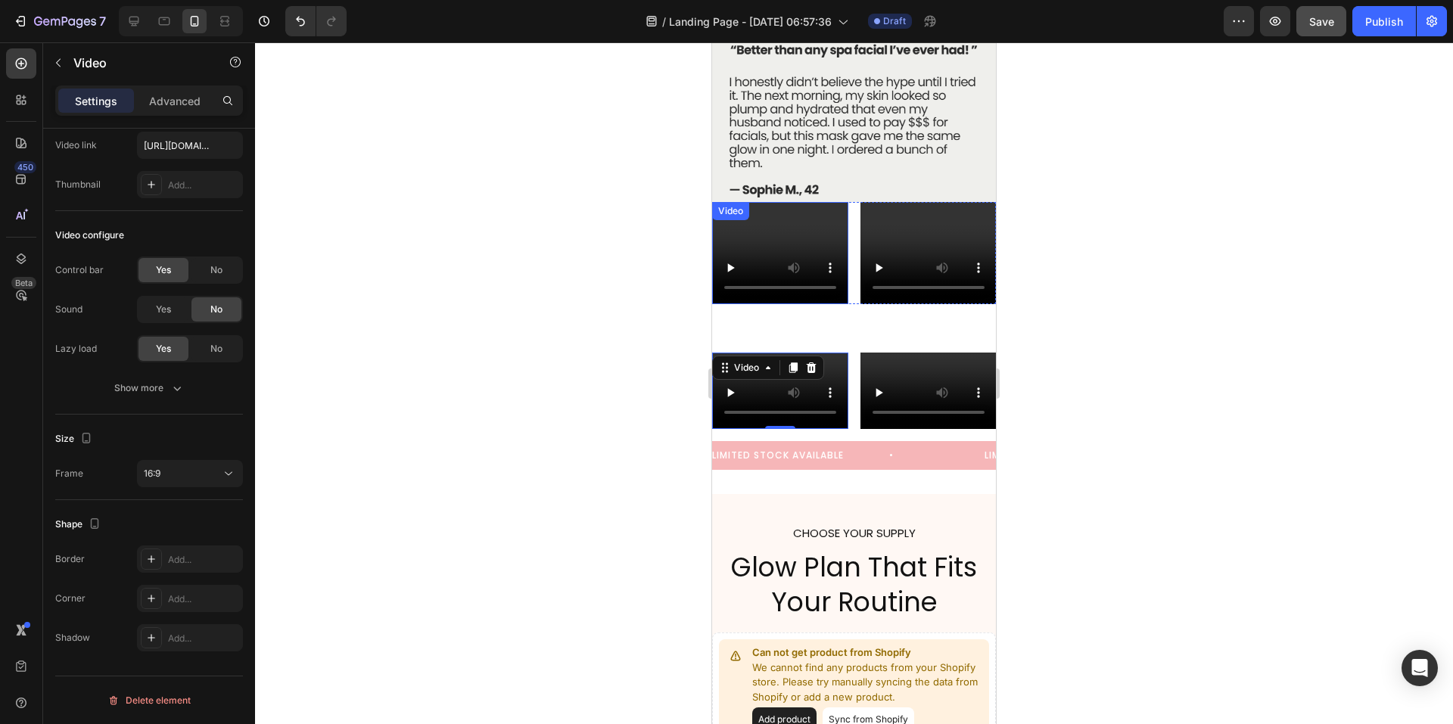
click at [769, 202] on video at bounding box center [780, 253] width 136 height 102
click at [914, 202] on div "Video 0" at bounding box center [929, 253] width 136 height 102
click at [788, 353] on div "Video 0" at bounding box center [780, 391] width 136 height 76
click at [137, 19] on icon at bounding box center [133, 21] width 15 height 15
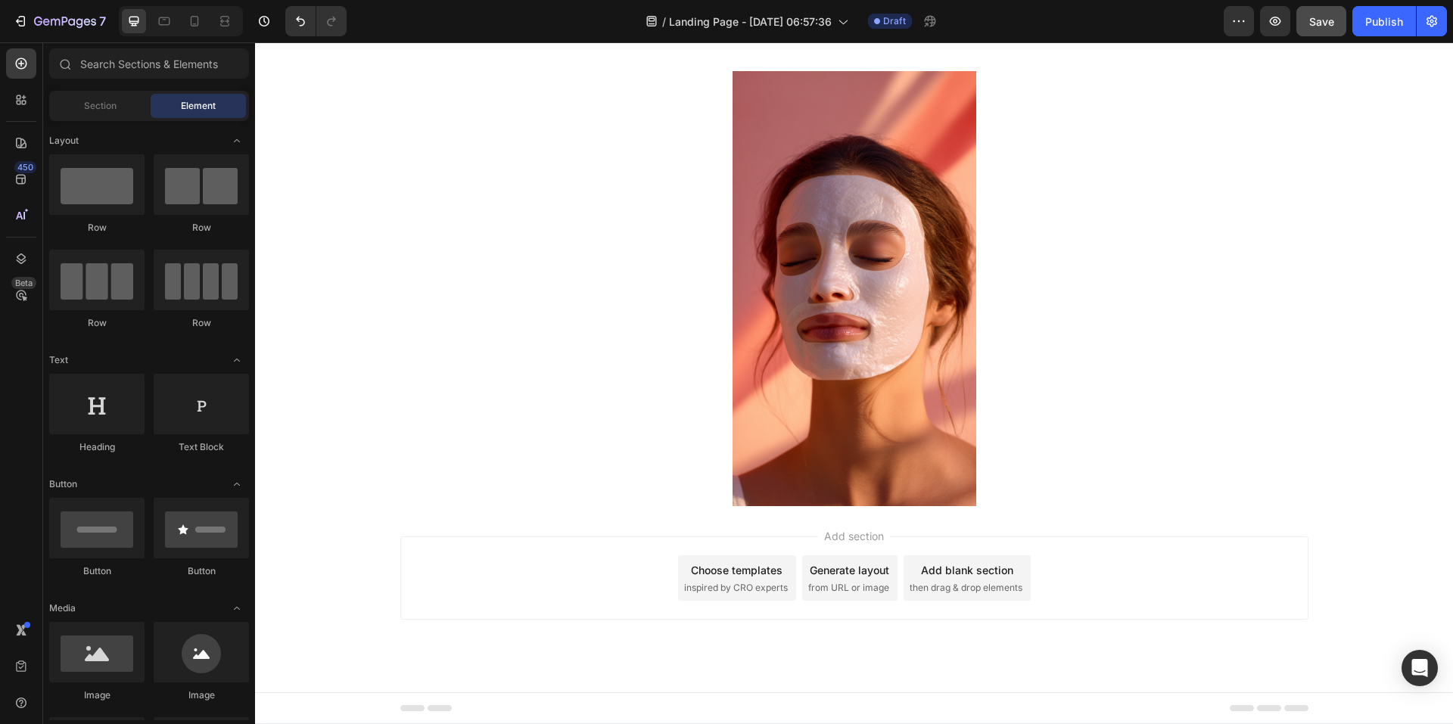
scroll to position [5043, 0]
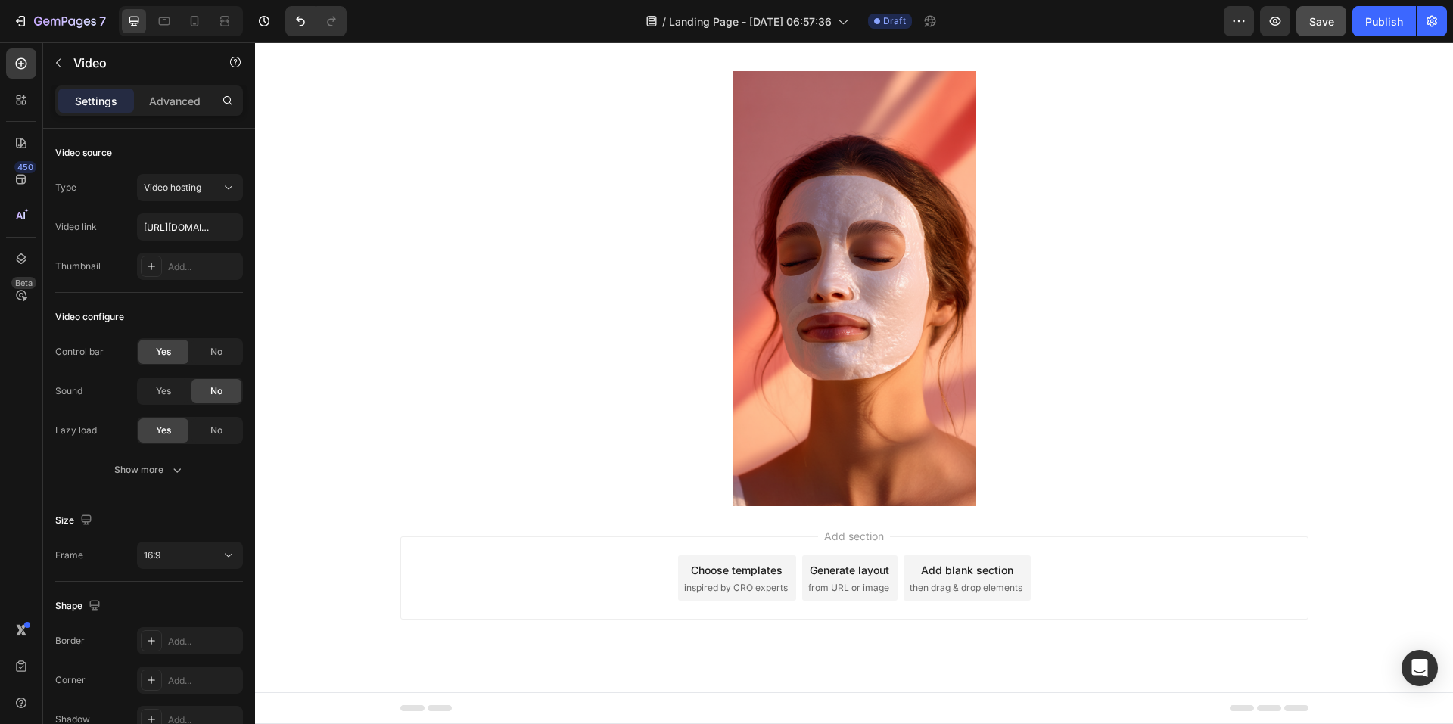
drag, startPoint x: 1057, startPoint y: 494, endPoint x: 749, endPoint y: 406, distance: 321.3
drag, startPoint x: 177, startPoint y: 216, endPoint x: 206, endPoint y: 229, distance: 31.2
click at [177, 217] on input "[URL][DOMAIN_NAME]" at bounding box center [190, 226] width 106 height 27
click at [185, 224] on input "text" at bounding box center [190, 226] width 106 height 27
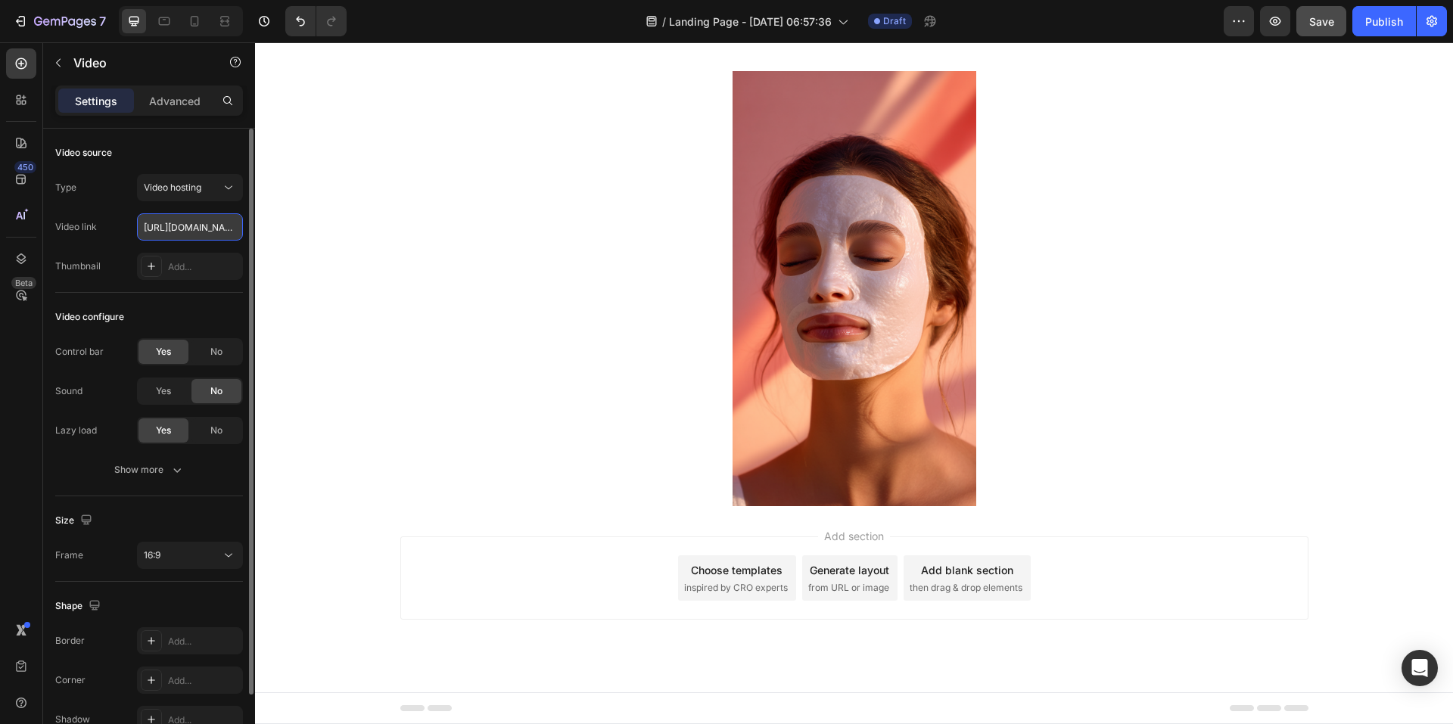
scroll to position [0, 282]
type input "https://cdn.shopify.com/videos/c/o/v/f7740ac1bf904517b2a40c9505c830ba.mp4"
click at [190, 16] on icon at bounding box center [194, 21] width 15 height 15
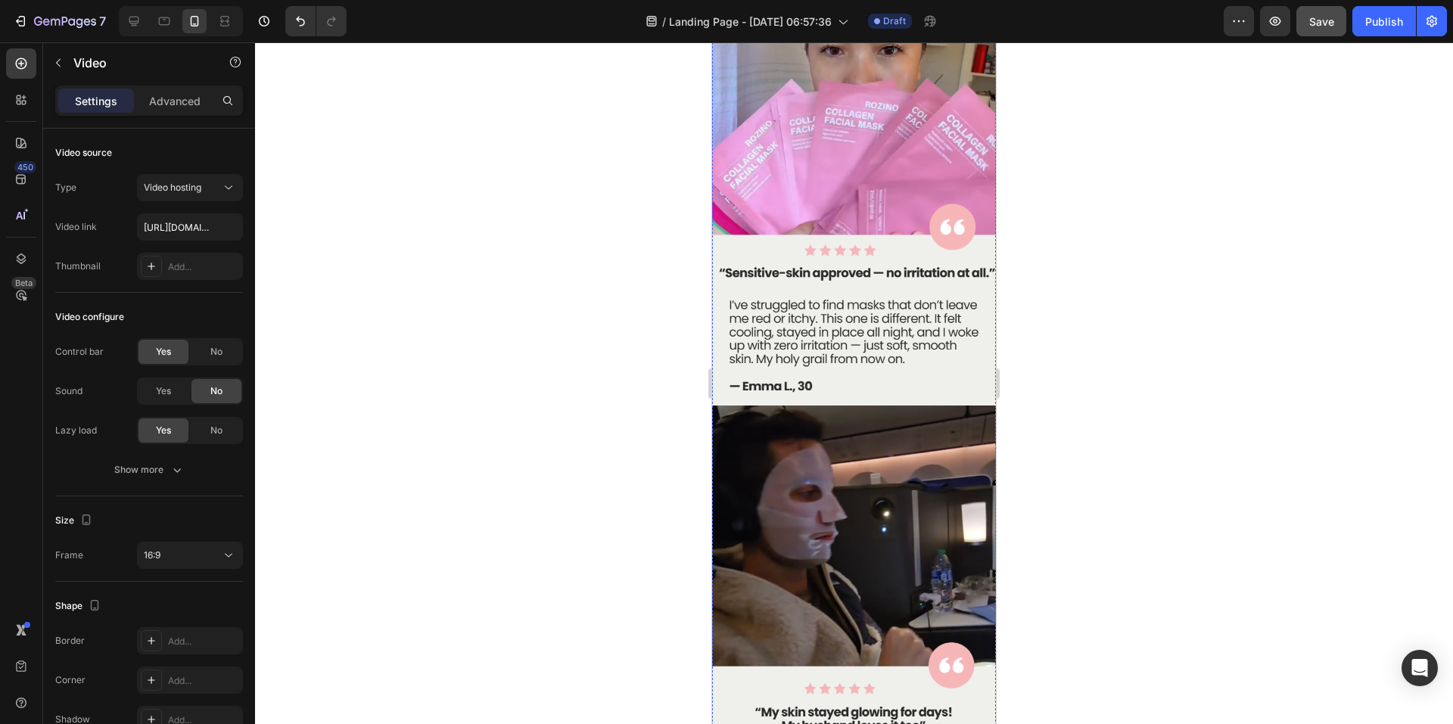
scroll to position [4084, 0]
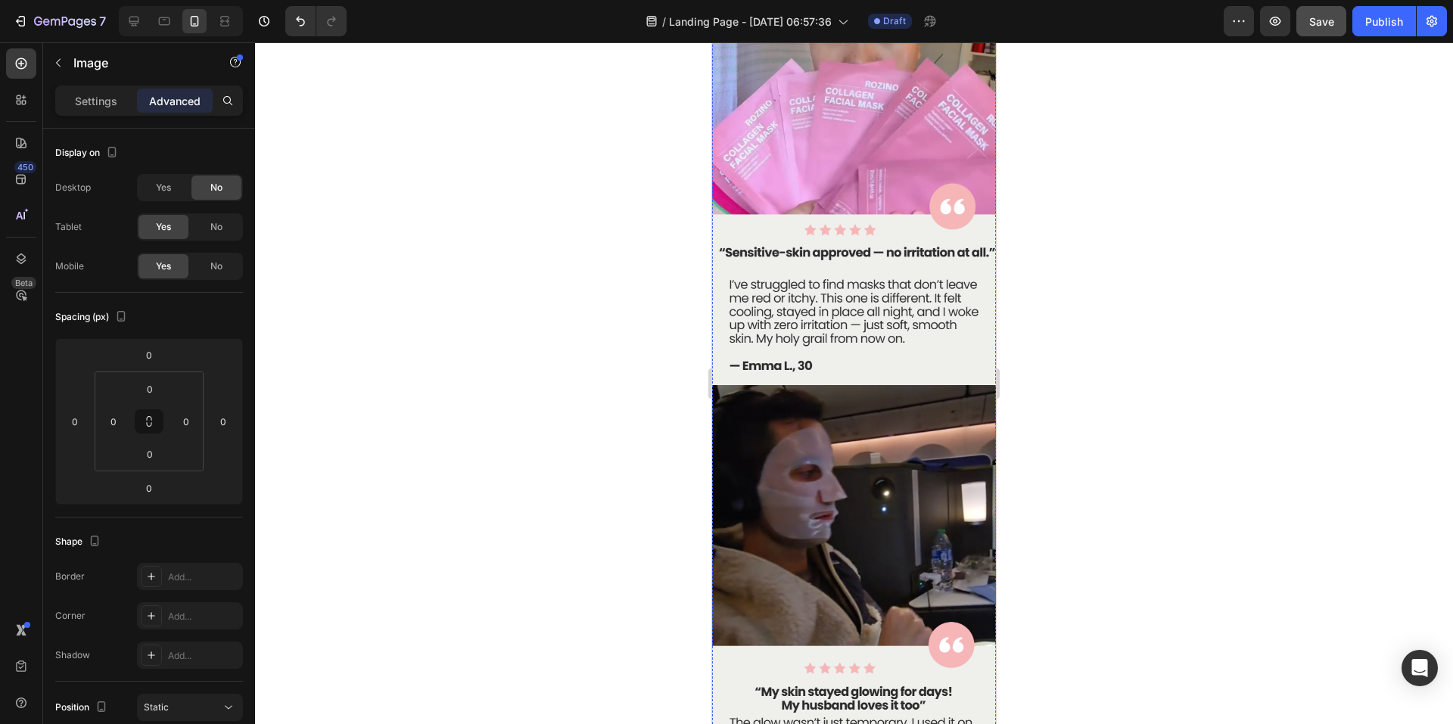
click at [83, 96] on p "Settings" at bounding box center [96, 101] width 42 height 16
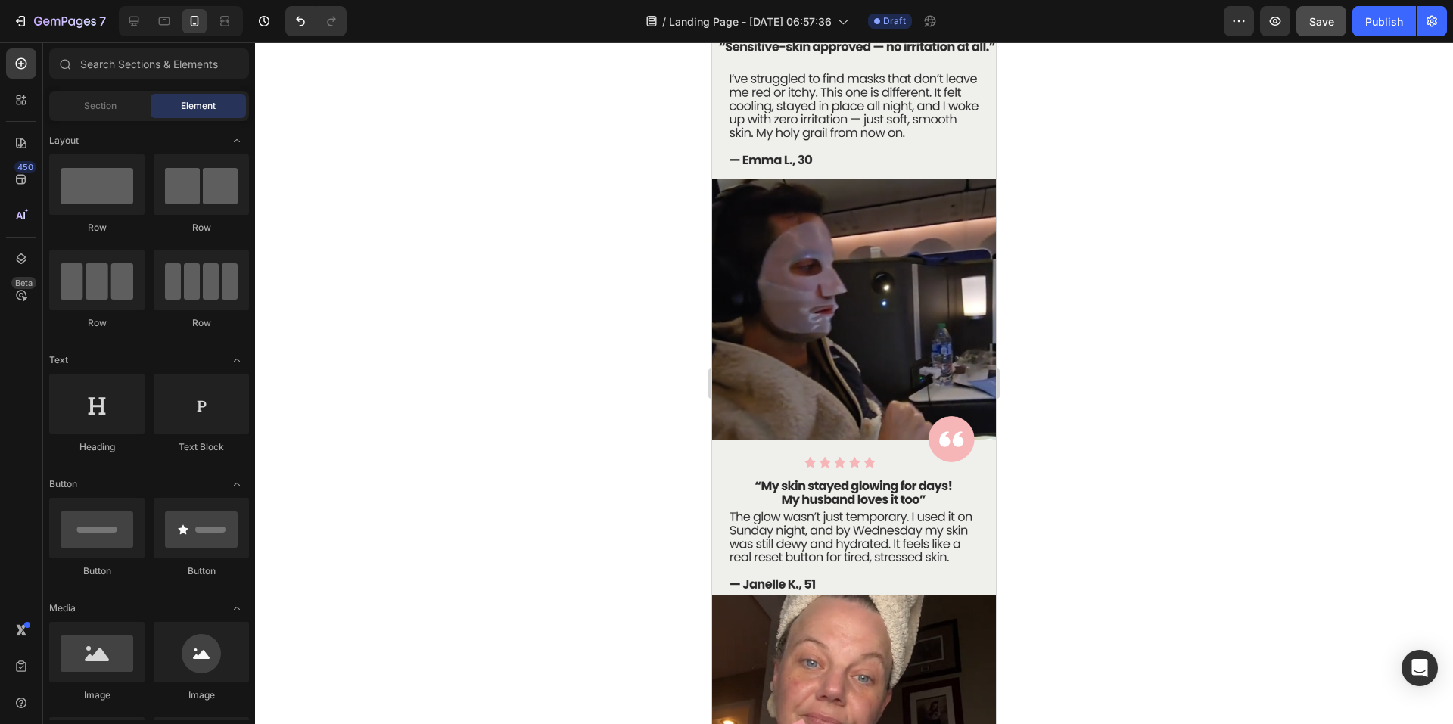
scroll to position [4324, 0]
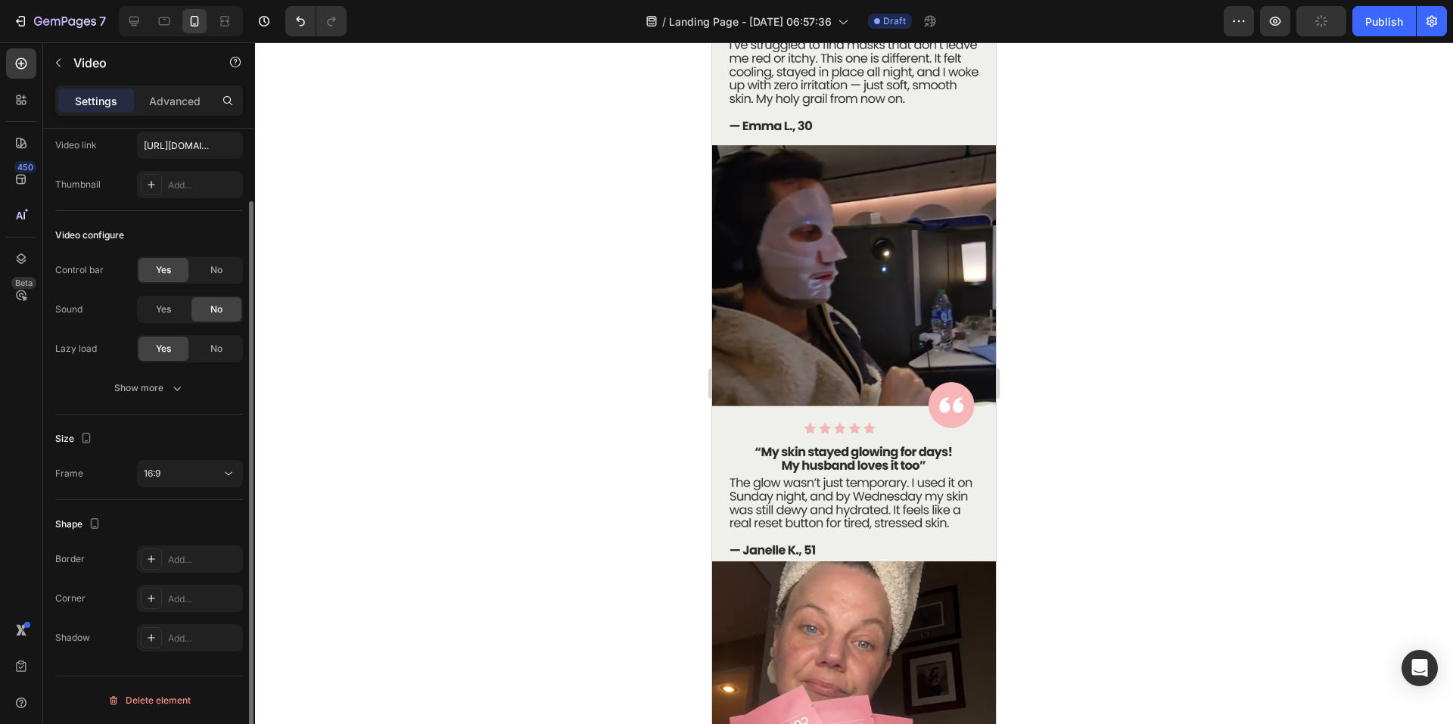
click at [198, 146] on input "text" at bounding box center [190, 145] width 106 height 27
type input "https://cdn.shopify.com/videos/c/o/v/f7740ac1bf904517b2a40c9505c830ba.mp4"
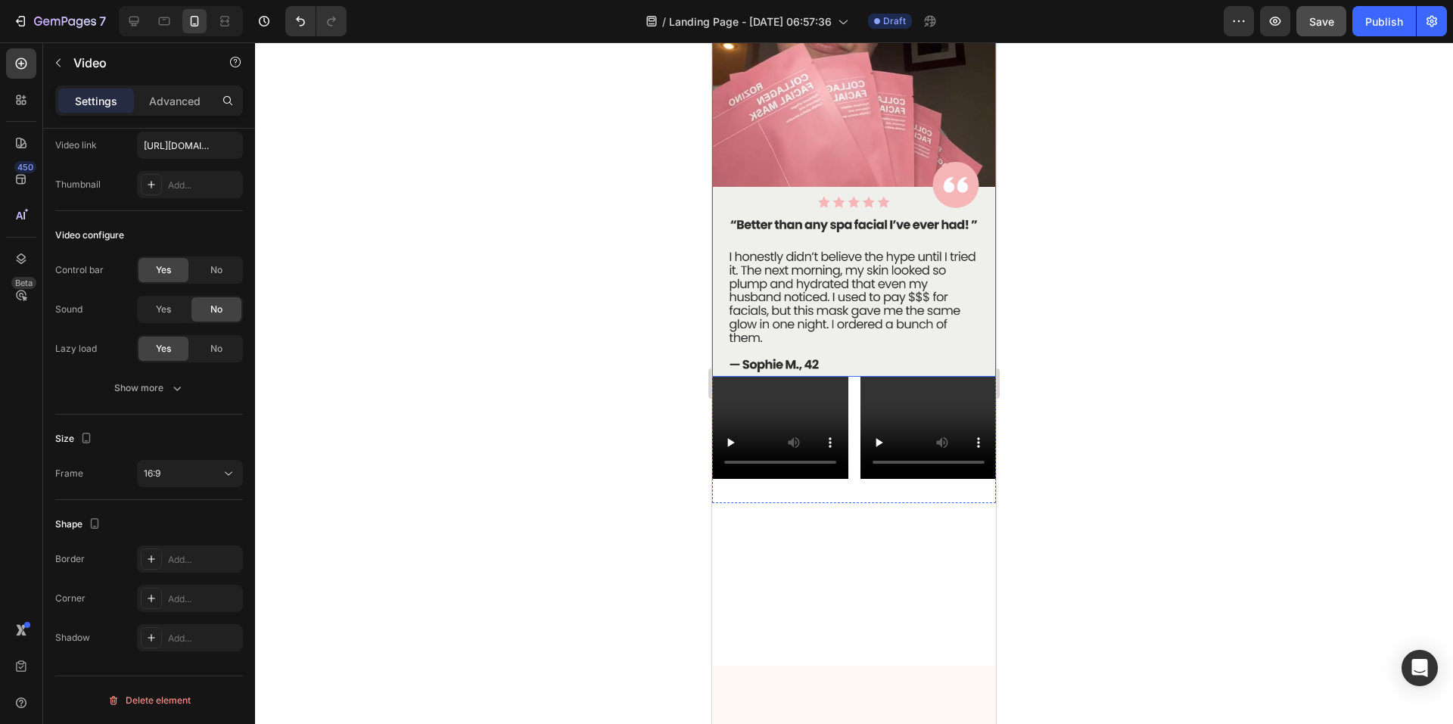
scroll to position [4997, 0]
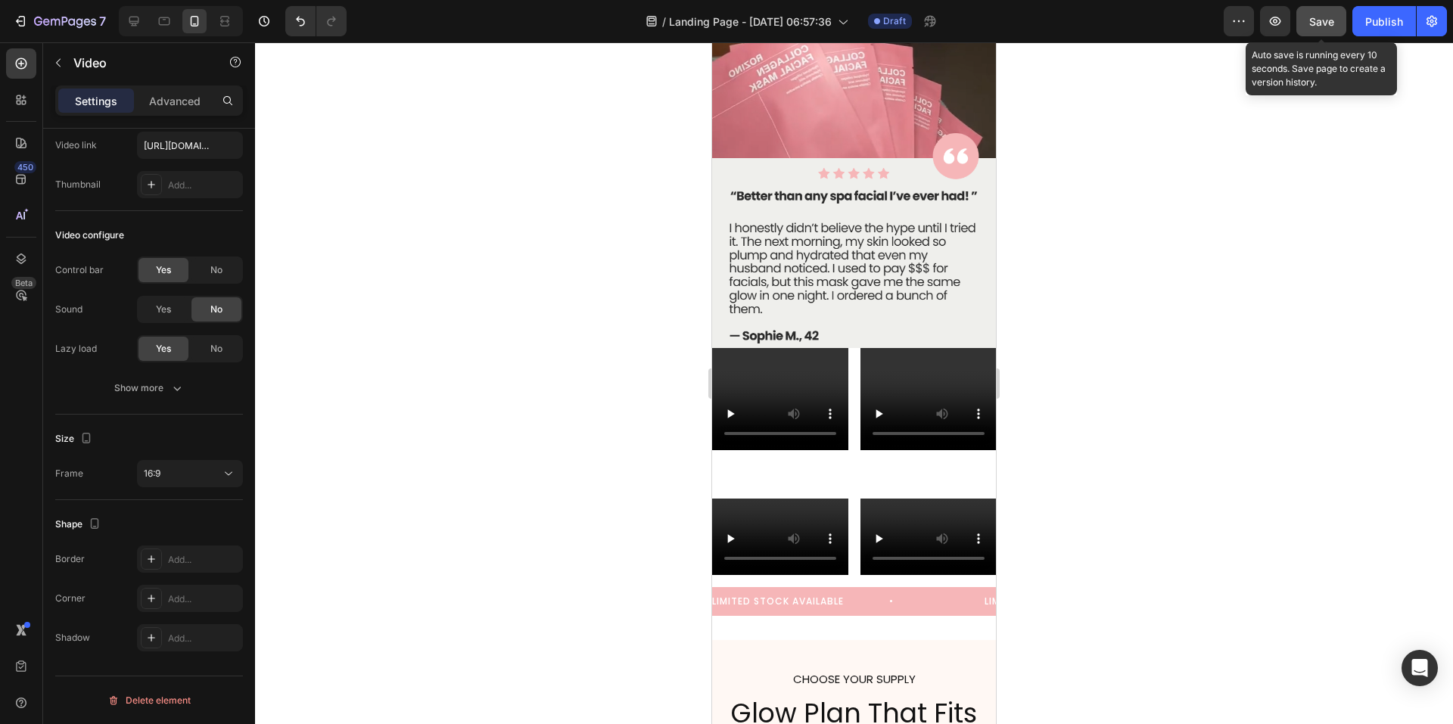
click at [1319, 20] on span "Save" at bounding box center [1321, 21] width 25 height 13
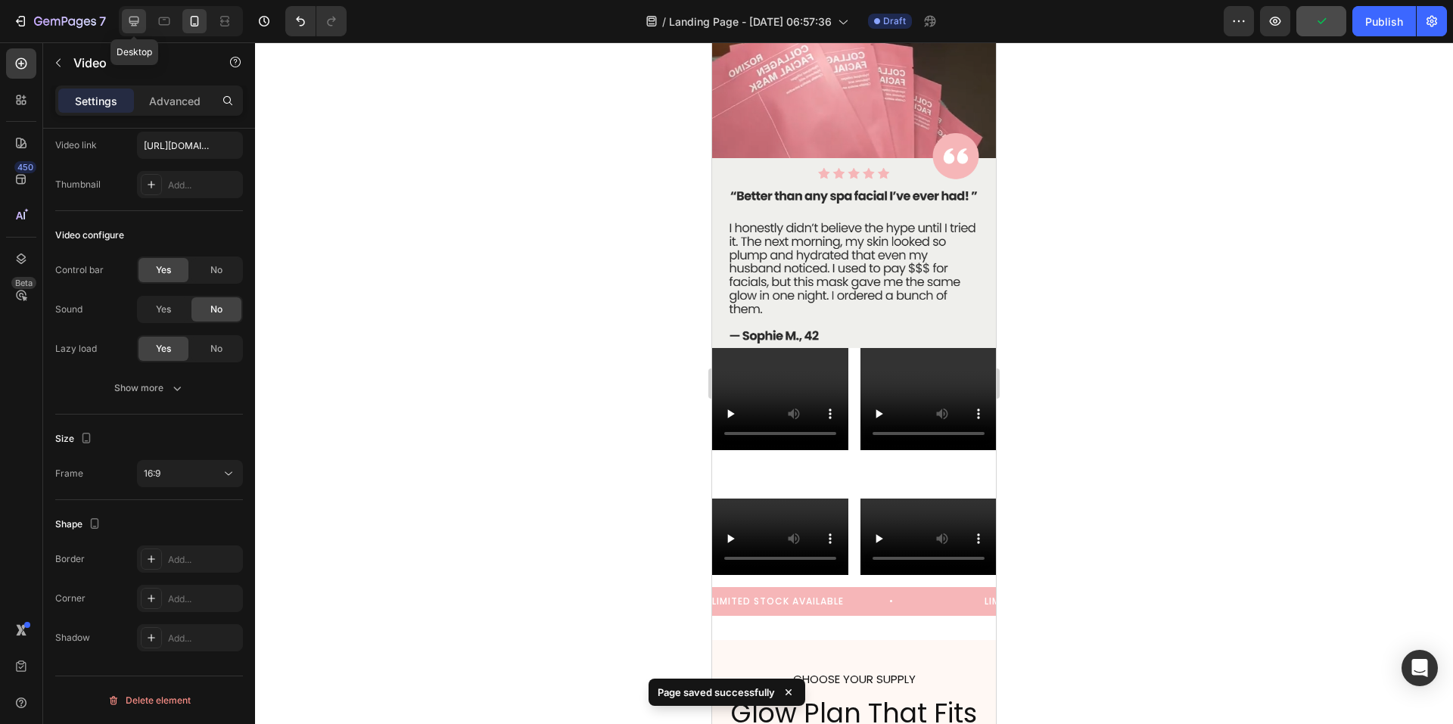
click at [139, 26] on icon at bounding box center [133, 21] width 15 height 15
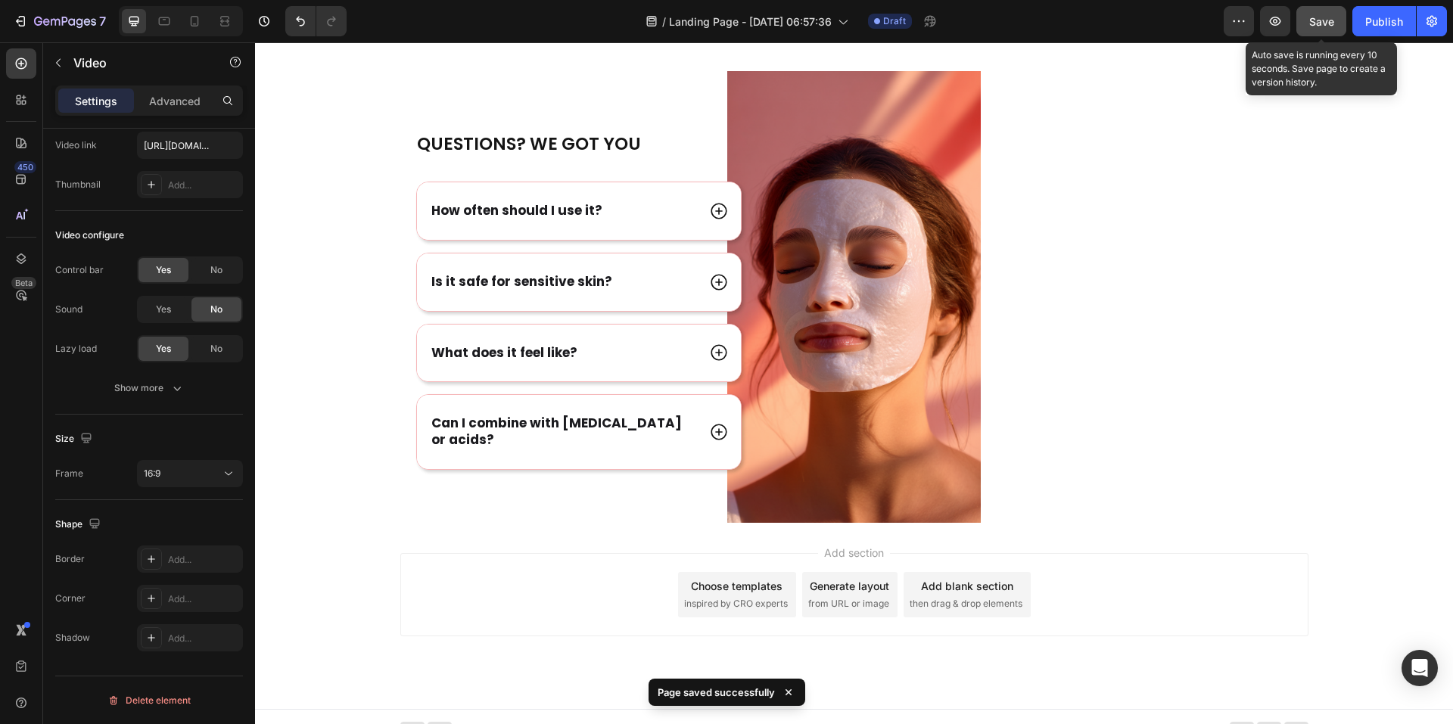
click at [1322, 23] on span "Save" at bounding box center [1321, 21] width 25 height 13
click at [1315, 18] on span "Save" at bounding box center [1321, 21] width 25 height 13
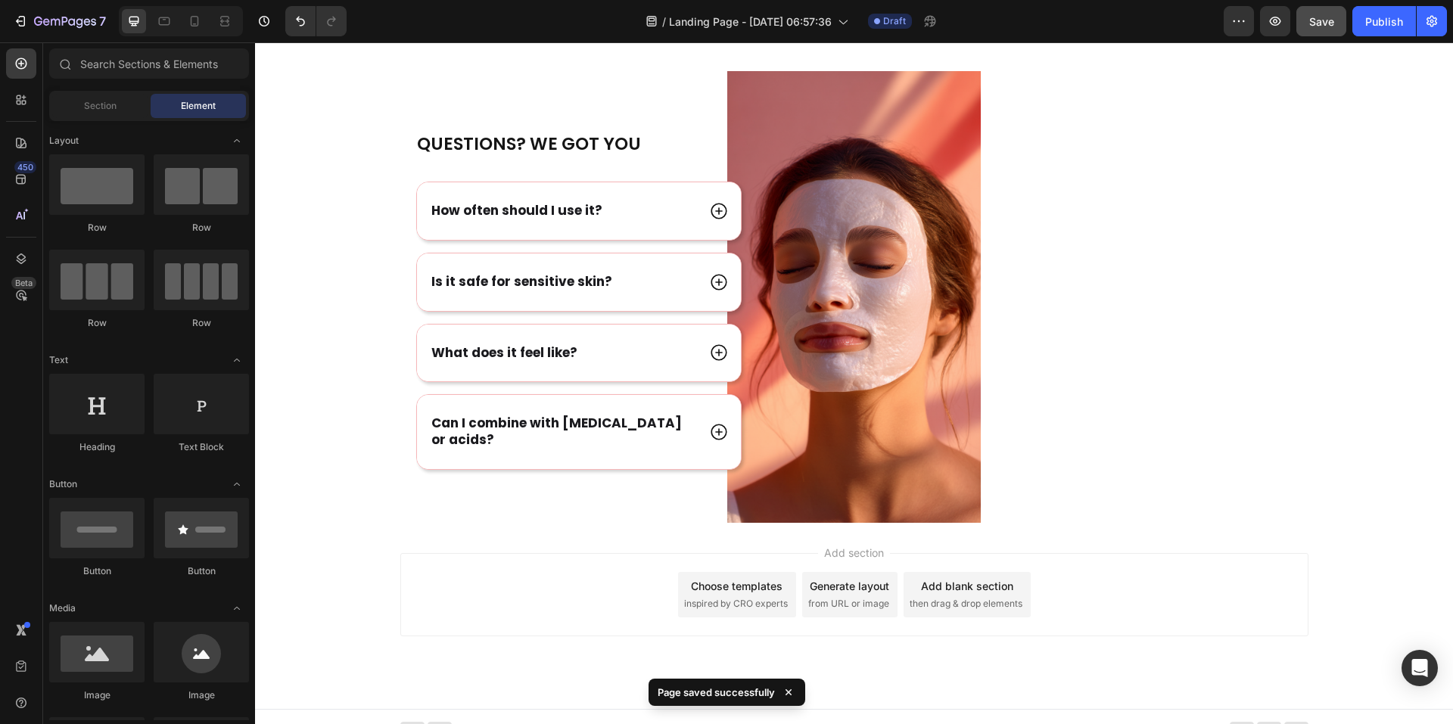
scroll to position [5358, 0]
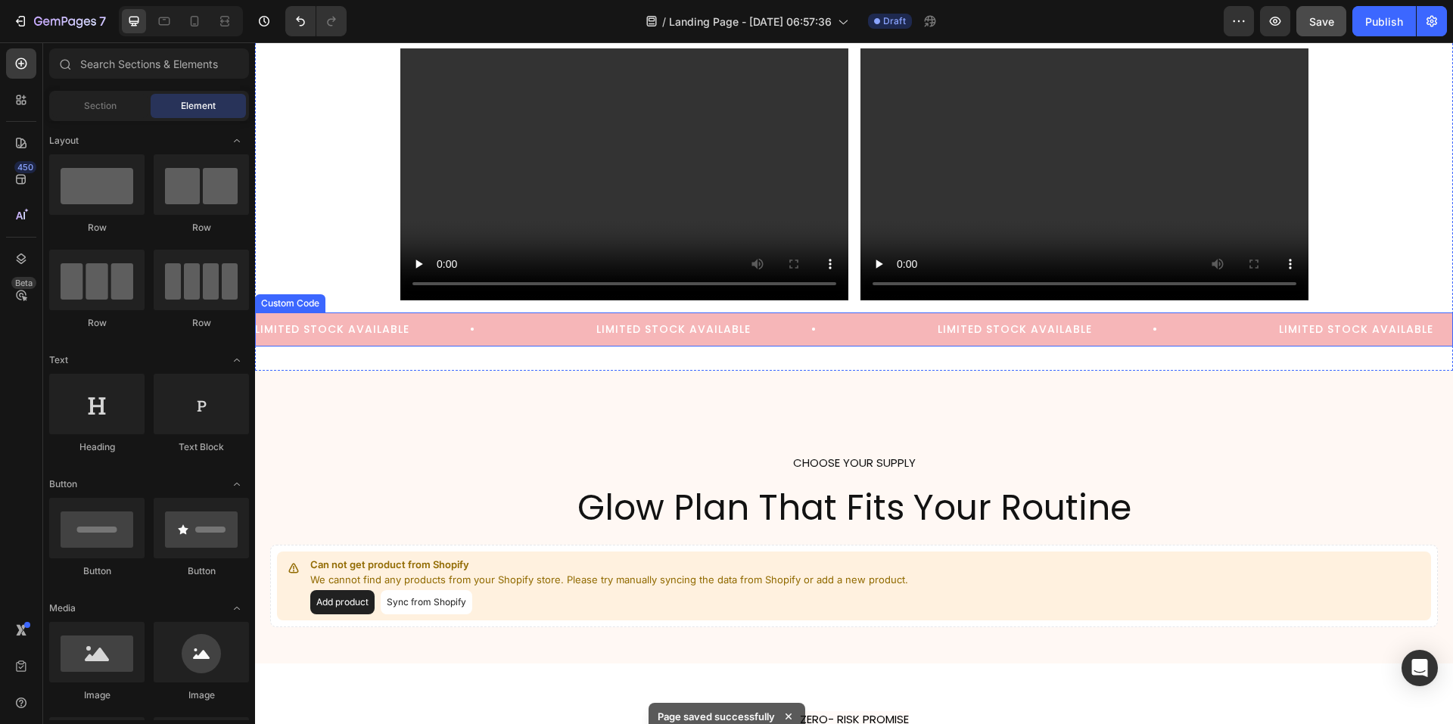
click at [472, 319] on div "LIMITED STOCK AVAILABLE LIMITED STOCK AVAILABLE LIMITED STOCK AVAILABLE LIMITED…" at bounding box center [854, 330] width 1198 height 34
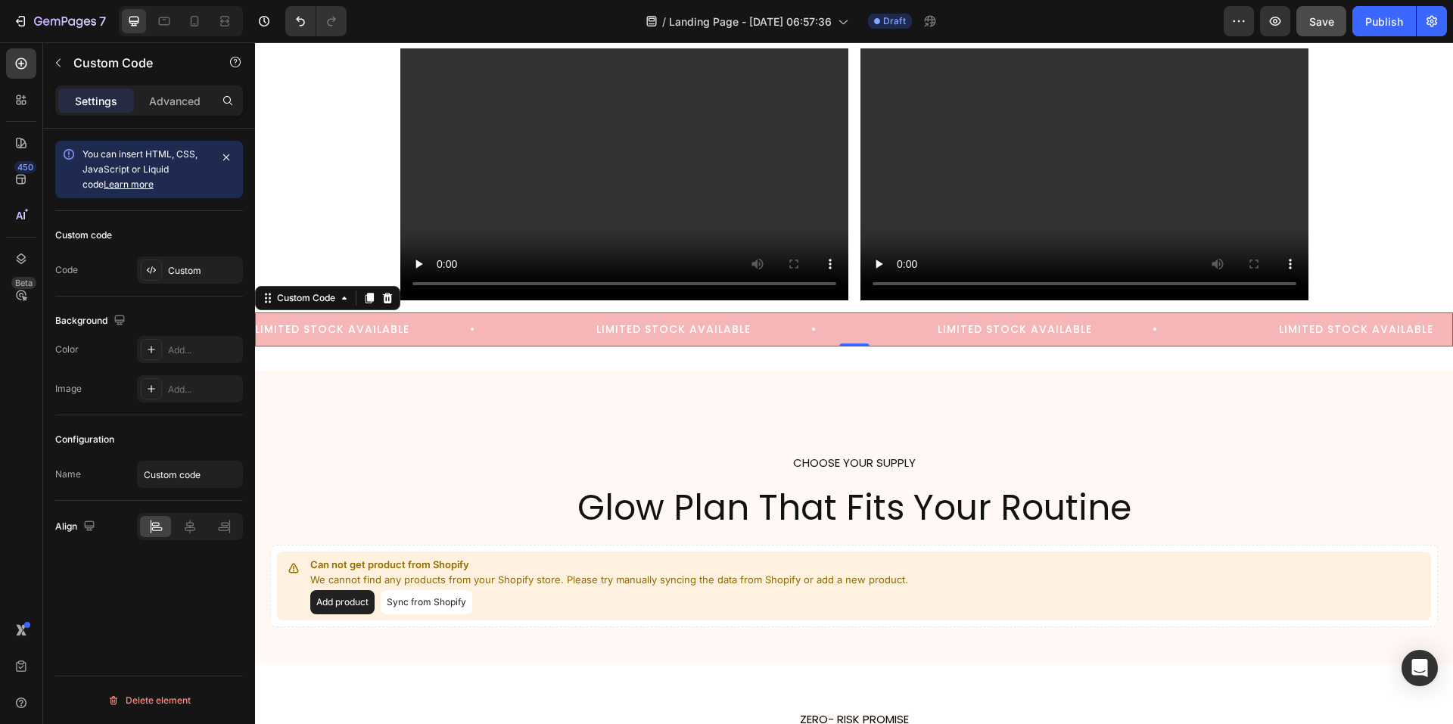
click at [347, 335] on span "LIMITED STOCK AVAILABLE" at bounding box center [395, 330] width 281 height 16
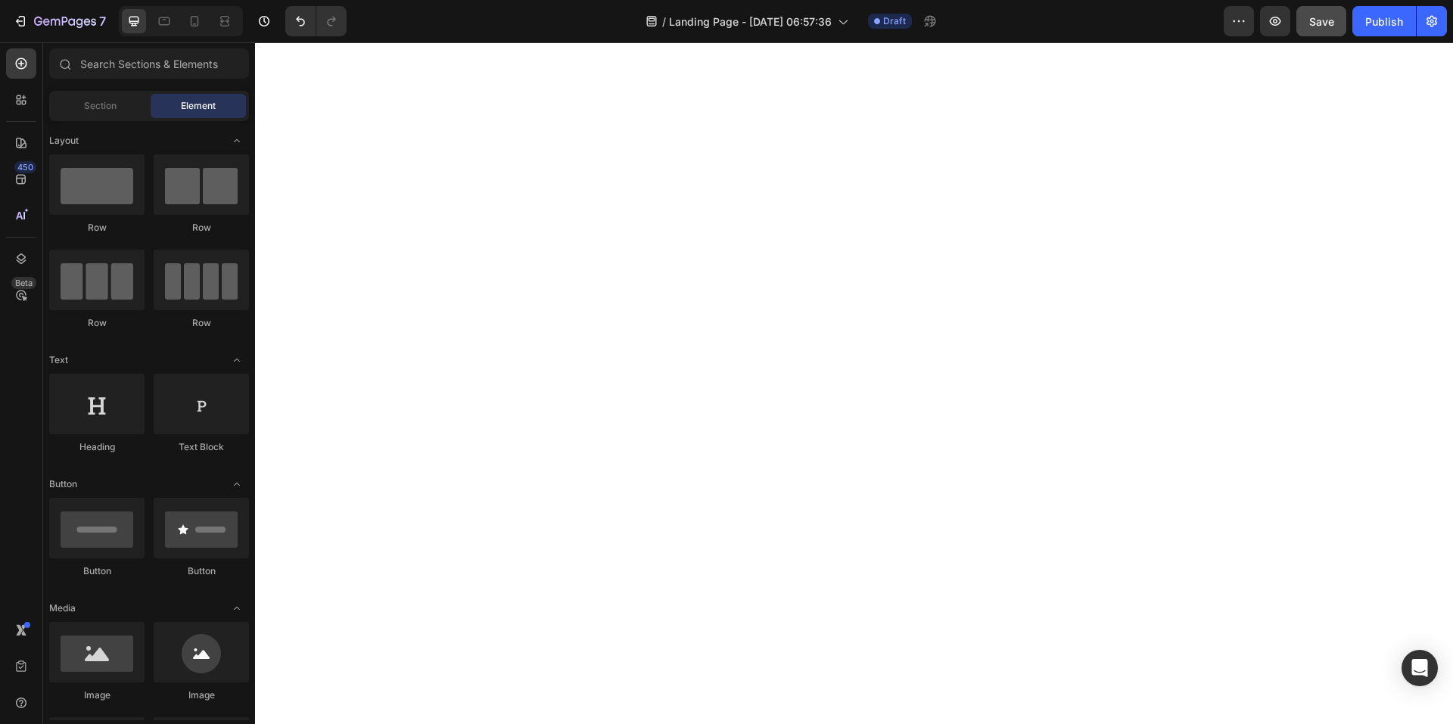
scroll to position [2739, 0]
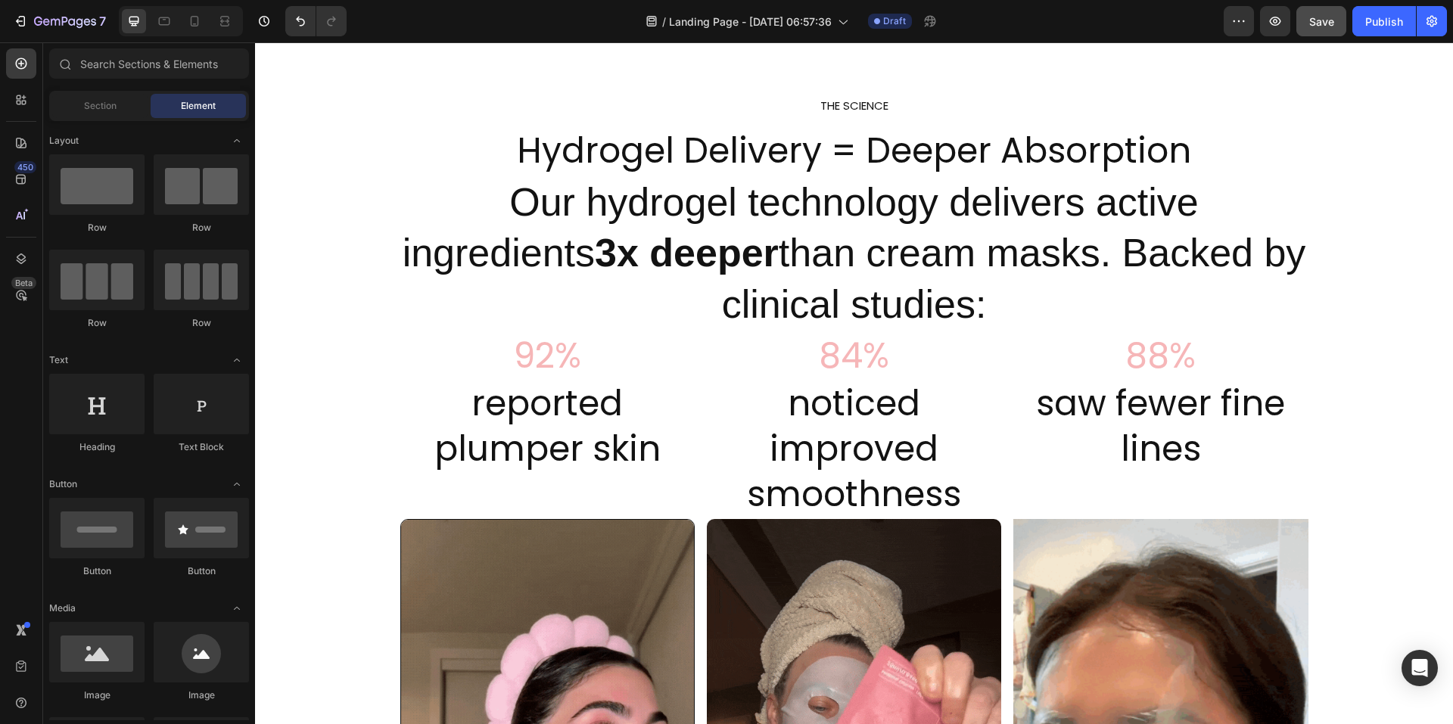
scroll to position [932, 0]
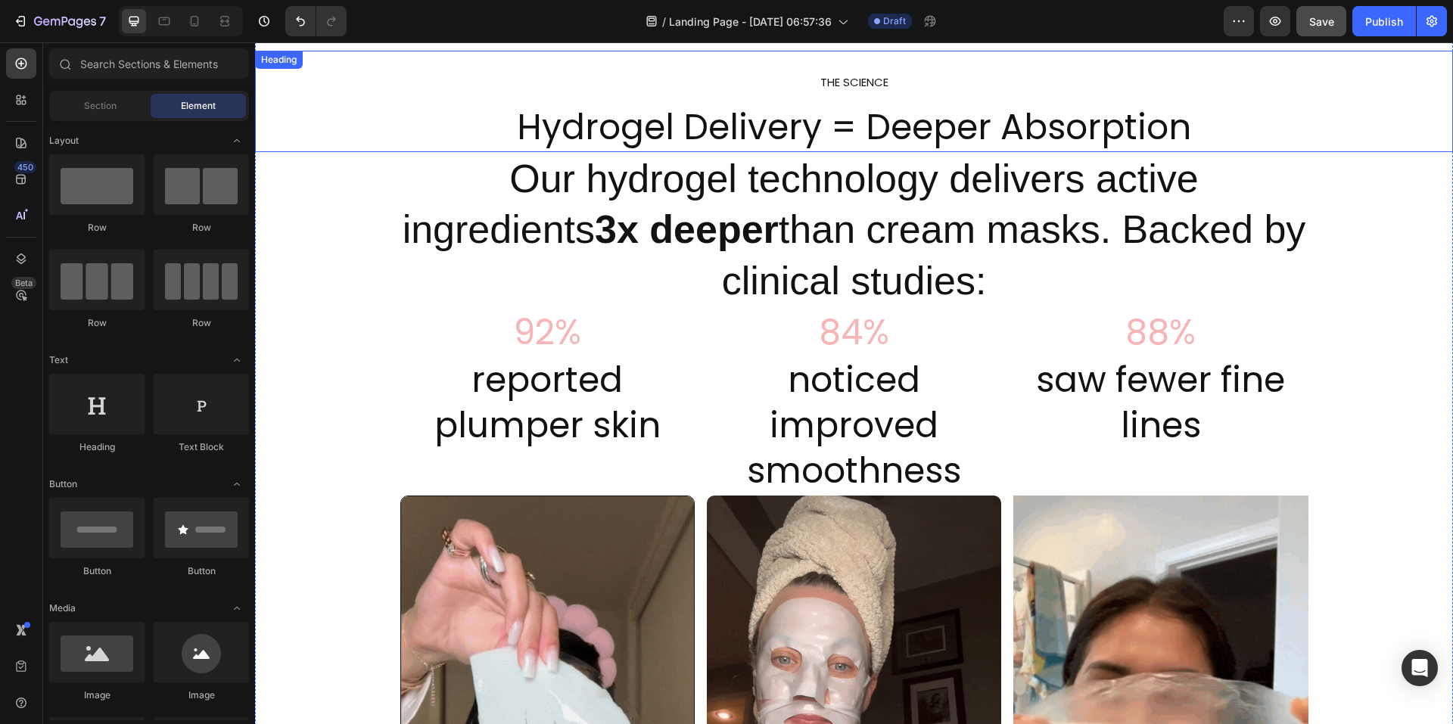
click at [911, 132] on h2 "THE SCIENCE Hydrogel Delivery = Deeper Absorption" at bounding box center [854, 101] width 1198 height 101
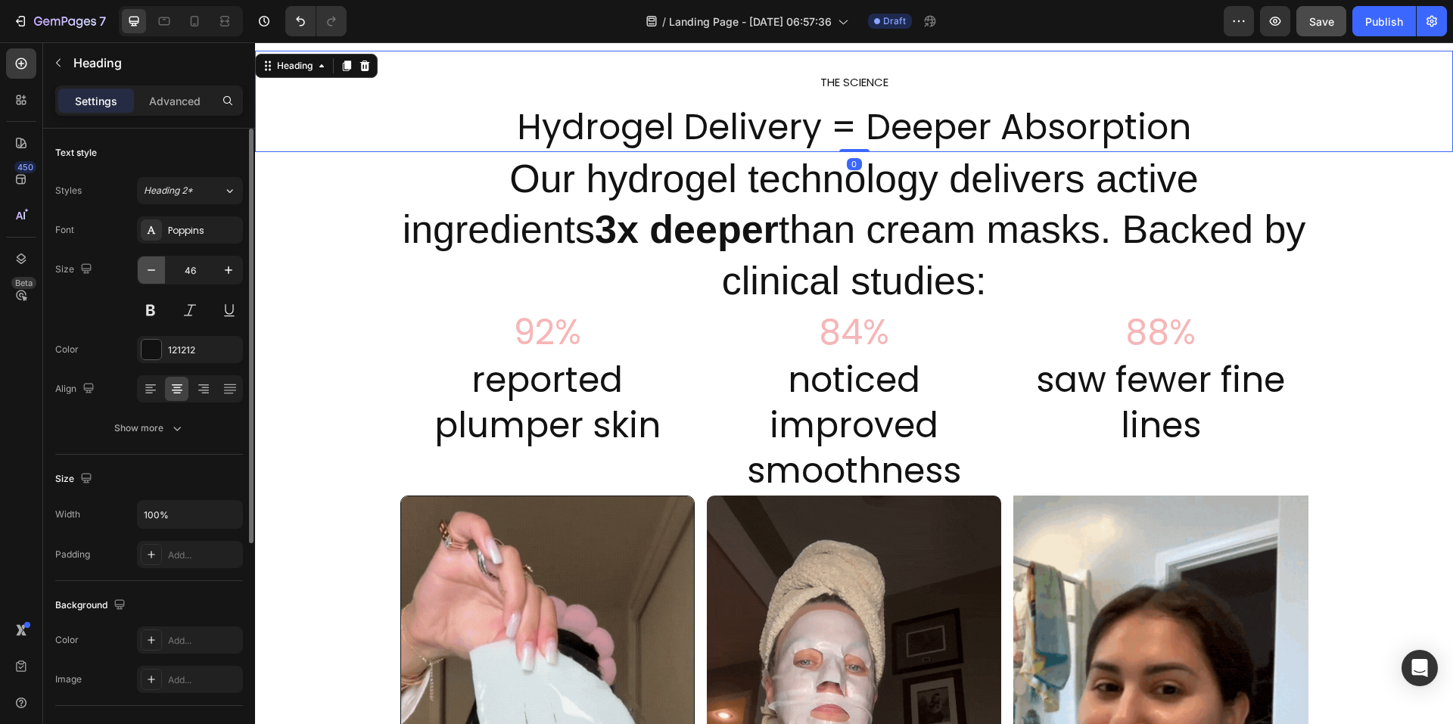
click at [156, 278] on button "button" at bounding box center [151, 270] width 27 height 27
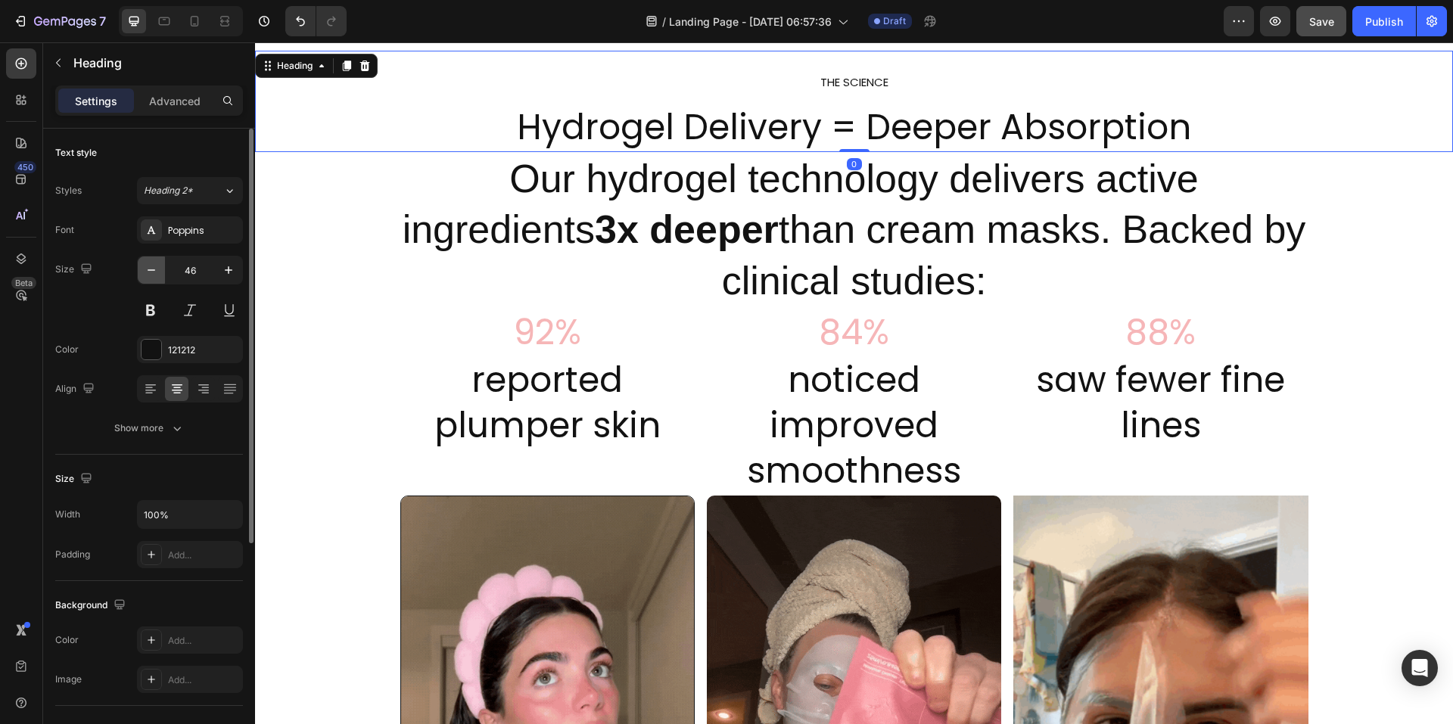
click at [156, 278] on button "button" at bounding box center [151, 270] width 27 height 27
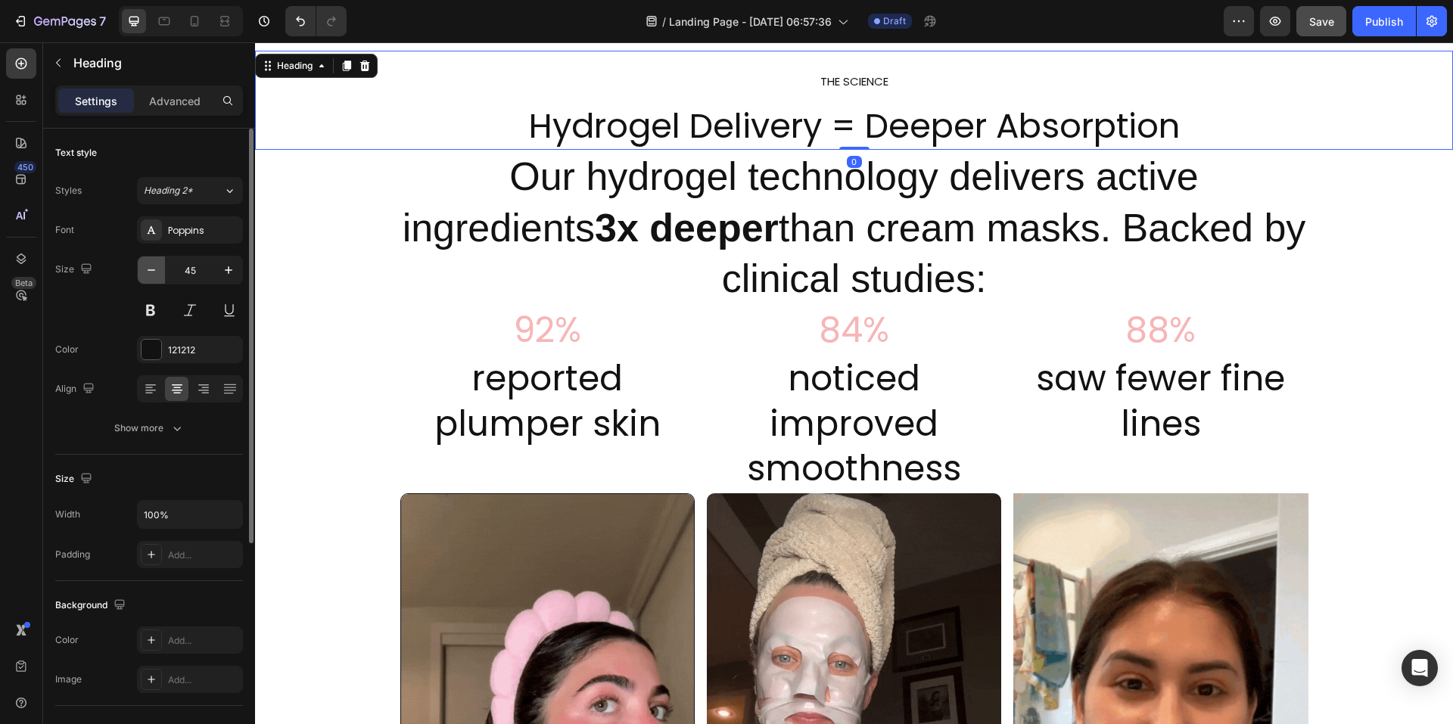
click at [156, 278] on button "button" at bounding box center [151, 270] width 27 height 27
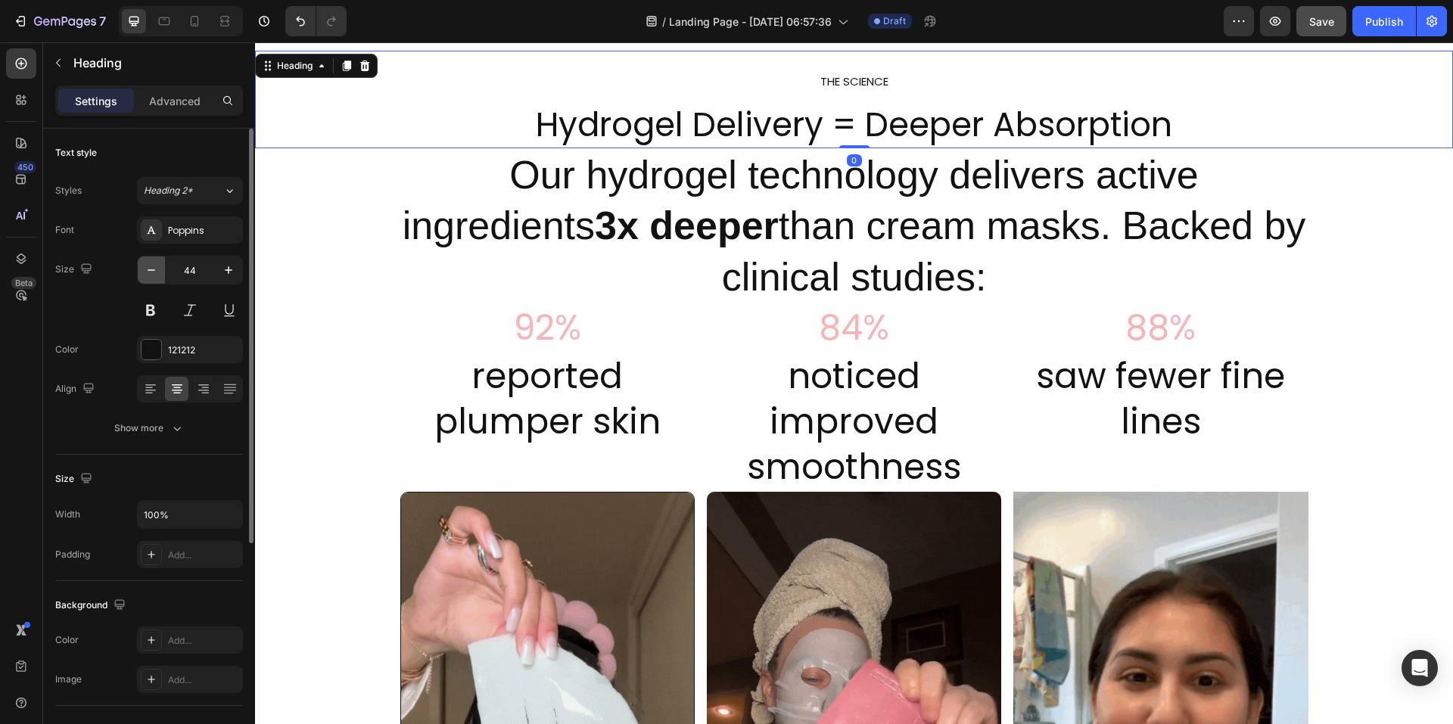
click at [156, 278] on button "button" at bounding box center [151, 270] width 27 height 27
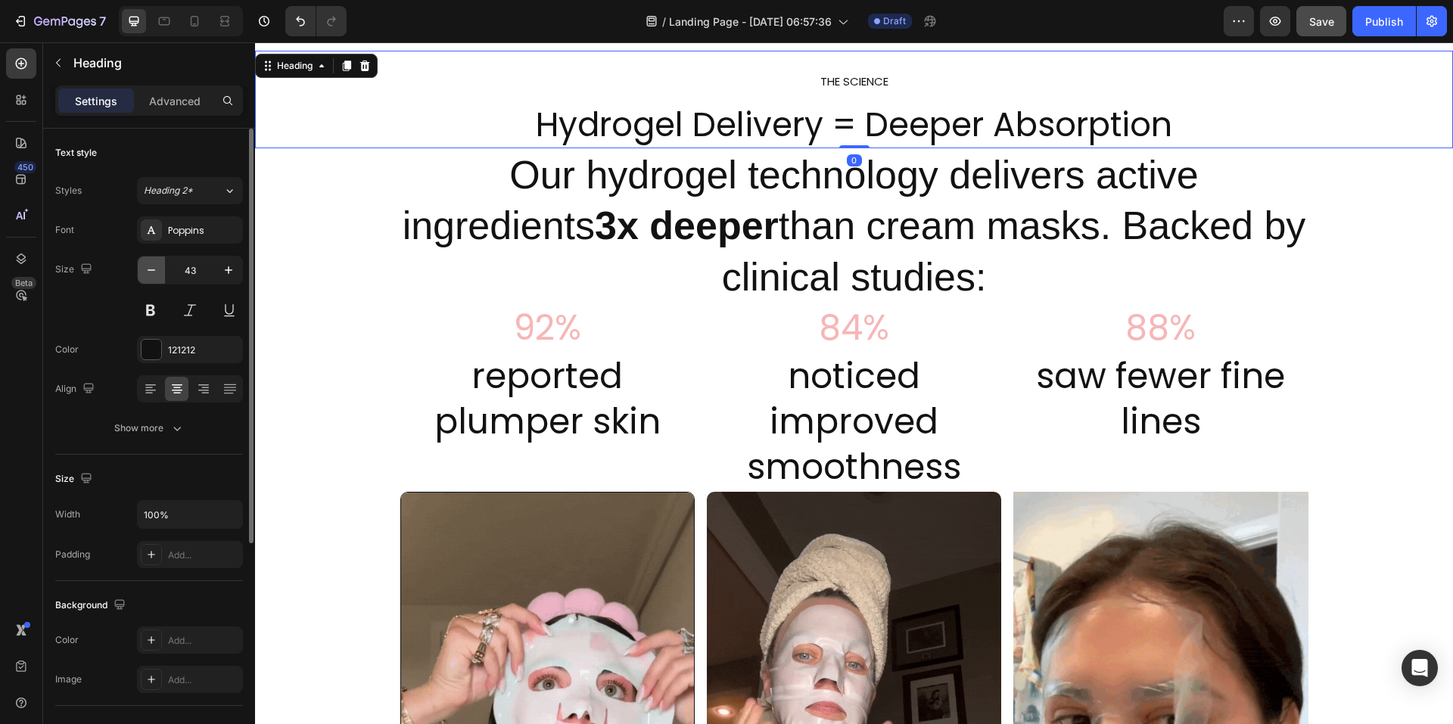
click at [156, 278] on button "button" at bounding box center [151, 270] width 27 height 27
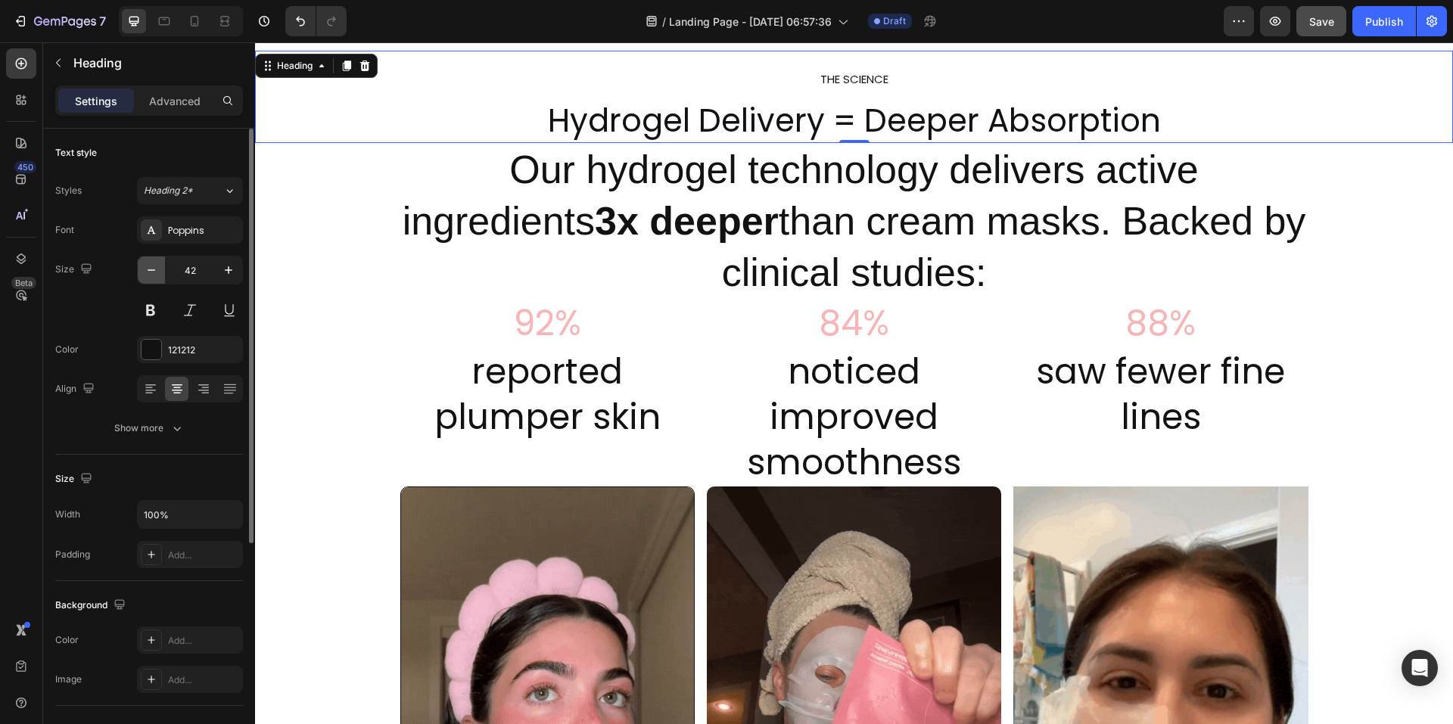
click at [156, 278] on button "button" at bounding box center [151, 270] width 27 height 27
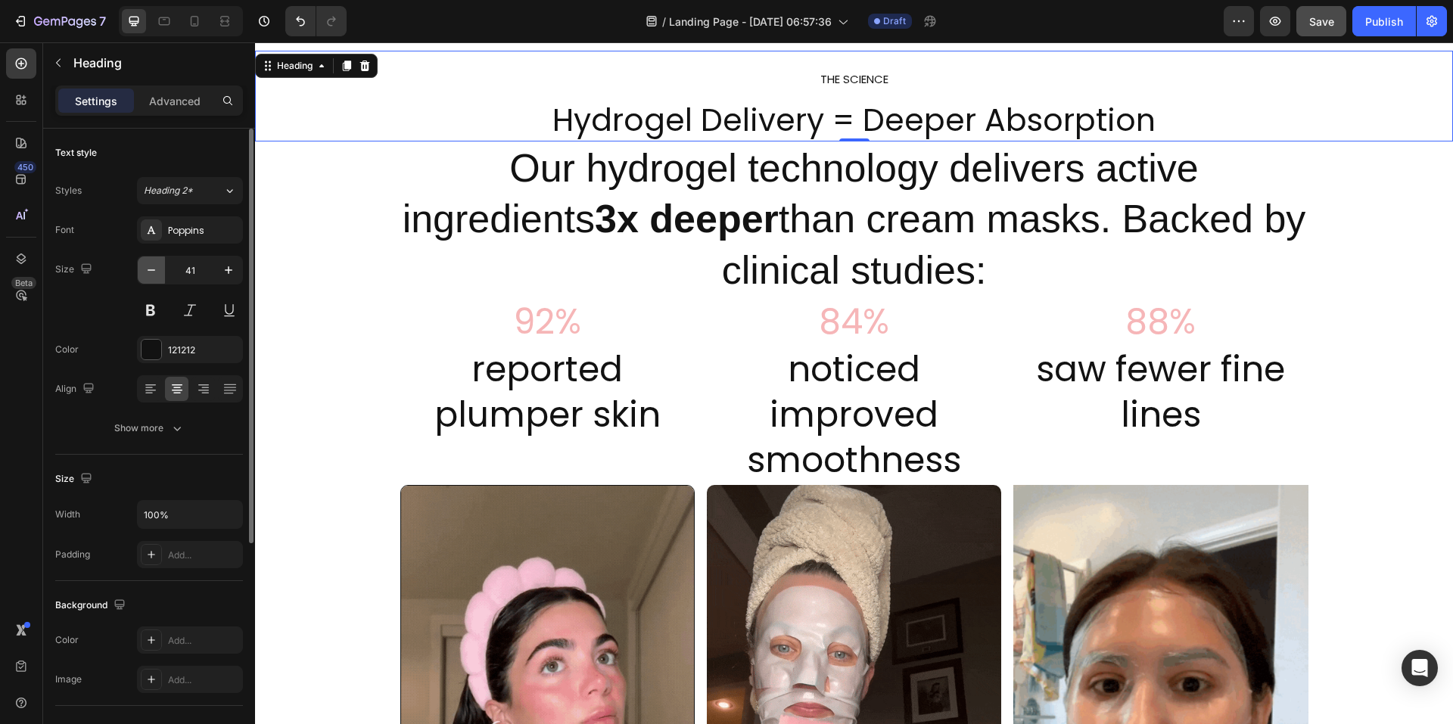
click at [156, 278] on button "button" at bounding box center [151, 270] width 27 height 27
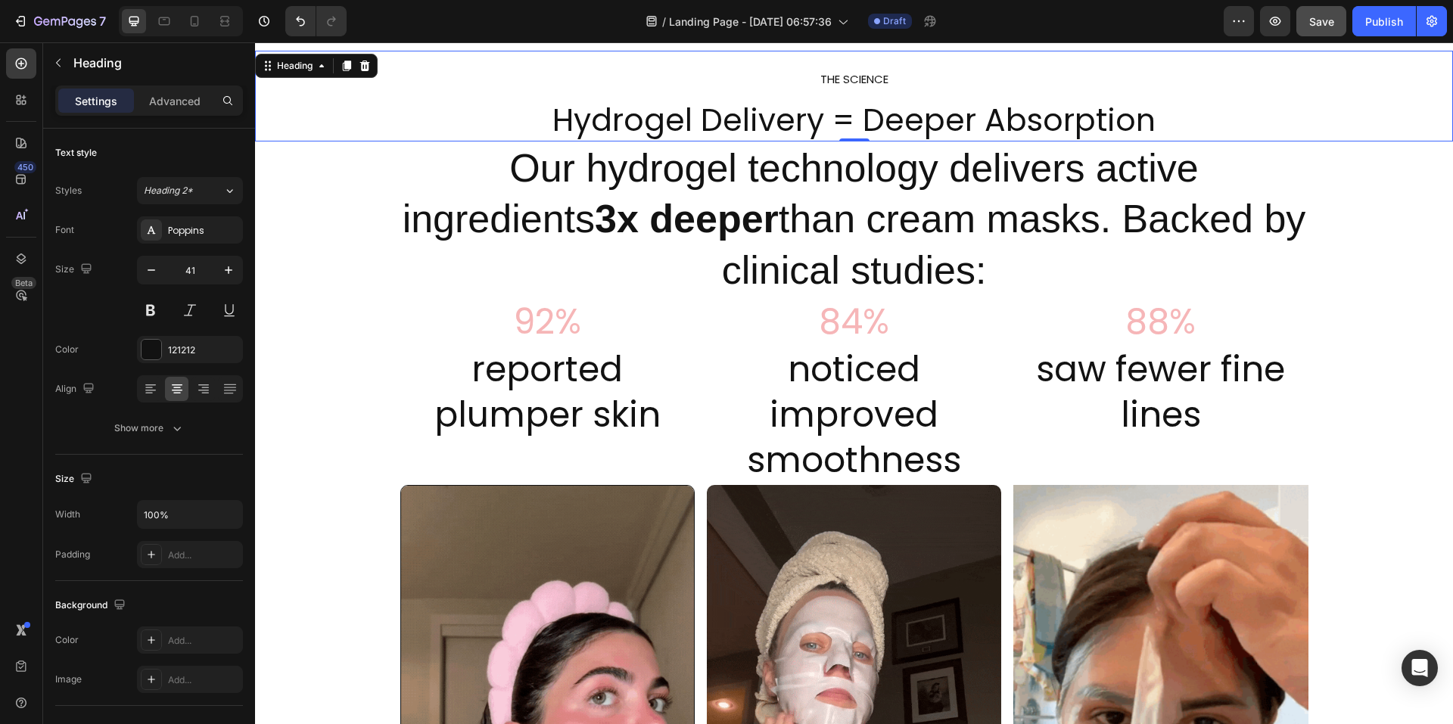
type input "40"
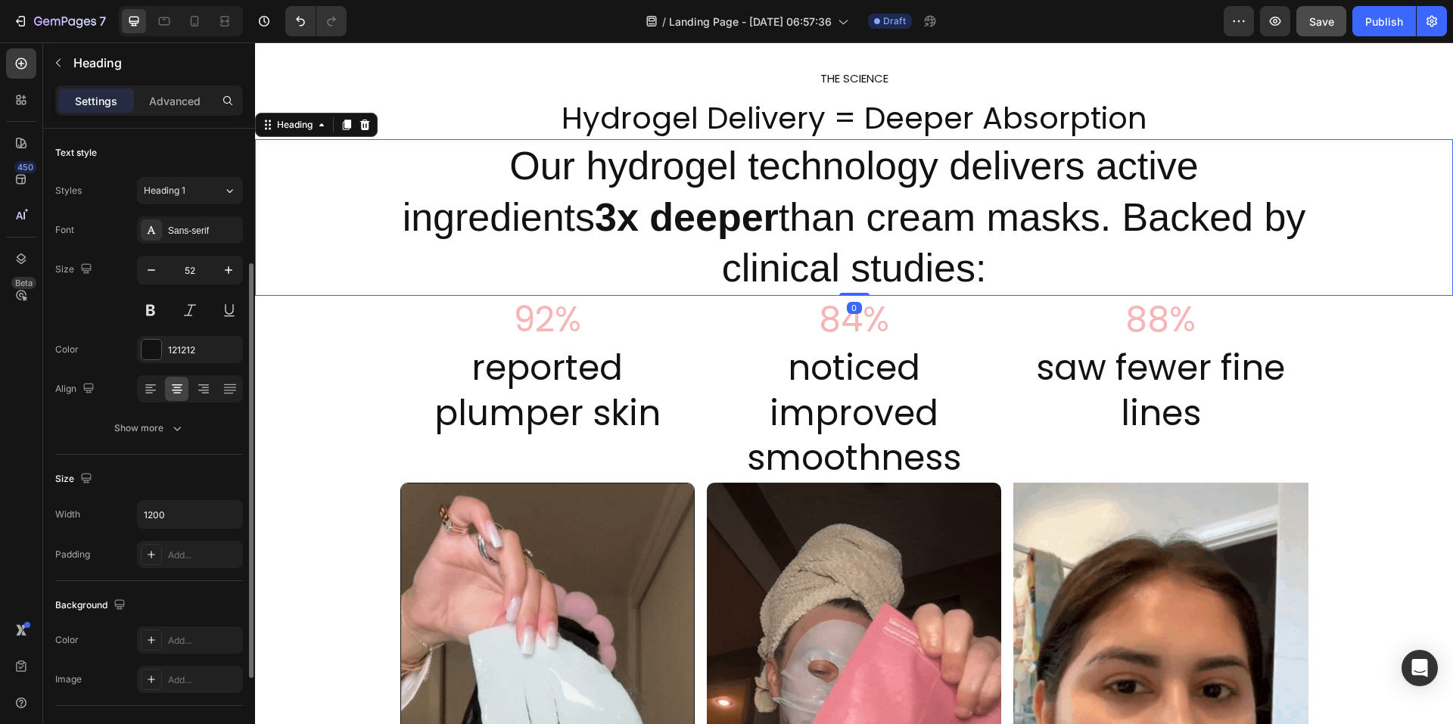
click at [663, 173] on h2 "Our hydrogel technology delivers active ingredients 3x deeper than cream masks.…" at bounding box center [854, 217] width 908 height 157
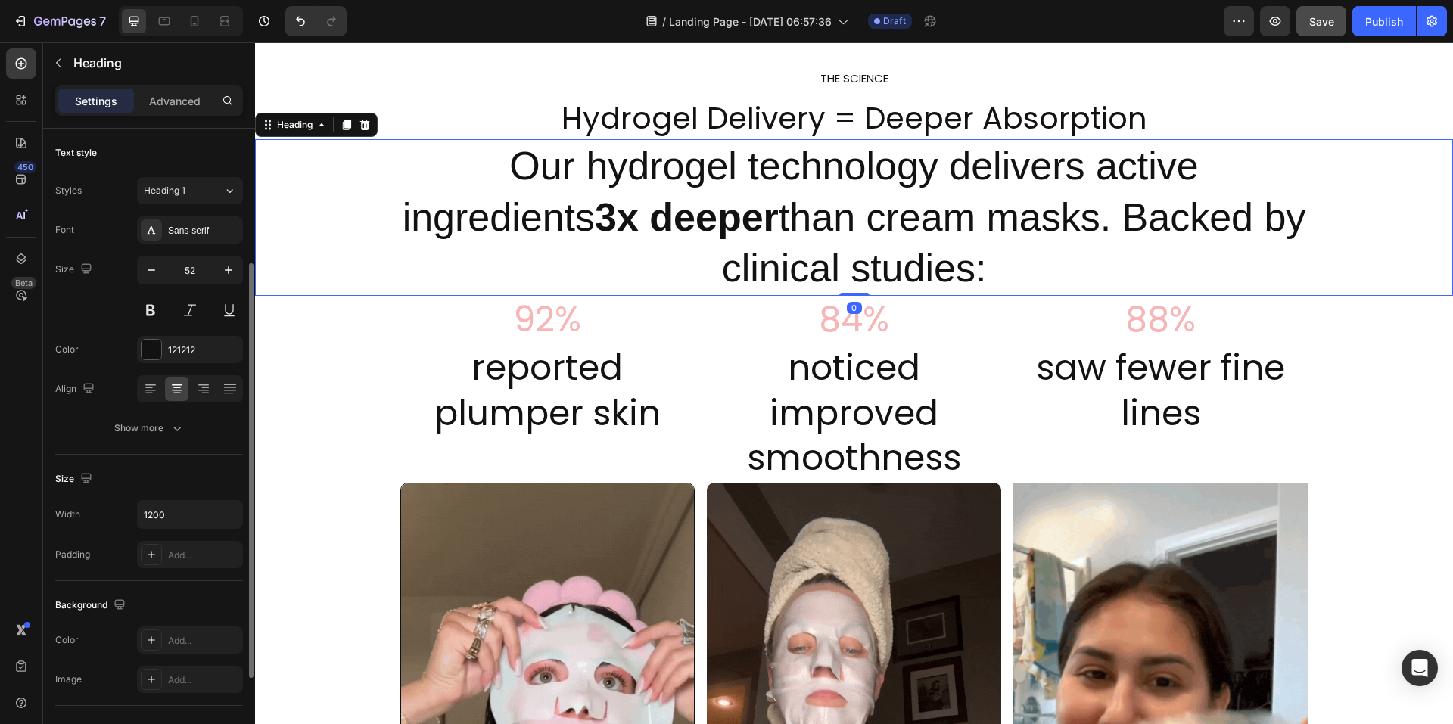
scroll to position [82, 0]
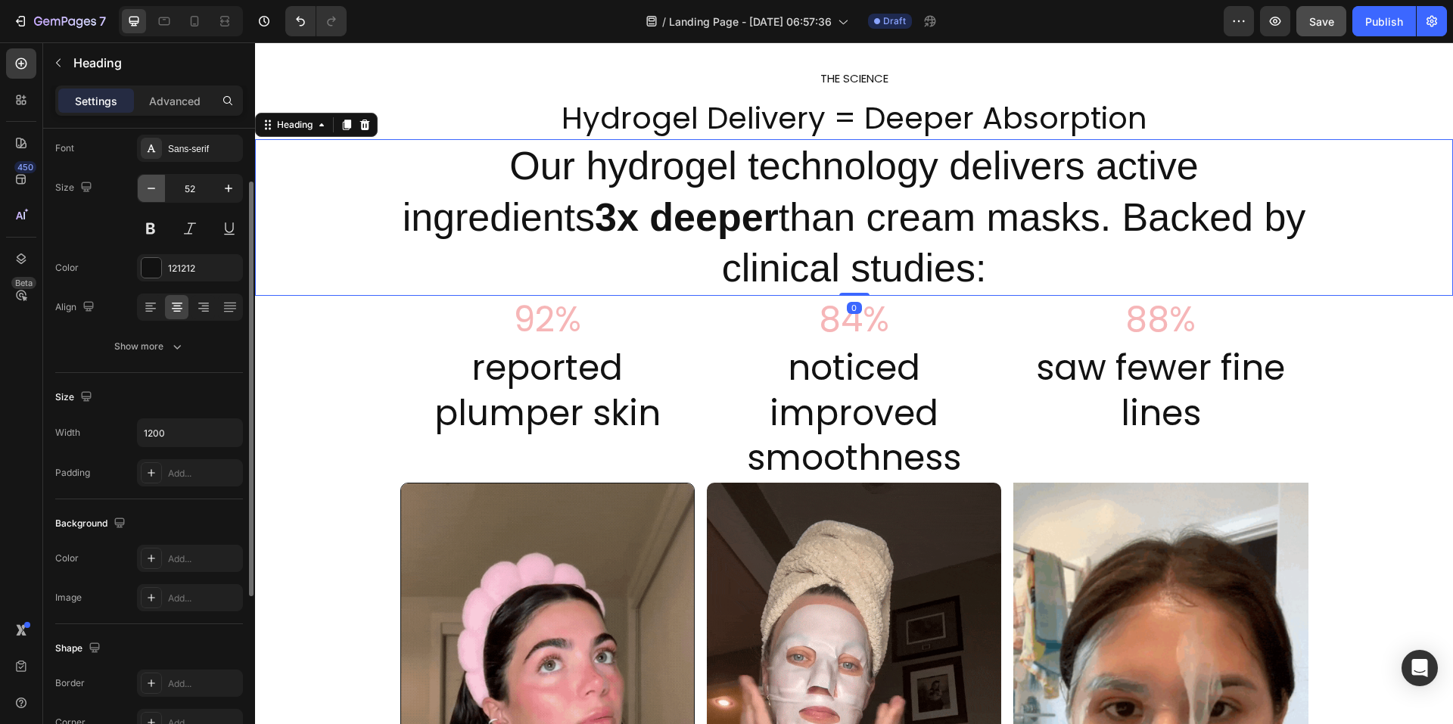
click at [151, 191] on icon "button" at bounding box center [151, 188] width 15 height 15
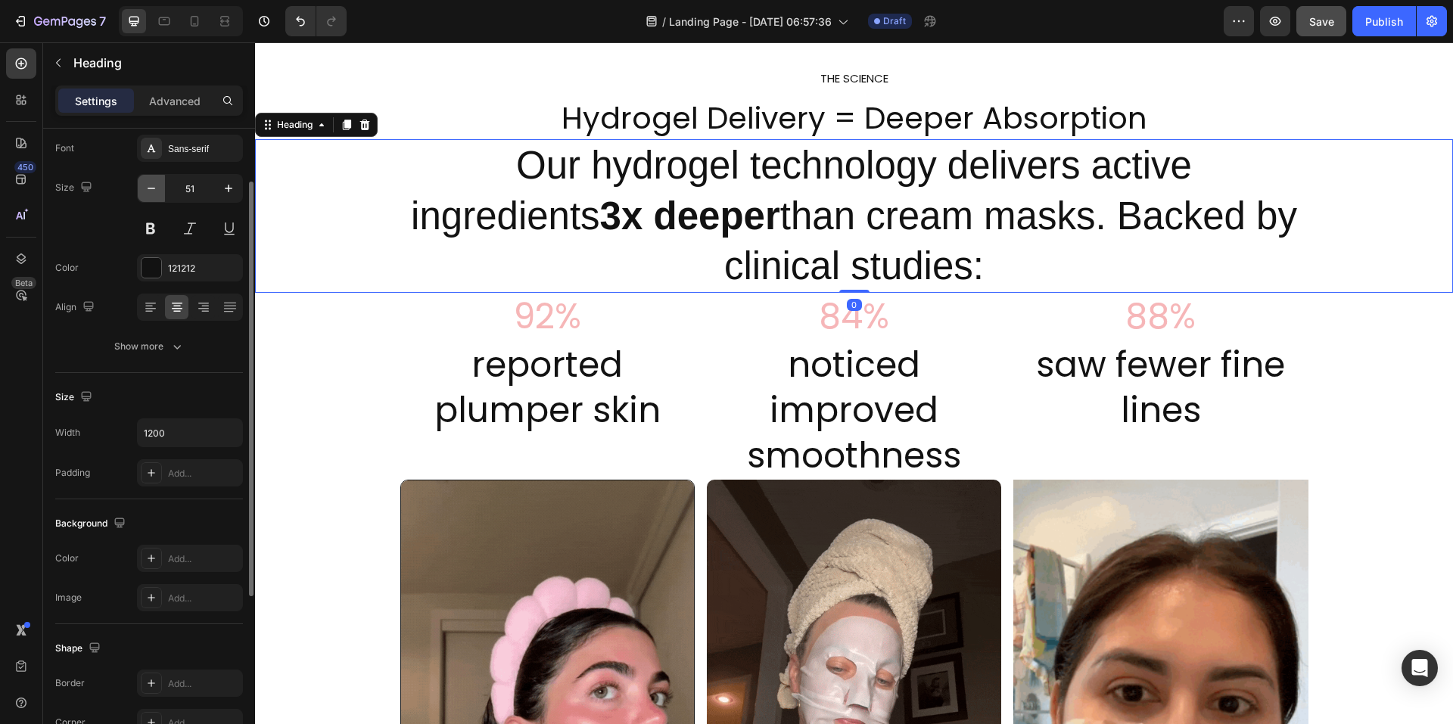
click at [151, 191] on icon "button" at bounding box center [151, 188] width 15 height 15
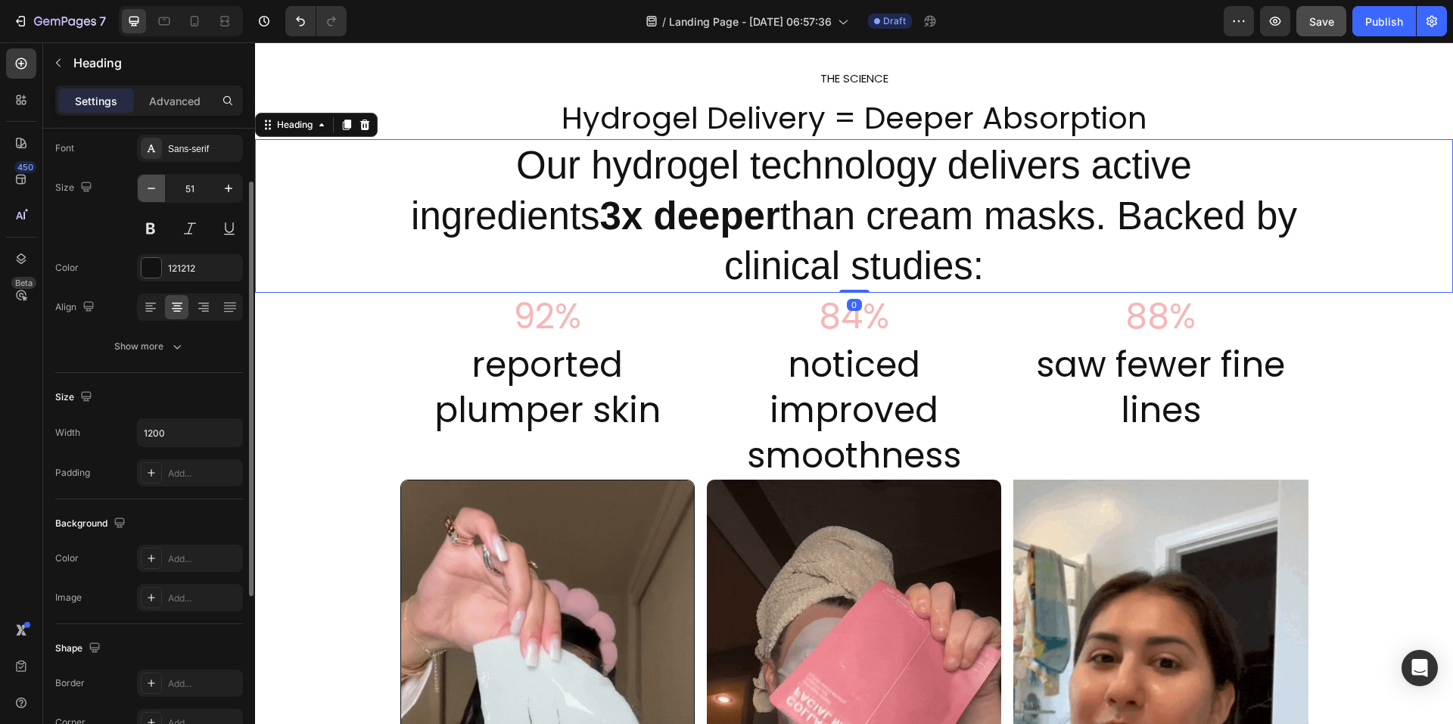
click at [151, 191] on icon "button" at bounding box center [151, 188] width 15 height 15
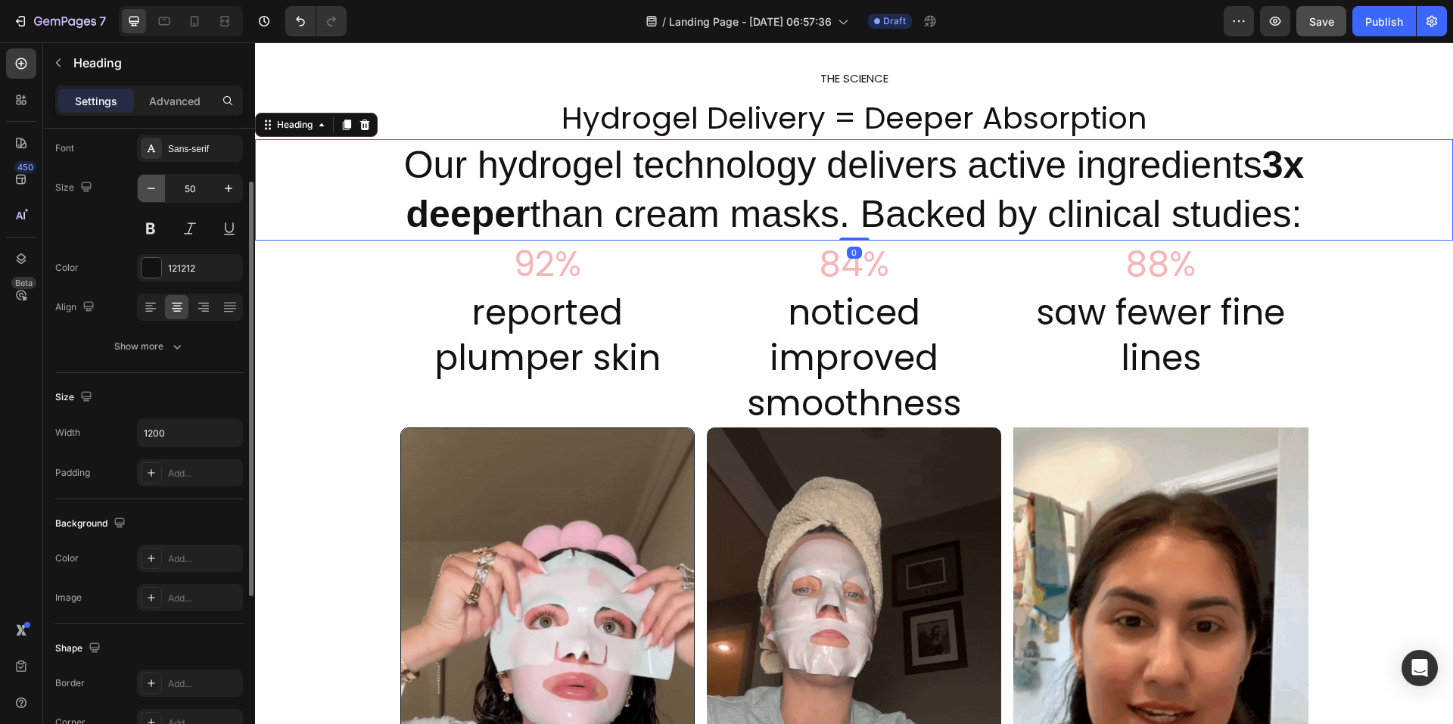
click at [151, 191] on icon "button" at bounding box center [151, 188] width 15 height 15
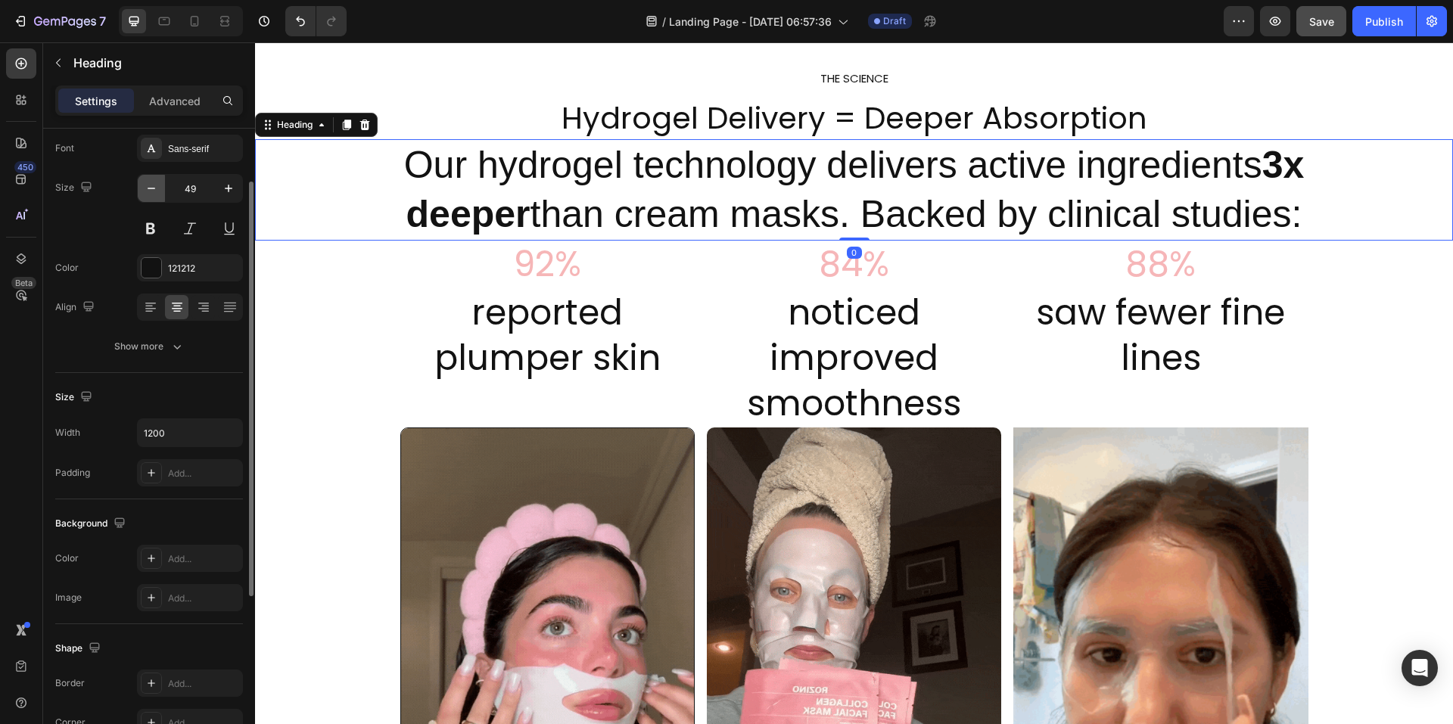
click at [151, 191] on icon "button" at bounding box center [151, 188] width 15 height 15
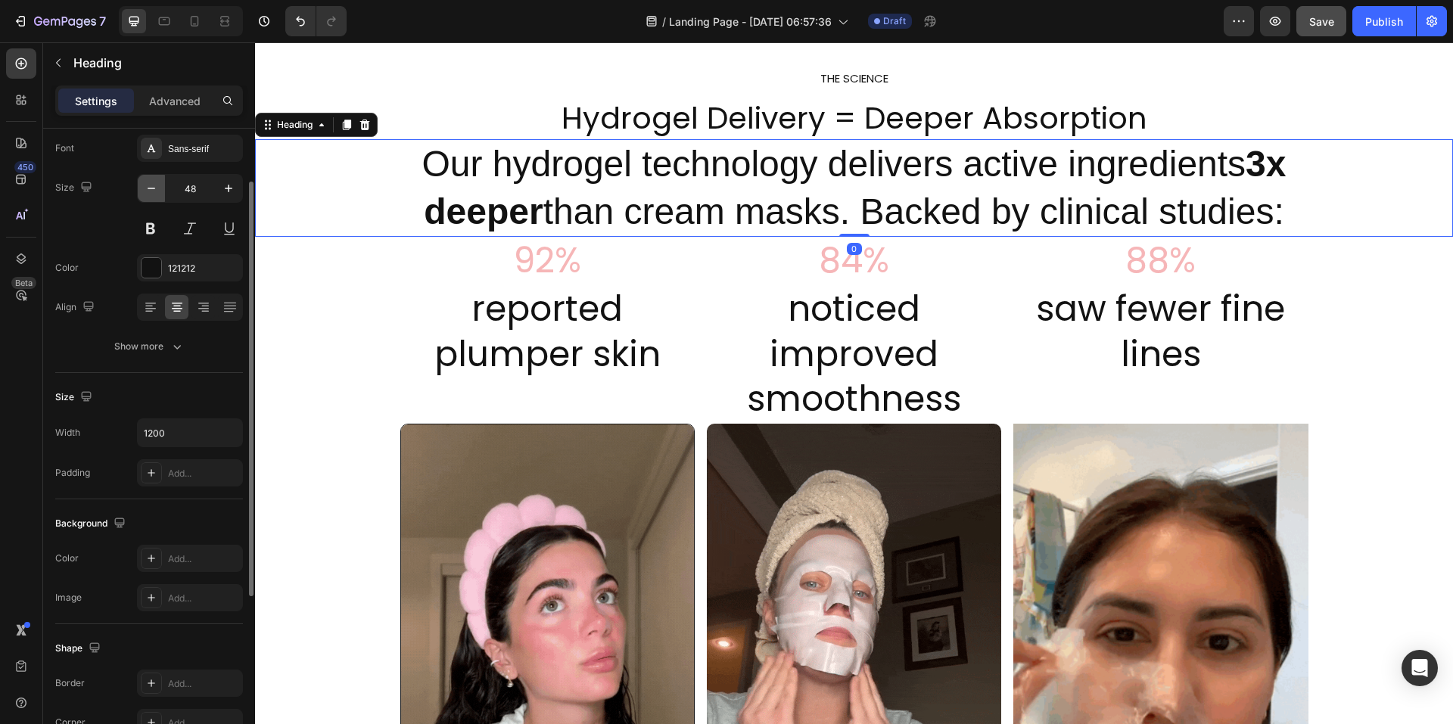
click at [151, 191] on icon "button" at bounding box center [151, 188] width 15 height 15
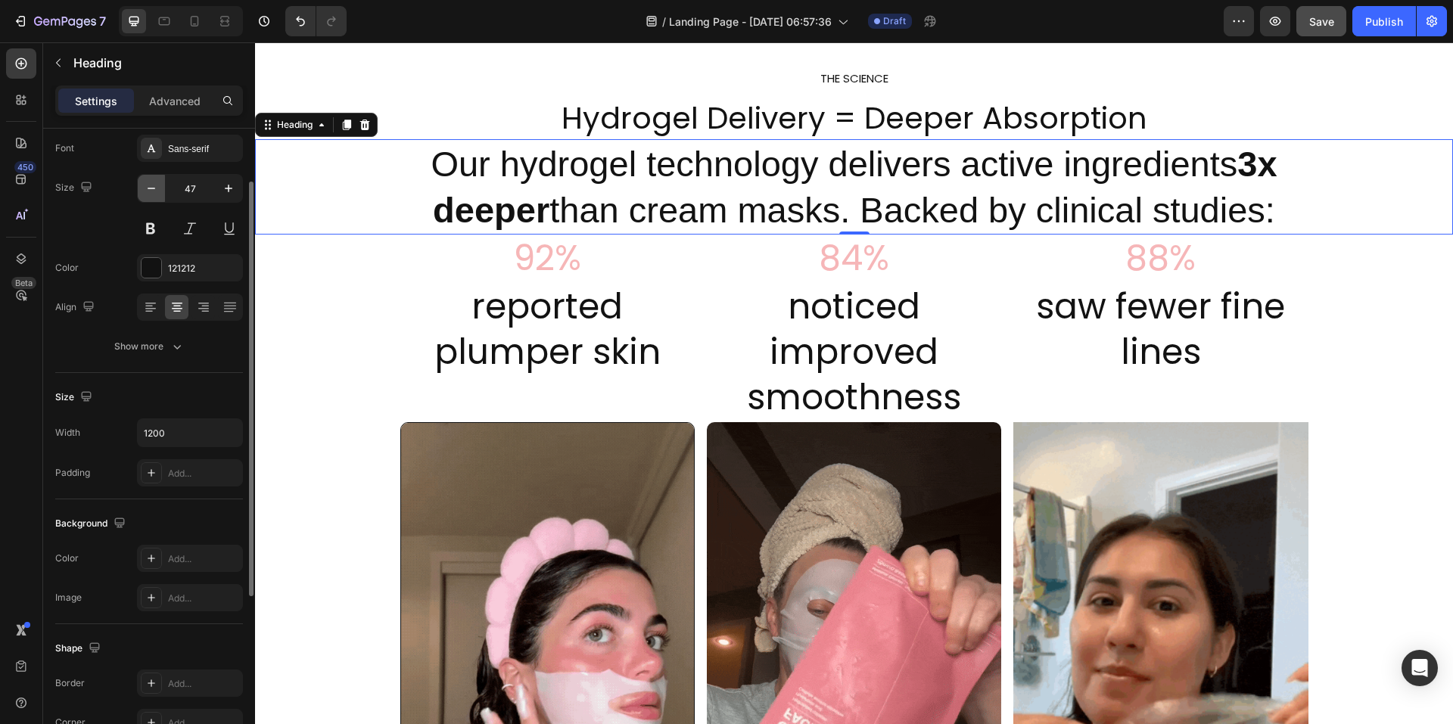
click at [151, 191] on icon "button" at bounding box center [151, 188] width 15 height 15
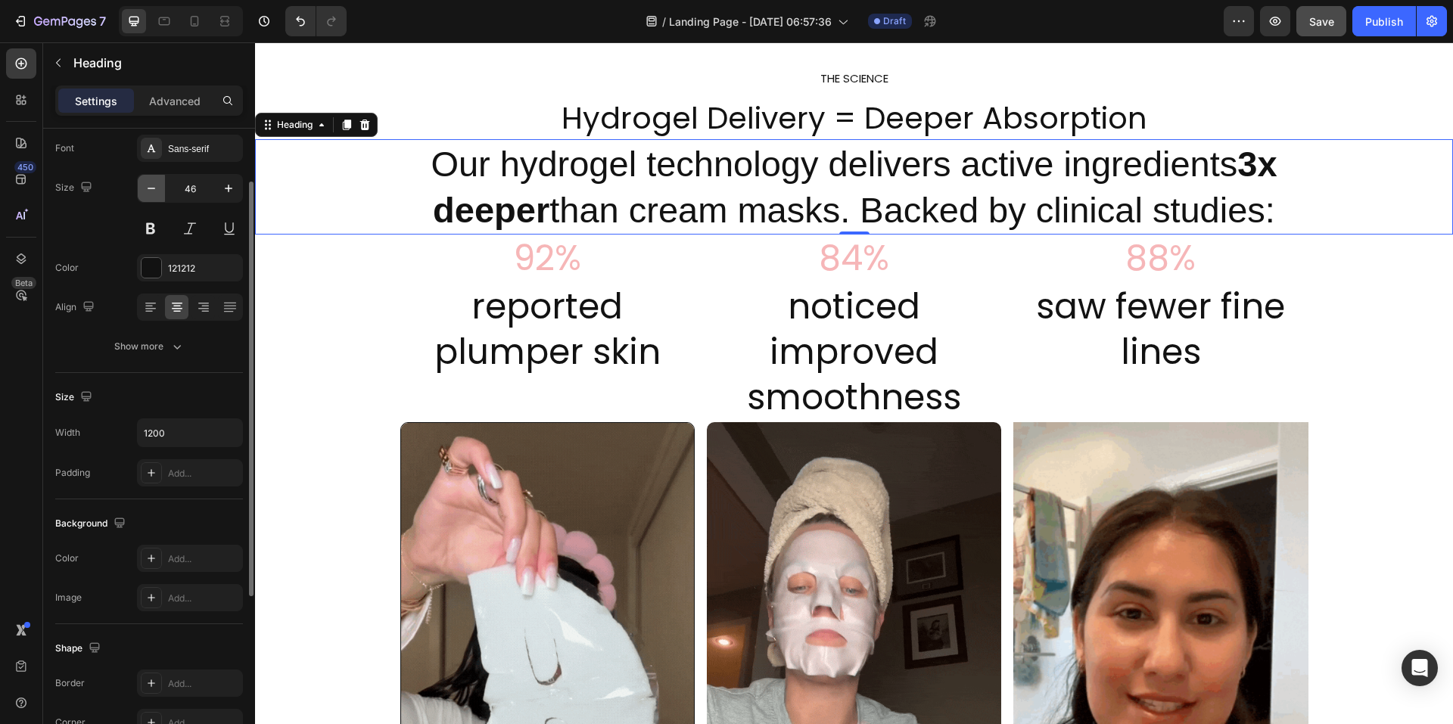
click at [151, 191] on icon "button" at bounding box center [151, 188] width 15 height 15
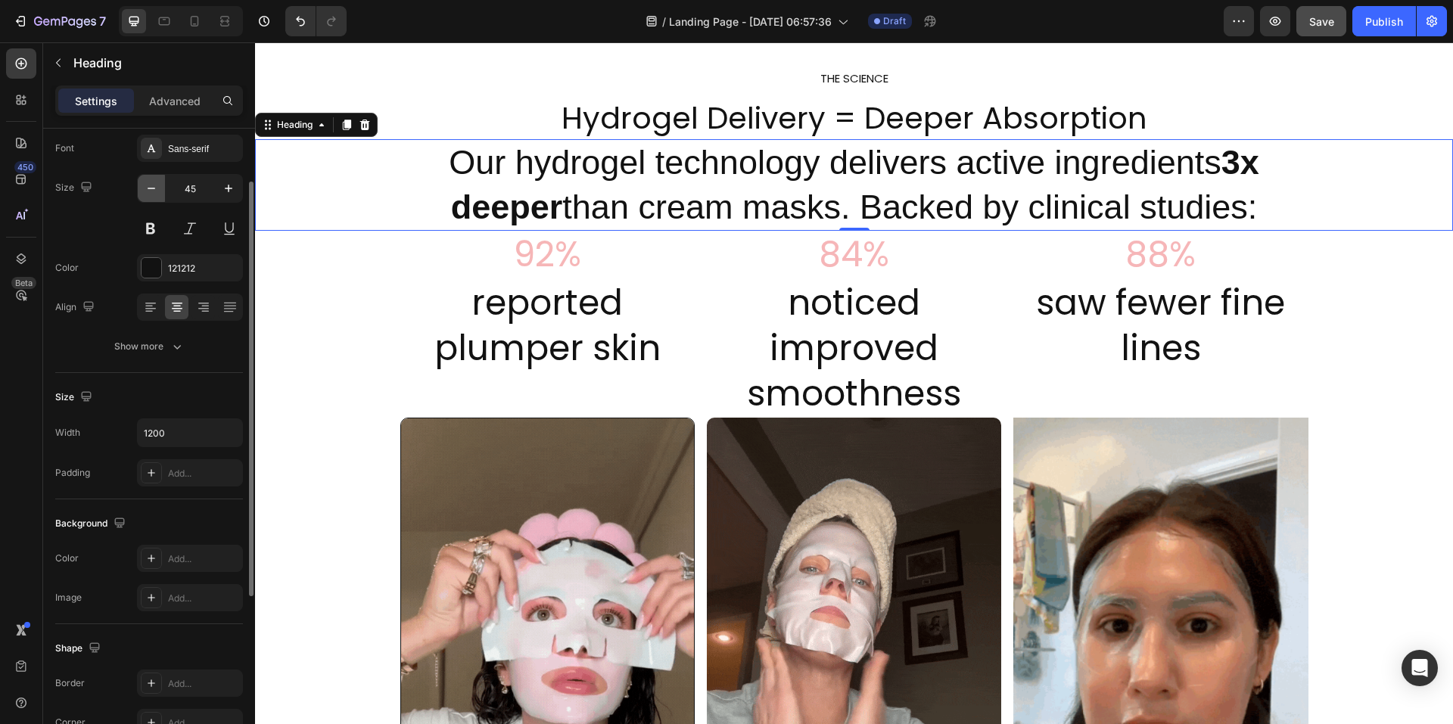
click at [151, 191] on icon "button" at bounding box center [151, 188] width 15 height 15
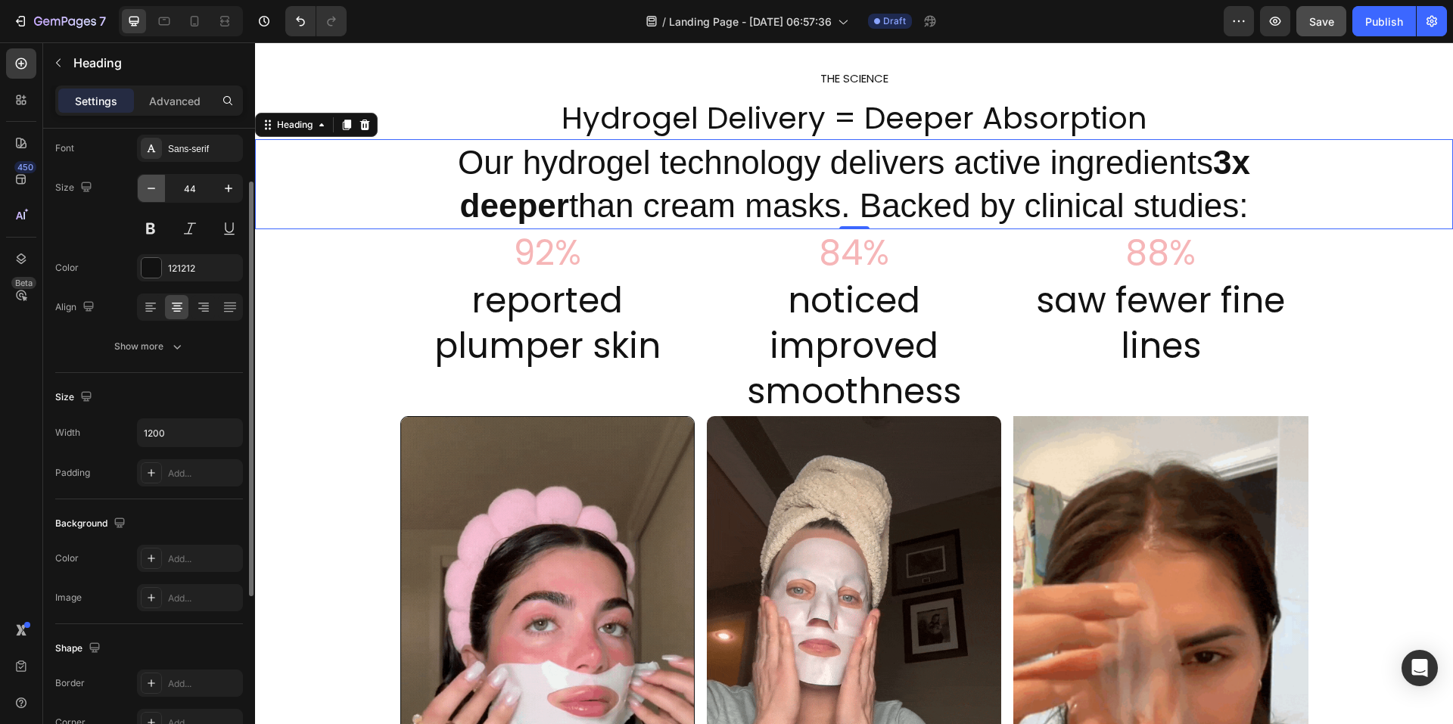
click at [151, 191] on icon "button" at bounding box center [151, 188] width 15 height 15
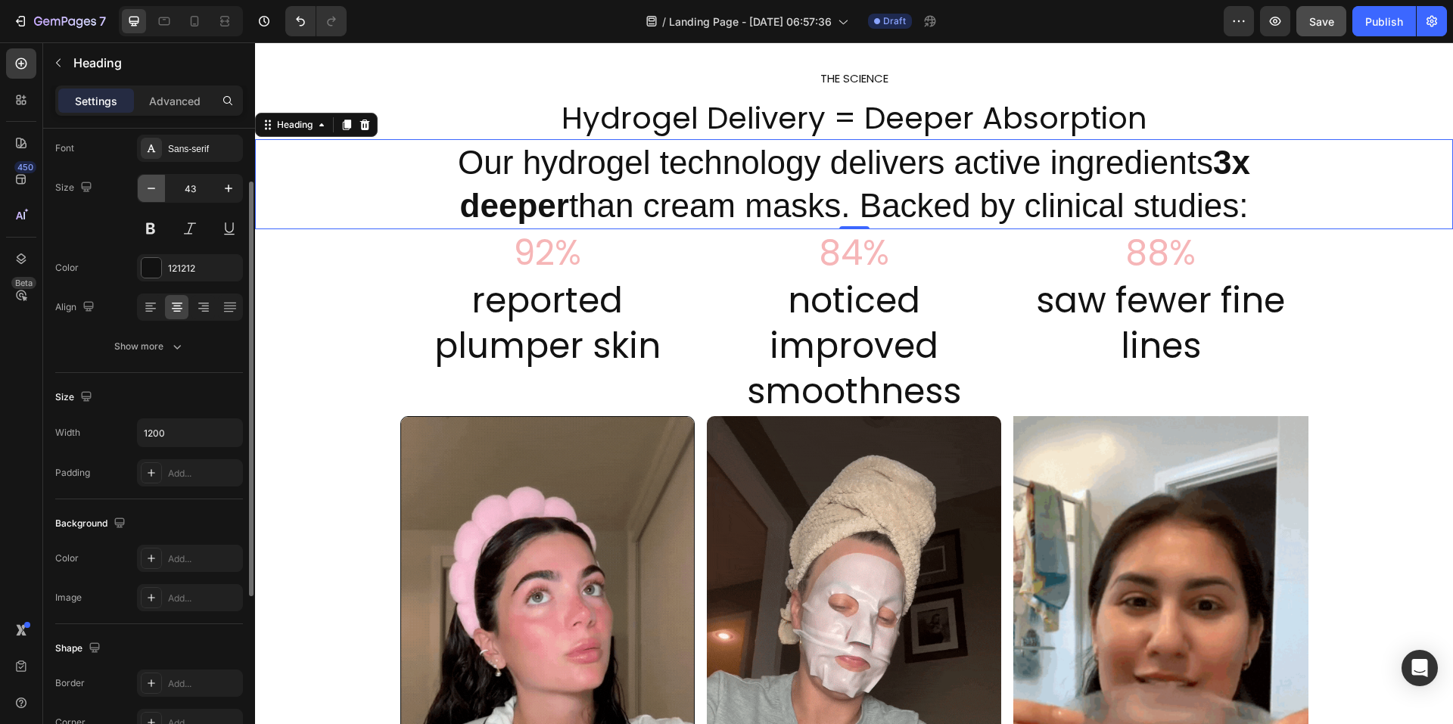
click at [151, 190] on icon "button" at bounding box center [151, 188] width 15 height 15
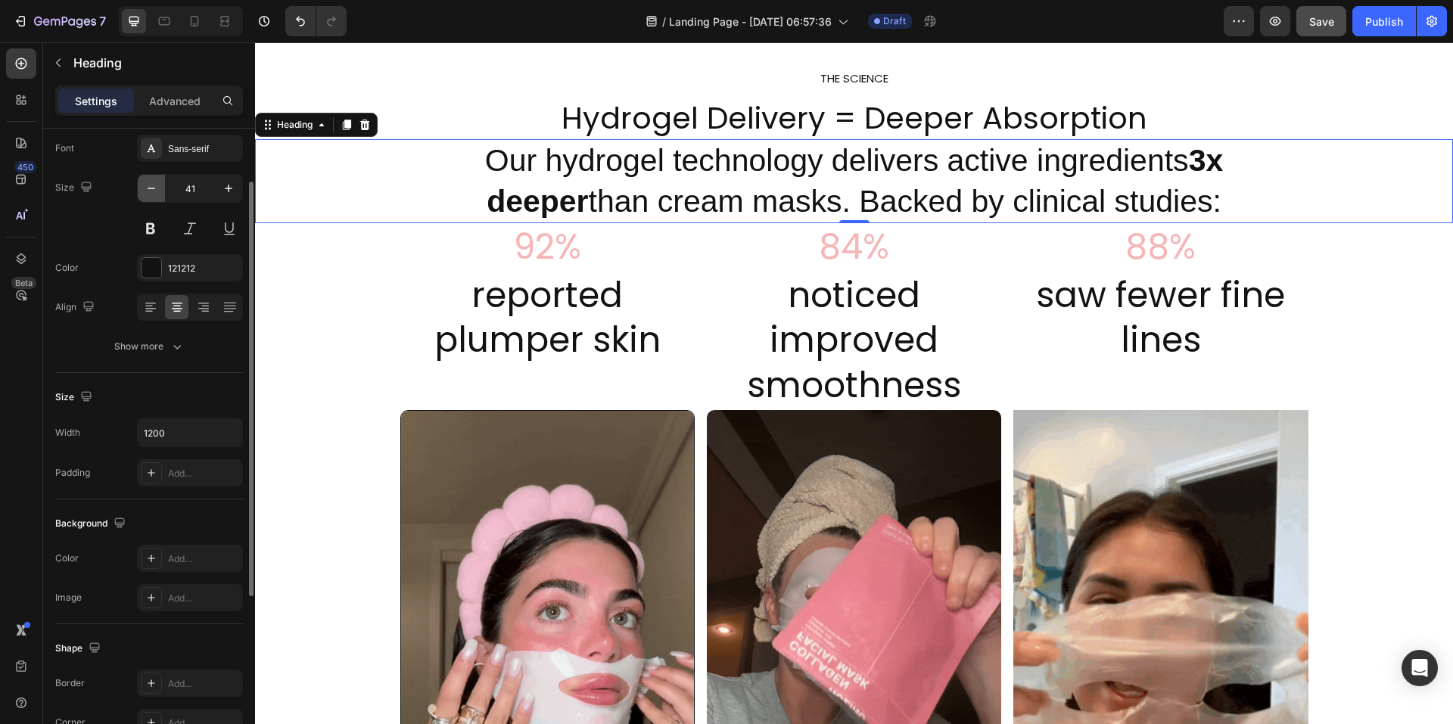
click at [151, 190] on icon "button" at bounding box center [151, 188] width 15 height 15
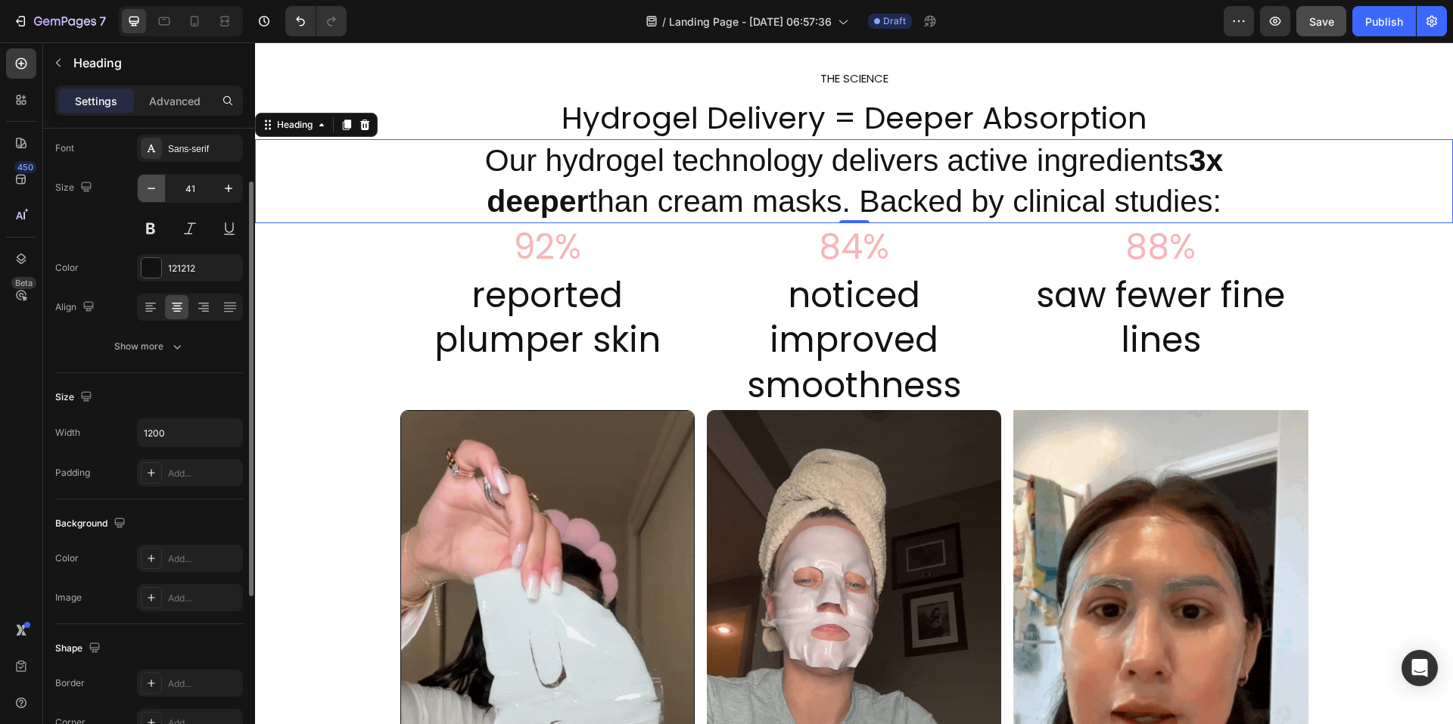
type input "40"
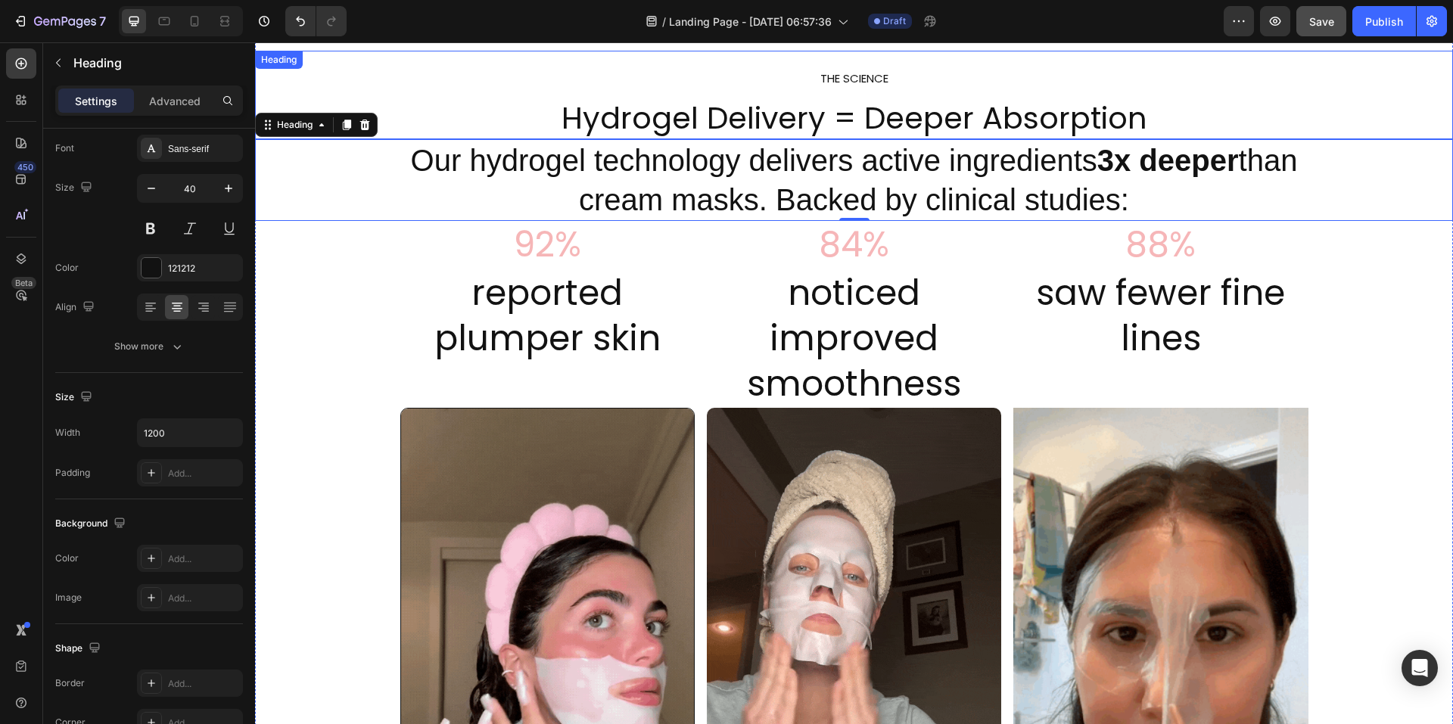
click at [621, 119] on h2 "THE SCIENCE Hydrogel Delivery = Deeper Absorption" at bounding box center [854, 95] width 1198 height 89
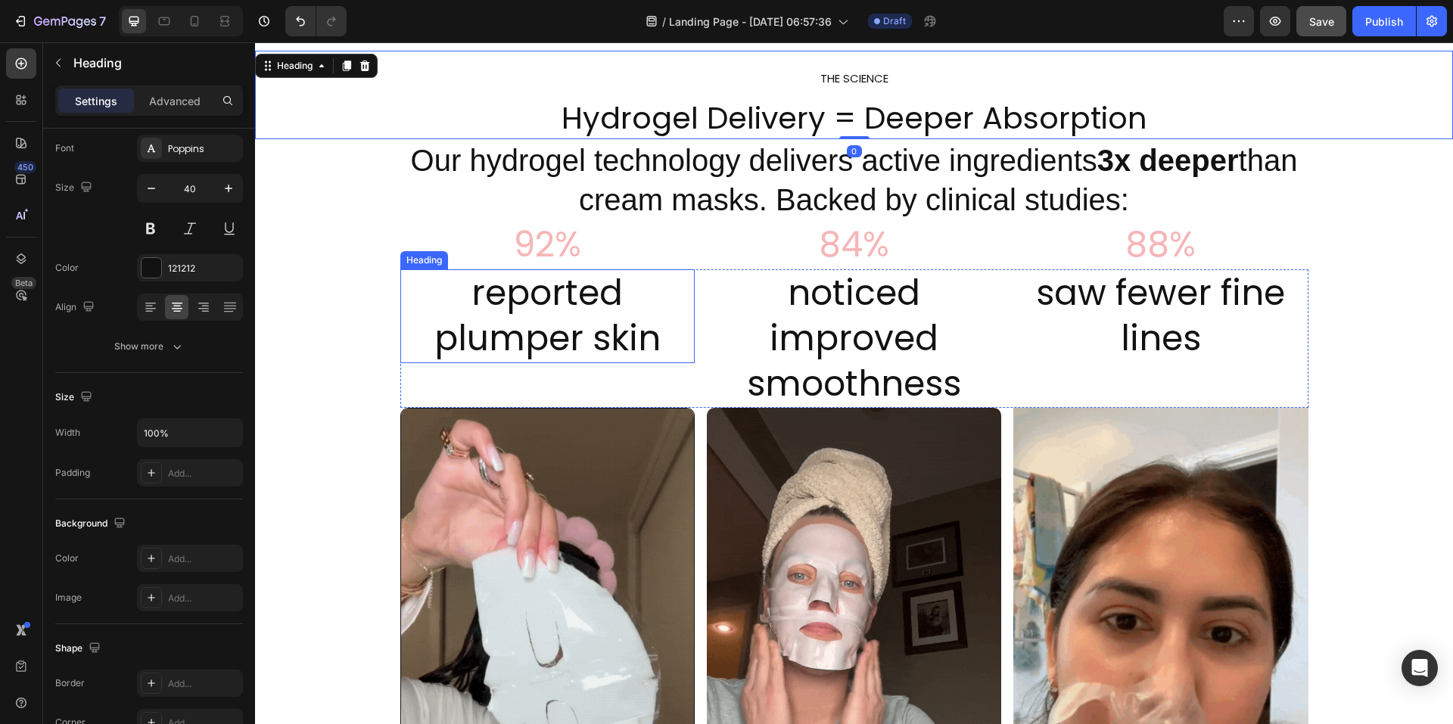
click at [561, 310] on h2 "reported plumper skin" at bounding box center [547, 316] width 294 height 94
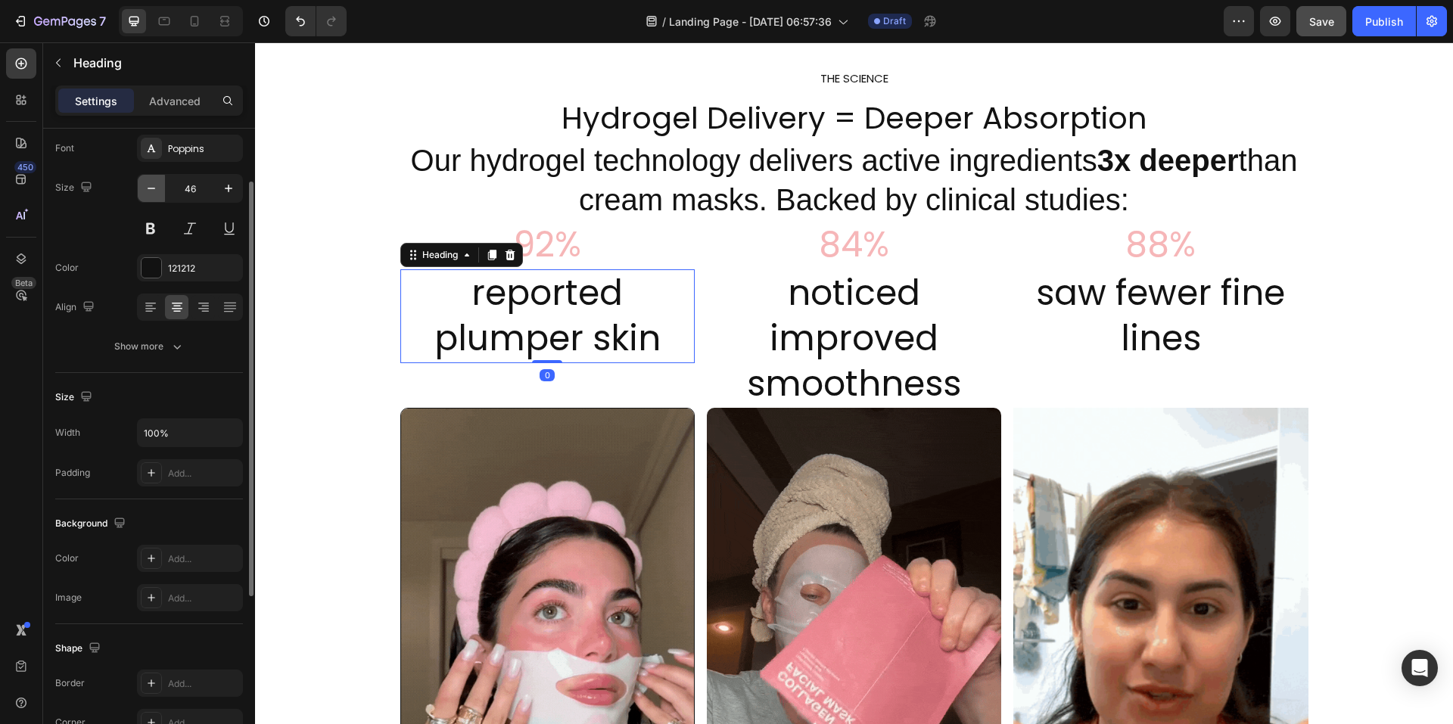
click at [149, 193] on icon "button" at bounding box center [151, 188] width 15 height 15
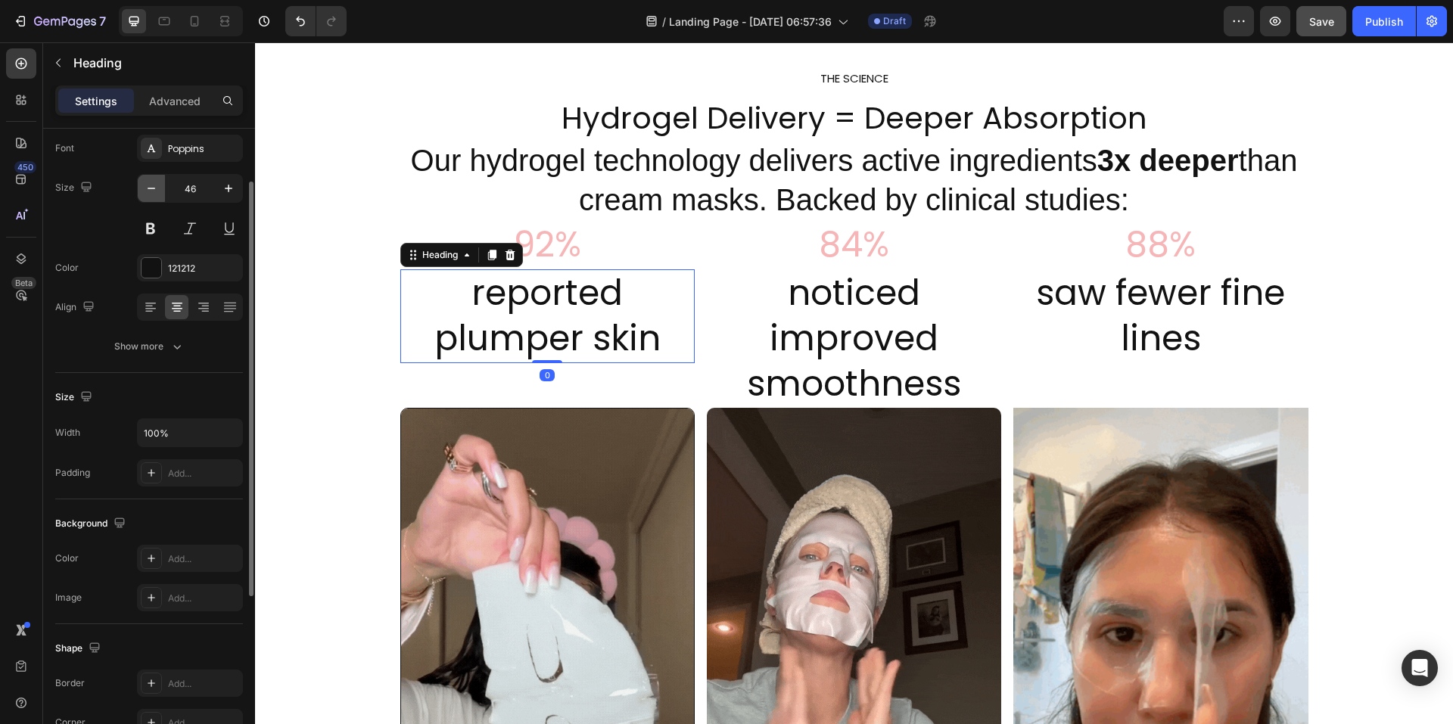
click at [149, 193] on icon "button" at bounding box center [151, 188] width 15 height 15
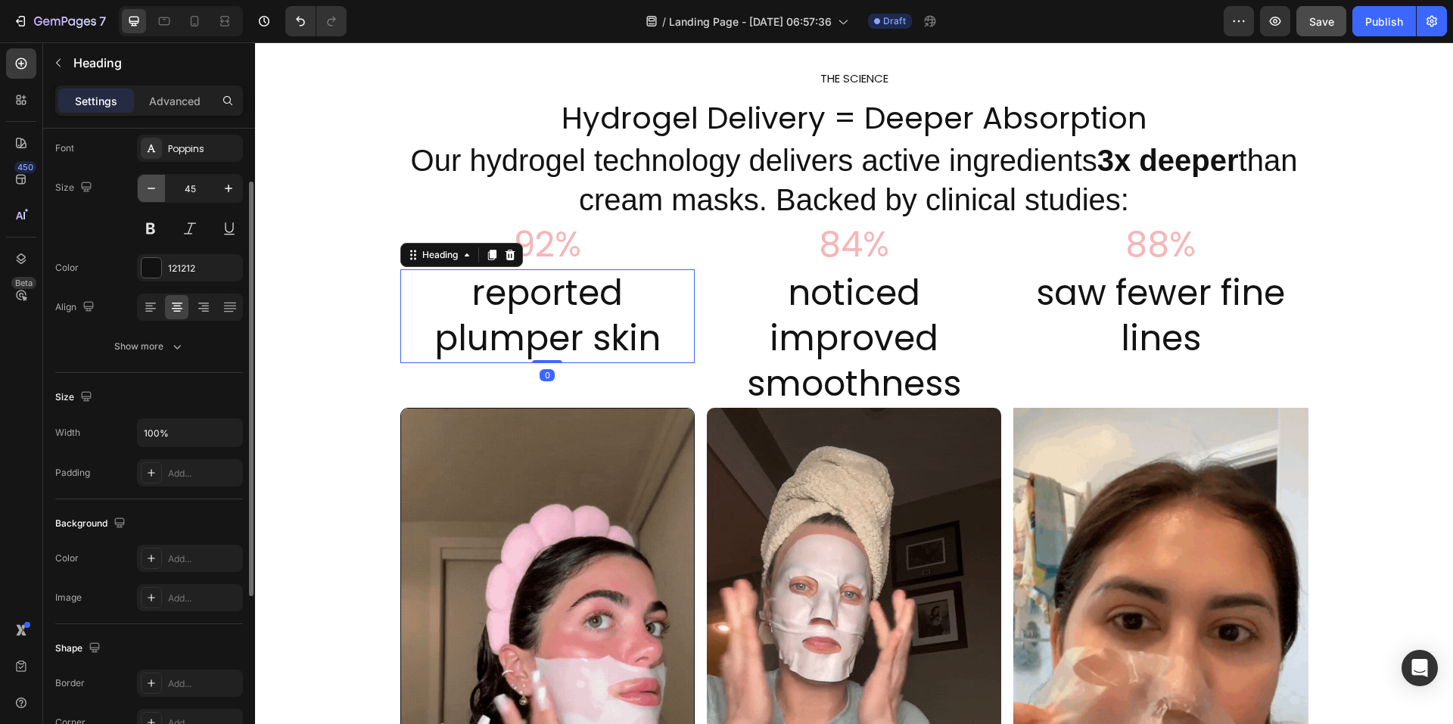
click at [149, 193] on icon "button" at bounding box center [151, 188] width 15 height 15
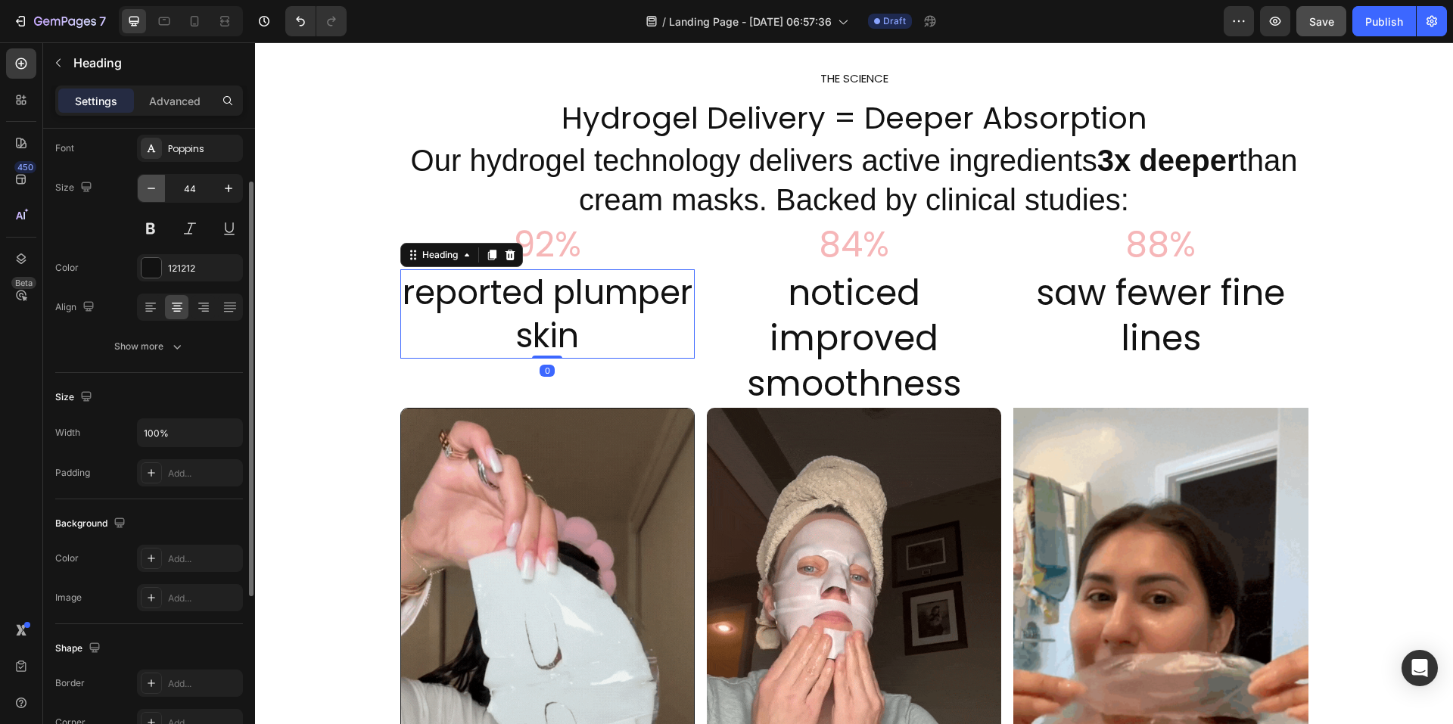
click at [149, 193] on icon "button" at bounding box center [151, 188] width 15 height 15
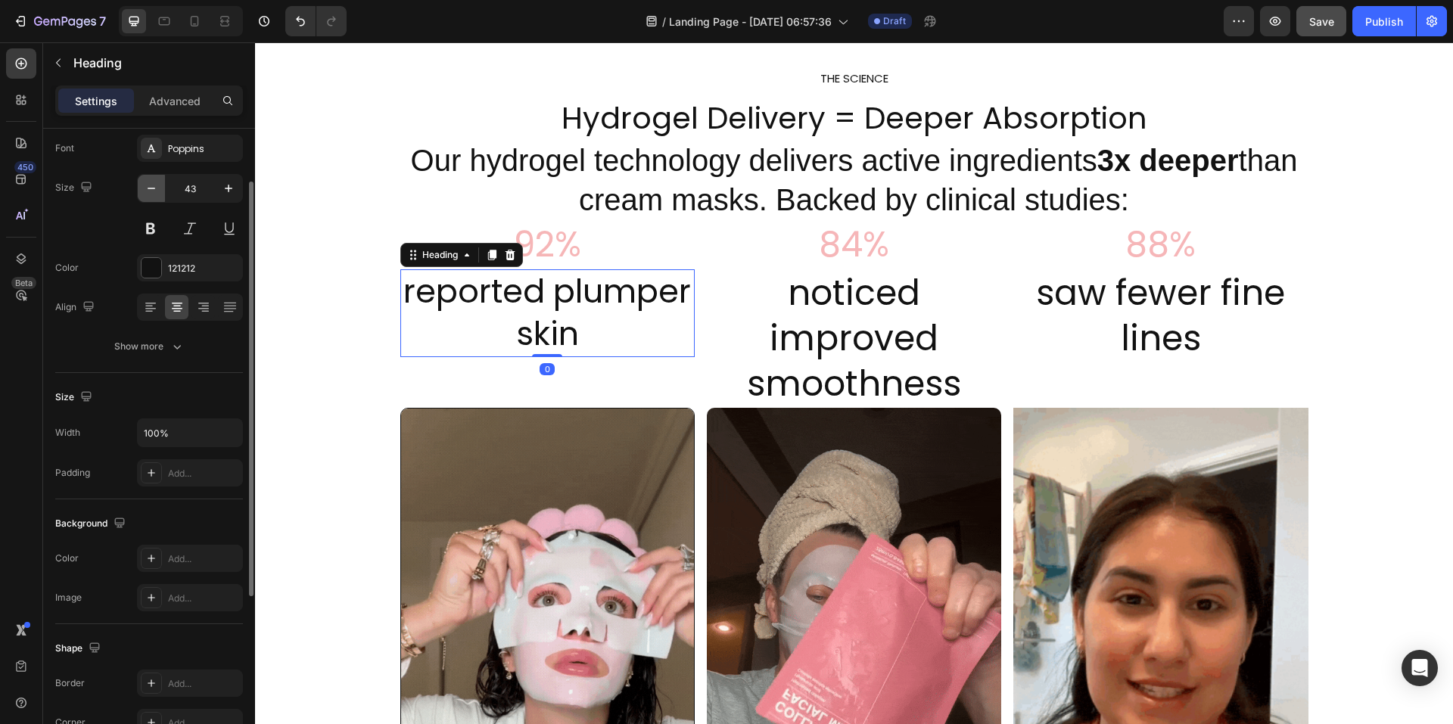
click at [149, 193] on icon "button" at bounding box center [151, 188] width 15 height 15
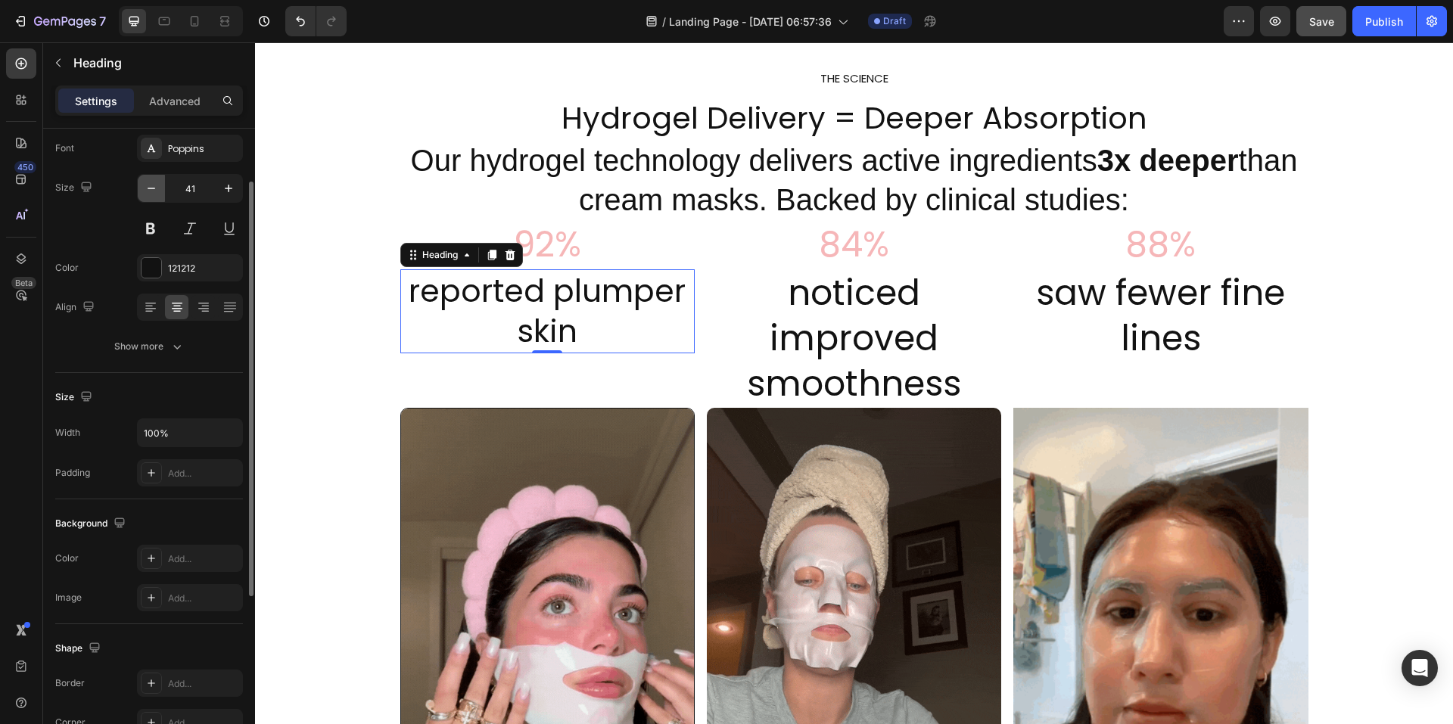
click at [149, 193] on icon "button" at bounding box center [151, 188] width 15 height 15
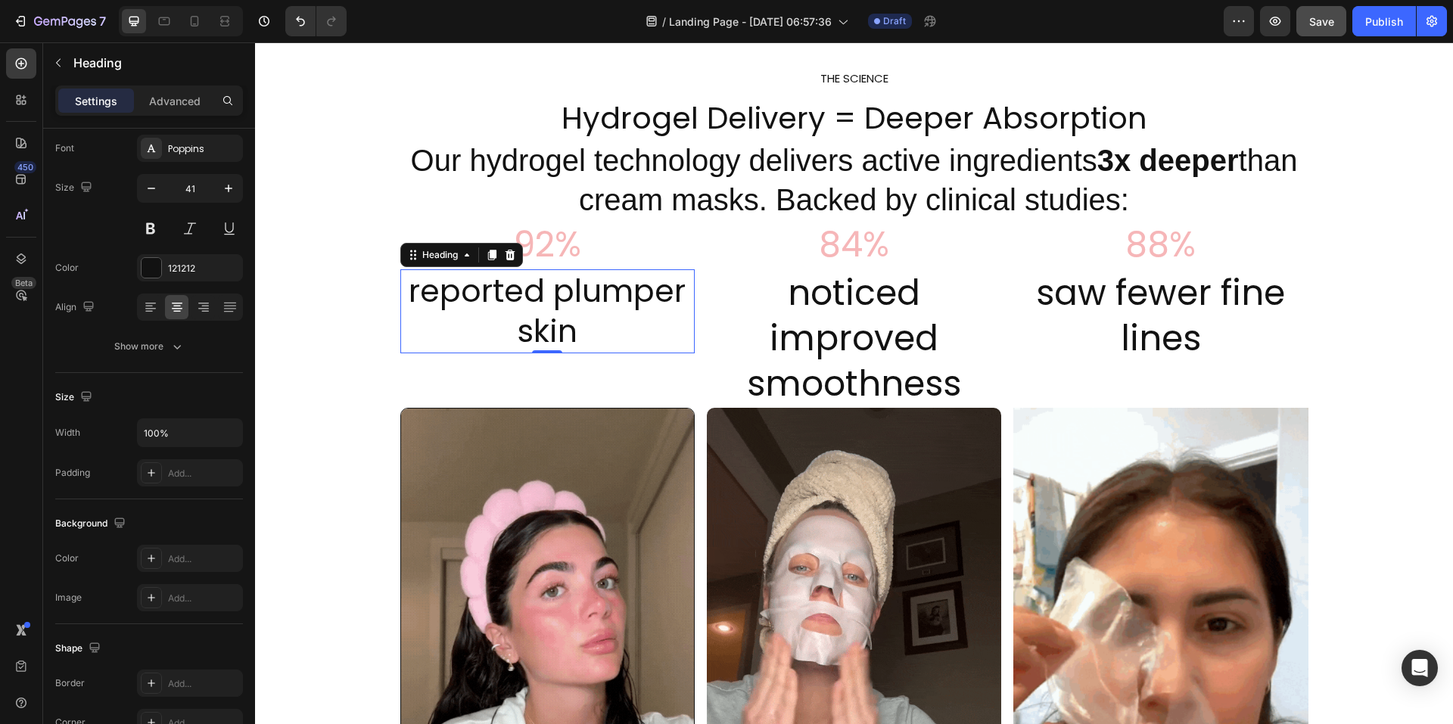
type input "40"
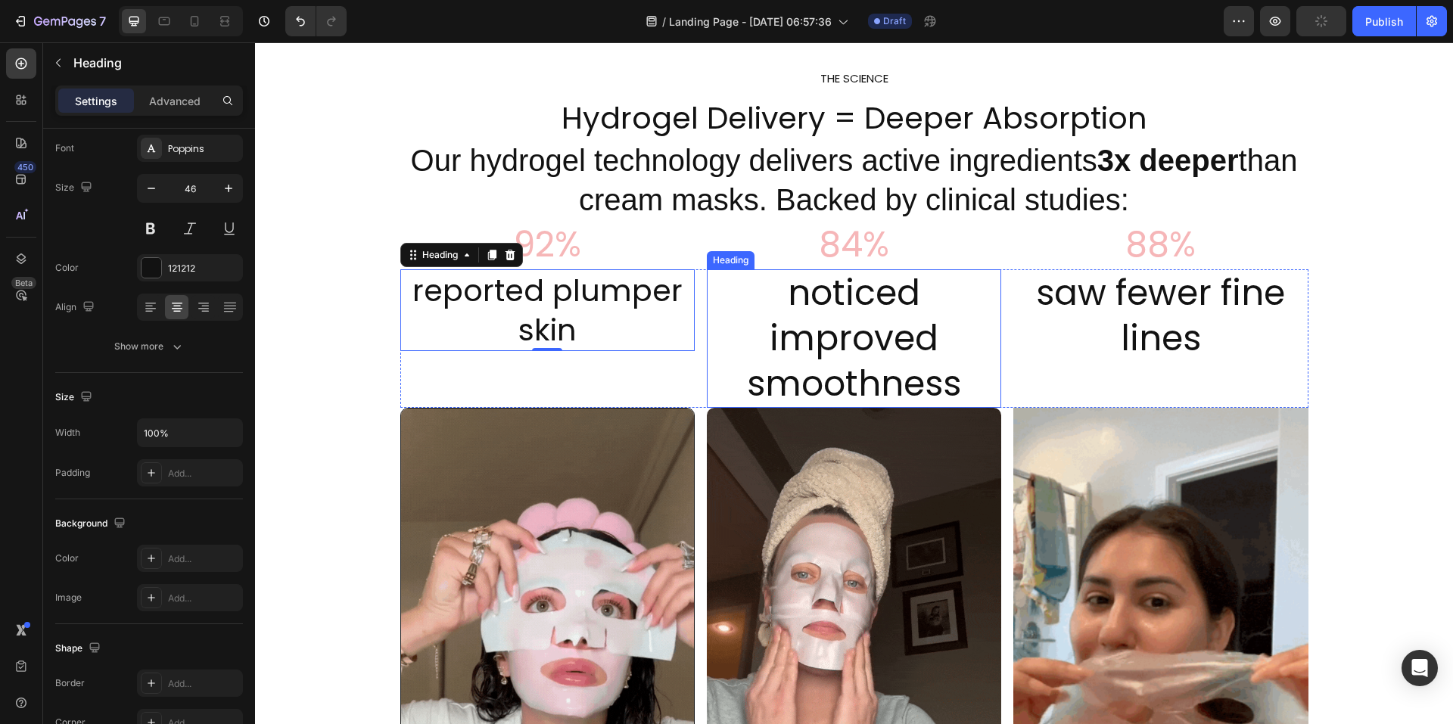
click at [895, 369] on h2 "noticed improved smoothness" at bounding box center [854, 338] width 294 height 139
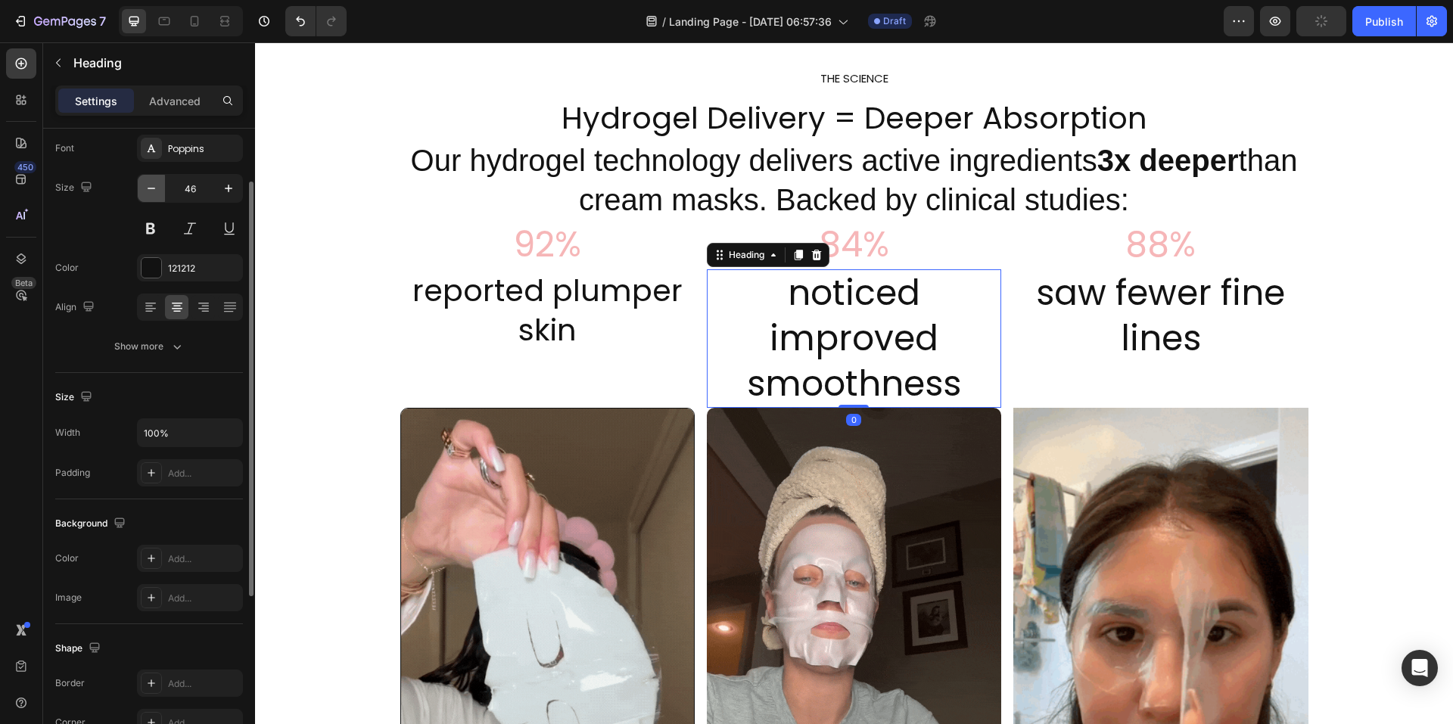
click at [158, 188] on icon "button" at bounding box center [151, 188] width 15 height 15
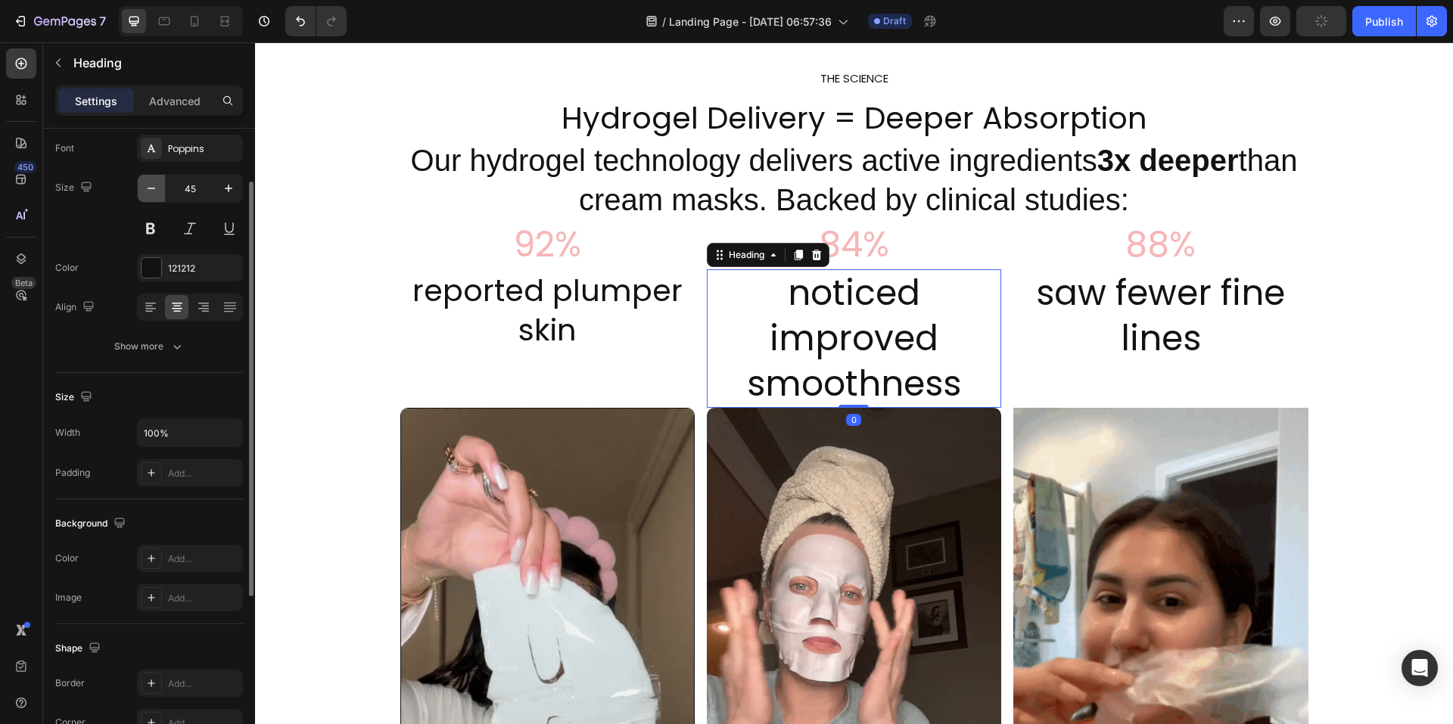
click at [158, 188] on icon "button" at bounding box center [151, 188] width 15 height 15
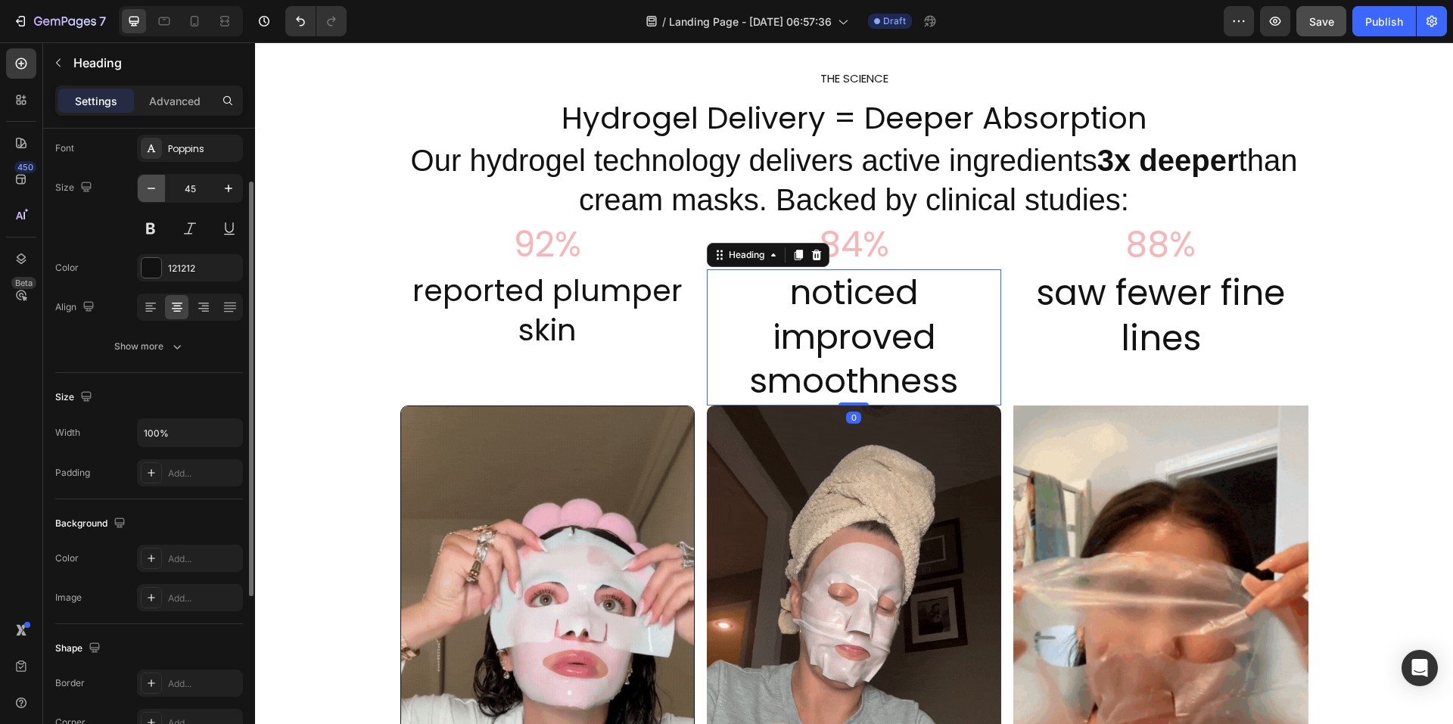
click at [158, 188] on icon "button" at bounding box center [151, 188] width 15 height 15
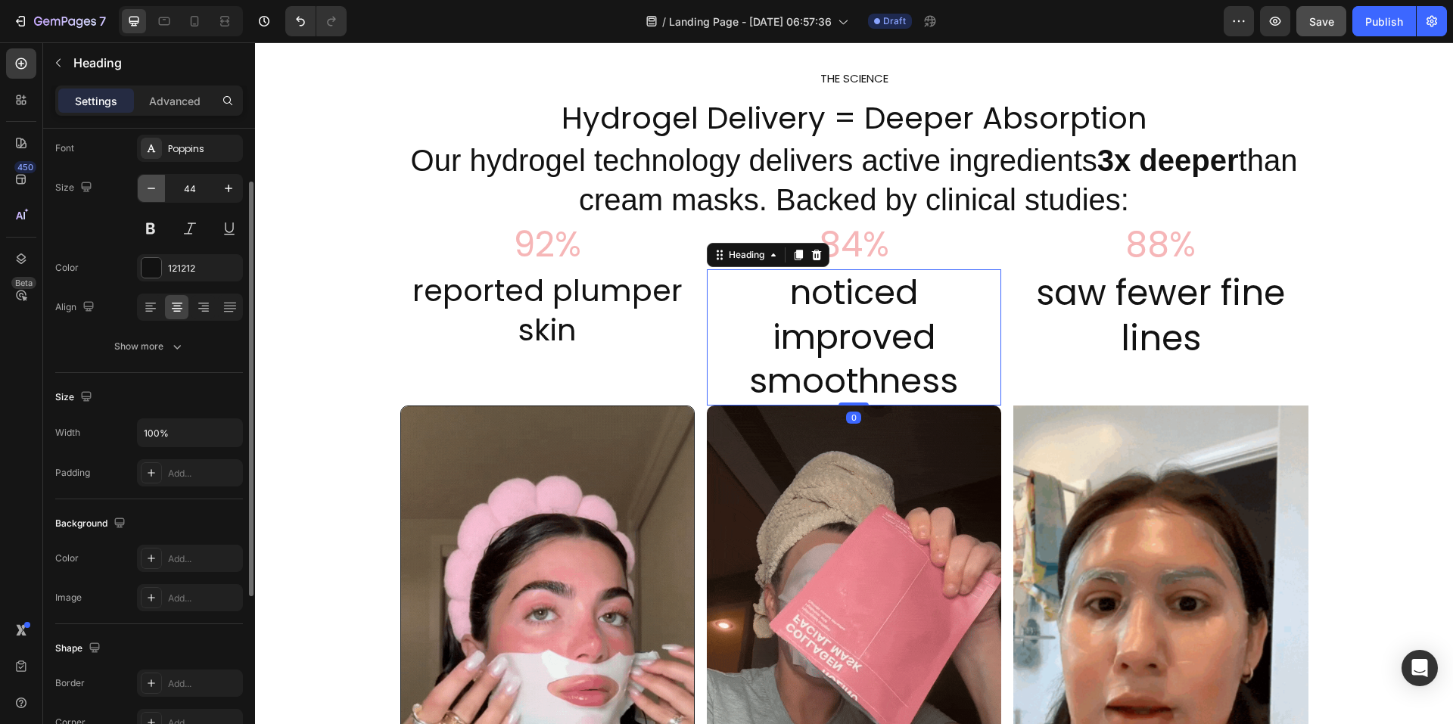
click at [158, 188] on icon "button" at bounding box center [151, 188] width 15 height 15
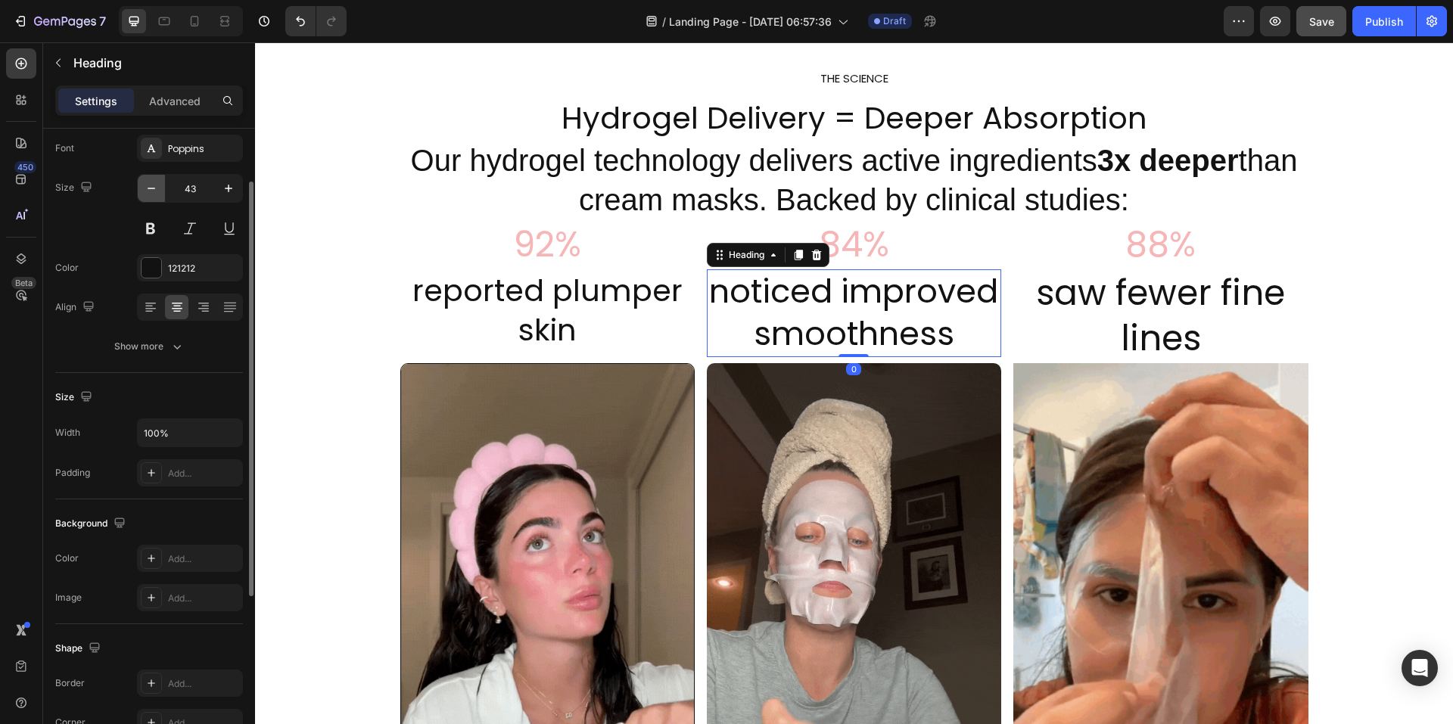
click at [158, 188] on icon "button" at bounding box center [151, 188] width 15 height 15
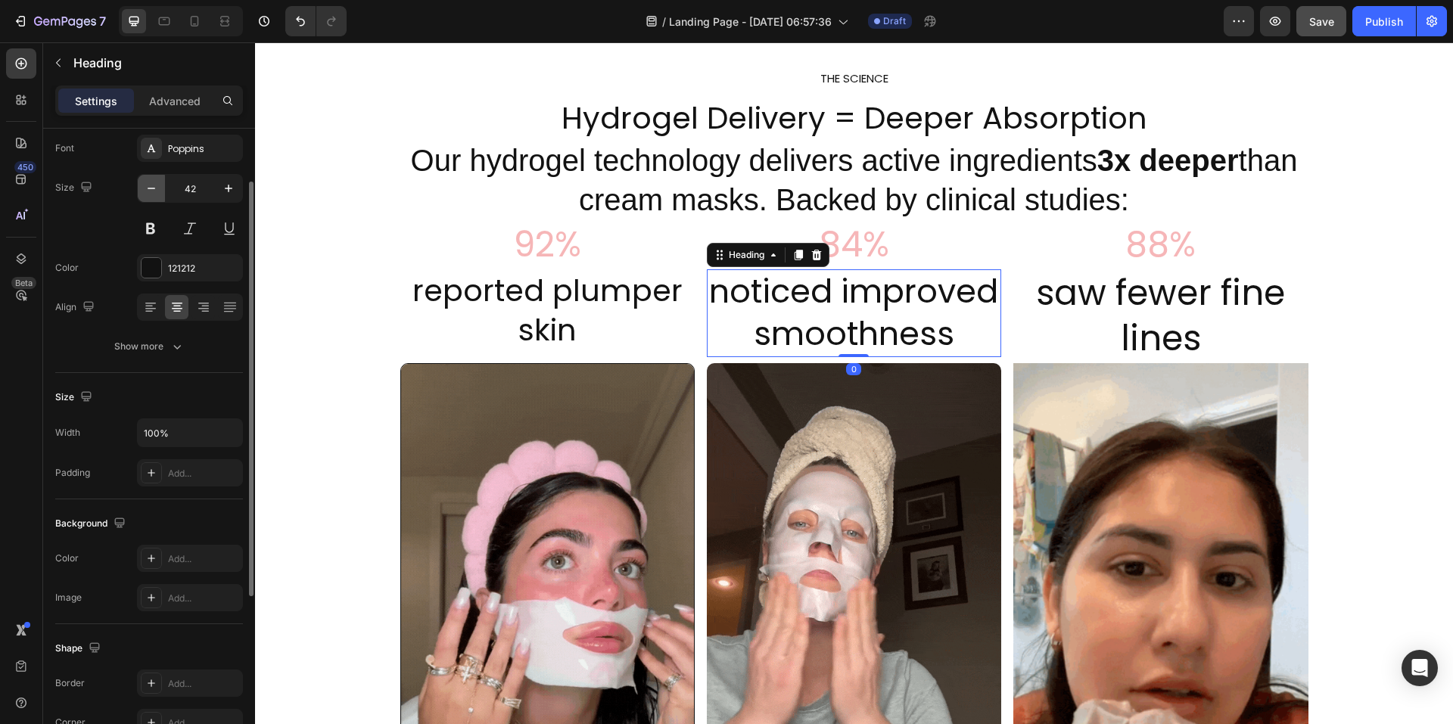
click at [158, 188] on icon "button" at bounding box center [151, 188] width 15 height 15
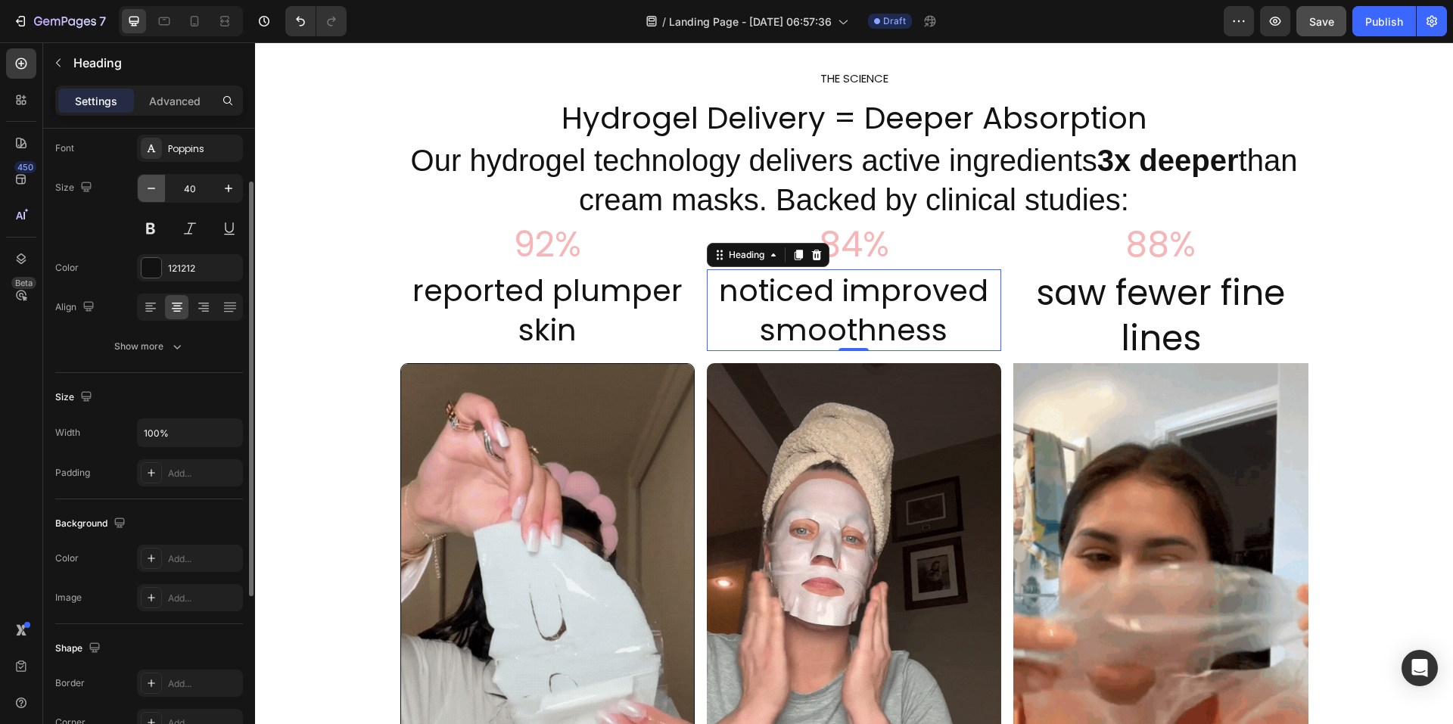
click at [158, 188] on icon "button" at bounding box center [151, 188] width 15 height 15
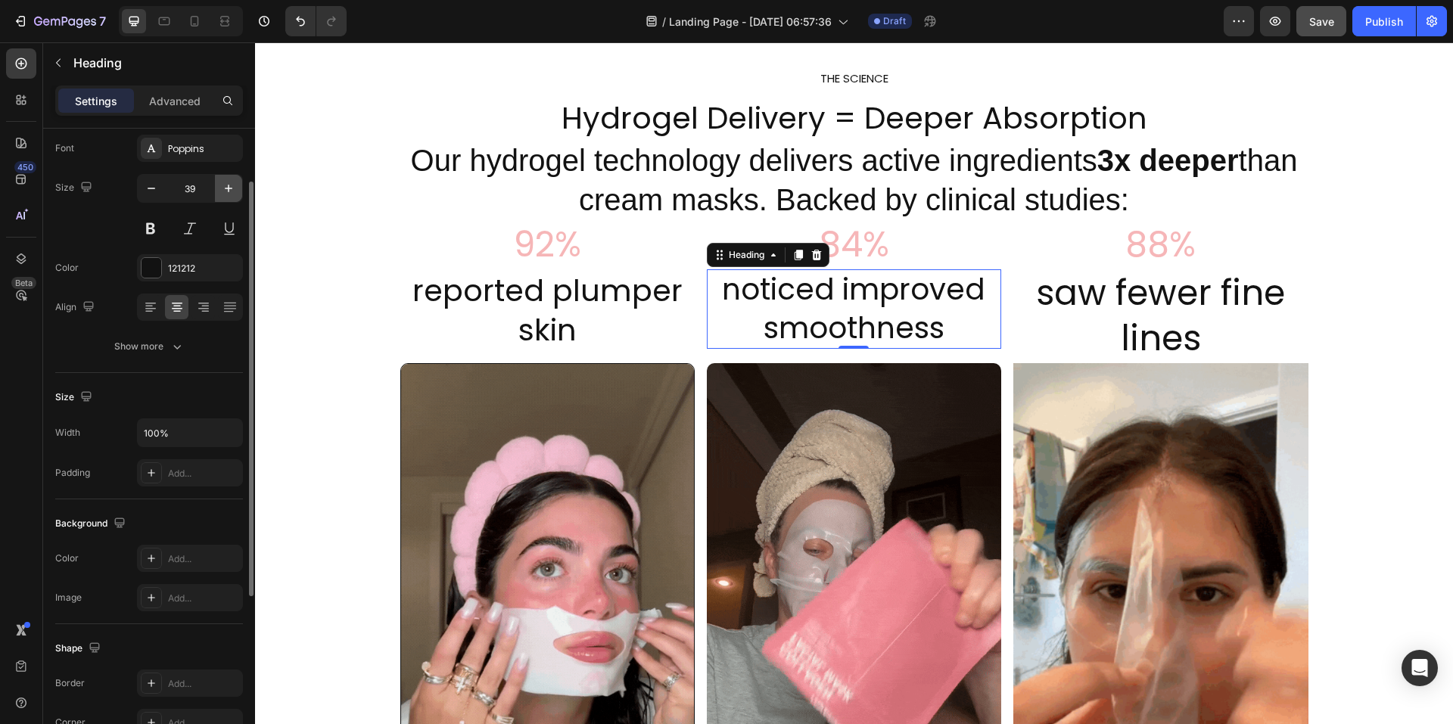
click at [228, 188] on icon "button" at bounding box center [229, 189] width 8 height 8
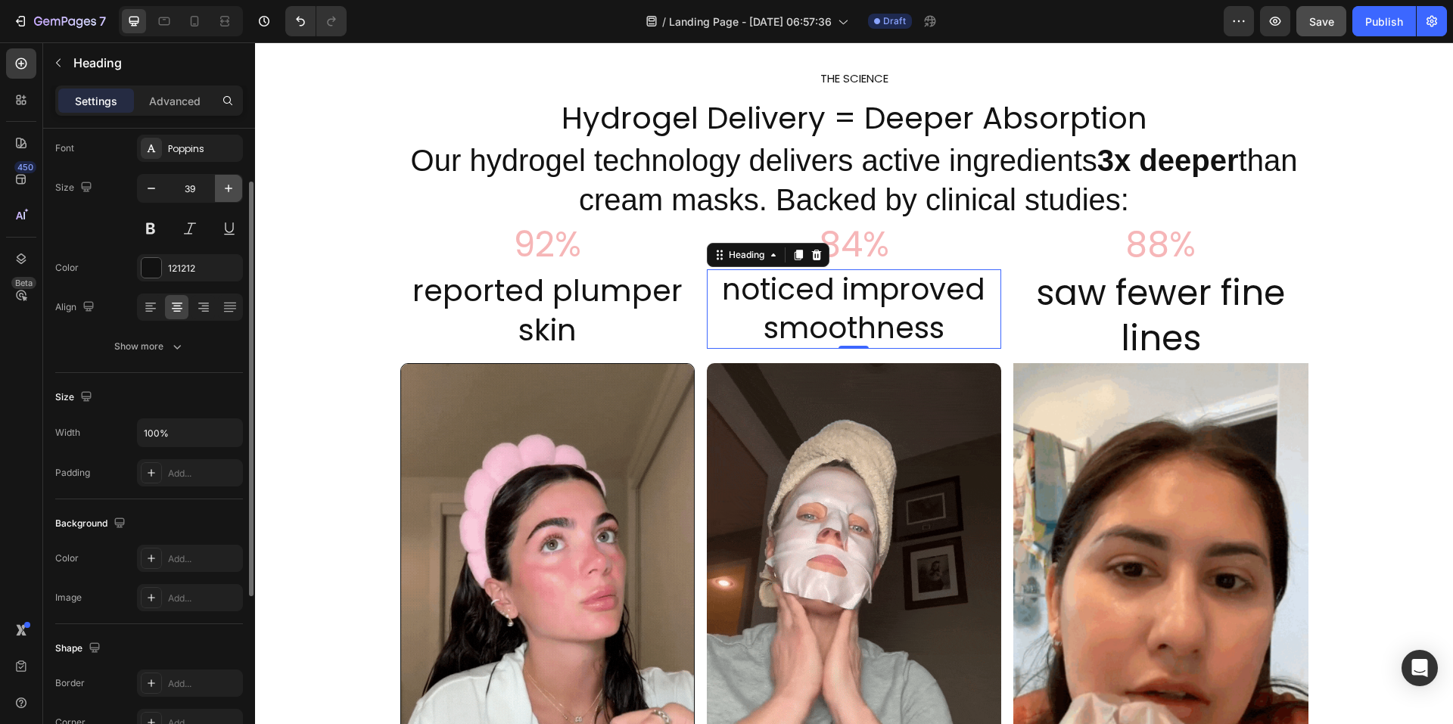
type input "40"
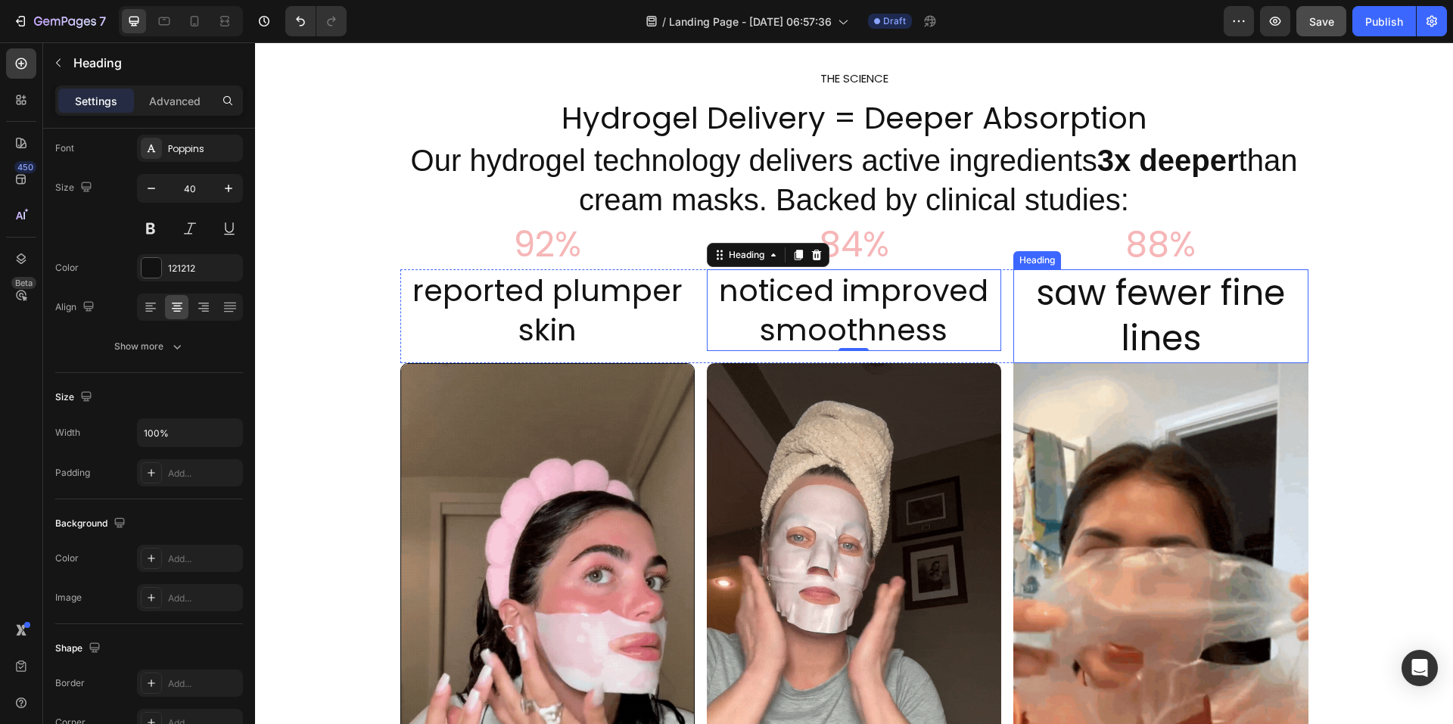
click at [1129, 315] on h2 "saw fewer fine lines" at bounding box center [1161, 316] width 294 height 94
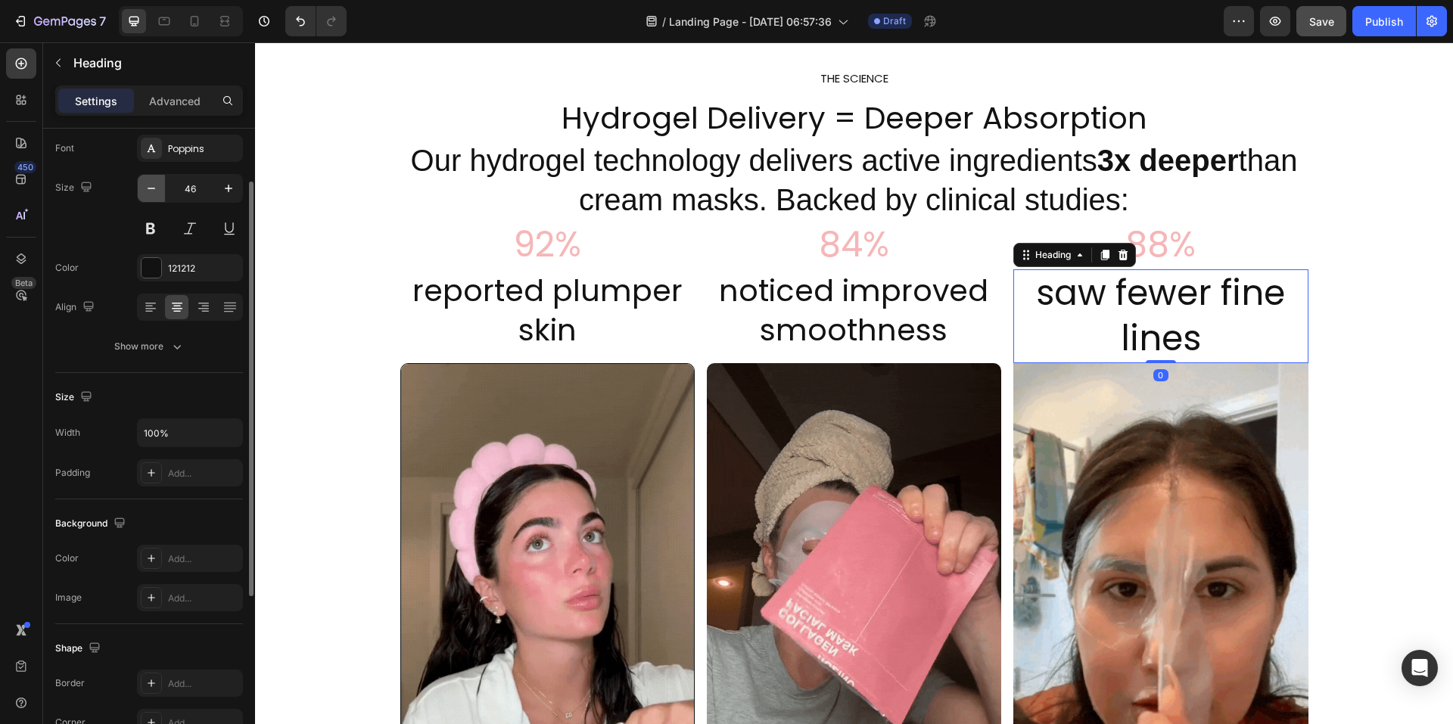
click at [145, 191] on icon "button" at bounding box center [151, 188] width 15 height 15
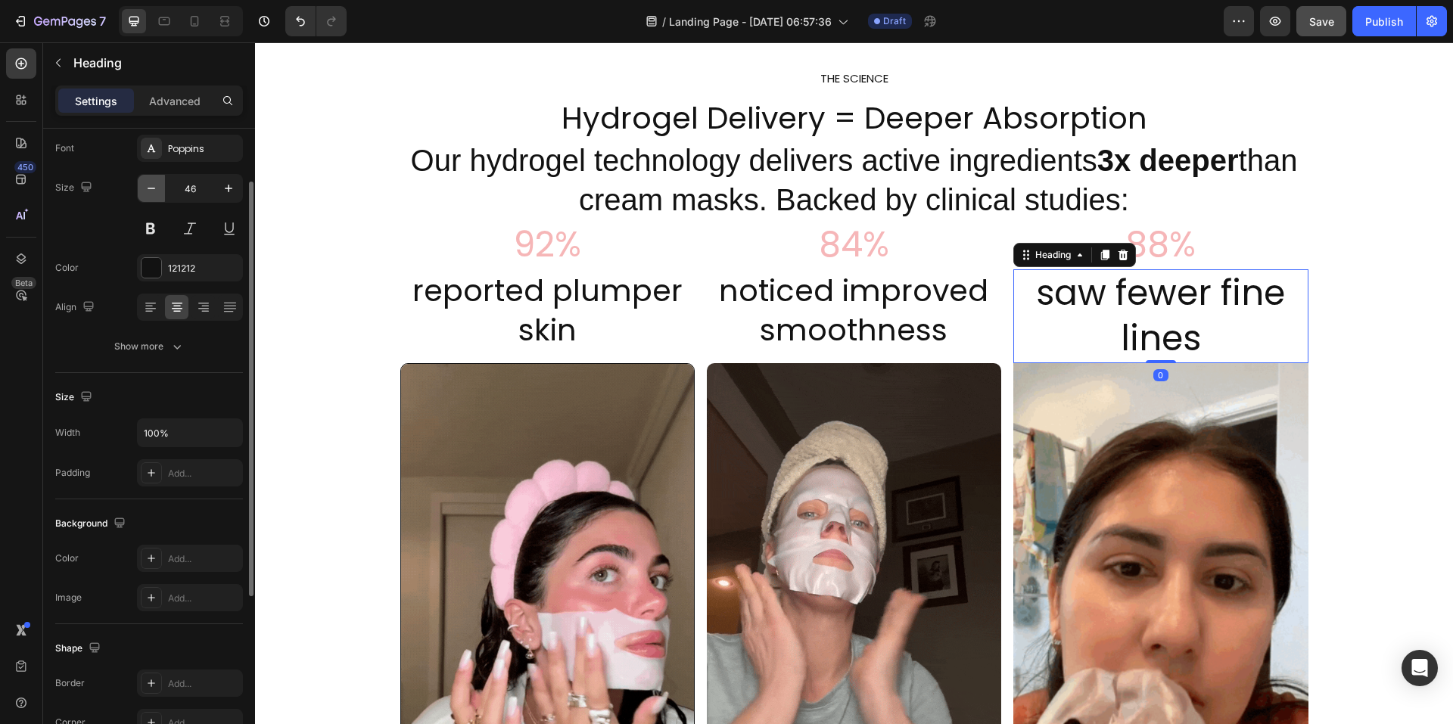
click at [145, 191] on icon "button" at bounding box center [151, 188] width 15 height 15
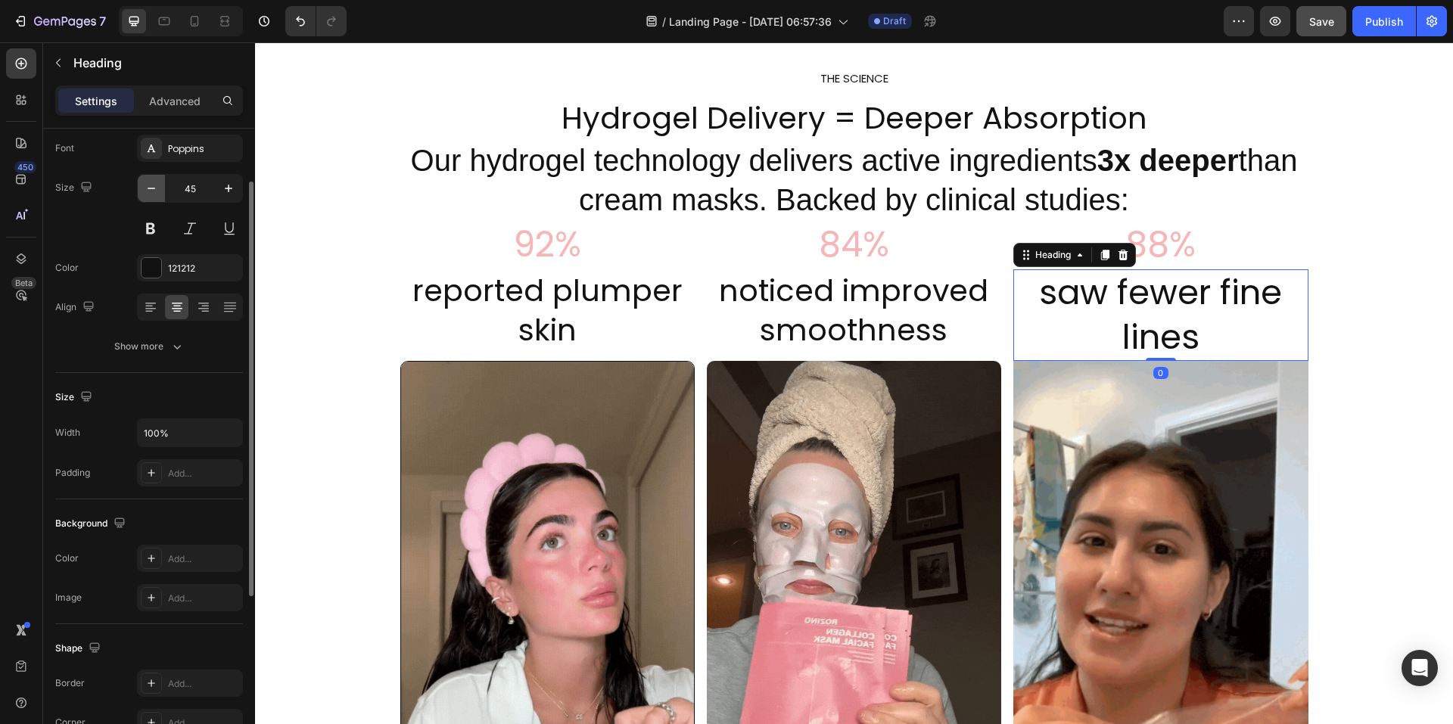
click at [145, 191] on icon "button" at bounding box center [151, 188] width 15 height 15
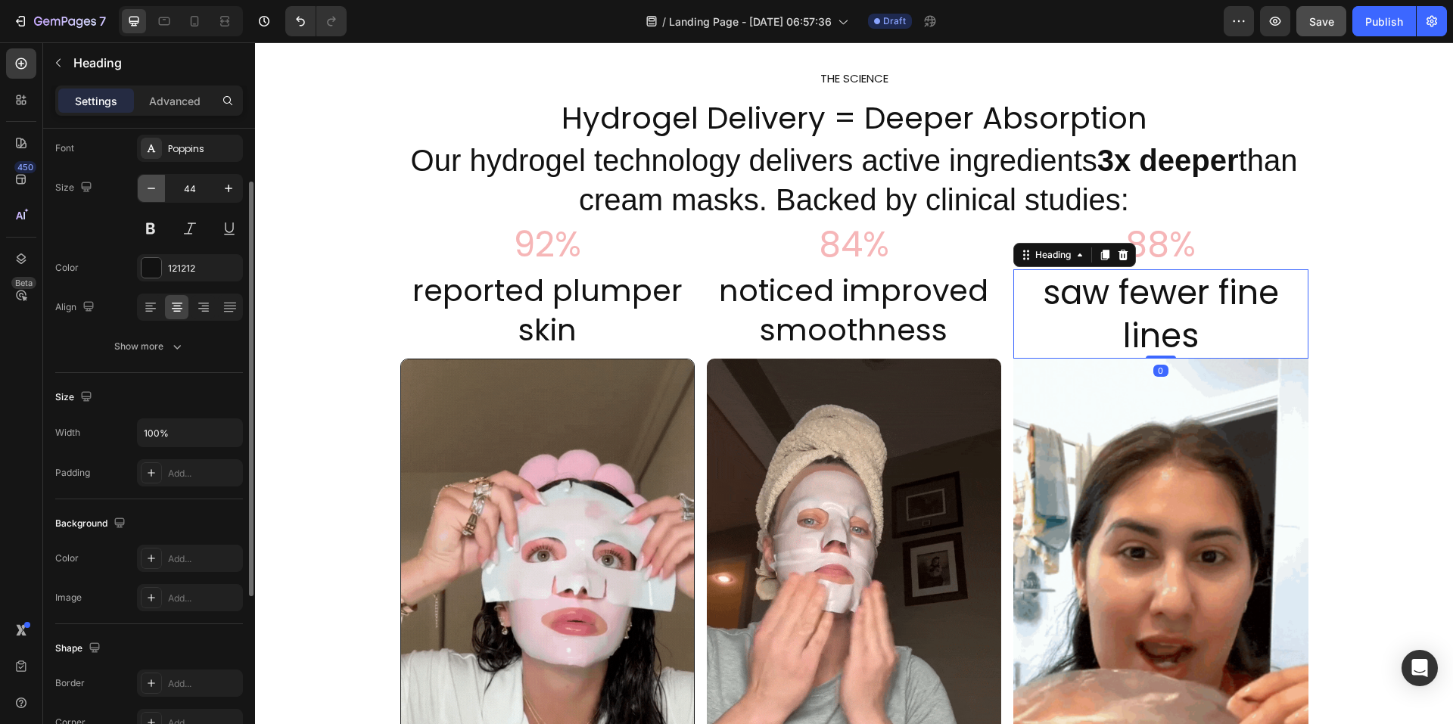
click at [145, 191] on icon "button" at bounding box center [151, 188] width 15 height 15
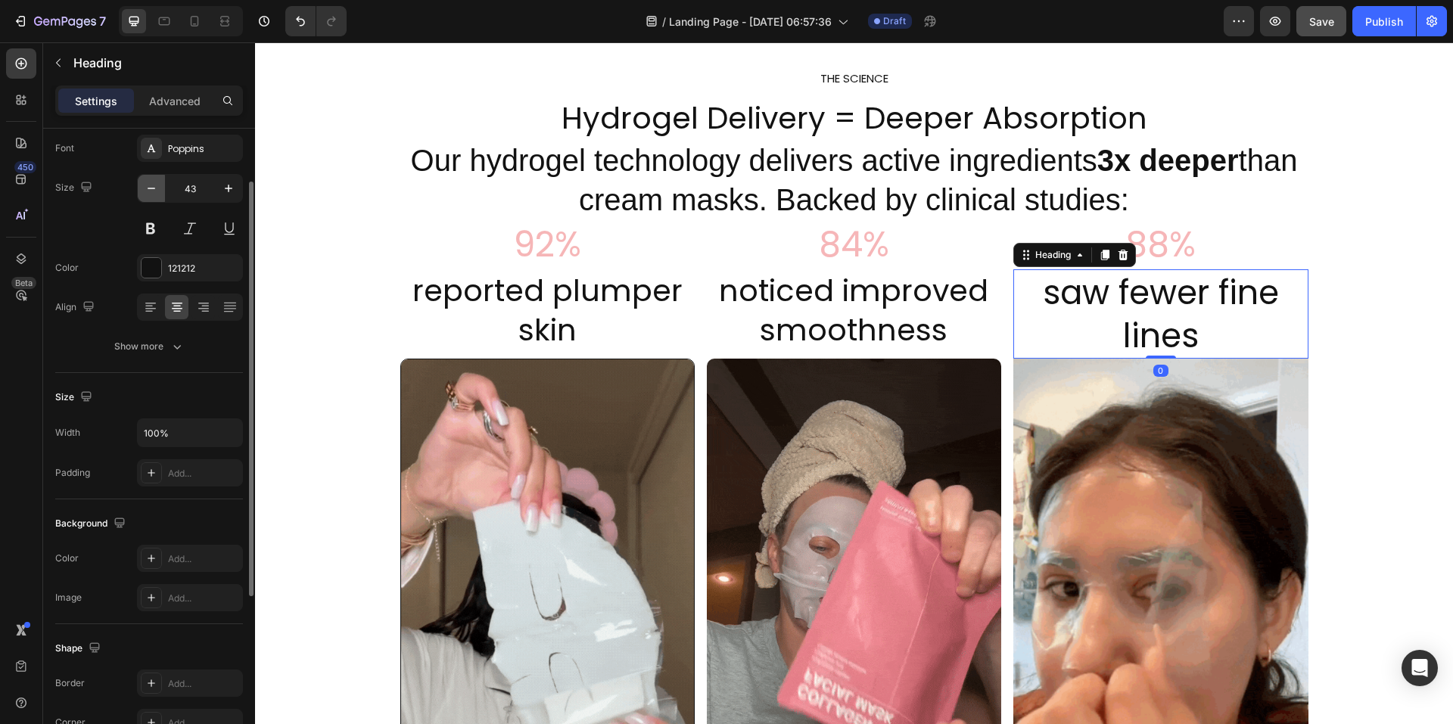
click at [145, 191] on icon "button" at bounding box center [151, 188] width 15 height 15
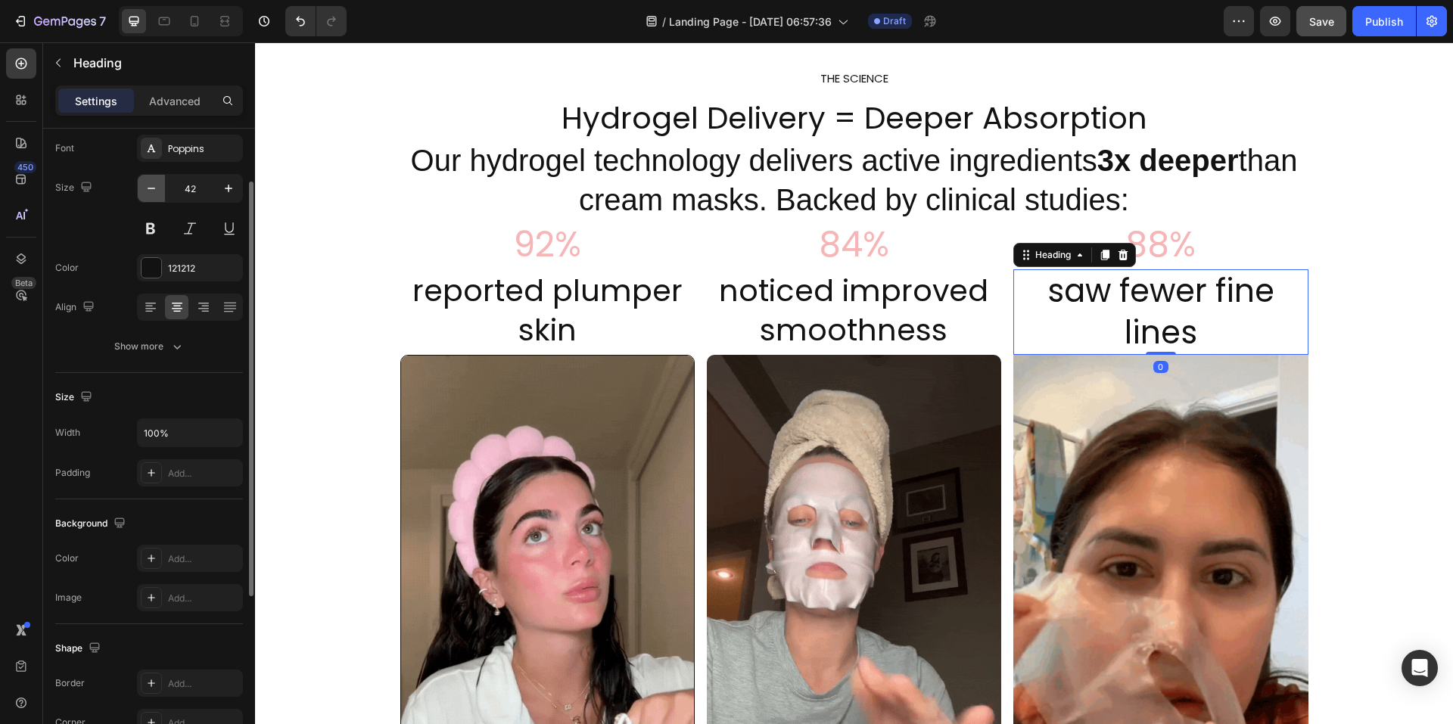
click at [145, 191] on icon "button" at bounding box center [151, 188] width 15 height 15
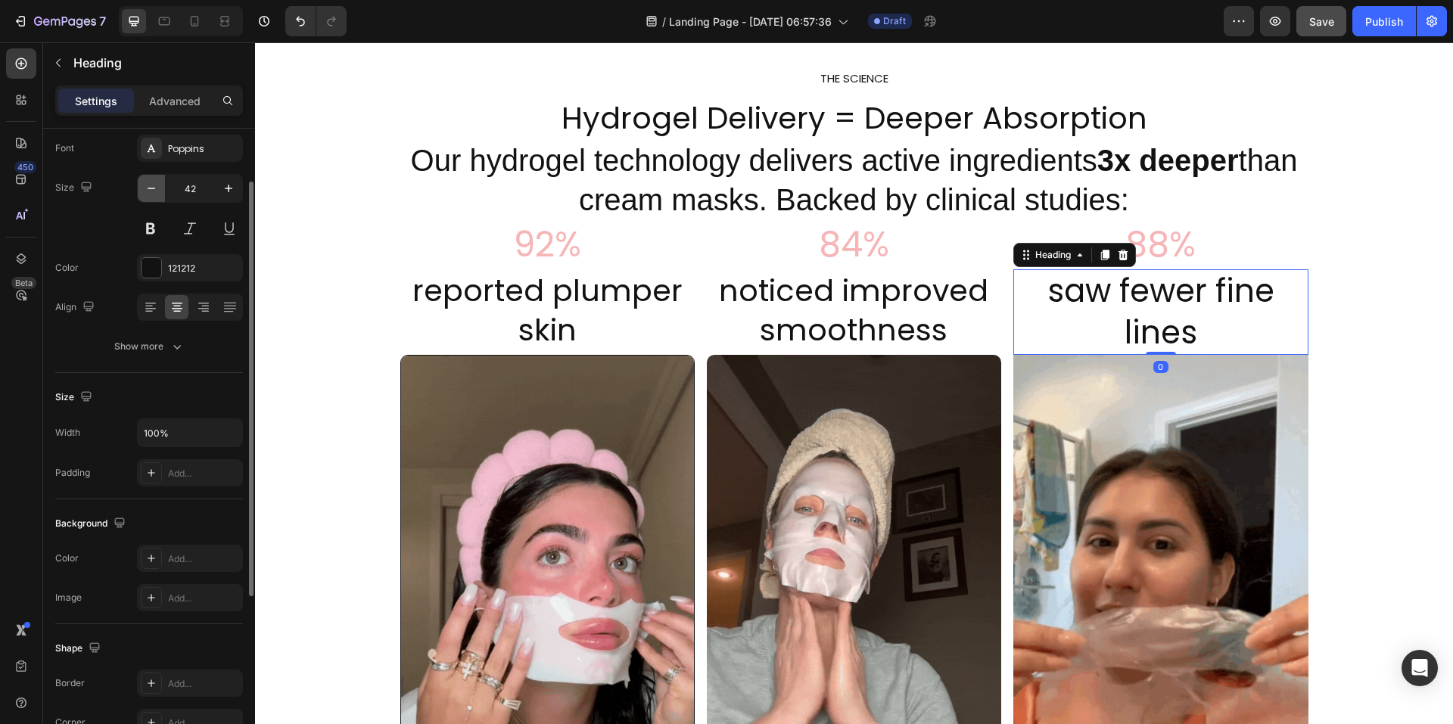
click at [145, 191] on icon "button" at bounding box center [151, 188] width 15 height 15
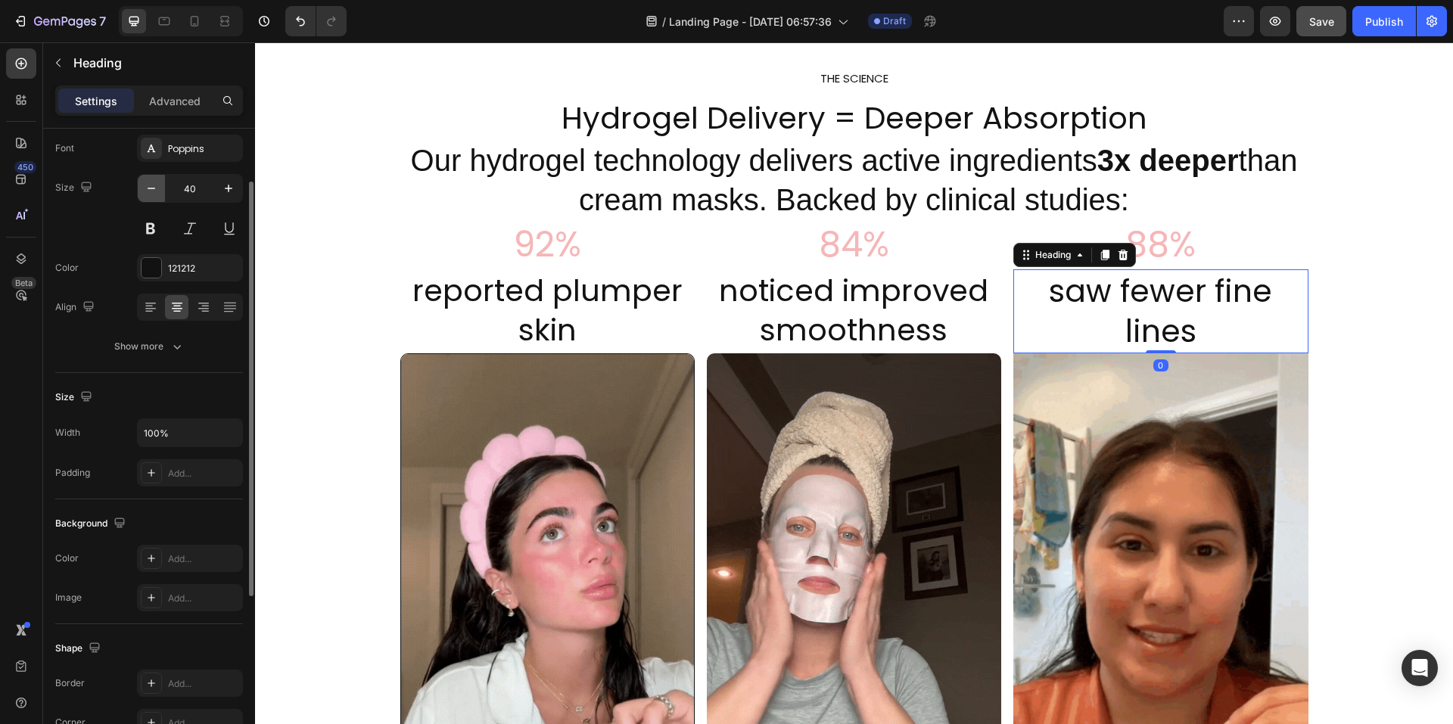
click at [145, 191] on icon "button" at bounding box center [151, 188] width 15 height 15
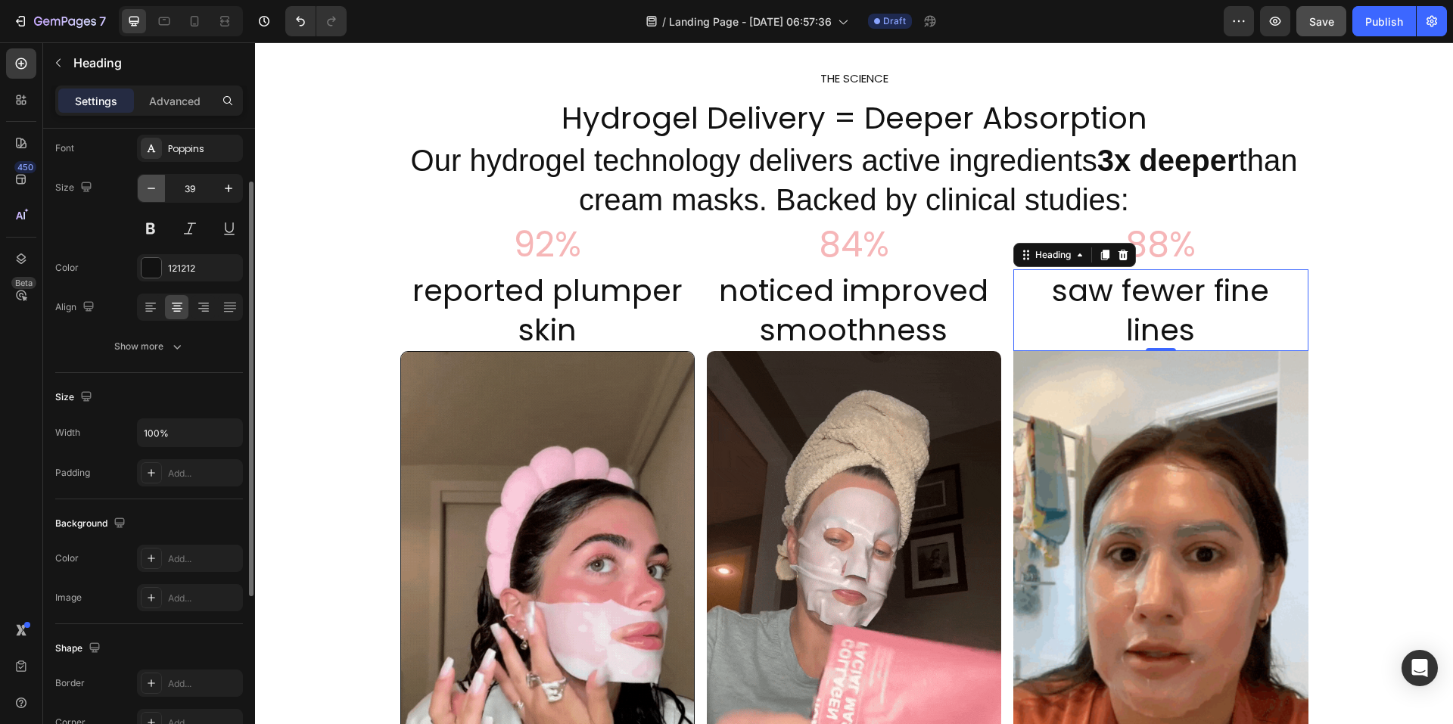
click at [145, 191] on icon "button" at bounding box center [151, 188] width 15 height 15
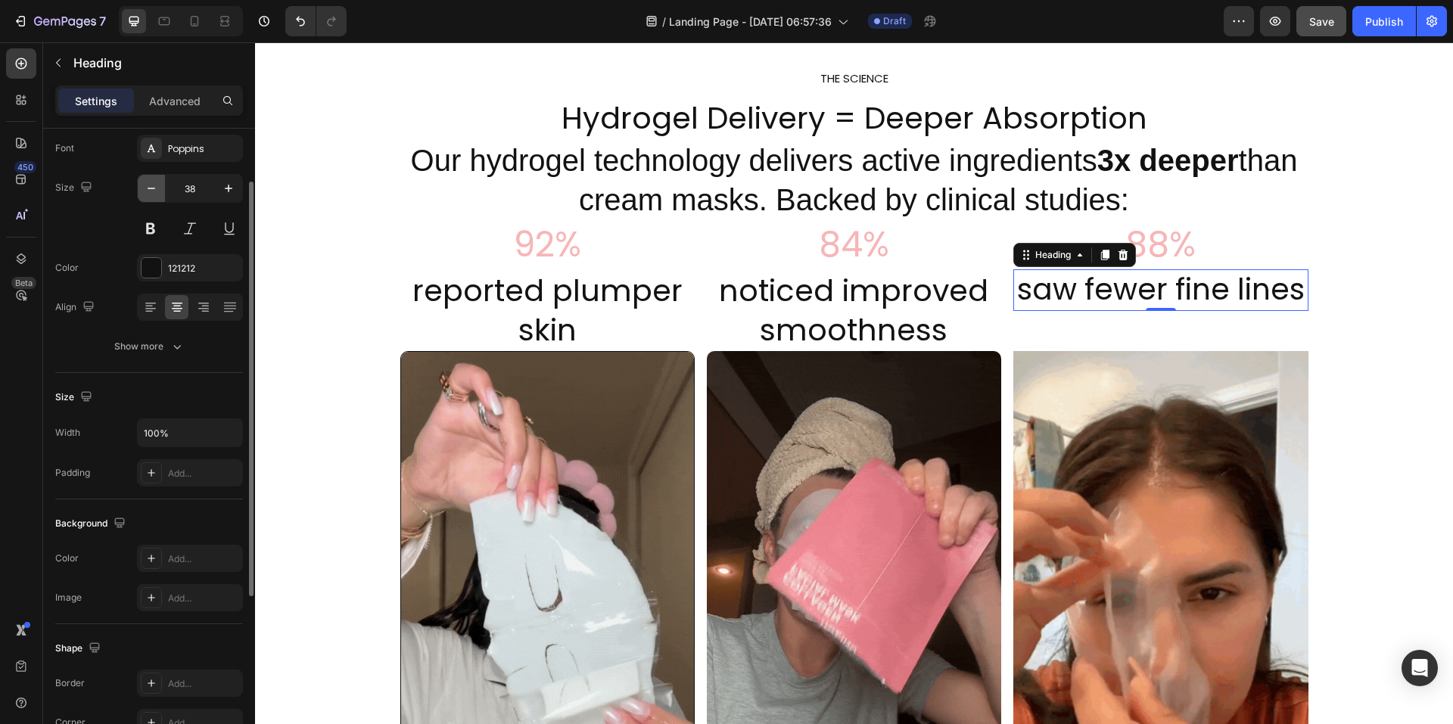
click at [145, 191] on icon "button" at bounding box center [151, 188] width 15 height 15
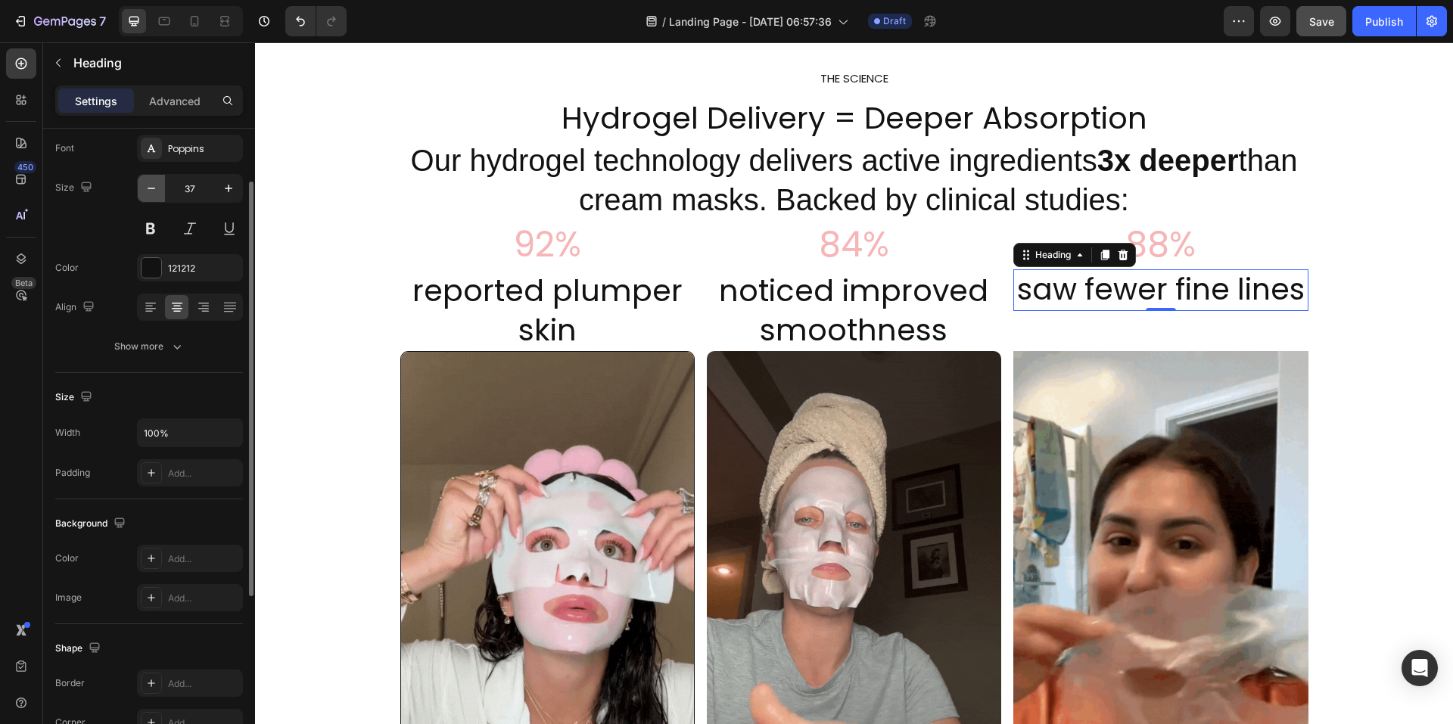
click at [145, 191] on icon "button" at bounding box center [151, 188] width 15 height 15
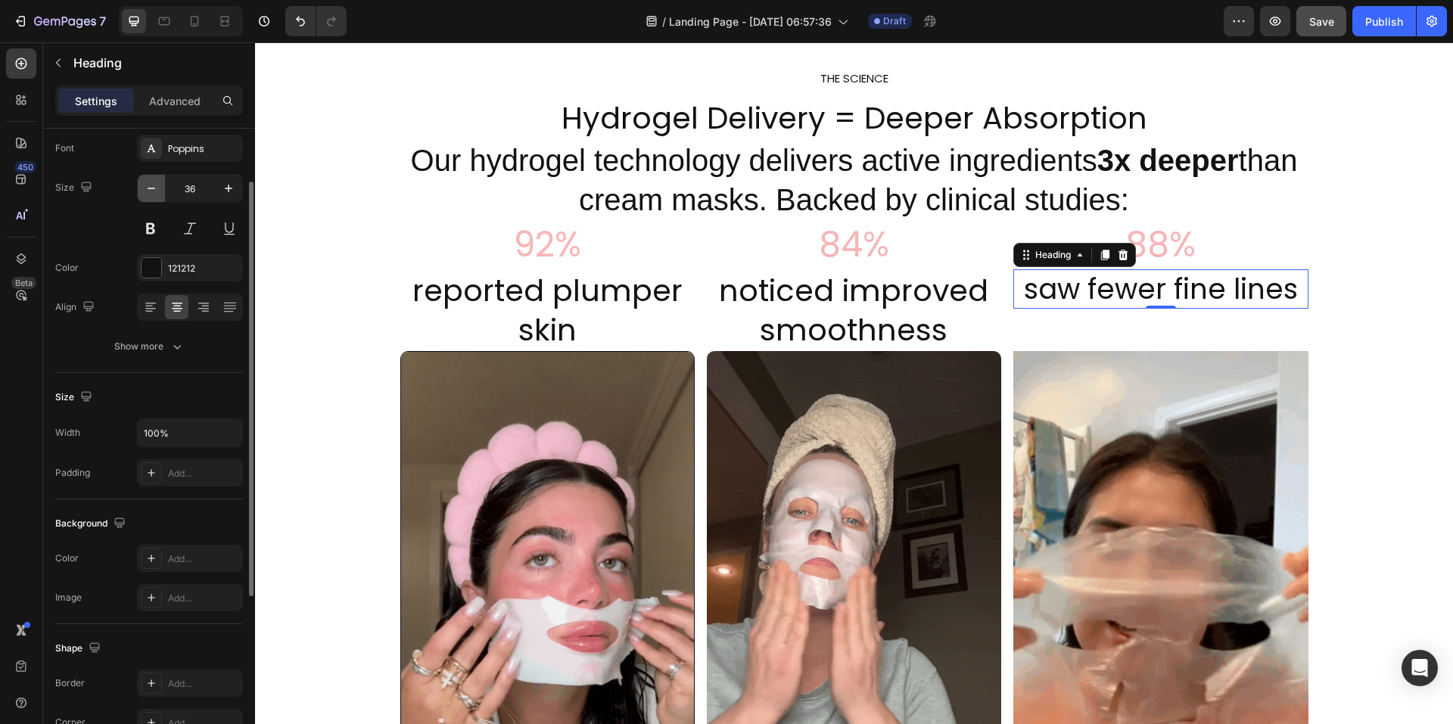
click at [145, 191] on icon "button" at bounding box center [151, 188] width 15 height 15
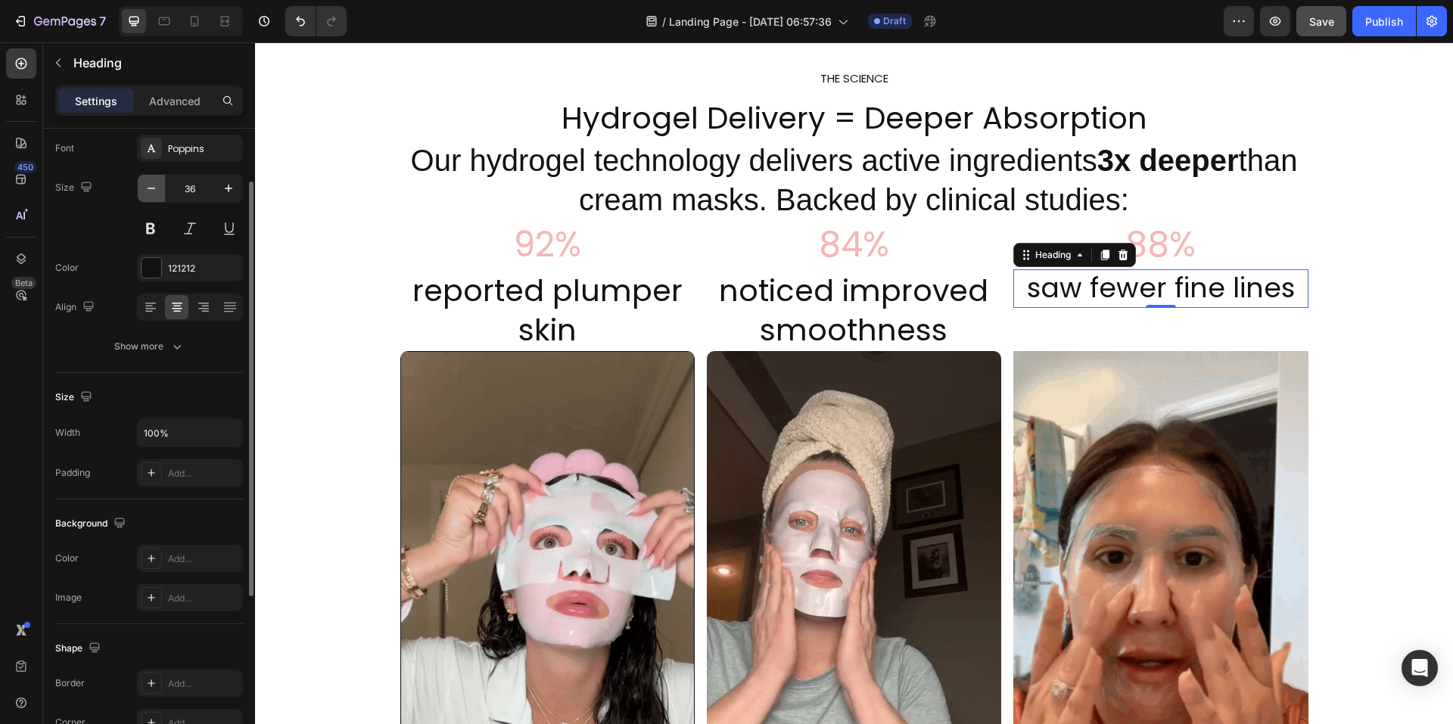
type input "35"
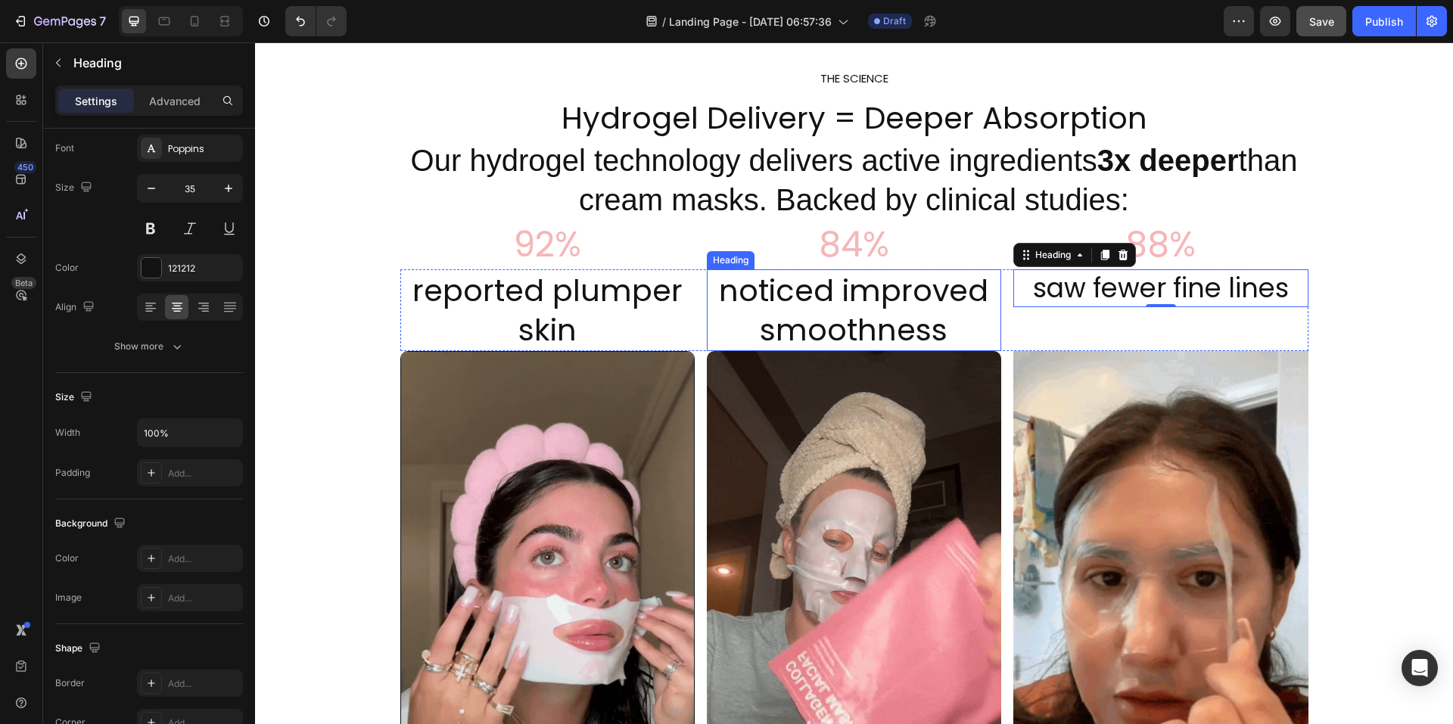
click at [828, 308] on h2 "noticed improved smoothness" at bounding box center [854, 310] width 294 height 82
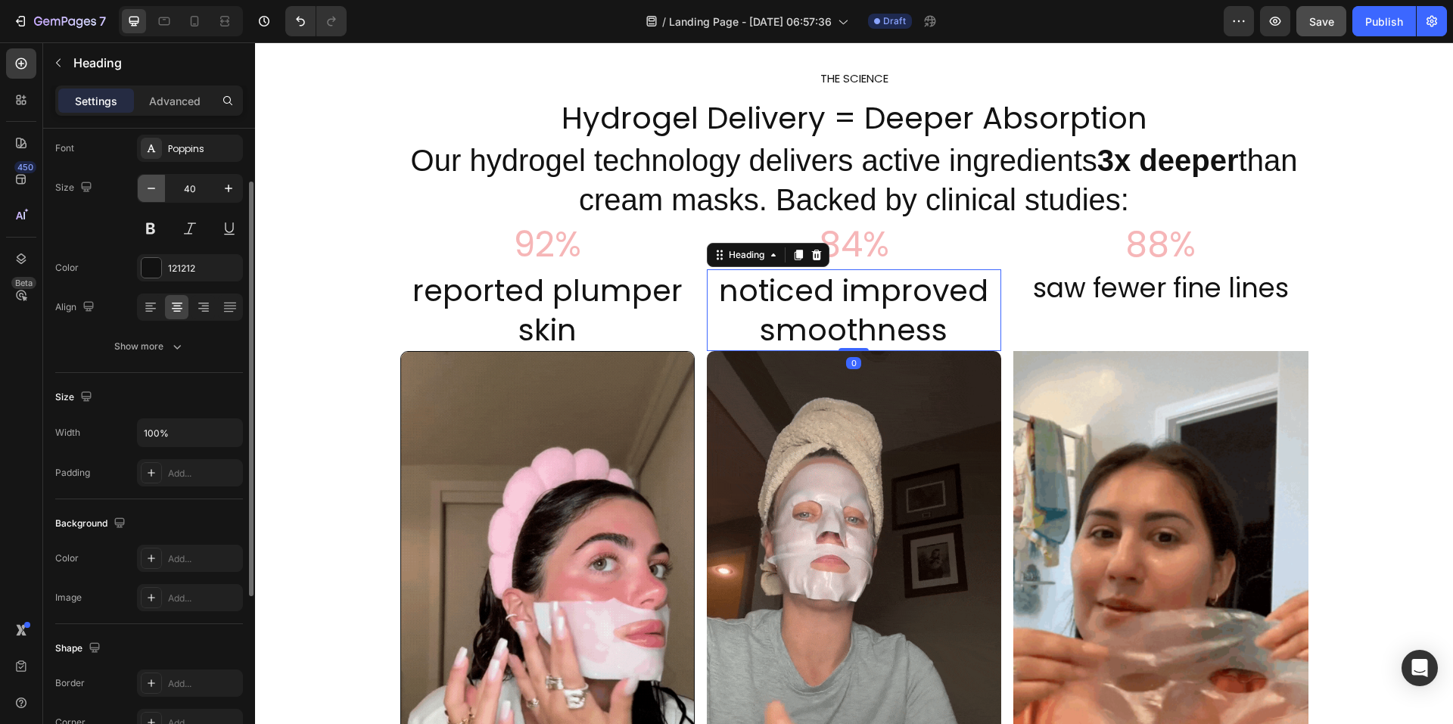
click at [153, 193] on icon "button" at bounding box center [151, 188] width 15 height 15
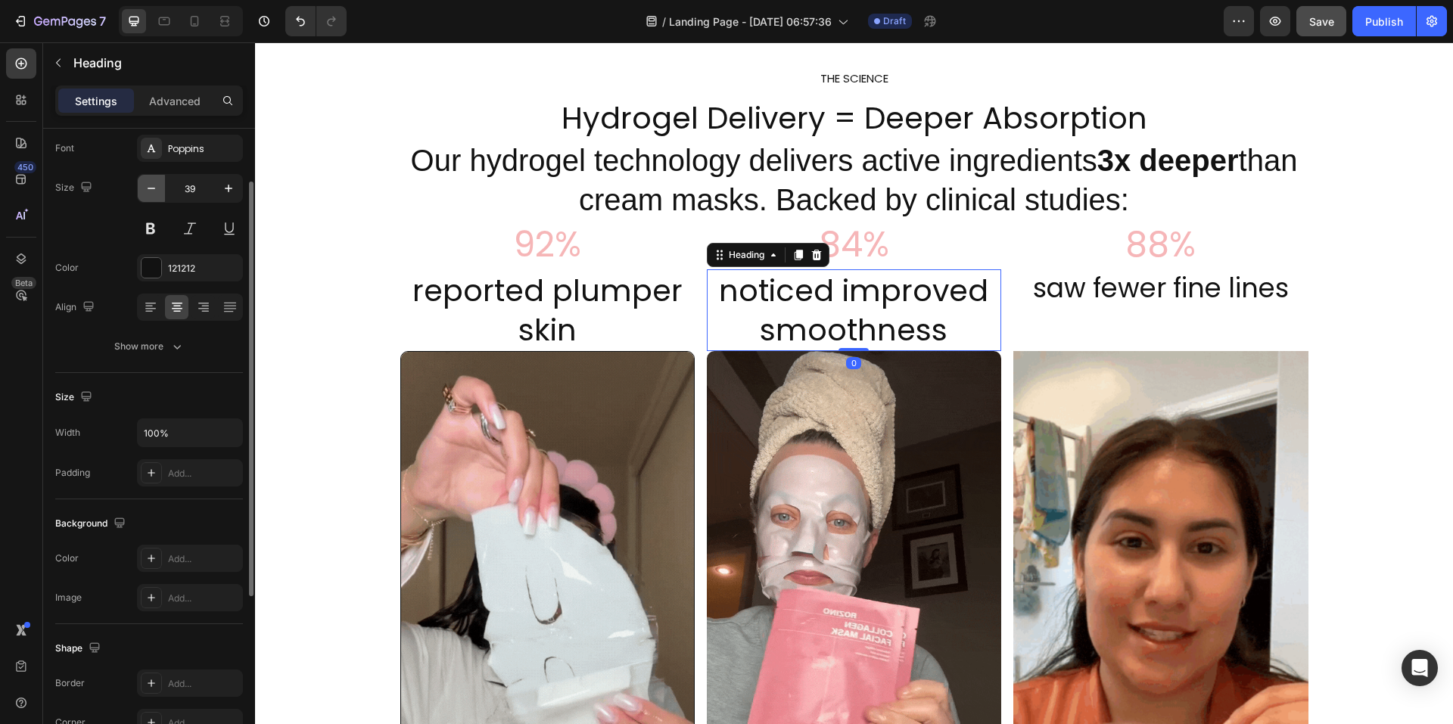
click at [153, 193] on icon "button" at bounding box center [151, 188] width 15 height 15
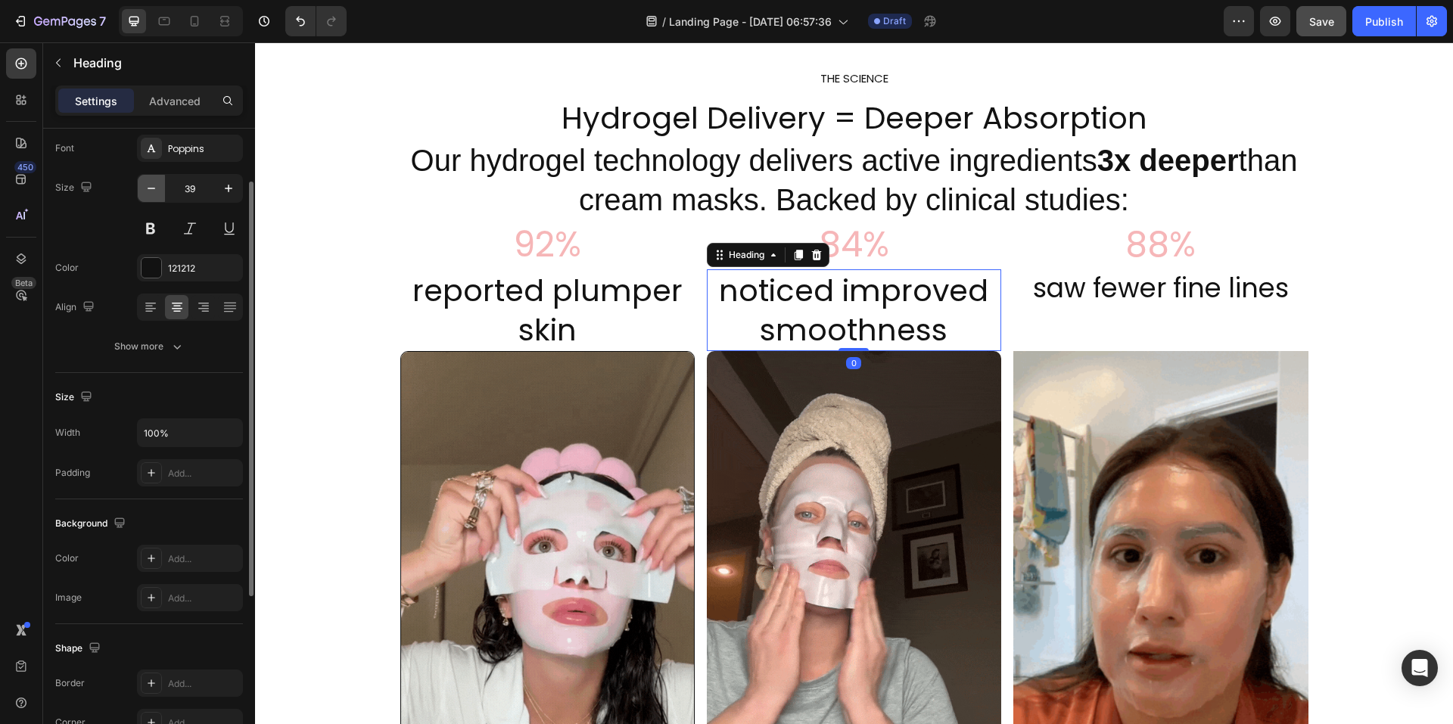
click at [153, 193] on icon "button" at bounding box center [151, 188] width 15 height 15
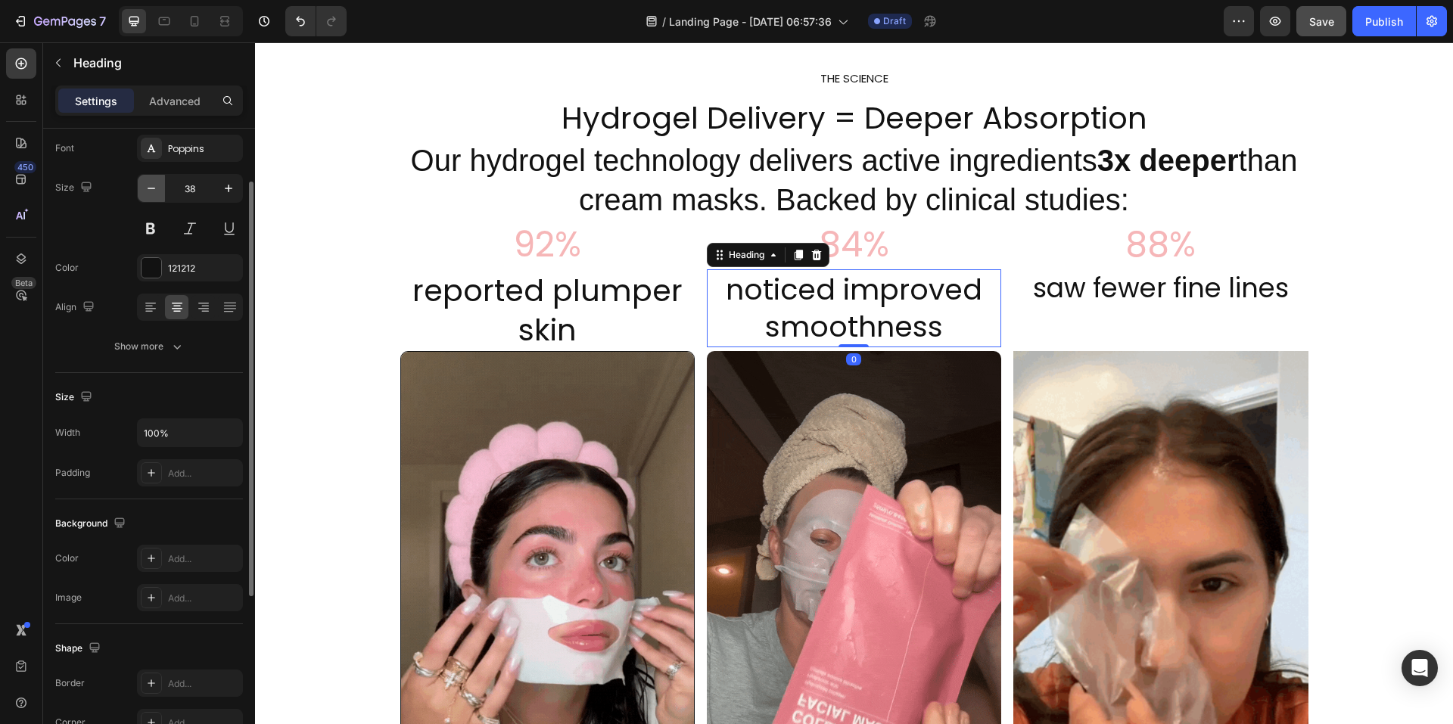
click at [153, 193] on icon "button" at bounding box center [151, 188] width 15 height 15
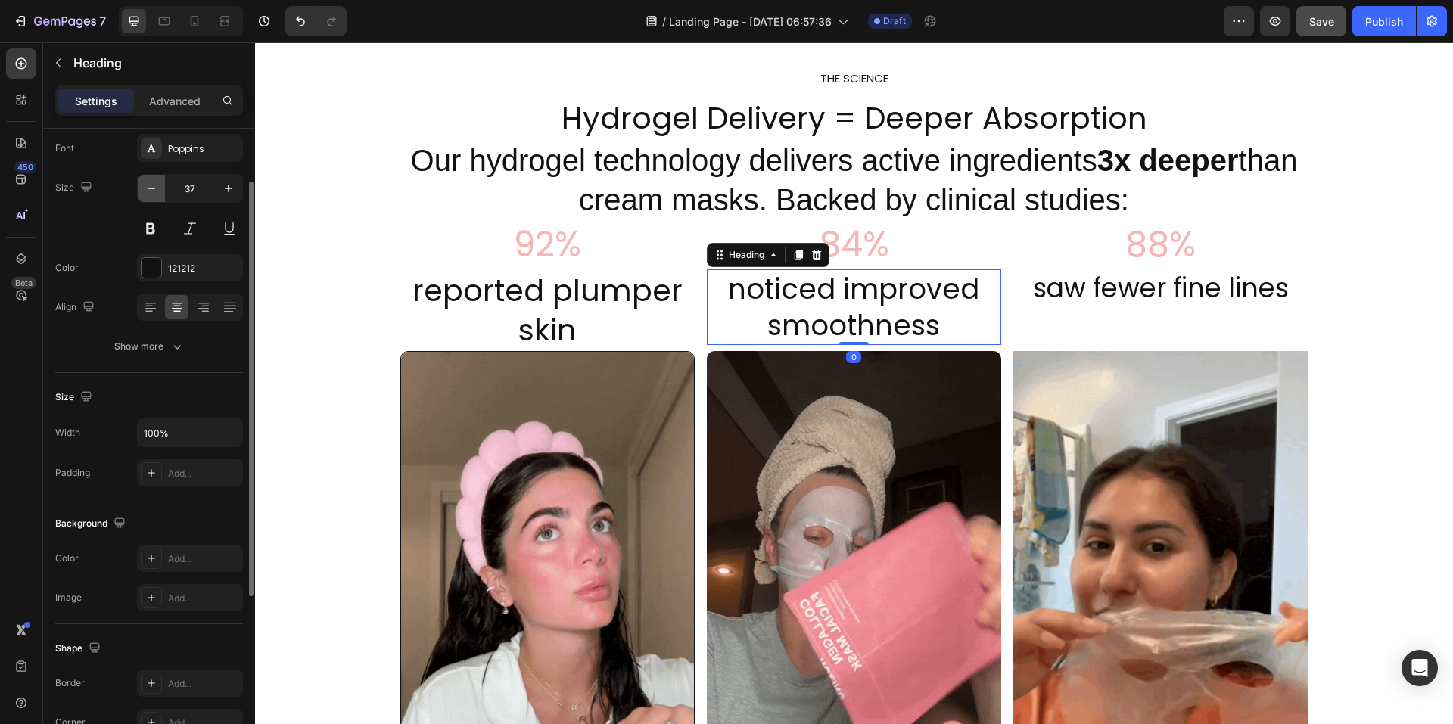
click at [153, 193] on icon "button" at bounding box center [151, 188] width 15 height 15
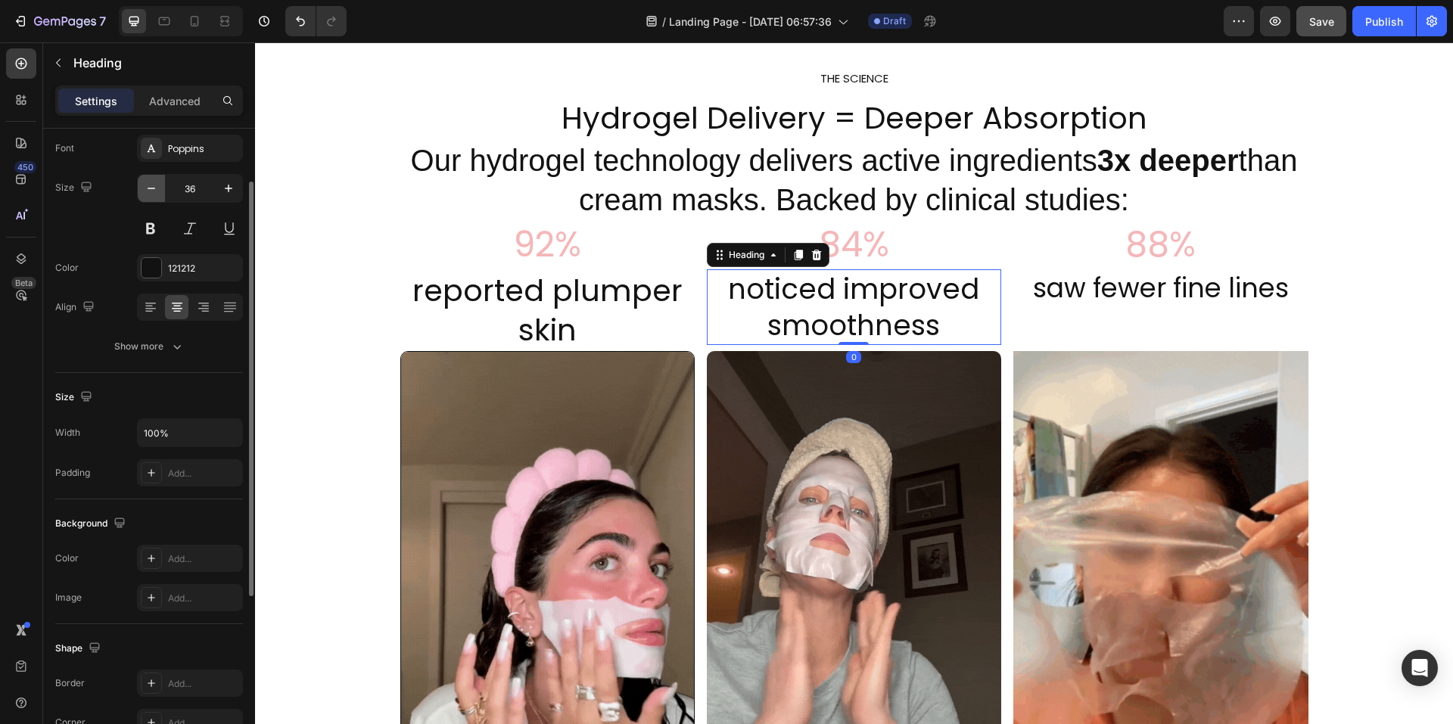
click at [153, 193] on icon "button" at bounding box center [151, 188] width 15 height 15
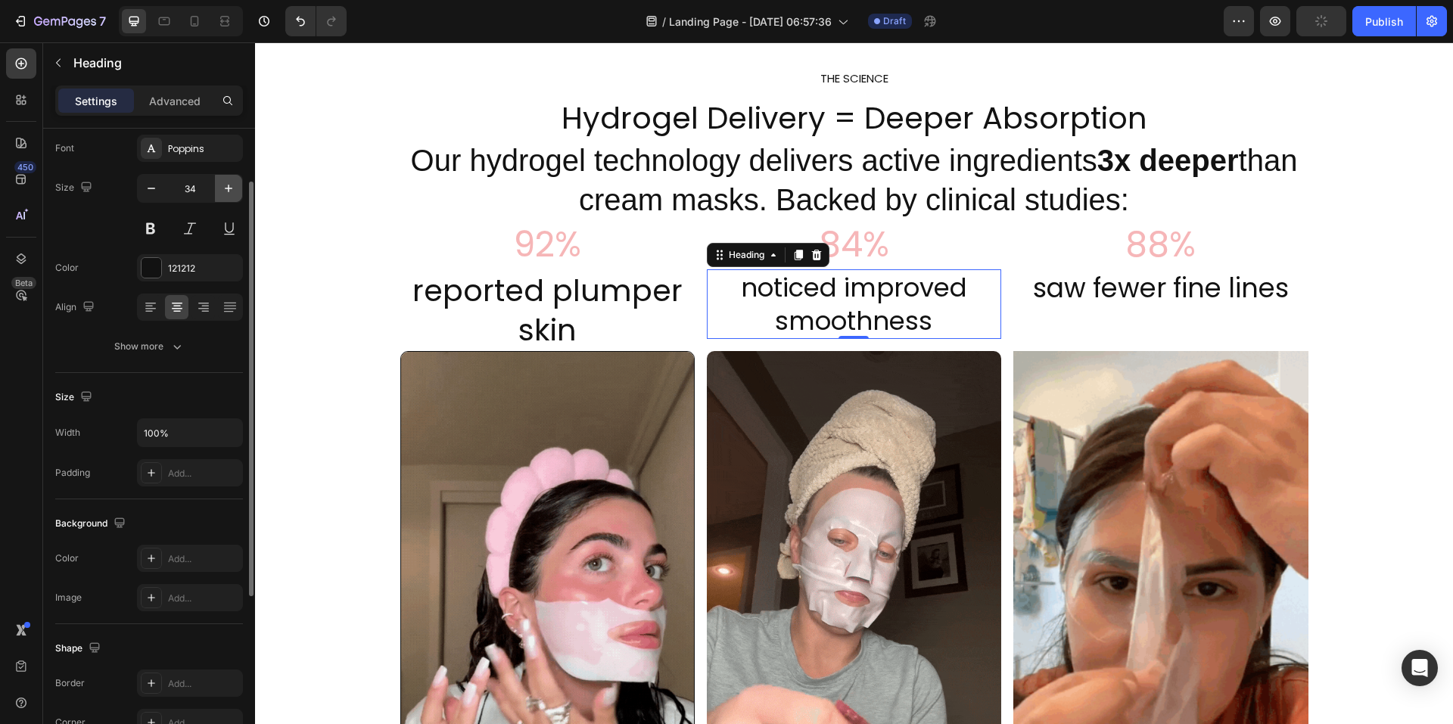
click at [227, 187] on icon "button" at bounding box center [228, 188] width 15 height 15
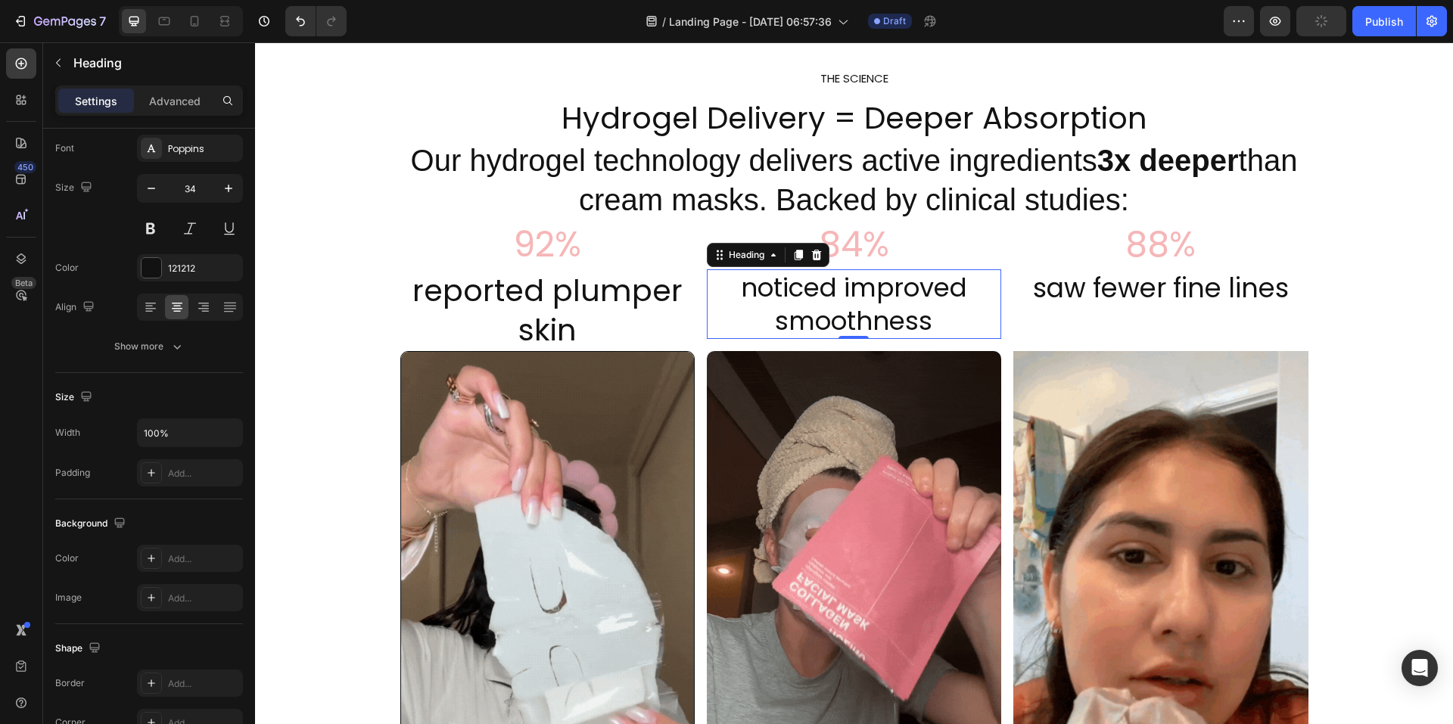
type input "35"
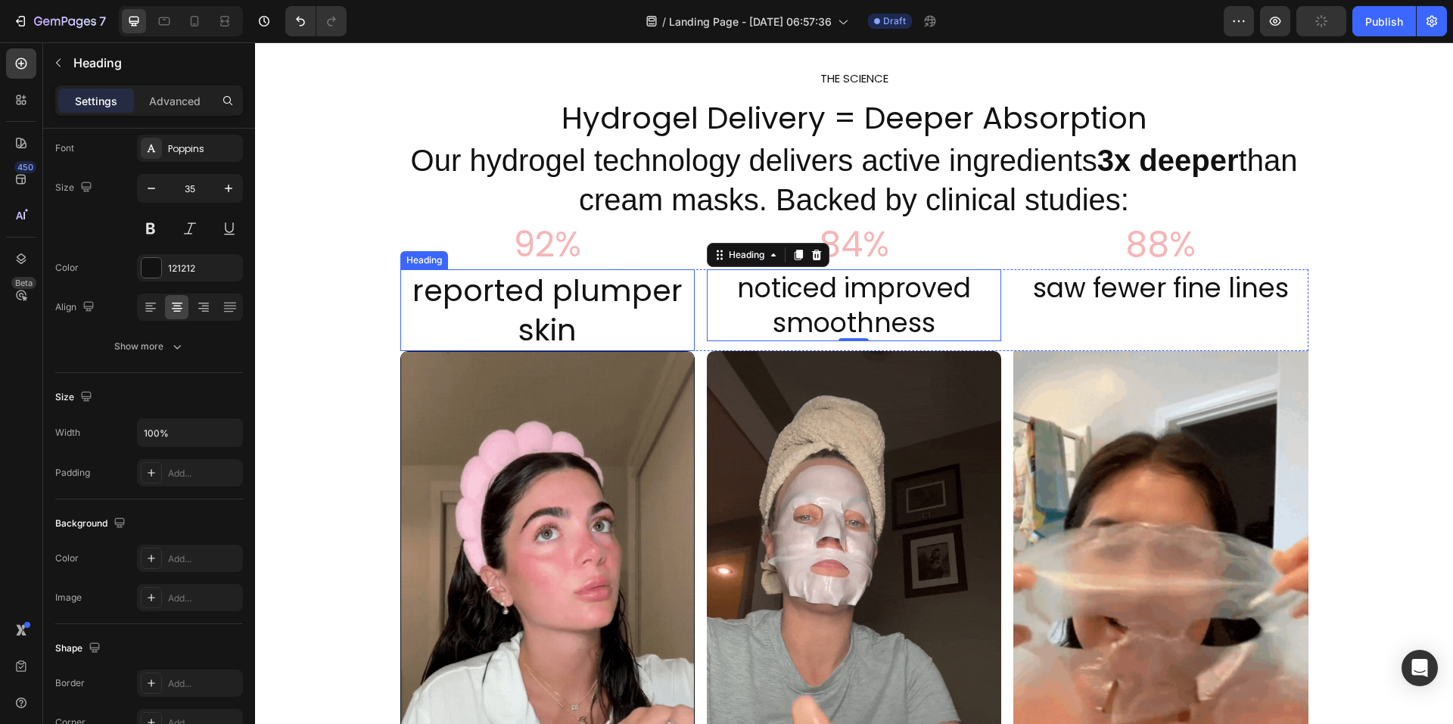
click at [518, 305] on h2 "reported plumper skin" at bounding box center [547, 310] width 294 height 82
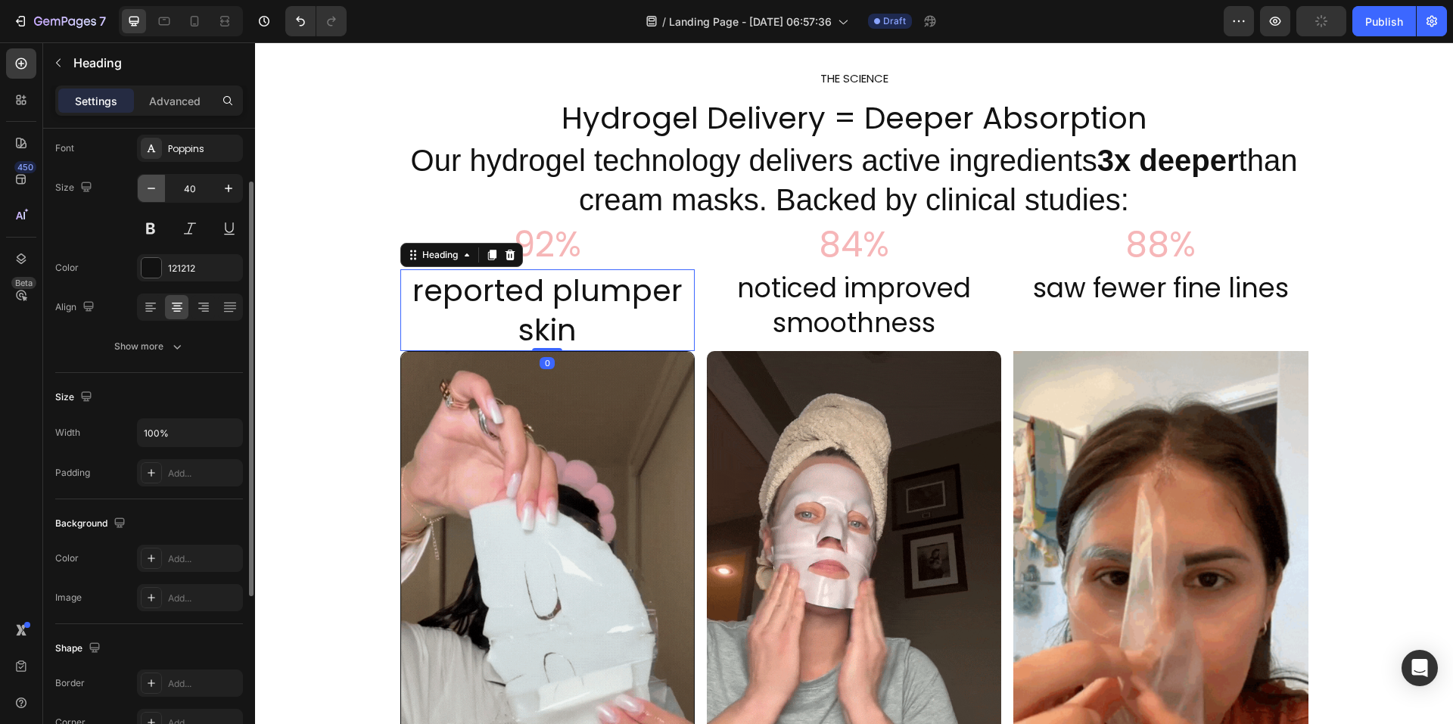
click at [149, 192] on icon "button" at bounding box center [151, 188] width 15 height 15
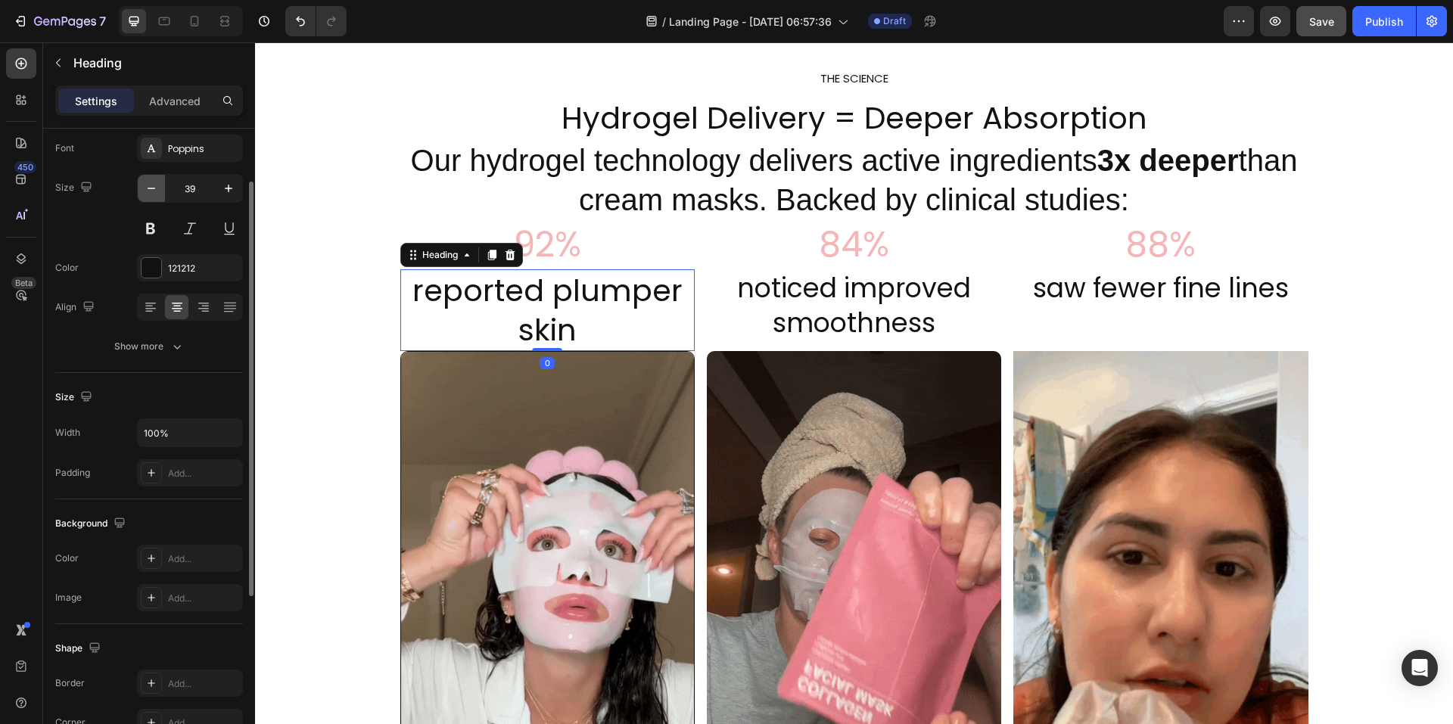
click at [149, 192] on icon "button" at bounding box center [151, 188] width 15 height 15
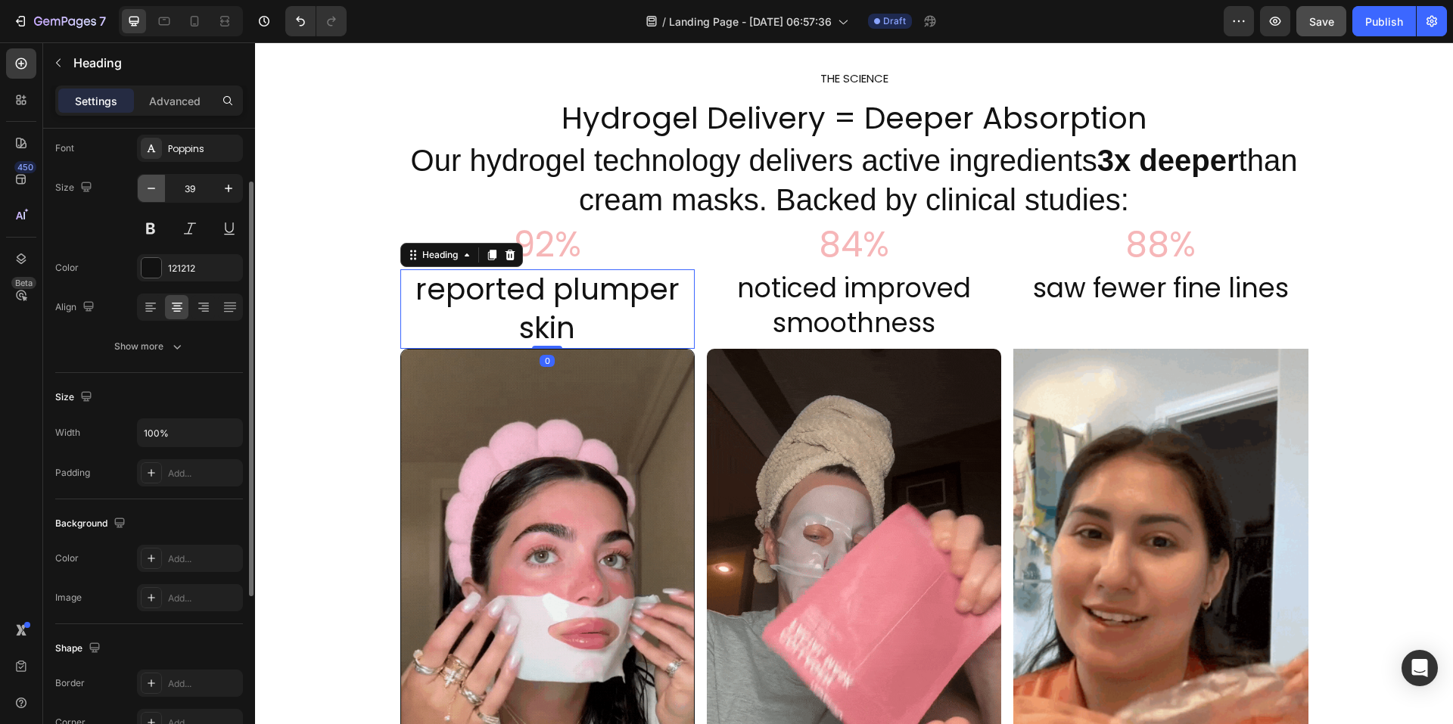
click at [149, 192] on icon "button" at bounding box center [151, 188] width 15 height 15
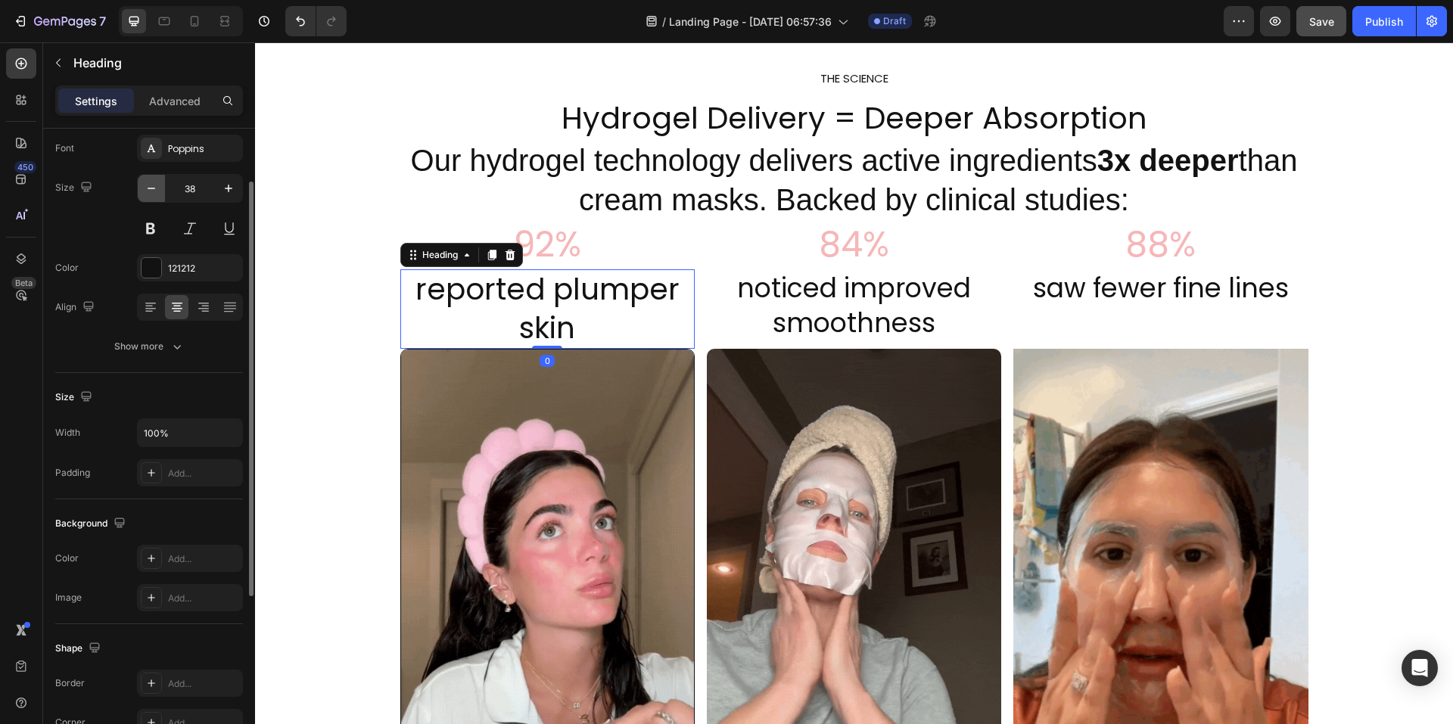
click at [149, 192] on icon "button" at bounding box center [151, 188] width 15 height 15
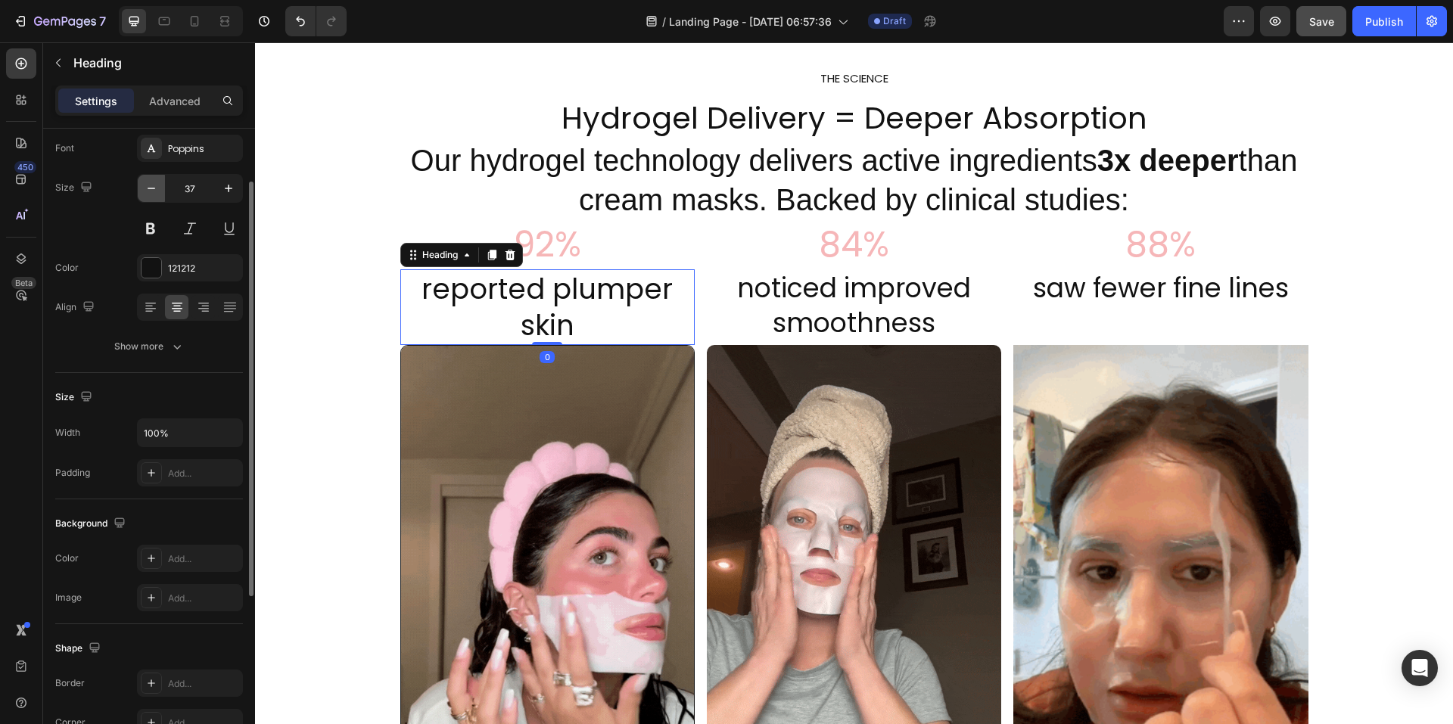
click at [149, 192] on icon "button" at bounding box center [151, 188] width 15 height 15
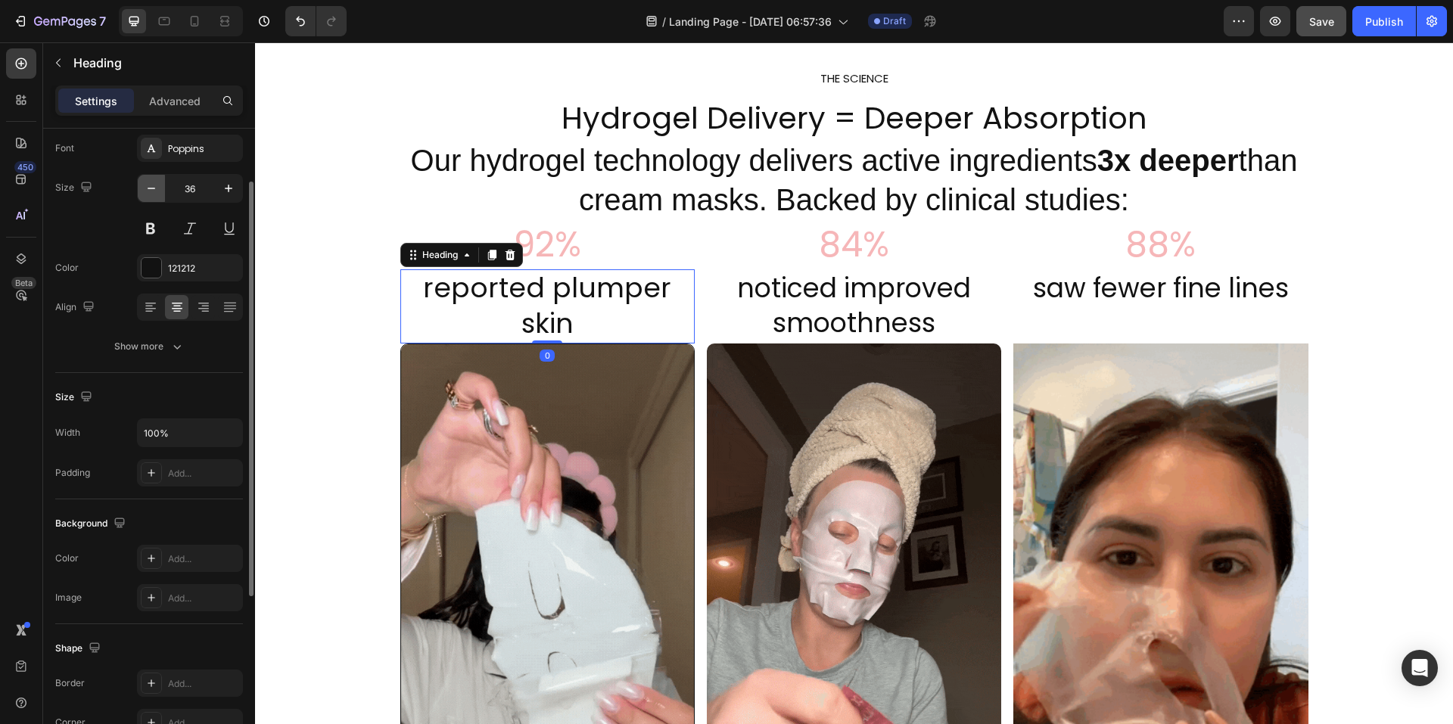
click at [149, 192] on icon "button" at bounding box center [151, 188] width 15 height 15
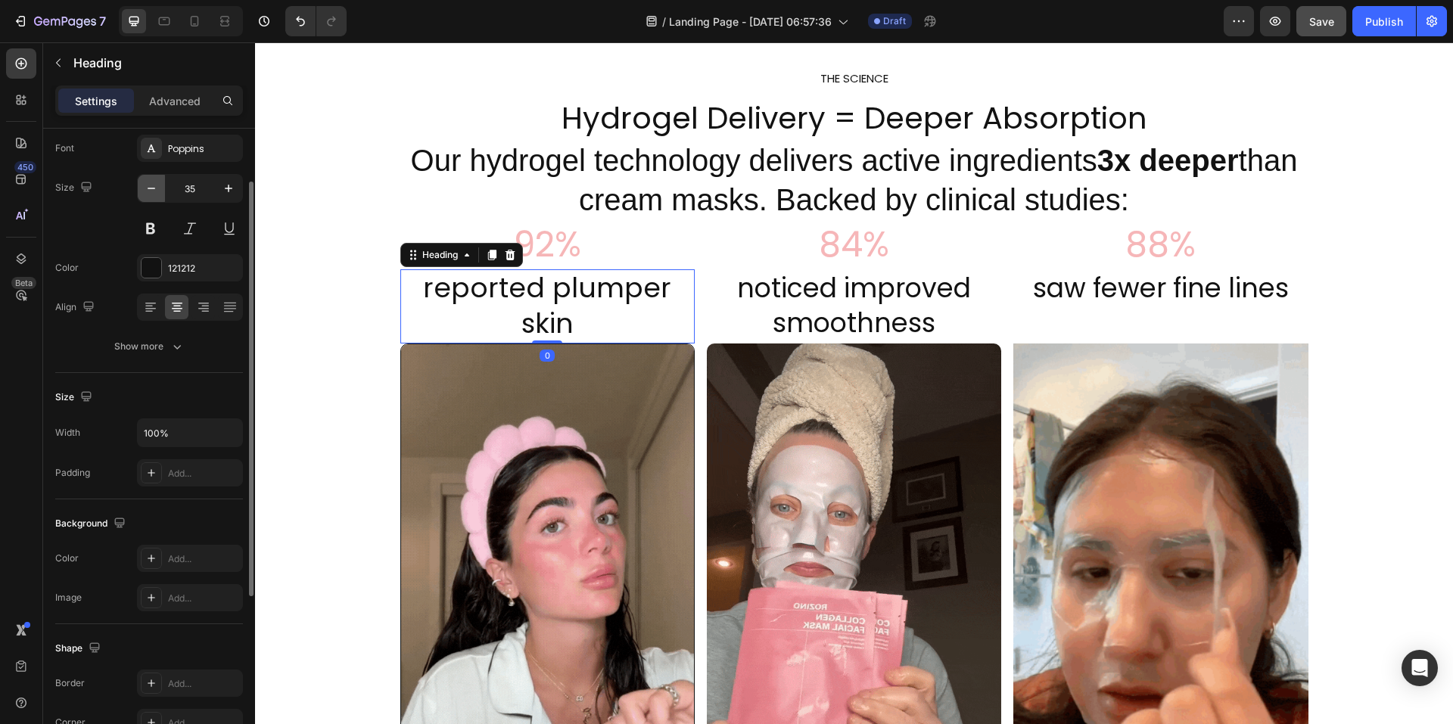
click at [149, 192] on icon "button" at bounding box center [151, 188] width 15 height 15
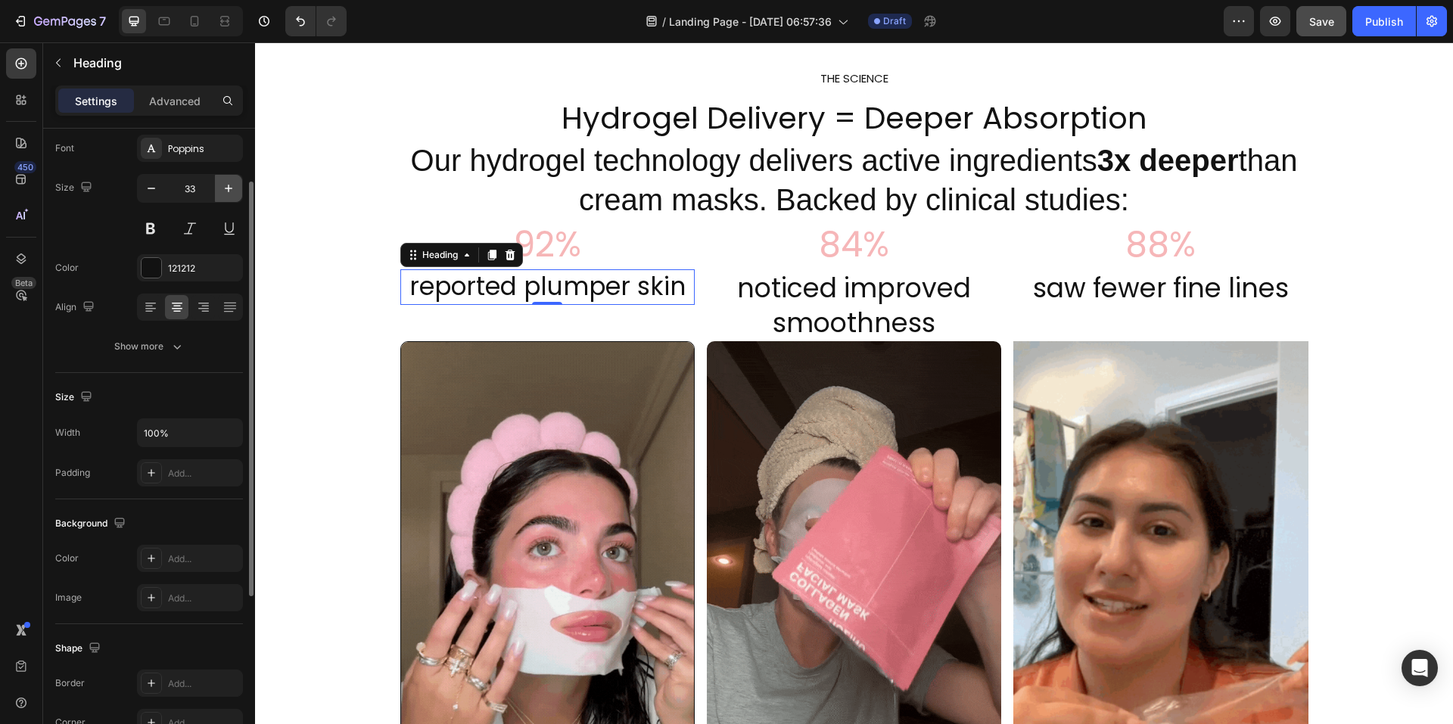
click at [228, 192] on icon "button" at bounding box center [228, 188] width 15 height 15
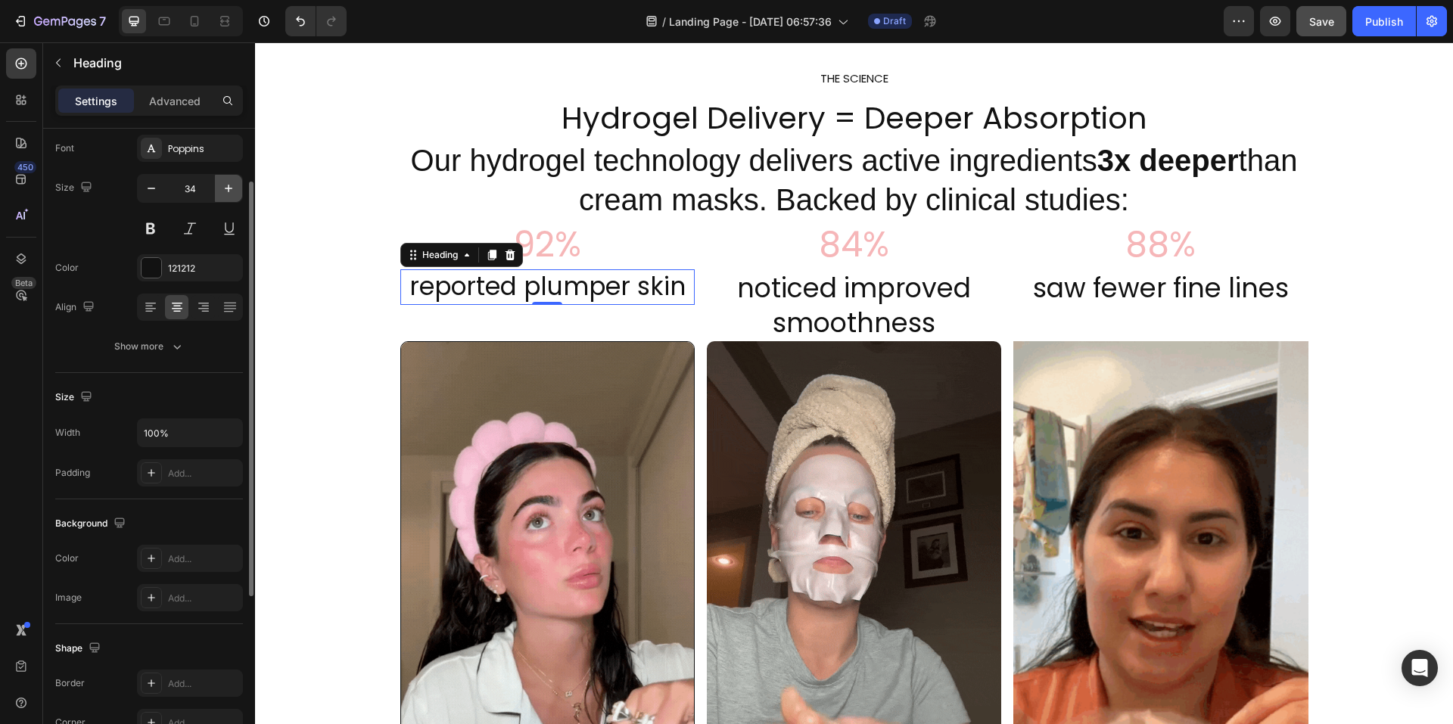
click at [226, 194] on icon "button" at bounding box center [228, 188] width 15 height 15
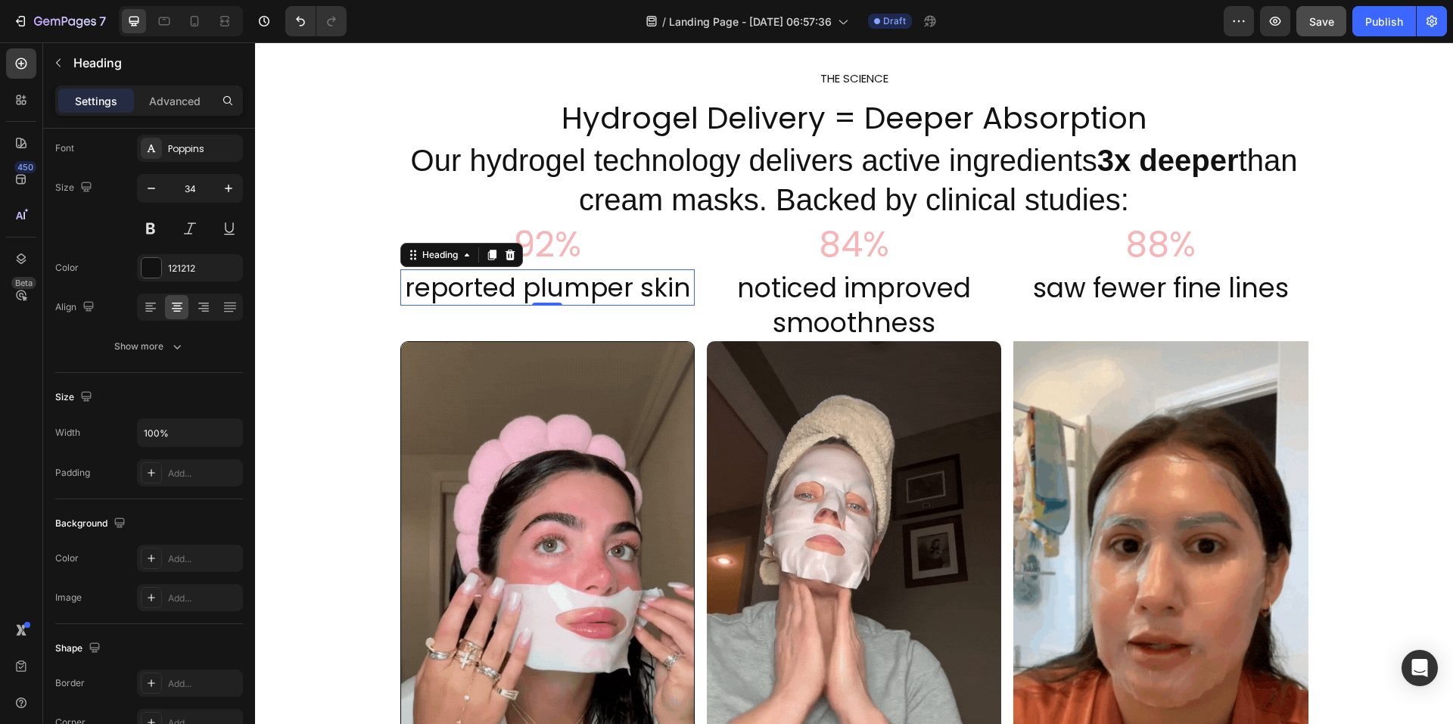
type input "35"
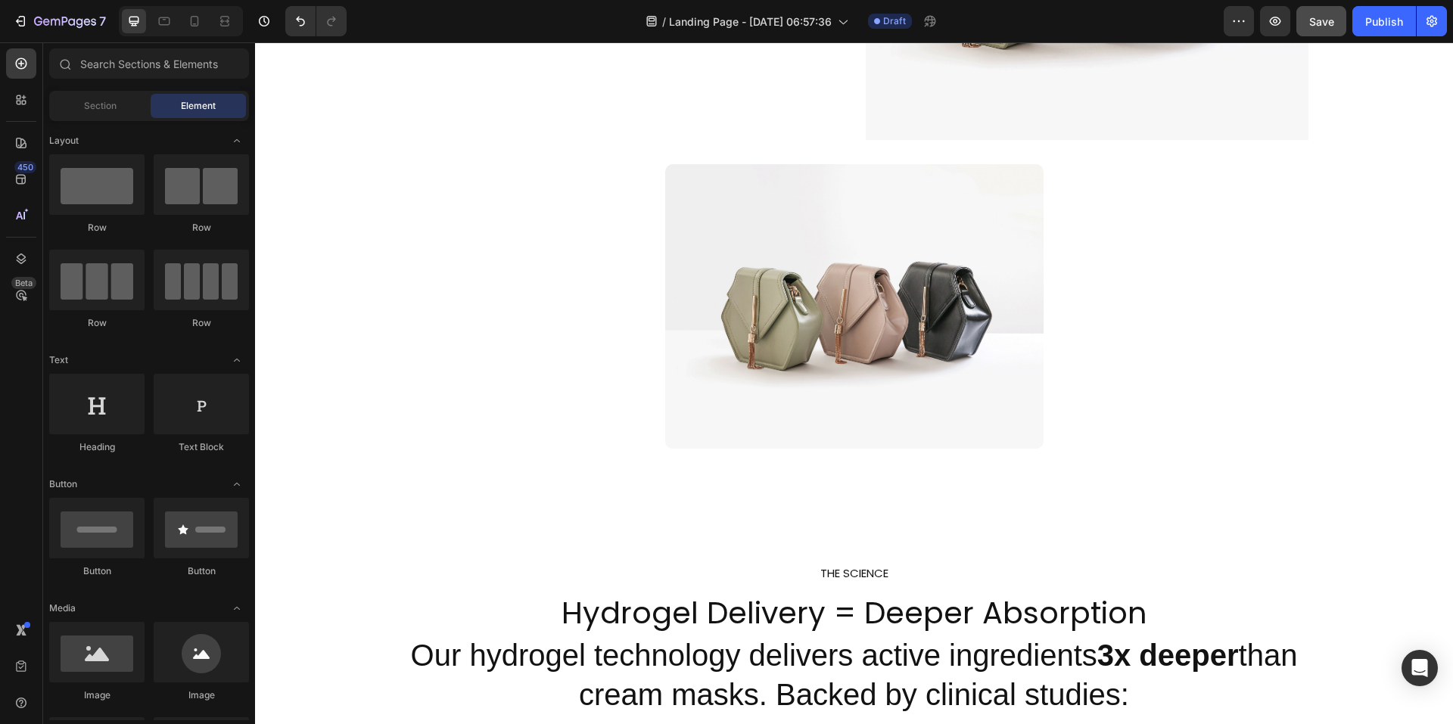
scroll to position [1200, 0]
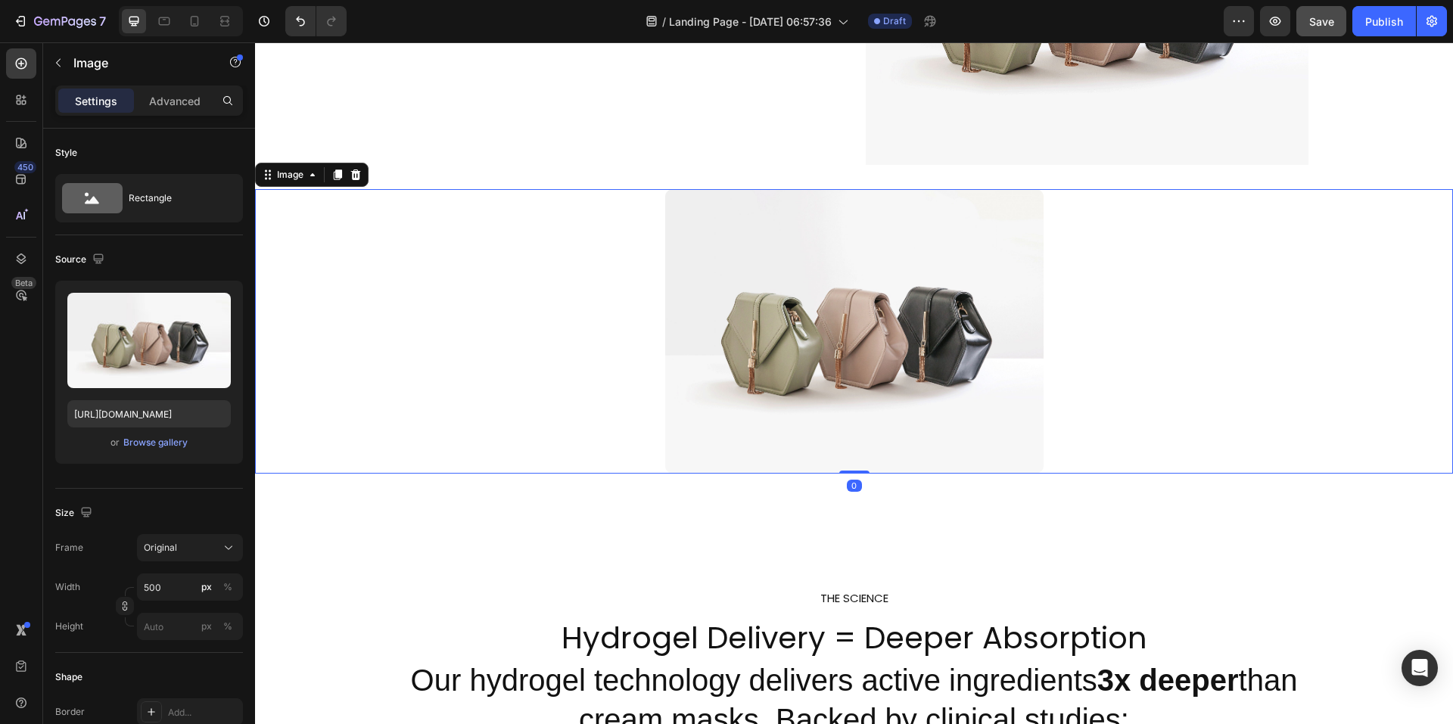
click at [1048, 229] on div at bounding box center [854, 331] width 1198 height 284
click at [852, 282] on img at bounding box center [854, 331] width 378 height 284
click at [192, 17] on icon at bounding box center [195, 21] width 8 height 11
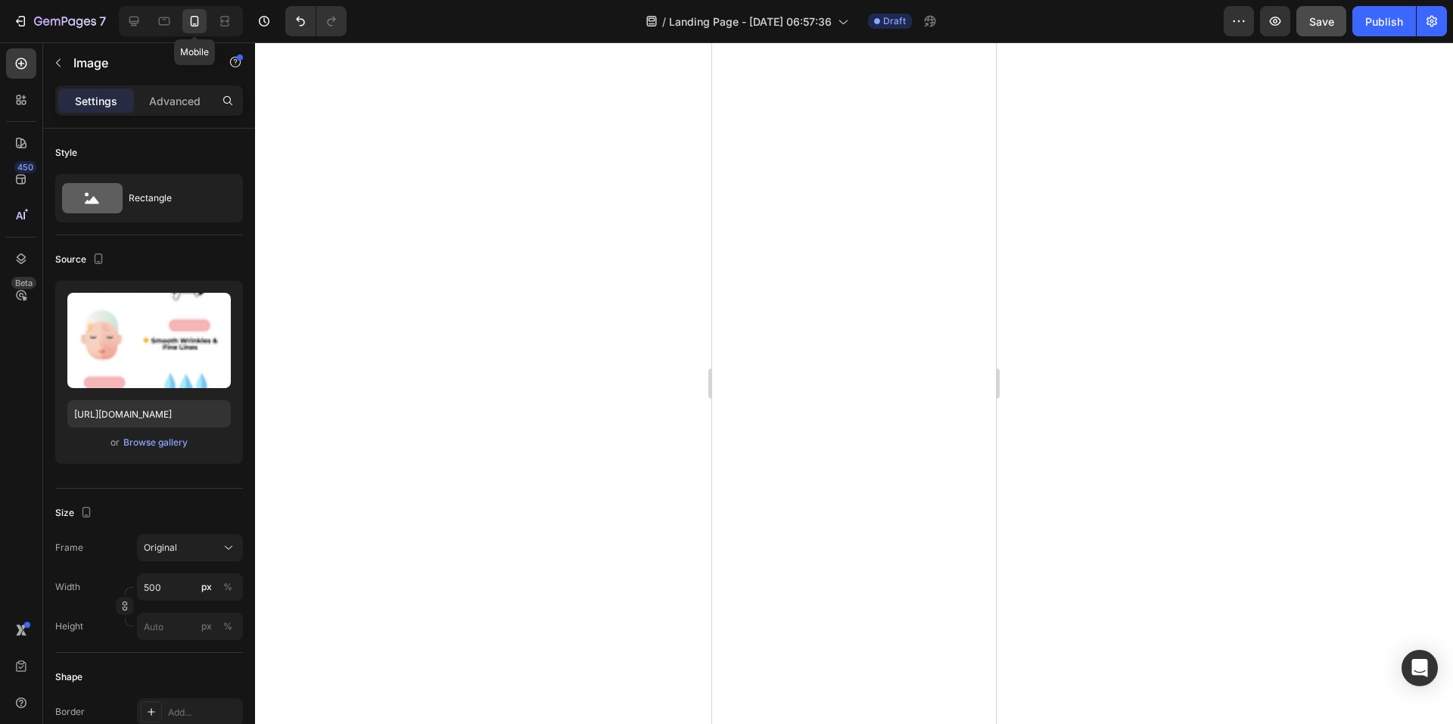
scroll to position [2209, 0]
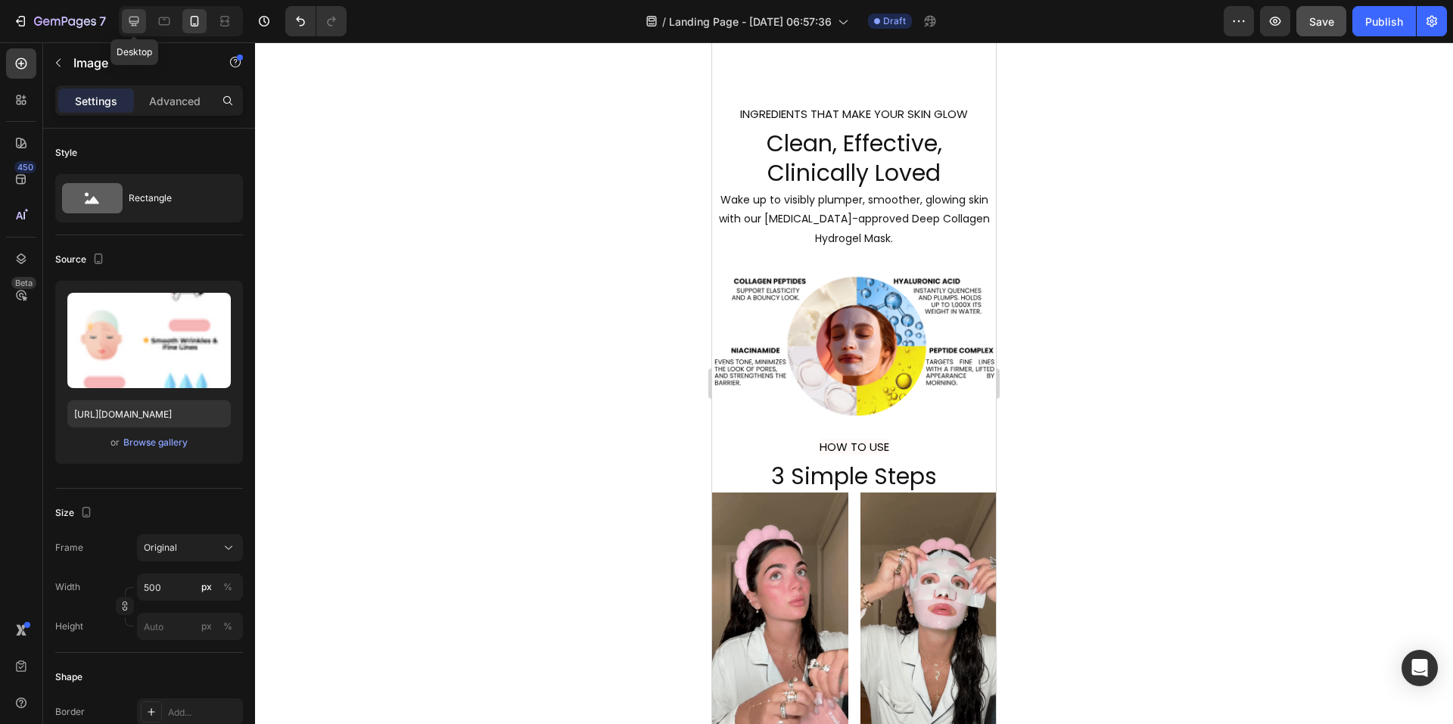
click at [141, 23] on icon at bounding box center [133, 21] width 15 height 15
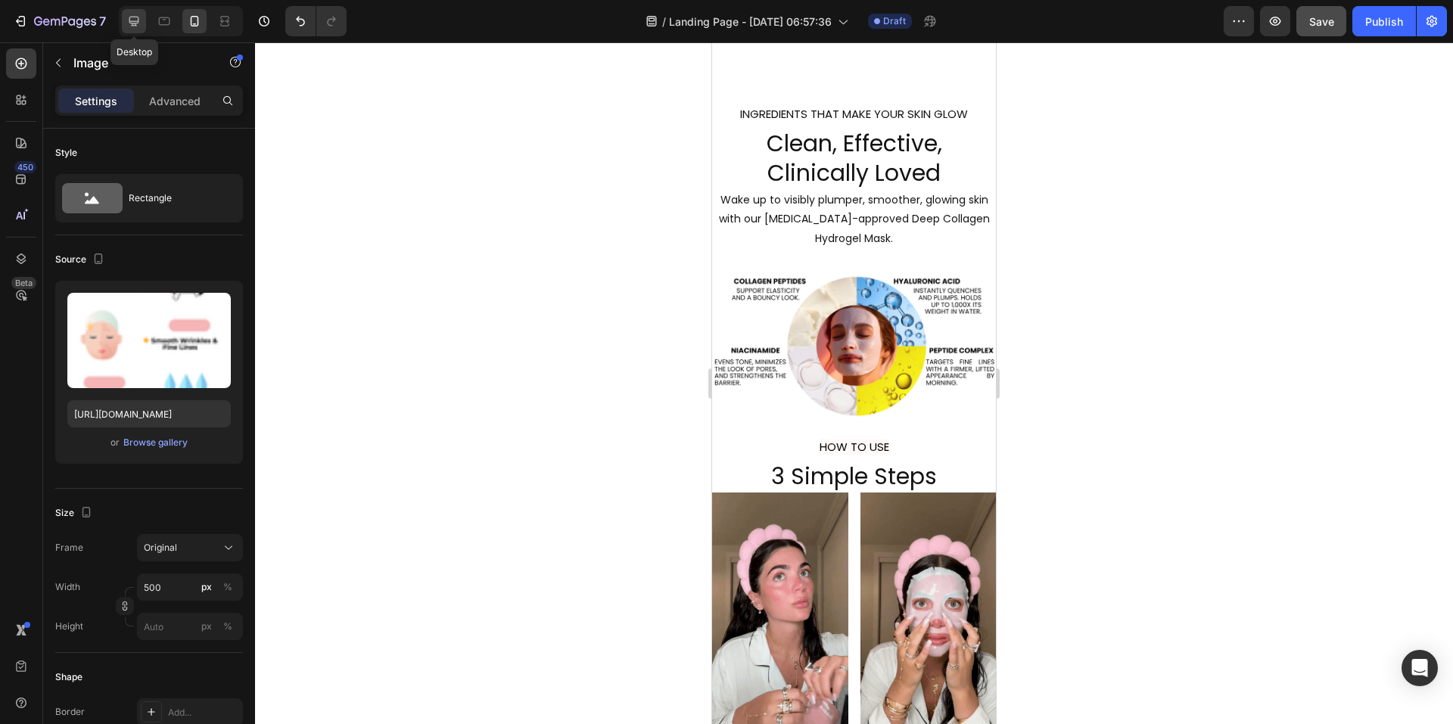
type input "[URL][DOMAIN_NAME]"
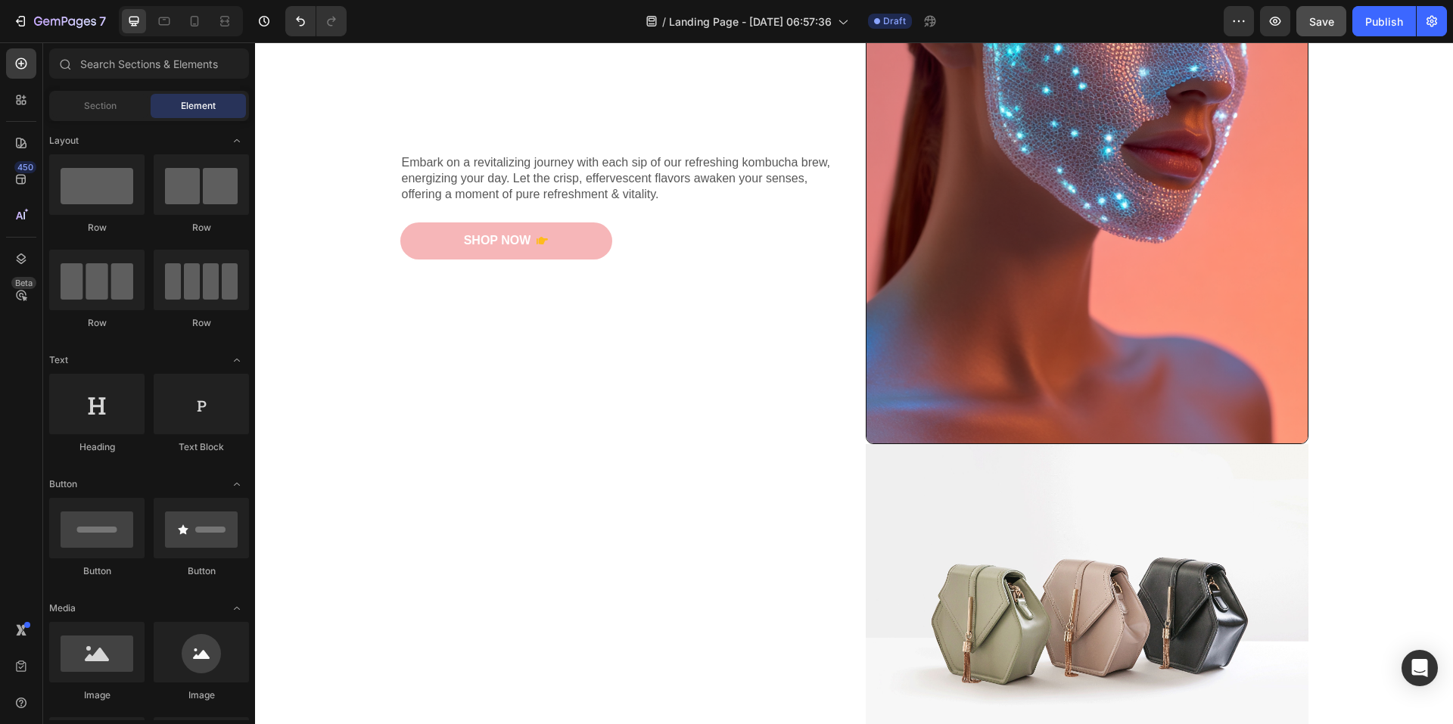
scroll to position [538, 0]
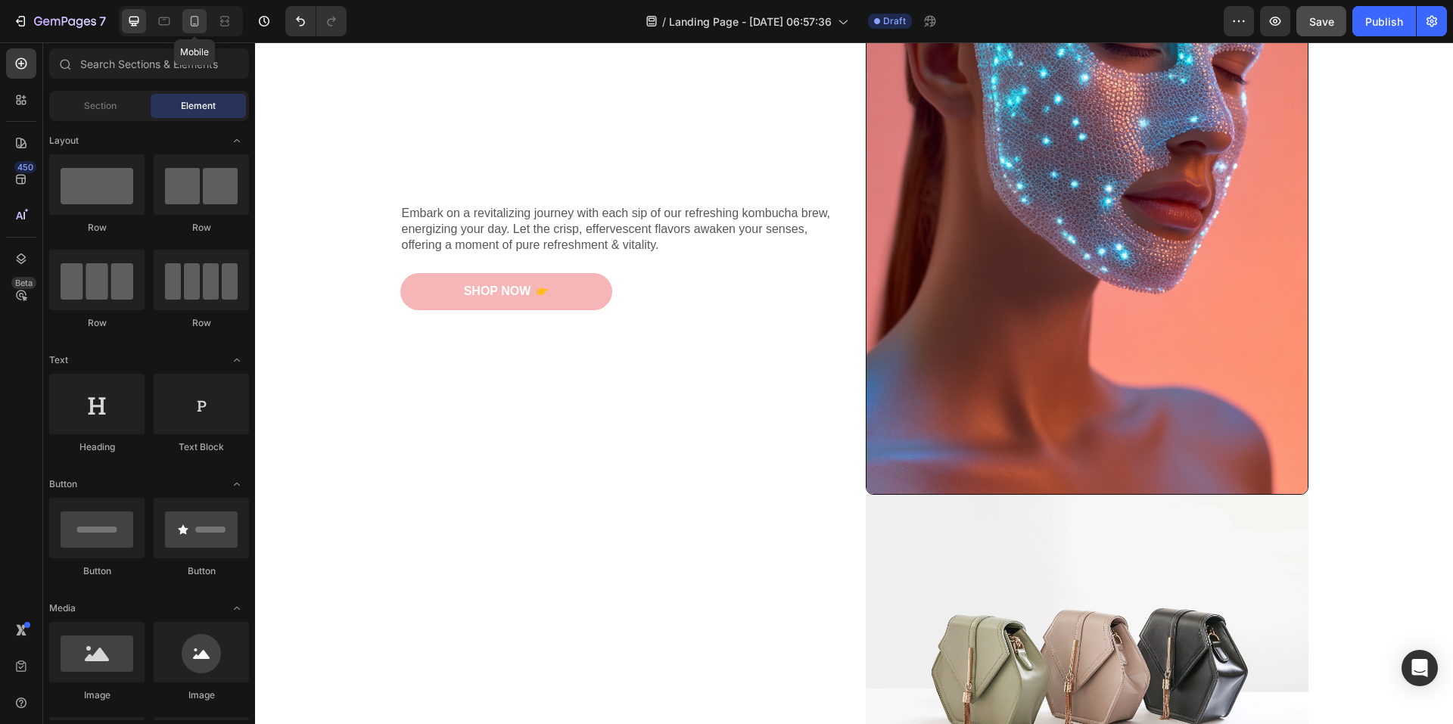
click at [198, 21] on icon at bounding box center [195, 21] width 8 height 11
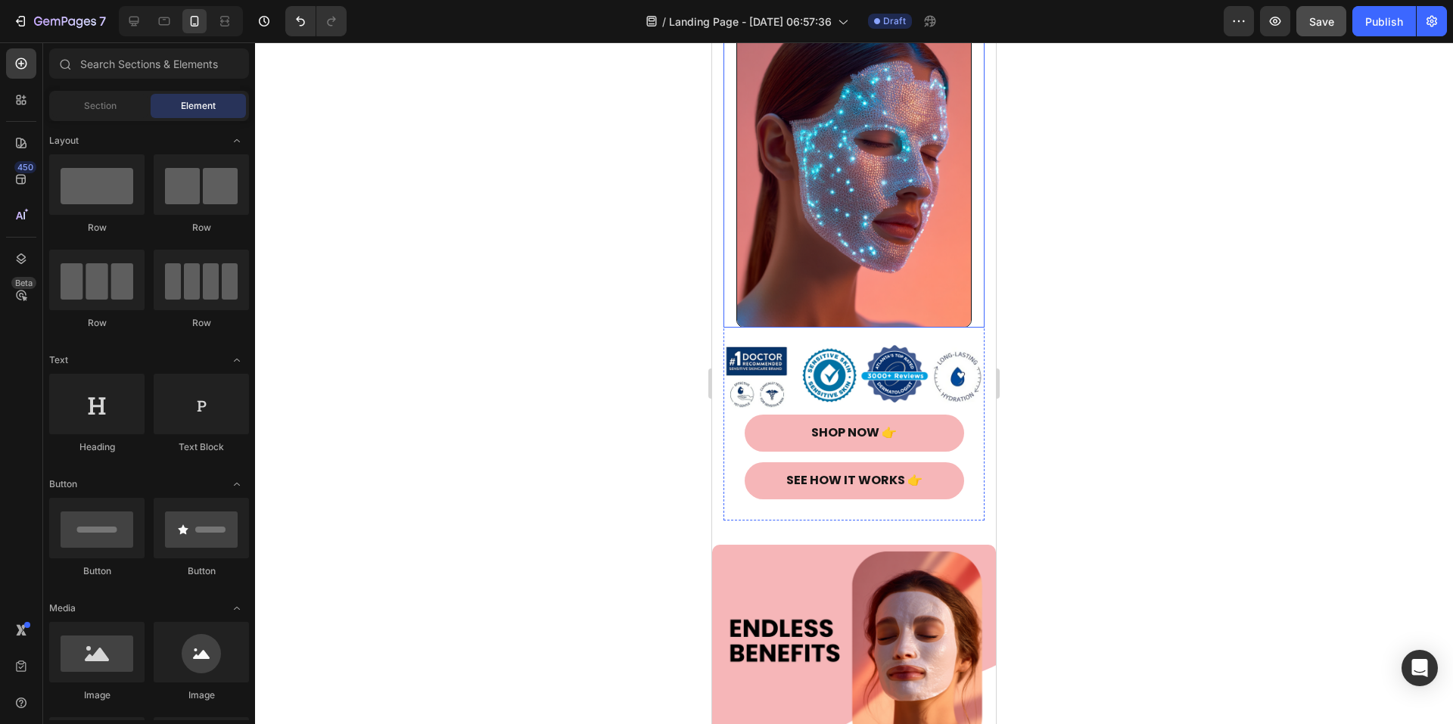
scroll to position [258, 0]
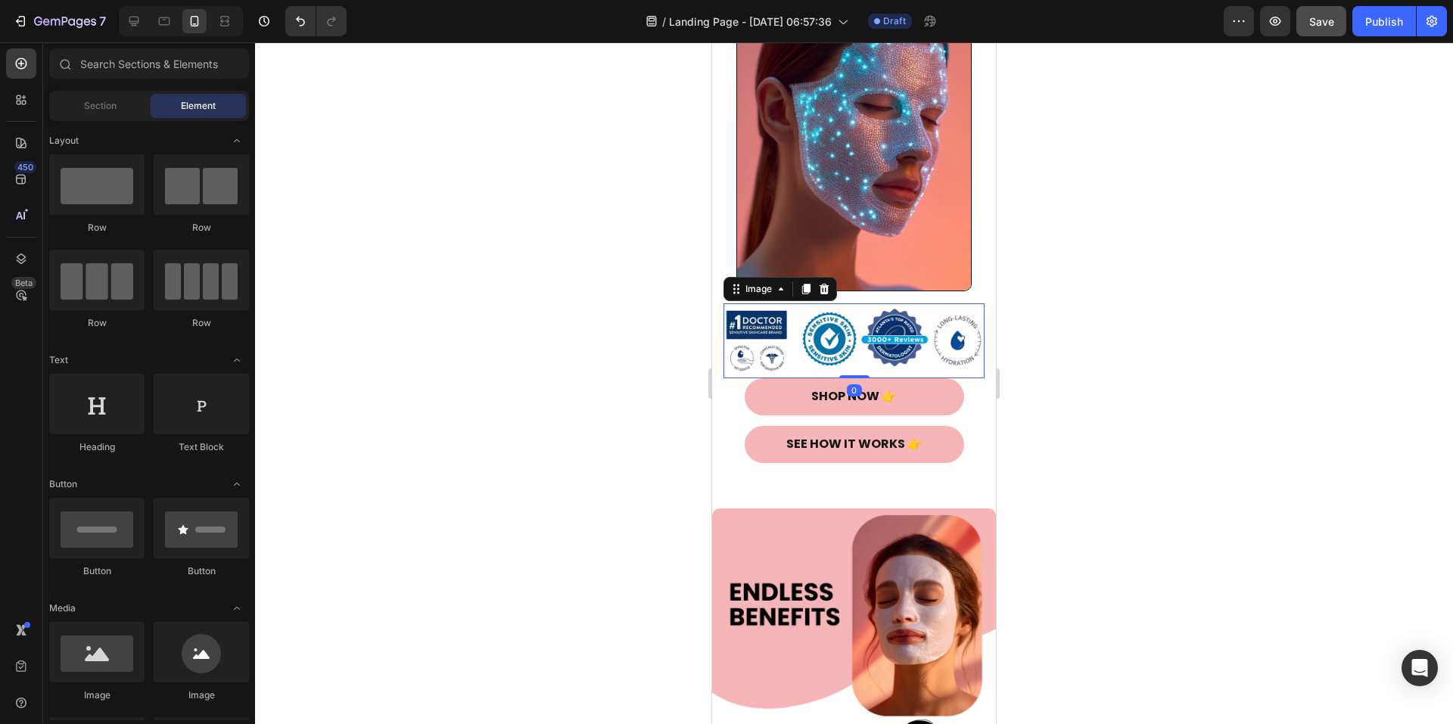
click at [867, 379] on img at bounding box center [854, 342] width 261 height 76
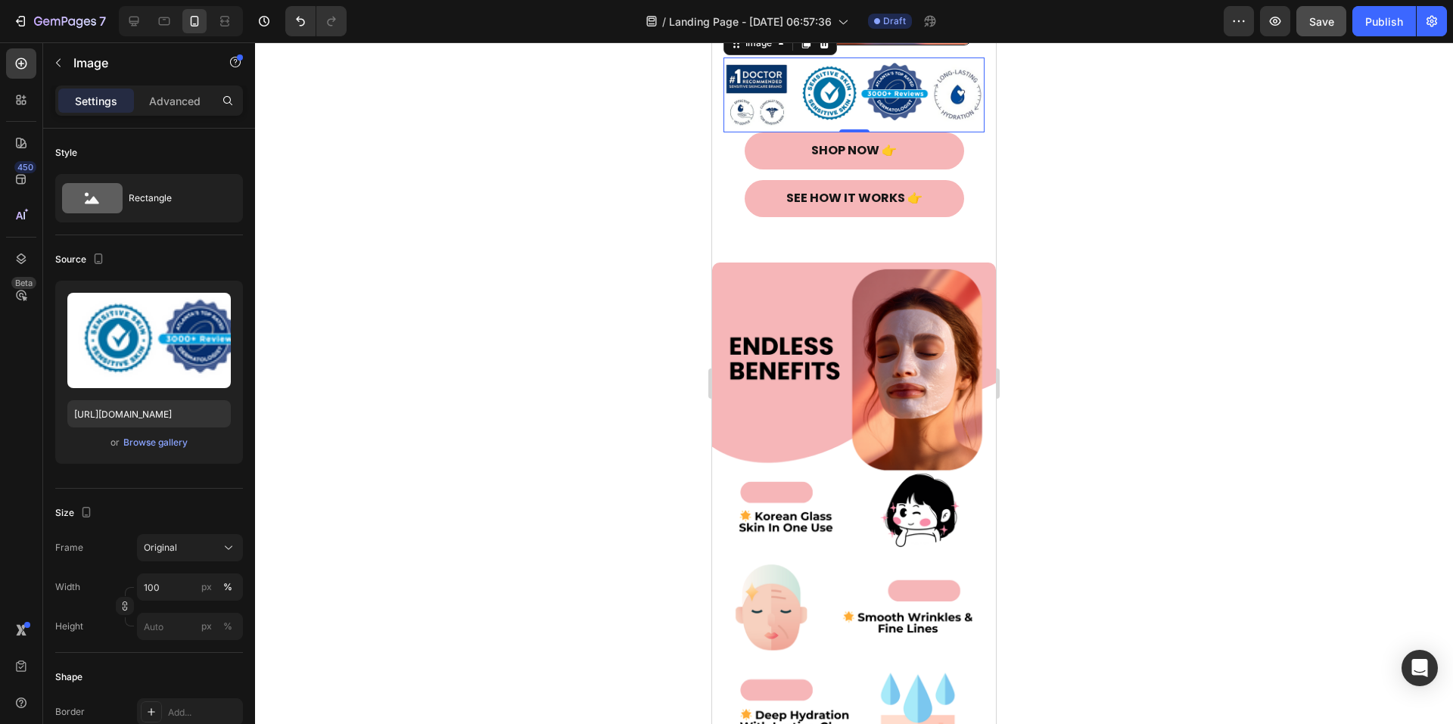
scroll to position [561, 0]
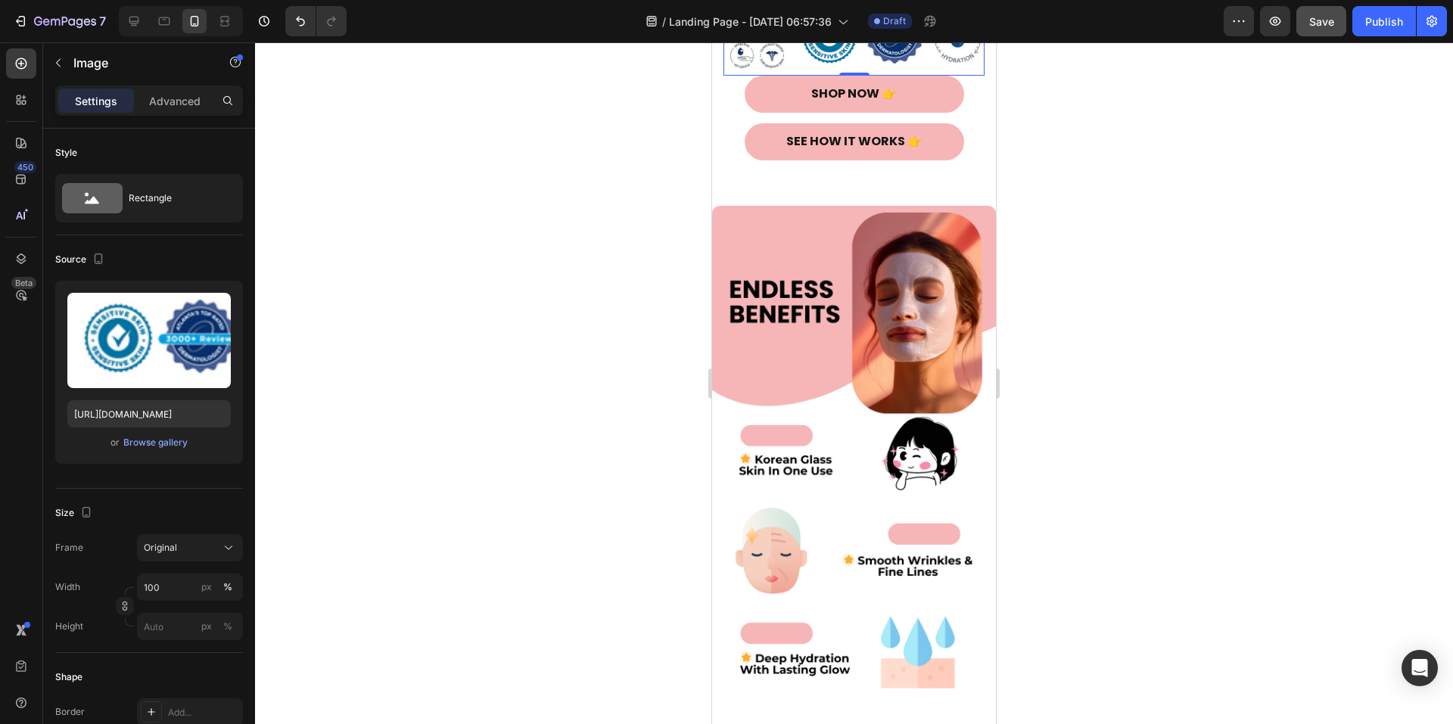
click at [1162, 241] on div at bounding box center [854, 383] width 1198 height 682
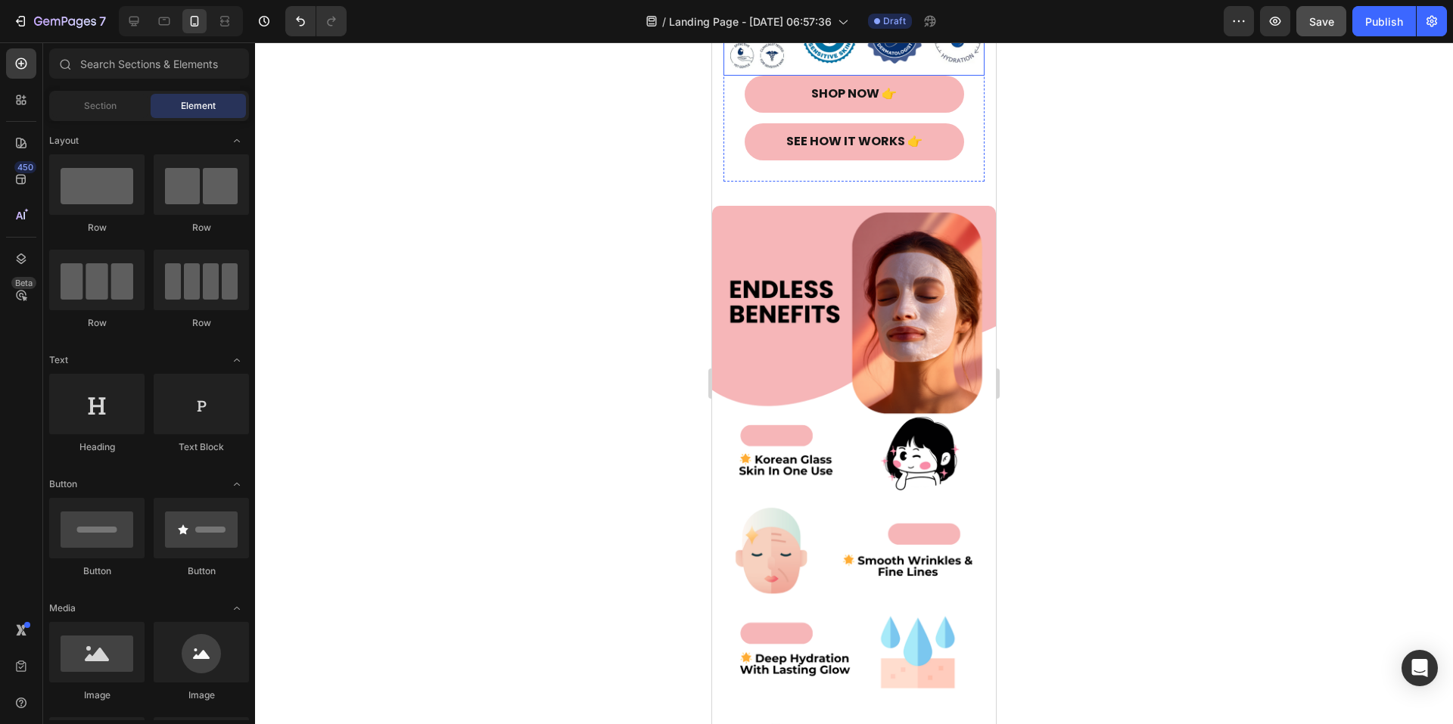
click at [838, 76] on img at bounding box center [854, 39] width 261 height 76
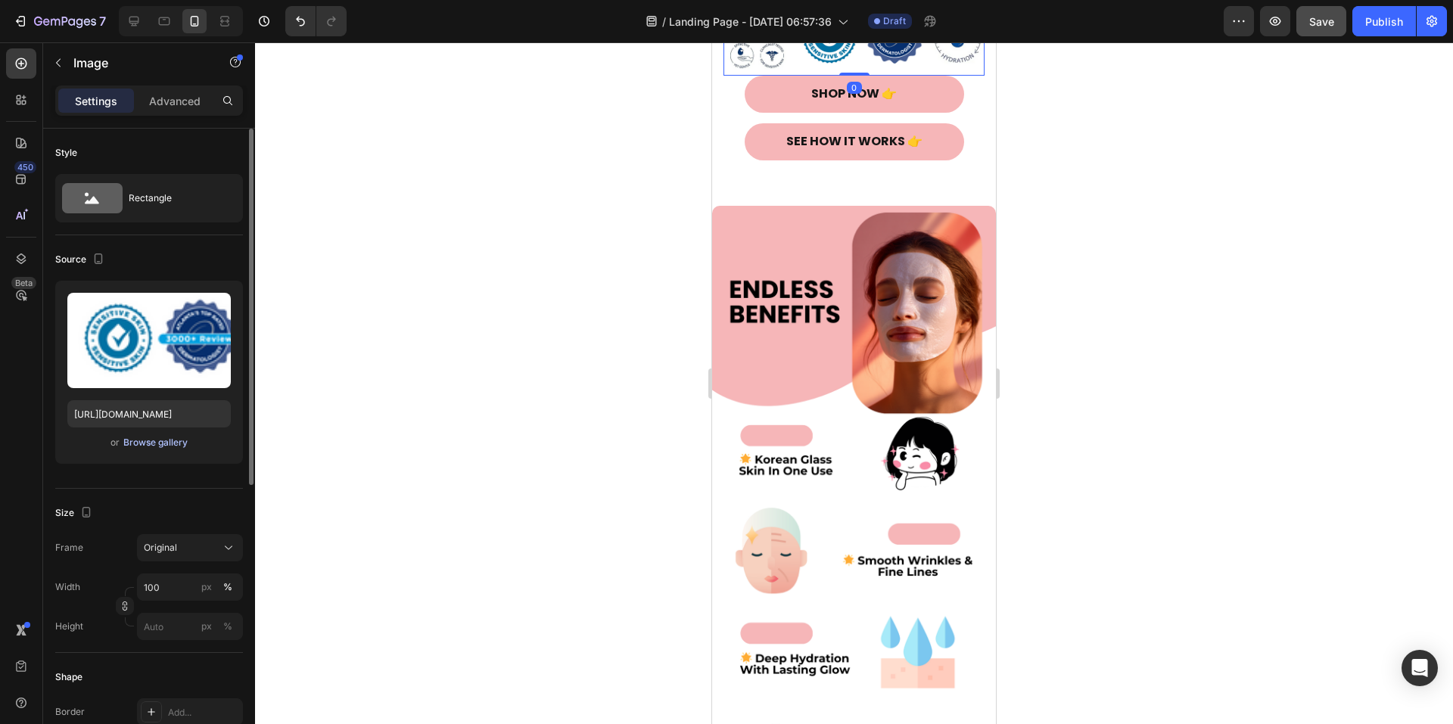
click at [152, 441] on div "Browse gallery" at bounding box center [155, 443] width 64 height 14
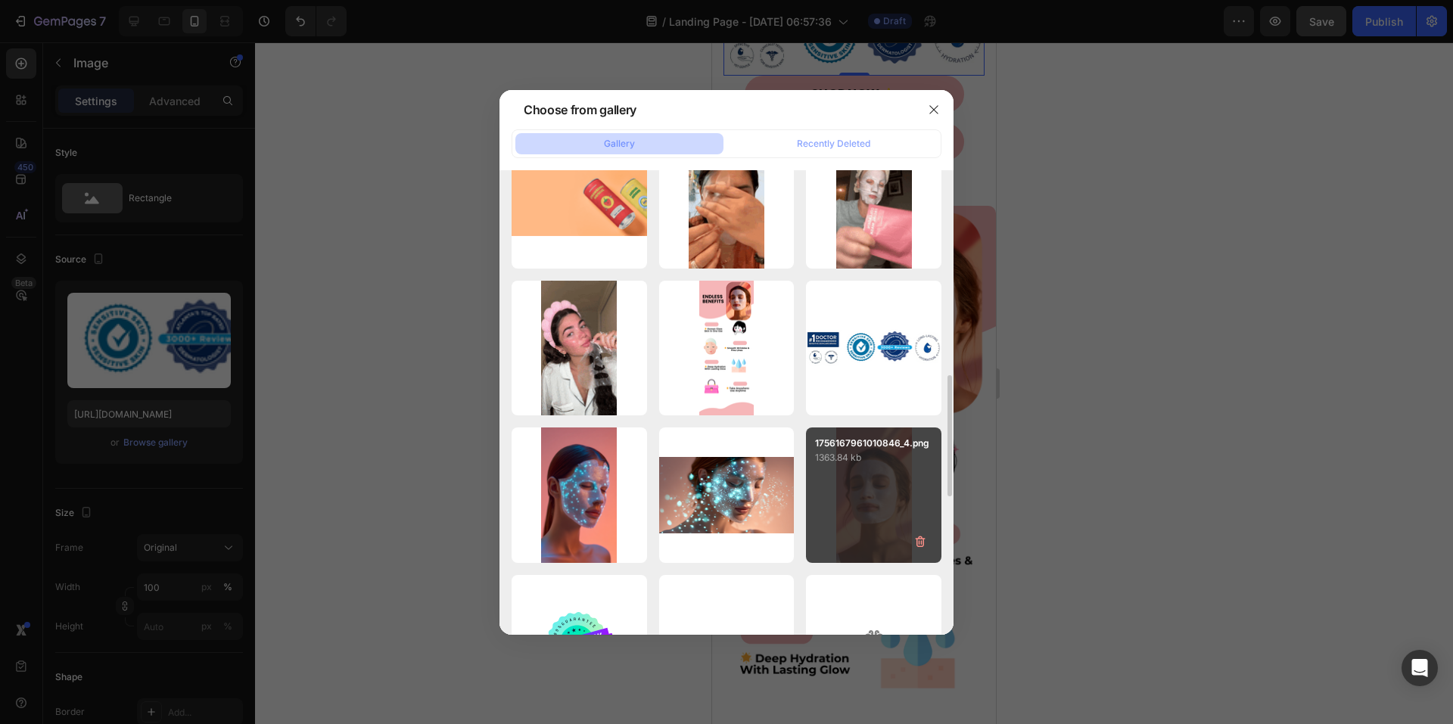
scroll to position [710, 0]
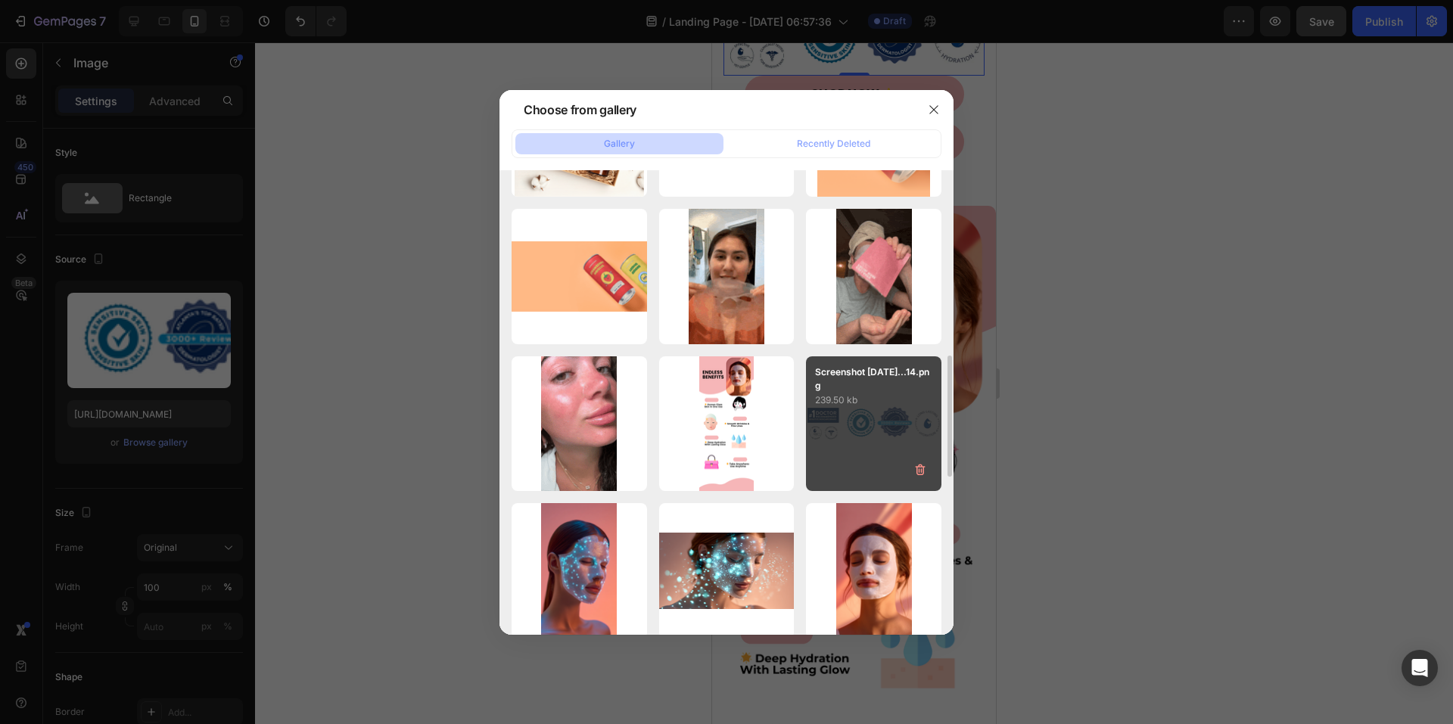
click at [849, 409] on div "Screenshot 2025-08-26...14.png 239.50 kb" at bounding box center [873, 424] width 135 height 135
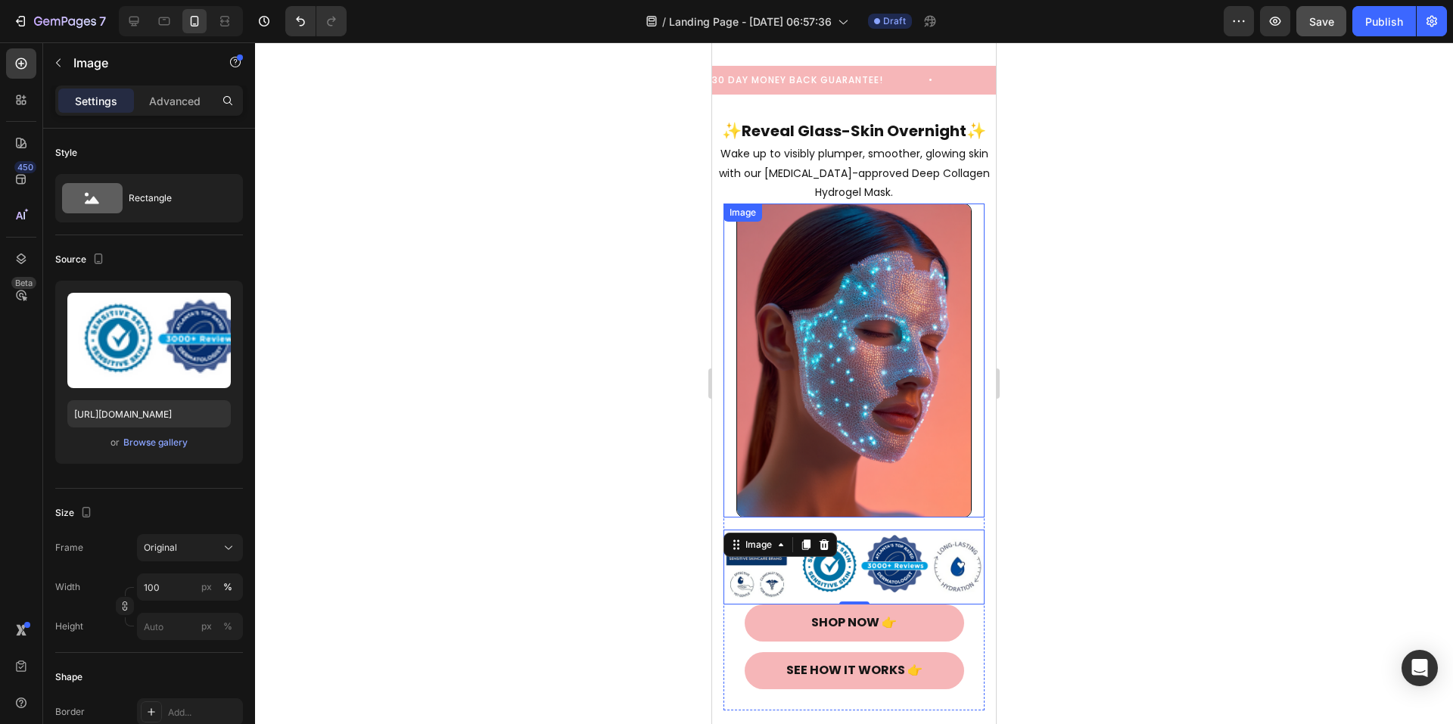
scroll to position [31, 0]
click at [133, 23] on icon at bounding box center [134, 22] width 10 height 10
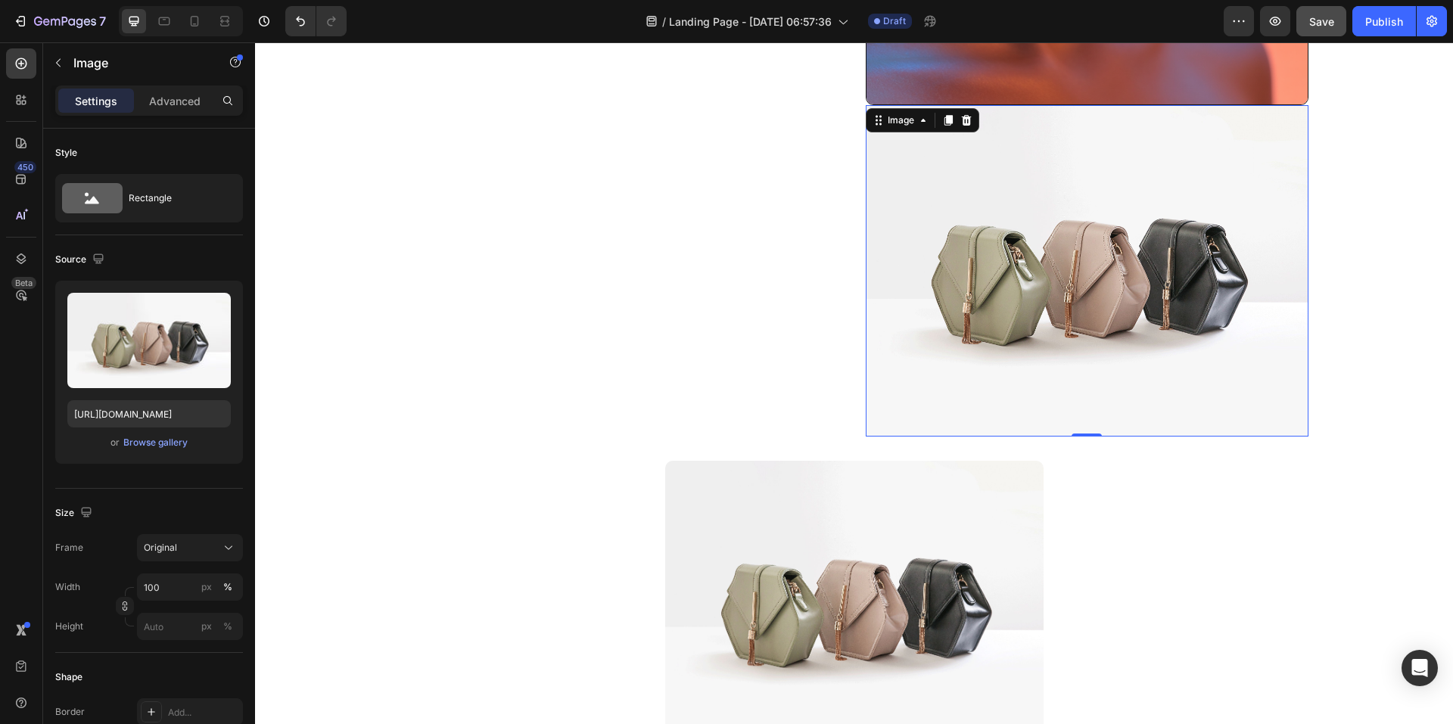
scroll to position [938, 0]
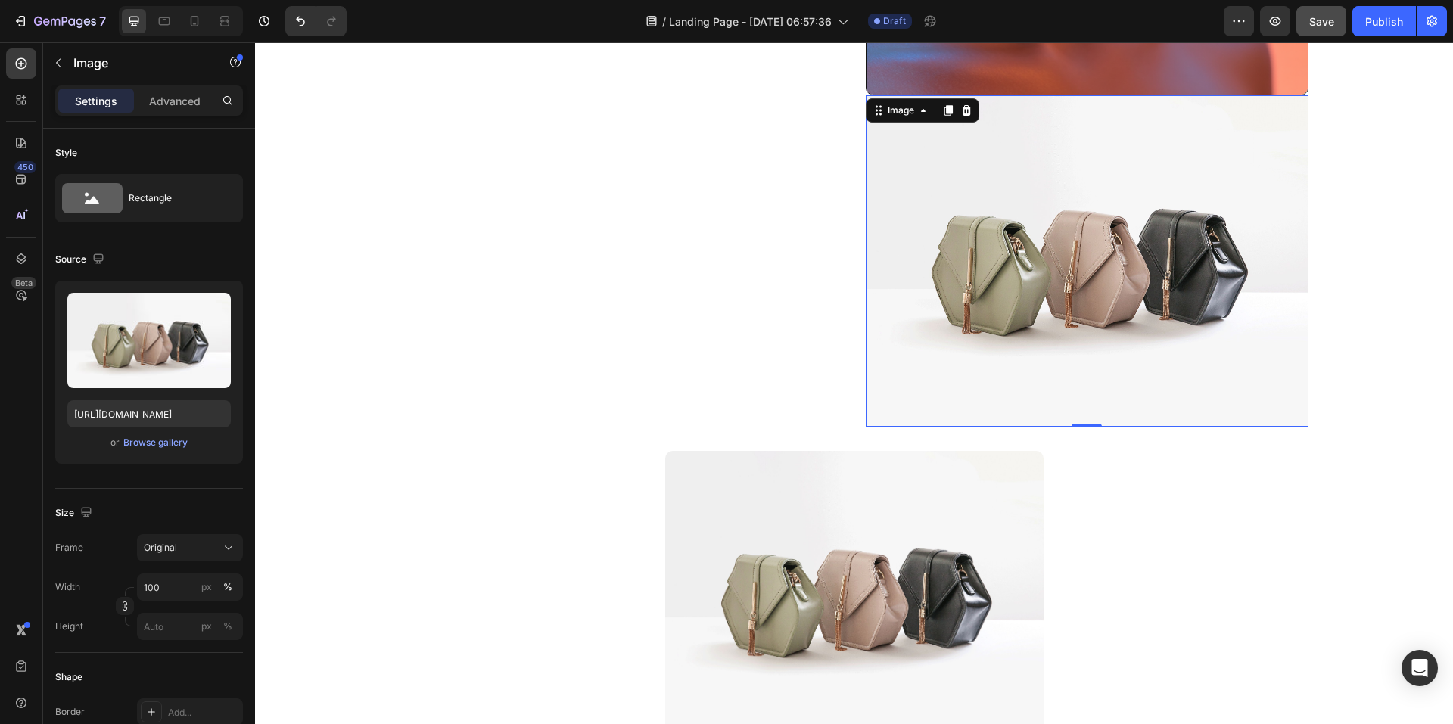
click at [1007, 277] on img at bounding box center [1087, 261] width 443 height 332
click at [155, 441] on div "Browse gallery" at bounding box center [155, 443] width 64 height 14
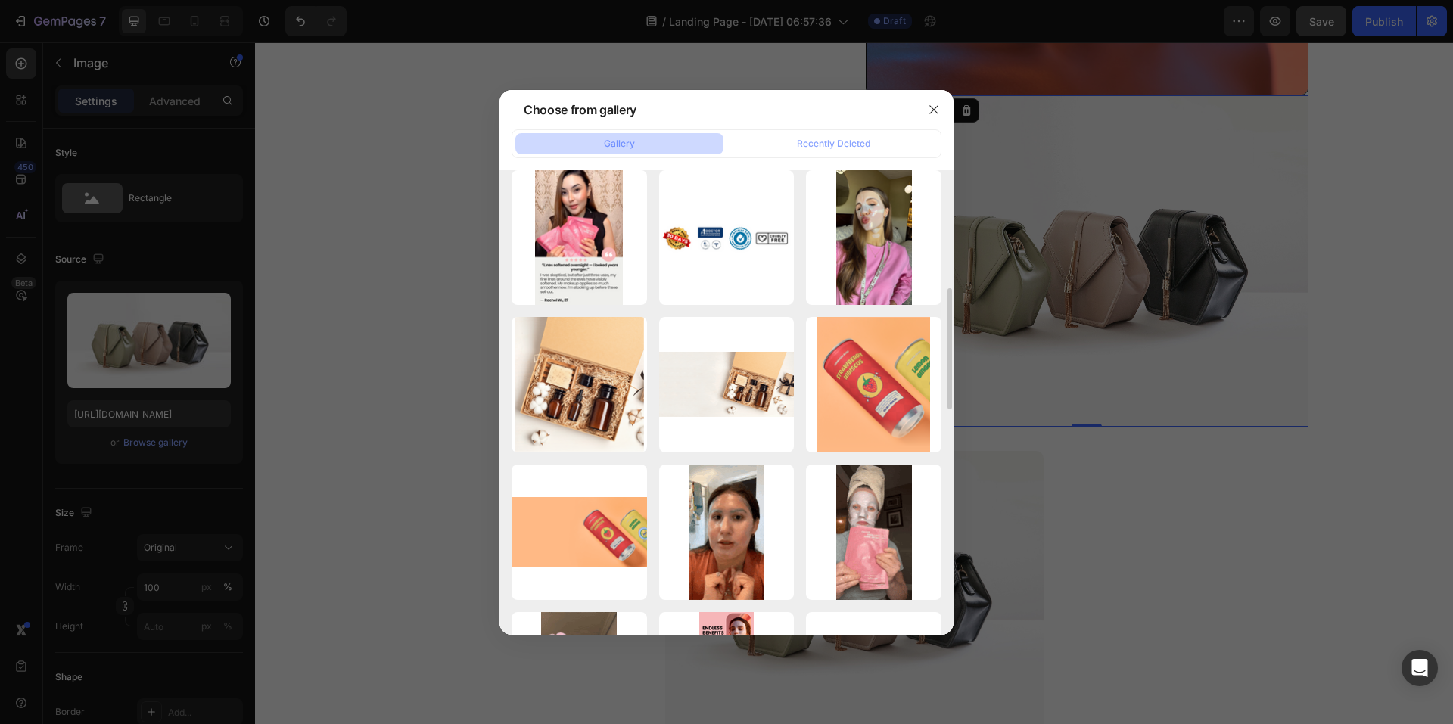
scroll to position [833, 0]
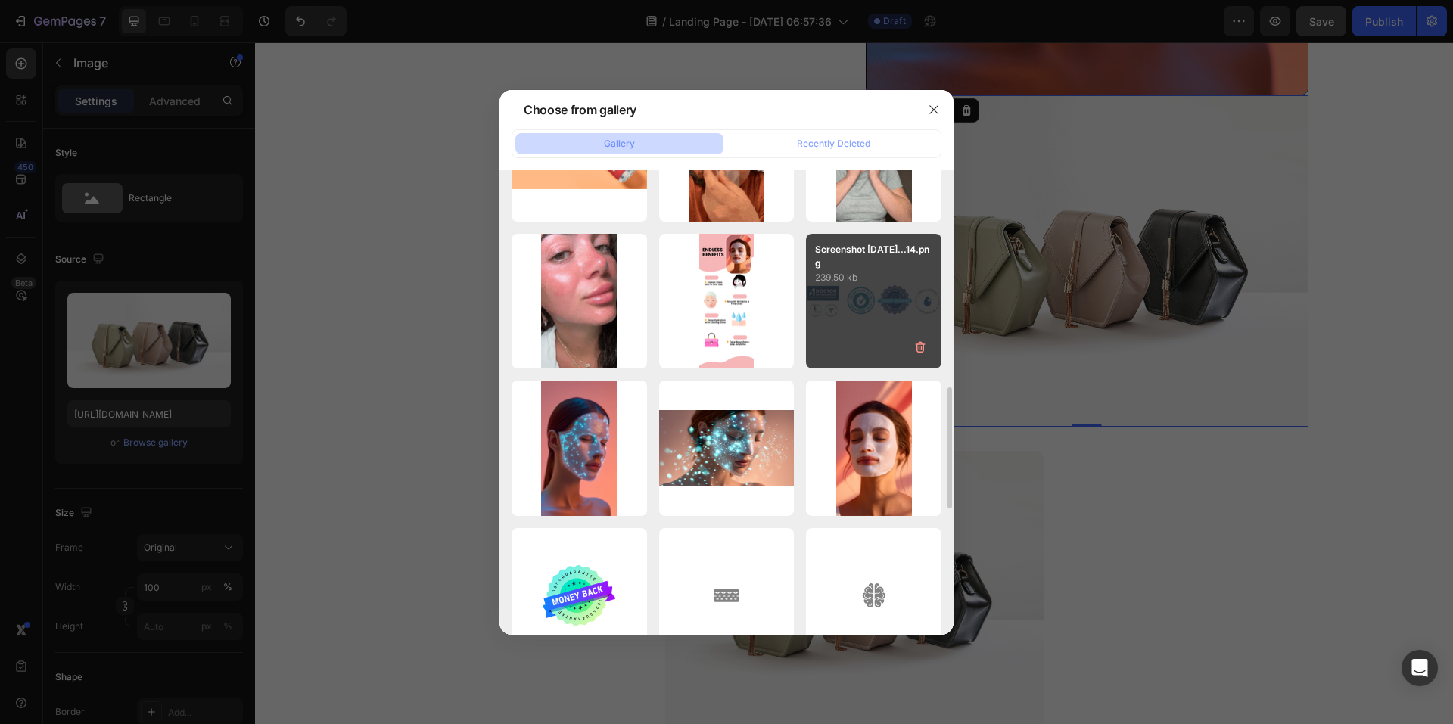
click at [851, 309] on div "Screenshot 2025-08-26...14.png 239.50 kb" at bounding box center [873, 301] width 135 height 135
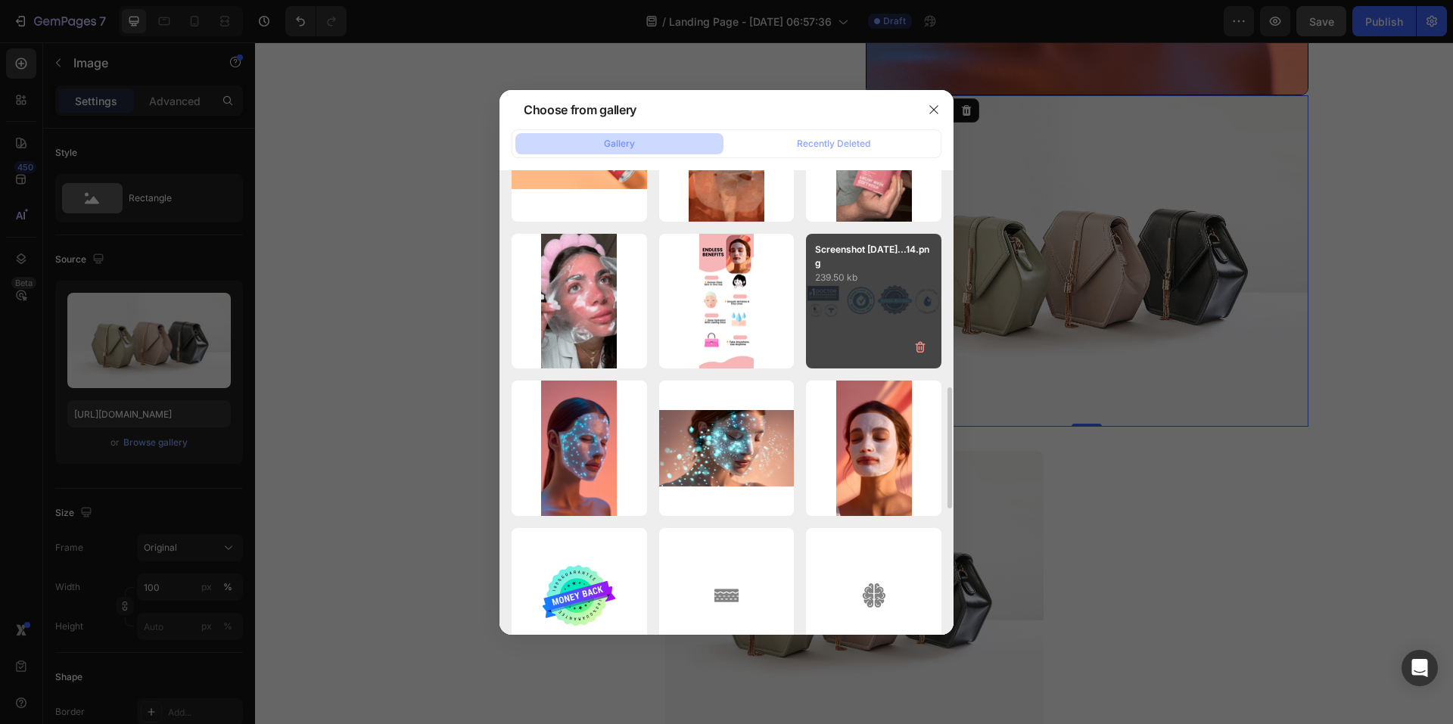
type input "https://cdn.shopify.com/s/files/1/0691/3448/3616/files/gempages_581553690582712…"
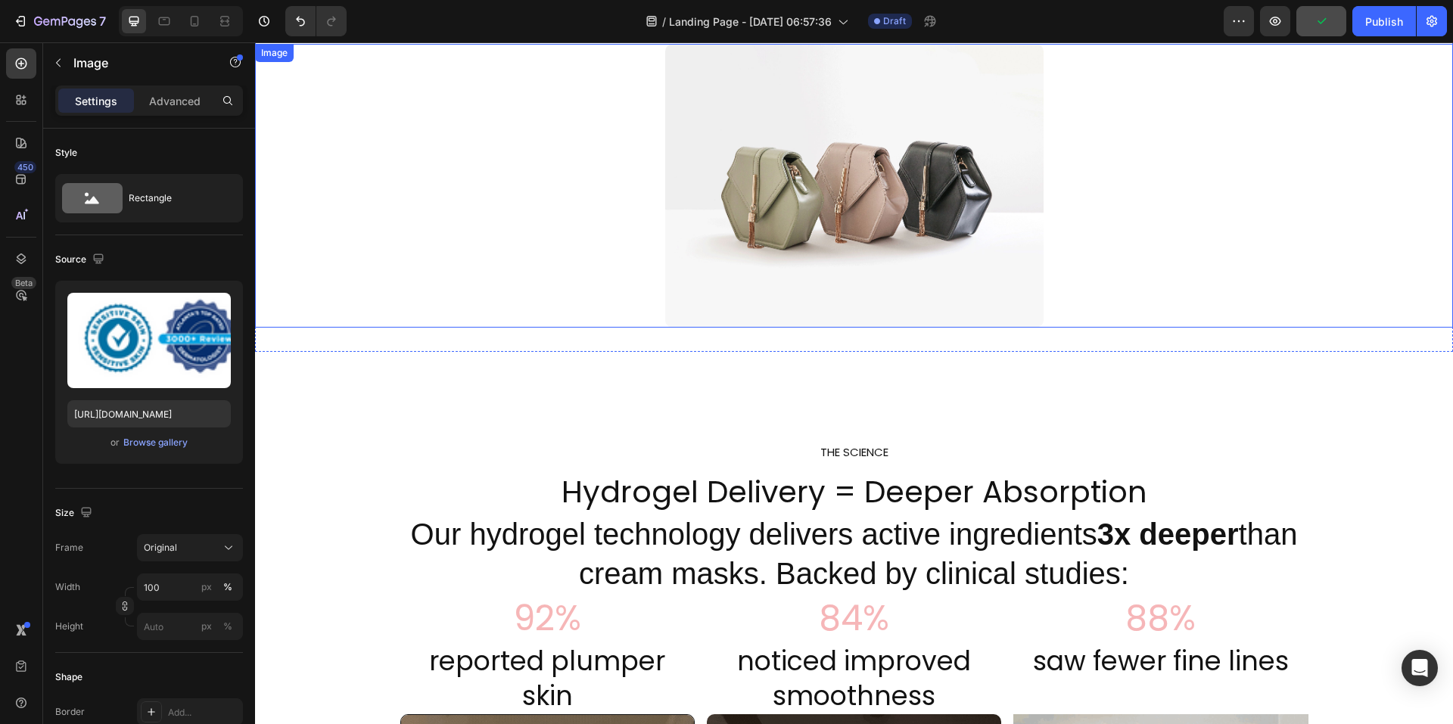
scroll to position [82, 0]
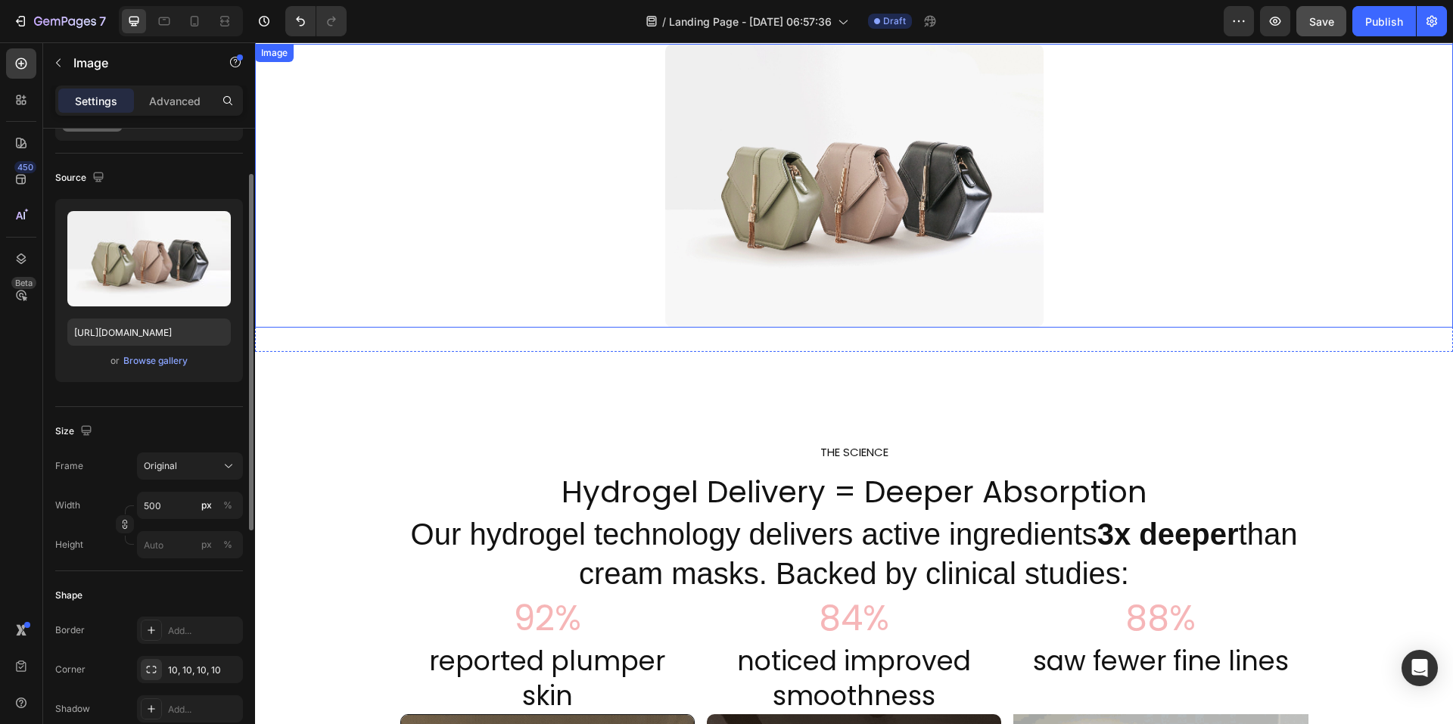
click at [811, 204] on img at bounding box center [854, 186] width 378 height 284
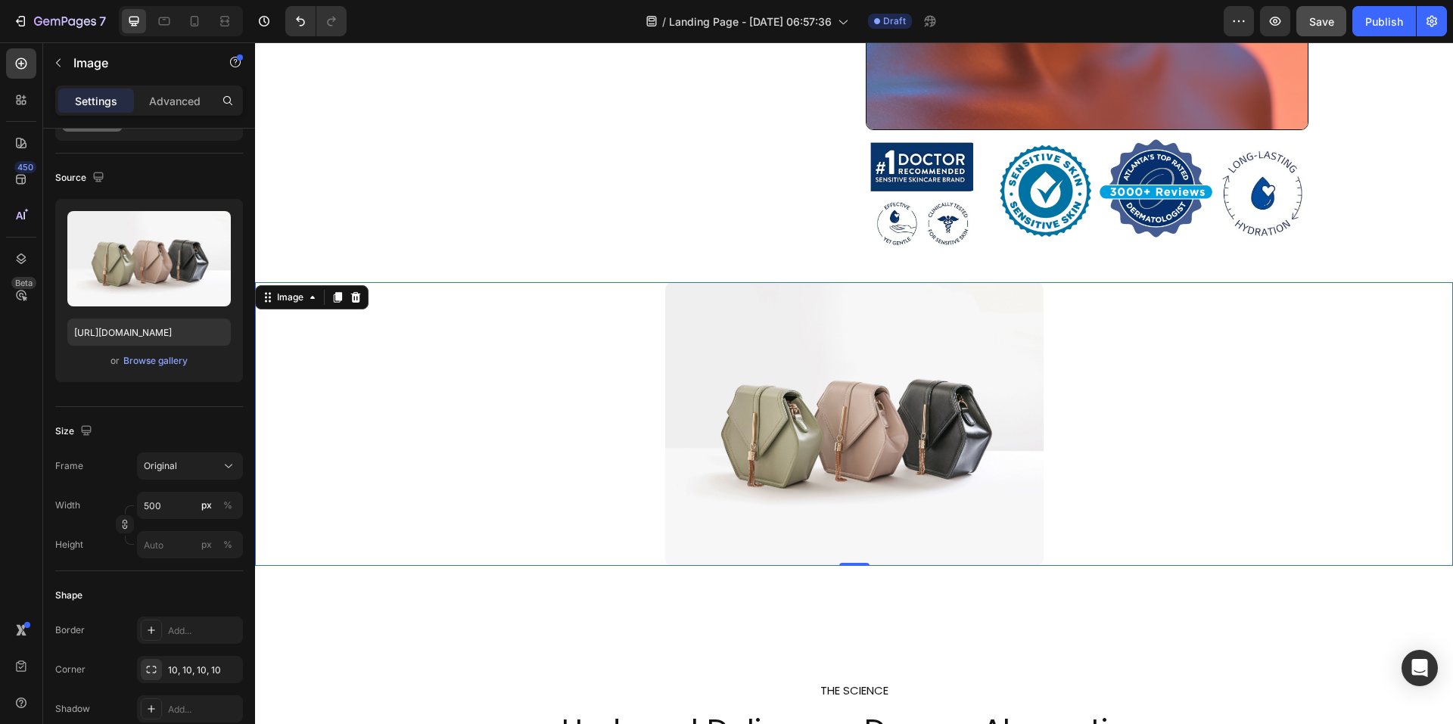
scroll to position [862, 0]
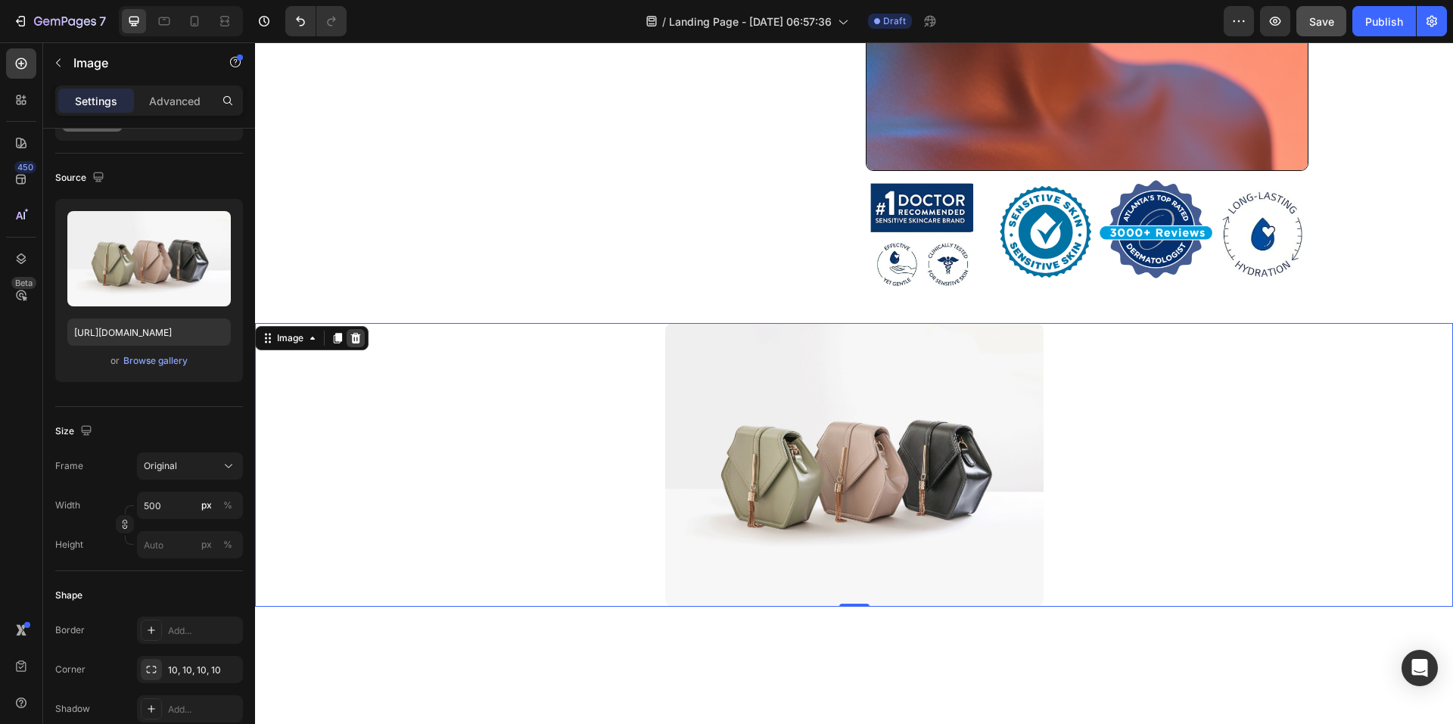
click at [353, 332] on icon at bounding box center [356, 338] width 12 height 12
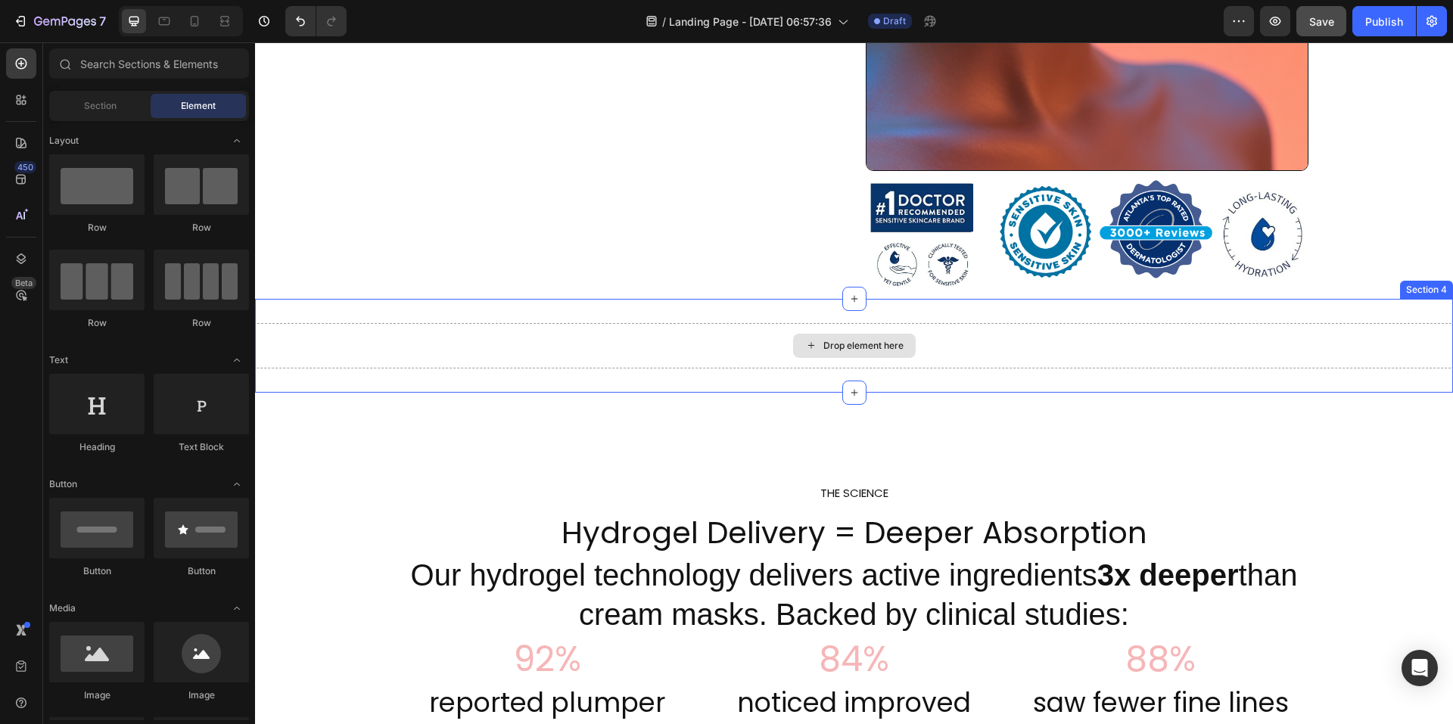
click at [426, 334] on div "Drop element here" at bounding box center [854, 345] width 1198 height 45
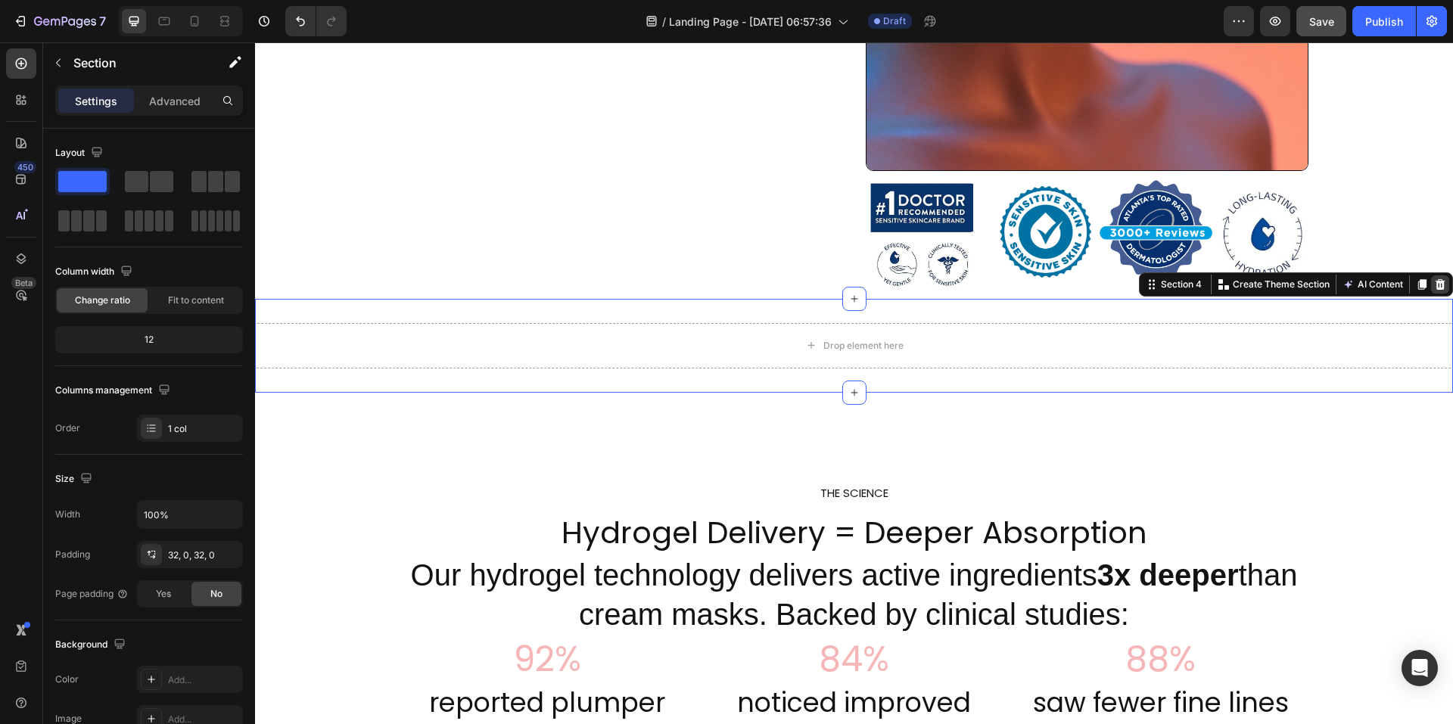
click at [1436, 287] on icon at bounding box center [1441, 284] width 10 height 11
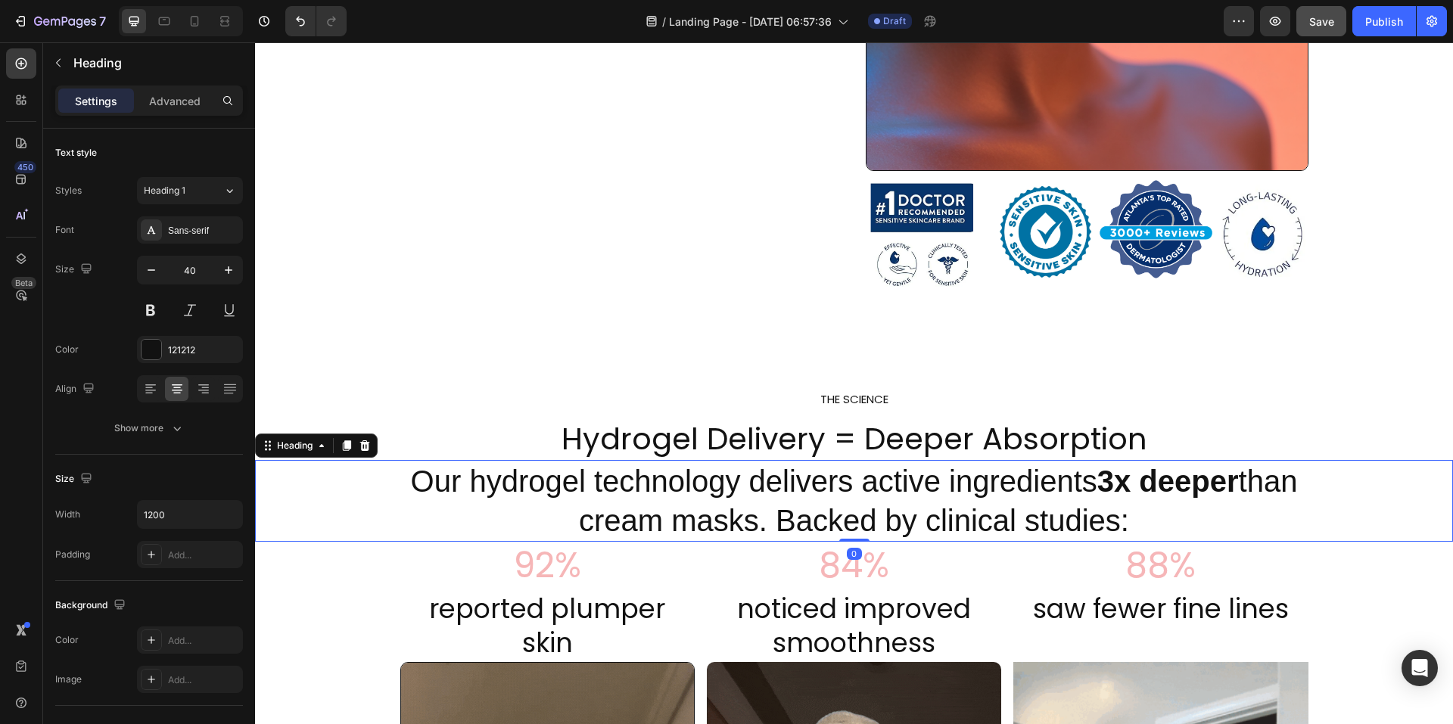
click at [579, 524] on h2 "Our hydrogel technology delivers active ingredients 3x deeper than cream masks.…" at bounding box center [854, 501] width 908 height 82
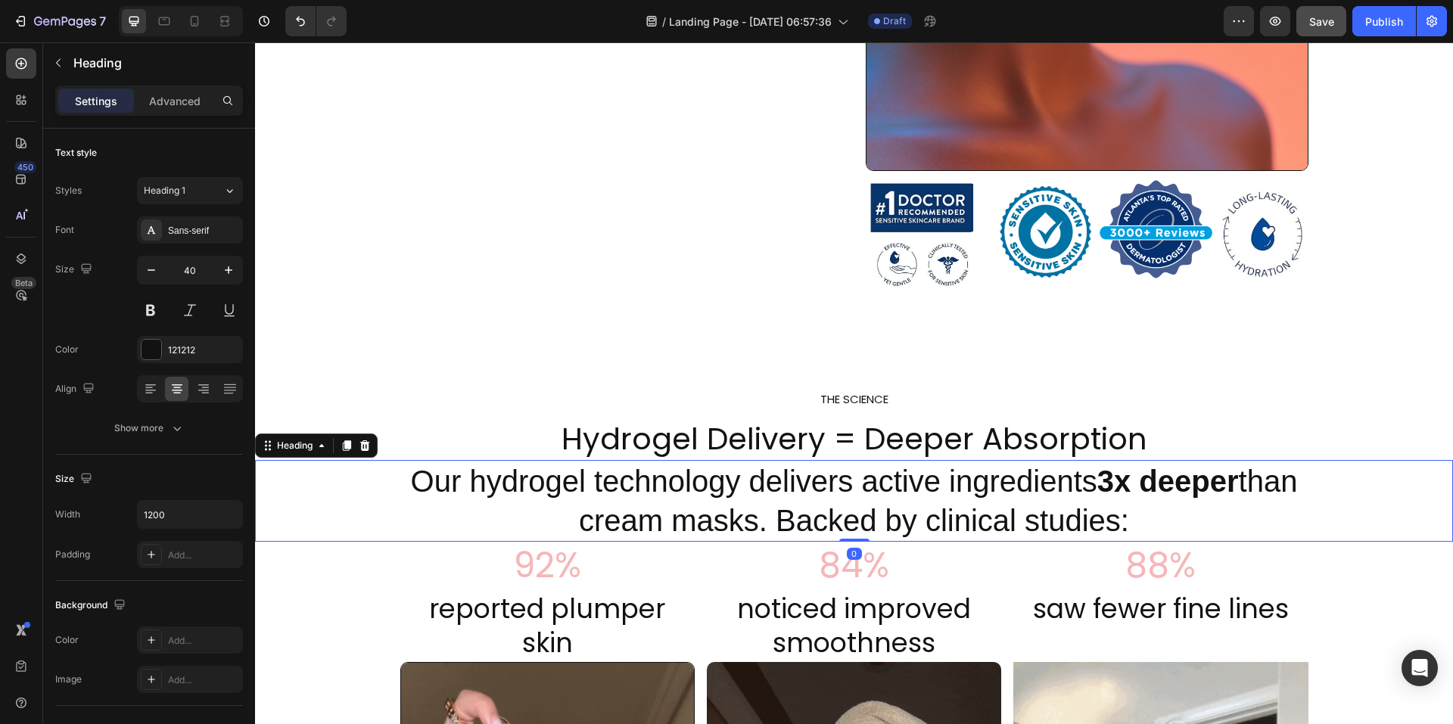
click at [575, 527] on h2 "Our hydrogel technology delivers active ingredients 3x deeper than cream masks.…" at bounding box center [854, 501] width 908 height 82
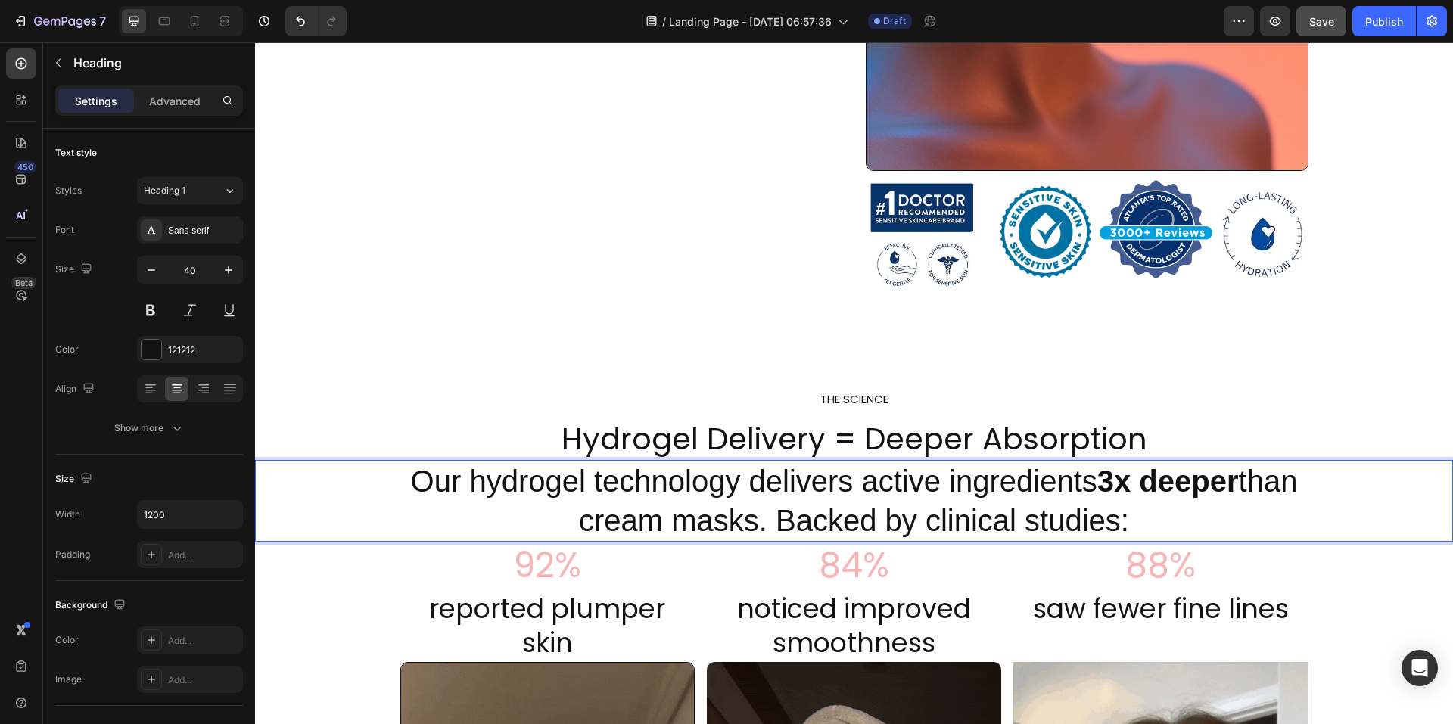
click at [1137, 527] on p "Our hydrogel technology delivers active ingredients 3x deeper than cream masks.…" at bounding box center [854, 501] width 905 height 79
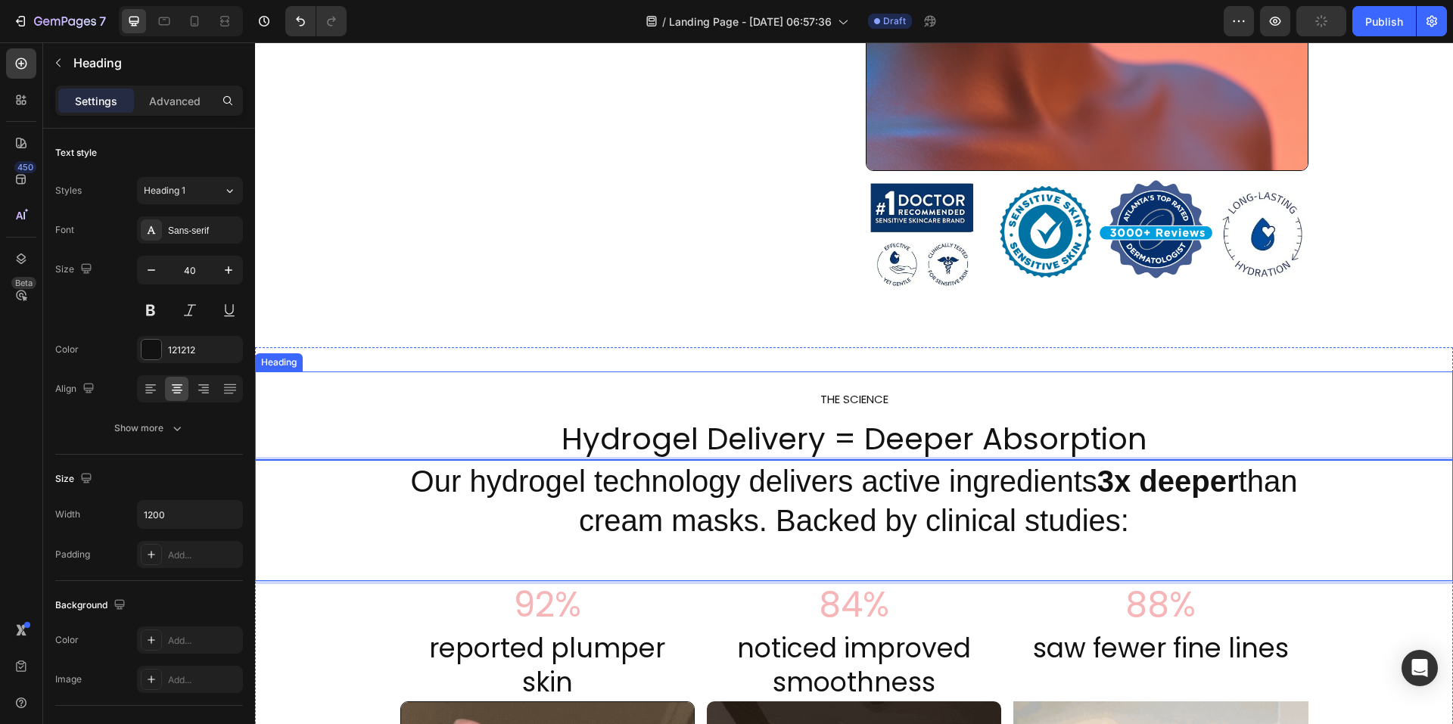
click at [643, 460] on h2 "Our hydrogel technology delivers active ingredients 3x deeper than cream masks.…" at bounding box center [854, 520] width 908 height 121
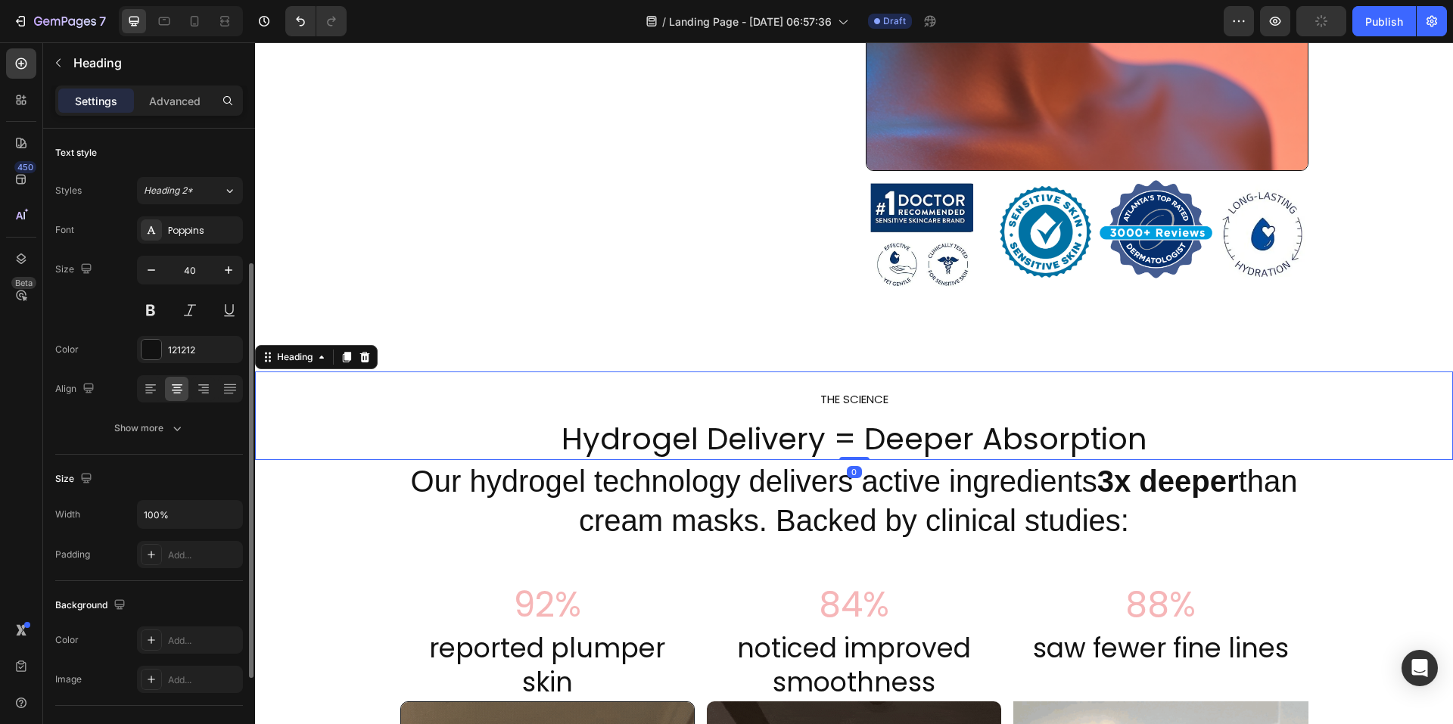
click at [645, 446] on h2 "THE SCIENCE Hydrogel Delivery = Deeper Absorption" at bounding box center [854, 416] width 1198 height 89
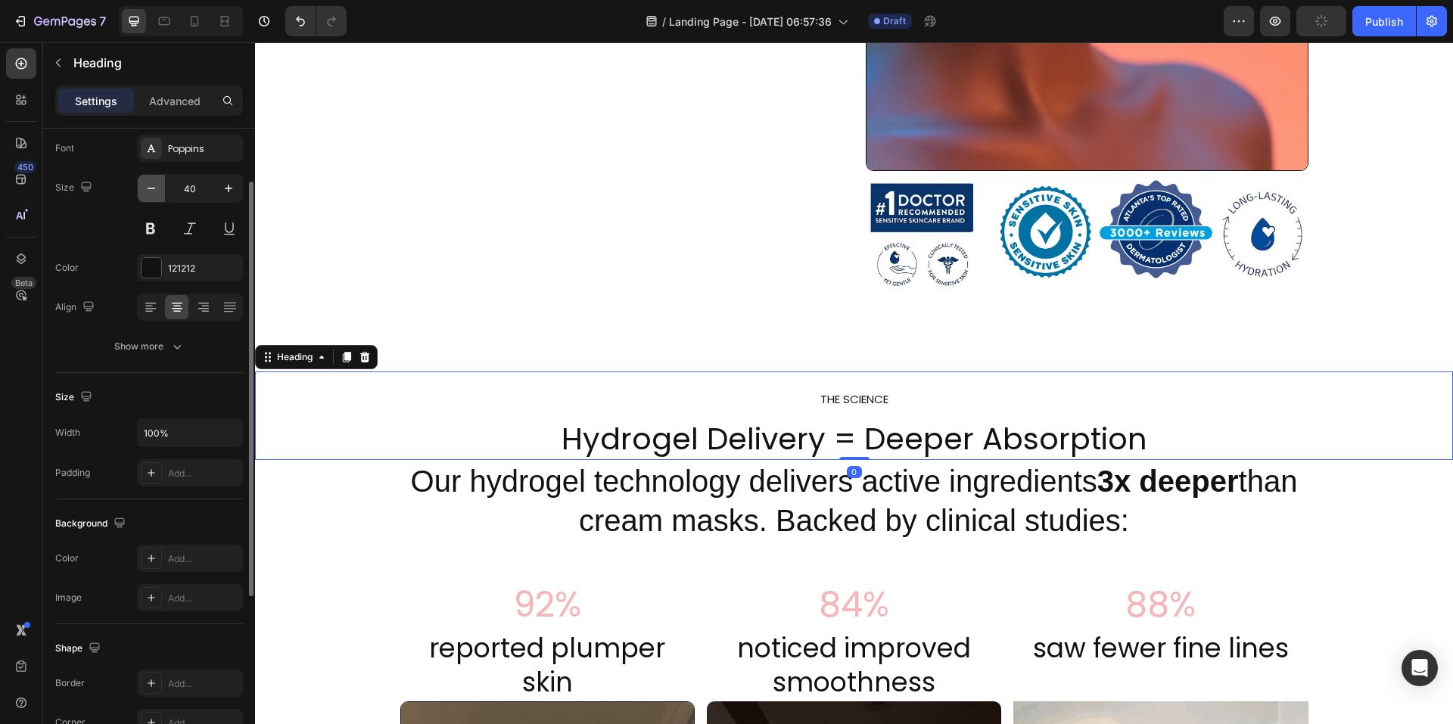
click at [153, 192] on icon "button" at bounding box center [151, 188] width 15 height 15
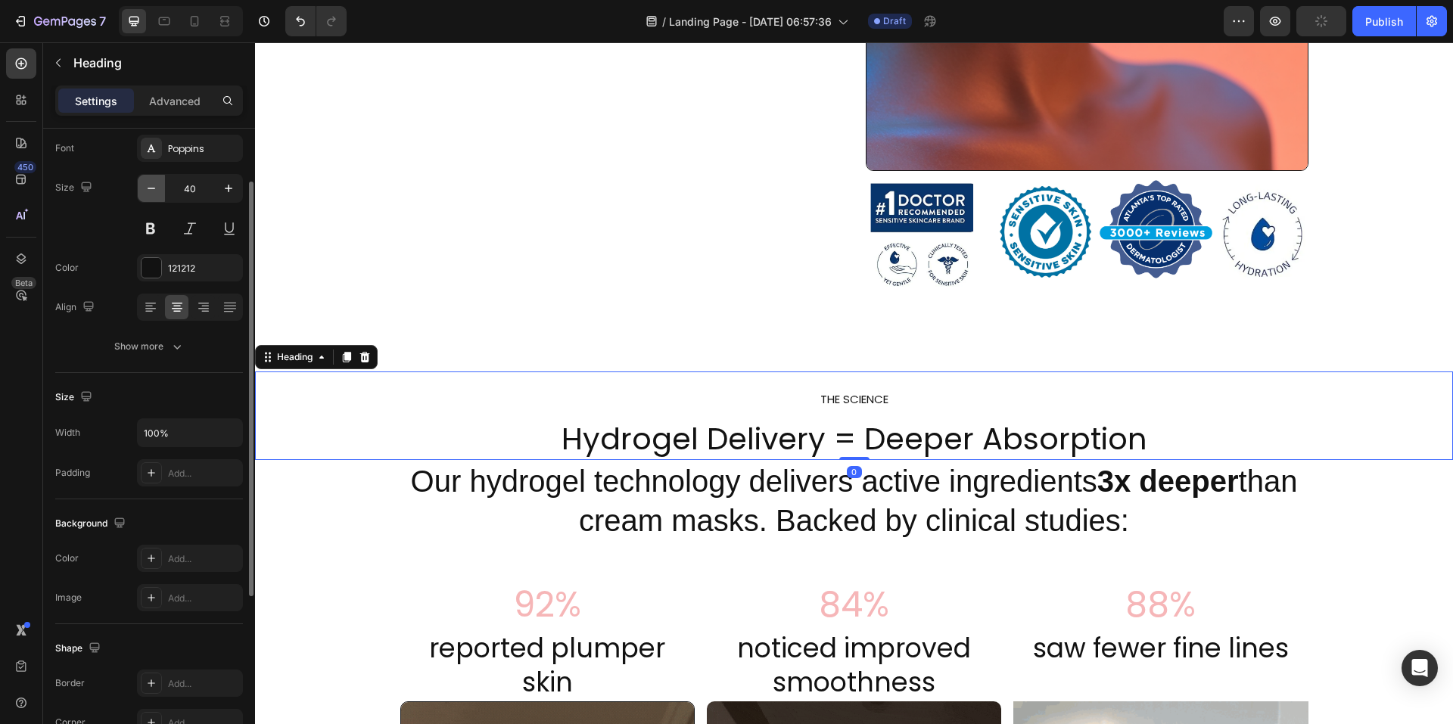
click at [153, 192] on icon "button" at bounding box center [151, 188] width 15 height 15
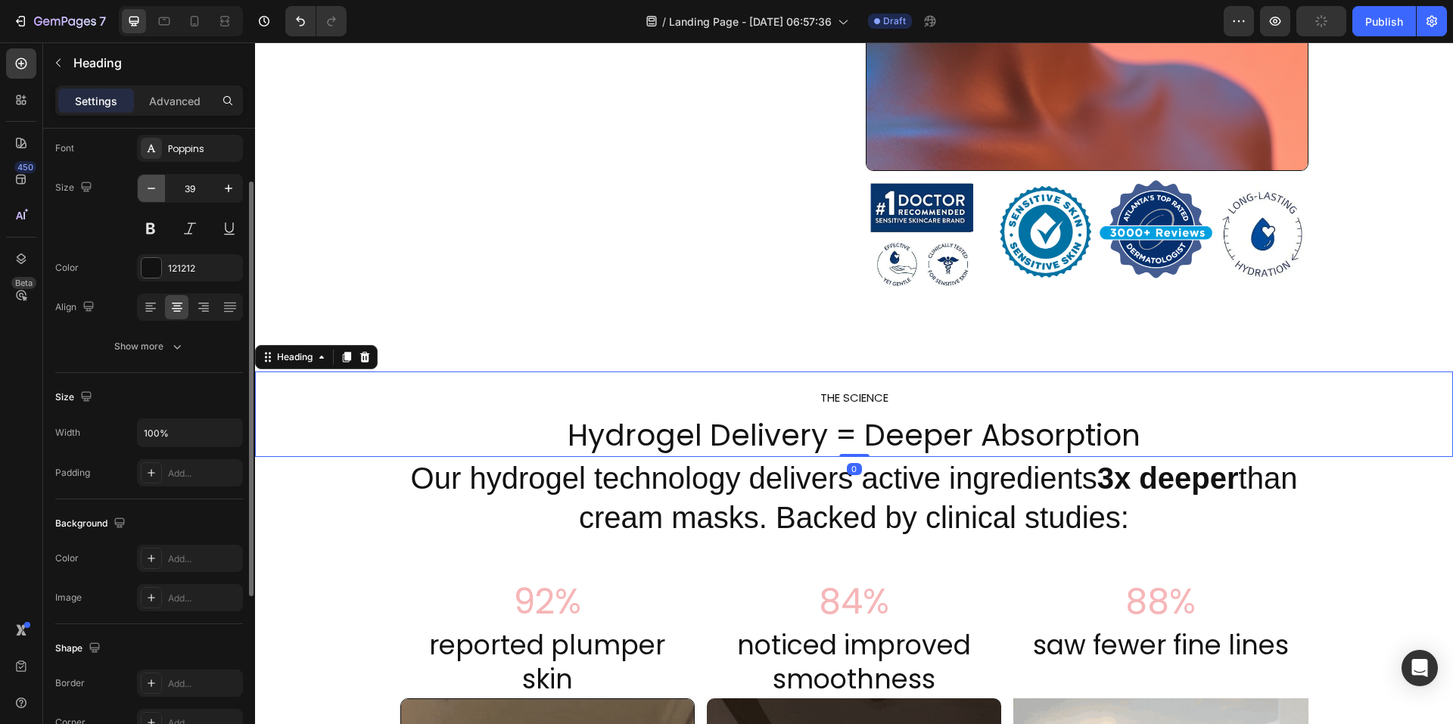
click at [153, 192] on icon "button" at bounding box center [151, 188] width 15 height 15
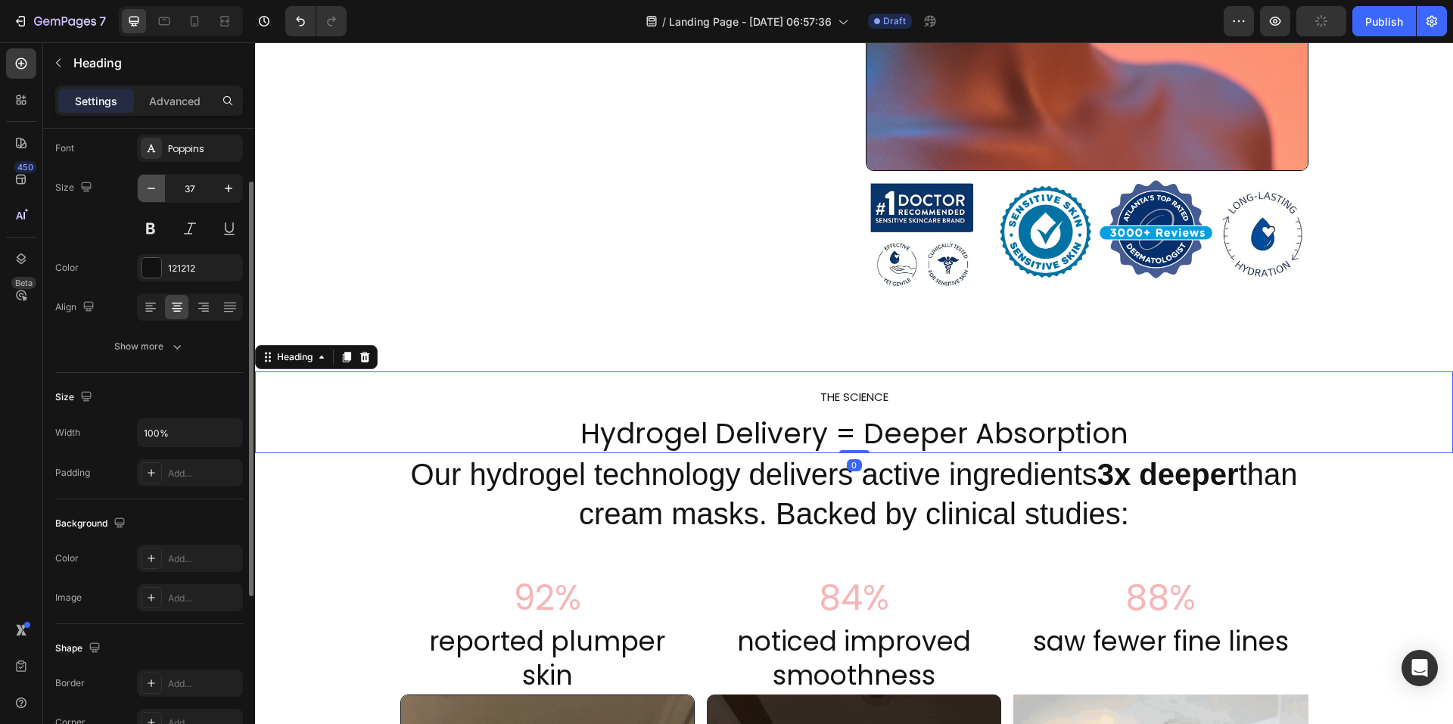
click at [153, 192] on icon "button" at bounding box center [151, 188] width 15 height 15
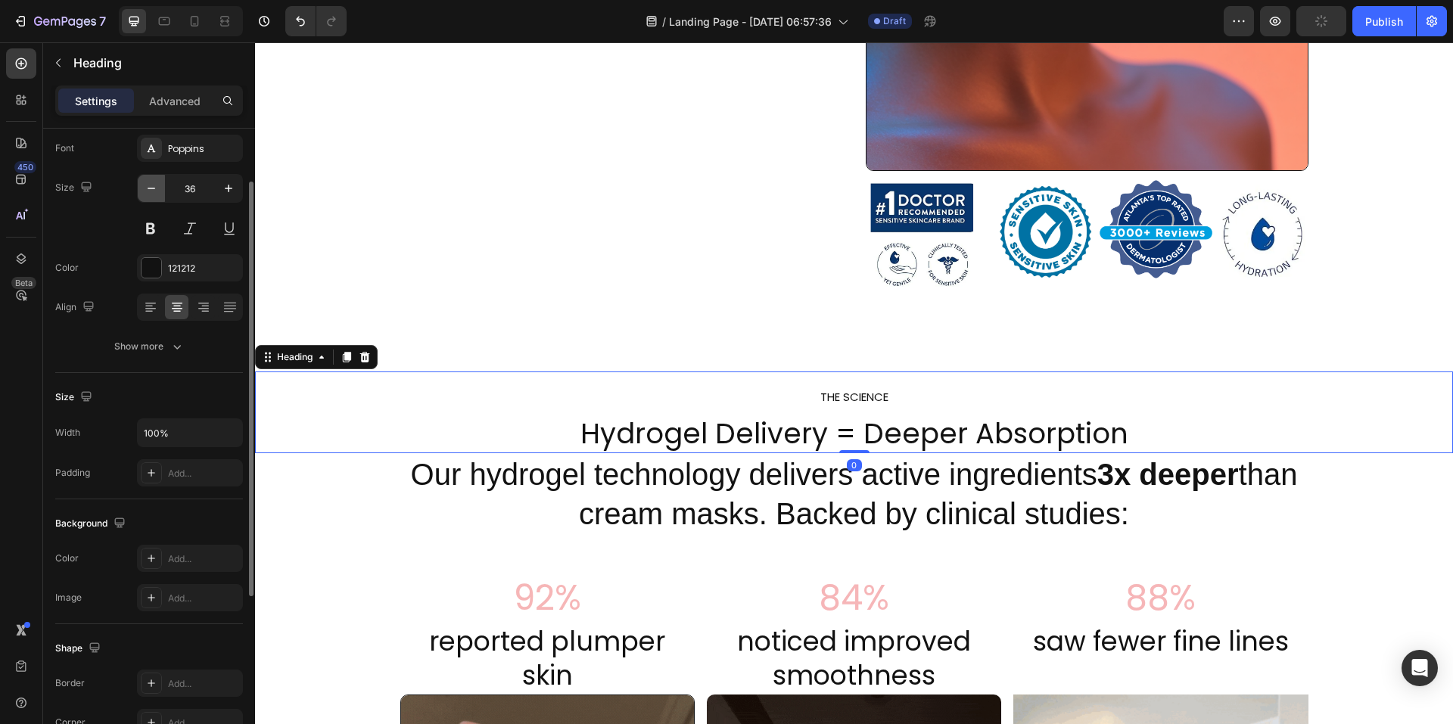
type input "35"
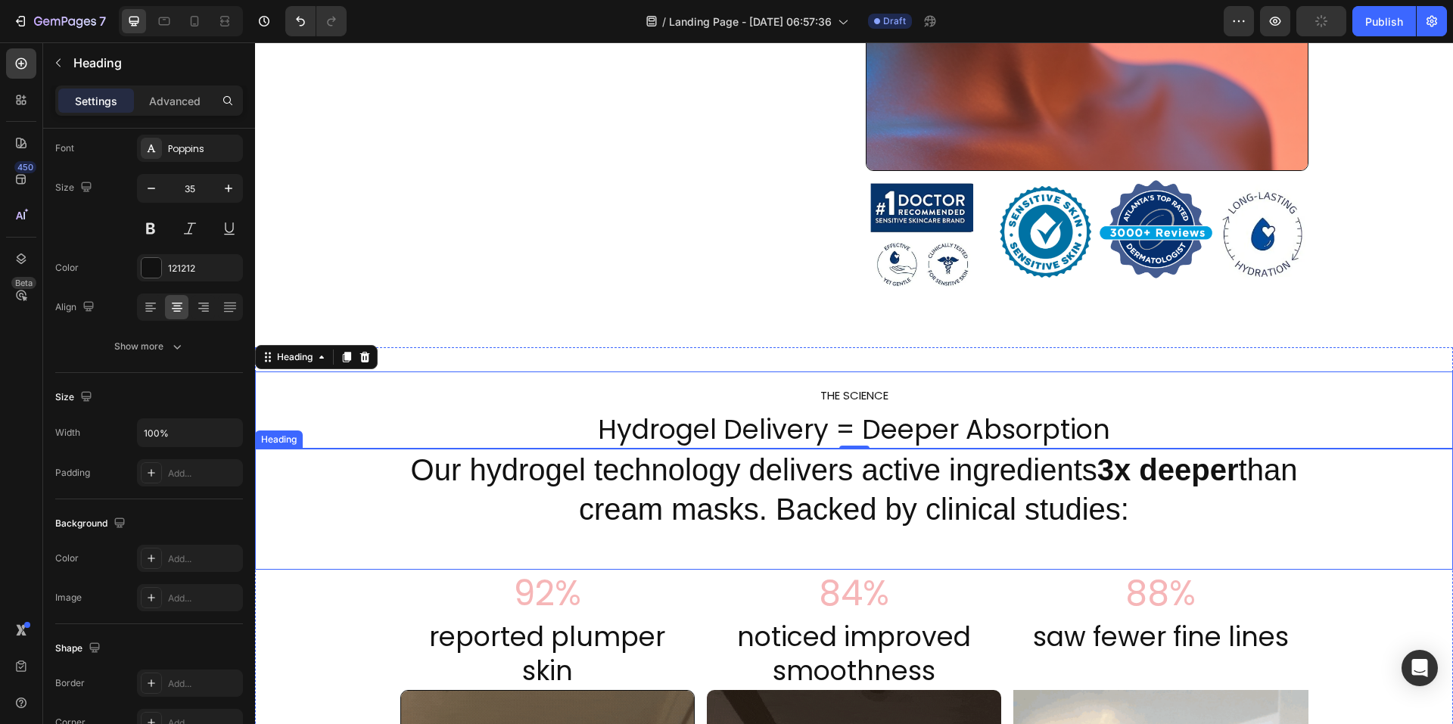
click at [635, 490] on p "Our hydrogel technology delivers active ingredients 3x deeper than cream masks.…" at bounding box center [854, 509] width 905 height 118
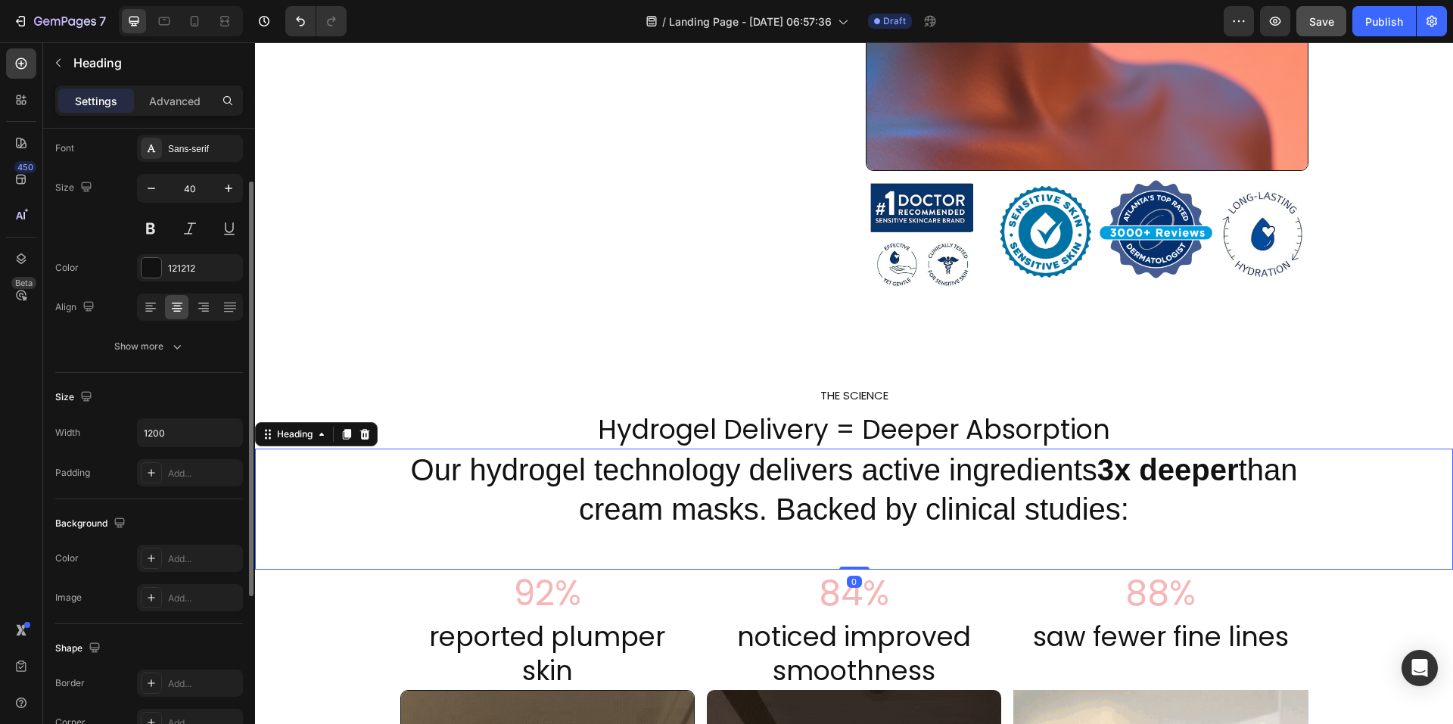
click at [131, 191] on div "Size 40" at bounding box center [149, 208] width 188 height 68
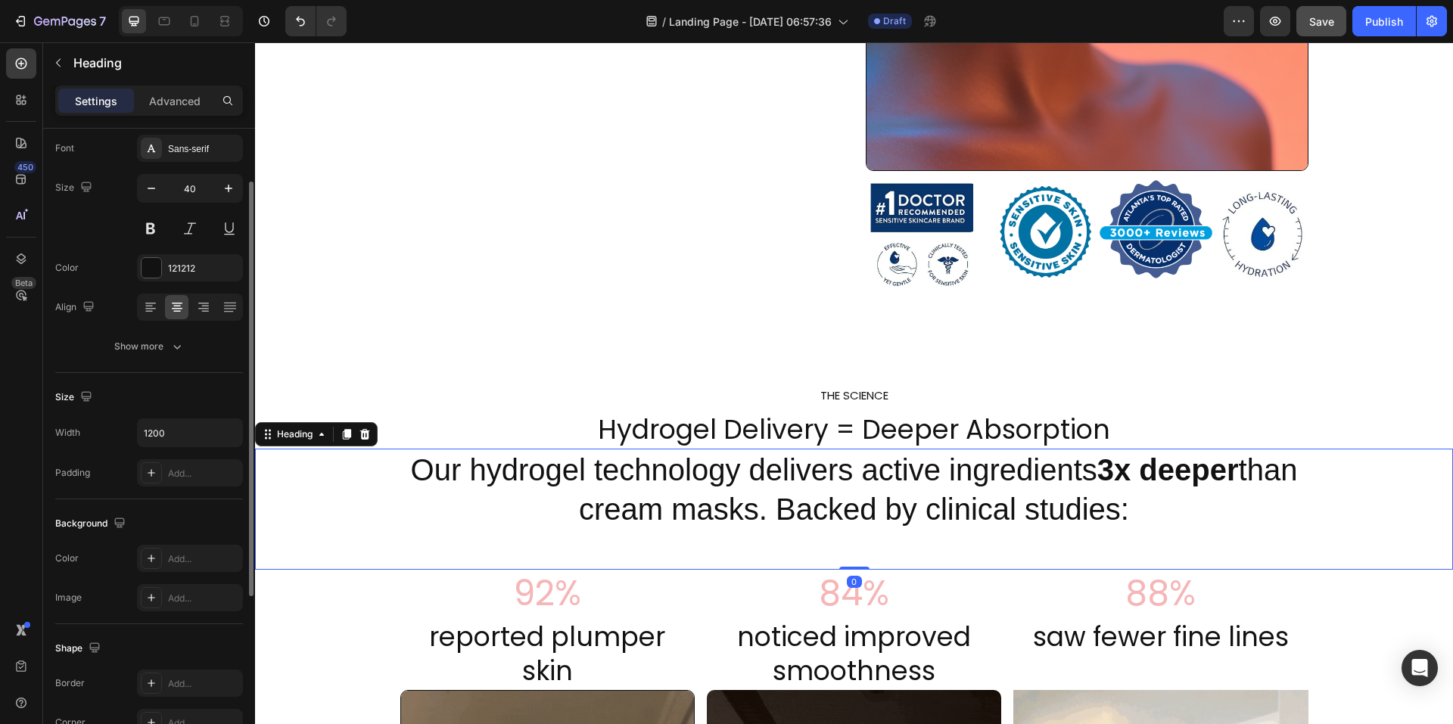
click at [131, 191] on div "Size 40" at bounding box center [149, 208] width 188 height 68
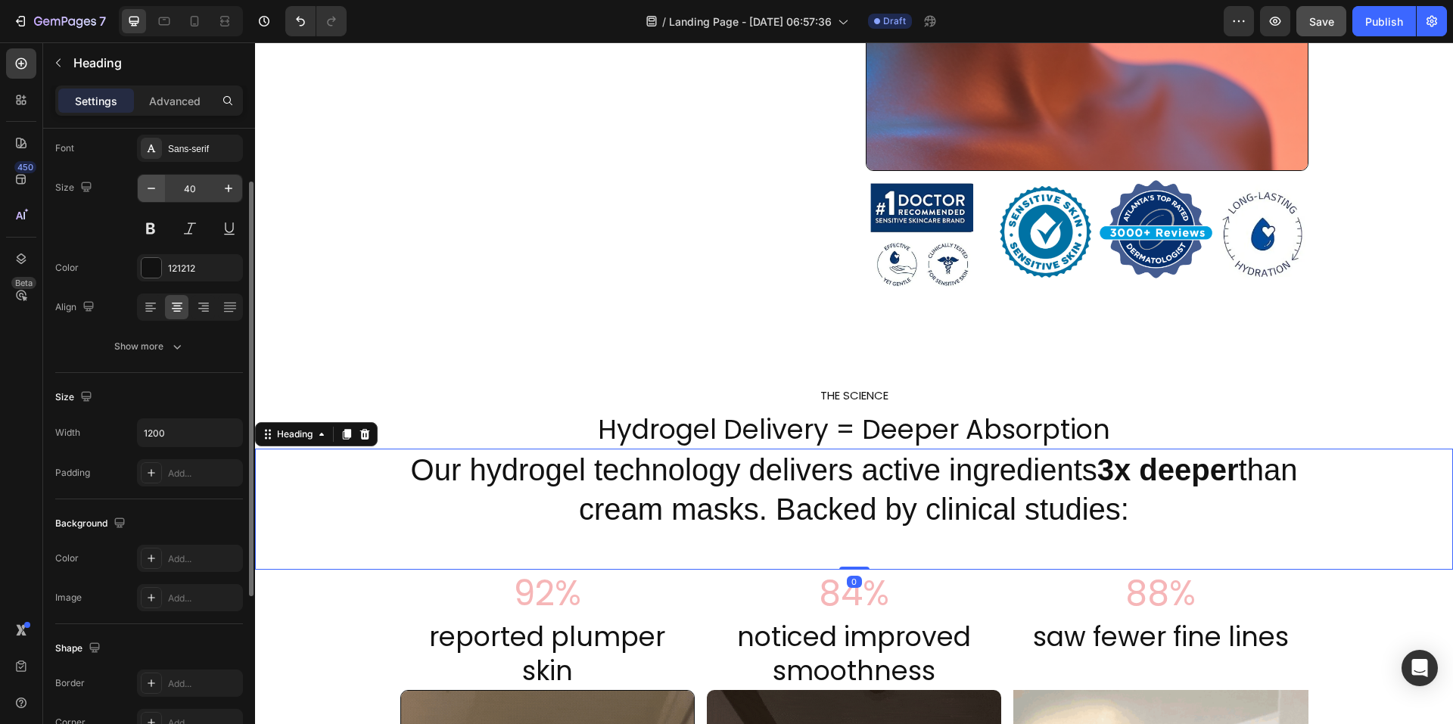
click at [138, 186] on button "button" at bounding box center [151, 188] width 27 height 27
click at [139, 186] on button "button" at bounding box center [151, 188] width 27 height 27
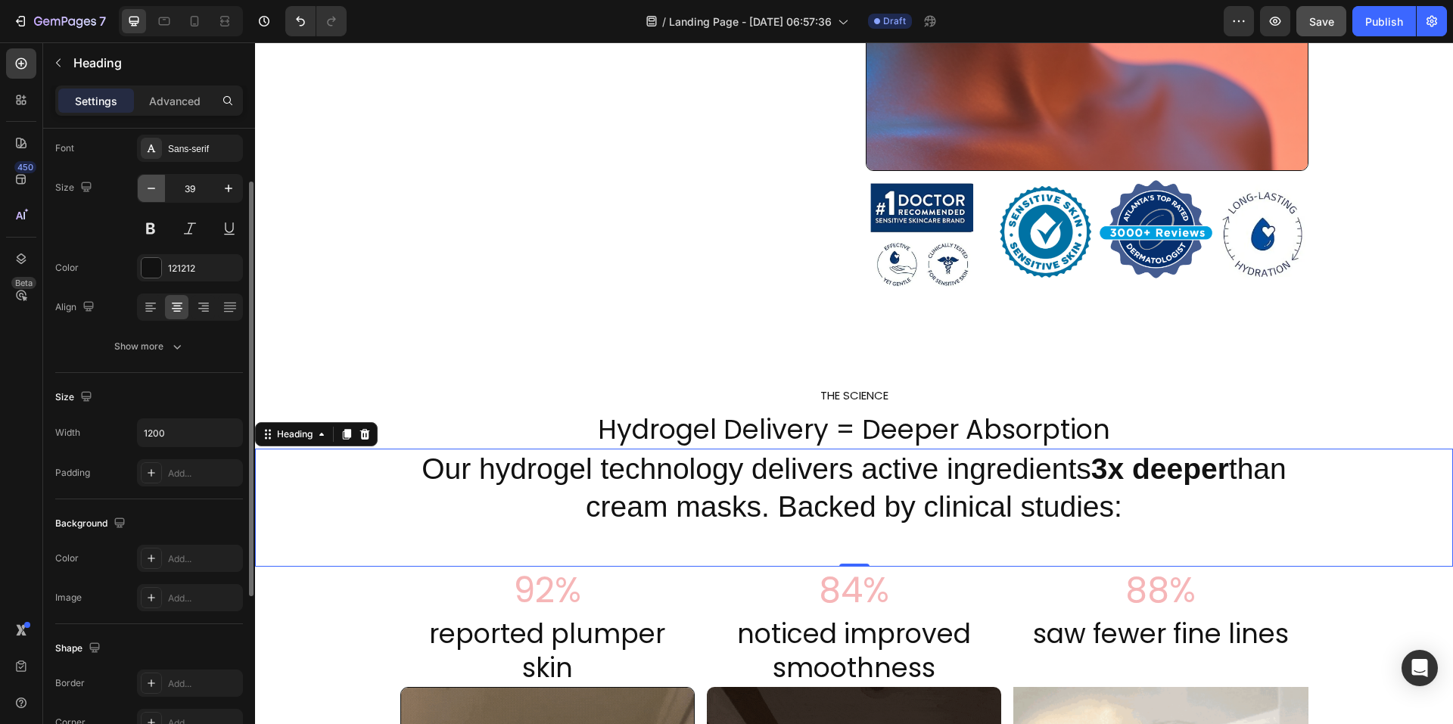
click at [139, 186] on button "button" at bounding box center [151, 188] width 27 height 27
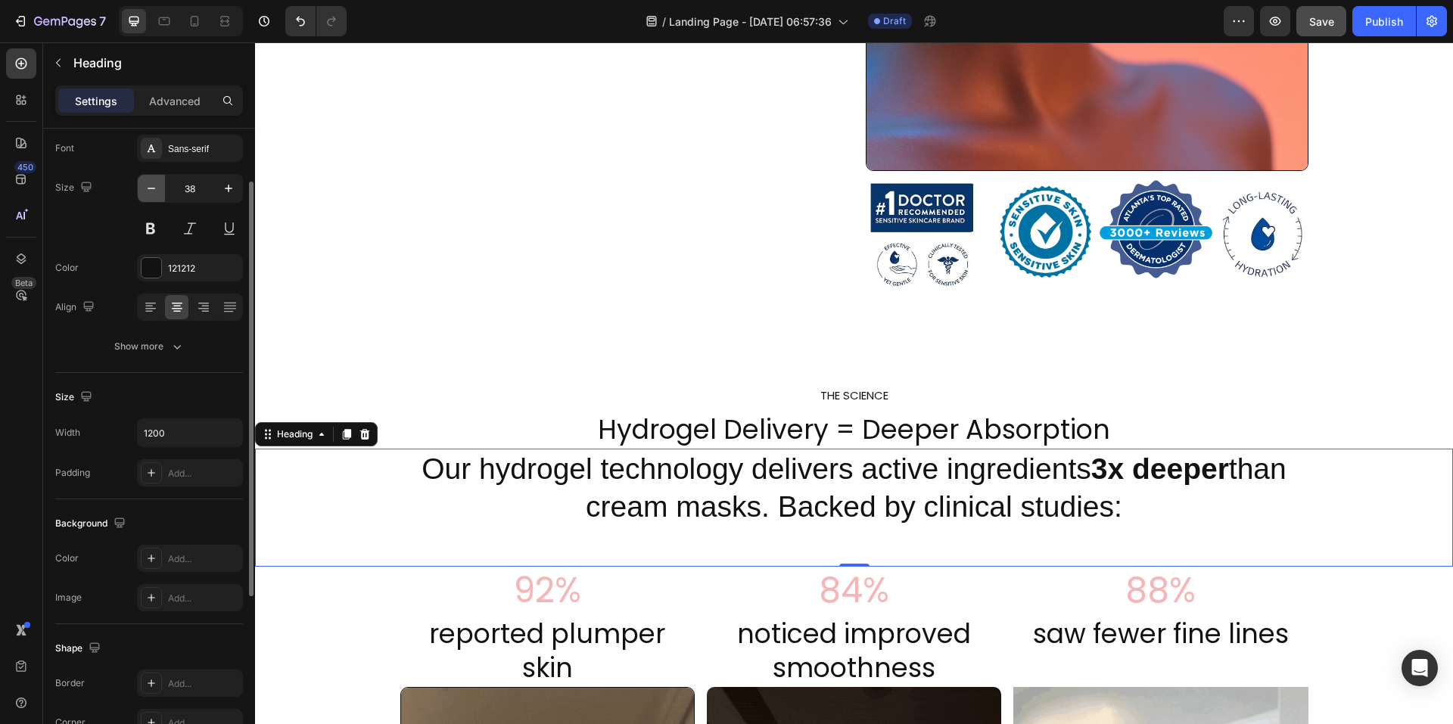
click at [139, 186] on button "button" at bounding box center [151, 188] width 27 height 27
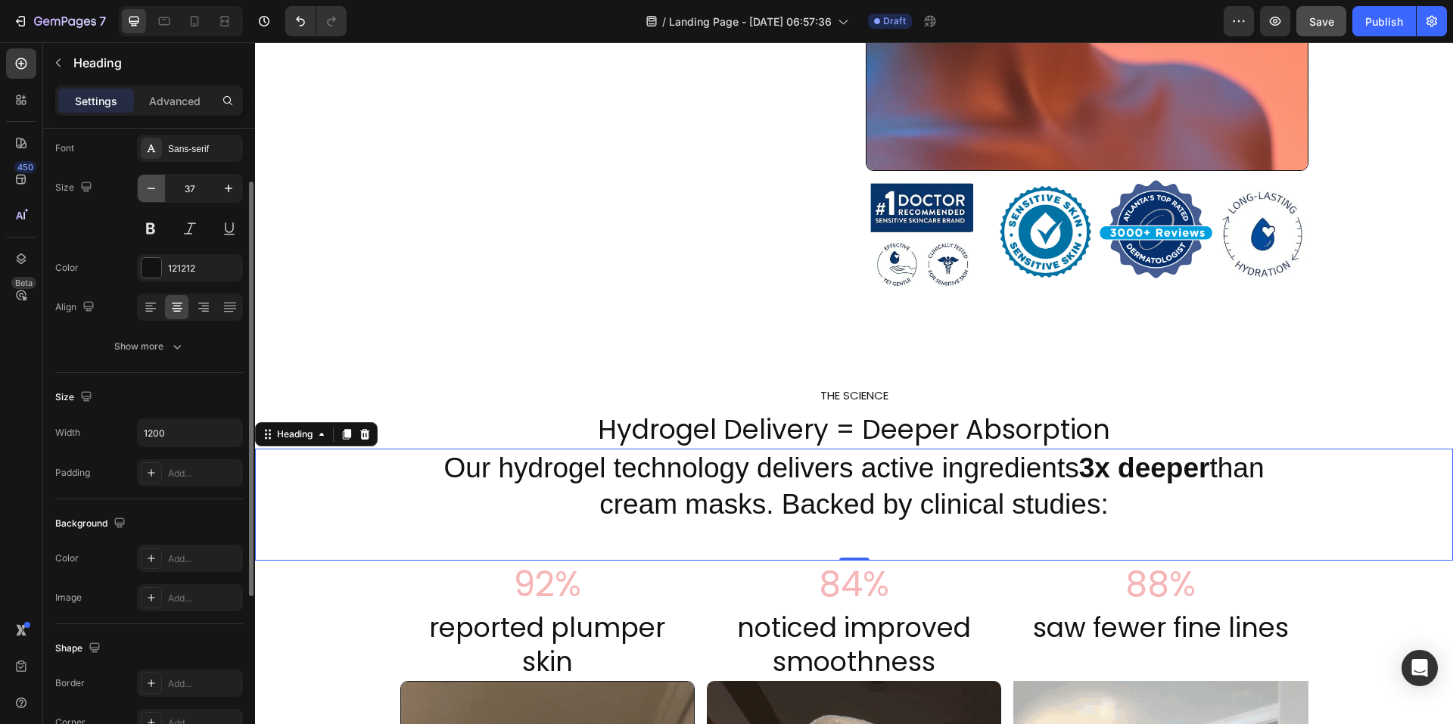
click at [139, 186] on button "button" at bounding box center [151, 188] width 27 height 27
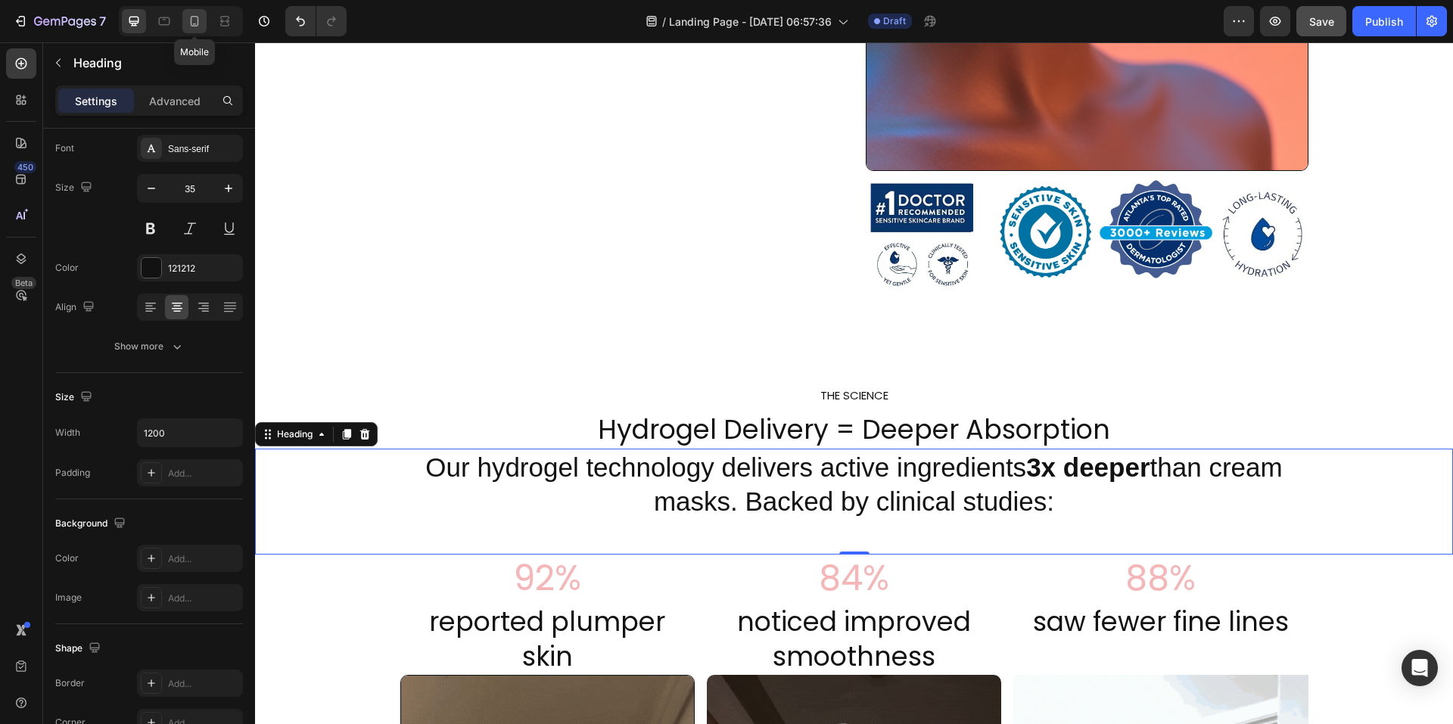
click at [195, 18] on icon at bounding box center [194, 21] width 15 height 15
type input "21"
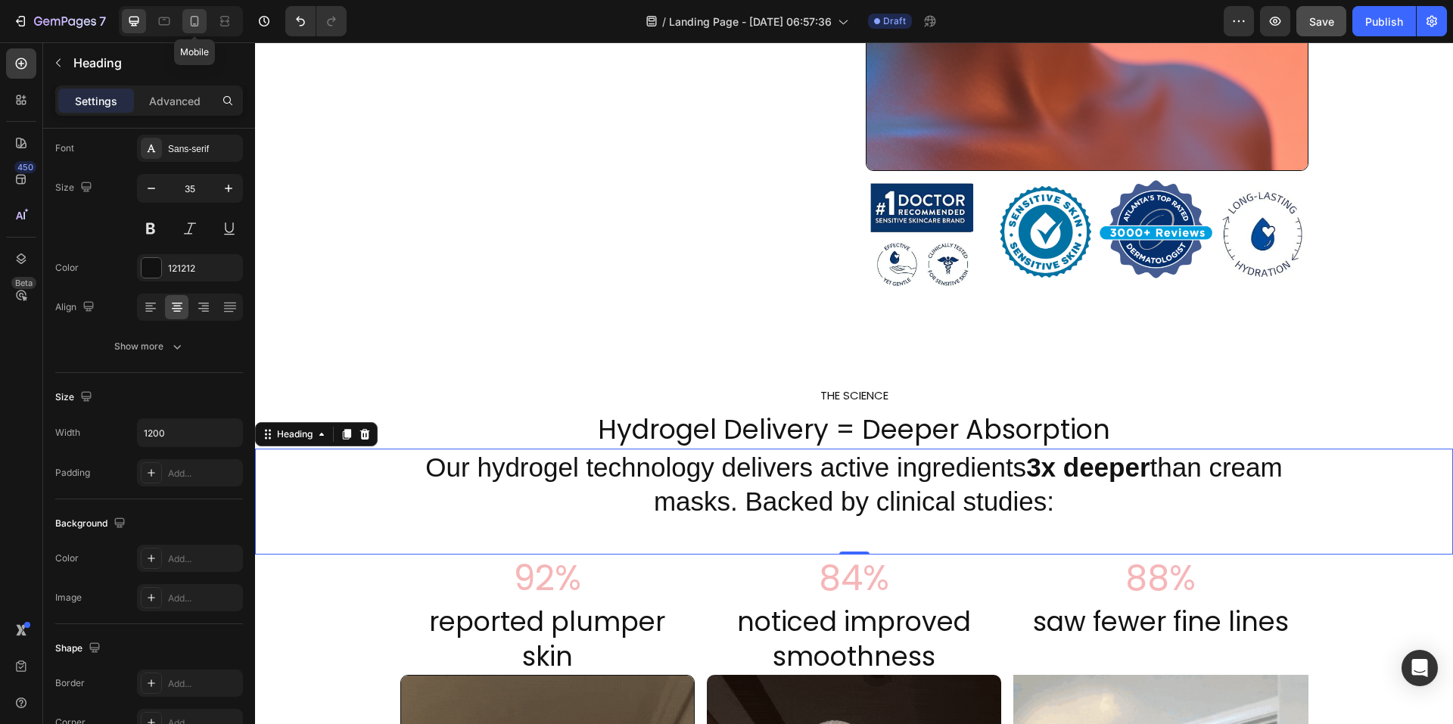
type input "100%"
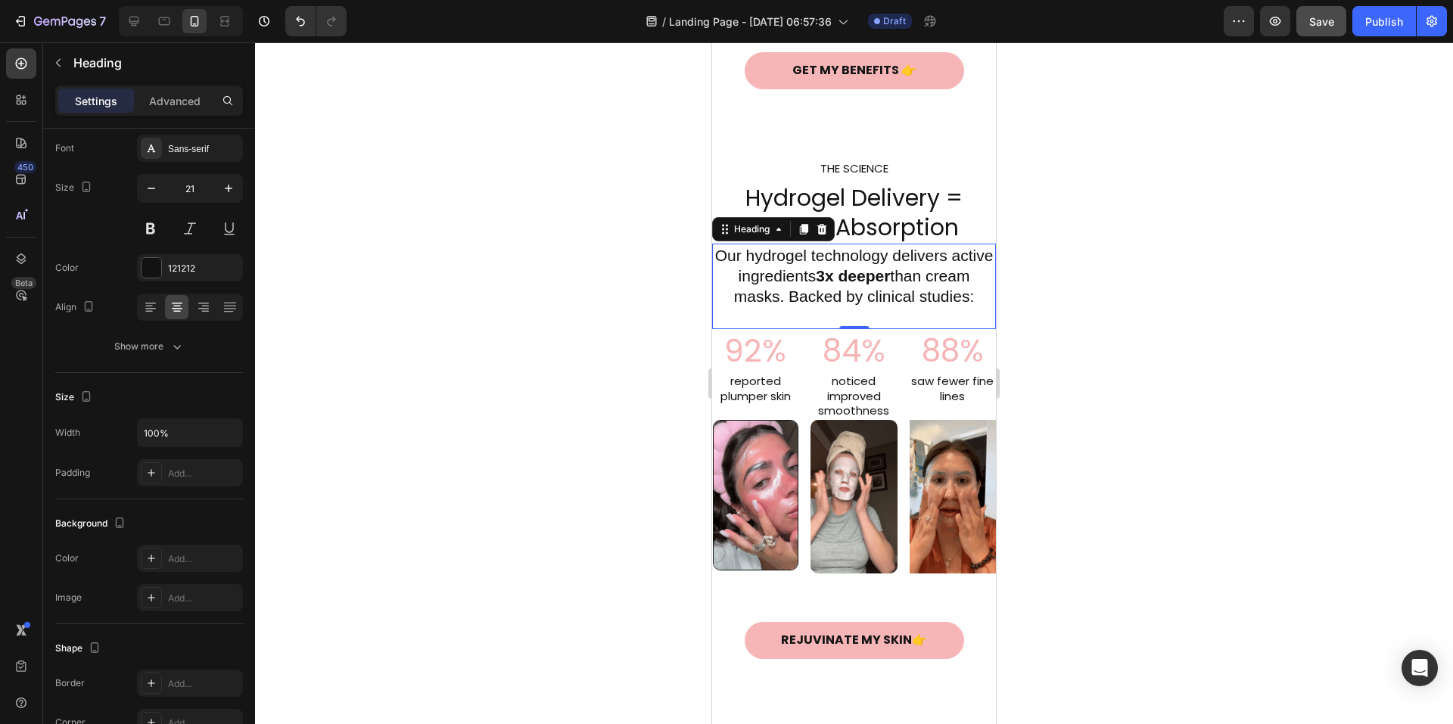
scroll to position [1021, 0]
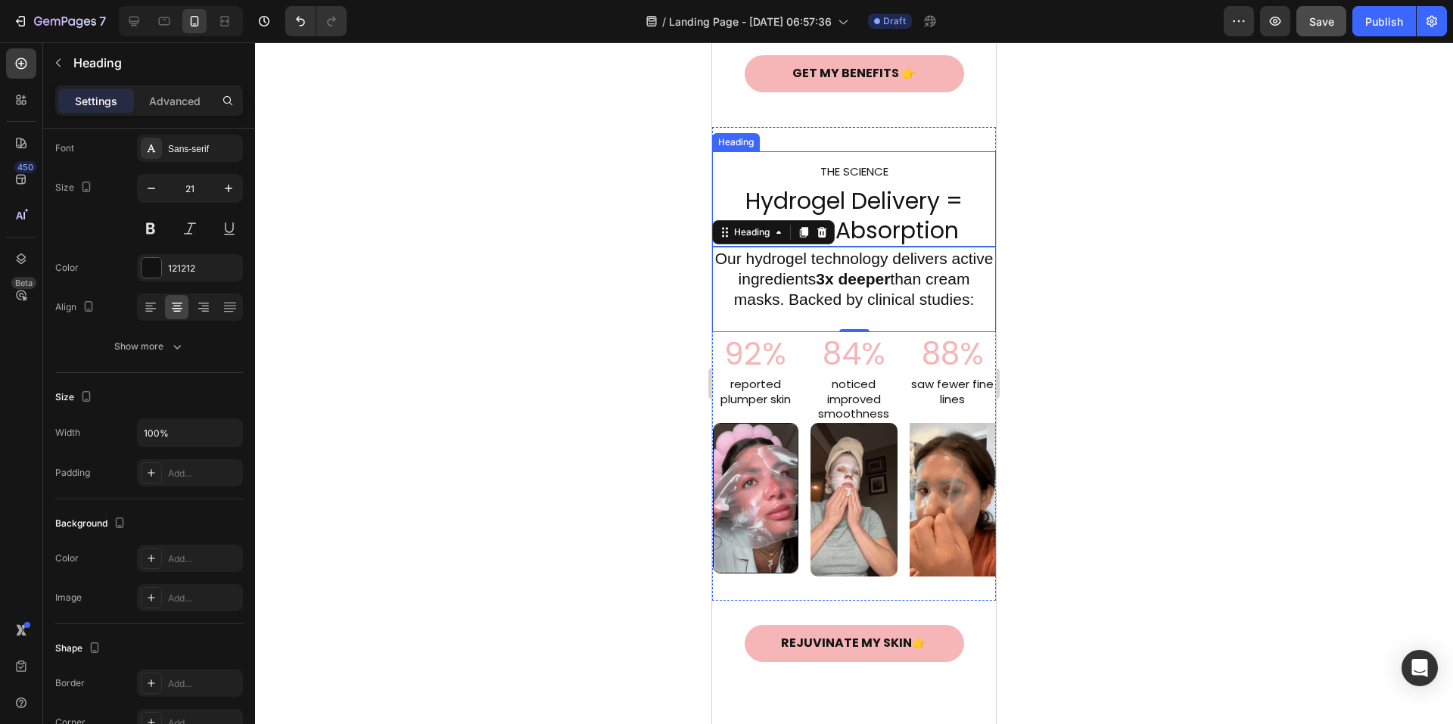
click at [1142, 164] on div at bounding box center [854, 383] width 1198 height 682
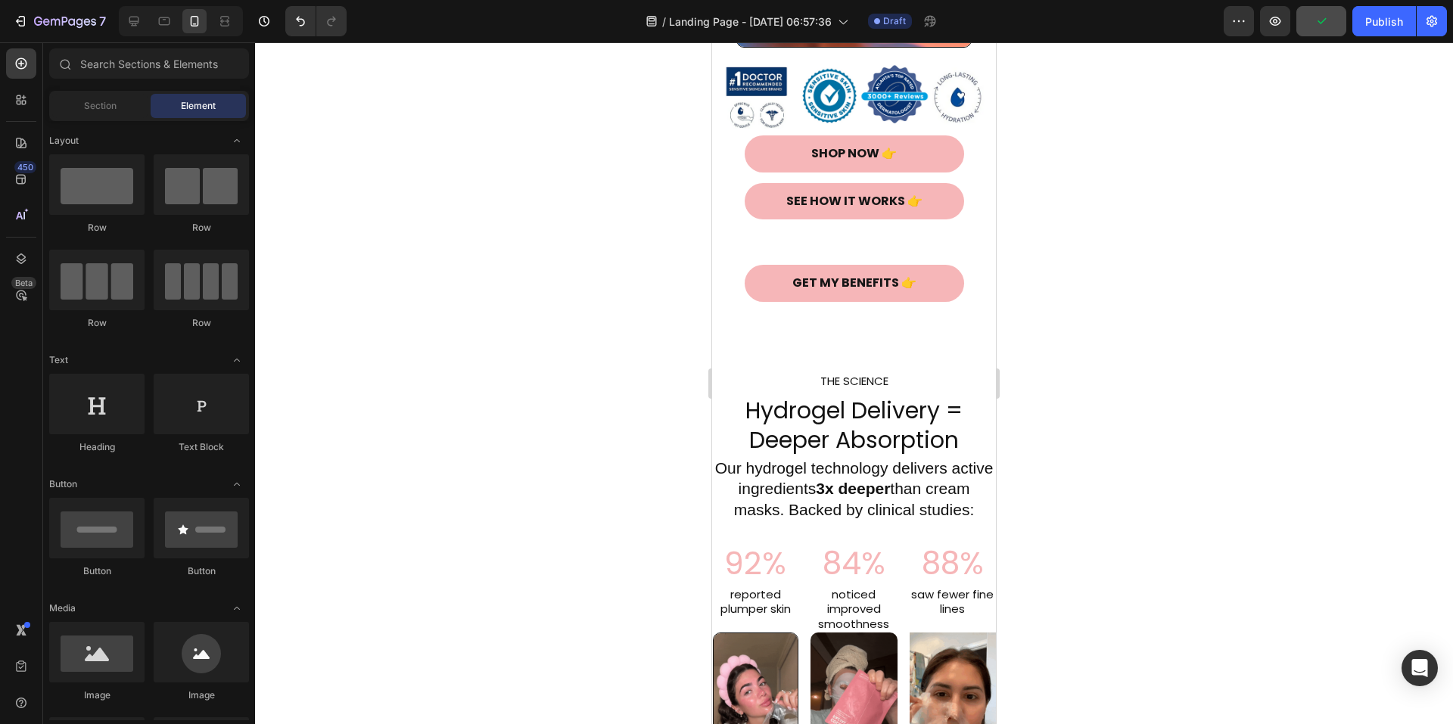
scroll to position [569, 0]
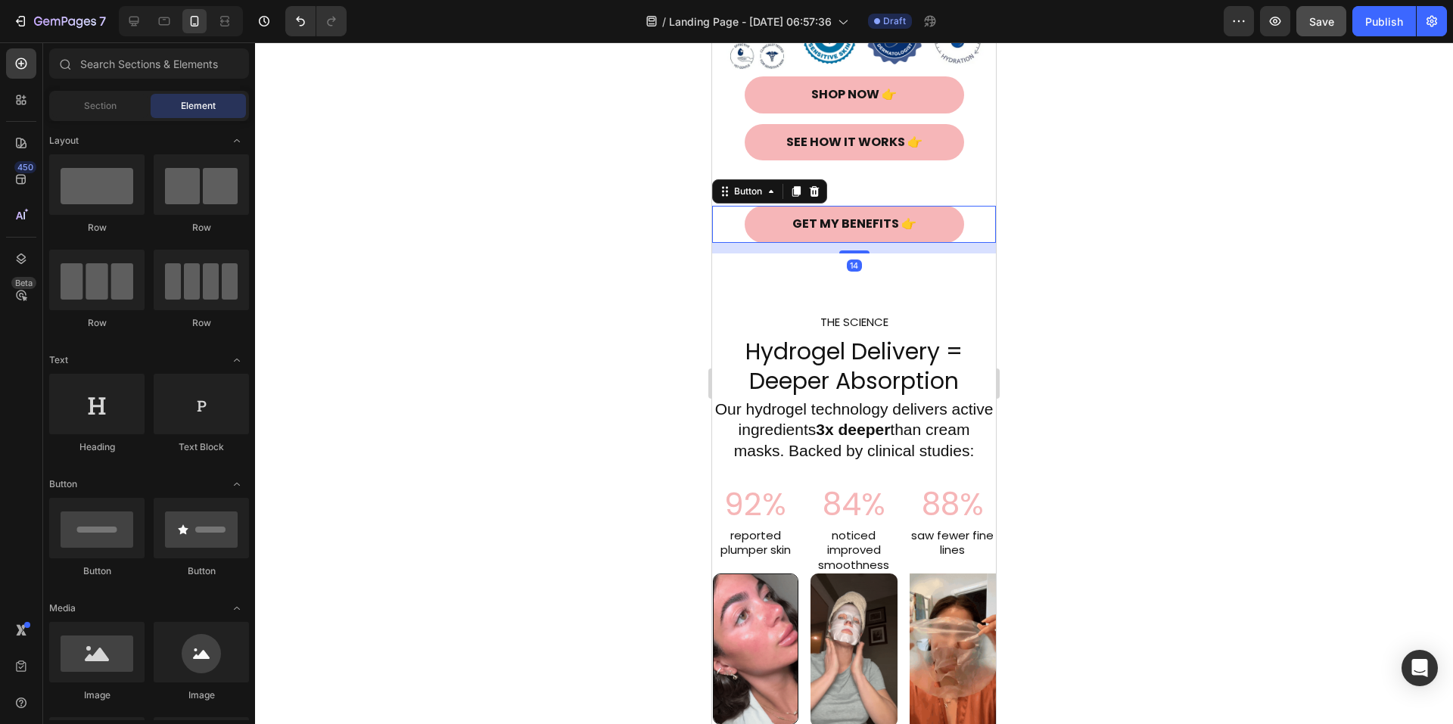
click at [758, 206] on link "GET MY BENEFITS 👉" at bounding box center [855, 224] width 220 height 37
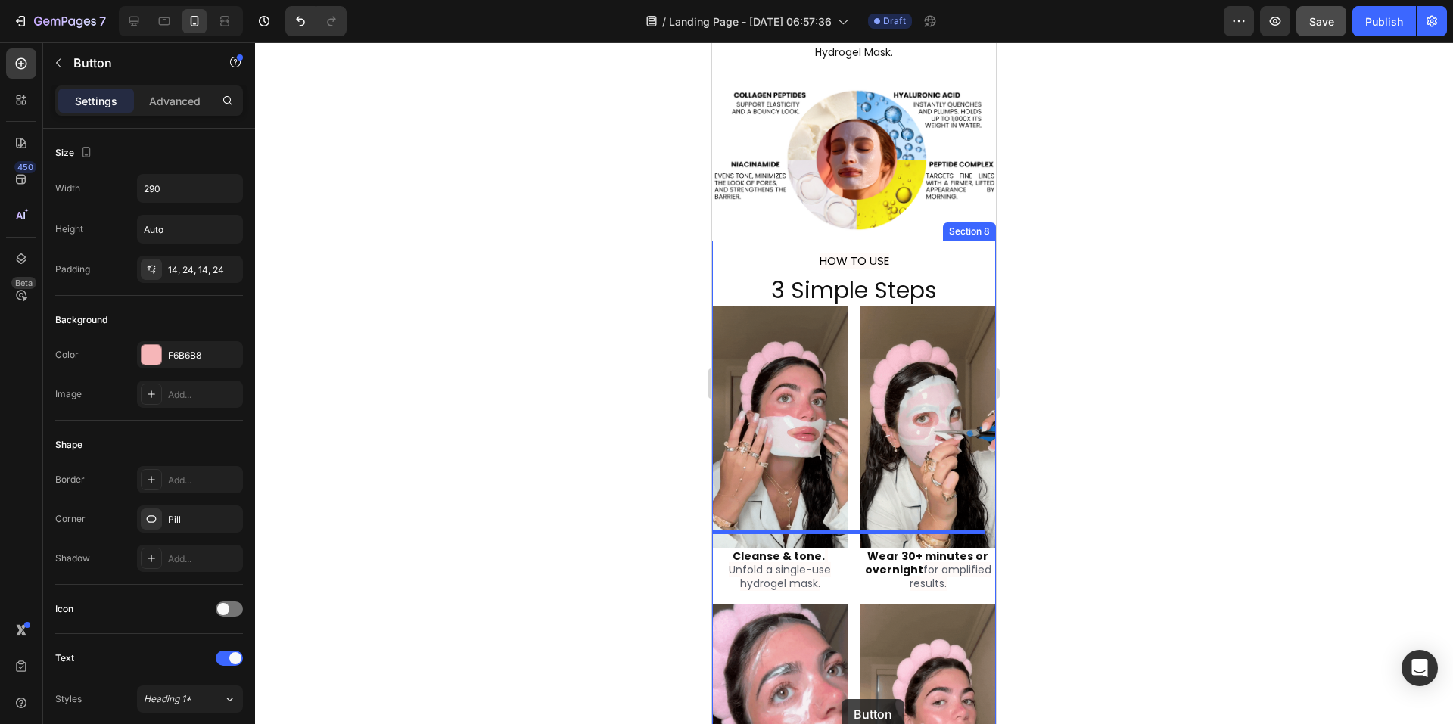
scroll to position [1546, 0]
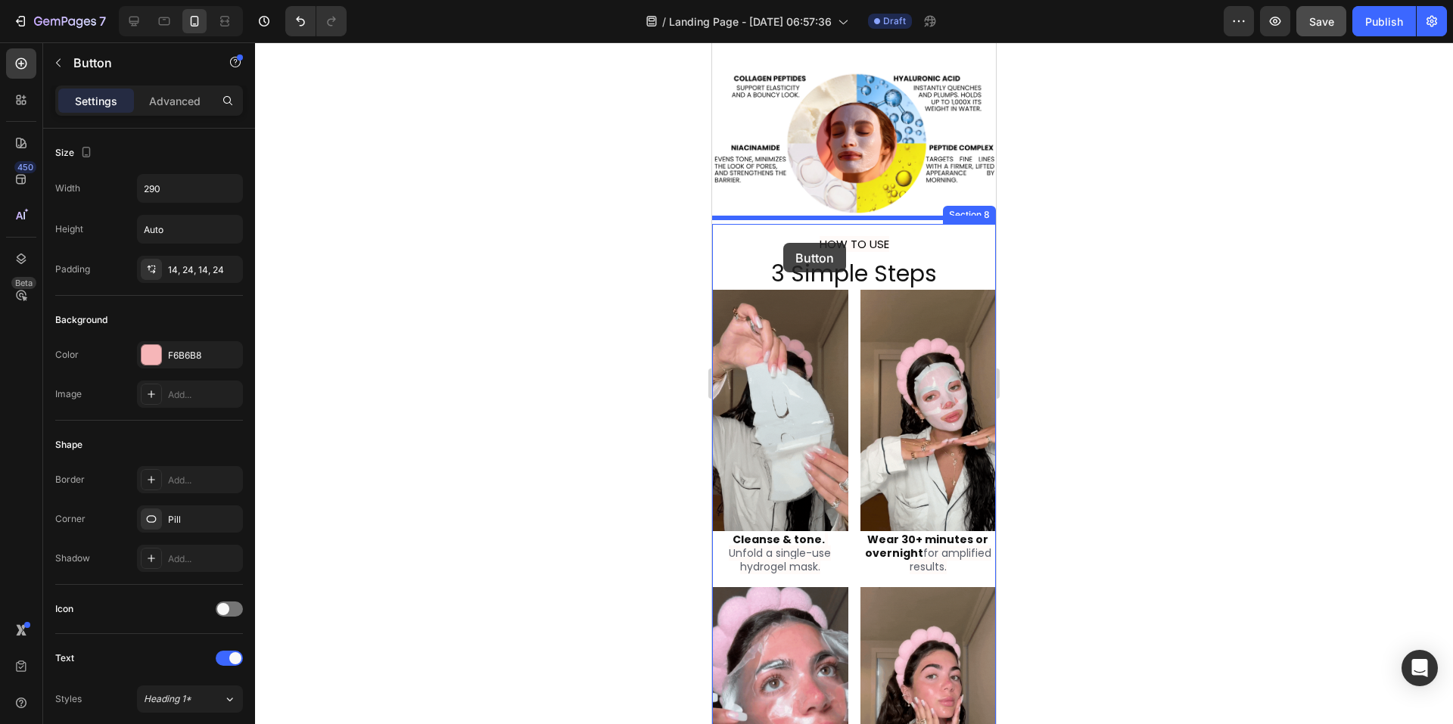
drag, startPoint x: 721, startPoint y: 176, endPoint x: 783, endPoint y: 243, distance: 92.1
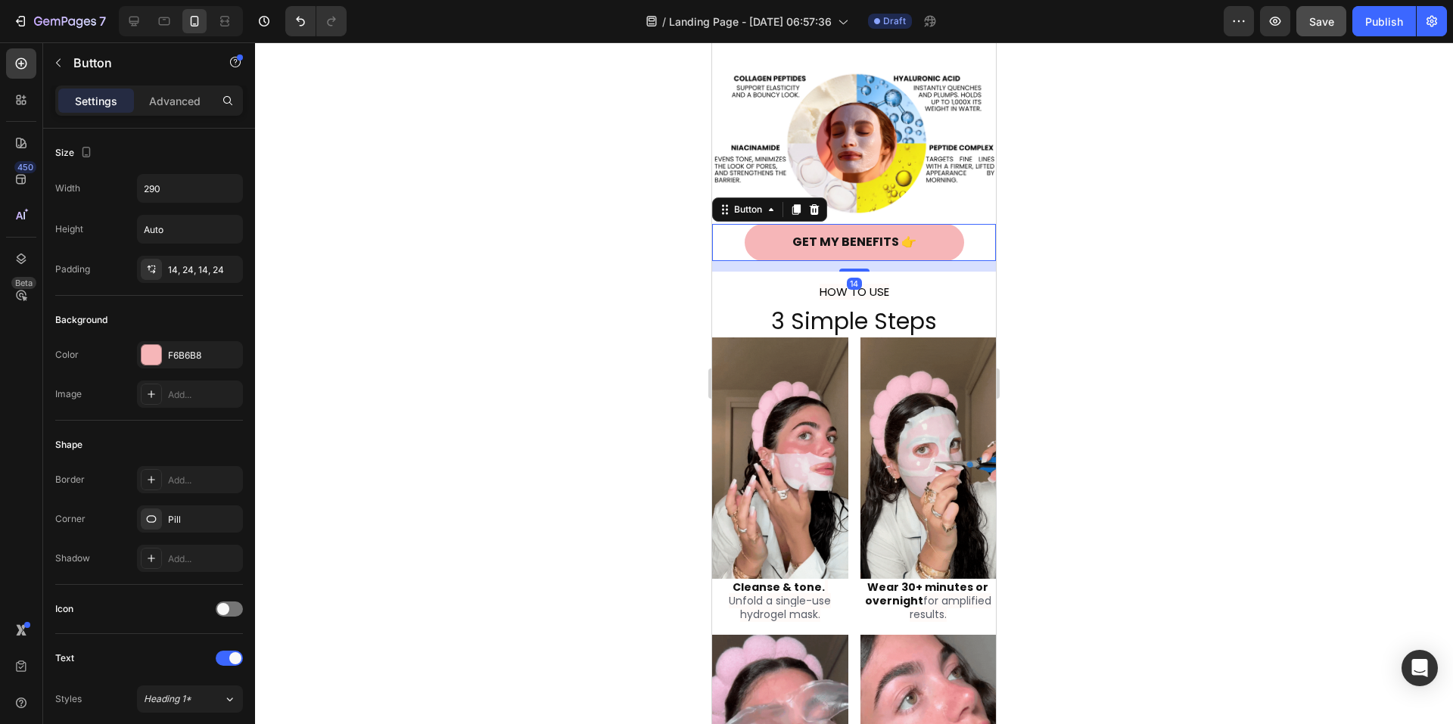
click at [1065, 215] on div at bounding box center [854, 383] width 1198 height 682
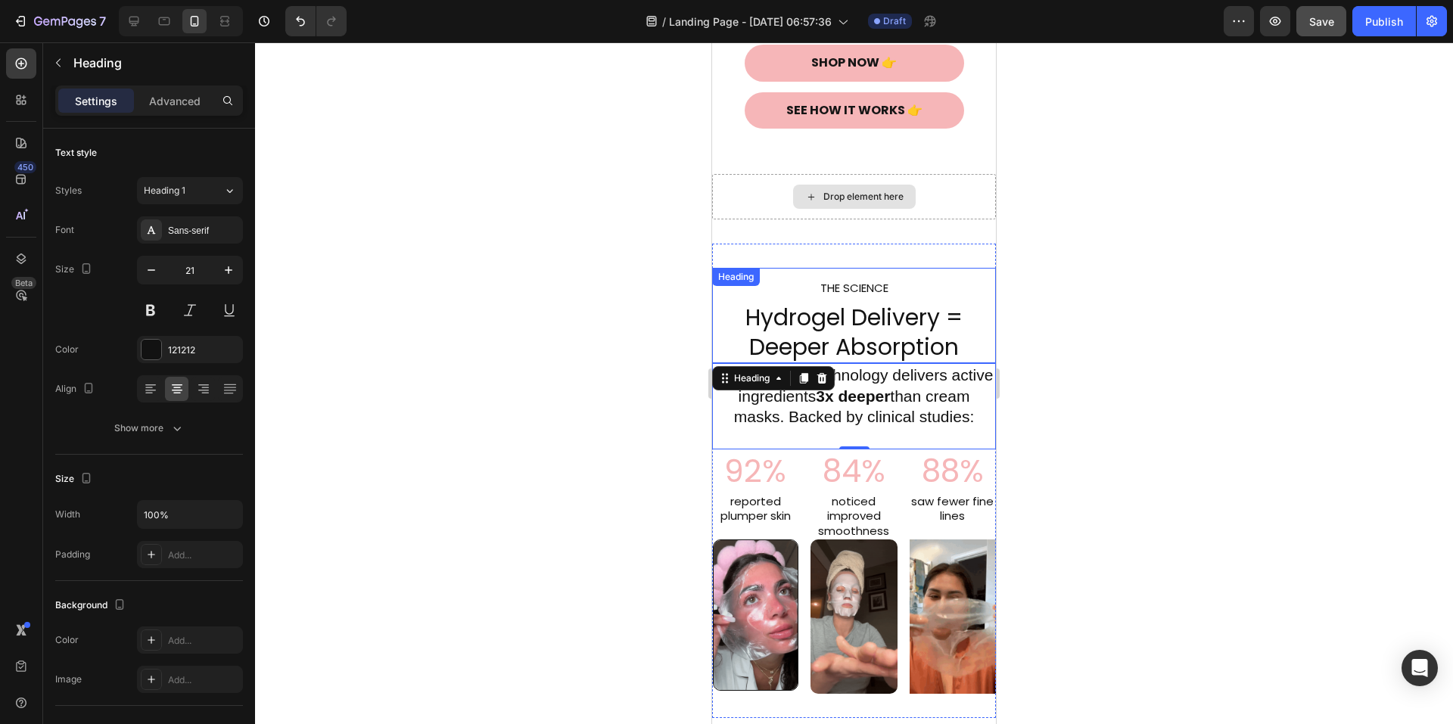
scroll to position [599, 0]
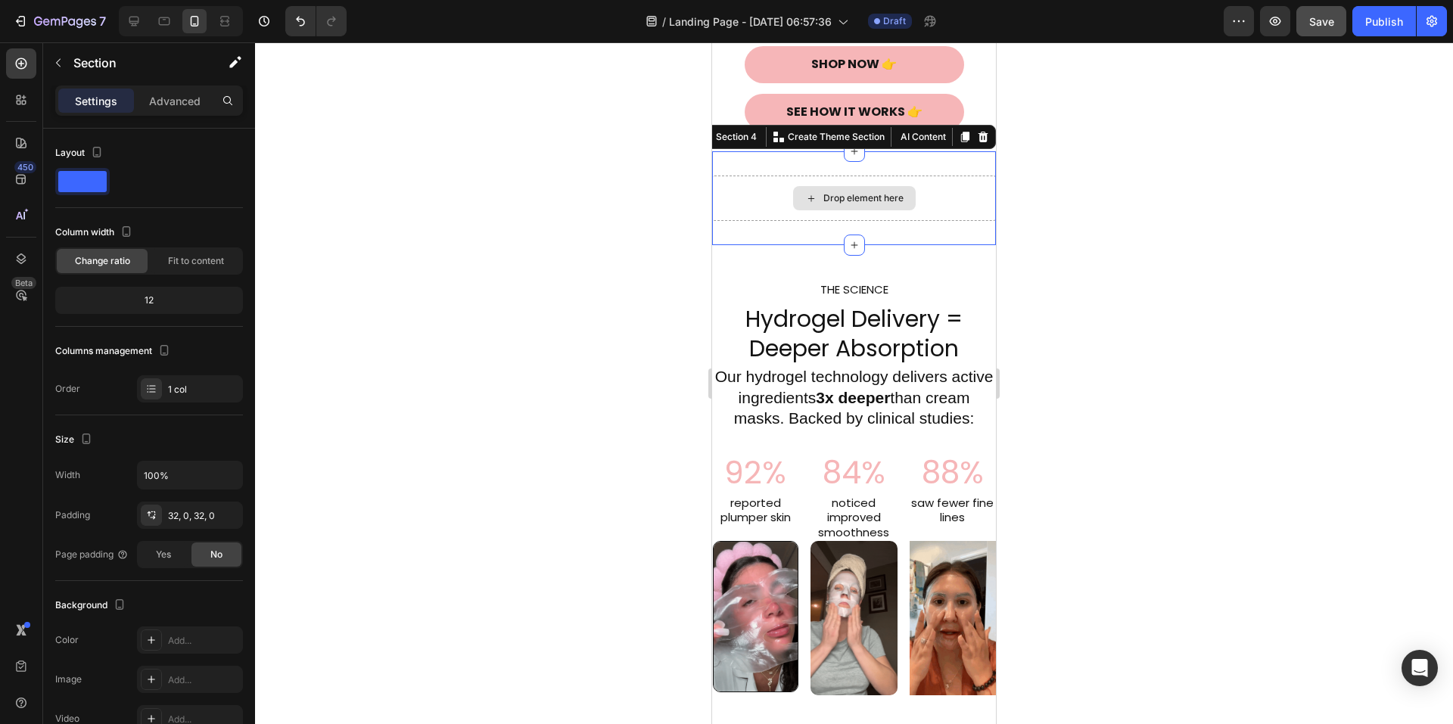
click at [944, 202] on div "Drop element here" at bounding box center [854, 198] width 284 height 45
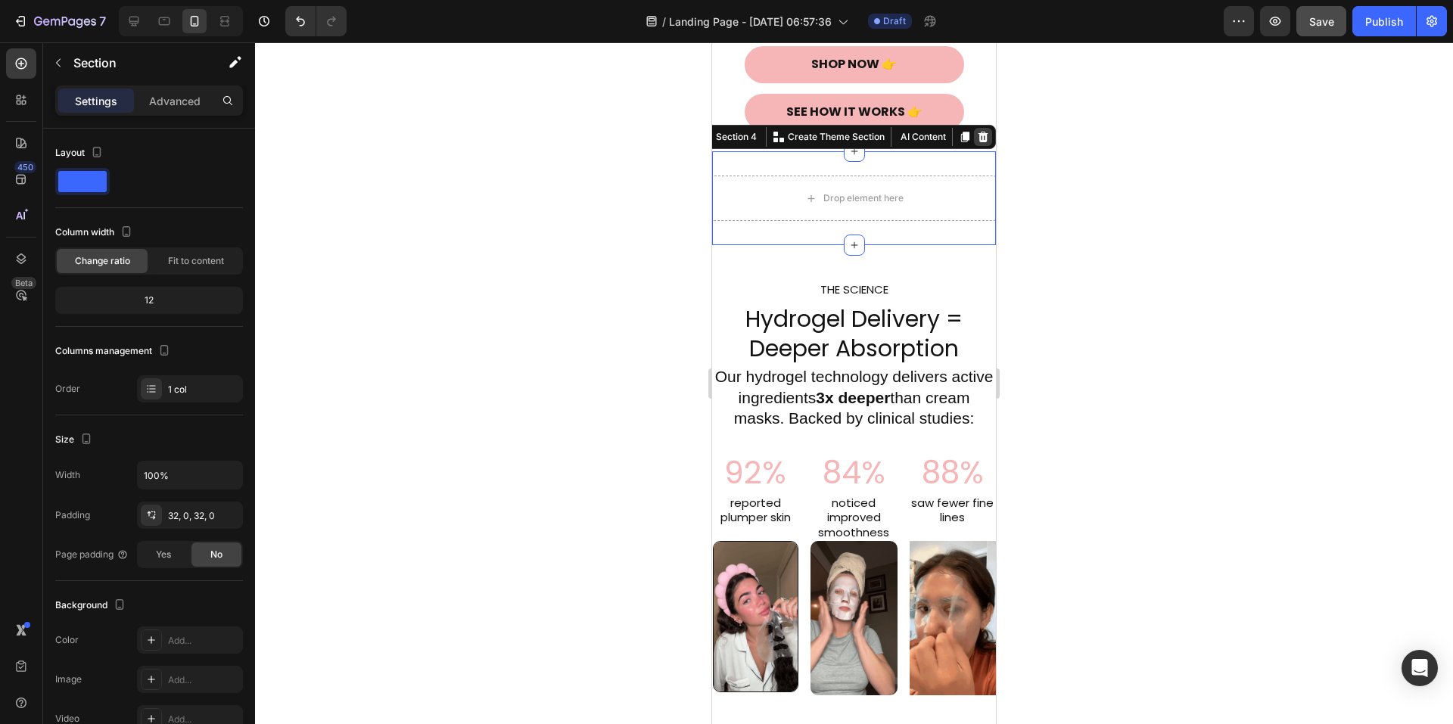
click at [977, 131] on icon at bounding box center [983, 137] width 12 height 12
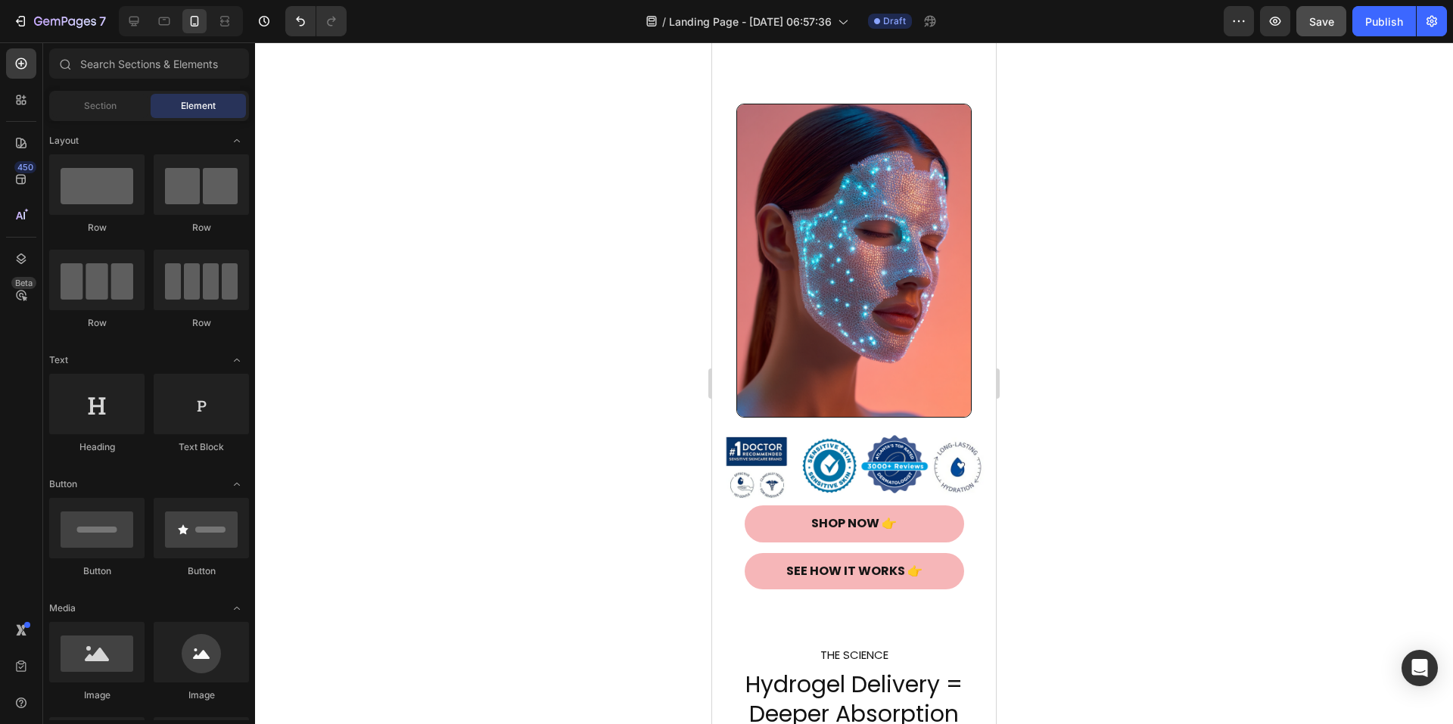
scroll to position [0, 0]
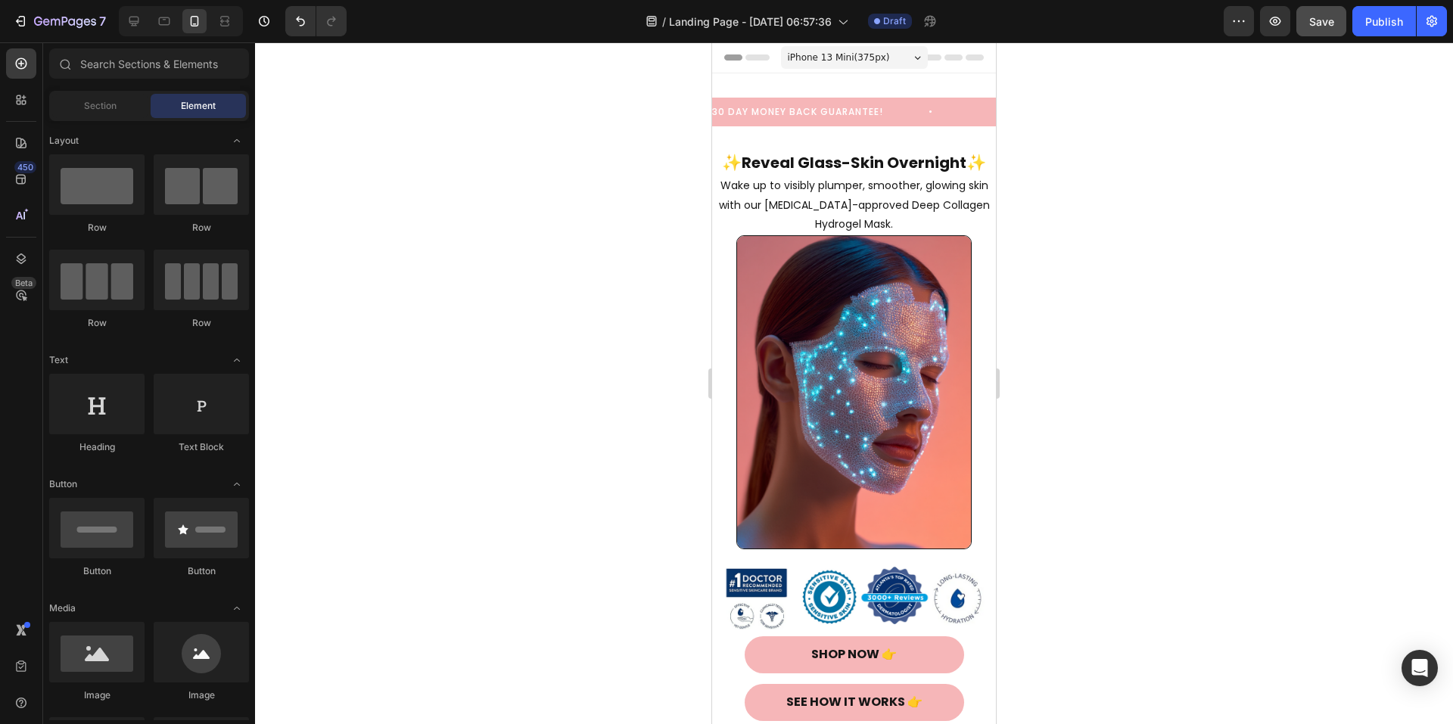
drag, startPoint x: 988, startPoint y: 170, endPoint x: 1801, endPoint y: 73, distance: 819.4
click at [1384, 23] on div "Publish" at bounding box center [1385, 22] width 38 height 16
click at [1251, 19] on button "button" at bounding box center [1239, 21] width 30 height 30
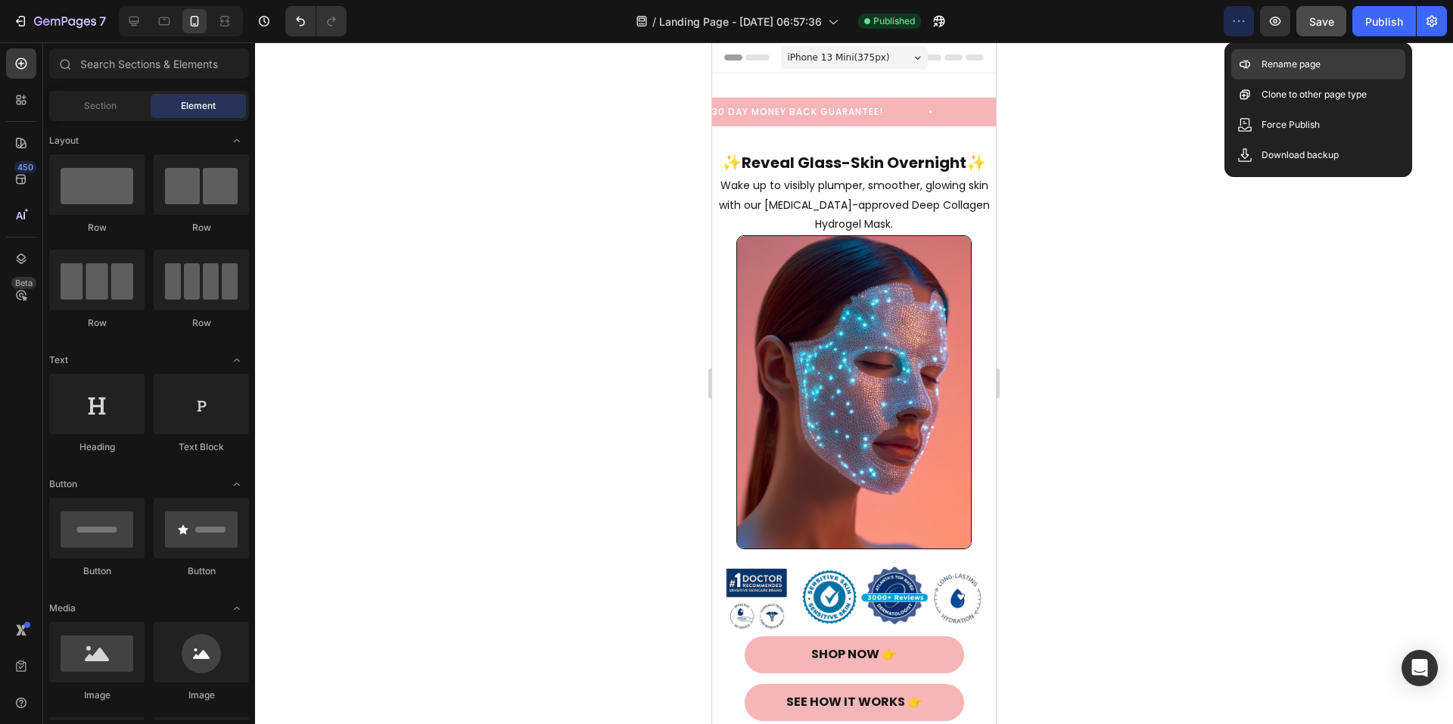
click at [1280, 79] on div "Rename page" at bounding box center [1319, 94] width 174 height 30
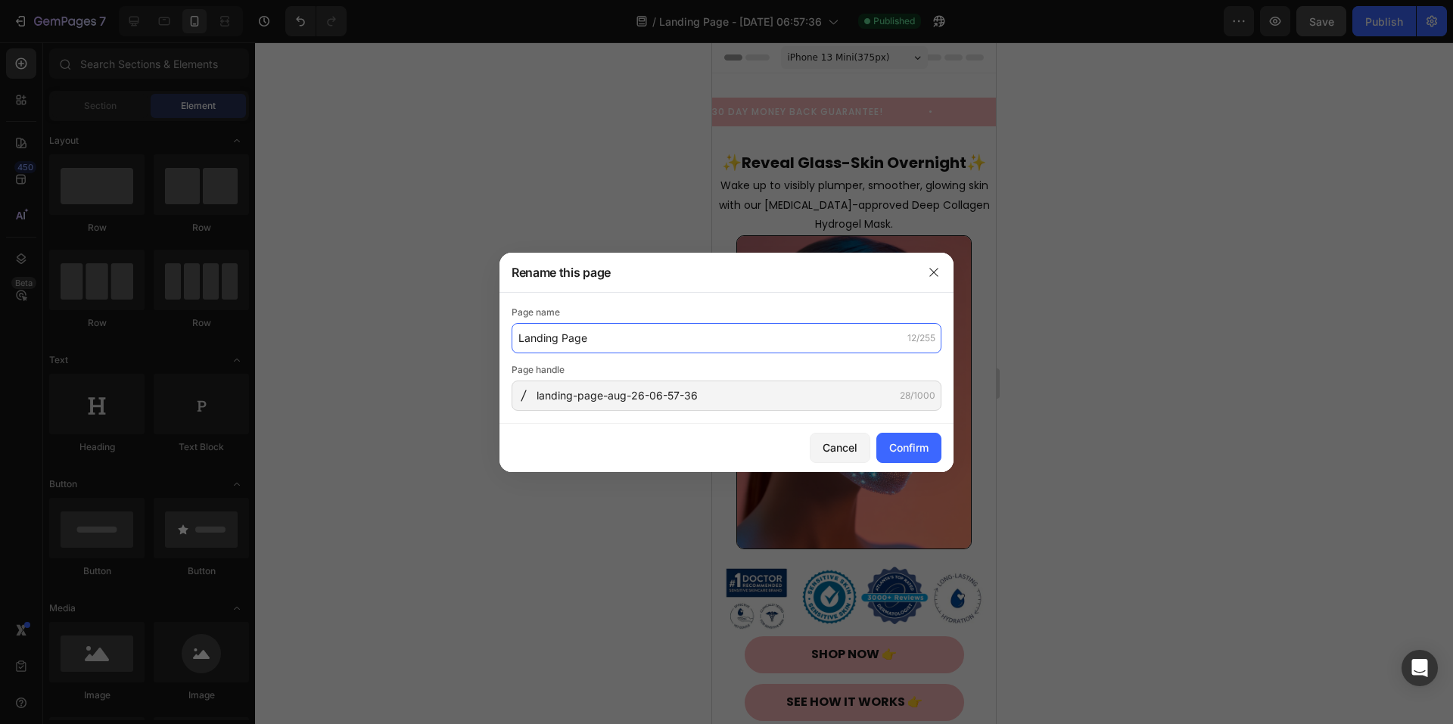
type input "Landing Page"
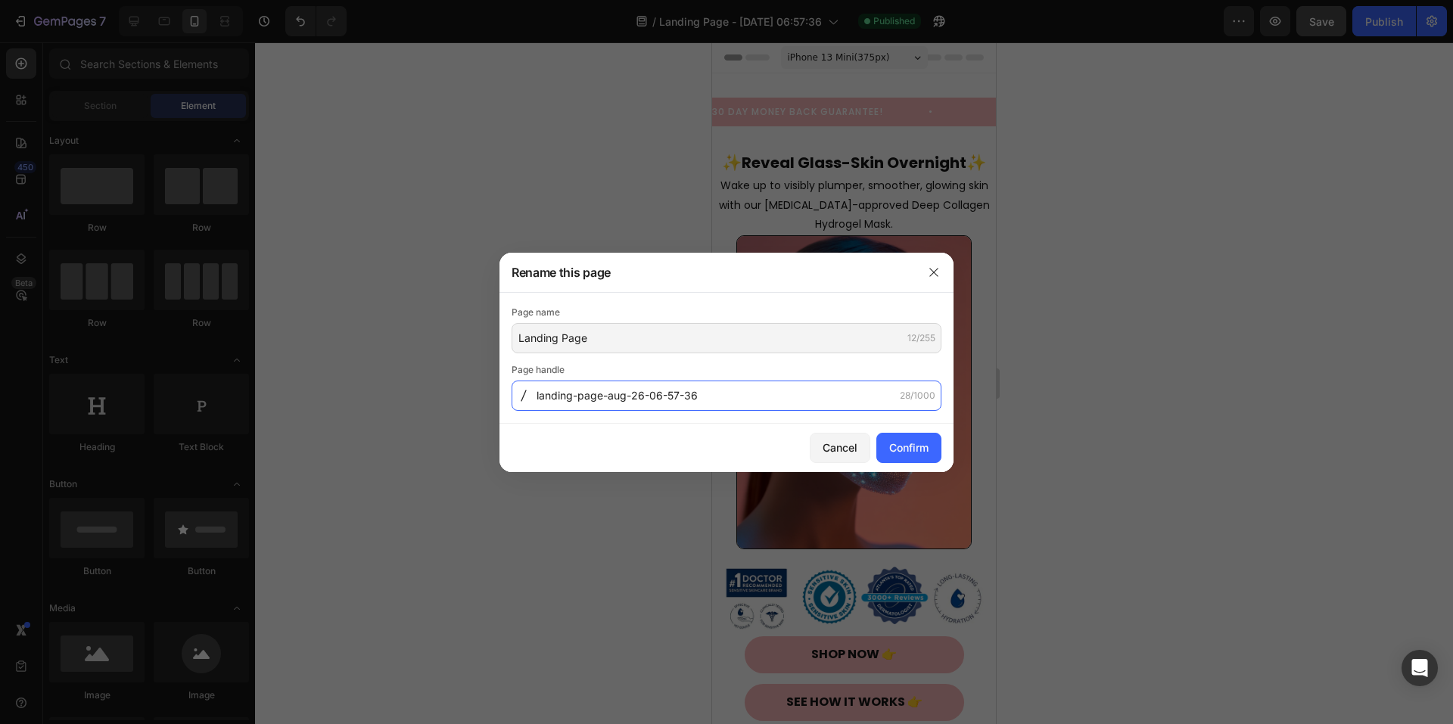
click at [740, 400] on input "landing-page-aug-26-06-57-36" at bounding box center [727, 396] width 430 height 30
drag, startPoint x: 737, startPoint y: 400, endPoint x: 515, endPoint y: 404, distance: 222.6
click at [515, 404] on input "landing-page-aug-26-06-57-36" at bounding box center [727, 396] width 430 height 30
click at [765, 387] on input "landing-page-aug-26-06-57-36" at bounding box center [727, 396] width 430 height 30
drag, startPoint x: 729, startPoint y: 398, endPoint x: 605, endPoint y: 410, distance: 124.7
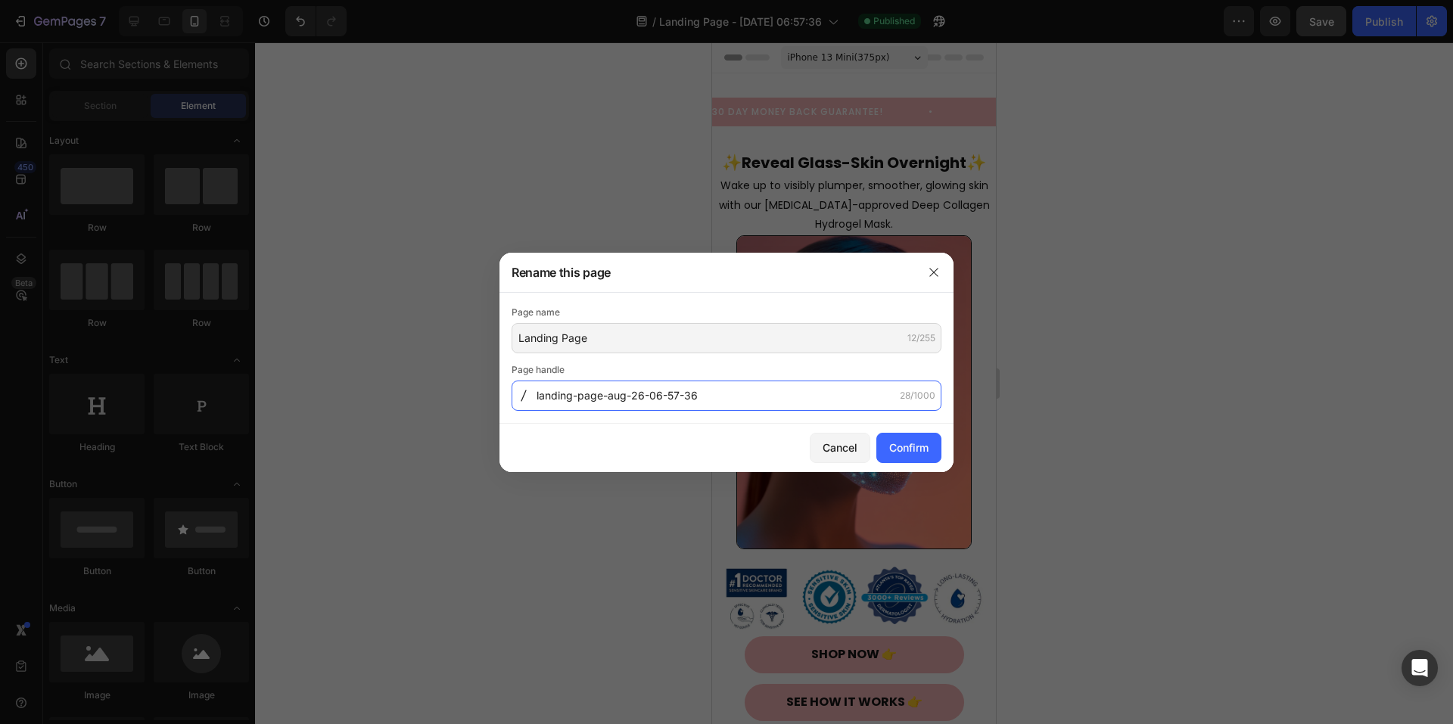
click at [605, 410] on input "landing-page-aug-26-06-57-36" at bounding box center [727, 396] width 430 height 30
type input "landing-page"
click at [916, 454] on div "Confirm" at bounding box center [908, 448] width 39 height 16
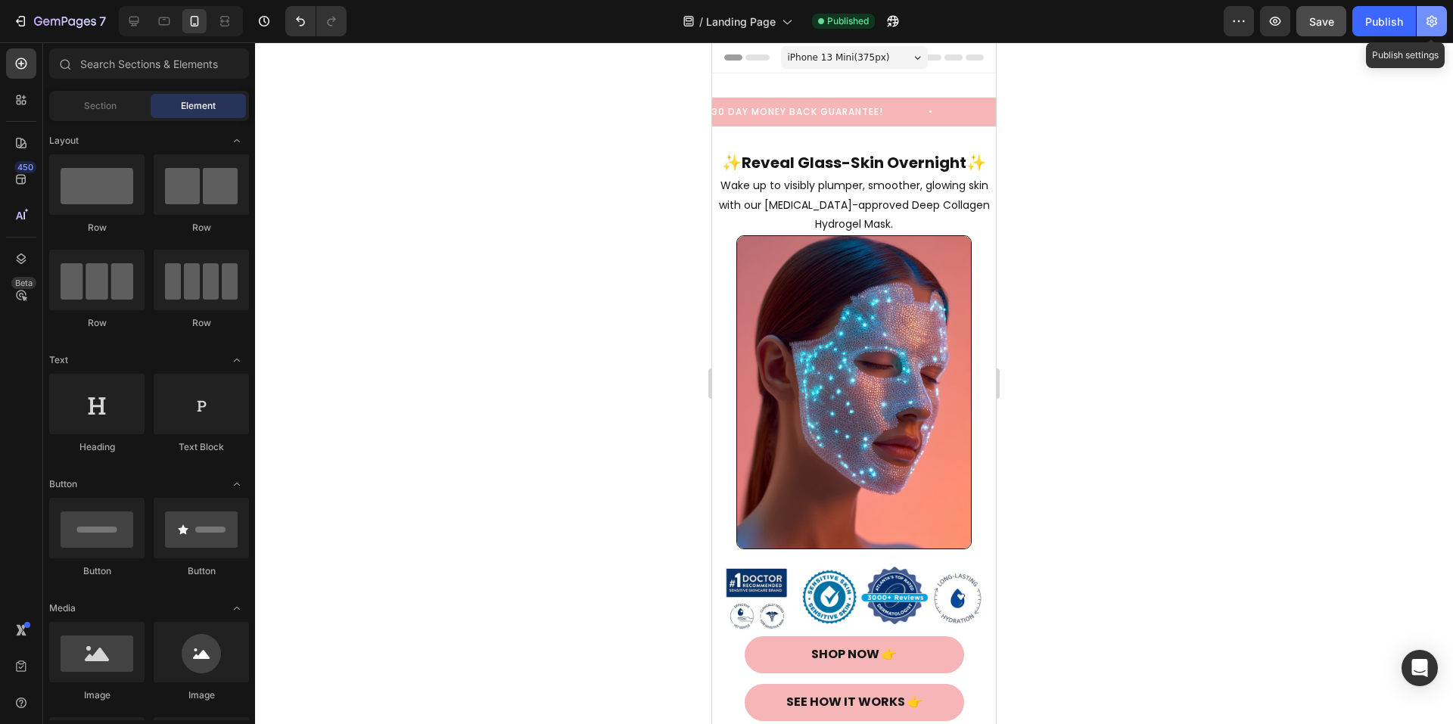
click at [1429, 20] on icon "button" at bounding box center [1432, 21] width 15 height 15
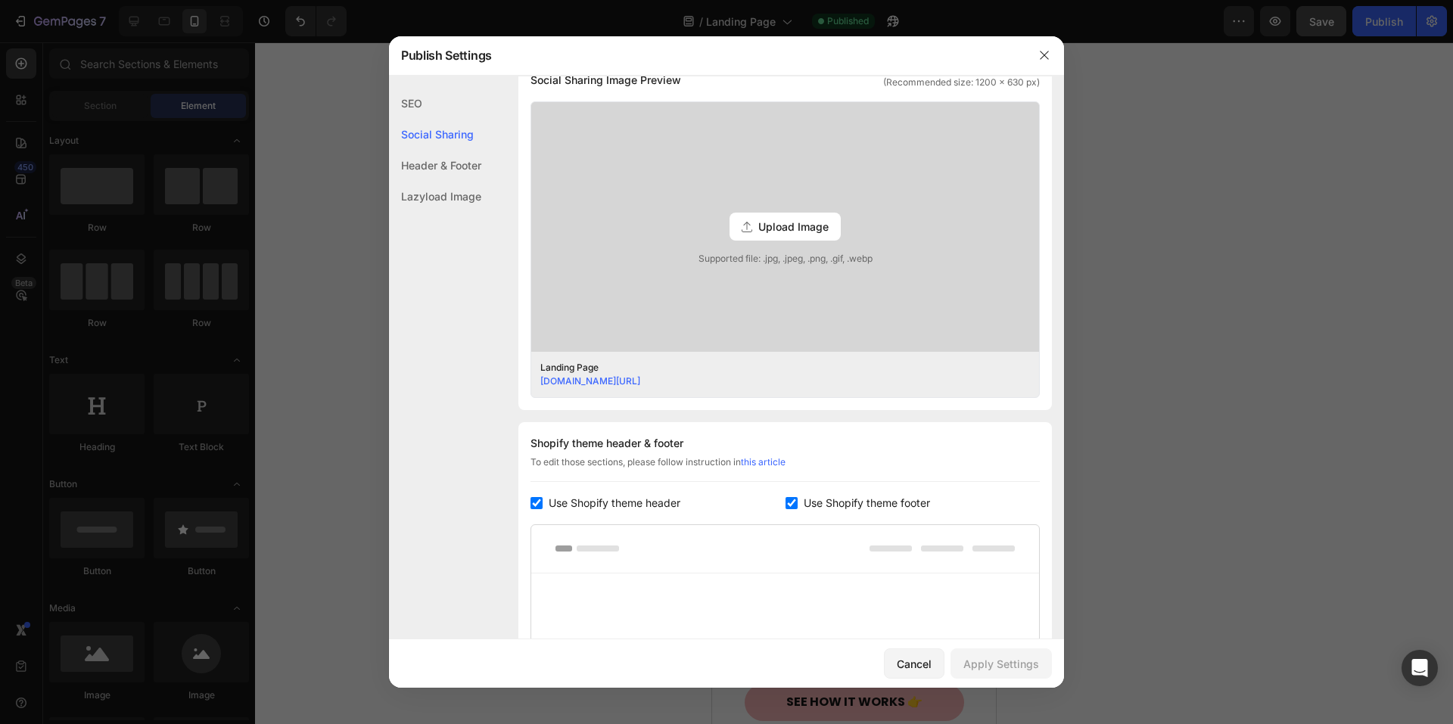
scroll to position [378, 0]
click at [1042, 49] on icon "button" at bounding box center [1045, 55] width 12 height 12
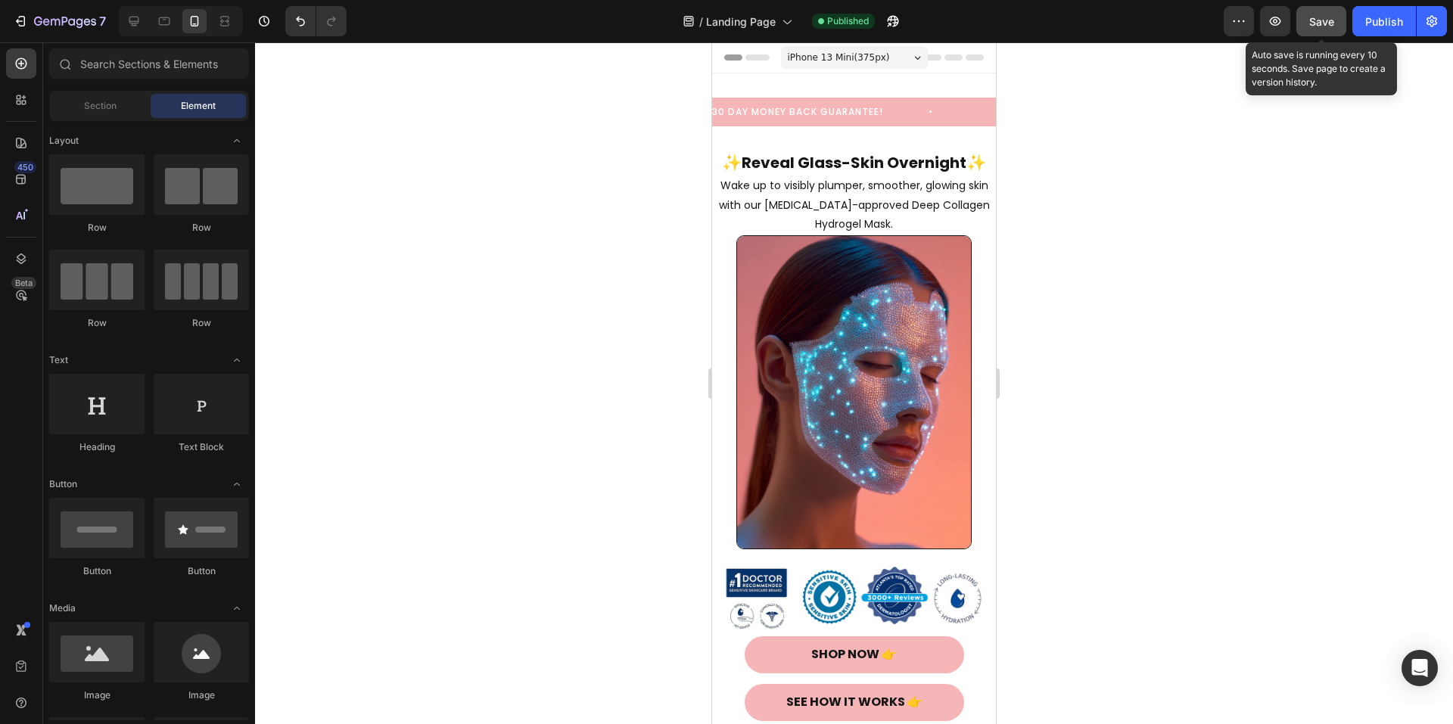
click at [1309, 20] on span "Save" at bounding box center [1321, 21] width 25 height 13
